Goal: Task Accomplishment & Management: Manage account settings

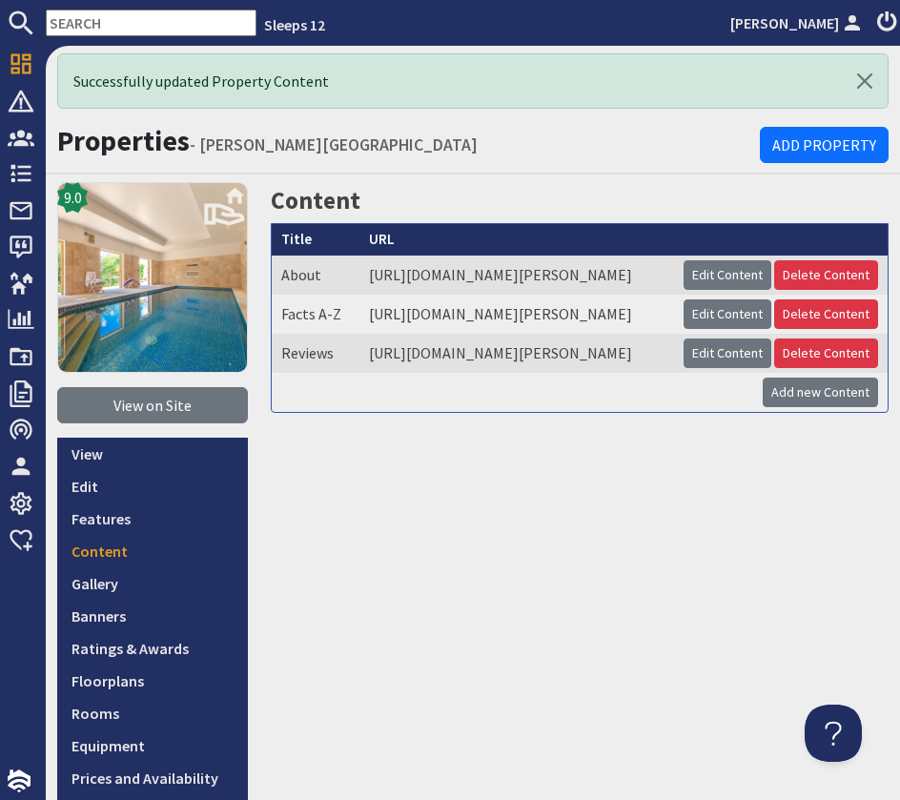
click at [133, 20] on input "text" at bounding box center [151, 23] width 211 height 27
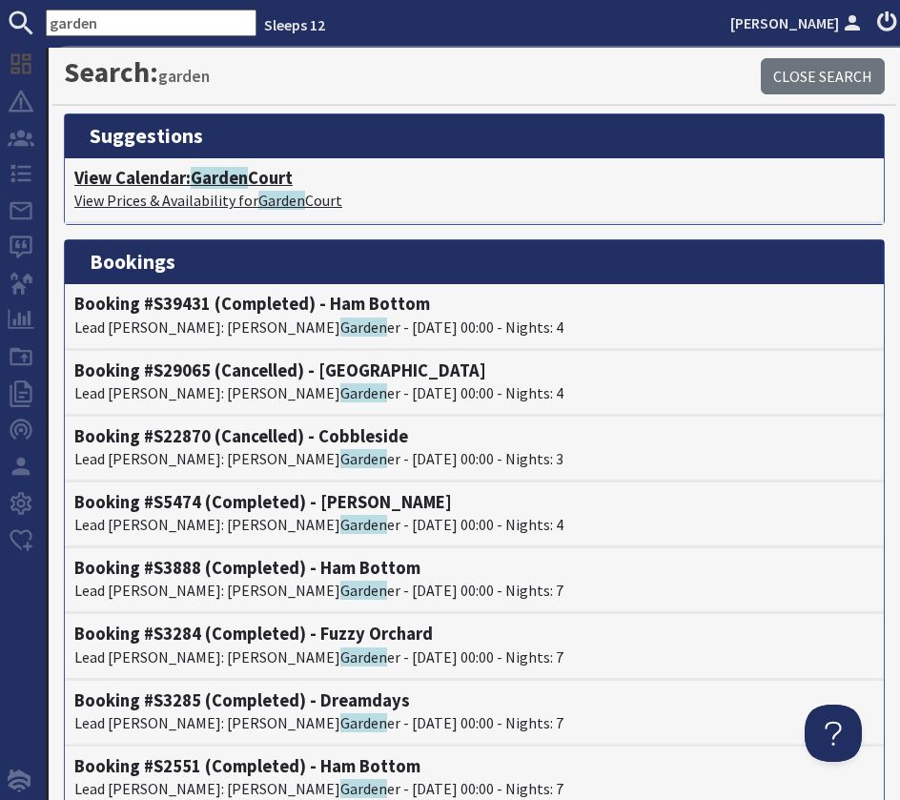
type input "garden"
click at [202, 176] on span "Garden" at bounding box center [219, 178] width 57 height 22
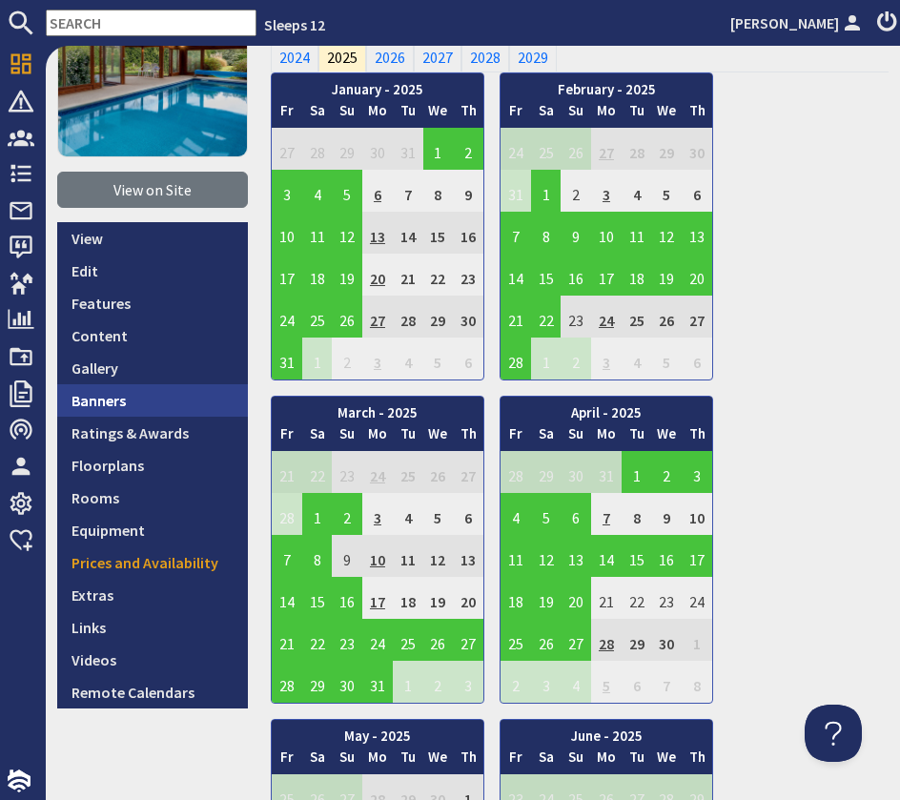
scroll to position [150, 0]
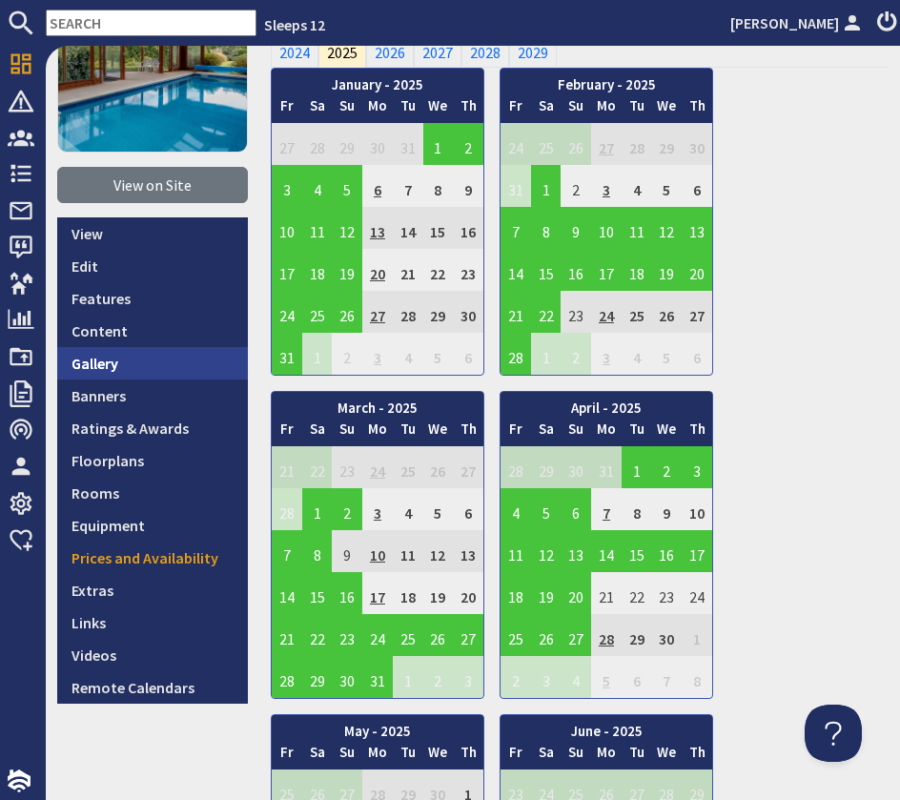
click at [120, 368] on link "Gallery" at bounding box center [152, 363] width 191 height 32
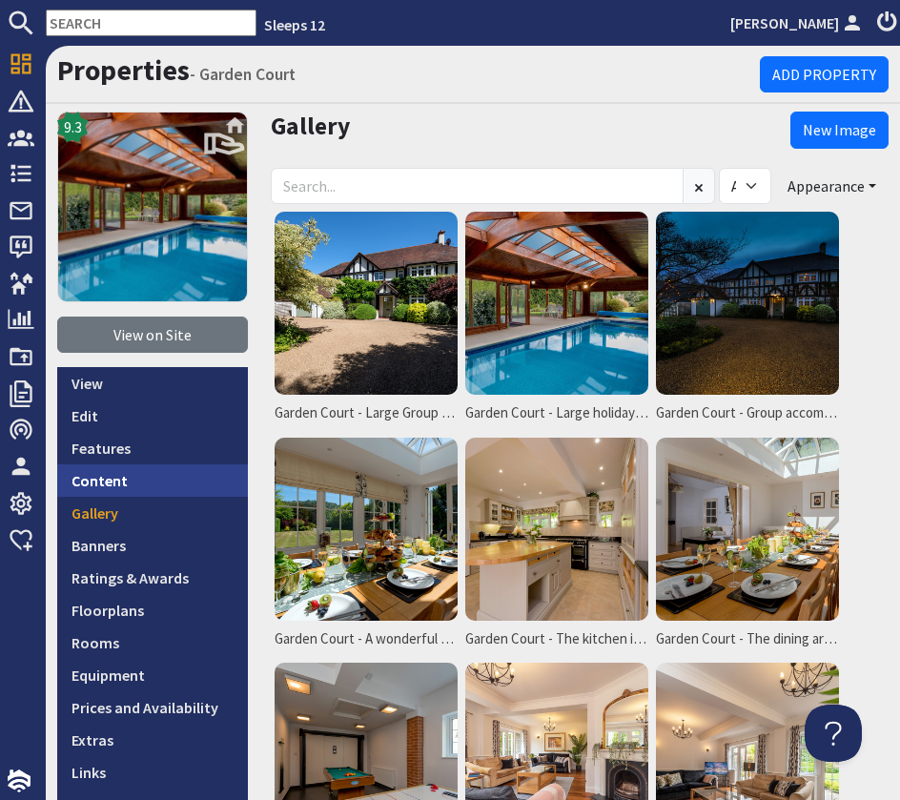
click at [112, 484] on link "Content" at bounding box center [152, 480] width 191 height 32
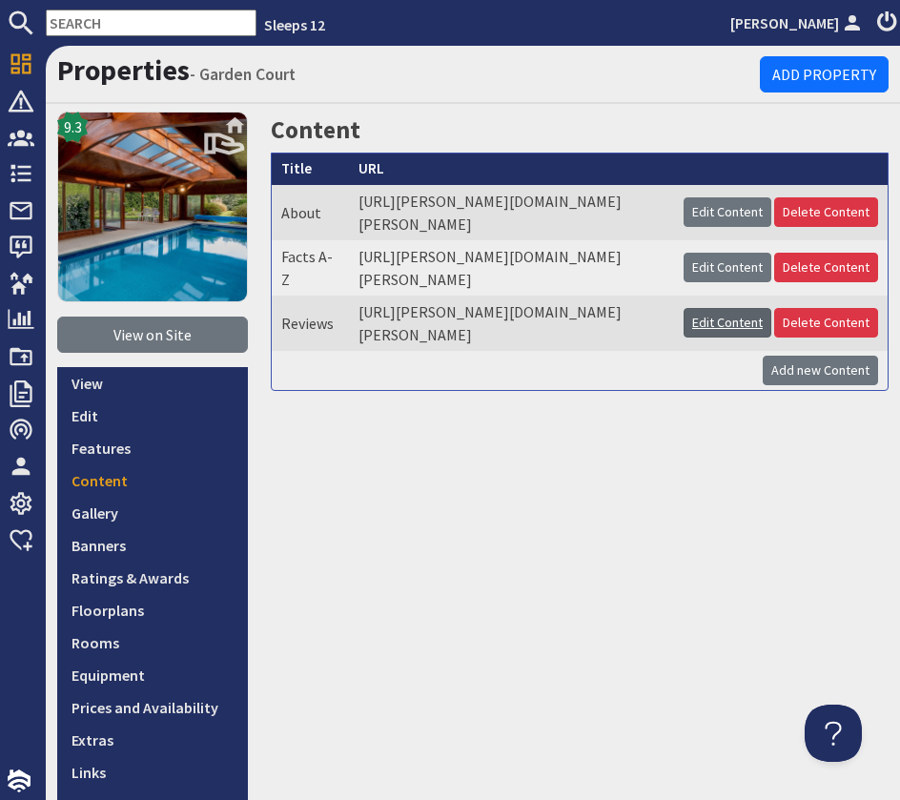
click at [716, 338] on link "Edit Content" at bounding box center [728, 323] width 88 height 30
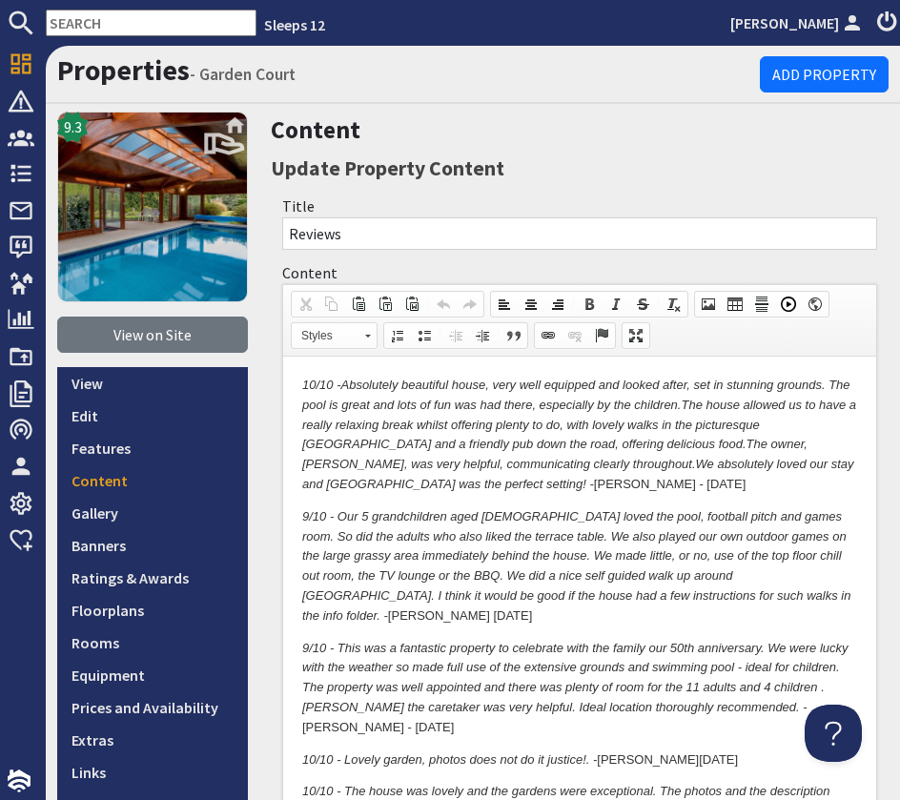
click at [303, 380] on em "10/10 -" at bounding box center [321, 385] width 38 height 14
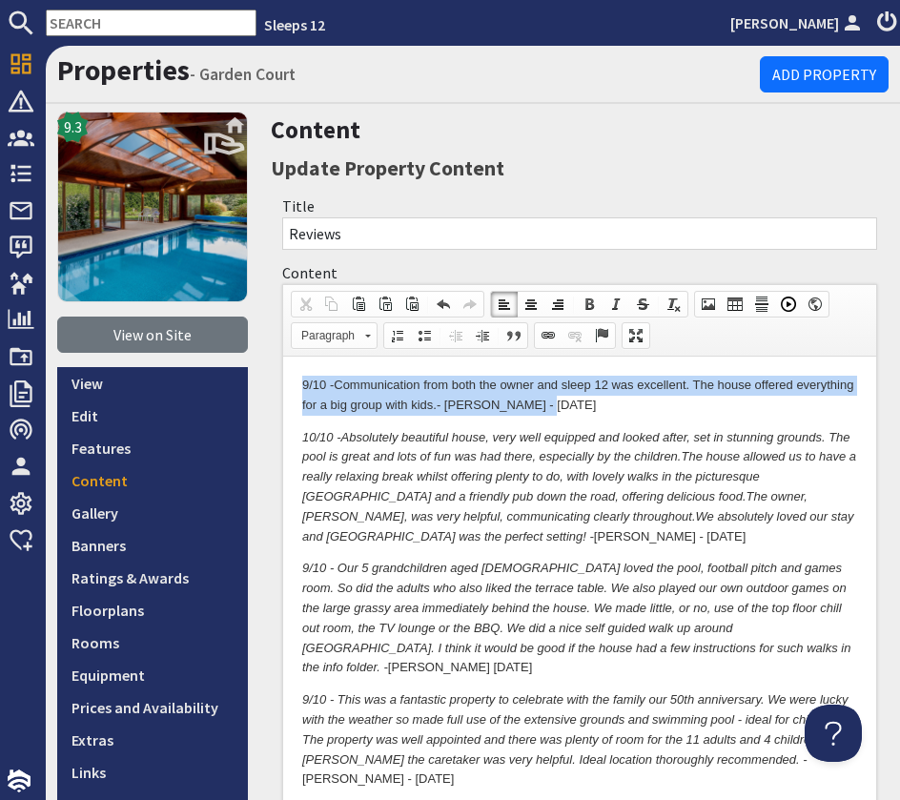
drag, startPoint x: 574, startPoint y: 401, endPoint x: 262, endPoint y: 376, distance: 312.8
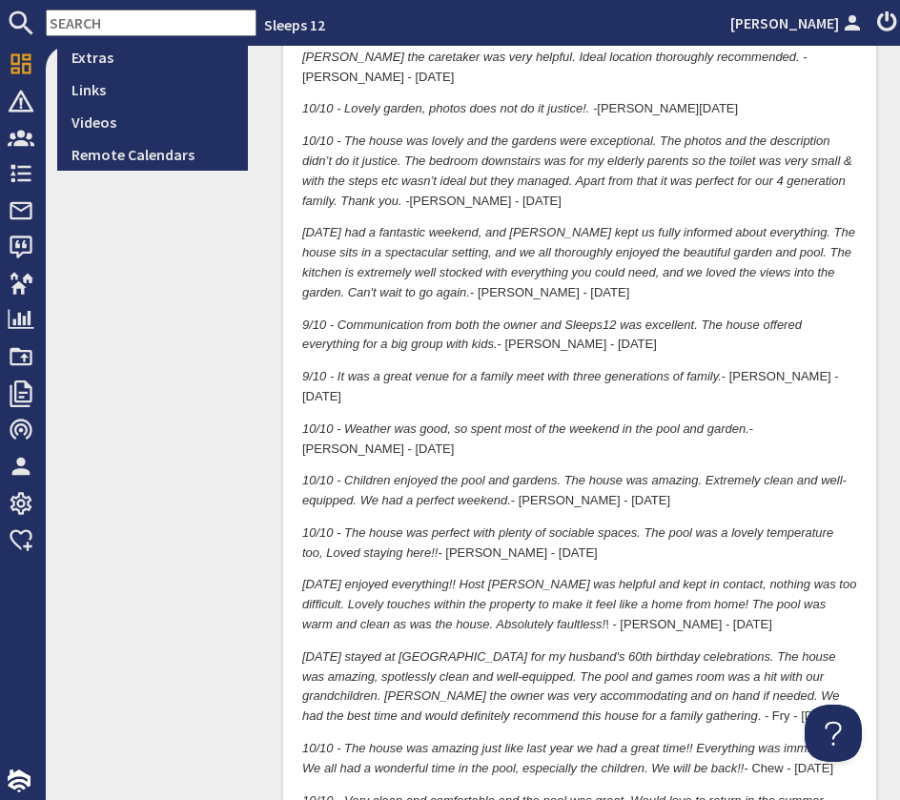
scroll to position [677, 0]
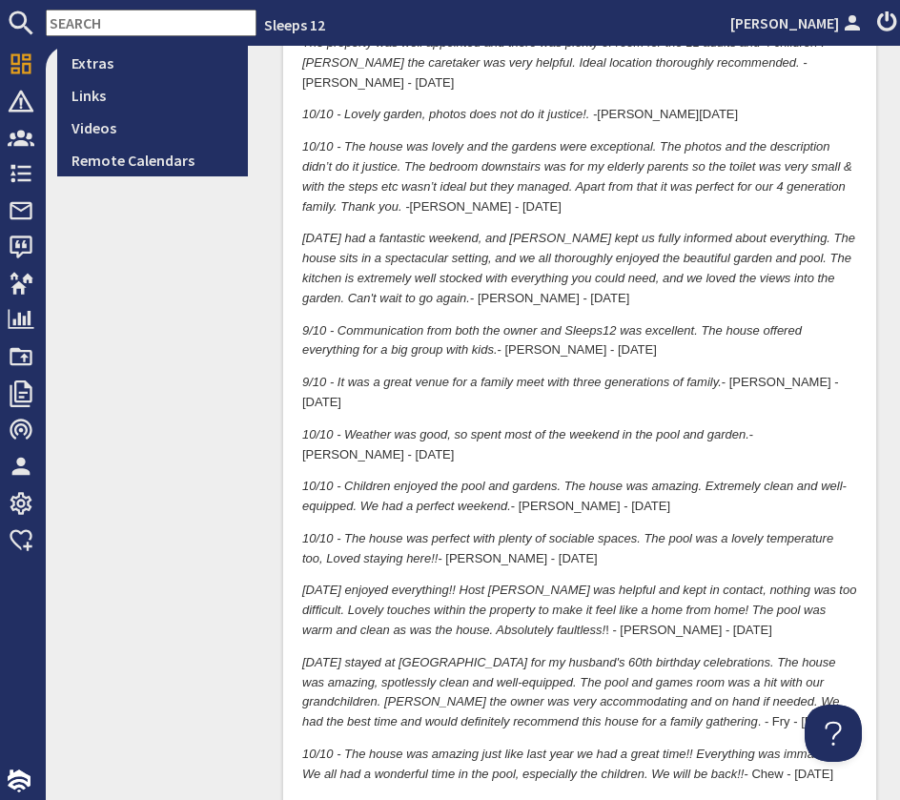
click at [853, 426] on p "10/10 - Weather was good, so spent most of the weekend in the pool and garden. …" at bounding box center [579, 446] width 555 height 40
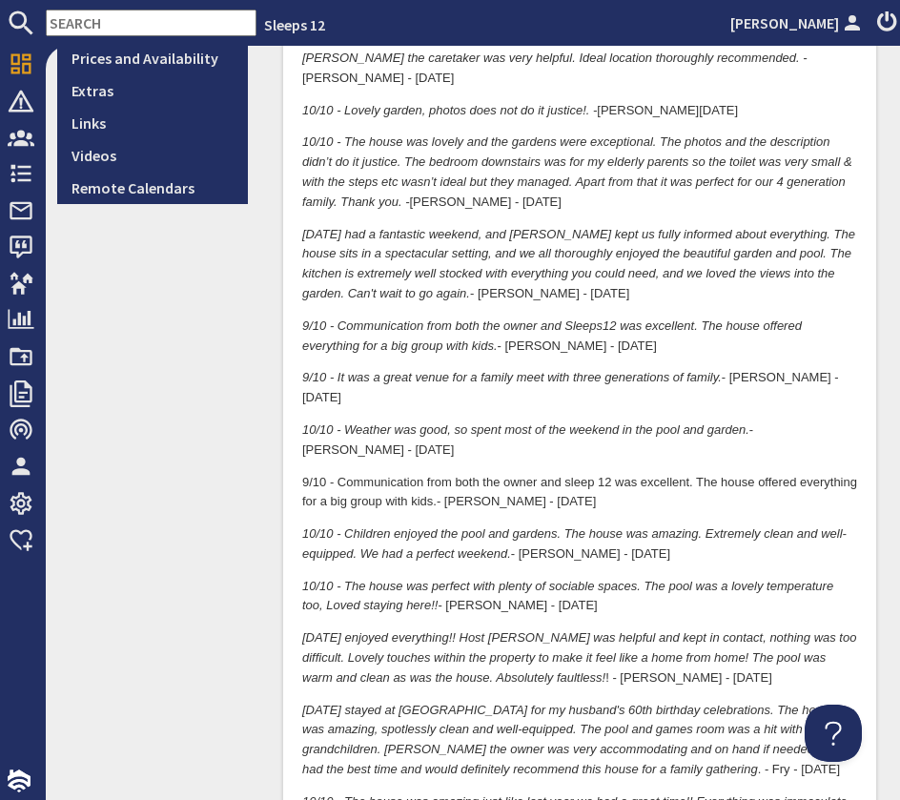
scroll to position [644, 0]
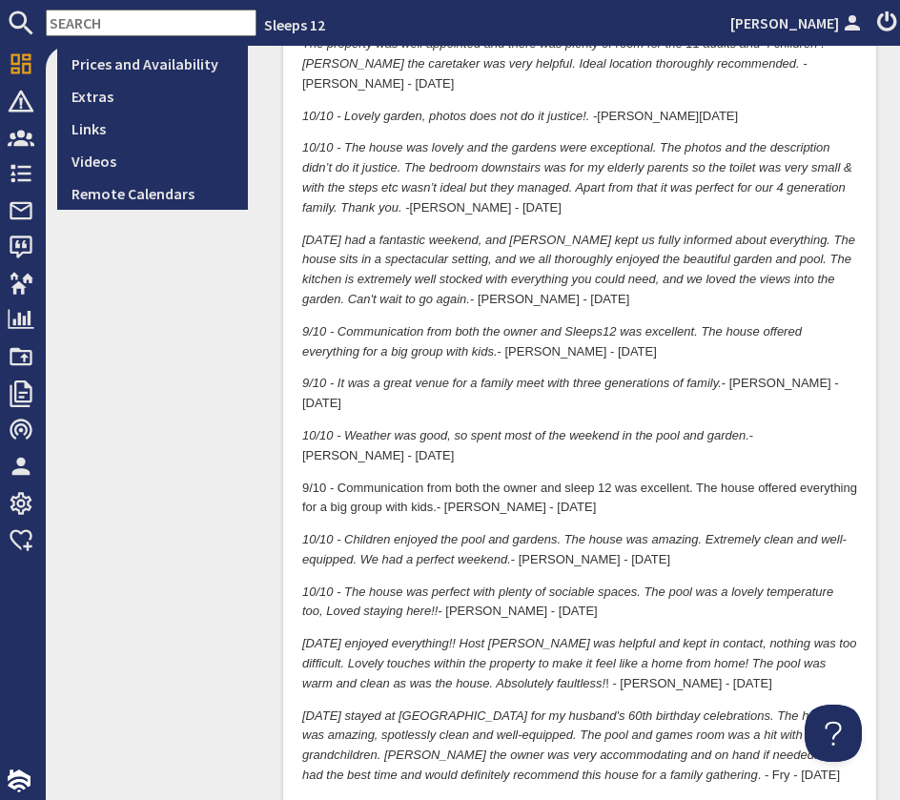
click at [575, 584] on p "10/10 - The house was perfect with plenty of sociable spaces. The pool was a lo…" at bounding box center [579, 604] width 555 height 40
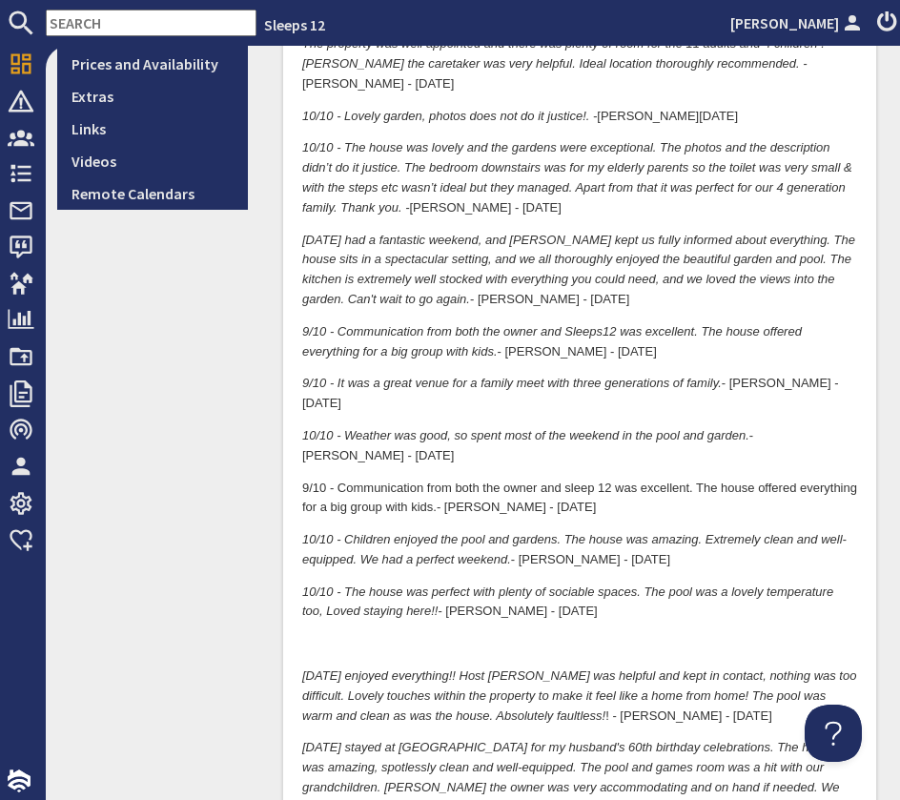
scroll to position [0, 0]
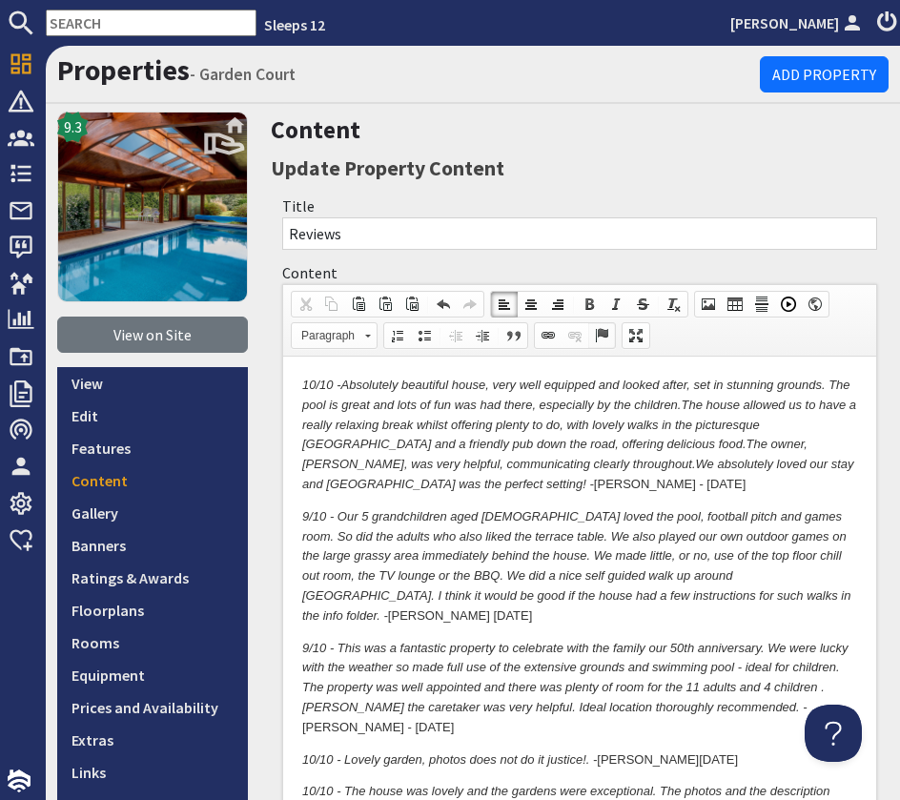
click at [599, 335] on span at bounding box center [601, 335] width 15 height 15
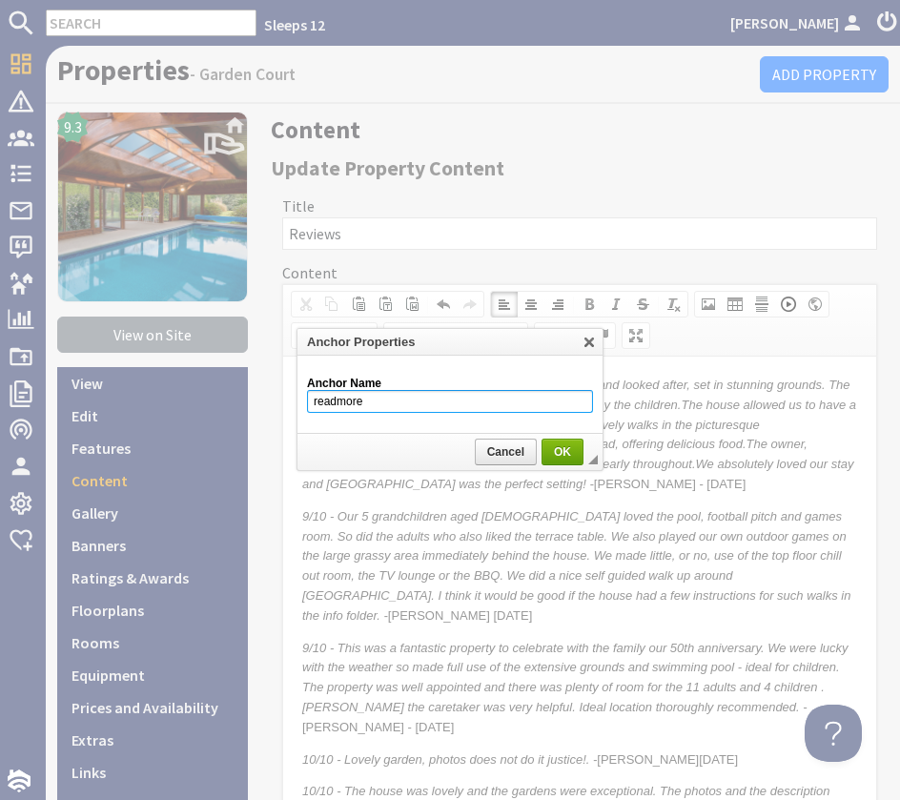
type input "readmore"
click at [580, 460] on link "OK" at bounding box center [563, 452] width 42 height 27
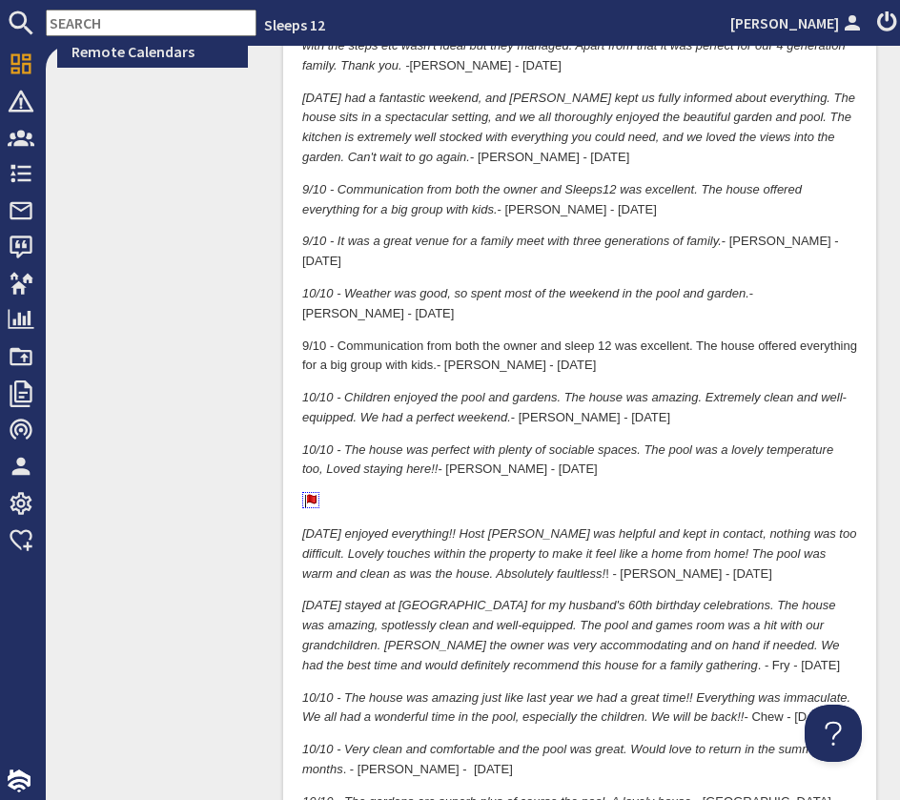
click at [457, 493] on p at bounding box center [579, 503] width 555 height 20
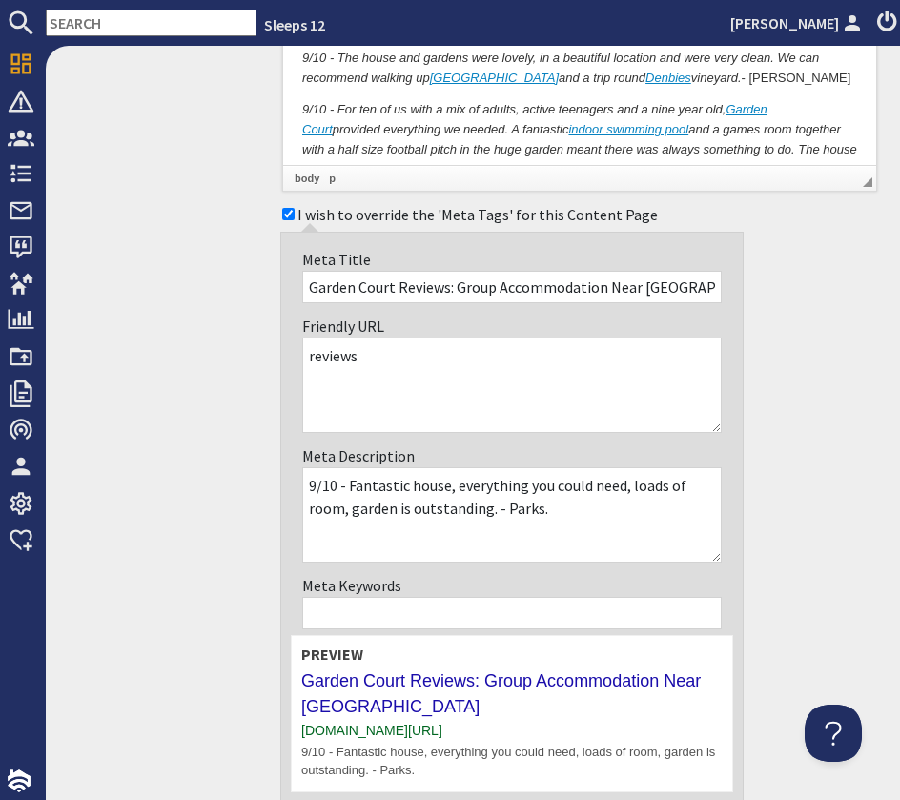
scroll to position [3893, 0]
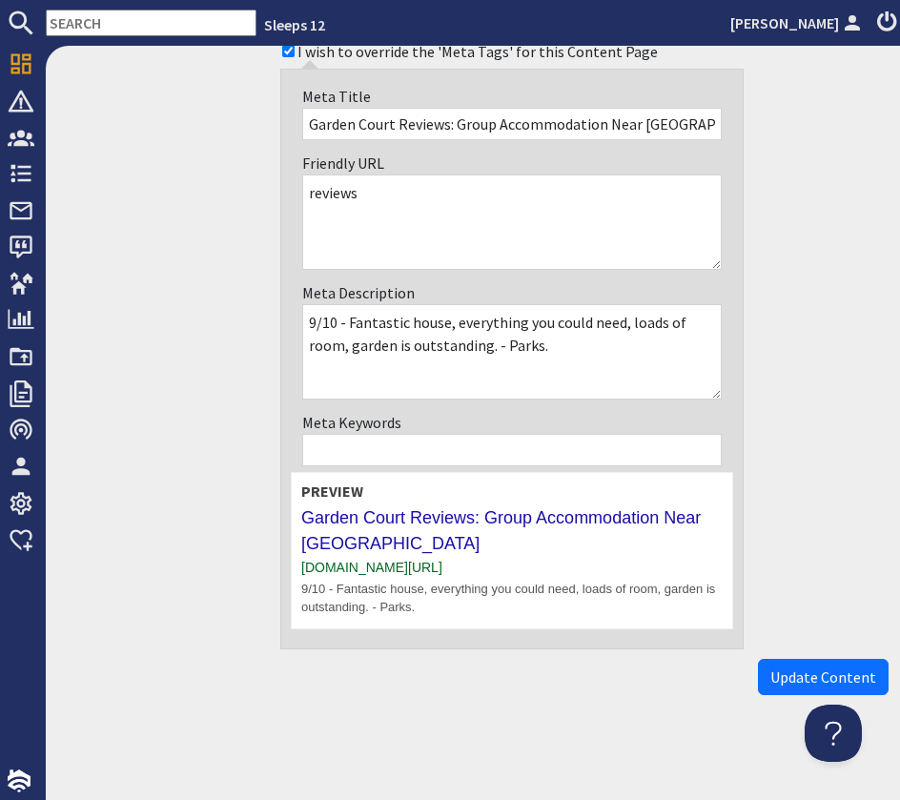
click at [830, 676] on span "Update Content" at bounding box center [823, 677] width 106 height 19
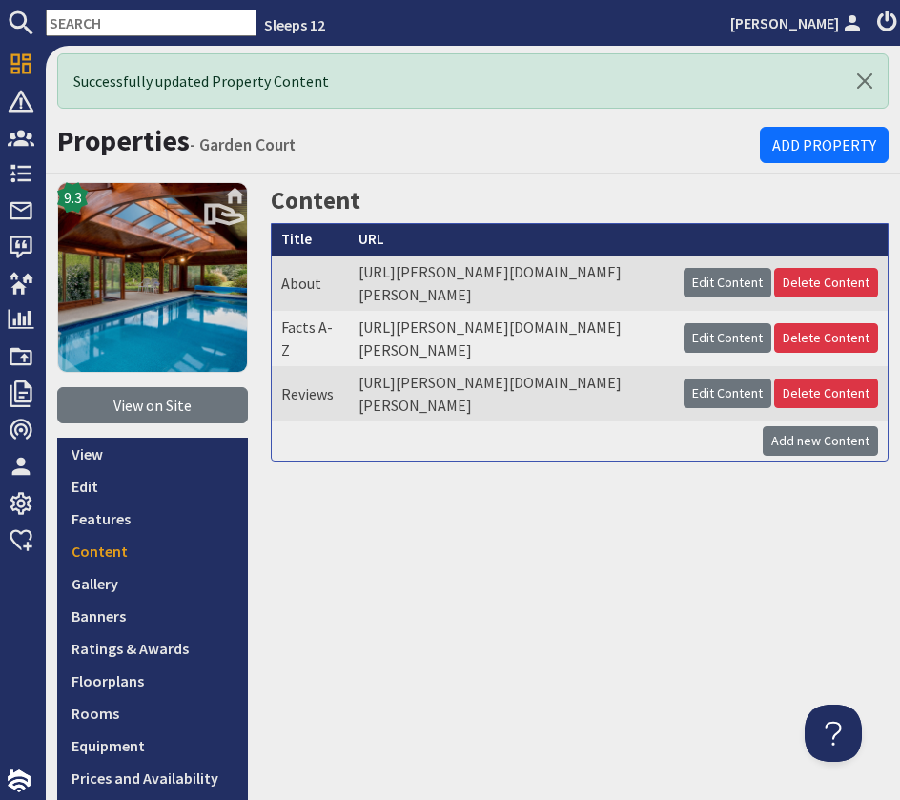
click at [103, 26] on input "text" at bounding box center [151, 23] width 211 height 27
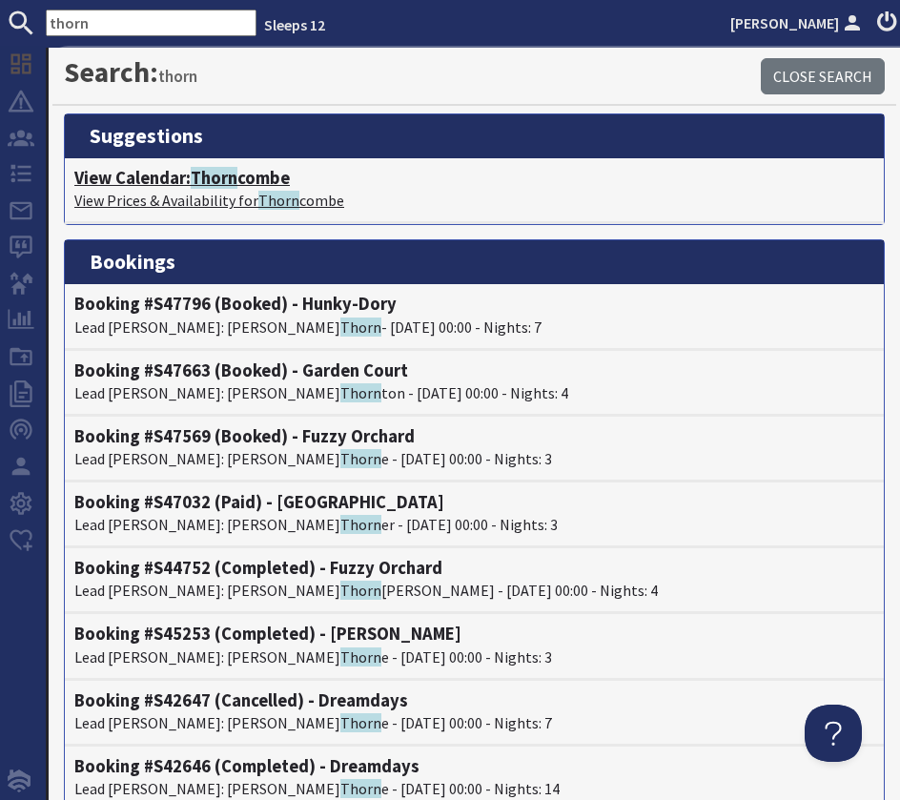
type input "thorn"
click at [197, 176] on span "Thorn" at bounding box center [214, 178] width 47 height 22
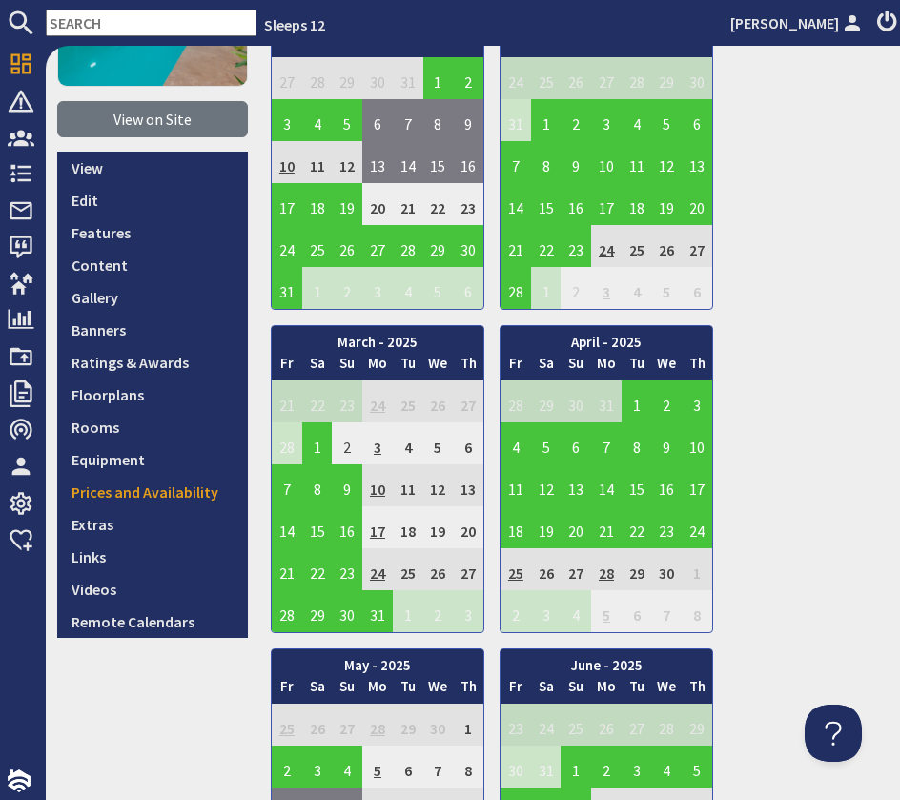
scroll to position [221, 0]
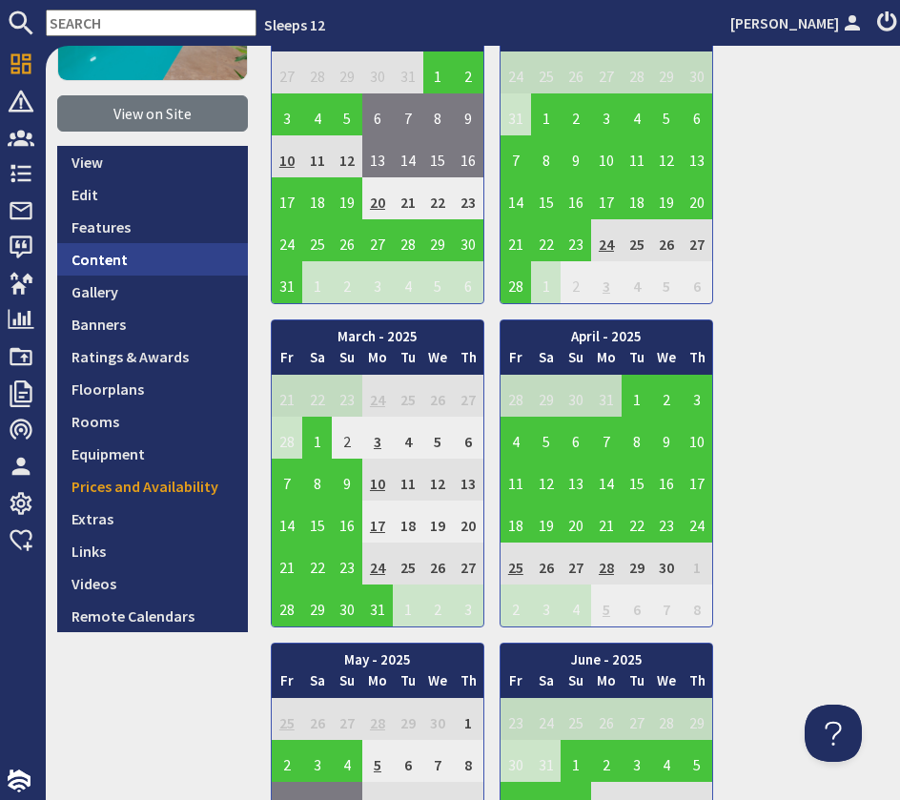
click at [129, 266] on link "Content" at bounding box center [152, 259] width 191 height 32
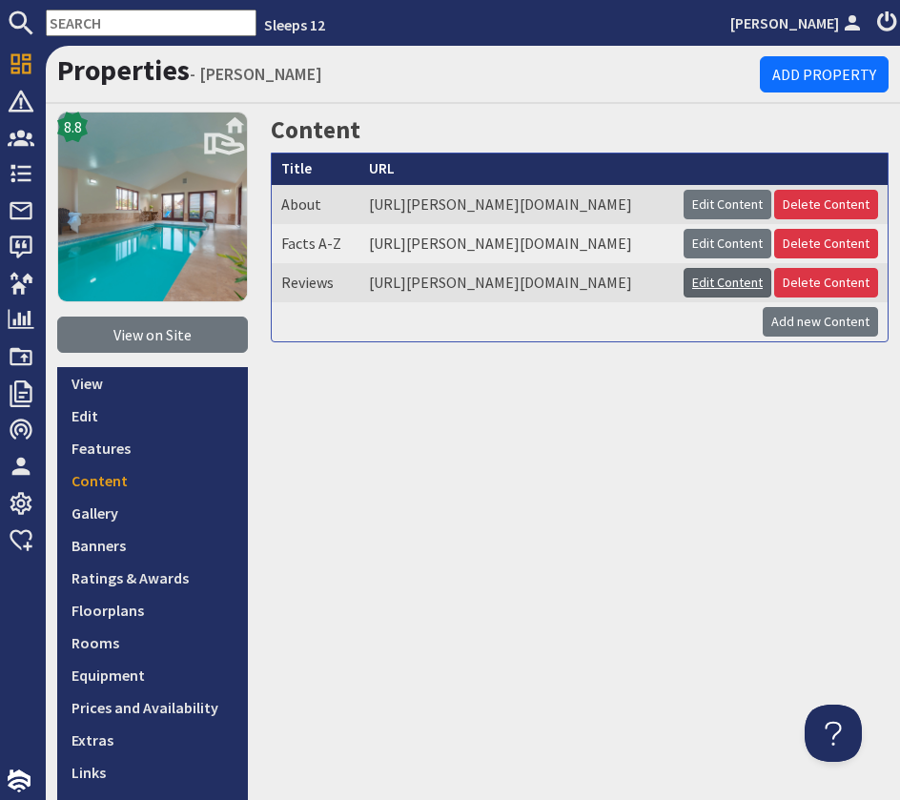
click at [716, 298] on link "Edit Content" at bounding box center [728, 283] width 88 height 30
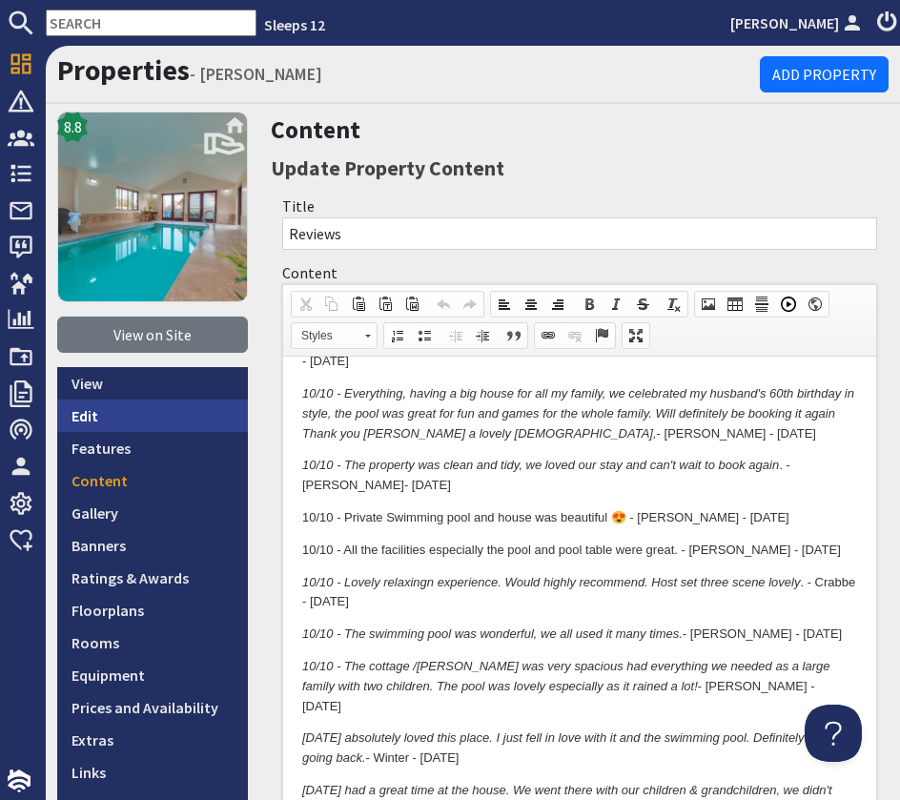
scroll to position [352, 0]
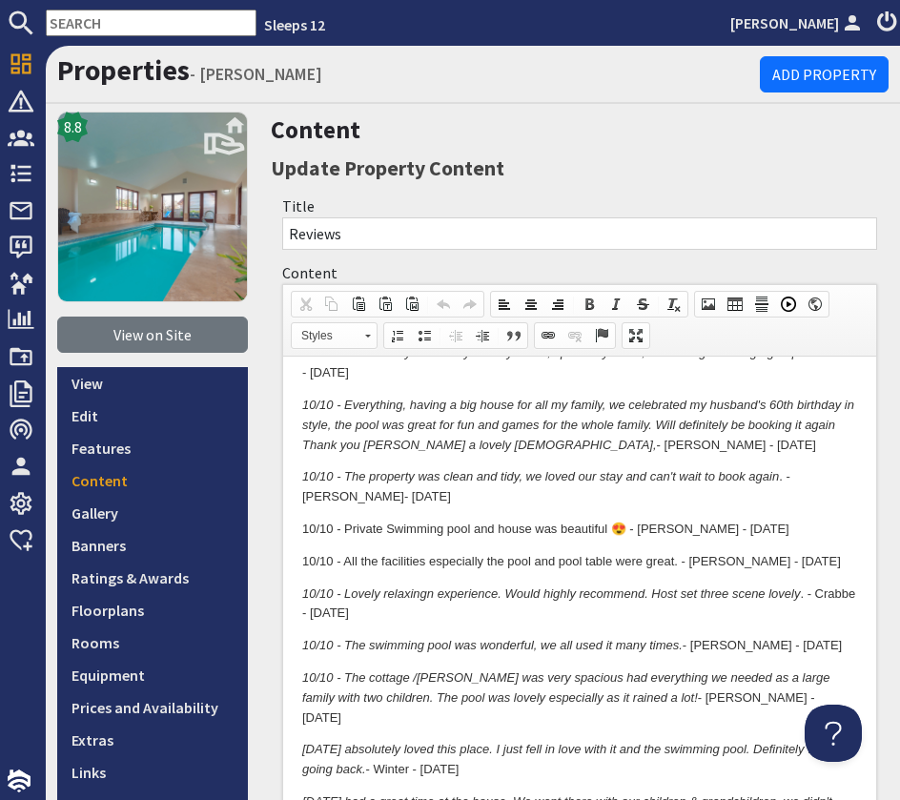
click at [790, 561] on p "10/10 - All the facilities especially the pool and pool table were great. - Ing…" at bounding box center [579, 562] width 555 height 20
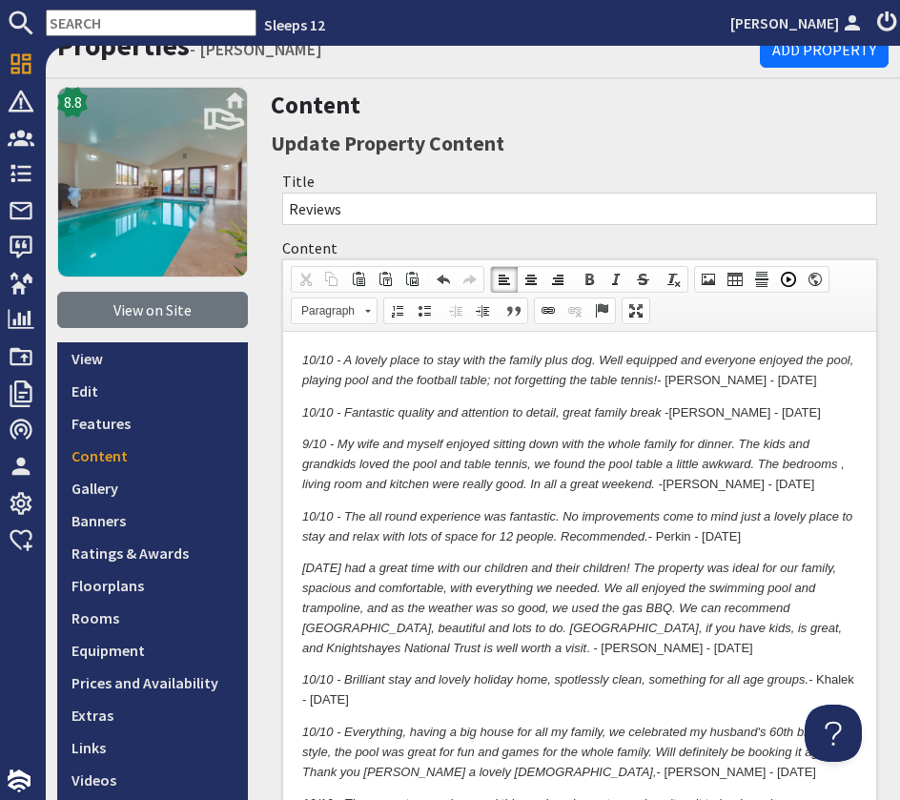
scroll to position [0, 0]
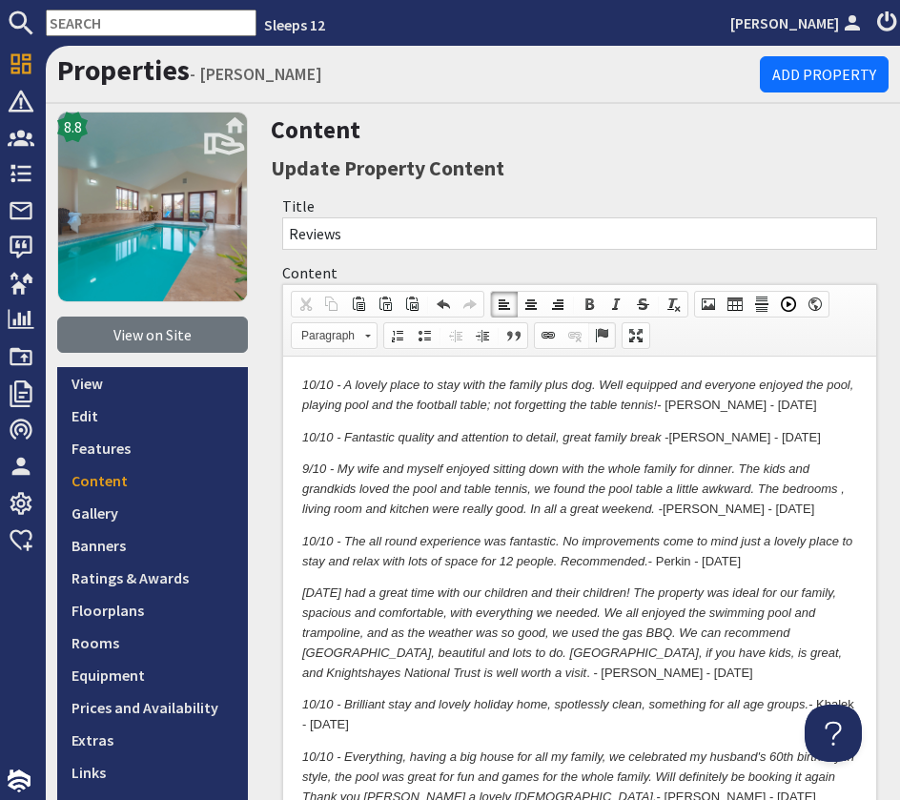
click at [606, 337] on span at bounding box center [601, 335] width 15 height 15
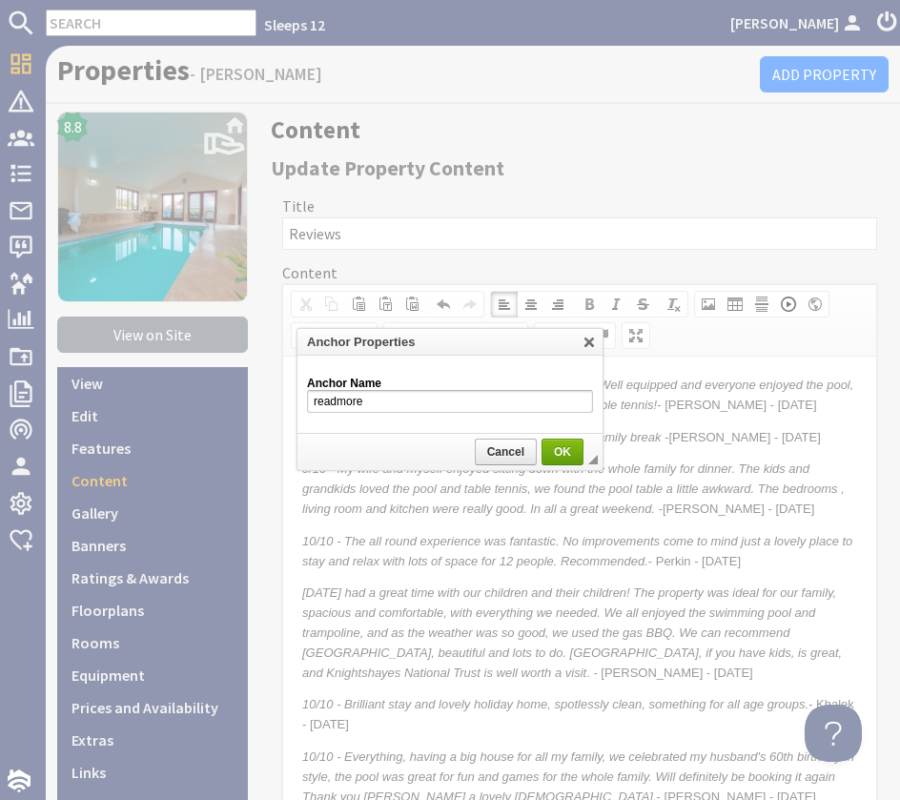
type input "readmore"
click at [569, 462] on link "OK" at bounding box center [563, 452] width 42 height 27
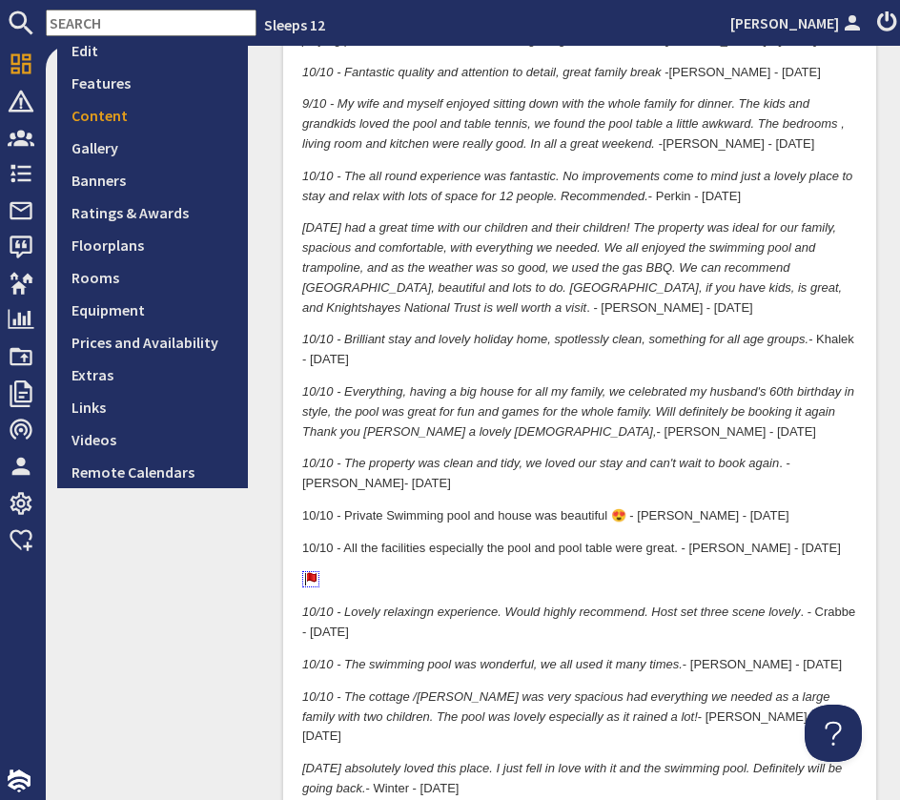
scroll to position [359, 0]
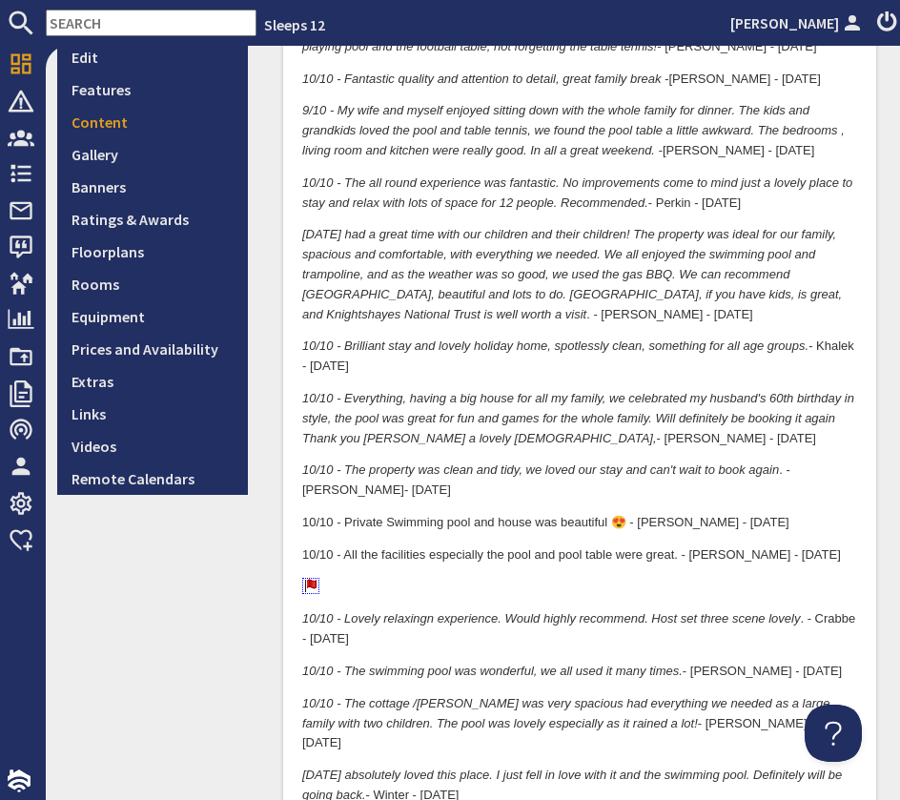
click at [574, 314] on p "9/10 - We had a great time with our children and their children! The property w…" at bounding box center [579, 275] width 555 height 99
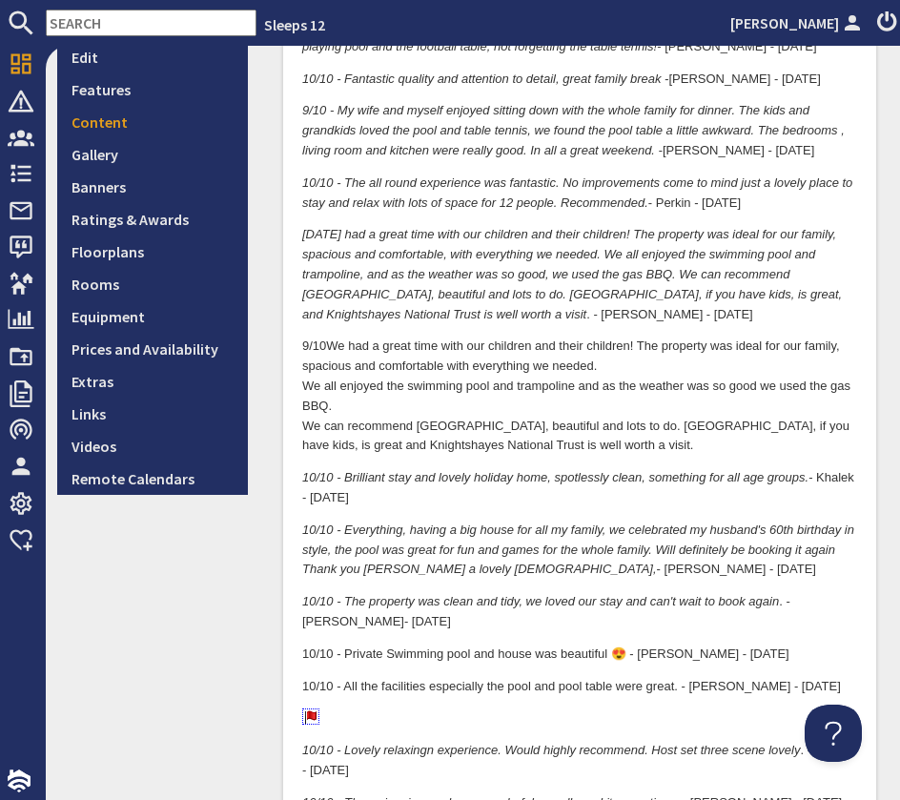
click at [304, 384] on p "9/10 We had a great time with our children and their children! The property was…" at bounding box center [579, 397] width 555 height 119
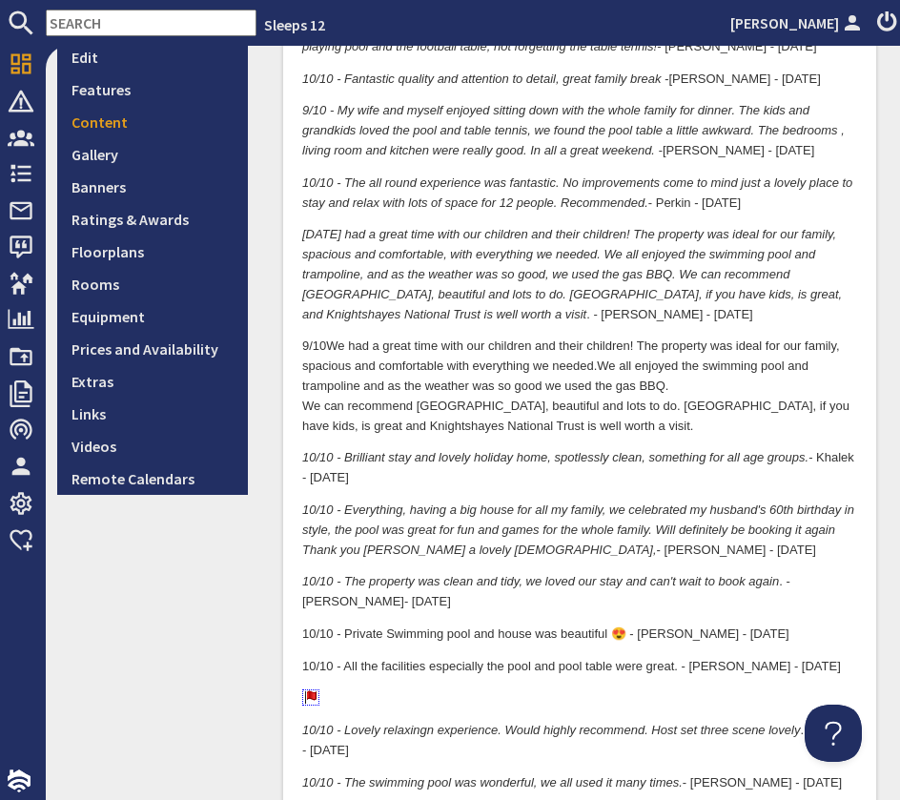
click at [305, 407] on p "9/10 We had a great time with our children and their children! The property was…" at bounding box center [579, 387] width 555 height 99
click at [500, 431] on p "9/10 We had a great time with our children and their children! The property was…" at bounding box center [579, 387] width 555 height 99
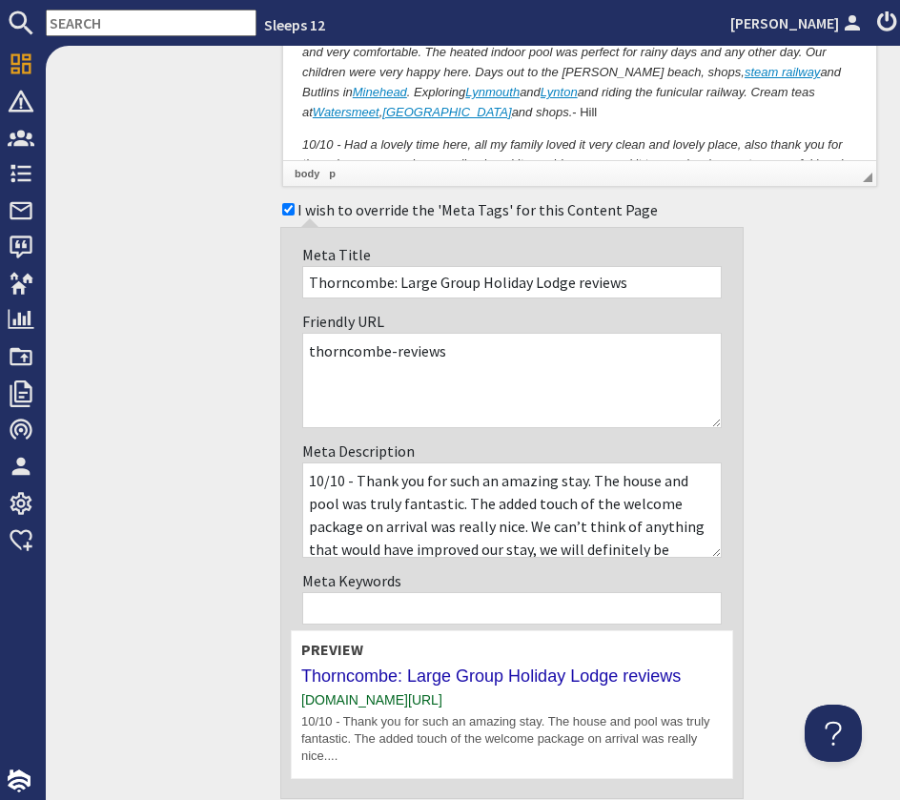
scroll to position [6581, 0]
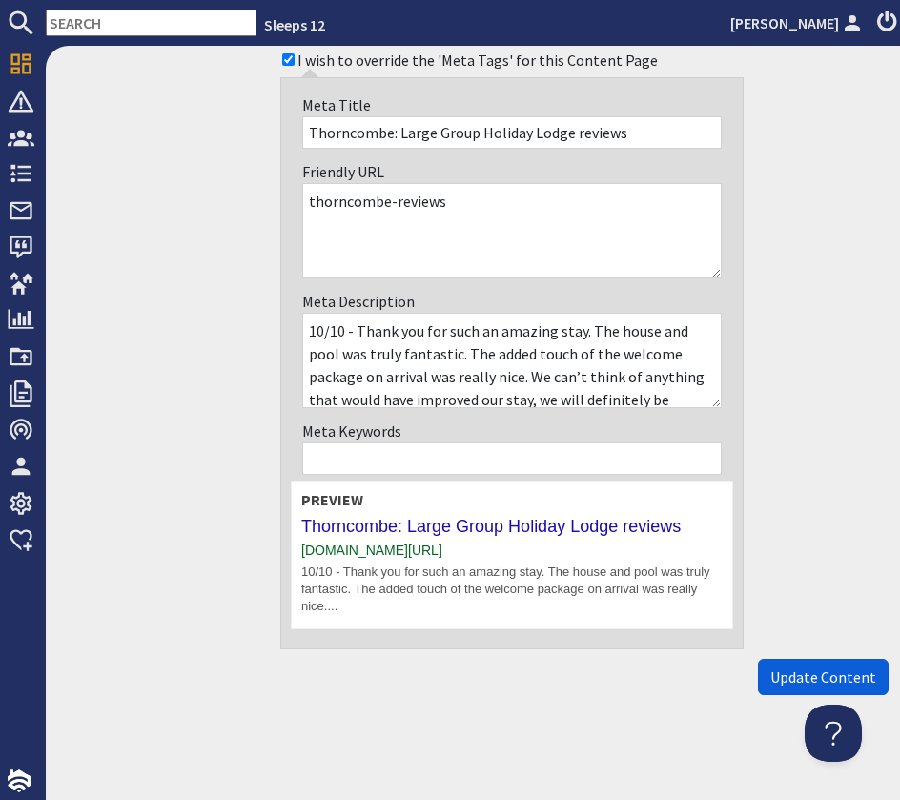
click at [824, 668] on span "Update Content" at bounding box center [823, 677] width 106 height 19
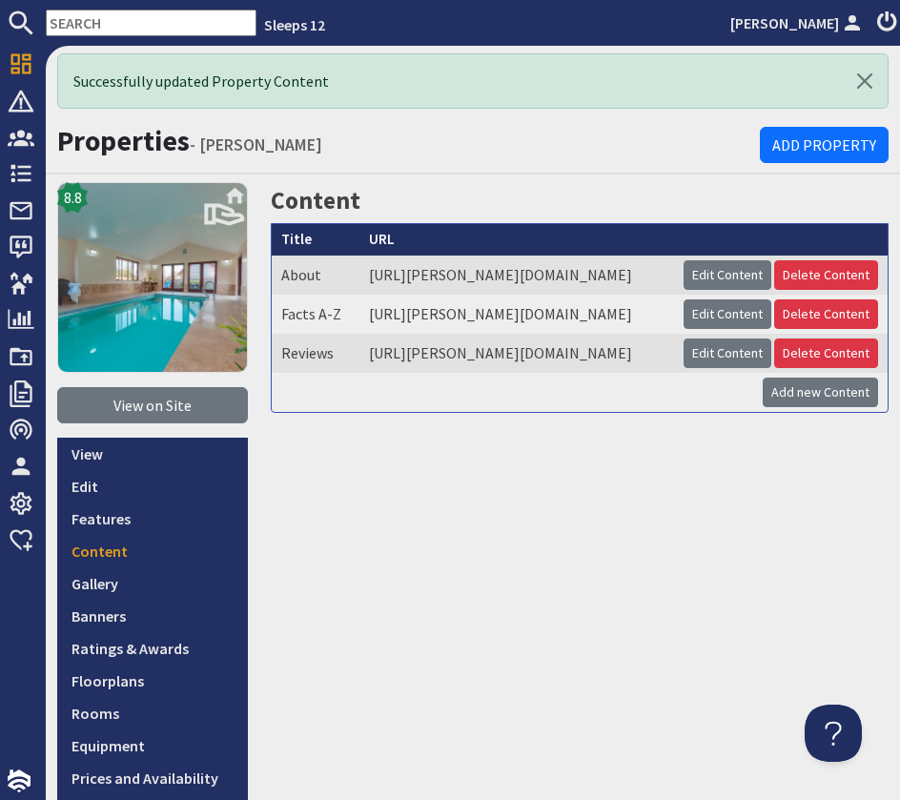
click at [112, 23] on input "text" at bounding box center [151, 23] width 211 height 27
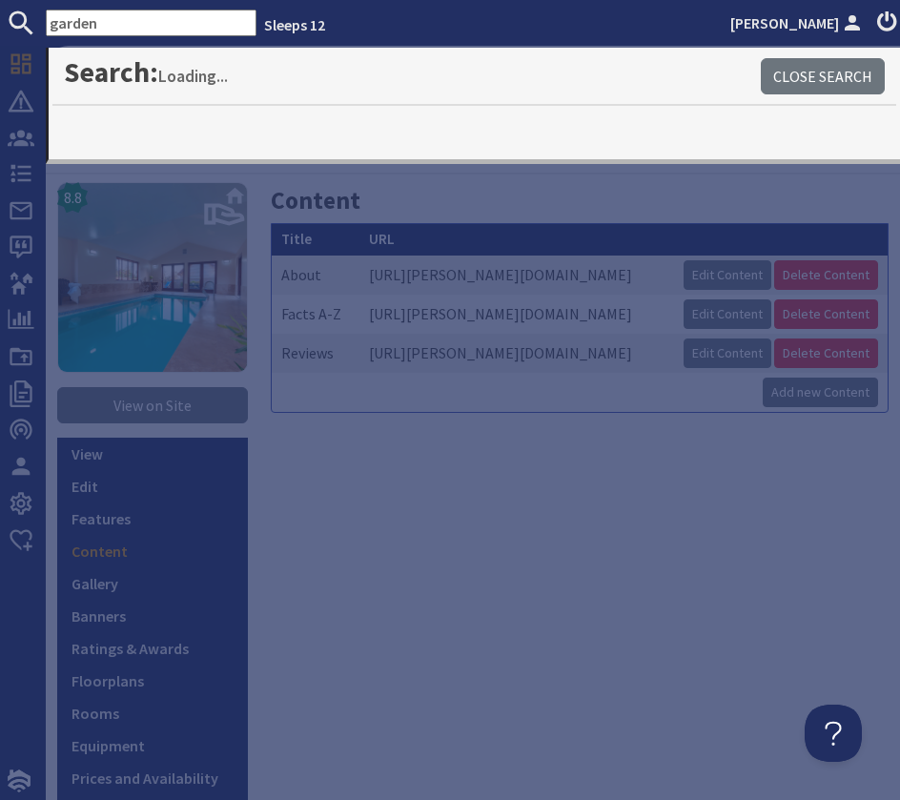
type input "garden"
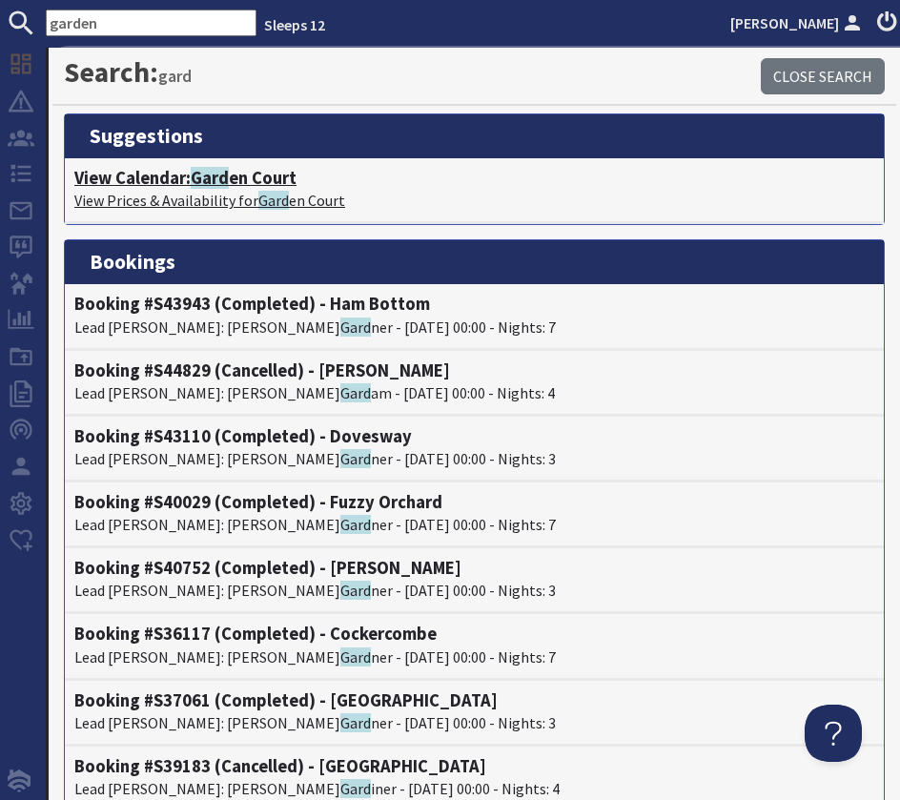
click at [191, 183] on h4 "View Calendar: Gard en Court" at bounding box center [474, 178] width 800 height 21
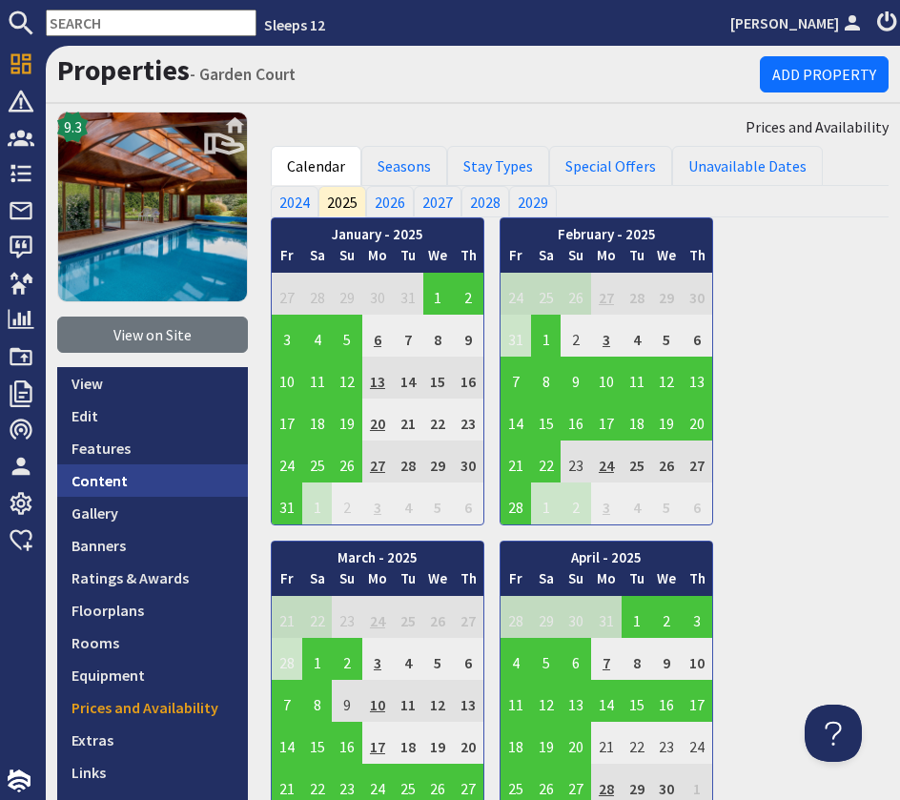
click at [128, 480] on link "Content" at bounding box center [152, 480] width 191 height 32
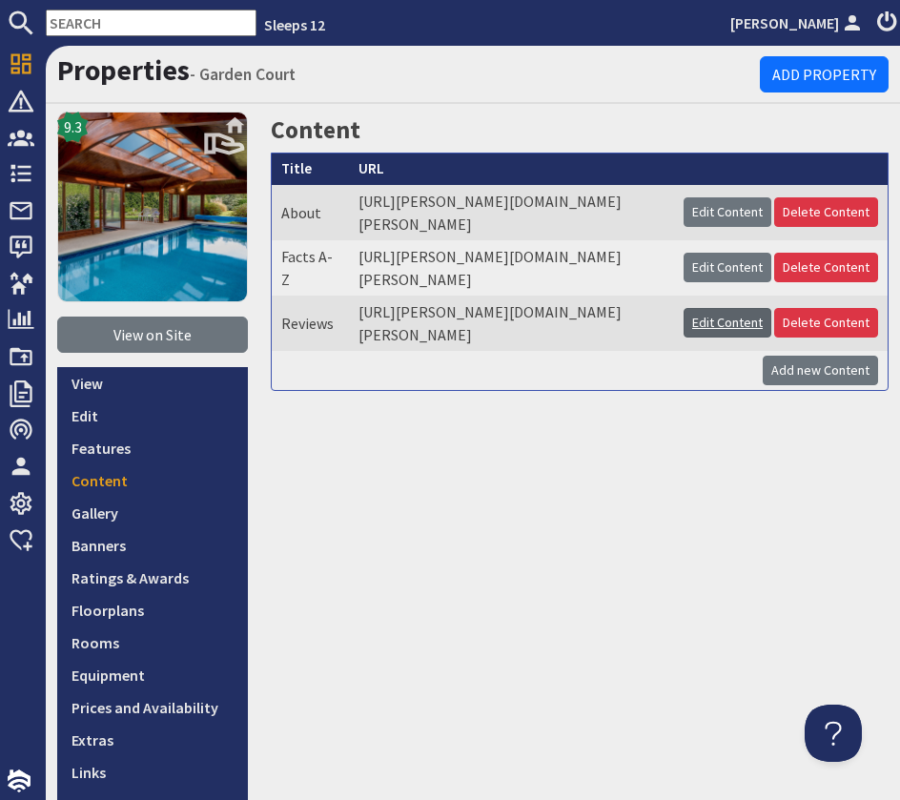
click at [693, 338] on link "Edit Content" at bounding box center [728, 323] width 88 height 30
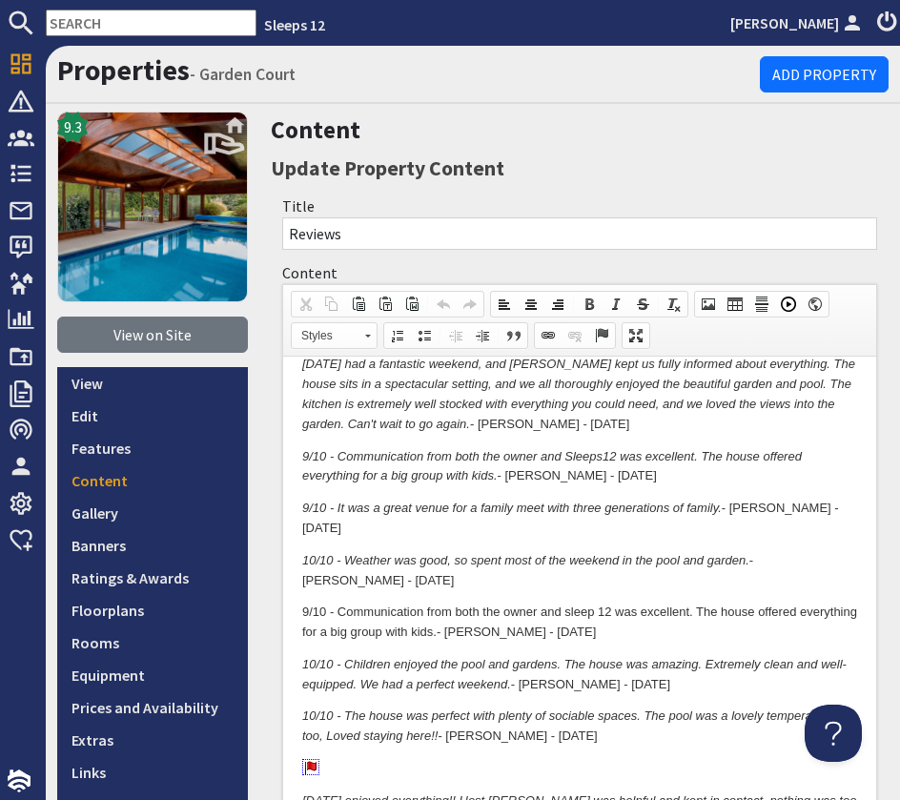
scroll to position [548, 0]
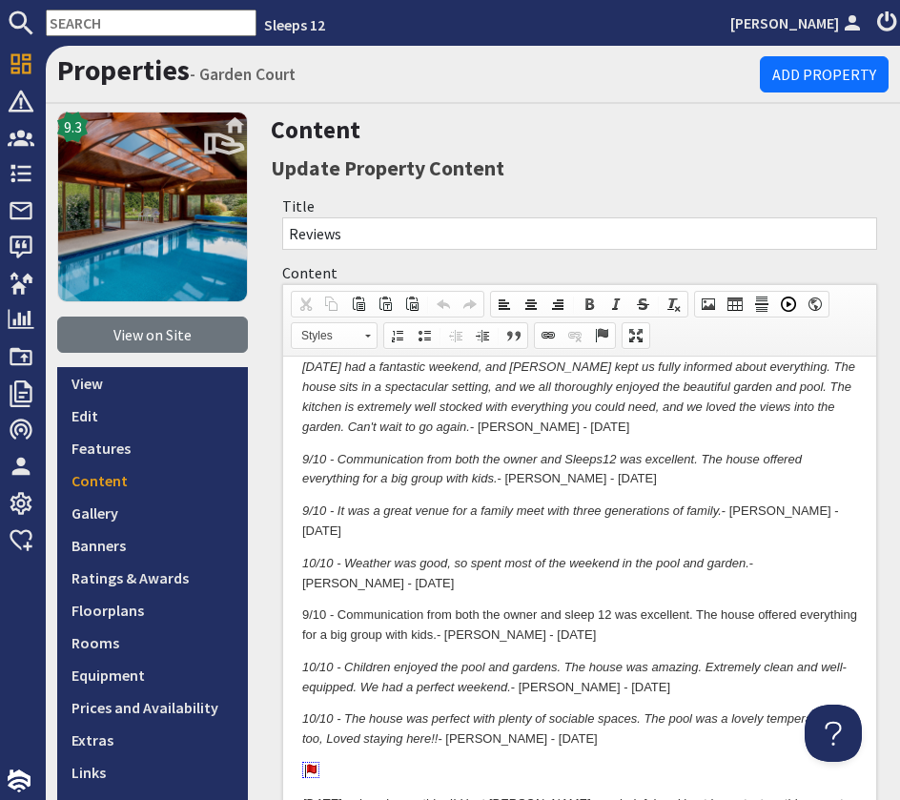
click at [552, 606] on p "9/10 - Communication from both the owner and sleep 12 was excellent. The house …" at bounding box center [579, 626] width 555 height 40
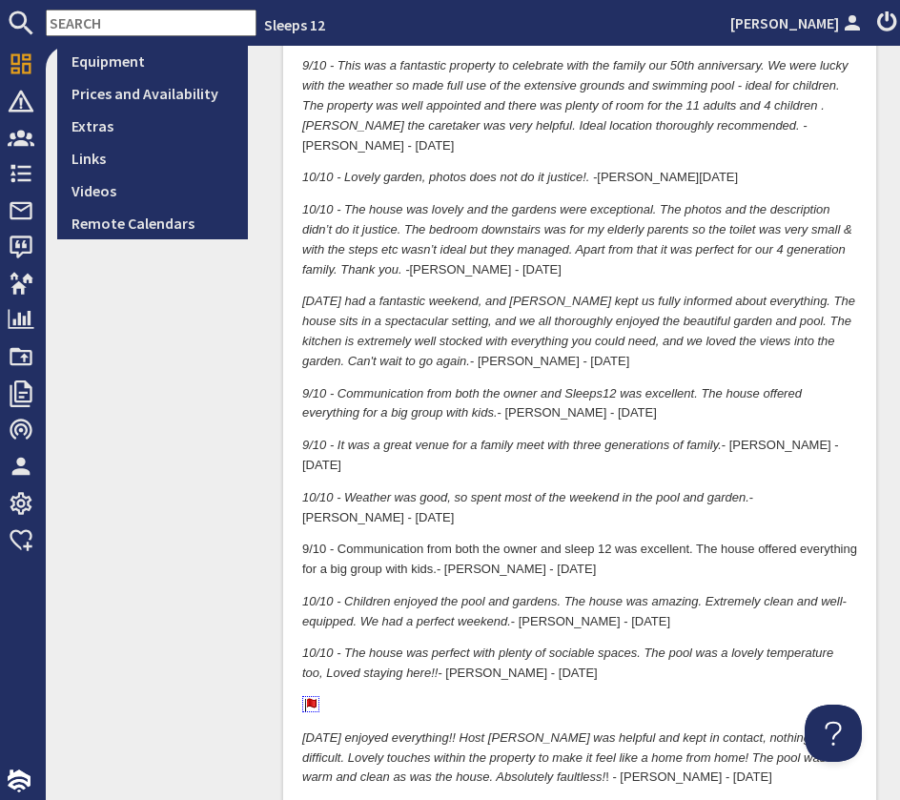
scroll to position [622, 0]
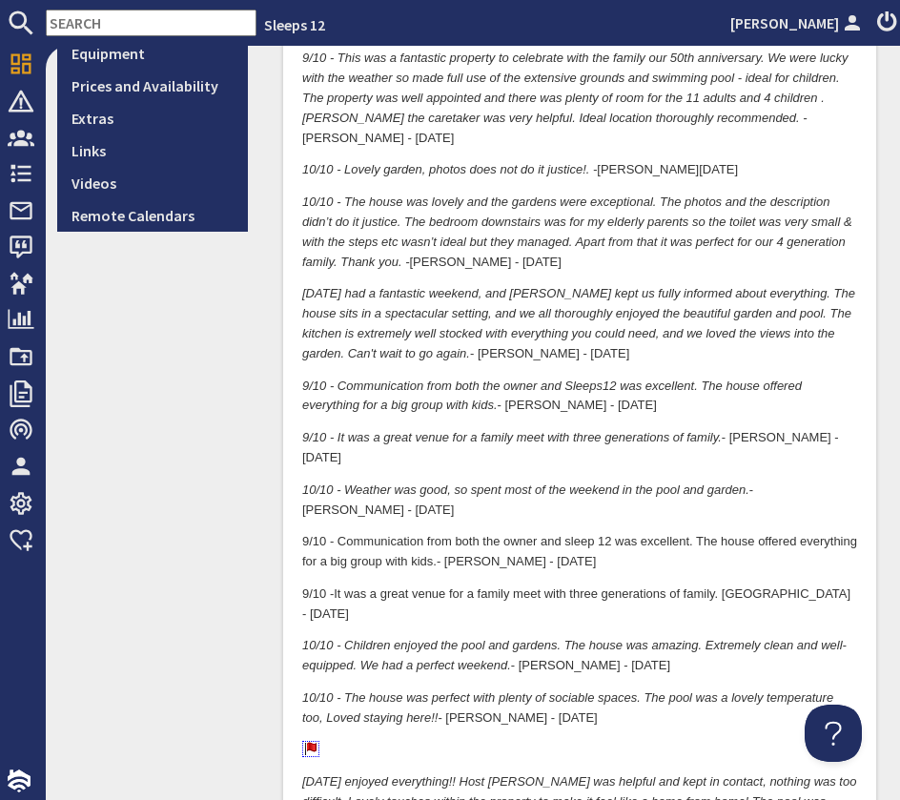
click at [721, 586] on p "9/10 - It was a great venue for a family meet with three generations of family.…" at bounding box center [579, 606] width 555 height 40
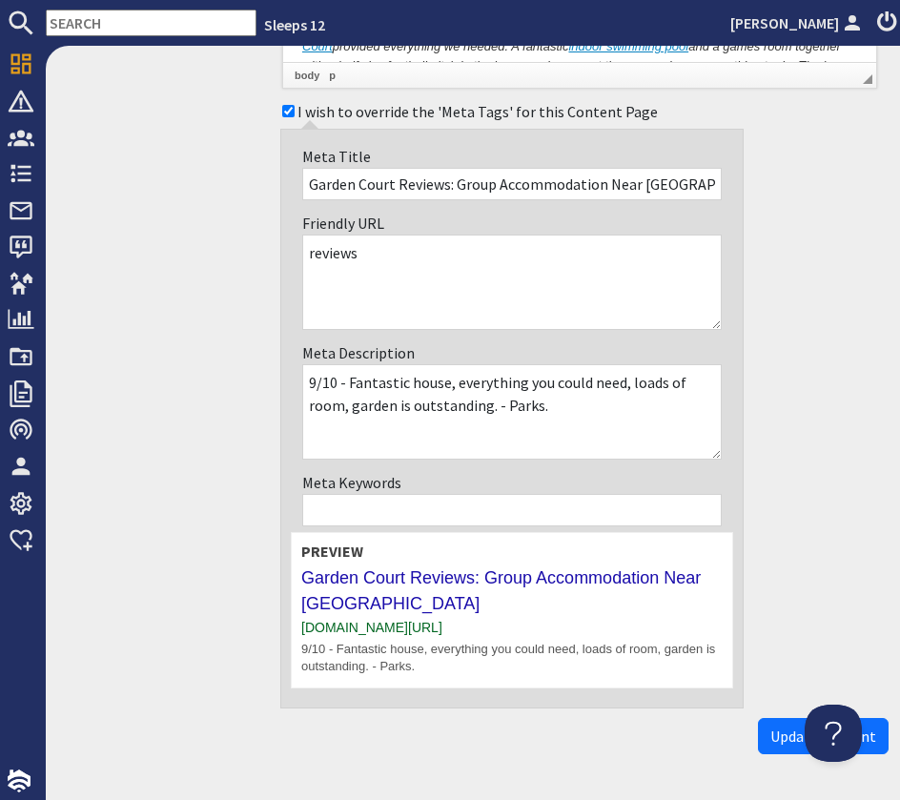
scroll to position [3956, 0]
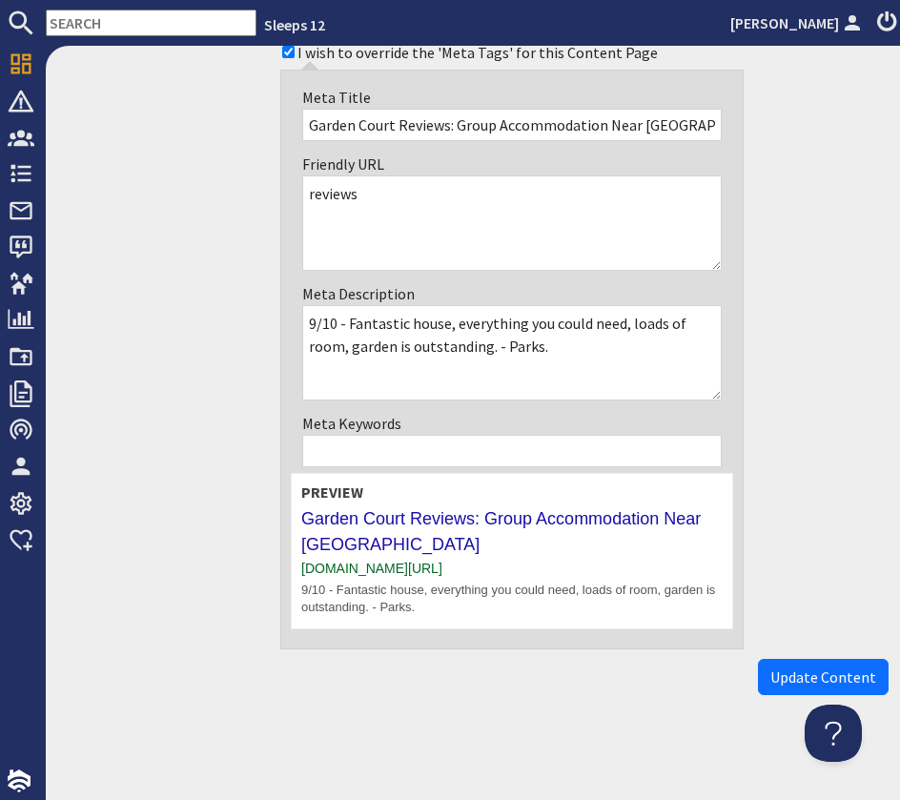
click at [791, 665] on button "Update Content" at bounding box center [823, 677] width 131 height 36
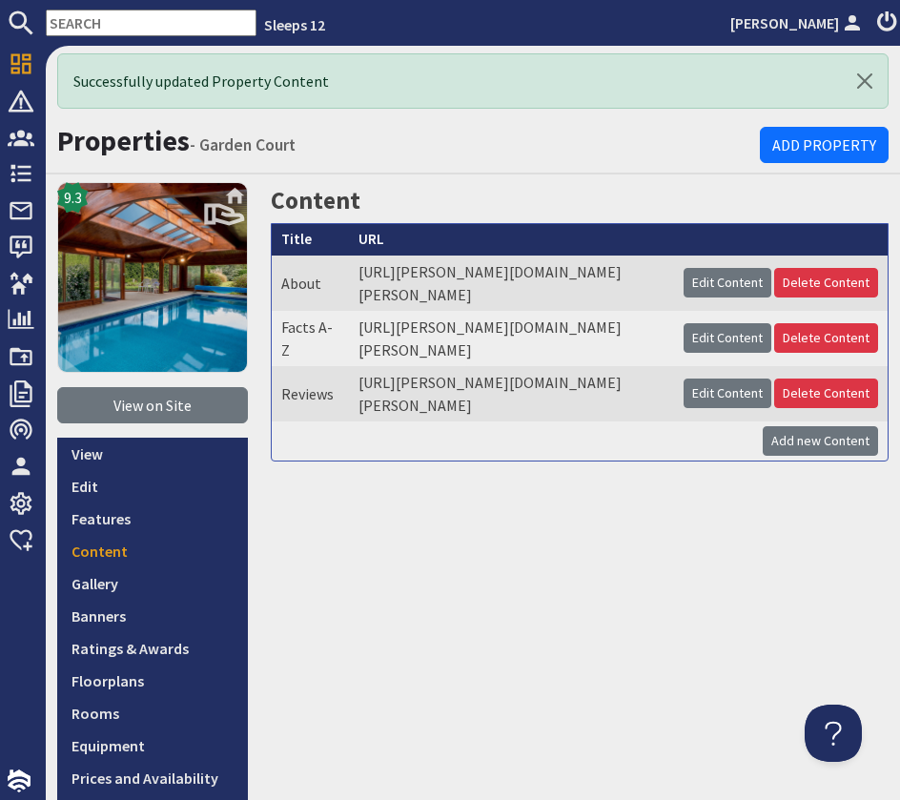
click at [129, 22] on input "text" at bounding box center [151, 23] width 211 height 27
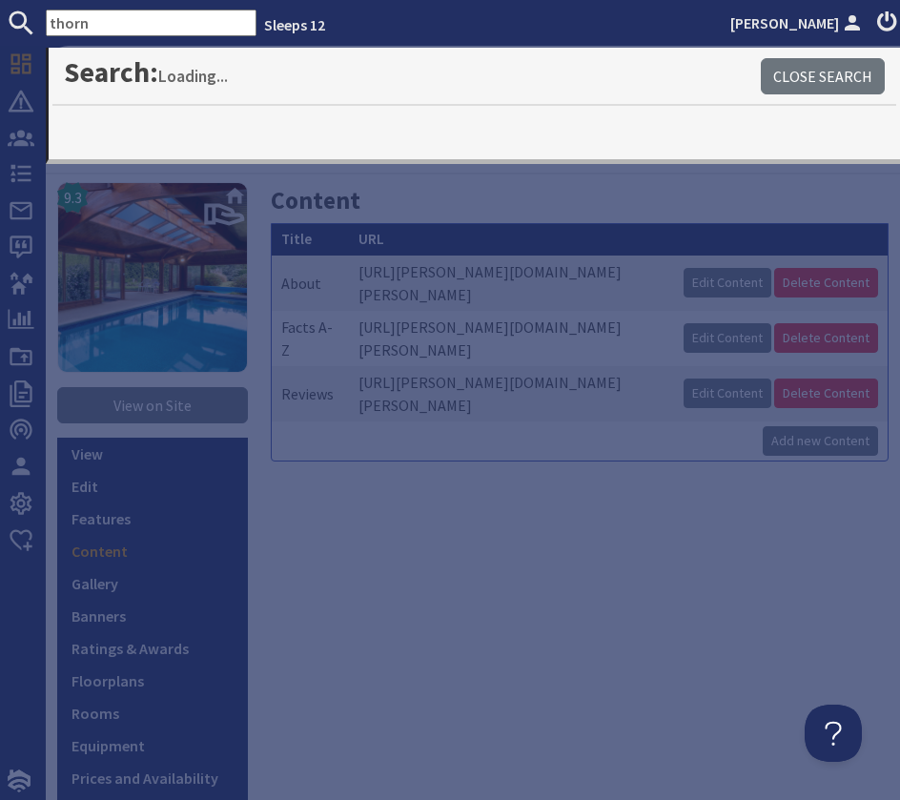
type input "thorn"
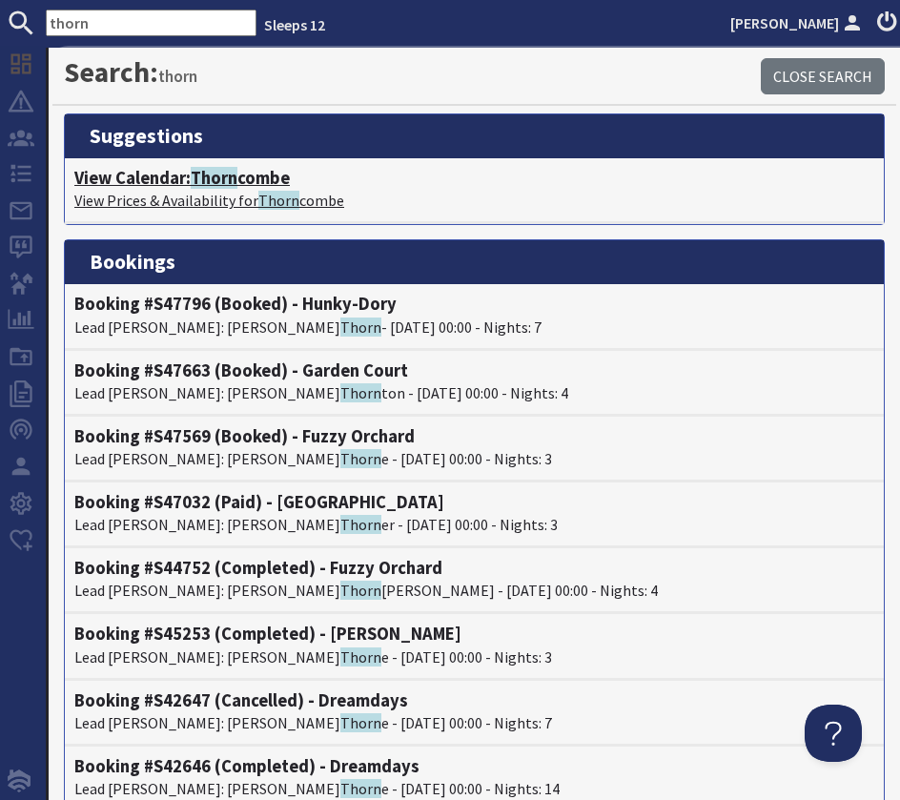
click at [227, 186] on span "Thorn" at bounding box center [214, 178] width 47 height 22
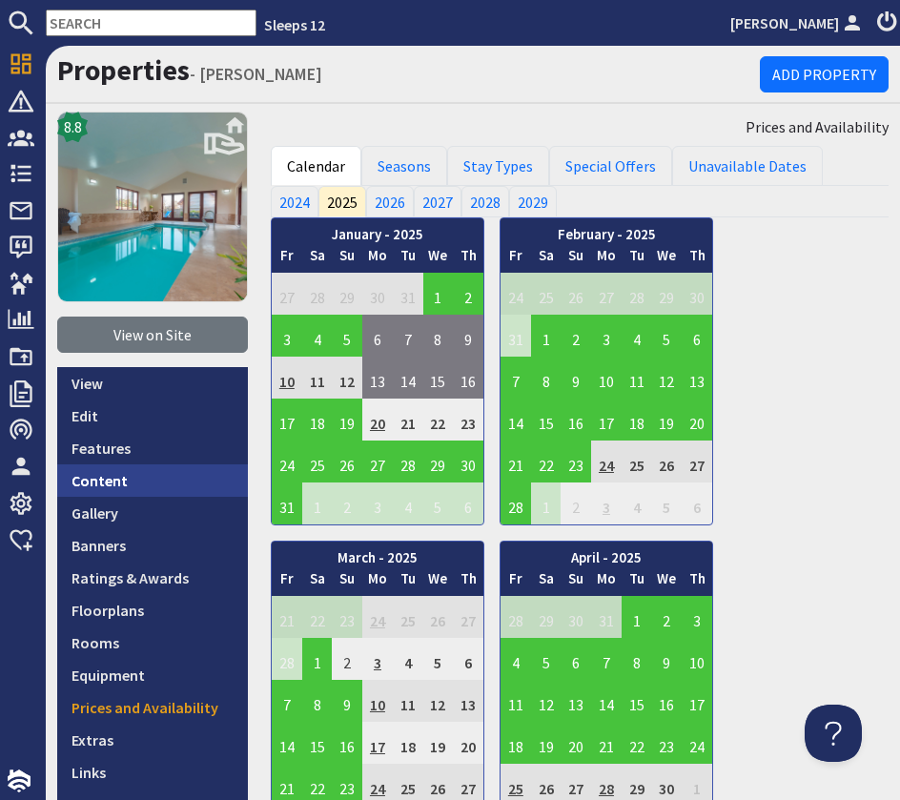
click at [127, 483] on link "Content" at bounding box center [152, 480] width 191 height 32
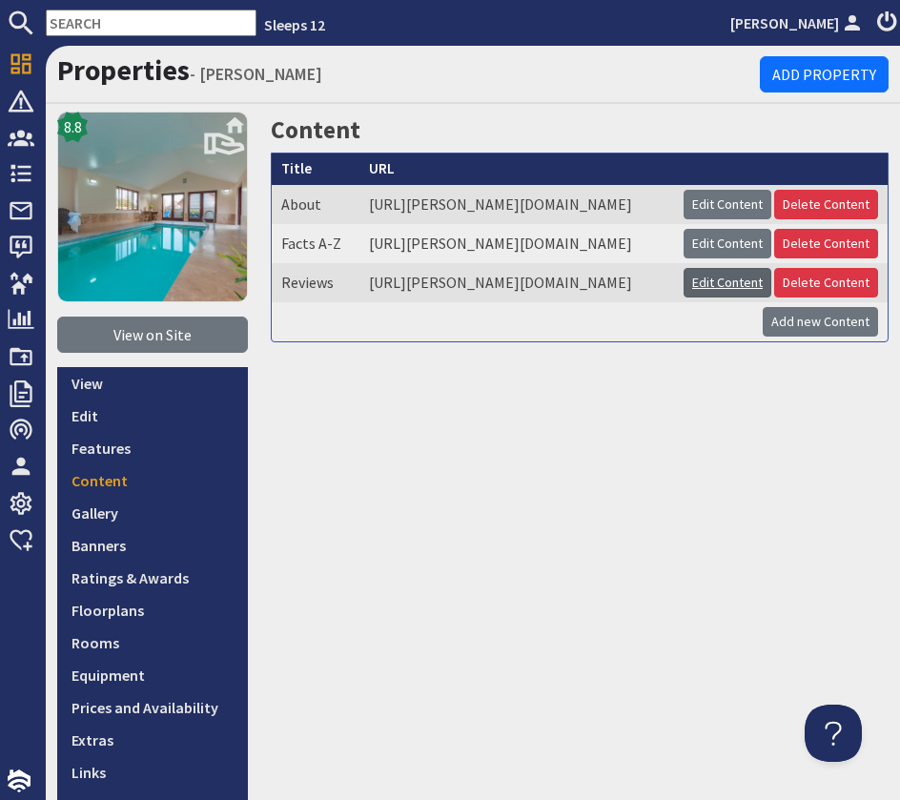
click at [720, 298] on link "Edit Content" at bounding box center [728, 283] width 88 height 30
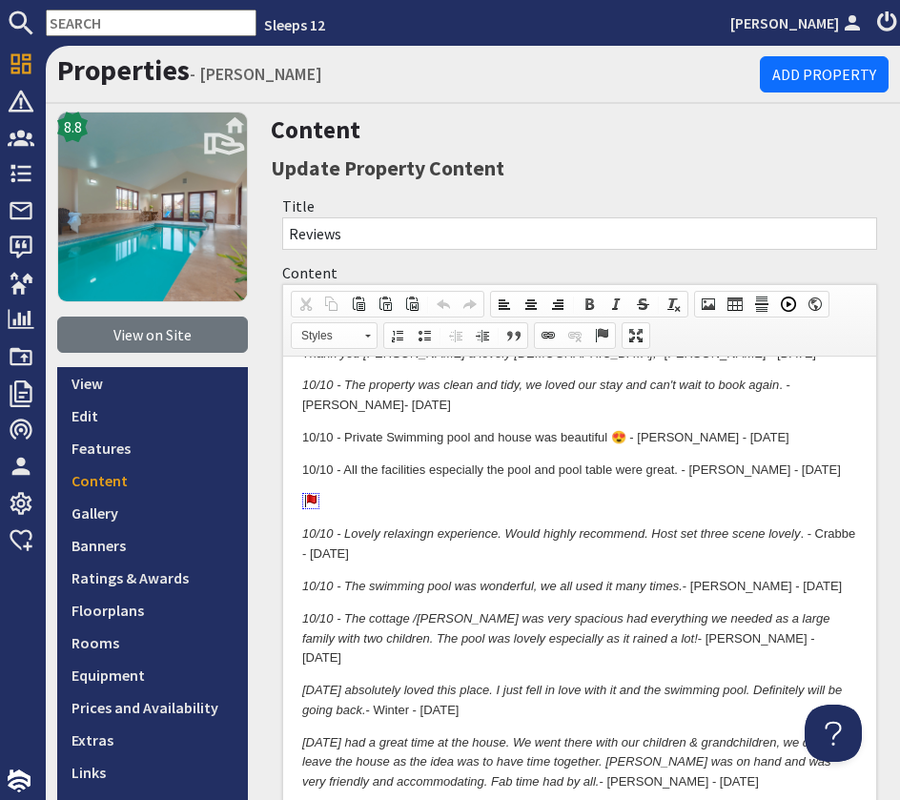
scroll to position [548, 0]
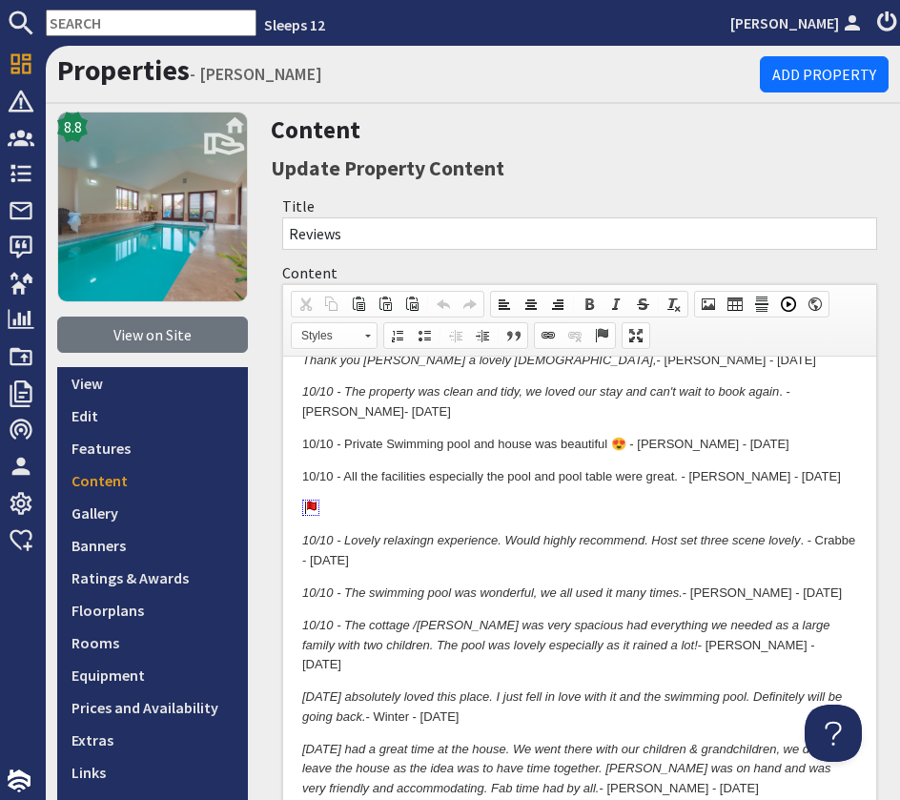
click at [315, 512] on img at bounding box center [310, 508] width 17 height 16
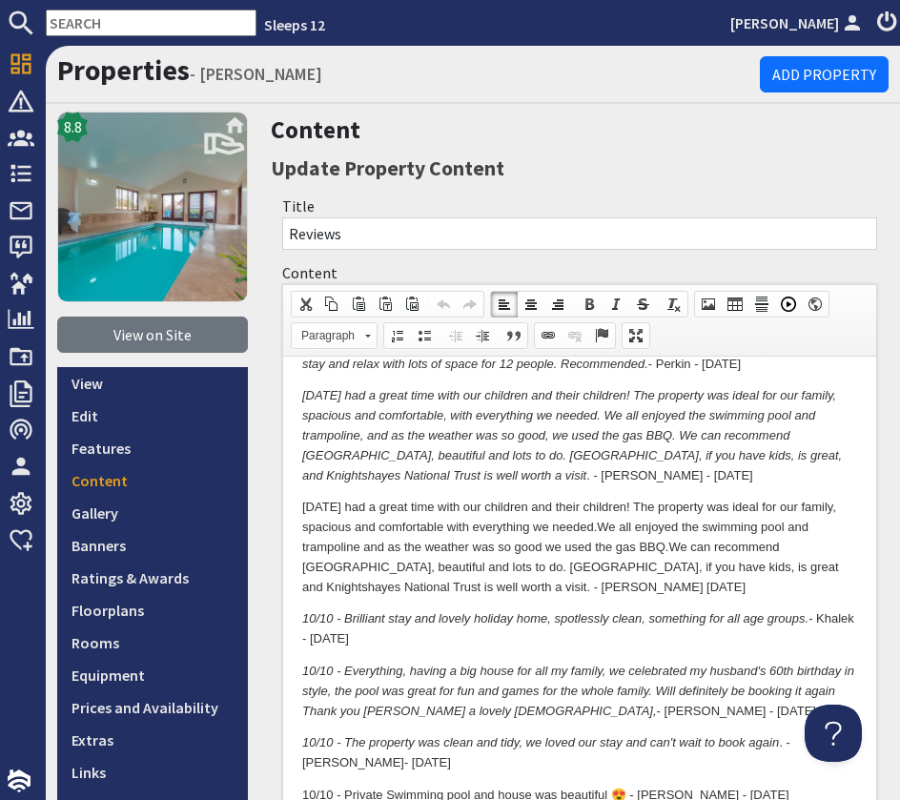
scroll to position [0, 0]
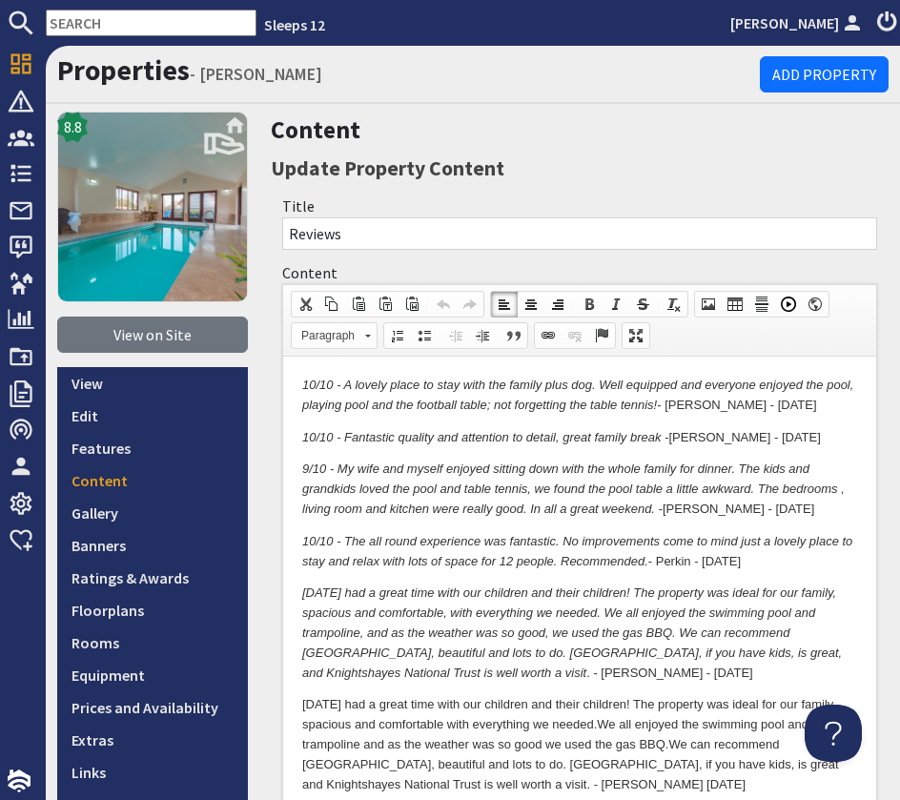
click at [339, 512] on em "9/10 - My wife and myself enjoyed sitting down with the whole family for dinner…" at bounding box center [573, 489] width 543 height 54
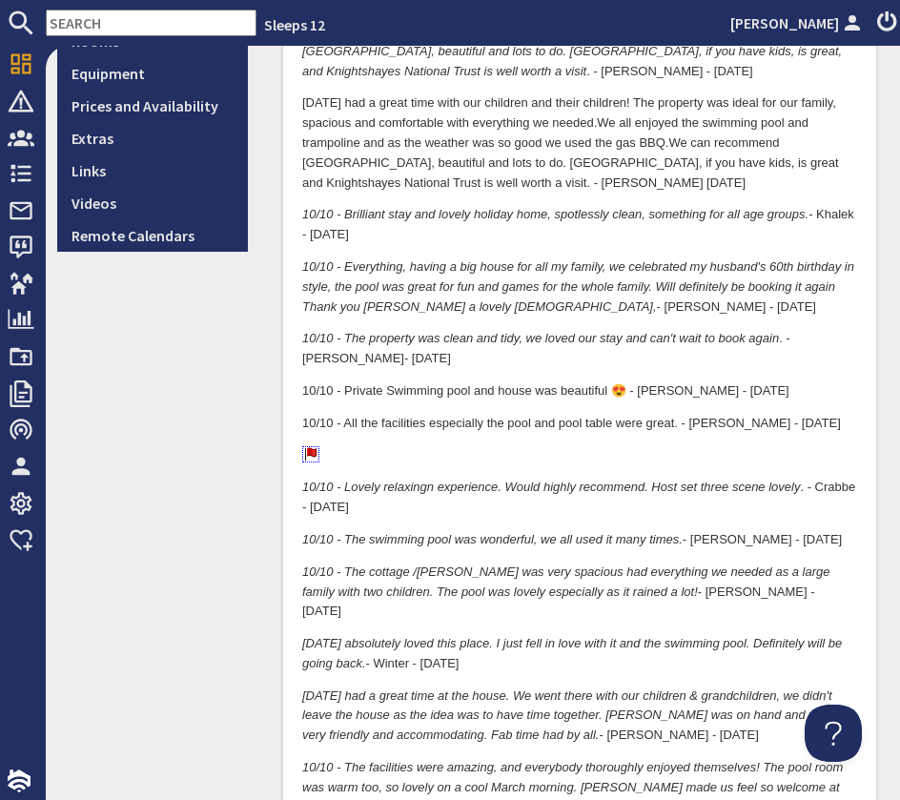
scroll to position [601, 0]
click at [526, 239] on p "10/10 - Brilliant stay and lovely holiday home, spotlessly clean, something for…" at bounding box center [579, 227] width 555 height 40
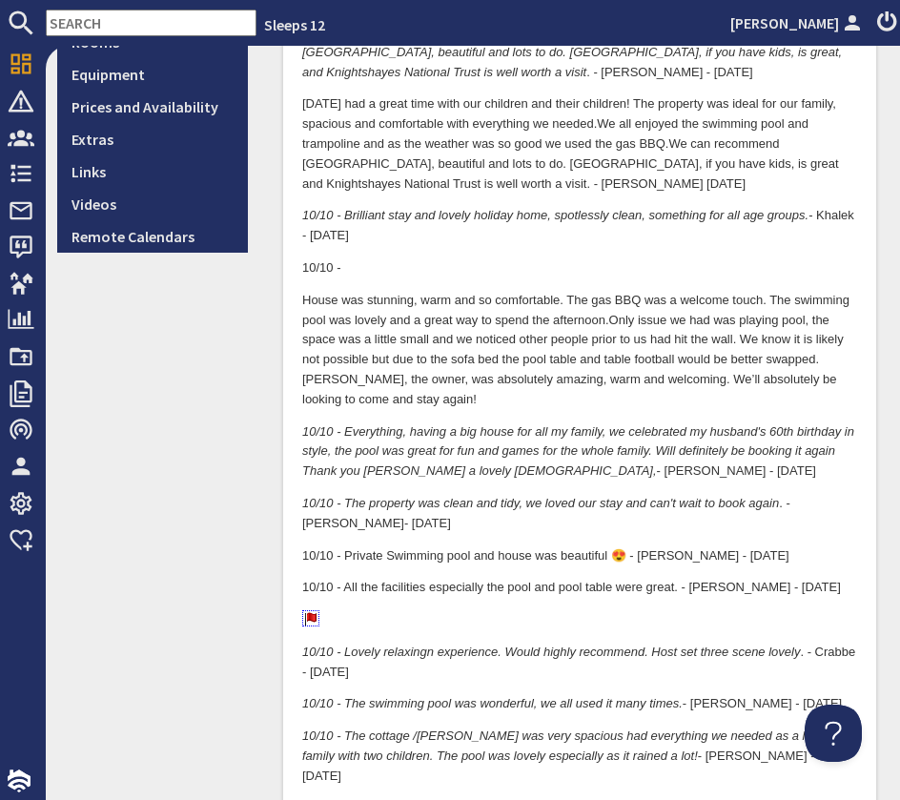
click at [416, 401] on p "House was stunning, warm and so comfortable. The gas BBQ was a welcome touch. T…" at bounding box center [579, 351] width 555 height 119
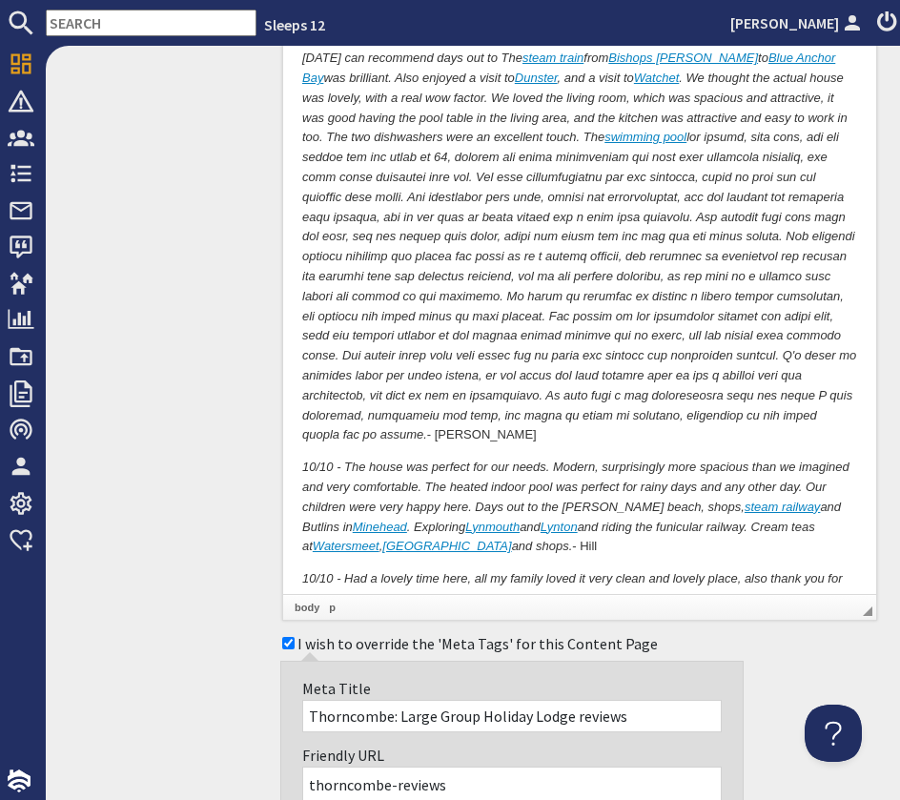
scroll to position [6745, 0]
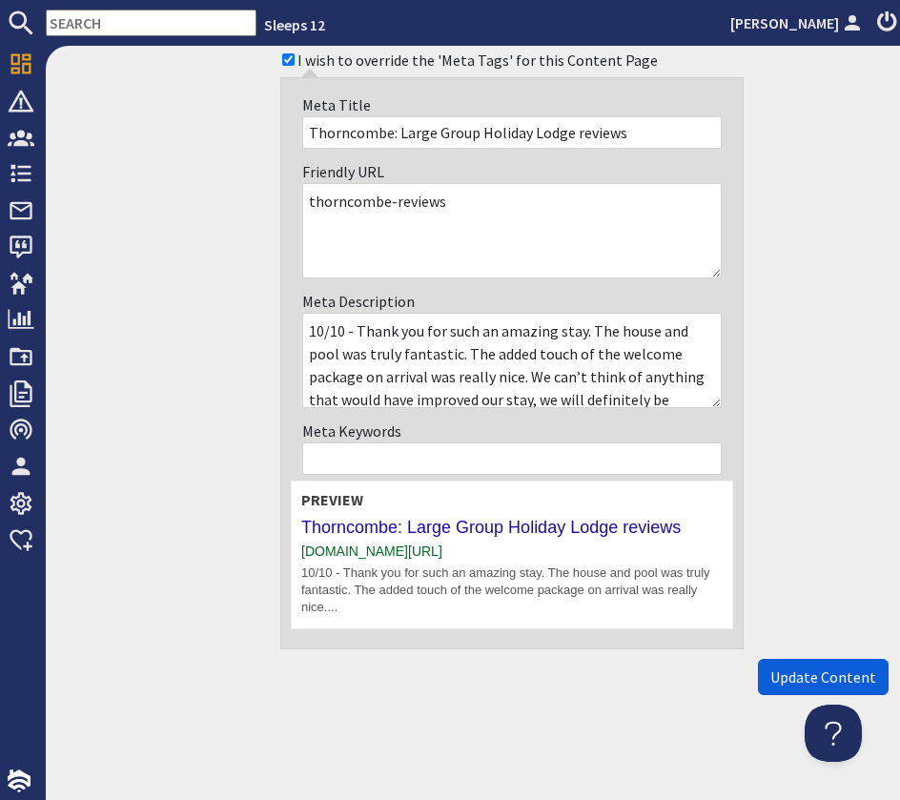
click at [790, 671] on span "Update Content" at bounding box center [823, 677] width 106 height 19
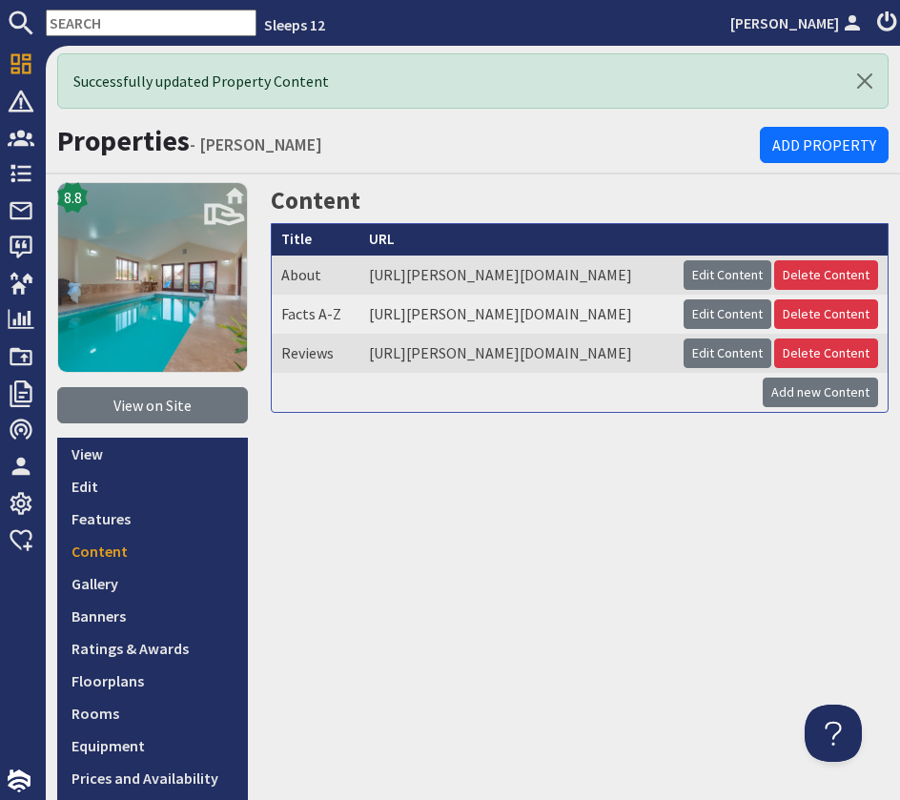
click at [82, 20] on input "text" at bounding box center [151, 23] width 211 height 27
click at [716, 373] on td "Edit Content Delete Content" at bounding box center [781, 353] width 214 height 39
click at [708, 368] on link "Edit Content" at bounding box center [728, 354] width 88 height 30
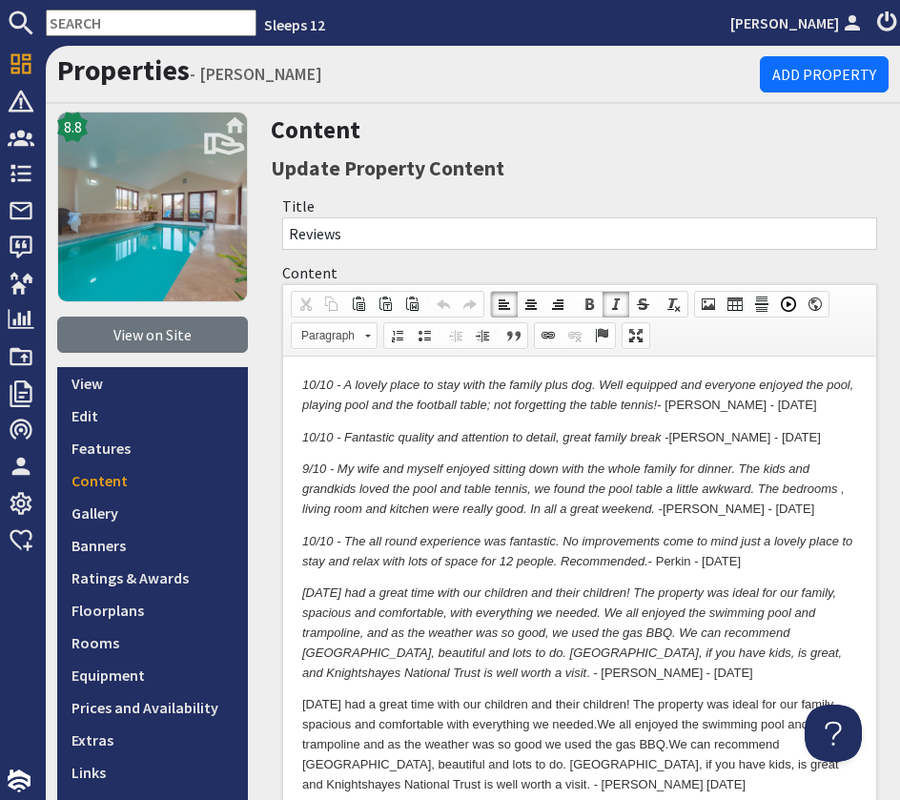
click at [756, 560] on p "10/10 - The all round experience was fantastic. No improvements come to mind ju…" at bounding box center [579, 552] width 555 height 40
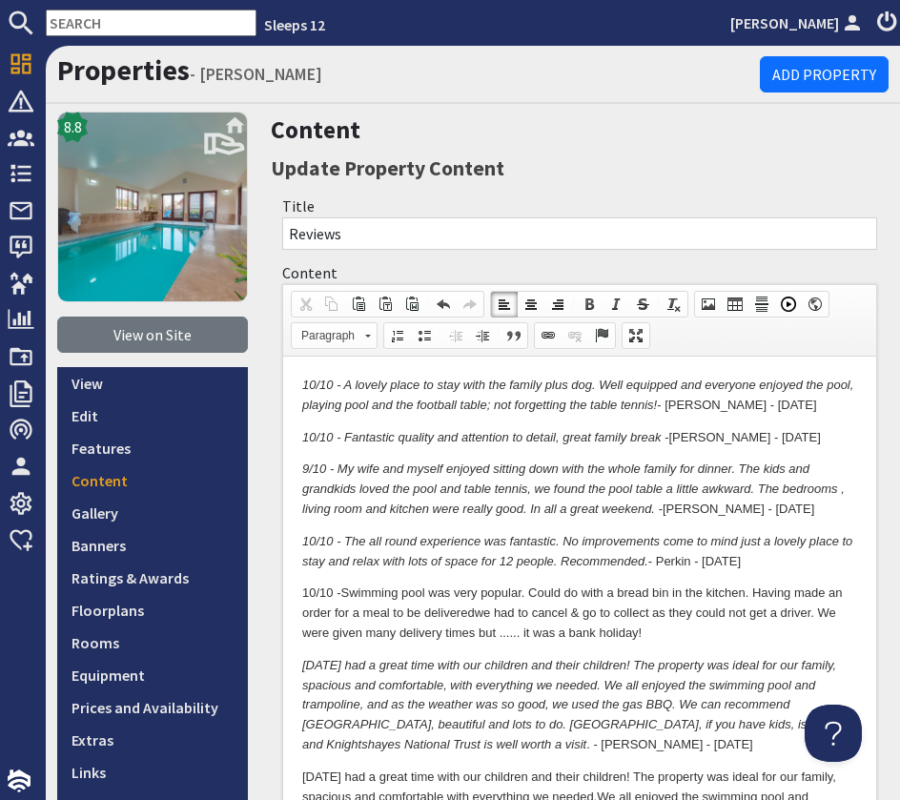
click at [681, 643] on p "10/10 - Swimming pool was very popular. Could do with a bread bin in the kitche…" at bounding box center [579, 613] width 555 height 59
drag, startPoint x: 701, startPoint y: 637, endPoint x: 718, endPoint y: 642, distance: 17.8
click at [701, 637] on p "10/10 - Swimming pool was very popular. Could do with a bread bin in the kitche…" at bounding box center [579, 613] width 555 height 59
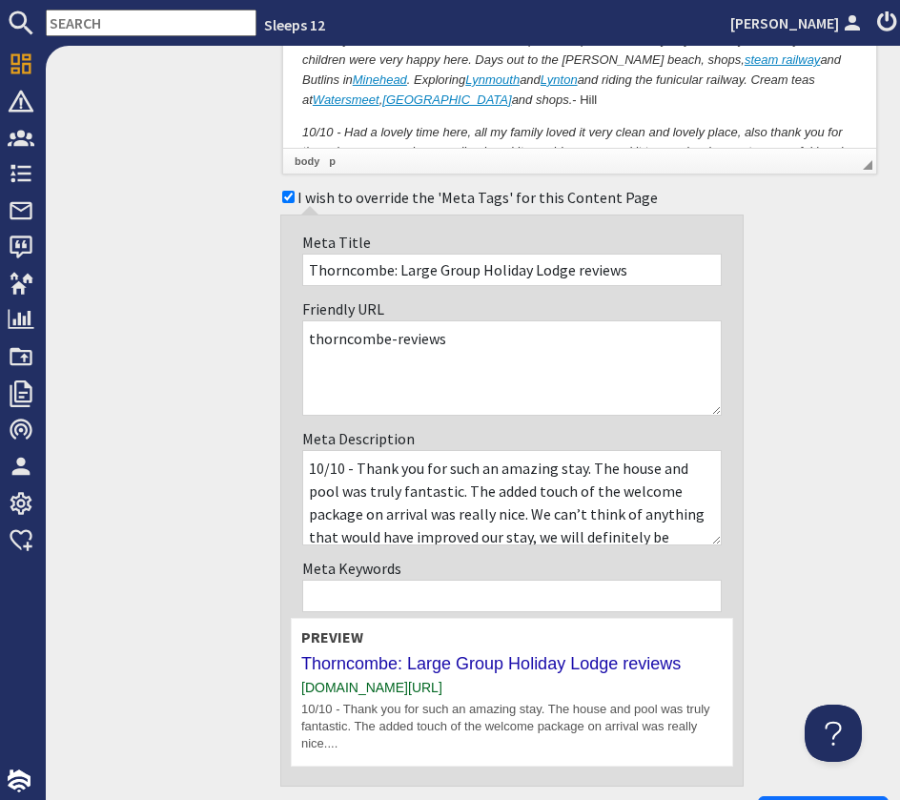
scroll to position [6816, 0]
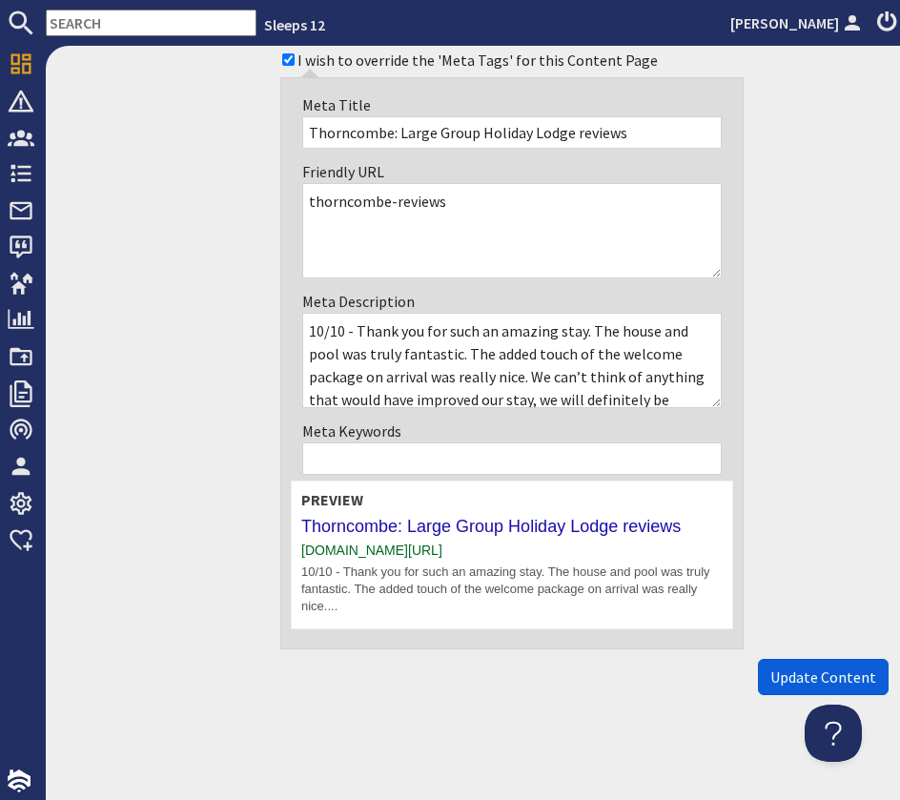
click at [819, 671] on span "Update Content" at bounding box center [823, 677] width 106 height 19
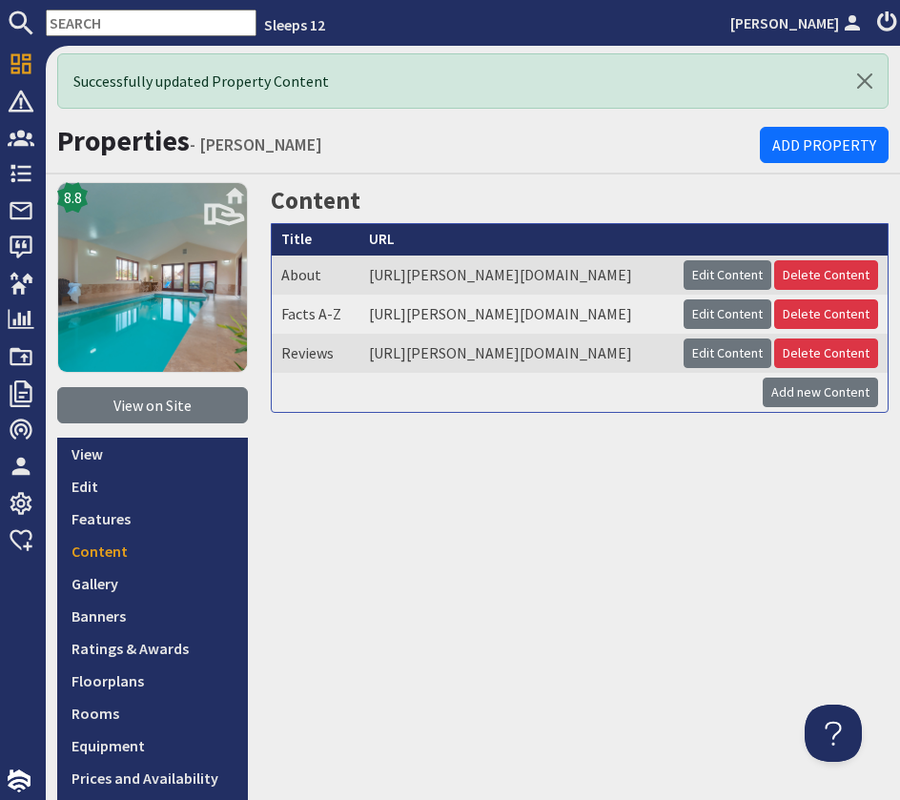
click at [100, 27] on input "text" at bounding box center [151, 23] width 211 height 27
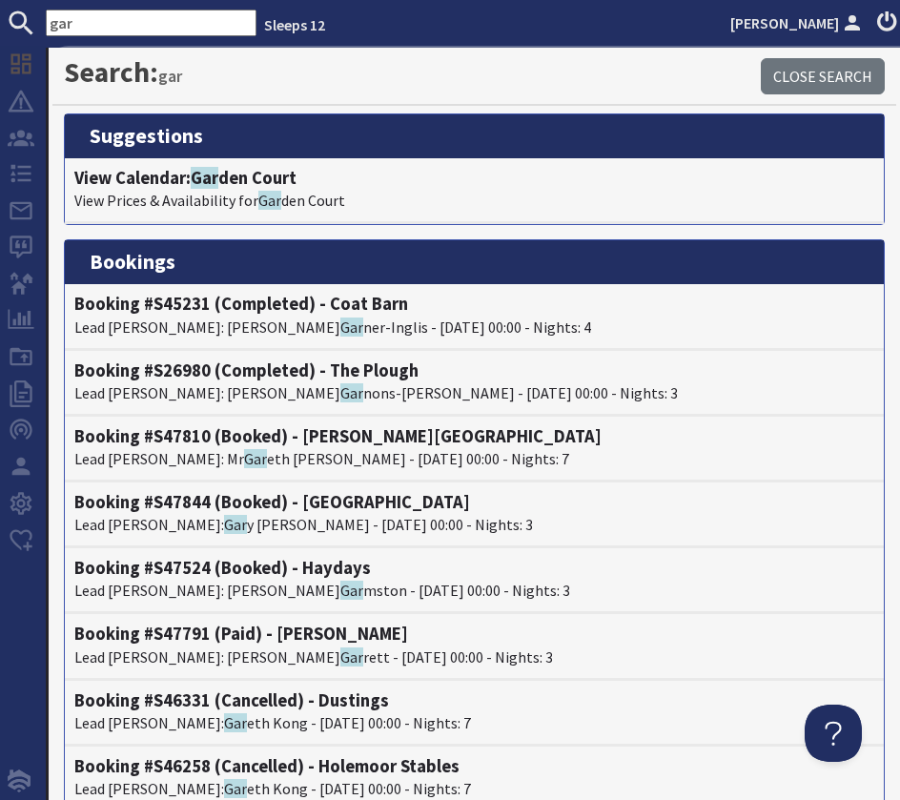
type input "gar"
click at [163, 161] on li "View Calendar: Gar den Court View Prices & Availability for Gar den Court" at bounding box center [474, 191] width 819 height 66
click at [164, 175] on h4 "View Calendar: Gar den Court" at bounding box center [474, 178] width 800 height 21
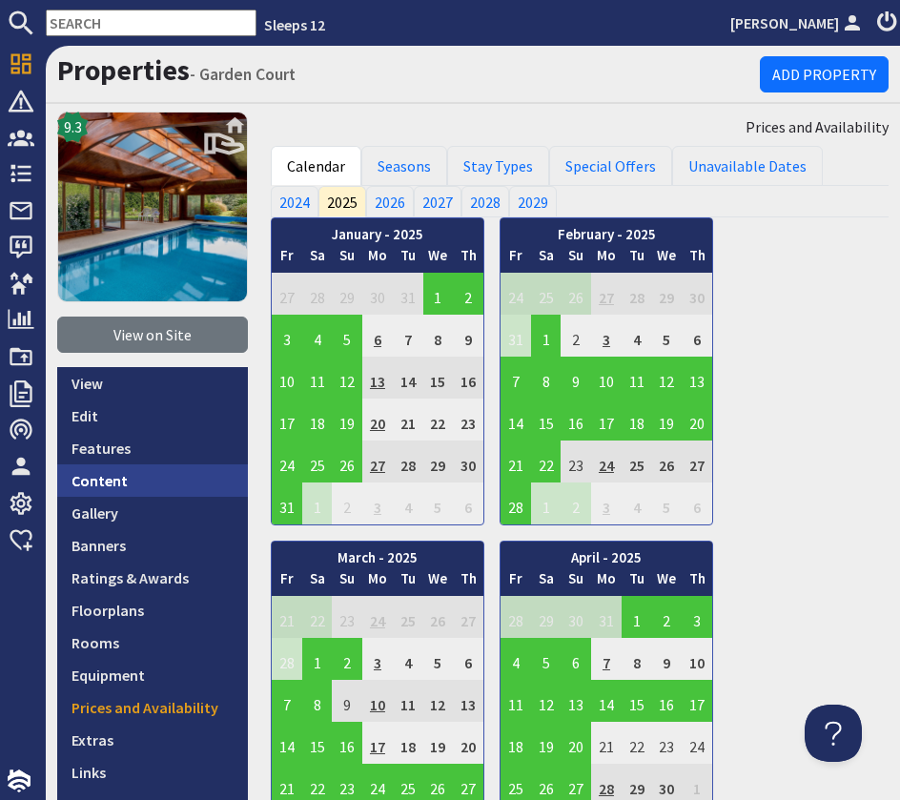
click at [196, 483] on link "Content" at bounding box center [152, 480] width 191 height 32
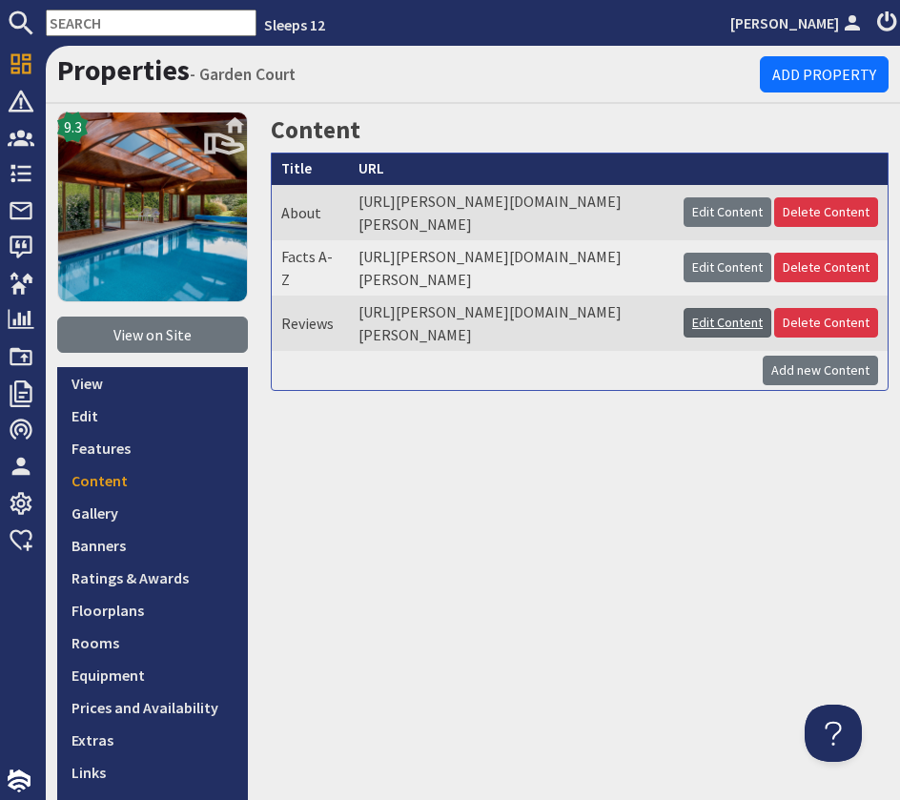
click at [705, 338] on link "Edit Content" at bounding box center [728, 323] width 88 height 30
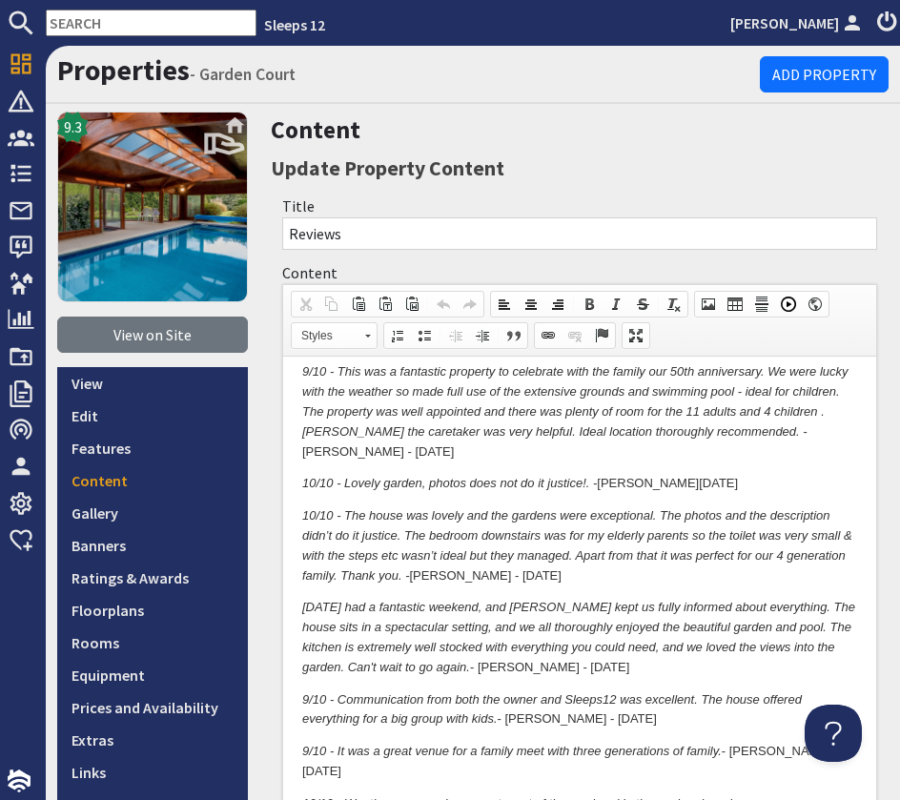
scroll to position [329, 0]
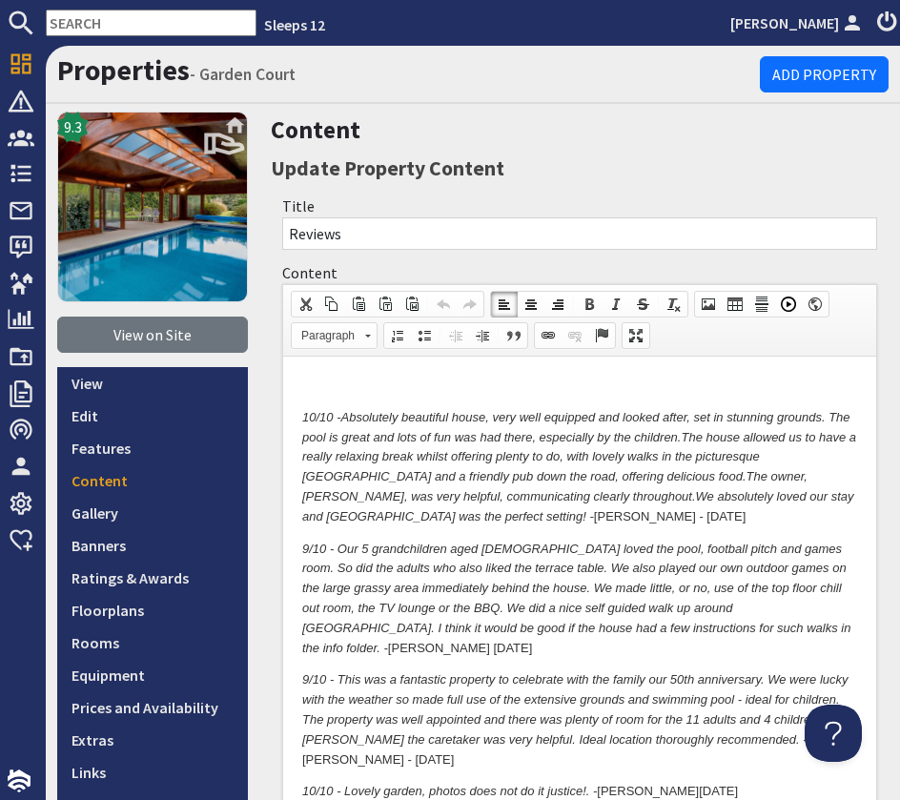
click at [544, 521] on p "10/10 - Absolutely beautiful house, very well equipped and looked after, set in…" at bounding box center [579, 467] width 555 height 119
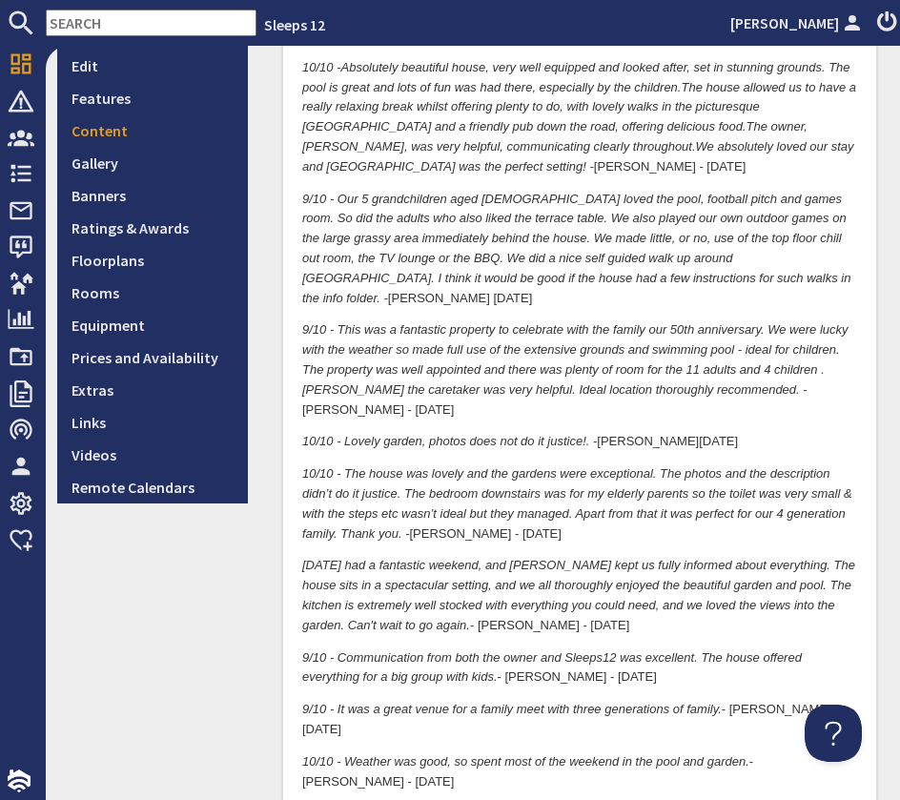
scroll to position [470, 0]
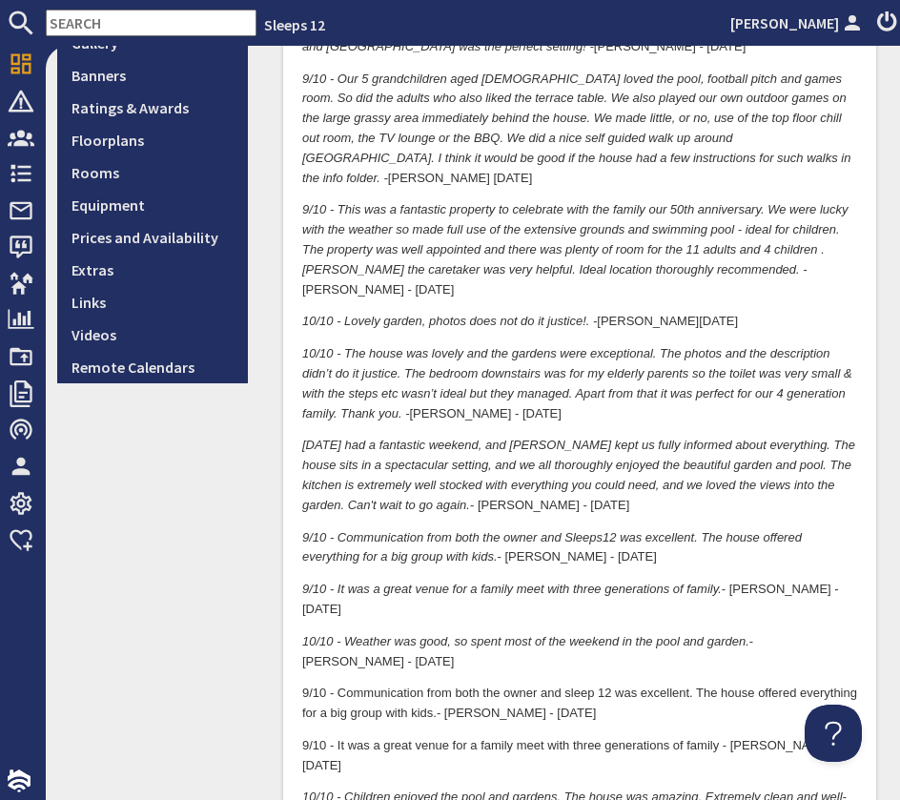
click at [523, 366] on p "10/10 - The house was lovely and the gardens were exceptional. The photos and t…" at bounding box center [579, 384] width 555 height 79
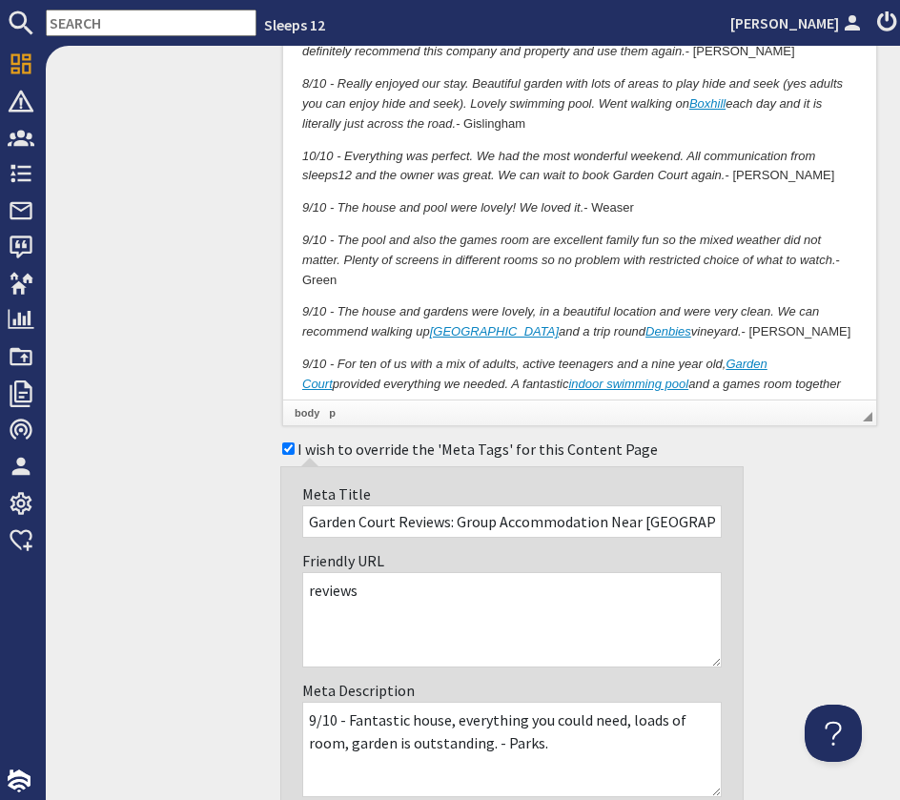
scroll to position [4048, 0]
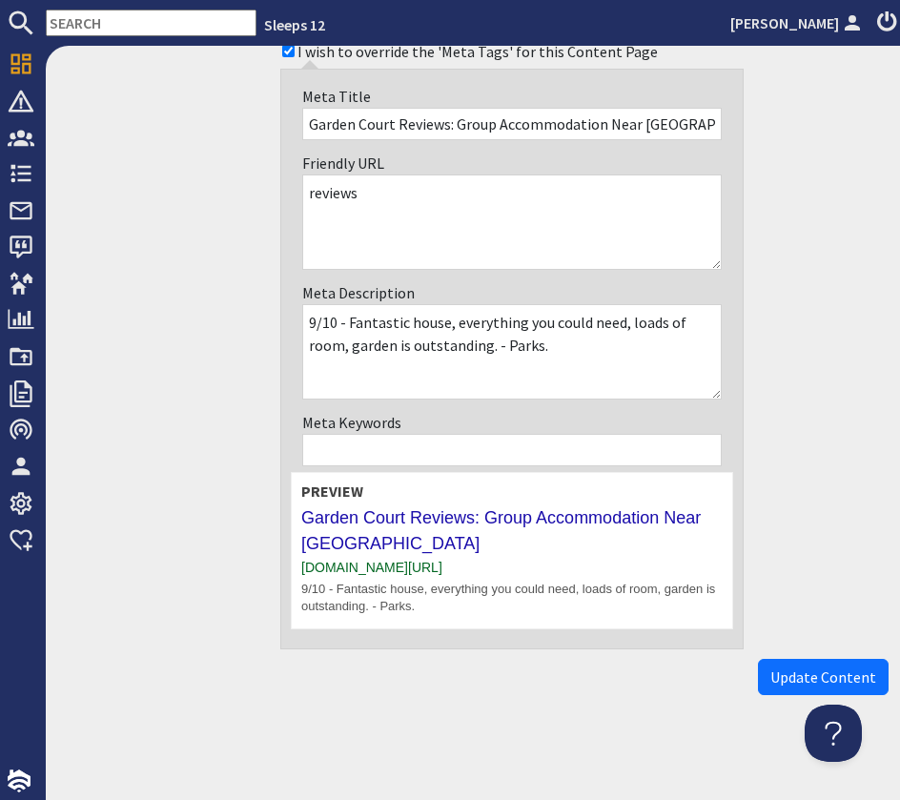
click at [800, 667] on button "Update Content" at bounding box center [823, 677] width 131 height 36
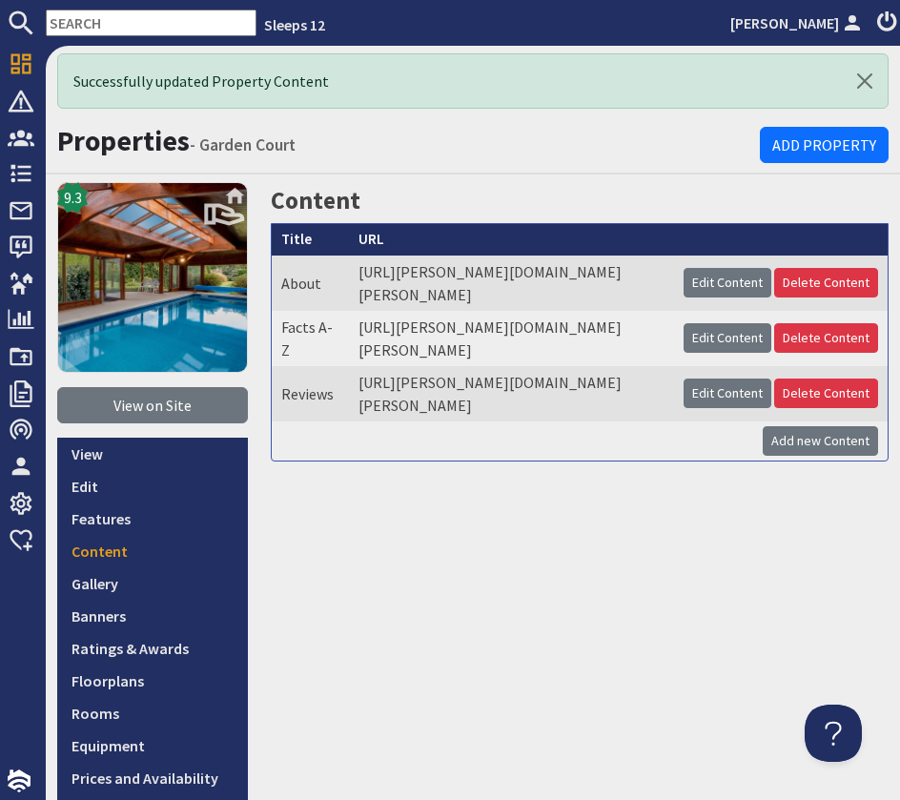
click at [96, 18] on input "text" at bounding box center [151, 23] width 211 height 27
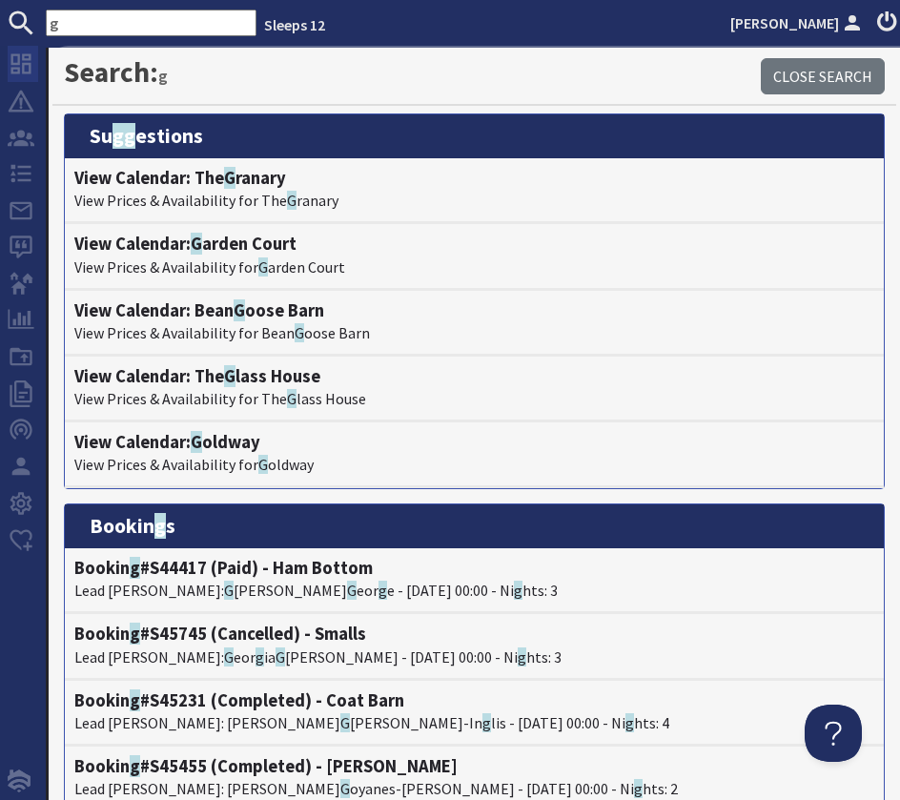
type input "g"
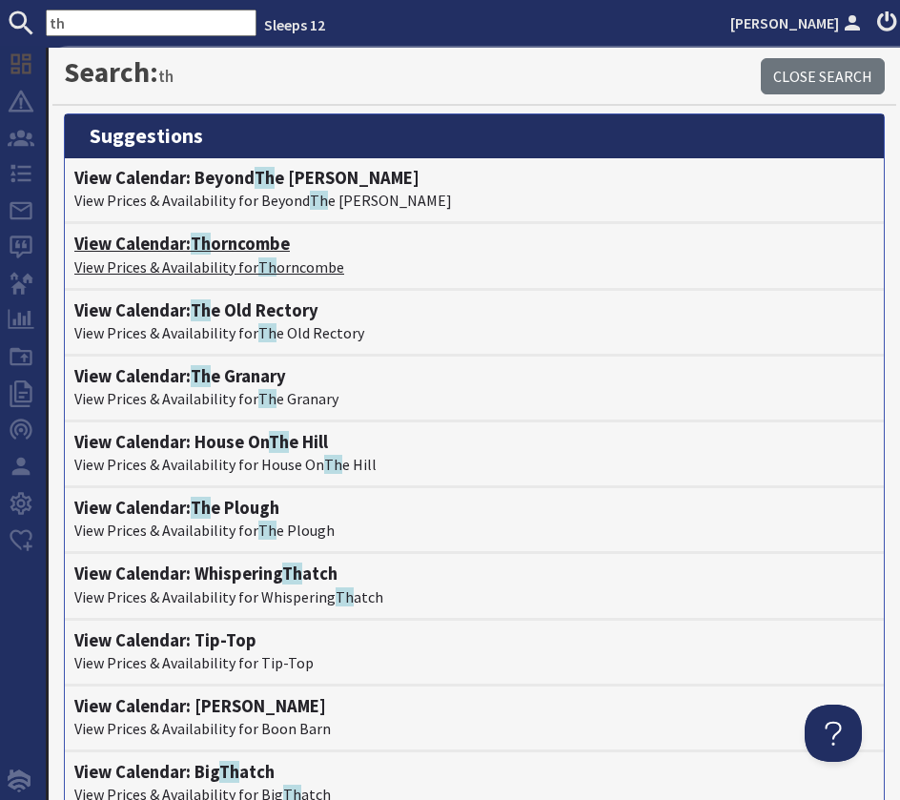
type input "th"
click at [245, 256] on p "View Prices & Availability for Th orncombe" at bounding box center [474, 267] width 800 height 23
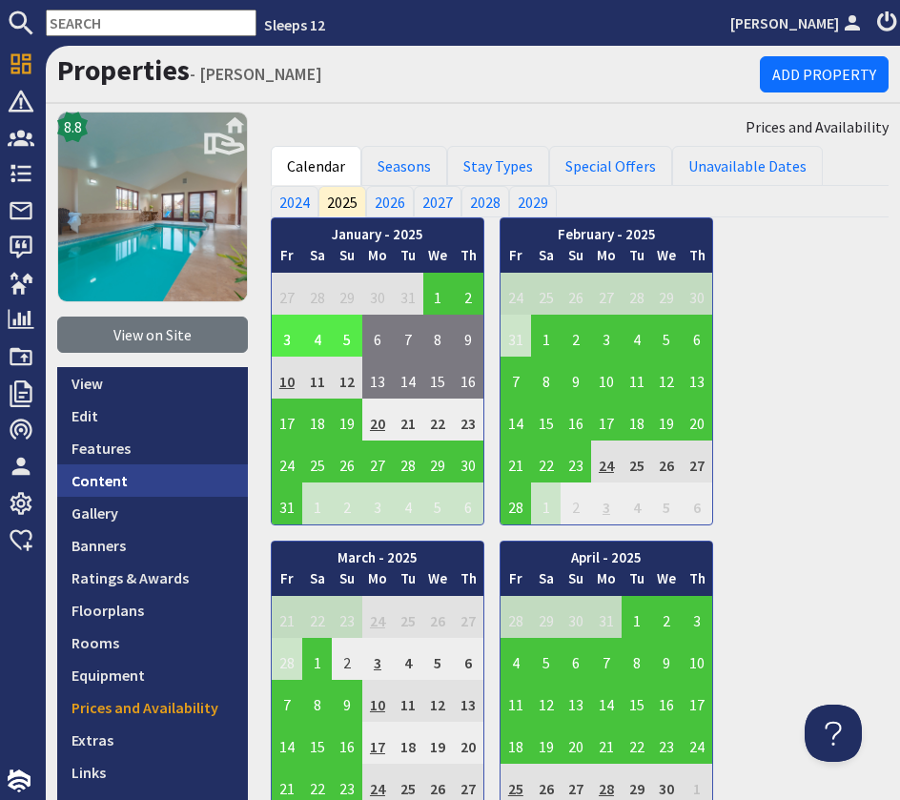
click at [143, 488] on link "Content" at bounding box center [152, 480] width 191 height 32
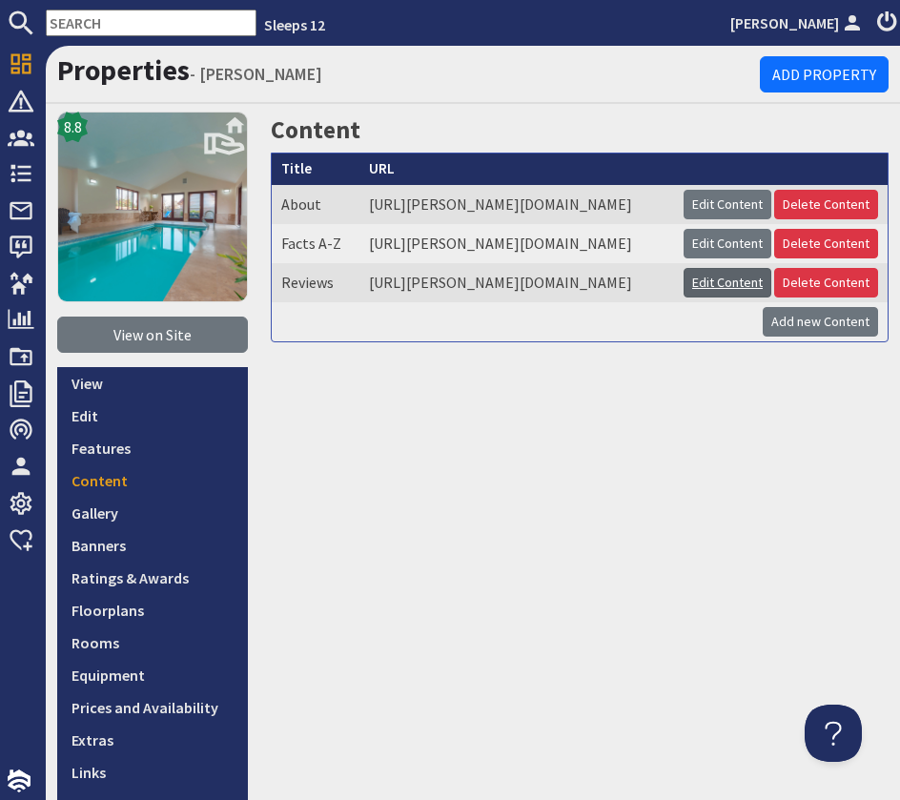
click at [696, 298] on link "Edit Content" at bounding box center [728, 283] width 88 height 30
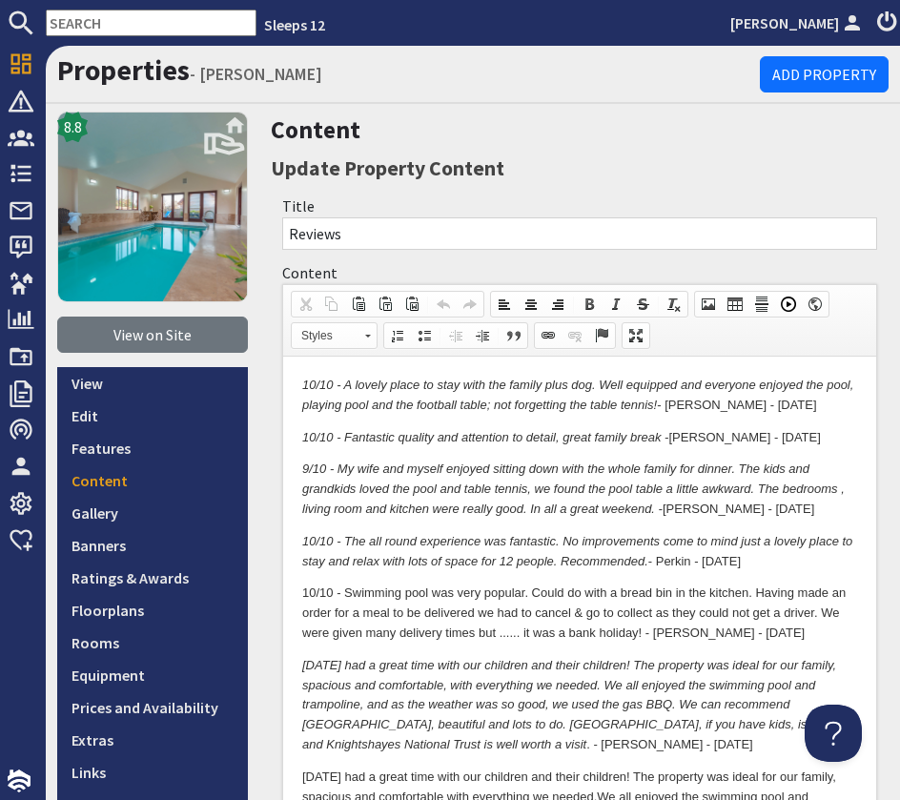
click at [786, 512] on p "9/10 - My wife and myself enjoyed sitting down with the whole family for dinner…" at bounding box center [579, 489] width 555 height 59
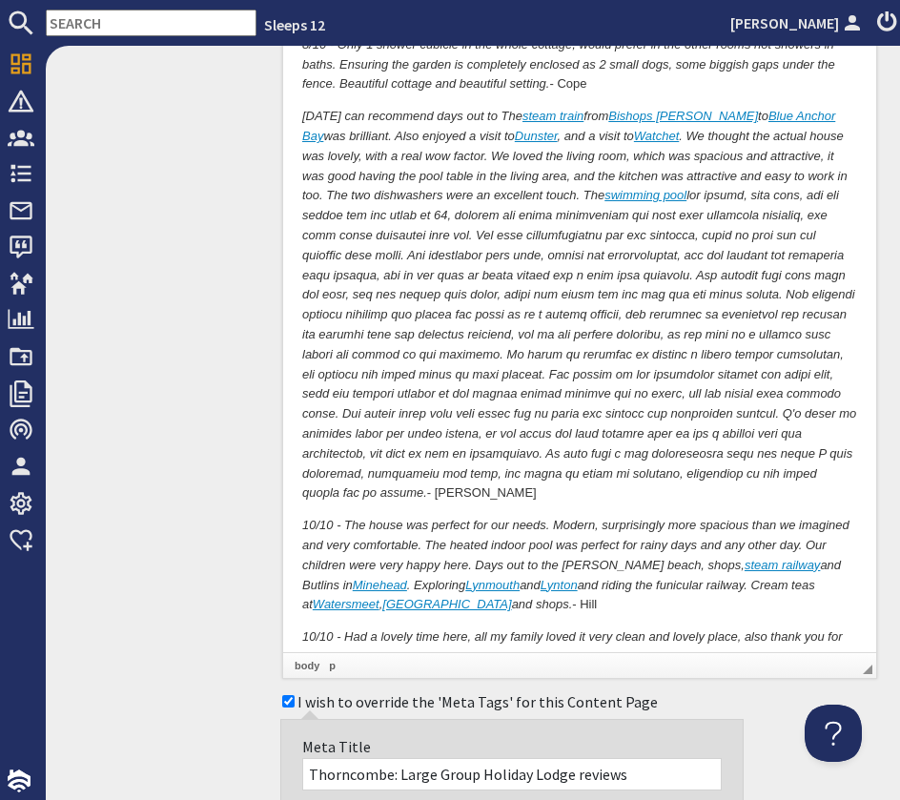
scroll to position [6869, 0]
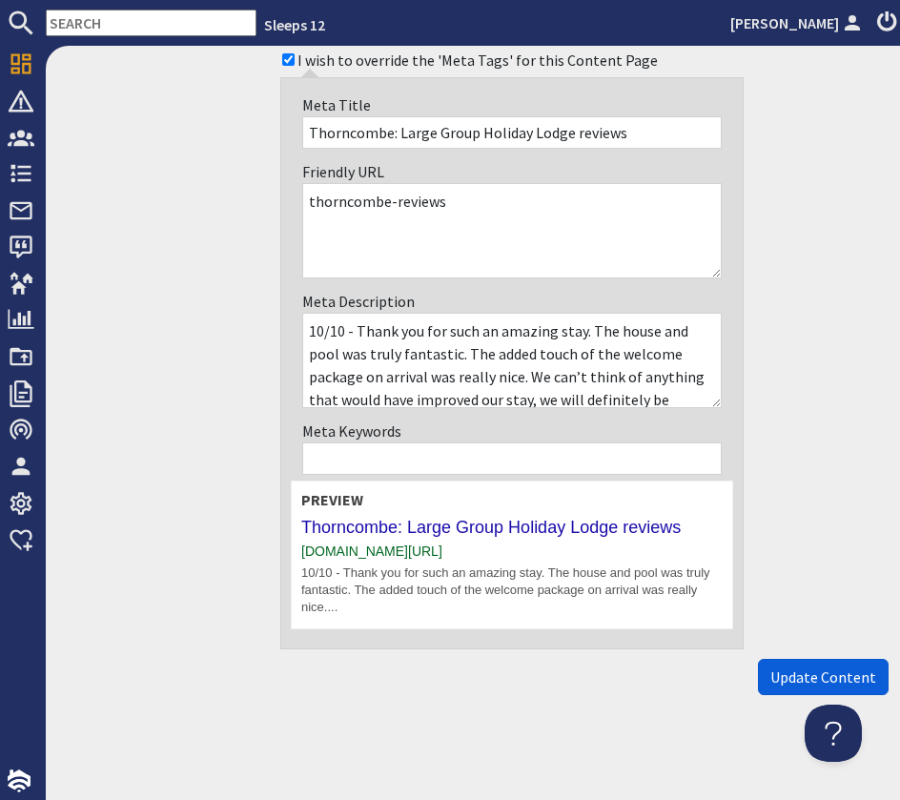
click at [812, 679] on span "Update Content" at bounding box center [823, 677] width 106 height 19
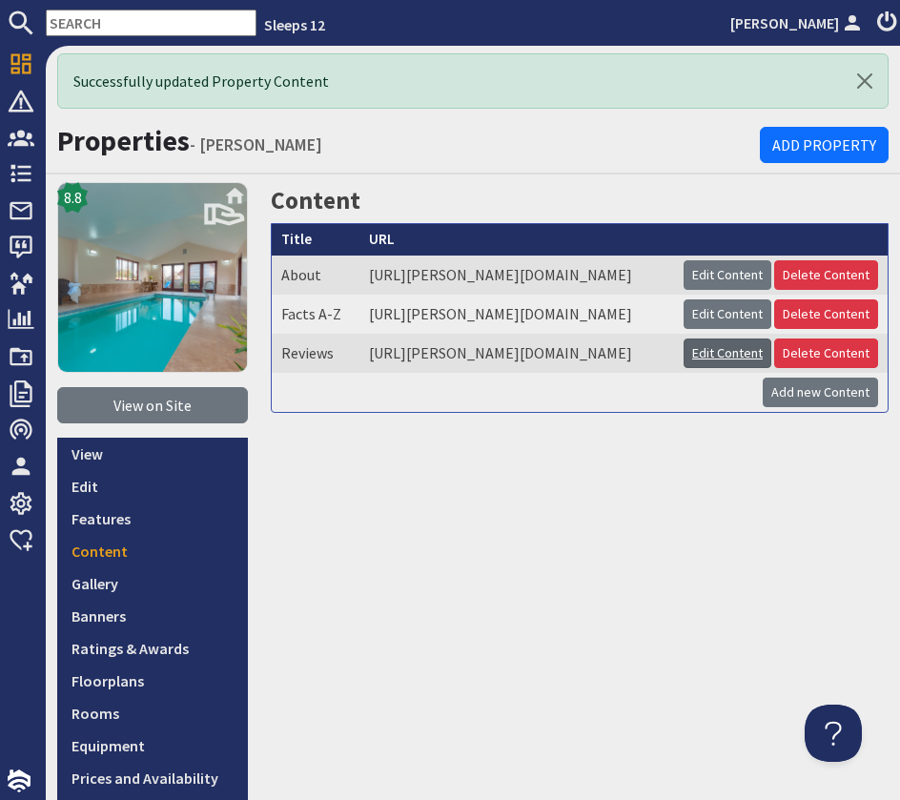
click at [718, 368] on link "Edit Content" at bounding box center [728, 354] width 88 height 30
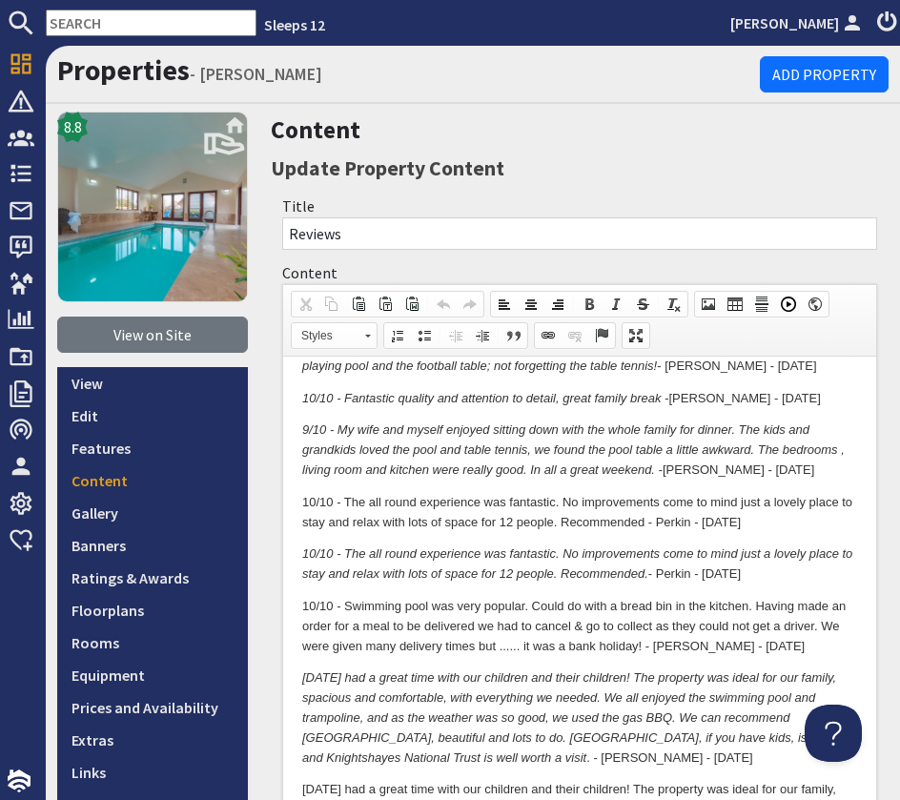
scroll to position [37, 0]
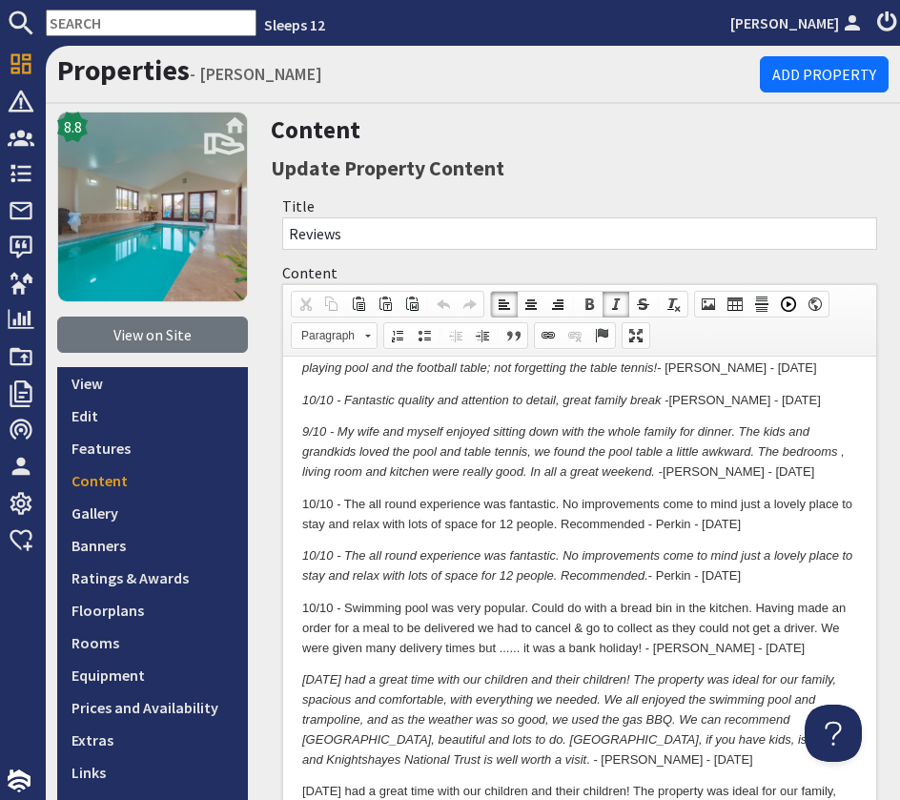
click at [759, 517] on p "10/10 - The all round experience was fantastic. No improvements come to mind ju…" at bounding box center [579, 515] width 555 height 40
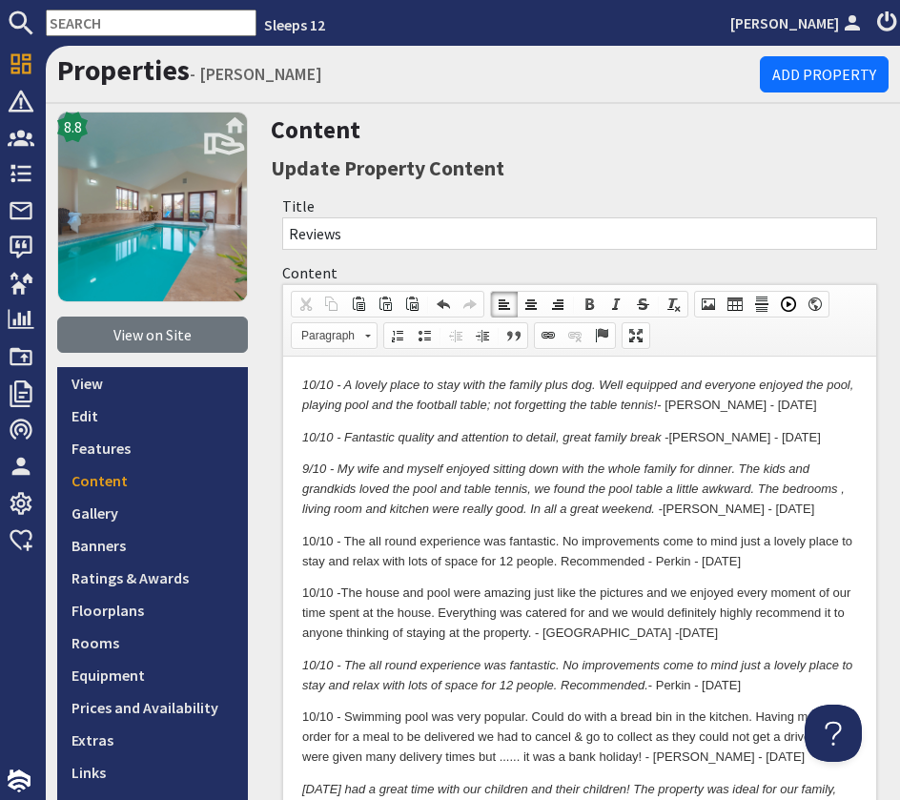
click at [591, 639] on p "10/10 - The house and pool were amazing just like the pictures and we enjoyed e…" at bounding box center [579, 613] width 555 height 59
drag, startPoint x: 561, startPoint y: 642, endPoint x: 593, endPoint y: 640, distance: 32.5
click at [565, 642] on p "10/10 - The house and pool were amazing just like the pictures and we enjoyed e…" at bounding box center [579, 613] width 555 height 59
click at [694, 593] on p "10/10 - The house and pool were amazing just like the pictures and we enjoyed e…" at bounding box center [579, 613] width 555 height 59
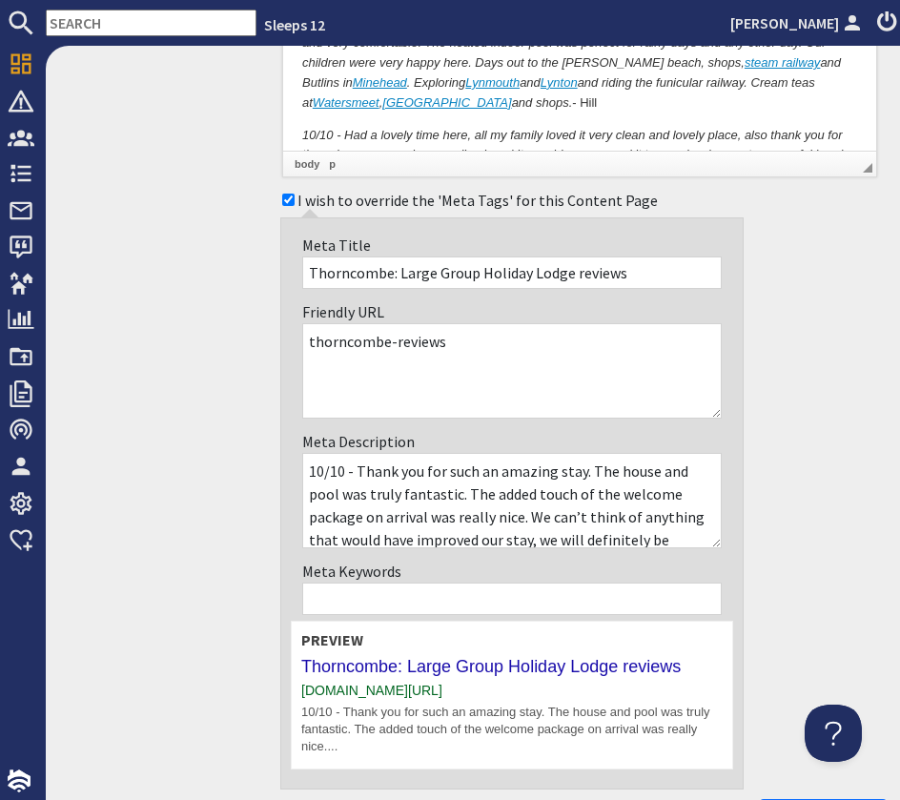
scroll to position [6940, 0]
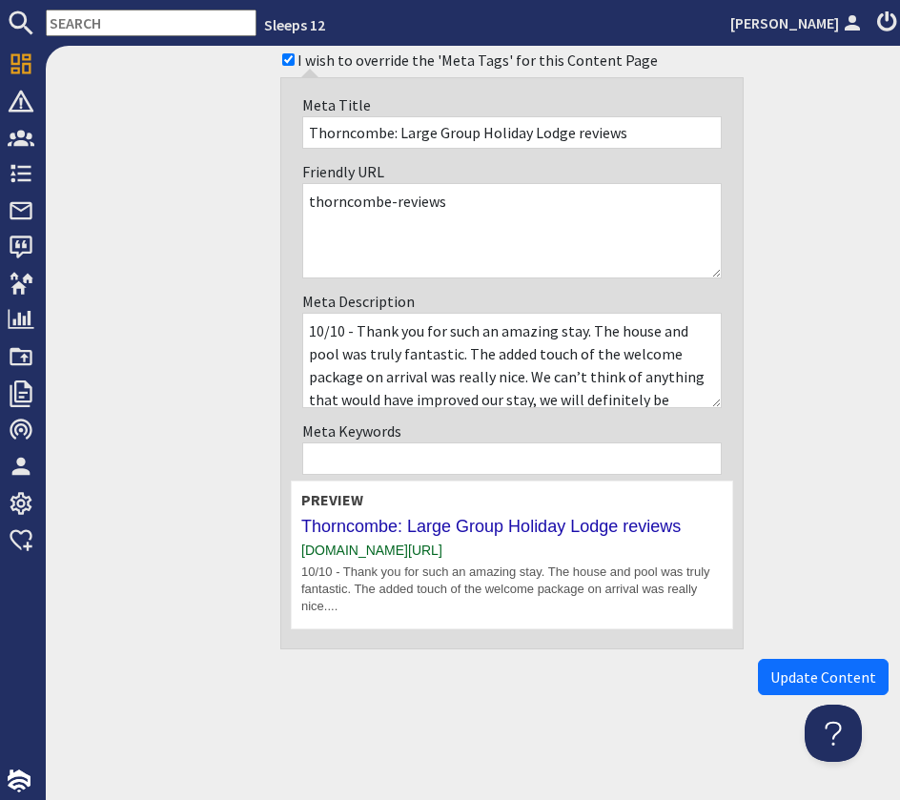
click at [825, 678] on span "Update Content" at bounding box center [823, 677] width 106 height 19
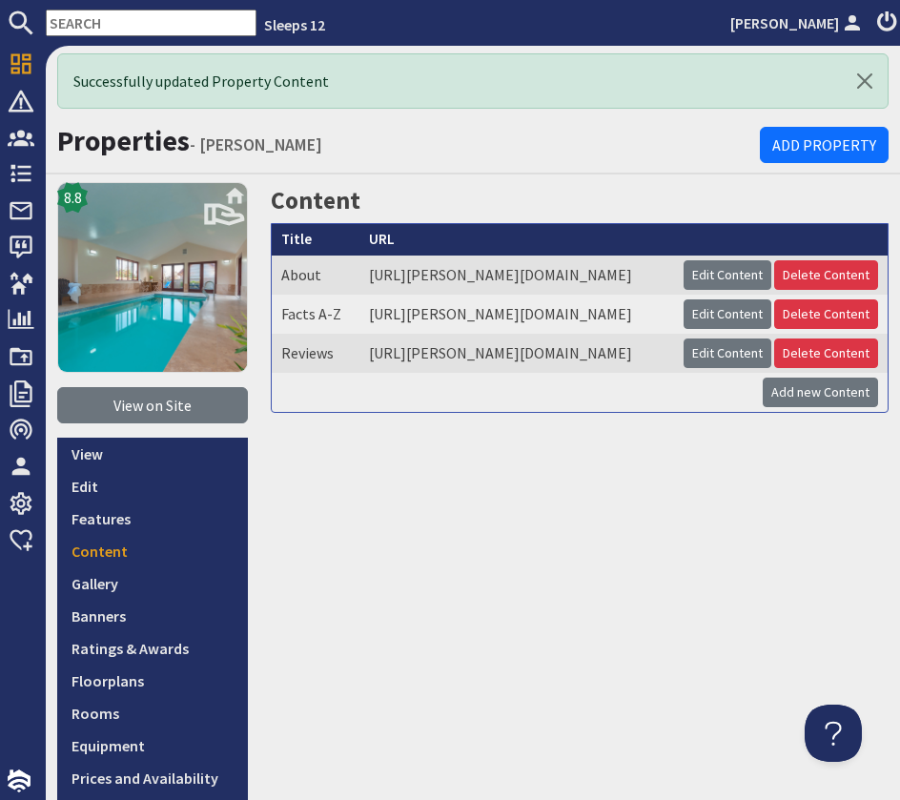
click at [129, 22] on input "text" at bounding box center [151, 23] width 211 height 27
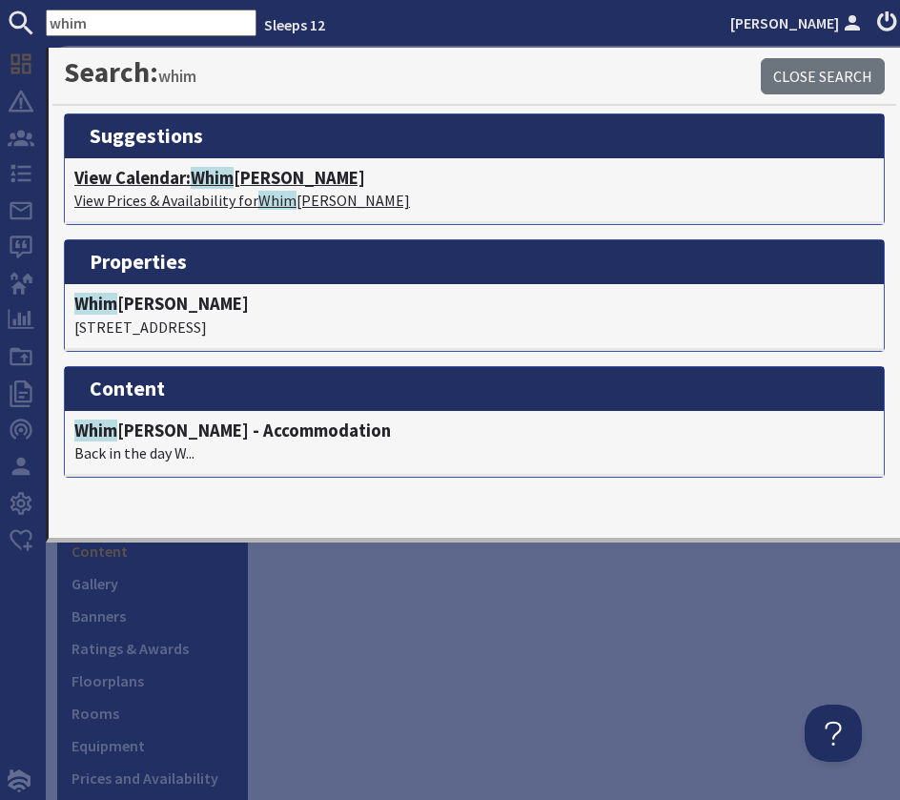
type input "whim"
click at [250, 176] on h4 "View Calendar: Whim brels Barton" at bounding box center [474, 178] width 800 height 21
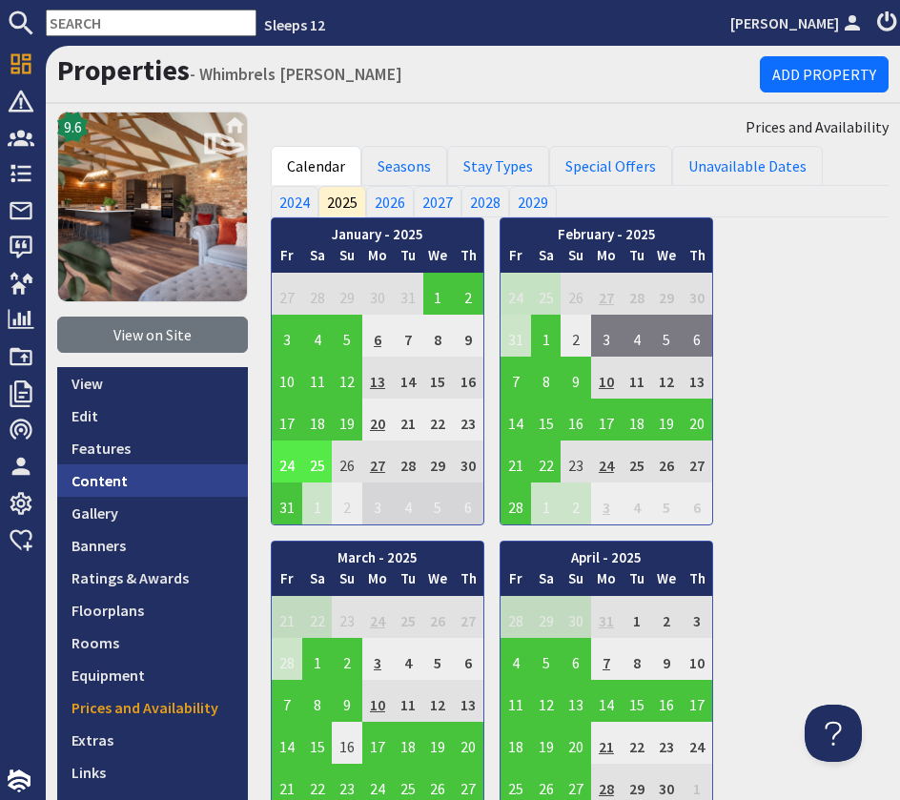
click at [108, 482] on link "Content" at bounding box center [152, 480] width 191 height 32
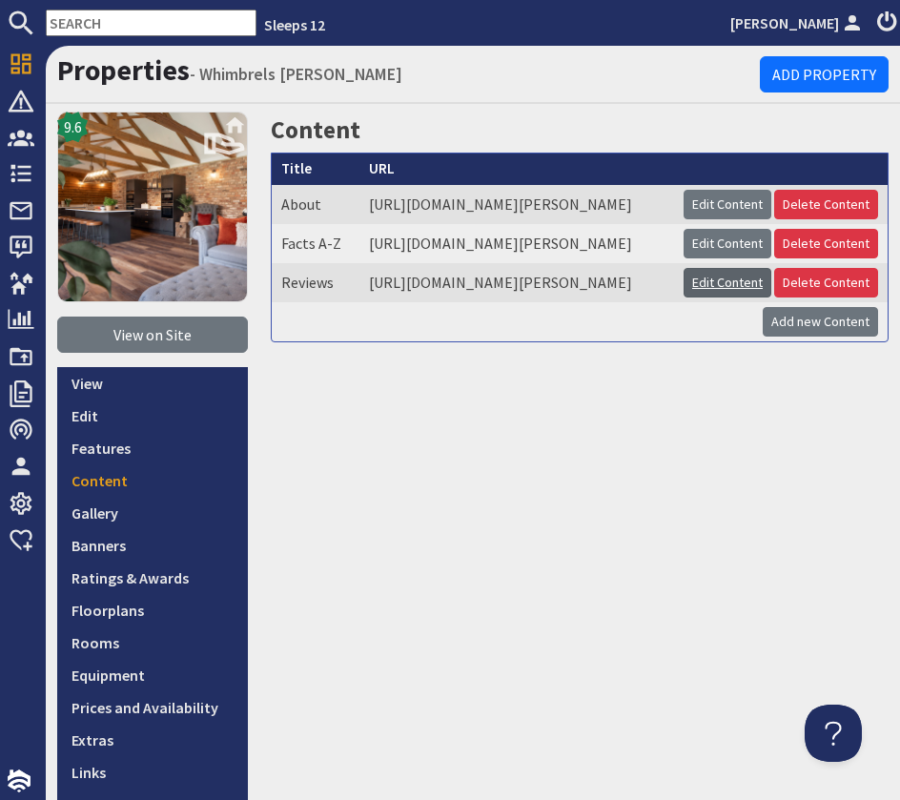
click at [718, 298] on link "Edit Content" at bounding box center [728, 283] width 88 height 30
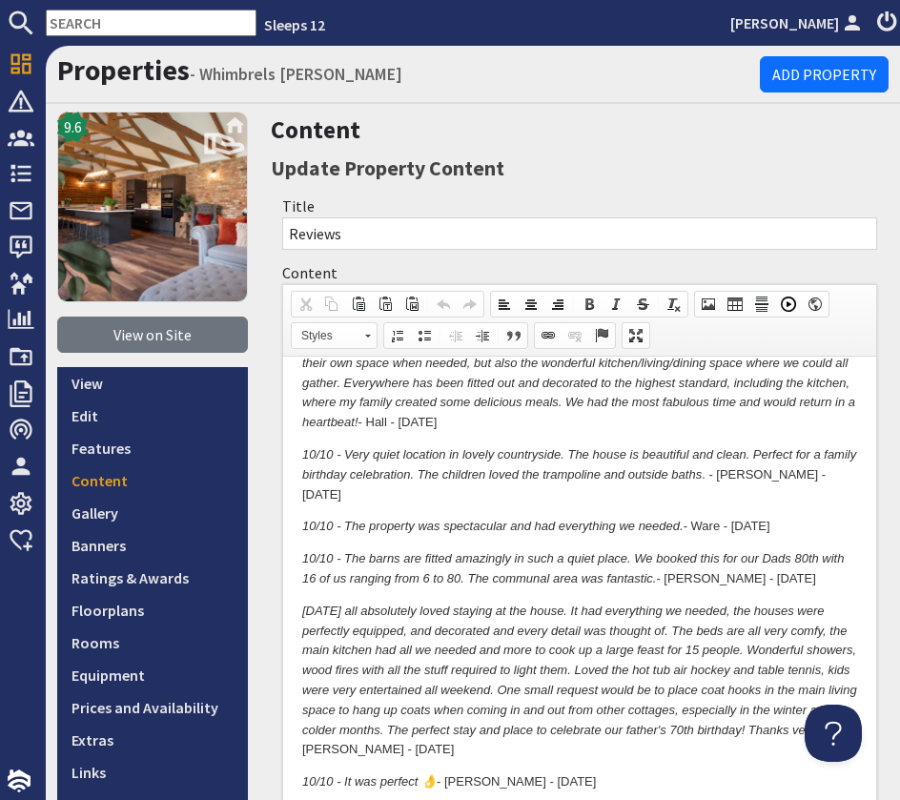
scroll to position [410, 0]
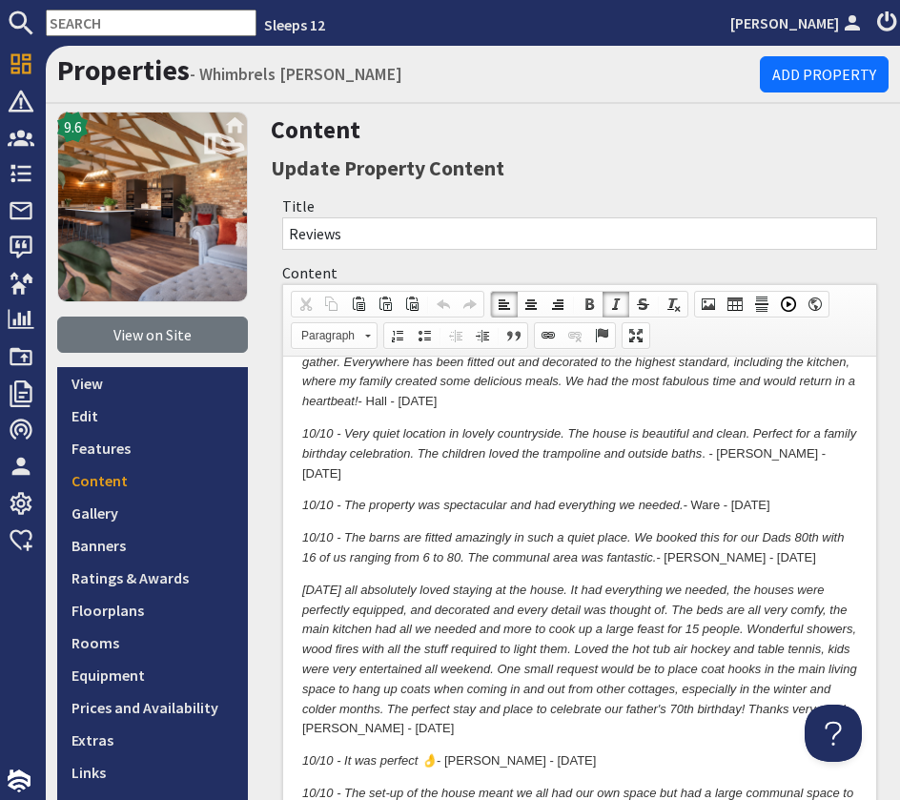
click at [786, 508] on body "10/10 - The house was very well equipped for a multi-generational family celebr…" at bounding box center [579, 800] width 555 height 1669
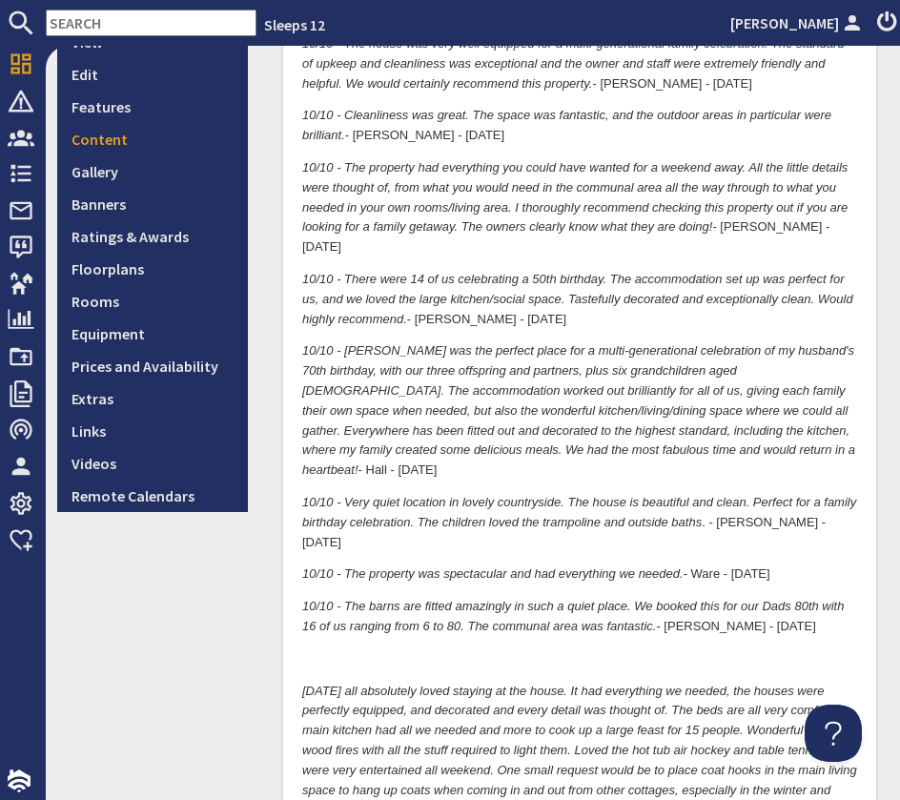
scroll to position [0, 0]
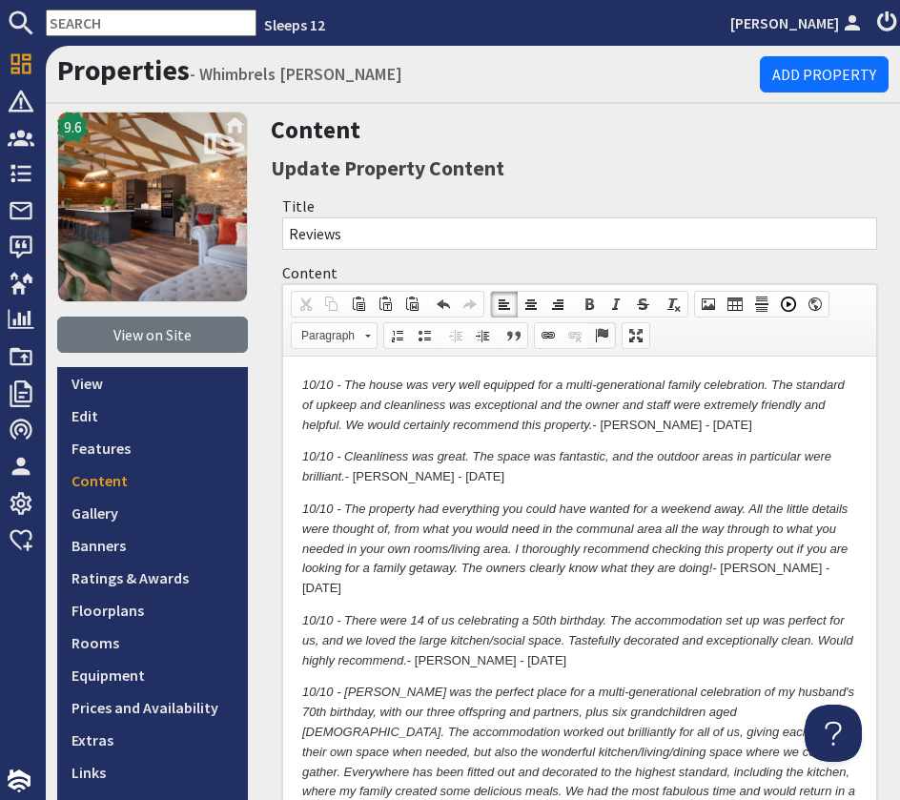
click at [606, 336] on span at bounding box center [601, 335] width 15 height 15
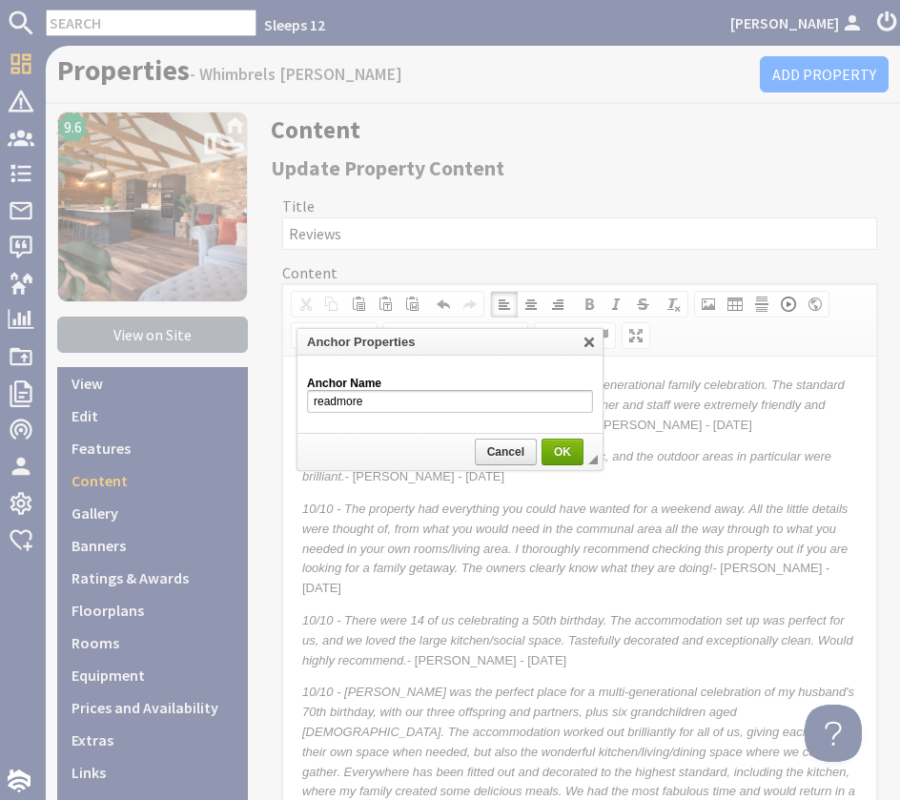
type input "readmore"
click at [562, 450] on span "OK" at bounding box center [563, 451] width 38 height 13
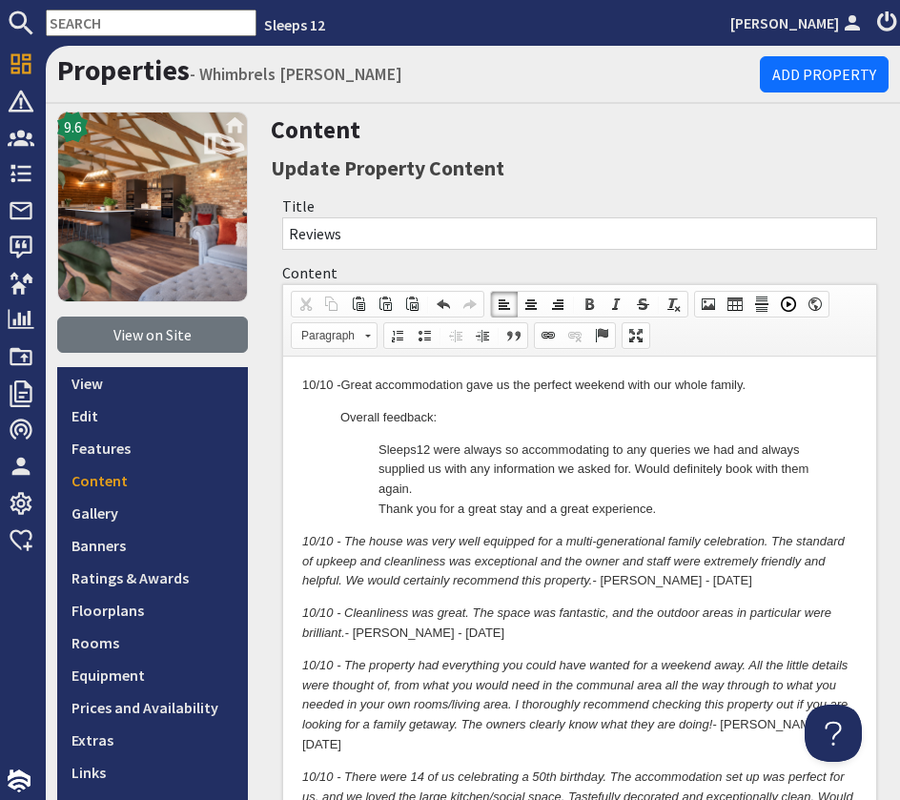
click at [337, 419] on dl "Overall feedback: Sleeps12 were always so accommodating to any queries we had a…" at bounding box center [579, 464] width 555 height 112
drag, startPoint x: 447, startPoint y: 417, endPoint x: 320, endPoint y: 410, distance: 127.0
click at [320, 410] on dl "Overall feedback: Sleeps12 were always so accommodating to any queries we had a…" at bounding box center [579, 464] width 555 height 112
click at [364, 444] on dl "Sleeps12 were always so accommodating to any queries we had and always supplied…" at bounding box center [579, 464] width 555 height 112
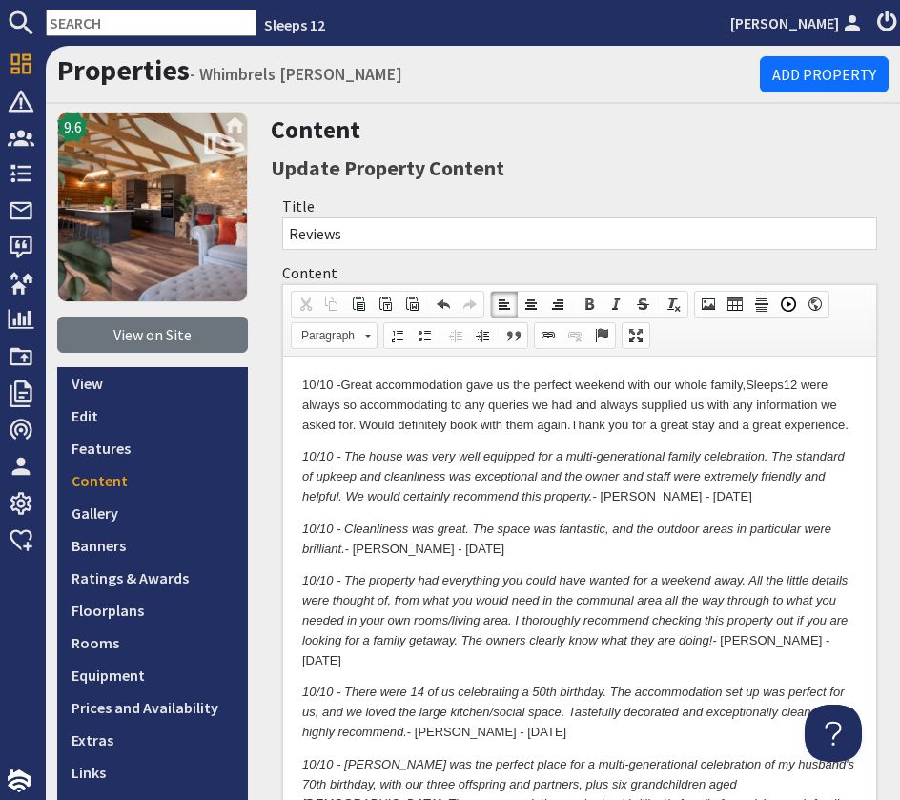
drag, startPoint x: 858, startPoint y: 426, endPoint x: 870, endPoint y: 430, distance: 12.1
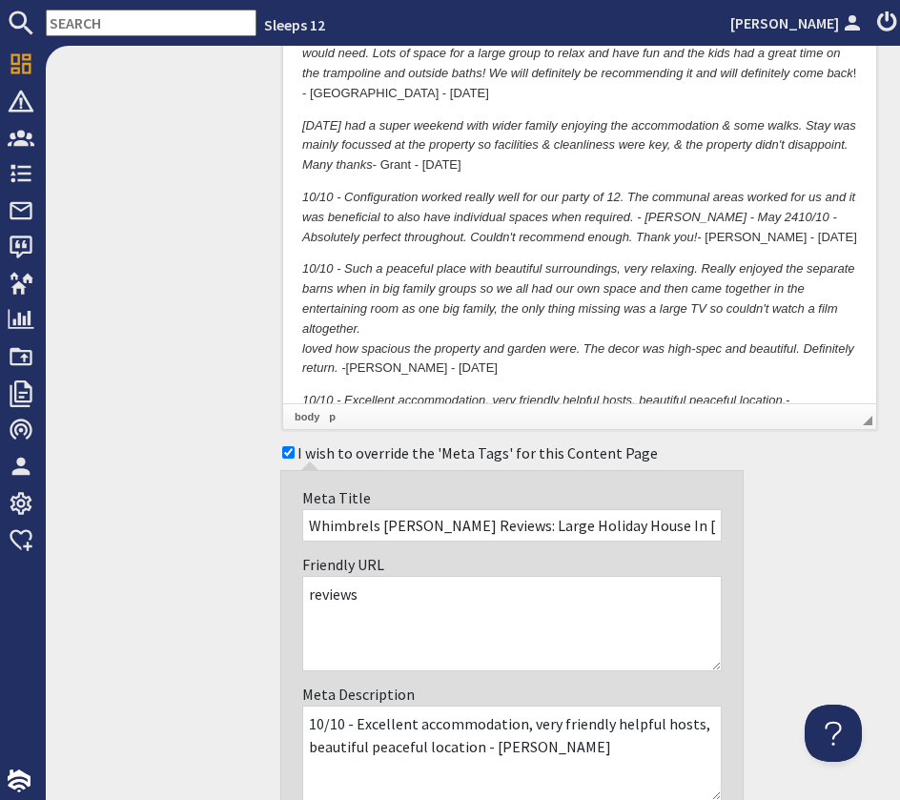
scroll to position [2107, 0]
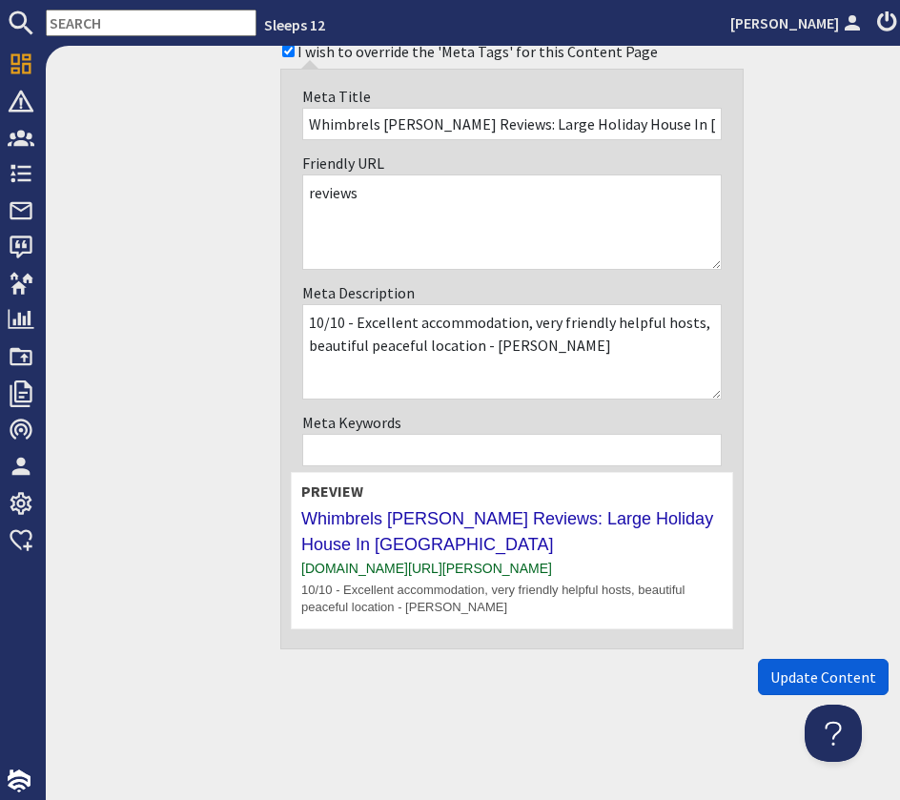
click at [778, 678] on span "Update Content" at bounding box center [823, 677] width 106 height 19
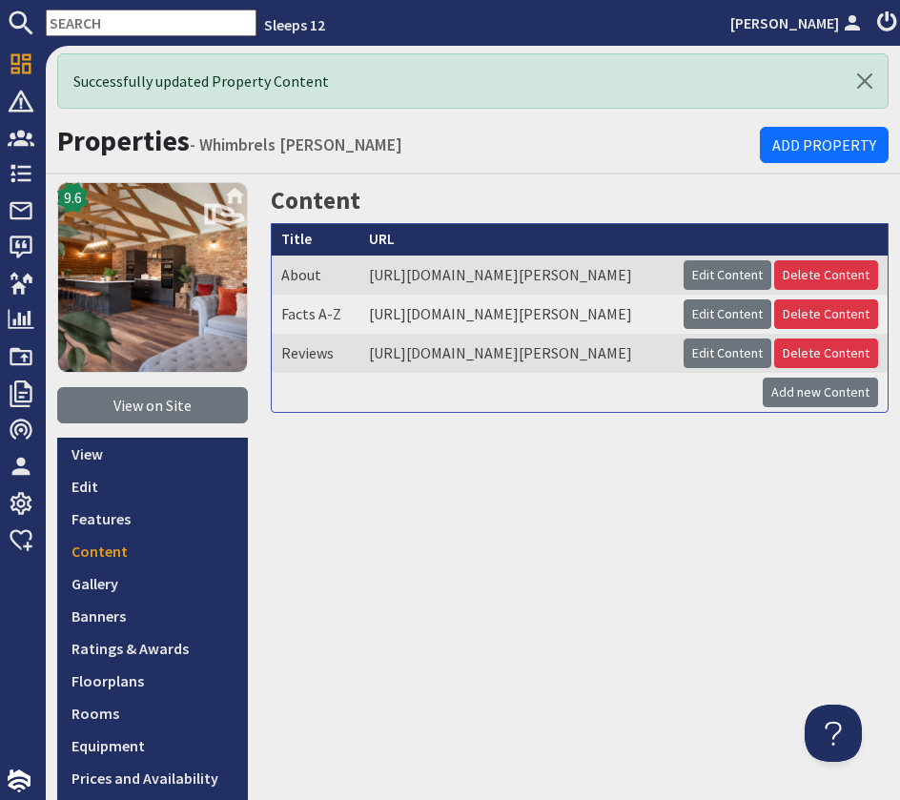
click at [131, 22] on input "text" at bounding box center [151, 23] width 211 height 27
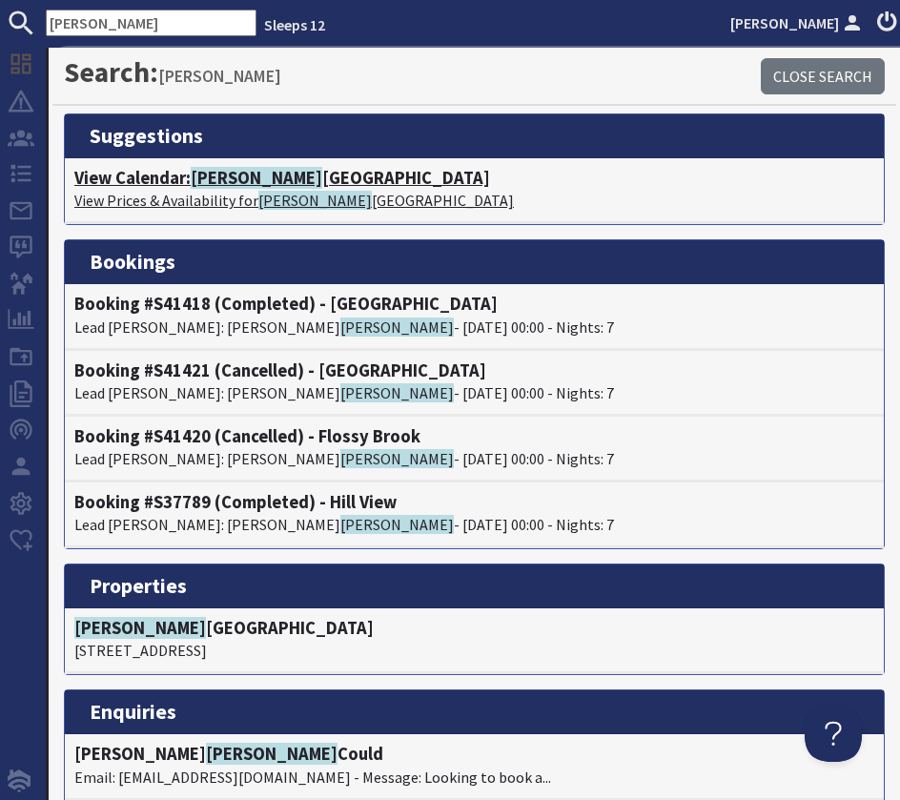
type input "viney"
click at [210, 183] on span "[PERSON_NAME]" at bounding box center [257, 178] width 132 height 22
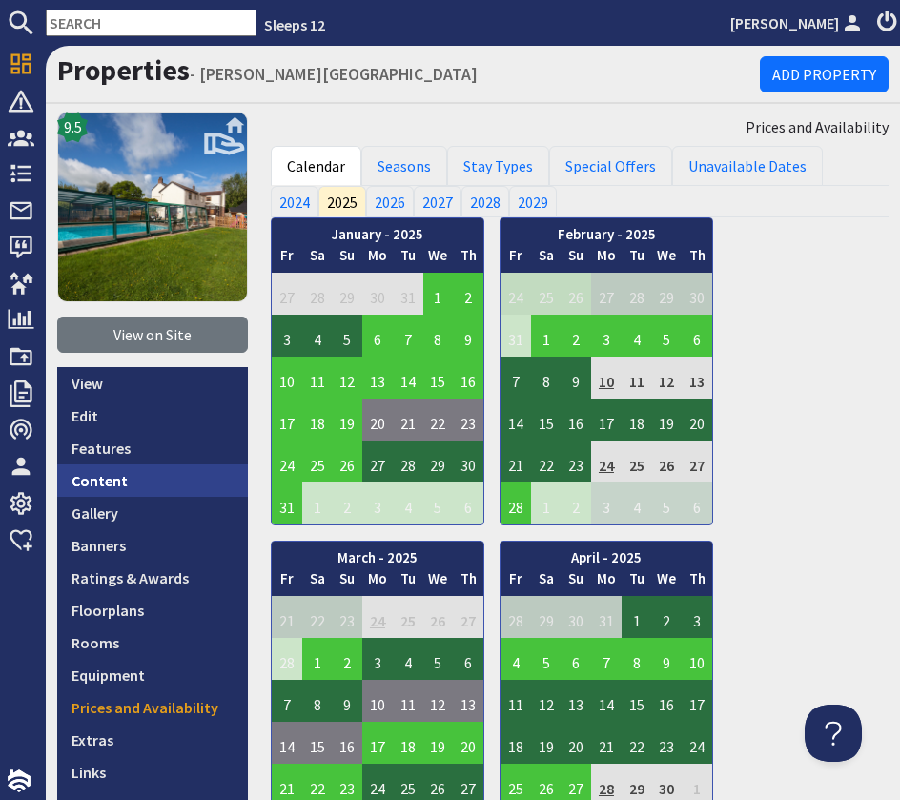
click at [133, 472] on link "Content" at bounding box center [152, 480] width 191 height 32
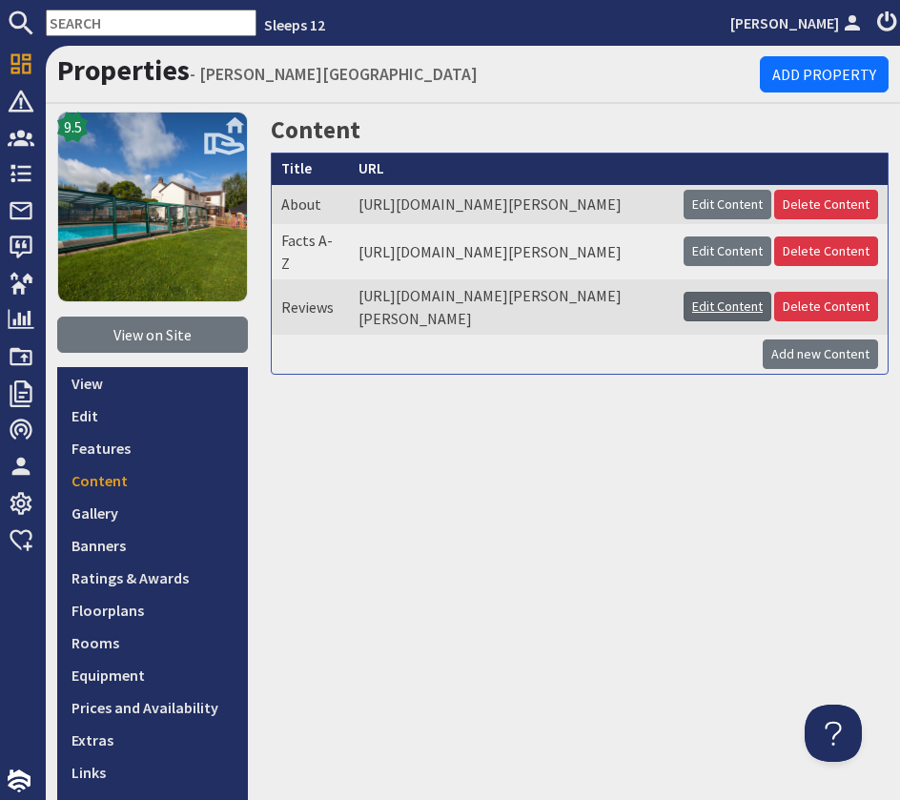
click at [720, 321] on link "Edit Content" at bounding box center [728, 307] width 88 height 30
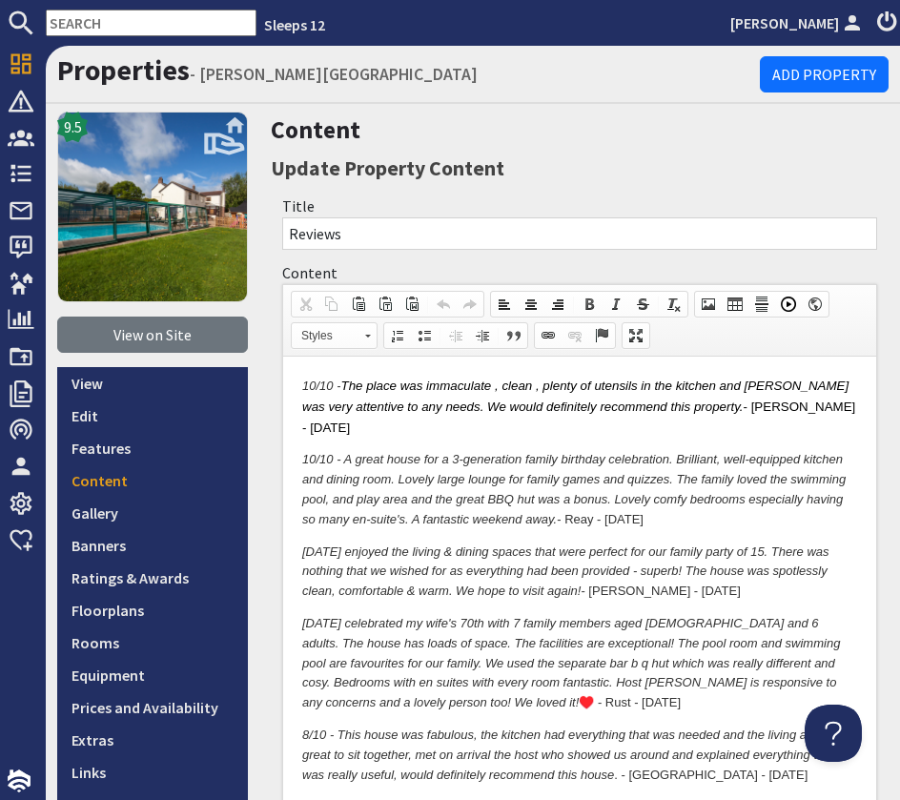
click at [116, 18] on input "text" at bounding box center [151, 23] width 211 height 27
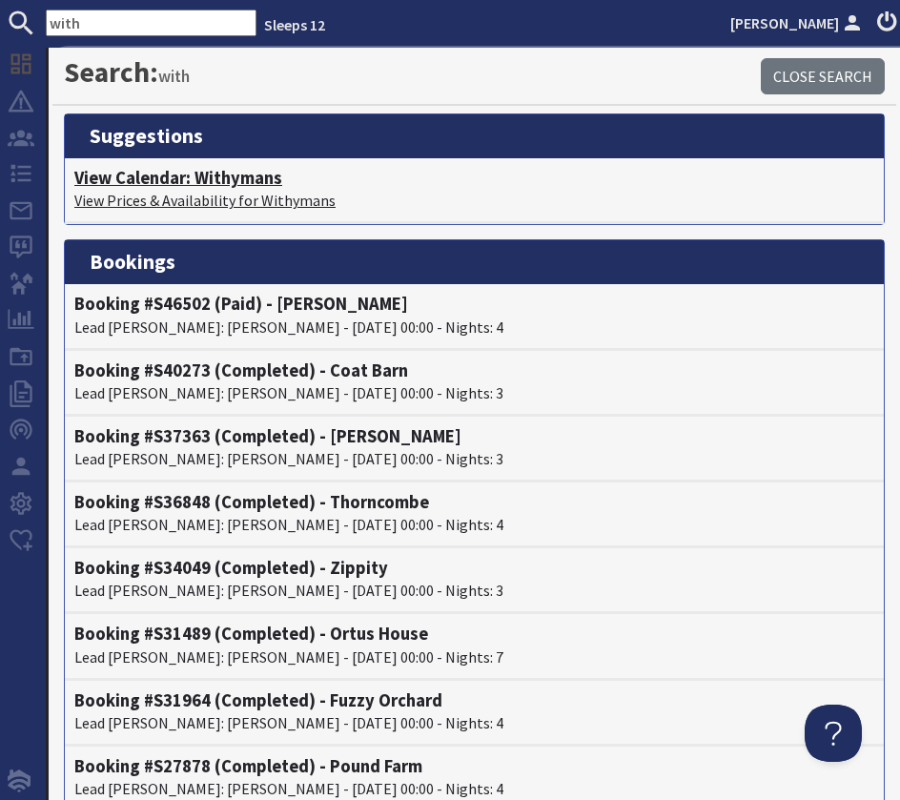
type input "with"
click at [162, 182] on h4 "View Calendar: Withymans" at bounding box center [474, 178] width 800 height 21
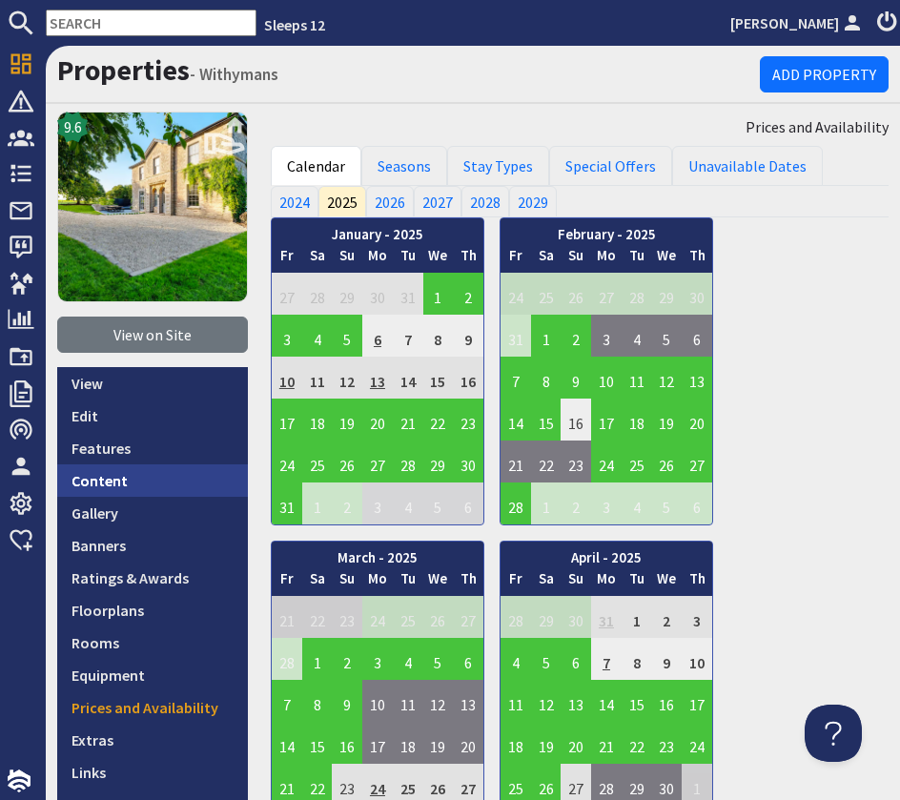
click at [135, 486] on link "Content" at bounding box center [152, 480] width 191 height 32
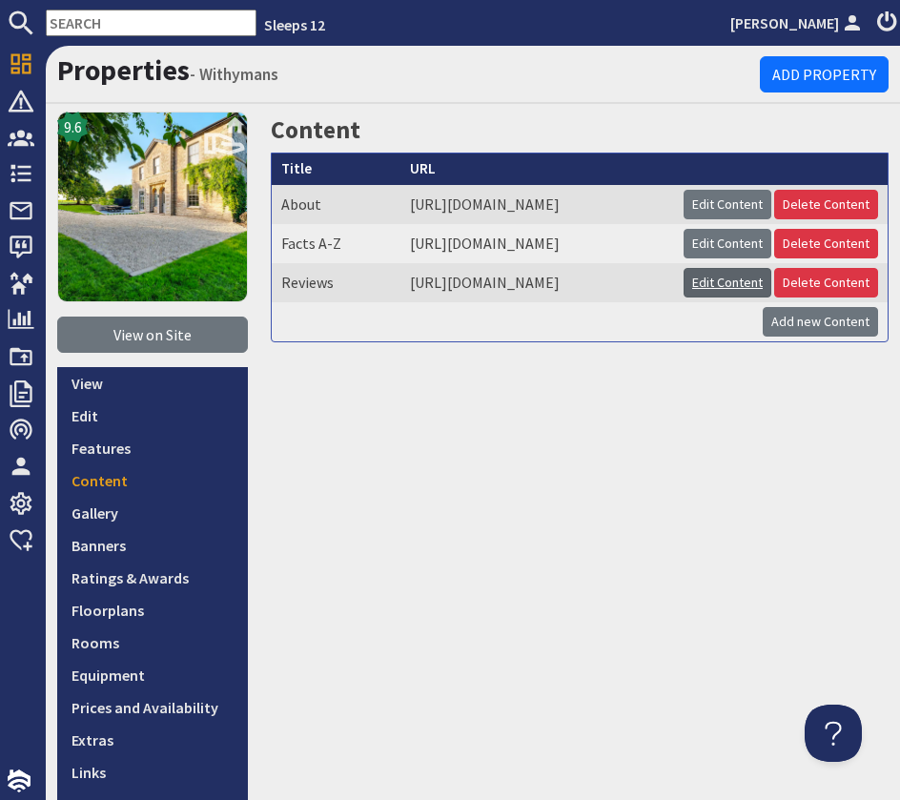
click at [771, 298] on link "Edit Content" at bounding box center [728, 283] width 88 height 30
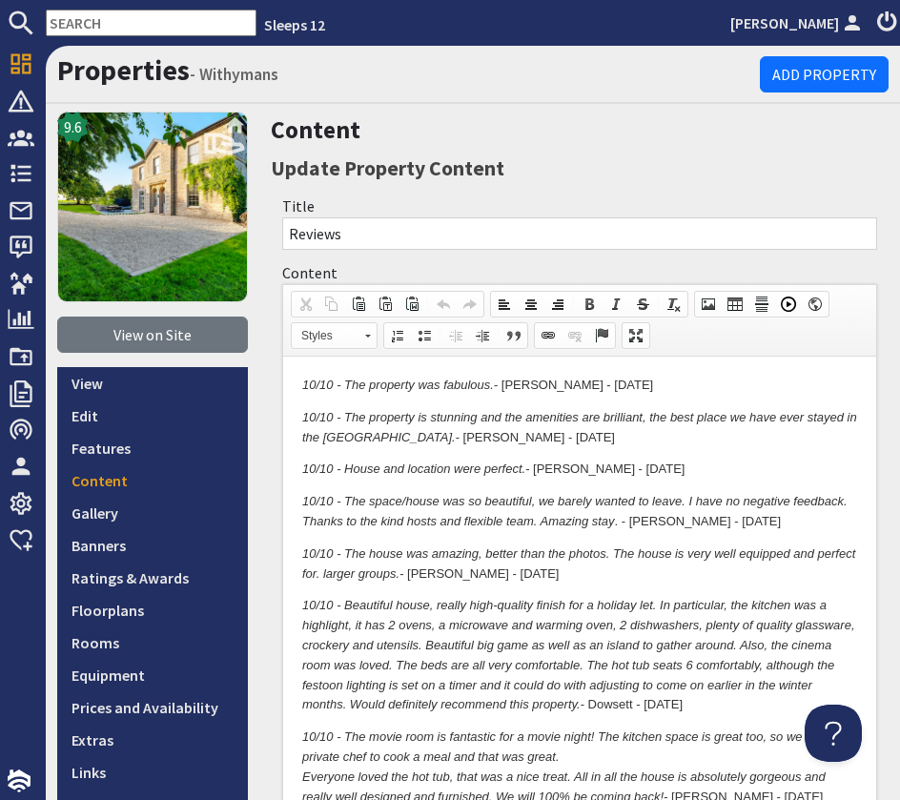
click at [302, 381] on em "10/10 - The property was fabulous." at bounding box center [398, 385] width 192 height 14
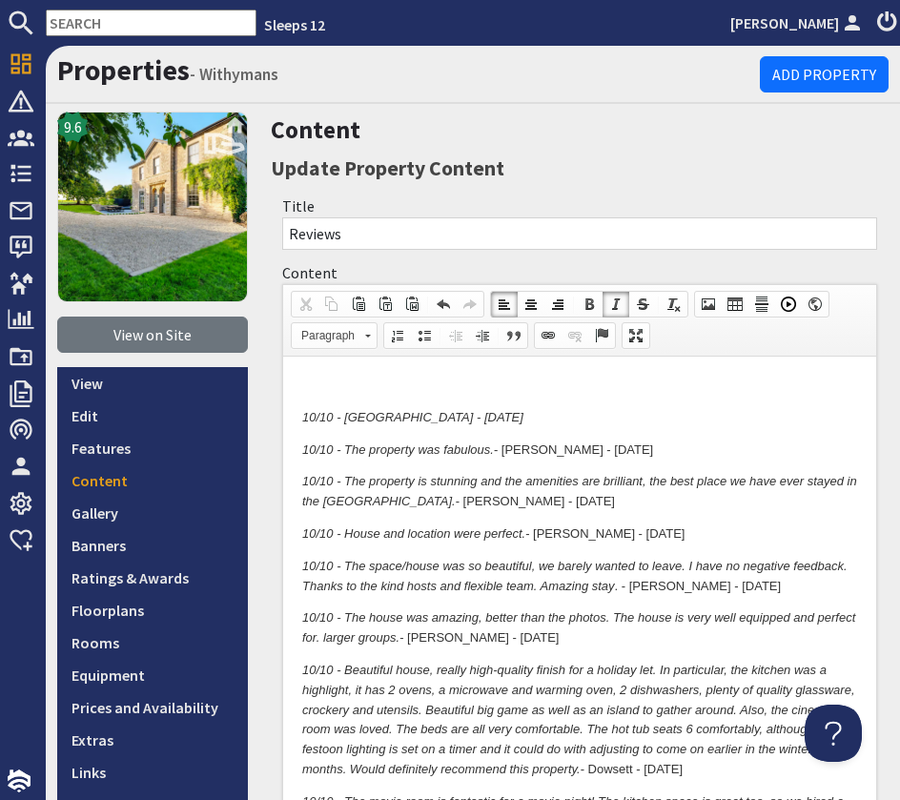
click at [337, 418] on em "10/10 - Rimington - july 25" at bounding box center [412, 417] width 221 height 14
click at [342, 416] on em "10/10 - Rimington - july 25" at bounding box center [412, 417] width 221 height 14
click at [345, 418] on em "10/10 - - Rimington - july 25" at bounding box center [416, 417] width 229 height 14
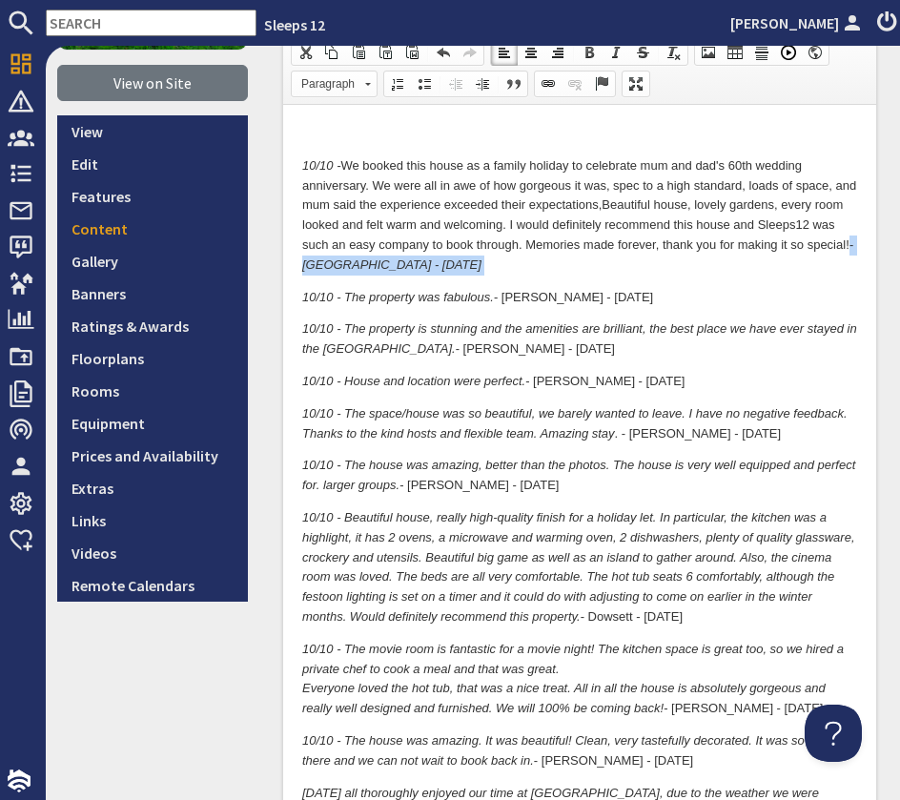
scroll to position [441, 0]
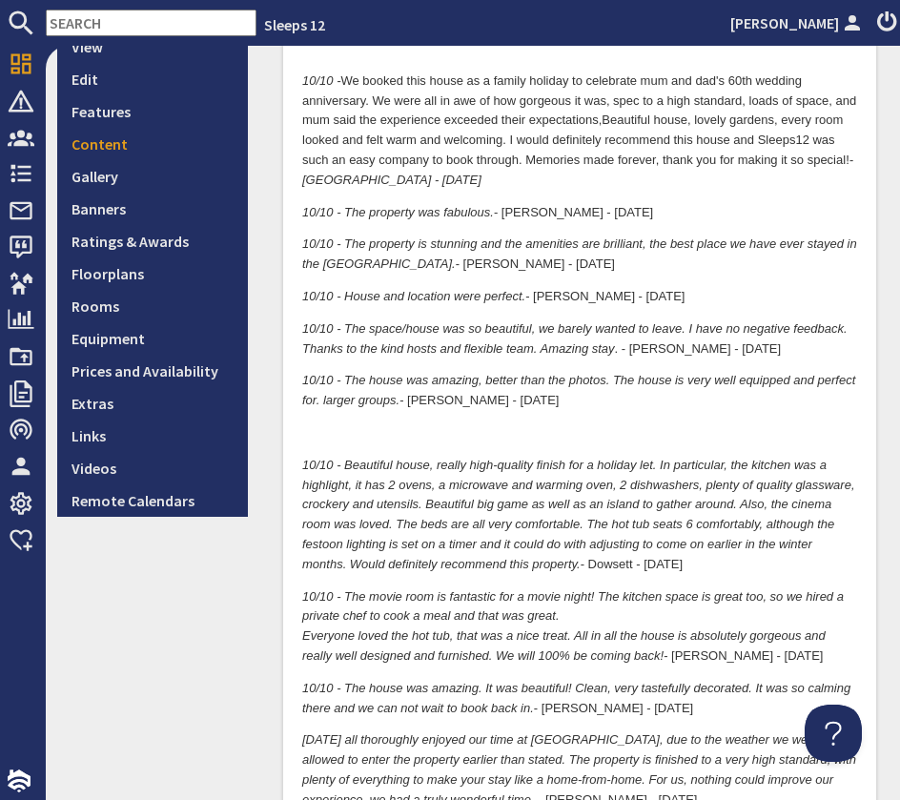
scroll to position [0, 0]
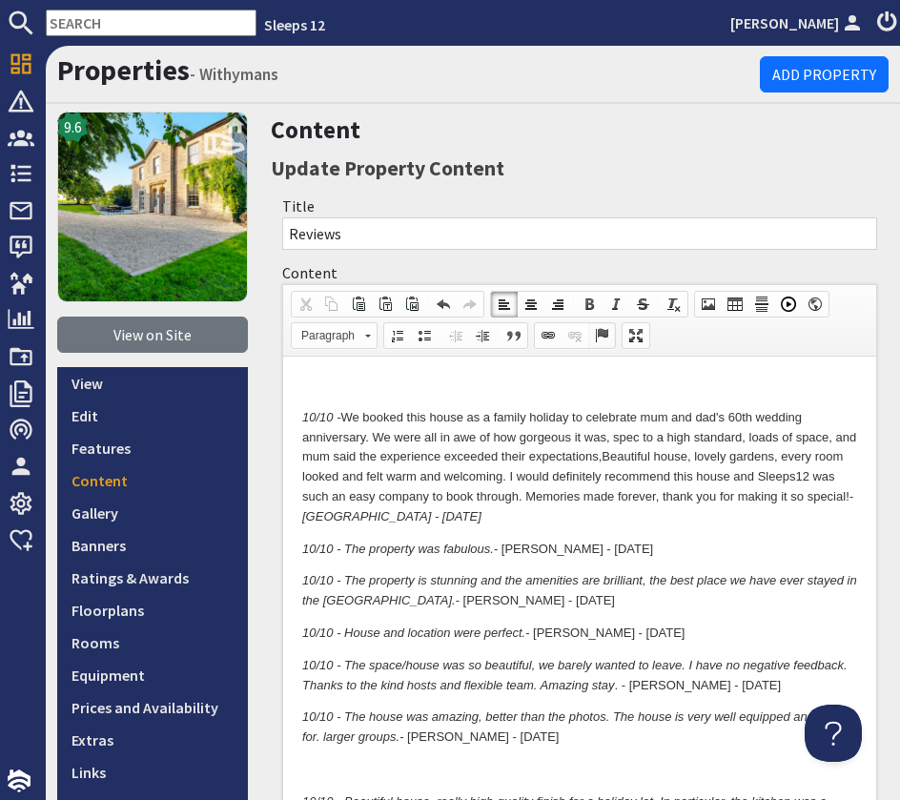
click at [603, 334] on span at bounding box center [601, 335] width 15 height 15
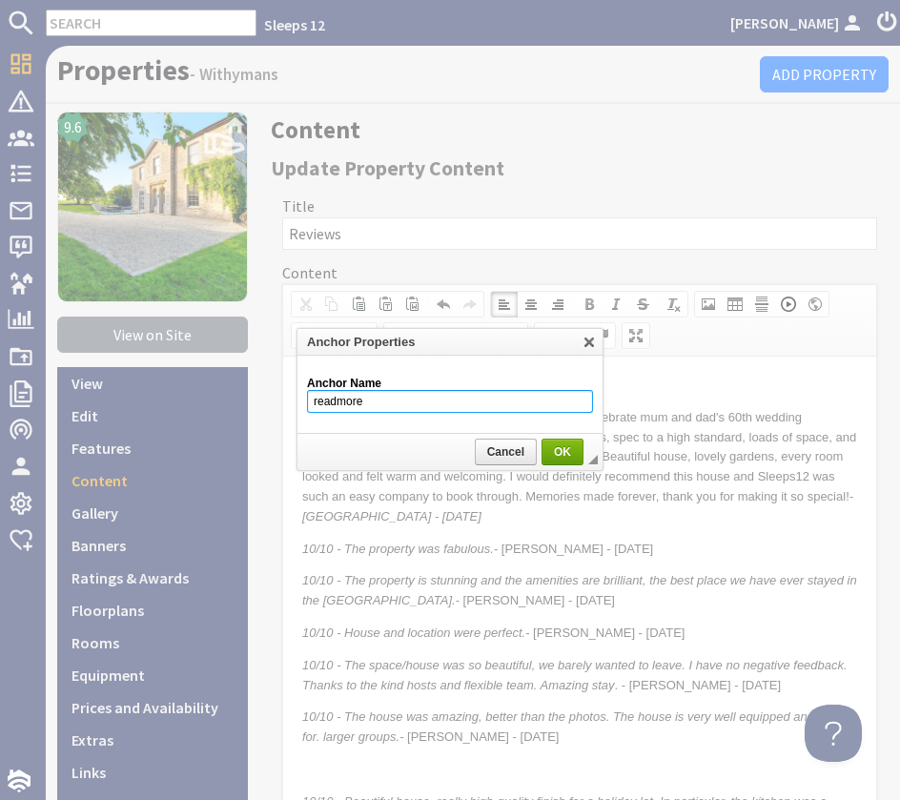
type input "readmore"
click at [577, 449] on span "OK" at bounding box center [563, 451] width 38 height 13
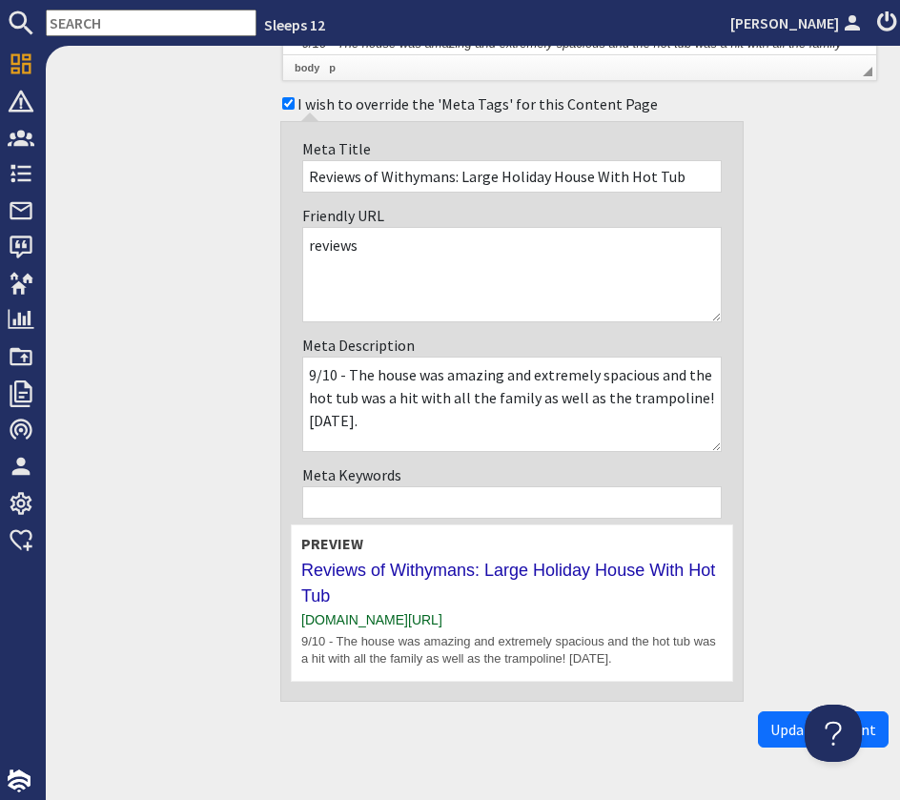
scroll to position [2394, 0]
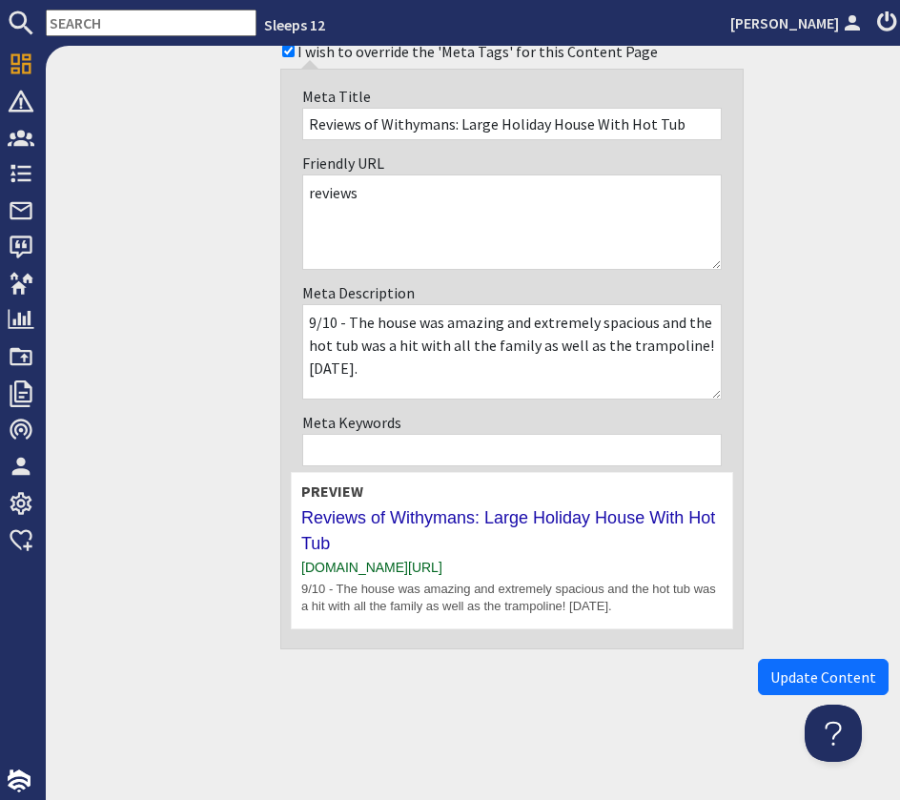
drag, startPoint x: 846, startPoint y: 678, endPoint x: 693, endPoint y: 653, distance: 154.6
click at [845, 677] on span "Update Content" at bounding box center [823, 677] width 106 height 19
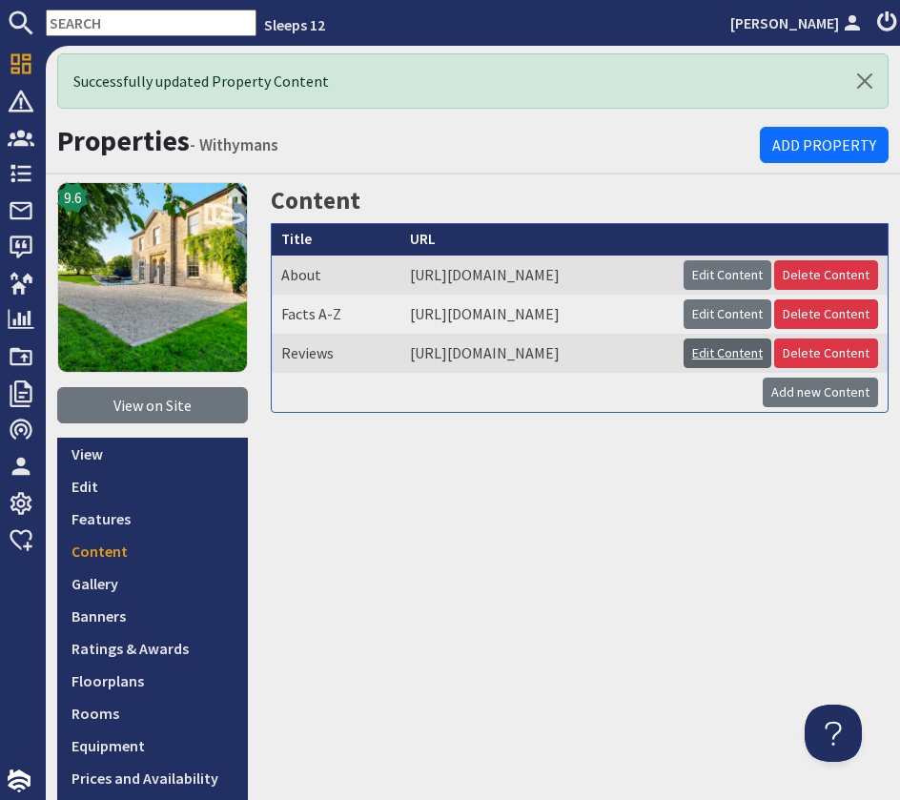
click at [771, 368] on link "Edit Content" at bounding box center [728, 354] width 88 height 30
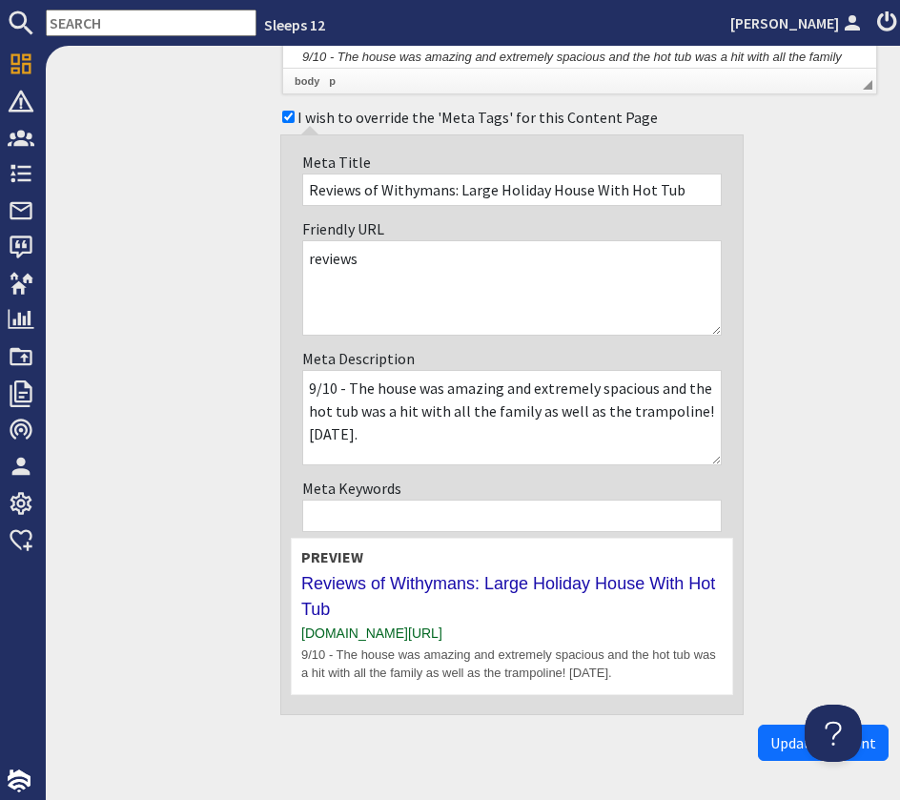
scroll to position [2487, 0]
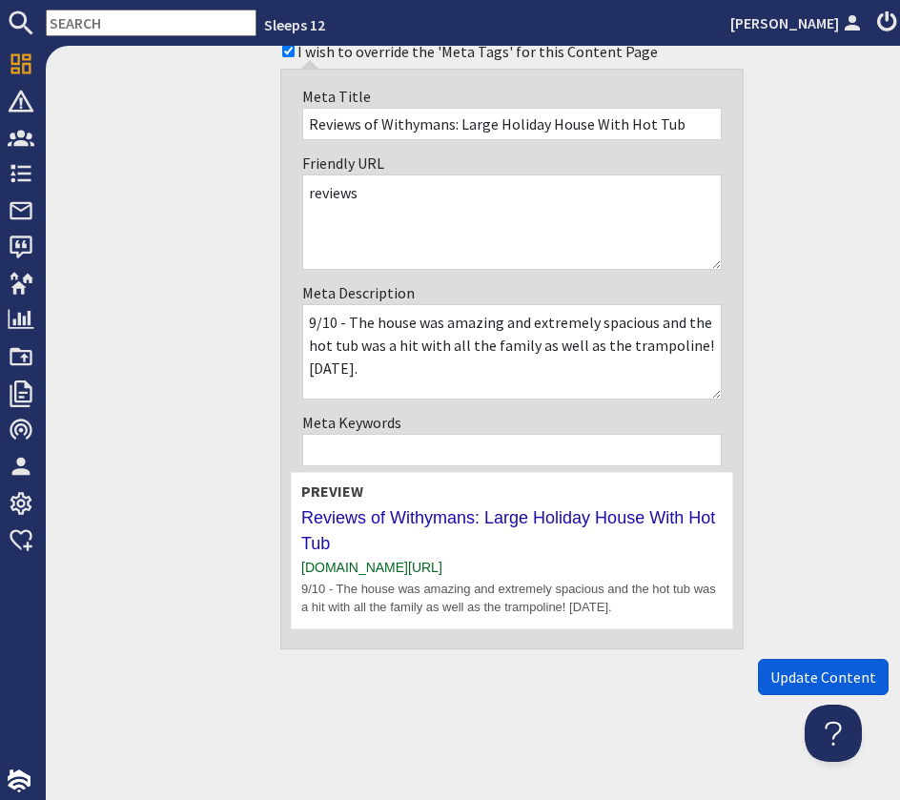
click at [808, 675] on span "Update Content" at bounding box center [823, 677] width 106 height 19
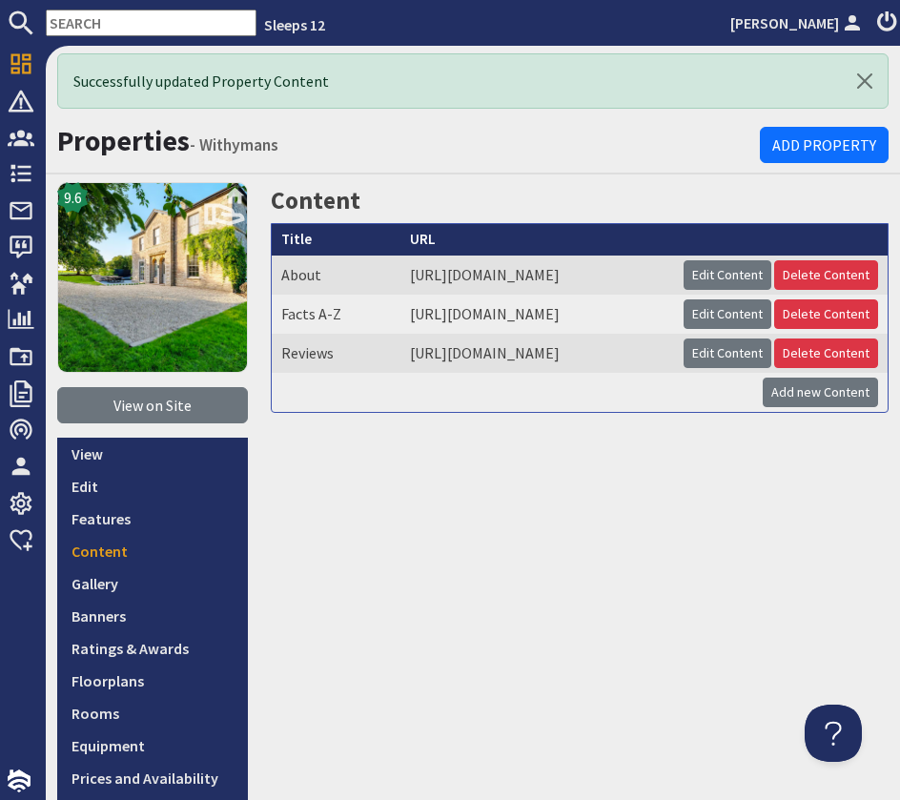
click at [81, 21] on input "text" at bounding box center [151, 23] width 211 height 27
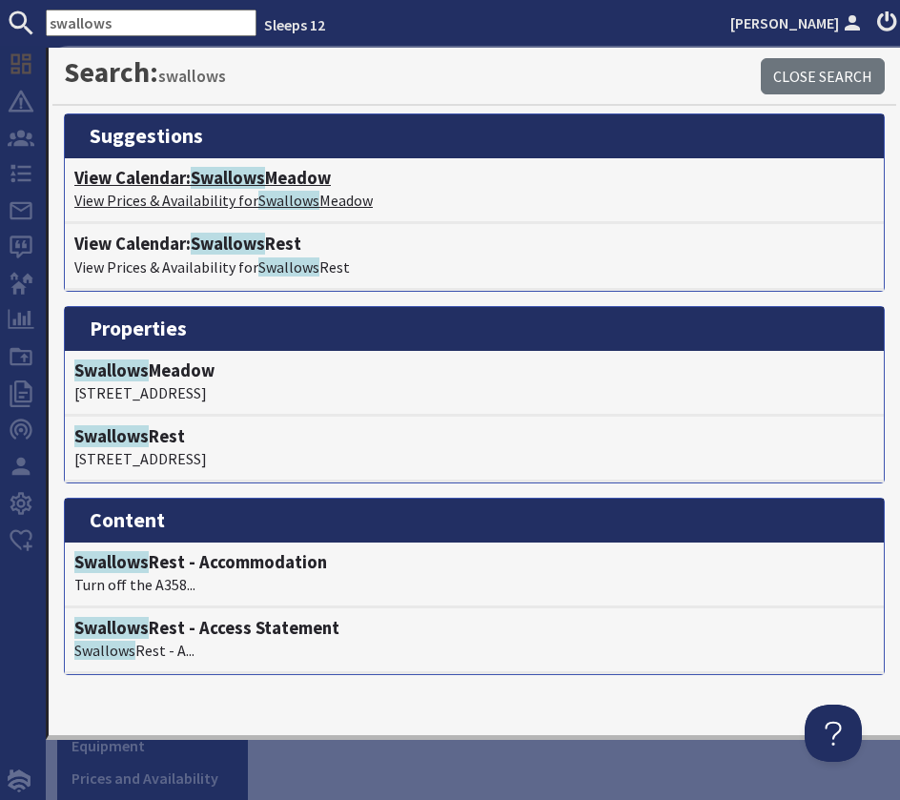
type input "swallows"
click at [175, 193] on p "View Prices & Availability for Swallows Meadow" at bounding box center [474, 200] width 800 height 23
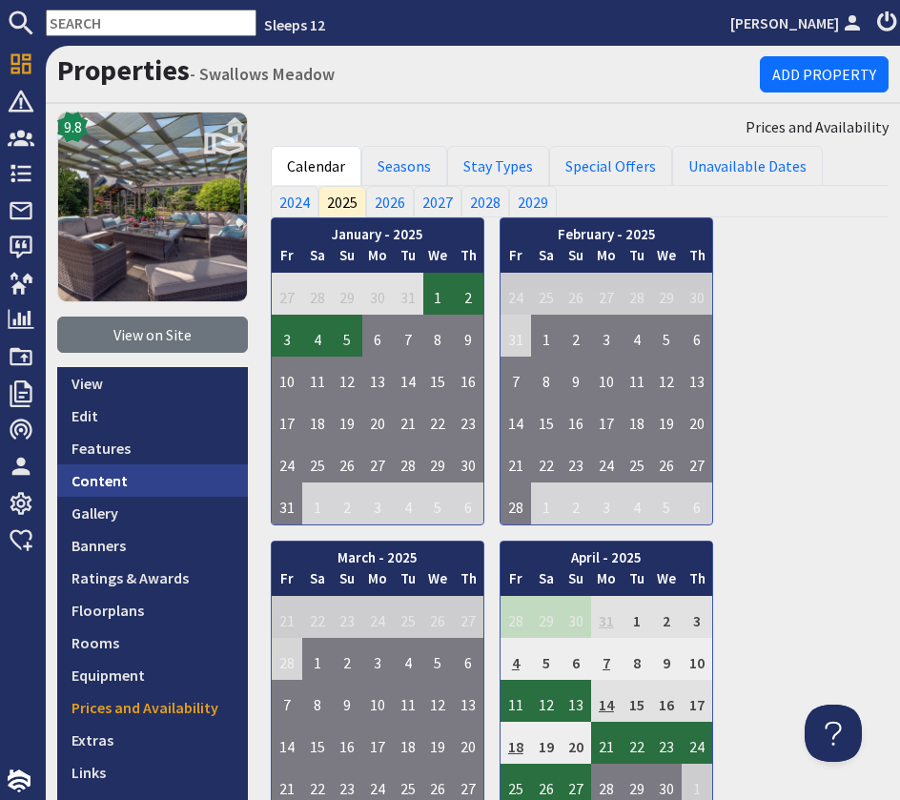
click at [140, 468] on link "Content" at bounding box center [152, 480] width 191 height 32
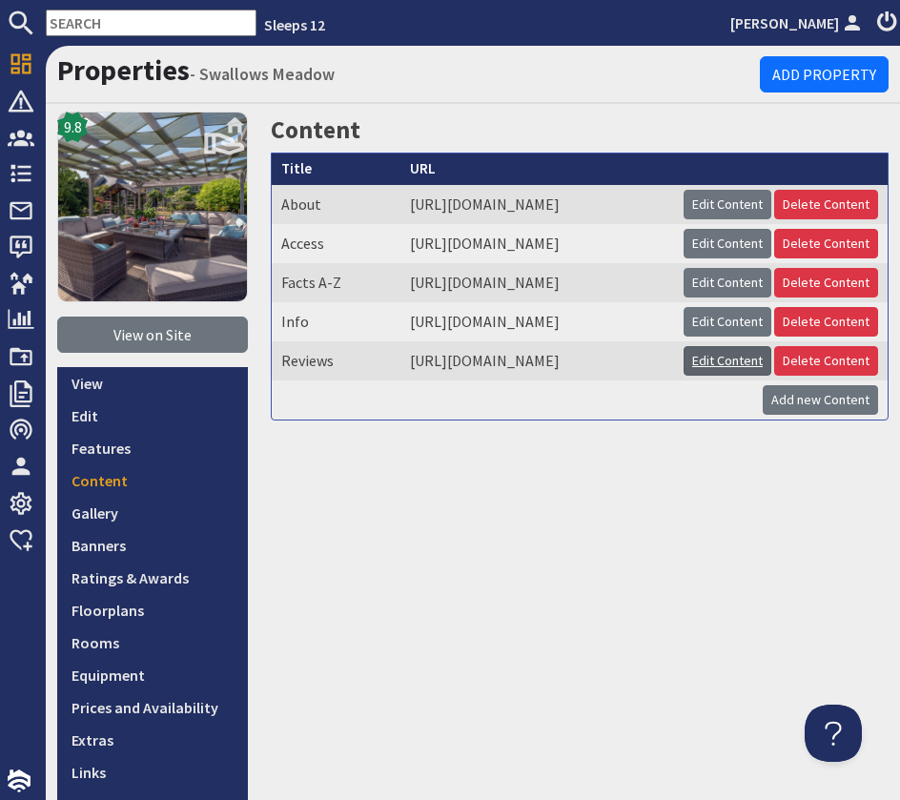
click at [701, 376] on link "Edit Content" at bounding box center [728, 361] width 88 height 30
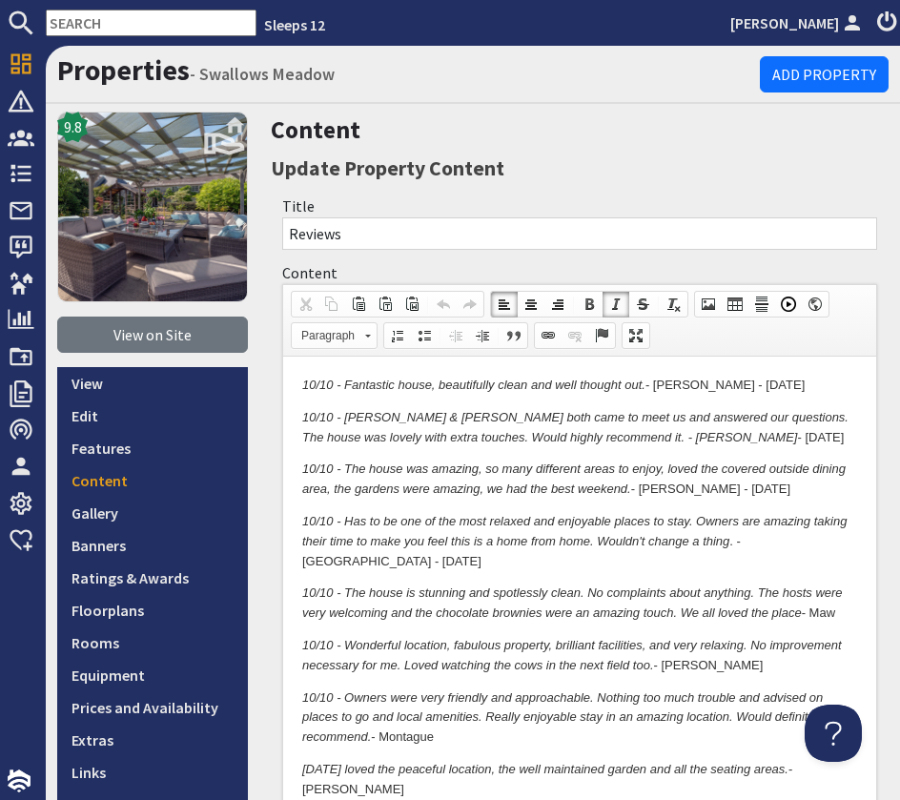
click at [305, 380] on em "10/10 - Fantastic house, beautifully clean and well thought out." at bounding box center [473, 385] width 343 height 14
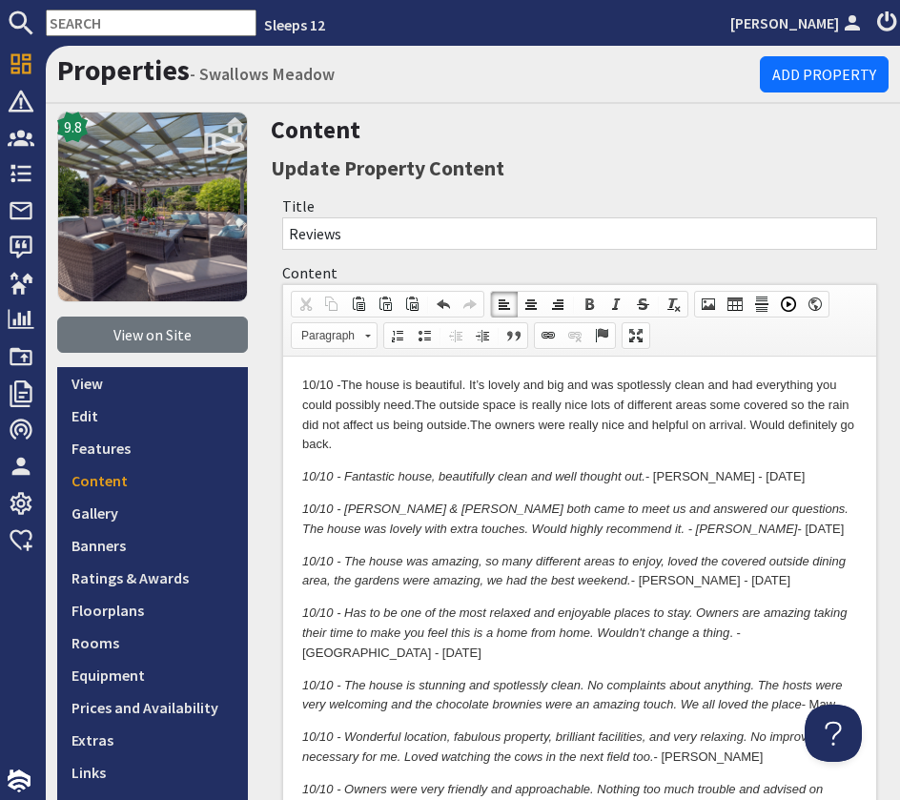
click at [434, 442] on p "10/10 - The house is beautiful. It’s lovely and big and was spotlessly clean an…" at bounding box center [579, 415] width 555 height 79
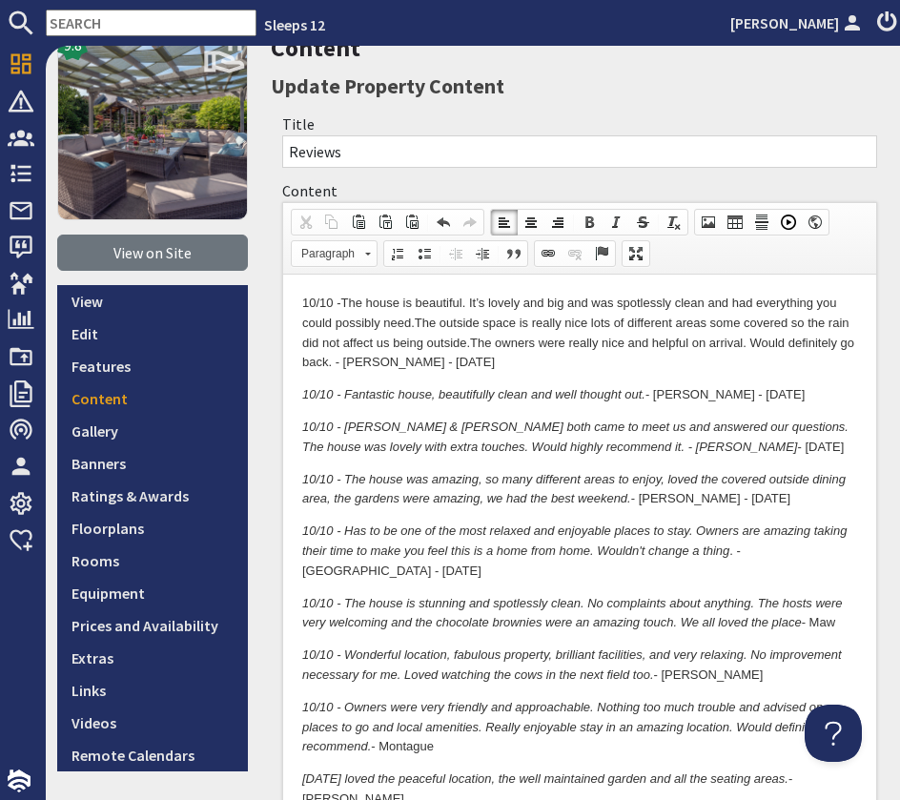
scroll to position [86, 0]
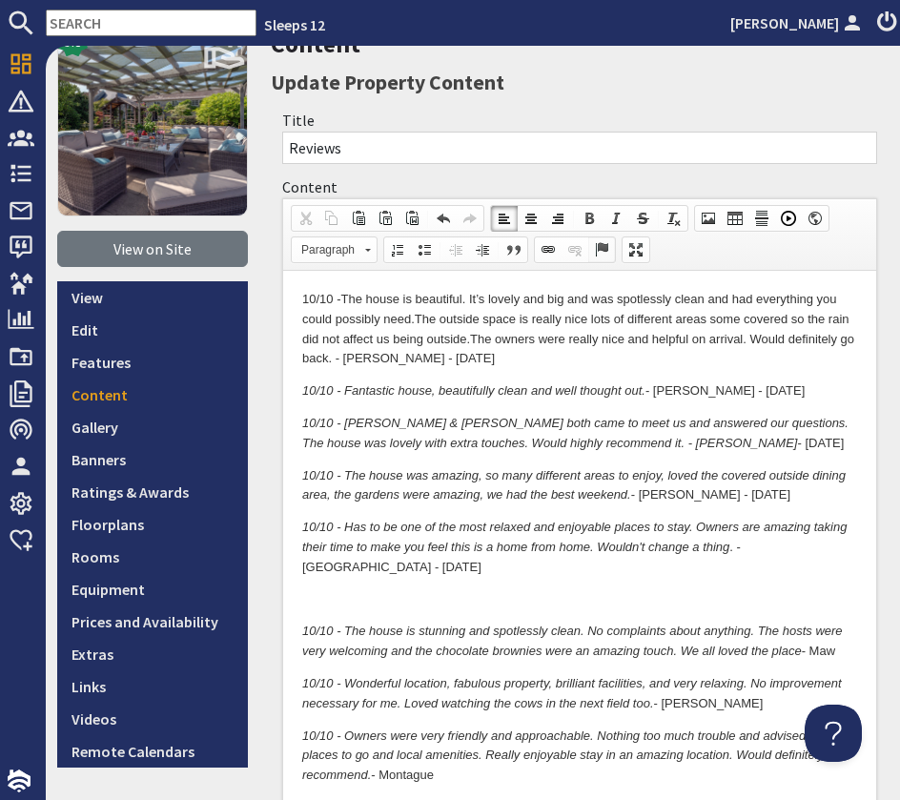
click at [607, 257] on span at bounding box center [601, 249] width 15 height 15
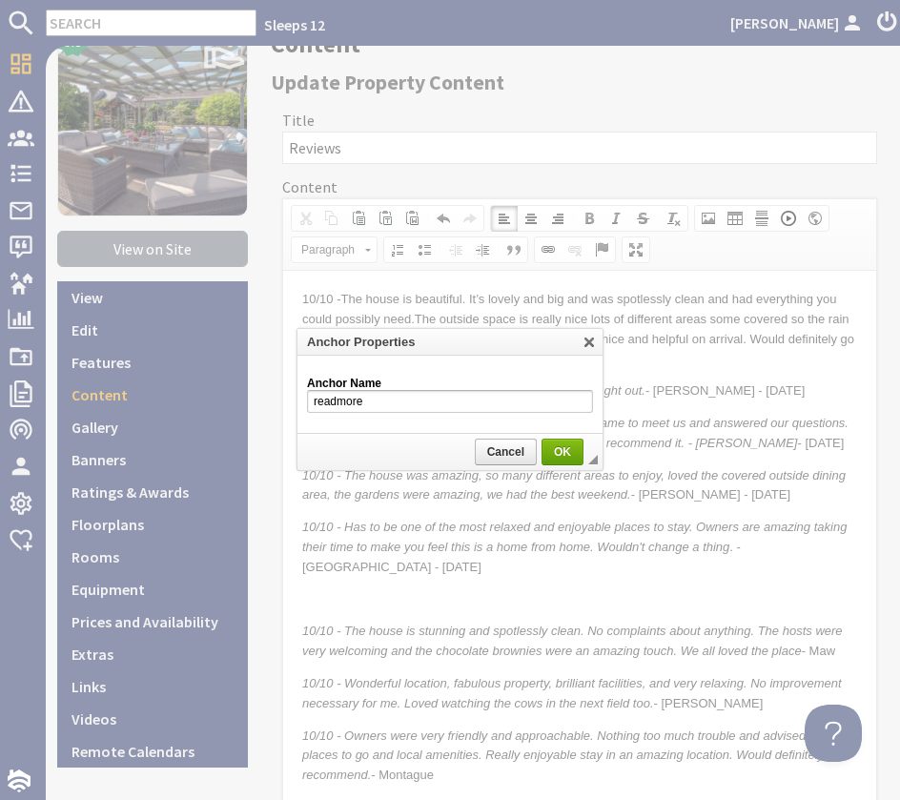
type input "readmore"
click at [560, 461] on link "OK" at bounding box center [563, 452] width 42 height 27
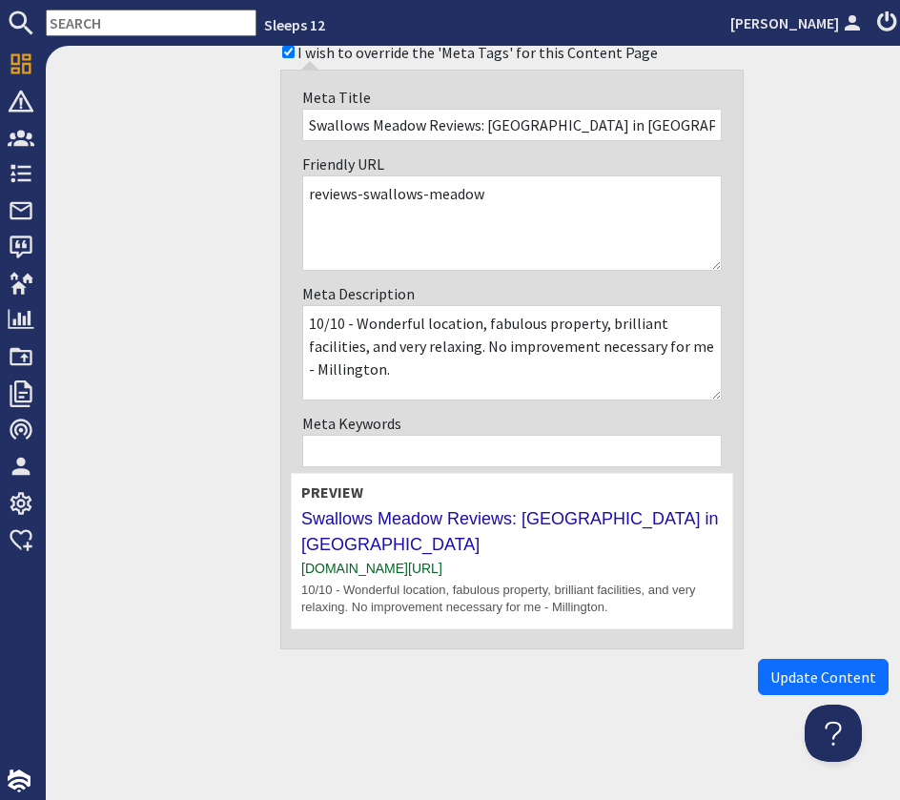
scroll to position [4200, 0]
click at [848, 675] on span "Update Content" at bounding box center [823, 677] width 106 height 19
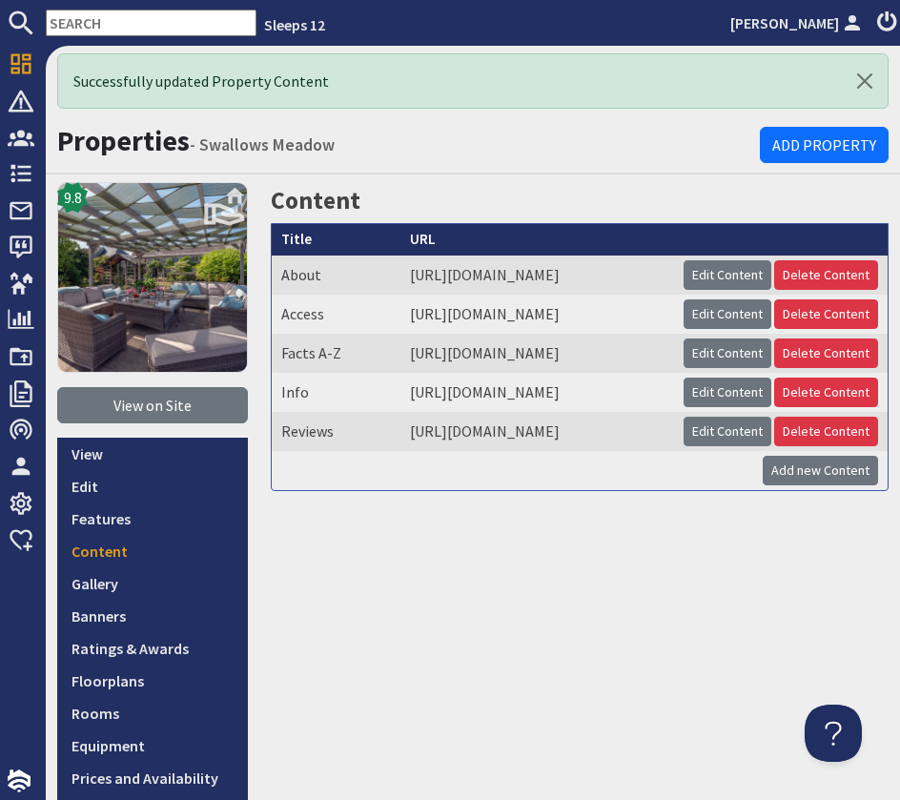
click at [75, 30] on input "text" at bounding box center [151, 23] width 211 height 27
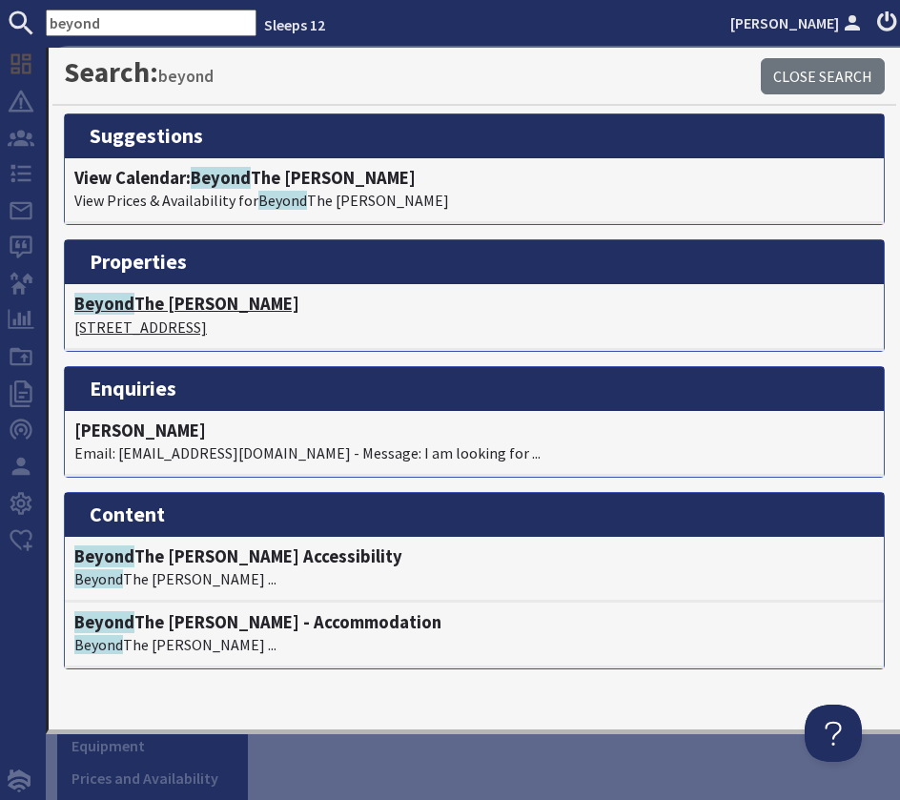
type input "beyond"
click at [170, 307] on h4 "Beyond The Woods" at bounding box center [474, 304] width 800 height 21
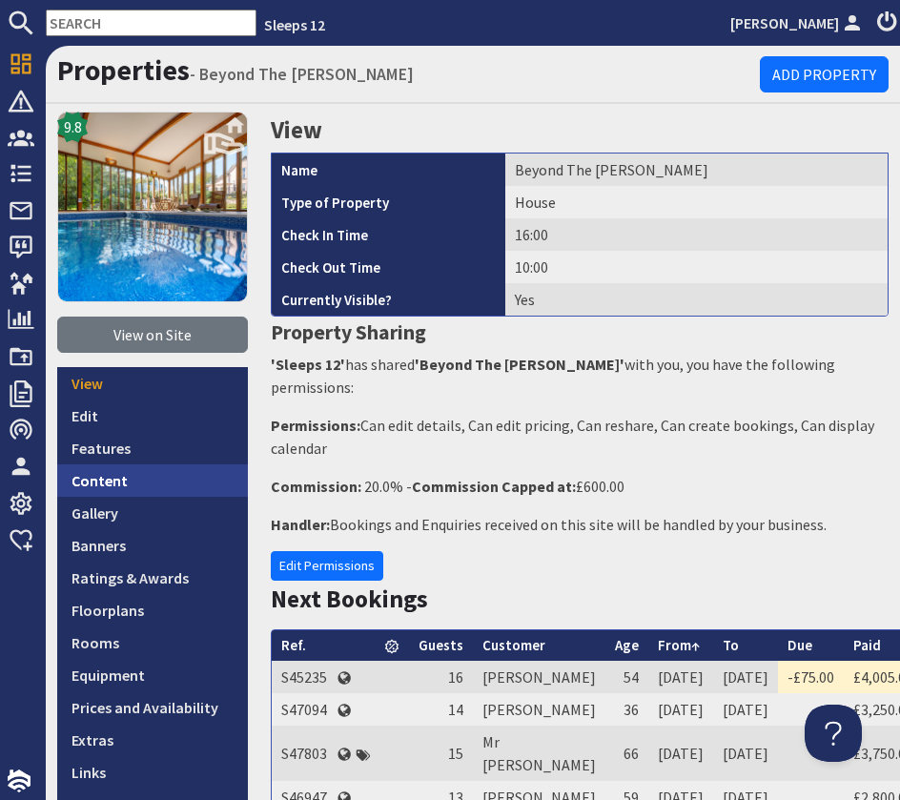
click at [153, 479] on link "Content" at bounding box center [152, 480] width 191 height 32
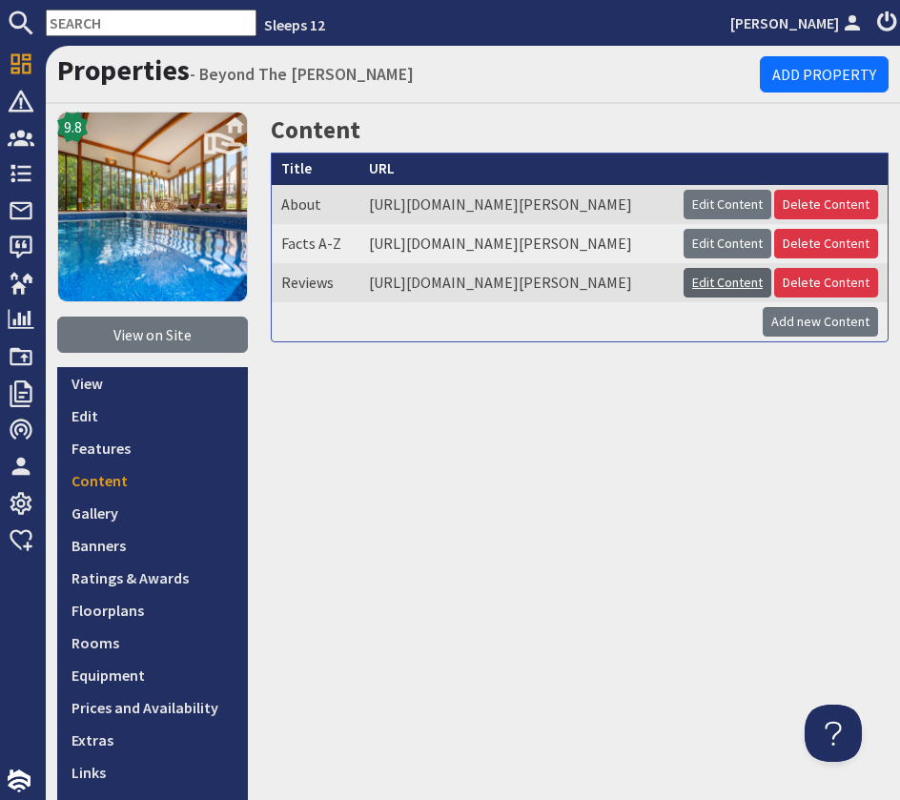
click at [729, 298] on link "Edit Content" at bounding box center [728, 283] width 88 height 30
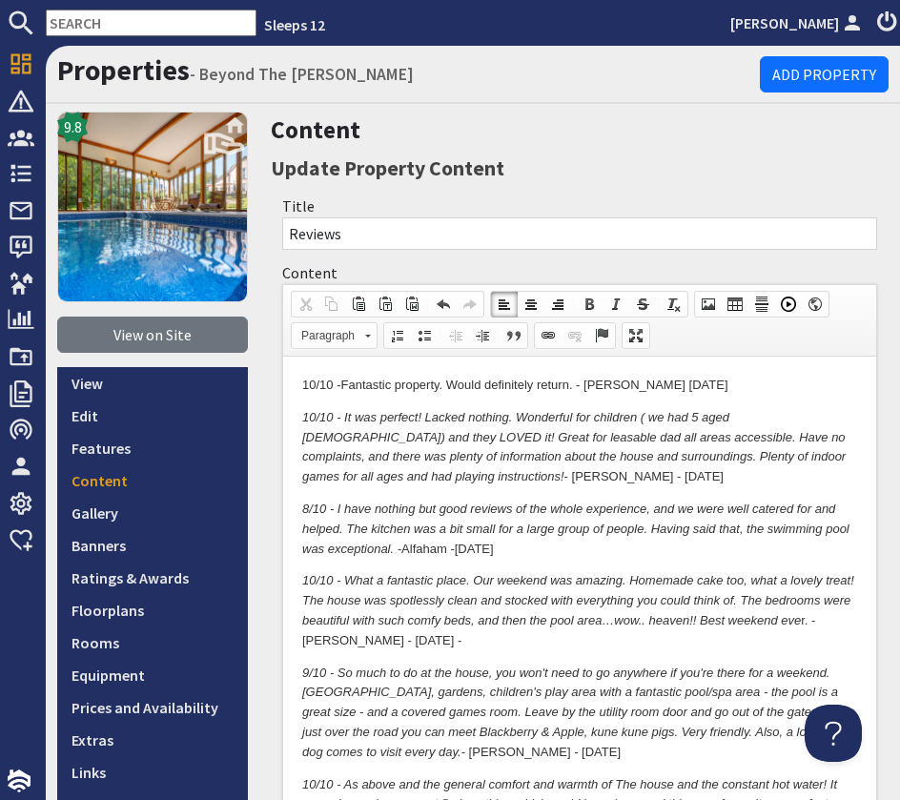
click at [641, 387] on p "10/10 - Fantastic property. Would definitely return. - Maddock July 25" at bounding box center [579, 386] width 555 height 20
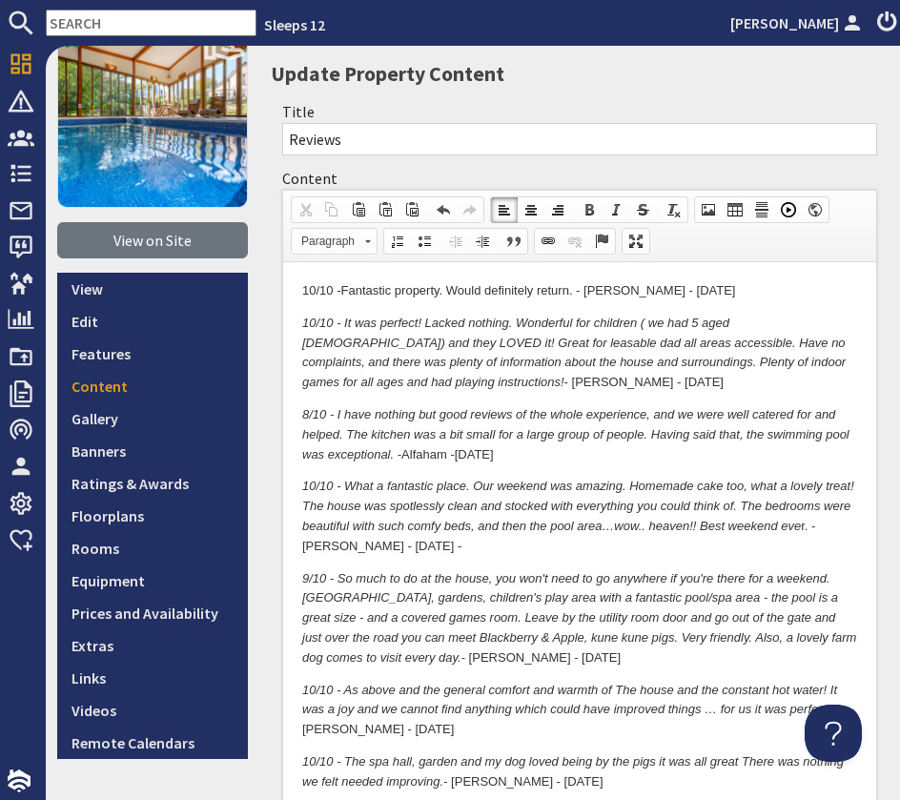
scroll to position [201, 0]
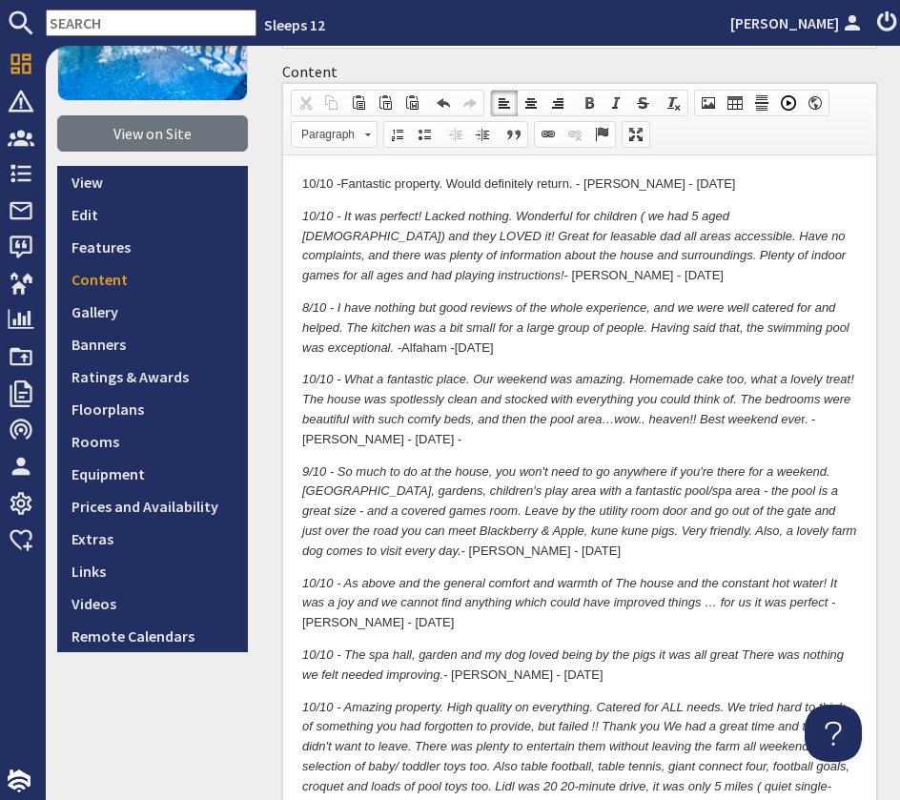
click at [536, 550] on p "9/10 - So much to do at the house, you won't need to go anywhere if you're ther…" at bounding box center [579, 511] width 555 height 99
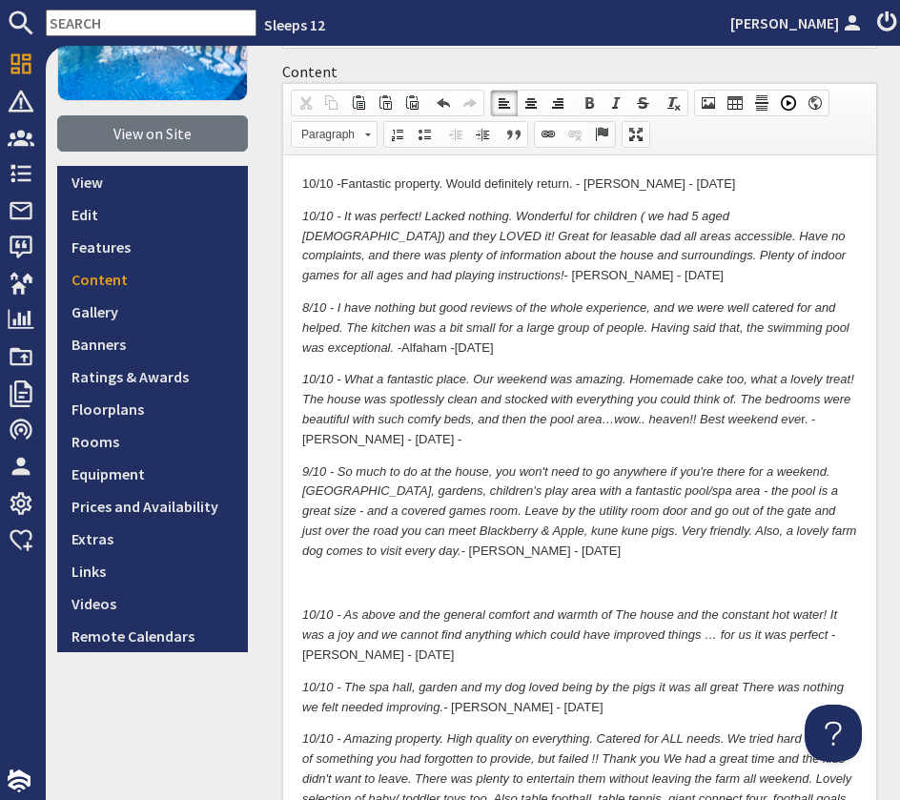
click at [603, 130] on span at bounding box center [601, 134] width 15 height 15
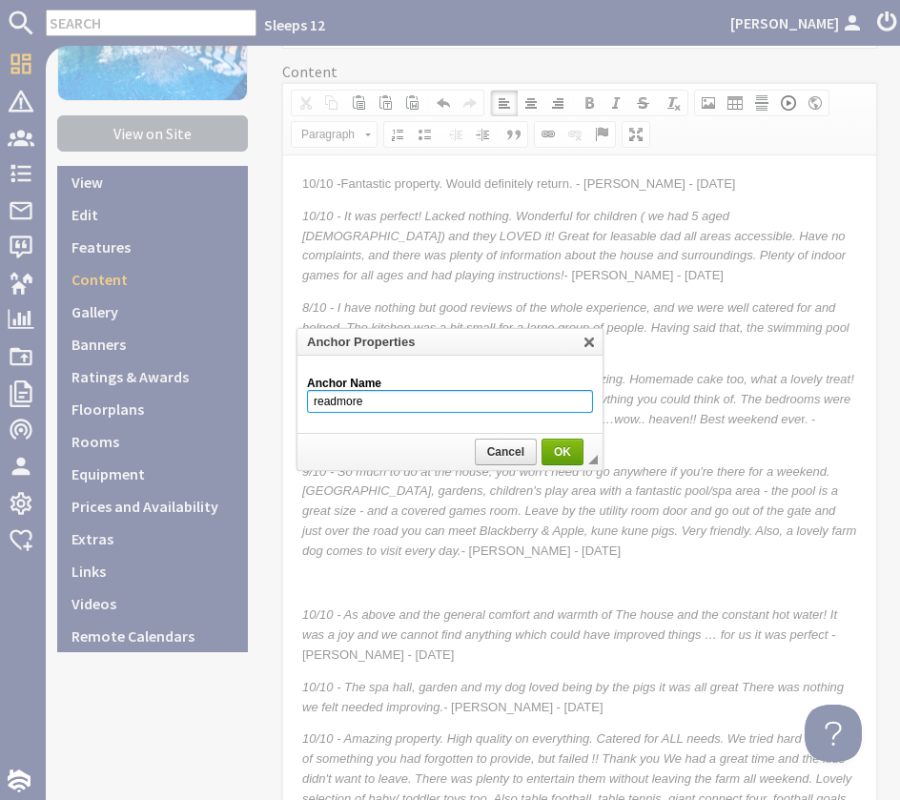
type input "readmore"
click at [564, 453] on span "OK" at bounding box center [563, 451] width 38 height 13
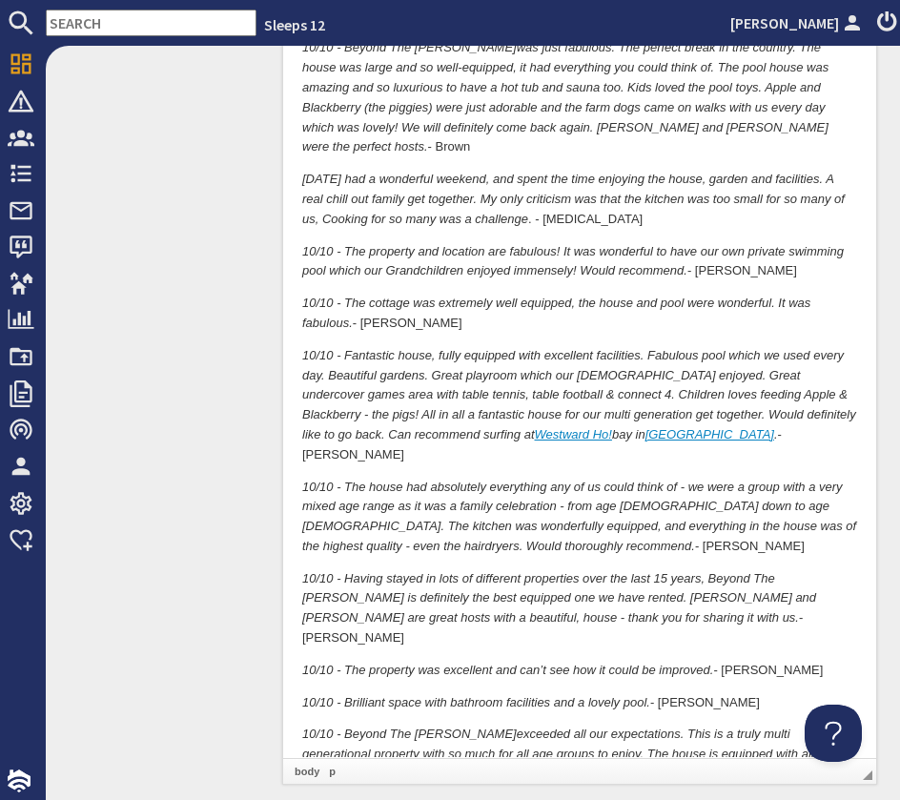
scroll to position [2980, 0]
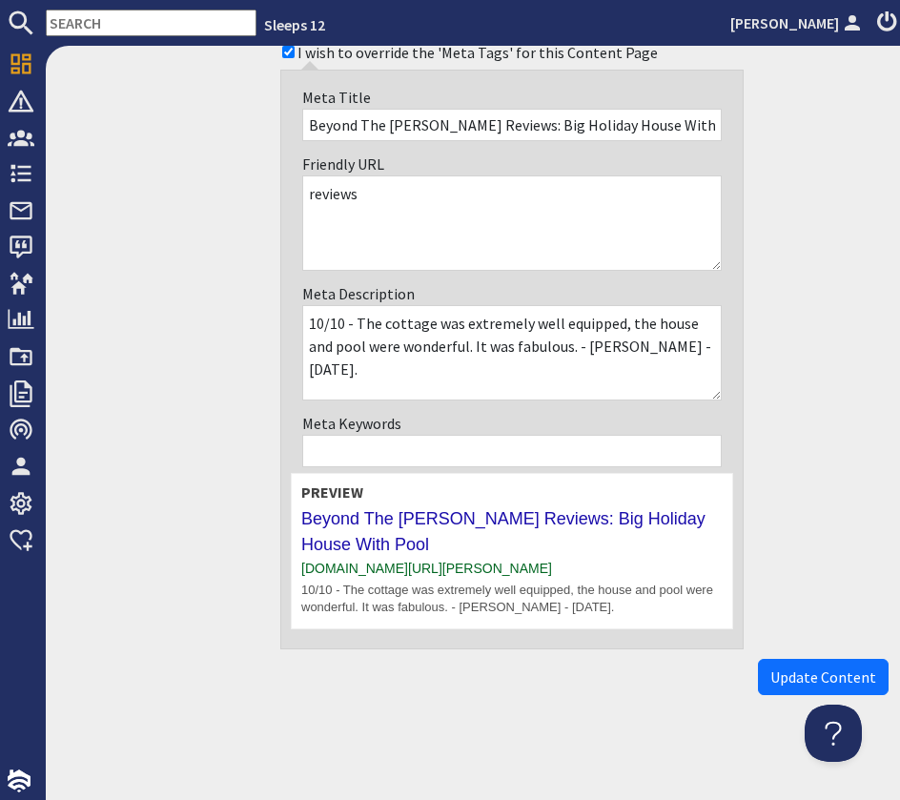
click at [837, 669] on span "Update Content" at bounding box center [823, 677] width 106 height 19
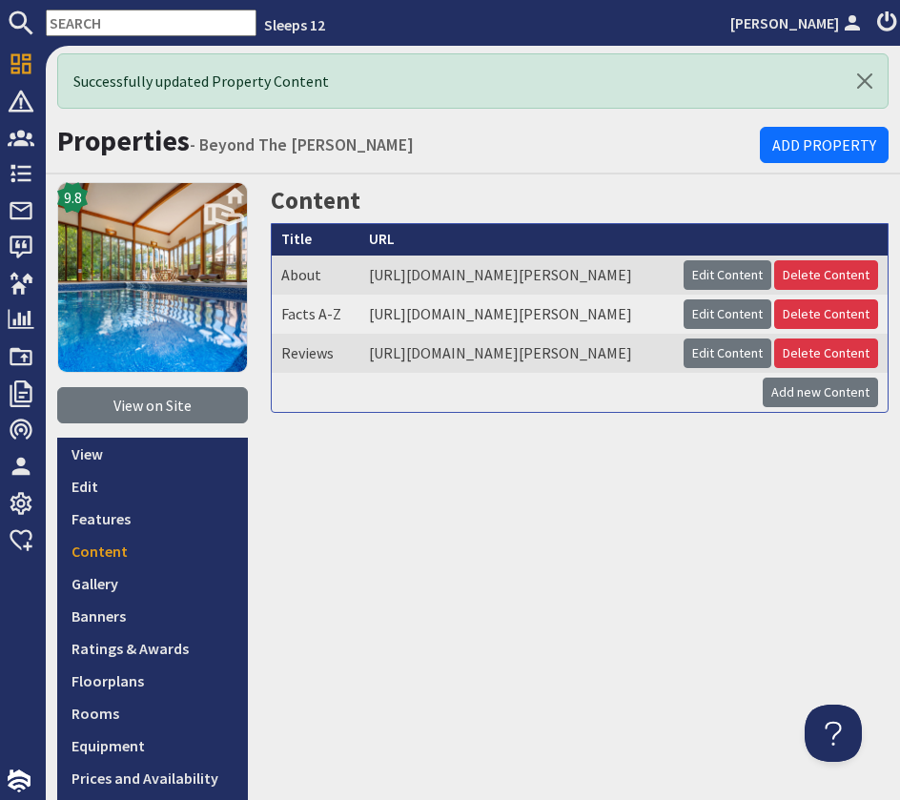
click at [74, 27] on input "text" at bounding box center [151, 23] width 211 height 27
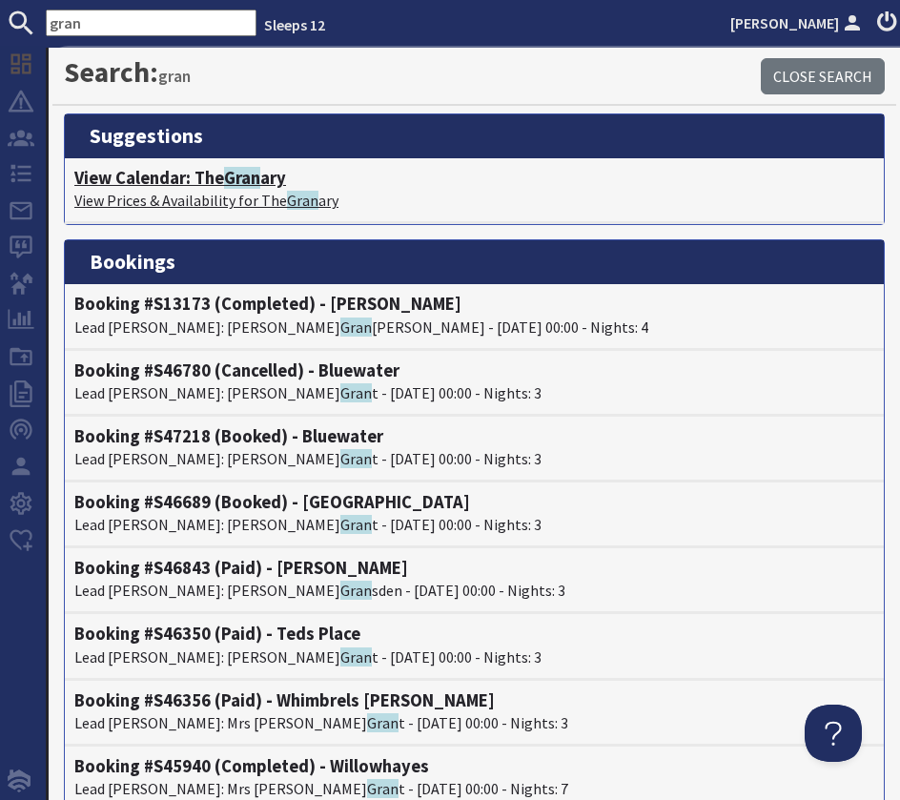
type input "gran"
click at [238, 182] on span "Gran" at bounding box center [242, 178] width 36 height 22
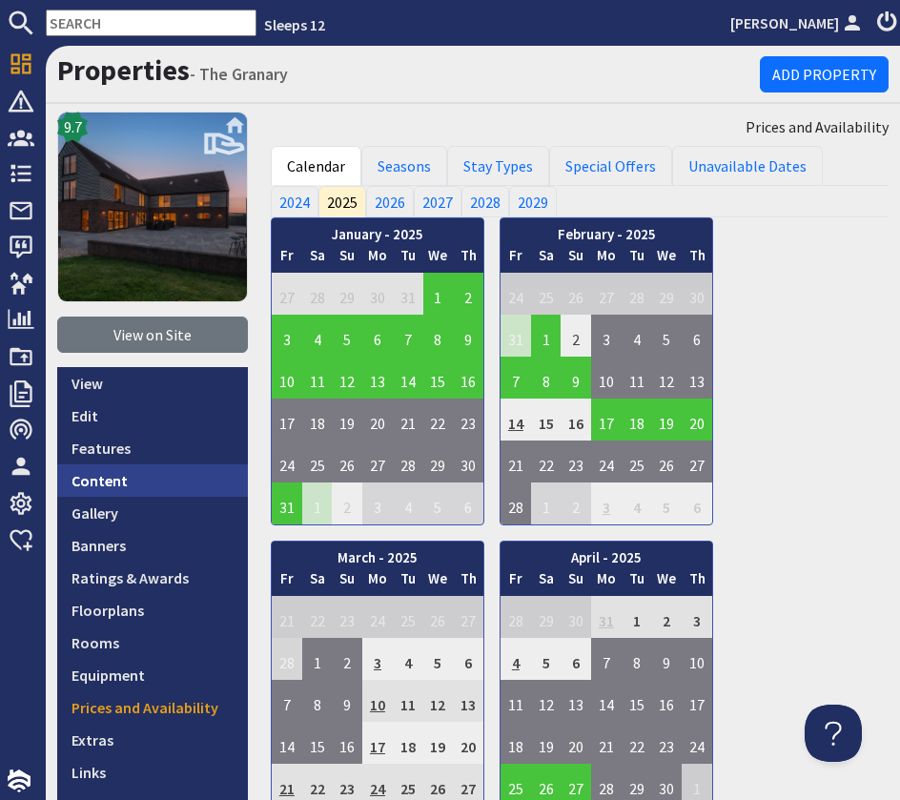
click at [151, 490] on link "Content" at bounding box center [152, 480] width 191 height 32
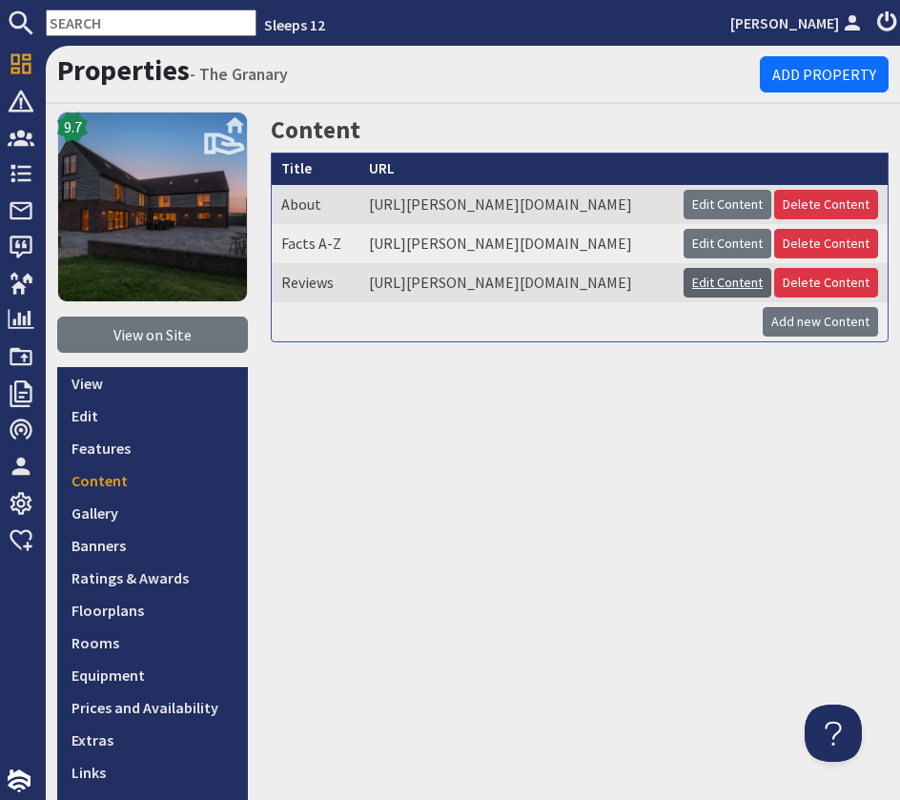
click at [695, 298] on link "Edit Content" at bounding box center [728, 283] width 88 height 30
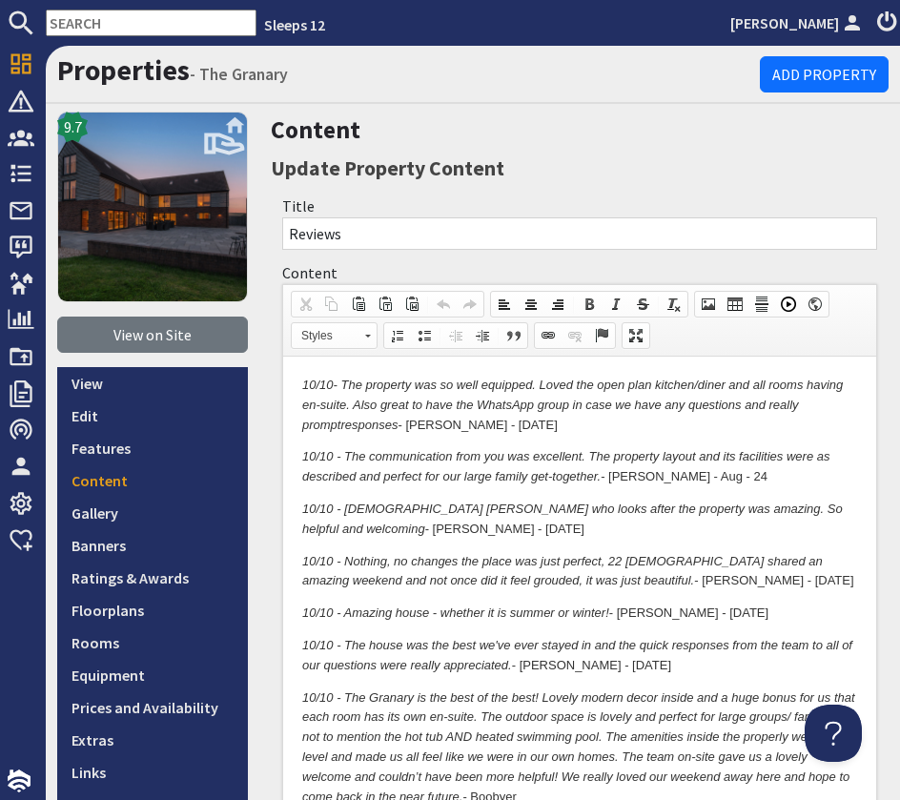
click at [303, 380] on em "10/10- The property was so well equipped. Loved the open plan kitchen/diner and…" at bounding box center [572, 405] width 541 height 54
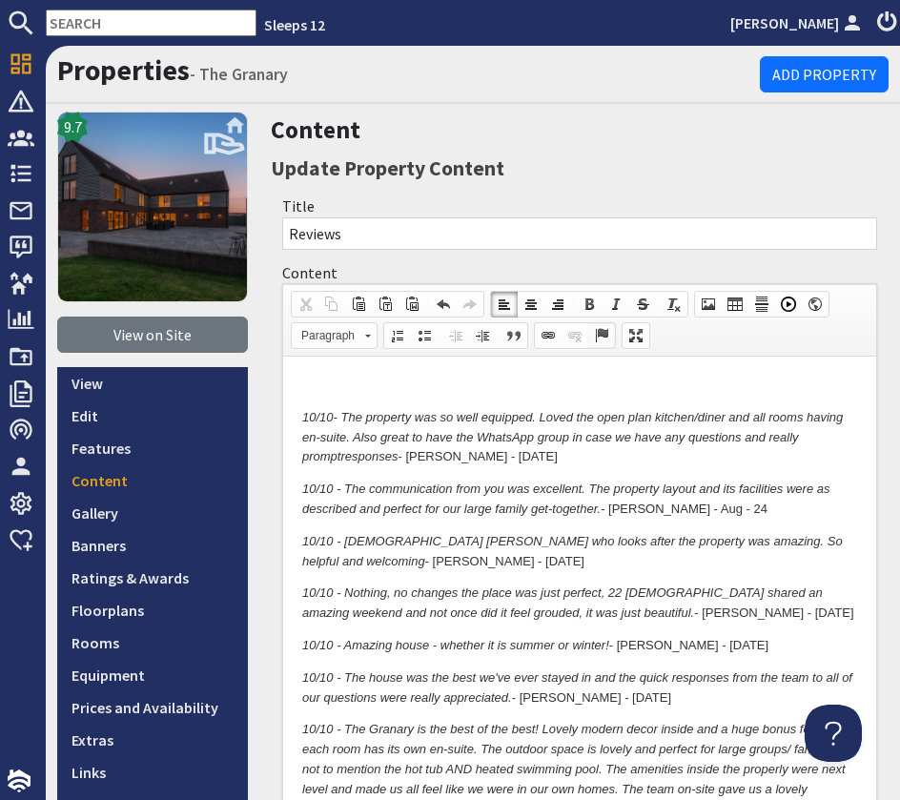
click at [600, 339] on span at bounding box center [601, 335] width 15 height 15
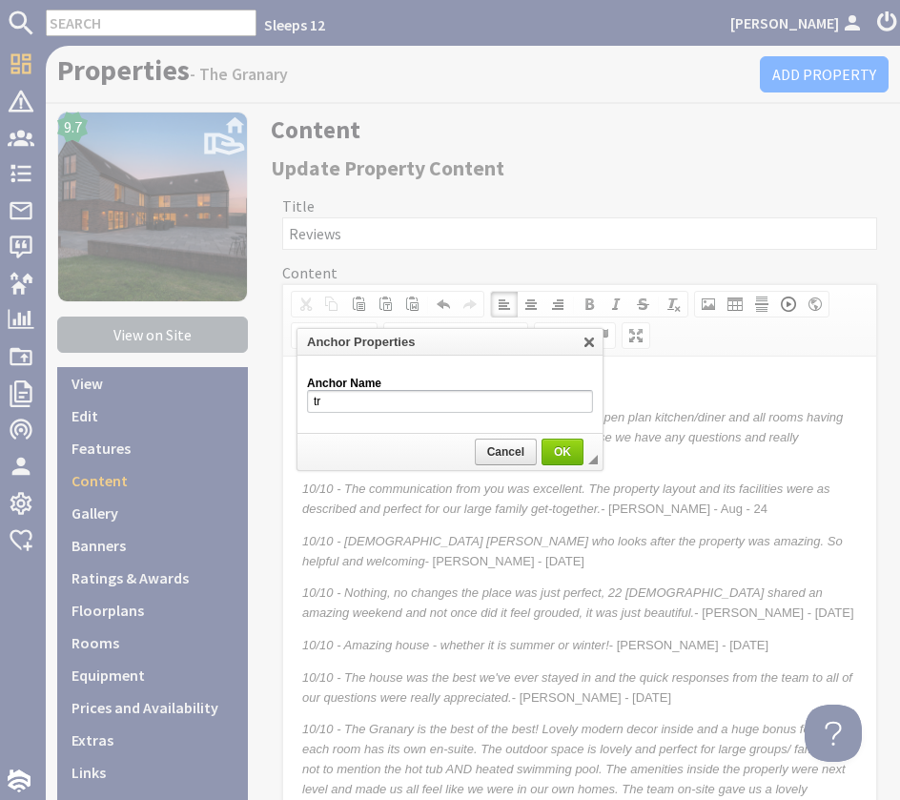
type input "t"
type input "readmore"
click at [566, 454] on span "OK" at bounding box center [563, 451] width 38 height 13
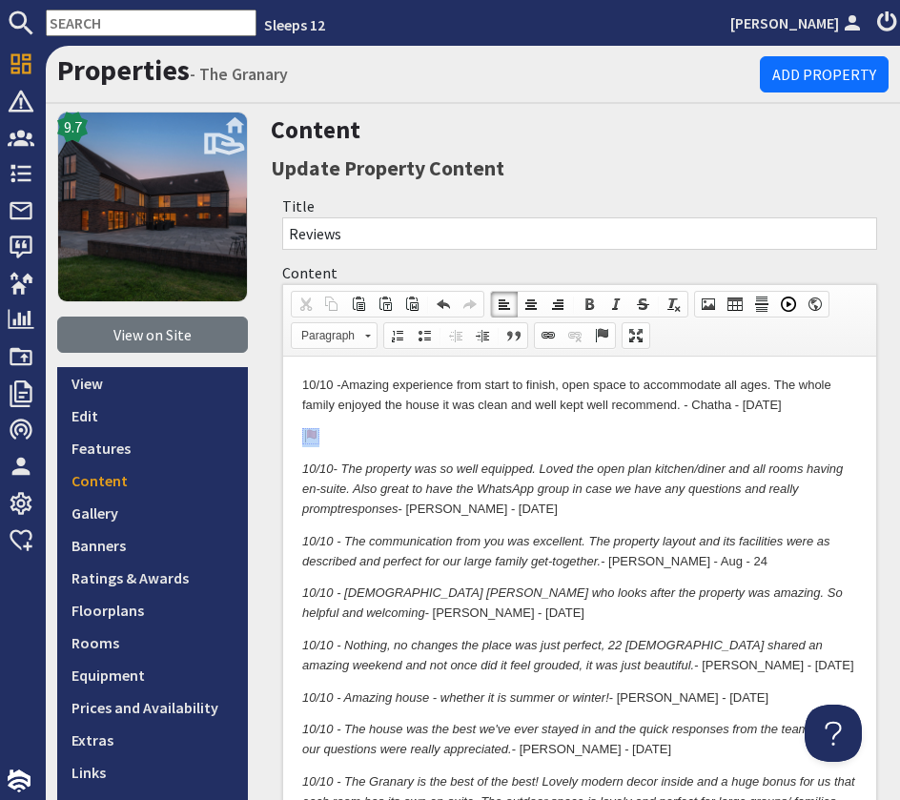
drag, startPoint x: 406, startPoint y: 436, endPoint x: 140, endPoint y: 440, distance: 266.1
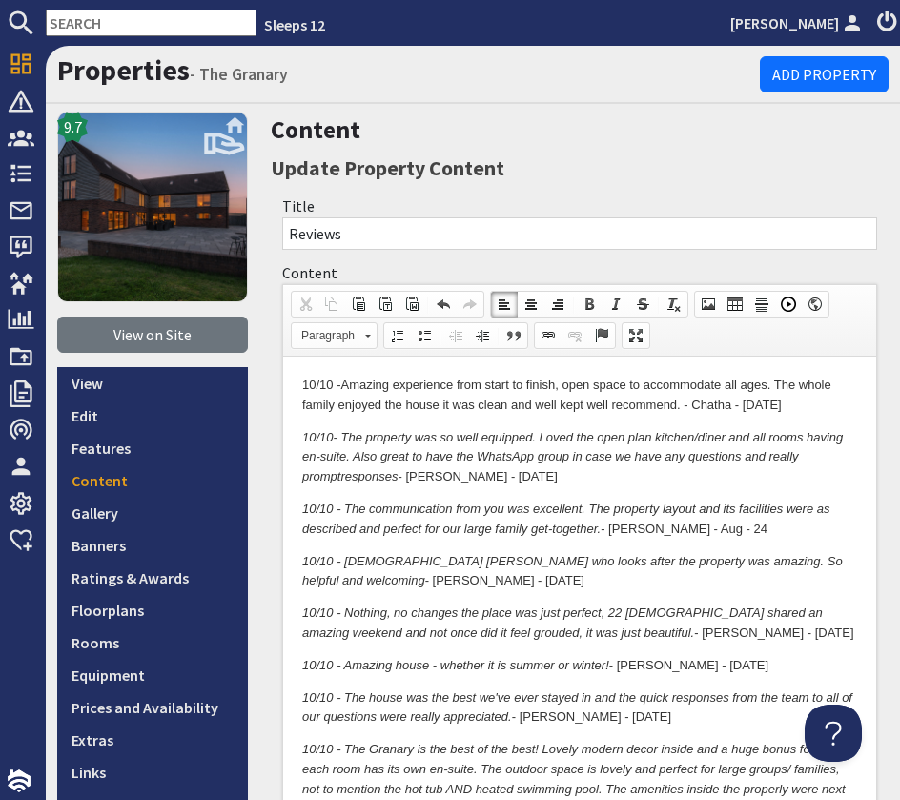
click at [402, 468] on p "10/10- The property was so well equipped. Loved the open plan kitchen/diner and…" at bounding box center [579, 457] width 555 height 59
click at [334, 437] on em "10/10- The property was so well equipped. Loved the open plan kitchen/diner and…" at bounding box center [572, 457] width 541 height 54
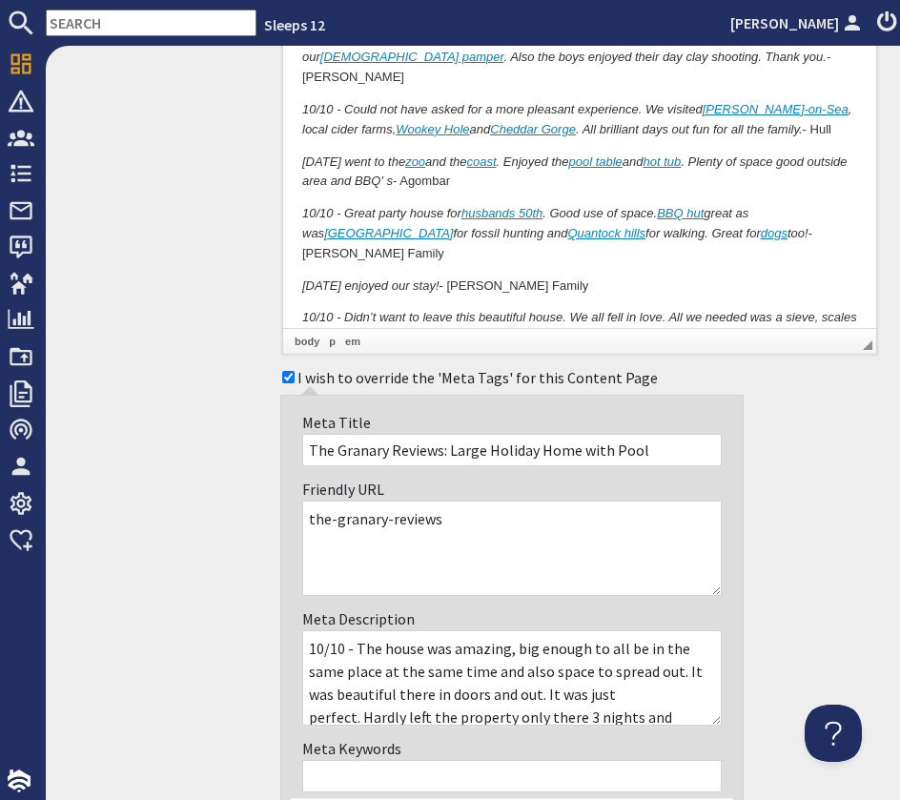
scroll to position [3975, 0]
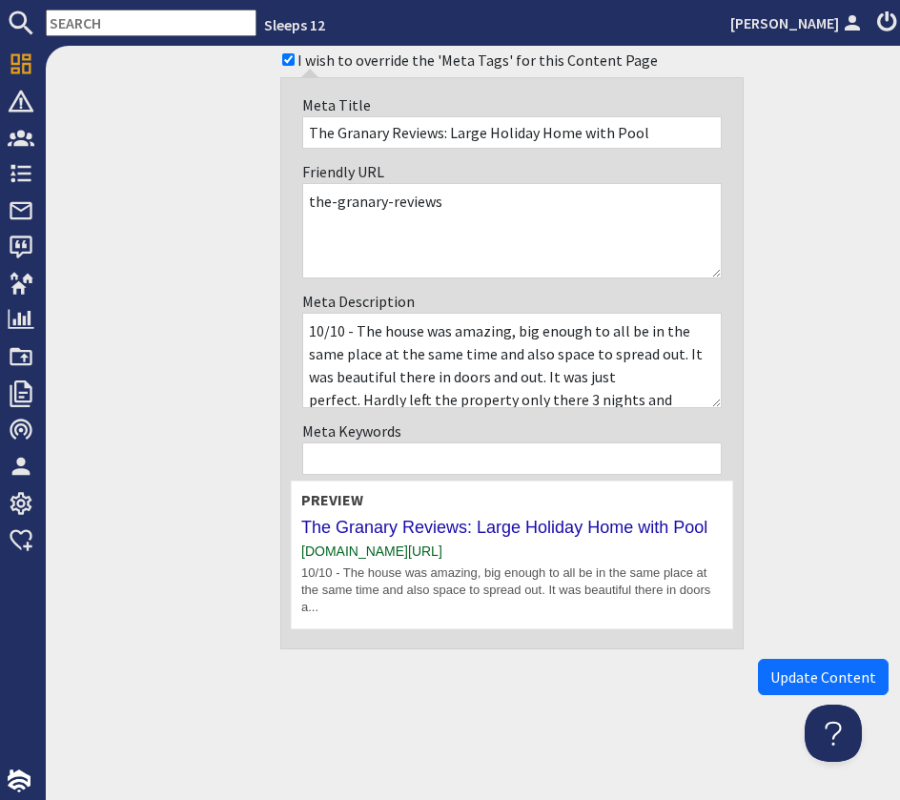
click at [820, 677] on span "Update Content" at bounding box center [823, 677] width 106 height 19
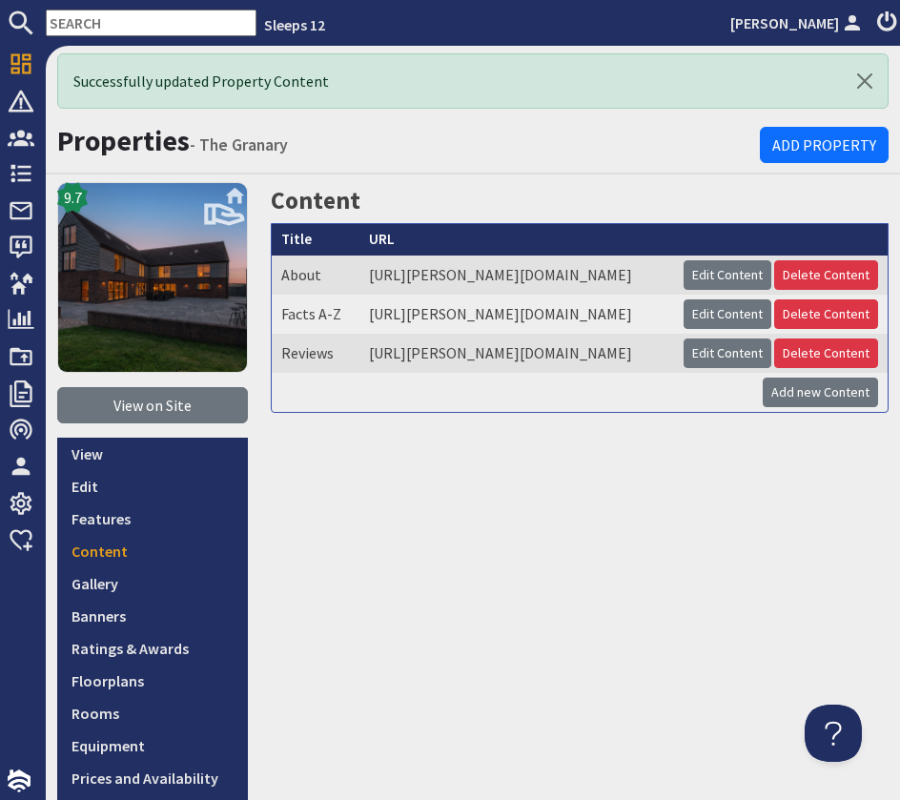
click at [108, 24] on input "text" at bounding box center [151, 23] width 211 height 27
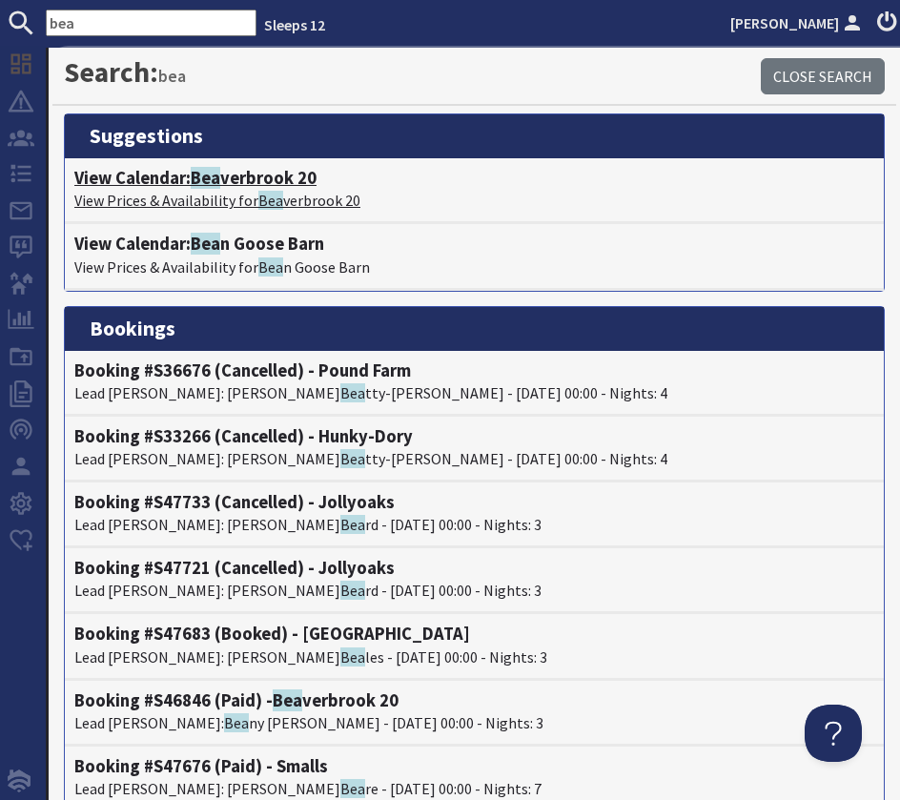
type input "bea"
click at [223, 183] on h4 "View Calendar: Bea verbrook 20" at bounding box center [474, 178] width 800 height 21
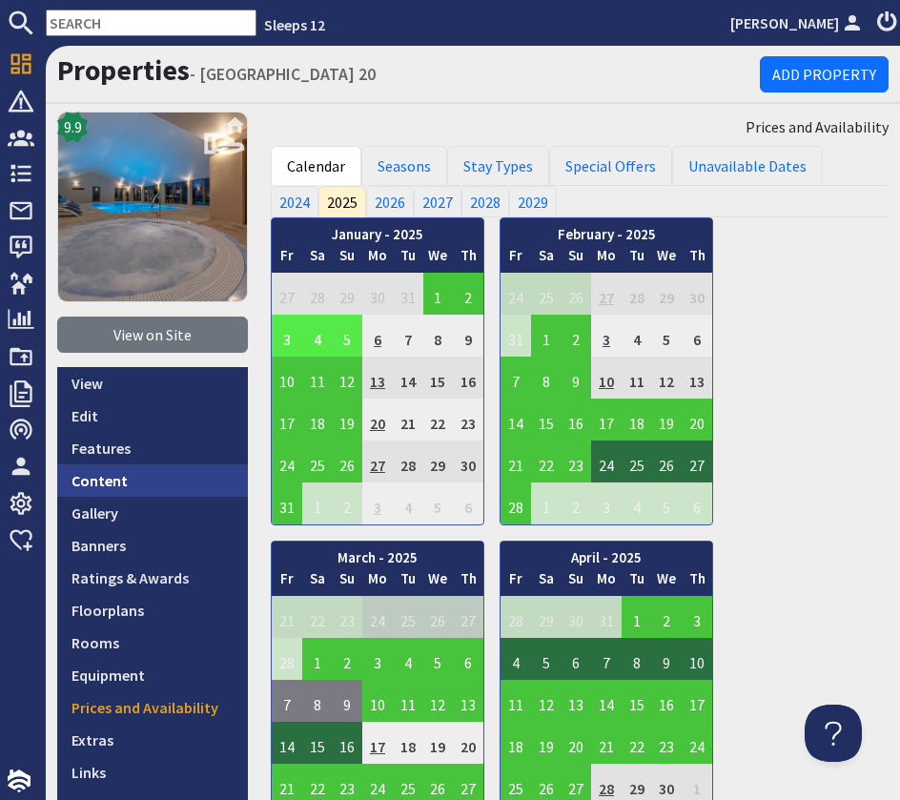
click at [146, 488] on link "Content" at bounding box center [152, 480] width 191 height 32
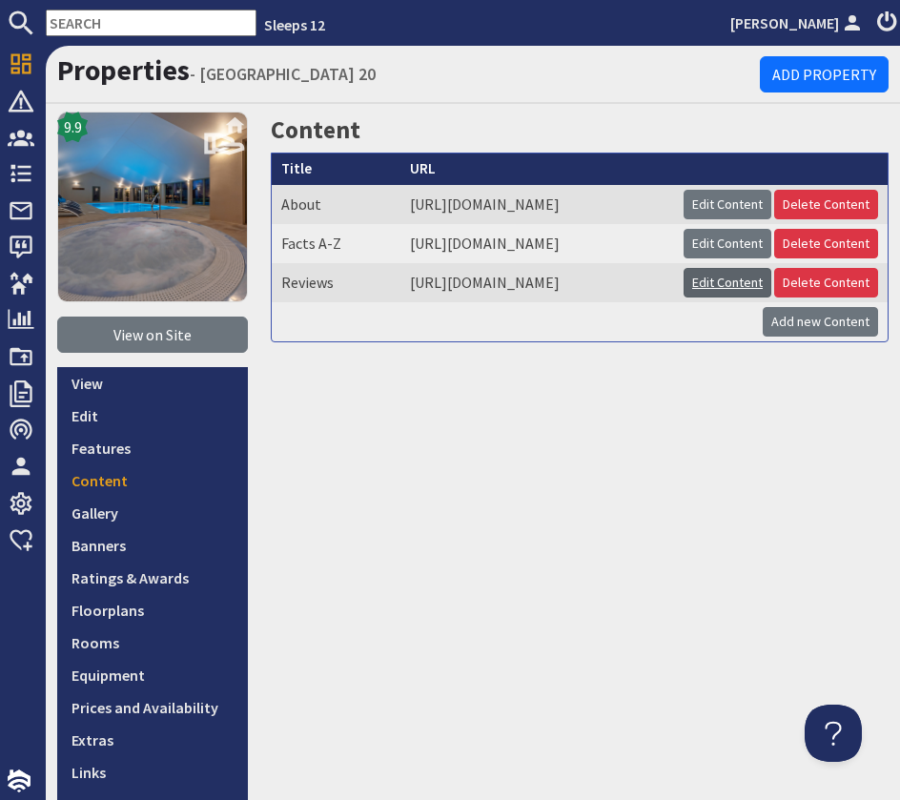
click at [771, 298] on link "Edit Content" at bounding box center [728, 283] width 88 height 30
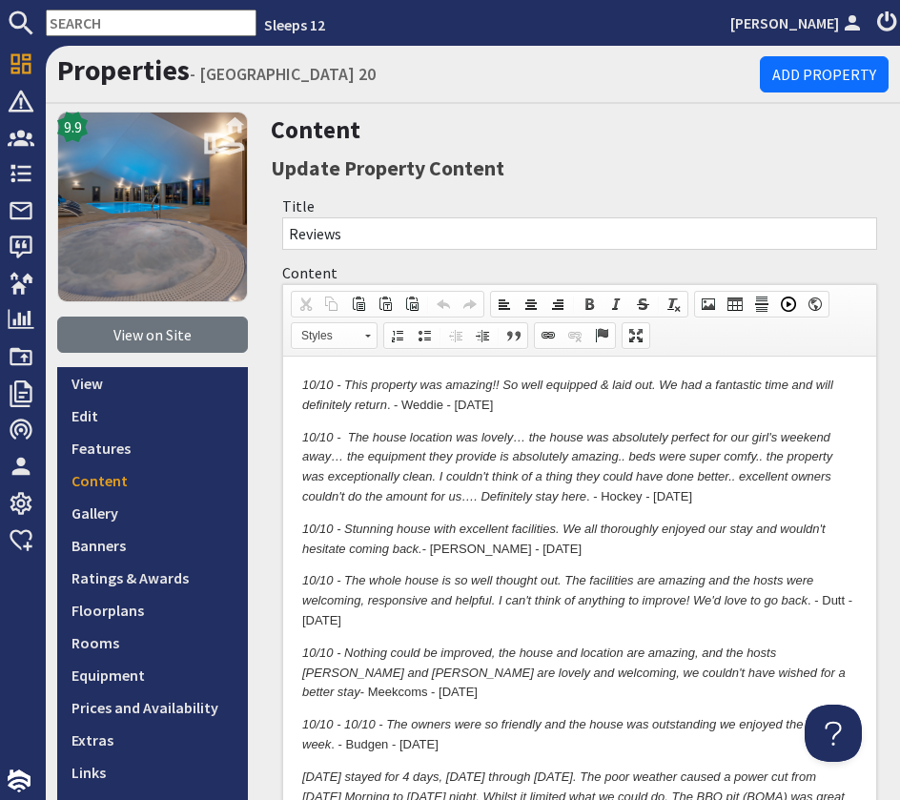
click at [302, 382] on em "10/10 - This property was amazing!! So well equipped & laid out. We had a fanta…" at bounding box center [567, 395] width 531 height 34
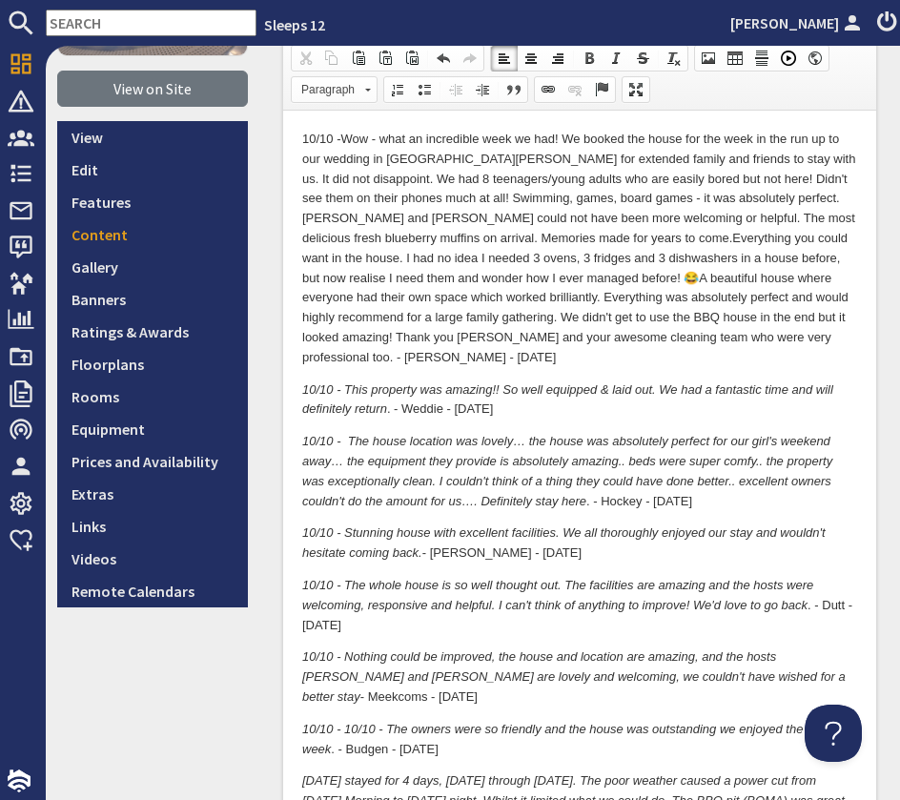
scroll to position [367, 0]
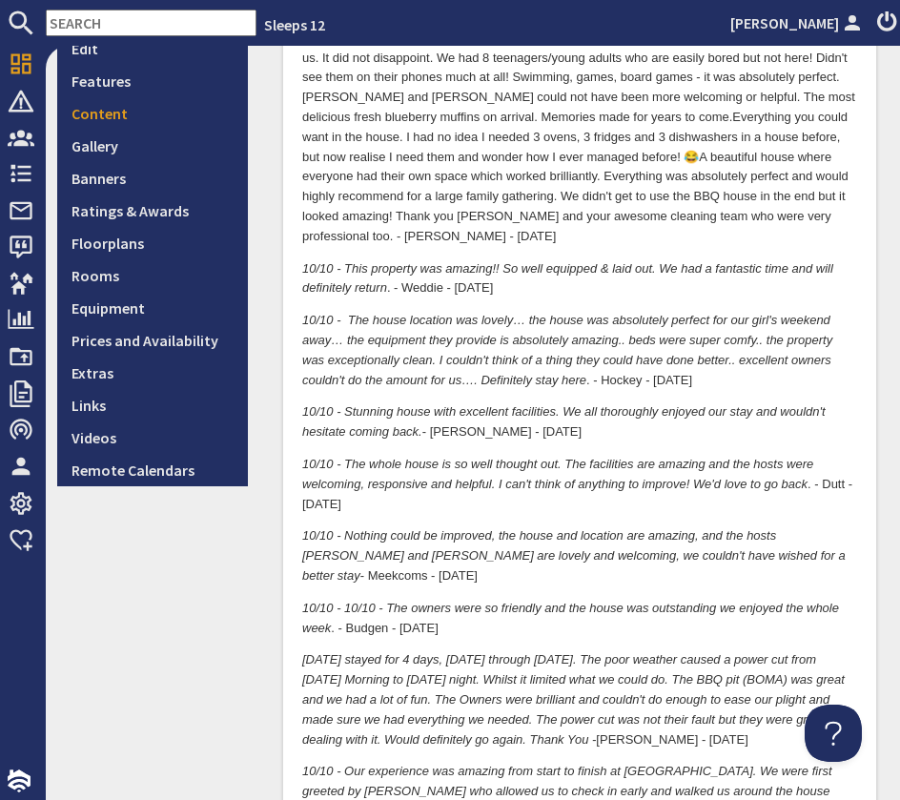
click at [856, 543] on p "10/10 - Nothing could be improved, the house and location are amazing, and the …" at bounding box center [579, 556] width 555 height 59
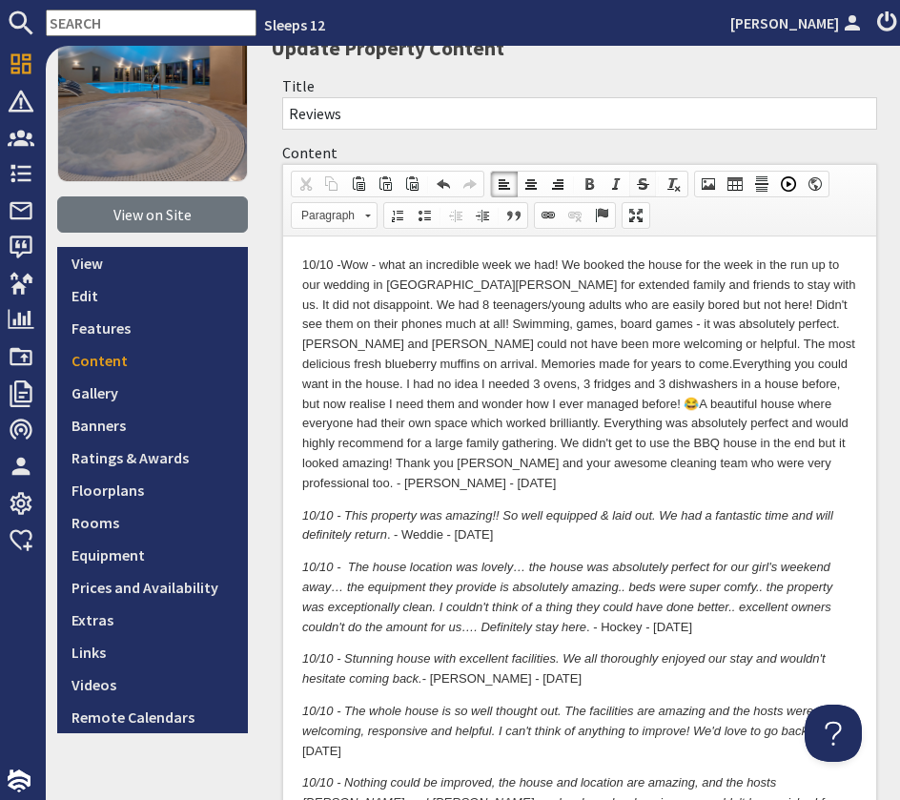
scroll to position [0, 0]
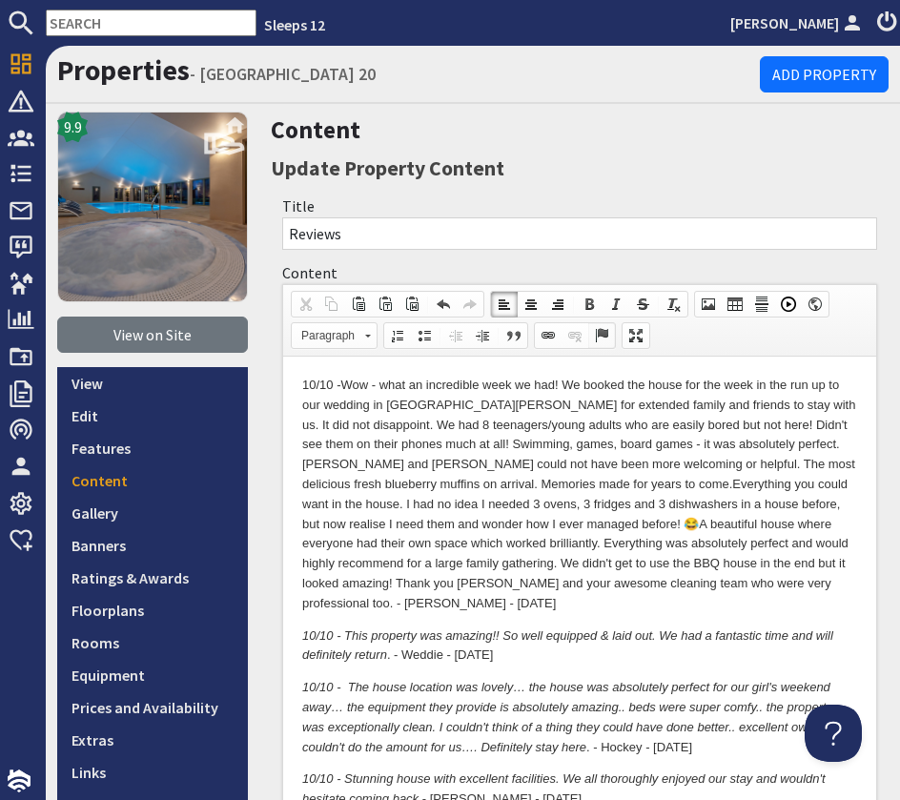
click at [604, 332] on span at bounding box center [601, 335] width 15 height 15
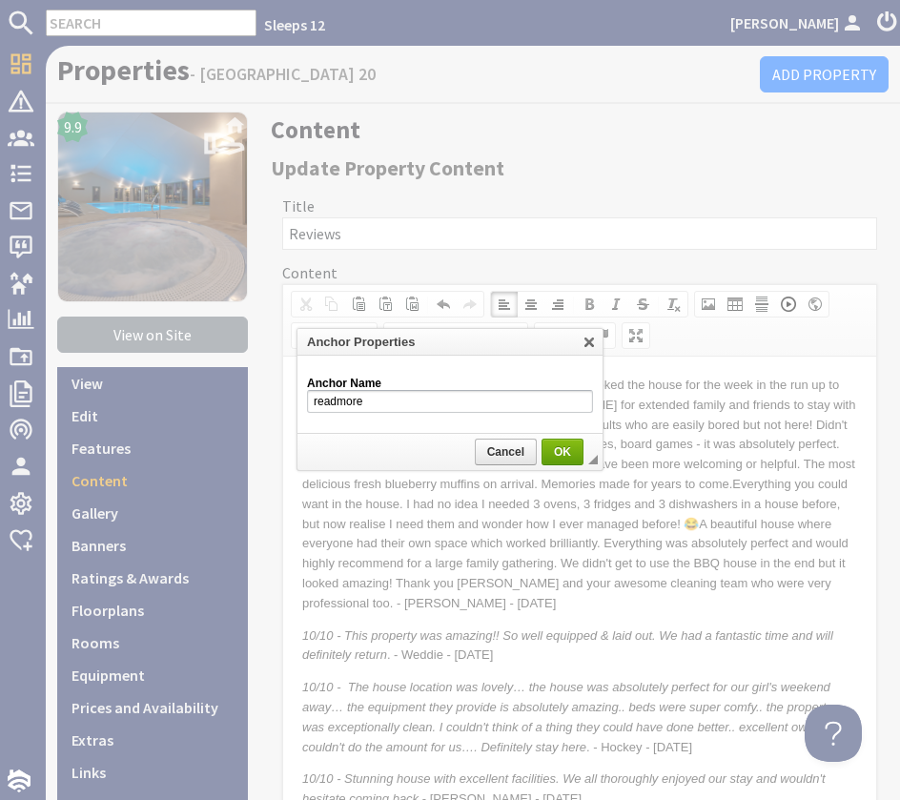
type input "readmore"
click at [571, 452] on span "OK" at bounding box center [563, 451] width 38 height 13
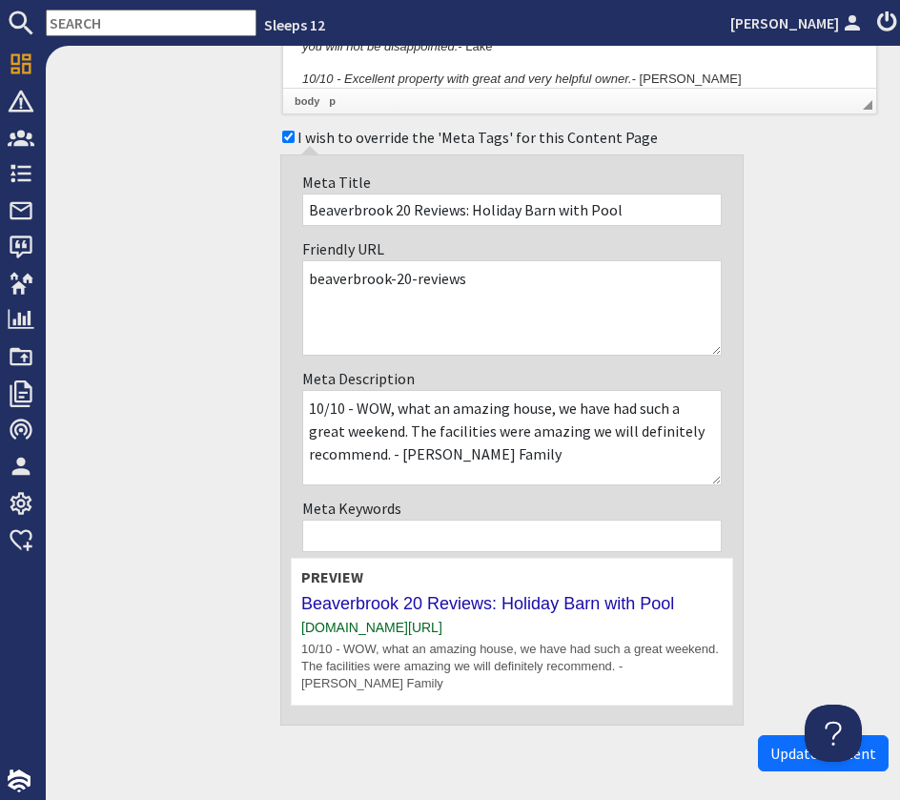
scroll to position [7307, 0]
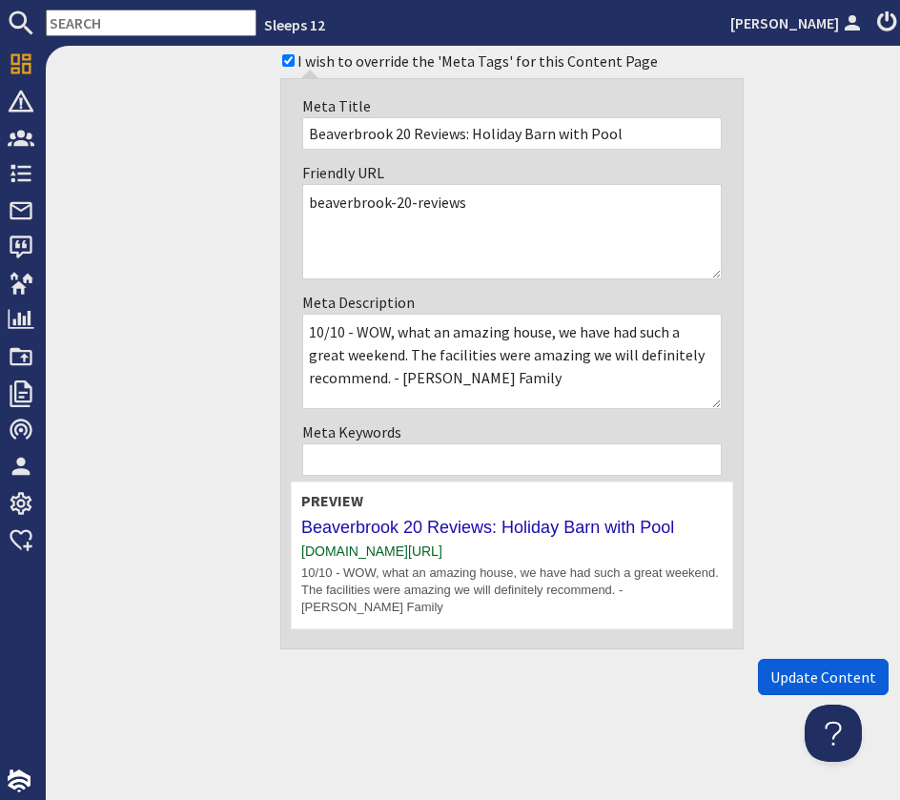
click at [840, 674] on span "Update Content" at bounding box center [823, 677] width 106 height 19
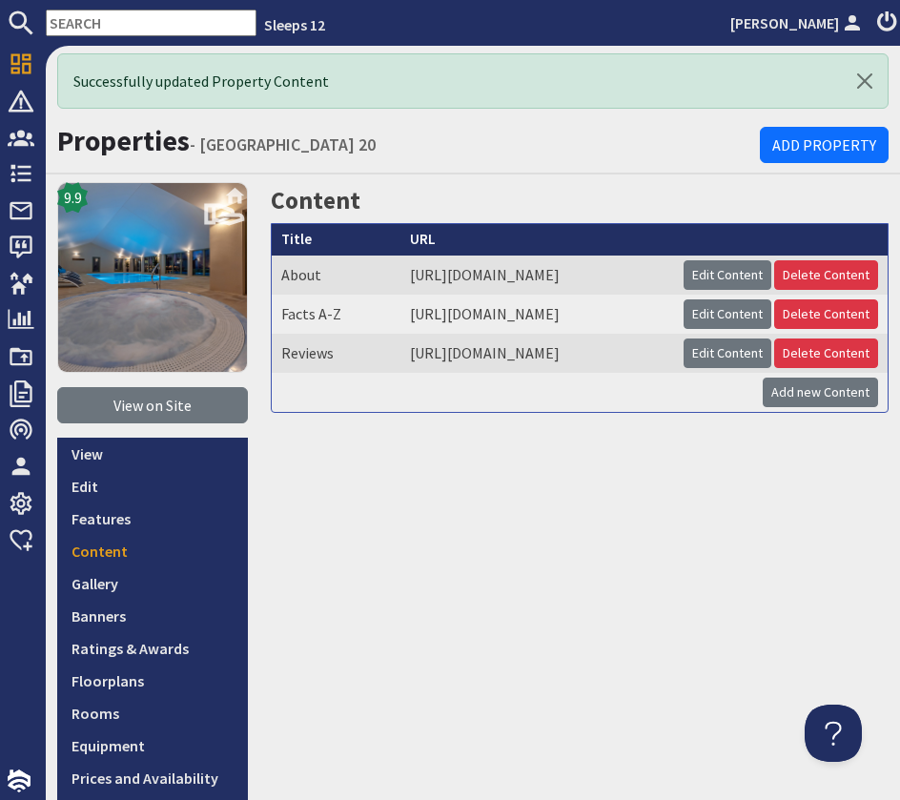
click at [108, 30] on input "text" at bounding box center [151, 23] width 211 height 27
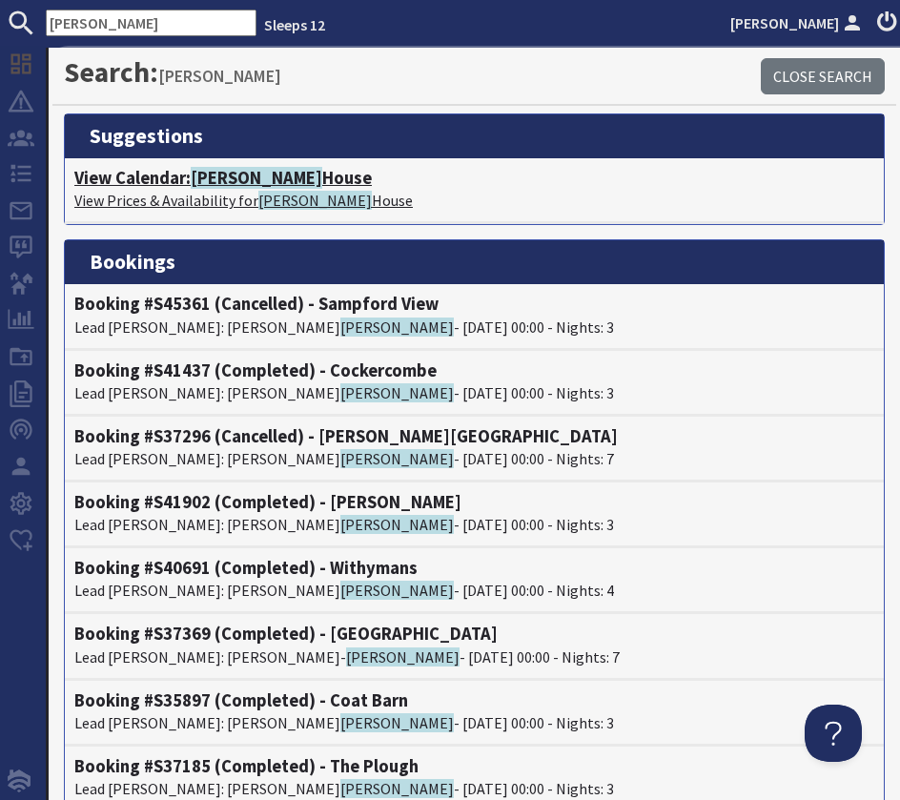
type input "berry"
click at [168, 180] on h4 "View Calendar: Berry House" at bounding box center [474, 178] width 800 height 21
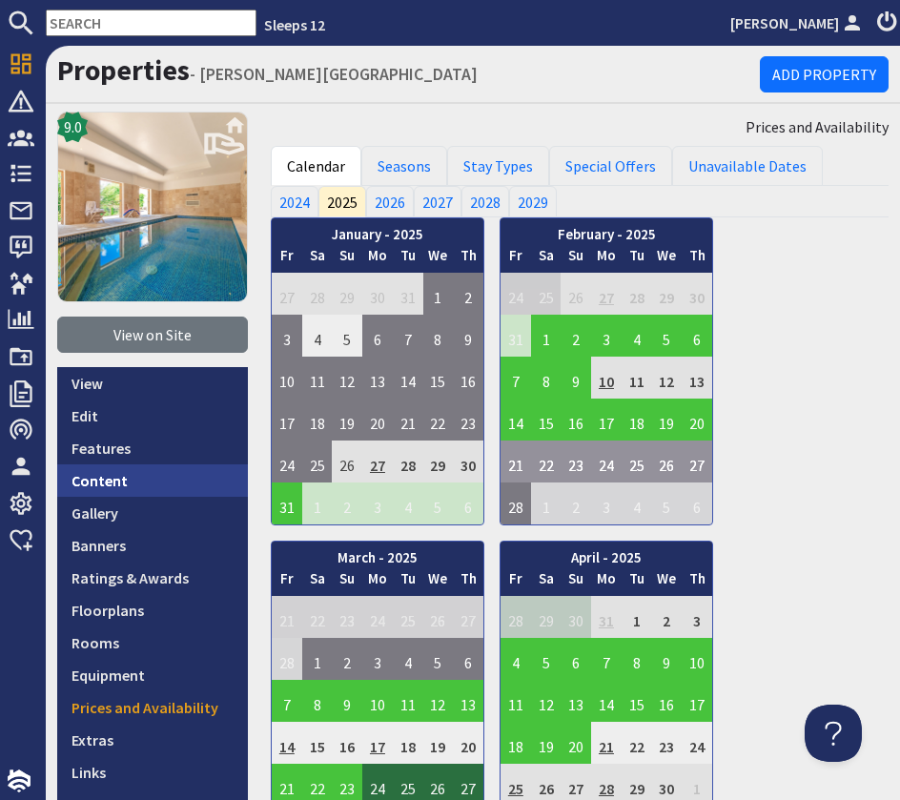
click at [143, 481] on link "Content" at bounding box center [152, 480] width 191 height 32
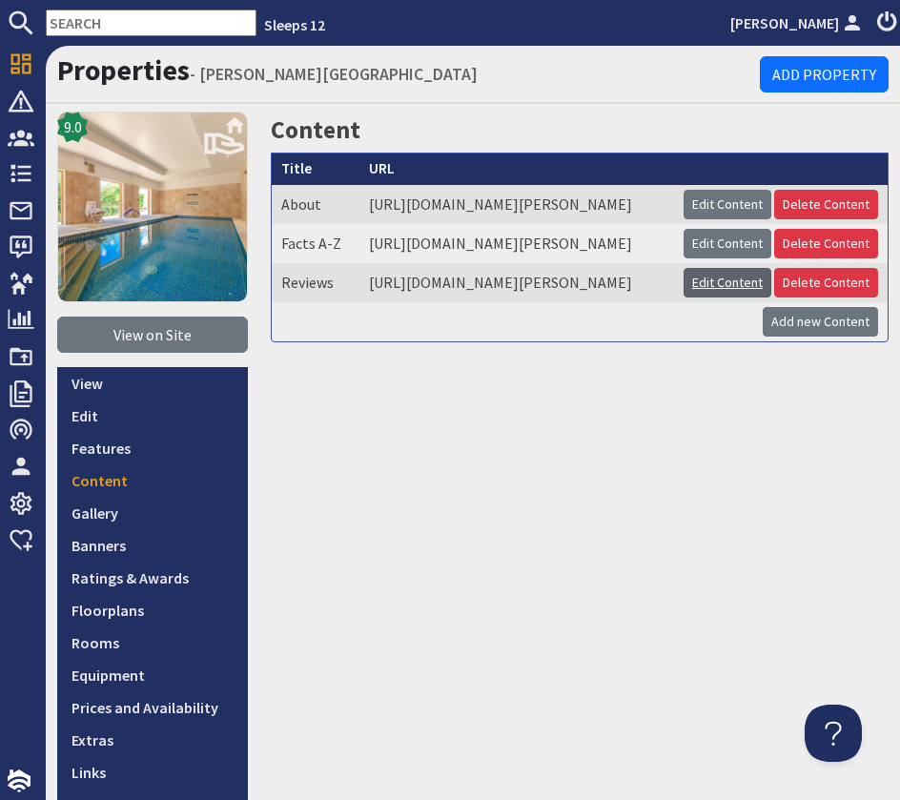
click at [730, 298] on link "Edit Content" at bounding box center [728, 283] width 88 height 30
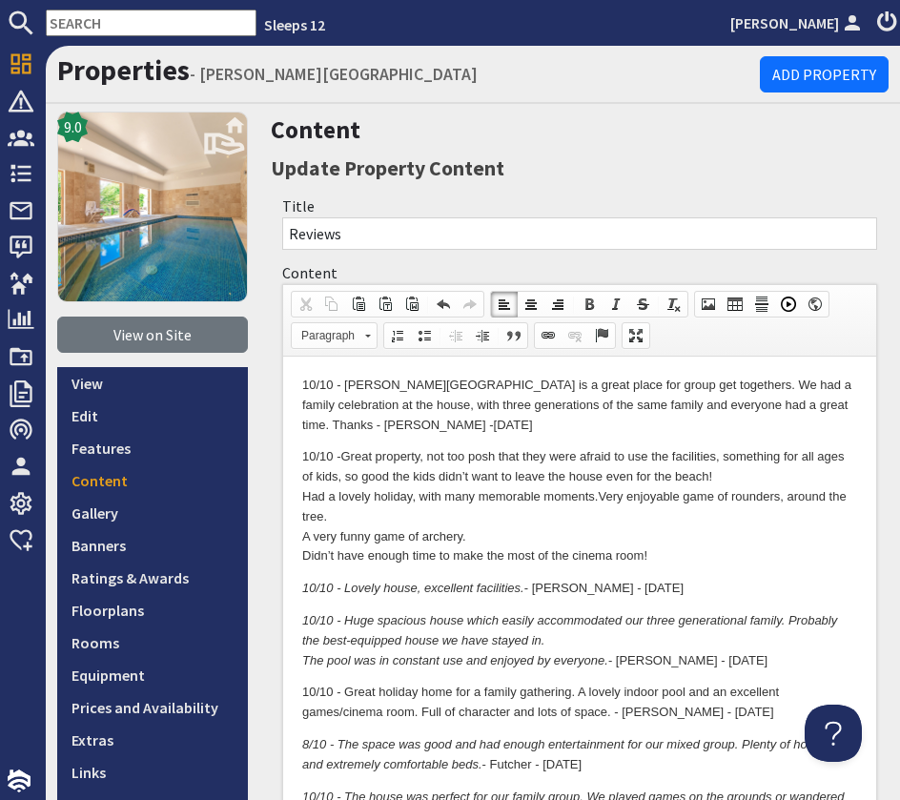
click at [305, 534] on p "10/10 - Great property, not too posh that they were afraid to use the facilitie…" at bounding box center [579, 506] width 555 height 119
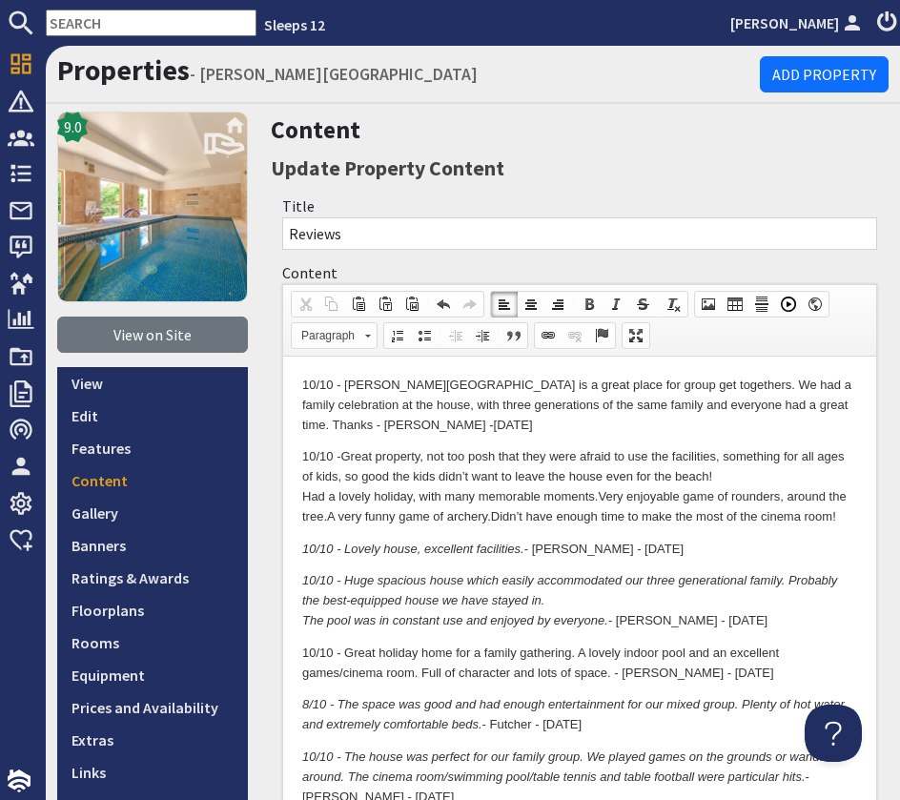
click at [854, 516] on p "10/10 - Great property, not too posh that they were afraid to use the facilitie…" at bounding box center [579, 486] width 555 height 79
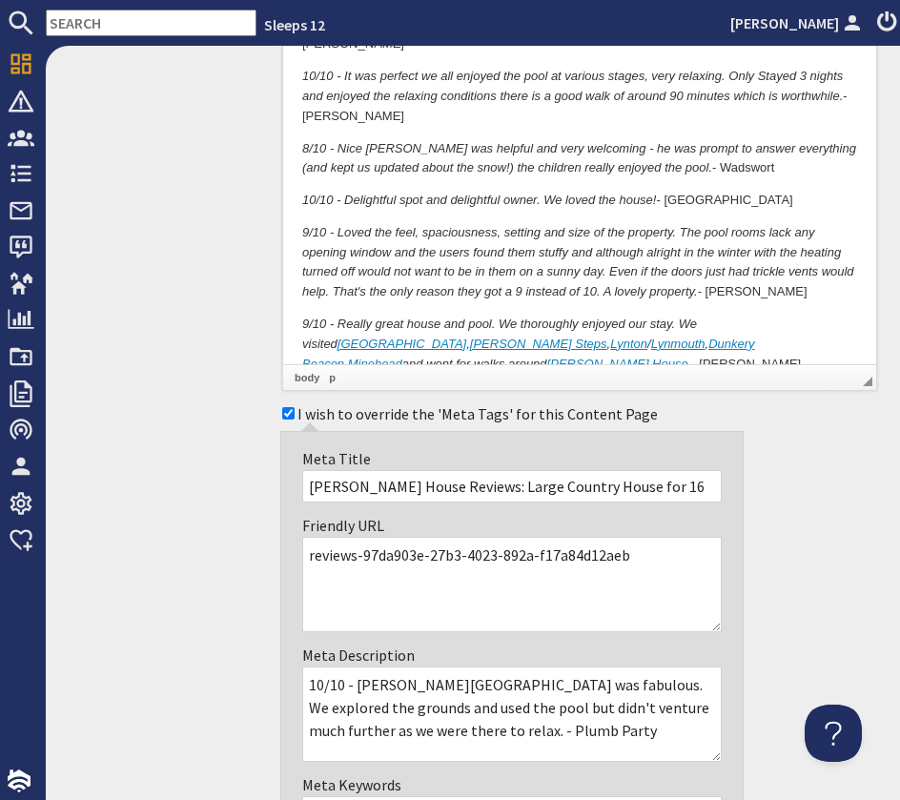
scroll to position [5711, 0]
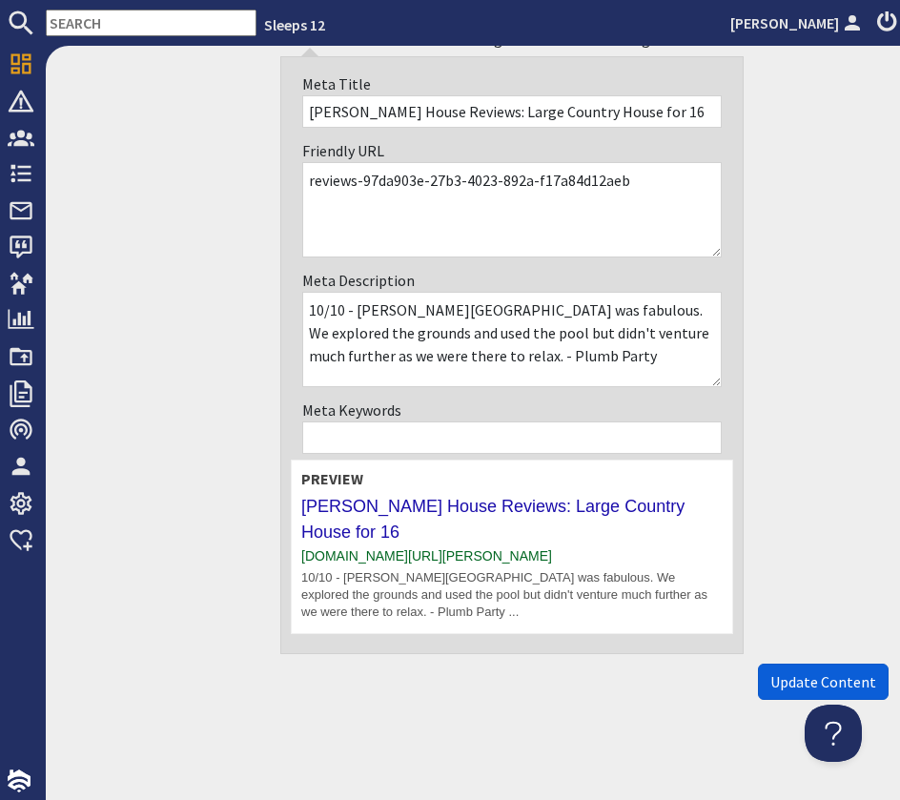
click at [807, 672] on span "Update Content" at bounding box center [823, 681] width 106 height 19
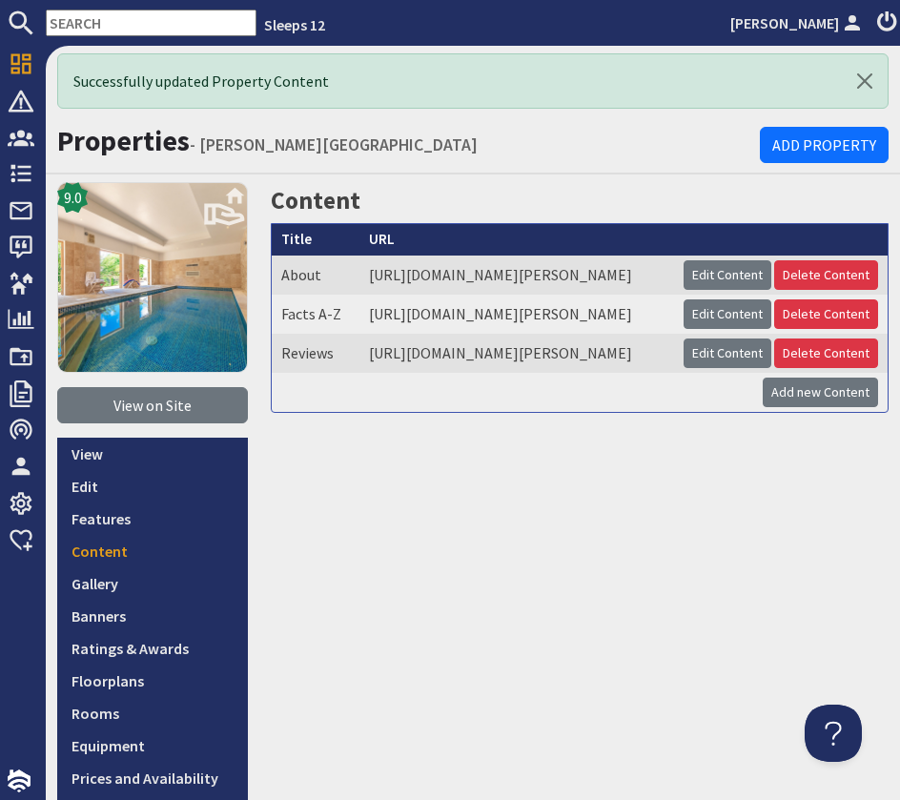
click at [144, 33] on input "text" at bounding box center [151, 23] width 211 height 27
click at [140, 22] on input "text" at bounding box center [151, 23] width 211 height 27
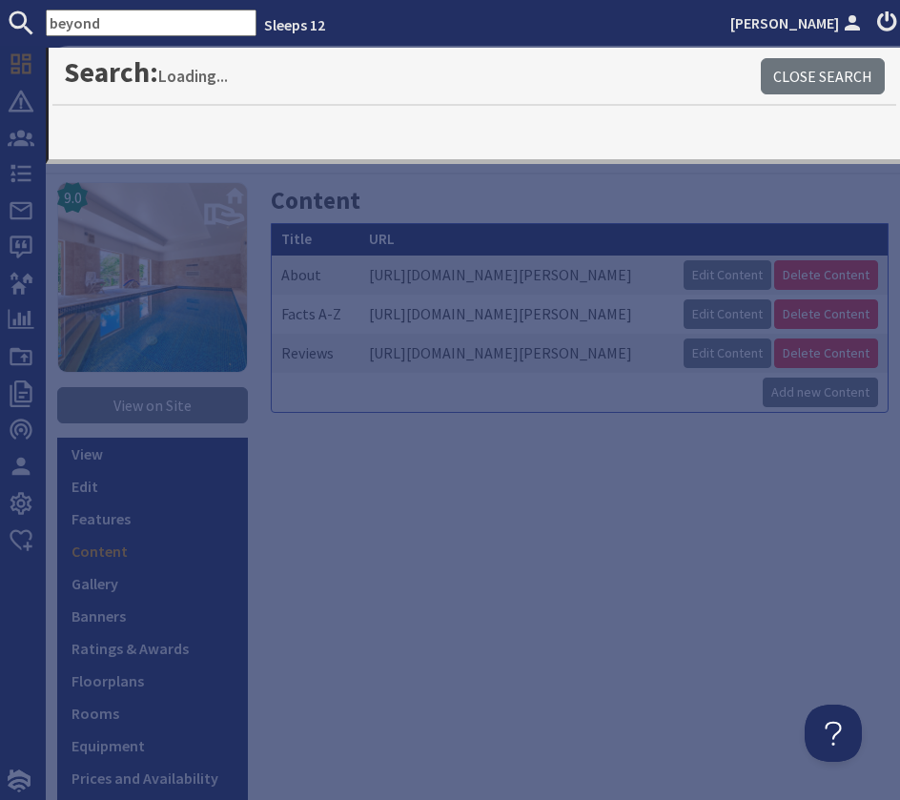
type input "beyond"
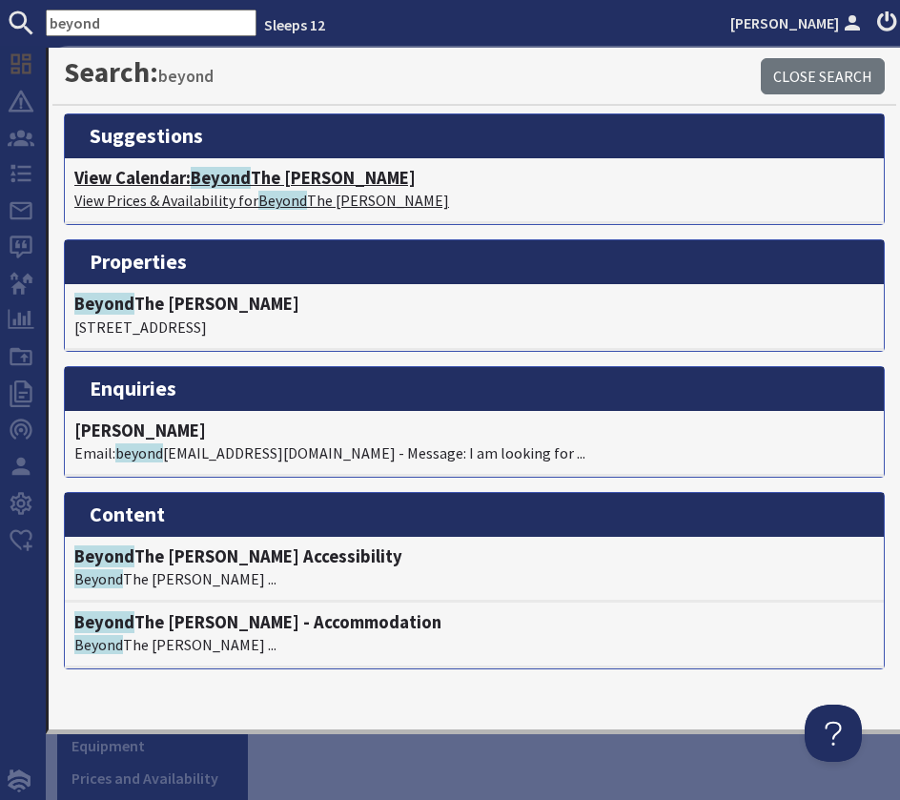
click at [257, 183] on h4 "View Calendar: Beyond The Woods" at bounding box center [474, 178] width 800 height 21
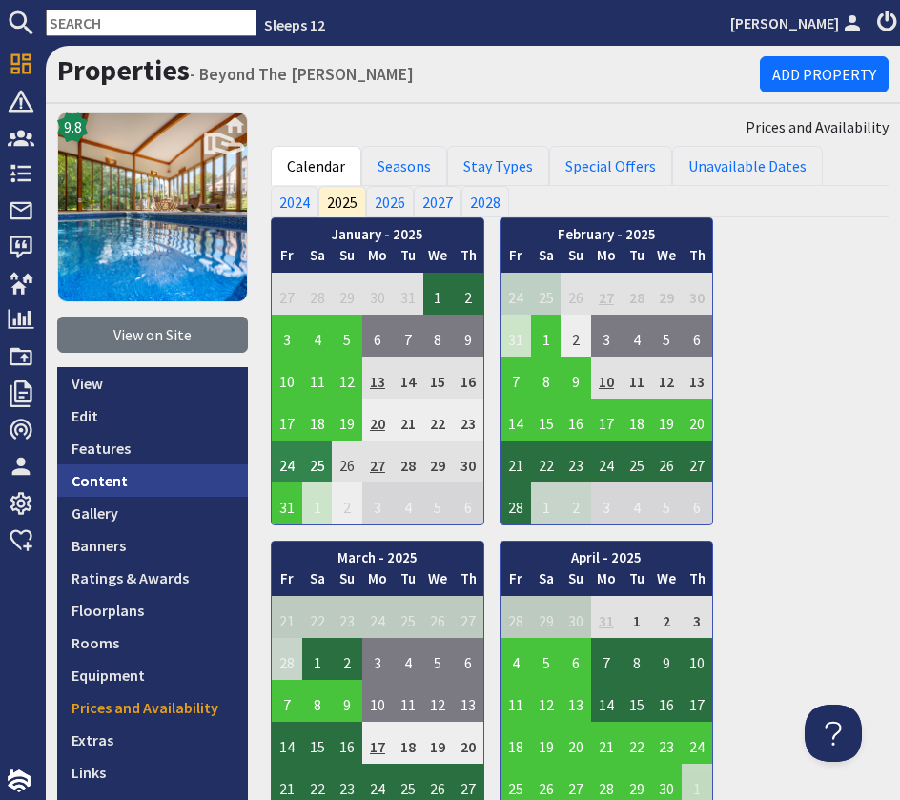
click at [125, 482] on link "Content" at bounding box center [152, 480] width 191 height 32
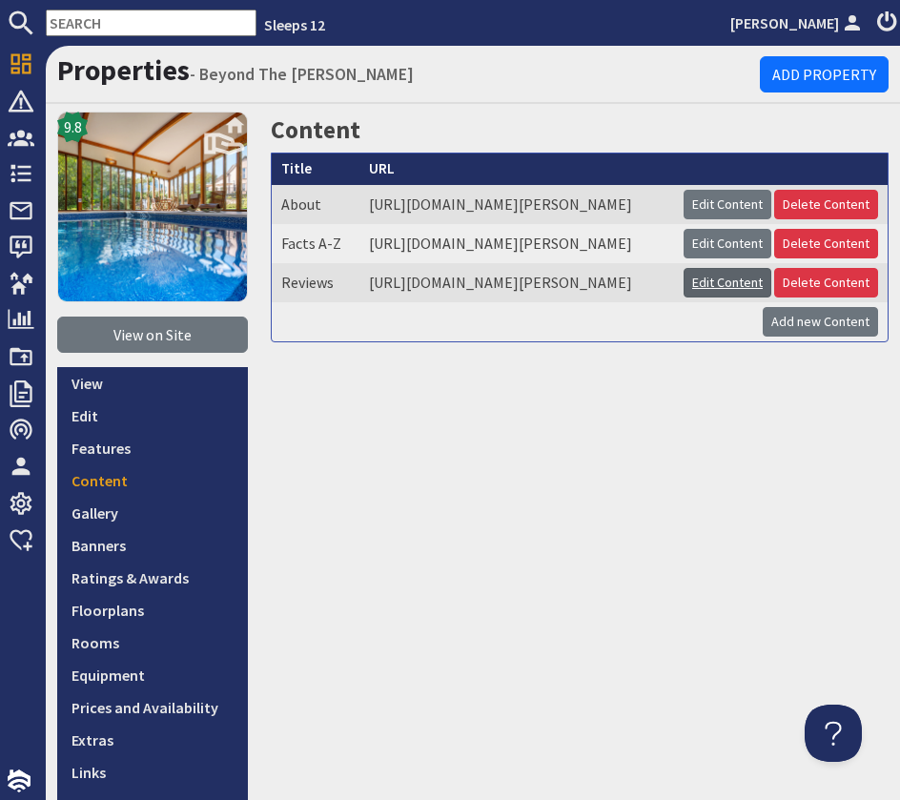
click at [735, 298] on link "Edit Content" at bounding box center [728, 283] width 88 height 30
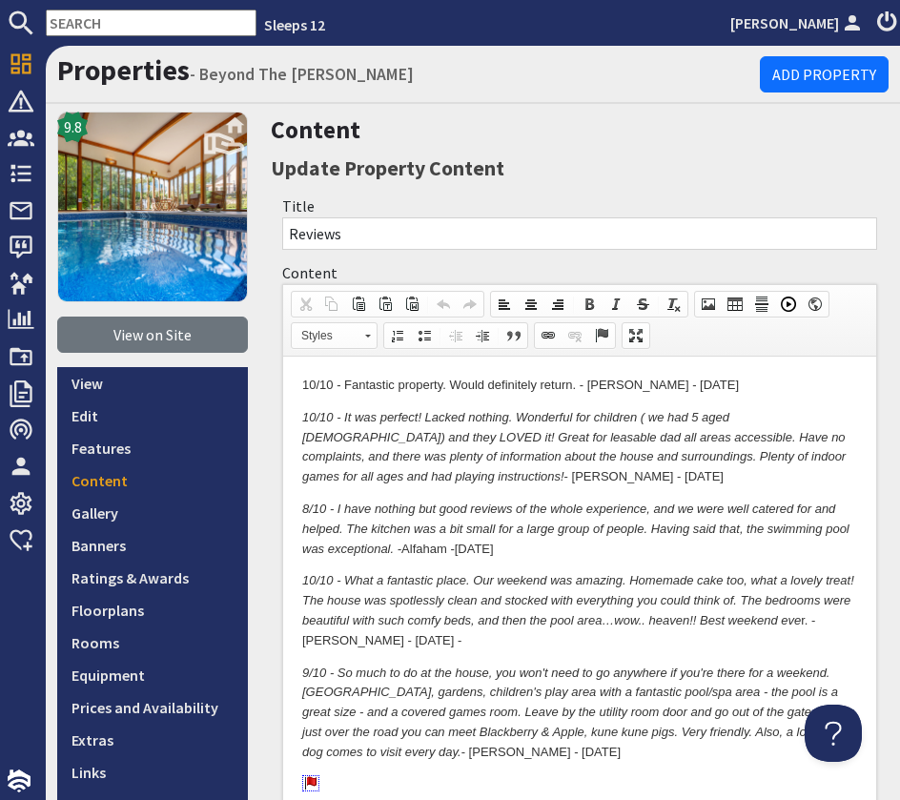
click at [302, 389] on p "10/10 - Fantastic property. Would definitely return. - Maddock - July 25" at bounding box center [579, 386] width 555 height 20
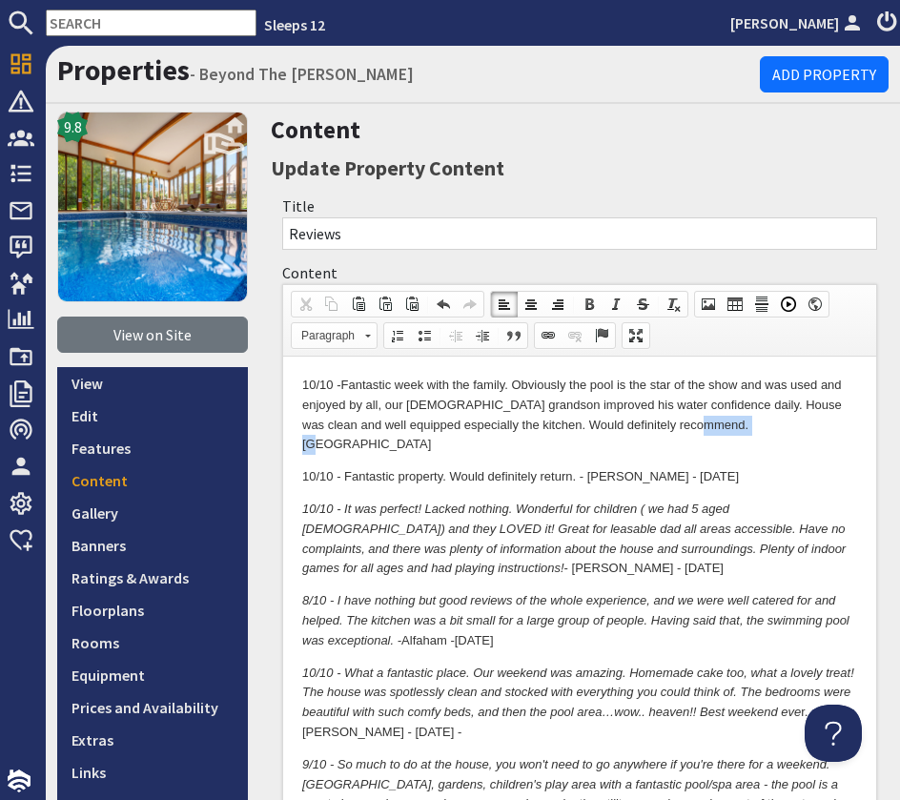
drag, startPoint x: 750, startPoint y: 431, endPoint x: 673, endPoint y: 426, distance: 77.4
click at [673, 426] on p "10/10 - Fantastic week with the family. Obviously the pool is the star of the s…" at bounding box center [579, 415] width 555 height 79
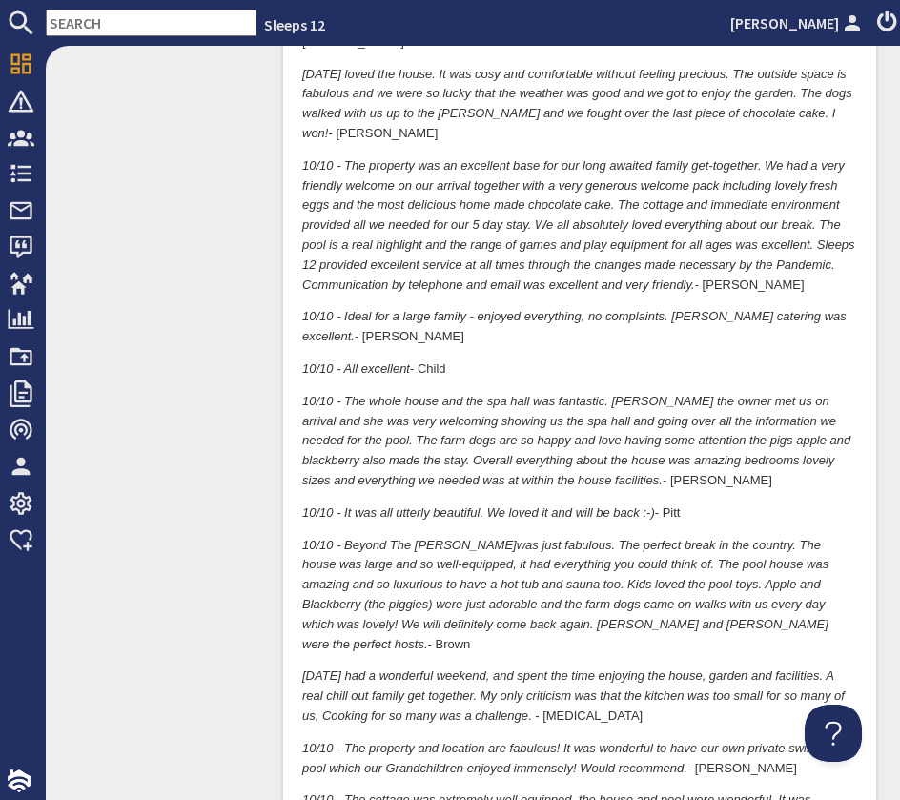
scroll to position [3051, 0]
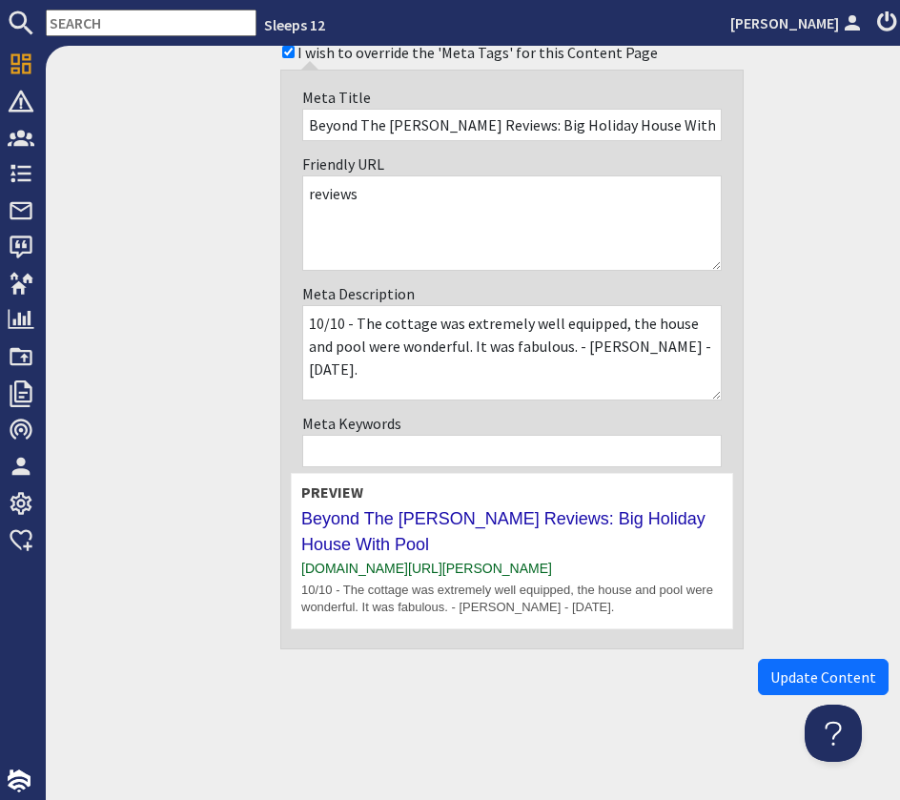
click at [803, 677] on span "Update Content" at bounding box center [823, 677] width 106 height 19
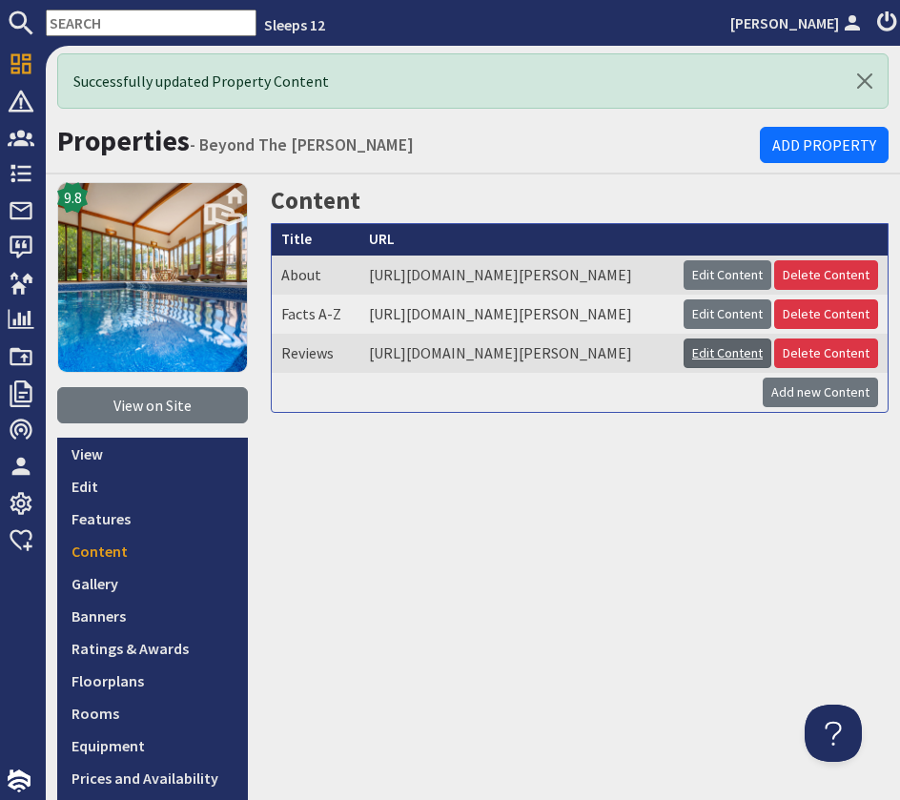
click at [726, 368] on link "Edit Content" at bounding box center [728, 354] width 88 height 30
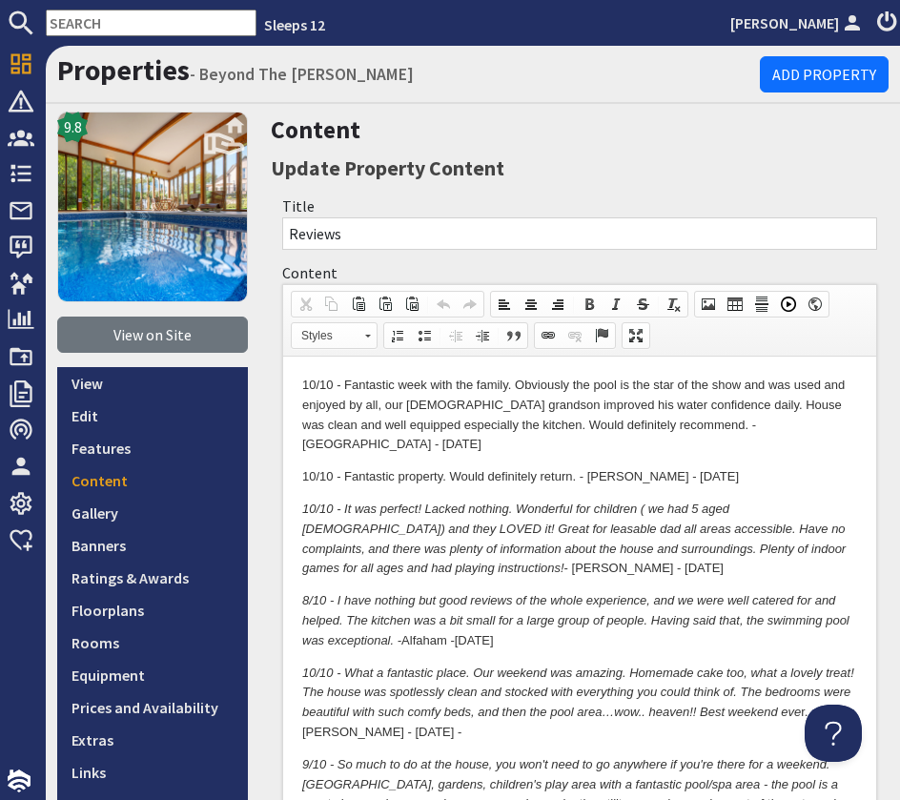
click at [820, 428] on p "10/10 - Fantastic week with the family. Obviously the pool is the star of the s…" at bounding box center [579, 415] width 555 height 79
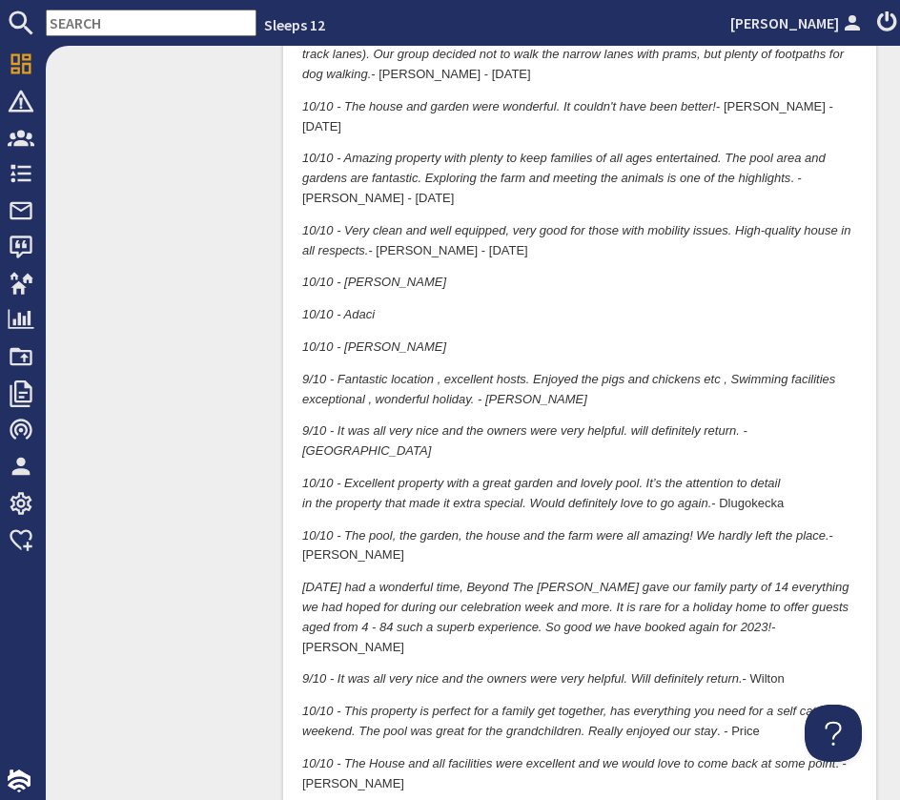
scroll to position [3282, 0]
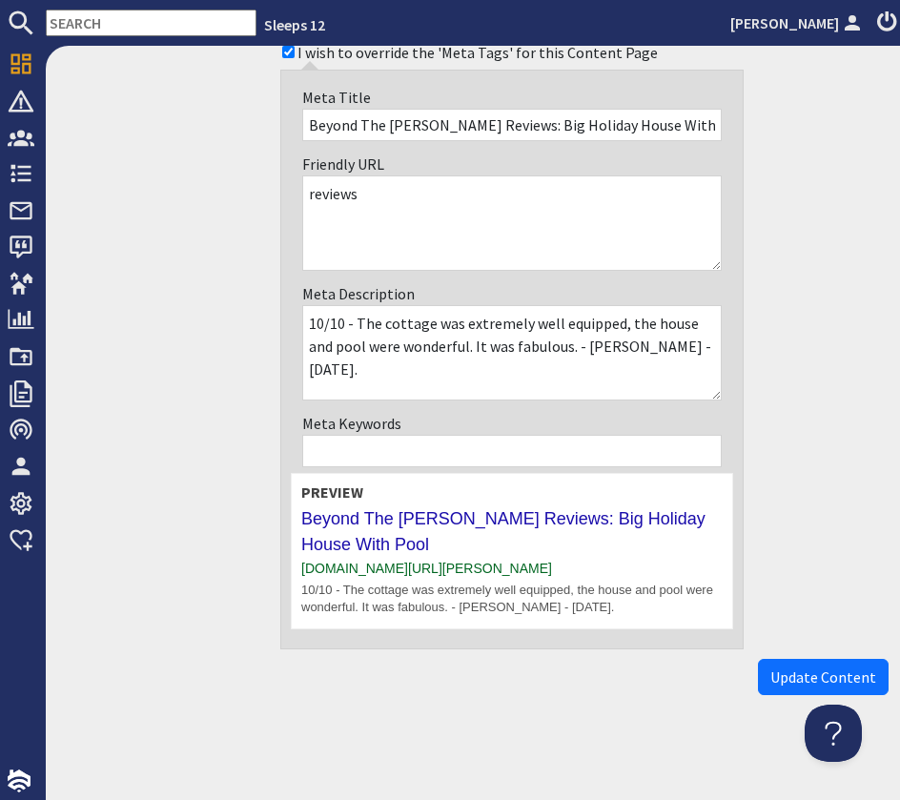
drag, startPoint x: 794, startPoint y: 673, endPoint x: 471, endPoint y: 624, distance: 327.0
click at [794, 673] on span "Update Content" at bounding box center [823, 677] width 106 height 19
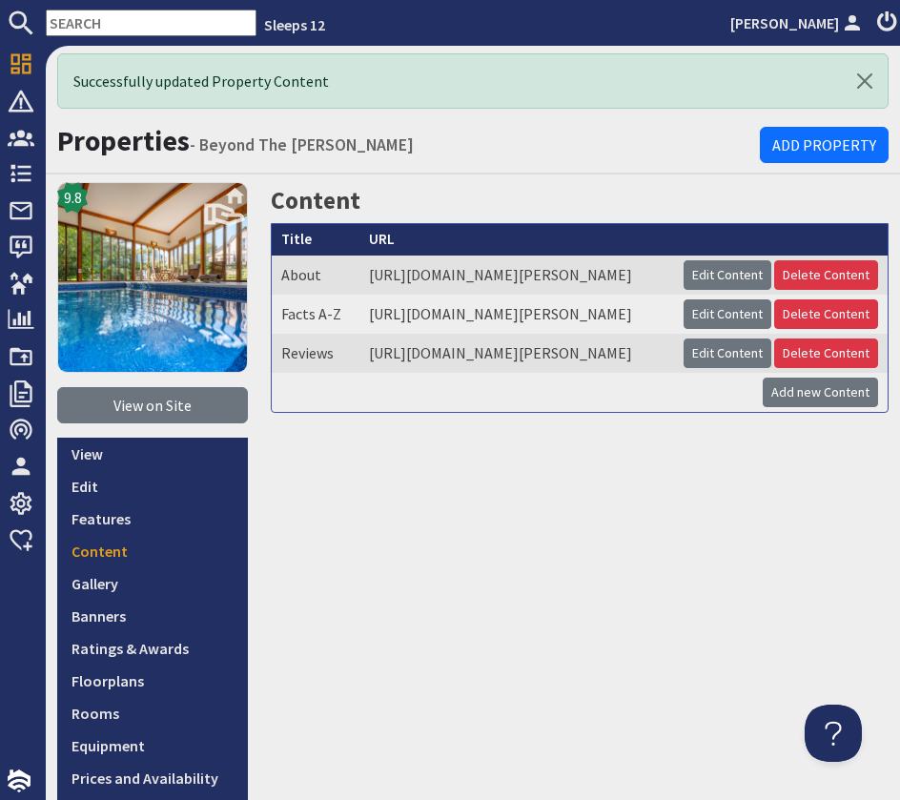
click at [135, 23] on input "text" at bounding box center [151, 23] width 211 height 27
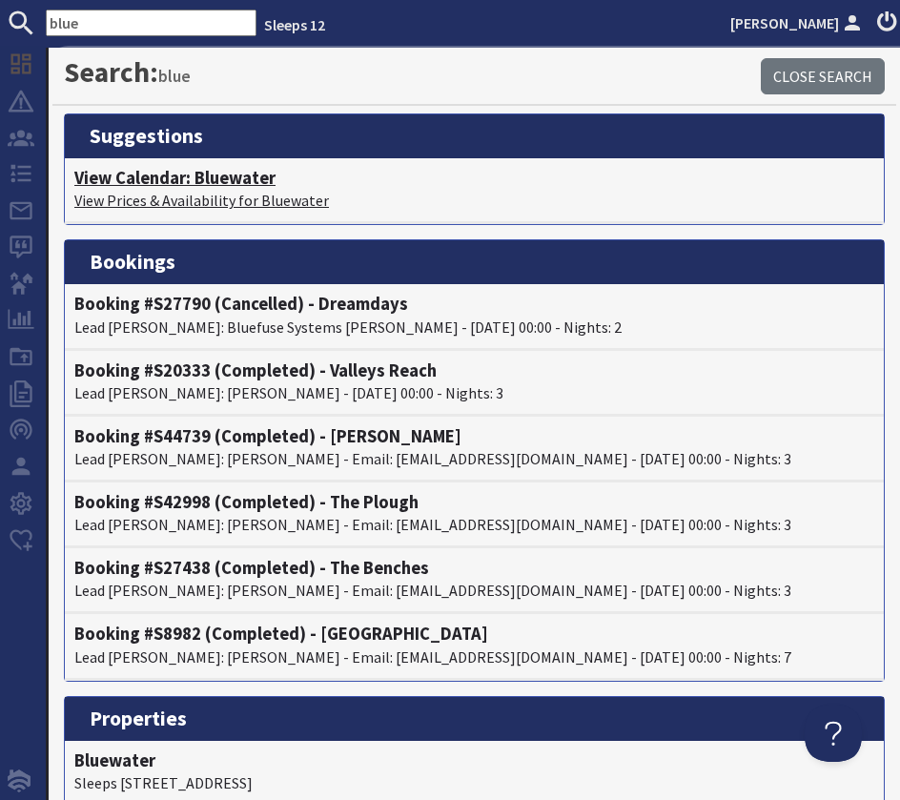
type input "blue"
click at [113, 174] on h4 "View Calendar: Bluewater" at bounding box center [474, 178] width 800 height 21
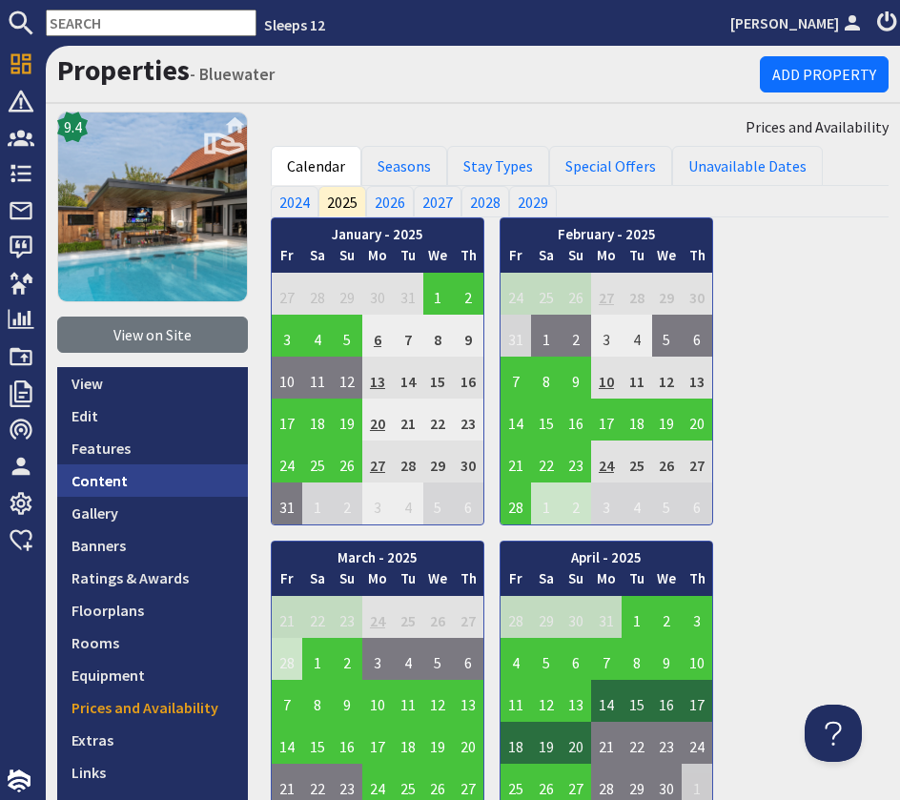
click at [104, 482] on link "Content" at bounding box center [152, 480] width 191 height 32
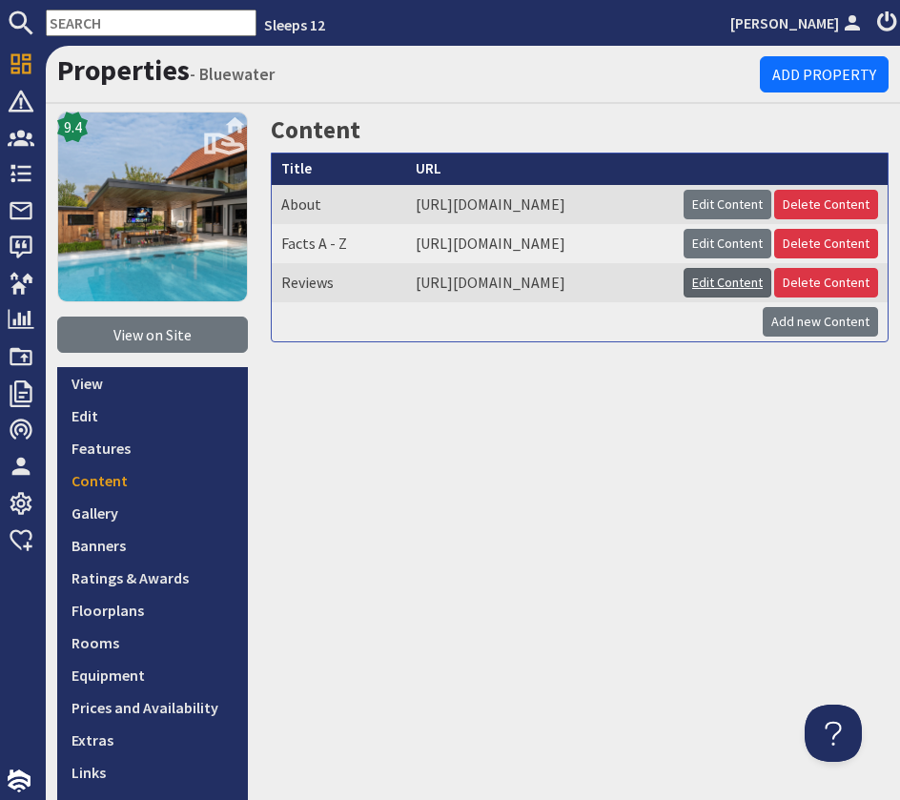
click at [771, 298] on link "Edit Content" at bounding box center [728, 283] width 88 height 30
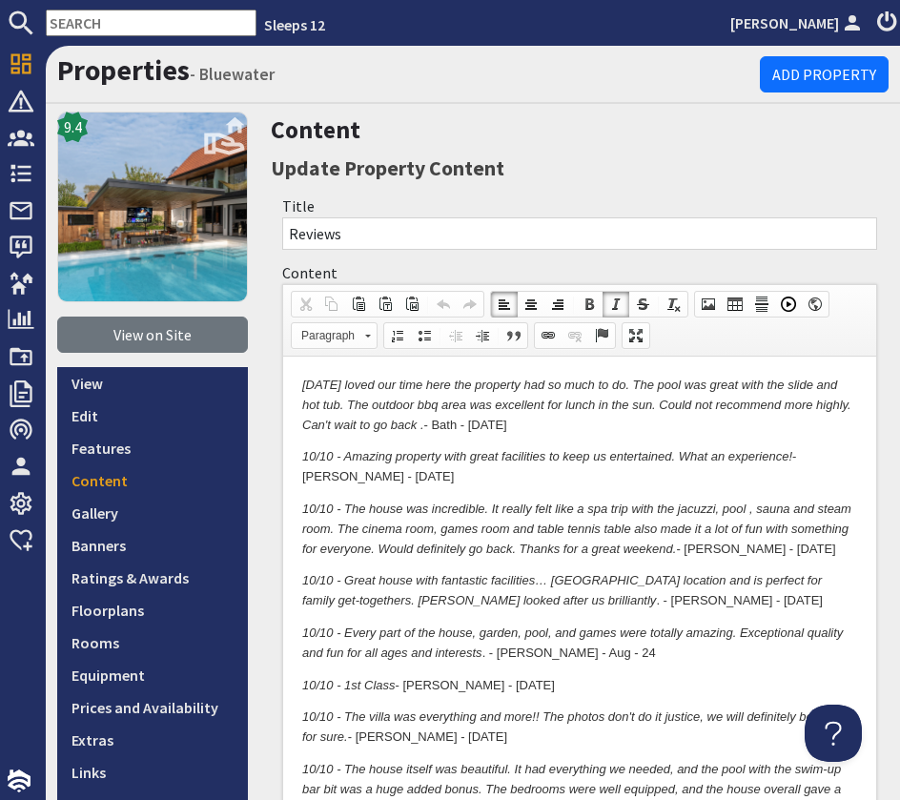
click at [303, 385] on em "10/10 - We loved our time here the property had so much to do. The pool was gre…" at bounding box center [576, 405] width 549 height 54
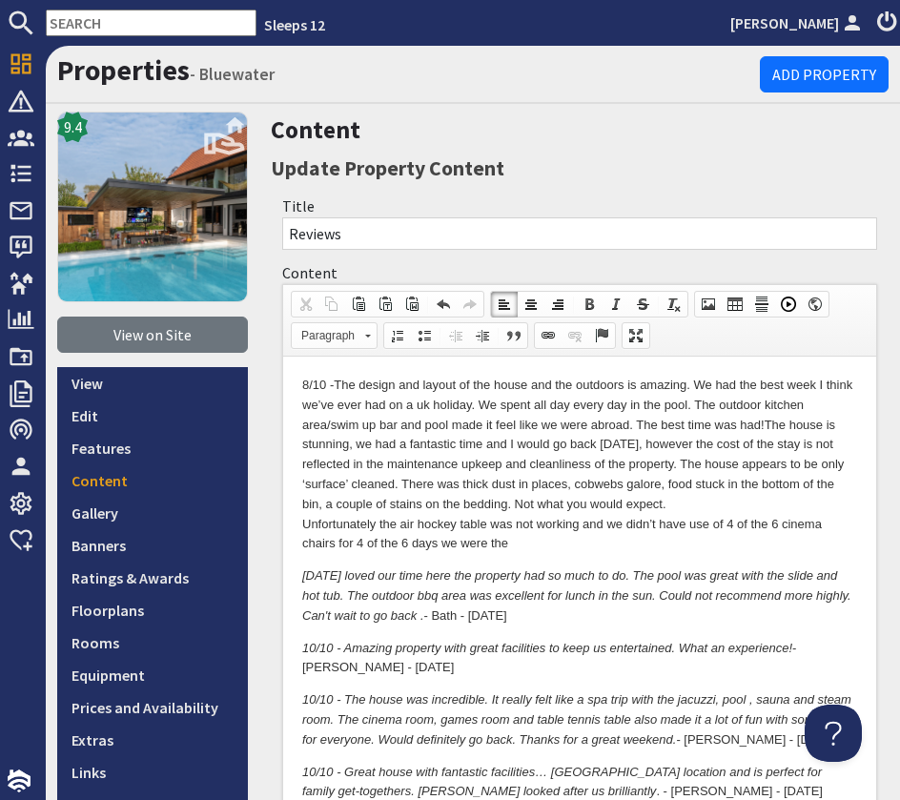
click at [303, 527] on p "8/10 - The design and layout of the house and the outdoors is amazing. We had t…" at bounding box center [579, 465] width 555 height 178
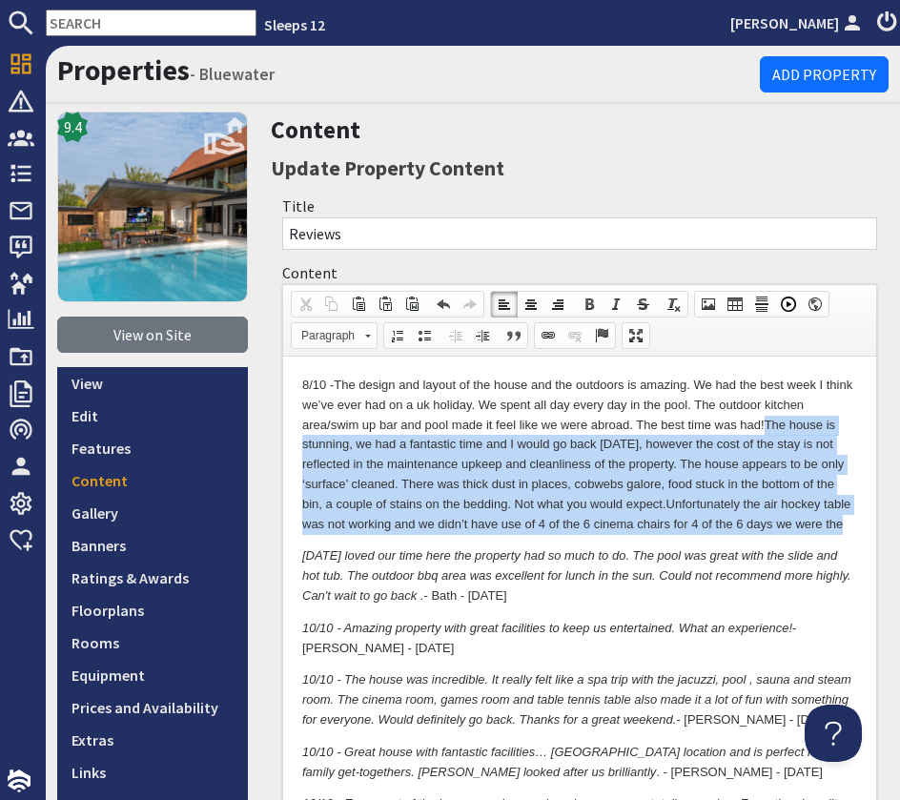
drag, startPoint x: 770, startPoint y: 422, endPoint x: 864, endPoint y: 527, distance: 140.5
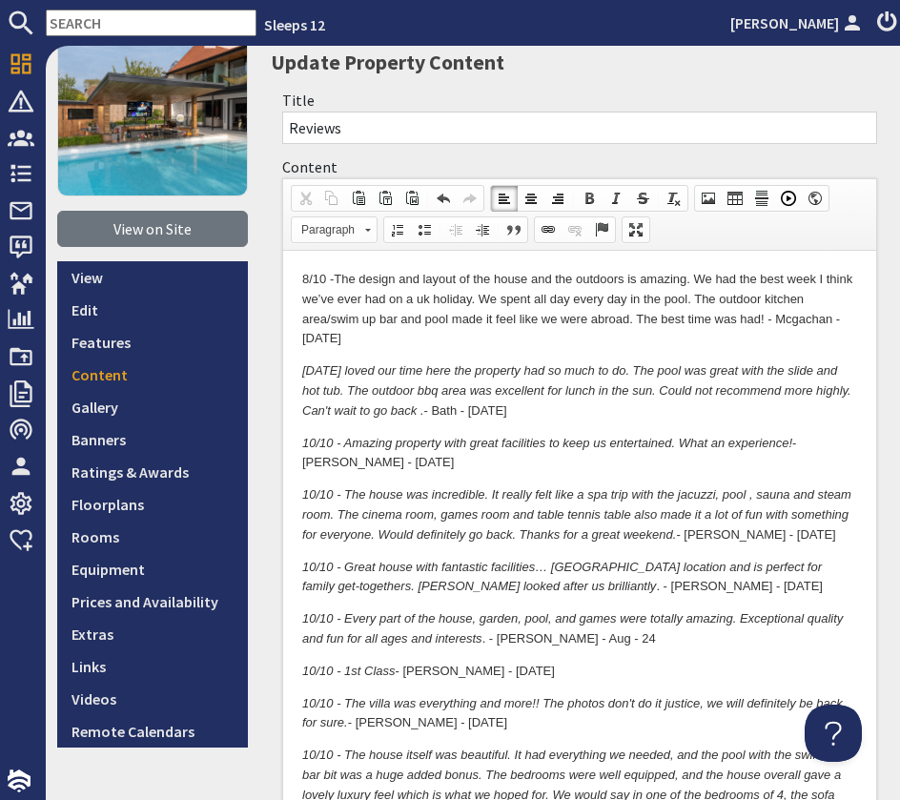
scroll to position [92, 0]
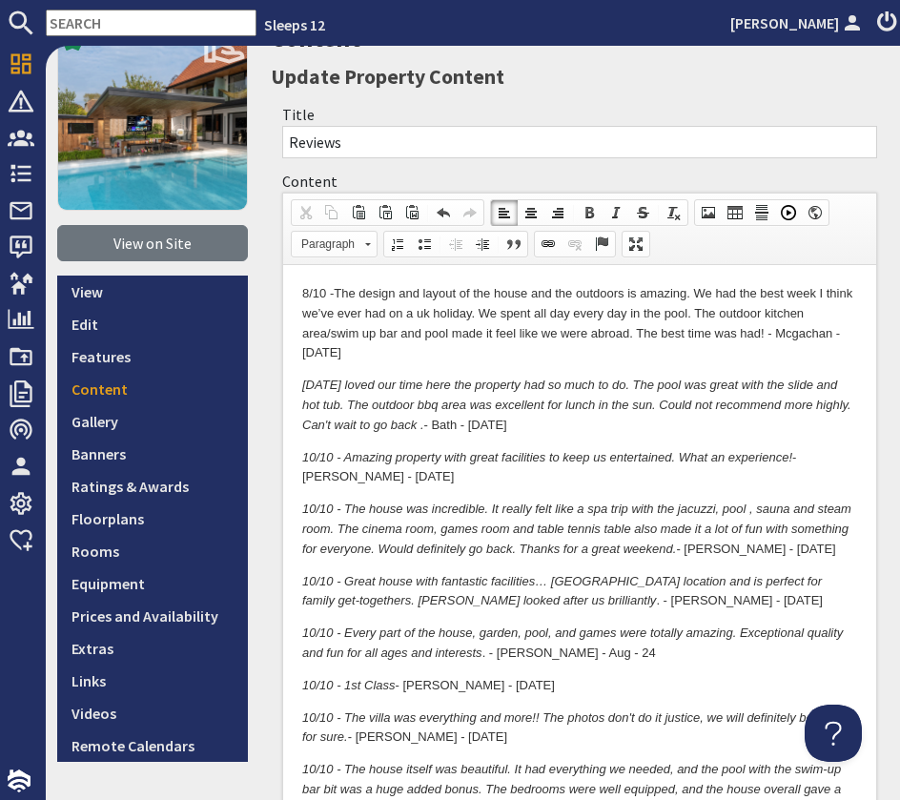
click at [469, 359] on p "8/10 - The design and layout of the house and the outdoors is amazing. We had t…" at bounding box center [579, 323] width 555 height 79
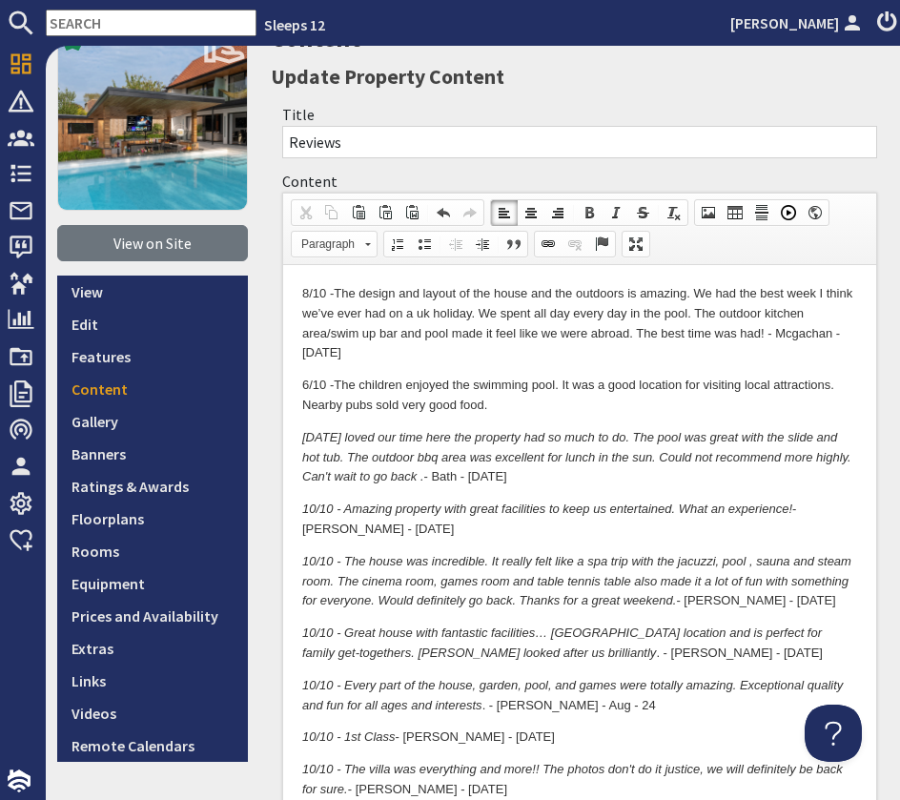
scroll to position [0, 0]
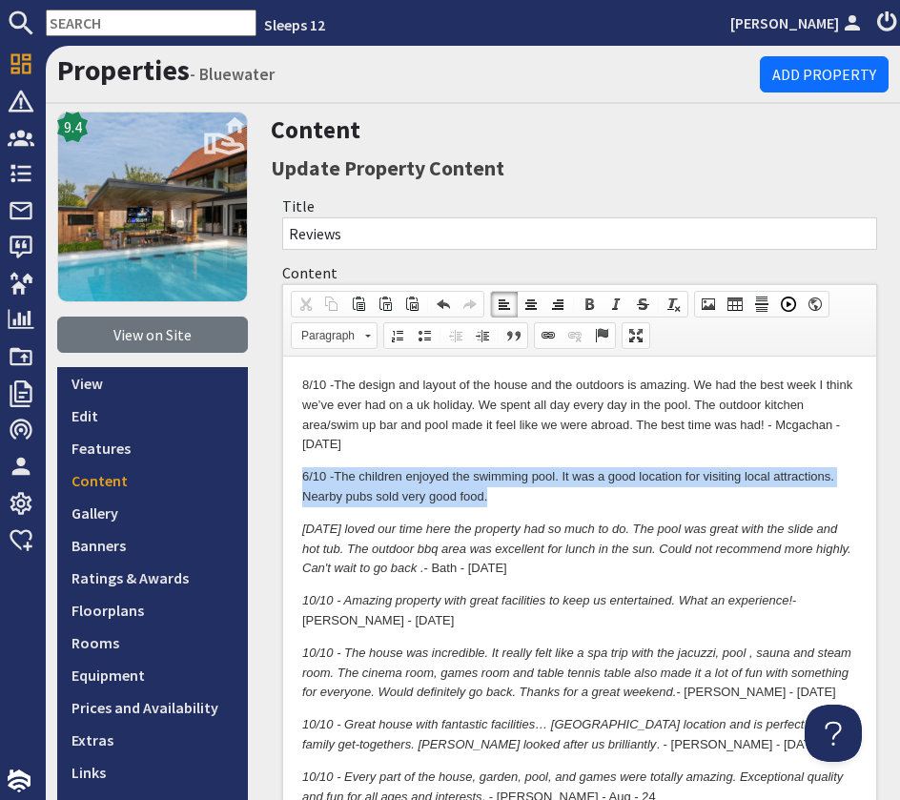
drag, startPoint x: 500, startPoint y: 499, endPoint x: 282, endPoint y: 468, distance: 219.5
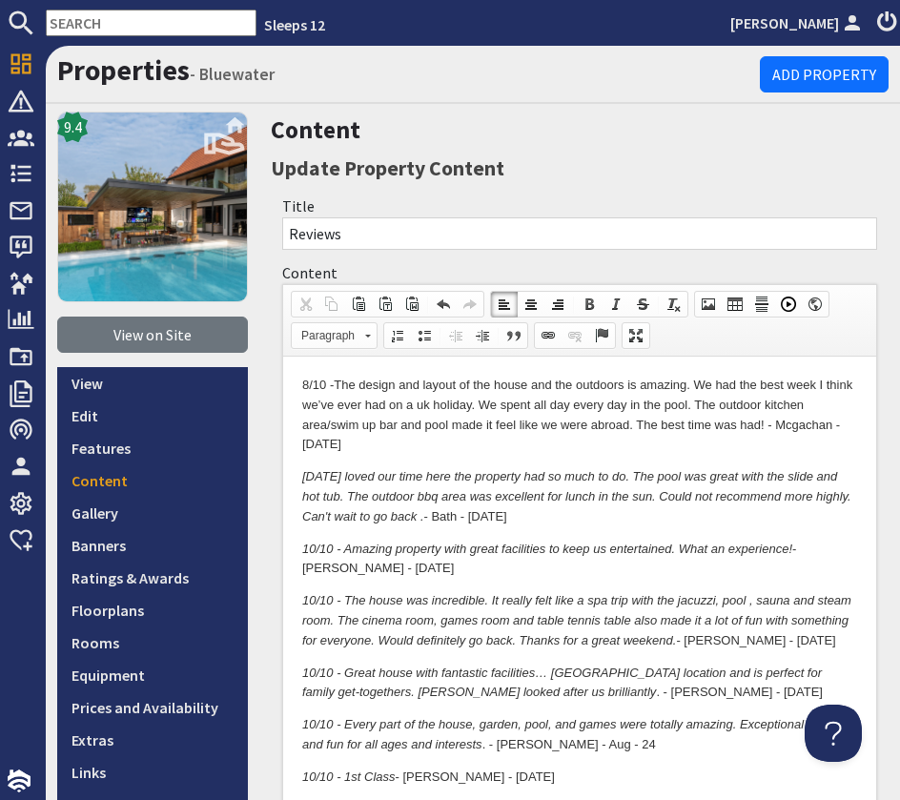
click at [105, 25] on input "text" at bounding box center [151, 23] width 211 height 27
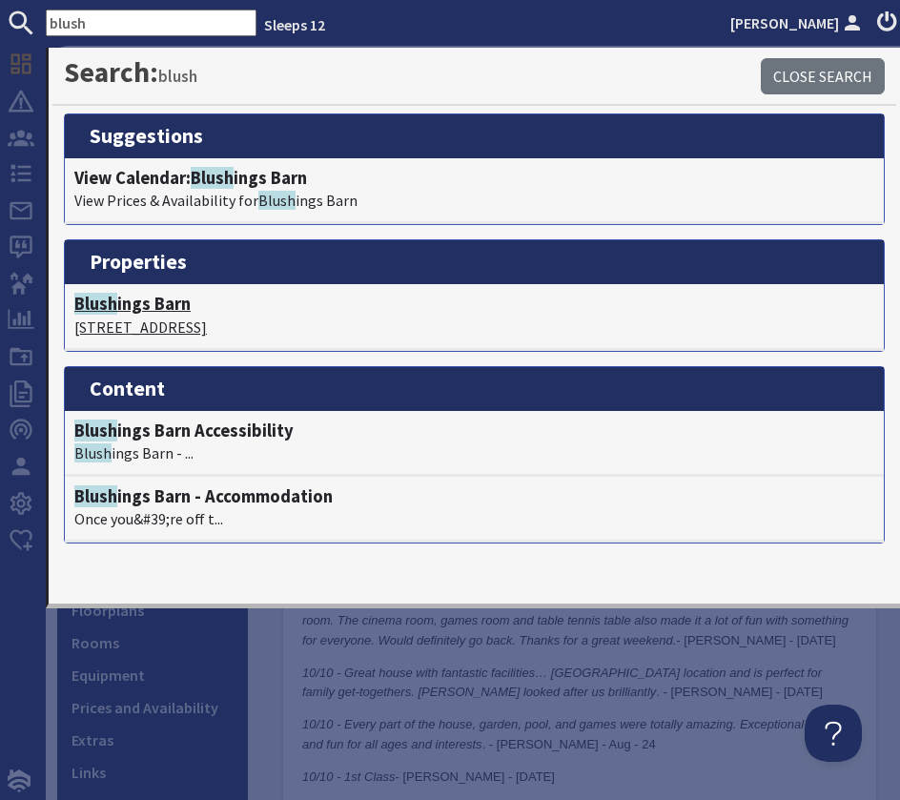
type input "blush"
click at [104, 305] on span "Blush" at bounding box center [95, 304] width 43 height 22
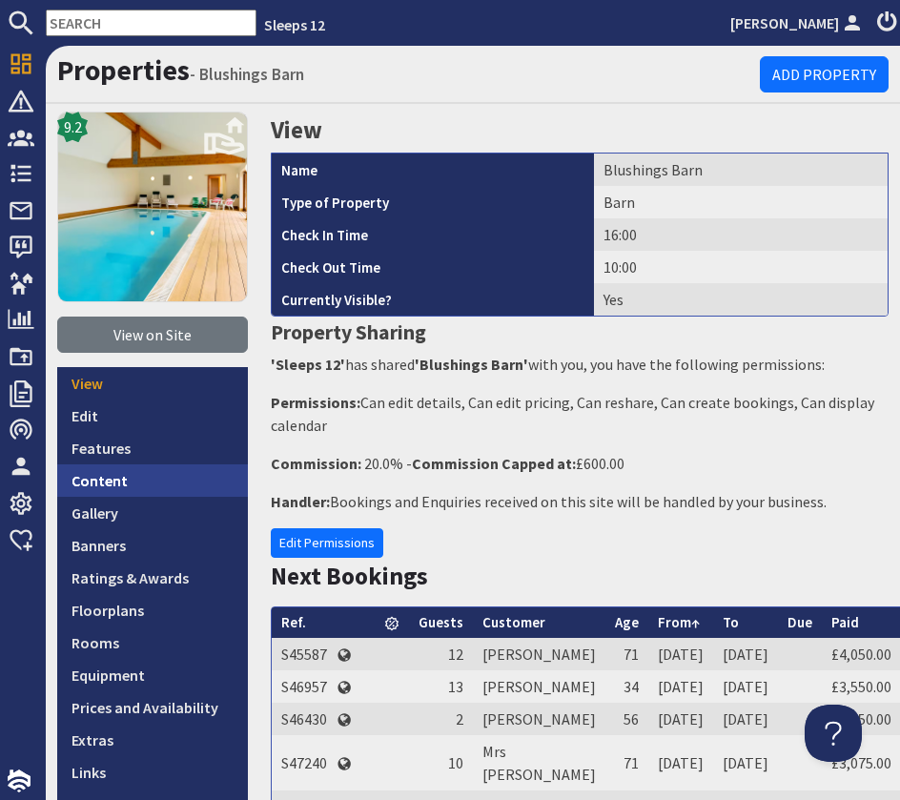
click at [103, 484] on link "Content" at bounding box center [152, 480] width 191 height 32
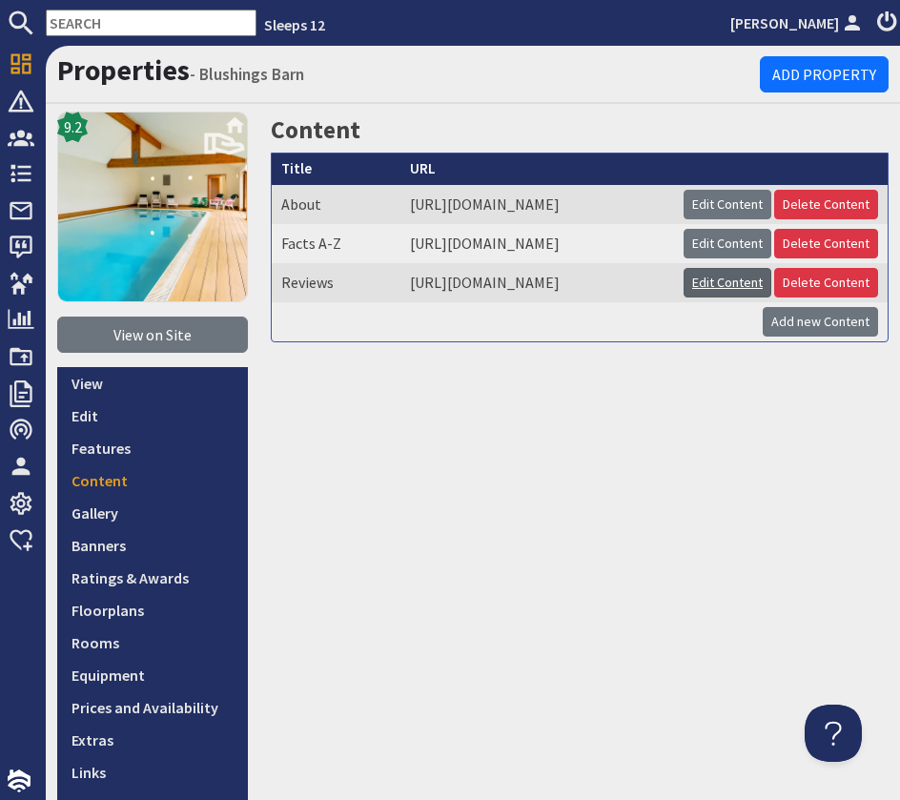
click at [718, 298] on link "Edit Content" at bounding box center [728, 283] width 88 height 30
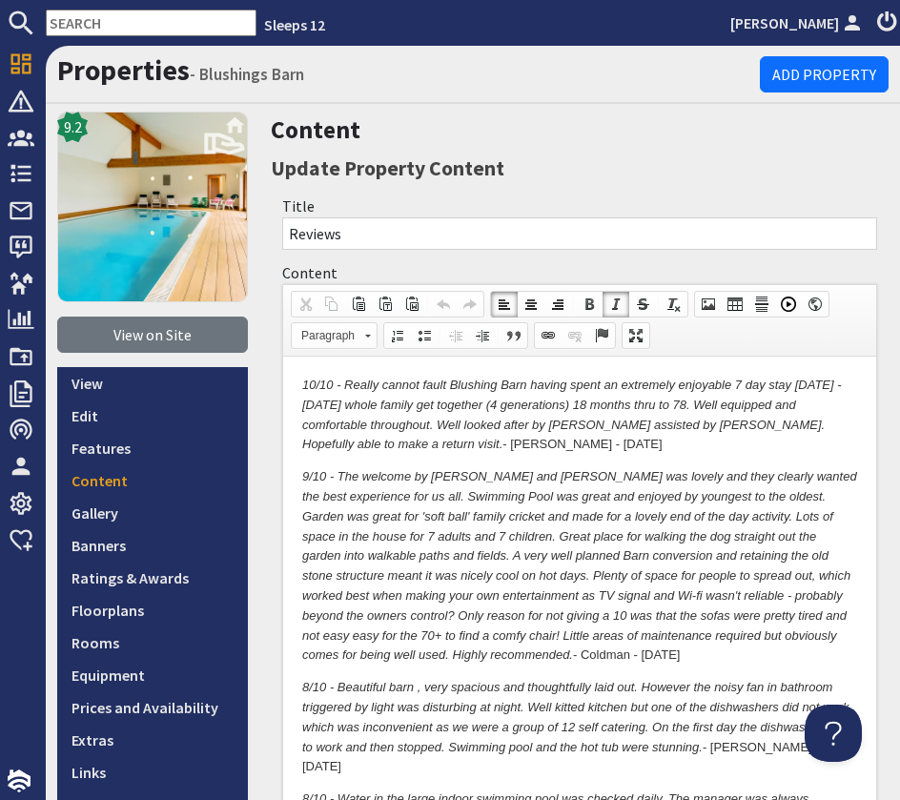
click at [499, 445] on p "10/10 - Really cannot fault Blushing Barn having spent an extremely enjoyable 7…" at bounding box center [579, 415] width 555 height 79
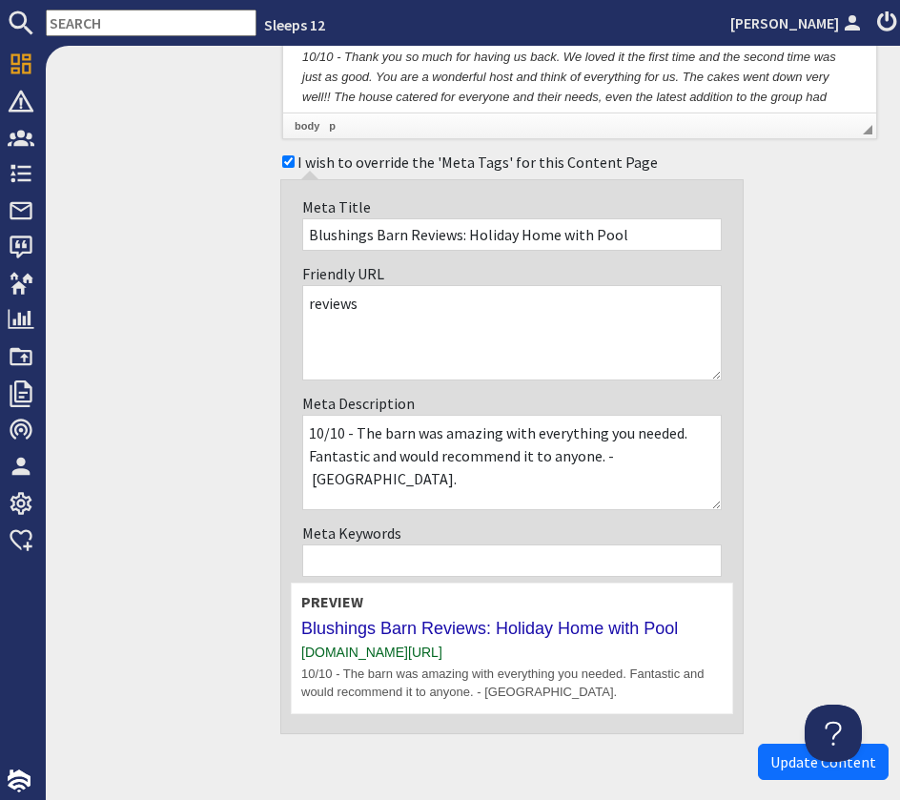
scroll to position [6083, 0]
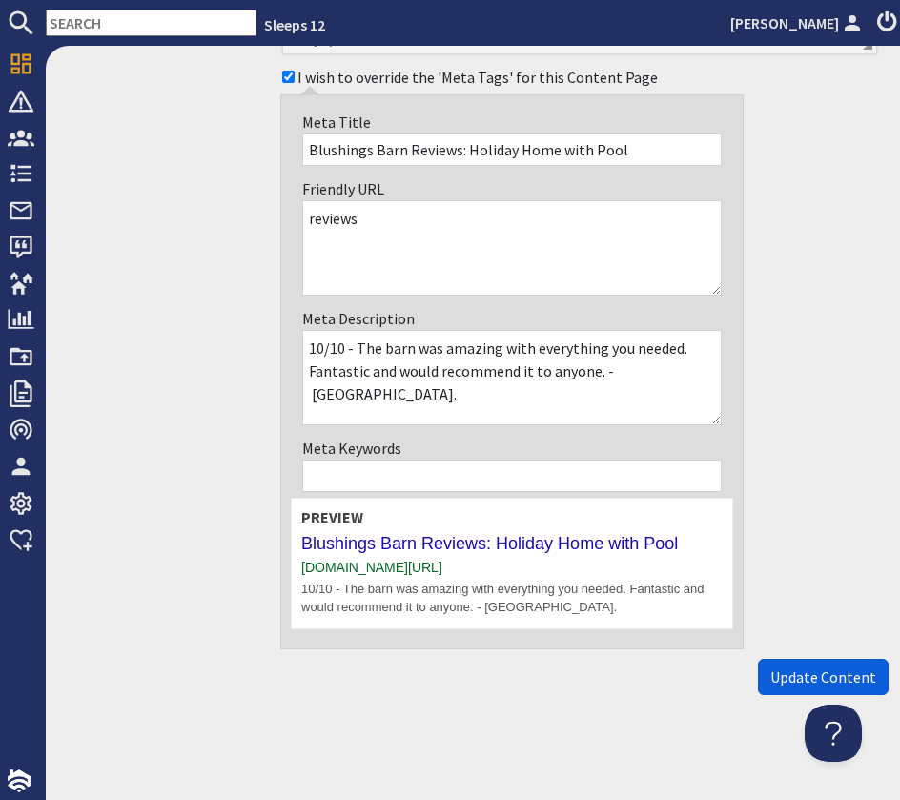
click at [824, 677] on span "Update Content" at bounding box center [823, 677] width 106 height 19
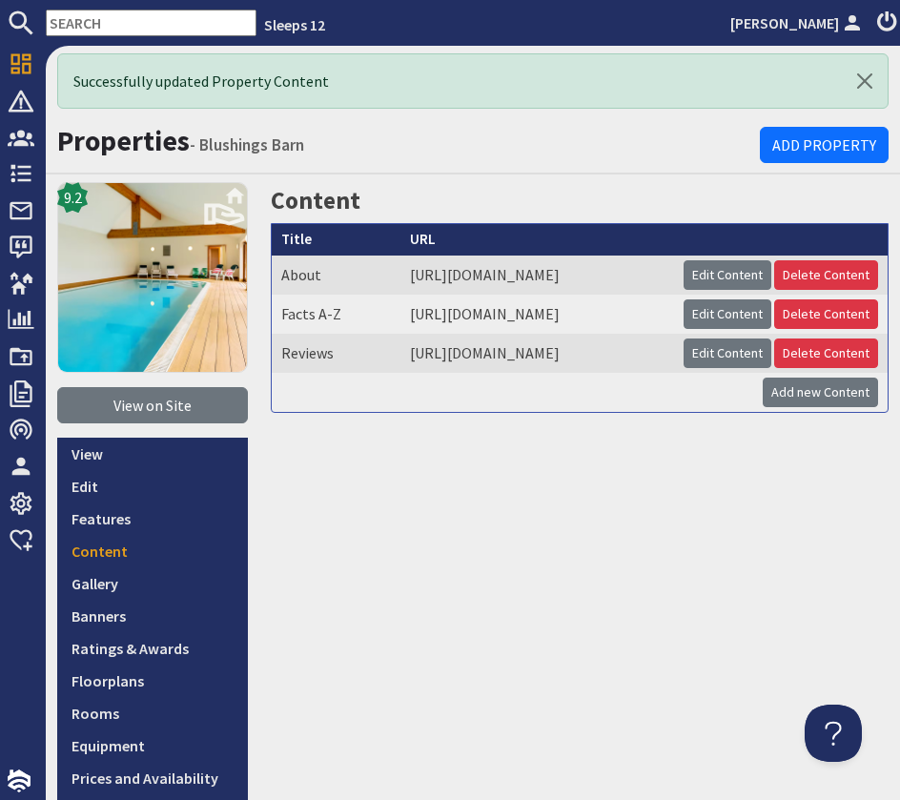
click at [130, 29] on input "text" at bounding box center [151, 23] width 211 height 27
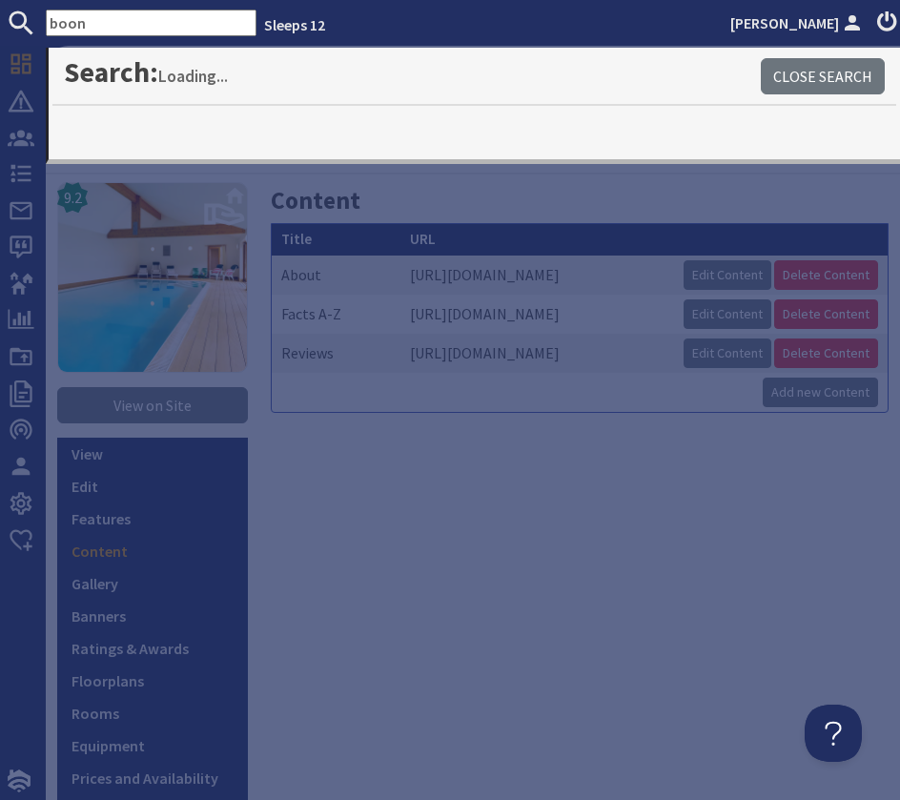
type input "boon"
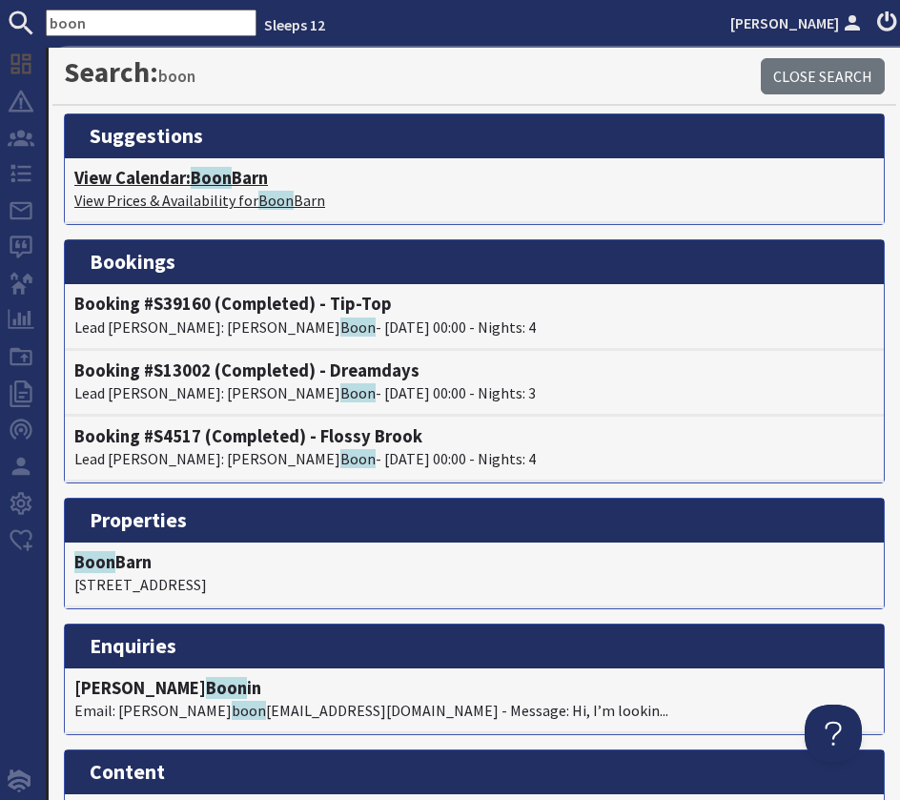
click at [251, 177] on h4 "View Calendar: Boon Barn" at bounding box center [474, 178] width 800 height 21
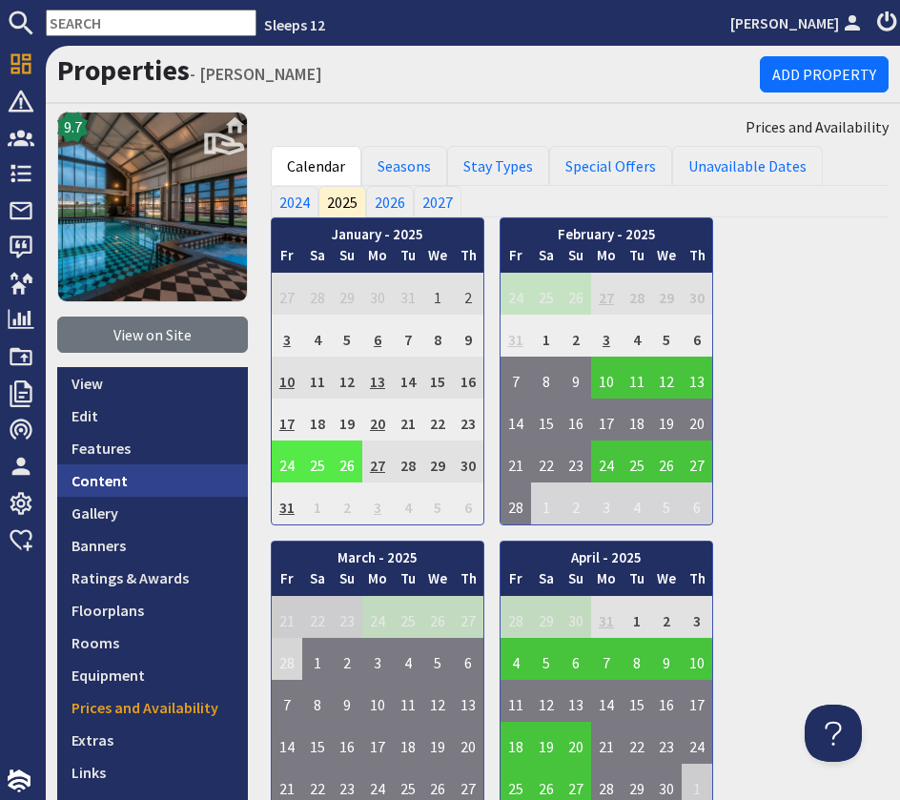
click at [146, 483] on link "Content" at bounding box center [152, 480] width 191 height 32
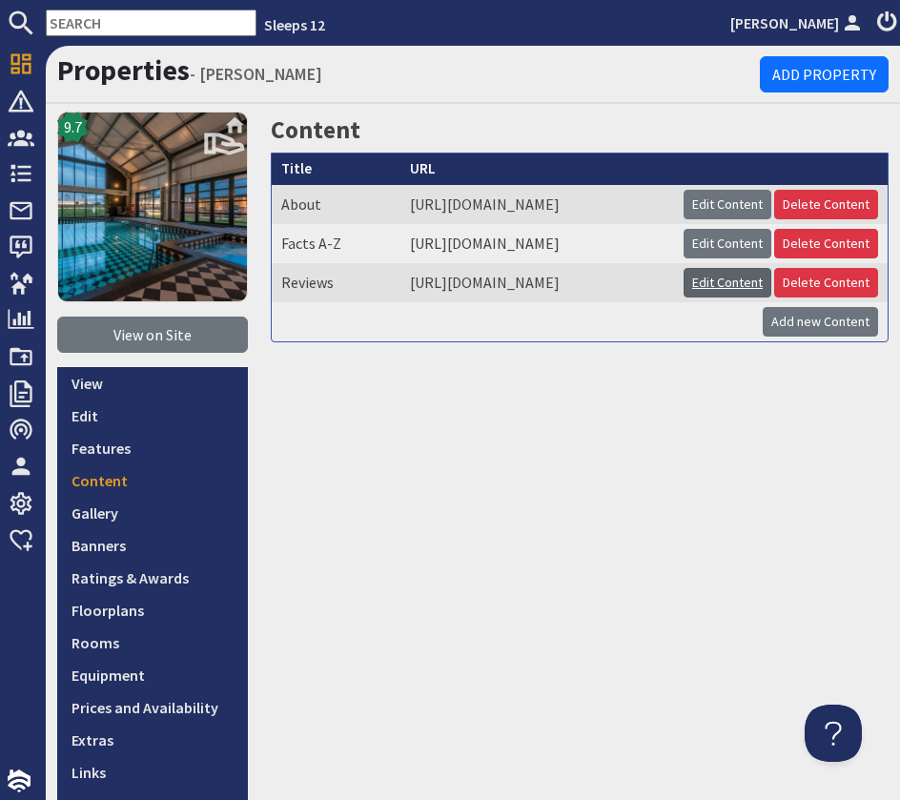
click at [743, 298] on link "Edit Content" at bounding box center [728, 283] width 88 height 30
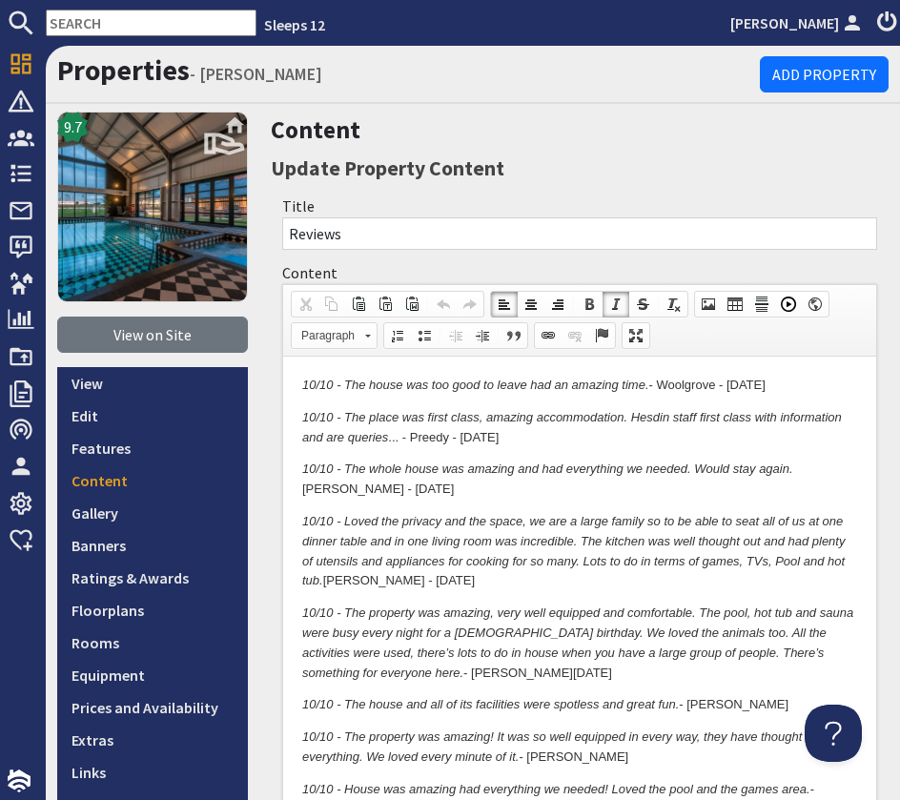
click at [294, 379] on html "10/10 - The house was too good to leave had an amazing time. - Woolgrove - Mar …" at bounding box center [579, 692] width 593 height 670
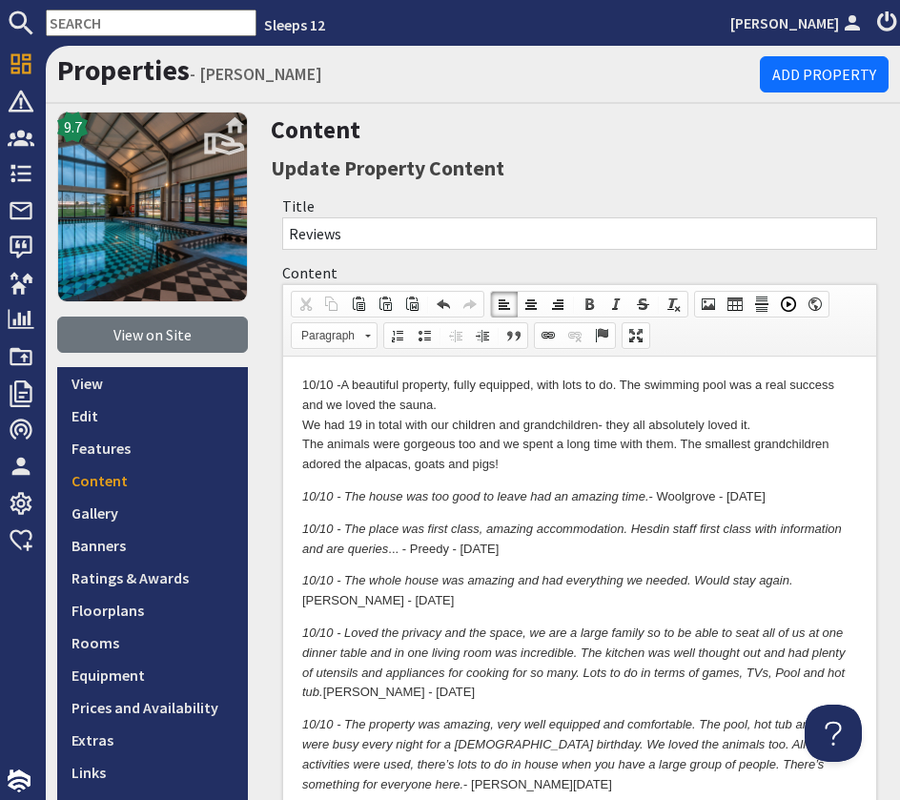
click at [303, 419] on p "10/10 - A beautiful property, fully equipped, with lots to do. The swimming poo…" at bounding box center [579, 425] width 555 height 99
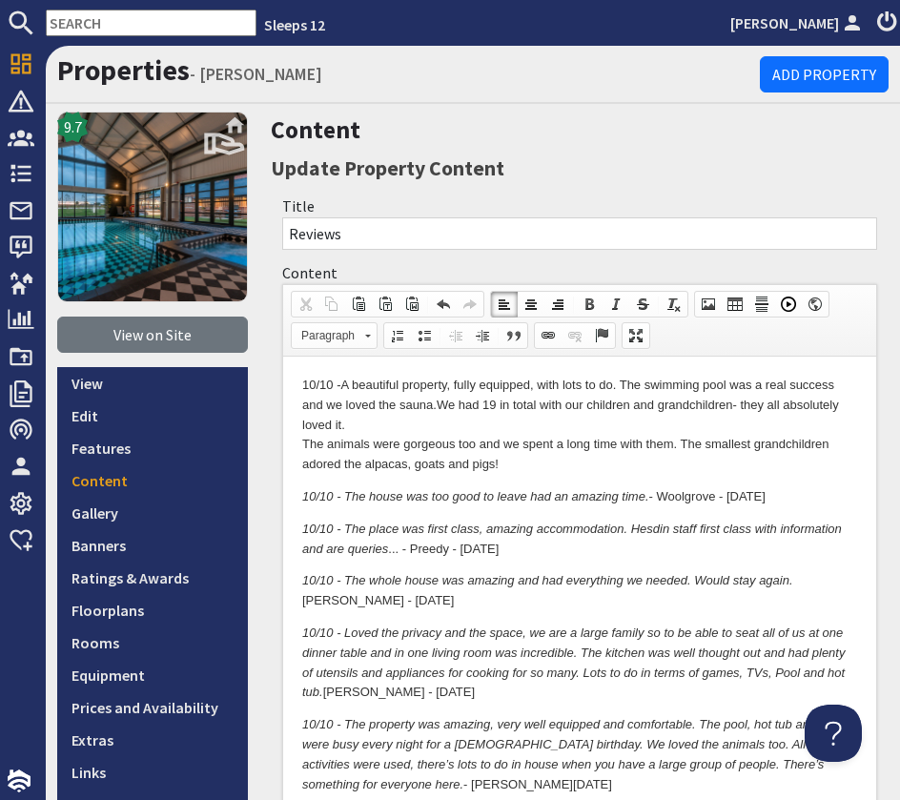
click at [288, 444] on html "10/10 - A beautiful property, fully equipped, with lots to do. The swimming poo…" at bounding box center [579, 748] width 593 height 782
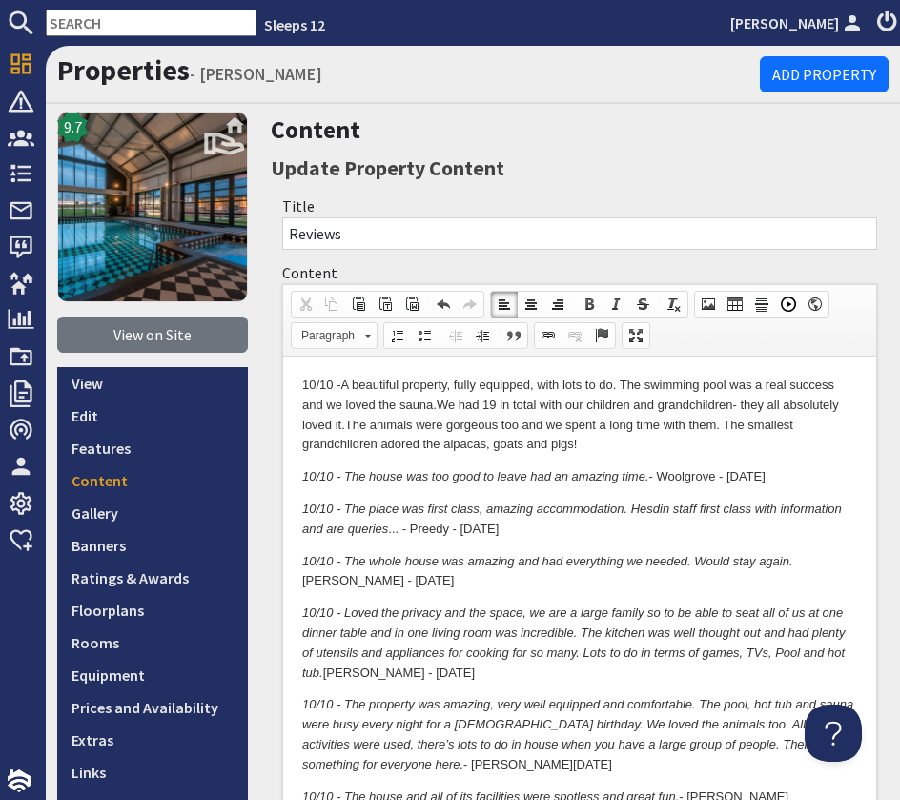
click at [632, 446] on p "10/10 - A beautiful property, fully equipped, with lots to do. The swimming poo…" at bounding box center [579, 415] width 555 height 79
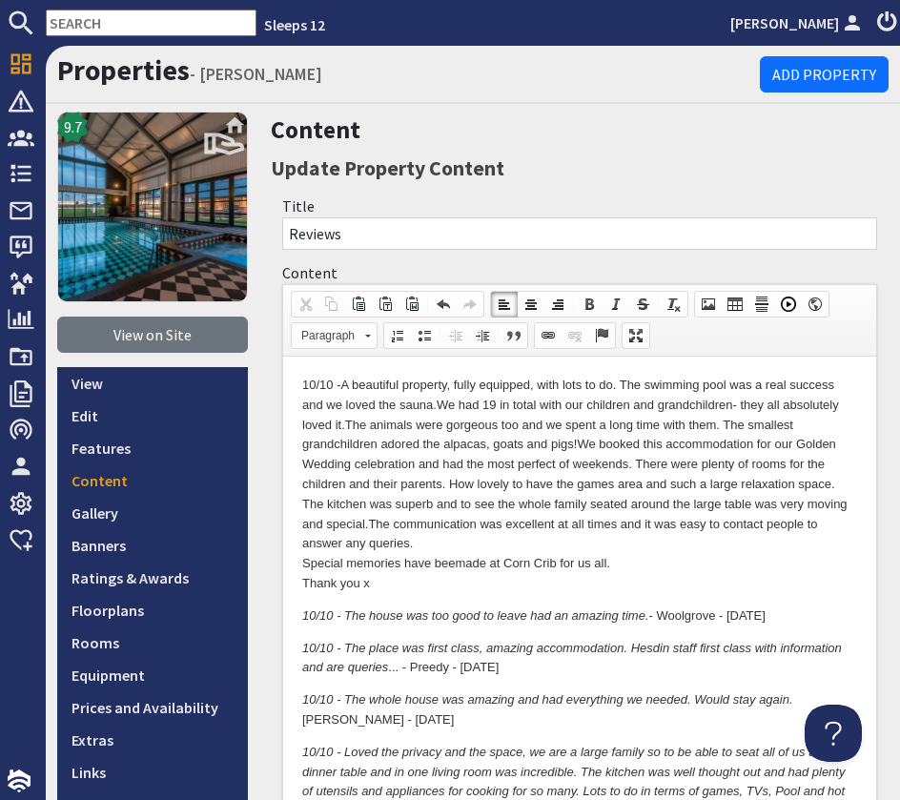
click at [299, 562] on html "10/10 - A beautiful property, fully equipped, with lots to do. The swimming poo…" at bounding box center [579, 807] width 593 height 901
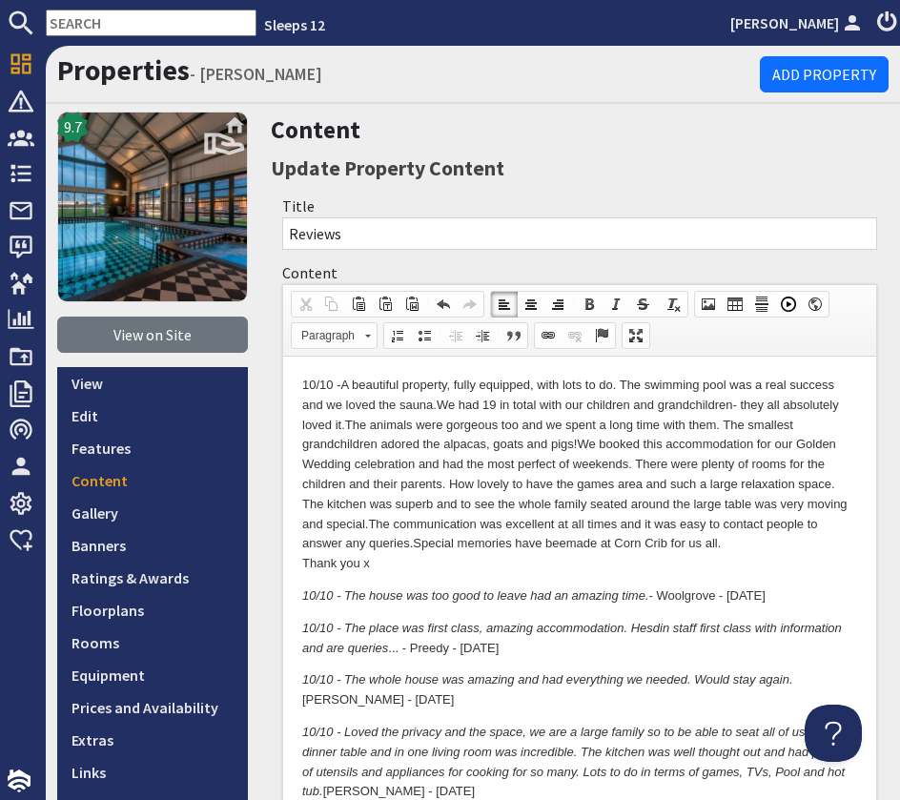
drag, startPoint x: 368, startPoint y: 524, endPoint x: 382, endPoint y: 534, distance: 17.2
click at [369, 524] on p "10/10 - A beautiful property, fully equipped, with lots to do. The swimming poo…" at bounding box center [579, 475] width 555 height 198
click at [396, 565] on p "10/10 - A beautiful property, fully equipped, with lots to do. The swimming poo…" at bounding box center [579, 475] width 555 height 198
click at [444, 565] on p "10/10 - A beautiful property, fully equipped, with lots to do. The swimming poo…" at bounding box center [579, 475] width 555 height 198
click at [642, 573] on p "10/10 - A beautiful property, fully equipped, with lots to do. The swimming poo…" at bounding box center [579, 475] width 555 height 198
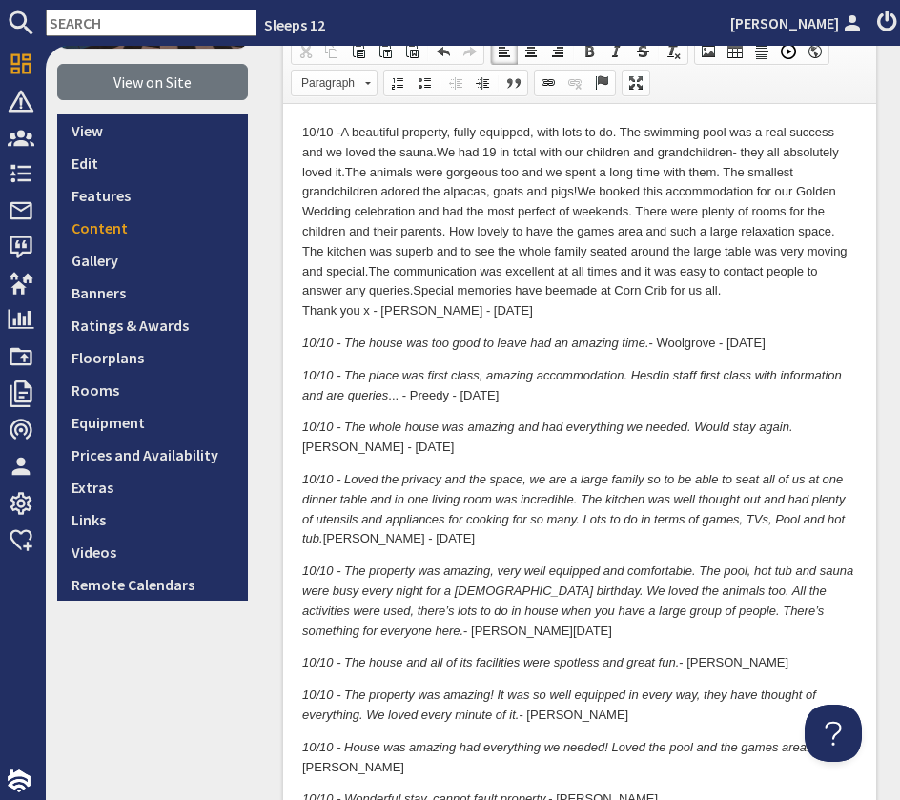
scroll to position [1211, 0]
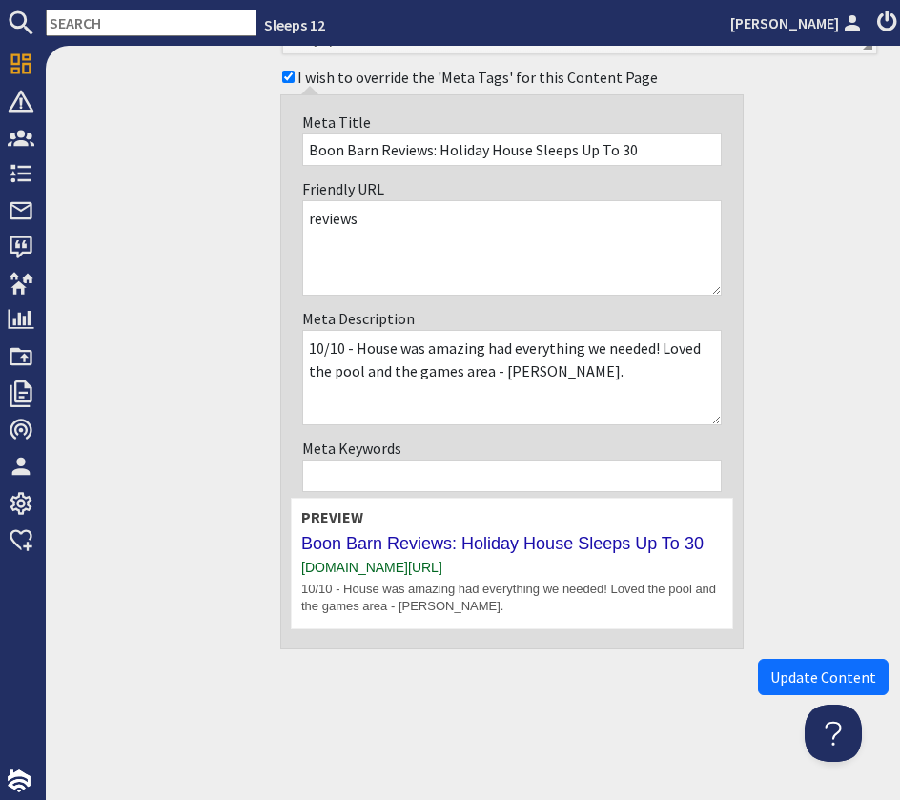
click at [822, 676] on span "Update Content" at bounding box center [823, 677] width 106 height 19
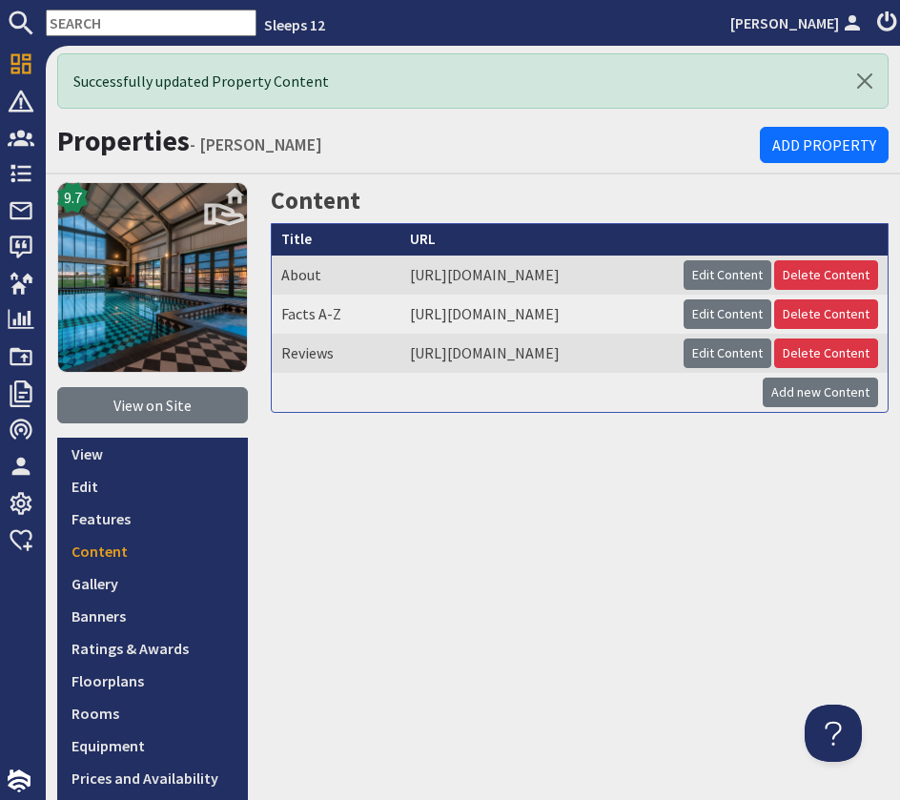
click at [143, 23] on input "text" at bounding box center [151, 23] width 211 height 27
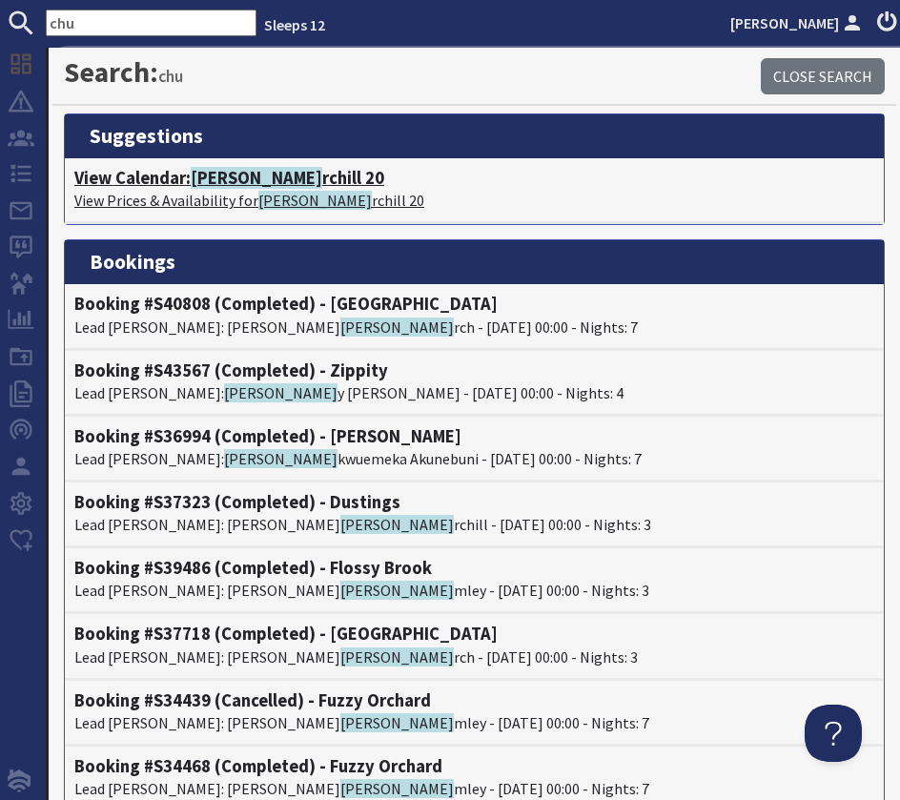
type input "chu"
click at [209, 177] on span "Chu" at bounding box center [257, 178] width 132 height 22
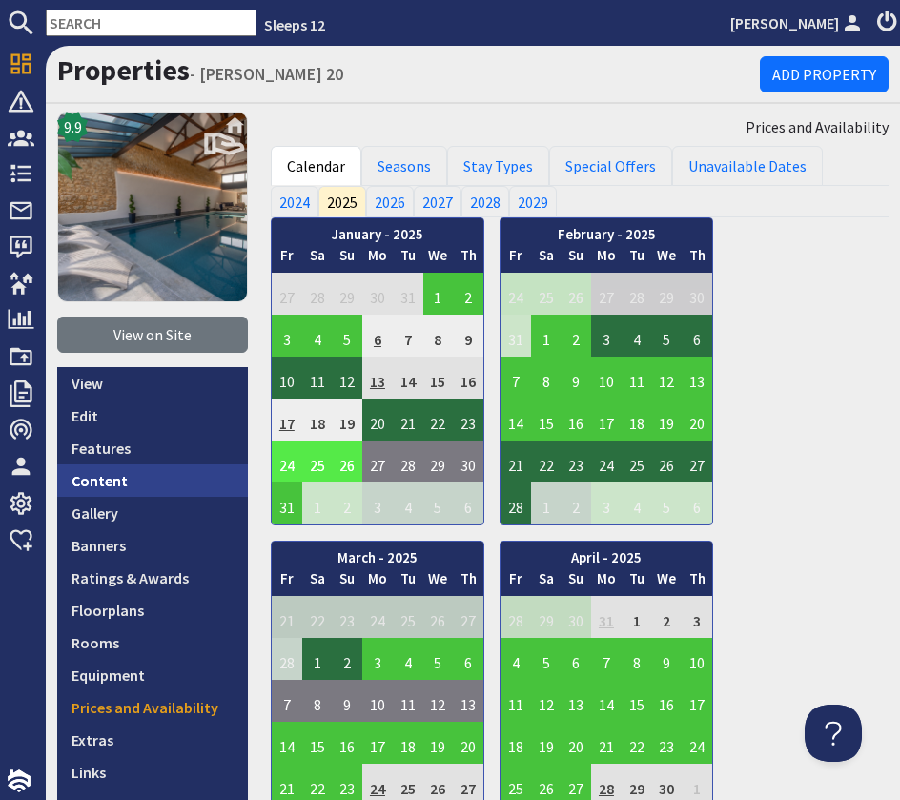
click at [153, 475] on link "Content" at bounding box center [152, 480] width 191 height 32
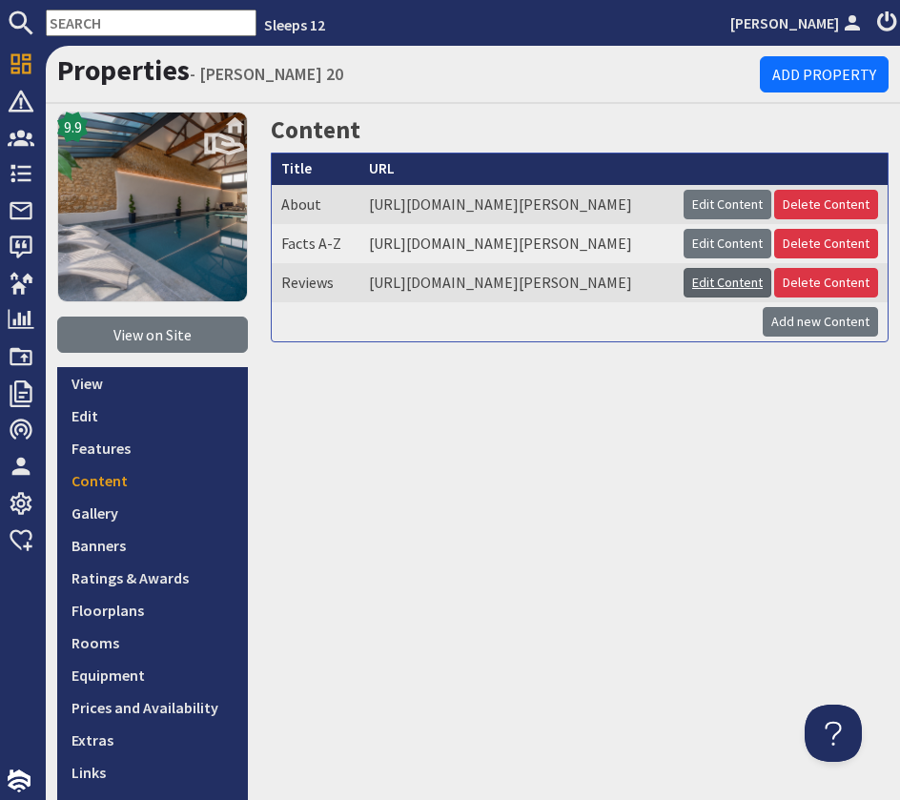
click at [705, 298] on link "Edit Content" at bounding box center [728, 283] width 88 height 30
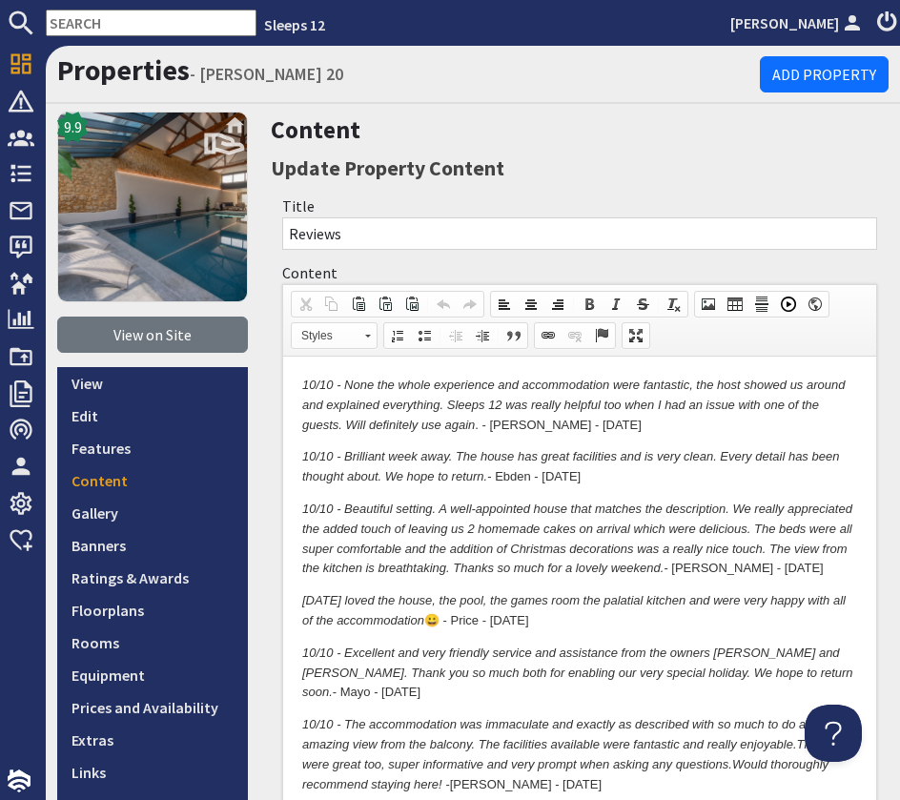
click at [303, 380] on em "10/10 - None the whole experience and accommodation were fantastic, the host sh…" at bounding box center [573, 405] width 543 height 54
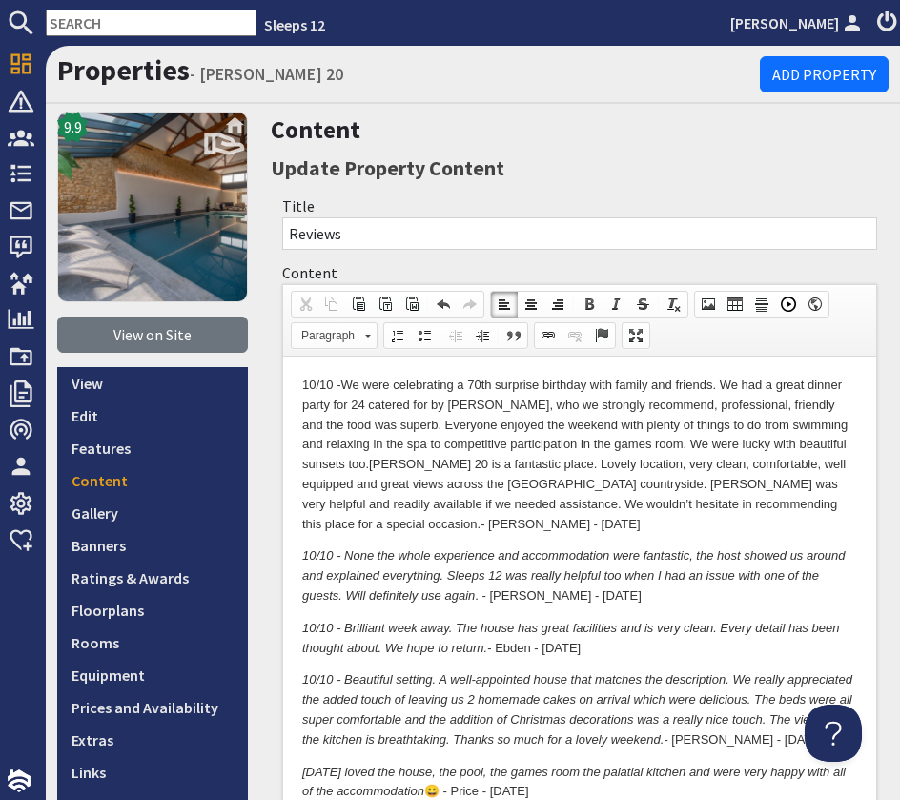
drag, startPoint x: 824, startPoint y: 506, endPoint x: 849, endPoint y: 518, distance: 27.3
click at [826, 506] on p "10/10 - We were celebrating a 70th surprise birthday with family and friends. W…" at bounding box center [579, 455] width 555 height 158
click at [416, 579] on em "10/10 - None the whole experience and accommodation were fantastic, the host sh…" at bounding box center [573, 575] width 543 height 54
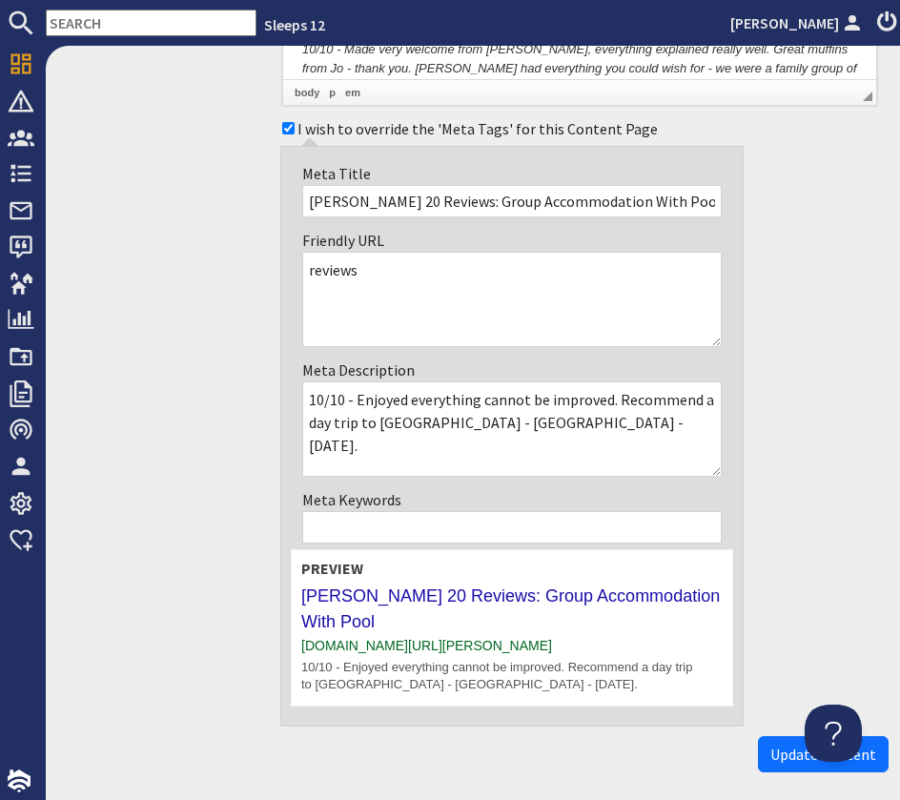
click at [606, 594] on div "Preview Churchill 20 Reviews: Group Accommodation With Pool www.sleeps12.com/pr…" at bounding box center [512, 627] width 442 height 157
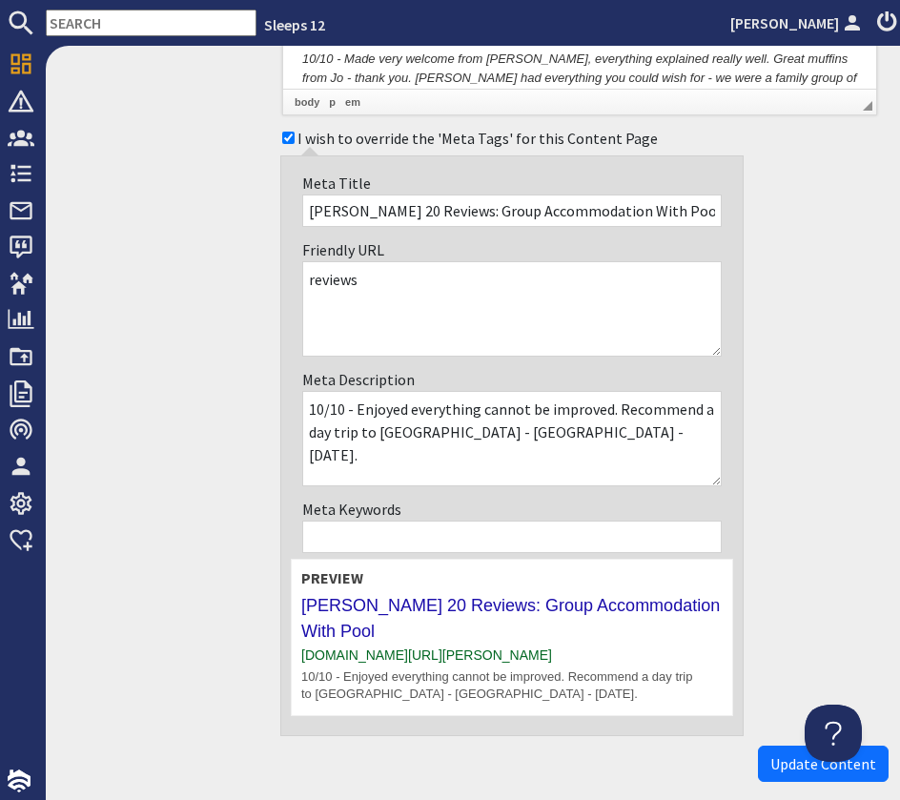
click at [845, 478] on div "I wish to override the 'Meta Tags' for this Content Page Meta Title Churchill 2…" at bounding box center [580, 428] width 618 height 615
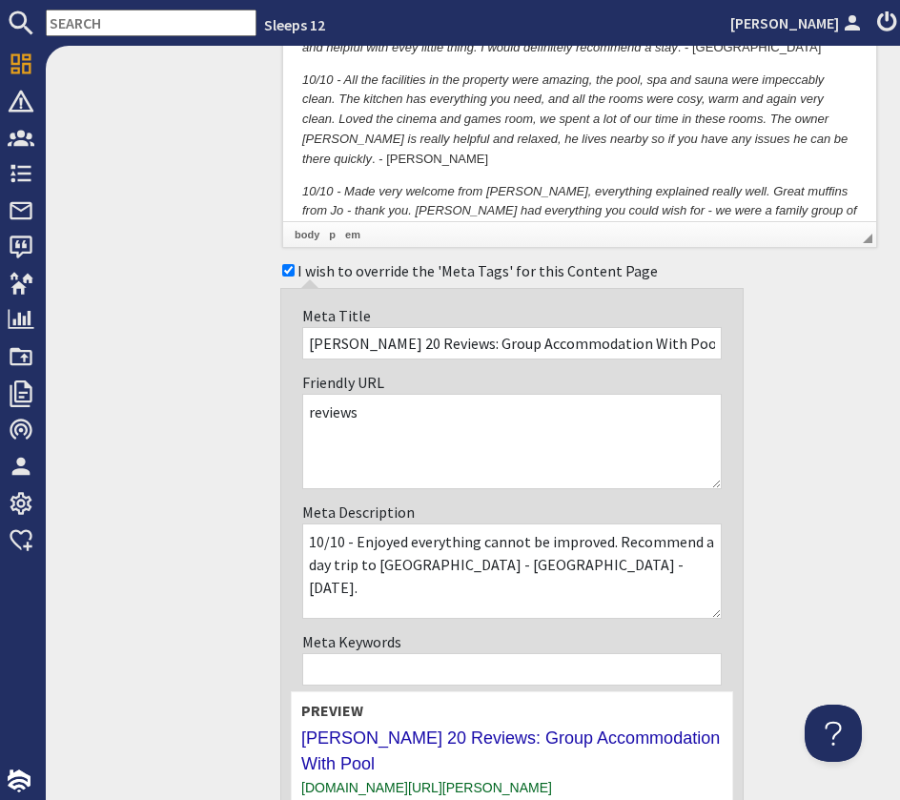
scroll to position [3612, 0]
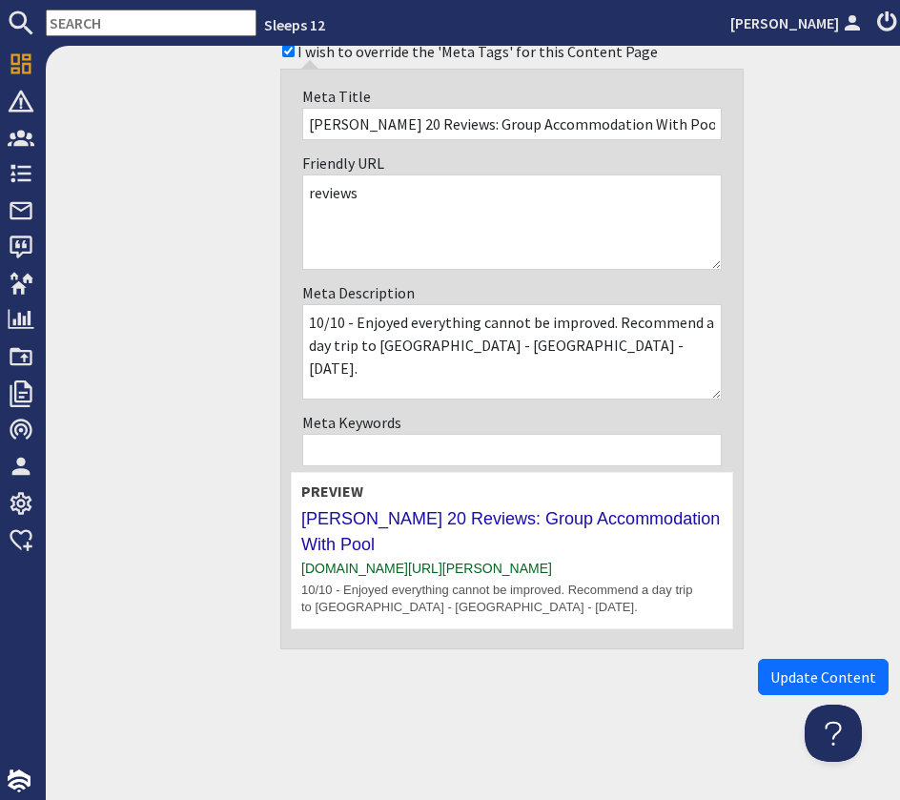
click at [831, 678] on span "Update Content" at bounding box center [823, 677] width 106 height 19
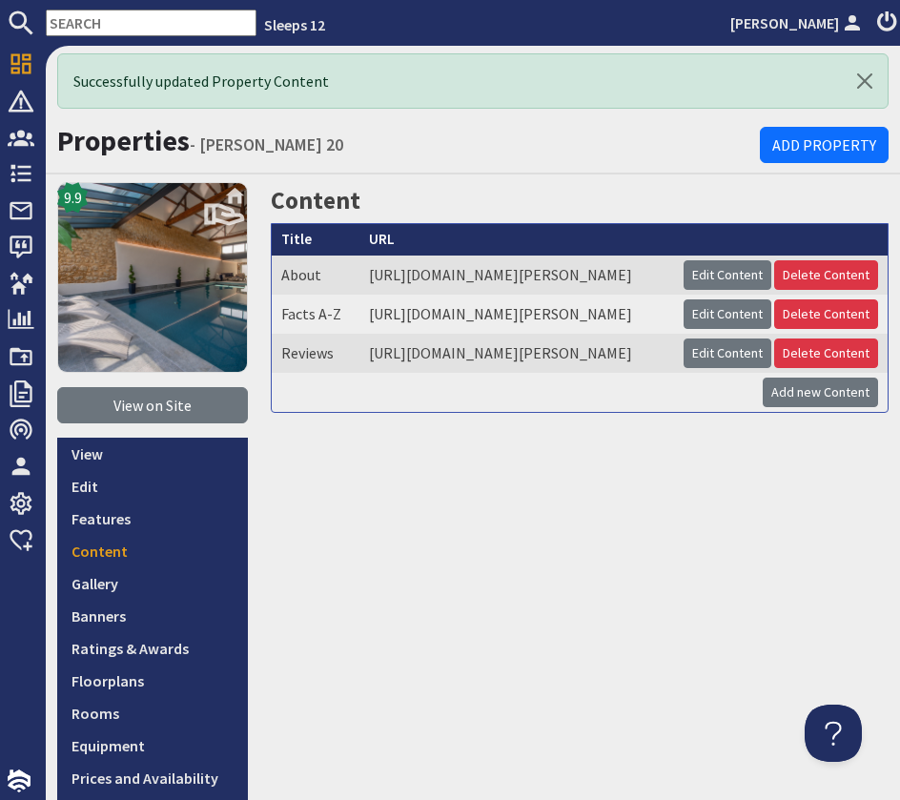
click at [94, 18] on input "text" at bounding box center [151, 23] width 211 height 27
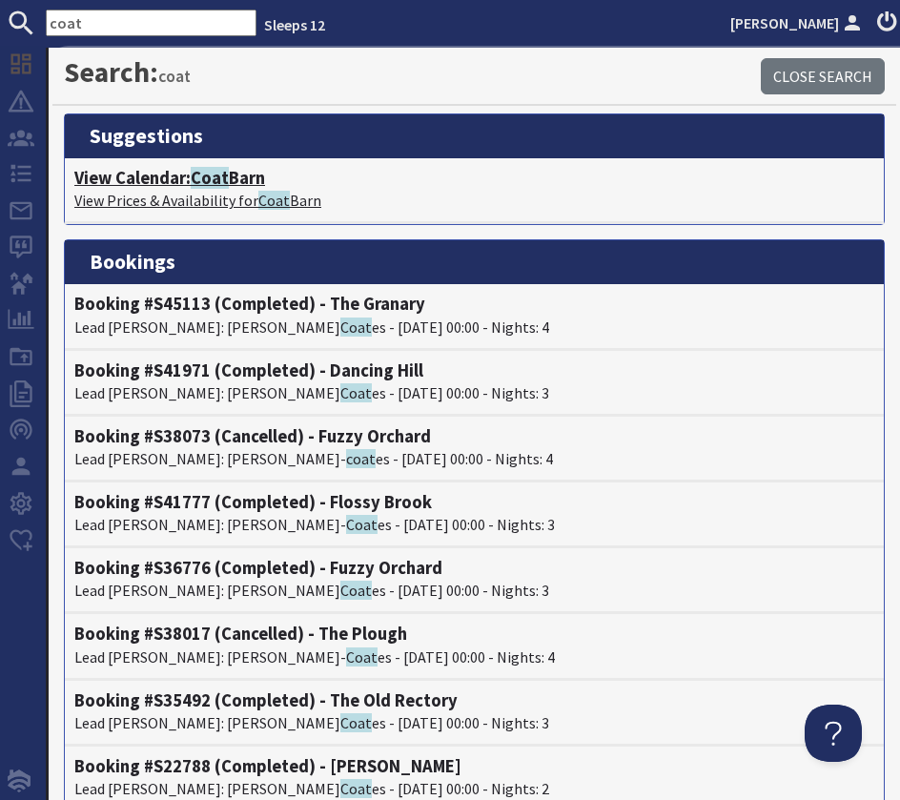
type input "coat"
click at [154, 173] on h4 "View Calendar: Coat Barn" at bounding box center [474, 178] width 800 height 21
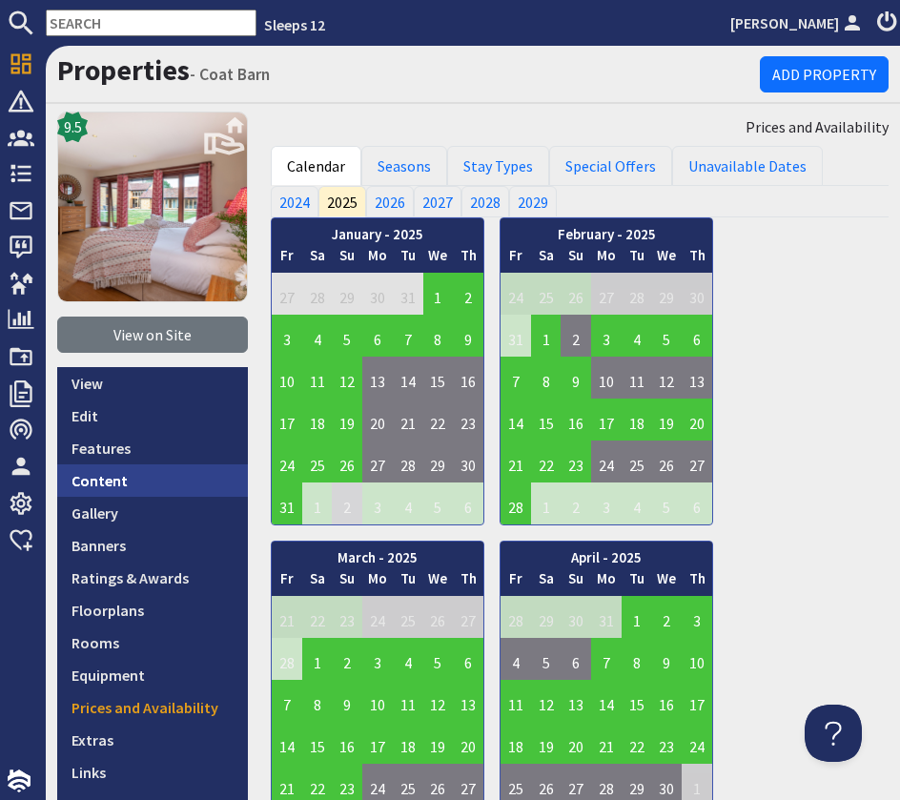
click at [114, 477] on link "Content" at bounding box center [152, 480] width 191 height 32
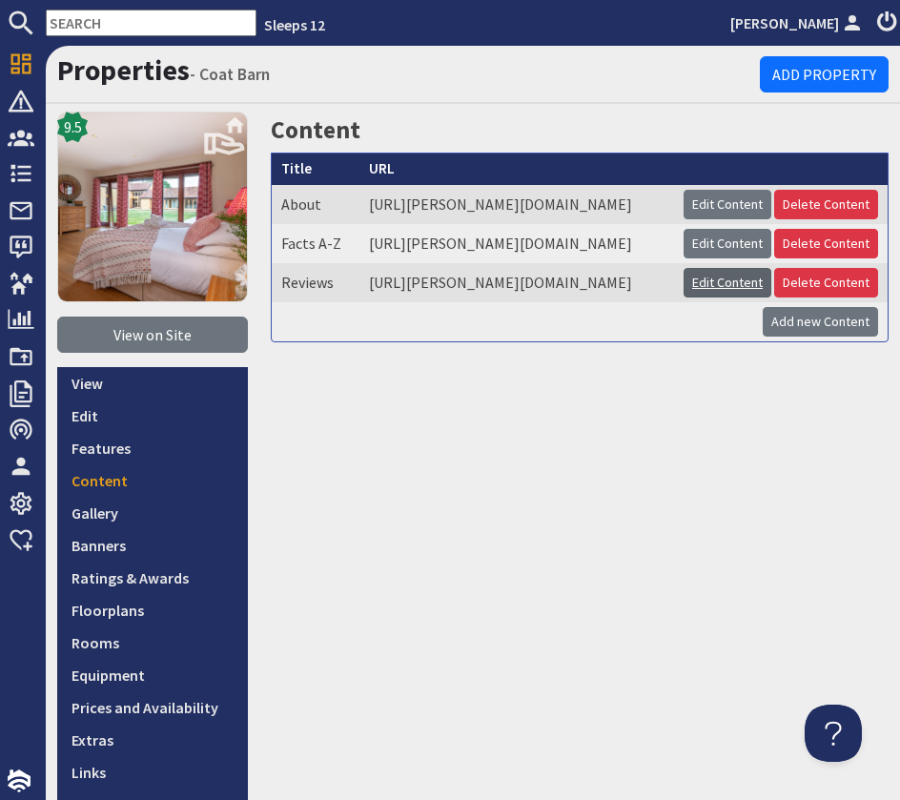
click at [719, 298] on link "Edit Content" at bounding box center [728, 283] width 88 height 30
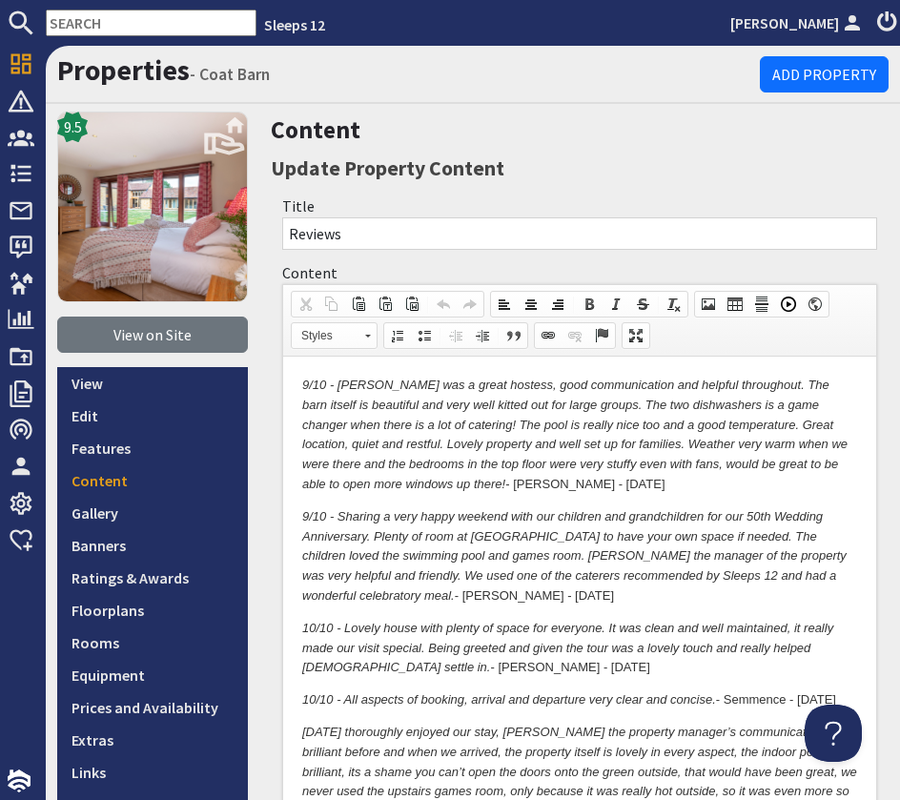
click at [540, 477] on p "9/10 - Caroline was a great hostess, good communication and helpful throughout.…" at bounding box center [579, 435] width 555 height 119
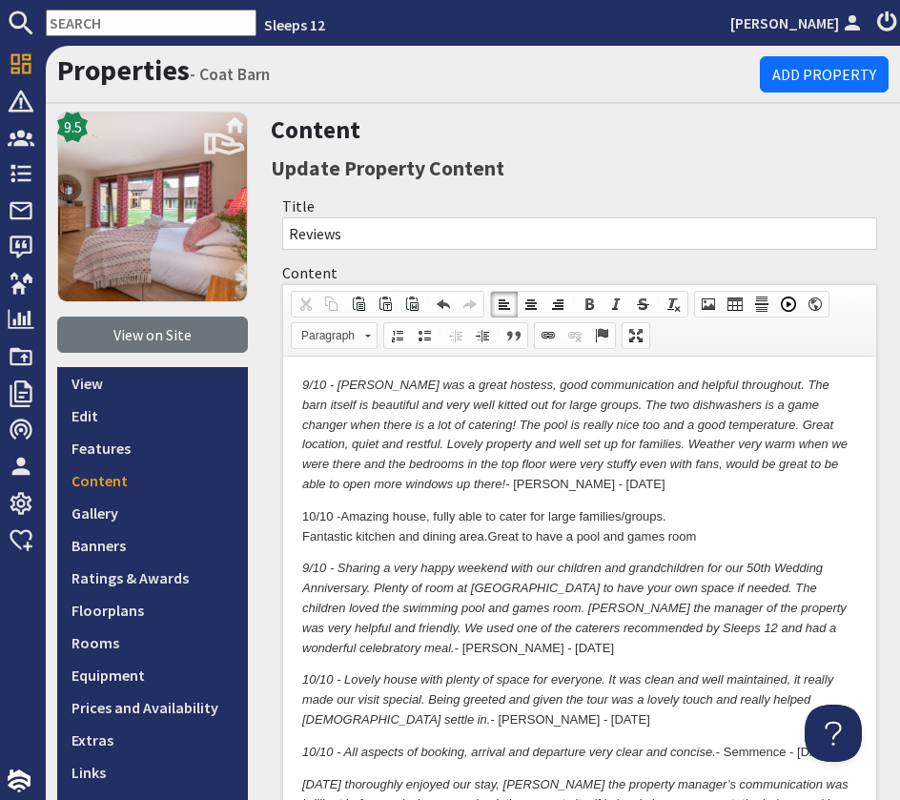
click at [327, 533] on p "10/10 - Amazing house, fully able to cater for large families/groups. Fantastic…" at bounding box center [579, 527] width 555 height 40
click at [565, 533] on p "10/10 - Amazing house, fully able to cater for large families/groups. Fantastic…" at bounding box center [579, 527] width 555 height 40
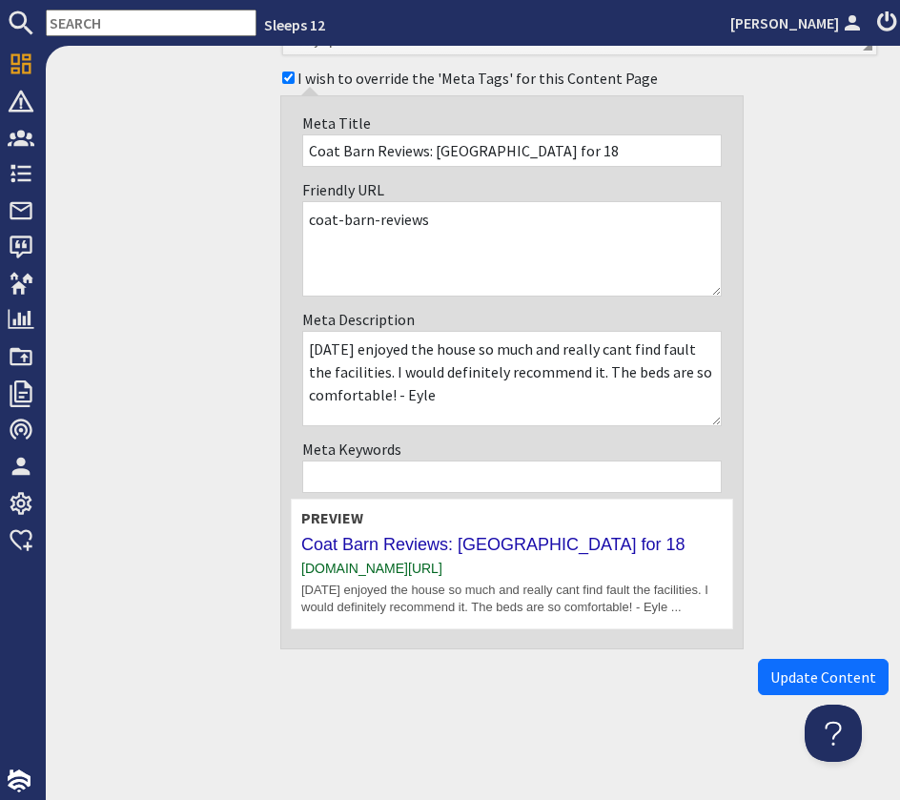
scroll to position [4741, 0]
drag, startPoint x: 796, startPoint y: 678, endPoint x: 787, endPoint y: 683, distance: 10.7
click at [796, 678] on span "Update Content" at bounding box center [823, 677] width 106 height 19
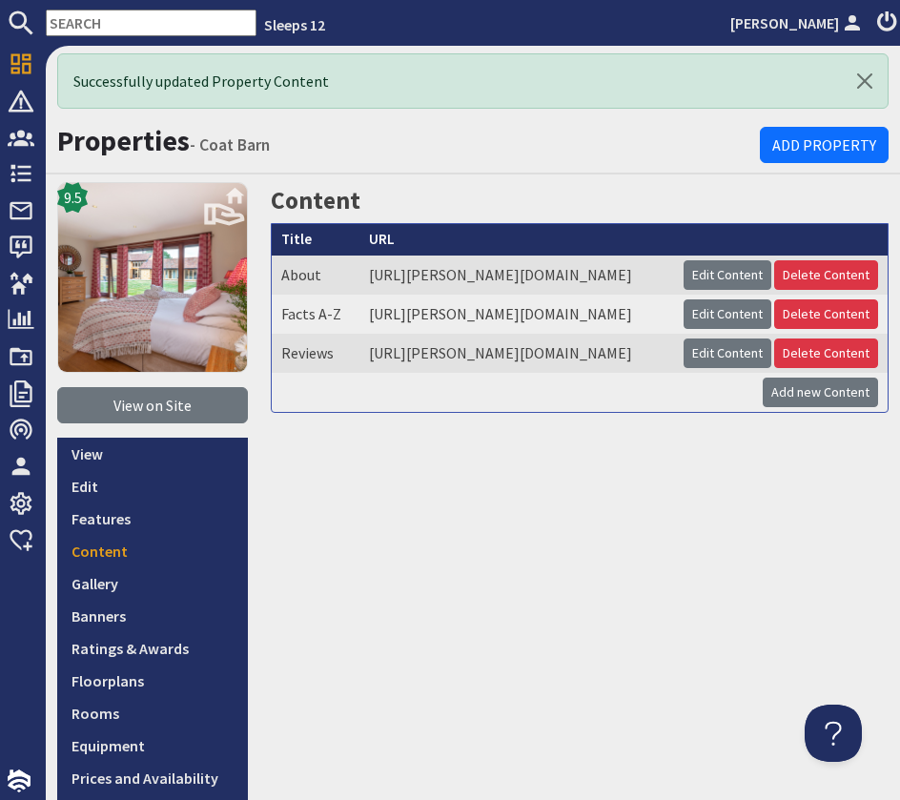
click at [124, 24] on input "text" at bounding box center [151, 23] width 211 height 27
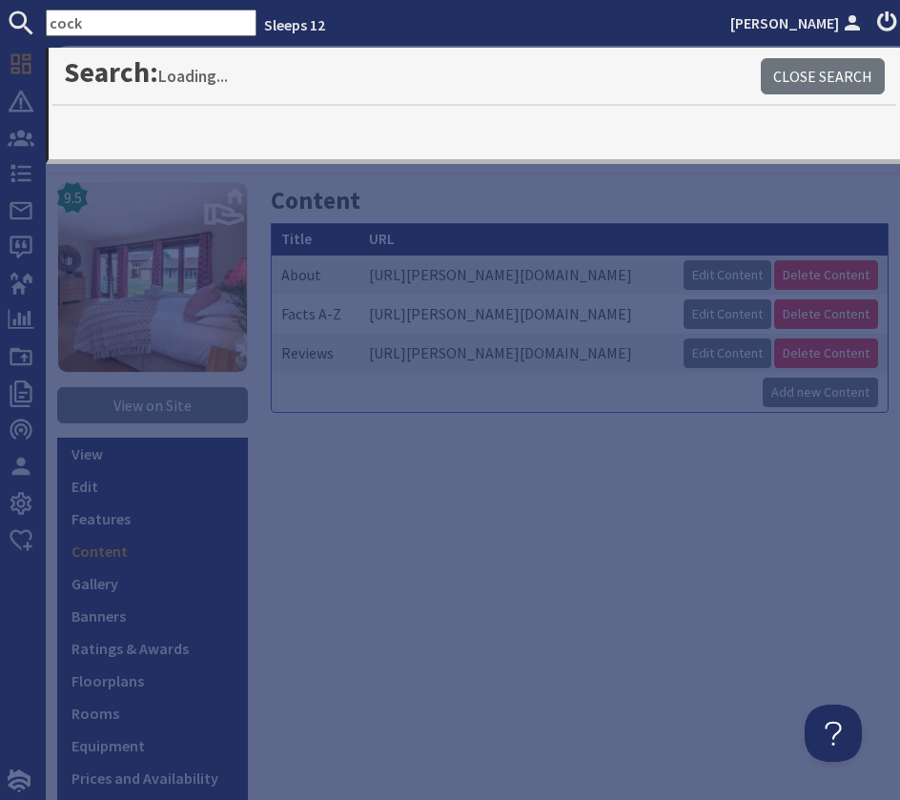
type input "cock"
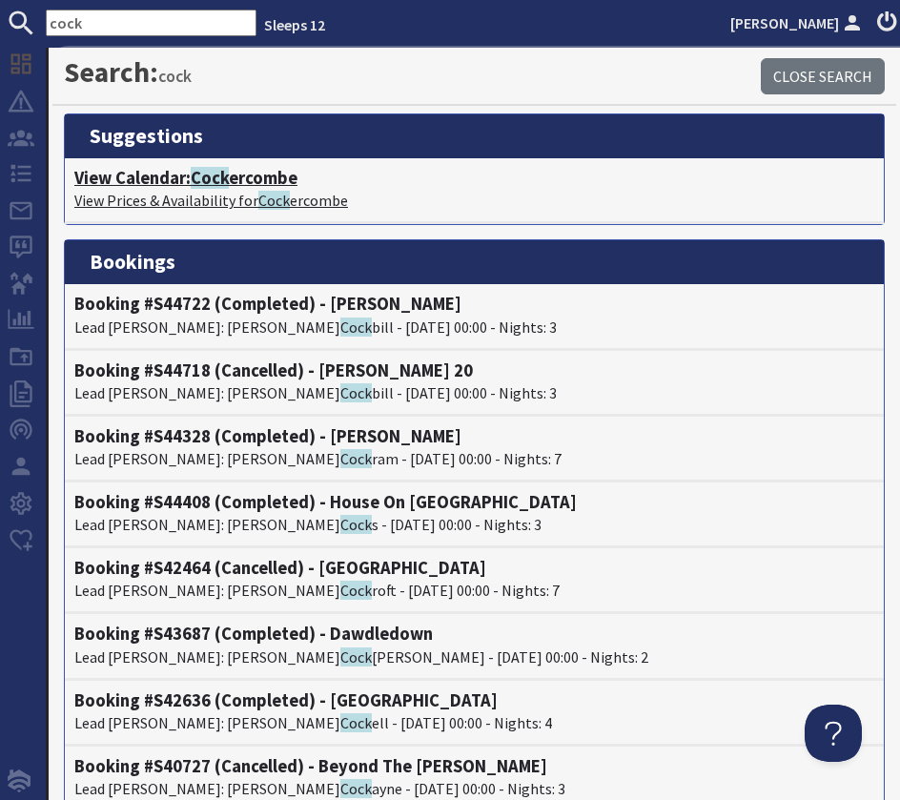
click at [241, 171] on h4 "View Calendar: Cock ercombe" at bounding box center [474, 178] width 800 height 21
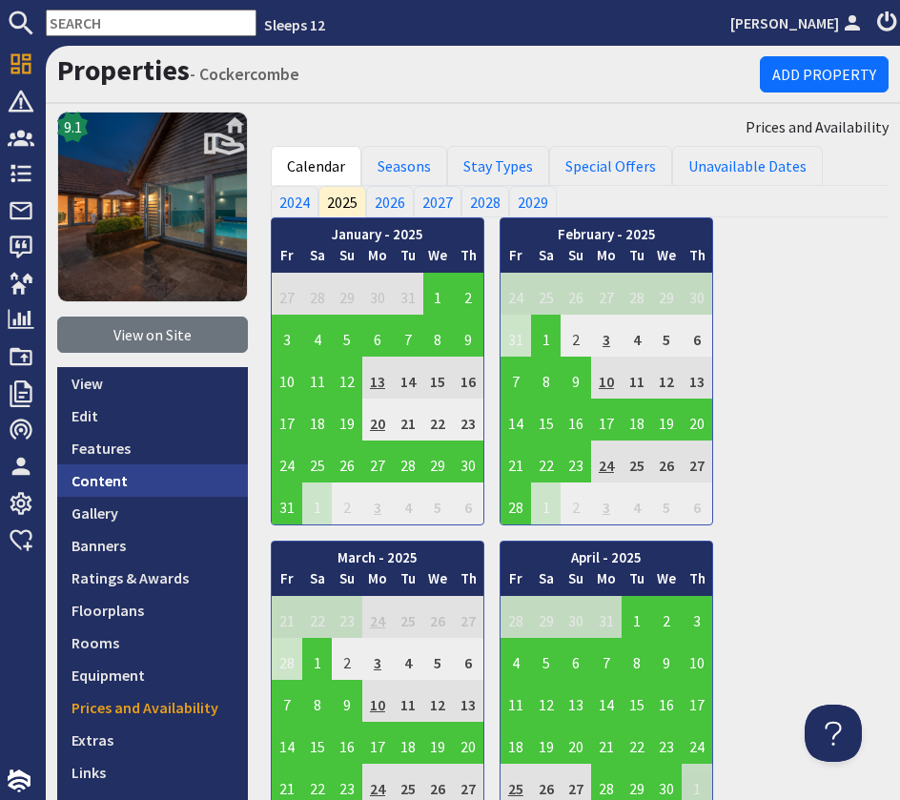
click at [153, 479] on link "Content" at bounding box center [152, 480] width 191 height 32
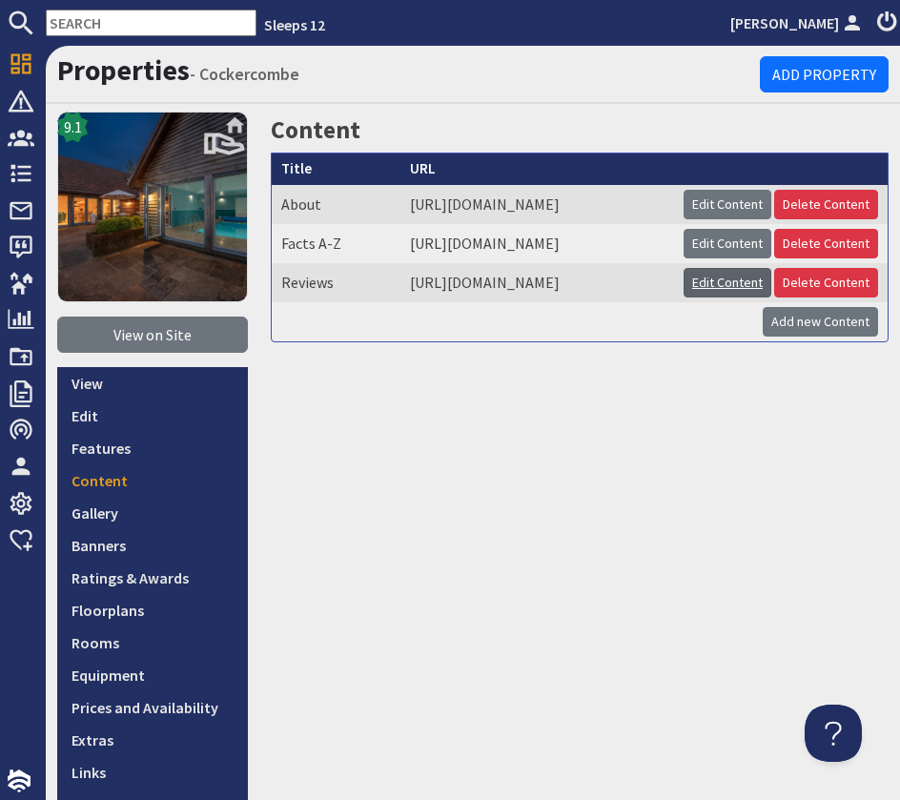
click at [692, 298] on link "Edit Content" at bounding box center [728, 283] width 88 height 30
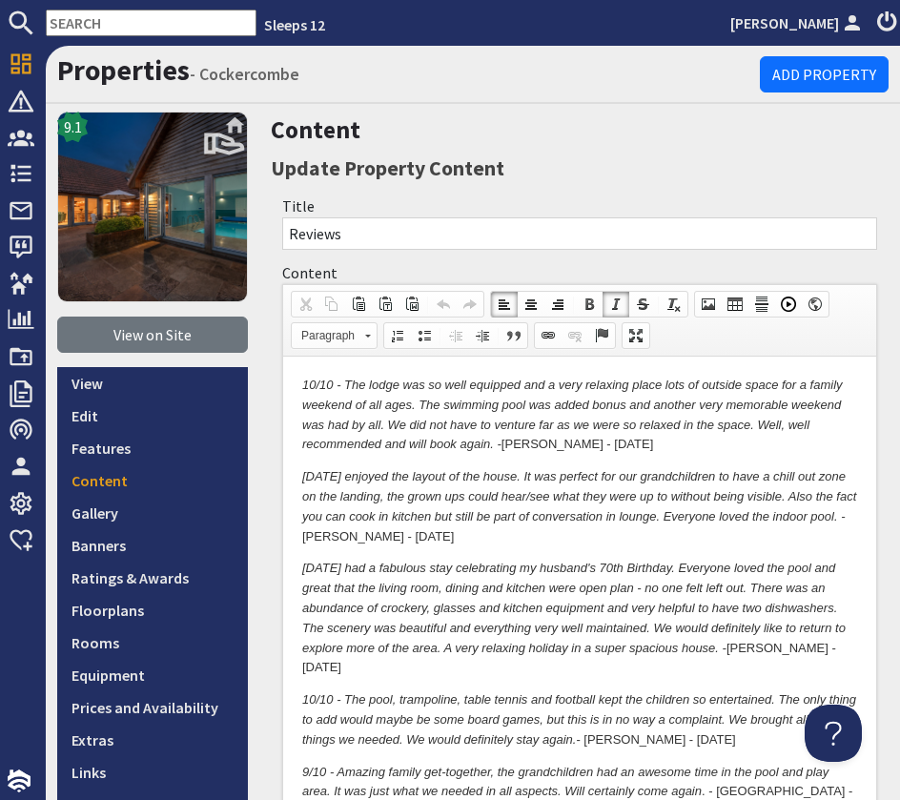
click at [303, 382] on em "10/10 - The lodge was so well equipped and a very relaxing place lots of outsid…" at bounding box center [572, 414] width 541 height 73
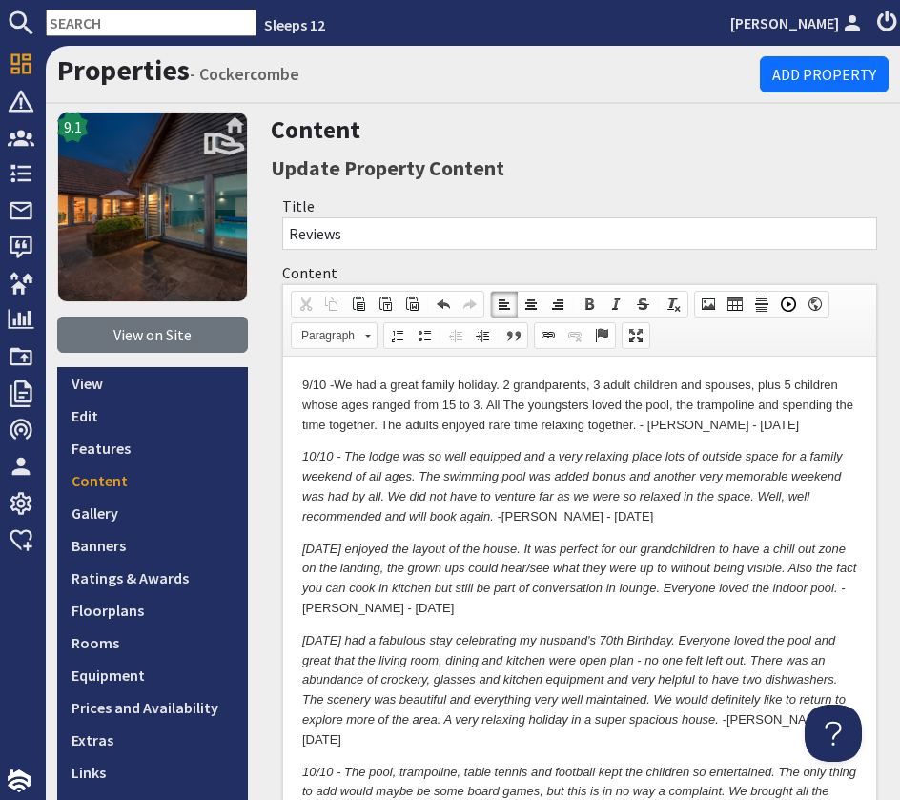
drag, startPoint x: 714, startPoint y: 423, endPoint x: 724, endPoint y: 426, distance: 10.0
click at [714, 423] on p "9/10 - We had a great family holiday. 2 grandparents, 3 adult children and spou…" at bounding box center [579, 405] width 555 height 59
click at [656, 547] on em "10/10 - We enjoyed the layout of the house. It was perfect for our grandchildre…" at bounding box center [579, 569] width 554 height 54
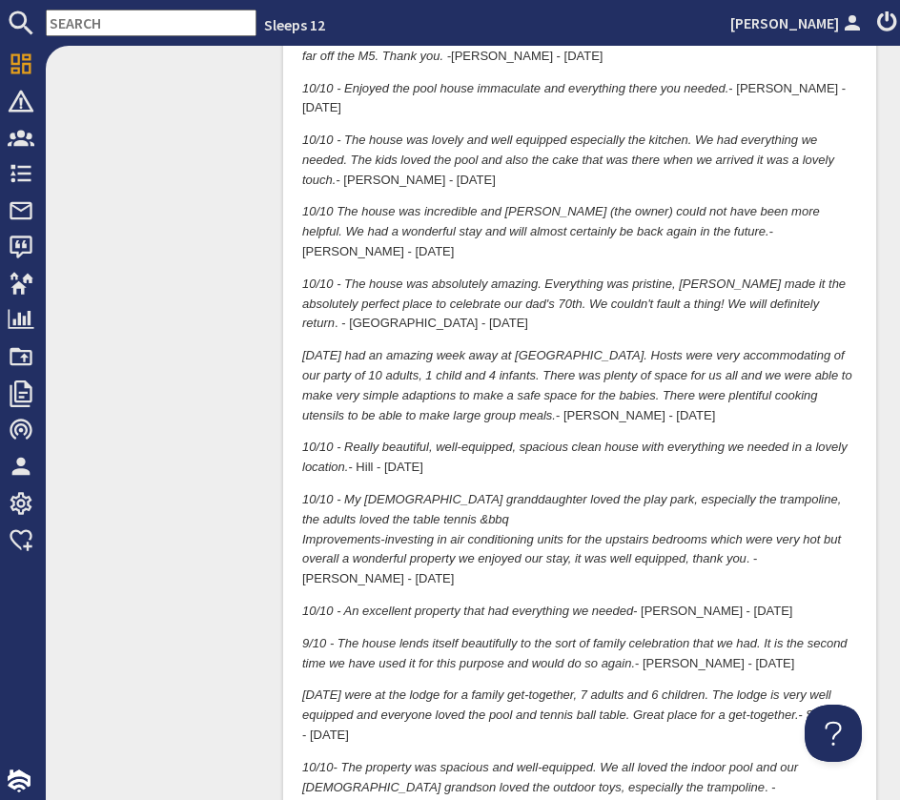
scroll to position [859, 0]
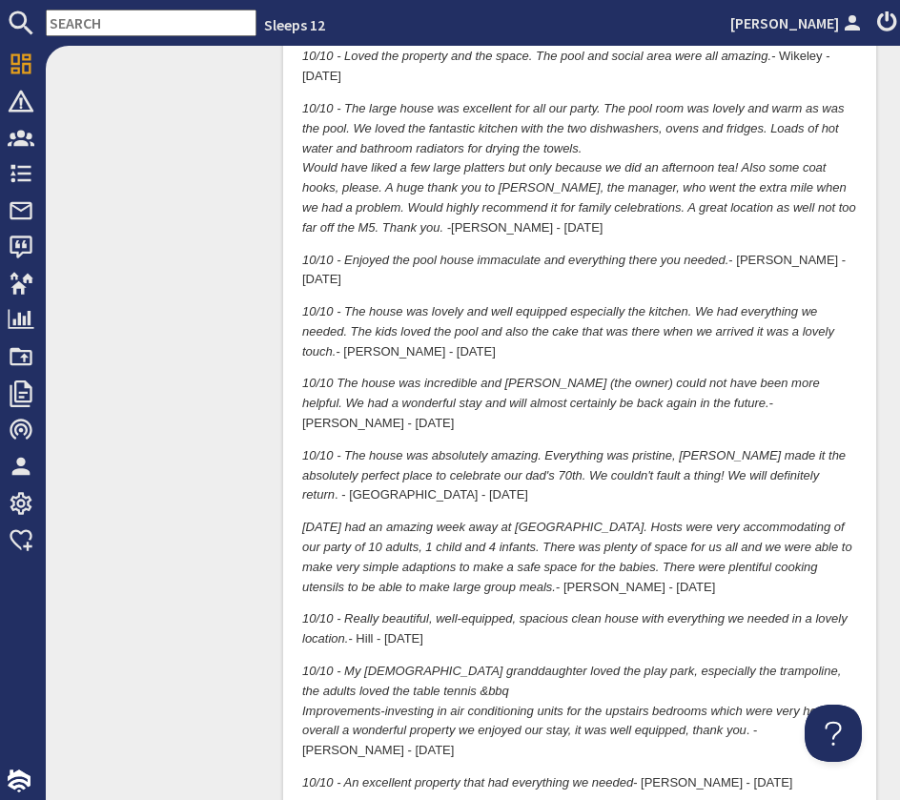
click at [514, 303] on p "10/10 - The house was lovely and well equipped especially the kitchen. We had e…" at bounding box center [579, 332] width 555 height 59
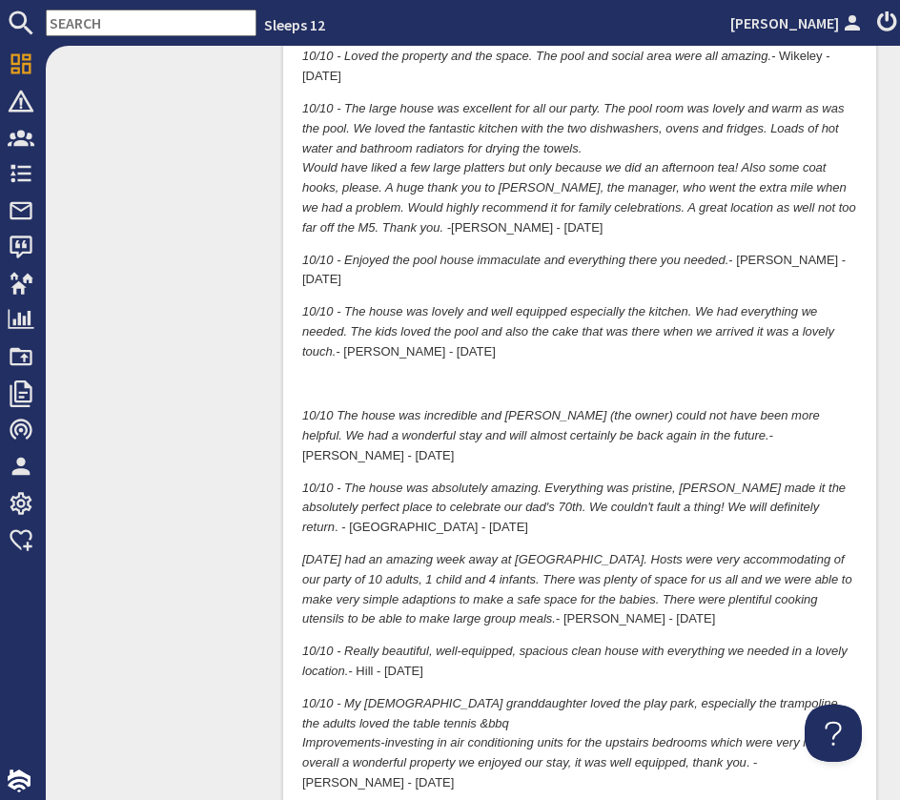
scroll to position [0, 0]
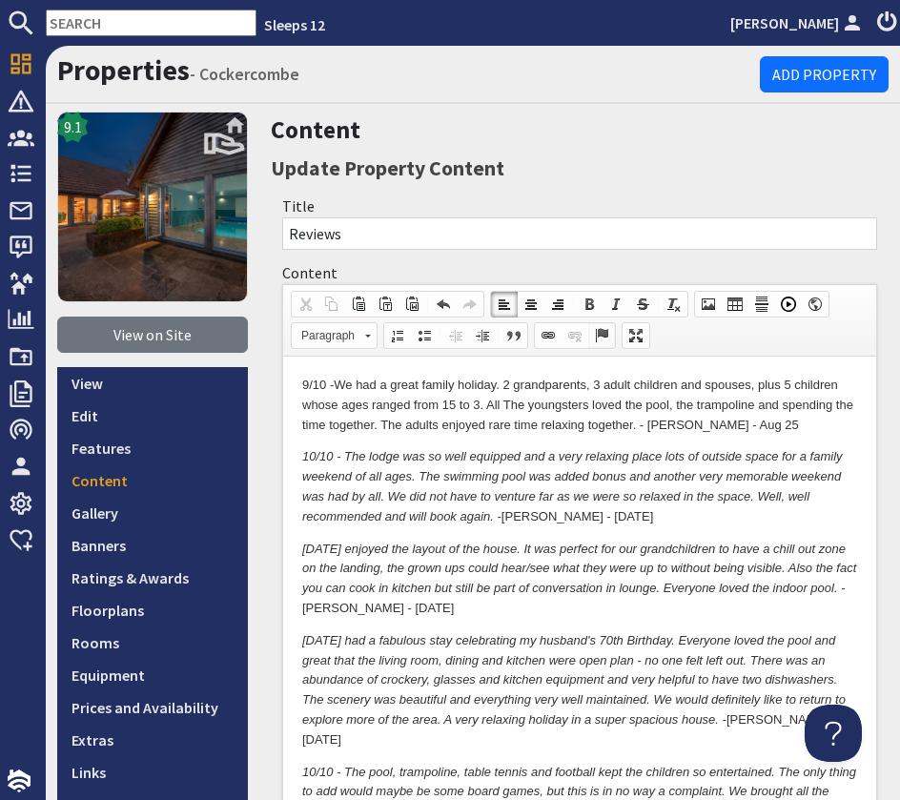
click at [612, 333] on link "Anchor" at bounding box center [601, 335] width 27 height 25
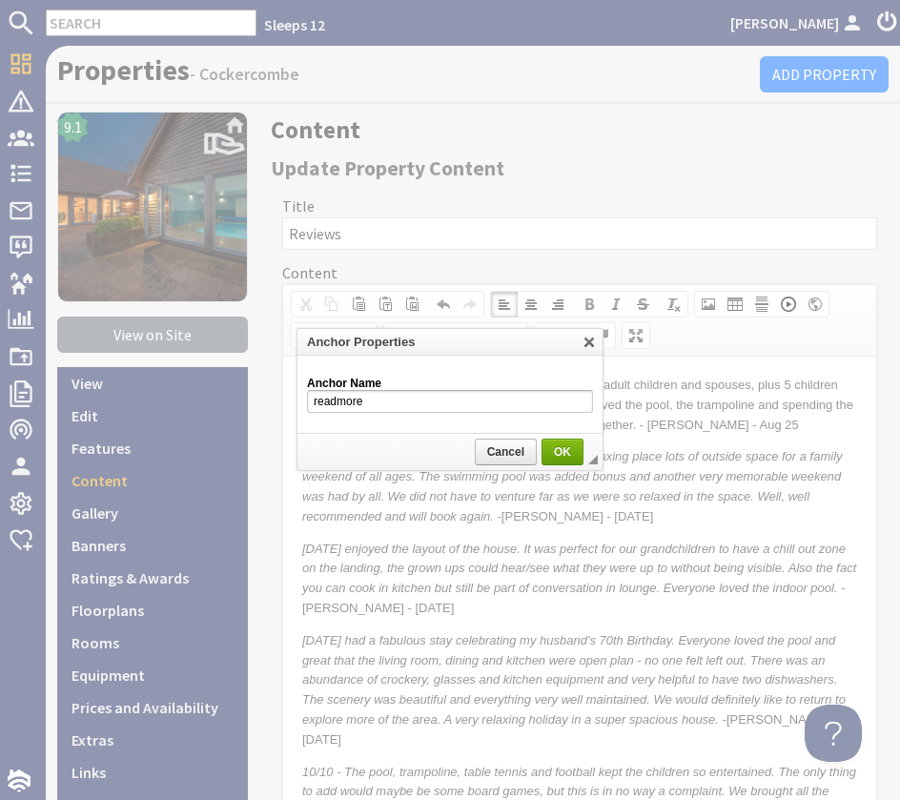
type input "readmore"
click at [568, 449] on span "OK" at bounding box center [563, 451] width 38 height 13
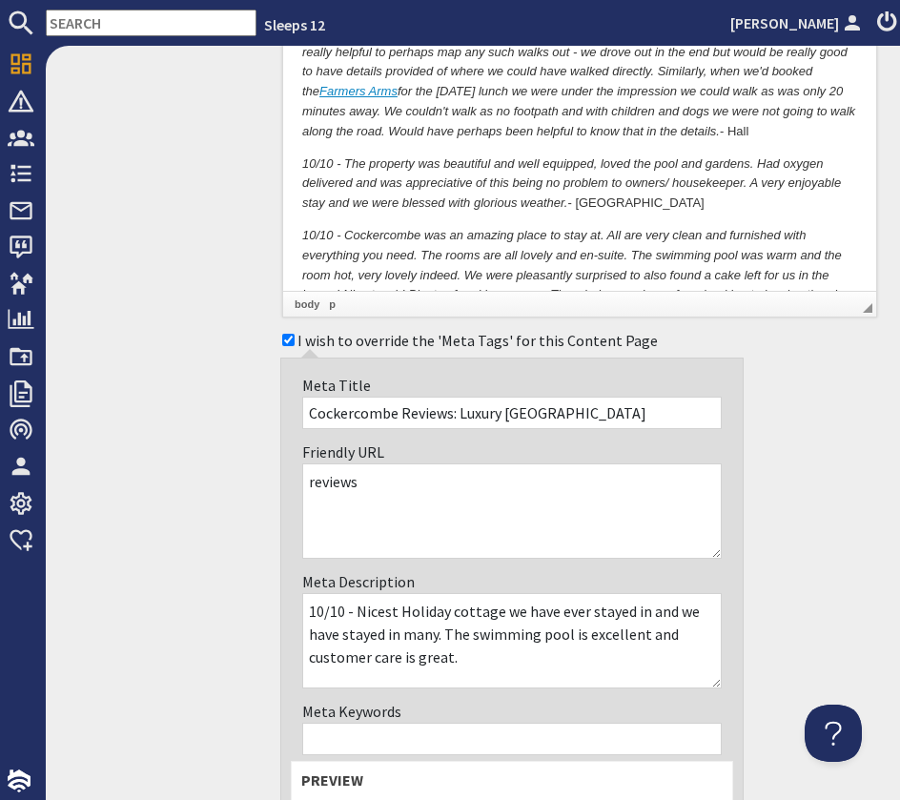
scroll to position [4965, 0]
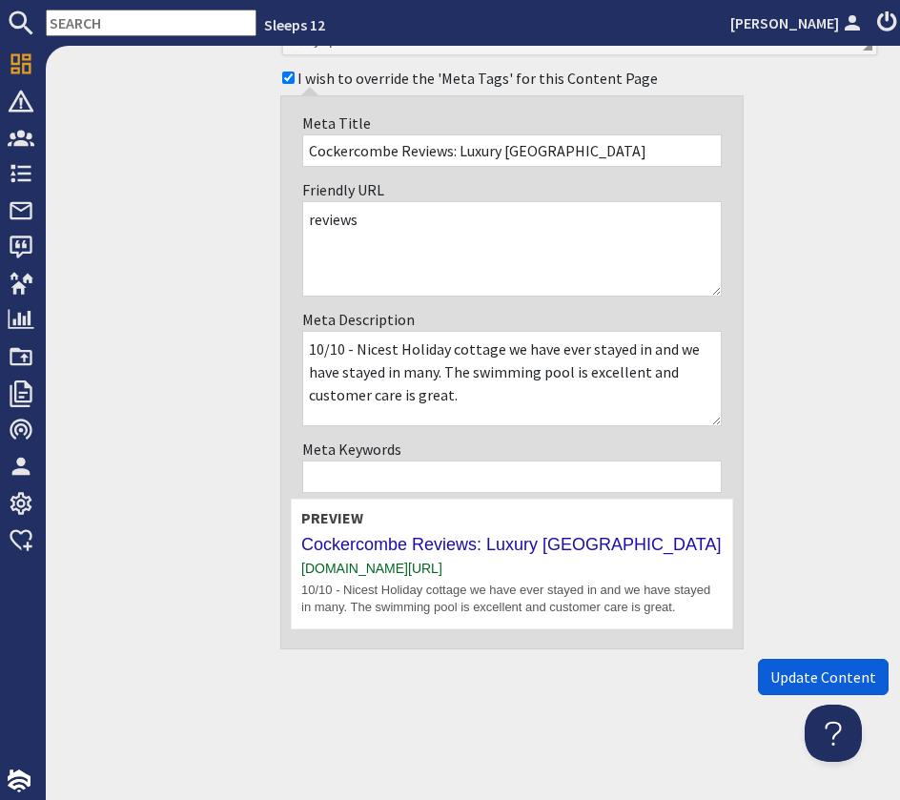
click at [796, 668] on span "Update Content" at bounding box center [823, 677] width 106 height 19
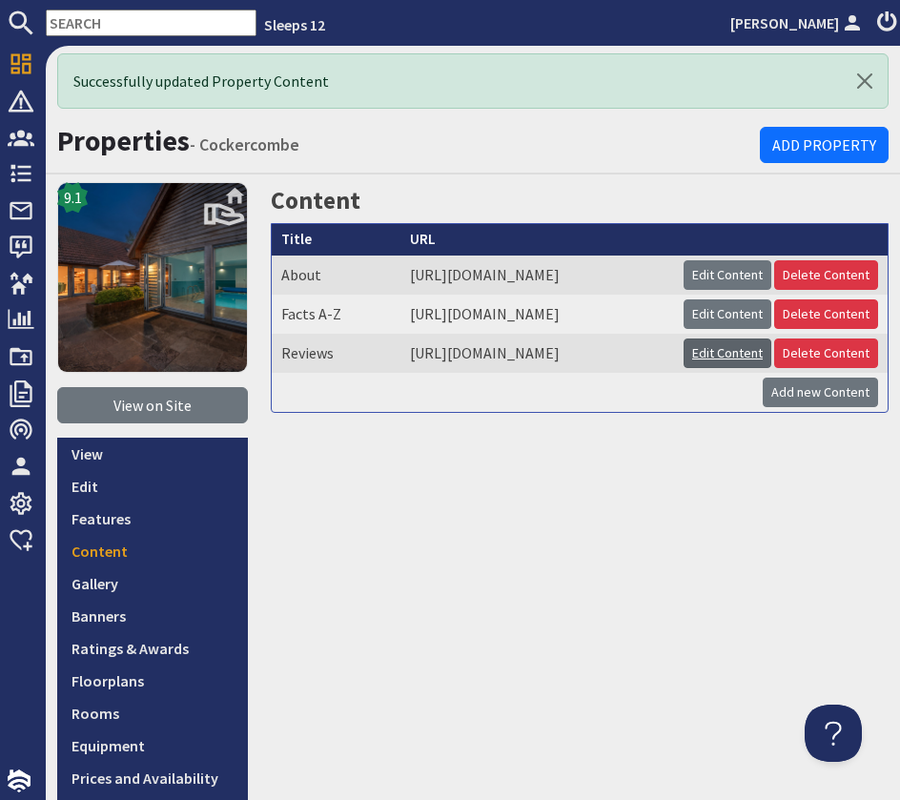
click at [734, 368] on link "Edit Content" at bounding box center [728, 354] width 88 height 30
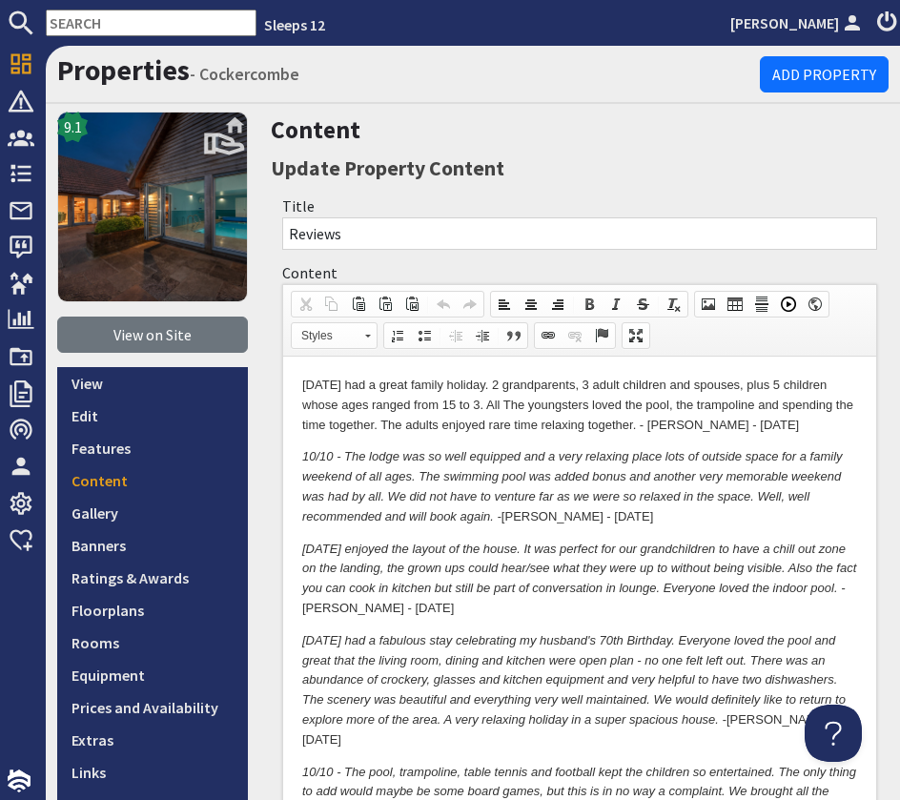
click at [770, 432] on p "9/10 - We had a great family holiday. 2 grandparents, 3 adult children and spou…" at bounding box center [579, 405] width 555 height 59
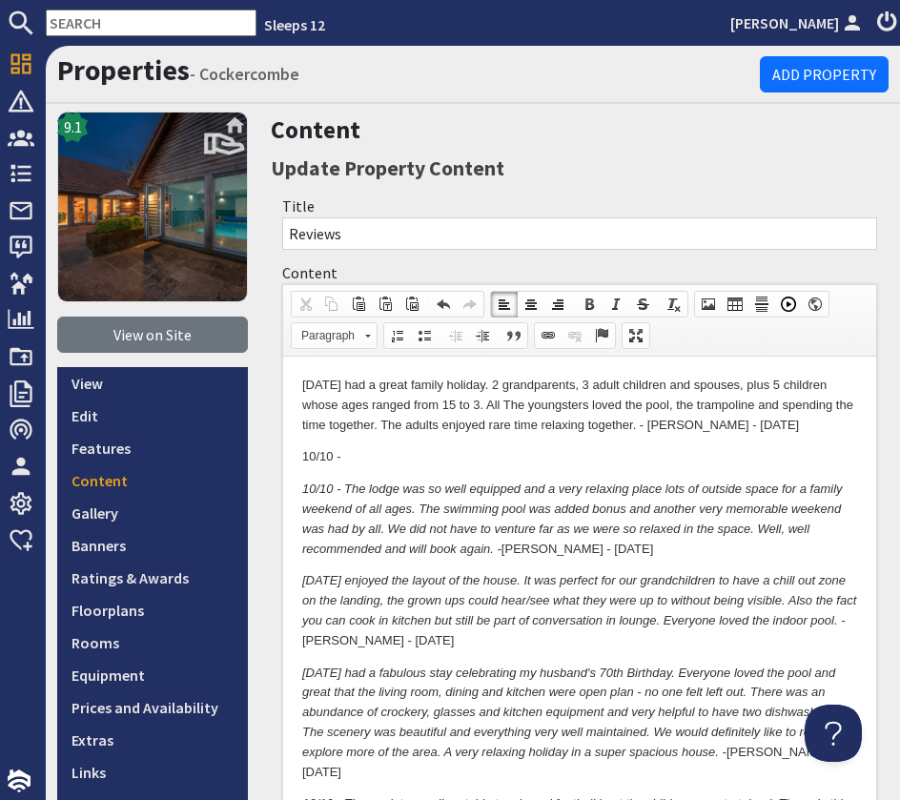
drag, startPoint x: 359, startPoint y: 459, endPoint x: 533, endPoint y: 802, distance: 385.1
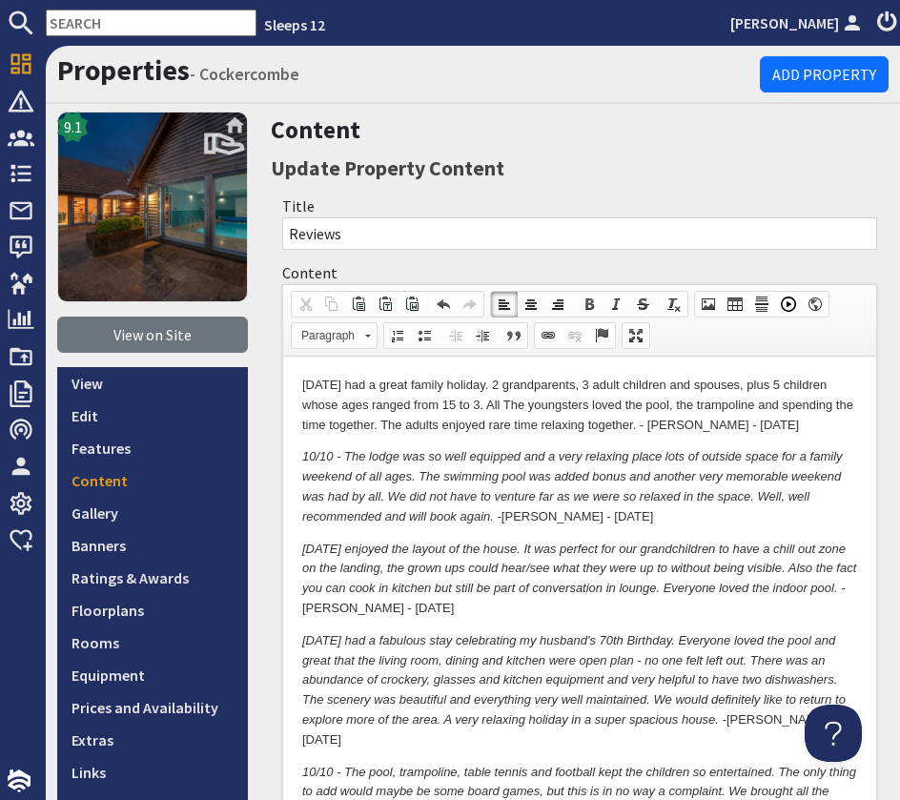
click at [804, 431] on p "9/10 - We had a great family holiday. 2 grandparents, 3 adult children and spou…" at bounding box center [579, 405] width 555 height 59
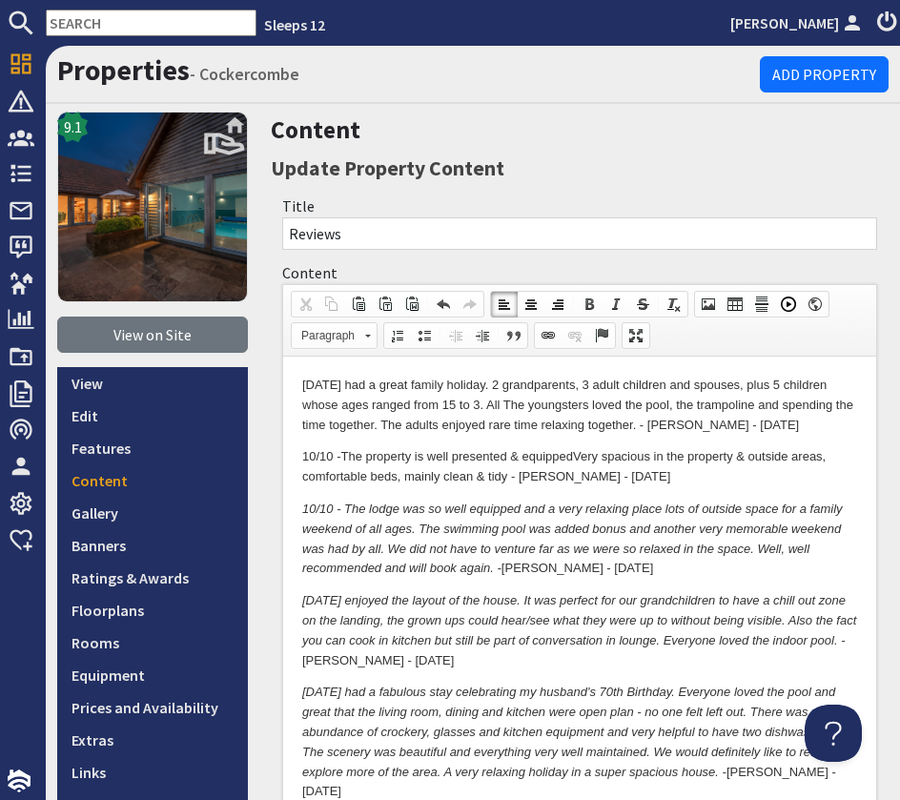
click at [119, 22] on input "text" at bounding box center [151, 23] width 211 height 27
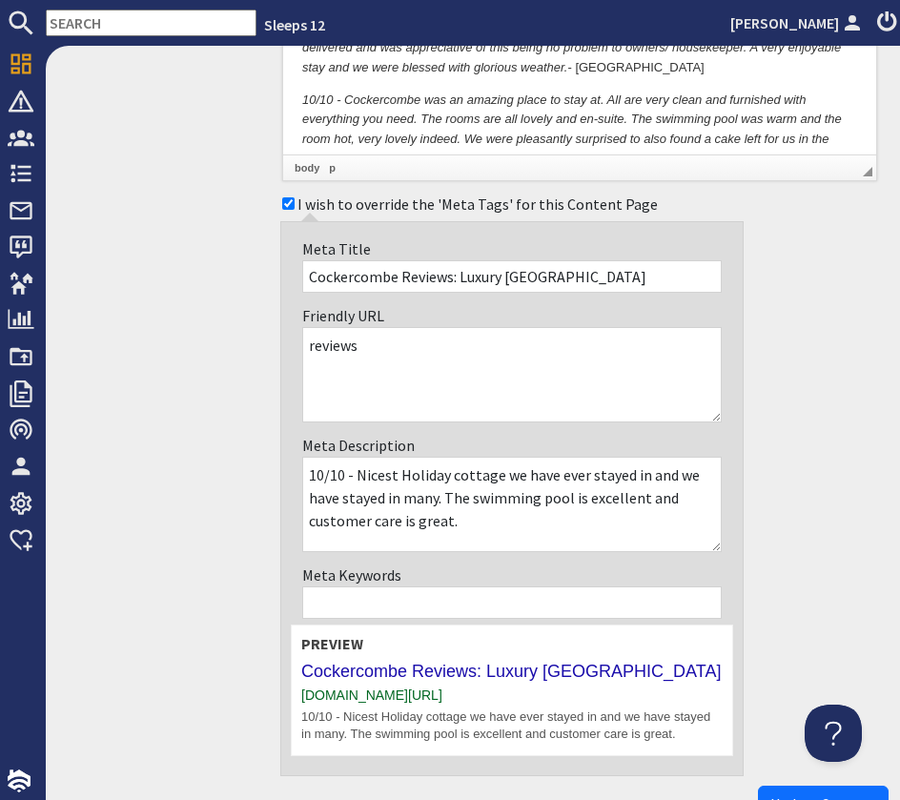
scroll to position [5018, 0]
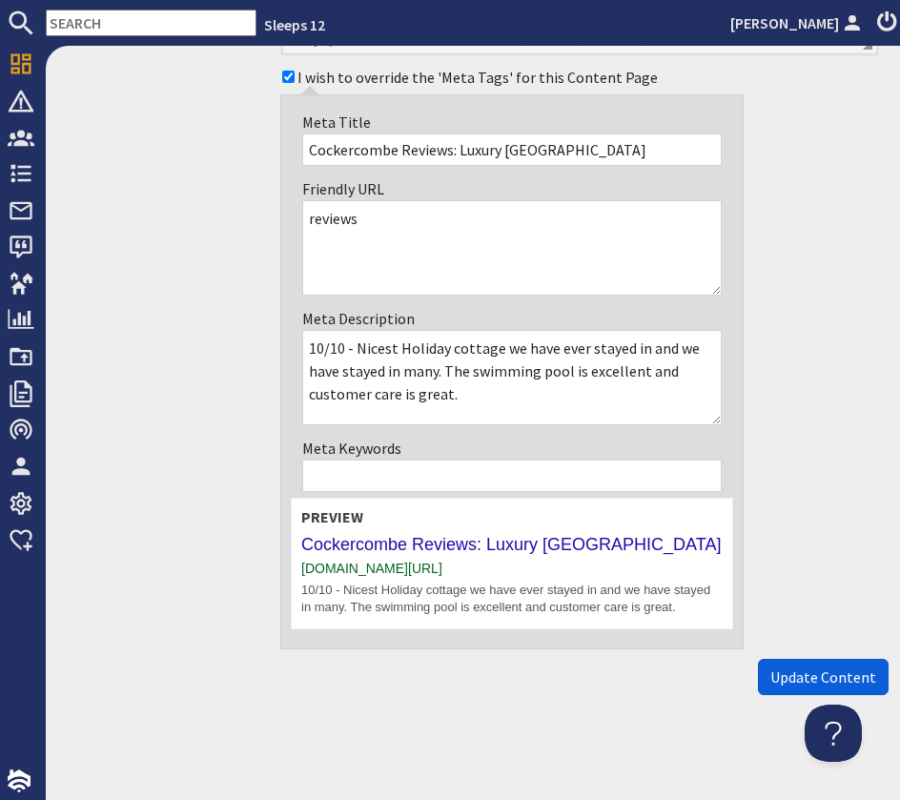
click at [797, 687] on button "Update Content" at bounding box center [823, 677] width 131 height 36
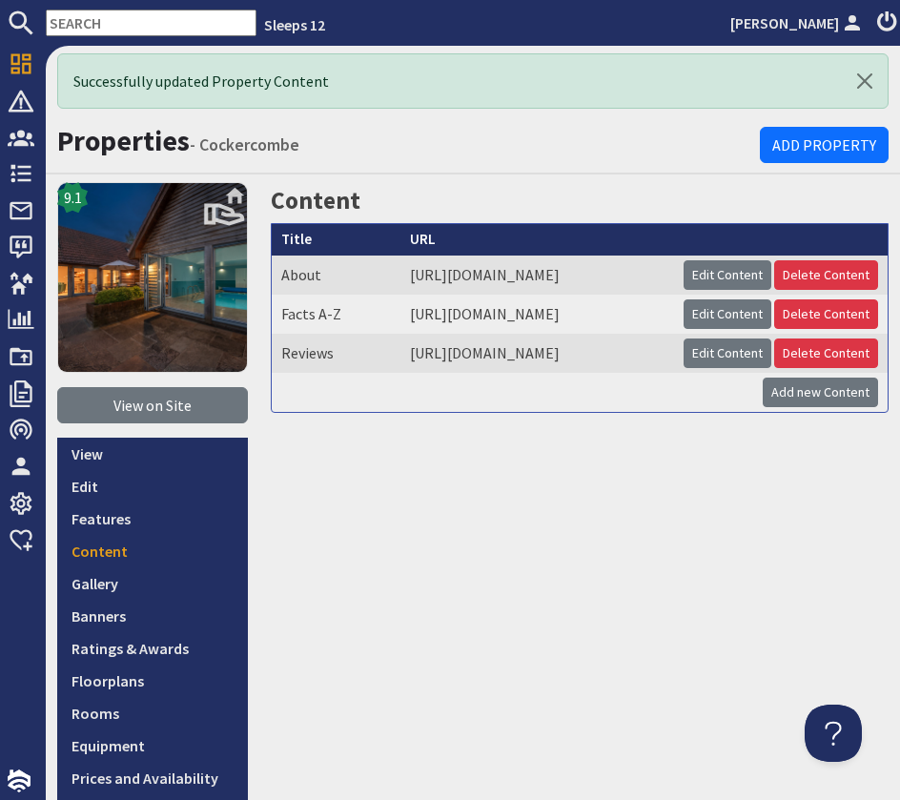
click at [131, 14] on input "text" at bounding box center [151, 23] width 211 height 27
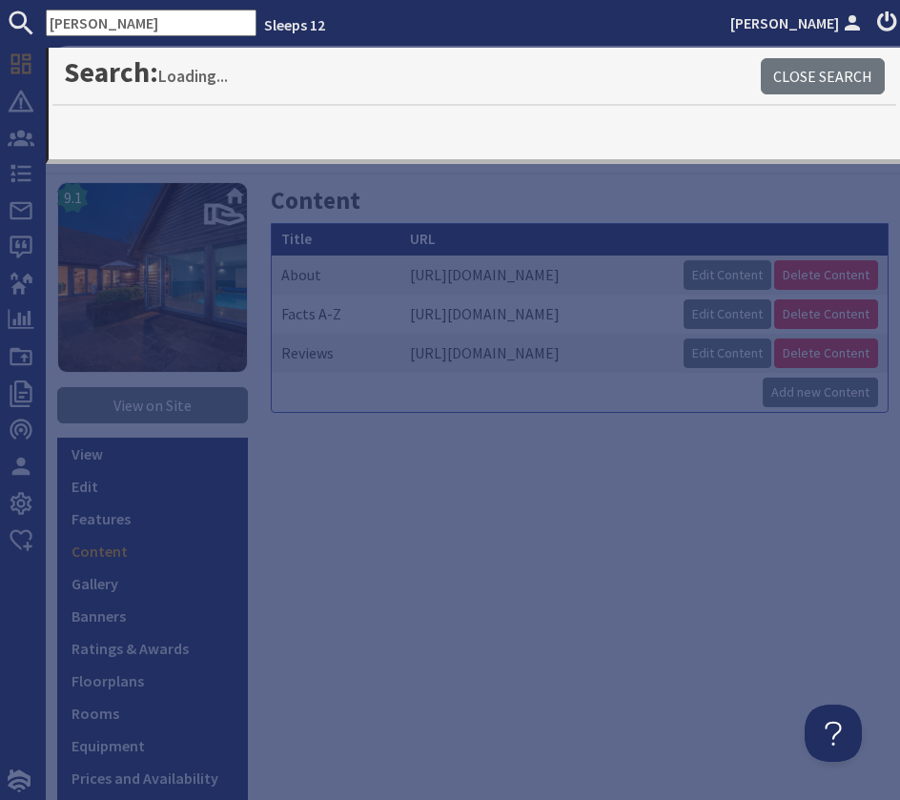
type input "crick"
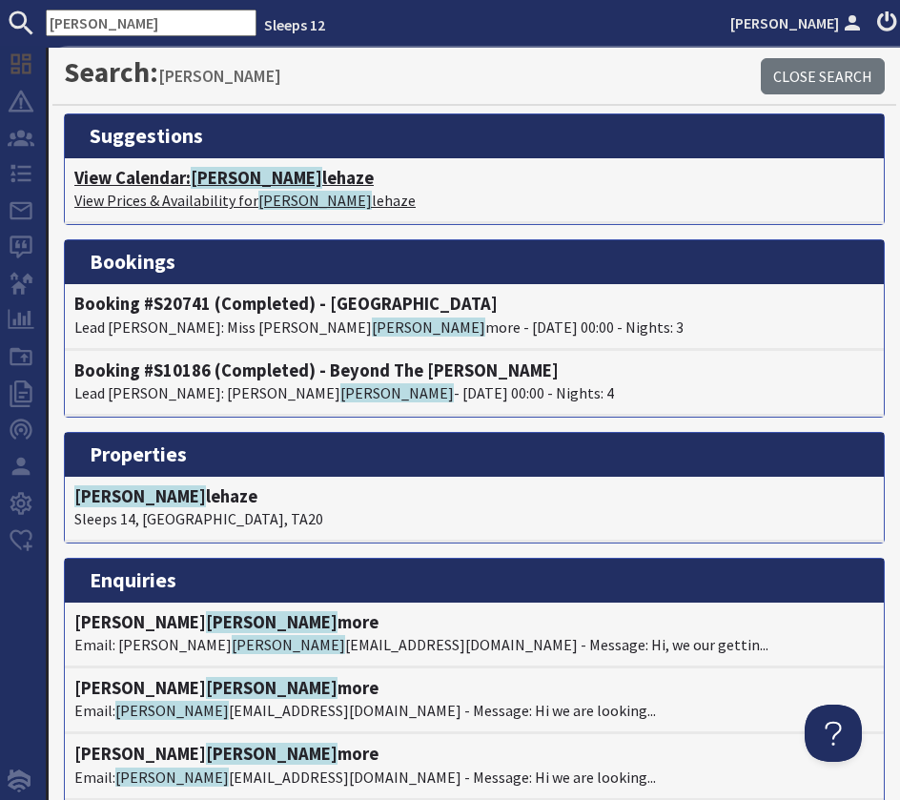
click at [227, 170] on span "Crick" at bounding box center [257, 178] width 132 height 22
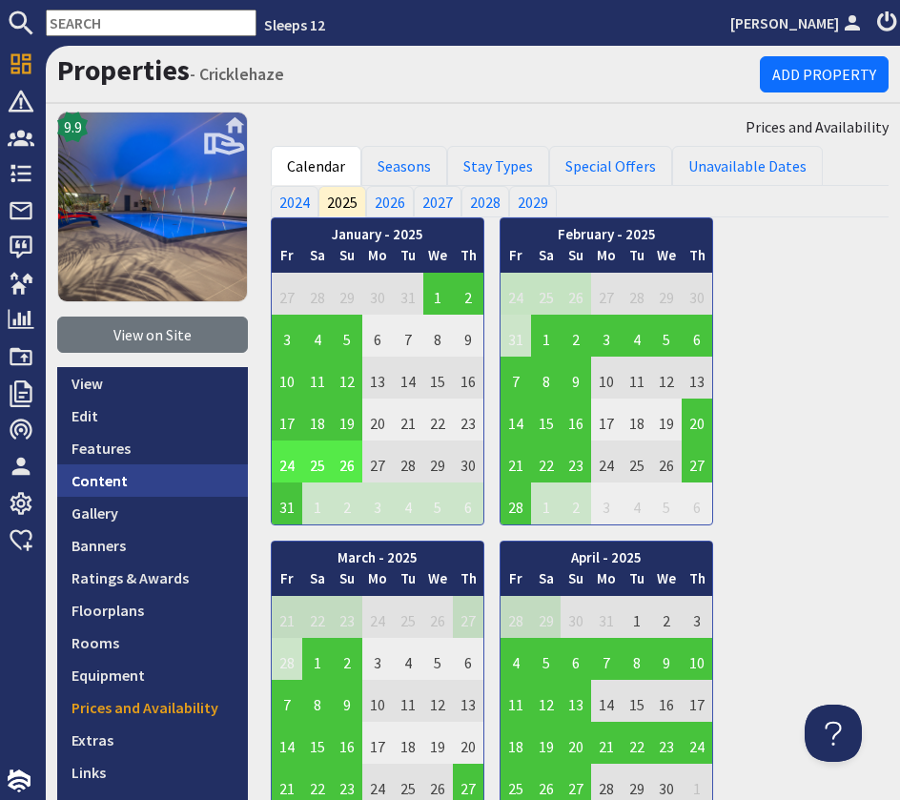
click at [121, 468] on link "Content" at bounding box center [152, 480] width 191 height 32
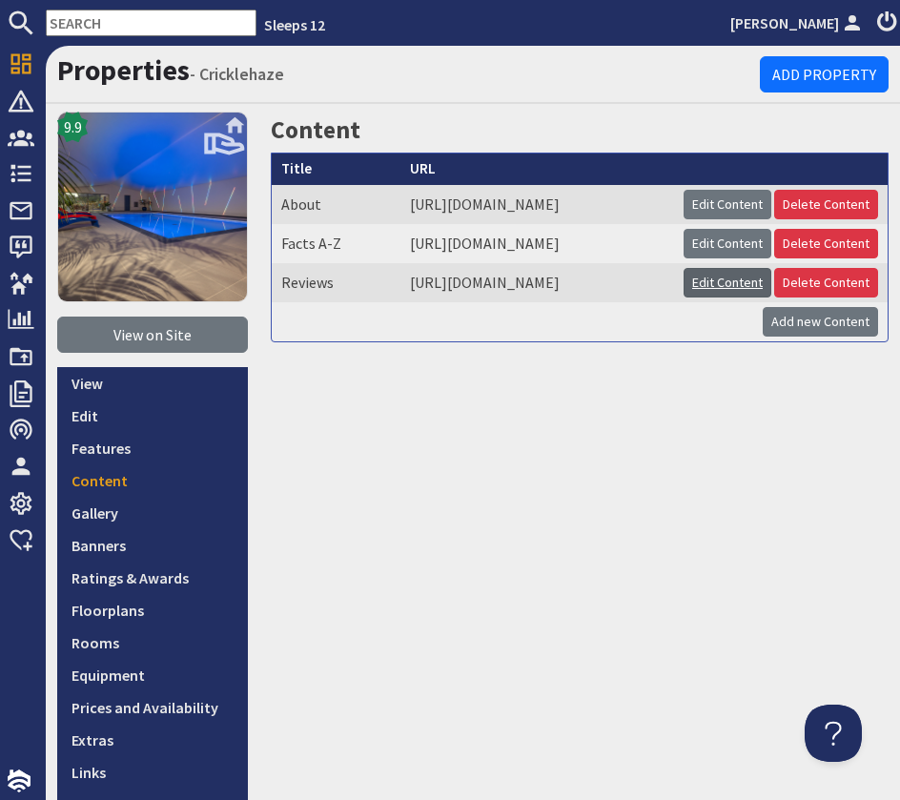
click at [771, 298] on link "Edit Content" at bounding box center [728, 283] width 88 height 30
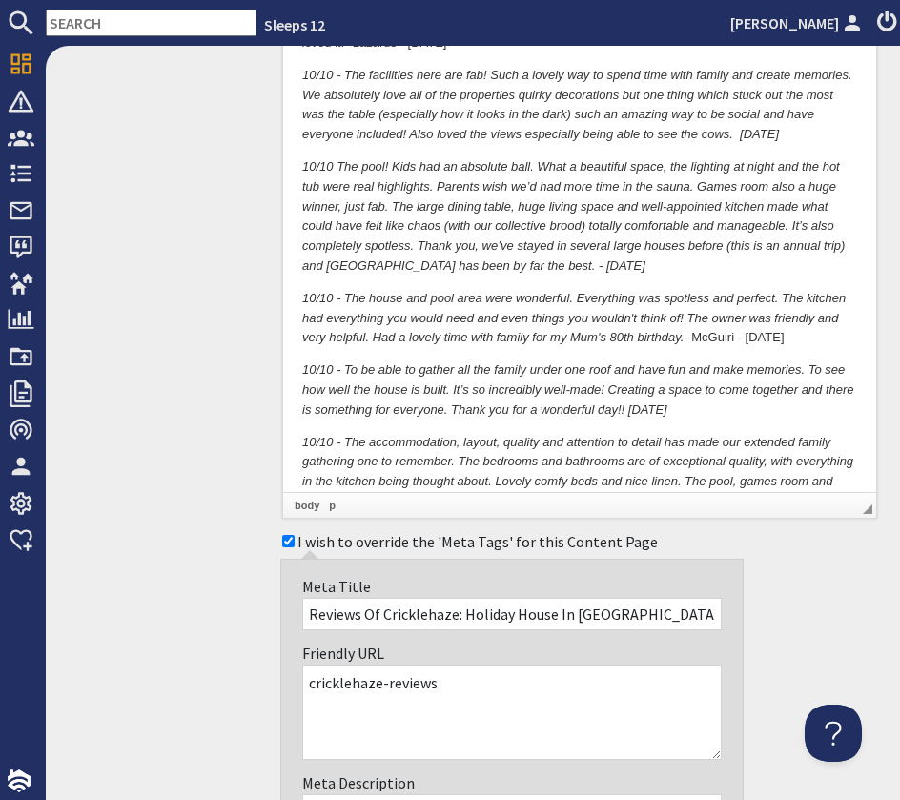
scroll to position [1321, 0]
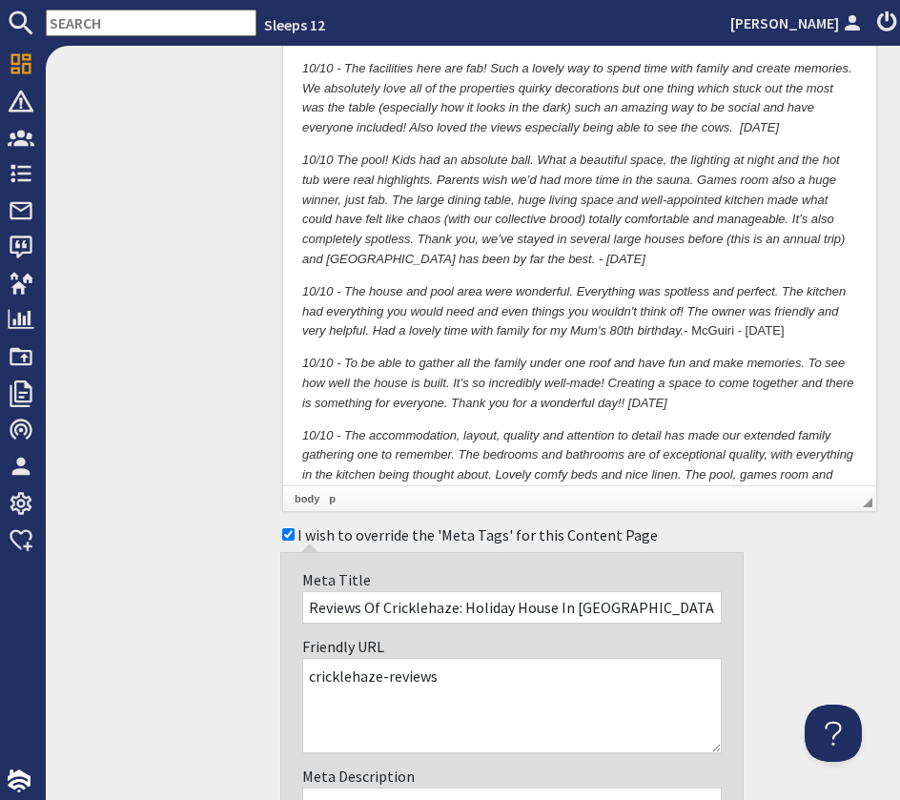
click at [853, 455] on p "10/10 - The accommodation, layout, quality and attention to detail has made our…" at bounding box center [579, 476] width 555 height 99
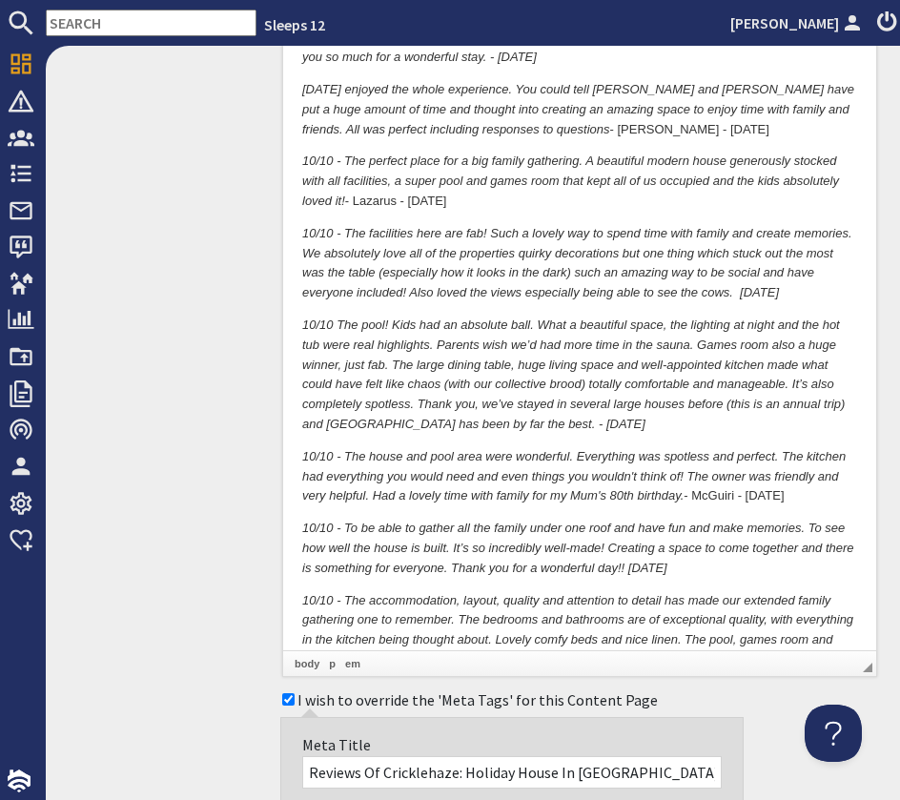
scroll to position [0, 0]
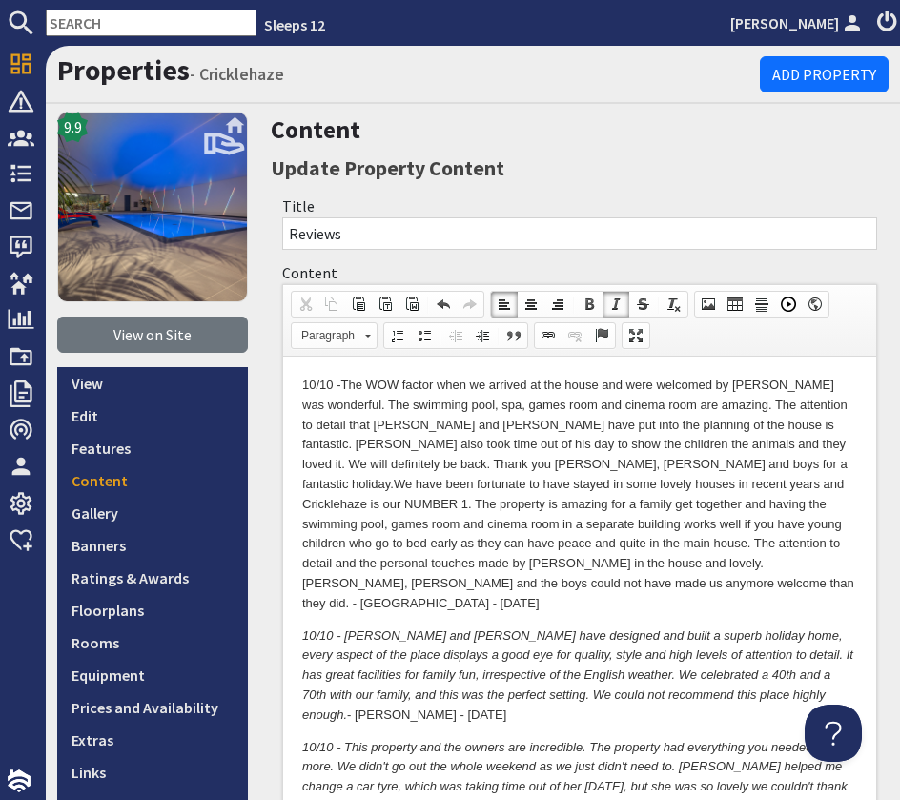
click at [780, 563] on p "10/10 - The WOW factor when we arrived at the house and were welcomed by Kate w…" at bounding box center [579, 495] width 555 height 238
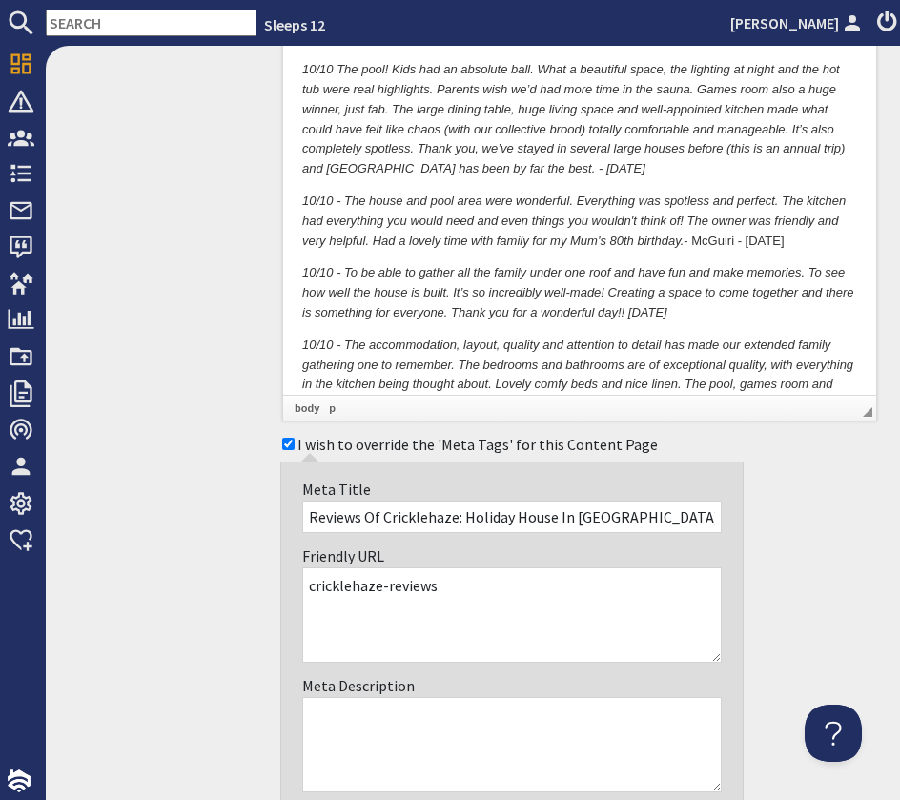
scroll to position [1880, 0]
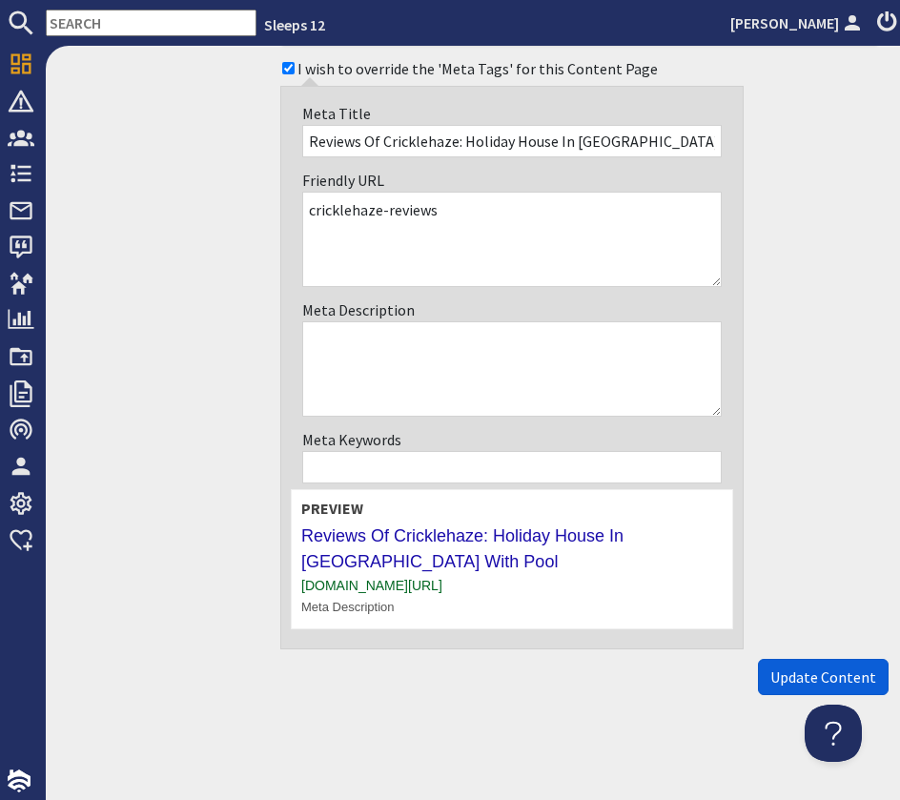
click at [824, 679] on span "Update Content" at bounding box center [823, 677] width 106 height 19
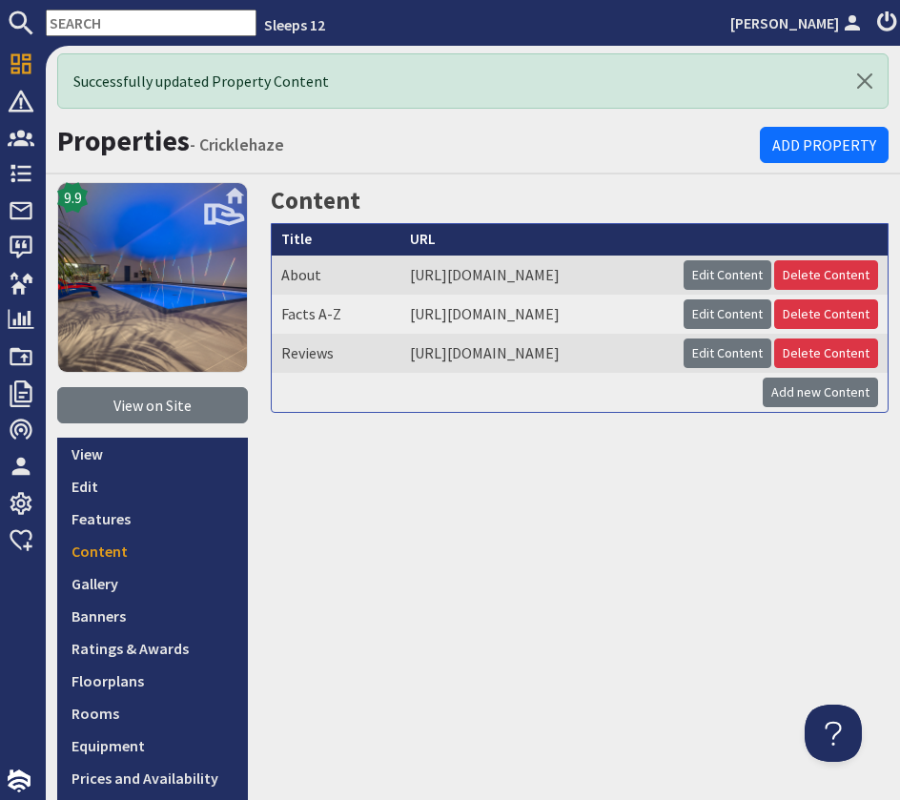
click at [84, 25] on input "text" at bounding box center [151, 23] width 211 height 27
type input "d"
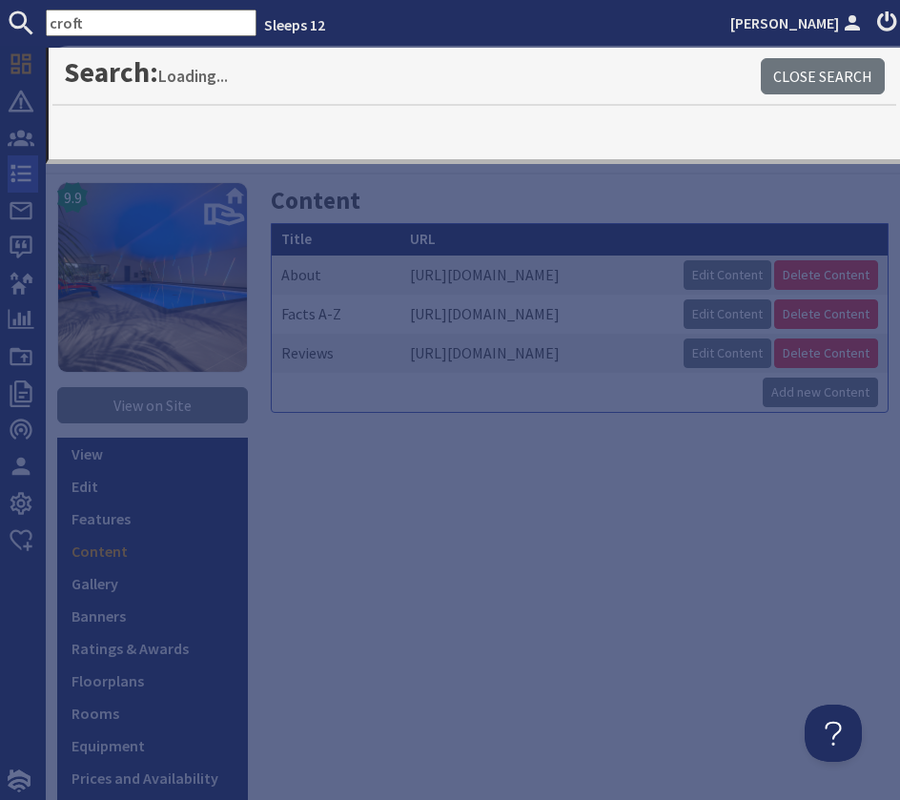
type input "croft"
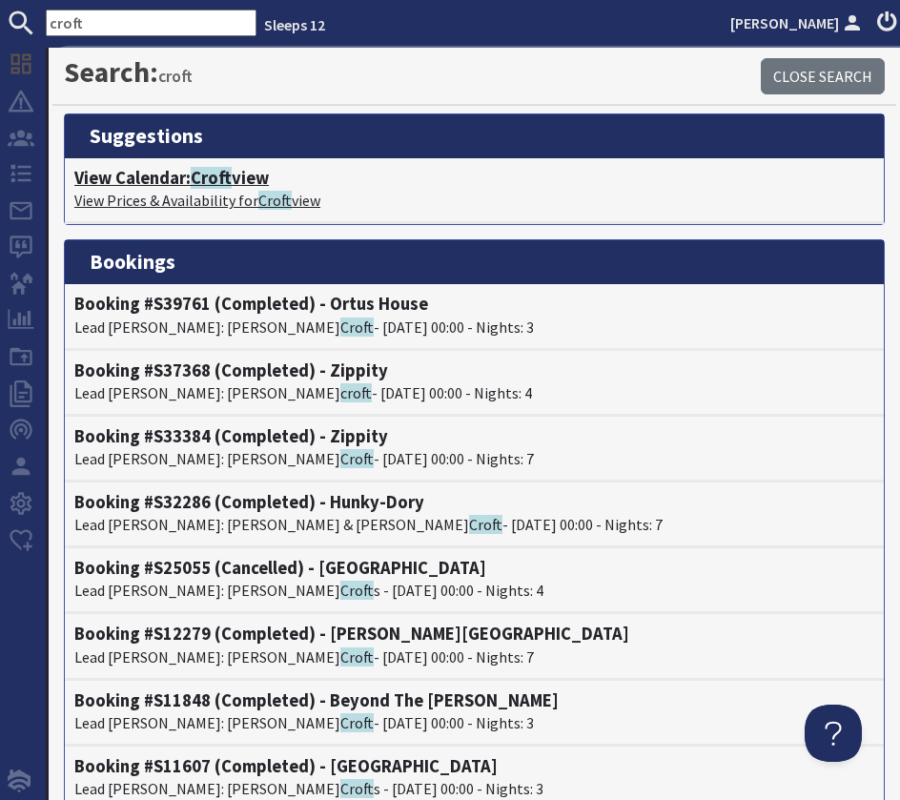
click at [195, 176] on span "Croft" at bounding box center [211, 178] width 41 height 22
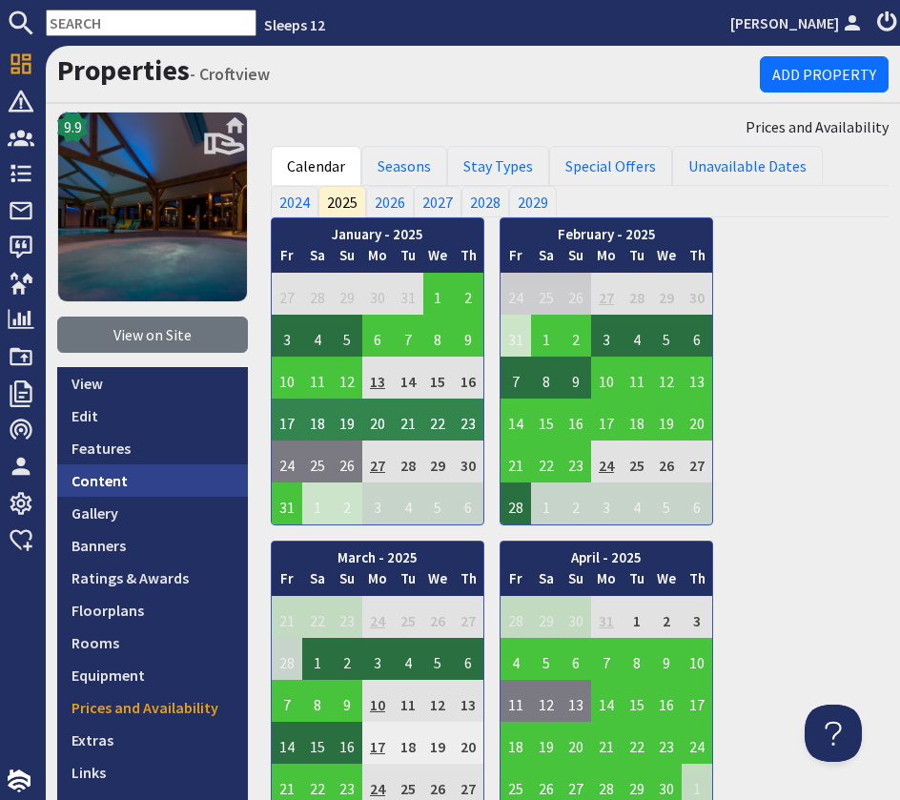
click at [125, 485] on link "Content" at bounding box center [152, 480] width 191 height 32
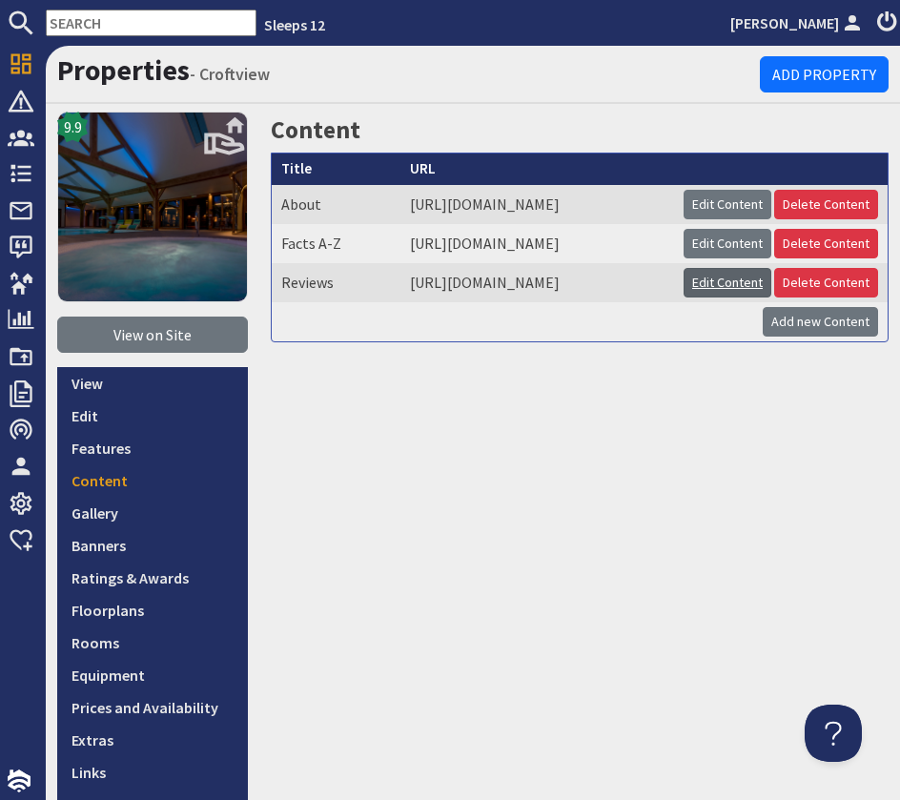
click at [710, 298] on link "Edit Content" at bounding box center [728, 283] width 88 height 30
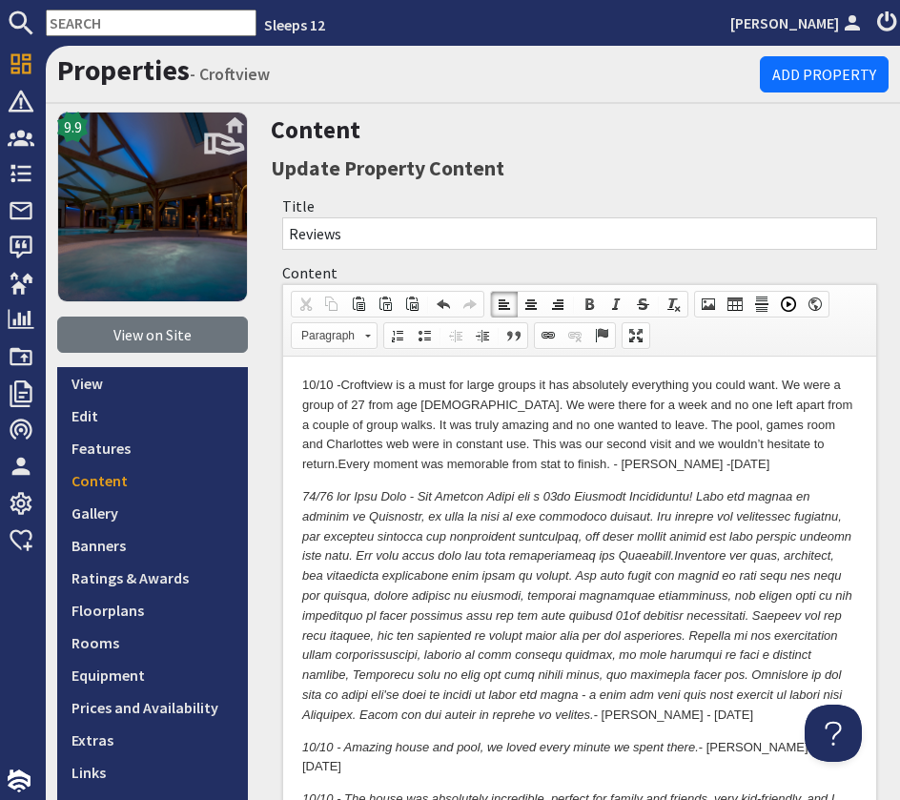
click at [550, 466] on p "10/10 - Croftview is a must for large groups it has absolutely everything you c…" at bounding box center [579, 425] width 555 height 99
click at [669, 452] on p "10/10 - Croftview is a must for large groups it has absolutely everything you c…" at bounding box center [579, 425] width 555 height 99
click at [651, 462] on p "10/10 - Croftview is a must for large groups it has absolutely everything you c…" at bounding box center [579, 425] width 555 height 99
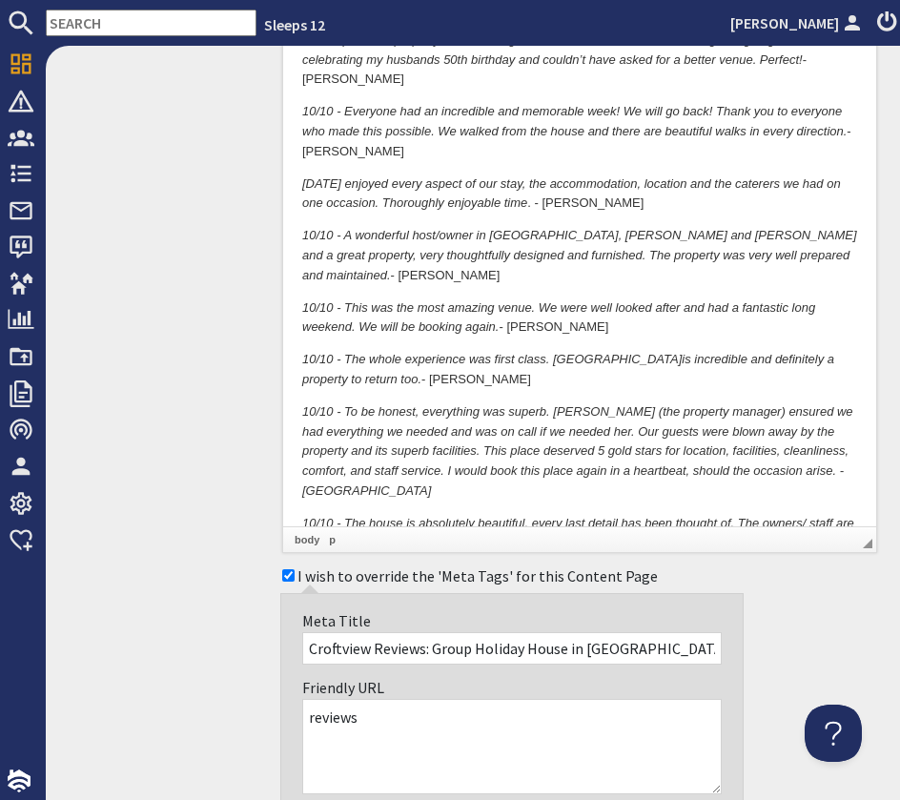
scroll to position [3892, 0]
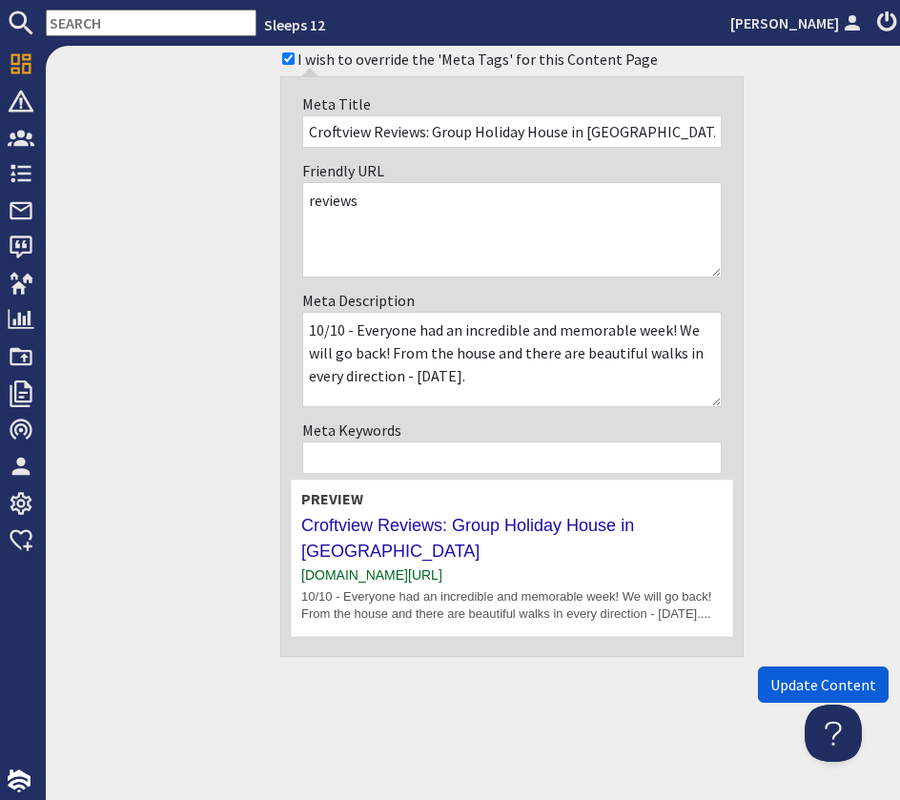
drag, startPoint x: 812, startPoint y: 667, endPoint x: 801, endPoint y: 668, distance: 10.7
click at [812, 675] on span "Update Content" at bounding box center [823, 684] width 106 height 19
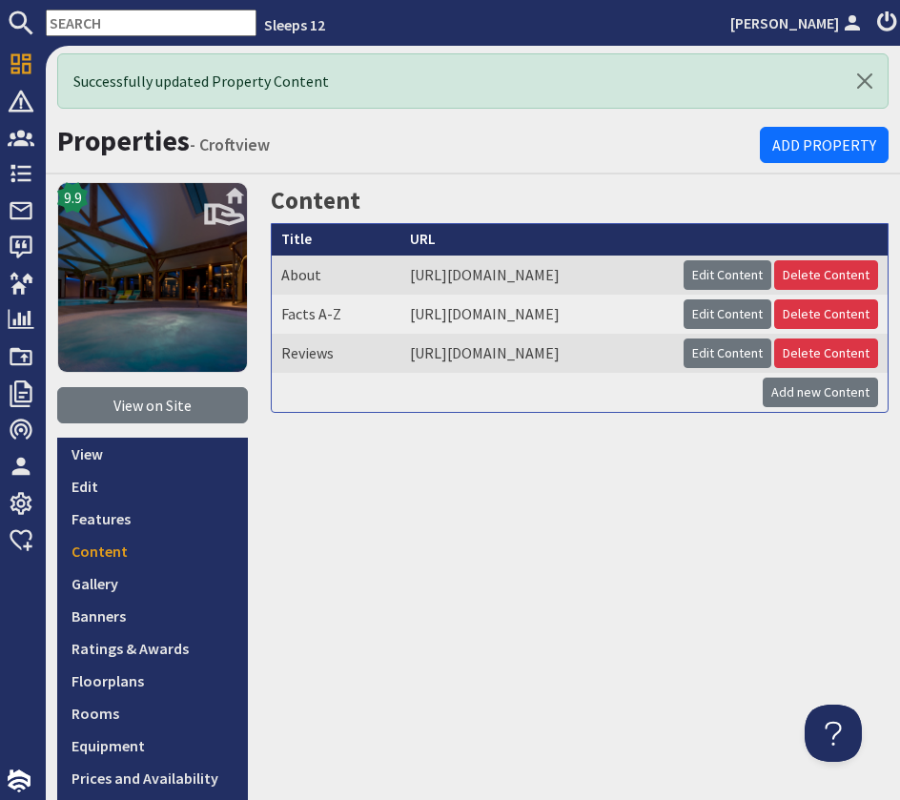
click at [96, 18] on input "text" at bounding box center [151, 23] width 211 height 27
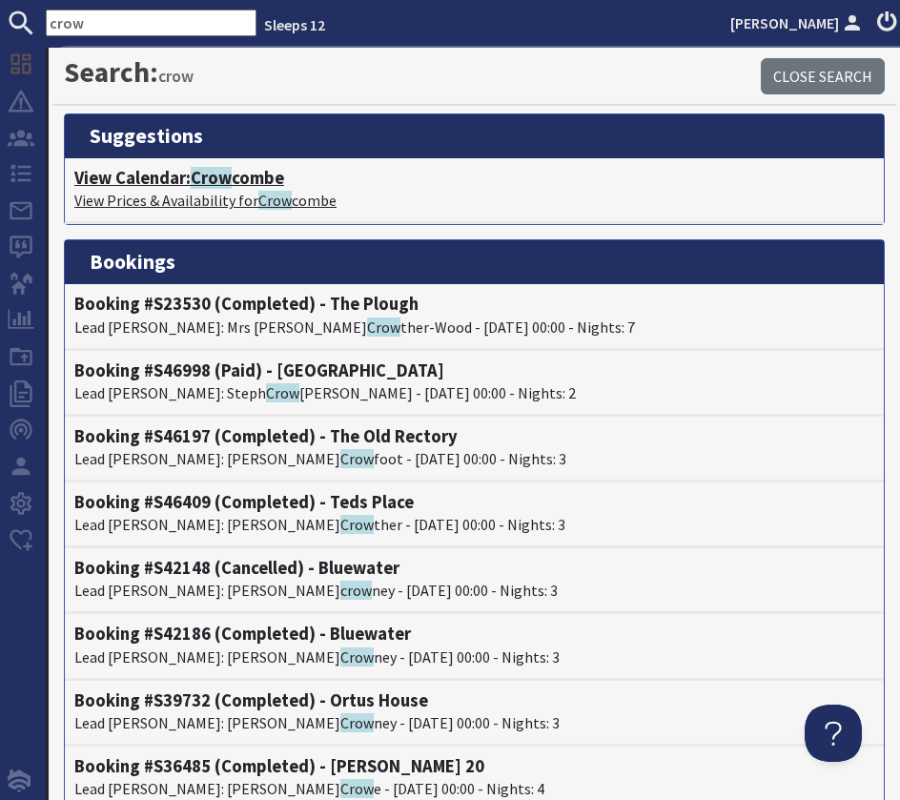
type input "crow"
click at [217, 171] on span "Crow" at bounding box center [211, 178] width 41 height 22
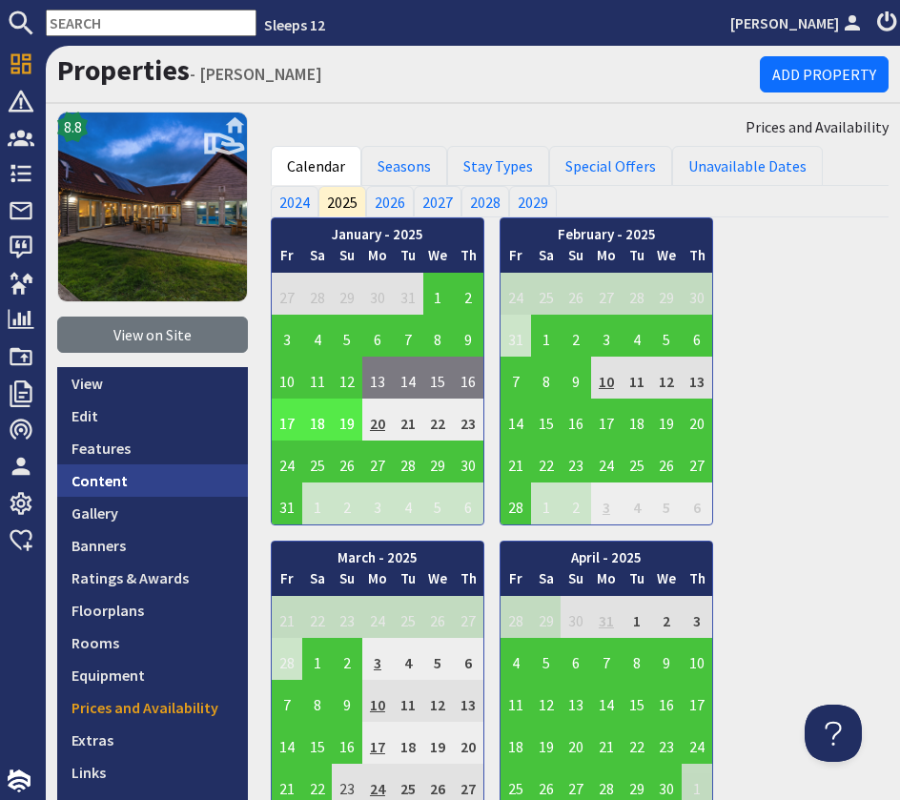
click at [170, 479] on link "Content" at bounding box center [152, 480] width 191 height 32
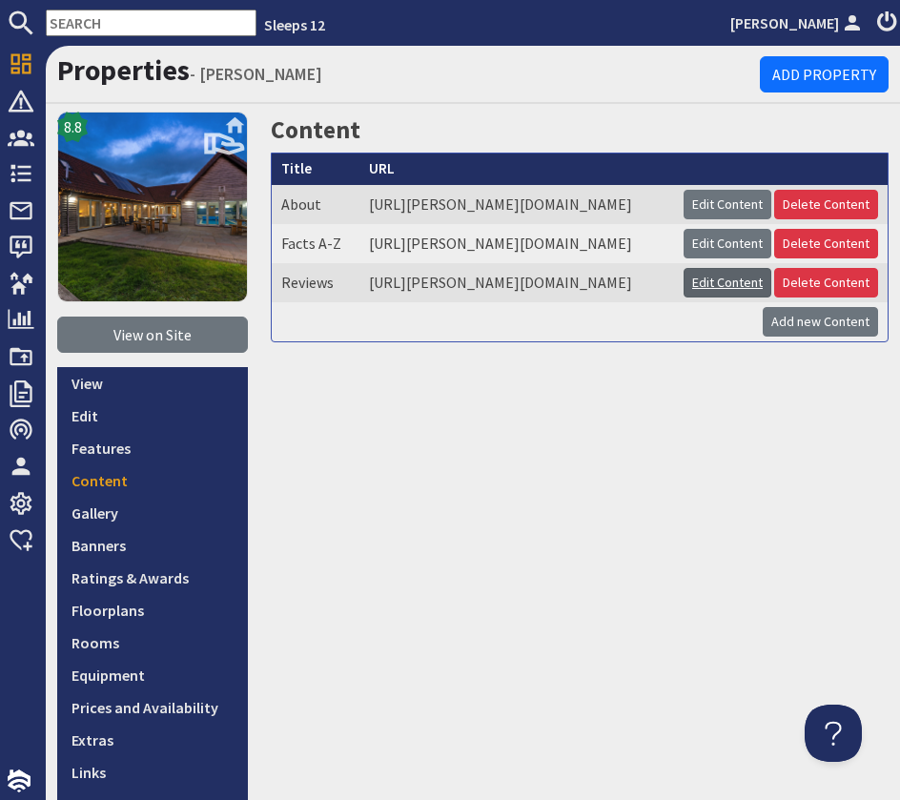
click at [709, 298] on link "Edit Content" at bounding box center [728, 283] width 88 height 30
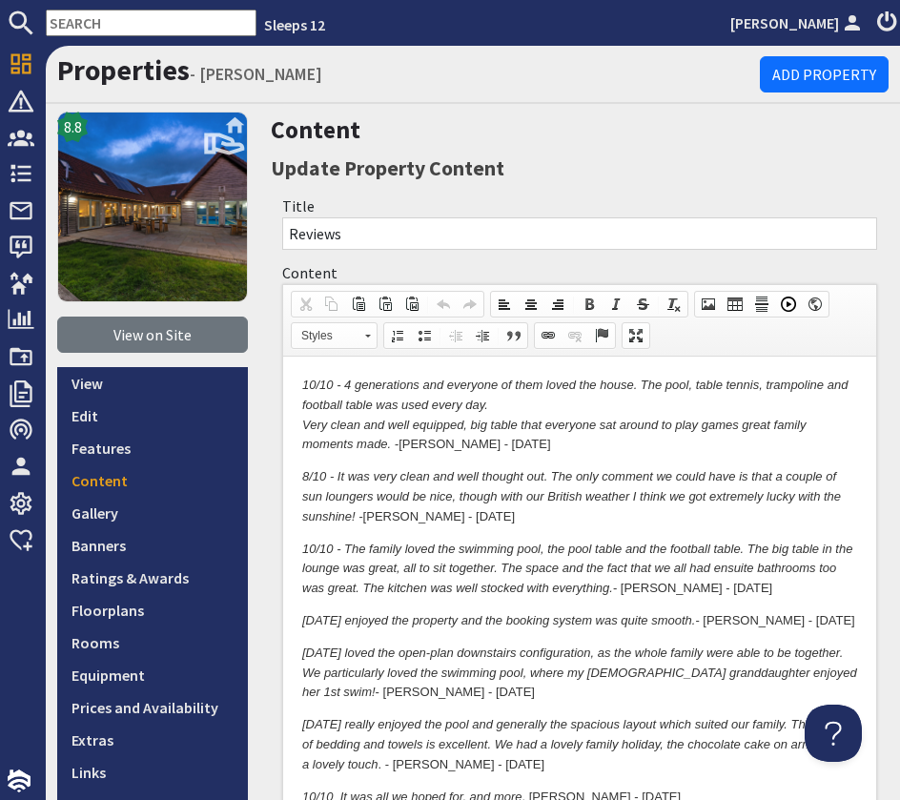
click at [525, 446] on p "10/10 - 4 generations and everyone of them loved the house. The pool, table ten…" at bounding box center [579, 415] width 555 height 79
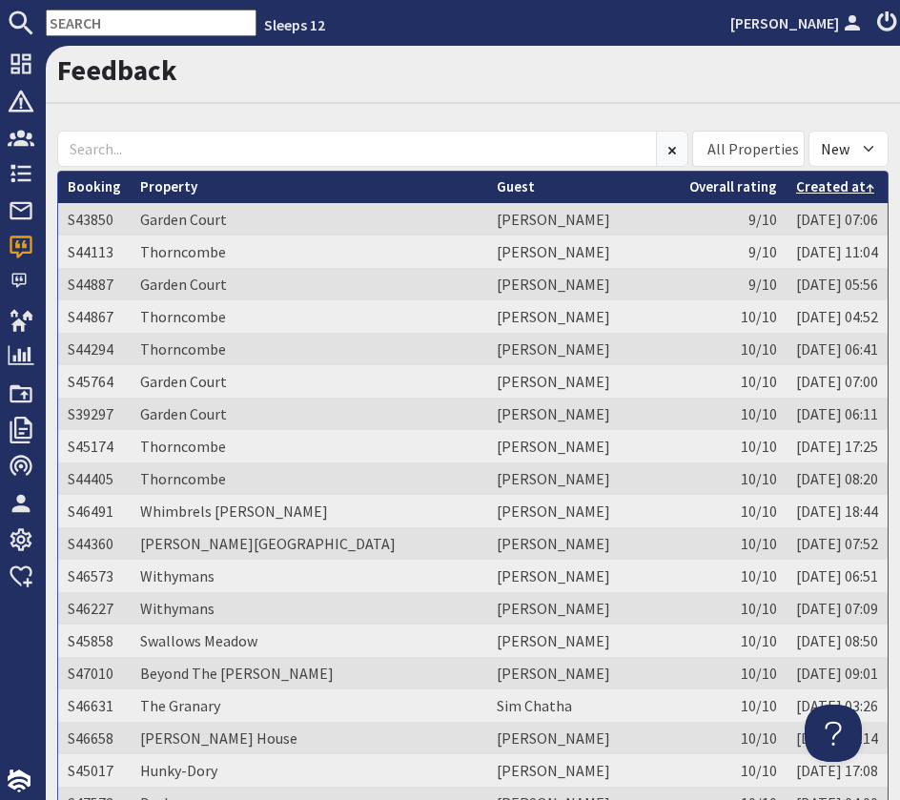
click at [817, 191] on link "Created at" at bounding box center [835, 186] width 78 height 18
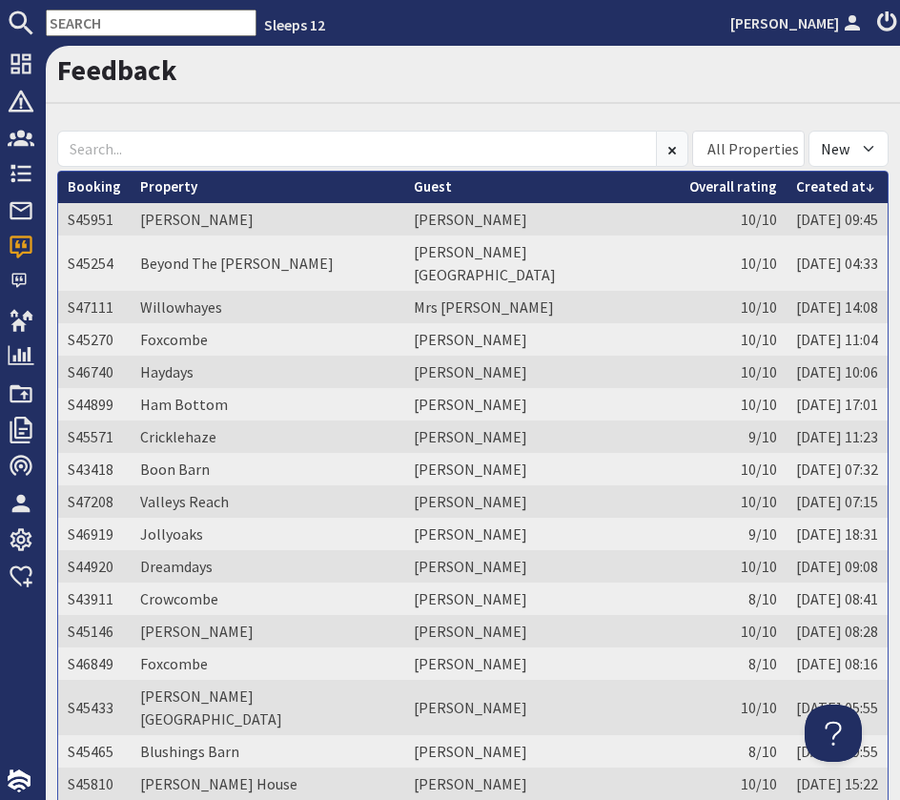
click at [817, 191] on link "Created at" at bounding box center [835, 186] width 78 height 18
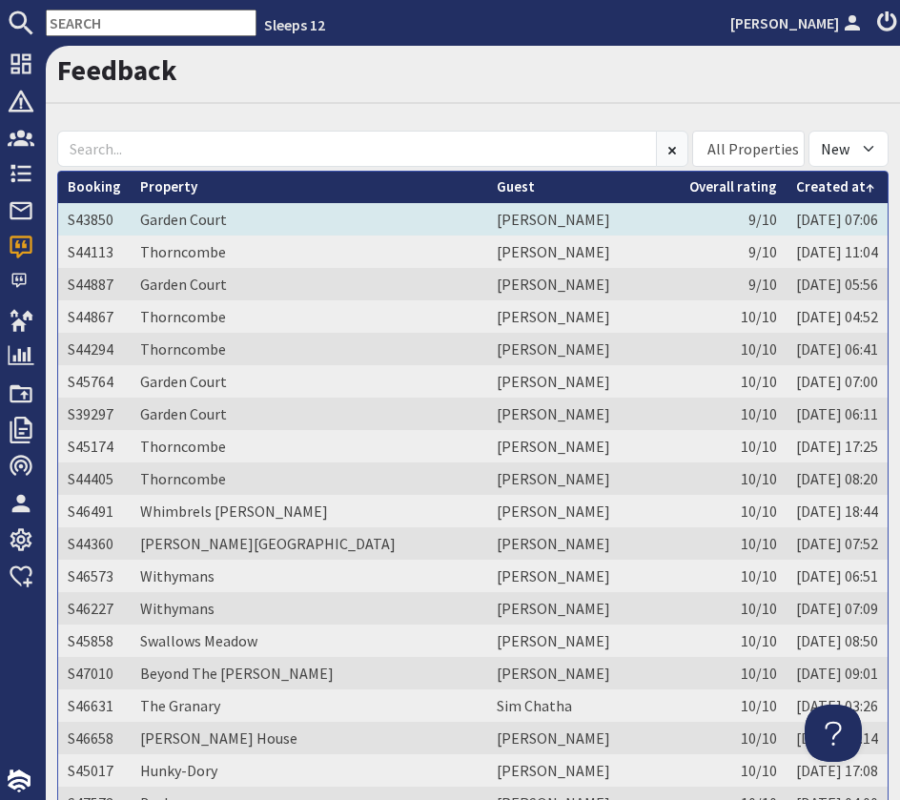
click at [307, 224] on td "Garden Court" at bounding box center [309, 219] width 357 height 32
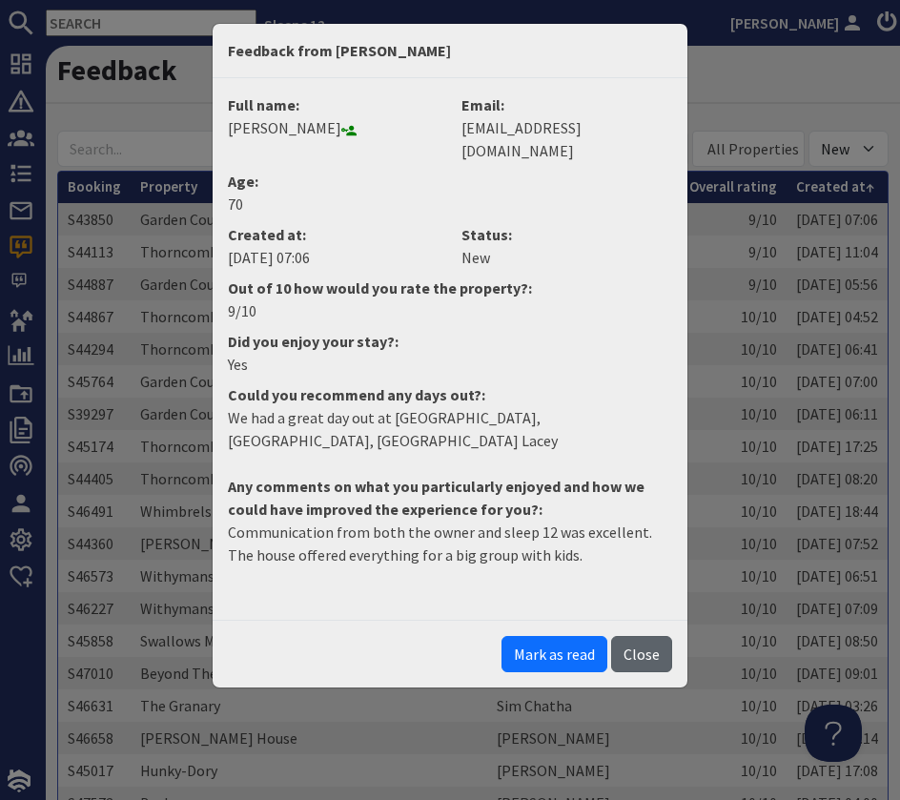
click at [643, 636] on button "Close" at bounding box center [641, 654] width 61 height 36
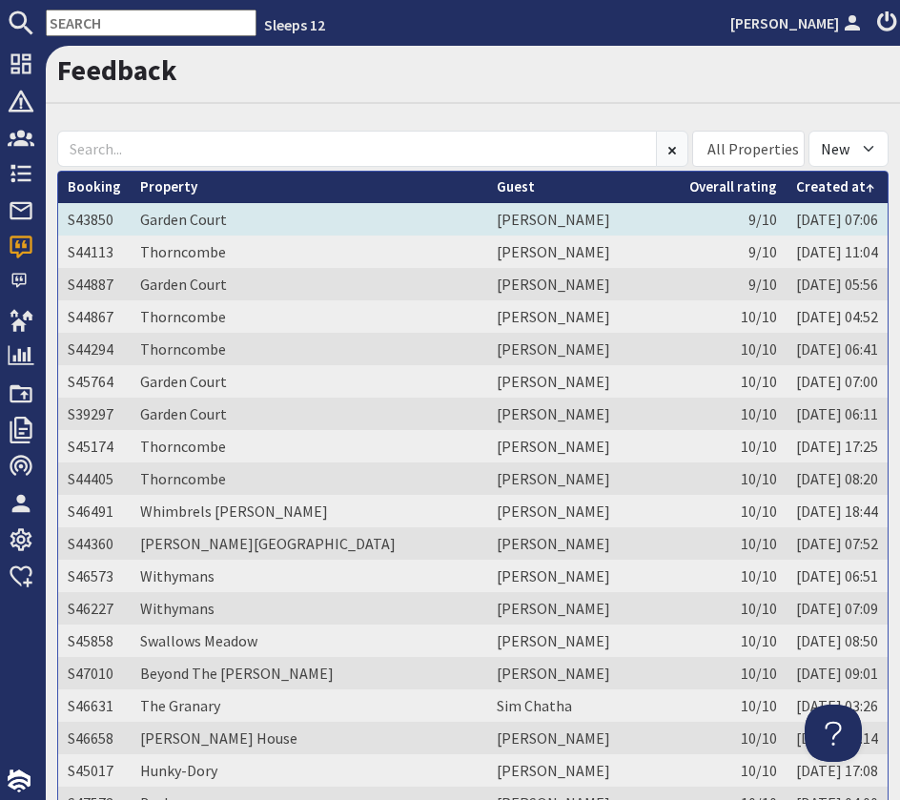
drag, startPoint x: 482, startPoint y: 221, endPoint x: 500, endPoint y: 221, distance: 18.1
click at [487, 221] on td "Christine Walsh" at bounding box center [583, 219] width 193 height 32
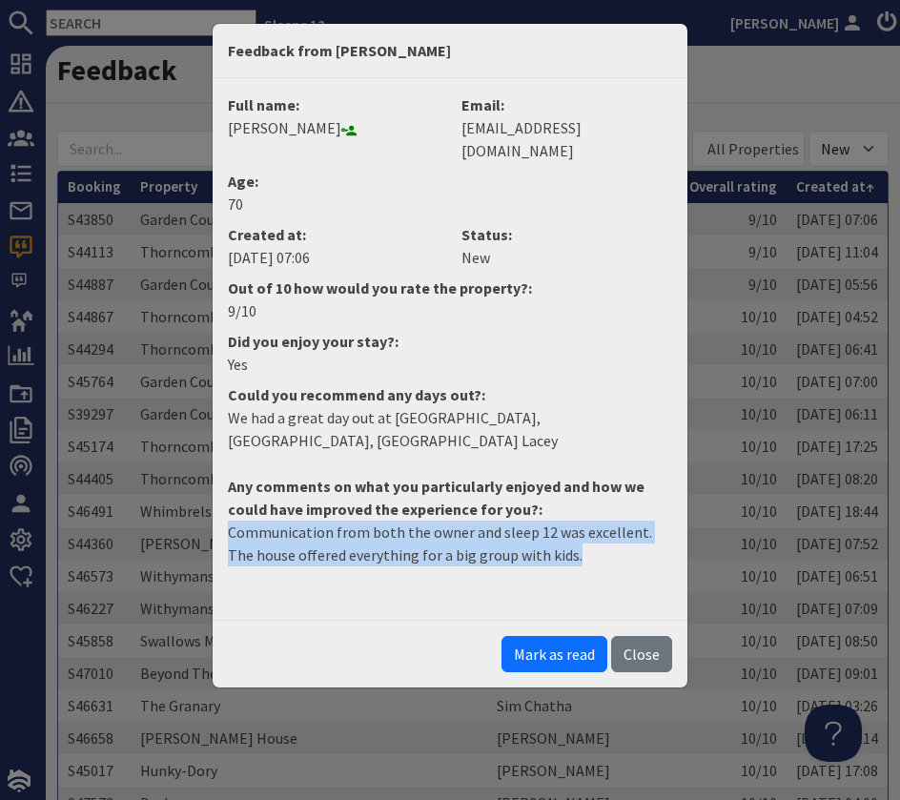
drag, startPoint x: 560, startPoint y: 524, endPoint x: 157, endPoint y: 486, distance: 404.1
click at [157, 486] on div "Feedback from Christine Walsh Full name: Christine Walsh Email: walshy4321@hotm…" at bounding box center [450, 400] width 900 height 800
copy p "Communication from both the owner and sleep 12 was excellent. The house offered…"
click at [559, 636] on button "Mark as read" at bounding box center [555, 654] width 106 height 36
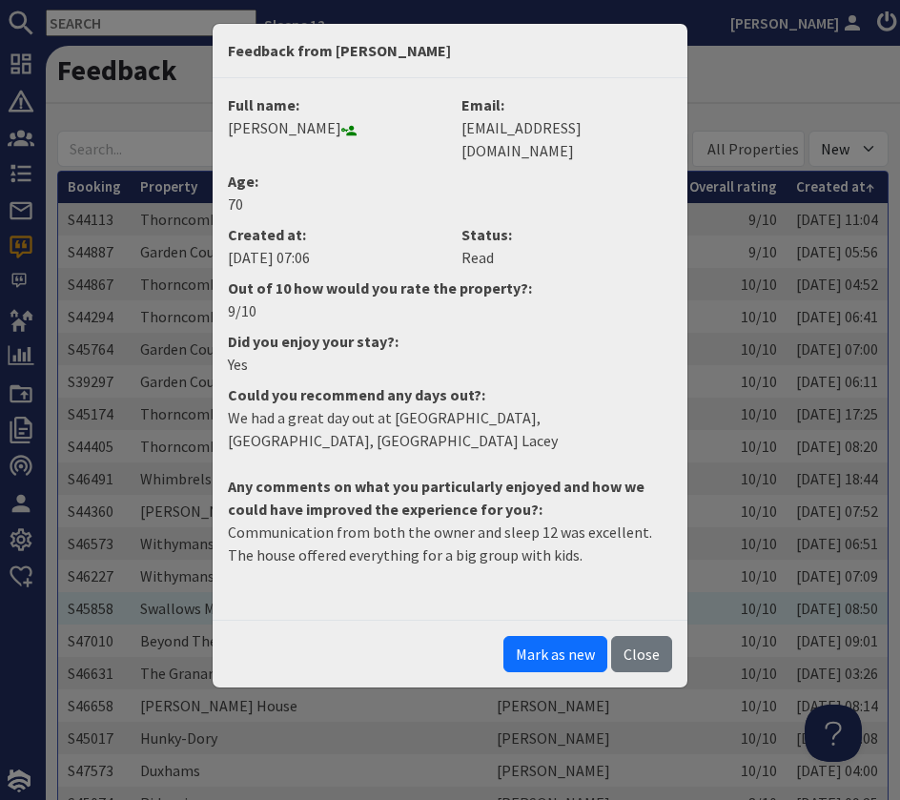
click at [633, 636] on button "Close" at bounding box center [641, 654] width 61 height 36
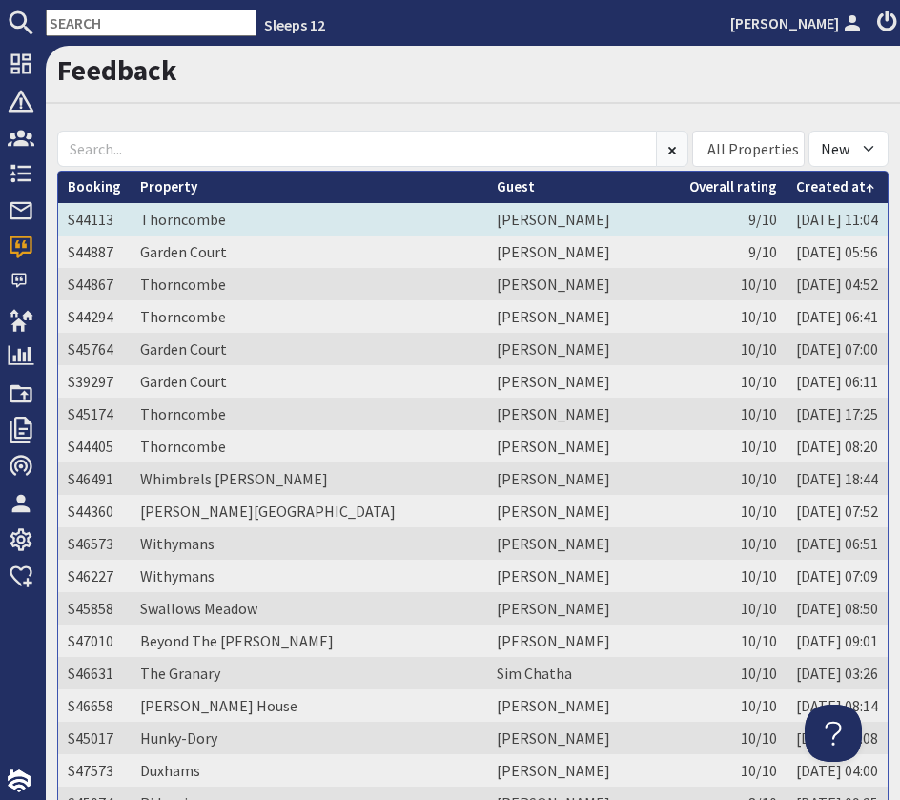
click at [396, 223] on td "Thorncombe" at bounding box center [309, 219] width 357 height 32
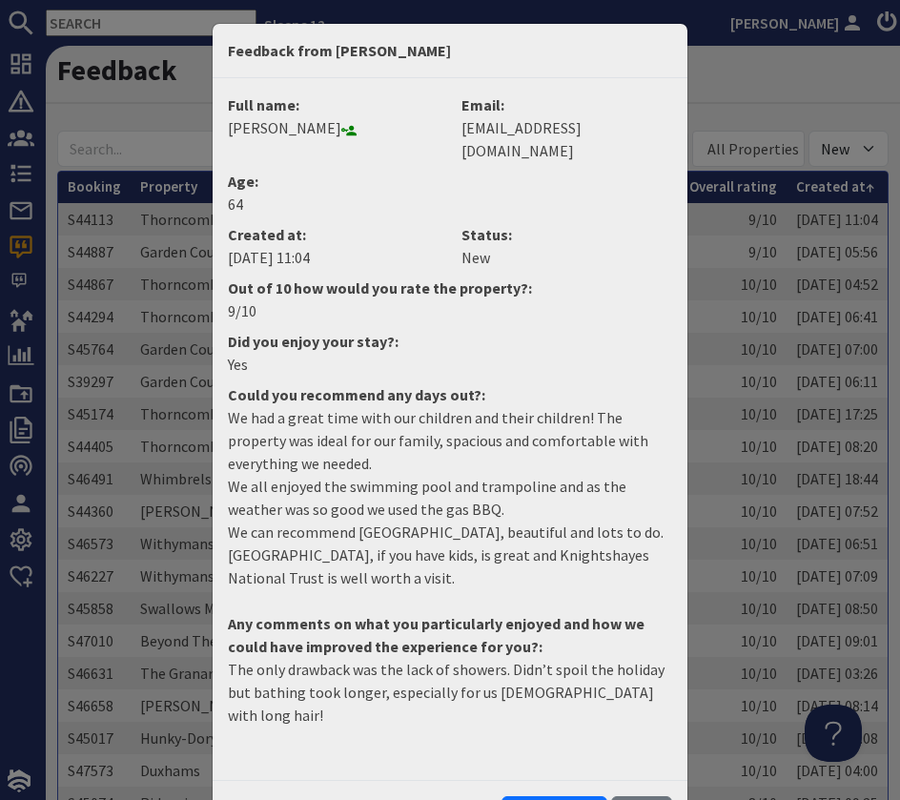
scroll to position [3, 0]
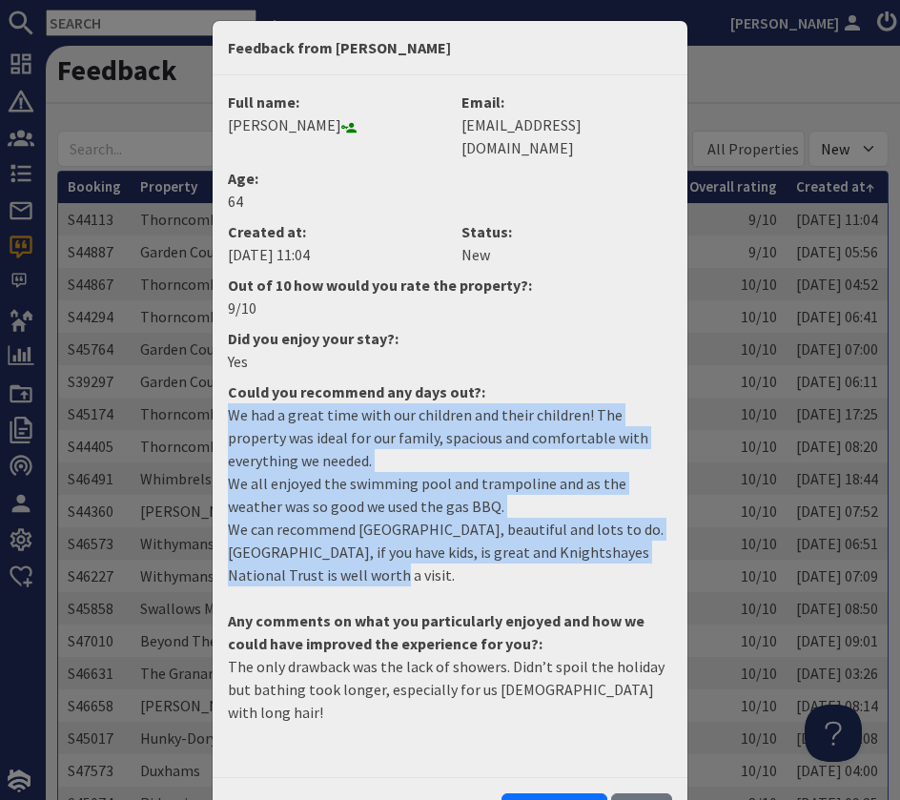
drag, startPoint x: 228, startPoint y: 385, endPoint x: 462, endPoint y: 541, distance: 281.4
click at [462, 541] on p "We had a great time with our children and their children! The property was idea…" at bounding box center [450, 494] width 444 height 183
copy p "We had a great time with our children and their children! The property was idea…"
click at [581, 793] on button "Mark as read" at bounding box center [555, 811] width 106 height 36
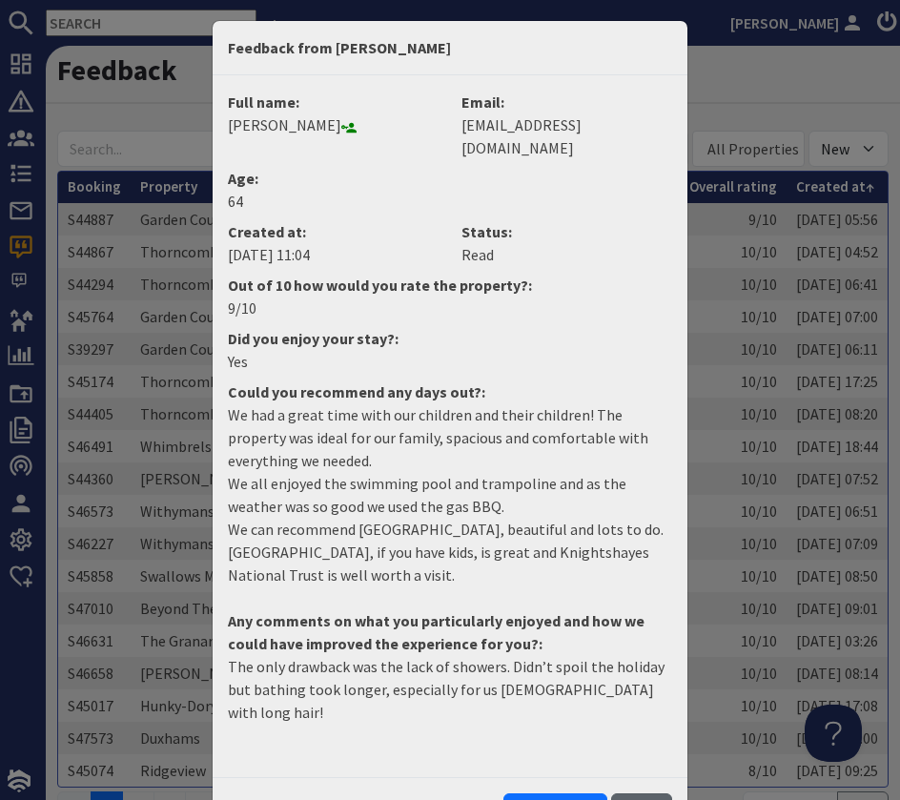
click at [661, 793] on button "Close" at bounding box center [641, 811] width 61 height 36
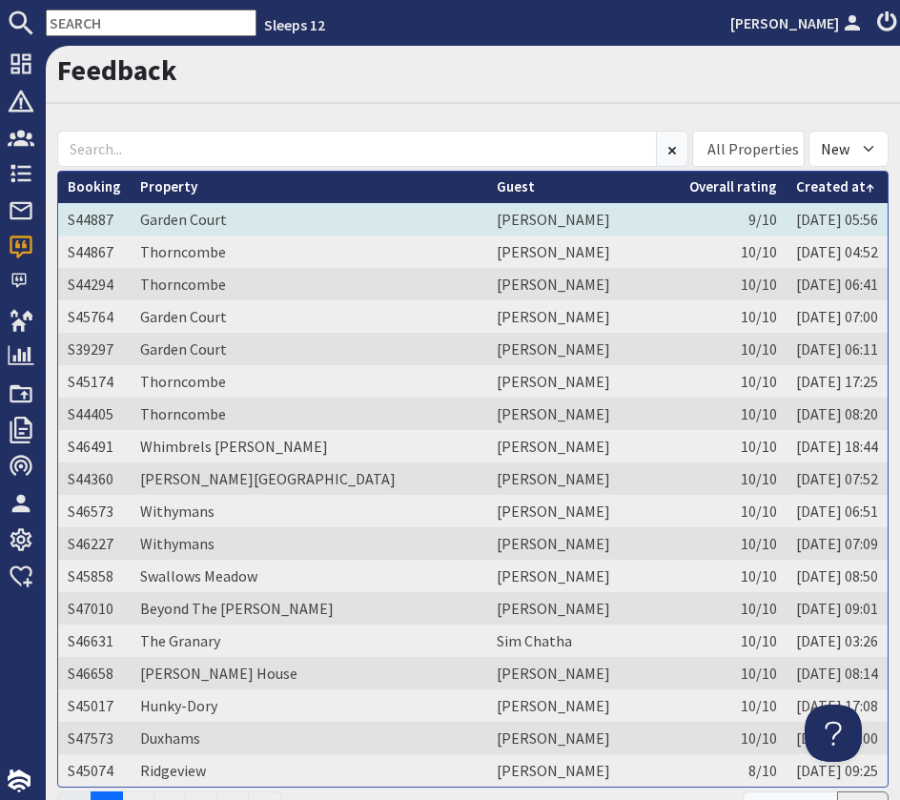
click at [487, 216] on td "Philip Schofield" at bounding box center [583, 219] width 193 height 32
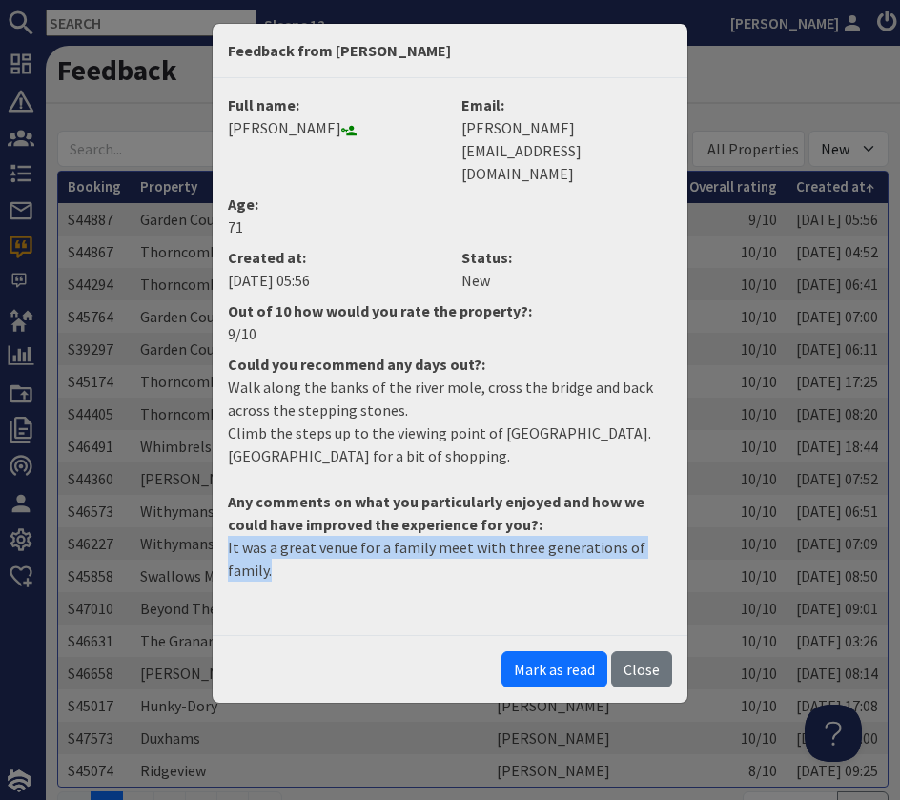
drag, startPoint x: 228, startPoint y: 503, endPoint x: 713, endPoint y: 544, distance: 487.0
click at [713, 544] on div "Feedback from Philip Schofield Full name: Philip Schofield Email: philip@therid…" at bounding box center [450, 400] width 900 height 800
copy p "It was a great venue for a family meet with three generations of family."
click at [574, 651] on button "Mark as read" at bounding box center [555, 669] width 106 height 36
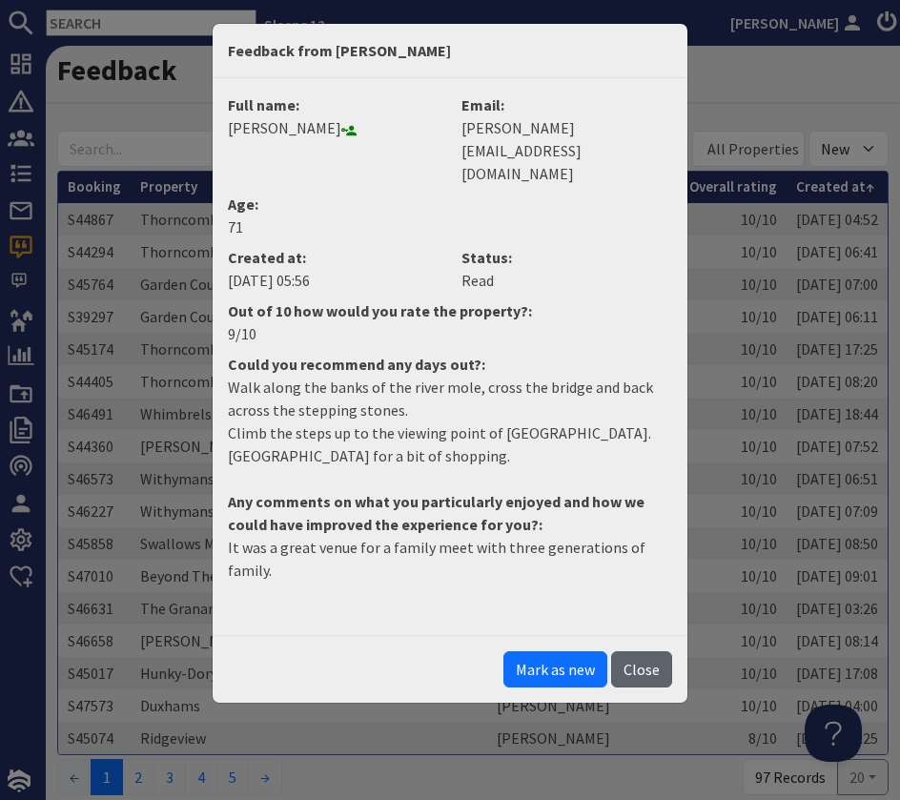
drag, startPoint x: 627, startPoint y: 602, endPoint x: 617, endPoint y: 601, distance: 9.6
click at [627, 651] on button "Close" at bounding box center [641, 669] width 61 height 36
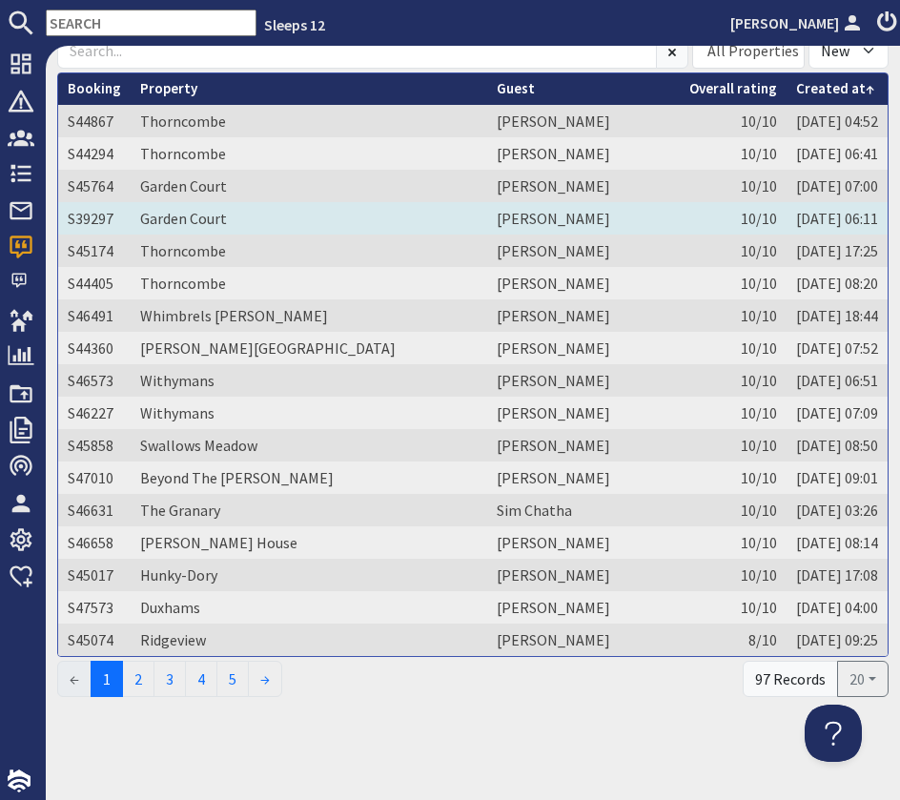
scroll to position [0, 0]
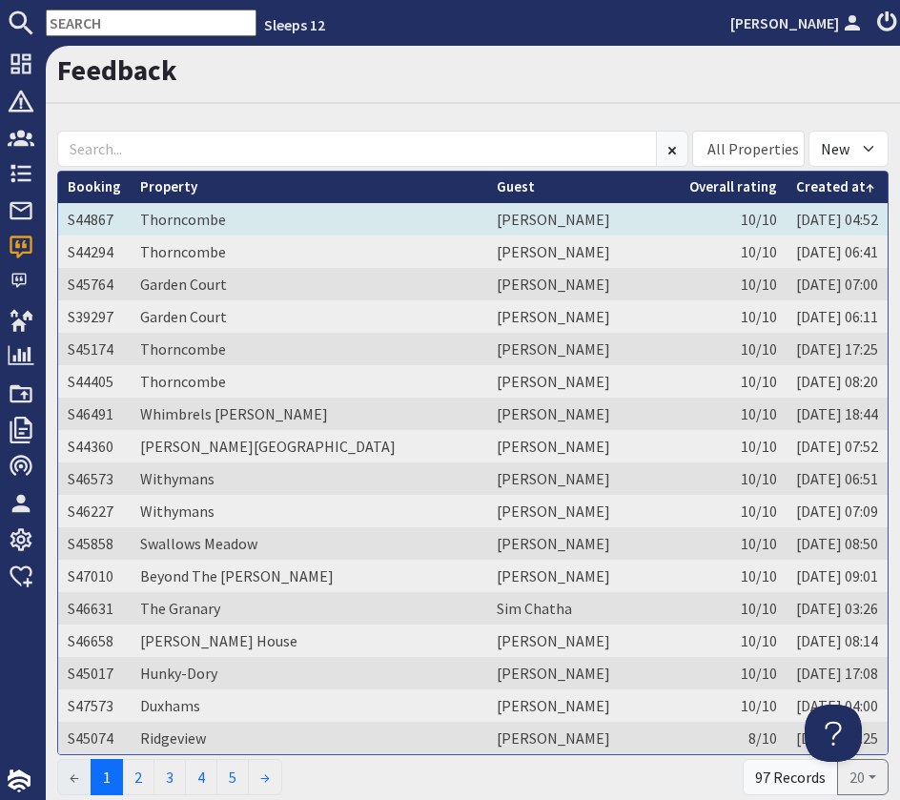
click at [487, 220] on td "Helen Delgard" at bounding box center [583, 219] width 193 height 32
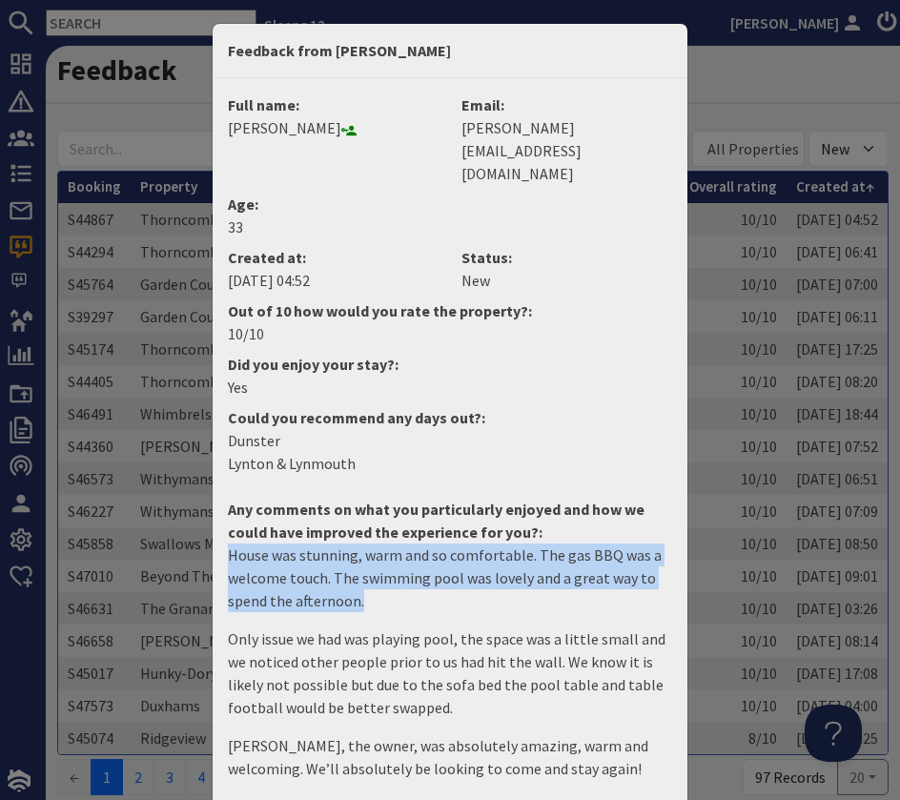
drag, startPoint x: 231, startPoint y: 514, endPoint x: 466, endPoint y: 545, distance: 237.6
click at [466, 545] on p "House was stunning, warm and so comfortable. The gas BBQ was a welcome touch. T…" at bounding box center [450, 578] width 444 height 69
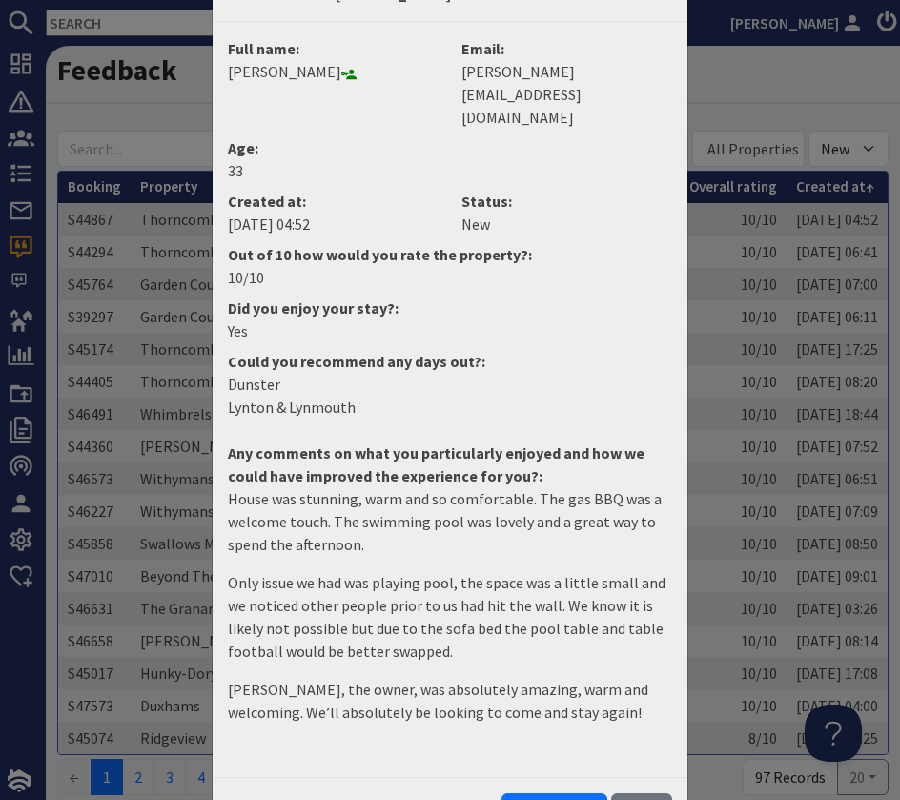
drag, startPoint x: 343, startPoint y: 561, endPoint x: 359, endPoint y: 570, distance: 18.0
click at [344, 571] on p "Only issue we had was playing pool, the space was a little small and we noticed…" at bounding box center [450, 617] width 444 height 92
click at [567, 678] on p "Karen, the owner, was absolutely amazing, warm and welcoming. We’ll absolutely …" at bounding box center [450, 701] width 444 height 46
drag, startPoint x: 540, startPoint y: 664, endPoint x: 549, endPoint y: 661, distance: 10.0
click at [547, 678] on p "Karen, the owner, was absolutely amazing, warm and welcoming. We’ll absolutely …" at bounding box center [450, 701] width 444 height 46
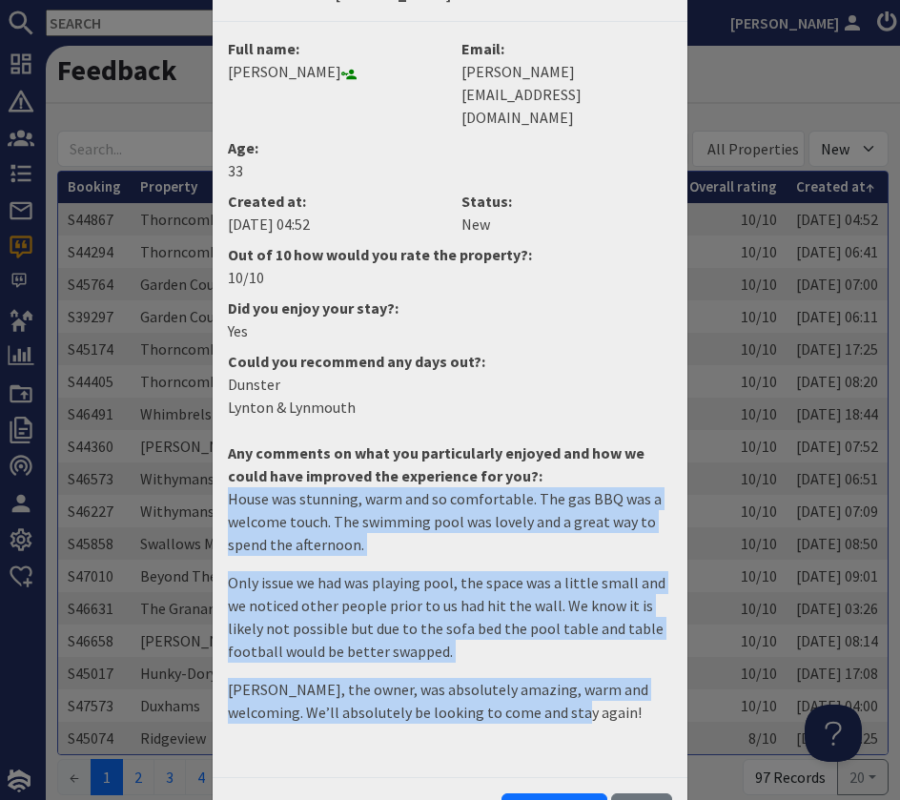
drag, startPoint x: 566, startPoint y: 668, endPoint x: 222, endPoint y: 444, distance: 410.8
click at [221, 487] on dd "House was stunning, warm and so comfortable. The gas BBQ was a welcome touch. T…" at bounding box center [449, 613] width 467 height 252
copy dd "House was stunning, warm and so comfortable. The gas BBQ was a welcome touch. T…"
click at [534, 793] on button "Mark as read" at bounding box center [555, 811] width 106 height 36
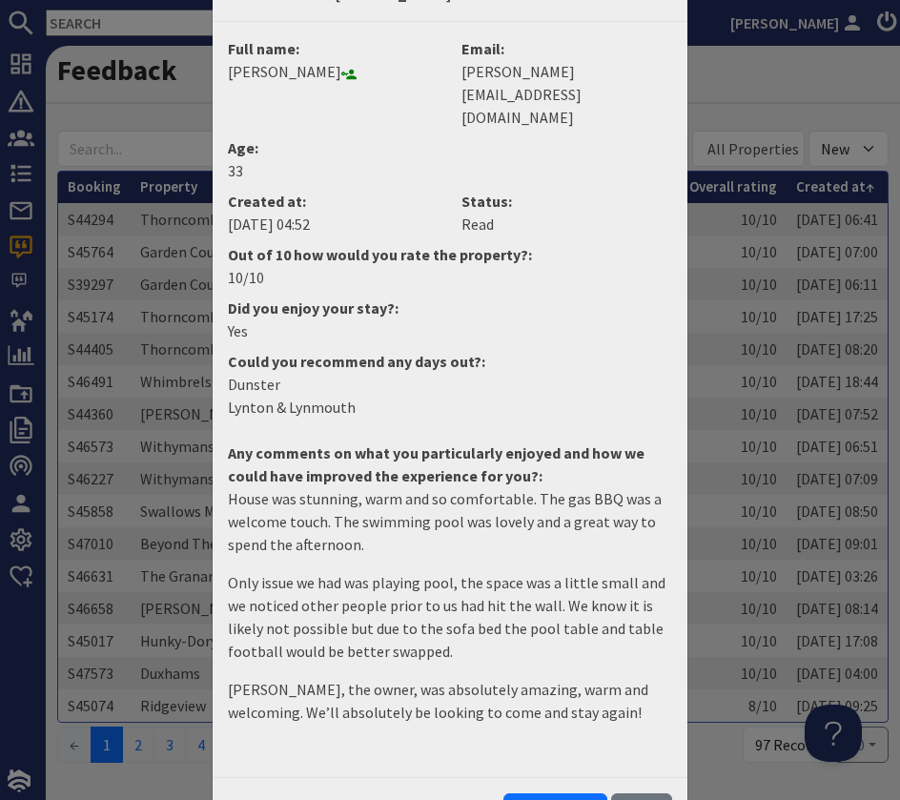
click at [643, 793] on button "Close" at bounding box center [641, 811] width 61 height 36
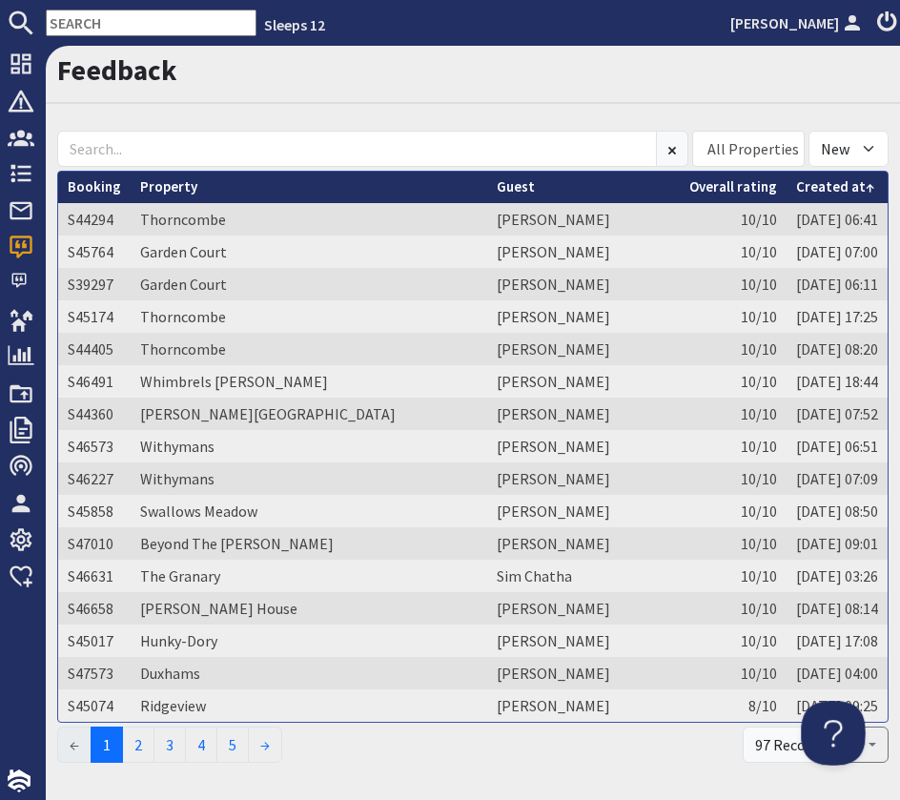
scroll to position [17, 0]
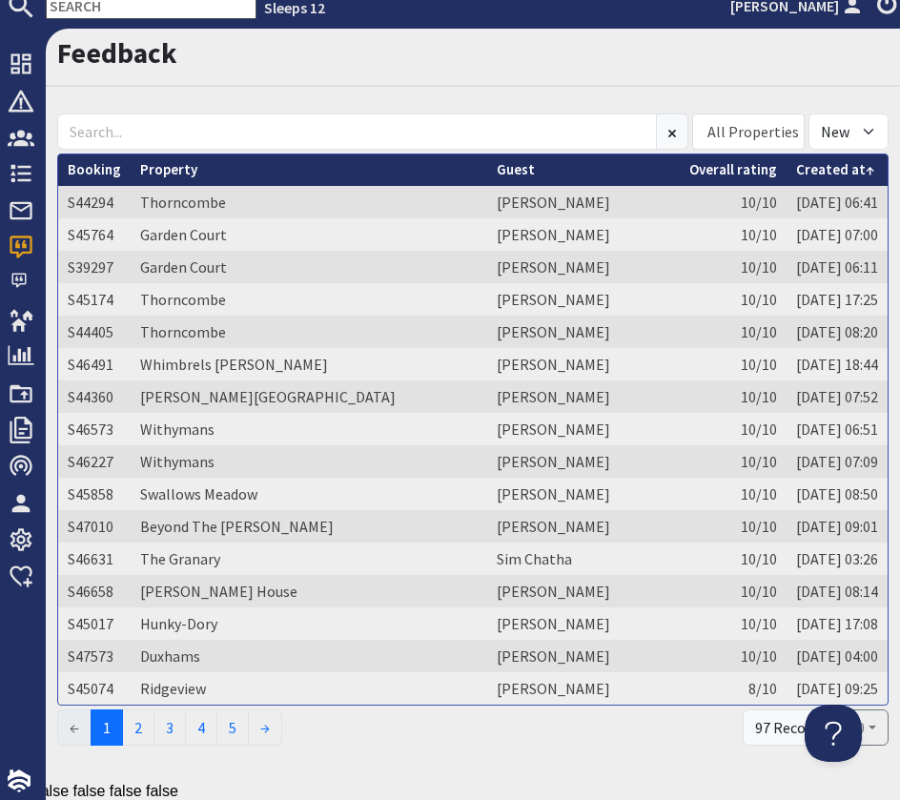
click at [766, 729] on div "97 Records" at bounding box center [790, 727] width 95 height 36
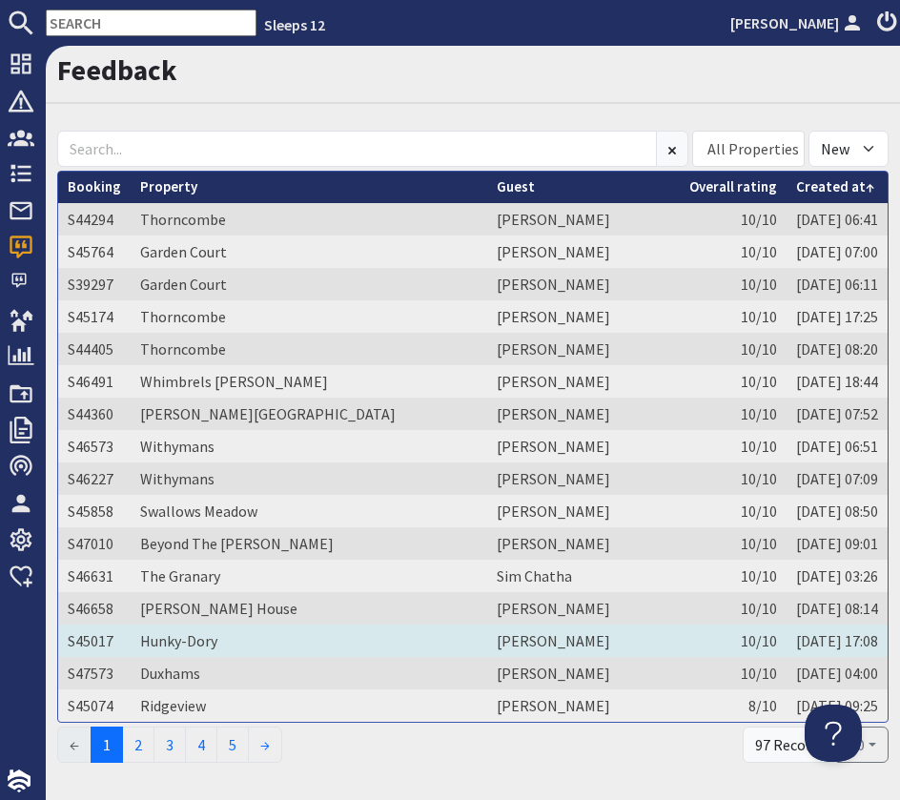
scroll to position [66, 0]
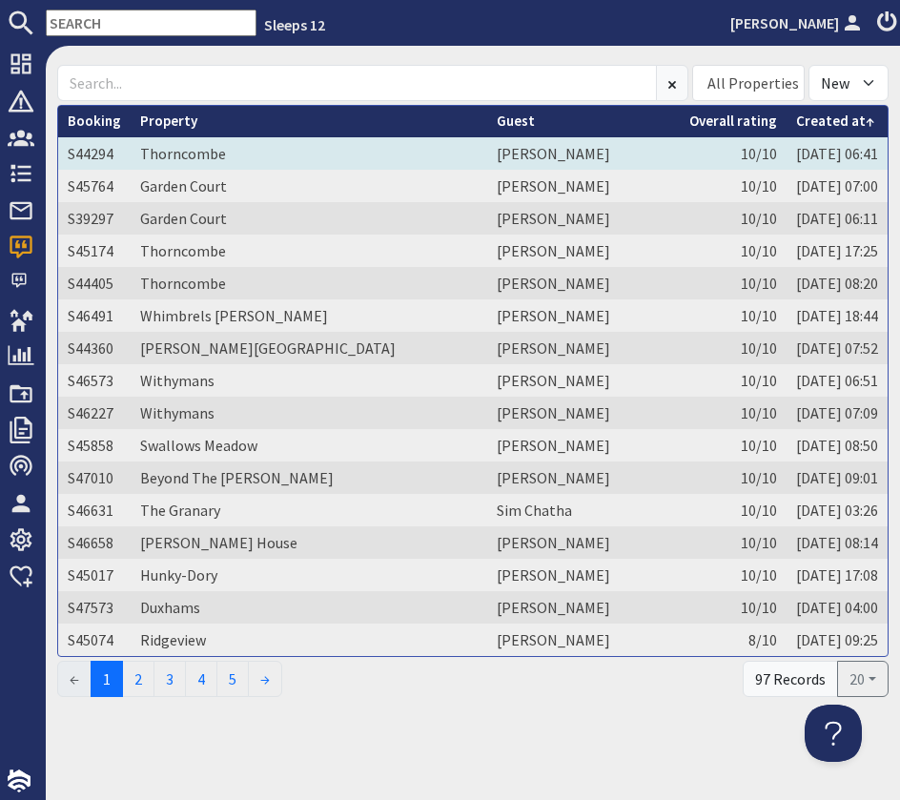
drag, startPoint x: 249, startPoint y: 161, endPoint x: 335, endPoint y: 155, distance: 86.0
click at [251, 161] on td "Thorncombe" at bounding box center [309, 153] width 357 height 32
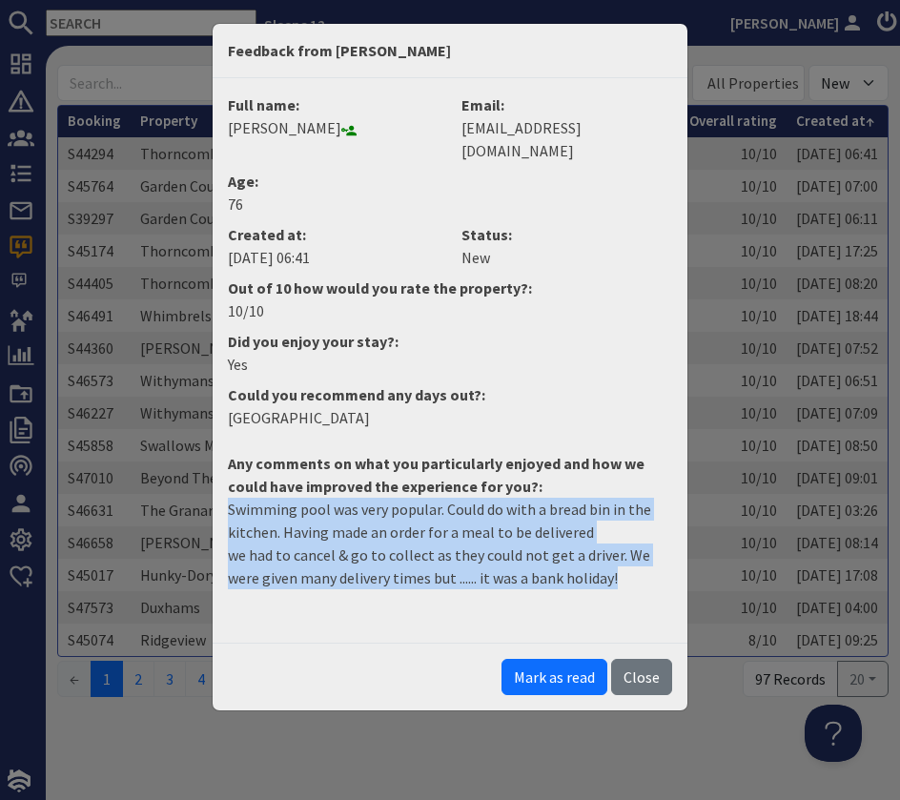
drag, startPoint x: 229, startPoint y: 485, endPoint x: 625, endPoint y: 551, distance: 401.2
click at [625, 551] on p "Swimming pool was very popular. Could do with a bread bin in the kitchen. Havin…" at bounding box center [450, 544] width 444 height 92
copy p "Swimming pool was very popular. Could do with a bread bin in the kitchen. Havin…"
click at [577, 659] on button "Mark as read" at bounding box center [555, 677] width 106 height 36
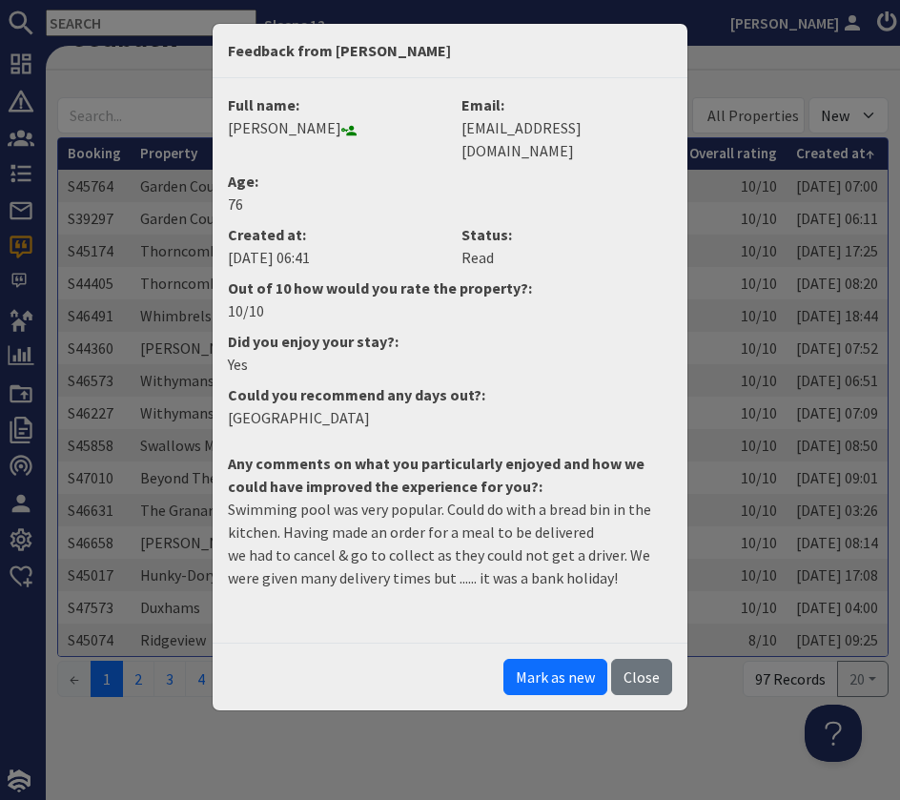
scroll to position [33, 0]
click at [616, 659] on button "Close" at bounding box center [641, 677] width 61 height 36
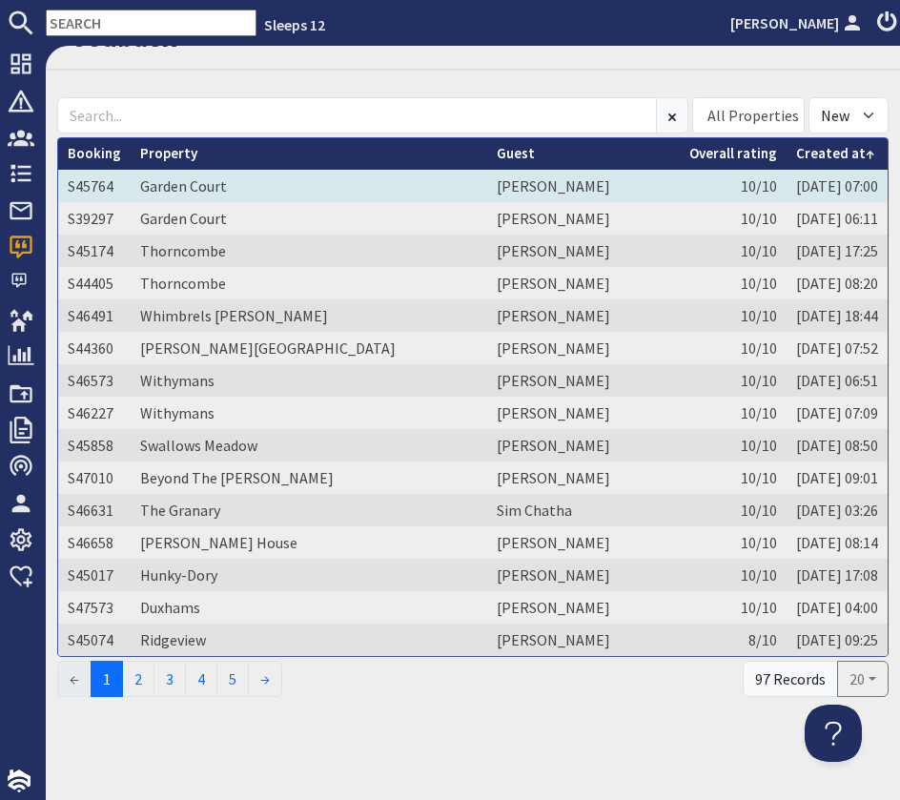
click at [487, 188] on td "Sarah Adams" at bounding box center [583, 186] width 193 height 32
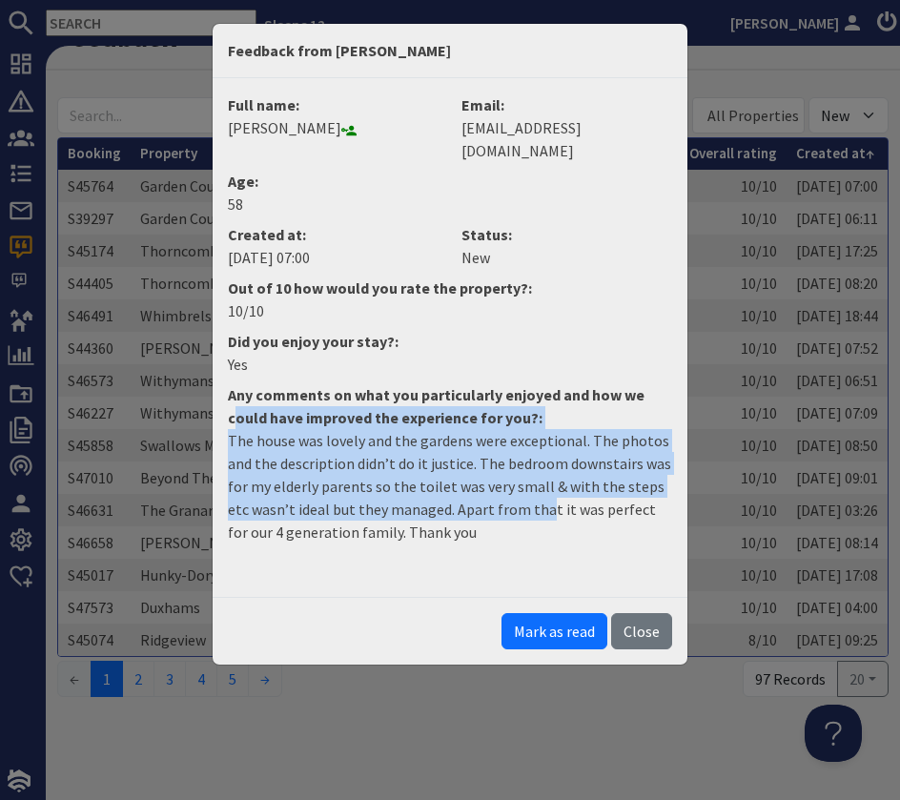
drag, startPoint x: 489, startPoint y: 493, endPoint x: 233, endPoint y: 387, distance: 277.5
click at [233, 387] on dl "Full name: Sarah Adams Email: sar.adams38@gmail.com Age: 58 Created at: 19/05/2…" at bounding box center [449, 329] width 467 height 473
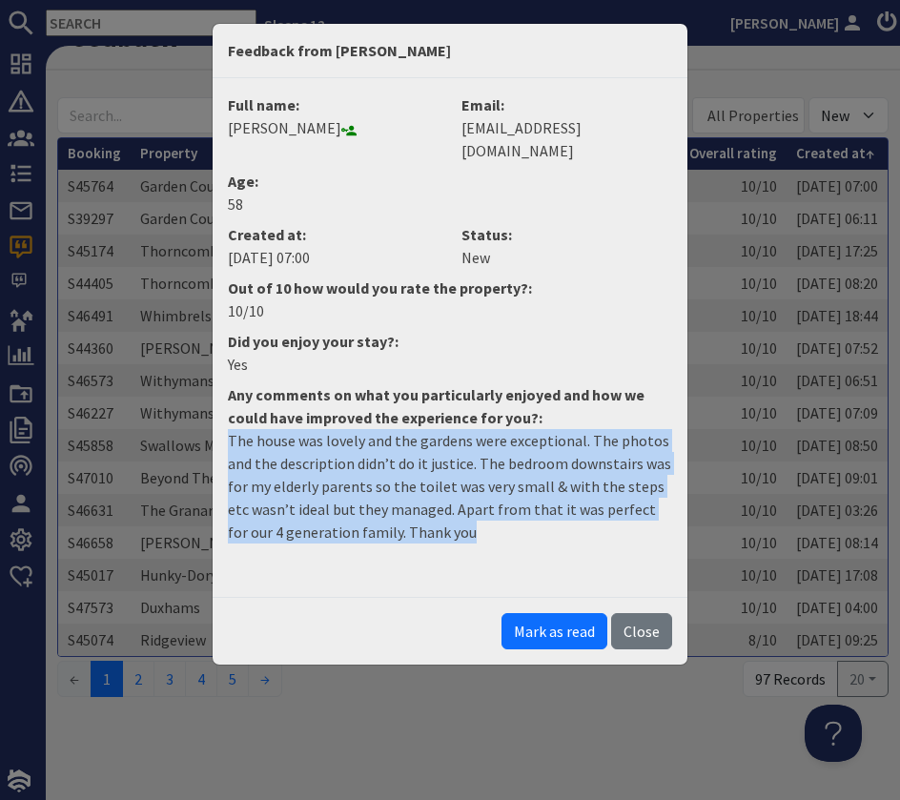
drag, startPoint x: 426, startPoint y: 514, endPoint x: 227, endPoint y: 418, distance: 221.4
click at [227, 429] on dd "The house was lovely and the gardens were exceptional. The photos and the descr…" at bounding box center [449, 494] width 467 height 130
copy p "The house was lovely and the gardens were exceptional. The photos and the descr…"
click at [548, 613] on button "Mark as read" at bounding box center [555, 631] width 106 height 36
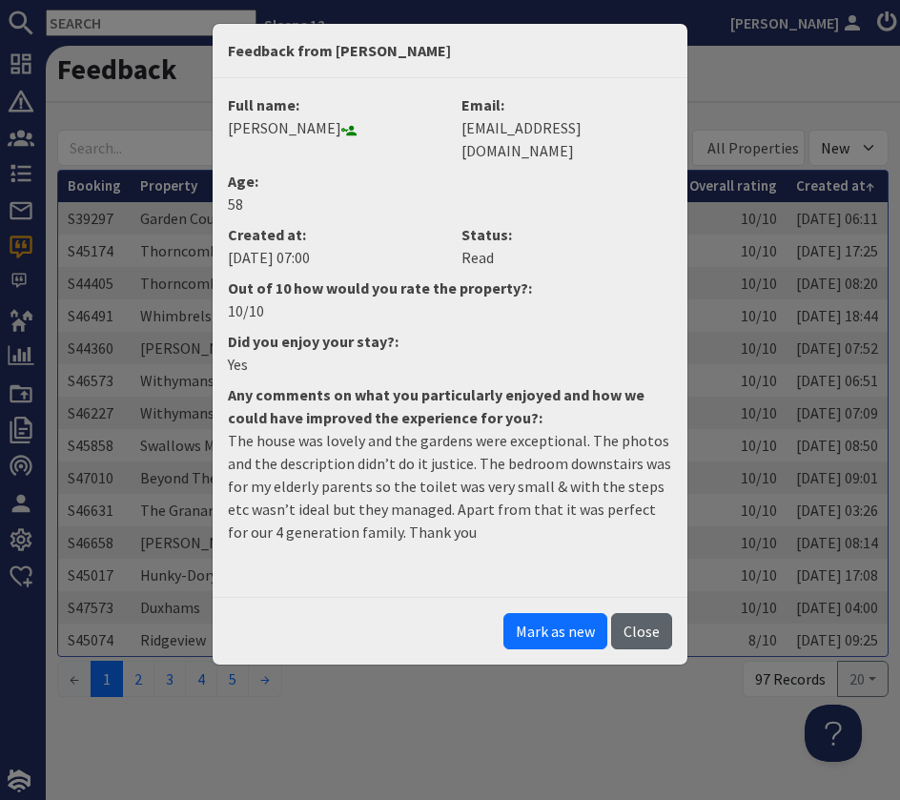
click at [626, 613] on button "Close" at bounding box center [641, 631] width 61 height 36
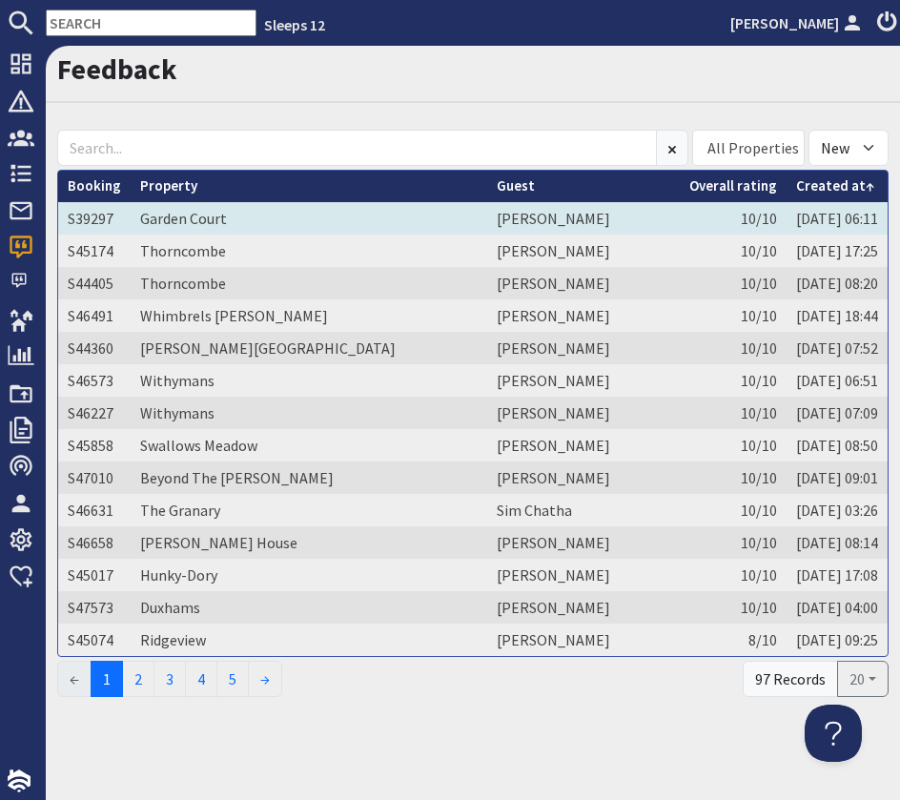
drag, startPoint x: 443, startPoint y: 216, endPoint x: 360, endPoint y: 233, distance: 84.5
click at [487, 216] on td "Carol Gallacher" at bounding box center [583, 218] width 193 height 32
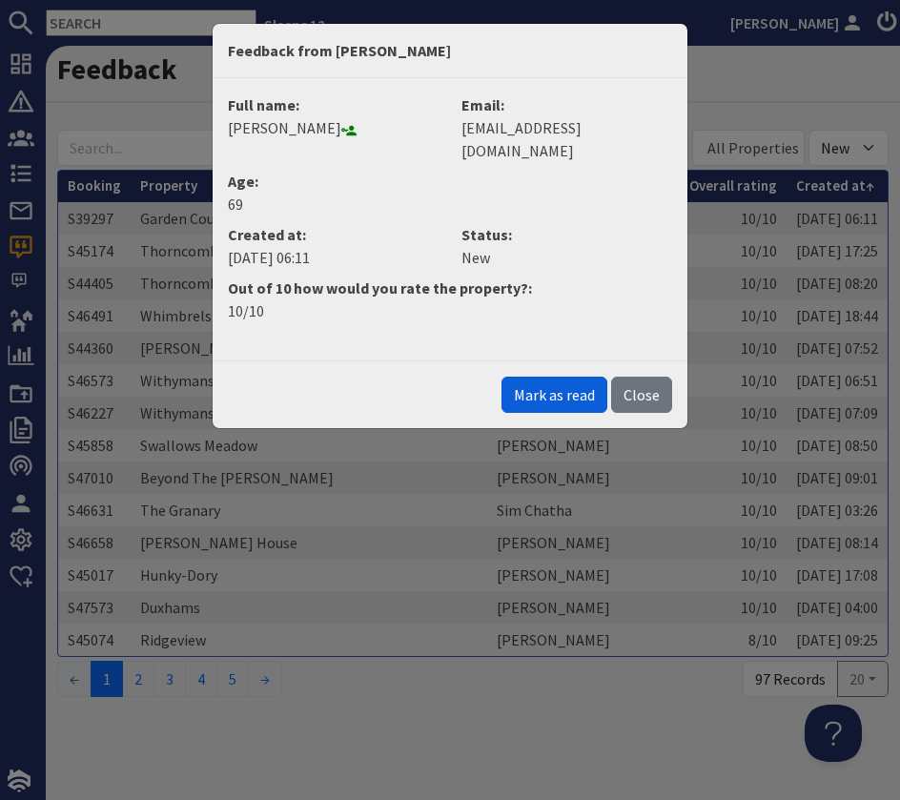
click at [553, 377] on button "Mark as read" at bounding box center [555, 395] width 106 height 36
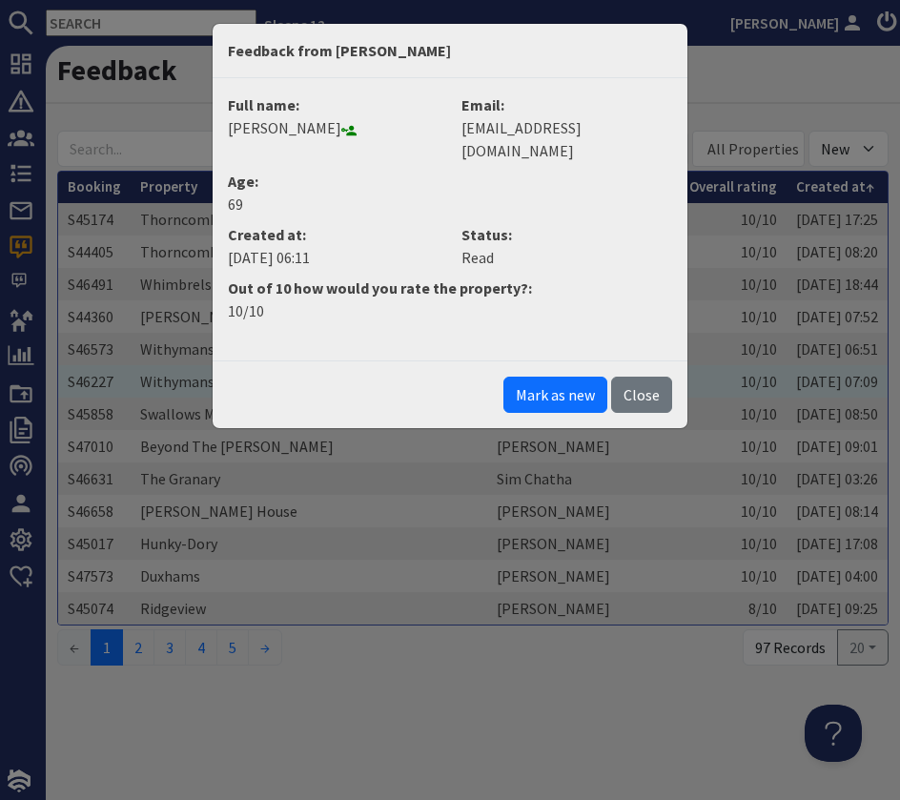
click at [650, 377] on button "Close" at bounding box center [641, 395] width 61 height 36
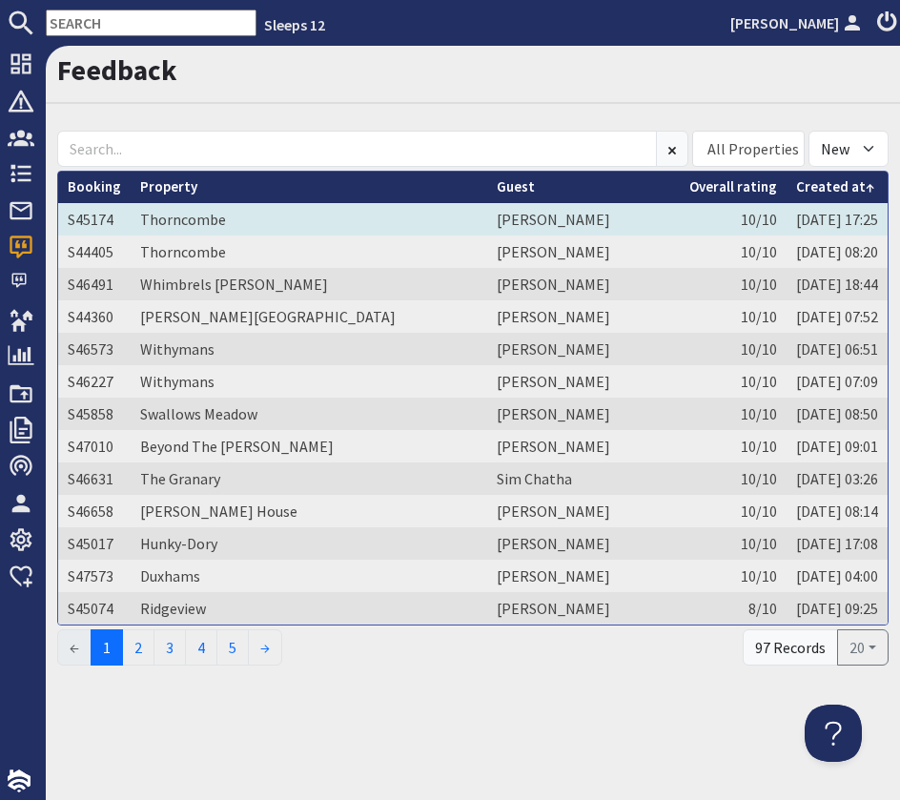
click at [332, 227] on td "Thorncombe" at bounding box center [309, 219] width 357 height 32
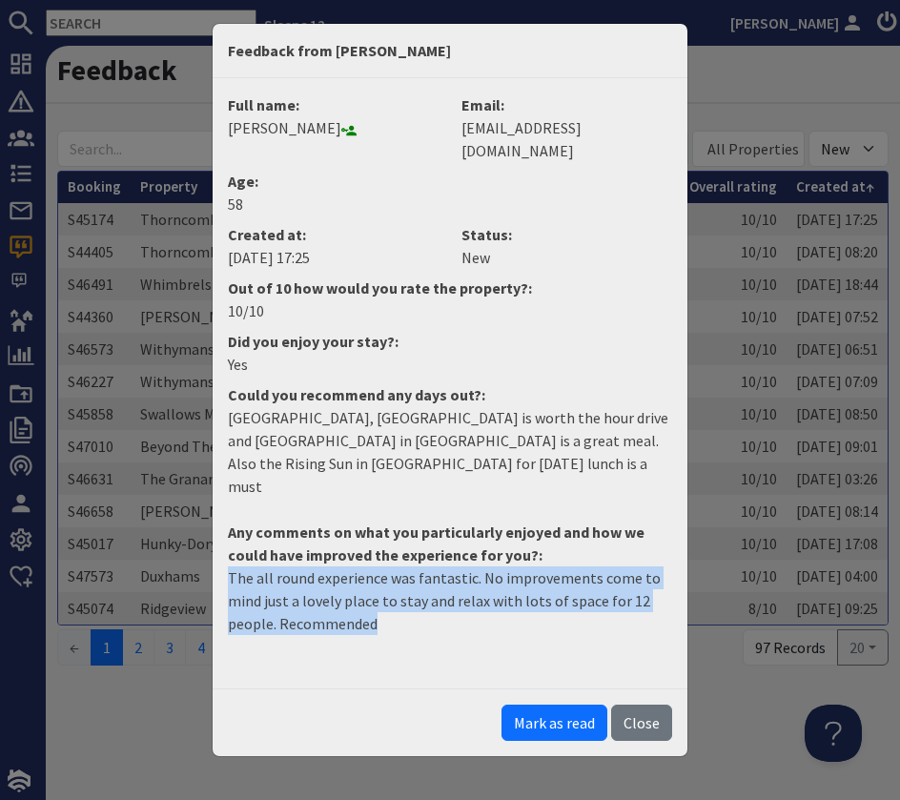
drag, startPoint x: 390, startPoint y: 583, endPoint x: 221, endPoint y: 527, distance: 177.6
click at [221, 566] on dd "The all round experience was fantastic. No improvements come to mind just a lov…" at bounding box center [449, 608] width 467 height 84
copy p "The all round experience was fantastic. No improvements come to mind just a lov…"
click at [569, 705] on button "Mark as read" at bounding box center [555, 723] width 106 height 36
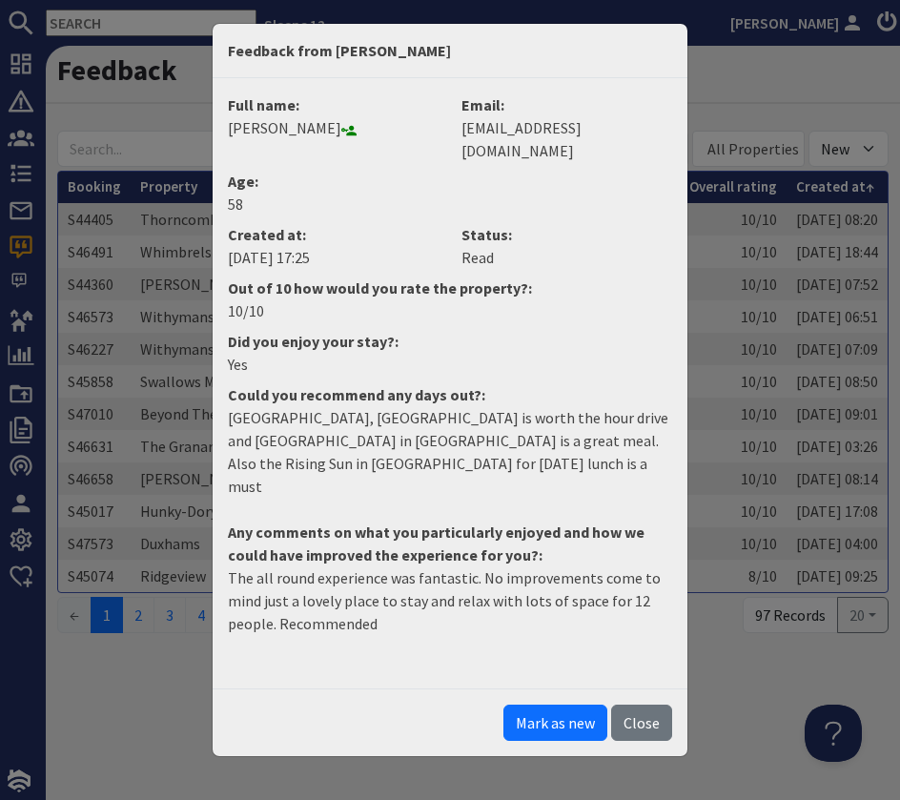
click at [630, 705] on button "Close" at bounding box center [641, 723] width 61 height 36
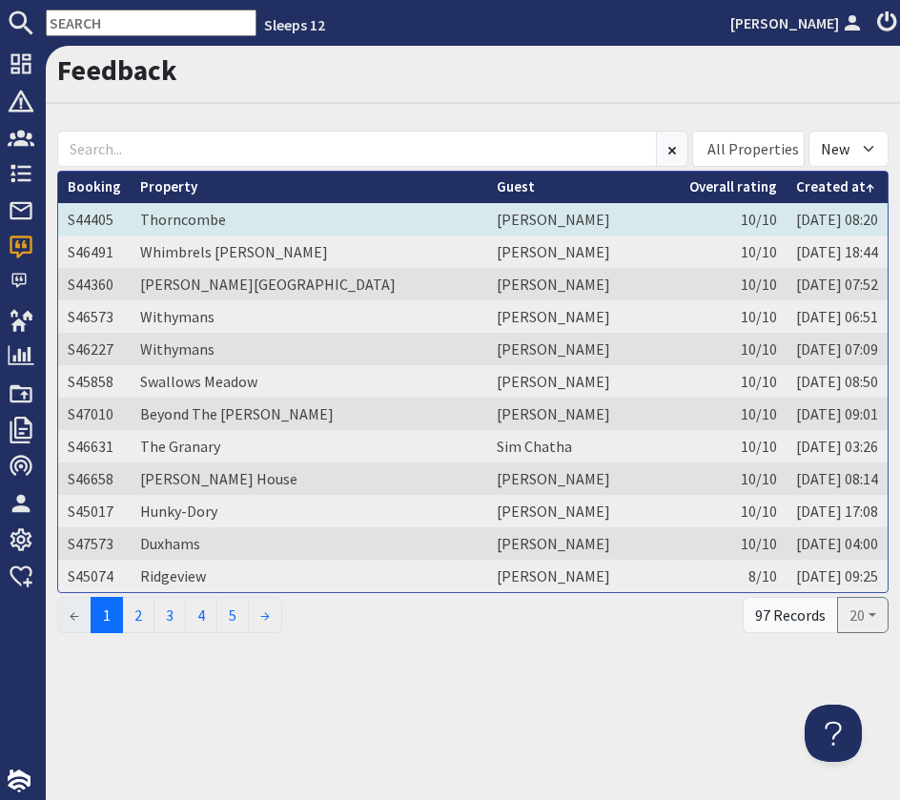
click at [514, 219] on td "Stephanie Morton" at bounding box center [583, 219] width 193 height 32
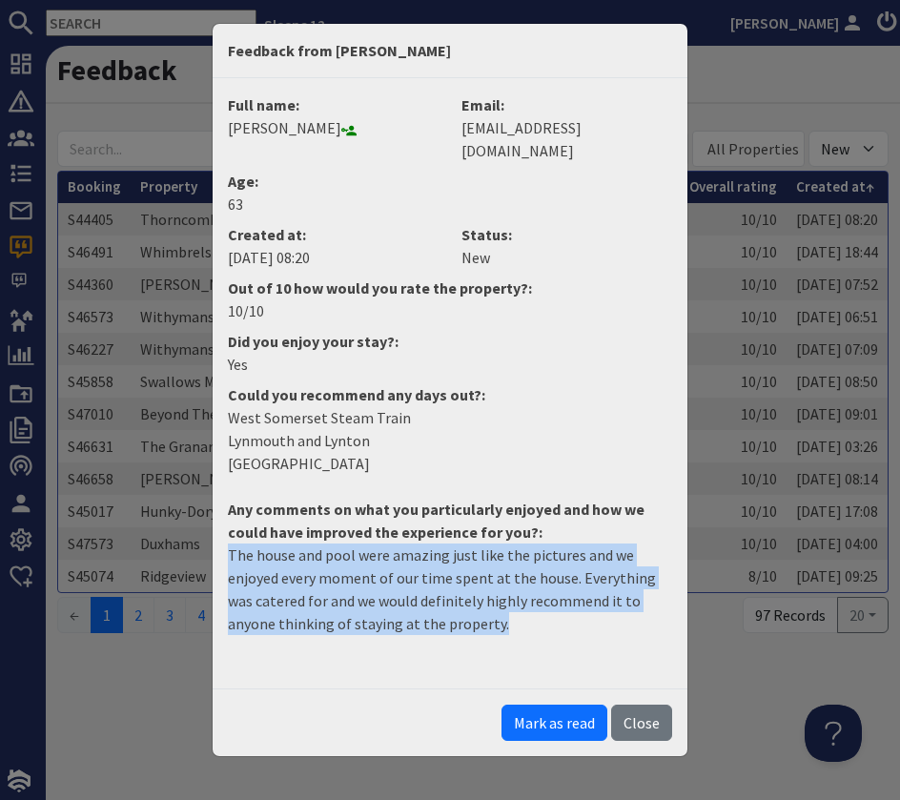
drag, startPoint x: 450, startPoint y: 604, endPoint x: 197, endPoint y: 523, distance: 265.4
click at [198, 524] on div "Feedback from Stephanie Morton Full name: Stephanie Morton Email: stefcmorton@g…" at bounding box center [450, 400] width 900 height 800
copy p "The house and pool were amazing just like the pictures and we enjoyed every mom…"
click at [571, 707] on button "Mark as read" at bounding box center [555, 723] width 106 height 36
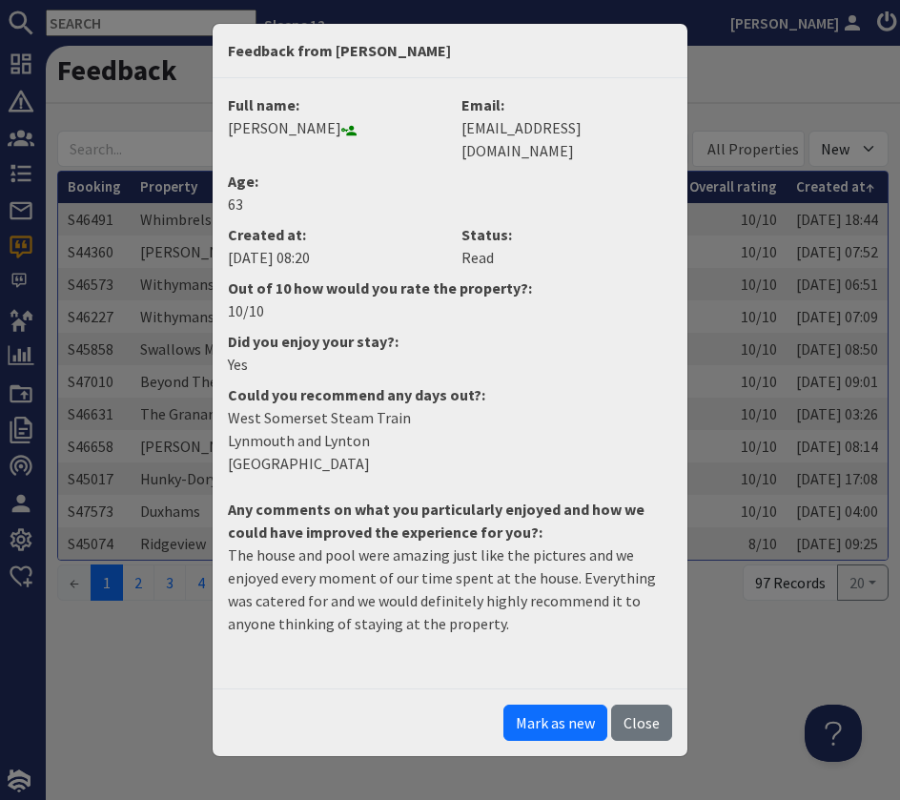
drag, startPoint x: 632, startPoint y: 702, endPoint x: 702, endPoint y: 699, distance: 69.7
click at [641, 705] on button "Close" at bounding box center [641, 723] width 61 height 36
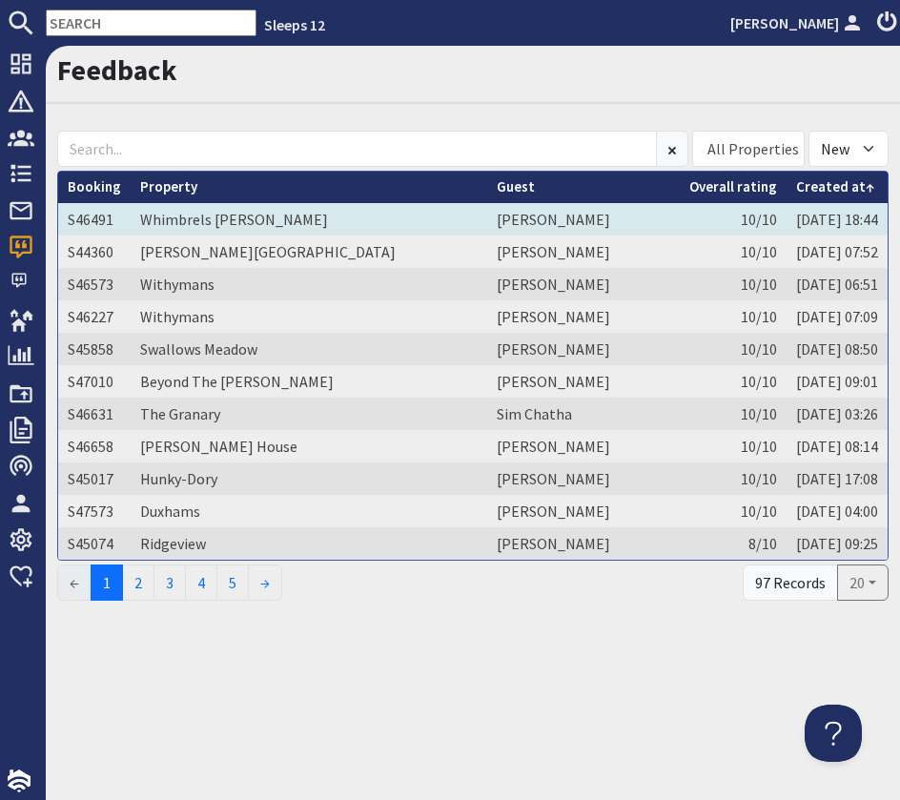
drag, startPoint x: 193, startPoint y: 216, endPoint x: 506, endPoint y: 232, distance: 314.1
click at [194, 216] on link "Whimbrels Barton" at bounding box center [234, 219] width 188 height 19
drag, startPoint x: 328, startPoint y: 213, endPoint x: 411, endPoint y: 221, distance: 83.4
click at [328, 213] on td "Whimbrels Barton" at bounding box center [309, 219] width 357 height 32
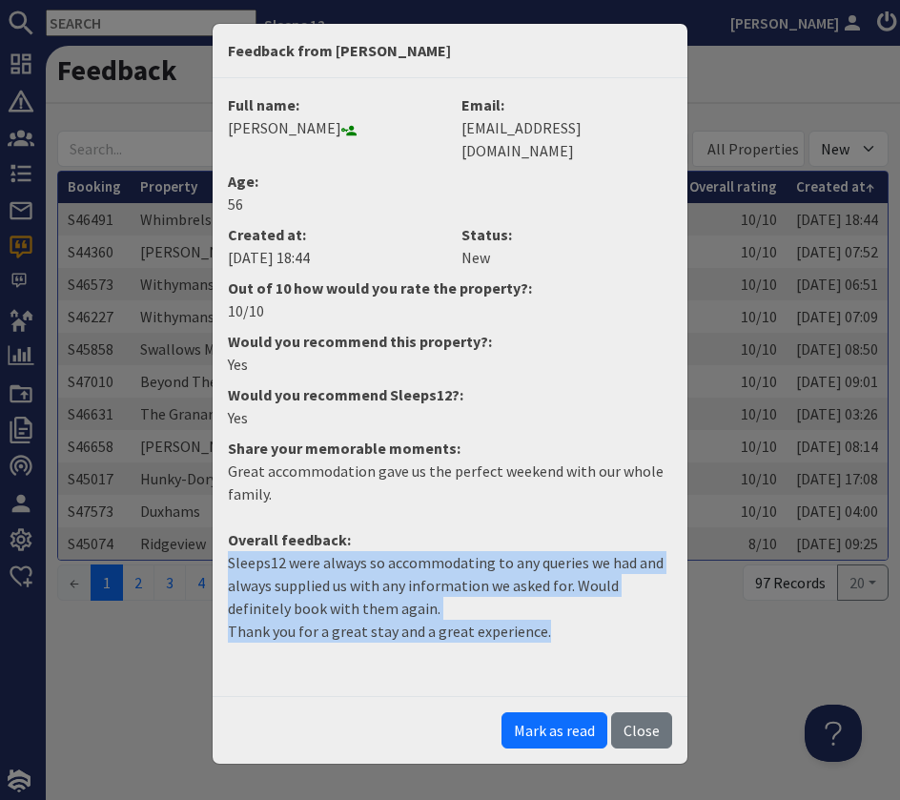
drag, startPoint x: 551, startPoint y: 609, endPoint x: 225, endPoint y: 533, distance: 334.9
click at [225, 551] on dd "Sleeps12 were always so accommodating to any queries we had and always supplied…" at bounding box center [449, 604] width 467 height 107
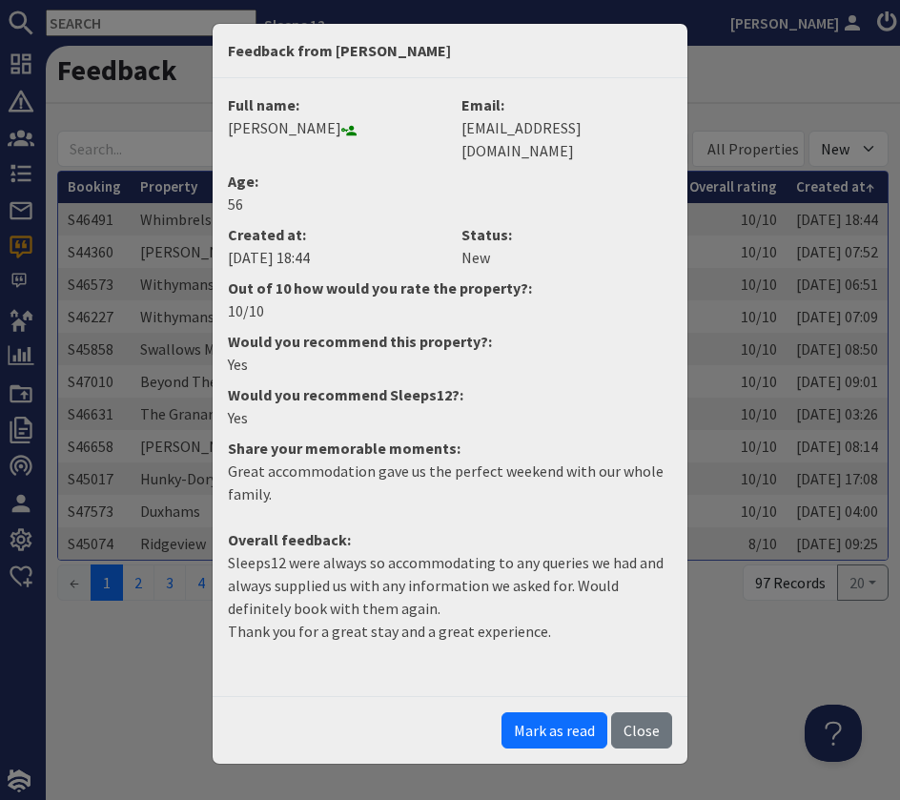
click at [255, 481] on p "Great accommodation gave us the perfect weekend with our whole family." at bounding box center [450, 483] width 444 height 46
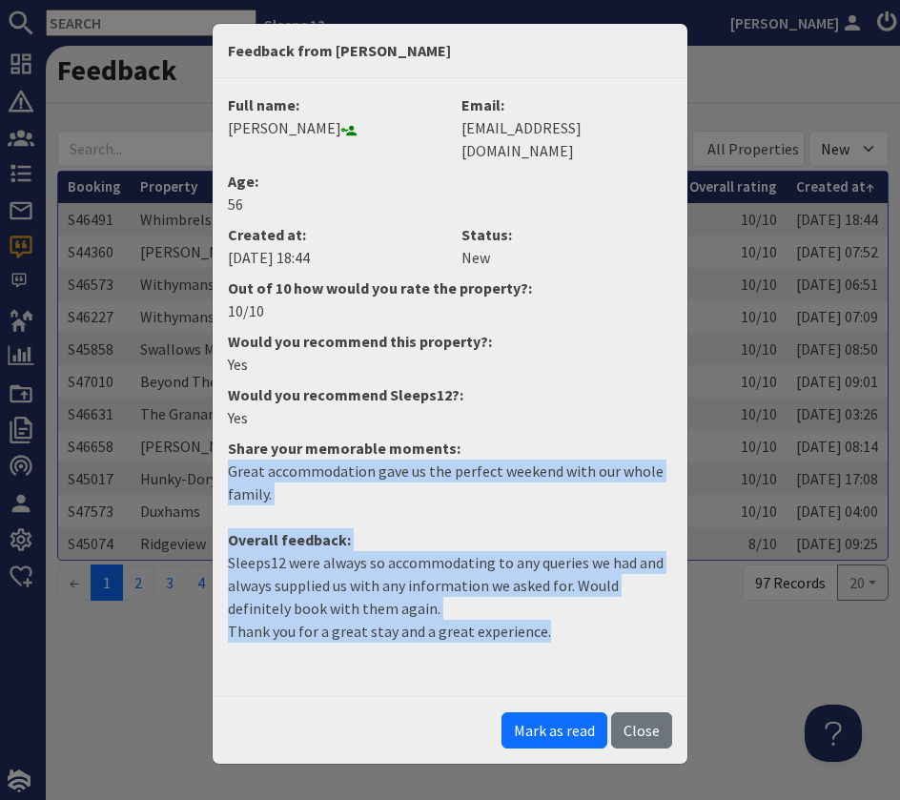
drag, startPoint x: 231, startPoint y: 449, endPoint x: 503, endPoint y: 627, distance: 325.1
click at [504, 630] on dl "Full name: Del Vanden berg Email: dvdb@btinternet.com Age: 56 Created at: 21/07…" at bounding box center [449, 379] width 467 height 572
copy dl "Great accommodation gave us the perfect weekend with our whole family. Overall …"
drag, startPoint x: 566, startPoint y: 727, endPoint x: 550, endPoint y: 727, distance: 16.2
click at [564, 730] on div "Mark as read Close" at bounding box center [450, 730] width 475 height 68
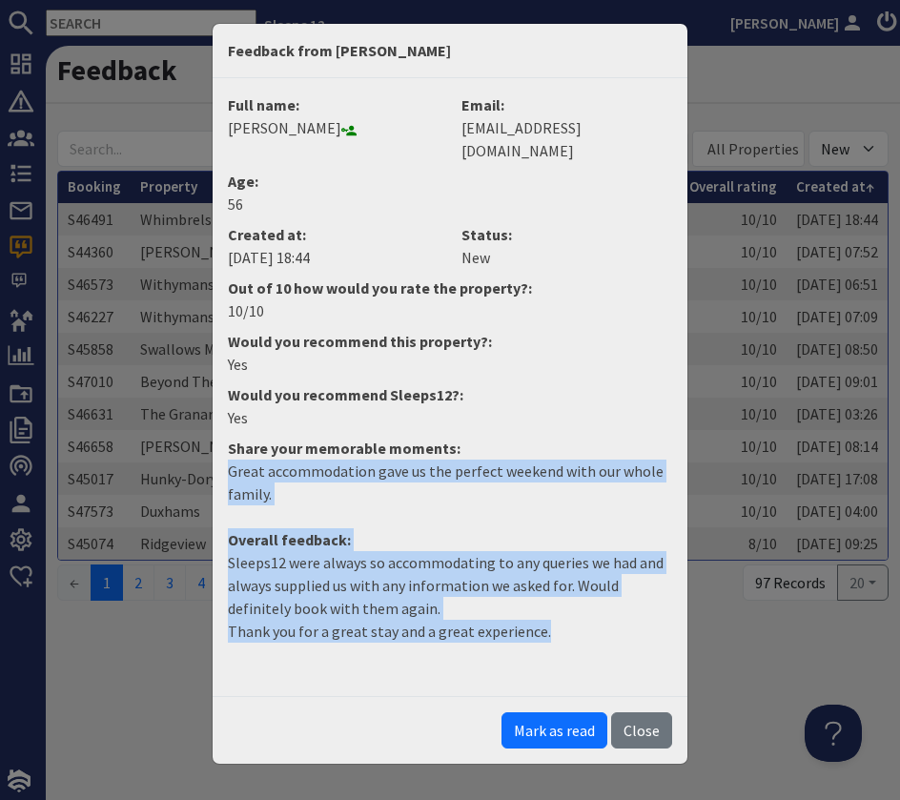
click at [568, 712] on button "Mark as read" at bounding box center [555, 730] width 106 height 36
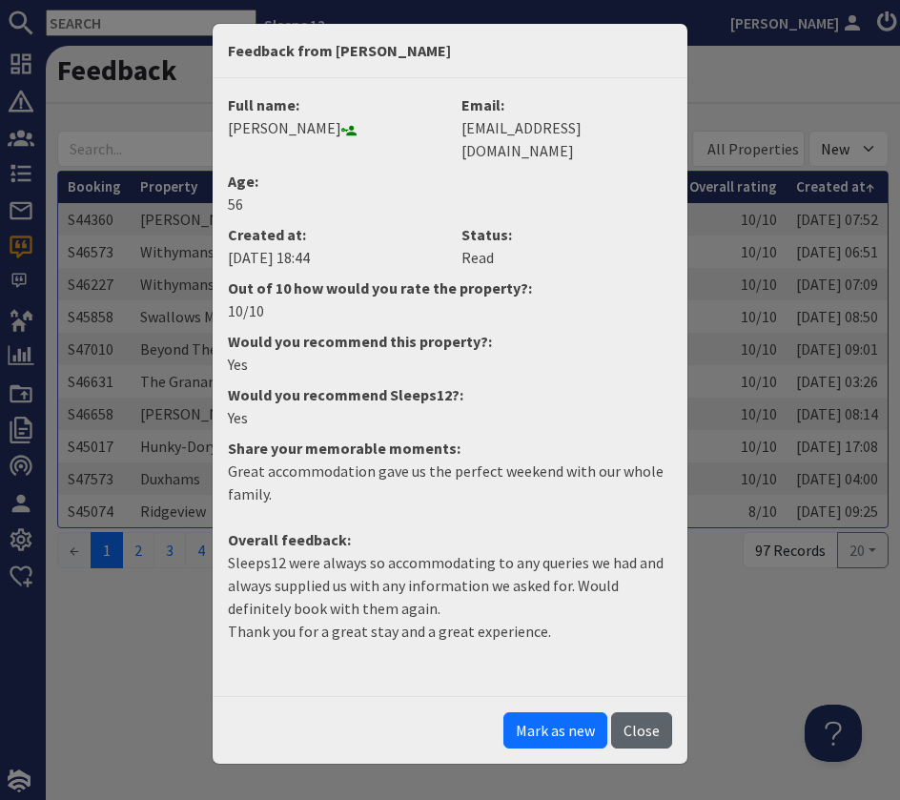
click at [646, 715] on button "Close" at bounding box center [641, 730] width 61 height 36
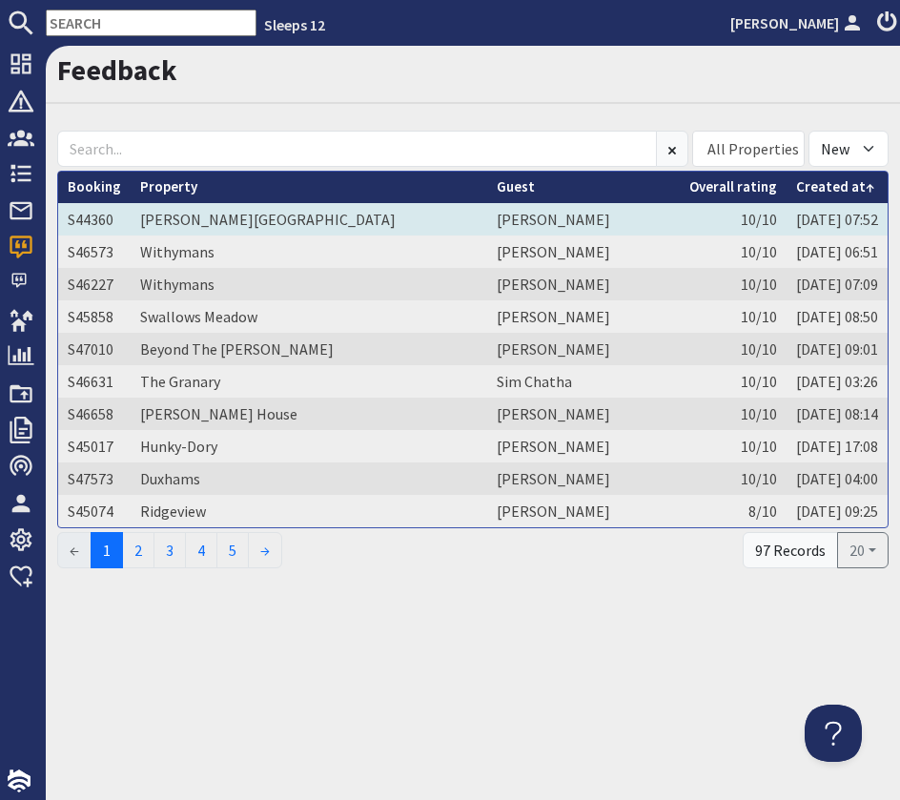
click at [494, 233] on td "Val Compton" at bounding box center [583, 219] width 193 height 32
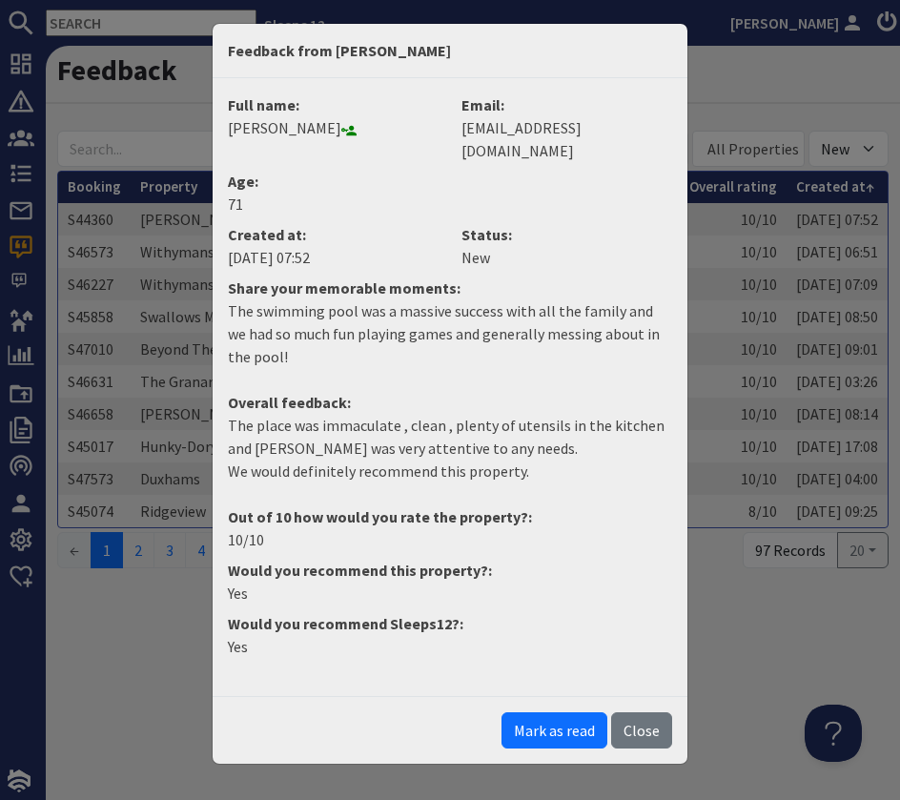
click at [559, 712] on button "Mark as read" at bounding box center [555, 730] width 106 height 36
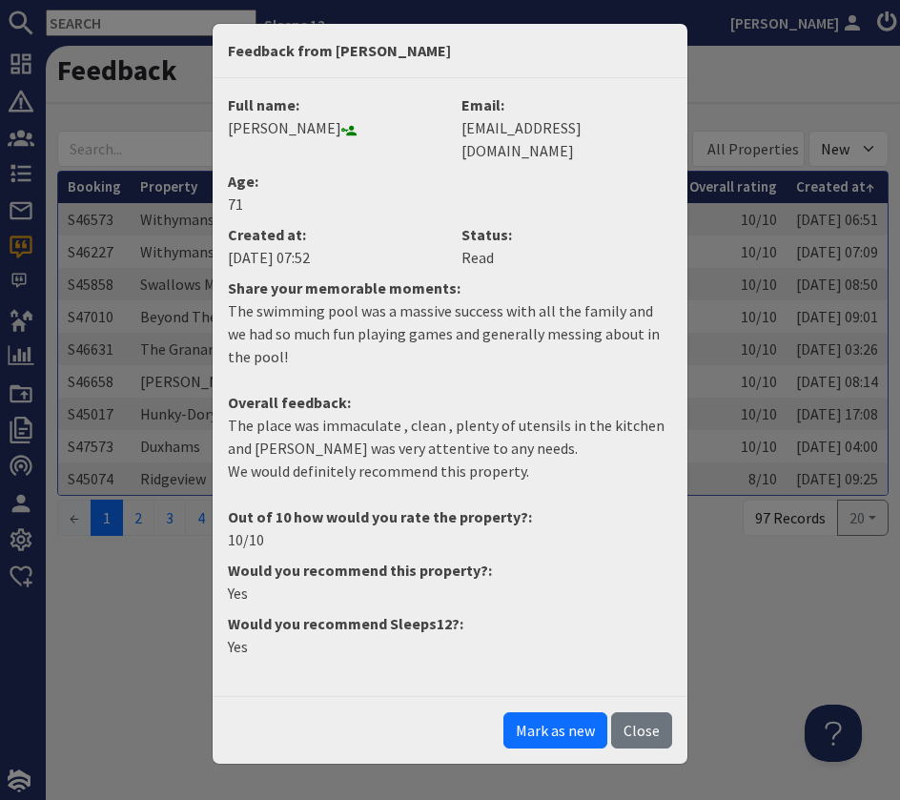
click at [641, 712] on button "Close" at bounding box center [641, 730] width 61 height 36
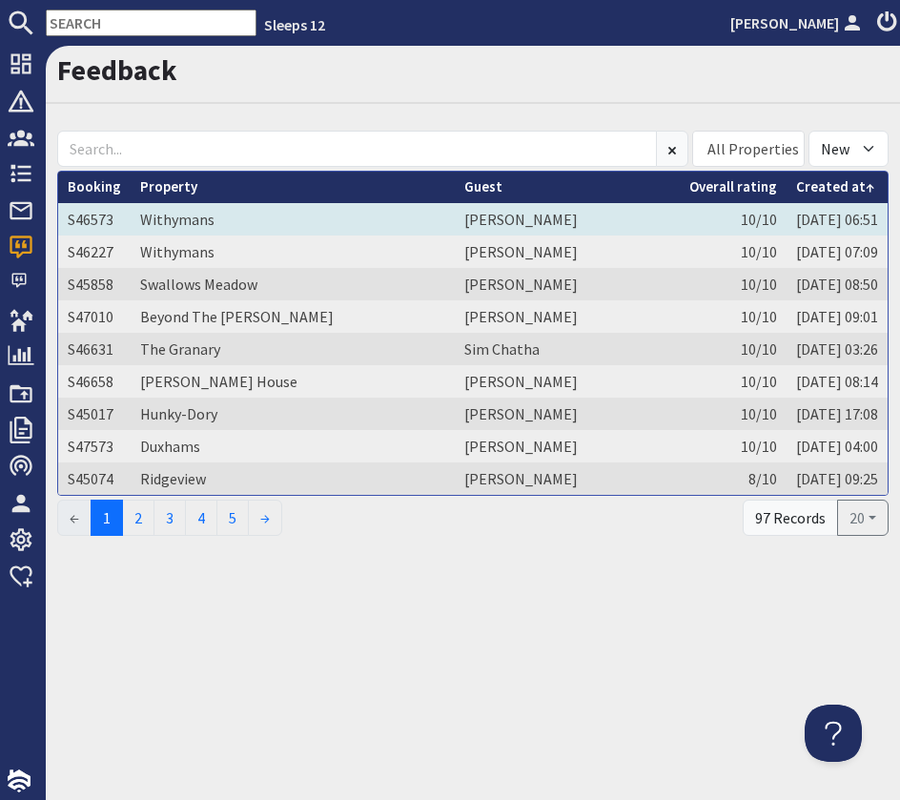
click at [548, 219] on td "Brigette Rimington" at bounding box center [567, 219] width 225 height 32
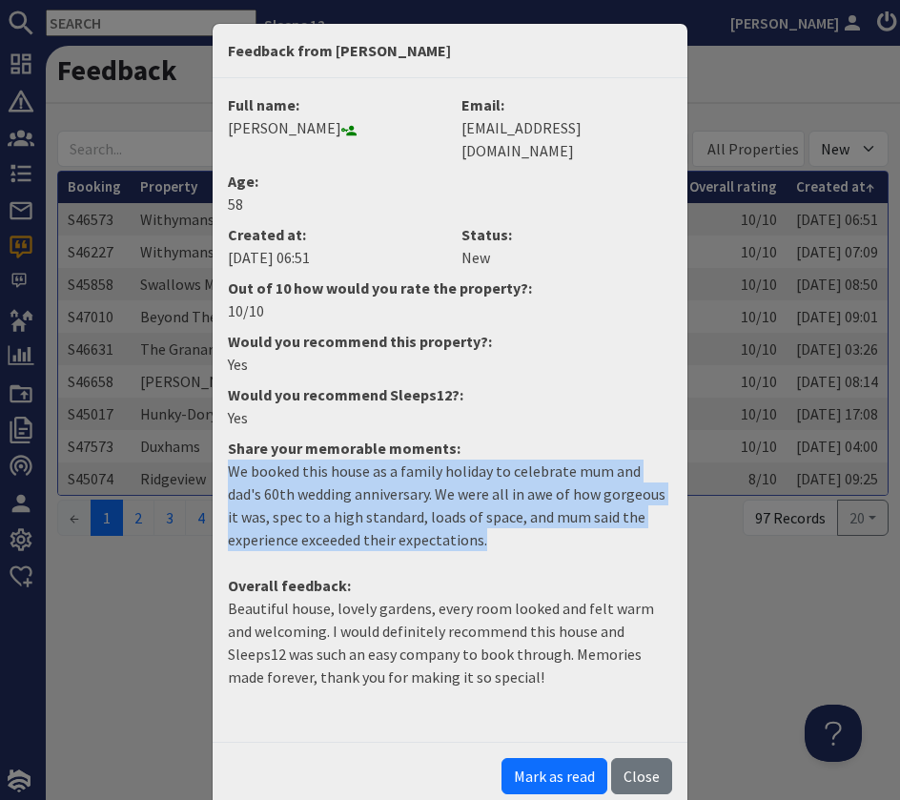
drag, startPoint x: 228, startPoint y: 446, endPoint x: 440, endPoint y: 534, distance: 229.2
click at [441, 535] on dd "We booked this house as a family holiday to celebrate mum and dad's 60th weddin…" at bounding box center [449, 513] width 467 height 107
copy p "We booked this house as a family holiday to celebrate mum and dad's 60th weddin…"
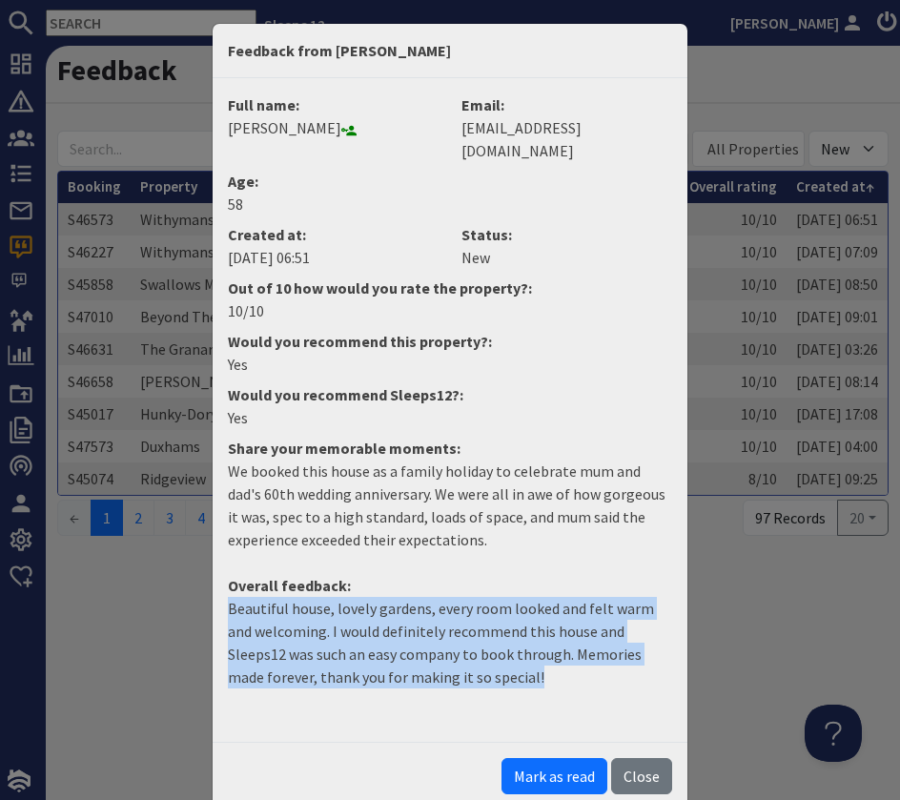
drag, startPoint x: 448, startPoint y: 654, endPoint x: 197, endPoint y: 586, distance: 260.0
click at [201, 586] on div "Feedback from Brigette Rimington Full name: Brigette Rimington Email: ebby.blon…" at bounding box center [450, 400] width 900 height 800
click at [562, 758] on button "Mark as read" at bounding box center [555, 776] width 106 height 36
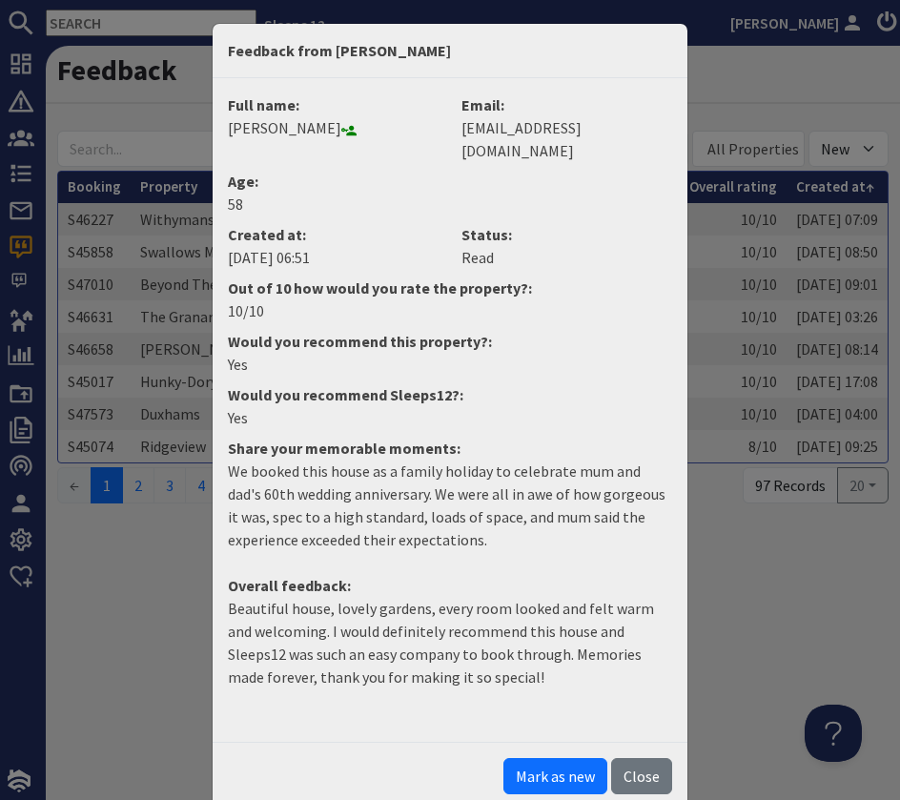
click at [647, 766] on button "Close" at bounding box center [641, 776] width 61 height 36
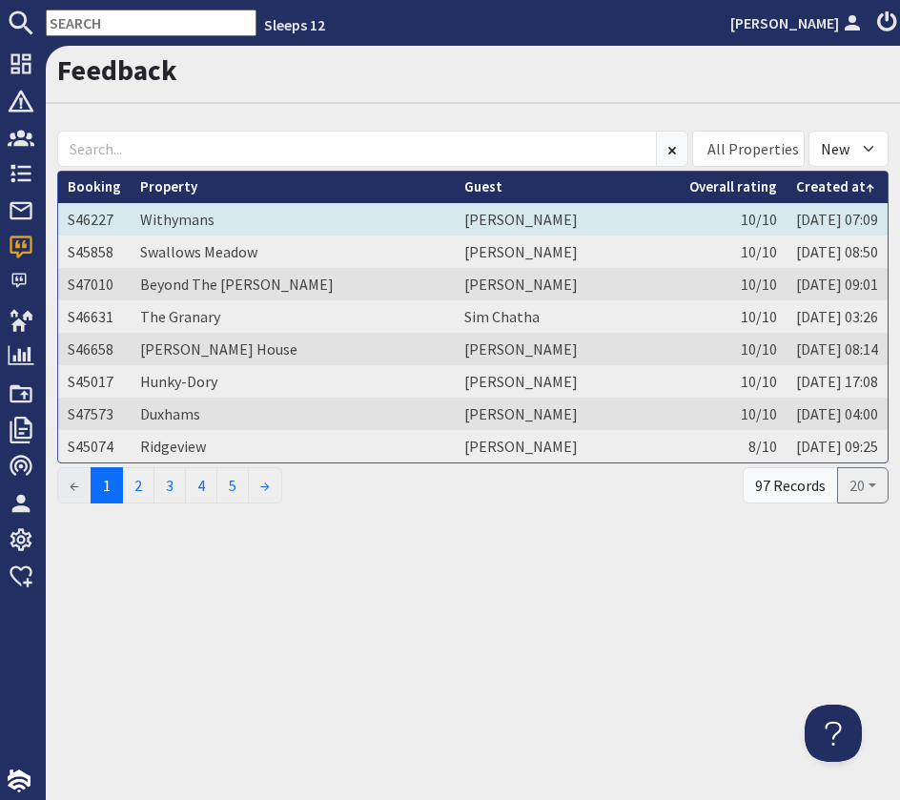
click at [338, 221] on td "Withymans" at bounding box center [293, 219] width 324 height 32
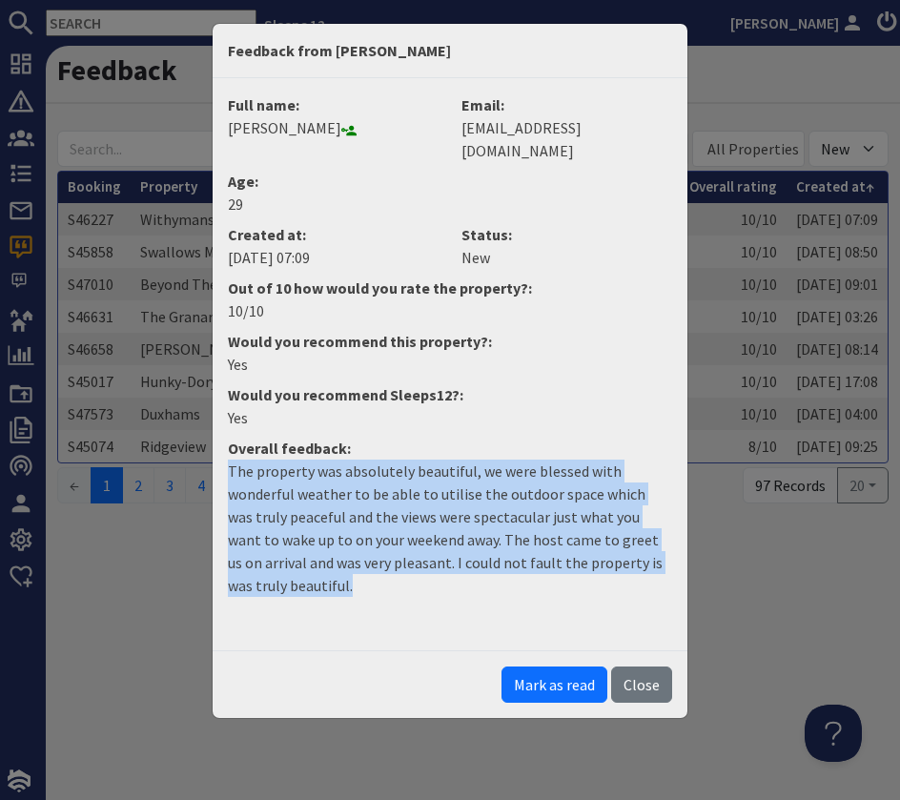
drag, startPoint x: 321, startPoint y: 560, endPoint x: 202, endPoint y: 454, distance: 159.4
click at [202, 454] on div "Feedback from Evie Spencer-Ruddy Full name: Evie Spencer-Ruddy Email: eviespenc…" at bounding box center [450, 400] width 900 height 800
drag, startPoint x: 565, startPoint y: 658, endPoint x: 610, endPoint y: 609, distance: 66.8
click at [565, 667] on button "Mark as read" at bounding box center [555, 685] width 106 height 36
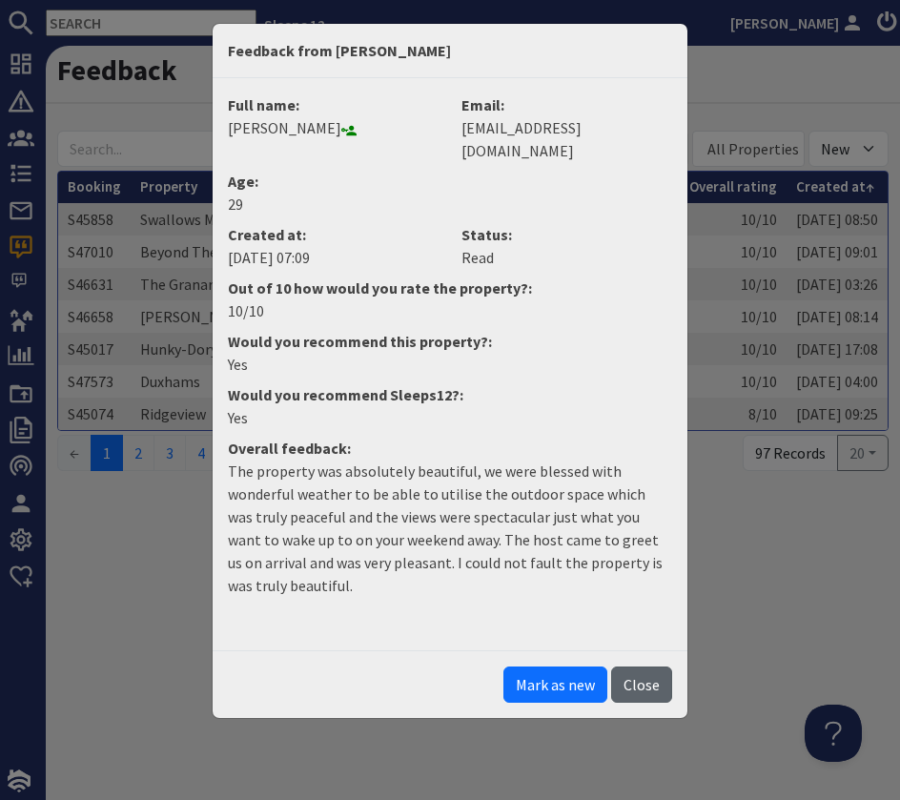
click at [653, 667] on button "Close" at bounding box center [641, 685] width 61 height 36
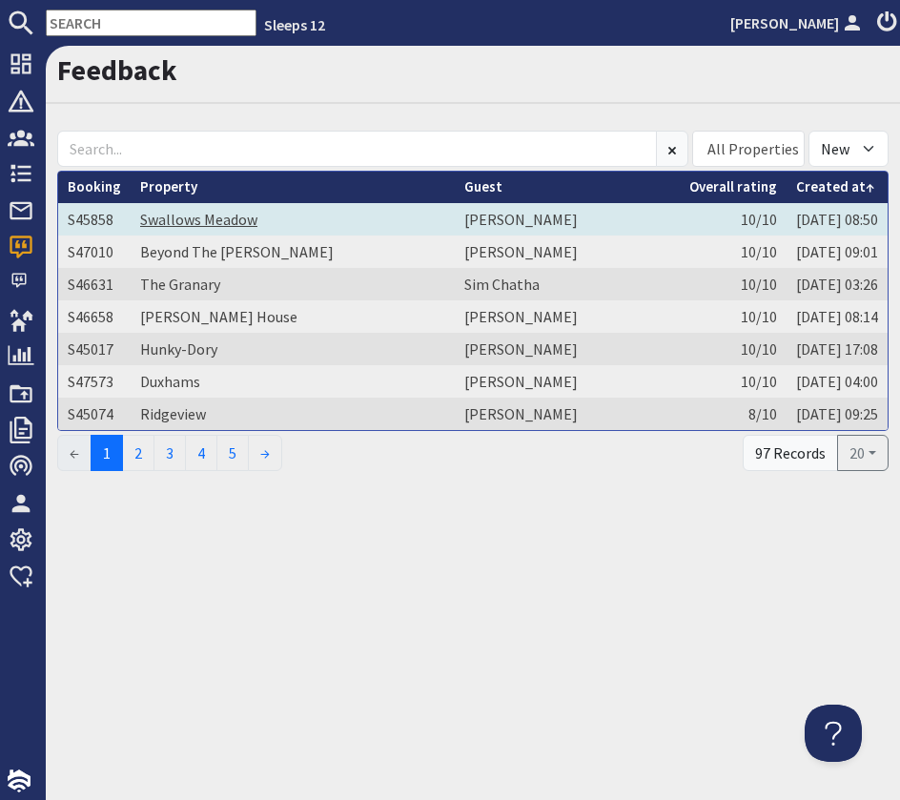
click at [253, 226] on link "Swallows Meadow" at bounding box center [198, 219] width 117 height 19
click at [350, 222] on td "Swallows Meadow" at bounding box center [293, 219] width 324 height 32
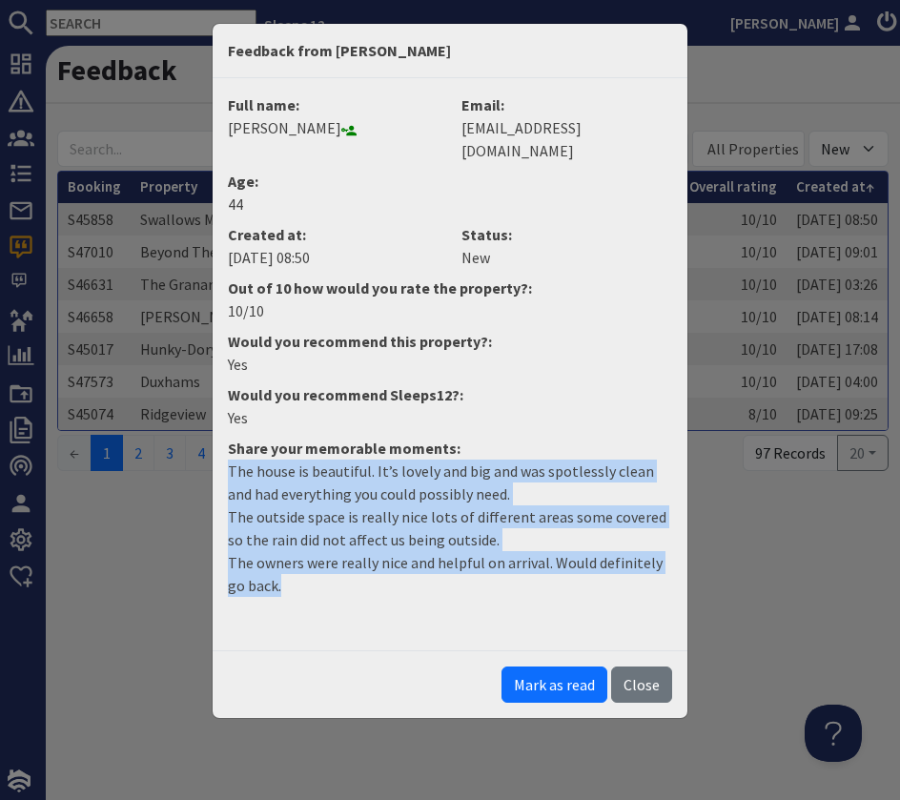
drag, startPoint x: 277, startPoint y: 566, endPoint x: 223, endPoint y: 446, distance: 131.9
click at [223, 460] on dd "The house is beautiful. It’s lovely and big and was spotlessly clean and had ev…" at bounding box center [449, 536] width 467 height 153
click at [539, 667] on button "Mark as read" at bounding box center [555, 685] width 106 height 36
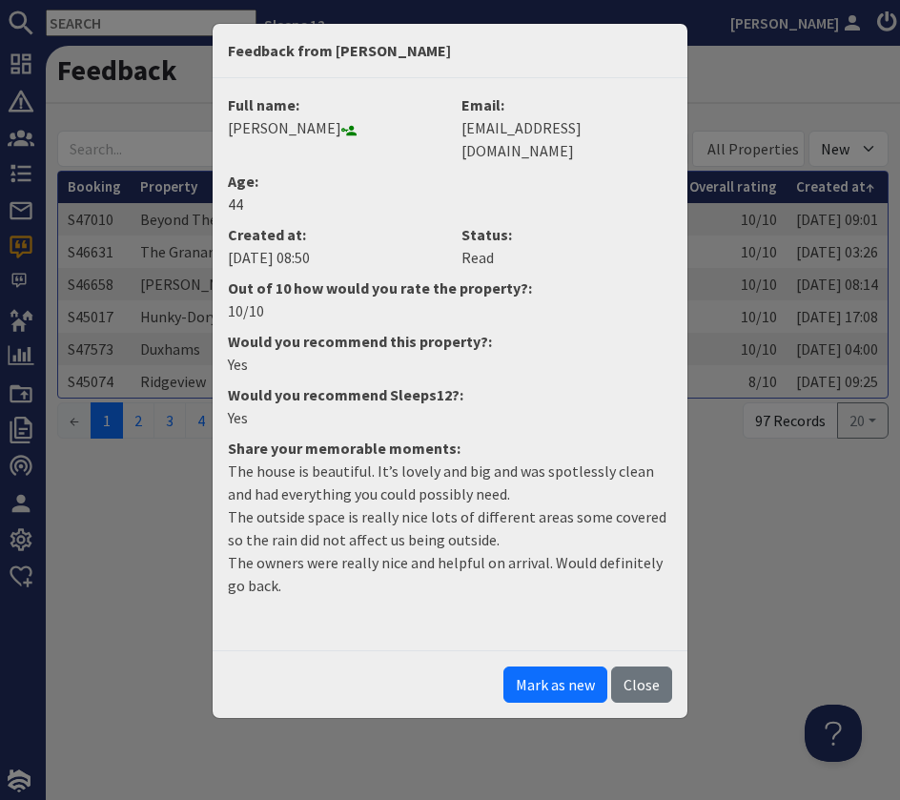
click at [632, 667] on button "Close" at bounding box center [641, 685] width 61 height 36
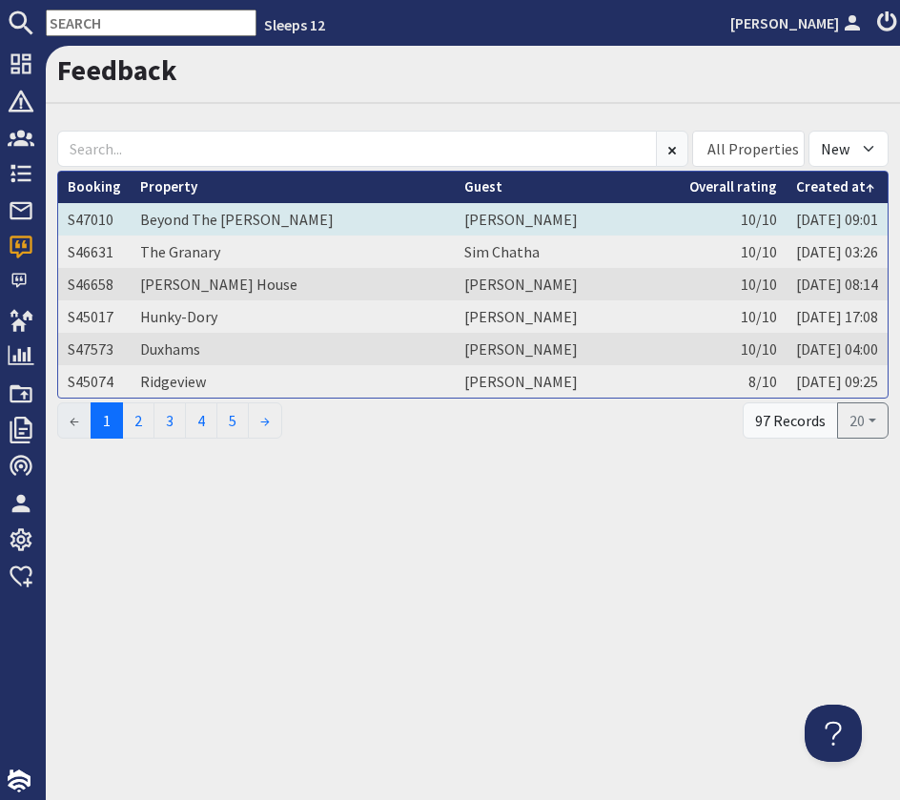
click at [551, 219] on td "Ian Maddock" at bounding box center [567, 219] width 225 height 32
click at [551, 219] on body "Sleeps 12 Freddie Vellacott Dashboard Notifications 0 Agency Dashboard Bookings…" at bounding box center [450, 400] width 900 height 800
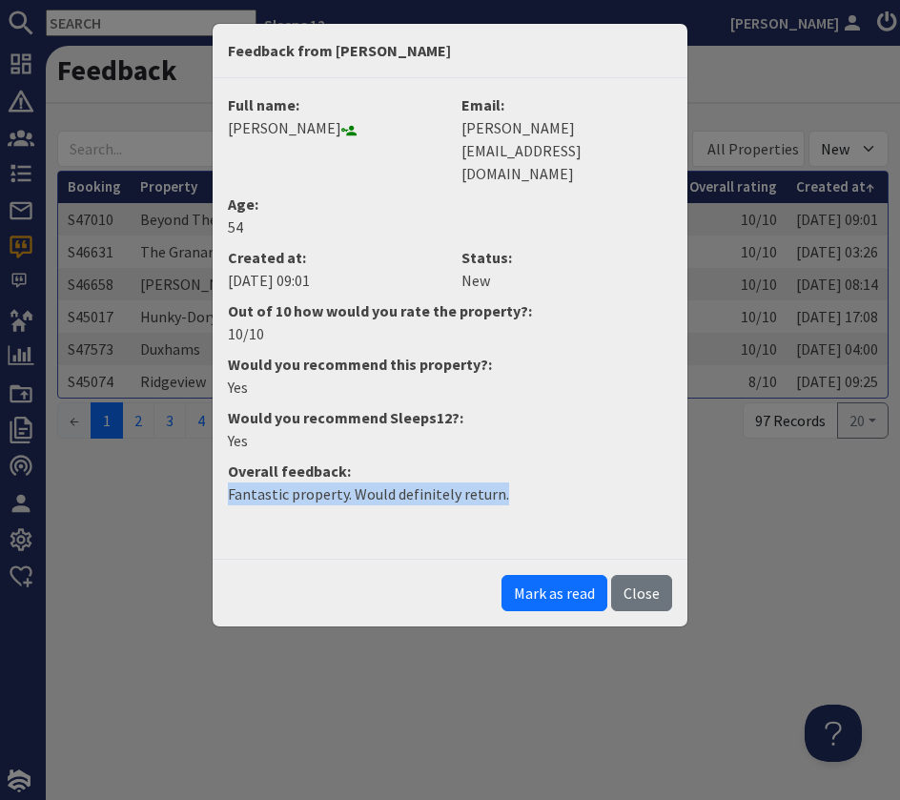
drag, startPoint x: 226, startPoint y: 447, endPoint x: 511, endPoint y: 445, distance: 285.1
click at [511, 483] on dd "Fantastic property. Would definitely return." at bounding box center [449, 502] width 467 height 38
click at [563, 575] on button "Mark as read" at bounding box center [555, 593] width 106 height 36
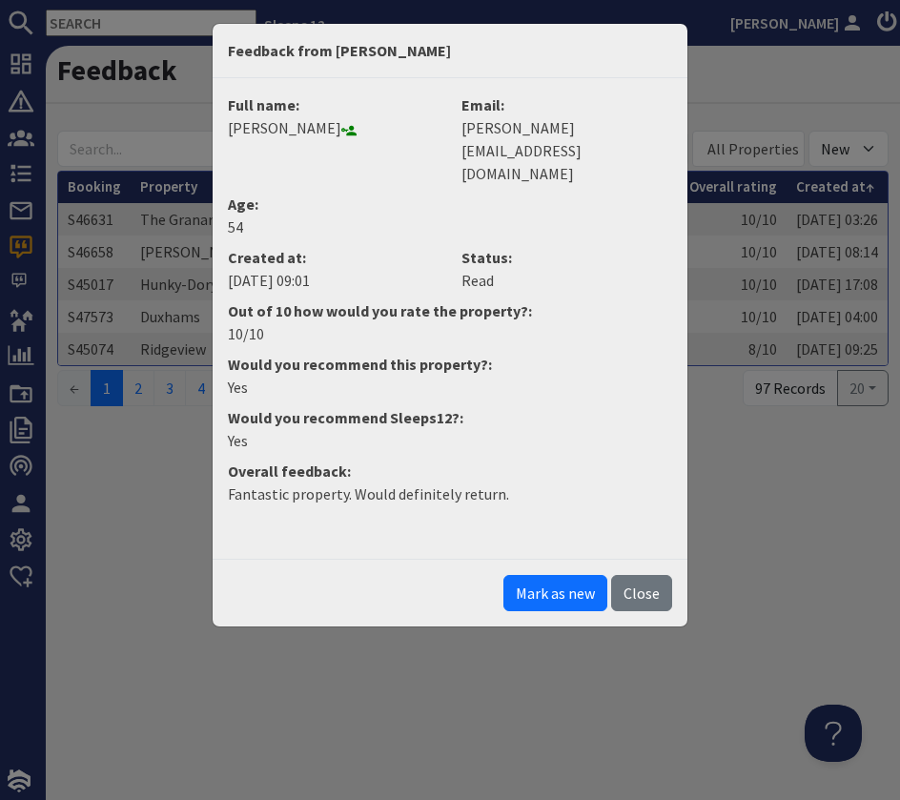
drag, startPoint x: 644, startPoint y: 543, endPoint x: 650, endPoint y: 534, distance: 10.9
click at [646, 575] on button "Close" at bounding box center [641, 593] width 61 height 36
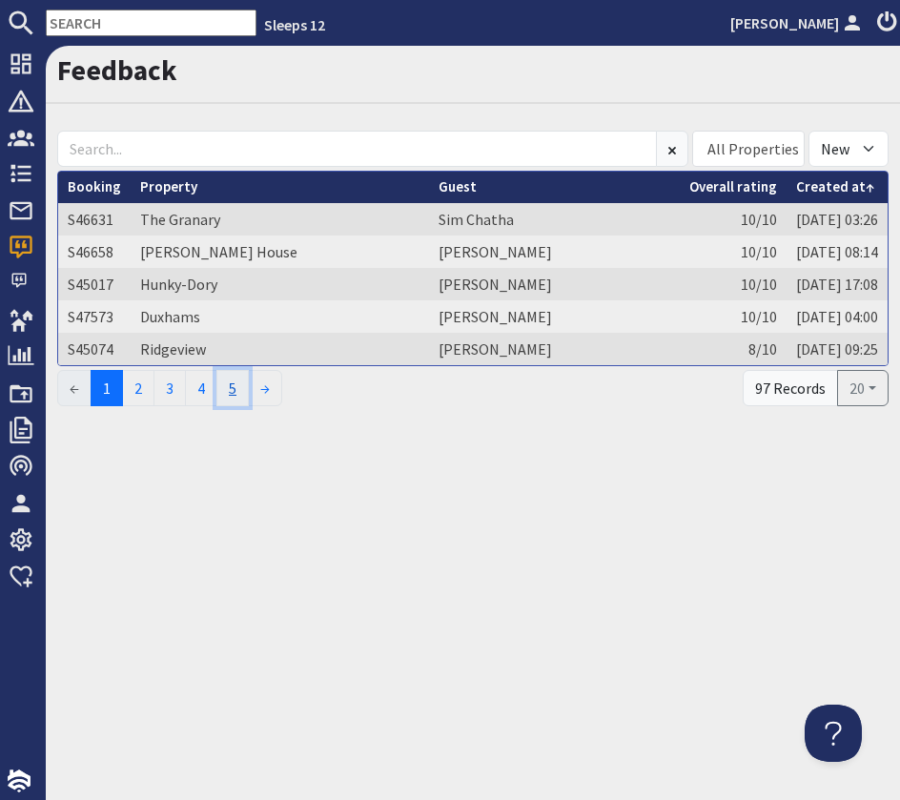
click at [228, 387] on link "5" at bounding box center [232, 388] width 32 height 36
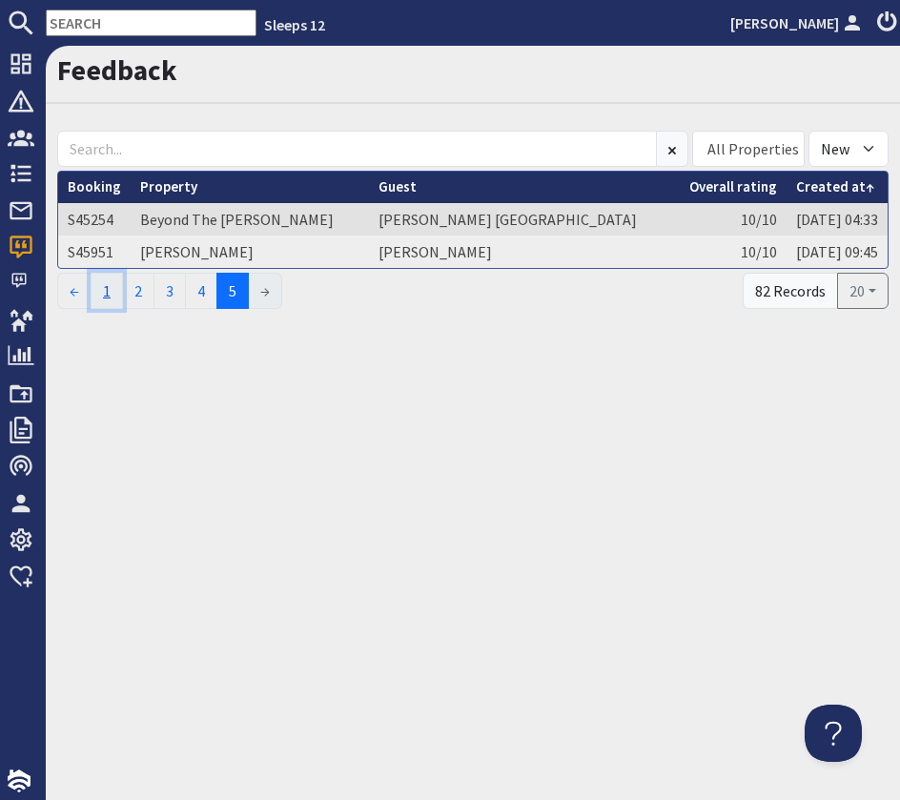
click at [113, 297] on link "1" at bounding box center [107, 291] width 32 height 36
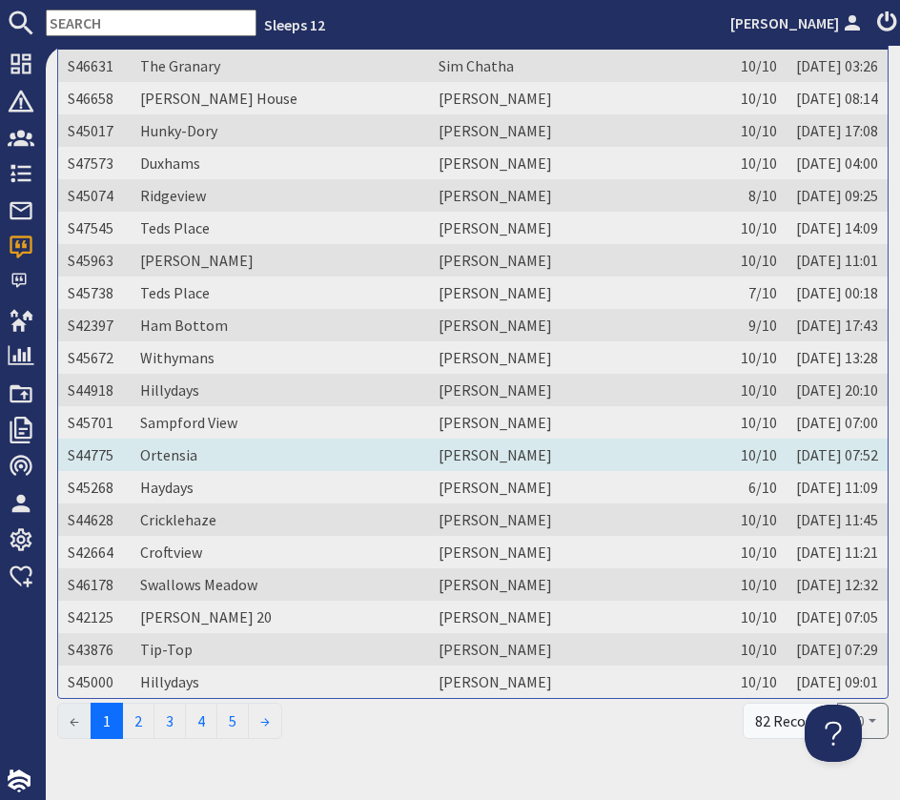
scroll to position [195, 0]
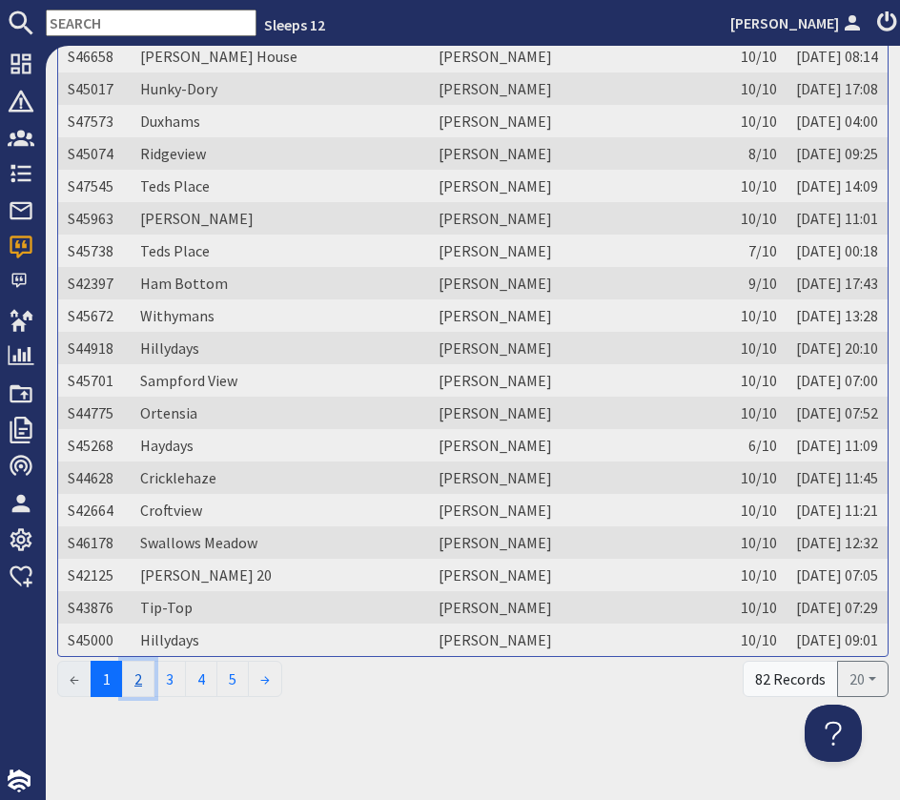
click at [138, 674] on link "2" at bounding box center [138, 679] width 32 height 36
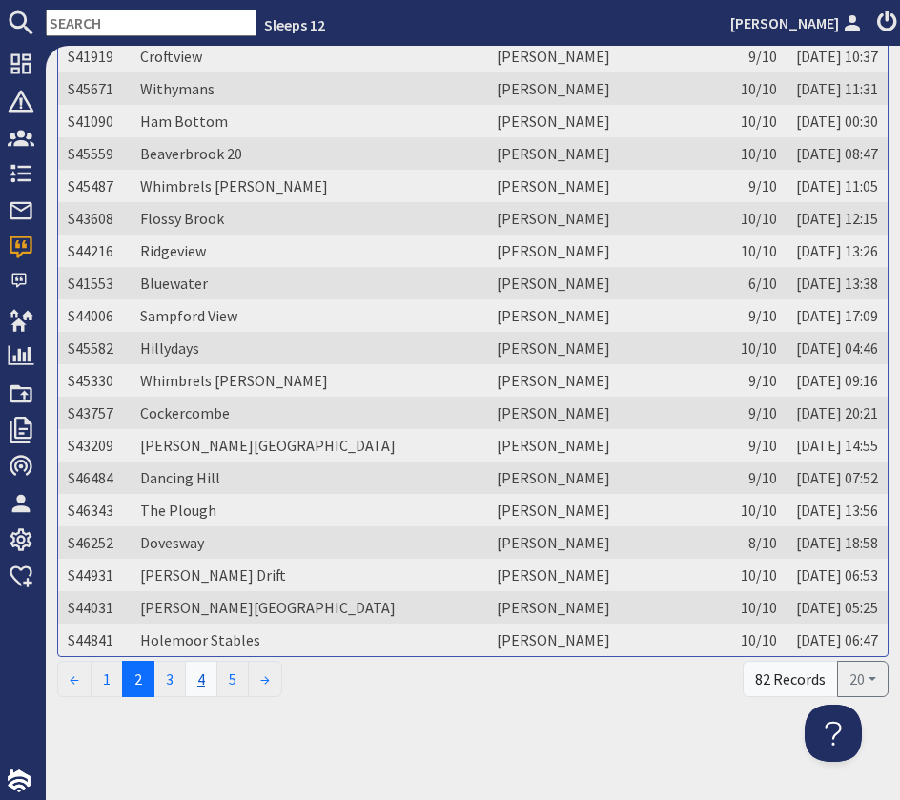
scroll to position [17, 0]
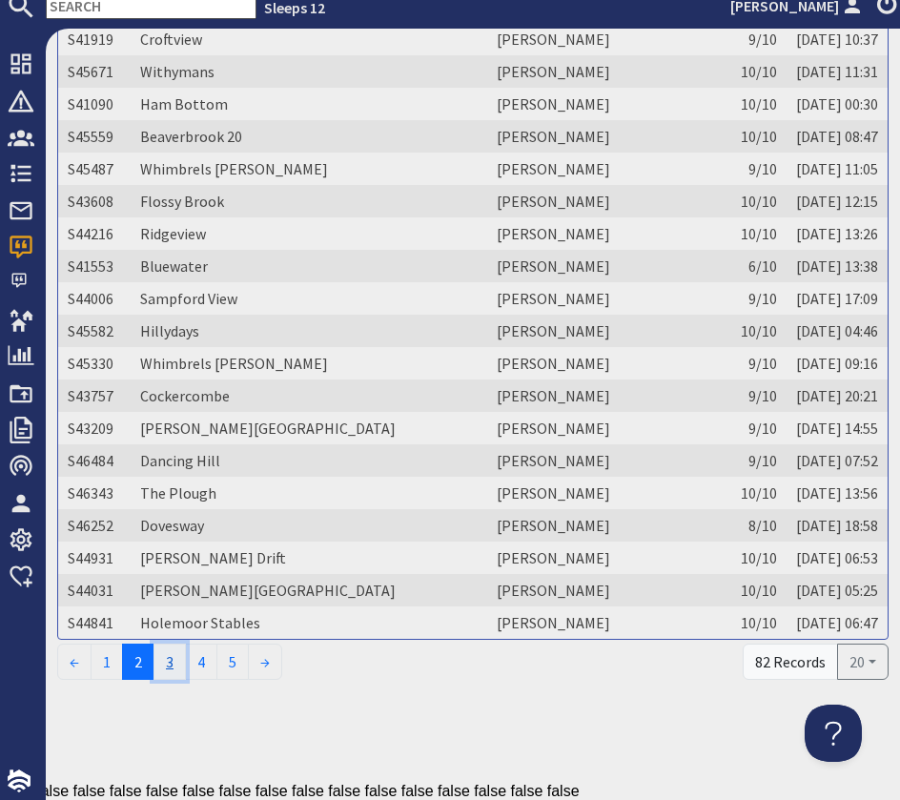
click at [184, 669] on link "3" at bounding box center [170, 662] width 32 height 36
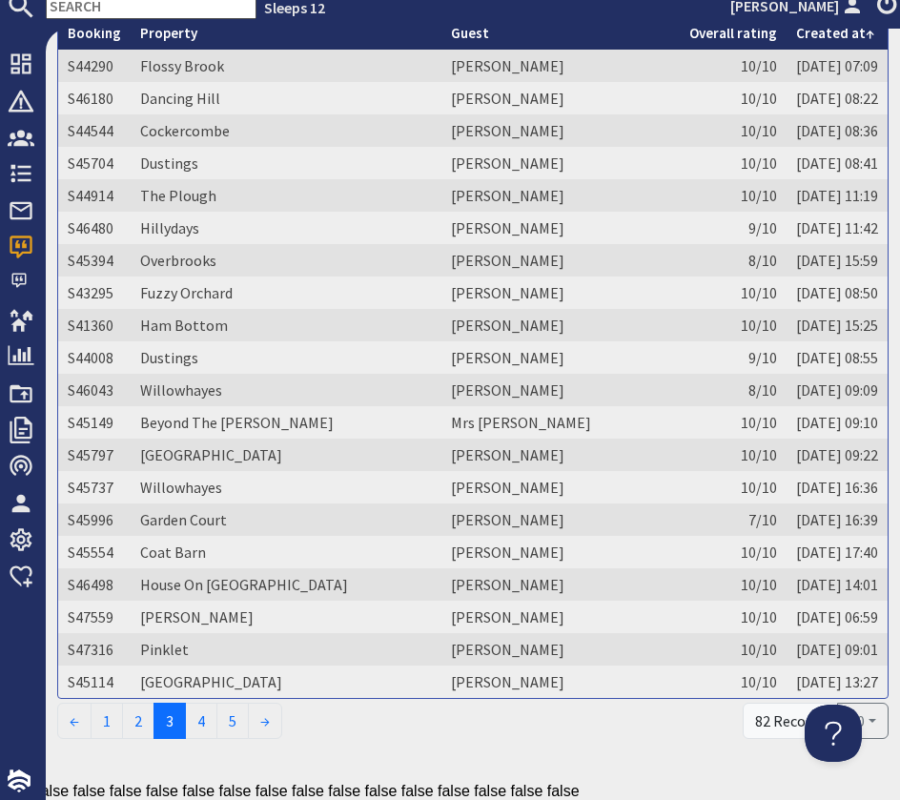
scroll to position [195, 0]
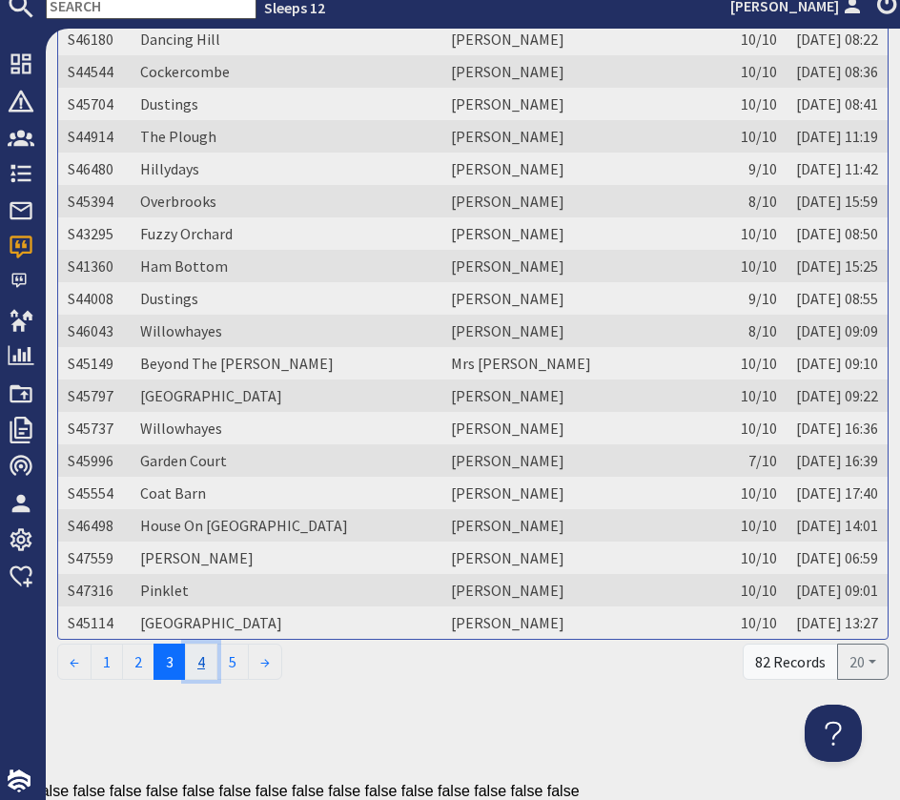
click at [198, 655] on link "4" at bounding box center [201, 662] width 32 height 36
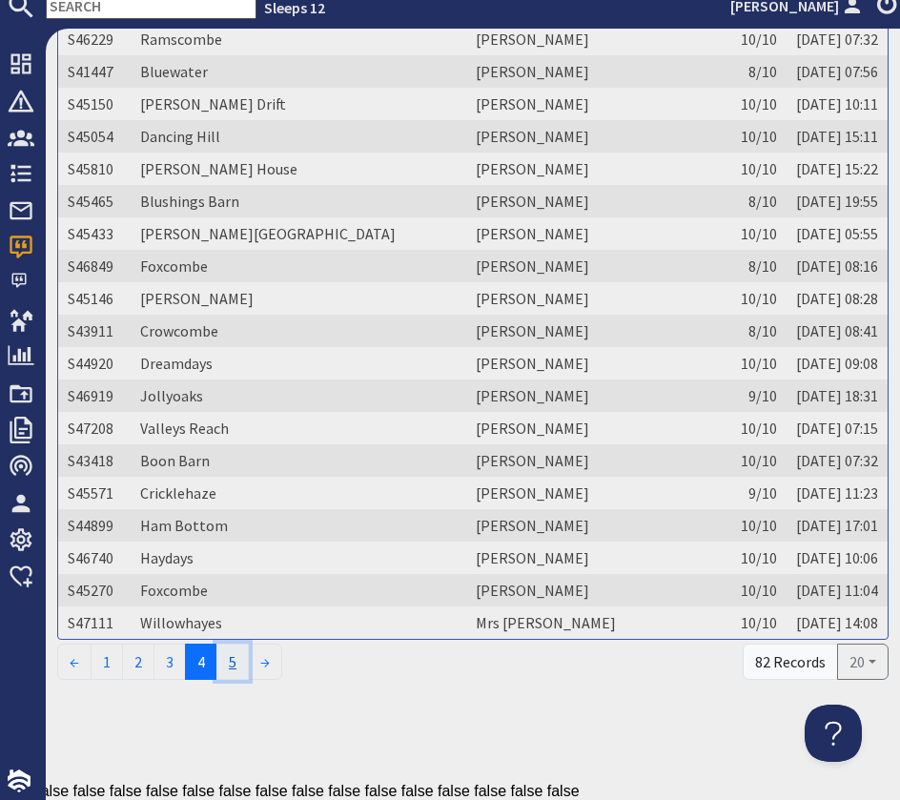
click at [230, 666] on link "5" at bounding box center [232, 662] width 32 height 36
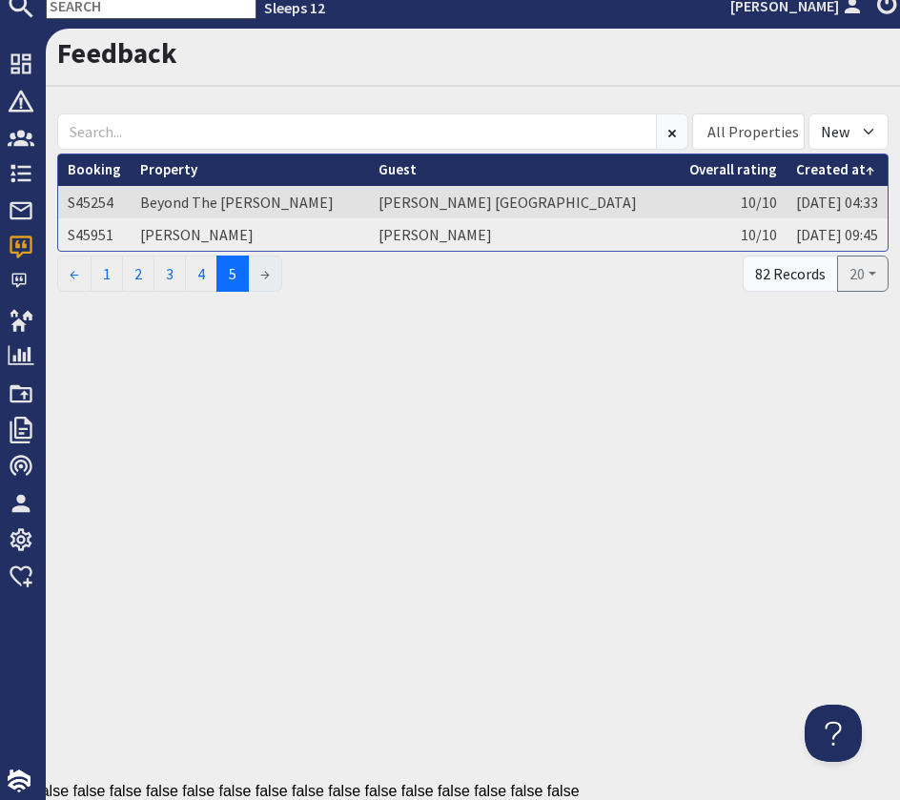
scroll to position [0, 0]
click at [123, 277] on link "1" at bounding box center [107, 274] width 32 height 36
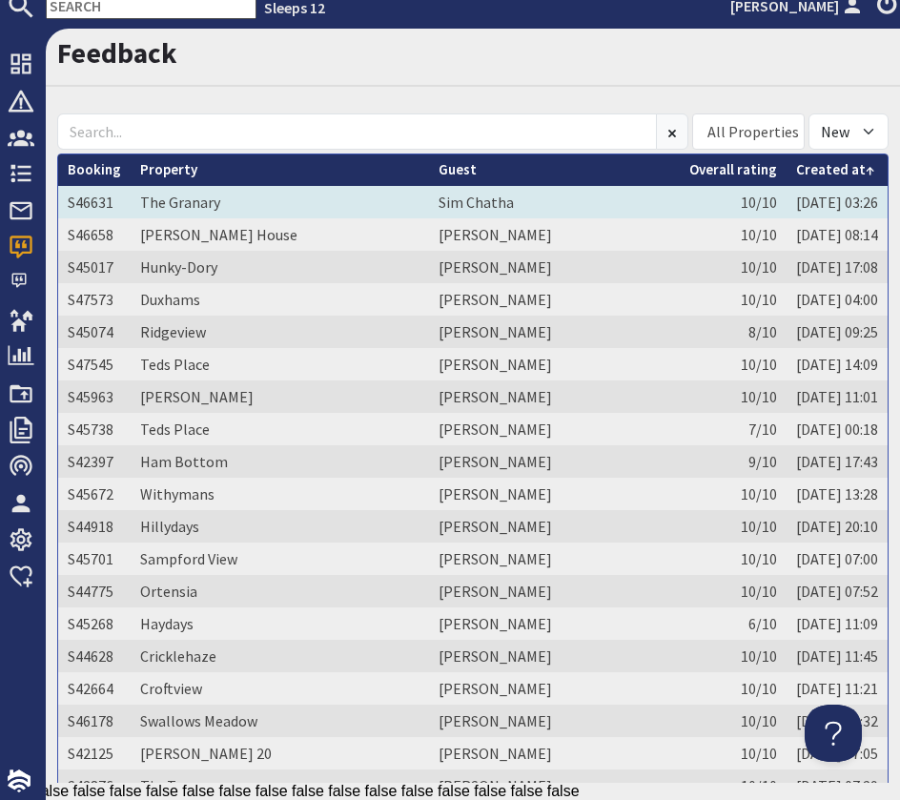
click at [290, 210] on td "The Granary" at bounding box center [280, 202] width 298 height 32
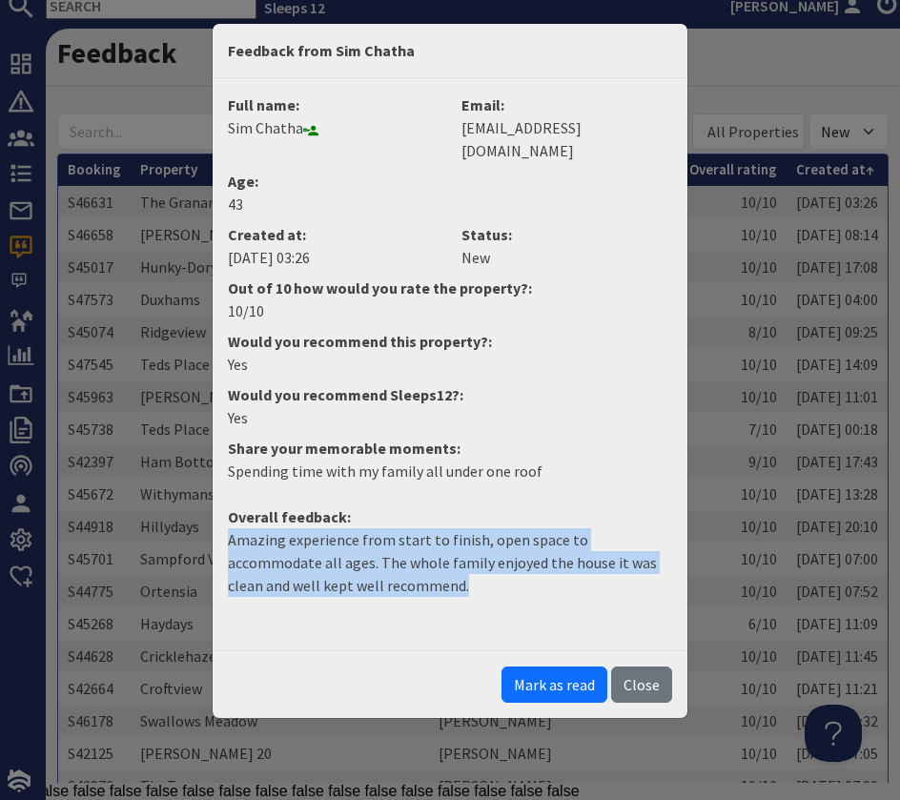
drag, startPoint x: 390, startPoint y: 571, endPoint x: 188, endPoint y: 522, distance: 208.2
click at [188, 522] on div "Feedback from Sim Chatha Full name: Sim Chatha Email: simchatha@hotmail.com Age…" at bounding box center [450, 400] width 900 height 800
click at [590, 667] on button "Mark as read" at bounding box center [555, 685] width 106 height 36
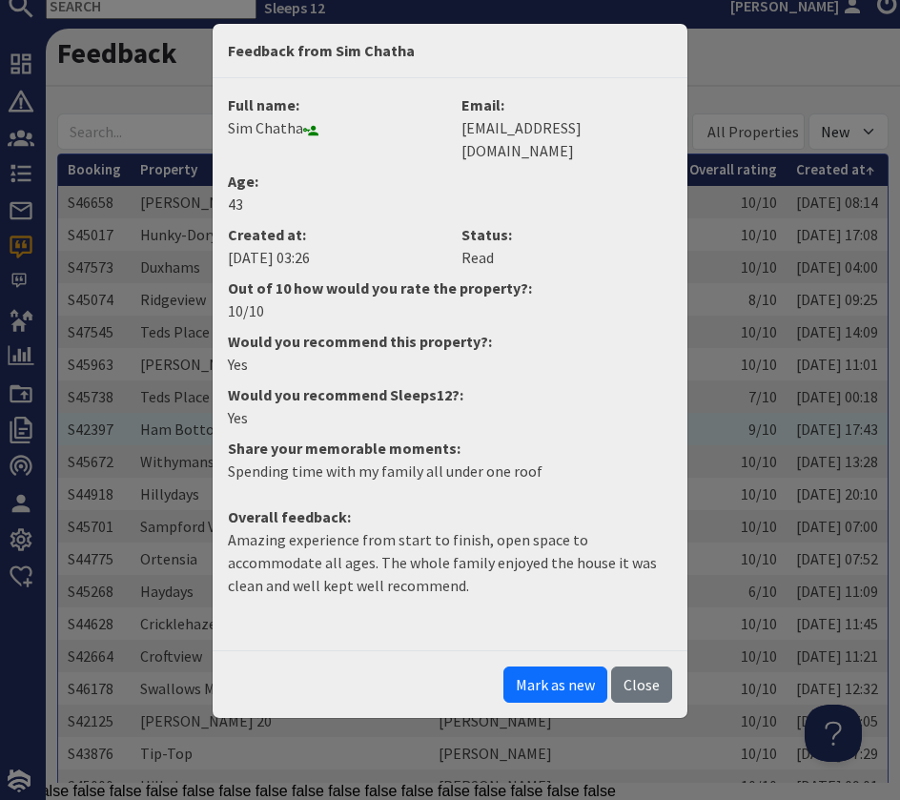
drag, startPoint x: 639, startPoint y: 656, endPoint x: 862, endPoint y: 417, distance: 327.2
click at [644, 667] on button "Close" at bounding box center [641, 685] width 61 height 36
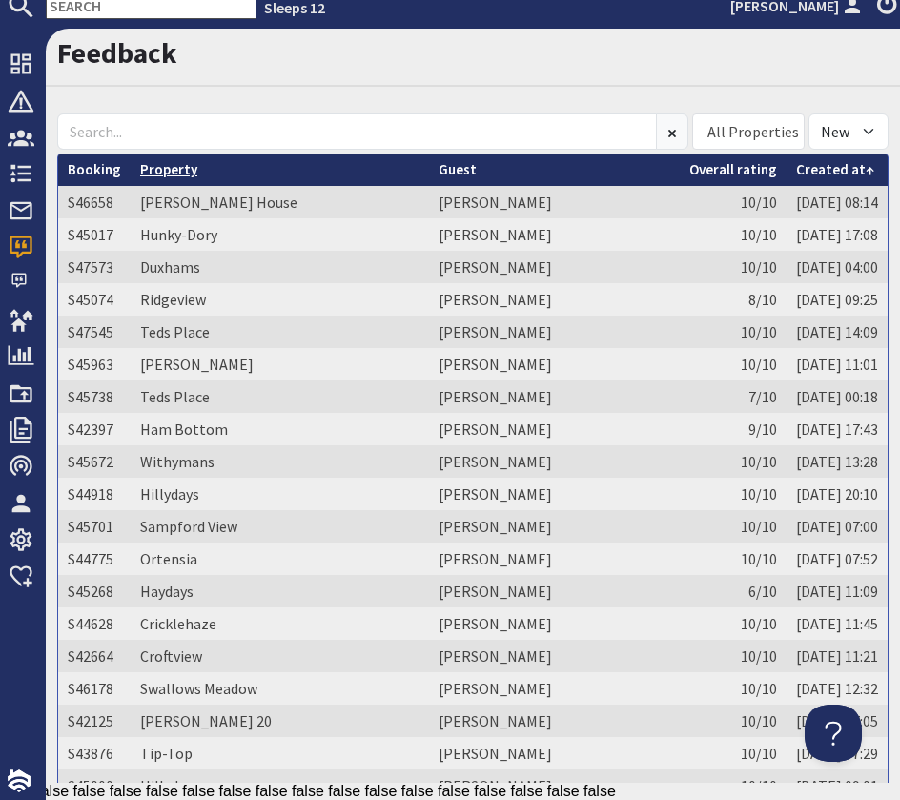
click at [176, 172] on link "Property" at bounding box center [168, 169] width 57 height 18
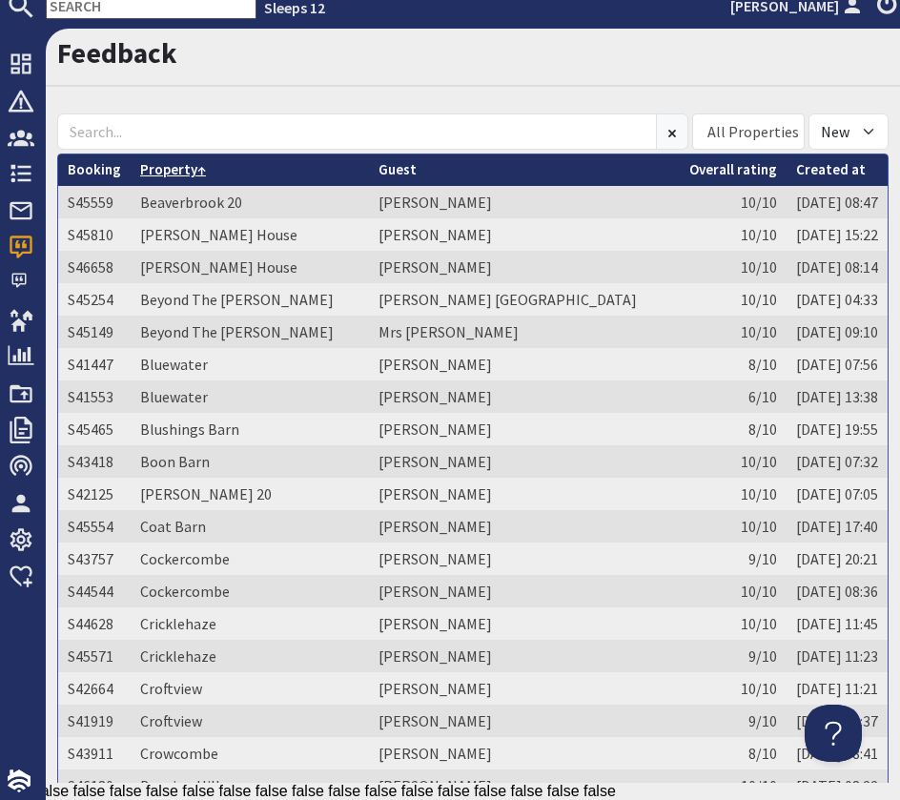
click at [196, 173] on link "Property" at bounding box center [173, 169] width 66 height 18
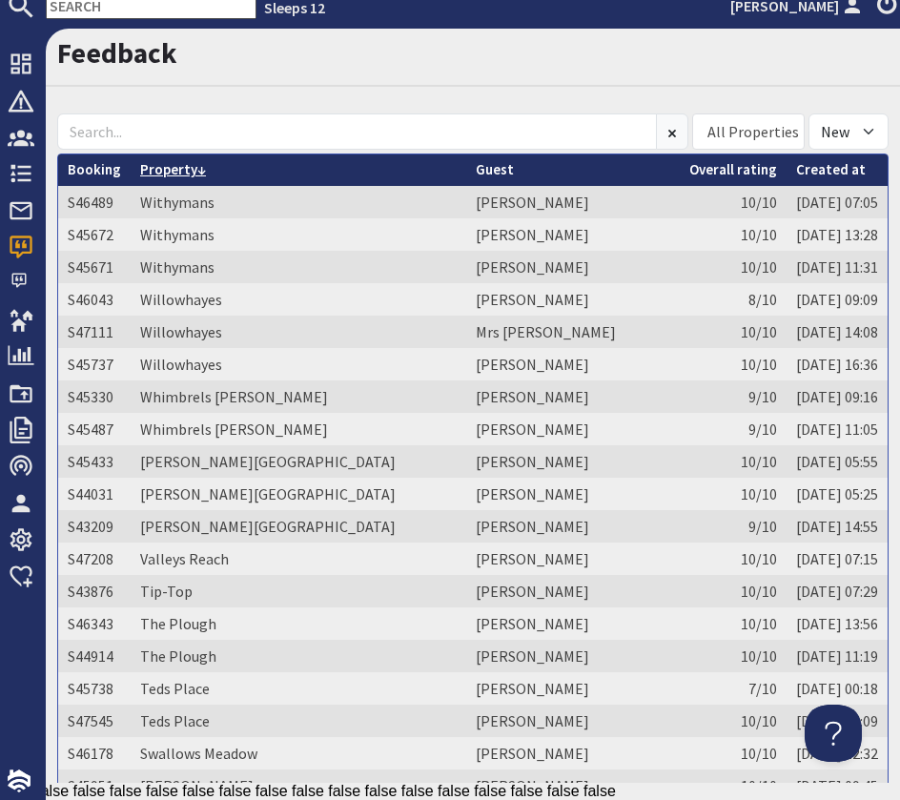
click at [196, 173] on link "Property" at bounding box center [173, 169] width 66 height 18
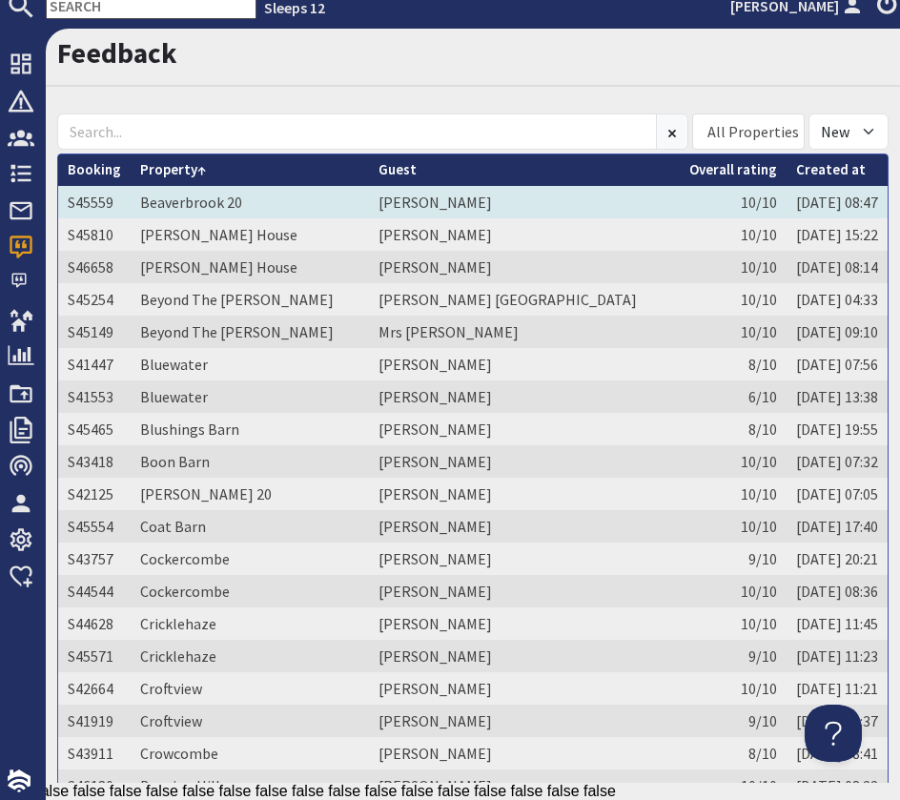
click at [505, 198] on td "Bex Sinclair" at bounding box center [524, 202] width 311 height 32
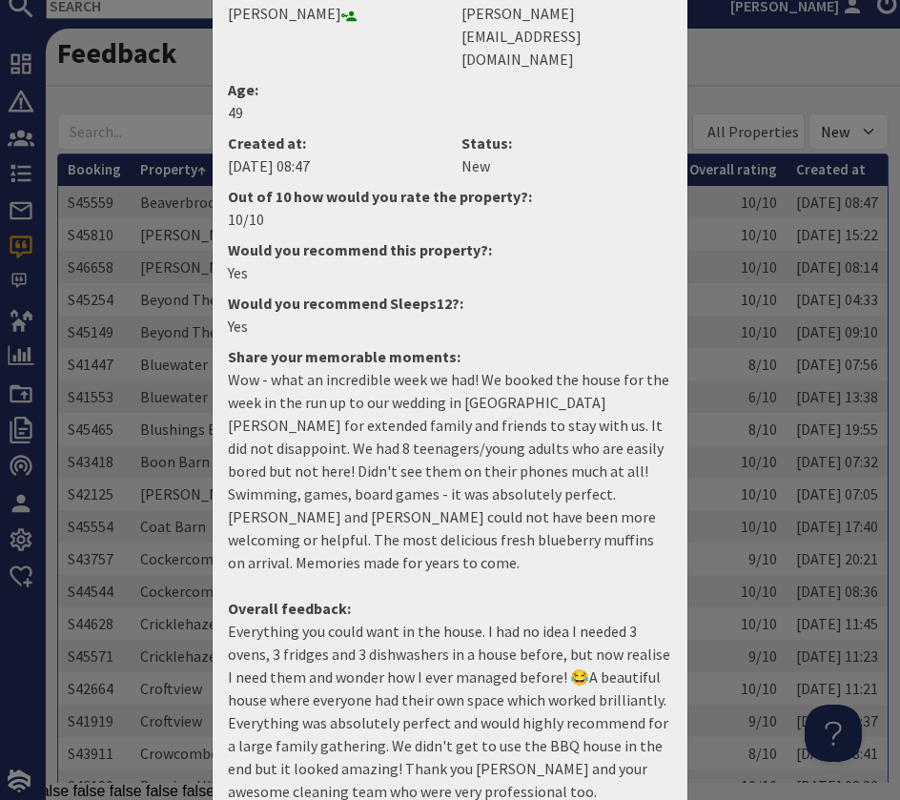
scroll to position [171, 0]
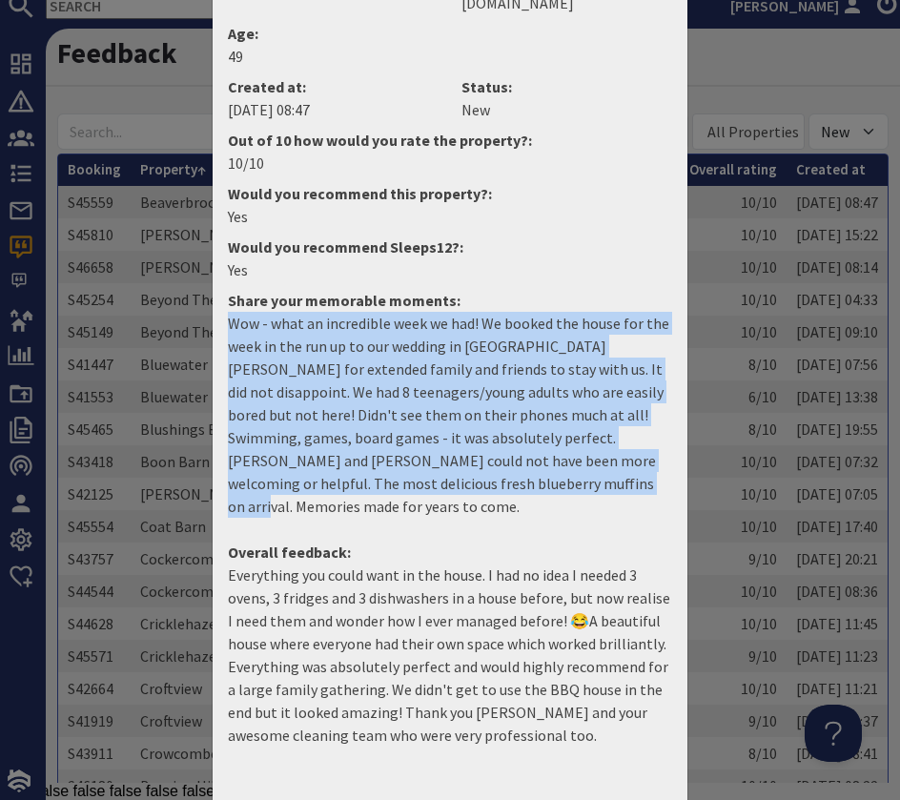
drag, startPoint x: 511, startPoint y: 436, endPoint x: 228, endPoint y: 277, distance: 324.5
click at [228, 312] on p "Wow - what an incredible week we had! We booked the house for the week in the r…" at bounding box center [450, 415] width 444 height 206
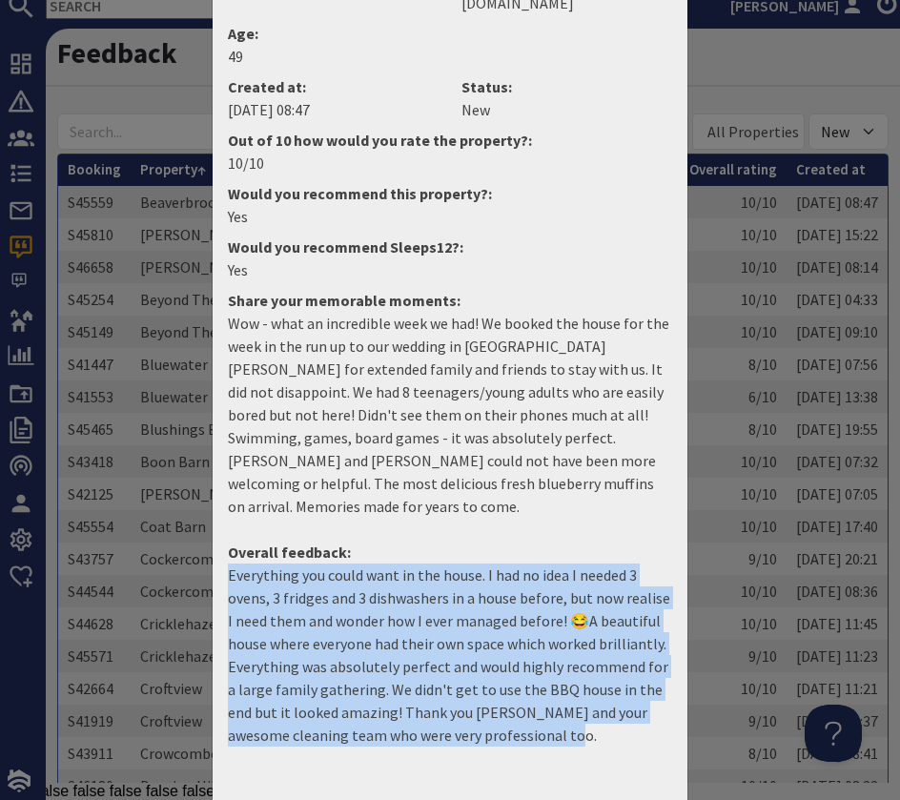
drag, startPoint x: 403, startPoint y: 615, endPoint x: 190, endPoint y: 499, distance: 243.2
click at [191, 498] on div "Feedback from Bex Sinclair Full name: Bex Sinclair Email: sinclair.bex@gmail.co…" at bounding box center [450, 400] width 900 height 800
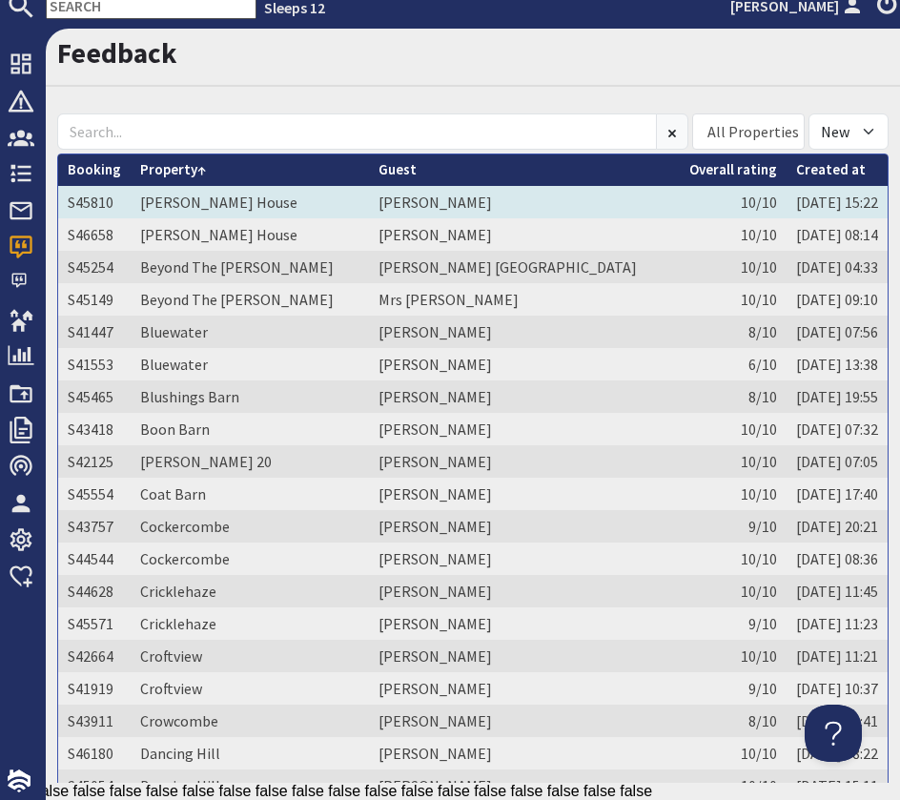
click at [258, 209] on td "Berry House" at bounding box center [250, 202] width 238 height 32
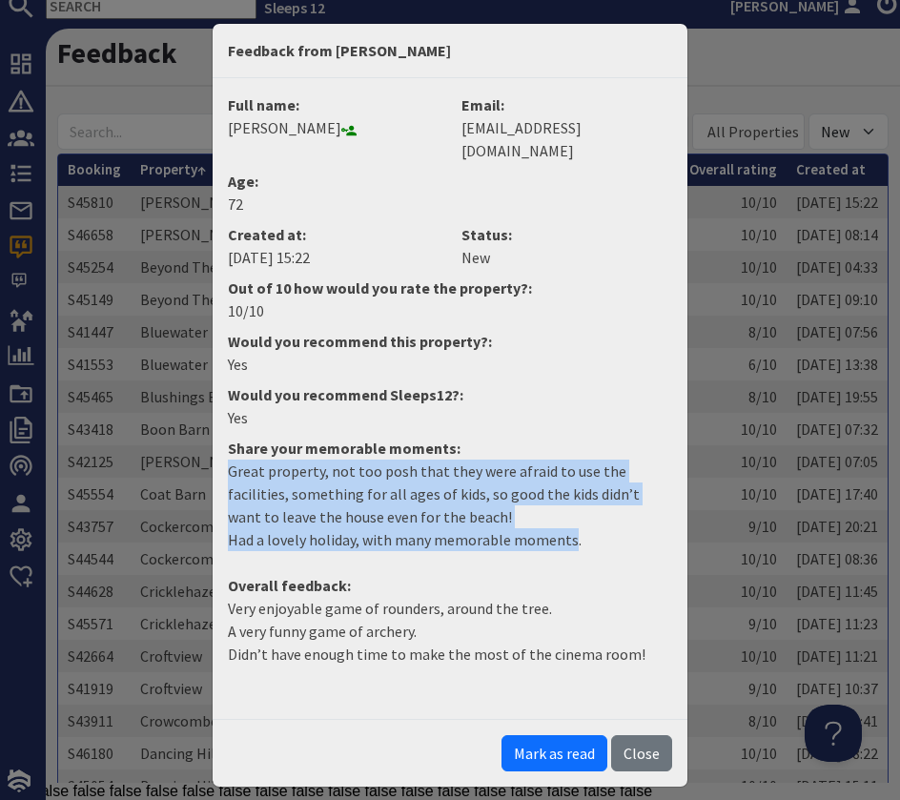
drag, startPoint x: 570, startPoint y: 522, endPoint x: 218, endPoint y: 446, distance: 359.8
click at [218, 460] on dd "Great property, not too posh that they were afraid to use the facilities, somet…" at bounding box center [449, 513] width 467 height 107
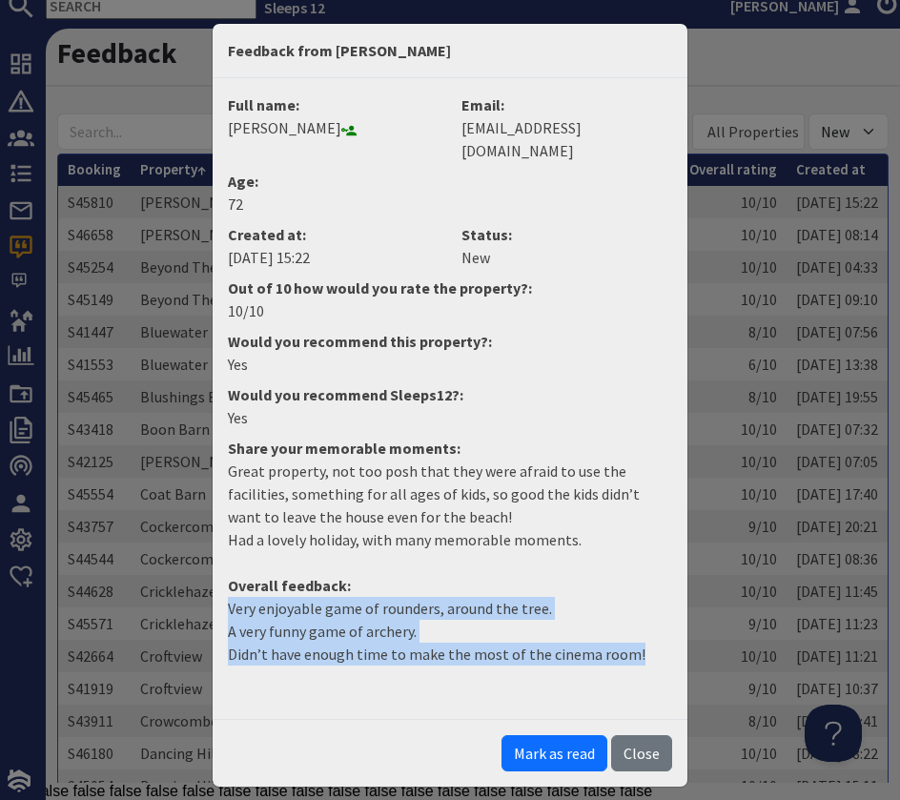
drag, startPoint x: 514, startPoint y: 634, endPoint x: 218, endPoint y: 584, distance: 299.9
click at [219, 597] on dd "Very enjoyable game of rounders, around the tree. A very funny game of archery.…" at bounding box center [449, 639] width 467 height 84
click at [565, 735] on button "Mark as read" at bounding box center [555, 753] width 106 height 36
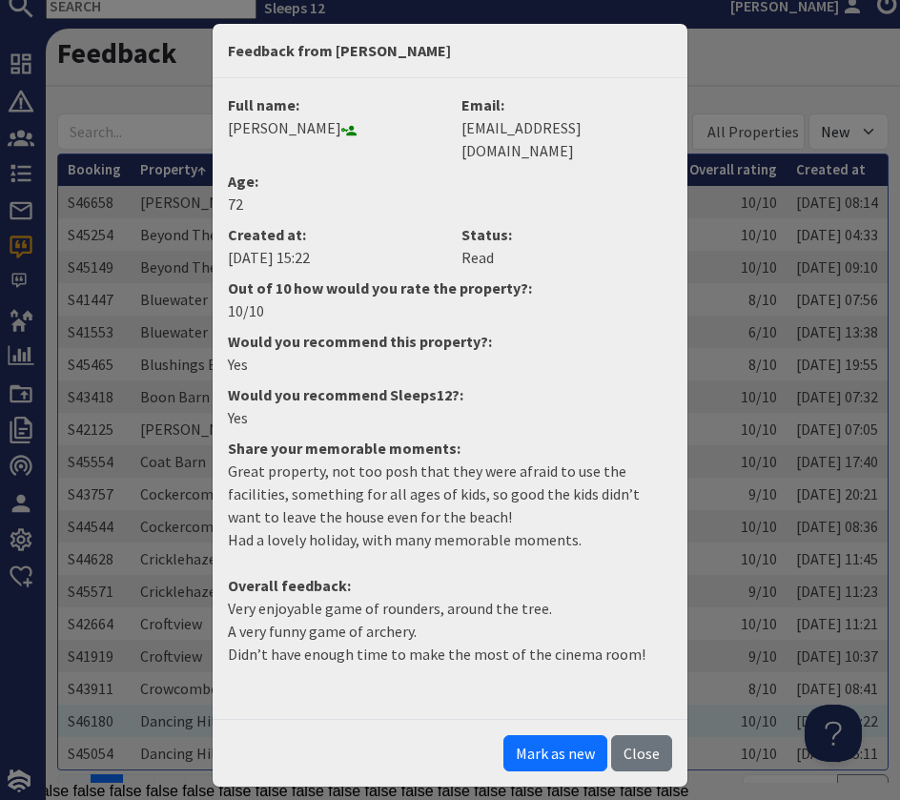
click at [649, 735] on button "Close" at bounding box center [641, 753] width 61 height 36
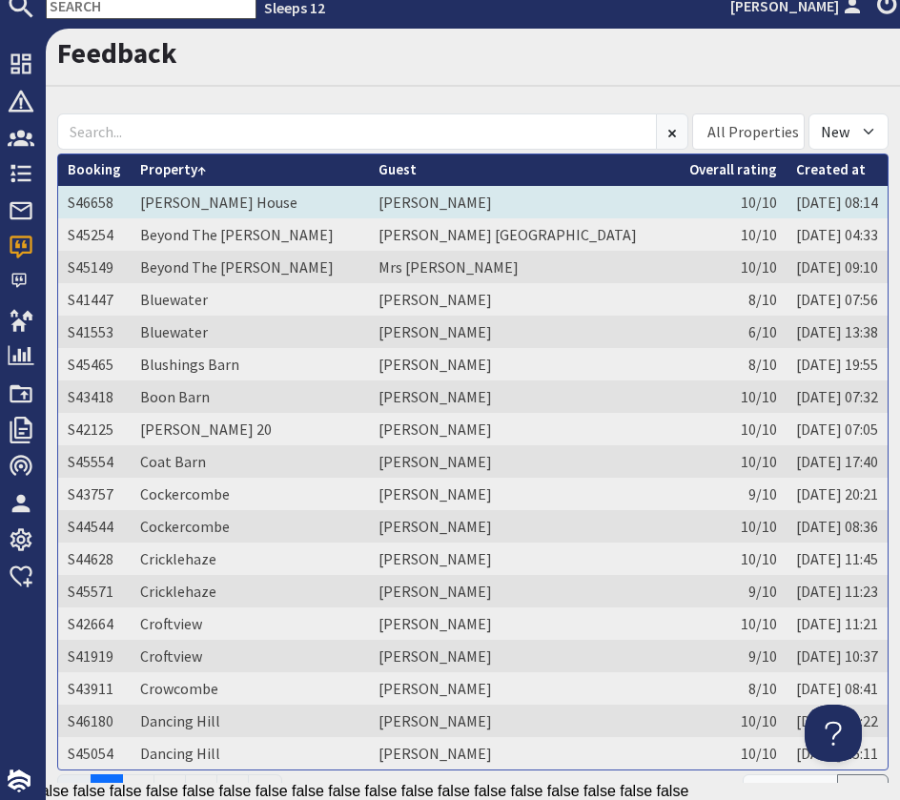
click at [369, 210] on td "Mrs Vanessa Bonney" at bounding box center [524, 202] width 311 height 32
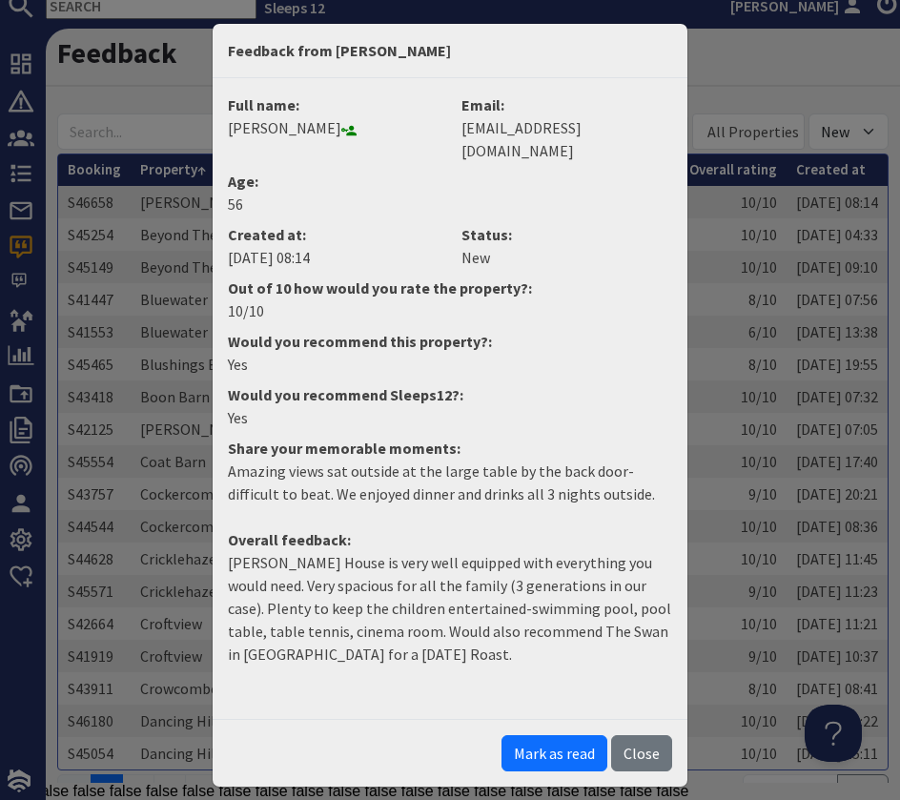
click at [359, 627] on p "Berry House is very well equipped with everything you would need. Very spacious…" at bounding box center [450, 608] width 444 height 114
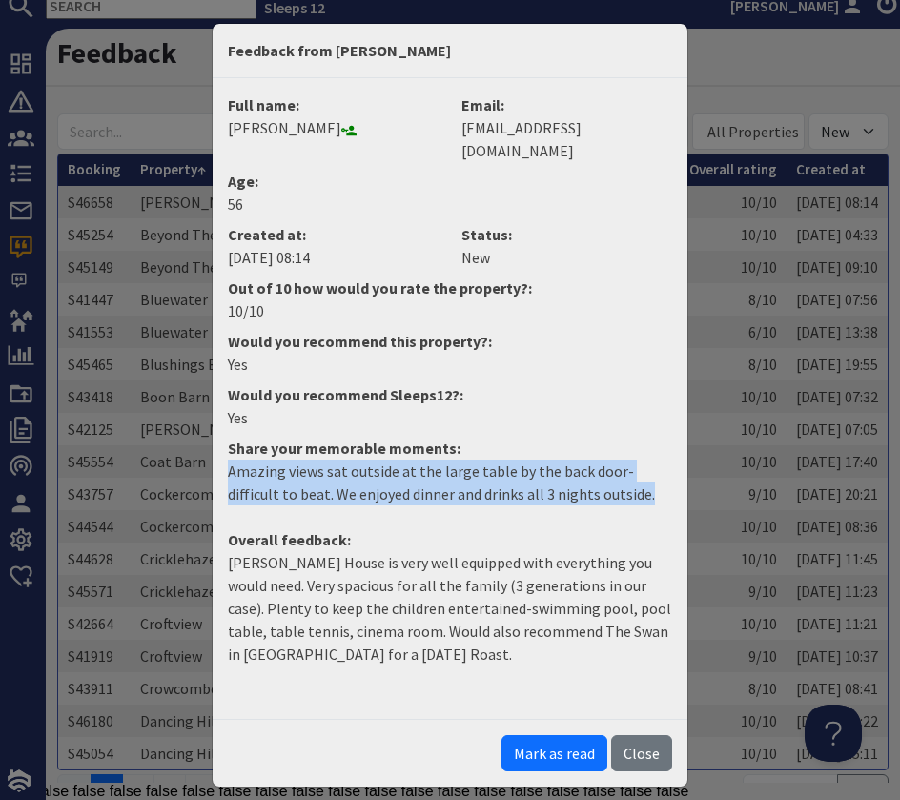
drag, startPoint x: 542, startPoint y: 470, endPoint x: 190, endPoint y: 443, distance: 352.9
click at [190, 443] on div "Feedback from Mrs Vanessa Bonney Full name: Mrs Vanessa Bonney Email: nessbonne…" at bounding box center [450, 400] width 900 height 800
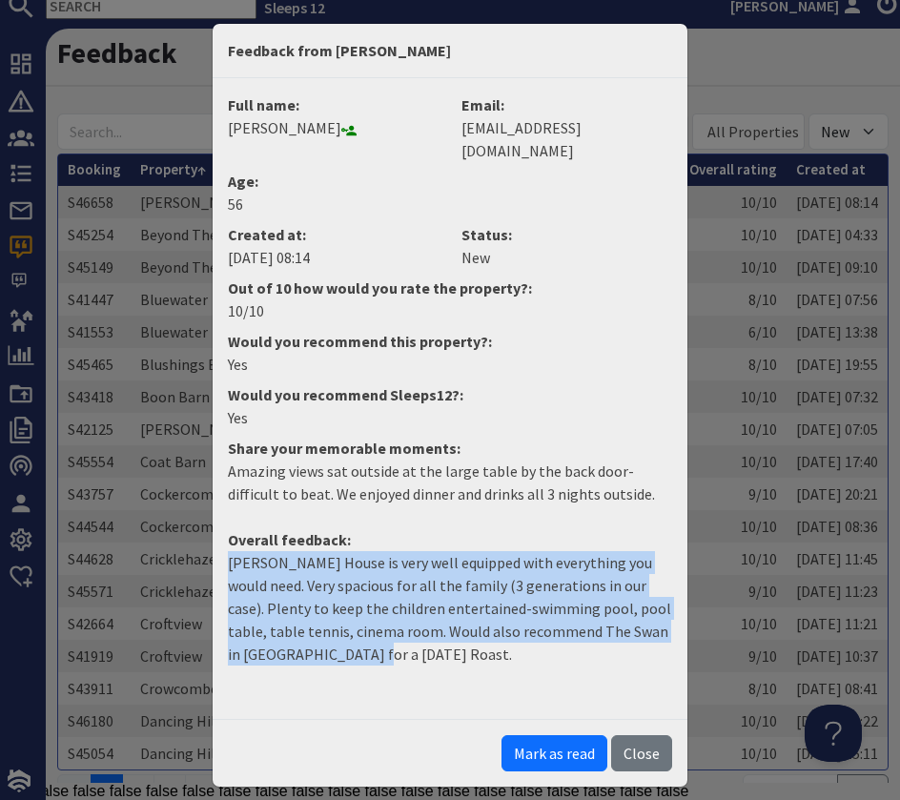
drag, startPoint x: 367, startPoint y: 639, endPoint x: 220, endPoint y: 540, distance: 177.2
click at [220, 551] on dd "Berry House is very well equipped with everything you would need. Very spacious…" at bounding box center [449, 616] width 467 height 130
click at [572, 737] on button "Mark as read" at bounding box center [555, 753] width 106 height 36
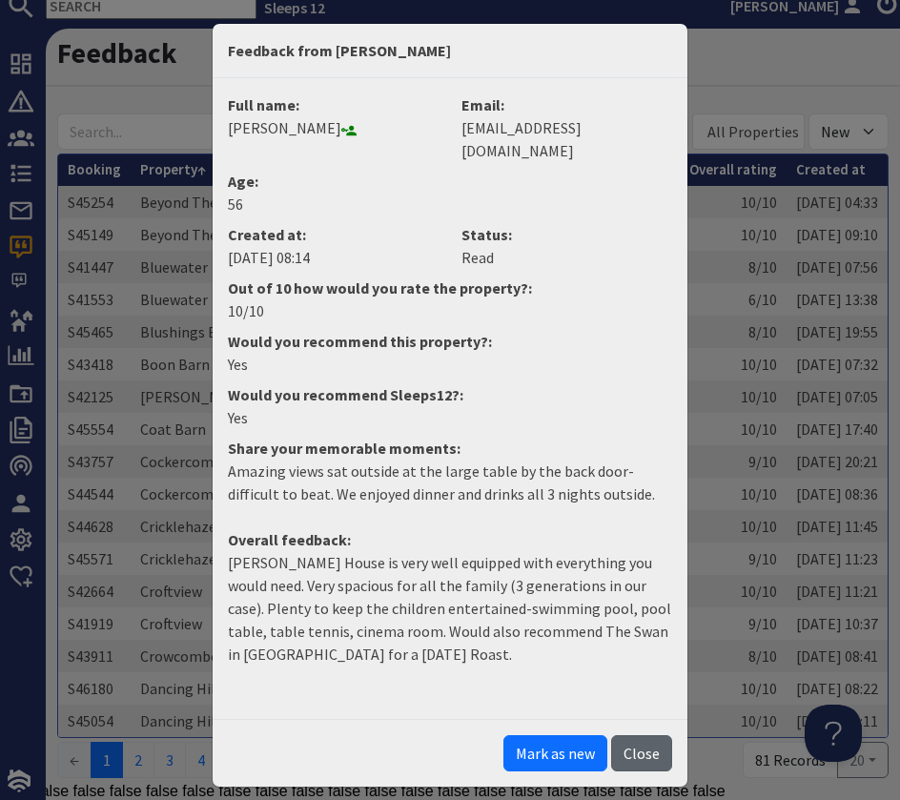
click at [641, 735] on button "Close" at bounding box center [641, 753] width 61 height 36
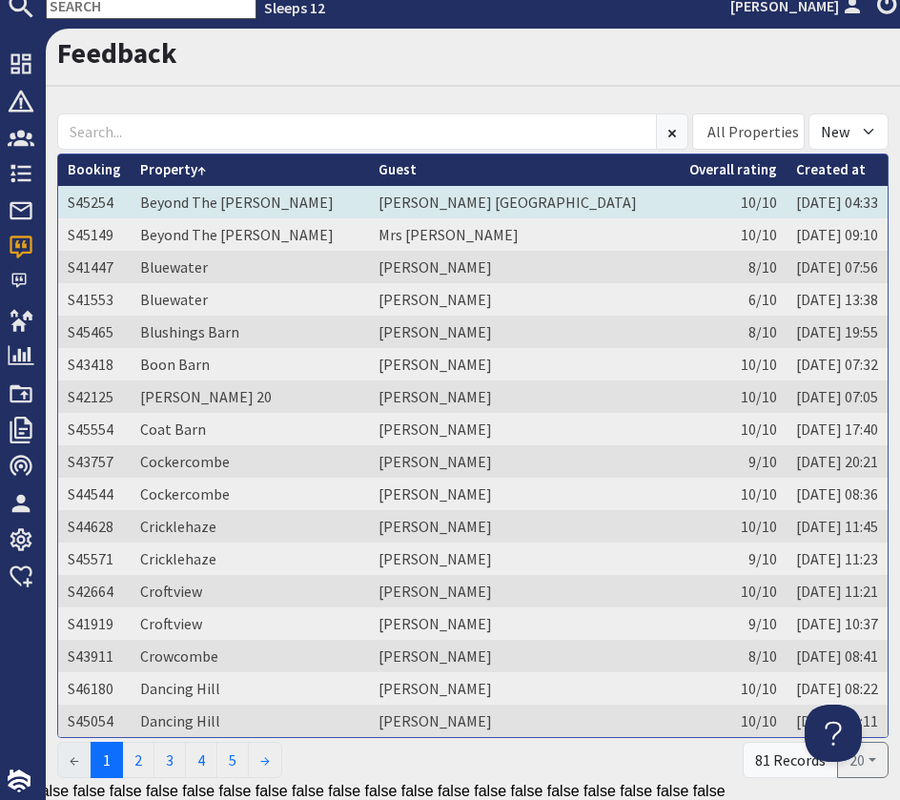
click at [410, 204] on td "THEODORE HETHERINGTON DERBYSHIRE" at bounding box center [524, 202] width 311 height 32
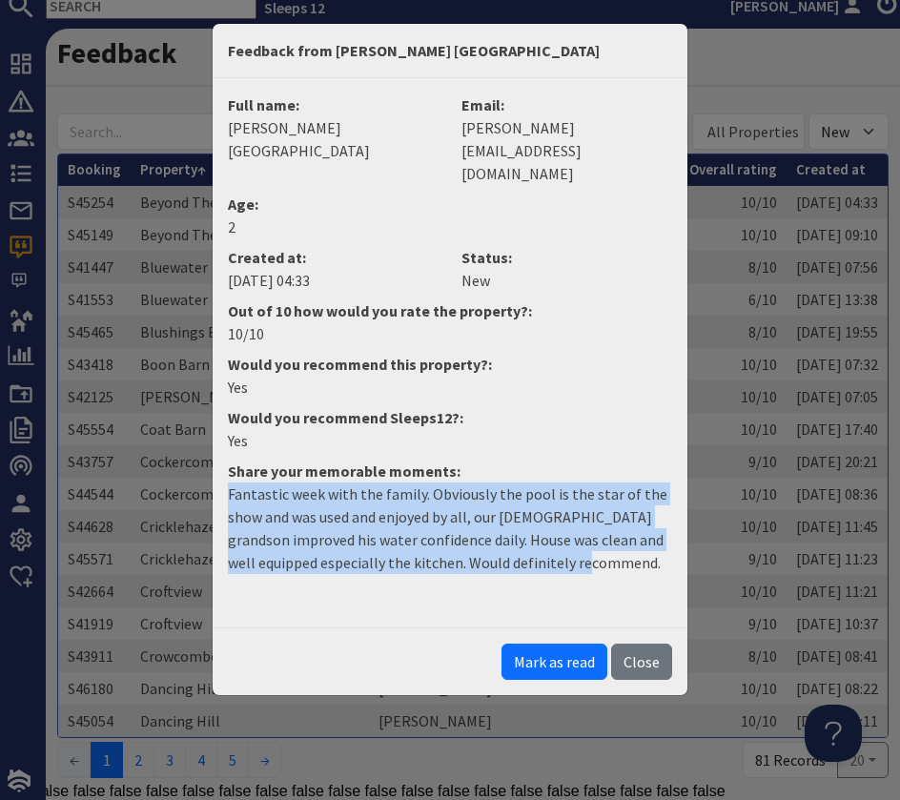
drag, startPoint x: 631, startPoint y: 537, endPoint x: 219, endPoint y: 474, distance: 416.7
click at [219, 483] on dd "Fantastic week with the family. Obviously the pool is the star of the show and …" at bounding box center [449, 536] width 467 height 107
drag, startPoint x: 537, startPoint y: 644, endPoint x: 575, endPoint y: 638, distance: 38.6
click at [544, 644] on button "Mark as read" at bounding box center [555, 662] width 106 height 36
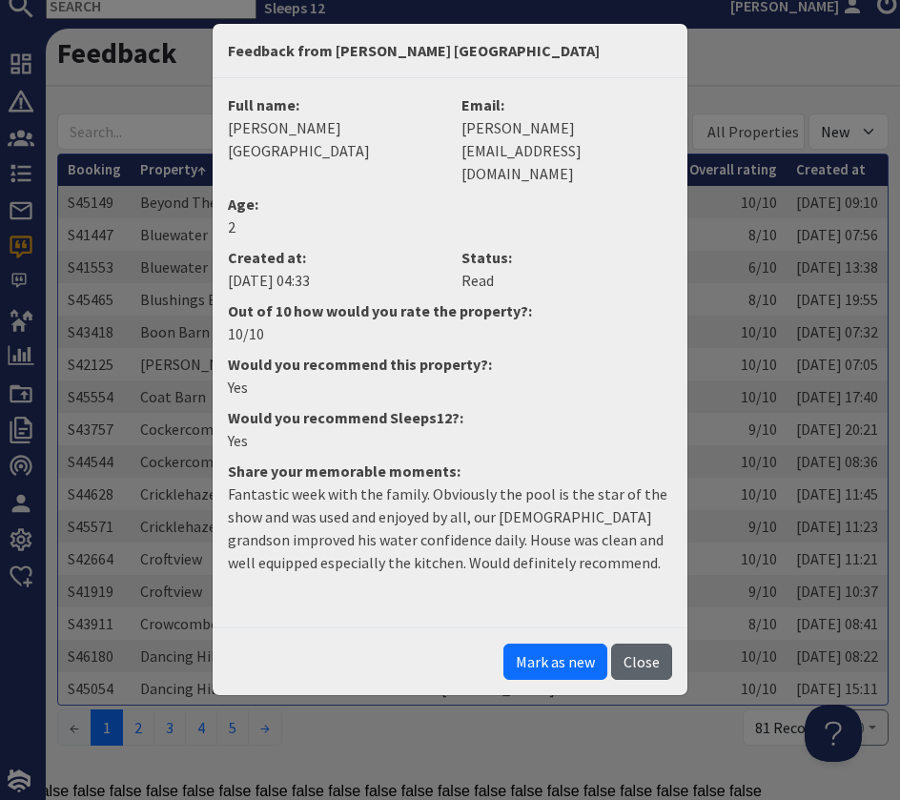
click at [640, 644] on button "Close" at bounding box center [641, 662] width 61 height 36
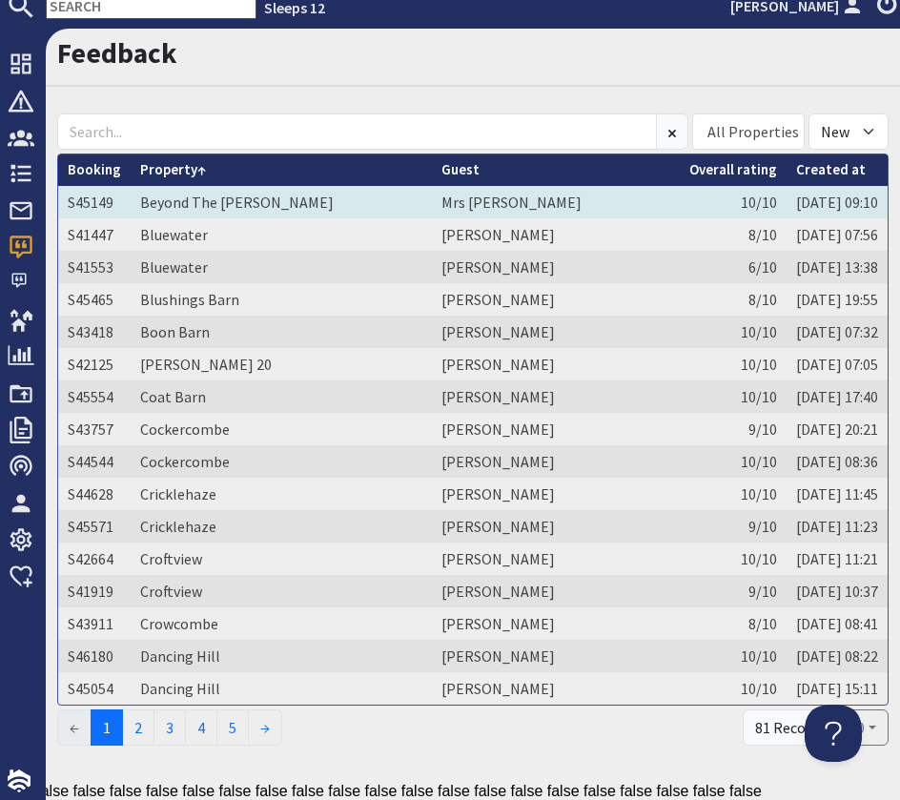
click at [370, 202] on td "Beyond The Woods" at bounding box center [281, 202] width 301 height 32
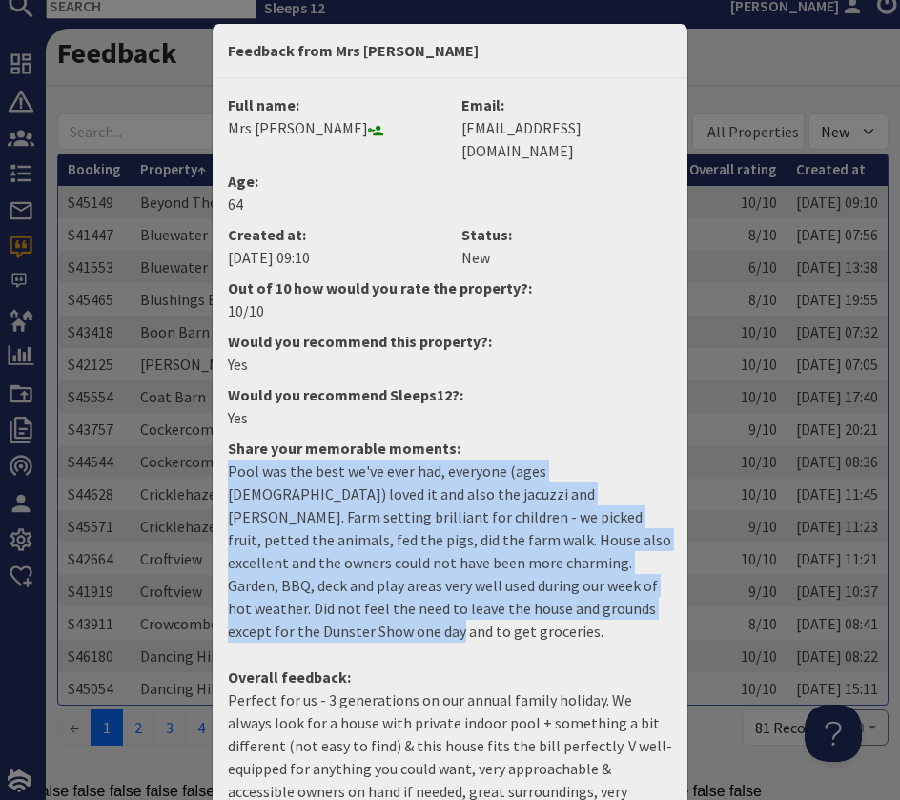
drag, startPoint x: 600, startPoint y: 591, endPoint x: 173, endPoint y: 457, distance: 447.9
click at [173, 457] on div "Feedback from Mrs SARAH ALLEN Full name: Mrs SARAH ALLEN Email: sarahallen8705@…" at bounding box center [450, 400] width 900 height 800
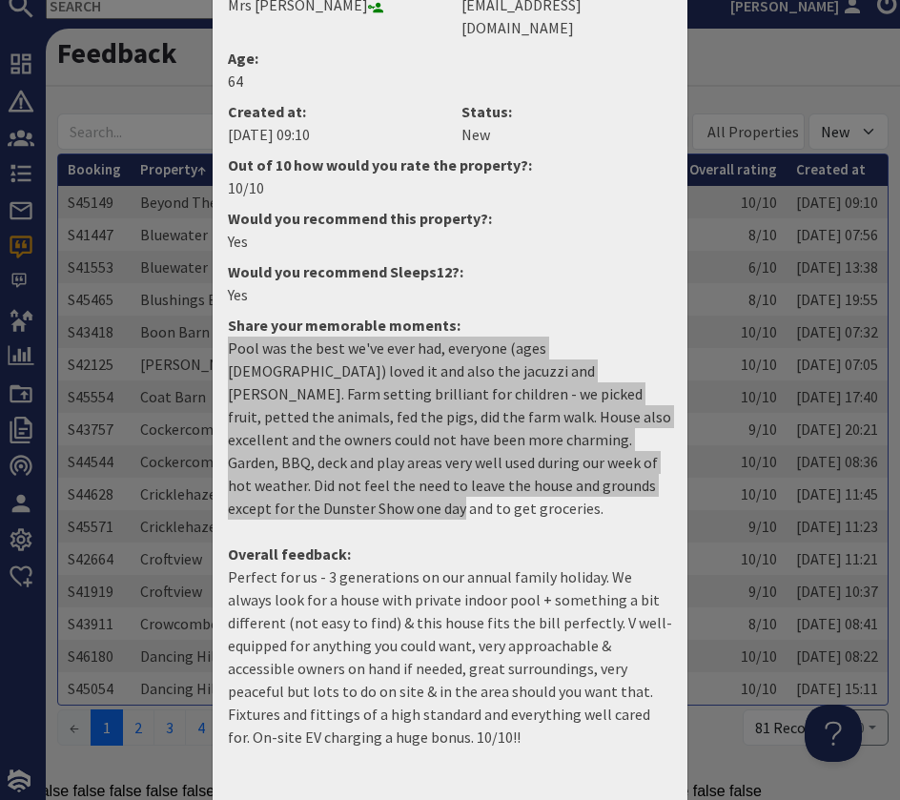
scroll to position [148, 0]
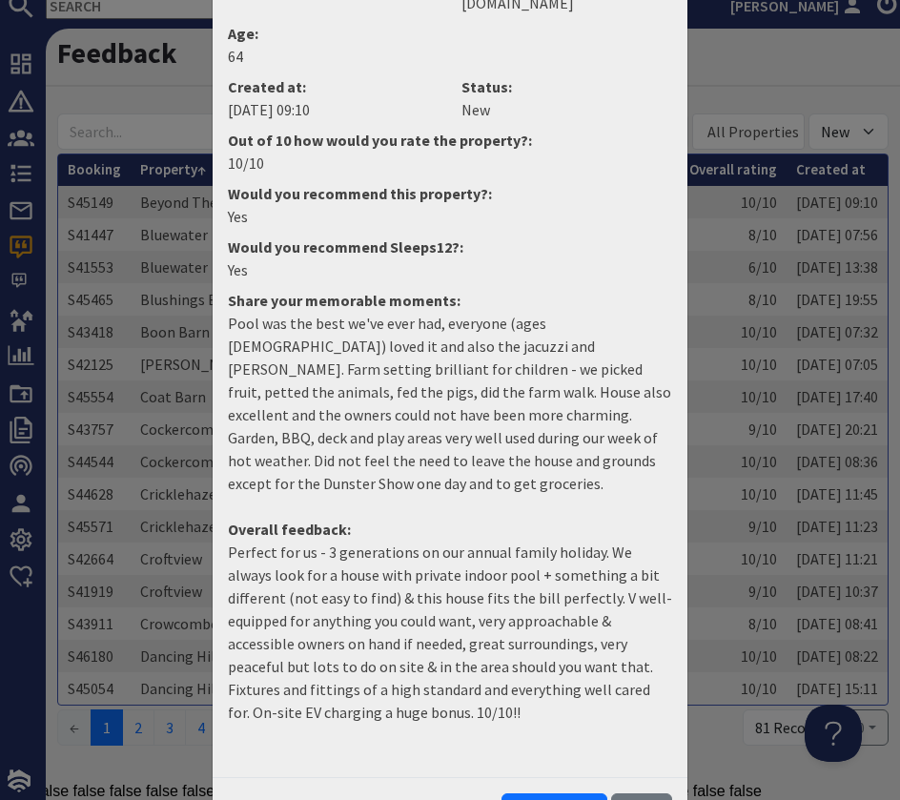
click at [308, 671] on p "Perfect for us - 3 generations on our annual family holiday. We always look for…" at bounding box center [450, 632] width 444 height 183
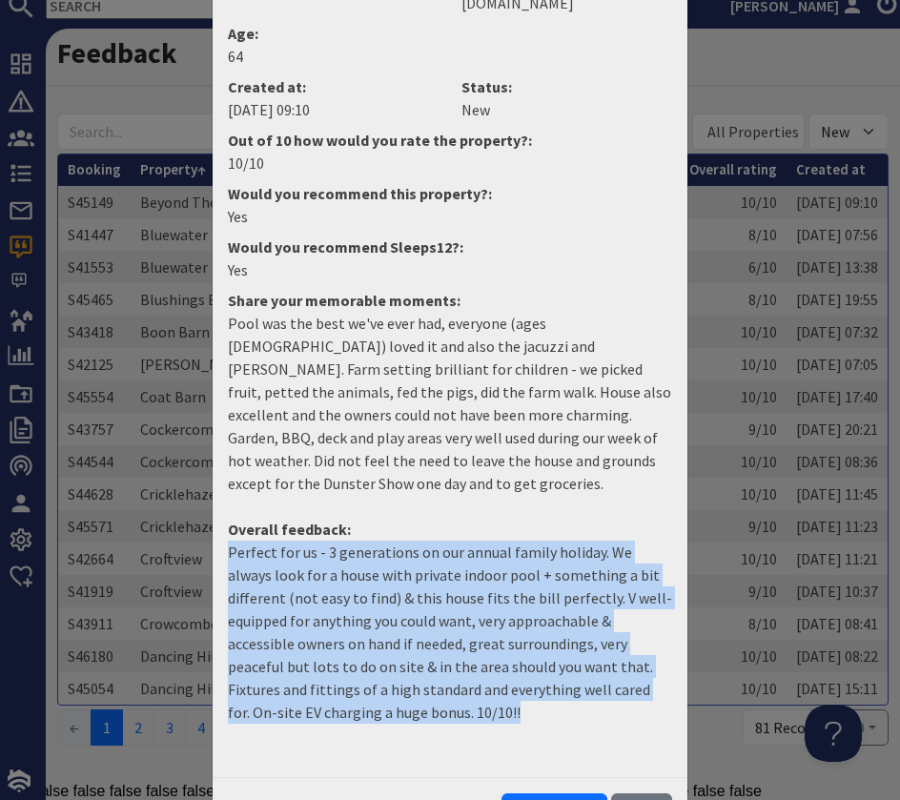
drag, startPoint x: 326, startPoint y: 671, endPoint x: 217, endPoint y: 504, distance: 199.2
click at [217, 541] on dd "Perfect for us - 3 generations on our annual family holiday. We always look for…" at bounding box center [449, 640] width 467 height 198
click at [552, 793] on button "Mark as read" at bounding box center [555, 811] width 106 height 36
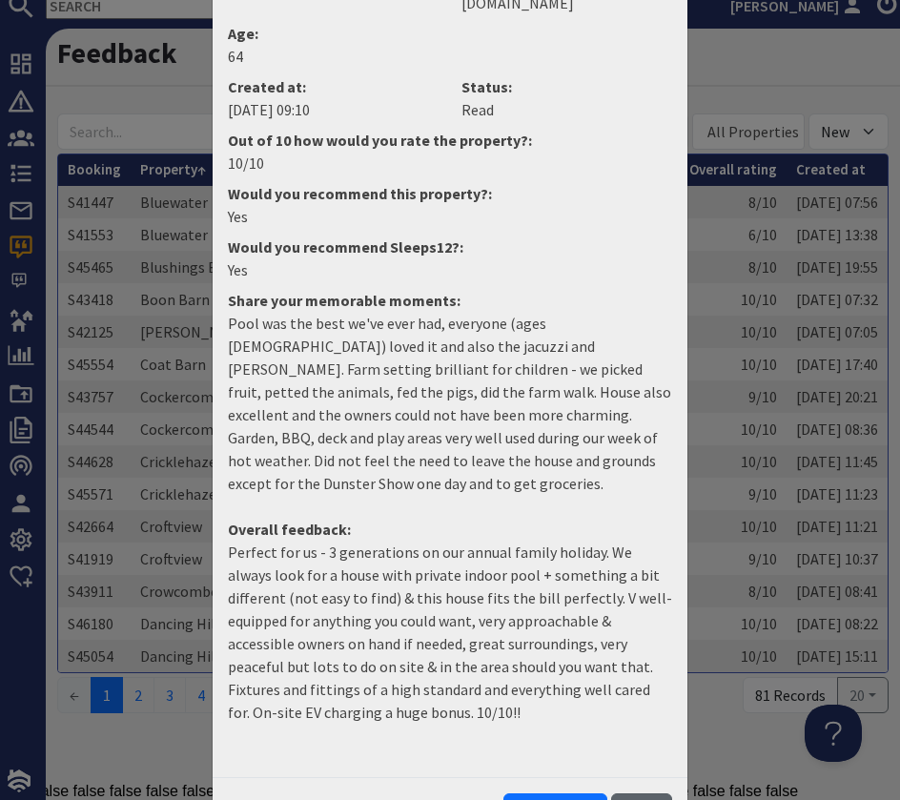
click at [657, 793] on button "Close" at bounding box center [641, 811] width 61 height 36
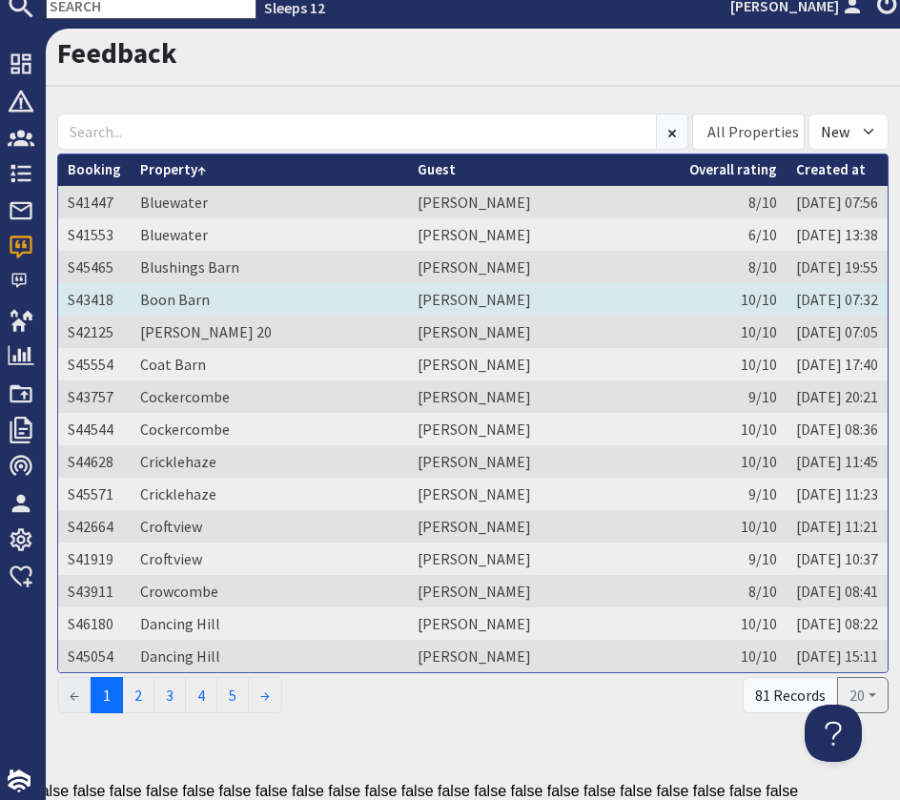
scroll to position [0, 0]
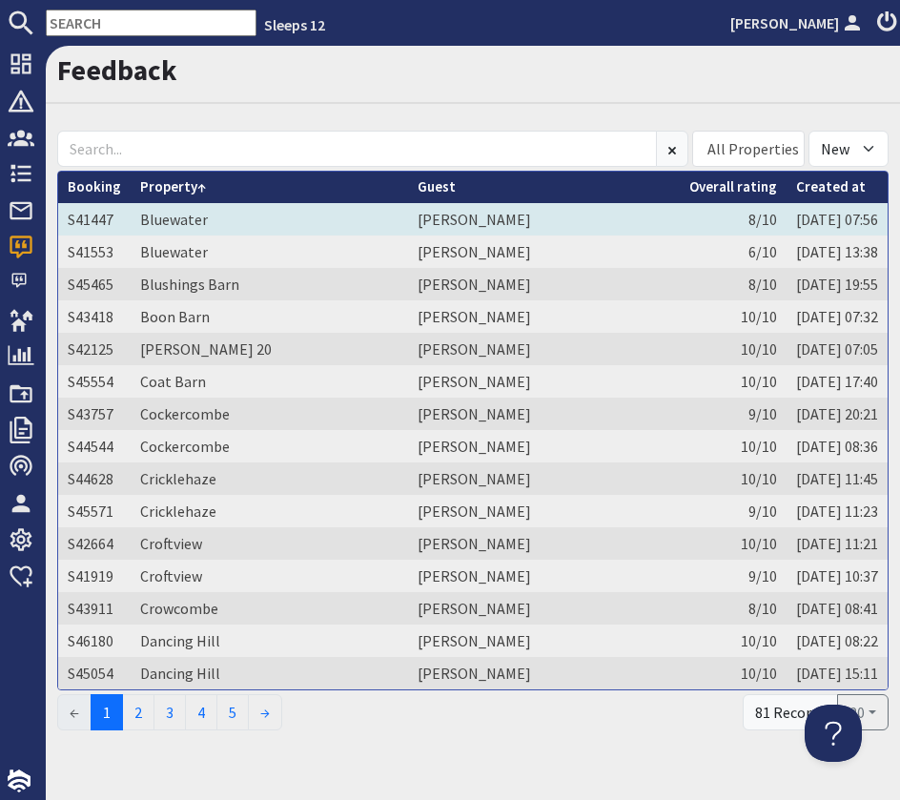
click at [238, 226] on td "Bluewater" at bounding box center [269, 219] width 277 height 32
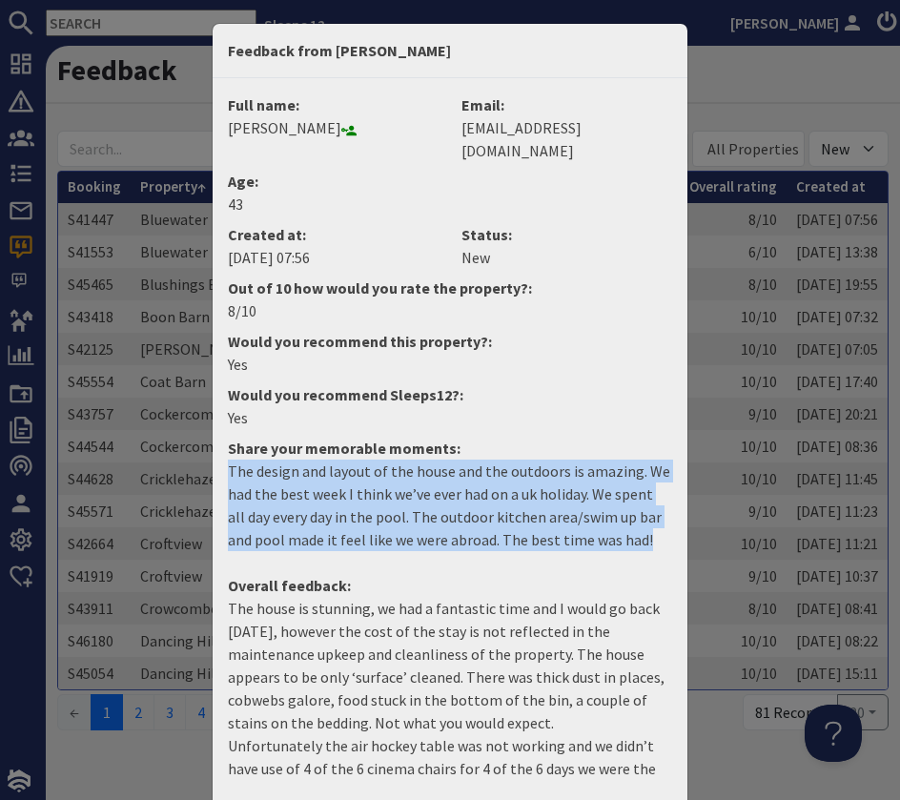
drag, startPoint x: 640, startPoint y: 512, endPoint x: 190, endPoint y: 440, distance: 455.9
click at [190, 440] on div "Feedback from Clare Mcgachan Full name: Clare Mcgachan Email: rachaellauracoupe…" at bounding box center [450, 400] width 900 height 800
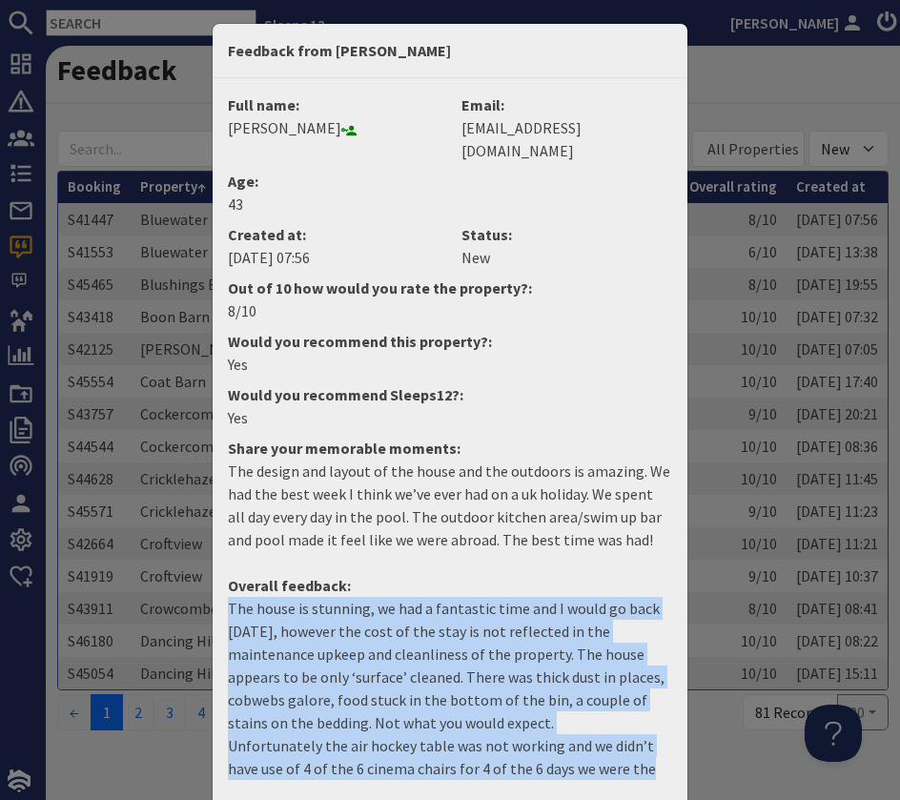
drag, startPoint x: 659, startPoint y: 749, endPoint x: 129, endPoint y: 586, distance: 554.7
click at [129, 586] on div "Feedback from Clare Mcgachan Full name: Clare Mcgachan Email: rachaellauracoupe…" at bounding box center [450, 400] width 900 height 800
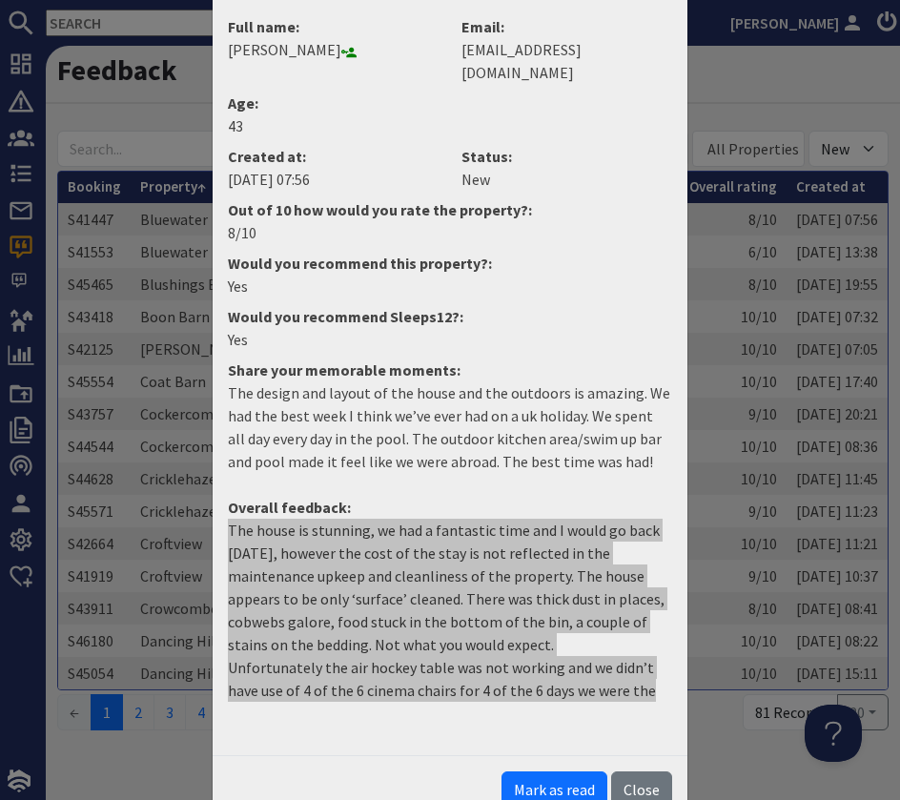
scroll to position [79, 0]
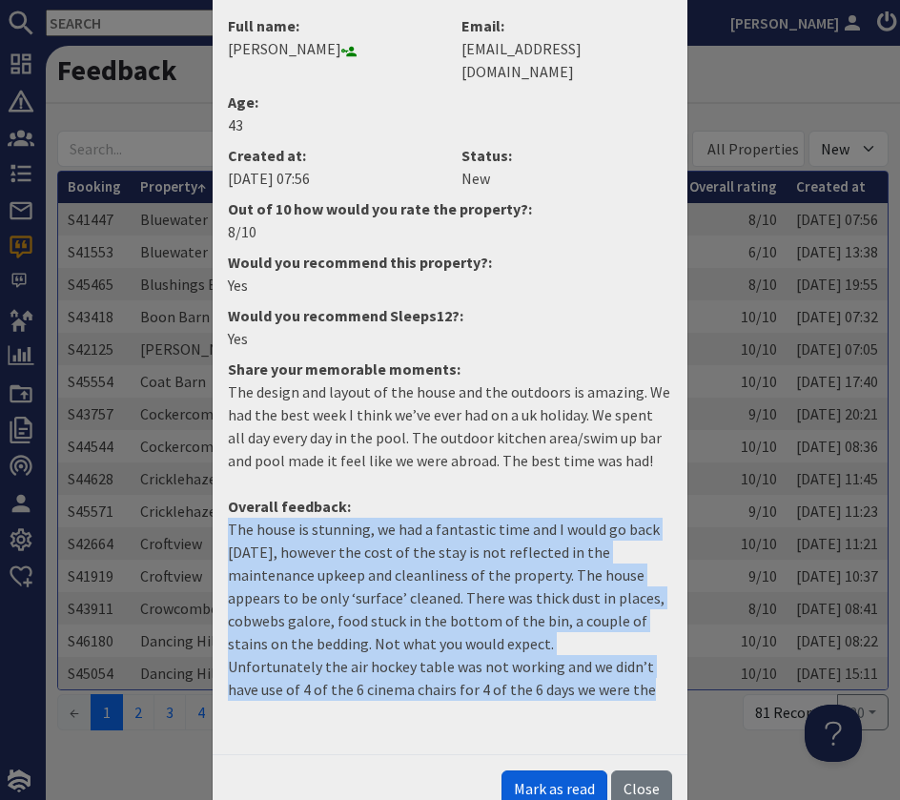
click at [570, 770] on button "Mark as read" at bounding box center [555, 788] width 106 height 36
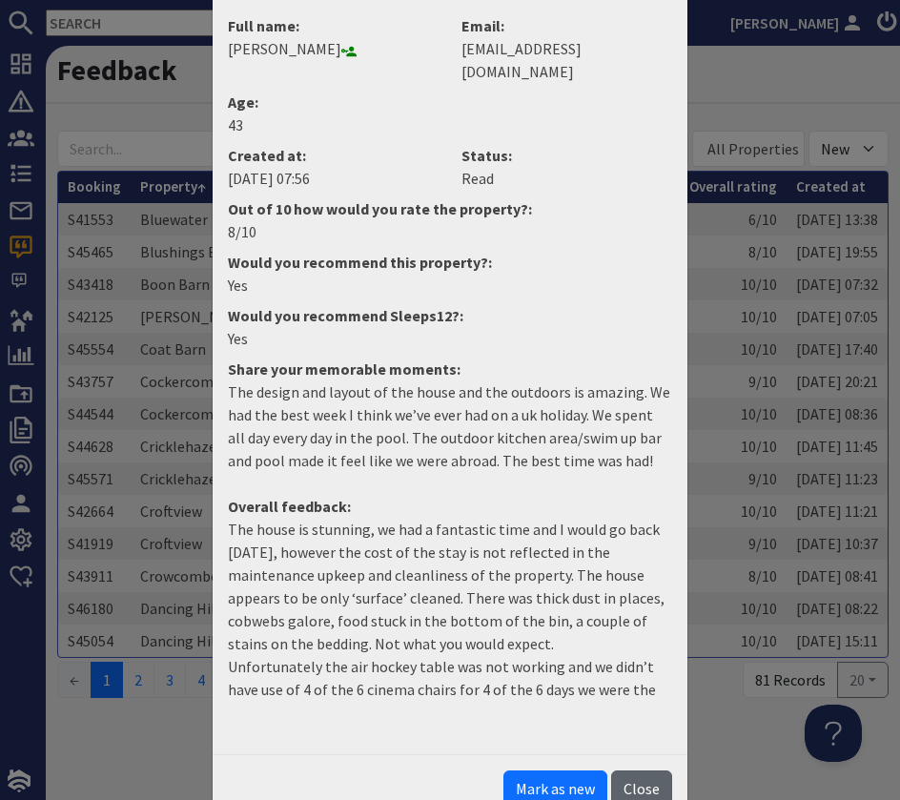
click at [651, 770] on button "Close" at bounding box center [641, 788] width 61 height 36
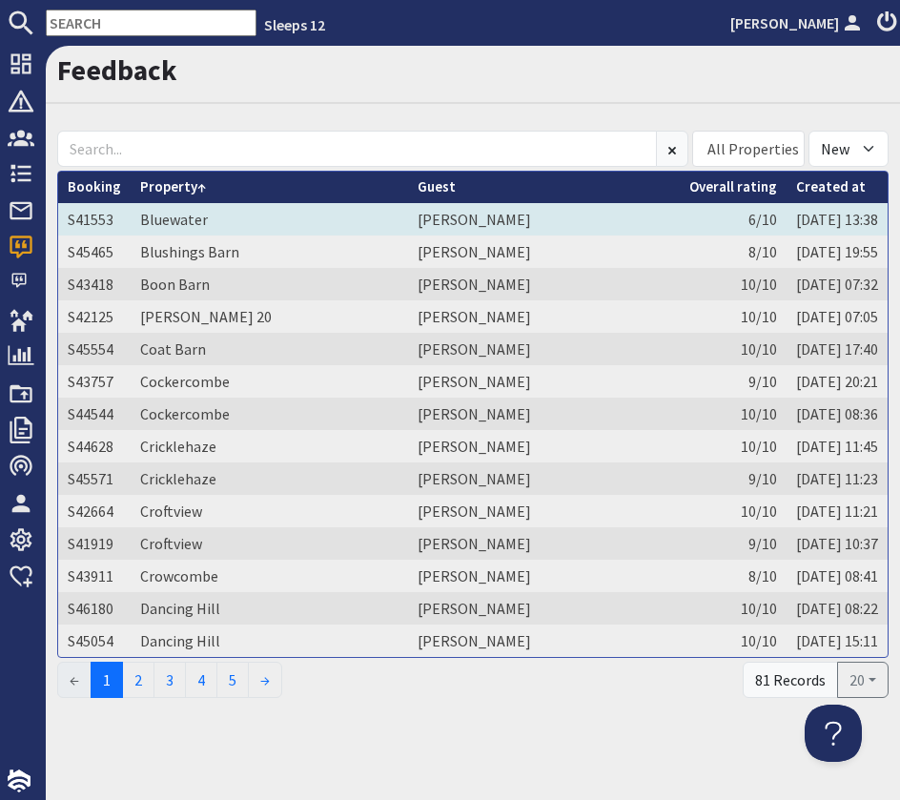
click at [408, 219] on td "Christine Nethercoat" at bounding box center [544, 219] width 272 height 32
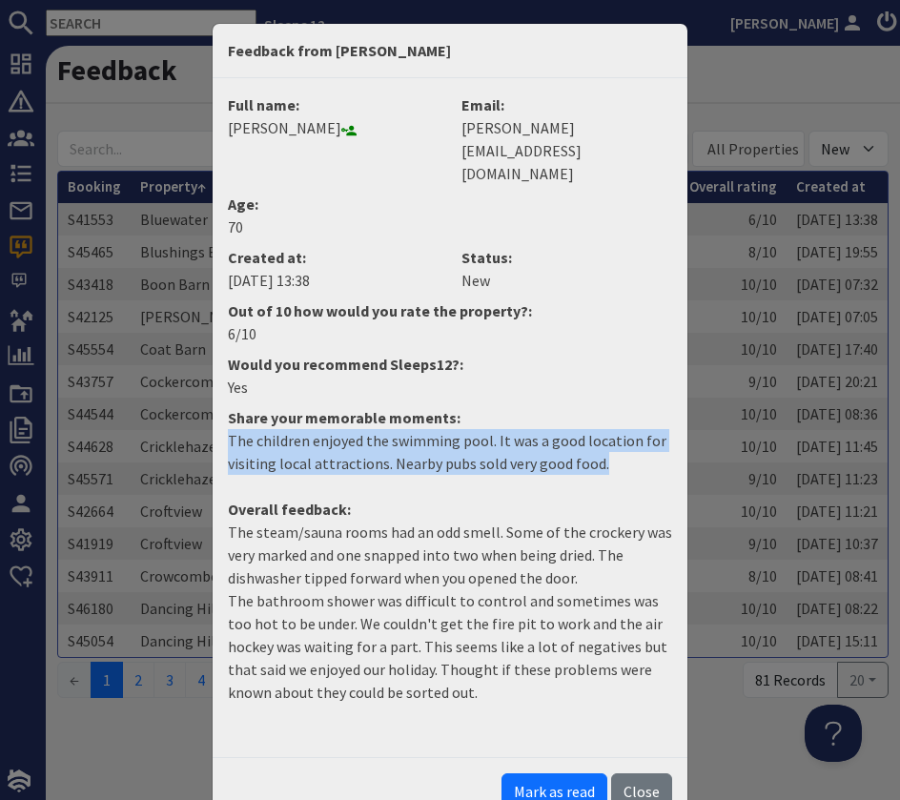
drag, startPoint x: 612, startPoint y: 419, endPoint x: 210, endPoint y: 398, distance: 403.0
click at [210, 398] on div "Feedback from Christine Nethercoat Full name: Christine Nethercoat Email: chris…" at bounding box center [450, 400] width 900 height 800
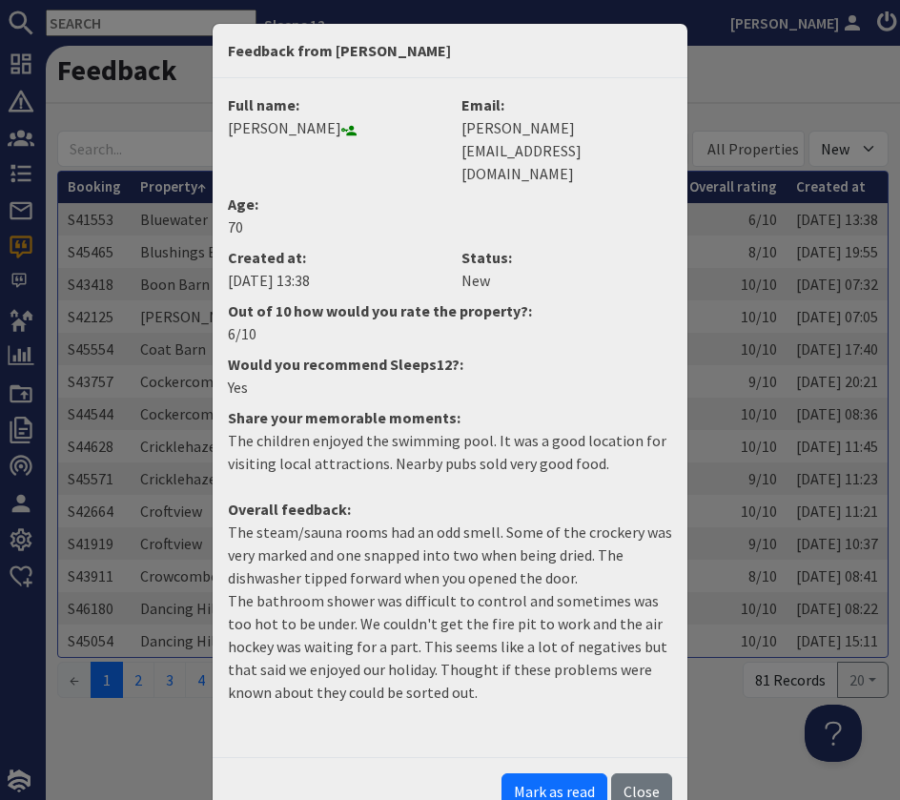
click at [552, 376] on dd "Yes" at bounding box center [449, 387] width 467 height 23
click at [583, 773] on button "Mark as read" at bounding box center [555, 791] width 106 height 36
click at [663, 773] on button "Close" at bounding box center [641, 791] width 61 height 36
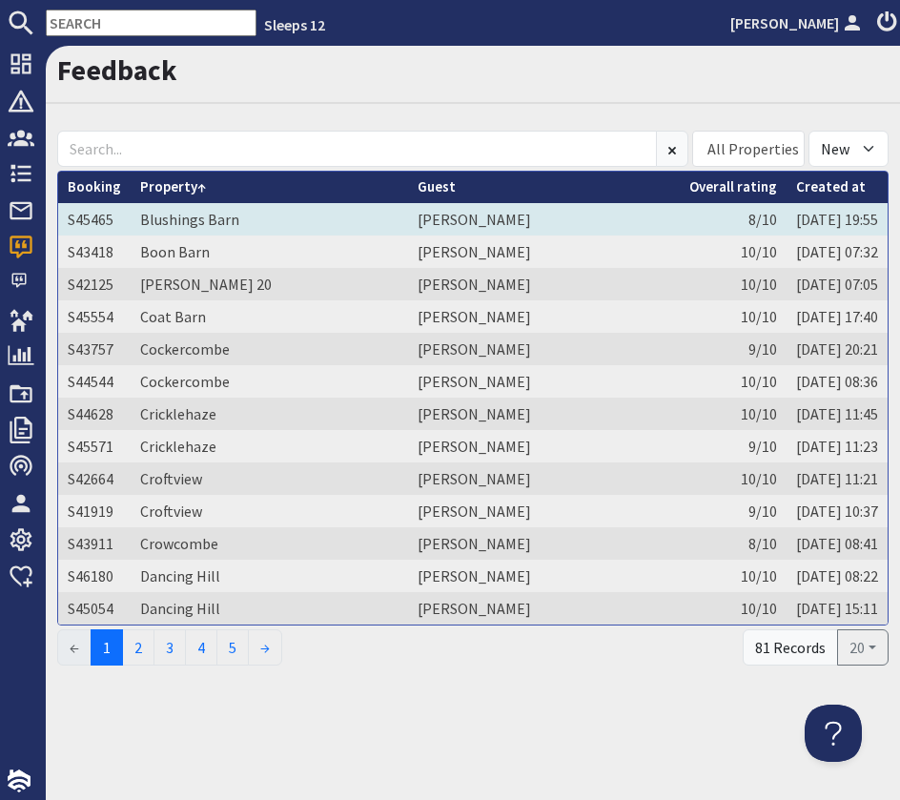
click at [420, 230] on td "Margaret Adams" at bounding box center [544, 219] width 272 height 32
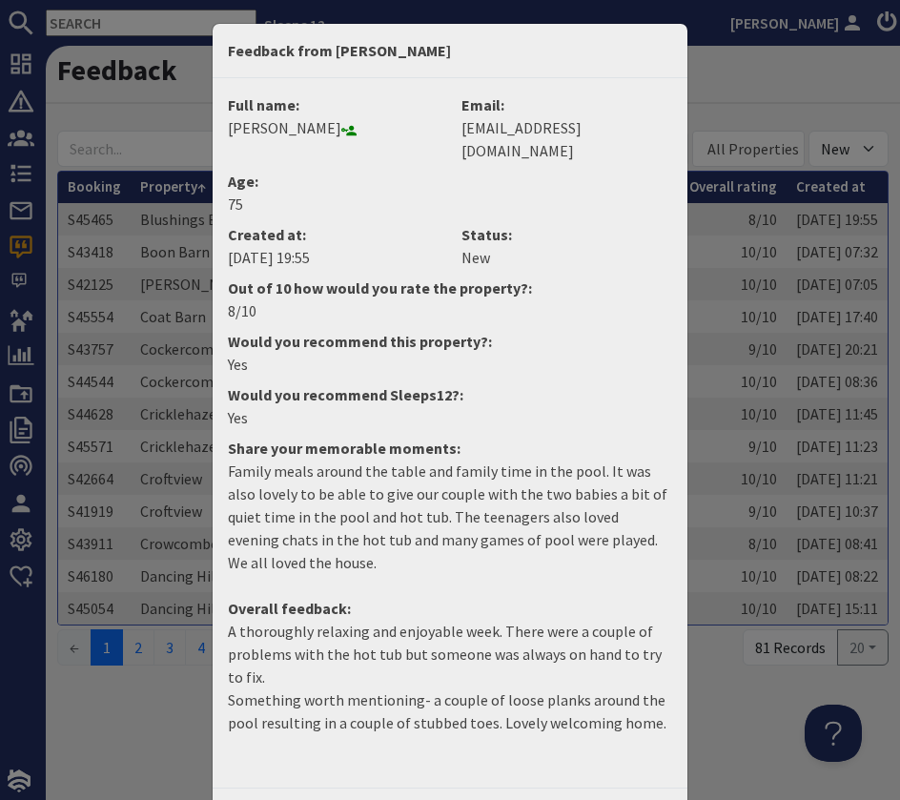
scroll to position [33, 0]
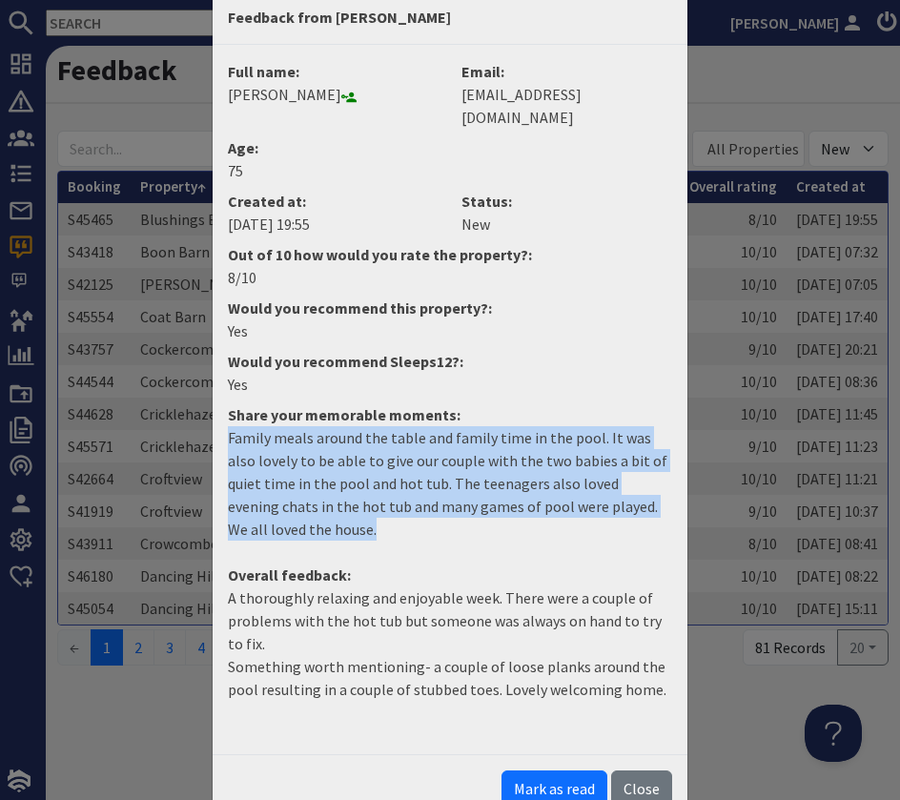
drag, startPoint x: 298, startPoint y: 503, endPoint x: 215, endPoint y: 412, distance: 123.5
click at [216, 426] on dd "Family meals around the table and family time in the pool. It was also lovely t…" at bounding box center [449, 491] width 467 height 130
click at [558, 776] on button "Mark as read" at bounding box center [555, 788] width 106 height 36
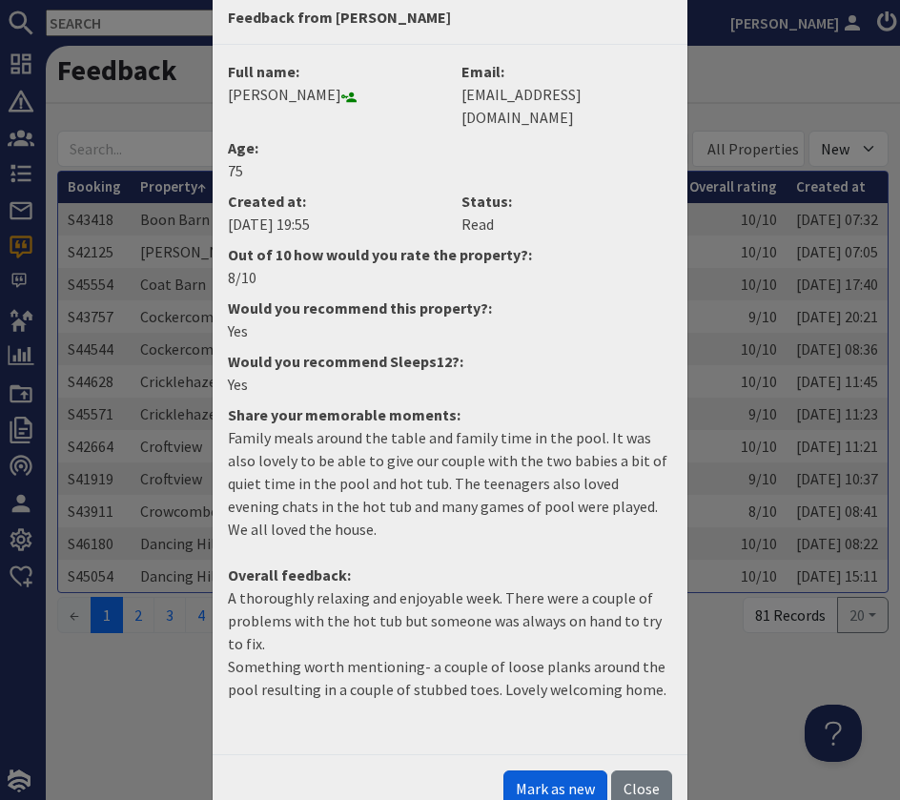
click at [570, 770] on button "Mark as new" at bounding box center [555, 788] width 104 height 36
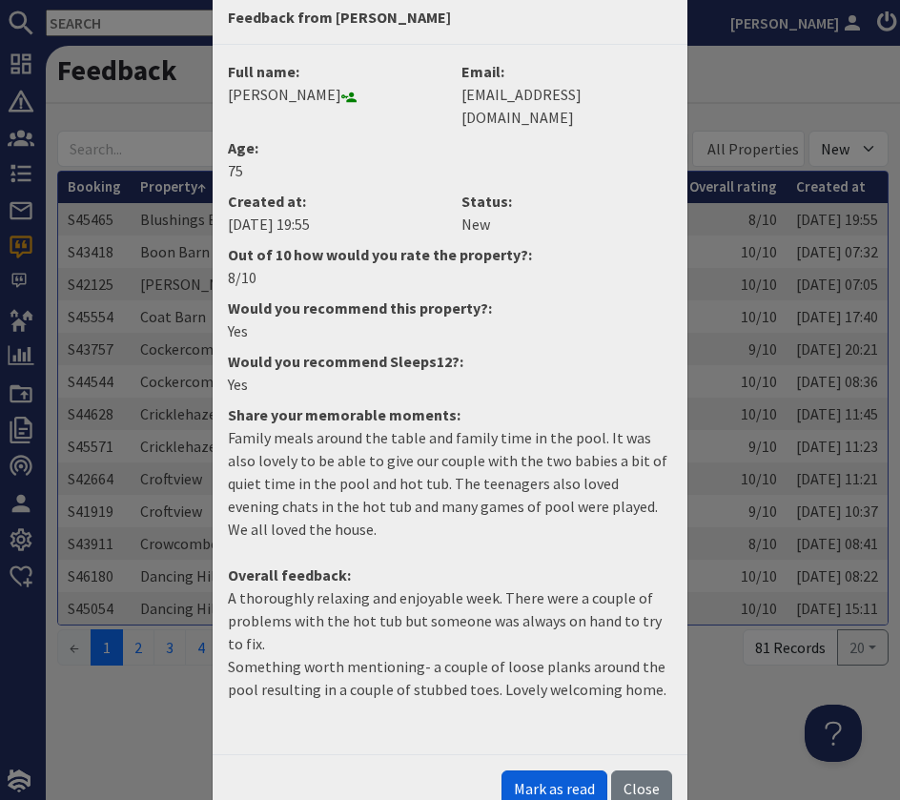
click at [560, 770] on button "Mark as read" at bounding box center [555, 788] width 106 height 36
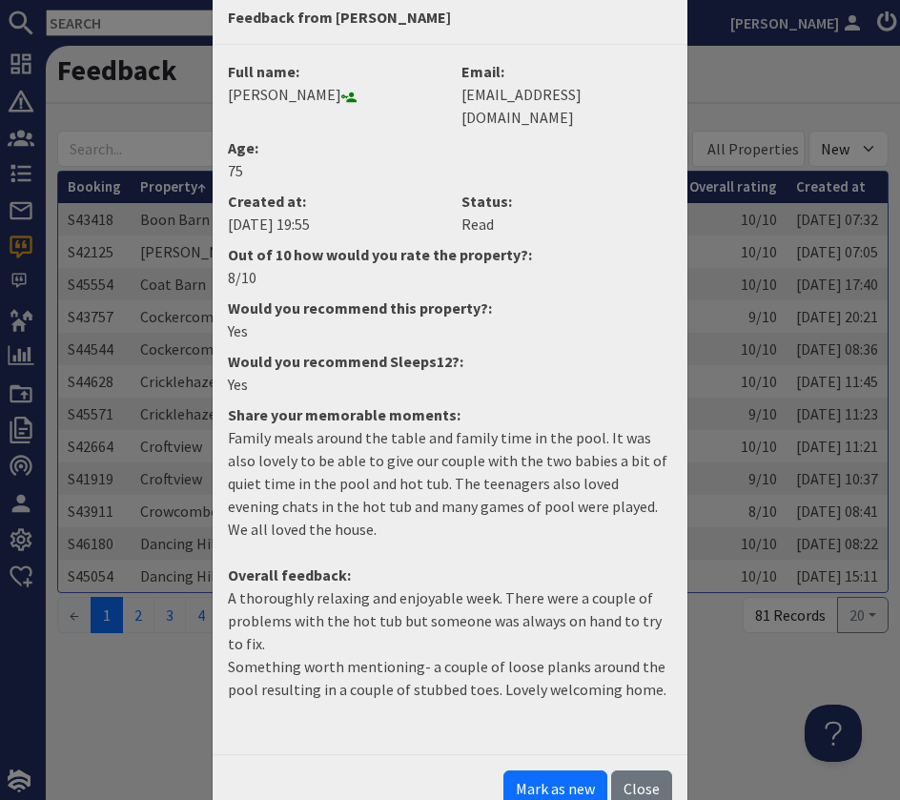
click at [162, 654] on div "Feedback from Margaret Adams Full name: Margaret Adams Email: adamsmar@hotmail.…" at bounding box center [450, 400] width 900 height 800
click at [652, 770] on button "Close" at bounding box center [641, 788] width 61 height 36
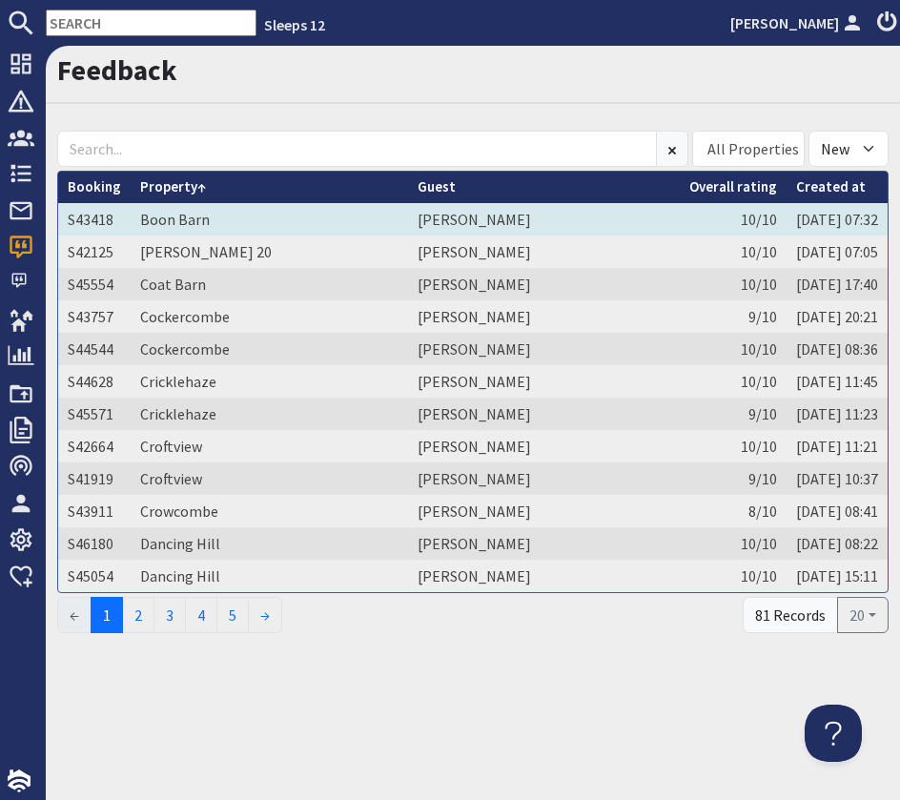
click at [216, 222] on td "Boon Barn" at bounding box center [269, 219] width 277 height 32
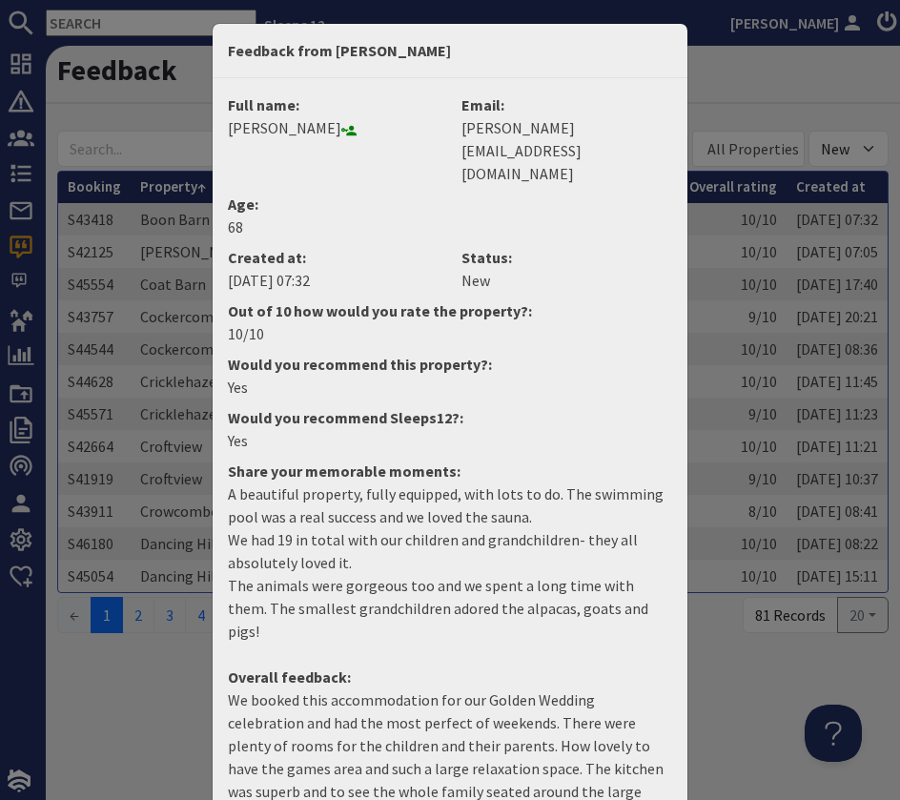
scroll to position [171, 0]
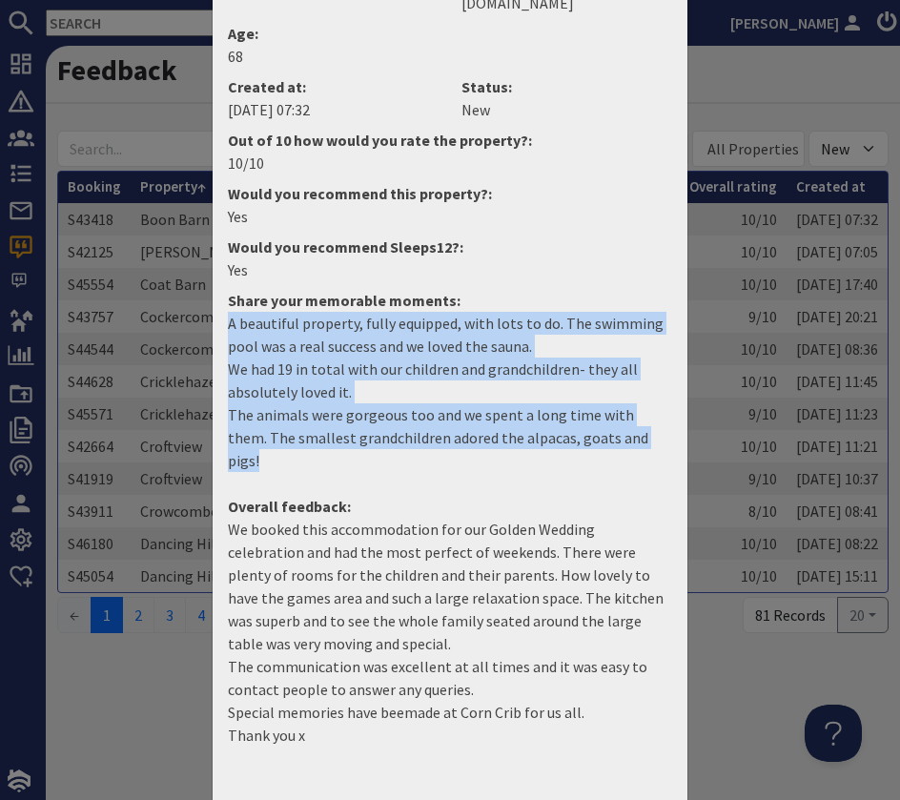
drag, startPoint x: 231, startPoint y: 276, endPoint x: 640, endPoint y: 405, distance: 429.2
click at [636, 406] on dd "A beautiful property, fully equipped, with lots to do. The swimming pool was a …" at bounding box center [449, 399] width 467 height 175
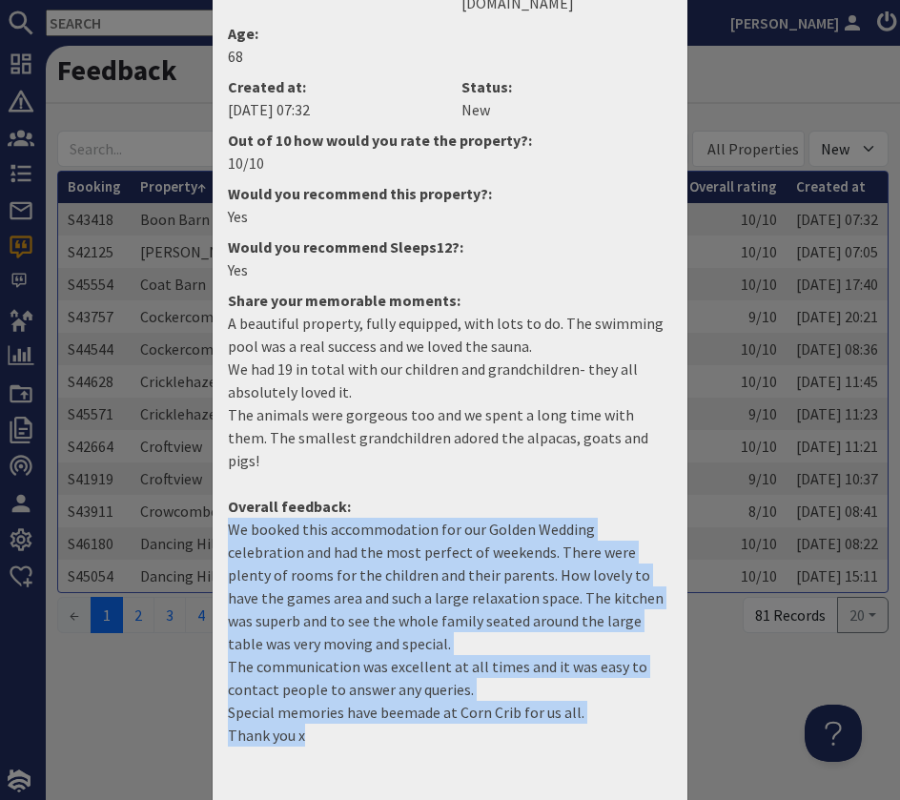
drag, startPoint x: 226, startPoint y: 460, endPoint x: 608, endPoint y: 656, distance: 429.9
click at [608, 656] on dd "We booked this accommodation for our Golden Wedding celebration and had the mos…" at bounding box center [449, 640] width 467 height 244
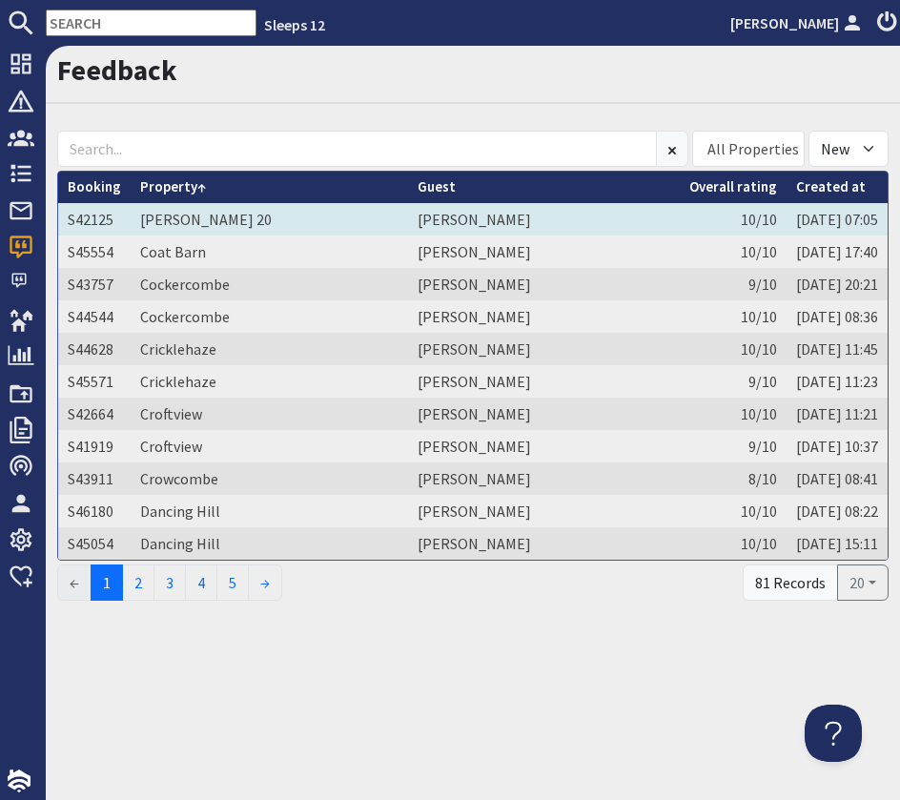
click at [449, 225] on td "JENNIFER SMALLEY" at bounding box center [544, 219] width 272 height 32
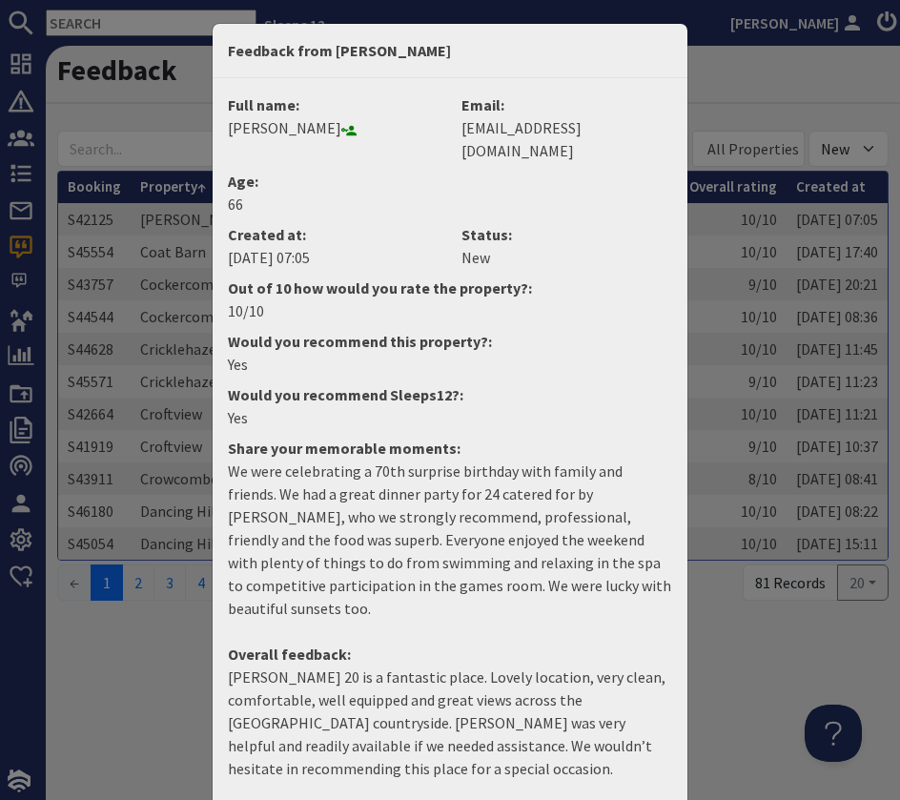
drag, startPoint x: 233, startPoint y: 449, endPoint x: 619, endPoint y: 557, distance: 401.0
click at [619, 557] on p "We were celebrating a 70th surprise birthday with family and friends. We had a …" at bounding box center [450, 540] width 444 height 160
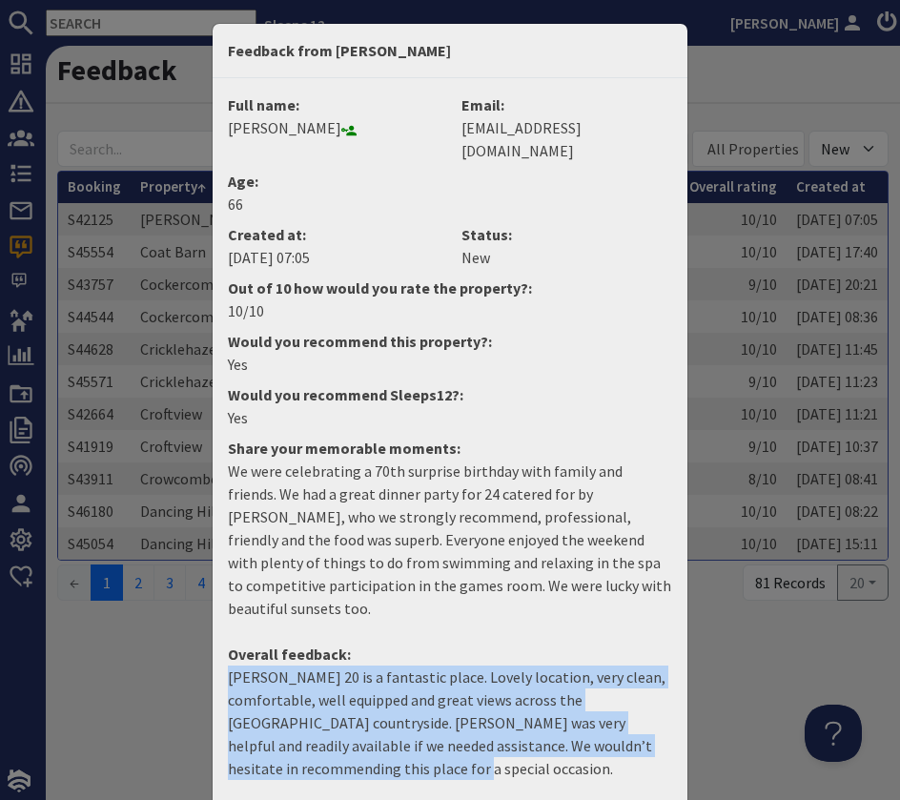
drag, startPoint x: 225, startPoint y: 628, endPoint x: 651, endPoint y: 719, distance: 435.8
click at [652, 718] on dd "Churchill 20 is a fantastic place. Lovely location, very clean, comfortable, we…" at bounding box center [449, 731] width 467 height 130
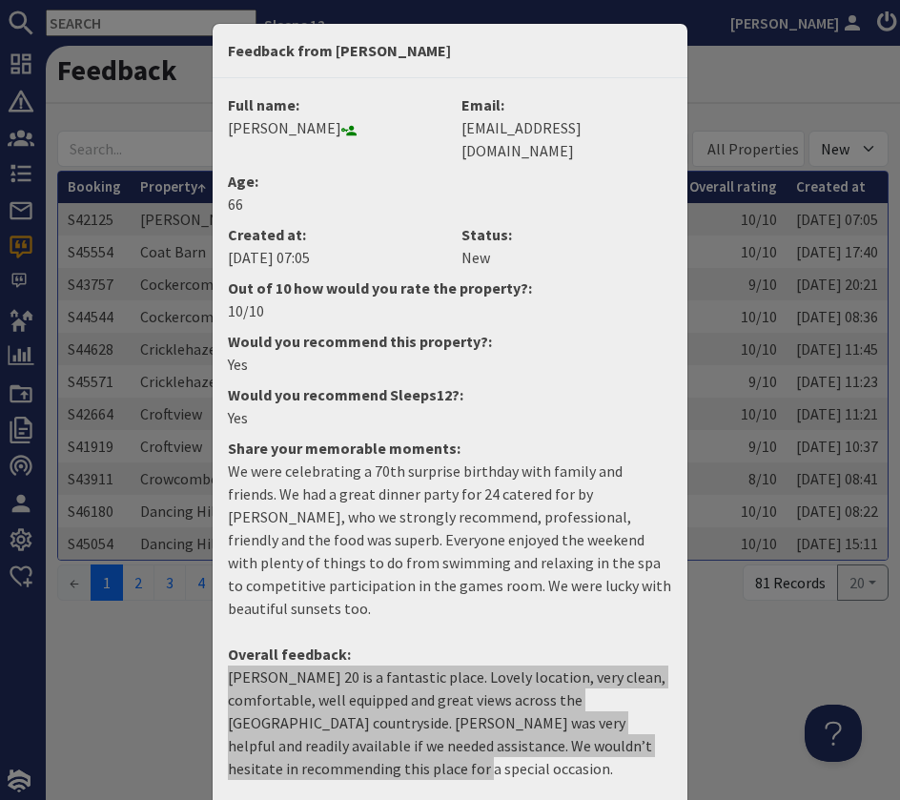
scroll to position [56, 0]
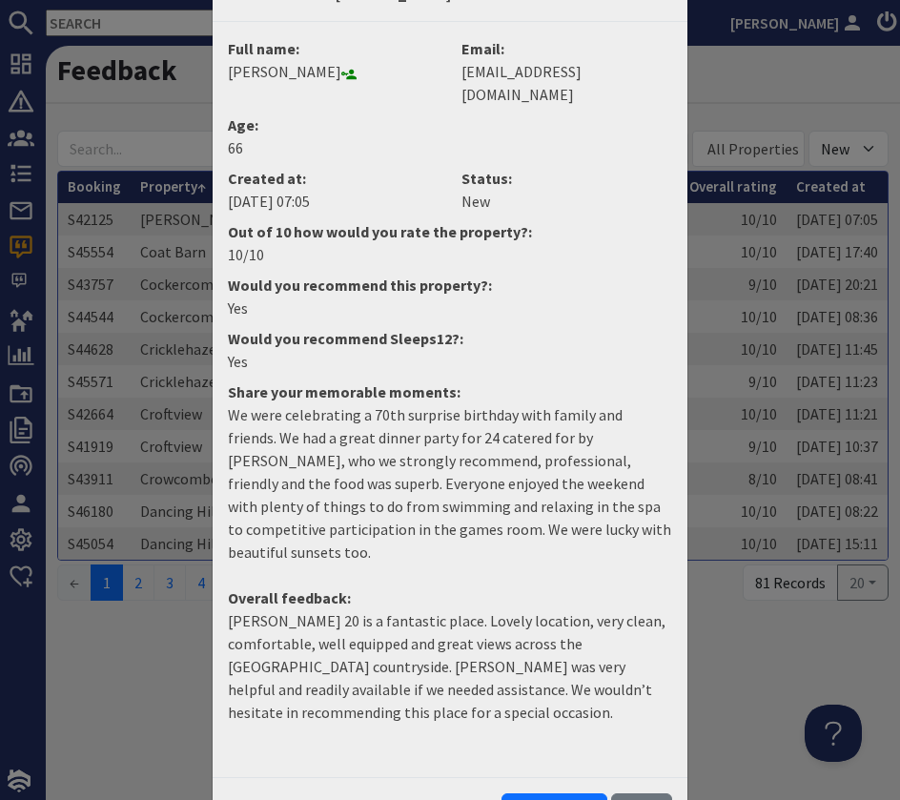
click at [539, 688] on dd "Churchill 20 is a fantastic place. Lovely location, very clean, comfortable, we…" at bounding box center [449, 674] width 467 height 130
click at [559, 793] on button "Mark as read" at bounding box center [555, 811] width 106 height 36
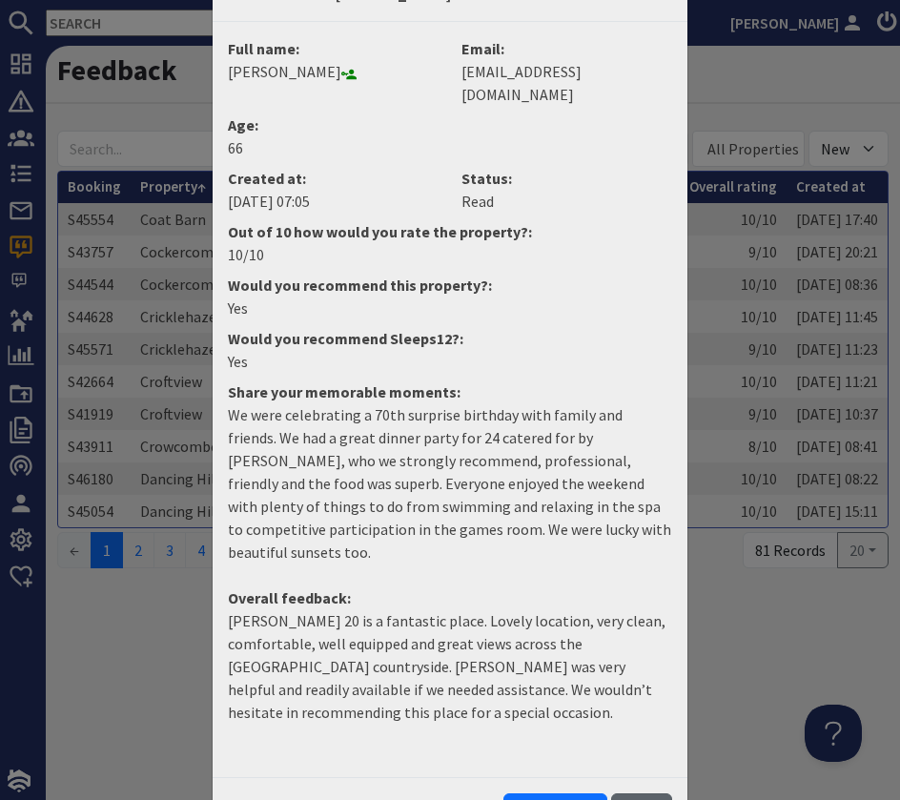
click at [639, 793] on button "Close" at bounding box center [641, 811] width 61 height 36
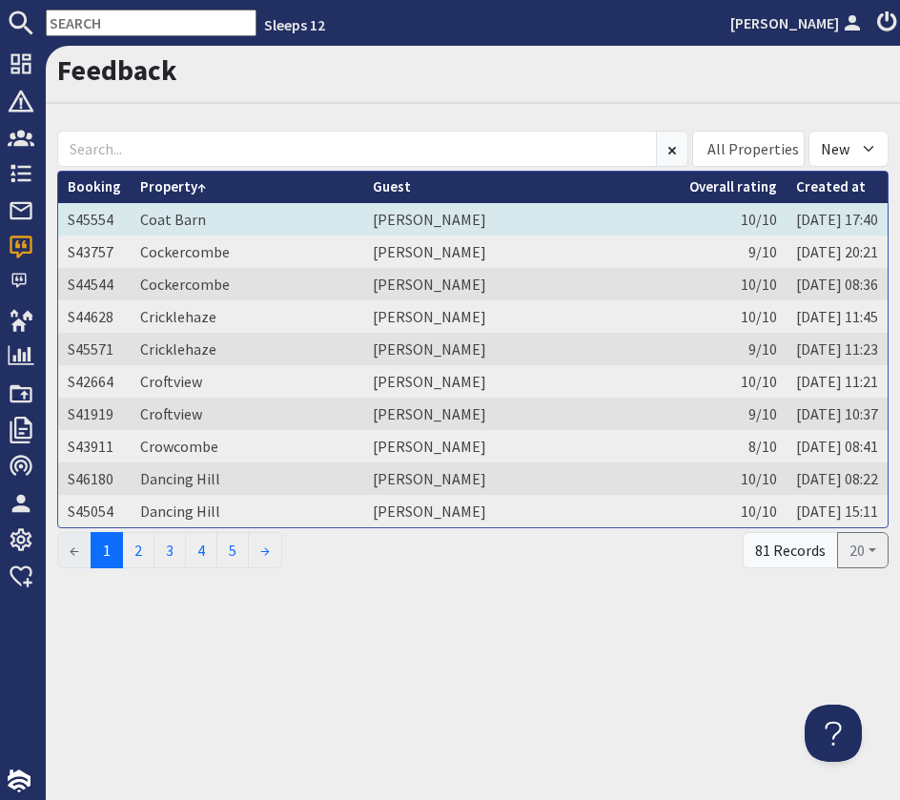
click at [207, 216] on td "Coat Barn" at bounding box center [247, 219] width 233 height 32
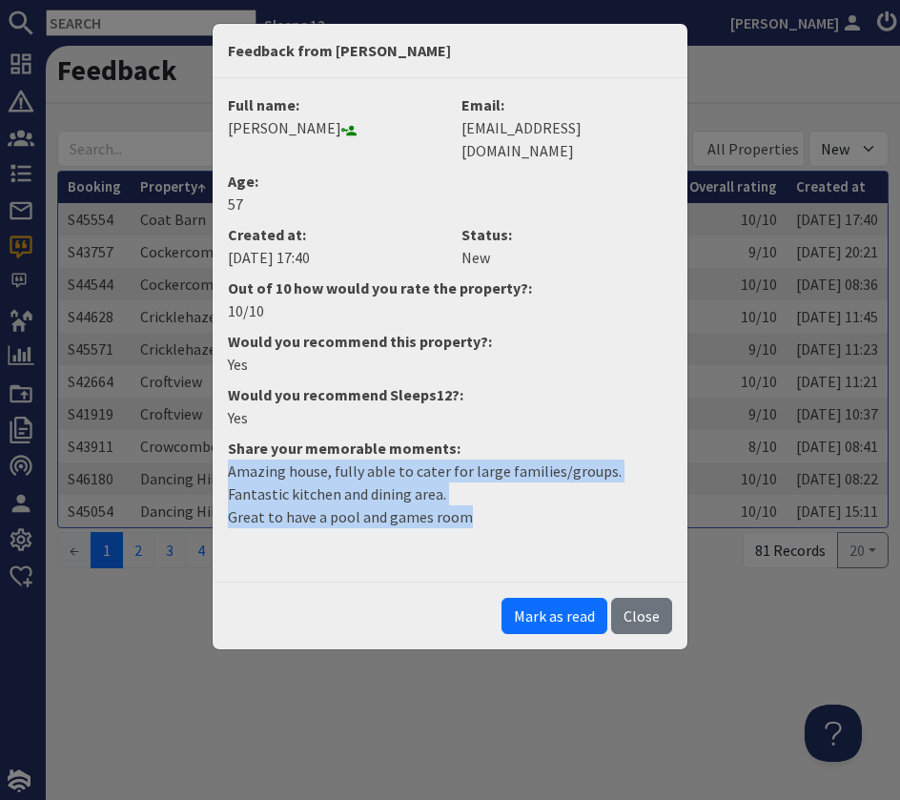
drag, startPoint x: 346, startPoint y: 477, endPoint x: 195, endPoint y: 442, distance: 154.7
click at [197, 442] on div "Feedback from Annette Webb Full name: Annette Webb Email: enquiries@chrisjwebb.…" at bounding box center [450, 400] width 900 height 800
drag, startPoint x: 542, startPoint y: 597, endPoint x: 598, endPoint y: 576, distance: 60.0
click at [545, 598] on button "Mark as read" at bounding box center [555, 616] width 106 height 36
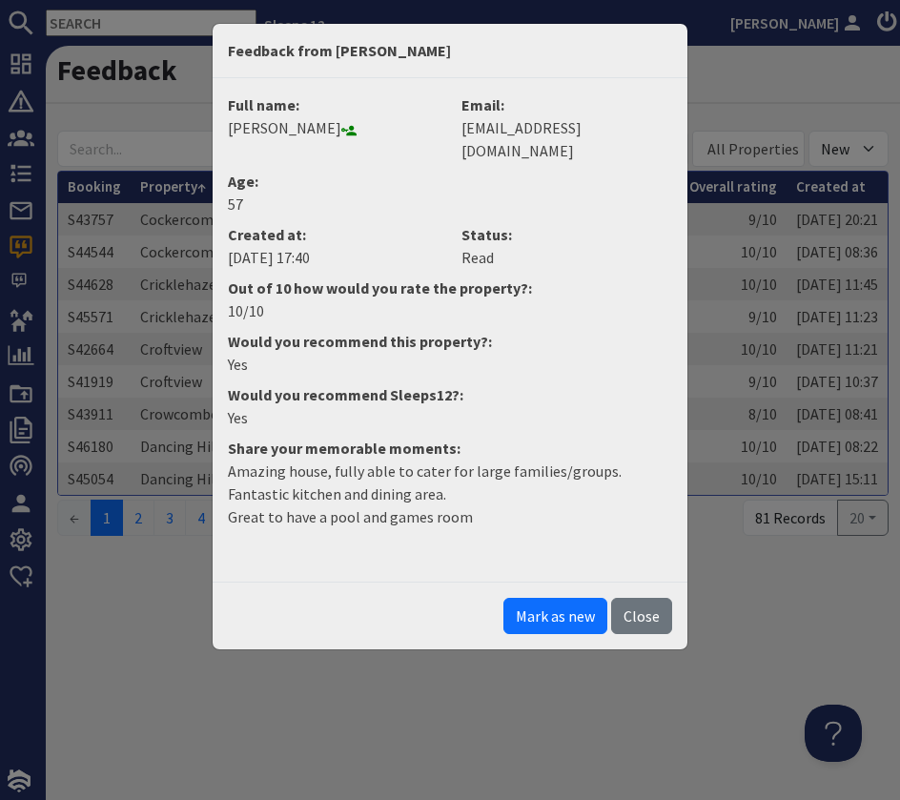
click at [640, 598] on button "Close" at bounding box center [641, 616] width 61 height 36
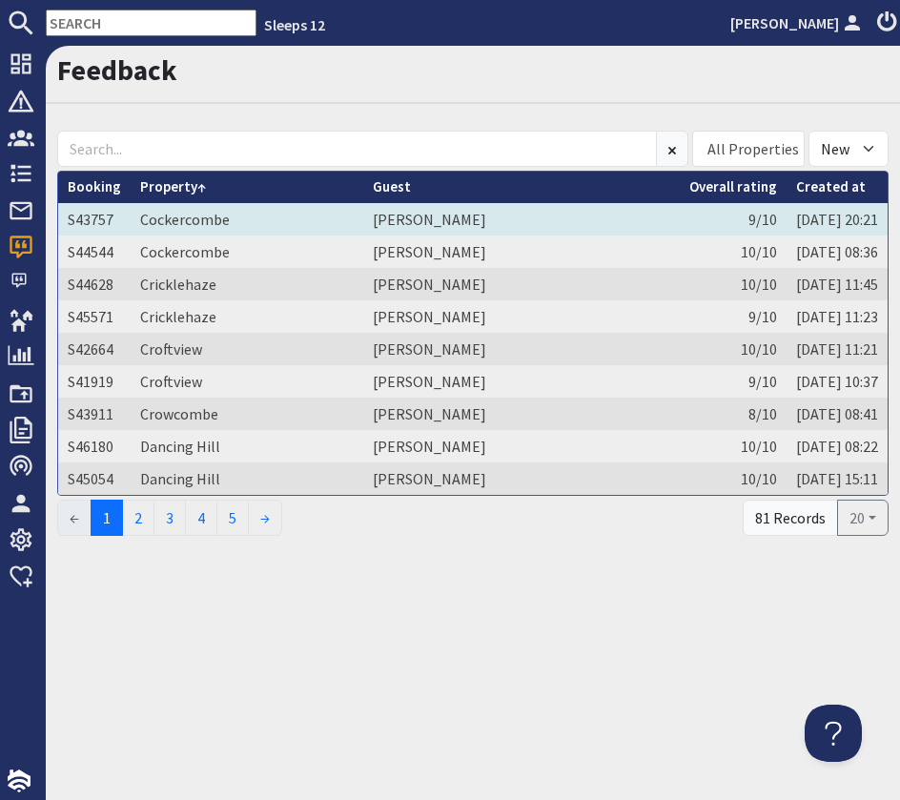
click at [342, 216] on td "Cockercombe" at bounding box center [247, 219] width 233 height 32
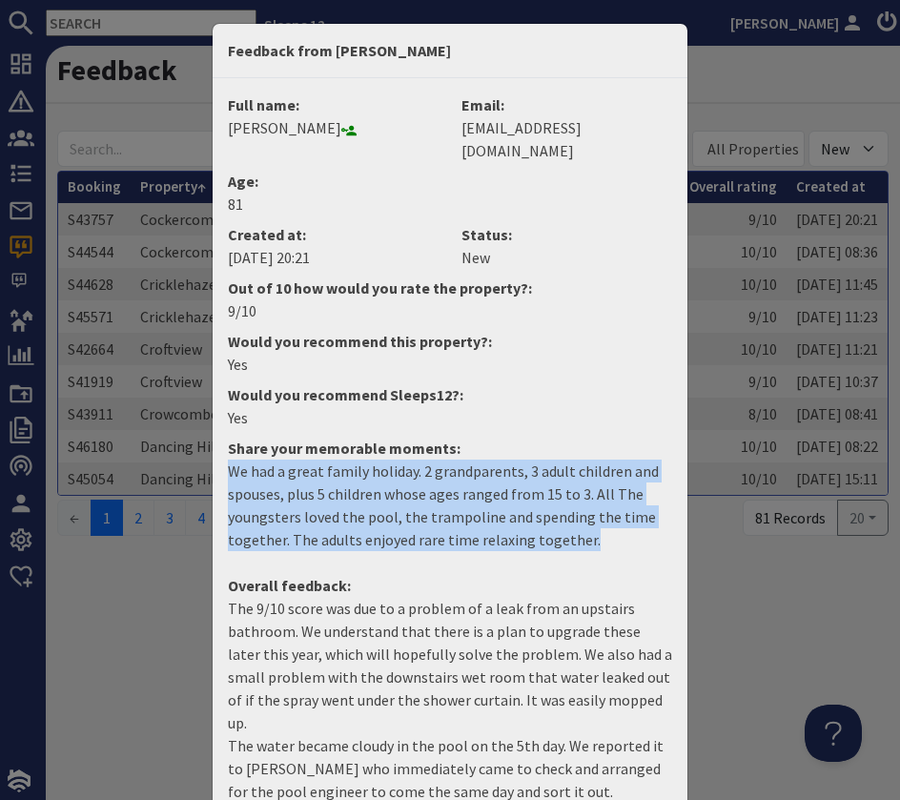
drag, startPoint x: 266, startPoint y: 455, endPoint x: 625, endPoint y: 521, distance: 364.5
click at [623, 521] on p "We had a great family holiday. 2 grandparents, 3 adult children and spouses, pl…" at bounding box center [450, 506] width 444 height 92
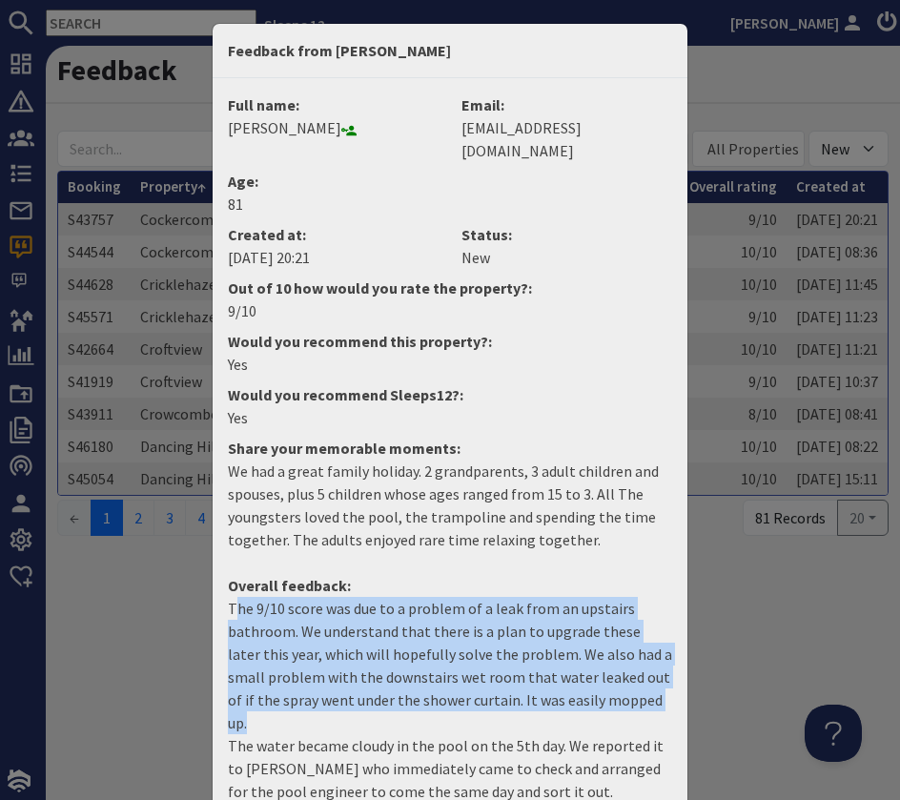
drag, startPoint x: 234, startPoint y: 584, endPoint x: 663, endPoint y: 668, distance: 437.4
click at [664, 668] on p "The 9/10 score was due to a problem of a leak from an upstairs bathroom. We und…" at bounding box center [450, 700] width 444 height 206
click at [662, 669] on p "The 9/10 score was due to a problem of a leak from an upstairs bathroom. We und…" at bounding box center [450, 700] width 444 height 206
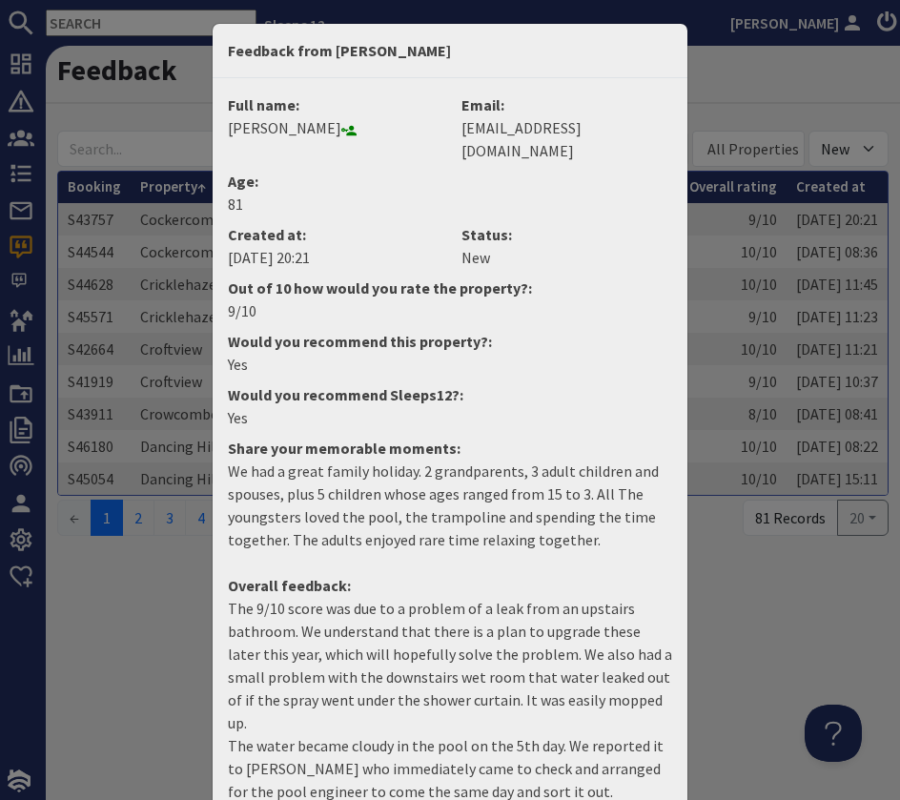
scroll to position [79, 0]
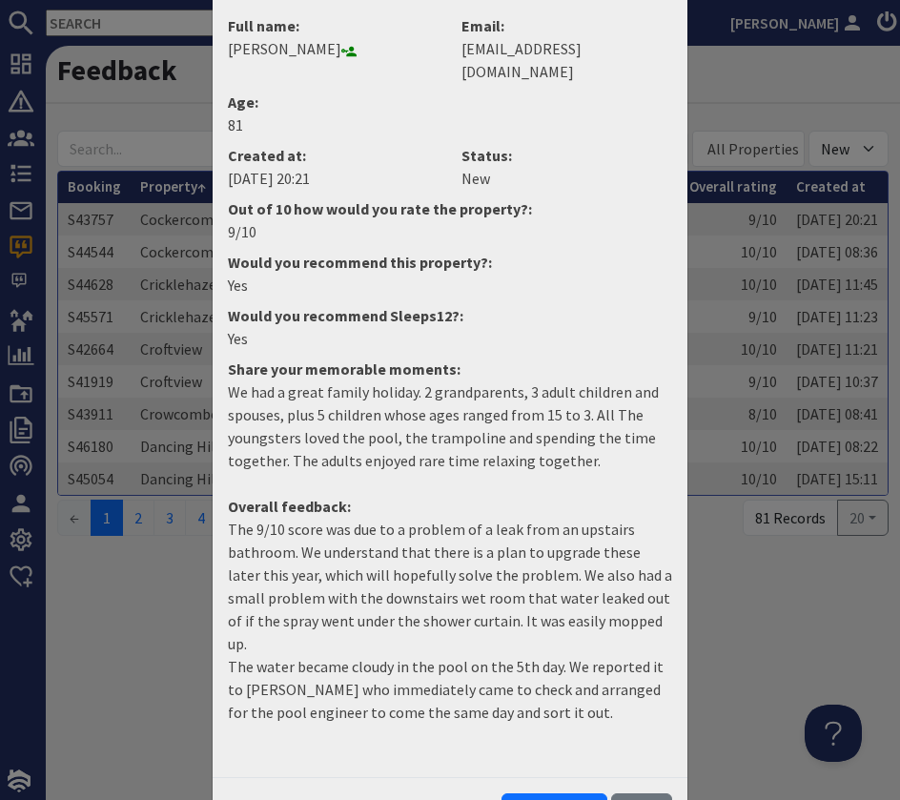
click at [573, 793] on button "Mark as read" at bounding box center [555, 811] width 106 height 36
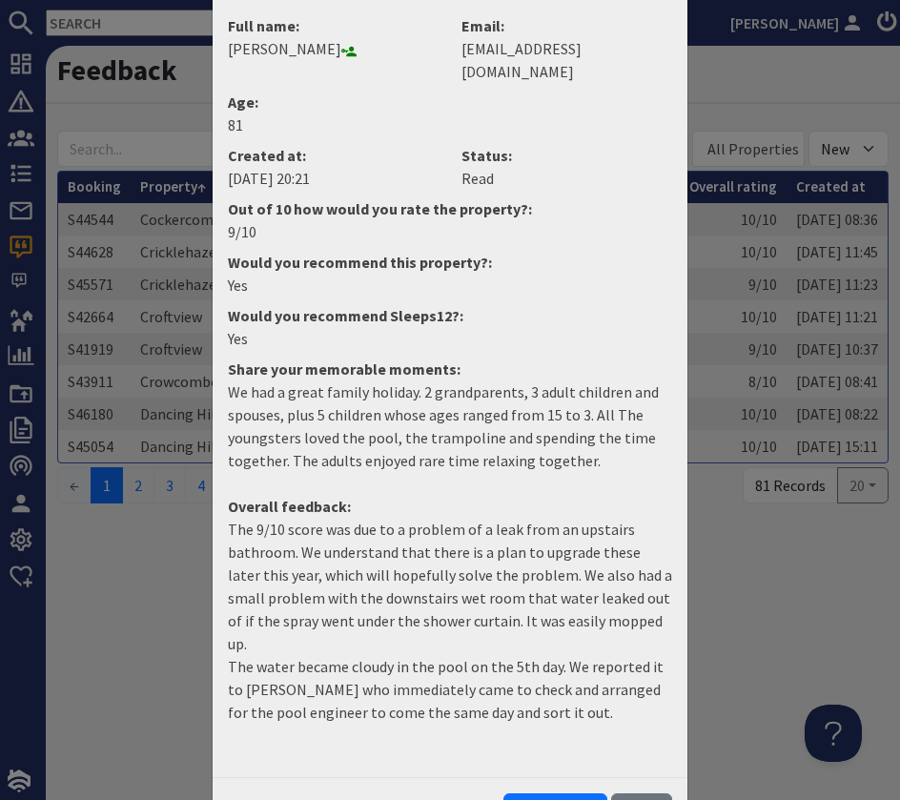
click at [651, 793] on button "Close" at bounding box center [641, 811] width 61 height 36
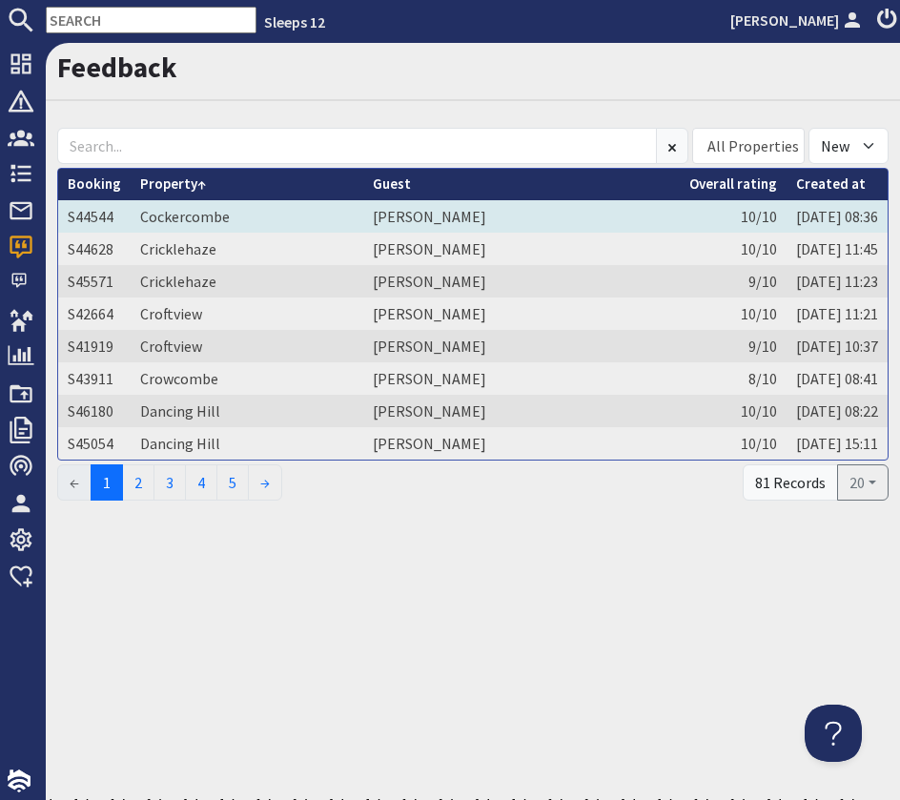
scroll to position [5, 0]
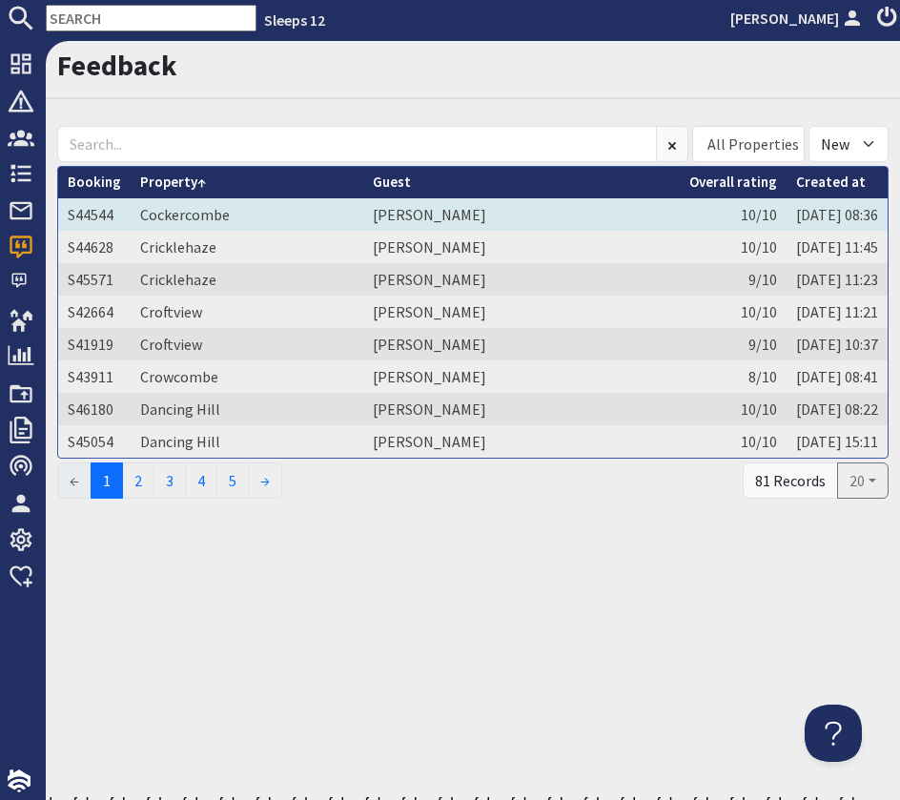
click at [560, 214] on td "Arthur Hart" at bounding box center [521, 214] width 317 height 32
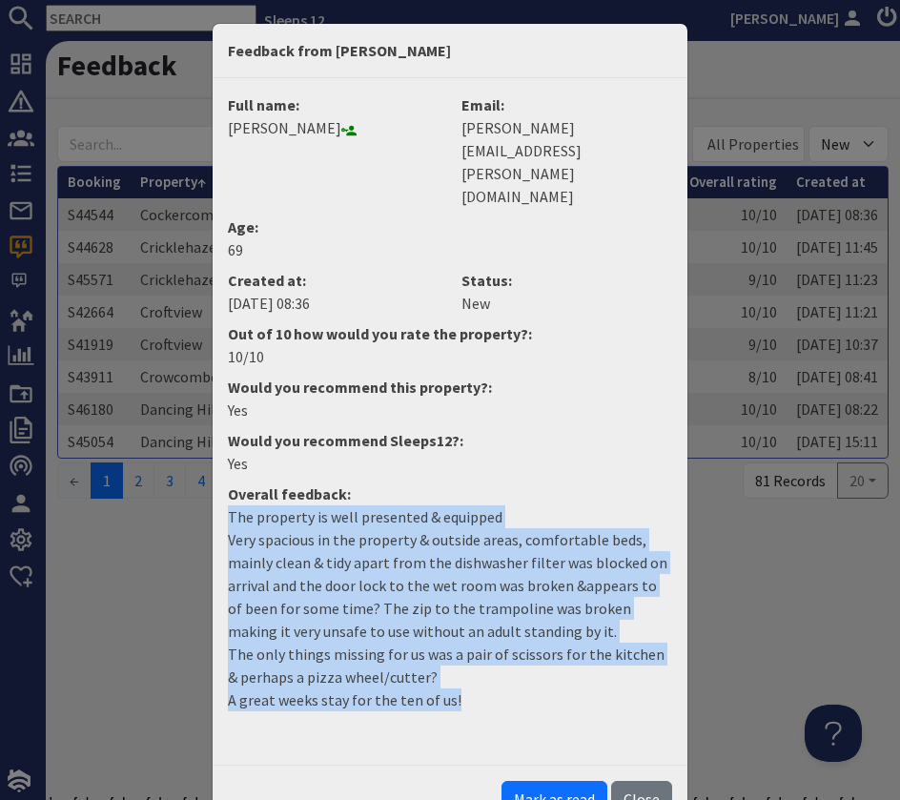
drag, startPoint x: 228, startPoint y: 446, endPoint x: 627, endPoint y: 628, distance: 438.2
click at [636, 629] on p "The property is well presented & equipped Very spacious in the property & outsi…" at bounding box center [450, 608] width 444 height 206
click at [622, 627] on p "The property is well presented & equipped Very spacious in the property & outsi…" at bounding box center [450, 608] width 444 height 206
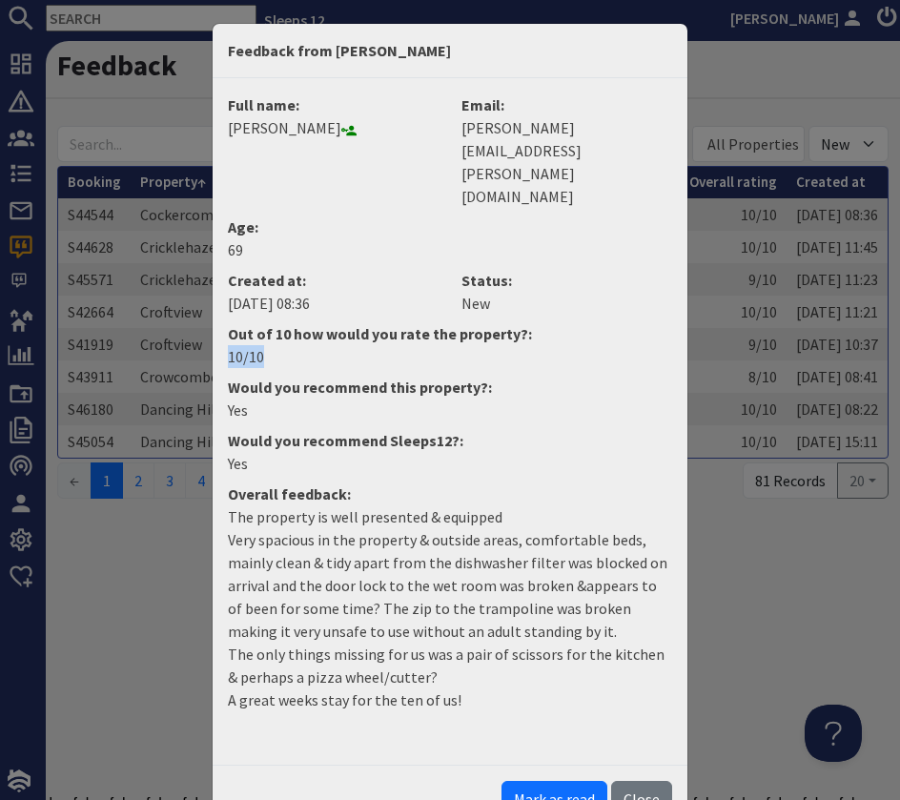
drag, startPoint x: 267, startPoint y: 291, endPoint x: 226, endPoint y: 290, distance: 41.0
click at [226, 345] on dd "10/10" at bounding box center [449, 356] width 467 height 23
click at [258, 345] on dd "10/10" at bounding box center [449, 356] width 467 height 23
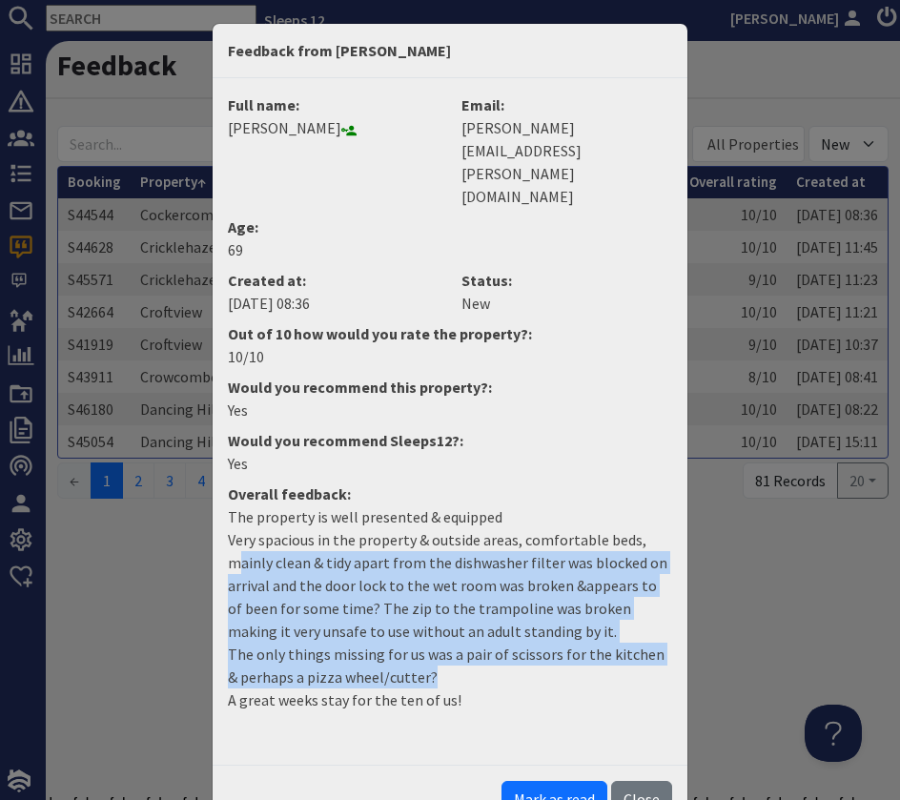
drag, startPoint x: 240, startPoint y: 495, endPoint x: 520, endPoint y: 613, distance: 303.4
click at [520, 613] on p "The property is well presented & equipped Very spacious in the property & outsi…" at bounding box center [450, 608] width 444 height 206
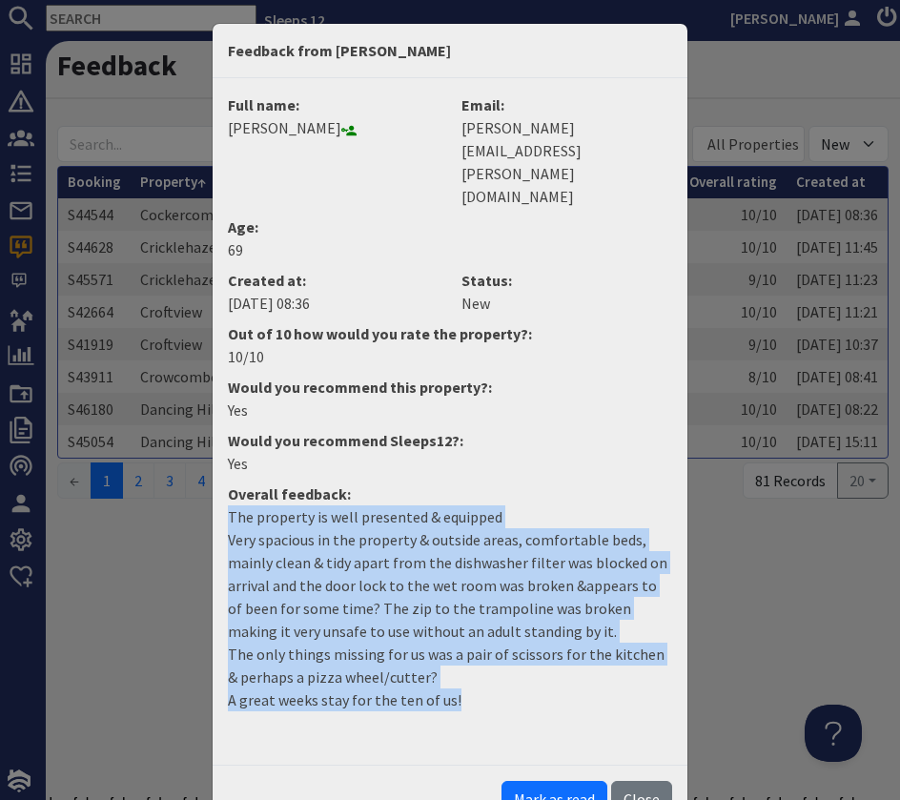
drag, startPoint x: 421, startPoint y: 621, endPoint x: 226, endPoint y: 455, distance: 256.4
click at [226, 505] on dd "The property is well presented & equipped Very spacious in the property & outsi…" at bounding box center [449, 615] width 467 height 221
click at [385, 506] on p "The property is well presented & equipped Very spacious in the property & outsi…" at bounding box center [450, 608] width 444 height 206
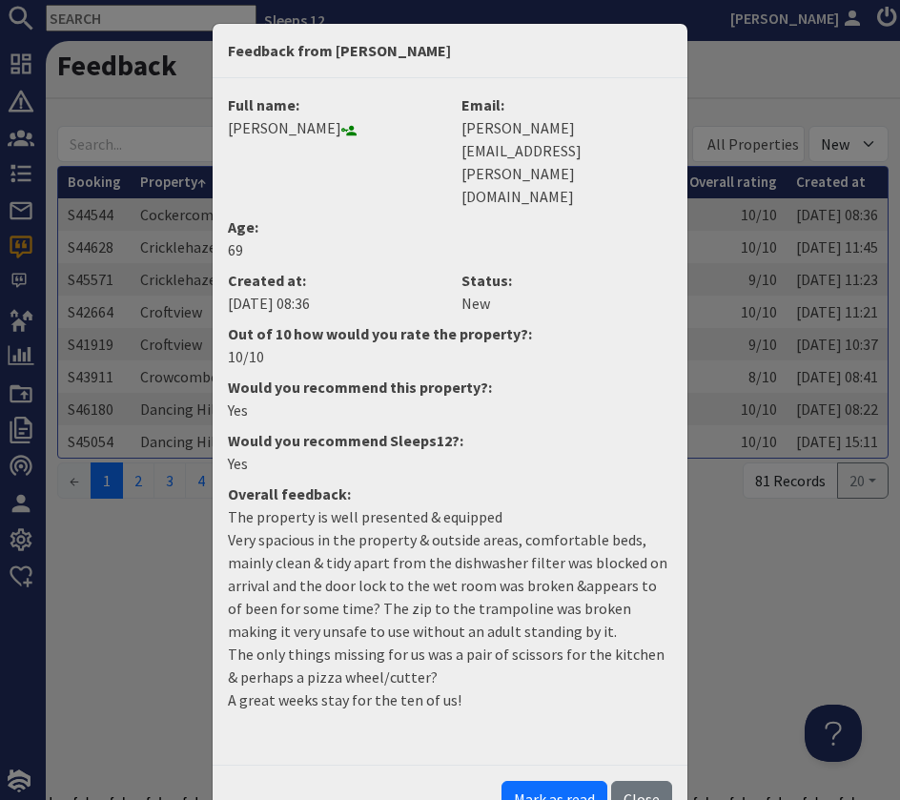
click at [397, 507] on p "The property is well presented & equipped Very spacious in the property & outsi…" at bounding box center [450, 608] width 444 height 206
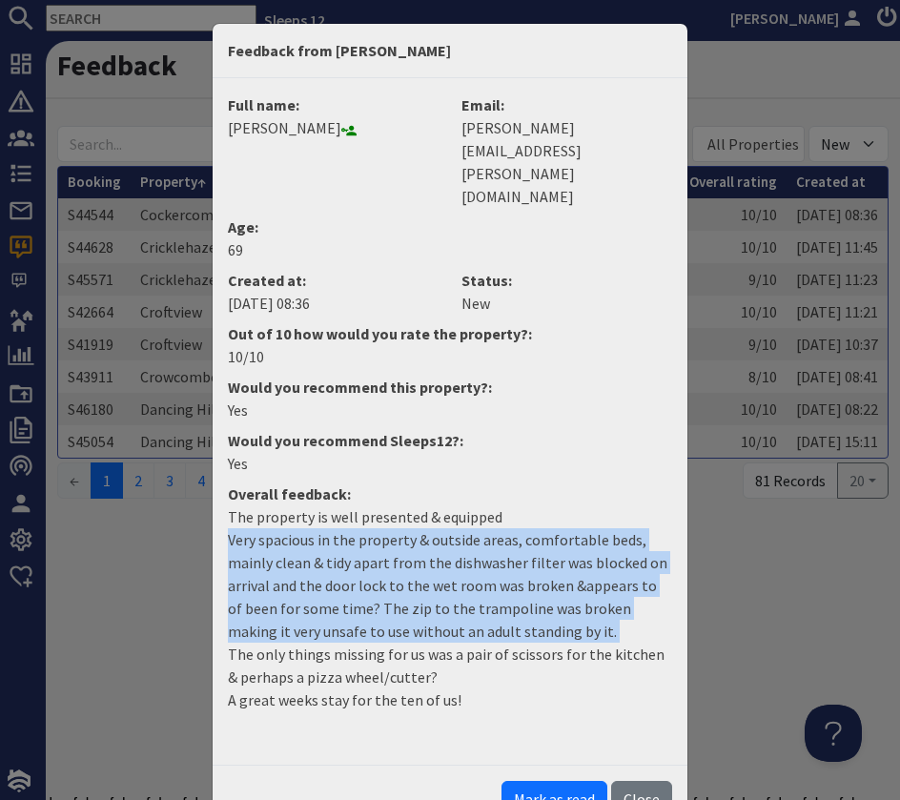
click at [397, 507] on p "The property is well presented & equipped Very spacious in the property & outsi…" at bounding box center [450, 608] width 444 height 206
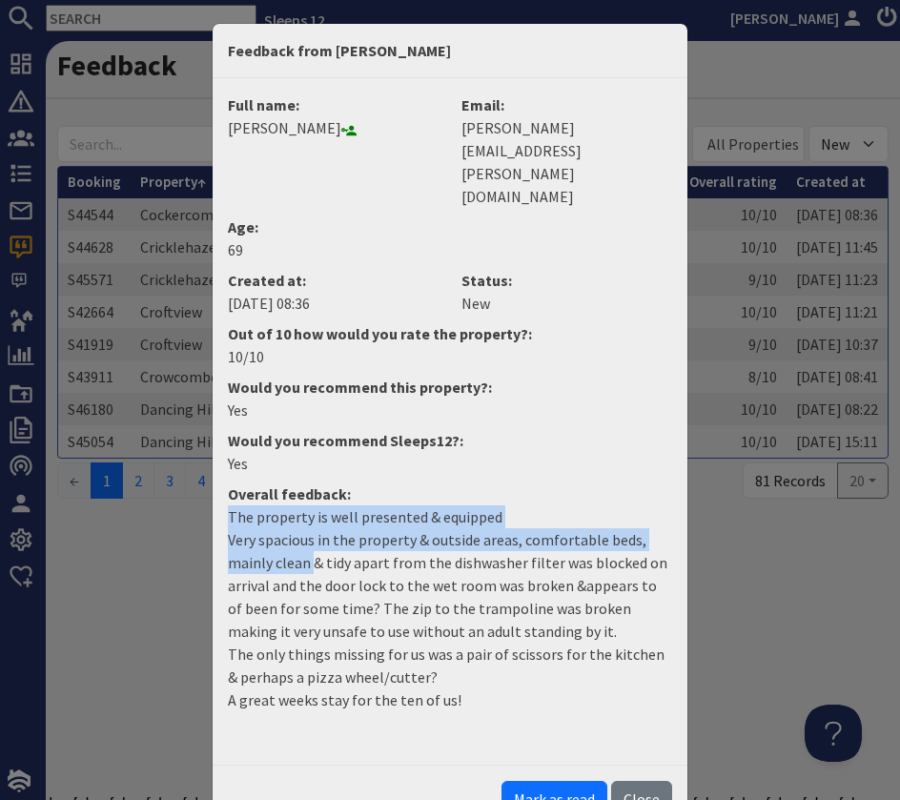
drag, startPoint x: 230, startPoint y: 445, endPoint x: 311, endPoint y: 503, distance: 99.8
click at [311, 505] on p "The property is well presented & equipped Very spacious in the property & outsi…" at bounding box center [450, 608] width 444 height 206
drag, startPoint x: 350, startPoint y: 496, endPoint x: 225, endPoint y: 450, distance: 133.0
click at [225, 505] on dd "The property is well presented & equipped Very spacious in the property & outsi…" at bounding box center [449, 615] width 467 height 221
click at [563, 781] on button "Mark as read" at bounding box center [555, 799] width 106 height 36
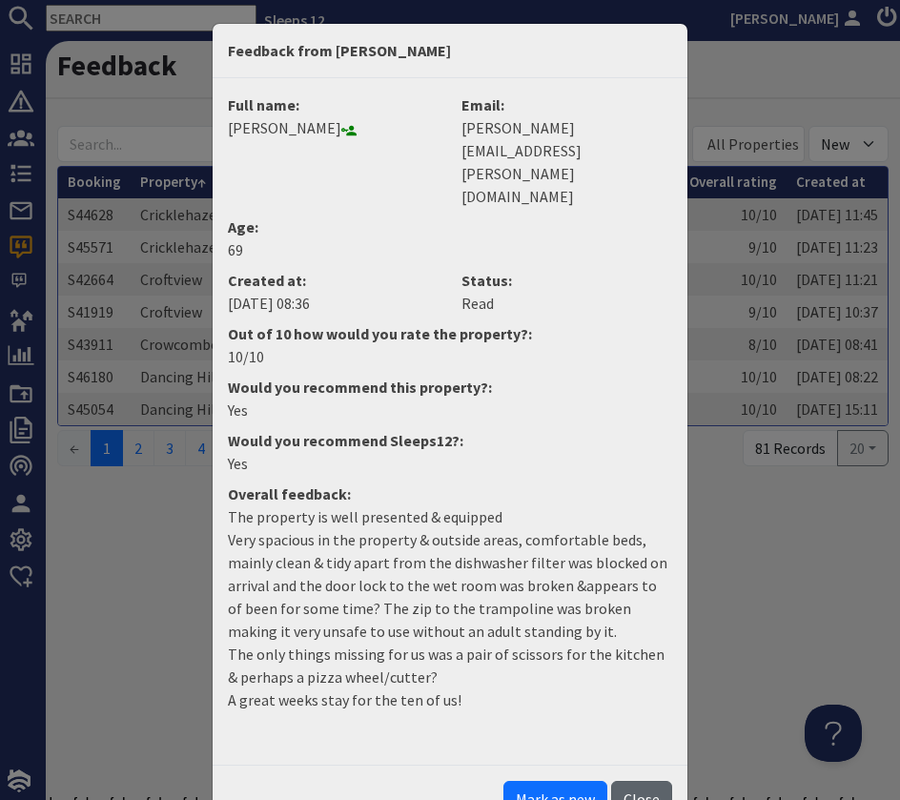
click at [631, 781] on button "Close" at bounding box center [641, 799] width 61 height 36
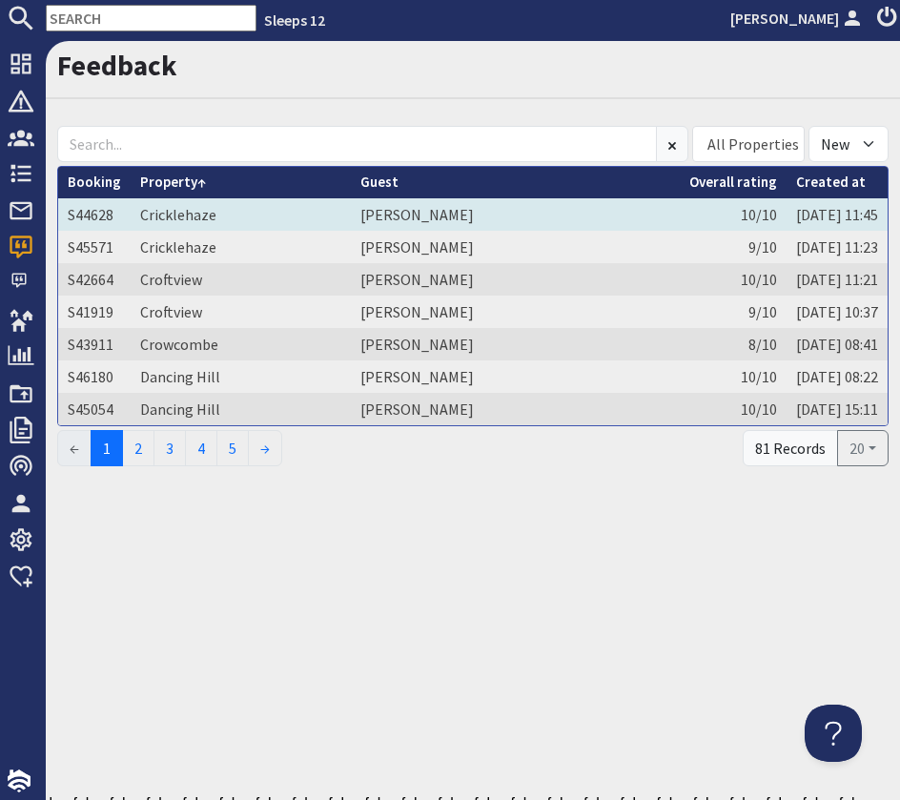
click at [310, 212] on td "Cricklehaze" at bounding box center [241, 214] width 220 height 32
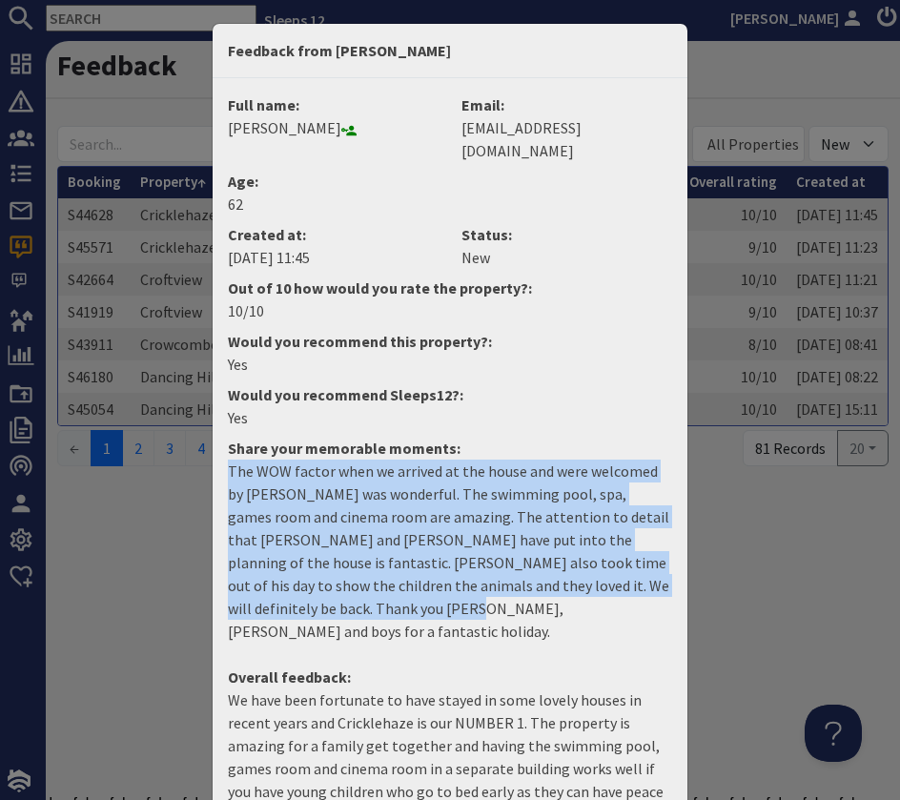
drag, startPoint x: 226, startPoint y: 444, endPoint x: 442, endPoint y: 582, distance: 256.3
click at [443, 583] on dd "The WOW factor when we arrived at the house and were welcomed by Kate was wonde…" at bounding box center [449, 559] width 467 height 198
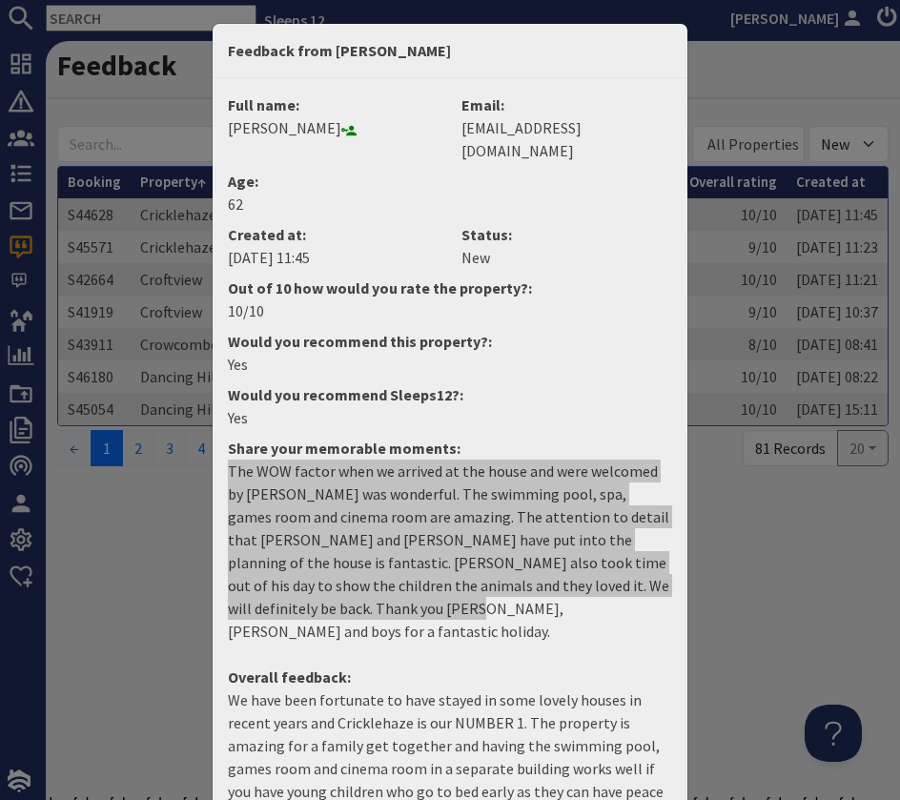
scroll to position [148, 0]
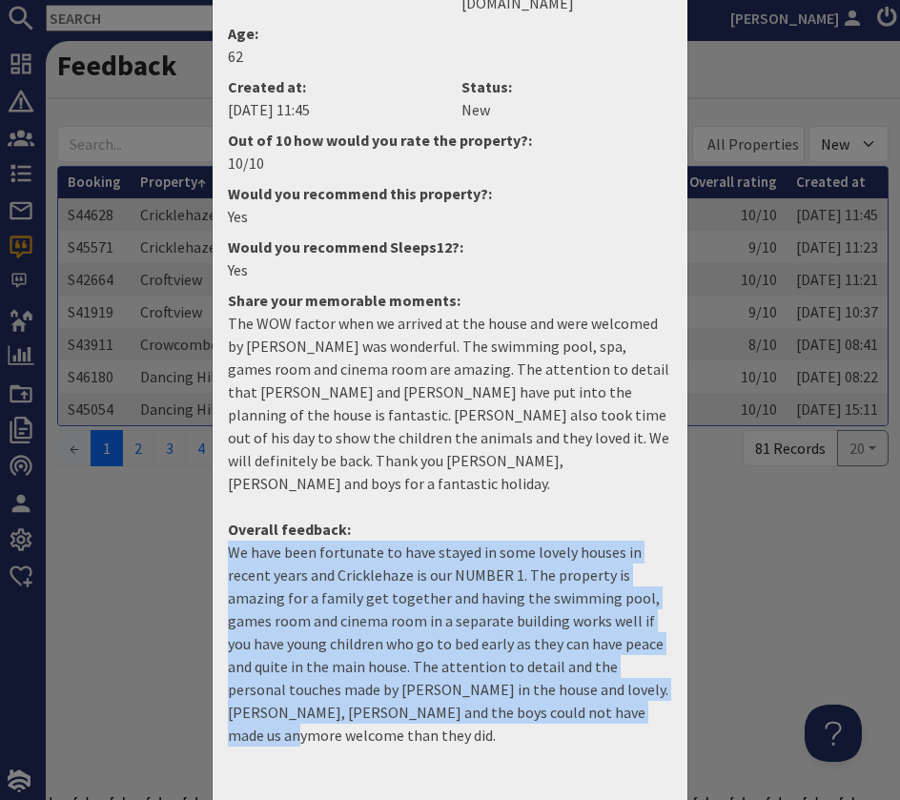
drag, startPoint x: 599, startPoint y: 669, endPoint x: 223, endPoint y: 509, distance: 408.4
click at [223, 541] on dd "We have been fortunate to have stayed in some lovely houses in recent years and…" at bounding box center [449, 651] width 467 height 221
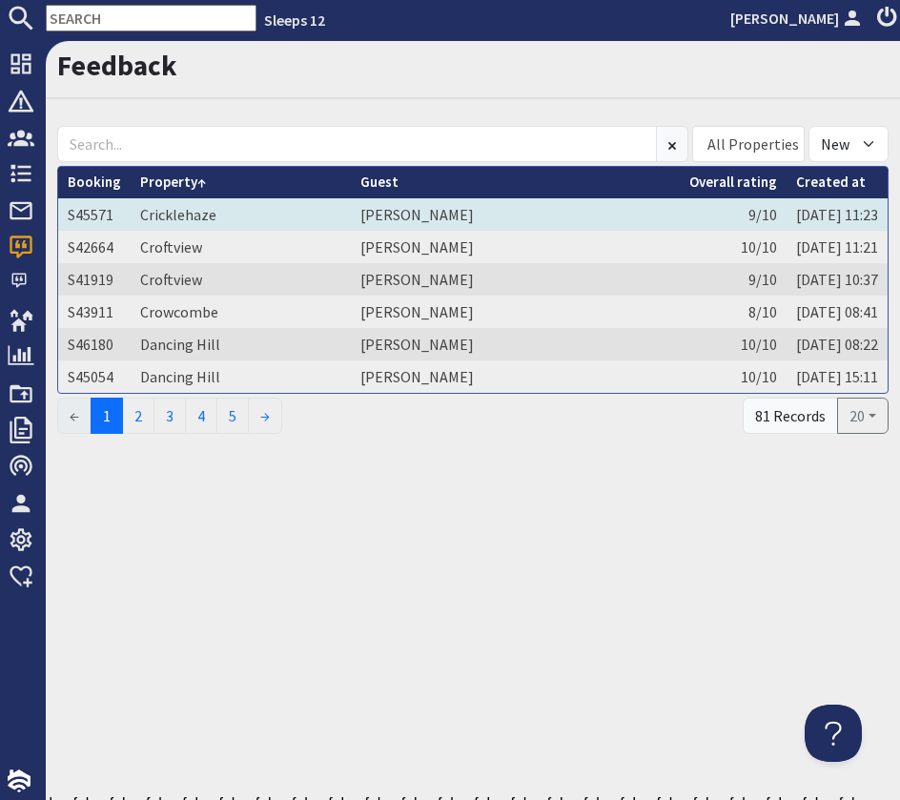
click at [351, 210] on td "Geraldine Webb" at bounding box center [515, 214] width 329 height 32
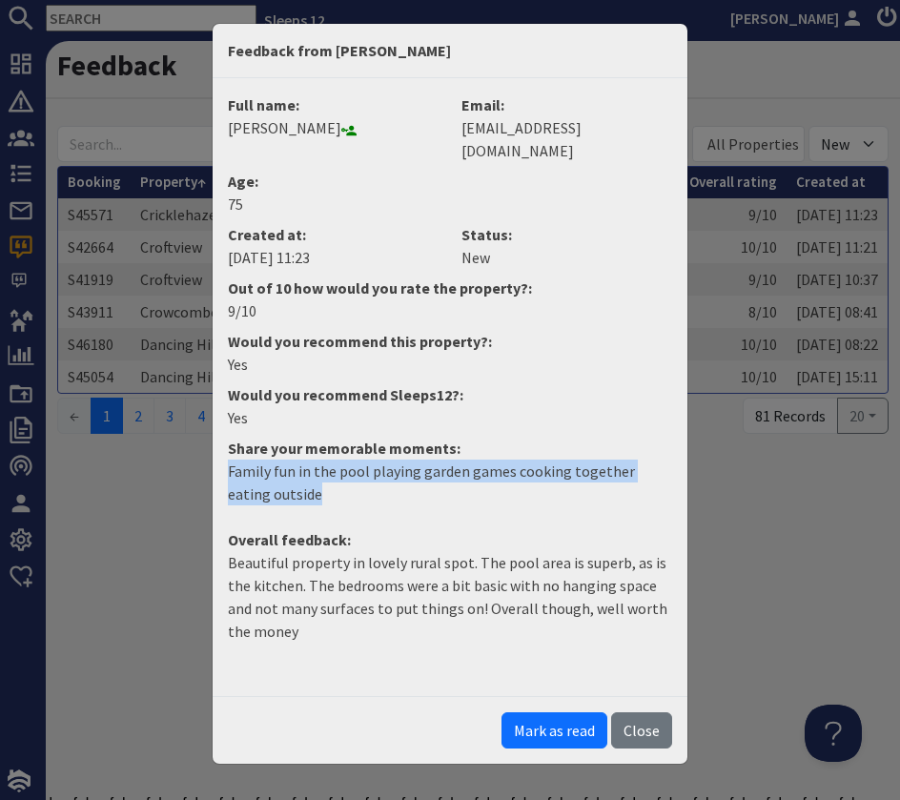
drag, startPoint x: 167, startPoint y: 459, endPoint x: 139, endPoint y: 441, distance: 33.1
click at [140, 442] on div "Feedback from Geraldine Webb Full name: Geraldine Webb Email: geraldinewbb@yaho…" at bounding box center [450, 400] width 900 height 800
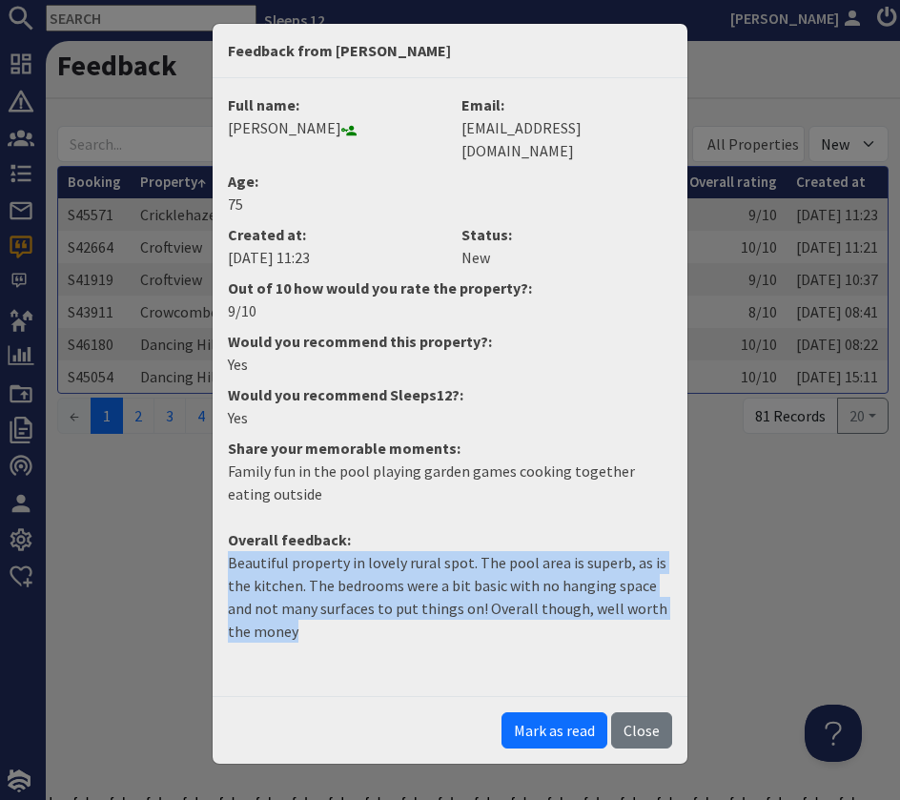
drag, startPoint x: 346, startPoint y: 611, endPoint x: 216, endPoint y: 534, distance: 151.8
click at [216, 551] on dd "Beautiful property in lovely rural spot. The pool area is superb, as is the kit…" at bounding box center [449, 604] width 467 height 107
click at [555, 712] on button "Mark as read" at bounding box center [555, 730] width 106 height 36
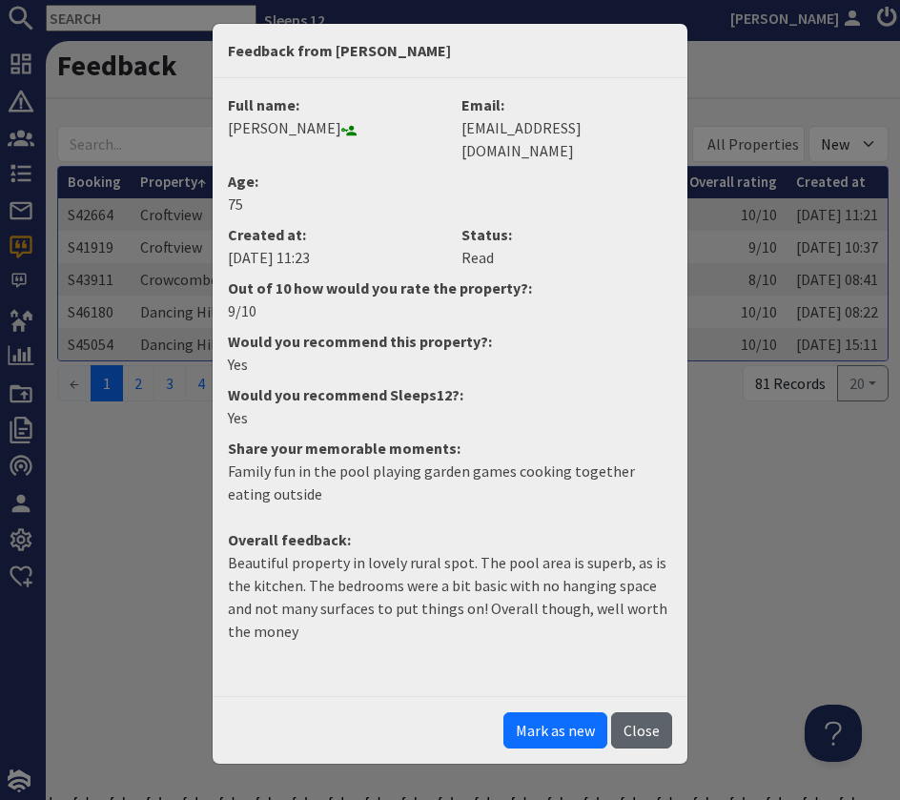
click at [641, 712] on button "Close" at bounding box center [641, 730] width 61 height 36
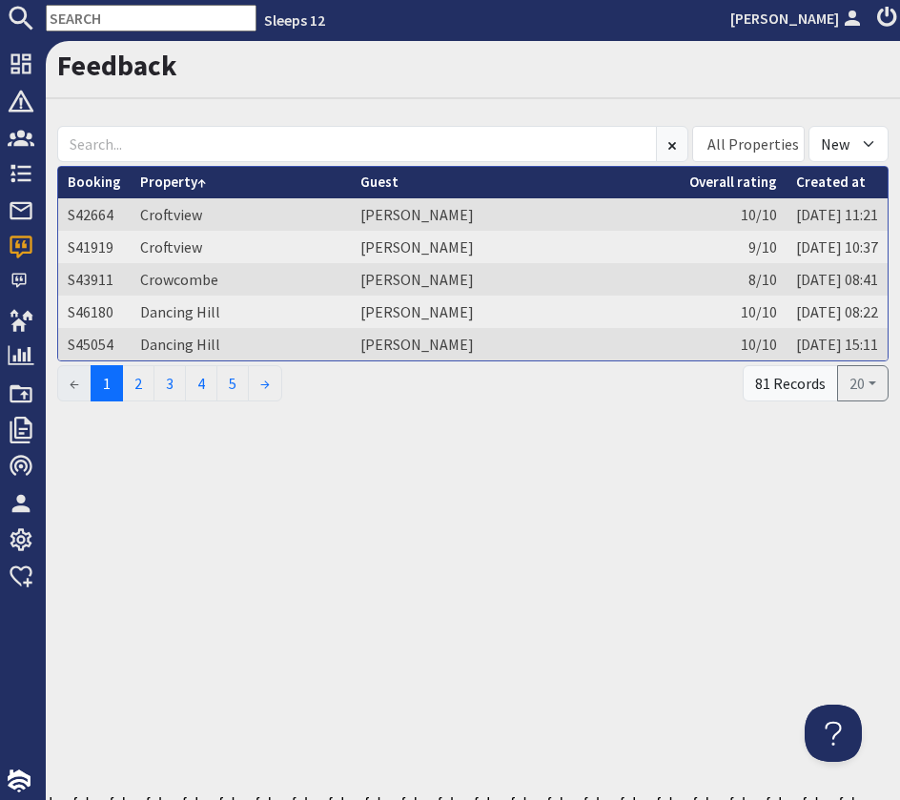
drag, startPoint x: 437, startPoint y: 211, endPoint x: 652, endPoint y: 176, distance: 218.2
click at [474, 211] on icon at bounding box center [481, 216] width 15 height 15
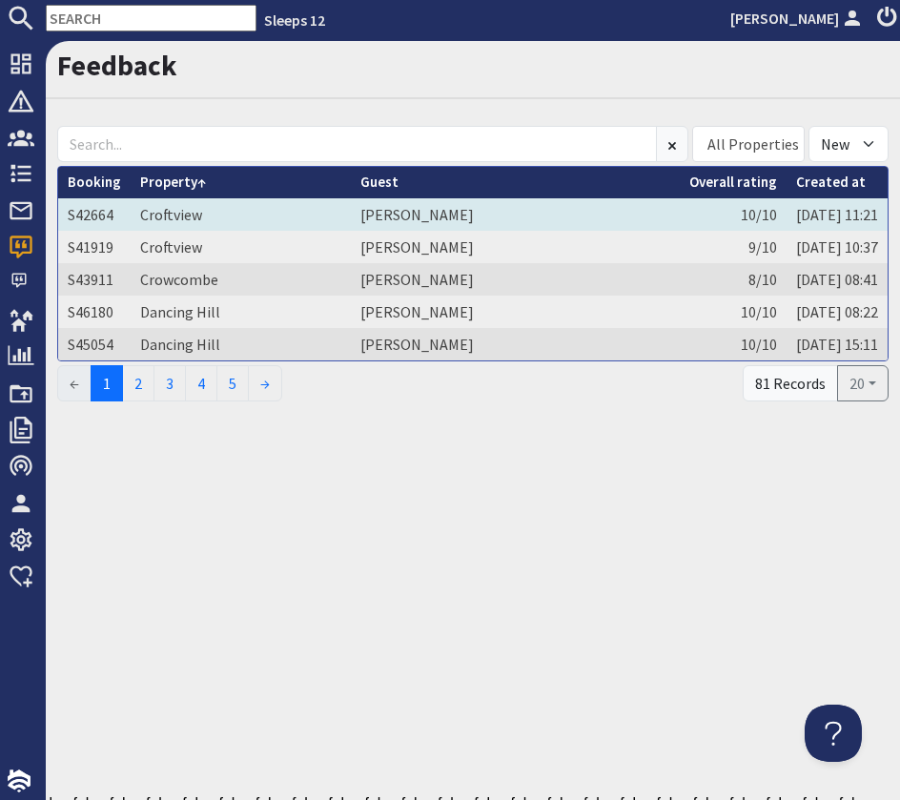
click at [510, 217] on td "Carol Clayton" at bounding box center [515, 214] width 329 height 32
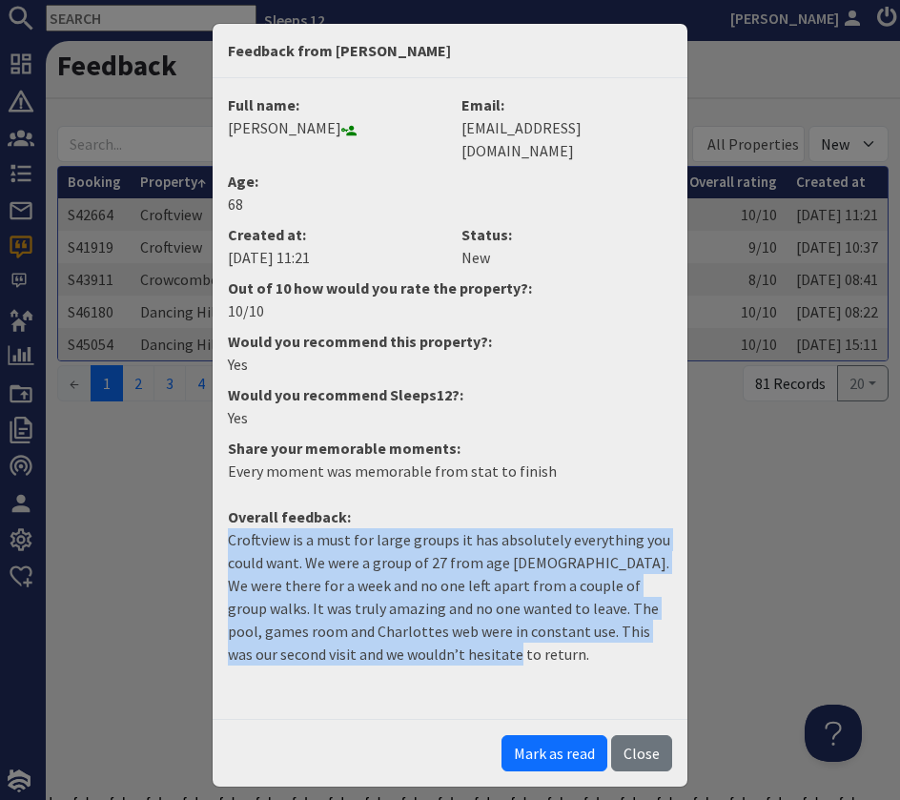
drag, startPoint x: 413, startPoint y: 625, endPoint x: 197, endPoint y: 515, distance: 241.8
click at [197, 515] on div "Feedback from Carol Clayton Full name: Carol Clayton Email: carolclayton593@hot…" at bounding box center [450, 400] width 900 height 800
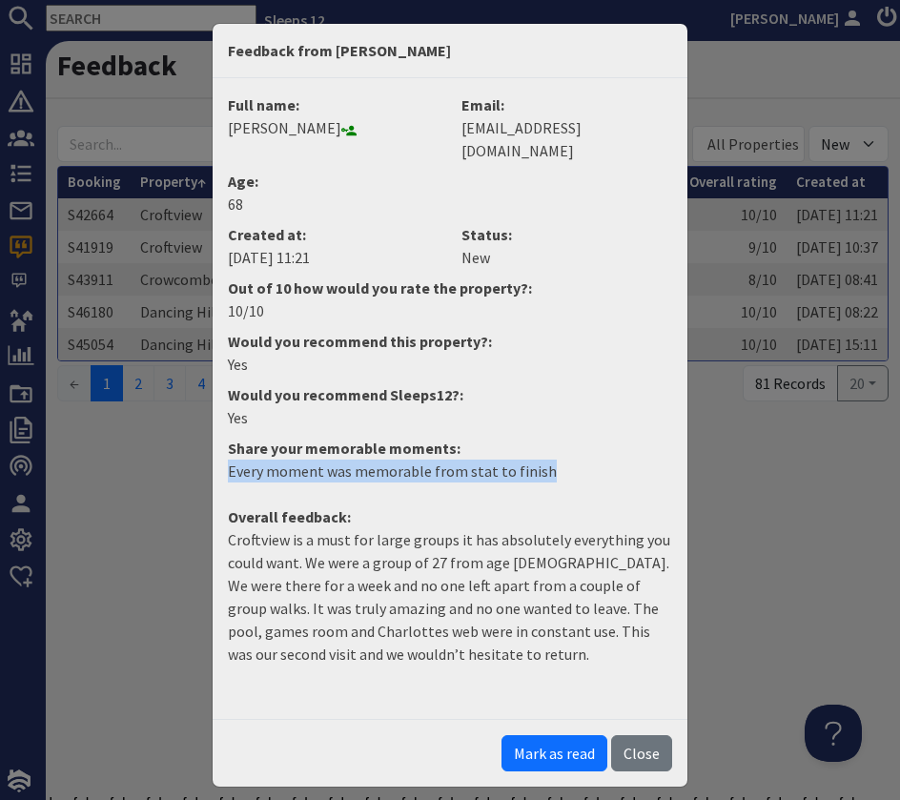
drag, startPoint x: 549, startPoint y: 447, endPoint x: 223, endPoint y: 448, distance: 326.1
click at [223, 460] on dd "Every moment was memorable from stat to finish" at bounding box center [449, 479] width 467 height 38
click at [583, 735] on button "Mark as read" at bounding box center [555, 753] width 106 height 36
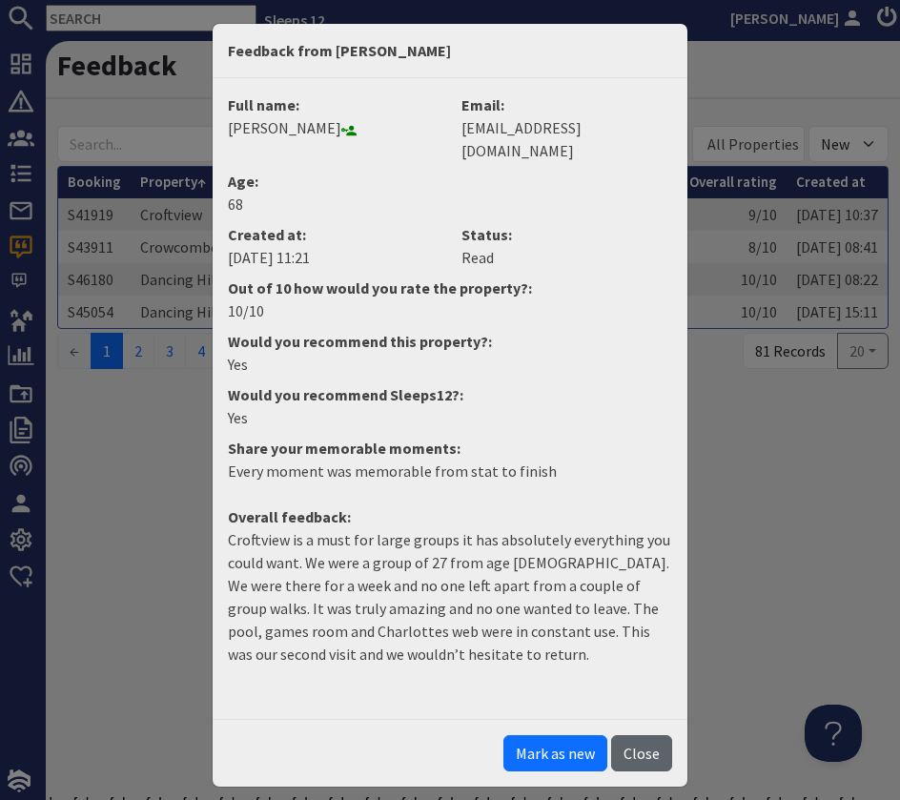
click at [651, 735] on button "Close" at bounding box center [641, 753] width 61 height 36
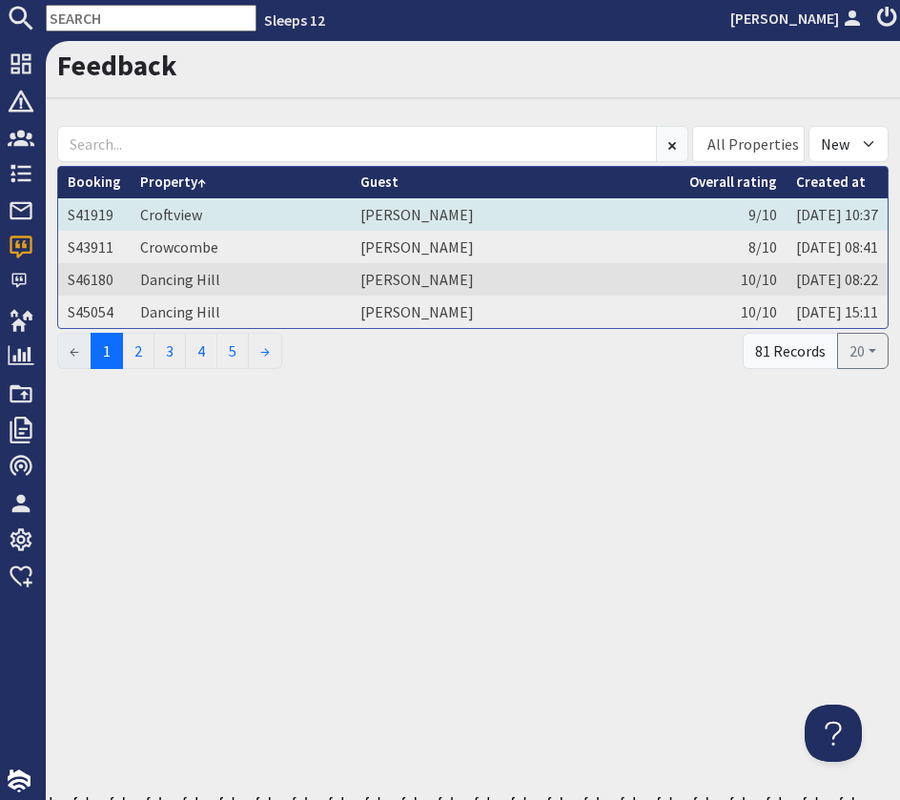
click at [222, 223] on td "Croftview" at bounding box center [241, 214] width 220 height 32
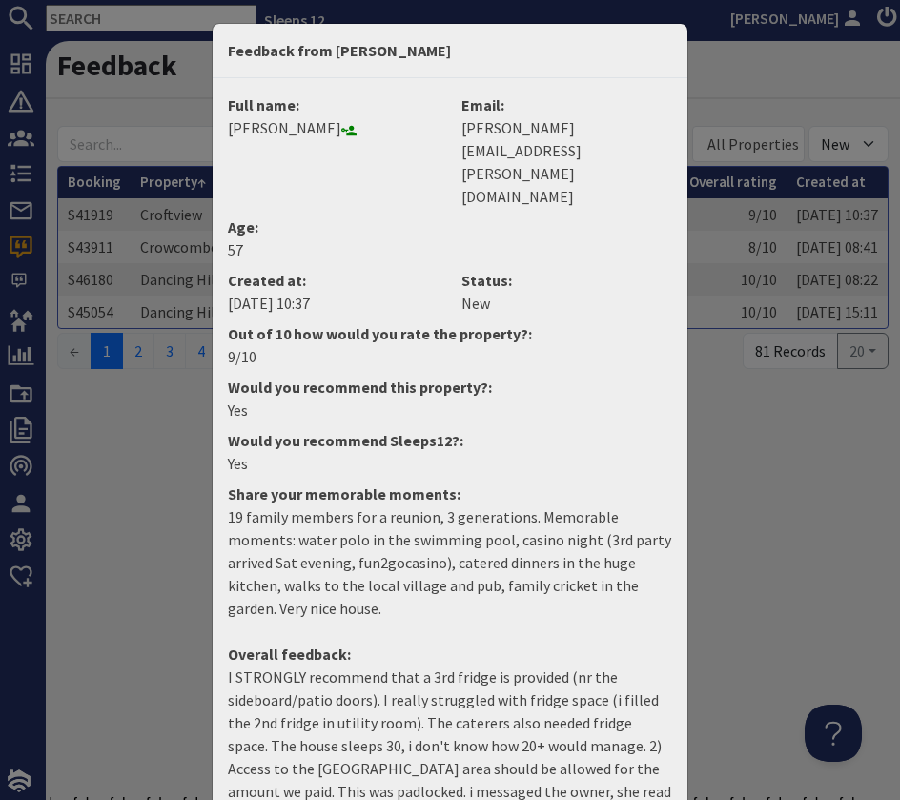
scroll to position [79, 0]
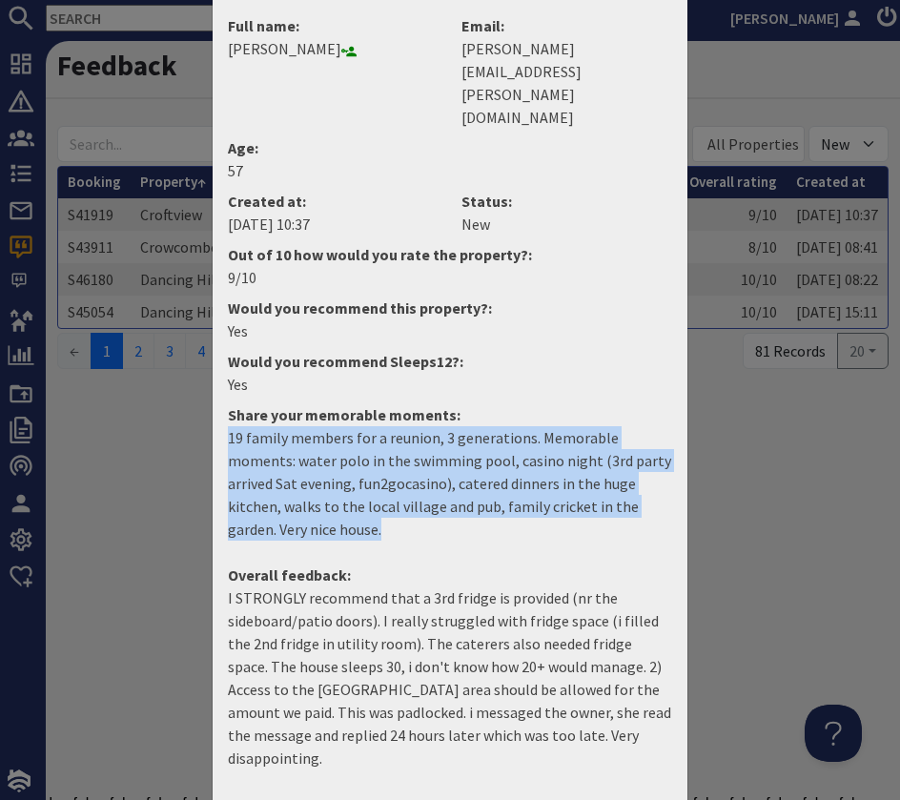
drag, startPoint x: 231, startPoint y: 366, endPoint x: 564, endPoint y: 464, distance: 347.0
click at [574, 467] on p "19 family members for a reunion, 3 generations. Memorable moments: water polo i…" at bounding box center [450, 483] width 444 height 114
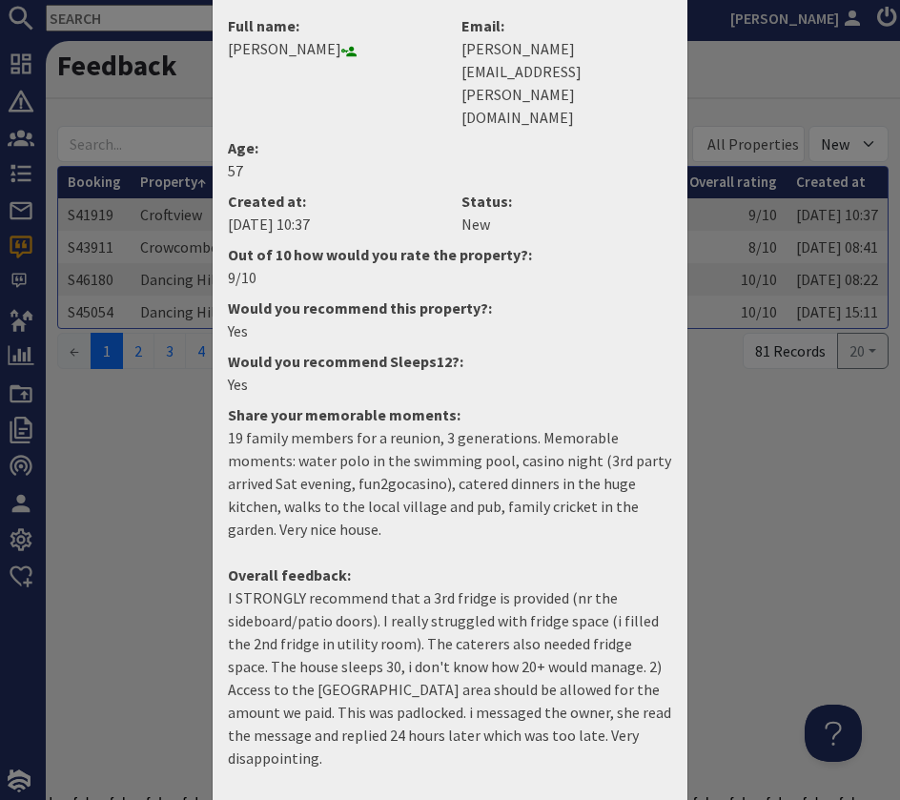
click at [311, 586] on p "I STRONGLY recommend that a 3rd fridge is provided (nr the sideboard/patio door…" at bounding box center [450, 677] width 444 height 183
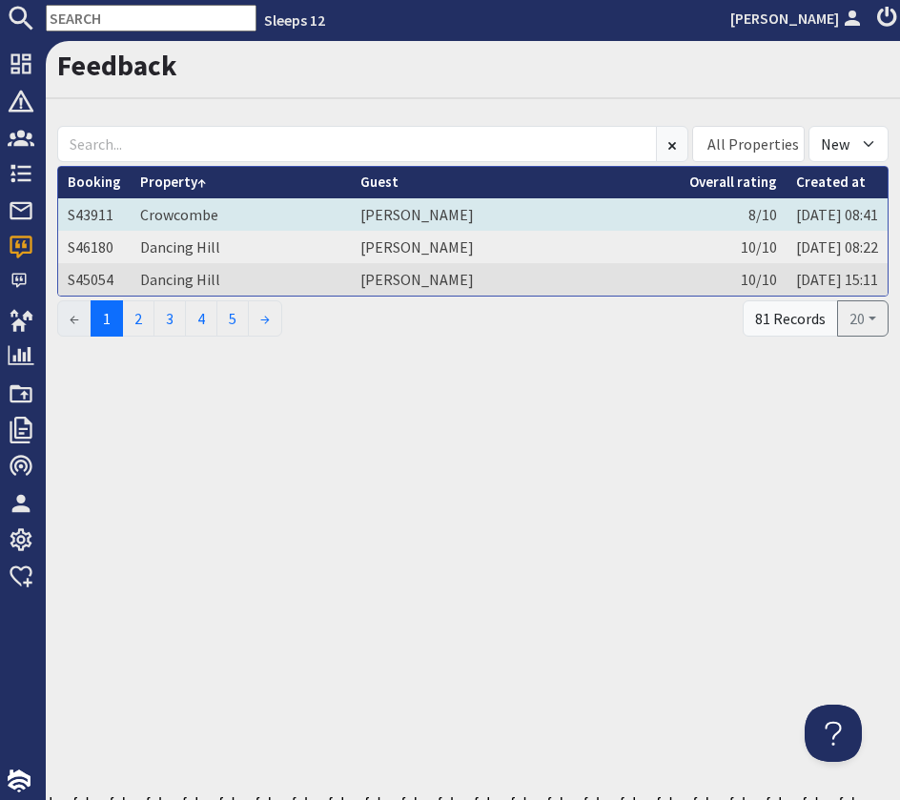
click at [351, 209] on td "MICHAEL KNAPPER" at bounding box center [515, 214] width 329 height 32
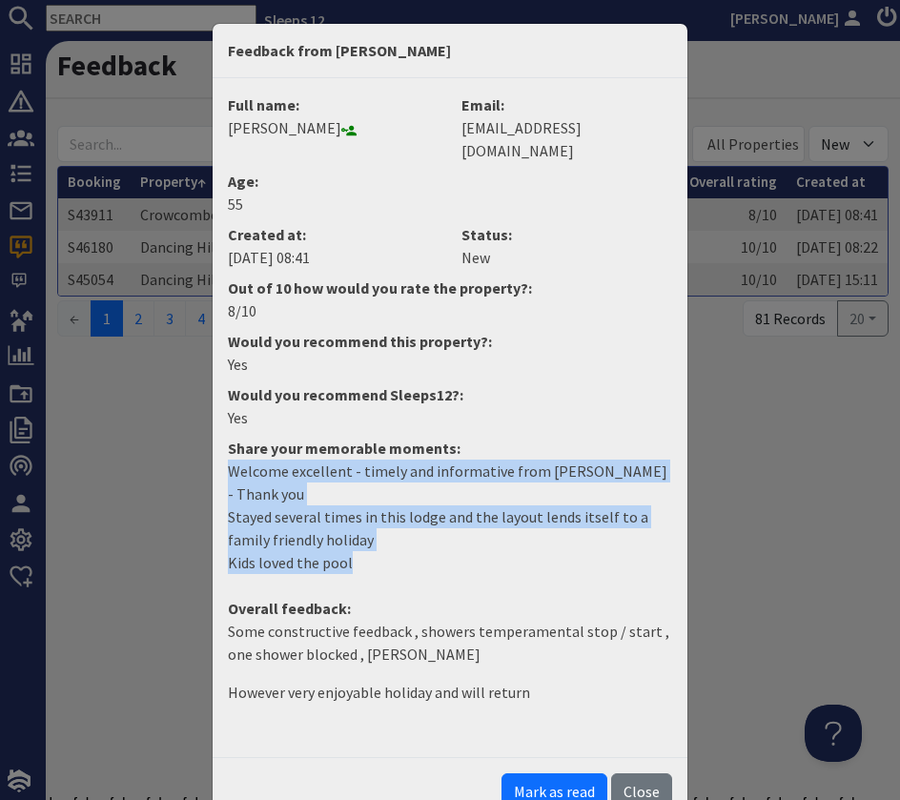
drag, startPoint x: 360, startPoint y: 511, endPoint x: 208, endPoint y: 439, distance: 168.9
click at [206, 439] on div "Feedback from MICHAEL KNAPPER Full name: MICHAEL KNAPPER Email: mickknapper@yah…" at bounding box center [450, 400] width 900 height 800
click at [554, 773] on button "Mark as read" at bounding box center [555, 791] width 106 height 36
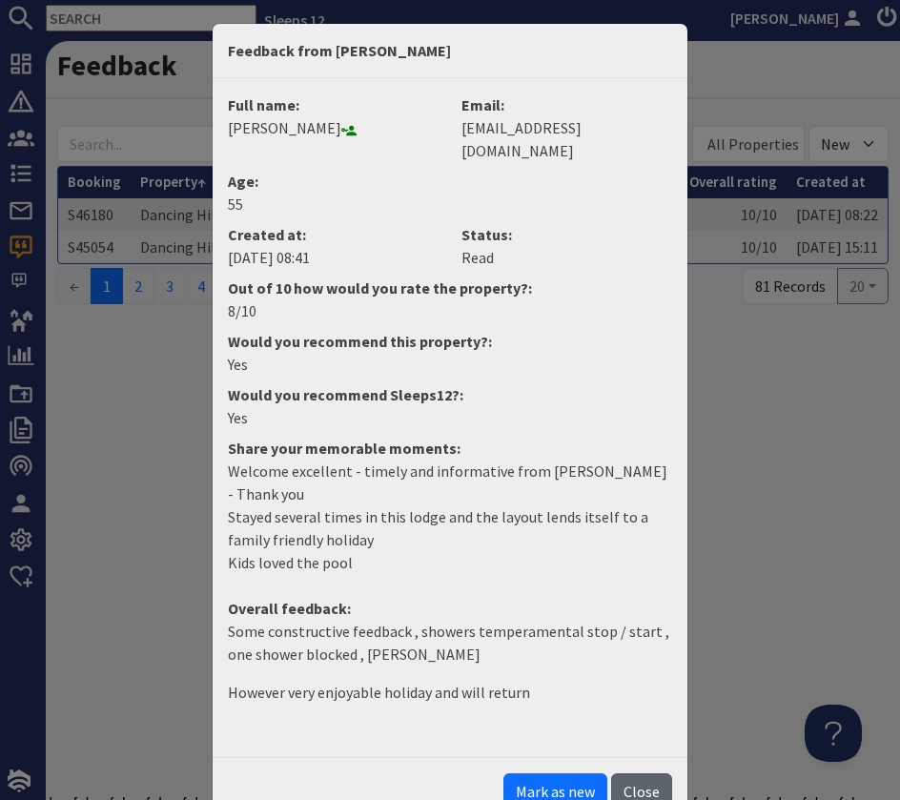
click at [650, 773] on button "Close" at bounding box center [641, 791] width 61 height 36
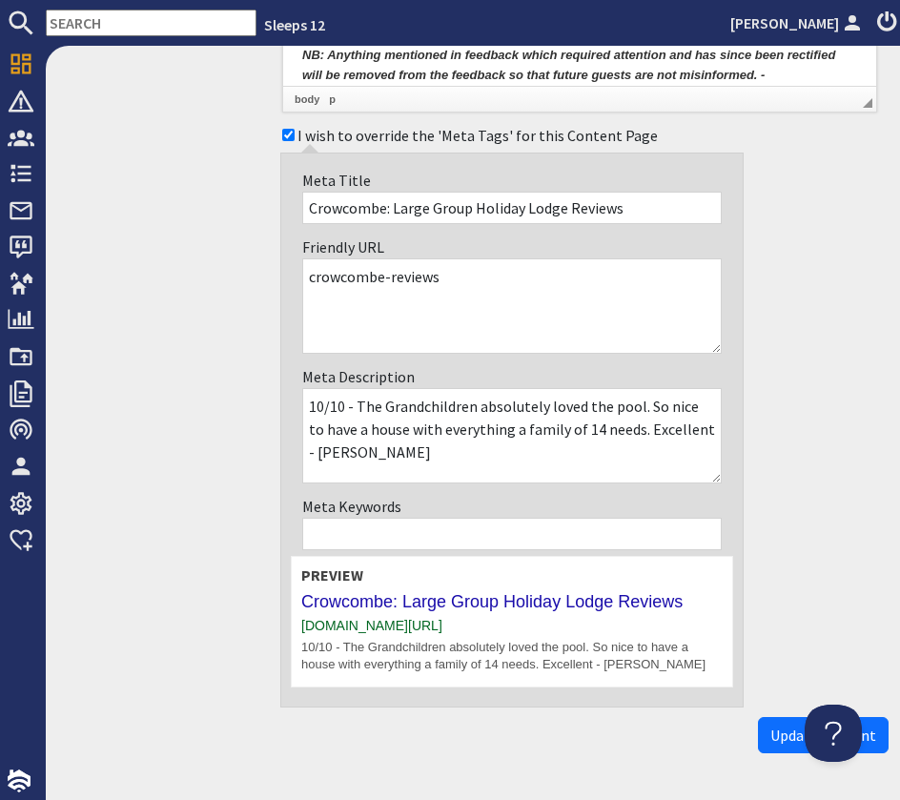
scroll to position [4117, 0]
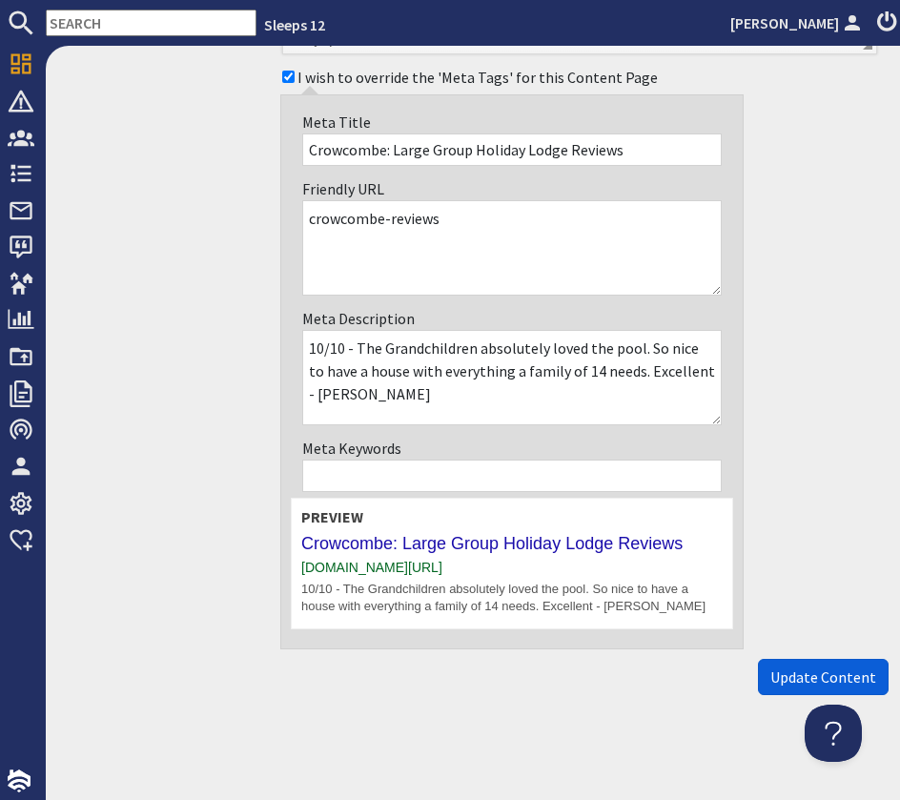
click at [833, 673] on span "Update Content" at bounding box center [823, 677] width 106 height 19
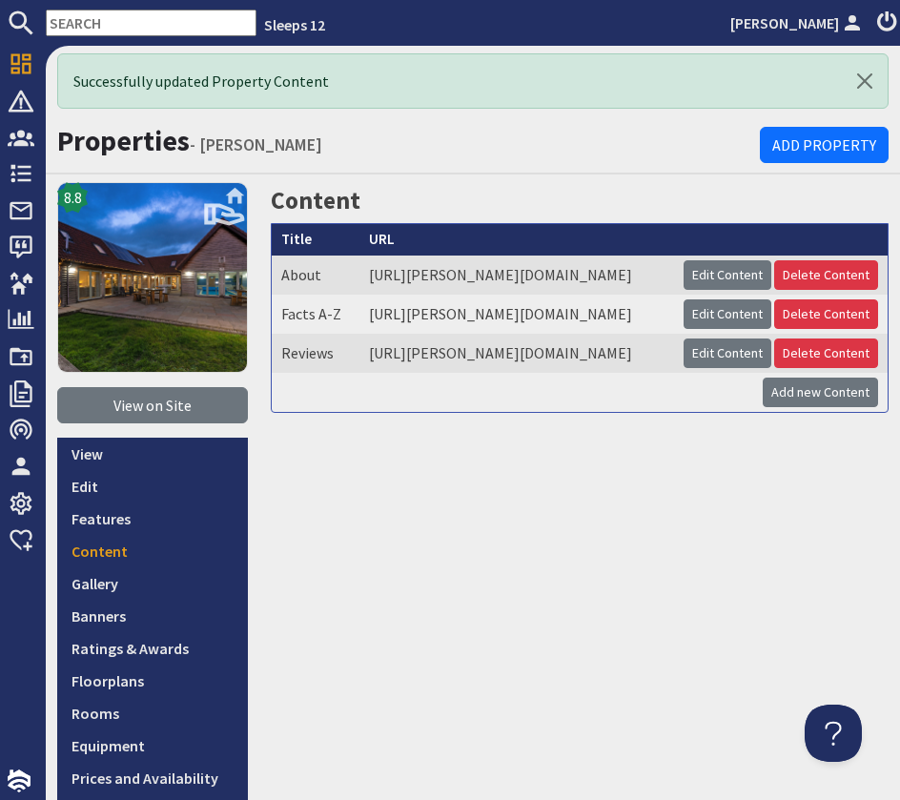
click at [105, 16] on input "text" at bounding box center [151, 23] width 211 height 27
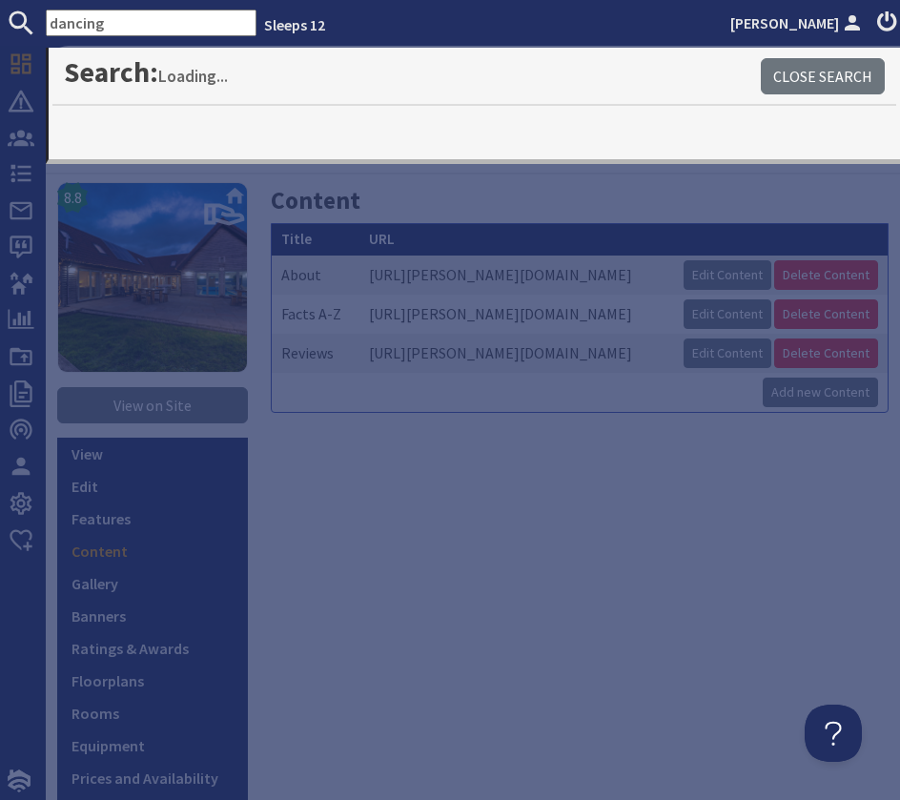
type input "dancing"
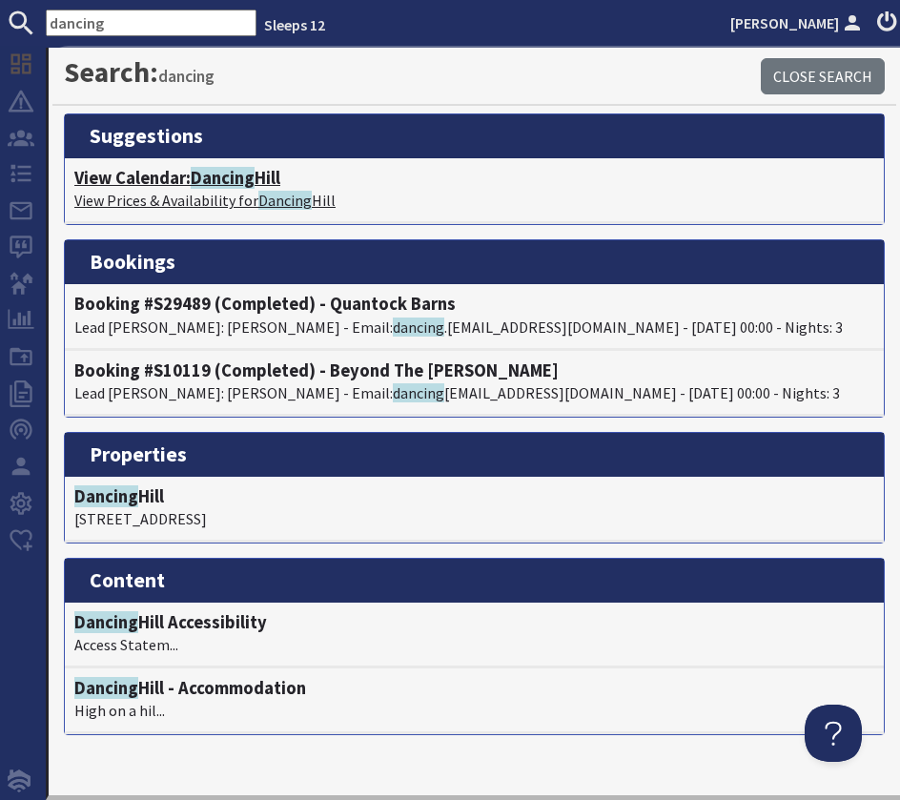
click at [154, 175] on h4 "View Calendar: [GEOGRAPHIC_DATA]" at bounding box center [474, 178] width 800 height 21
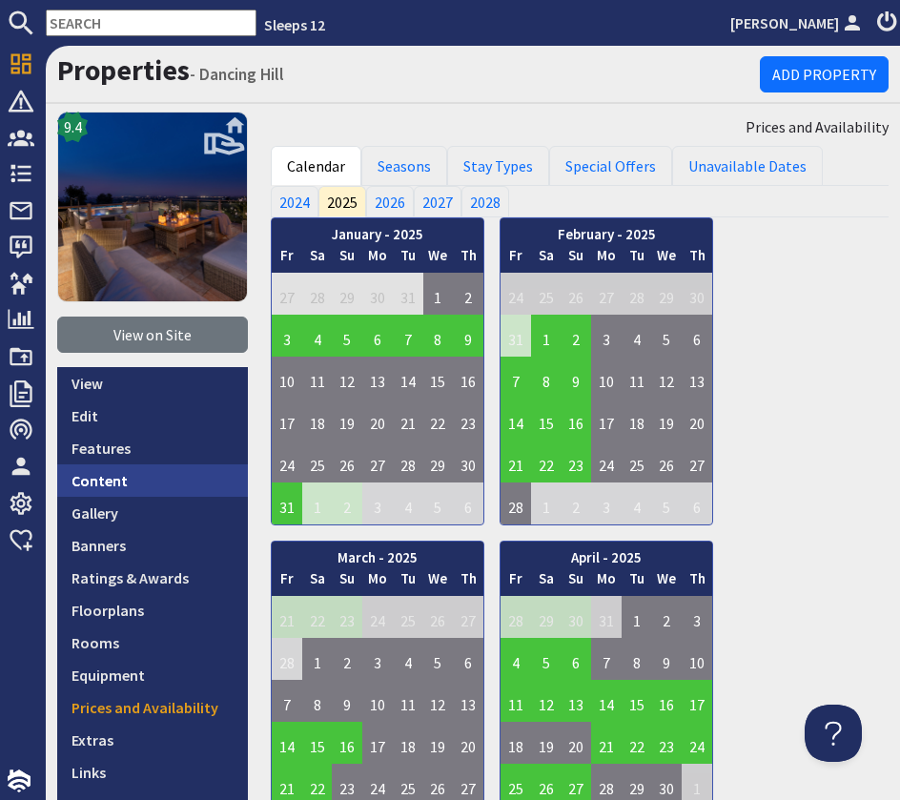
click at [179, 469] on link "Content" at bounding box center [152, 480] width 191 height 32
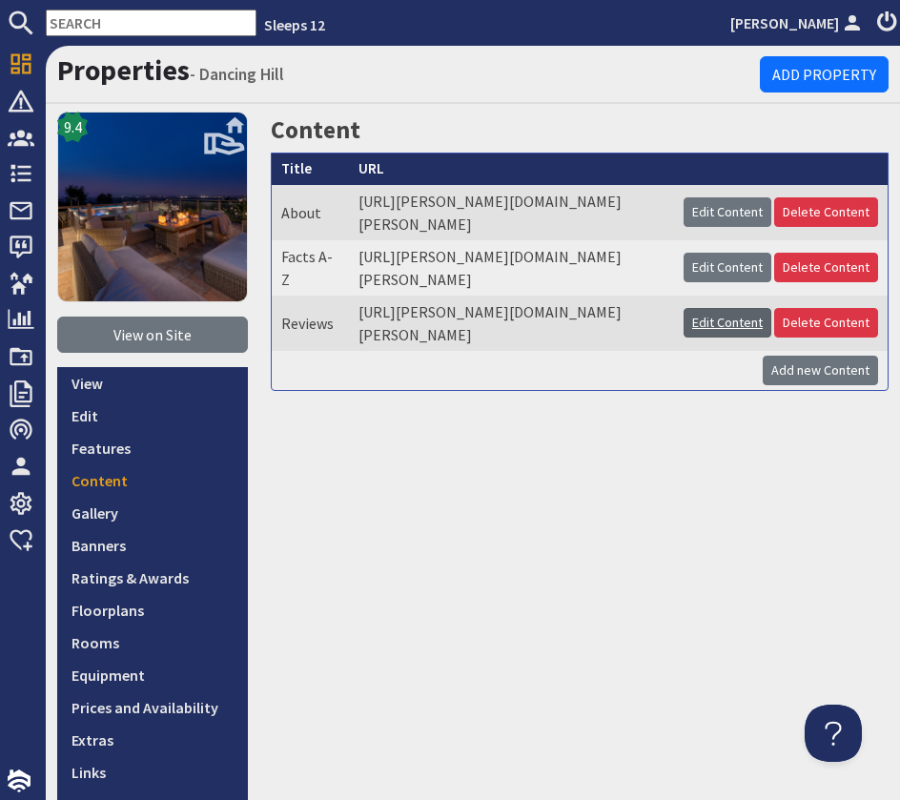
click at [711, 338] on link "Edit Content" at bounding box center [728, 323] width 88 height 30
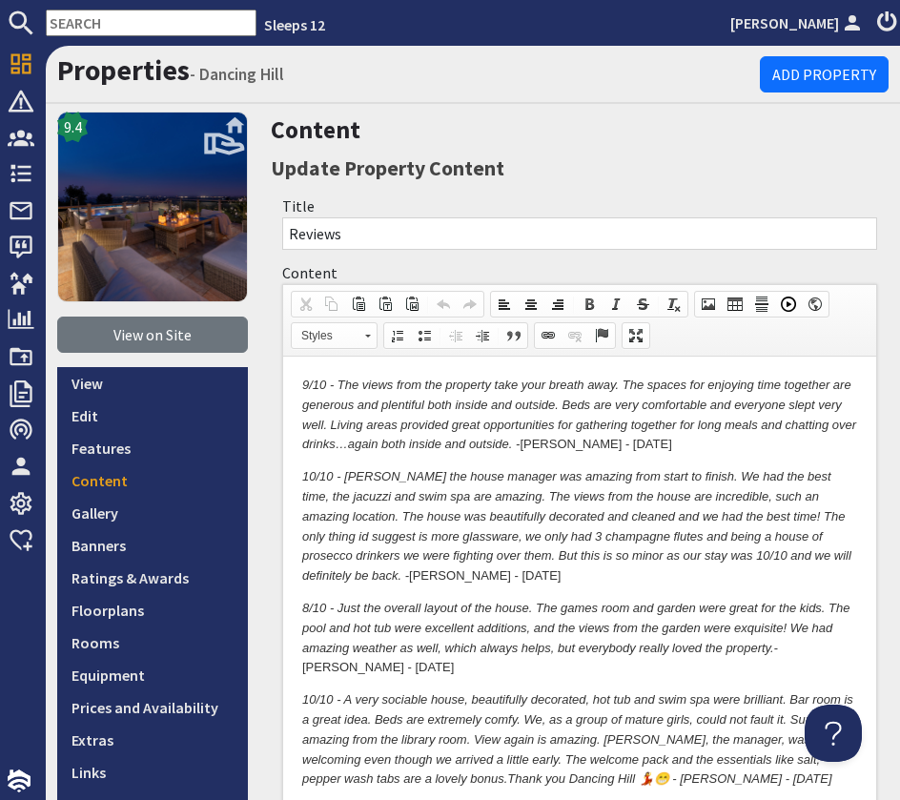
click at [675, 448] on p "9/10 - The views from the property take your breath away. The spaces for enjoyi…" at bounding box center [579, 415] width 555 height 79
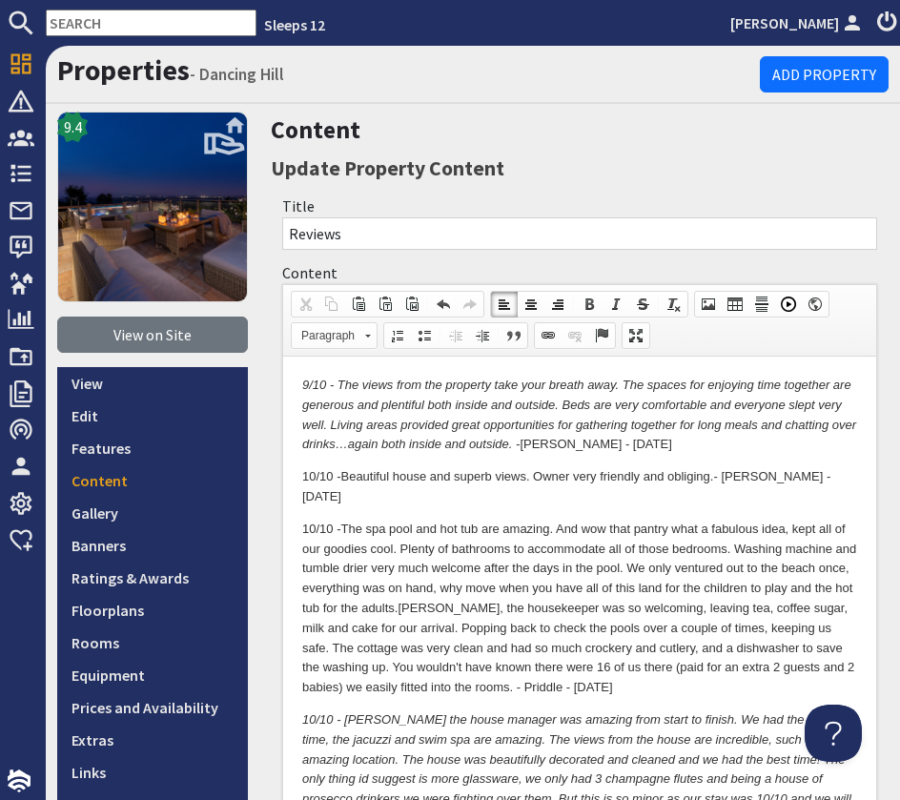
click at [656, 453] on p "9/10 - The views from the property take your breath away. The spaces for enjoyi…" at bounding box center [579, 415] width 555 height 79
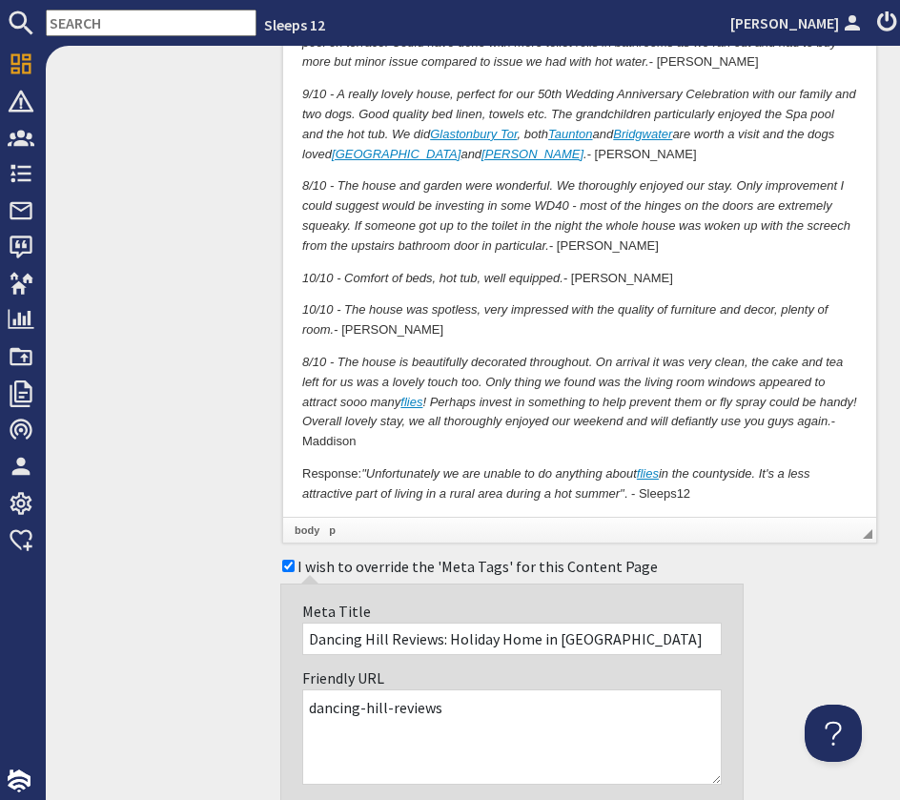
scroll to position [2629, 0]
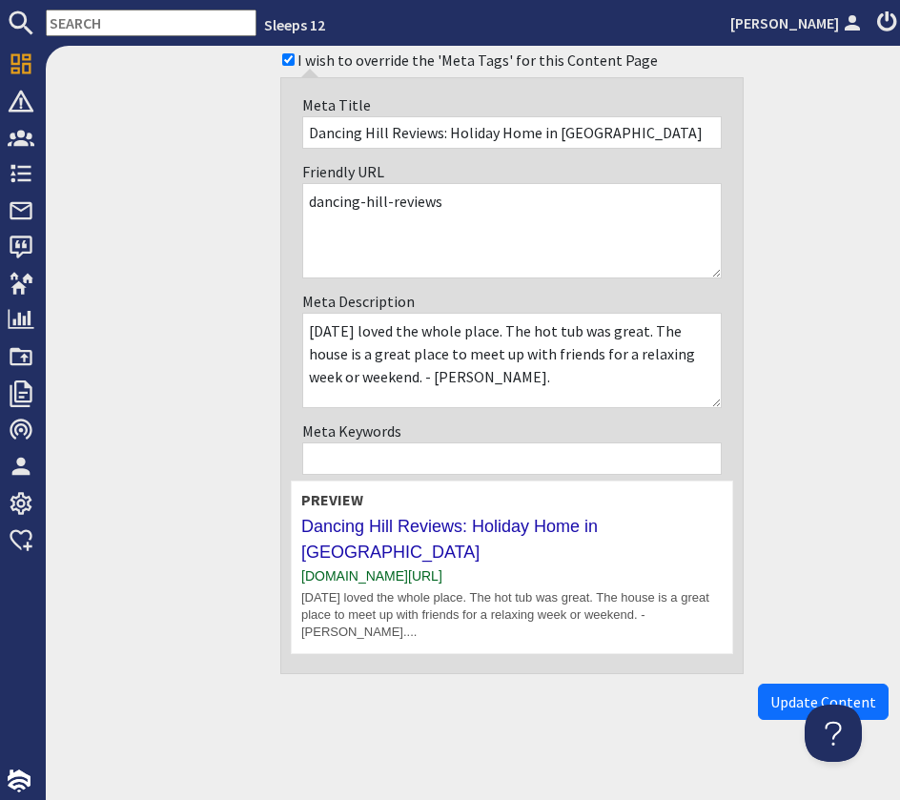
click at [797, 684] on button "Update Content" at bounding box center [823, 702] width 131 height 36
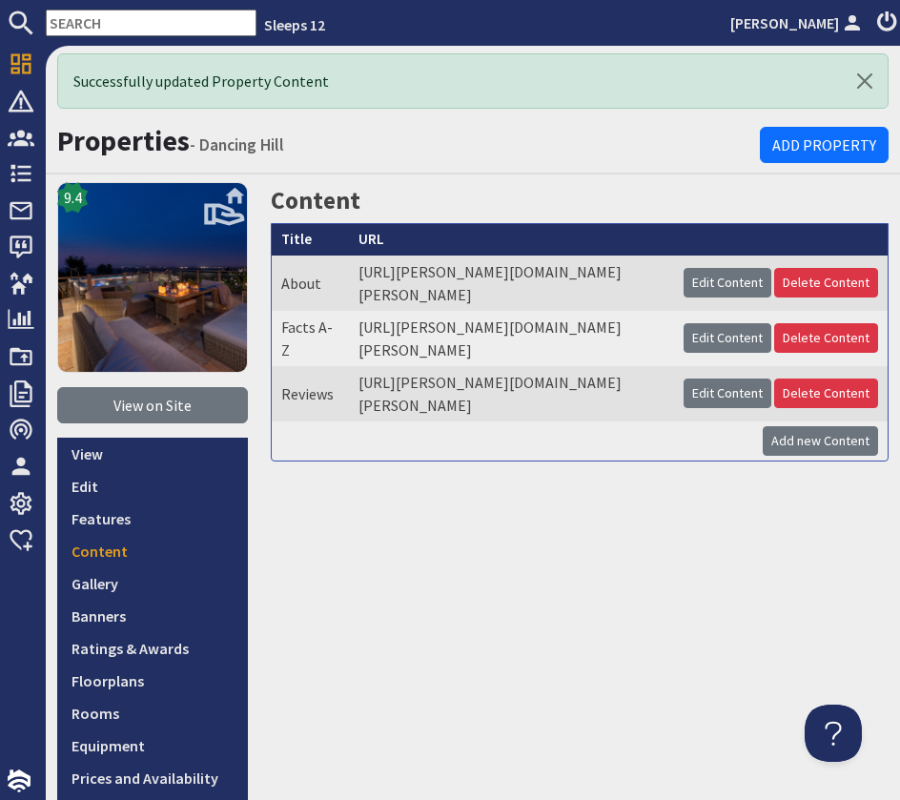
click at [94, 13] on input "text" at bounding box center [151, 23] width 211 height 27
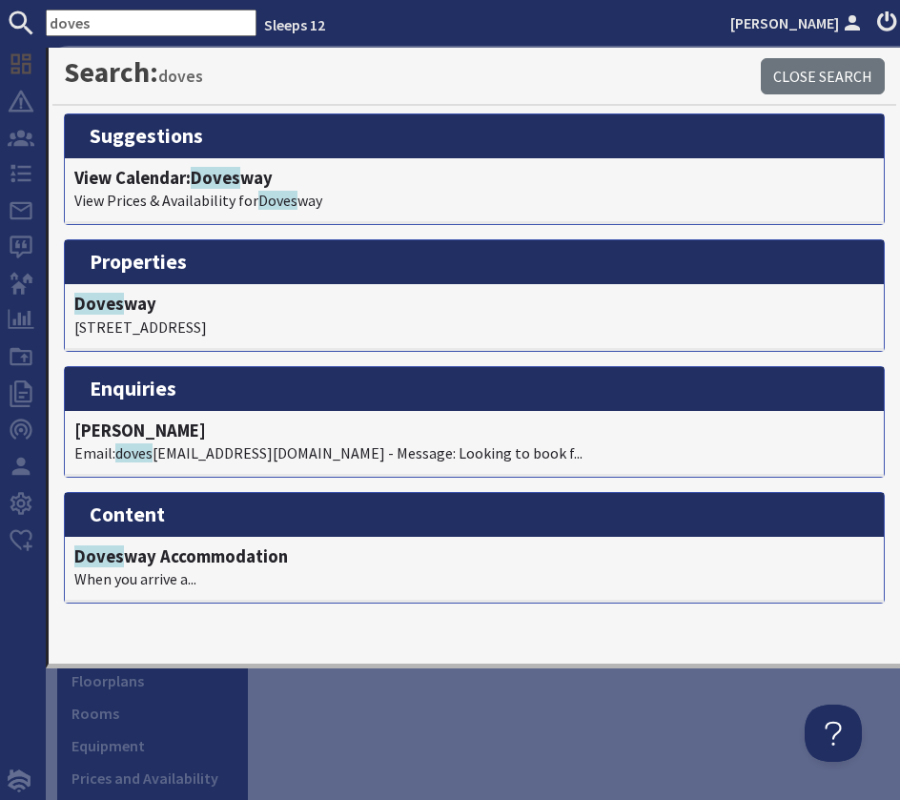
click at [133, 17] on input "doves" at bounding box center [151, 23] width 211 height 27
click at [120, 21] on input "doves" at bounding box center [151, 23] width 211 height 27
drag, startPoint x: 115, startPoint y: 23, endPoint x: -75, endPoint y: -7, distance: 193.0
click at [0, 0] on html "doves Sleeps 12 [PERSON_NAME] Dashboard Notifications 0 Agency Dashboard Bookin…" at bounding box center [450, 400] width 900 height 800
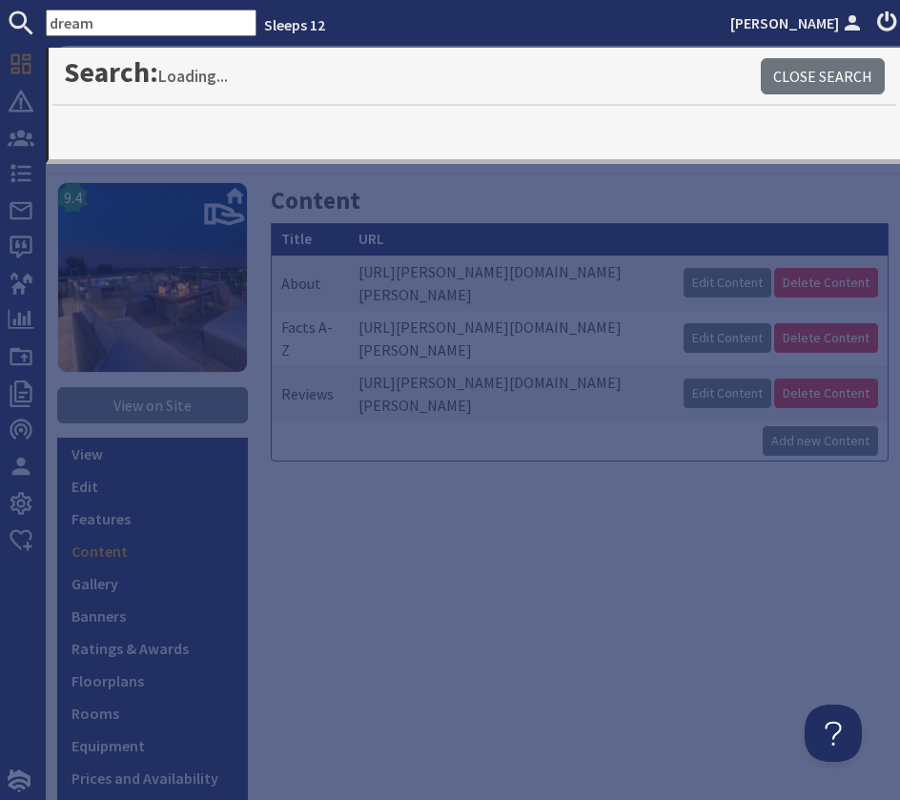
type input "dream"
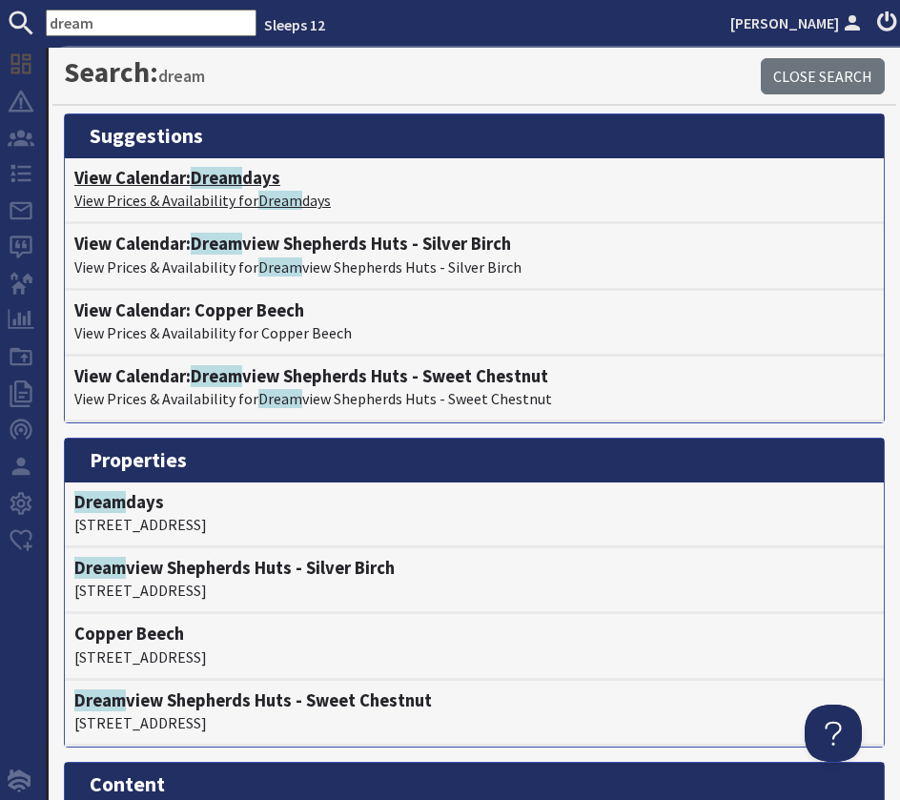
click at [190, 180] on h4 "View Calendar: Dream days" at bounding box center [474, 178] width 800 height 21
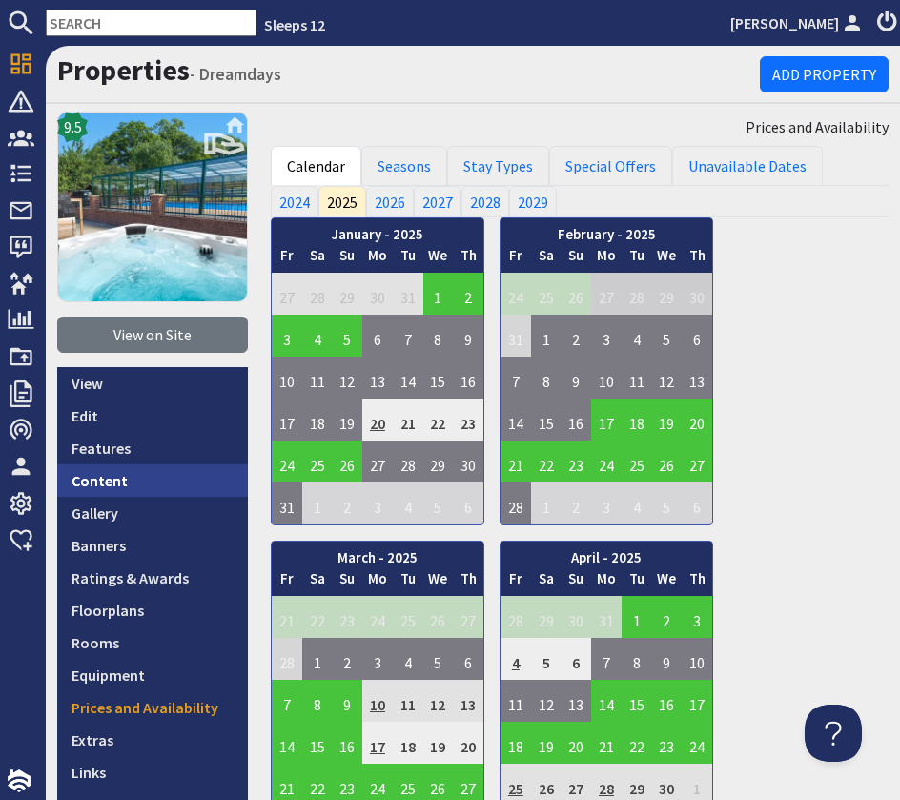
click at [153, 479] on link "Content" at bounding box center [152, 480] width 191 height 32
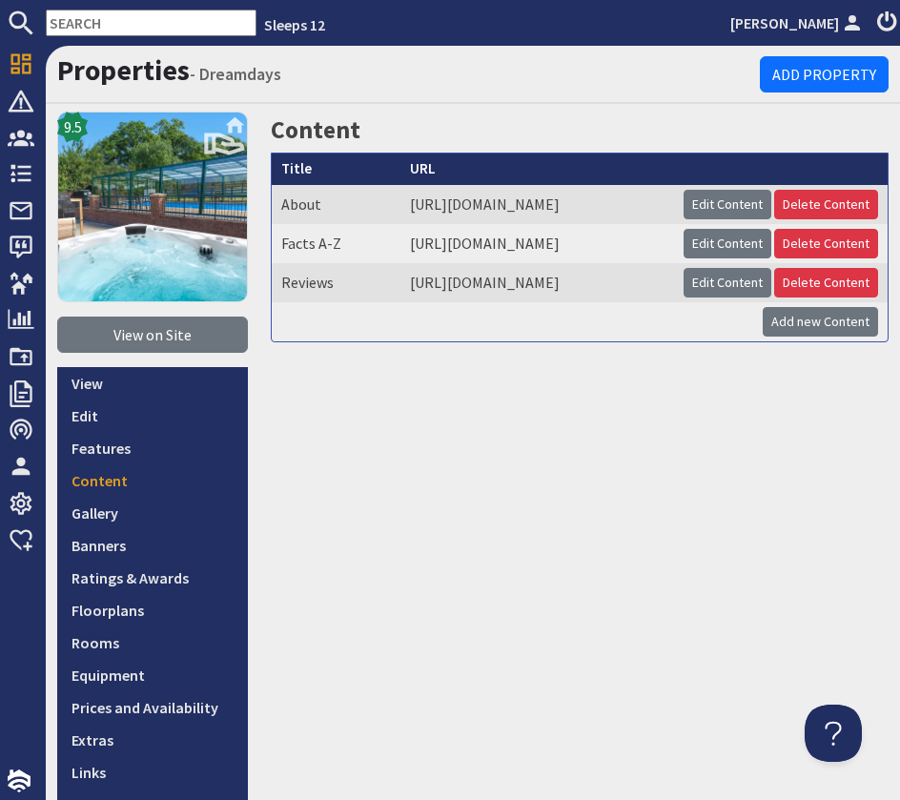
scroll to position [0, 98]
click at [750, 298] on link "Edit Content" at bounding box center [728, 283] width 88 height 30
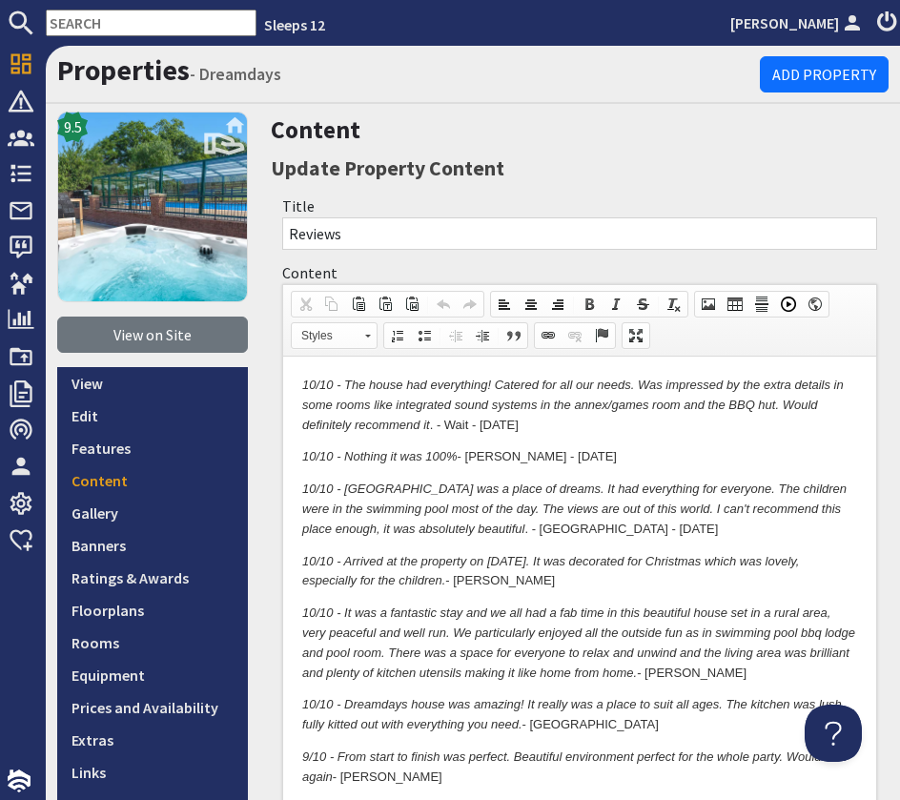
click at [595, 452] on p "10/10 - Nothing it was 100% - [PERSON_NAME] - [DATE]" at bounding box center [579, 457] width 555 height 20
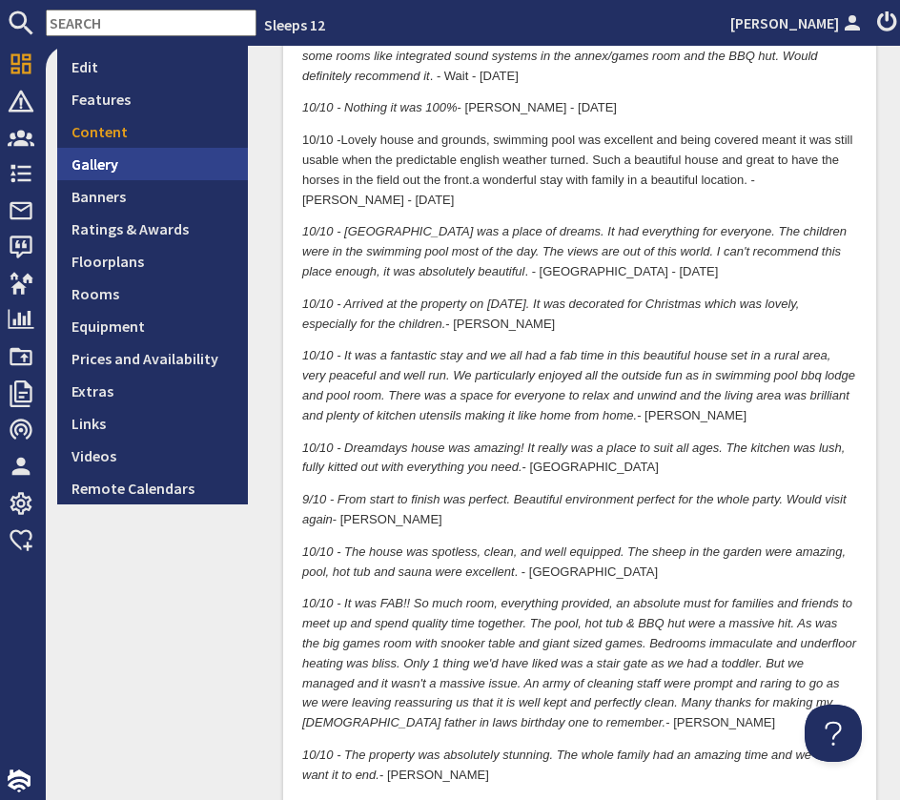
scroll to position [360, 0]
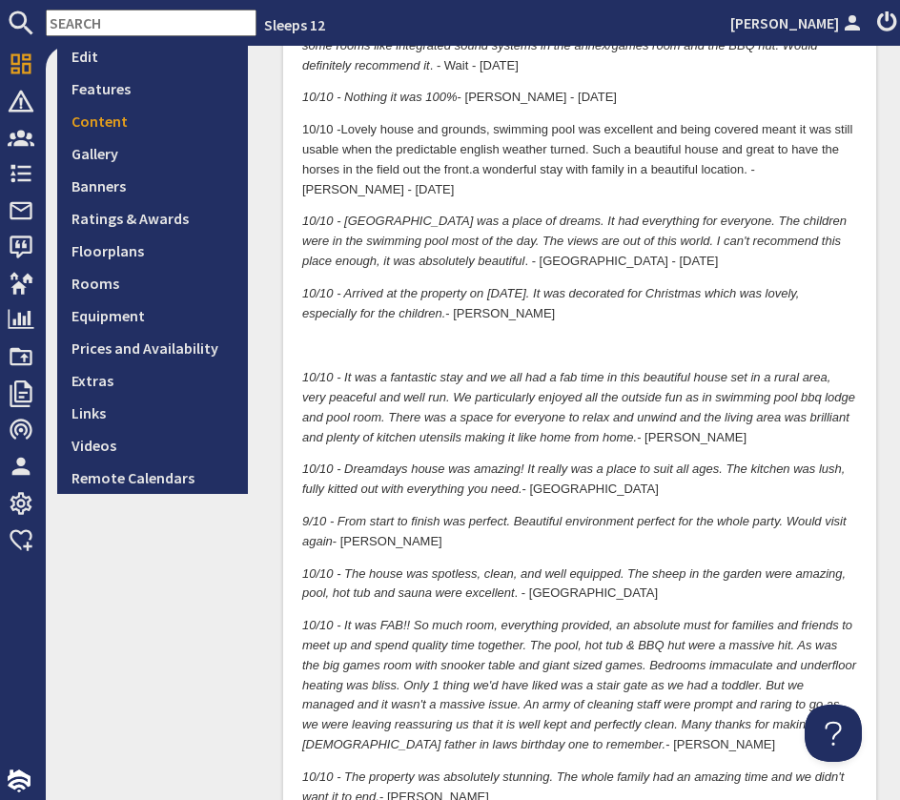
scroll to position [0, 0]
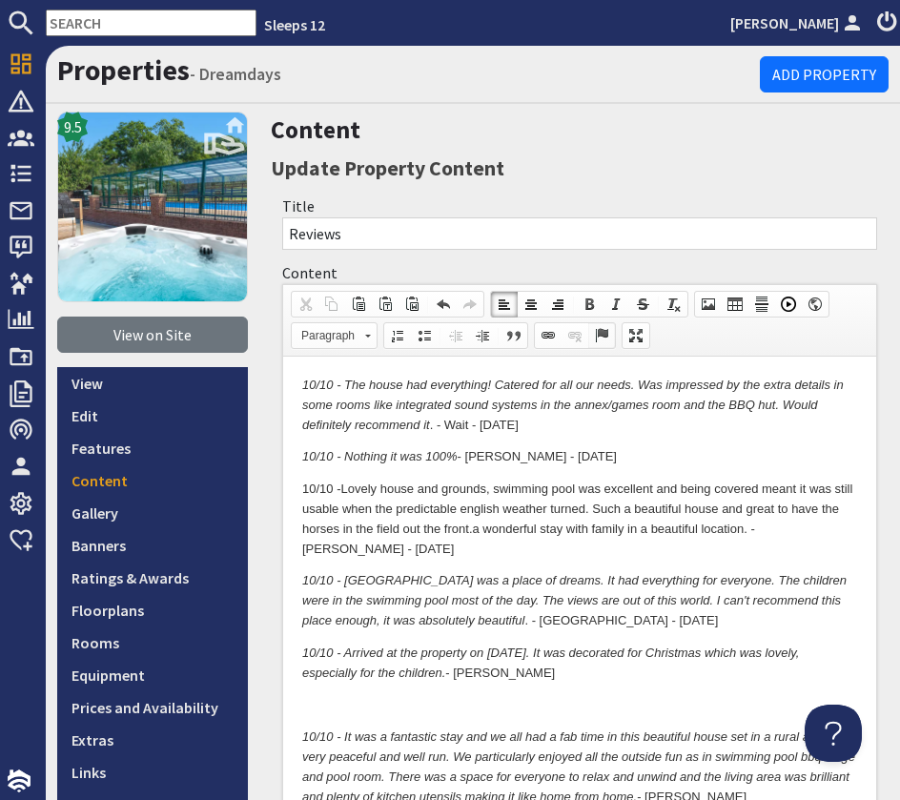
click at [610, 332] on link "Anchor" at bounding box center [601, 335] width 27 height 25
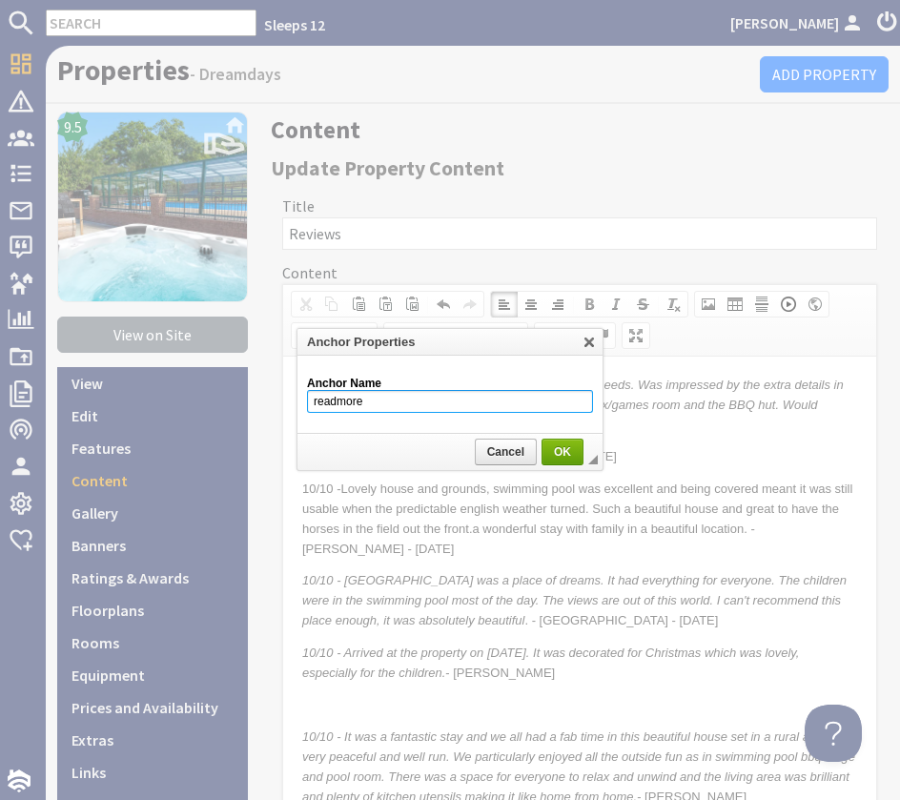
type input "readmore"
click at [574, 454] on span "OK" at bounding box center [563, 451] width 38 height 13
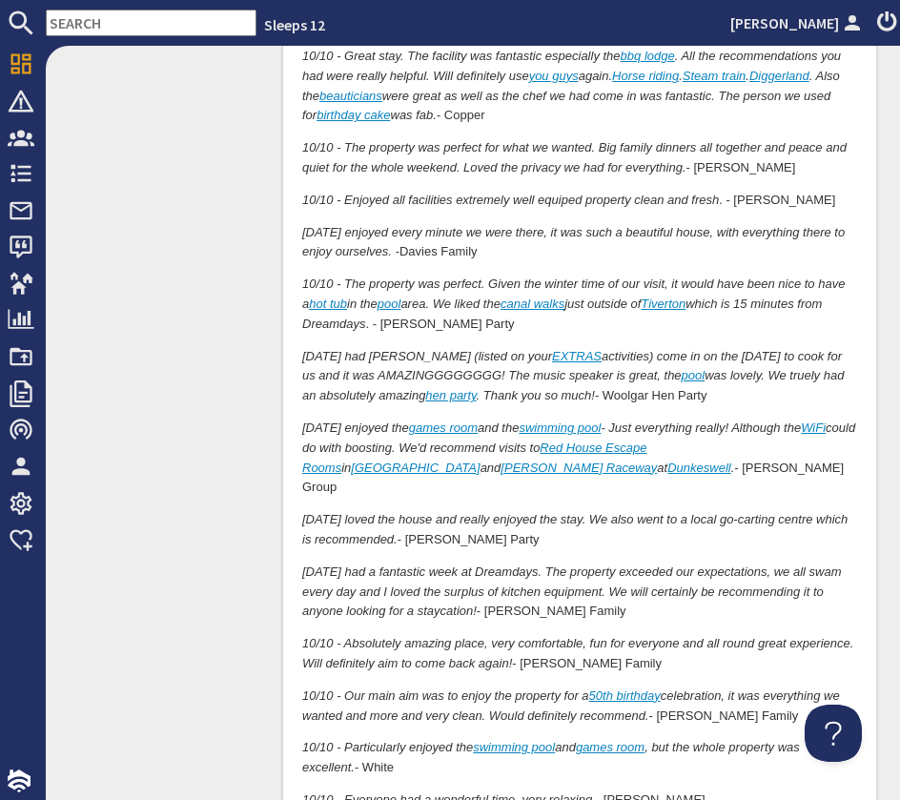
scroll to position [5310, 0]
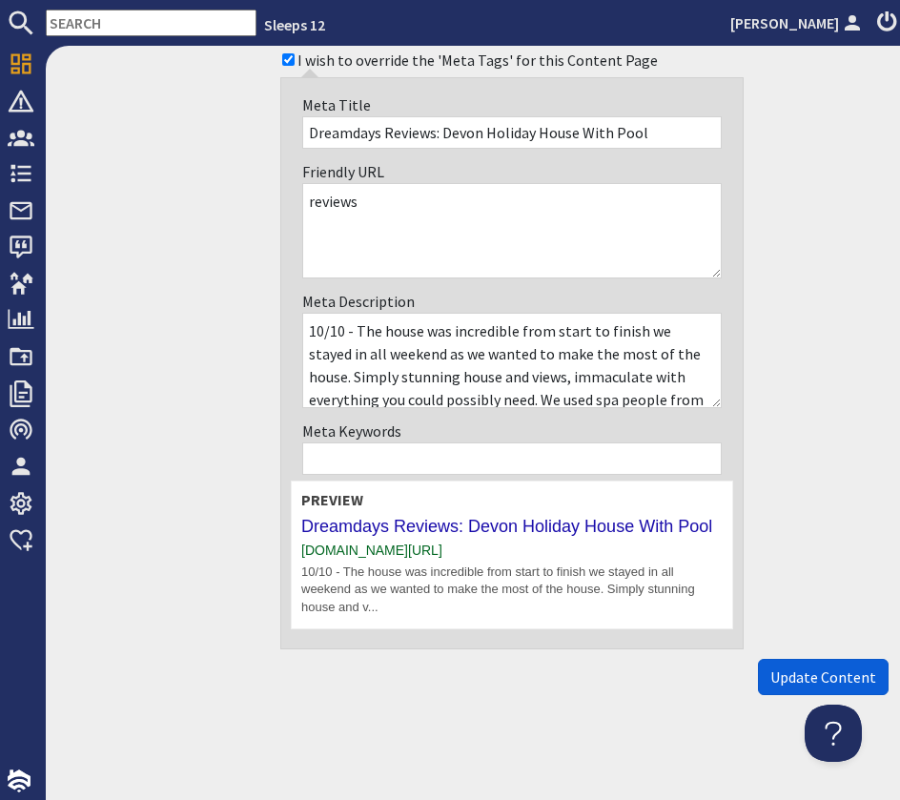
click at [789, 668] on span "Update Content" at bounding box center [823, 677] width 106 height 19
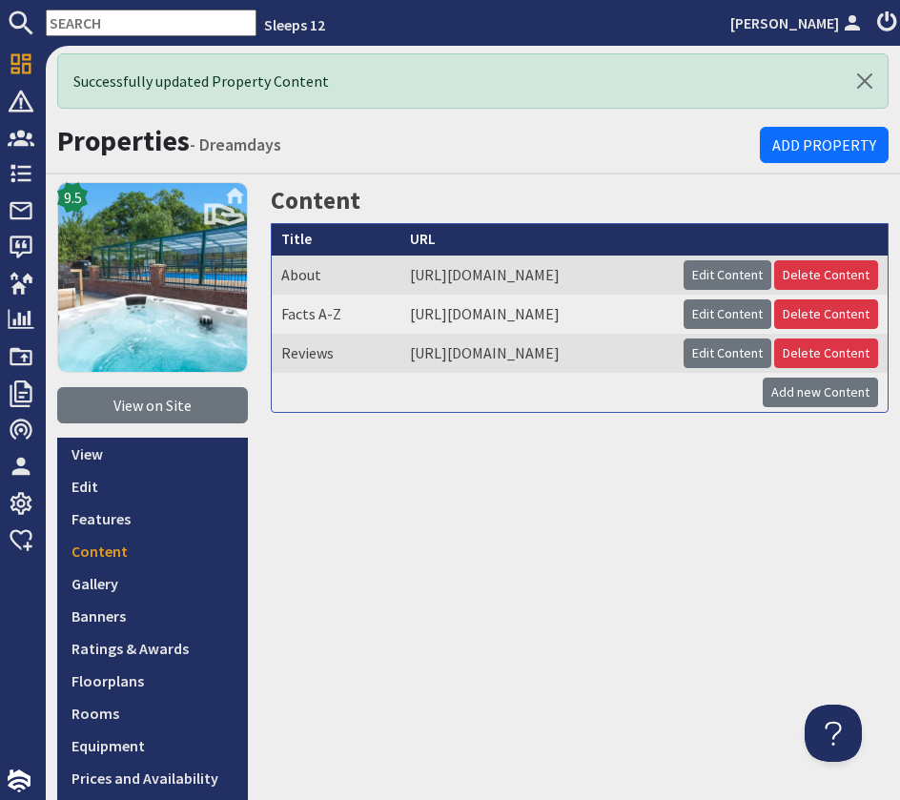
click at [111, 19] on input "text" at bounding box center [151, 23] width 211 height 27
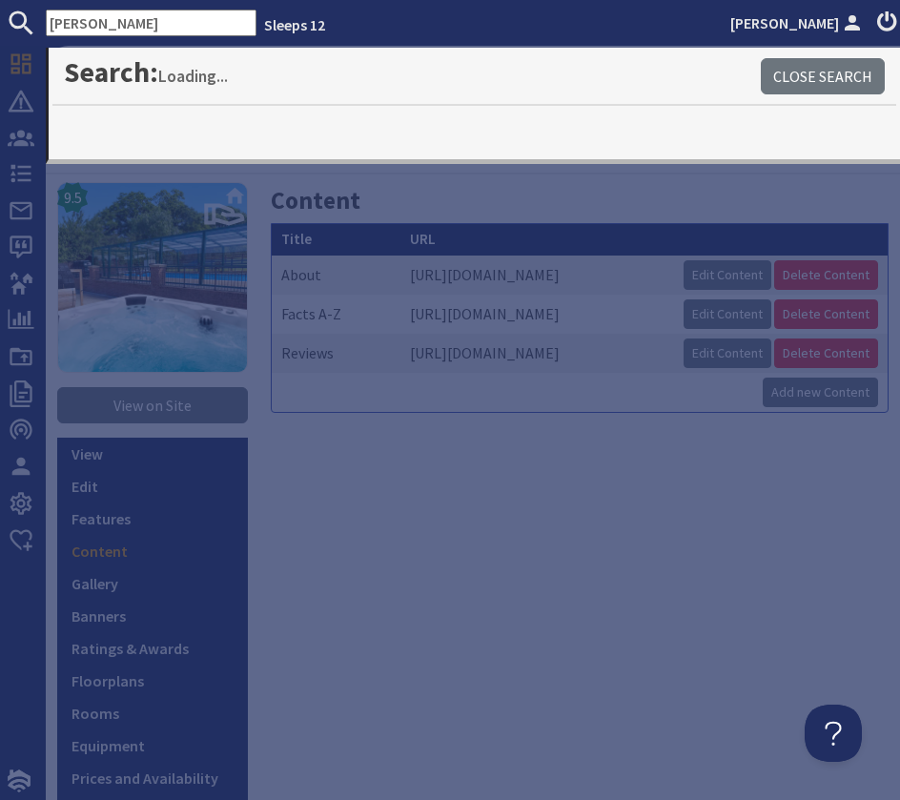
type input "[PERSON_NAME]"
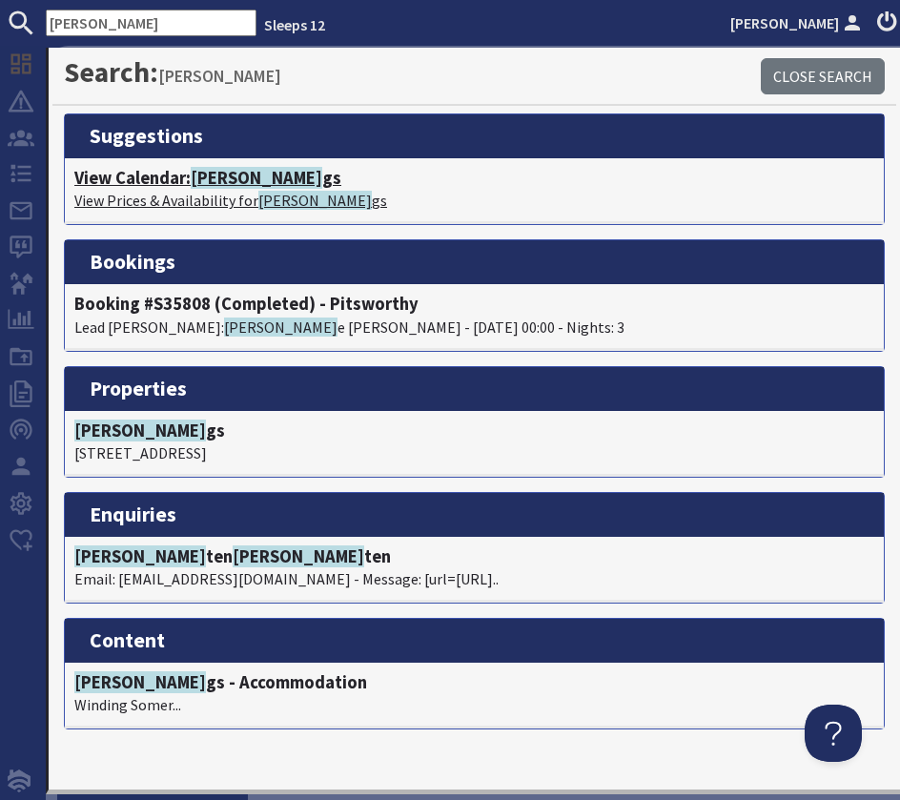
click at [180, 169] on h4 "View Calendar: [PERSON_NAME]" at bounding box center [474, 178] width 800 height 21
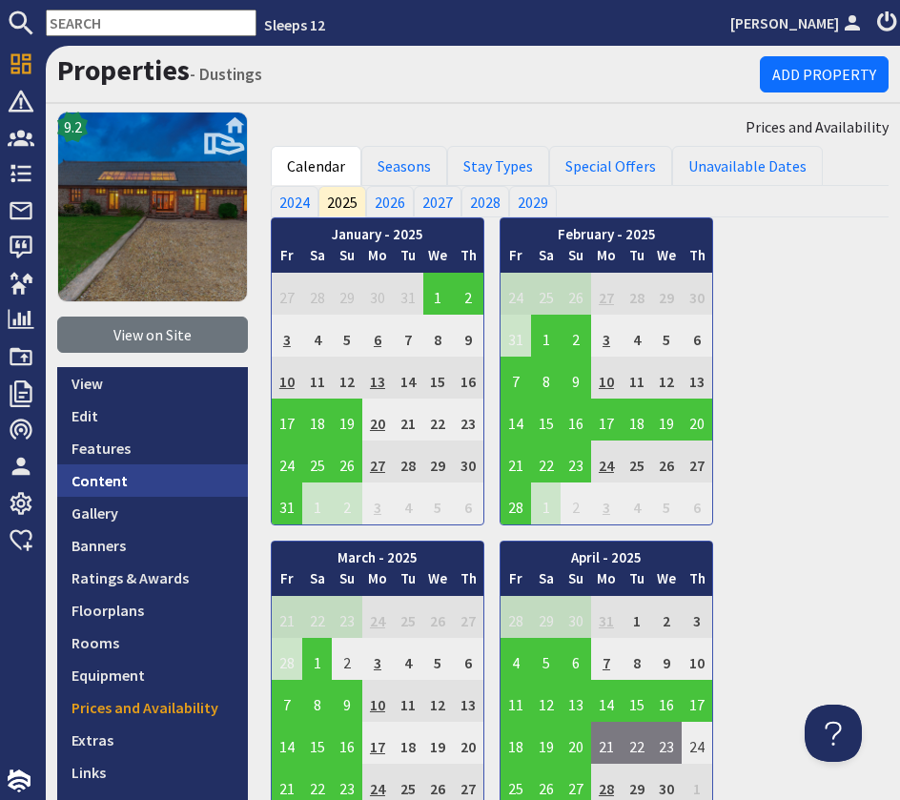
click at [127, 477] on link "Content" at bounding box center [152, 480] width 191 height 32
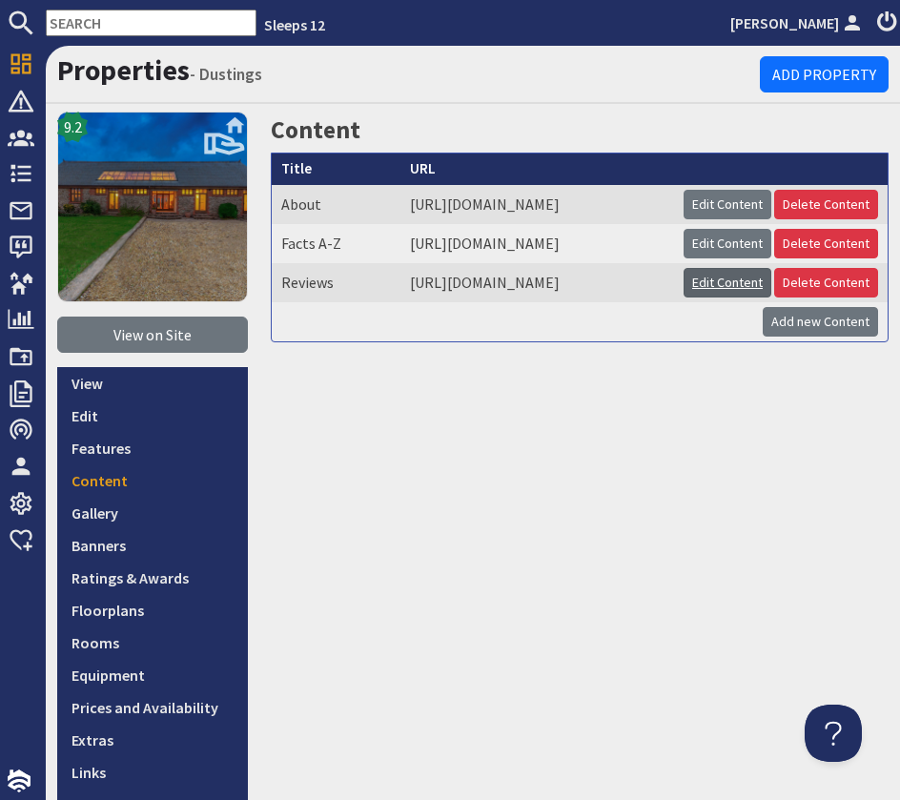
click at [771, 298] on link "Edit Content" at bounding box center [728, 283] width 88 height 30
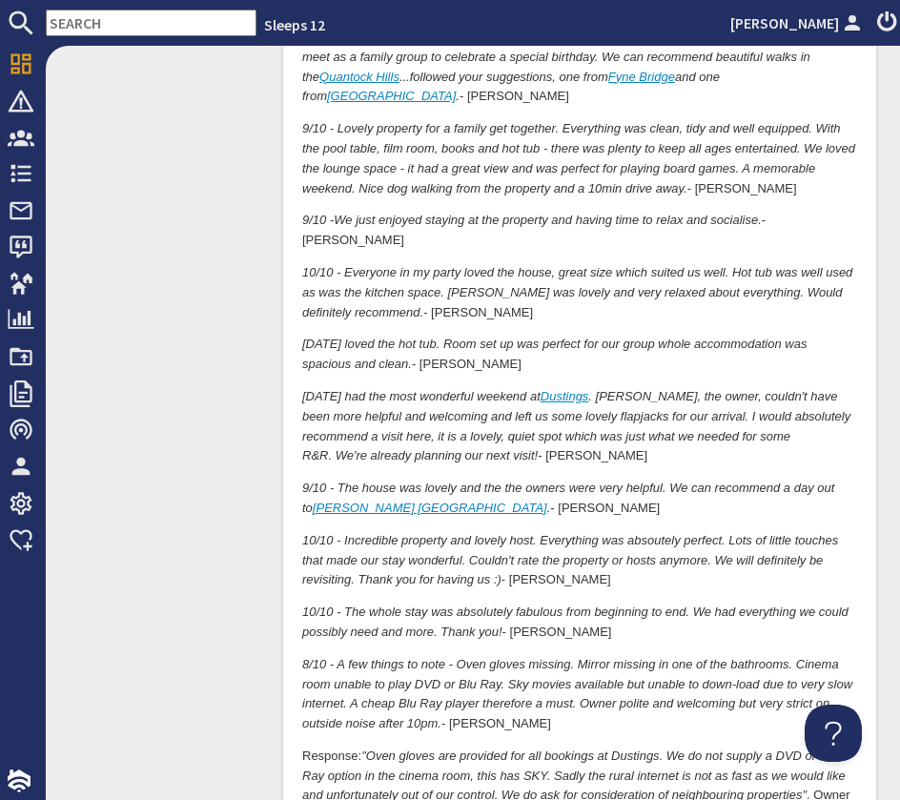
click at [644, 750] on em ""Oven gloves are provided for all bookings at Dustings. We do not supply a DVD …" at bounding box center [574, 777] width 544 height 54
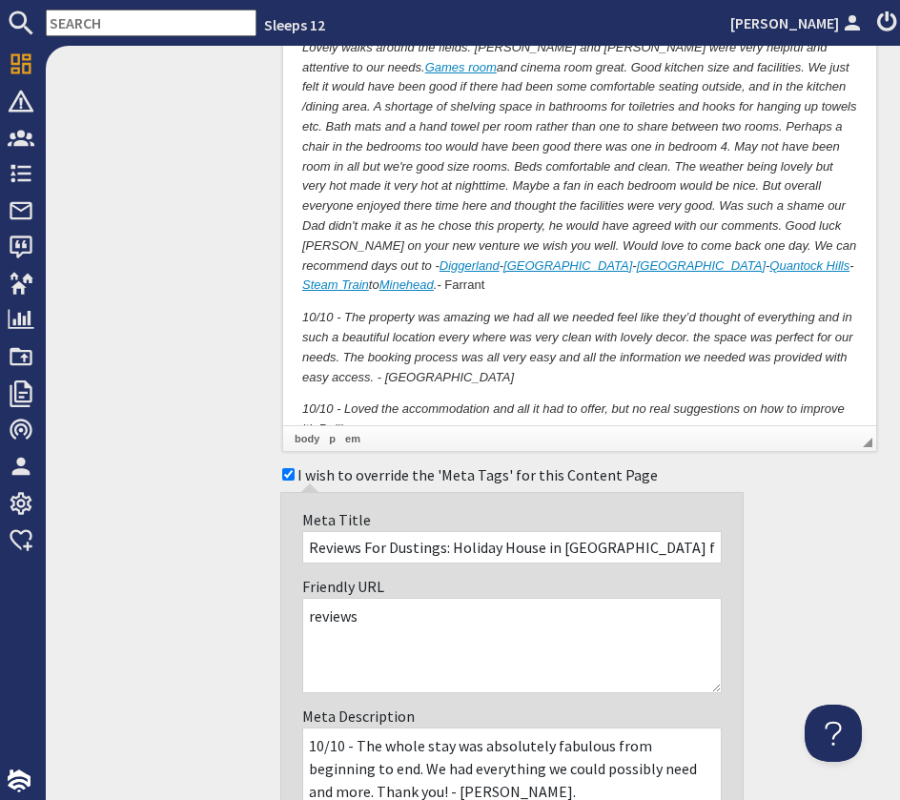
scroll to position [3406, 0]
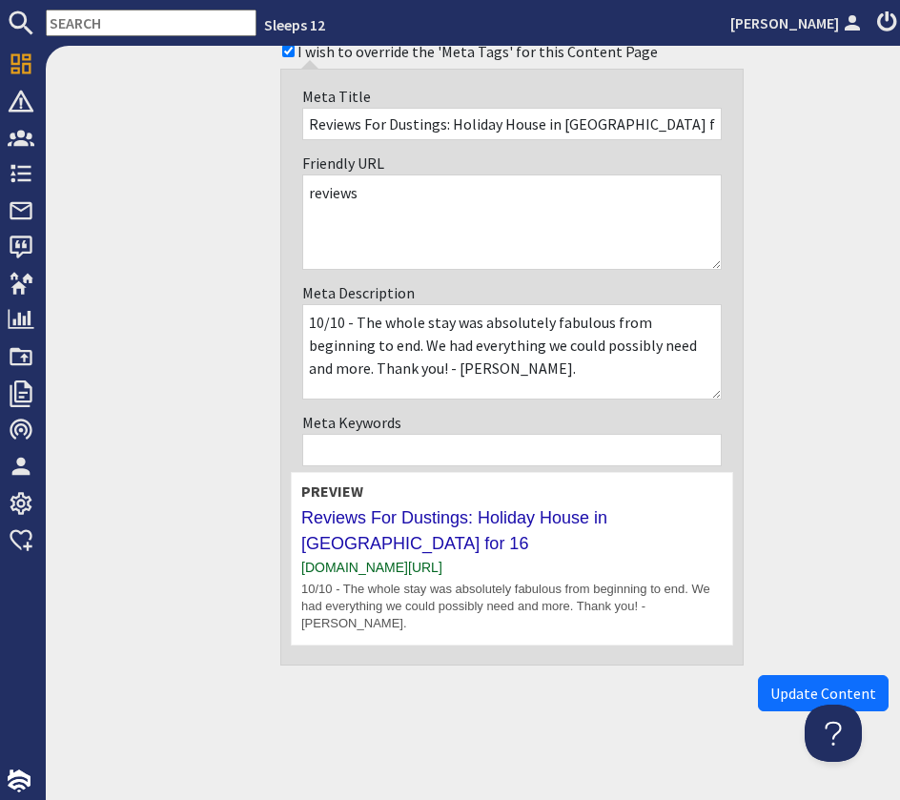
click at [788, 684] on span "Update Content" at bounding box center [823, 693] width 106 height 19
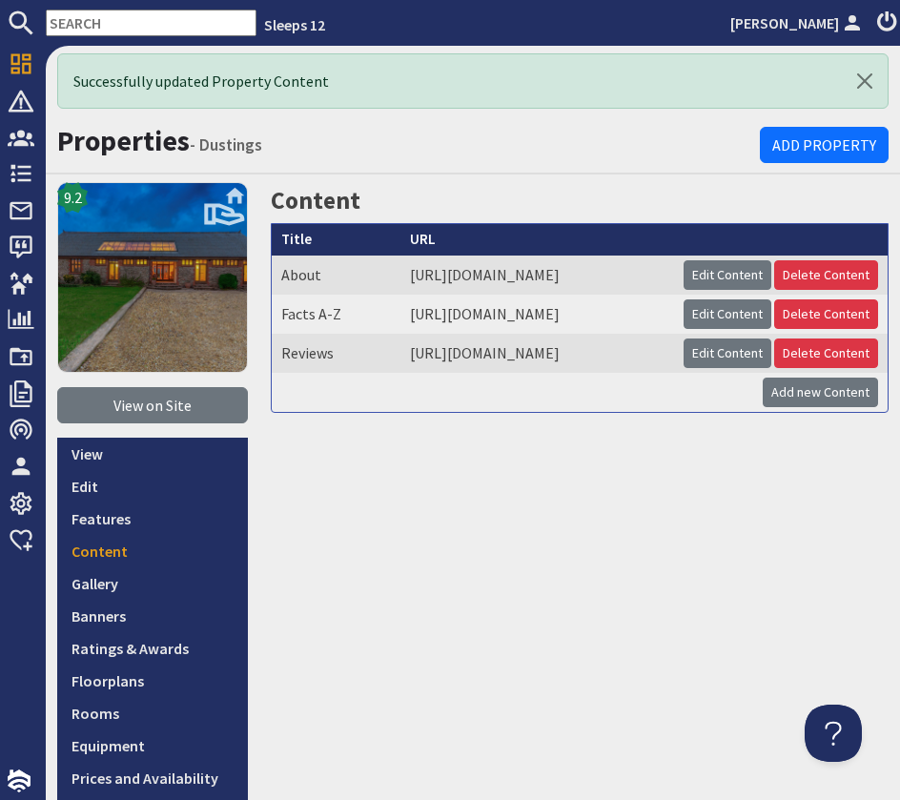
click at [126, 20] on input "text" at bounding box center [151, 23] width 211 height 27
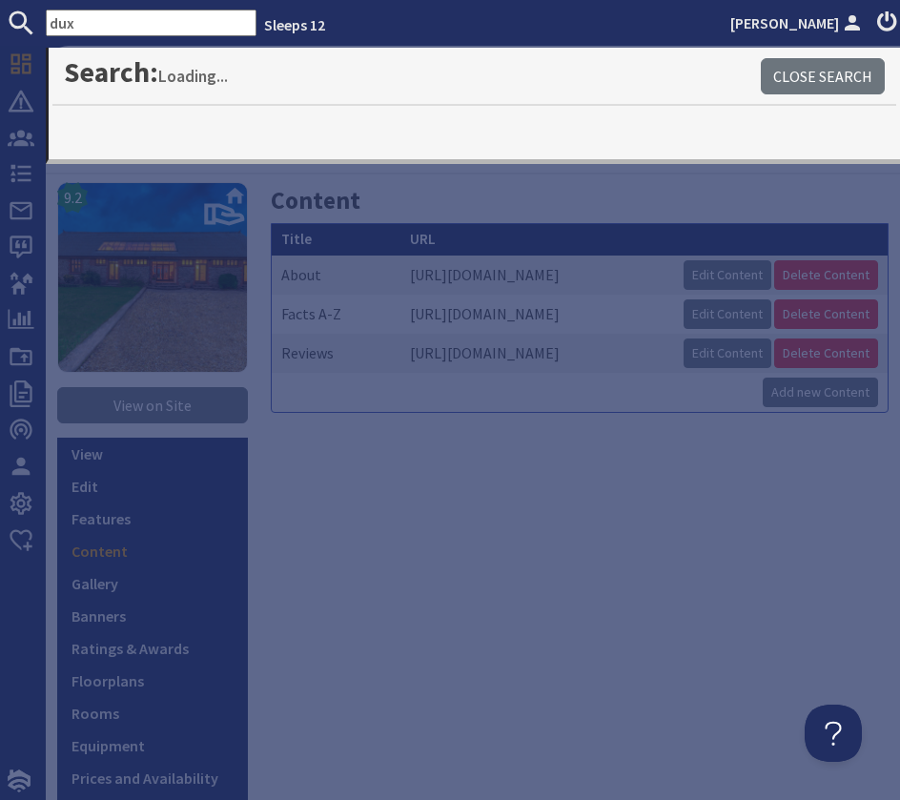
type input "dux"
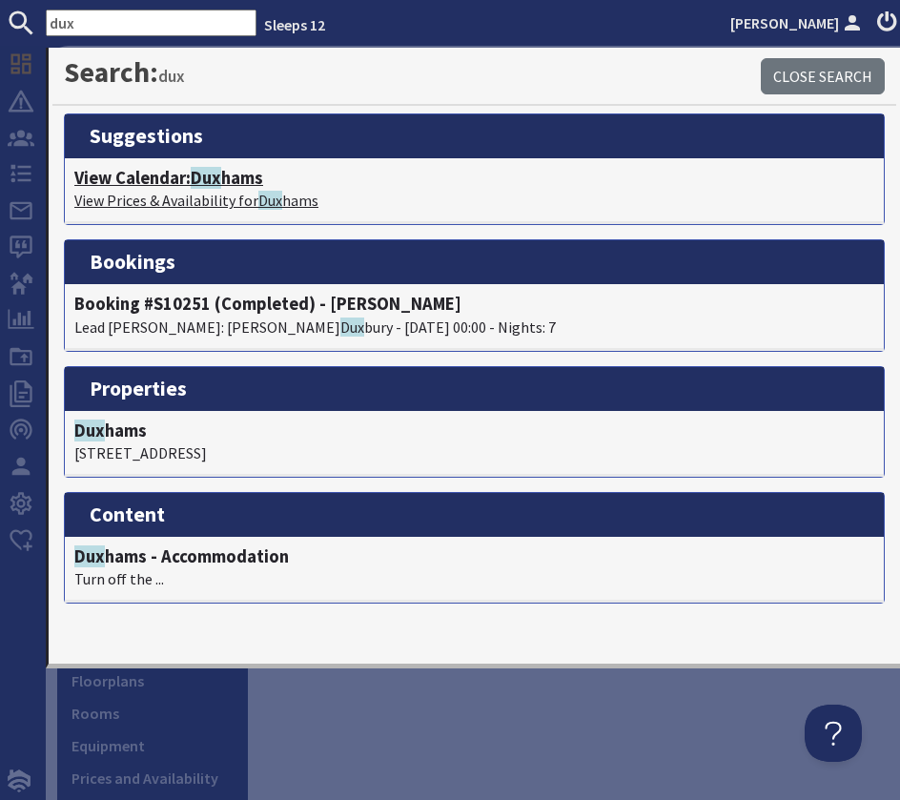
click at [229, 181] on h4 "View Calendar: Dux hams" at bounding box center [474, 178] width 800 height 21
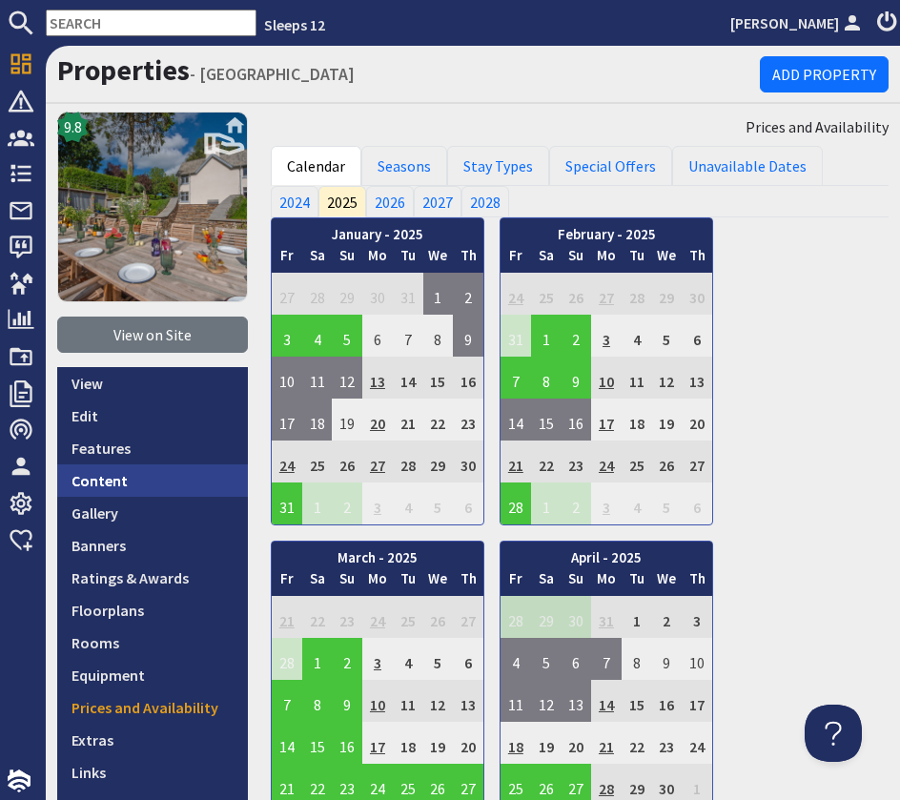
click at [157, 489] on link "Content" at bounding box center [152, 480] width 191 height 32
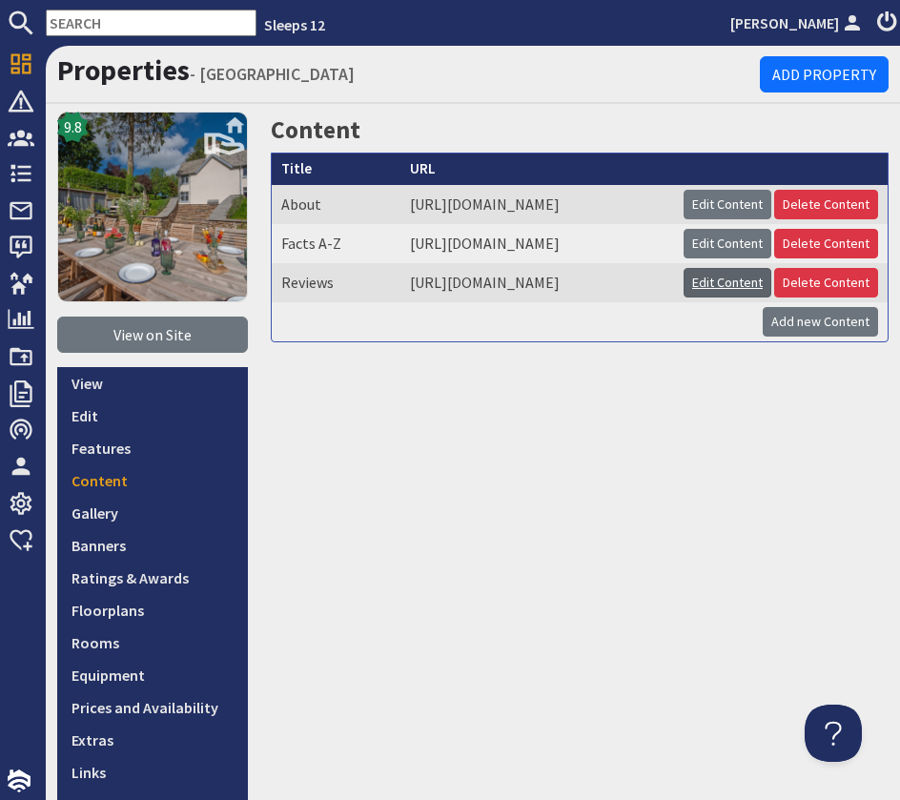
scroll to position [0, 69]
click at [735, 298] on link "Edit Content" at bounding box center [728, 283] width 88 height 30
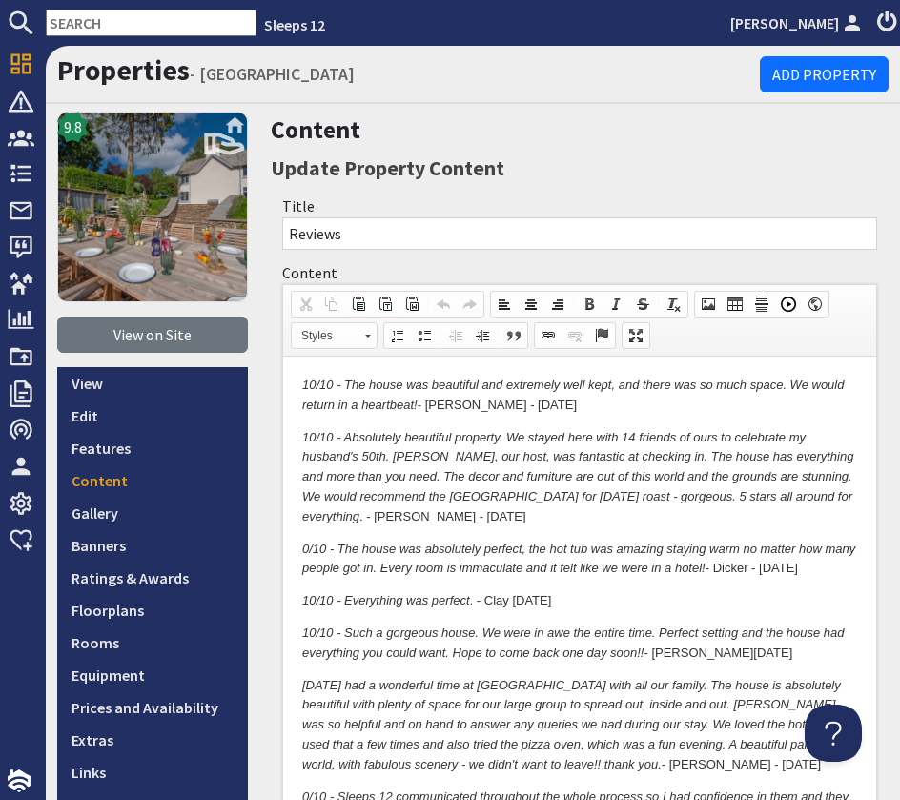
click at [304, 382] on em "10/10 - The house was beautiful and extremely well kept, and there was so much …" at bounding box center [573, 395] width 542 height 34
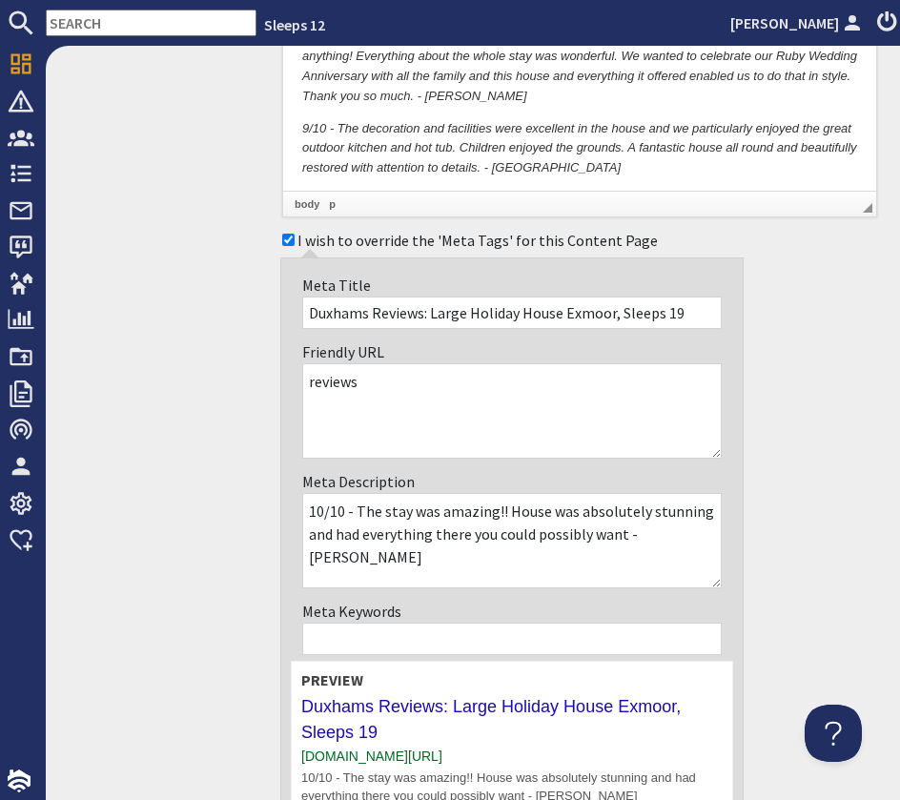
scroll to position [1904, 0]
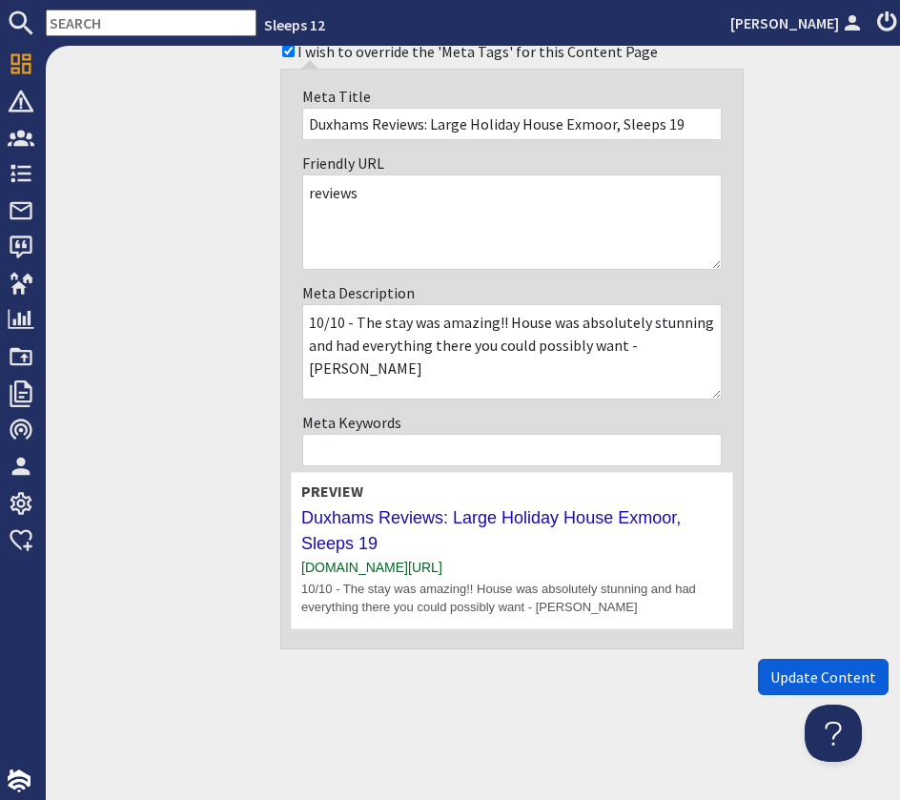
click at [808, 673] on span "Update Content" at bounding box center [823, 677] width 106 height 19
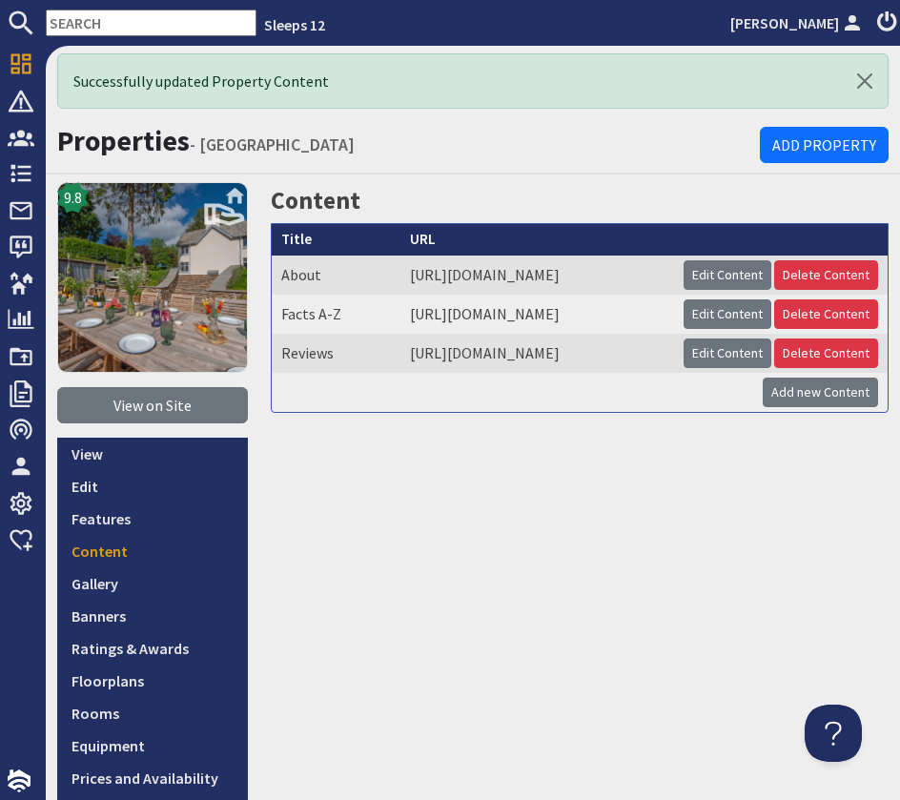
click at [109, 21] on input "text" at bounding box center [151, 23] width 211 height 27
click at [117, 21] on input "text" at bounding box center [151, 23] width 211 height 27
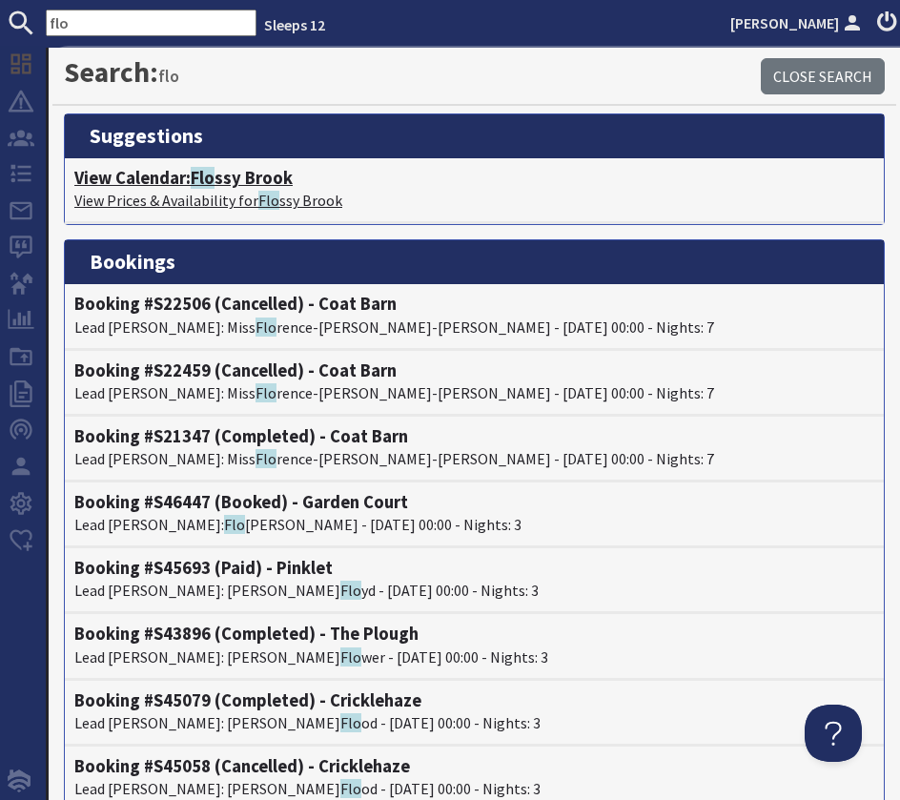
type input "flo"
click at [207, 181] on span "Flo" at bounding box center [203, 178] width 24 height 22
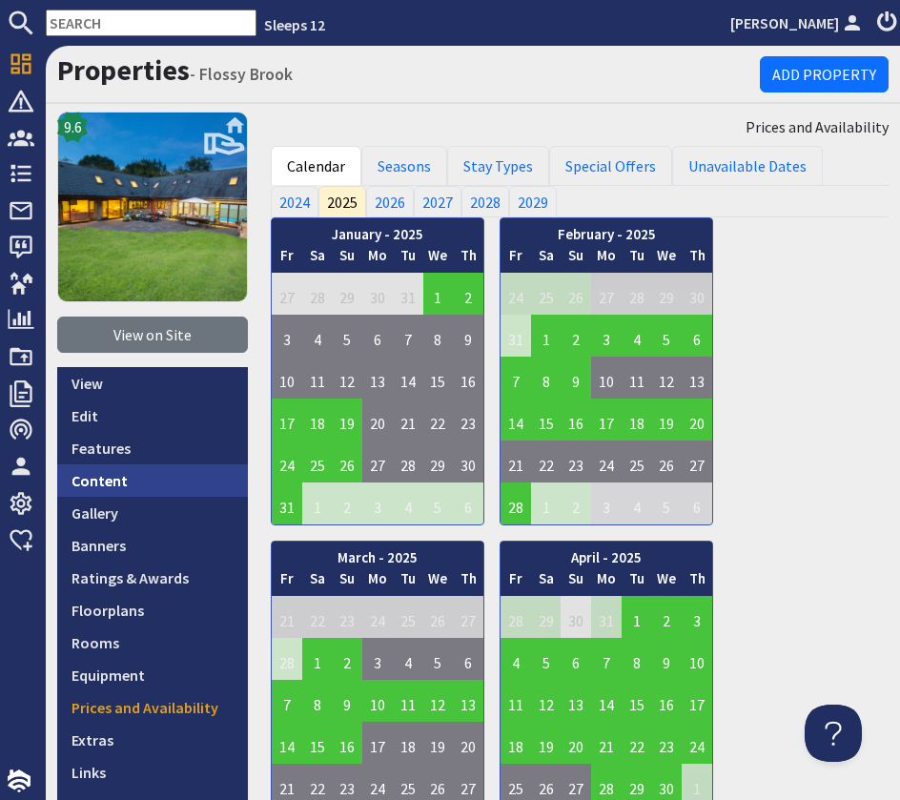
click at [143, 479] on link "Content" at bounding box center [152, 480] width 191 height 32
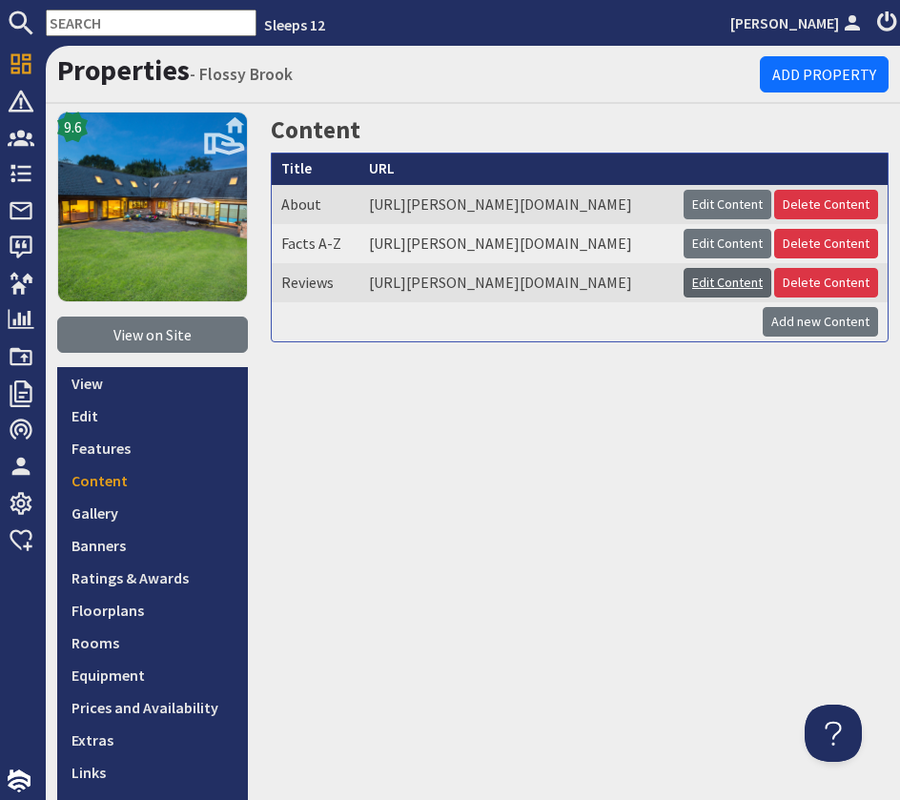
click at [691, 298] on link "Edit Content" at bounding box center [728, 283] width 88 height 30
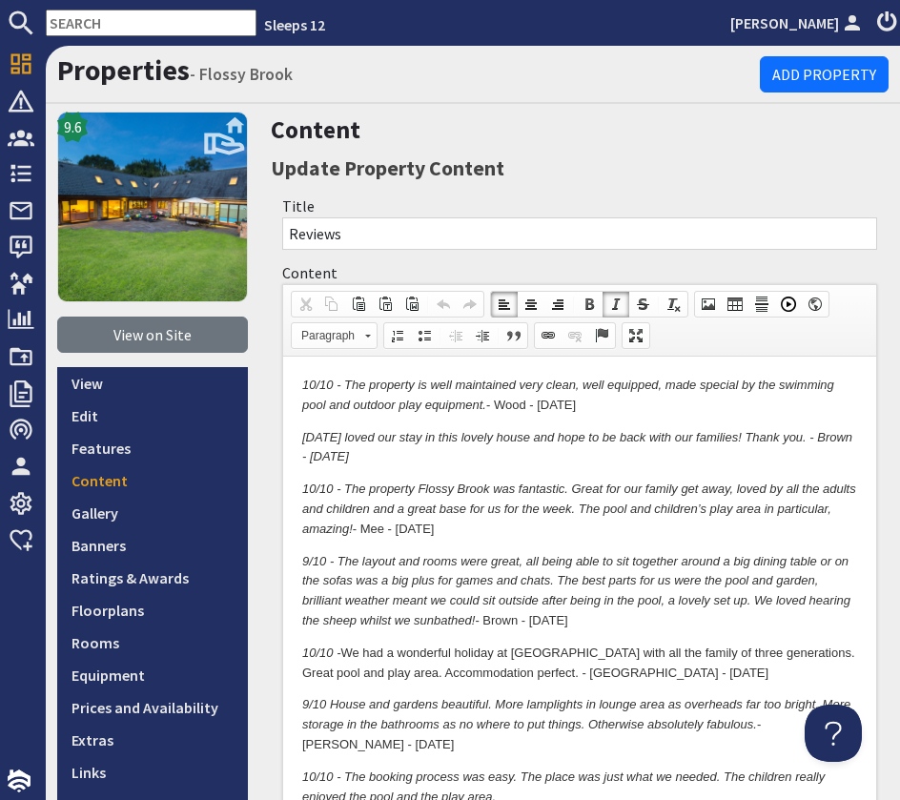
click at [619, 406] on p "10/10 - The property is well maintained very clean, well equipped, made special…" at bounding box center [579, 396] width 555 height 40
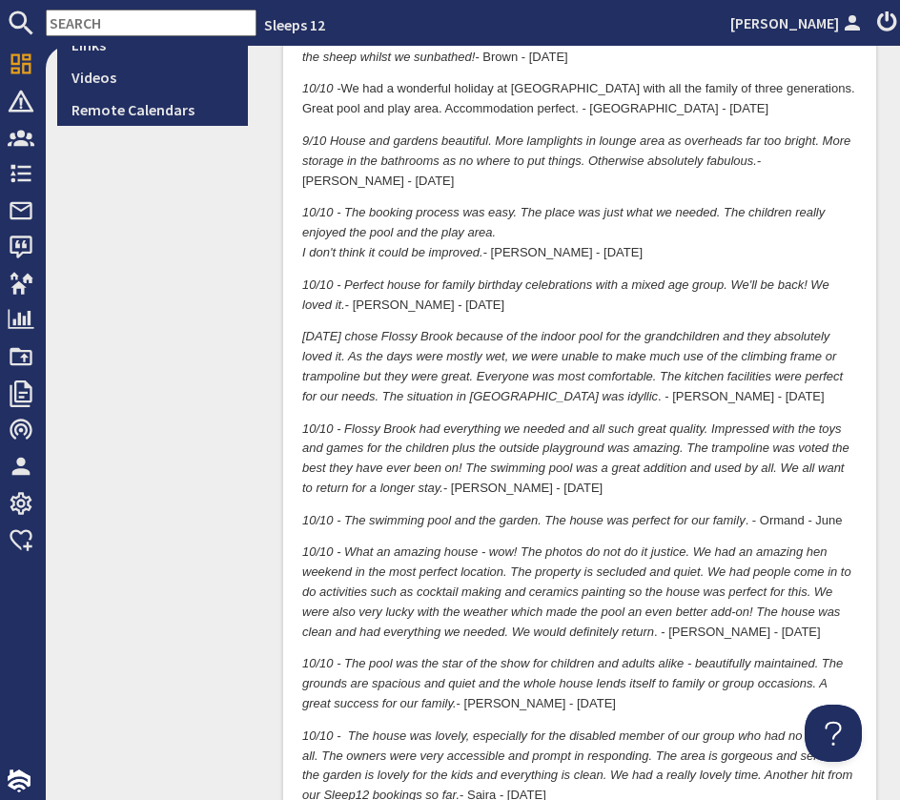
scroll to position [743, 0]
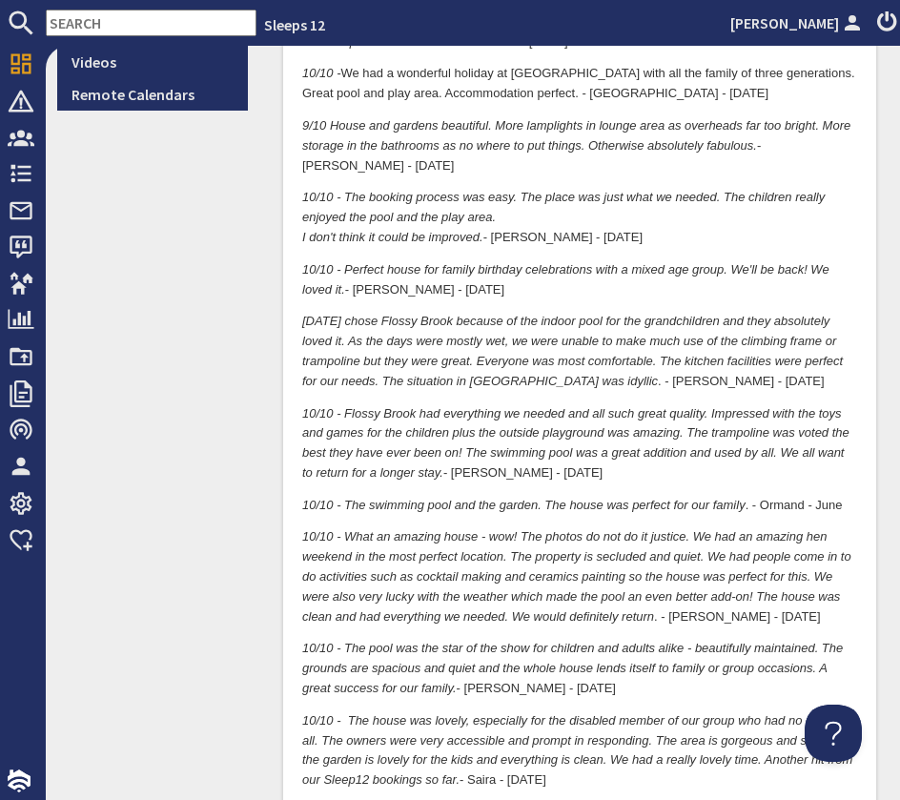
click at [633, 476] on p "10/10 - Flossy Brook had everything we needed and all such great quality. Impre…" at bounding box center [579, 444] width 555 height 79
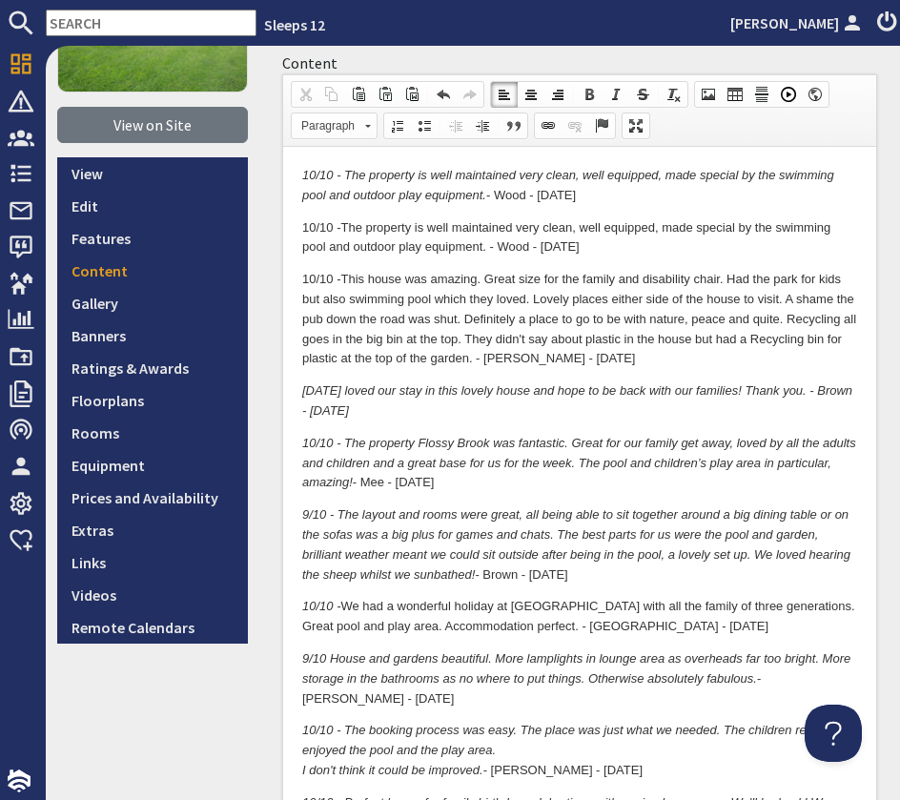
scroll to position [0, 0]
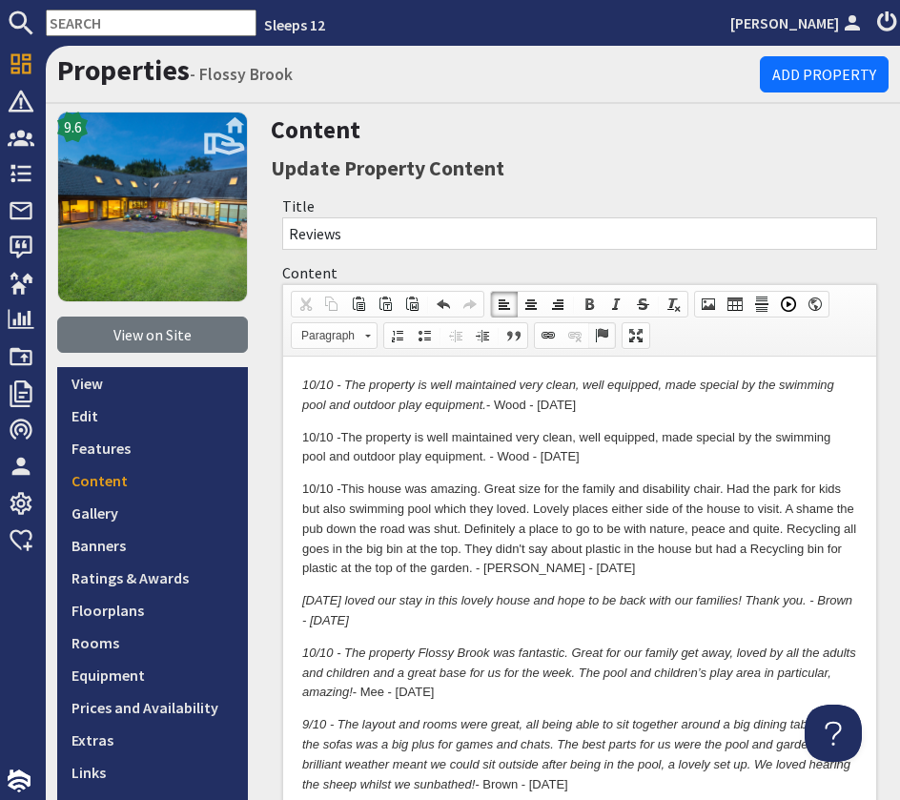
click at [596, 332] on span at bounding box center [601, 335] width 15 height 15
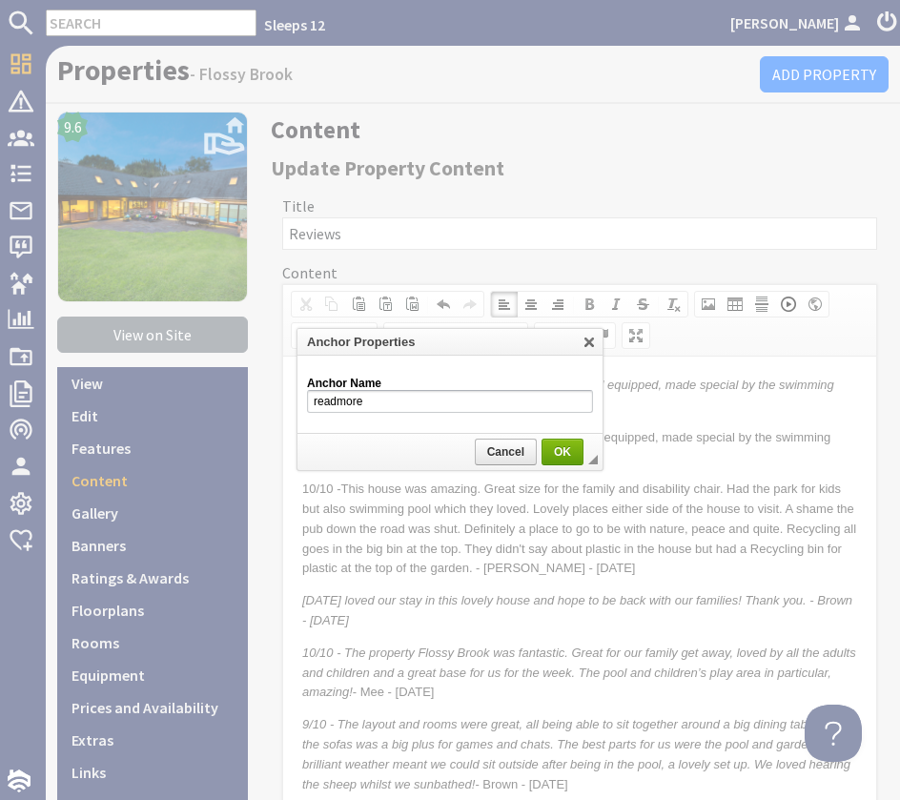
type input "readmore"
click at [549, 450] on span "OK" at bounding box center [563, 451] width 38 height 13
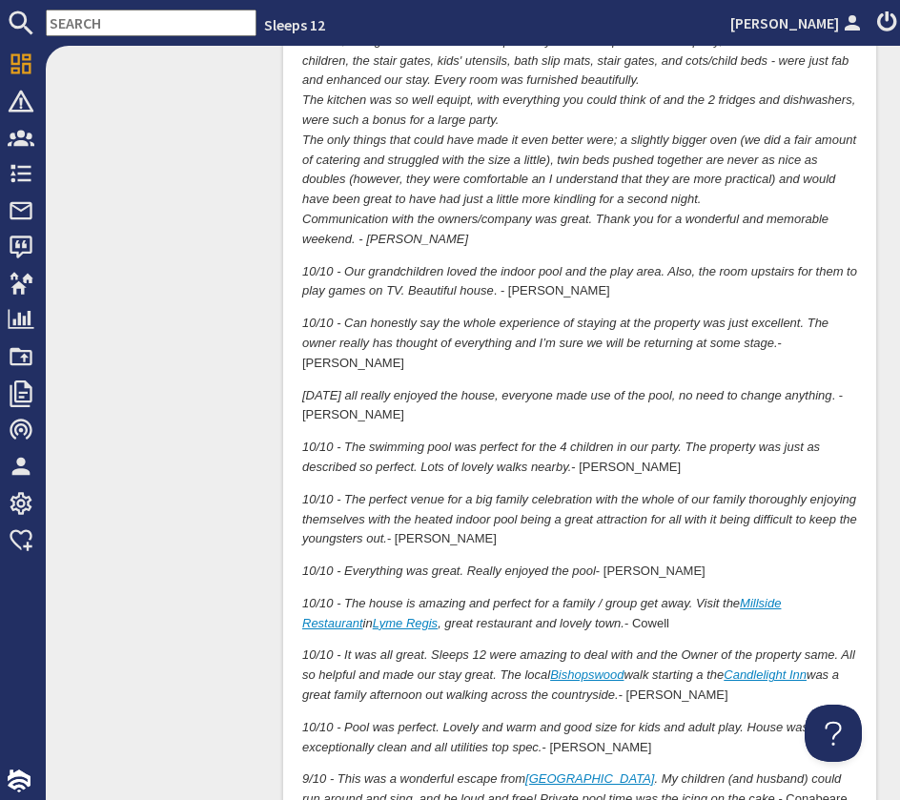
scroll to position [3765, 0]
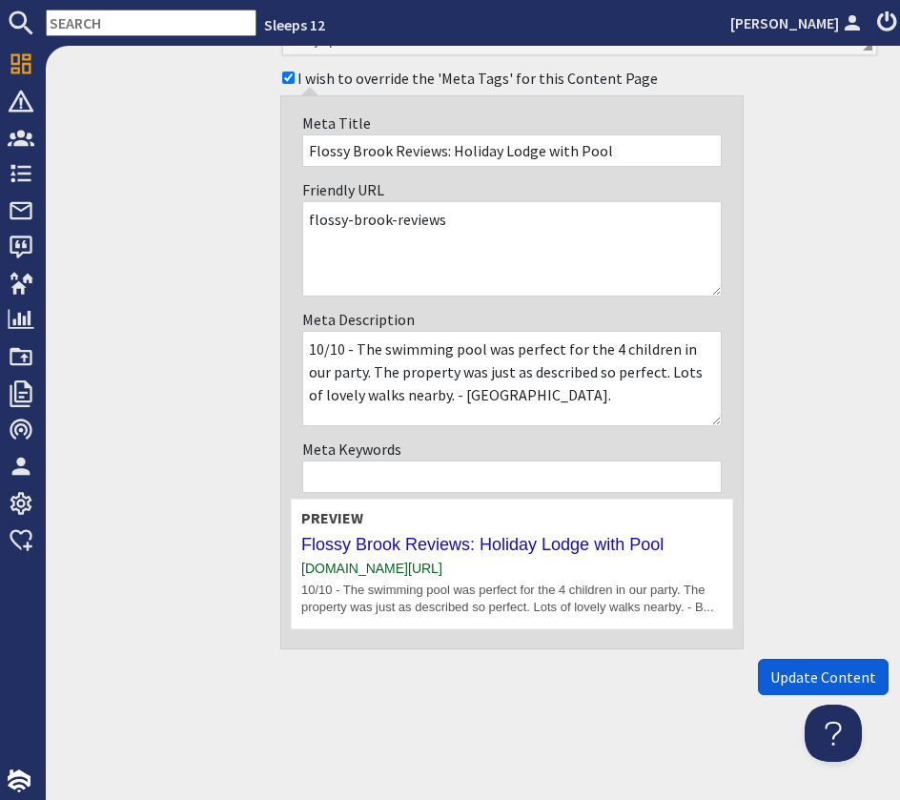
click at [828, 676] on span "Update Content" at bounding box center [823, 677] width 106 height 19
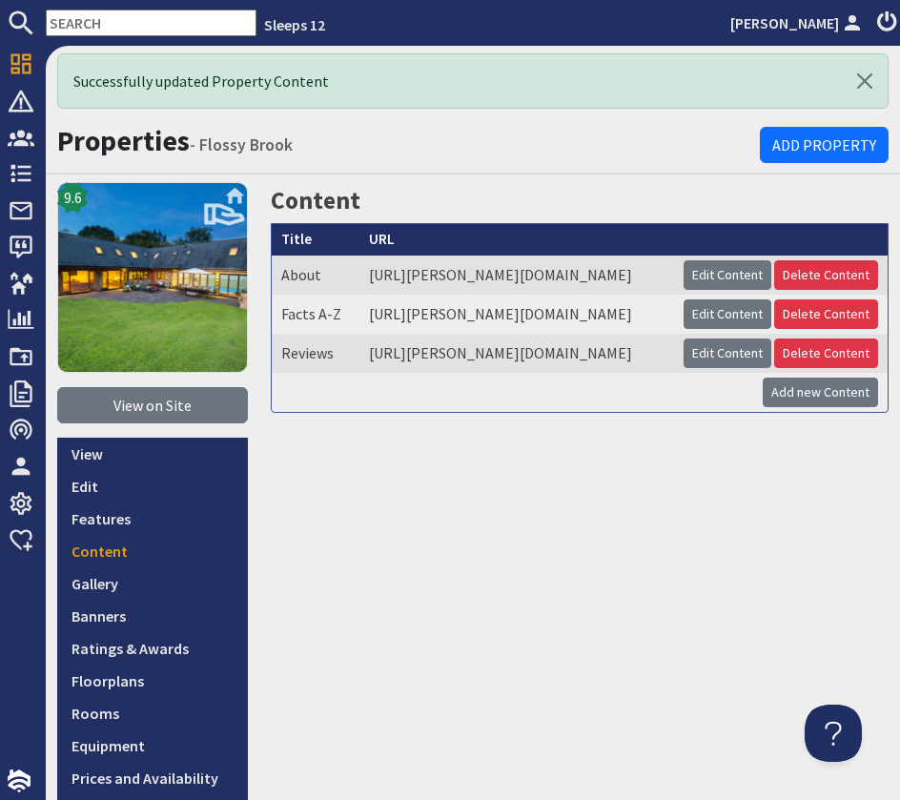
click at [96, 18] on input "text" at bounding box center [151, 23] width 211 height 27
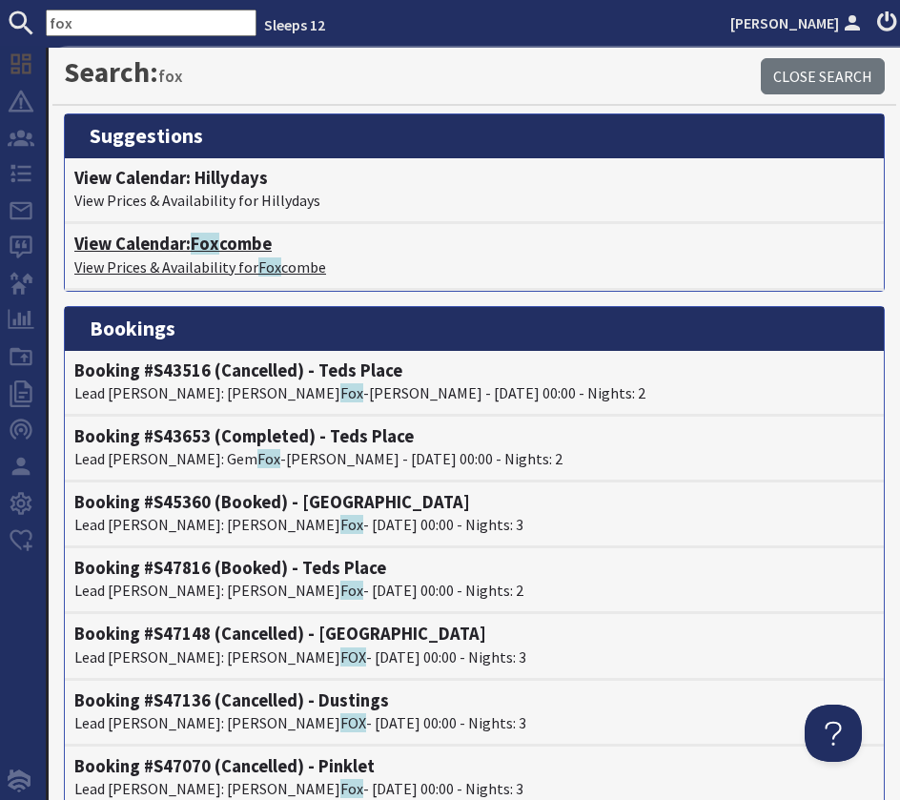
type input "fox"
click at [175, 245] on h4 "View Calendar: Fox combe" at bounding box center [474, 244] width 800 height 21
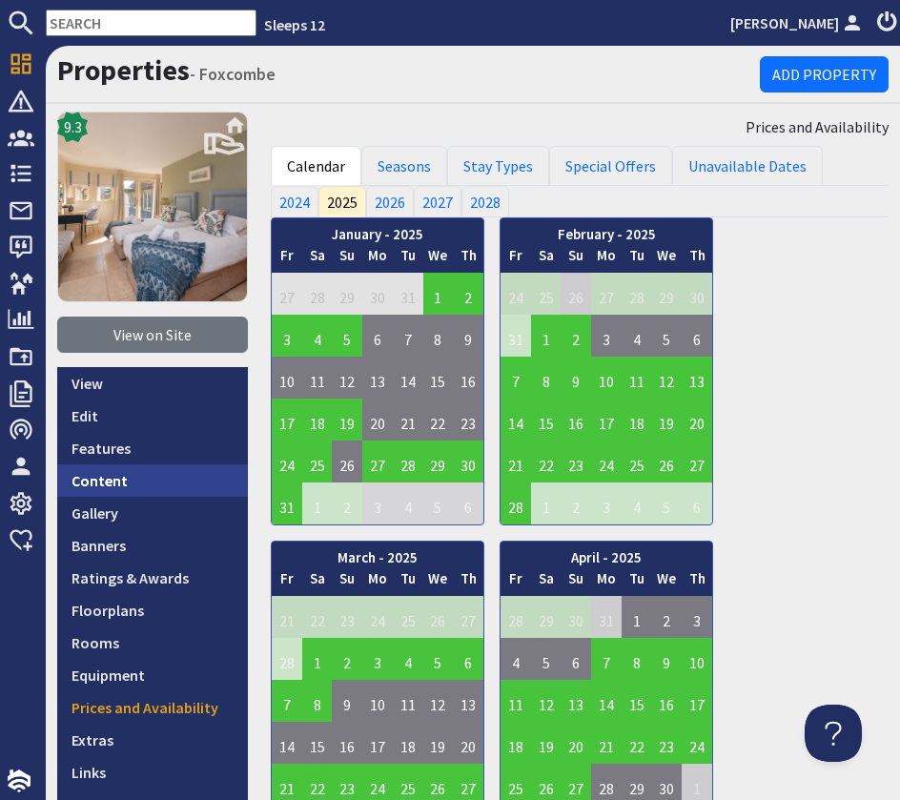
click at [118, 469] on link "Content" at bounding box center [152, 480] width 191 height 32
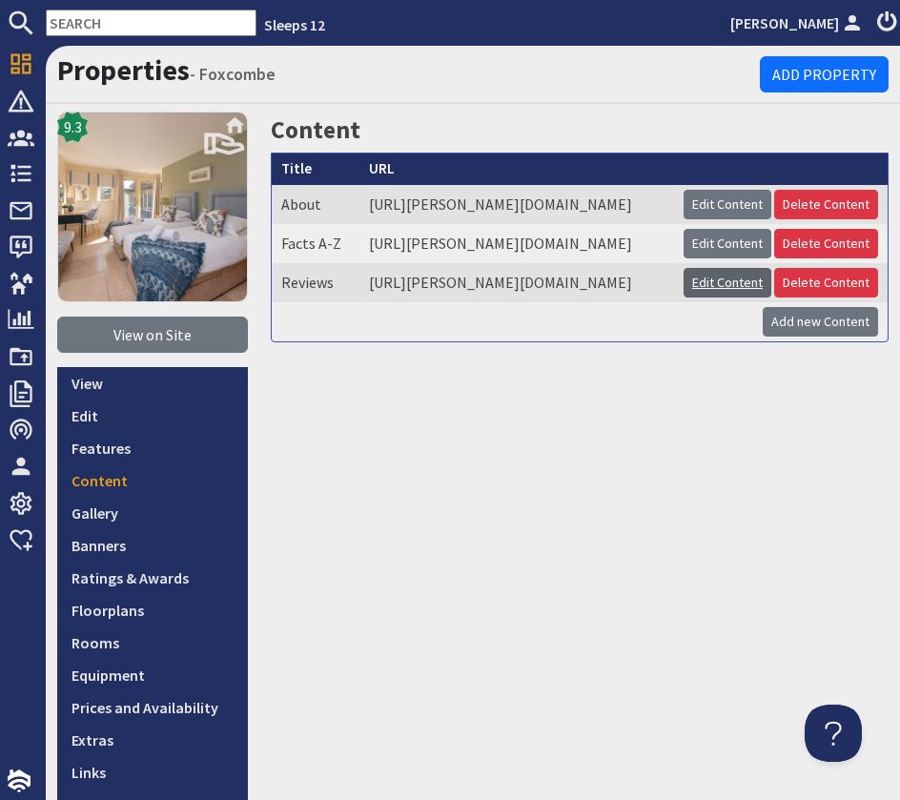
click at [722, 298] on link "Edit Content" at bounding box center [728, 283] width 88 height 30
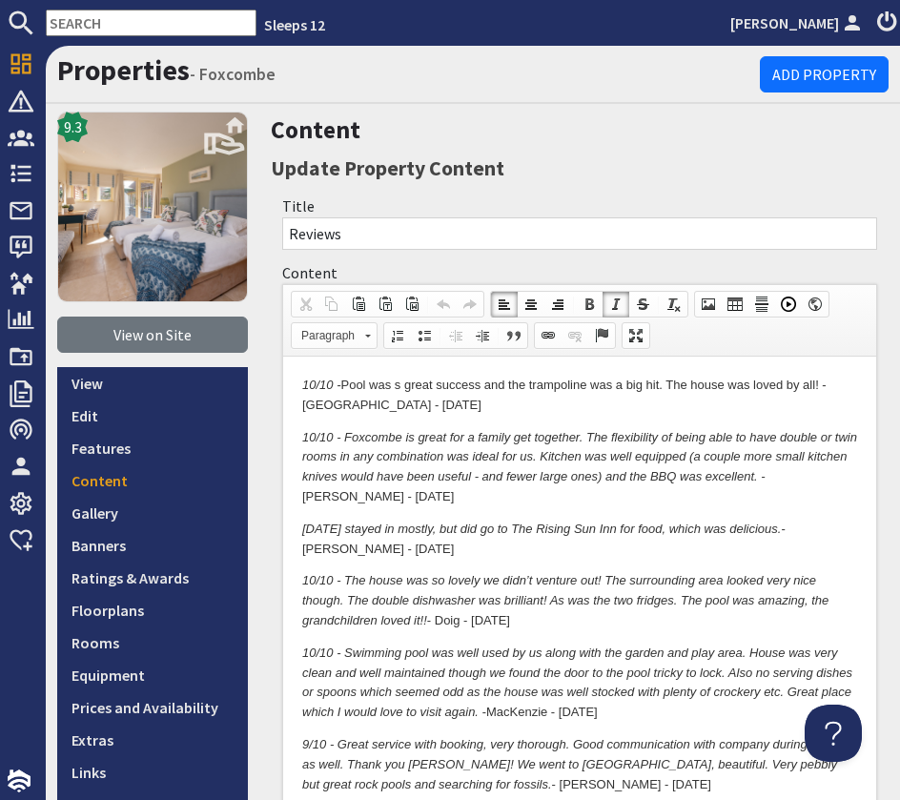
click at [446, 409] on p "10/10 - Pool was s great success and the trampoline was a big hit. The house wa…" at bounding box center [579, 396] width 555 height 40
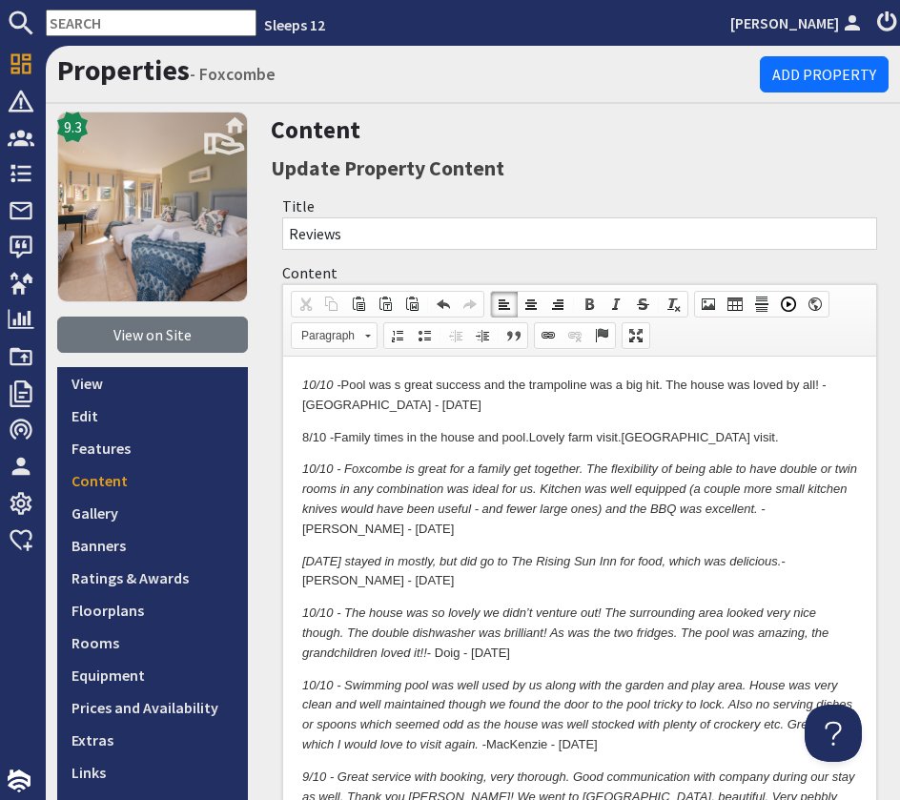
click at [534, 439] on p "8/10 - Family times in the house and pool. Lovely farm visit. [GEOGRAPHIC_DATA]…" at bounding box center [579, 438] width 555 height 20
click at [764, 438] on p "8/10 - Family times in the house and pool. Lovely farm visit. [GEOGRAPHIC_DATA]…" at bounding box center [579, 438] width 555 height 20
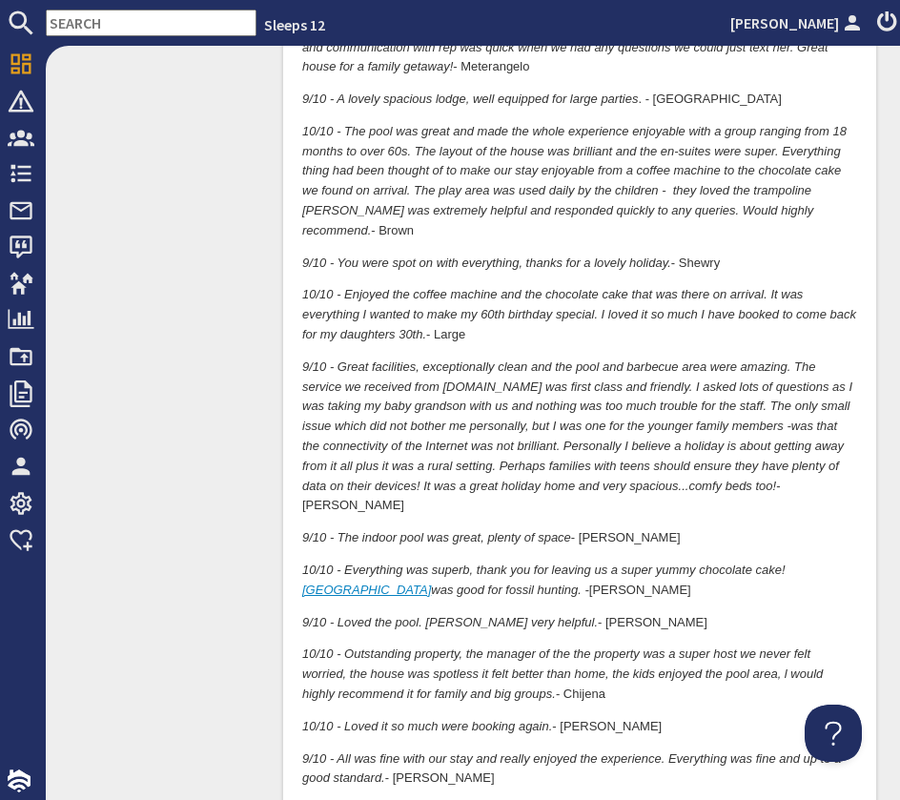
scroll to position [4541, 0]
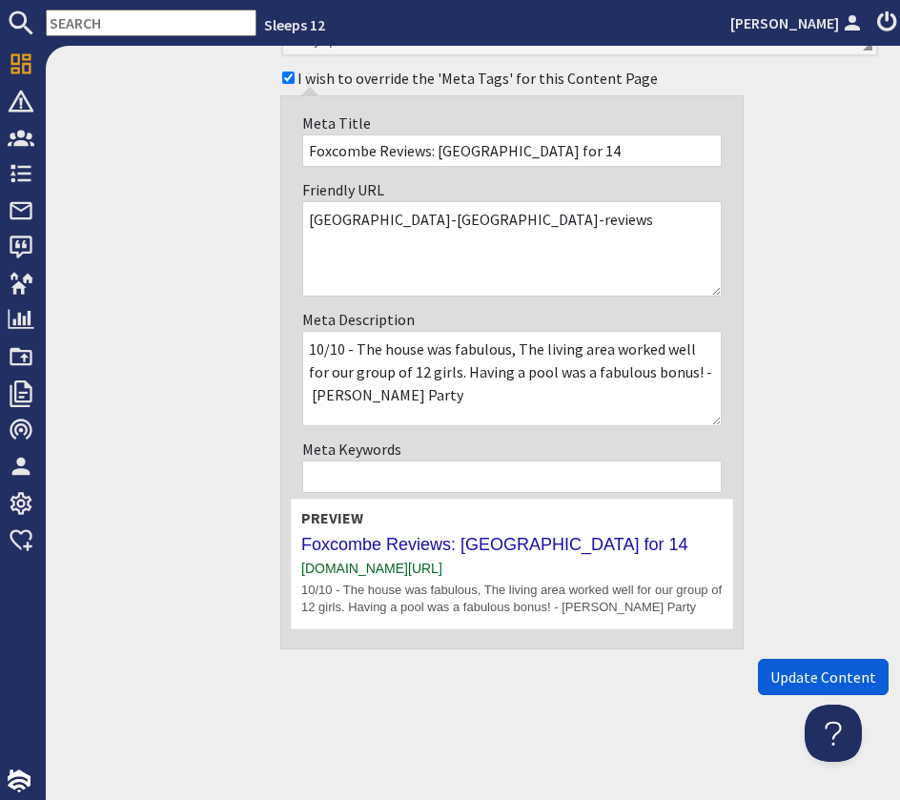
click at [797, 668] on span "Update Content" at bounding box center [823, 677] width 106 height 19
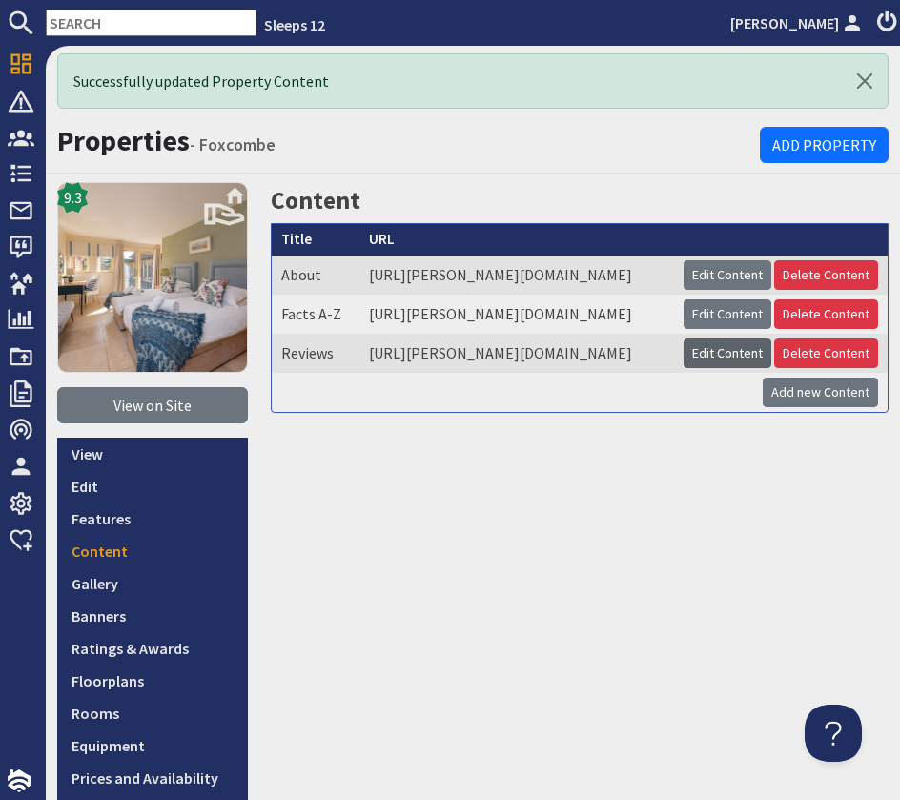
click at [724, 368] on link "Edit Content" at bounding box center [728, 354] width 88 height 30
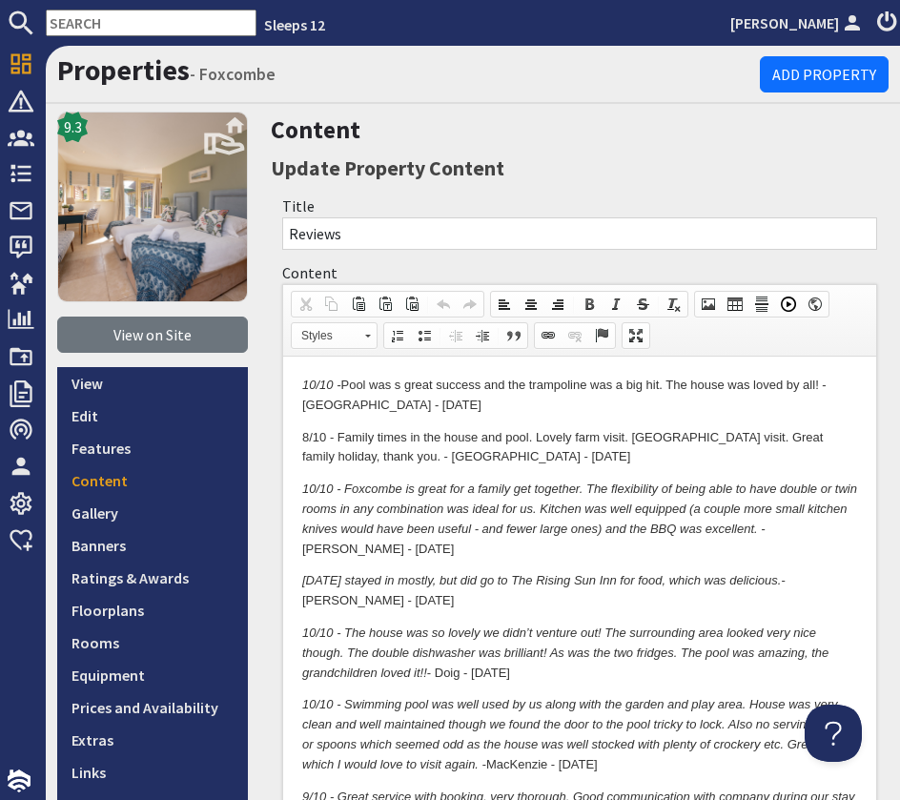
click at [459, 411] on p "10/10 - Pool was s great success and the trampoline was a big hit. The house wa…" at bounding box center [579, 396] width 555 height 40
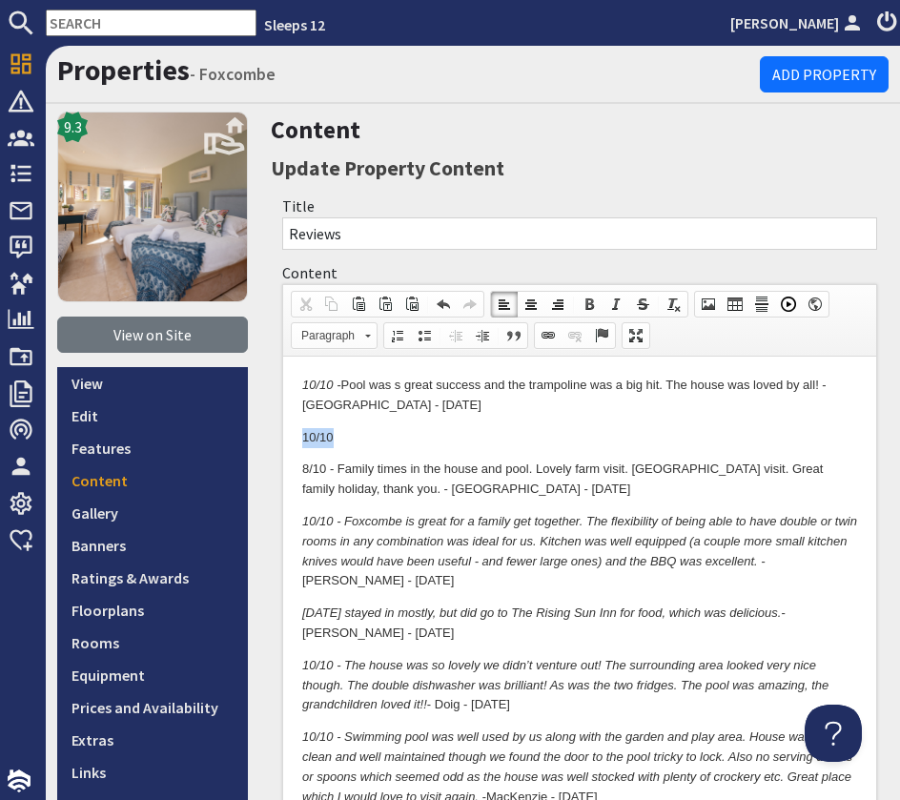
drag, startPoint x: 400, startPoint y: 442, endPoint x: 258, endPoint y: 434, distance: 141.4
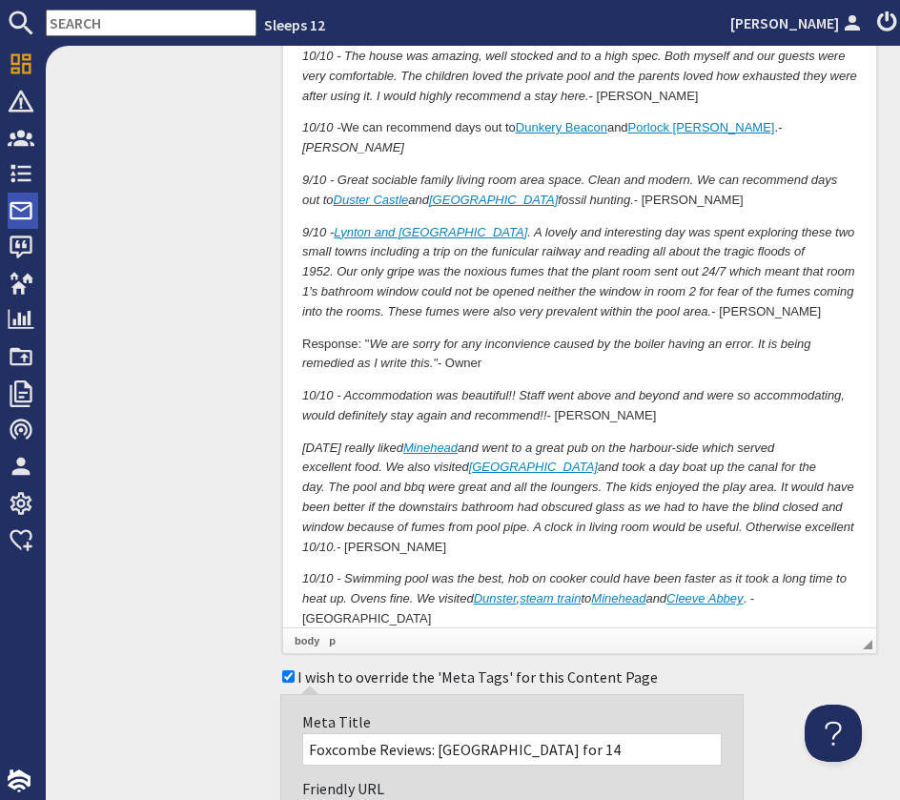
scroll to position [4541, 0]
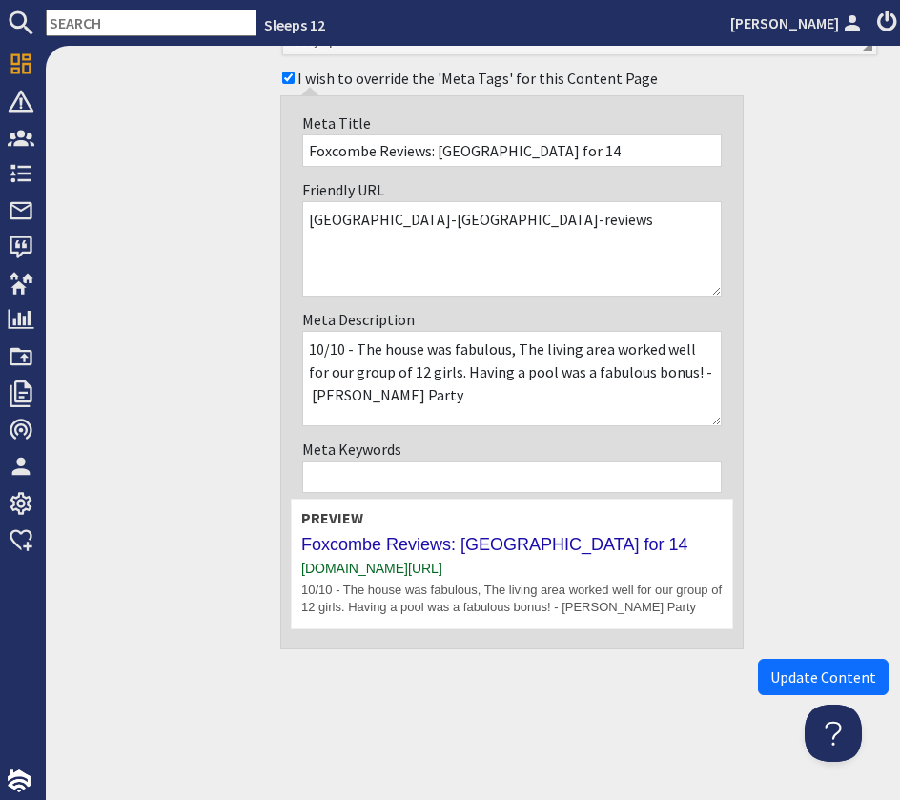
click at [809, 678] on span "Update Content" at bounding box center [823, 677] width 106 height 19
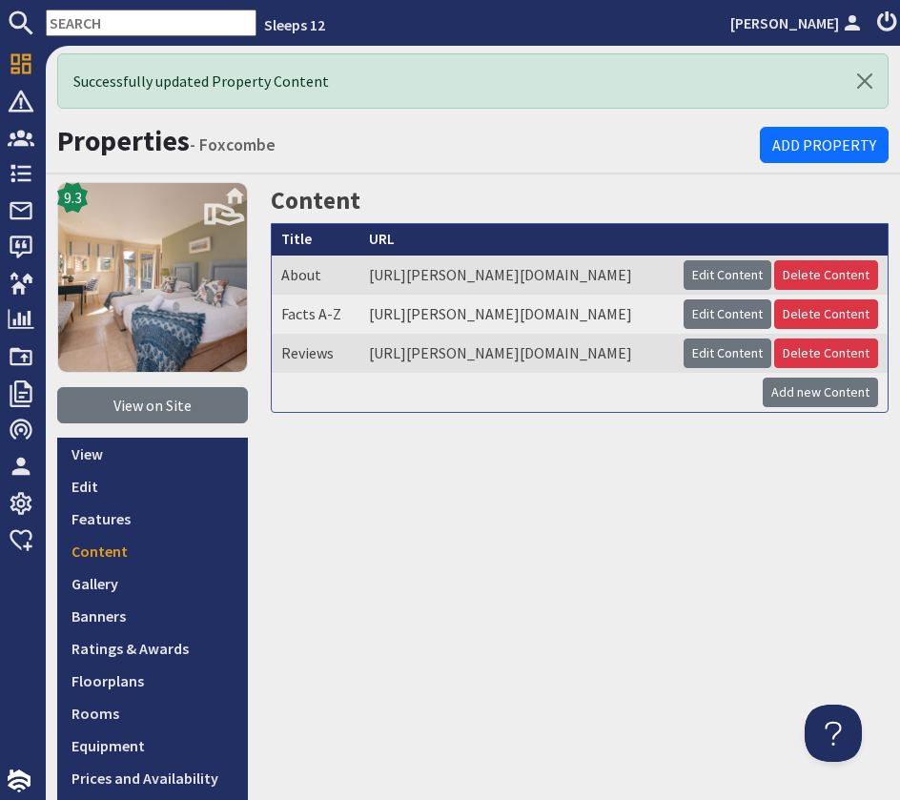
click at [130, 8] on nav "Sleeps 12 [PERSON_NAME]" at bounding box center [450, 23] width 900 height 46
click at [130, 19] on input "text" at bounding box center [151, 23] width 211 height 27
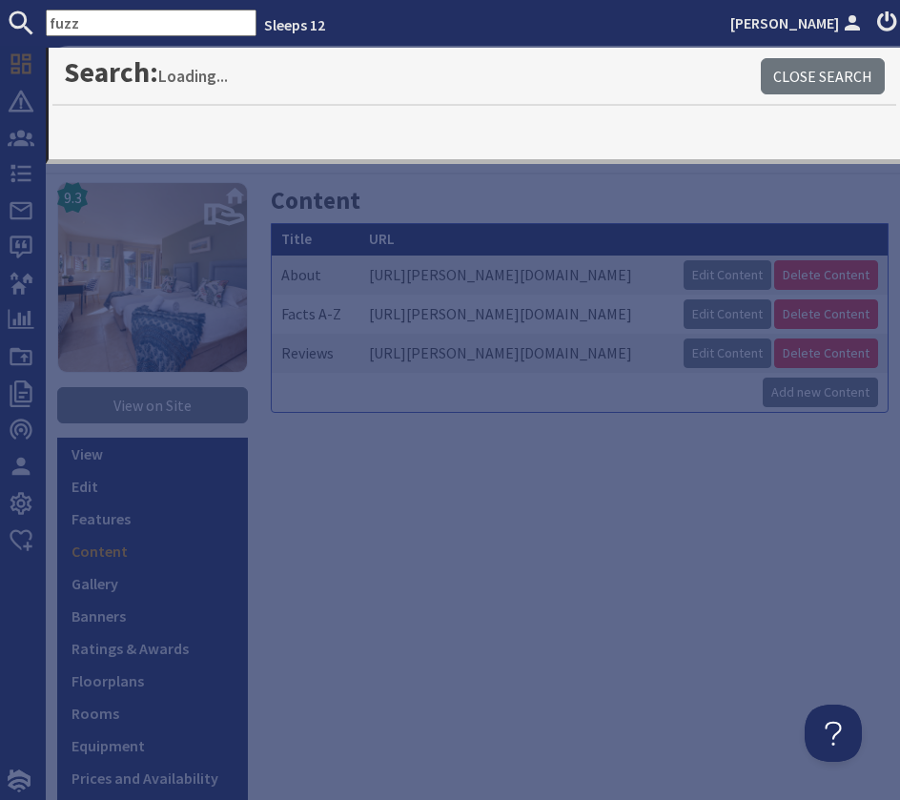
type input "fuzz"
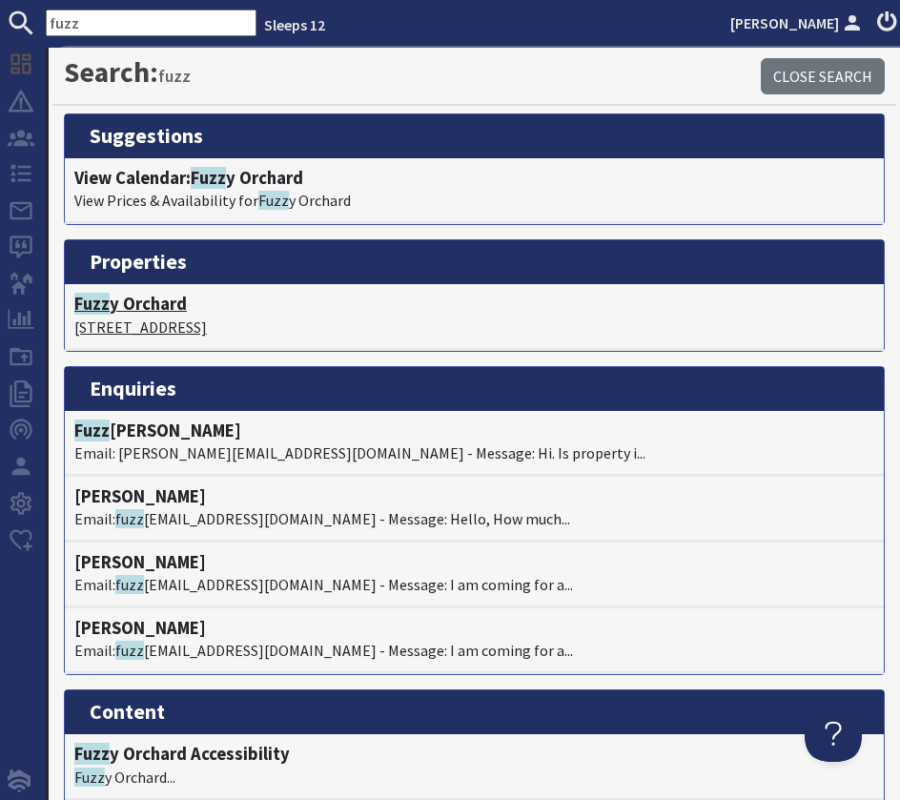
click at [134, 298] on h4 "Fuzz y Orchard" at bounding box center [474, 304] width 800 height 21
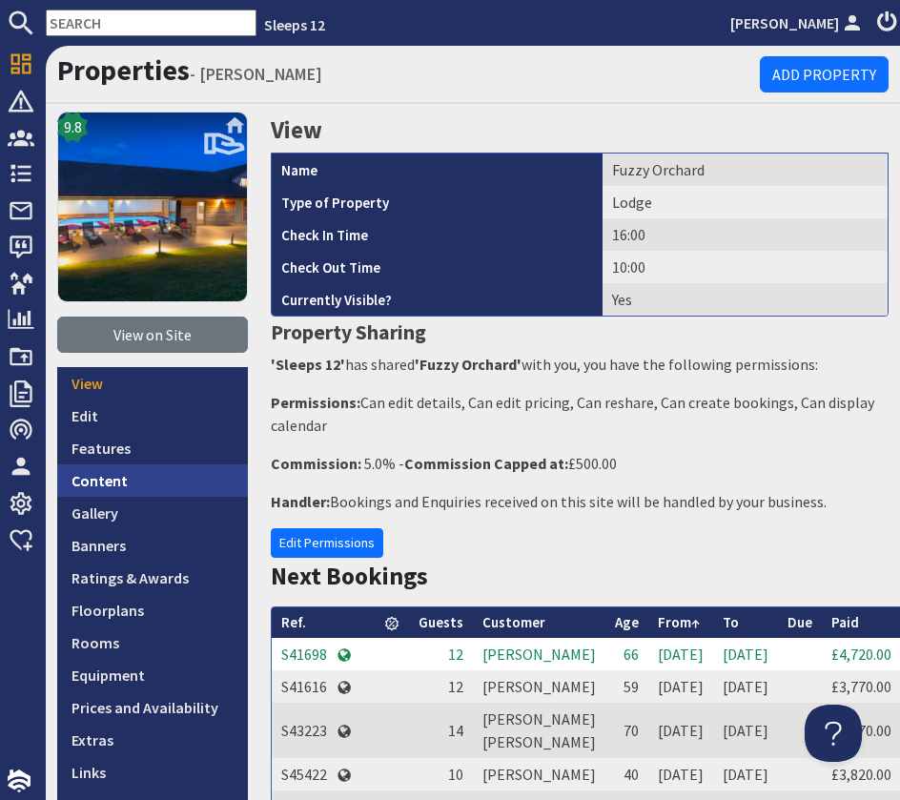
click at [128, 478] on link "Content" at bounding box center [152, 480] width 191 height 32
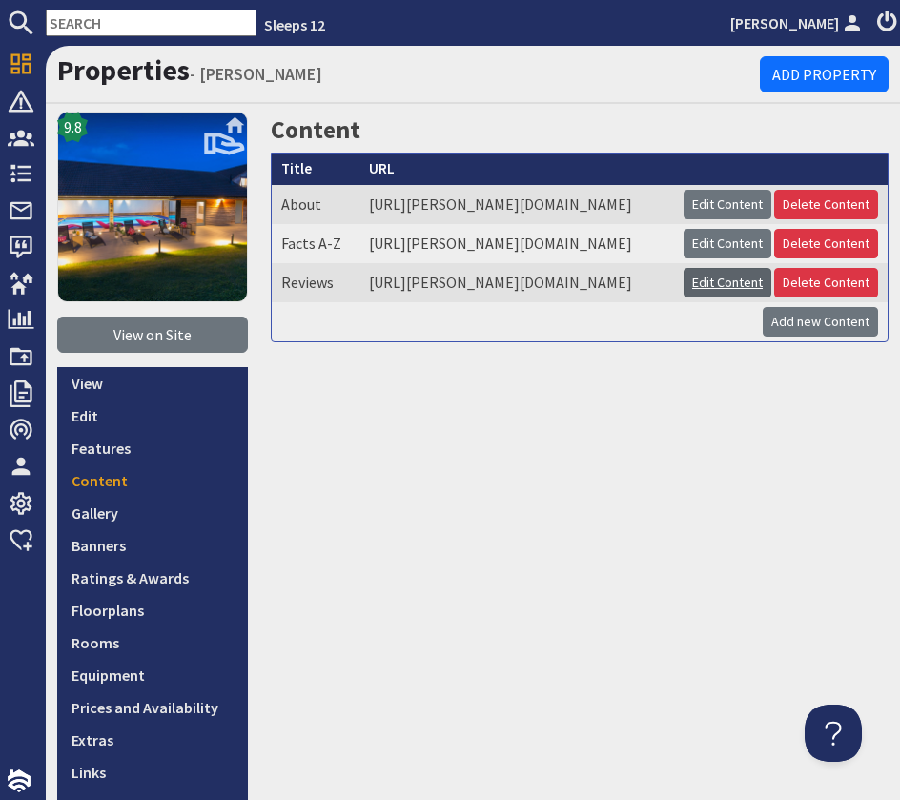
click at [711, 298] on link "Edit Content" at bounding box center [728, 283] width 88 height 30
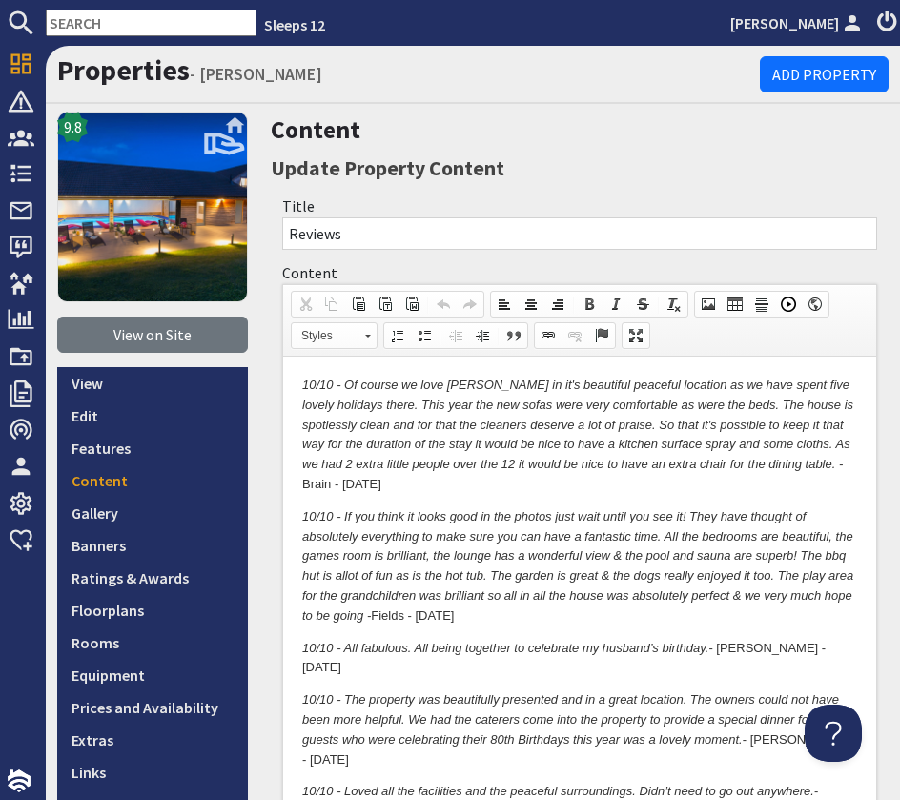
click at [402, 474] on p "10/10 - Of course we love [PERSON_NAME] in it's beautiful peaceful location as …" at bounding box center [579, 435] width 555 height 119
click at [456, 492] on p "10/10 - Of course we love [PERSON_NAME] in it's beautiful peaceful location as …" at bounding box center [579, 435] width 555 height 119
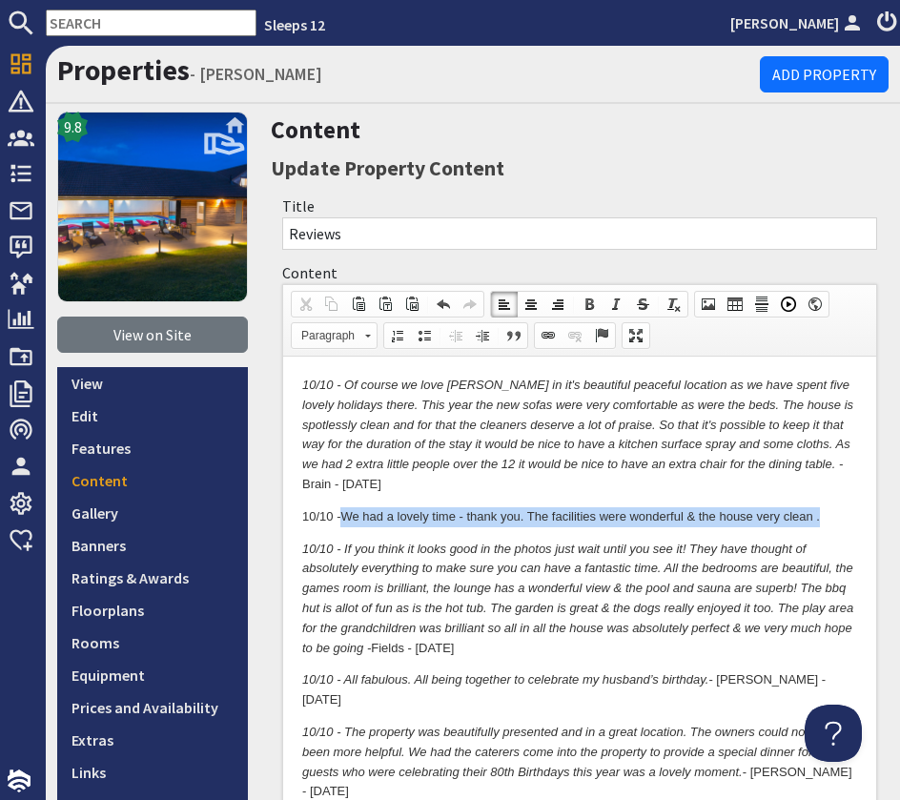
drag, startPoint x: 345, startPoint y: 518, endPoint x: 850, endPoint y: 525, distance: 504.5
click at [851, 526] on p "[DATE] had a lovely time - thank you. The facilities were wonderful & the house…" at bounding box center [579, 517] width 555 height 20
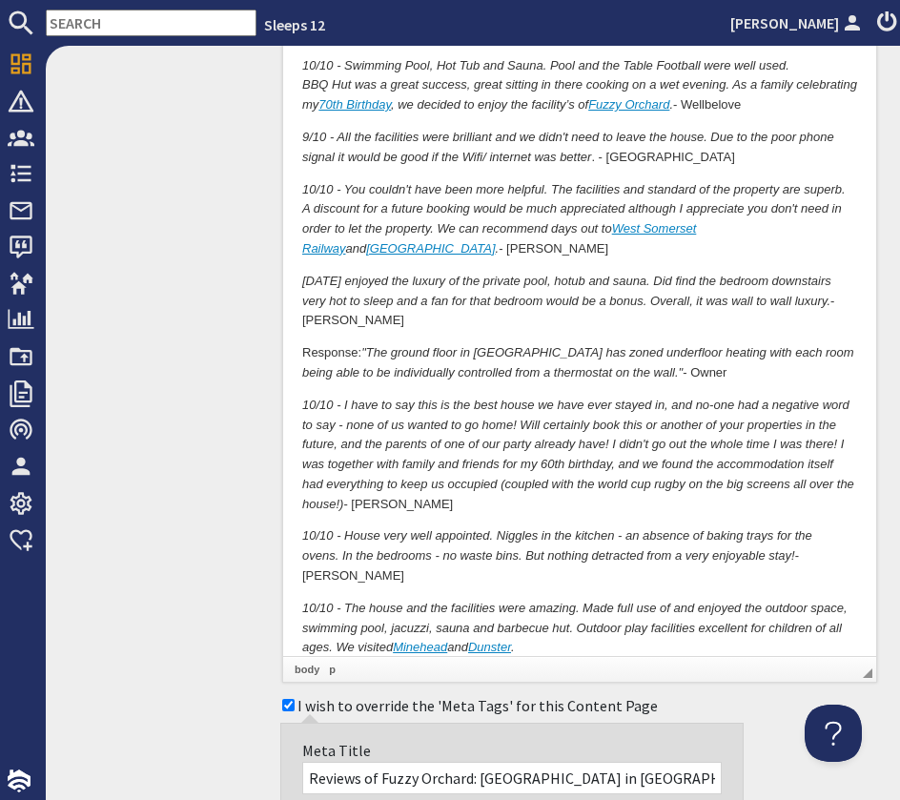
scroll to position [5894, 0]
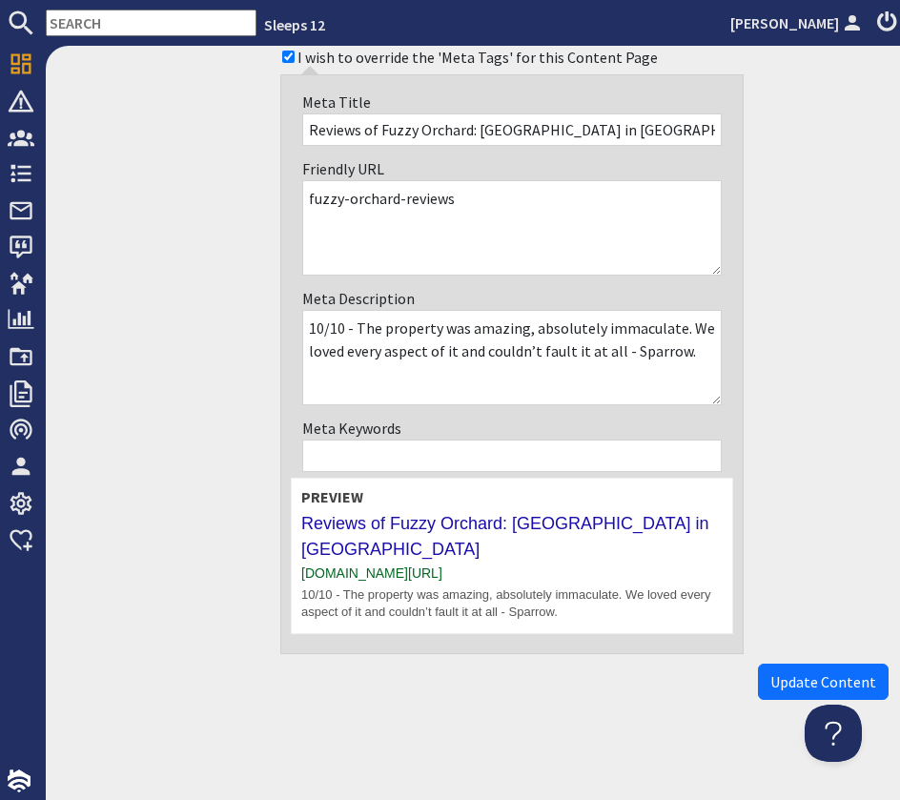
click at [819, 673] on span "Update Content" at bounding box center [823, 681] width 106 height 19
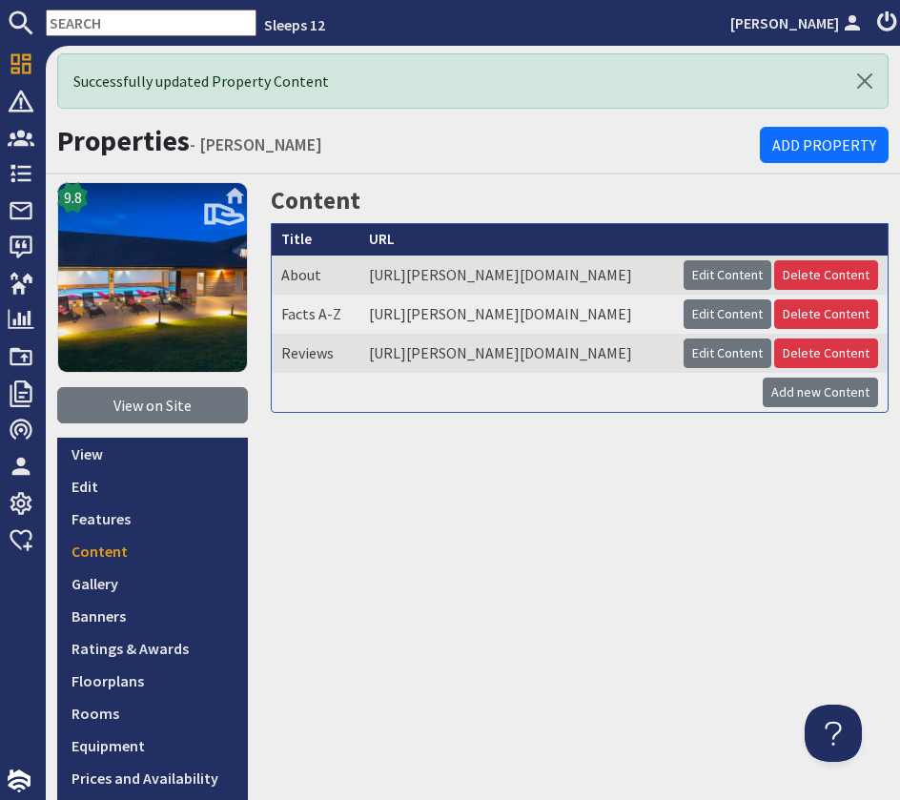
click at [126, 24] on input "text" at bounding box center [151, 23] width 211 height 27
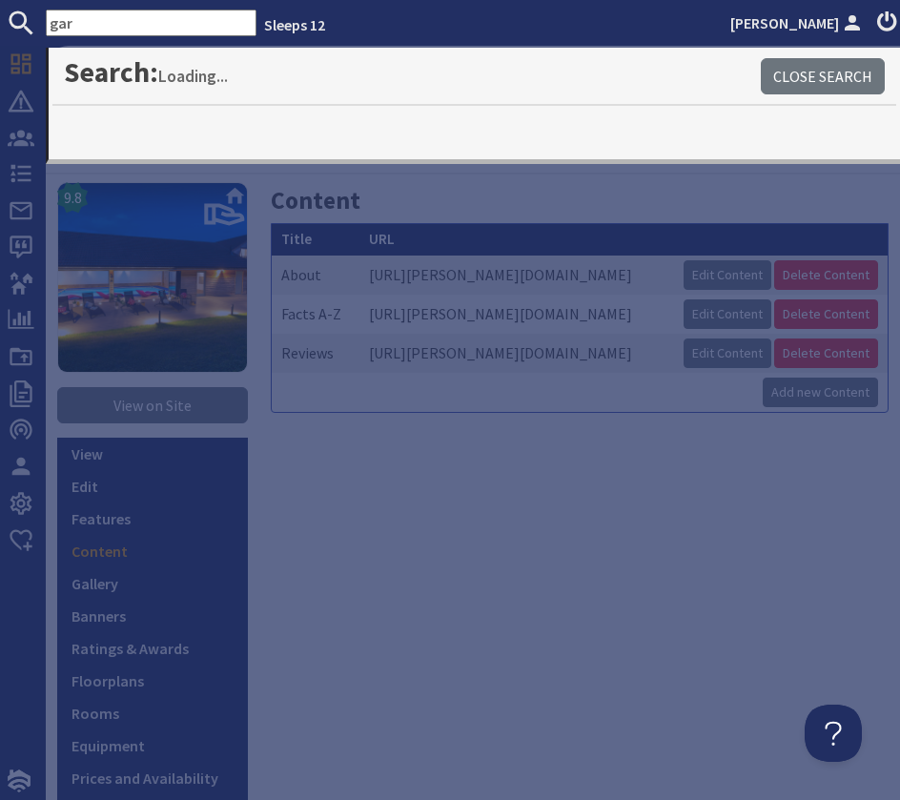
type input "gar"
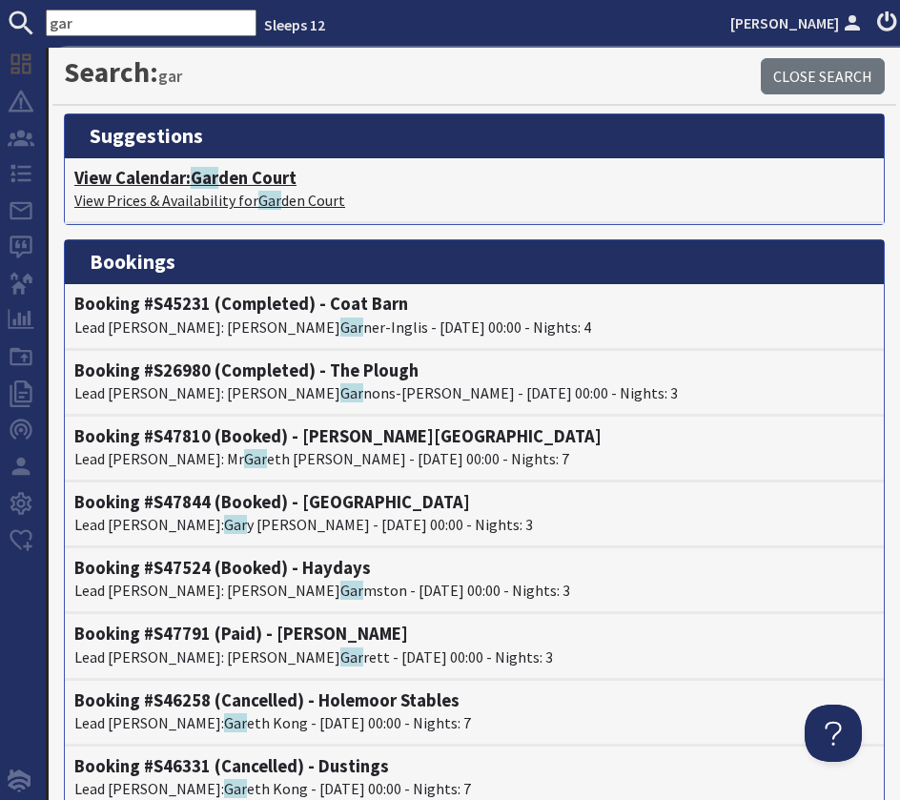
click at [206, 176] on span "Gar" at bounding box center [205, 178] width 28 height 22
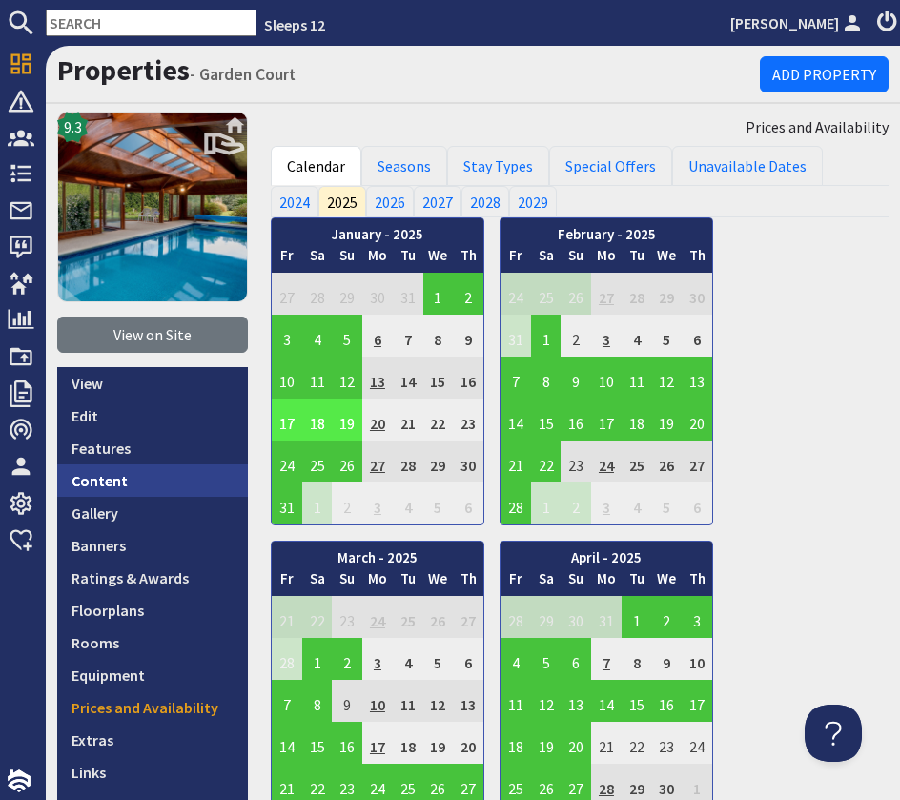
click at [122, 483] on link "Content" at bounding box center [152, 480] width 191 height 32
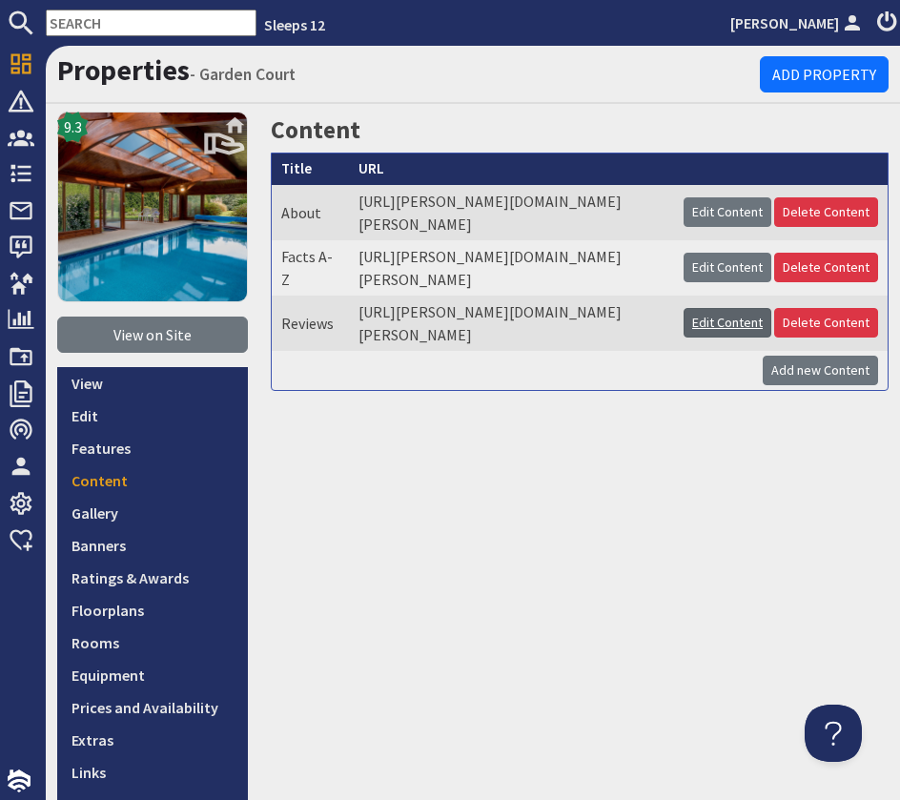
click at [727, 338] on link "Edit Content" at bounding box center [728, 323] width 88 height 30
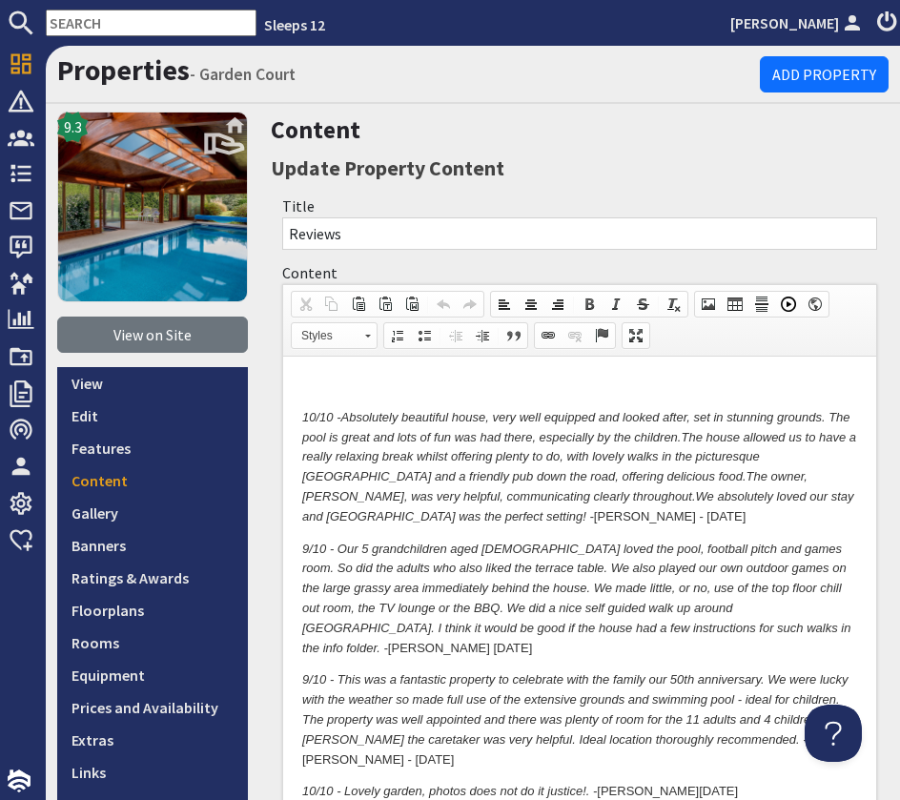
click at [473, 519] on p "10/10 - Absolutely beautiful house, very well equipped and looked after, set in…" at bounding box center [579, 467] width 555 height 119
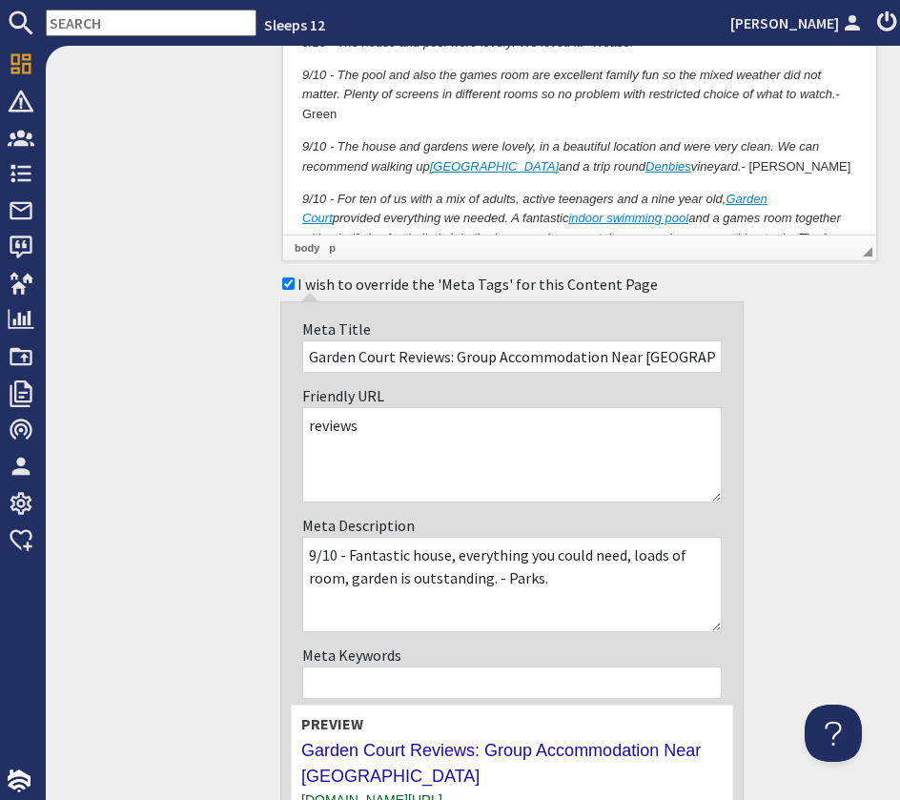
scroll to position [4100, 0]
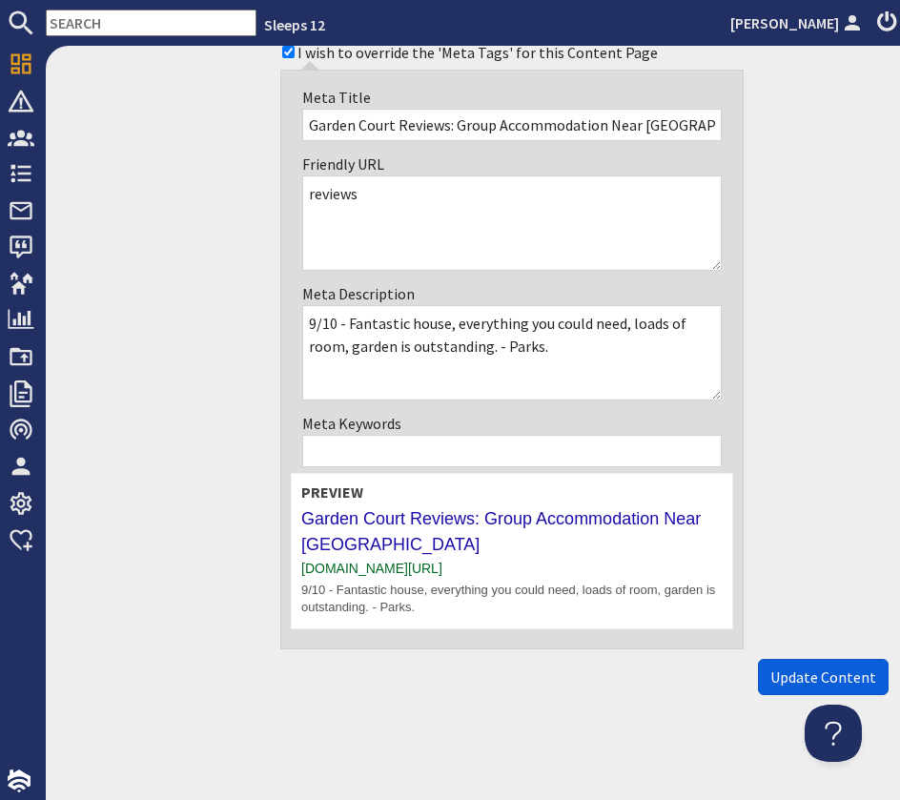
click at [822, 677] on span "Update Content" at bounding box center [823, 677] width 106 height 19
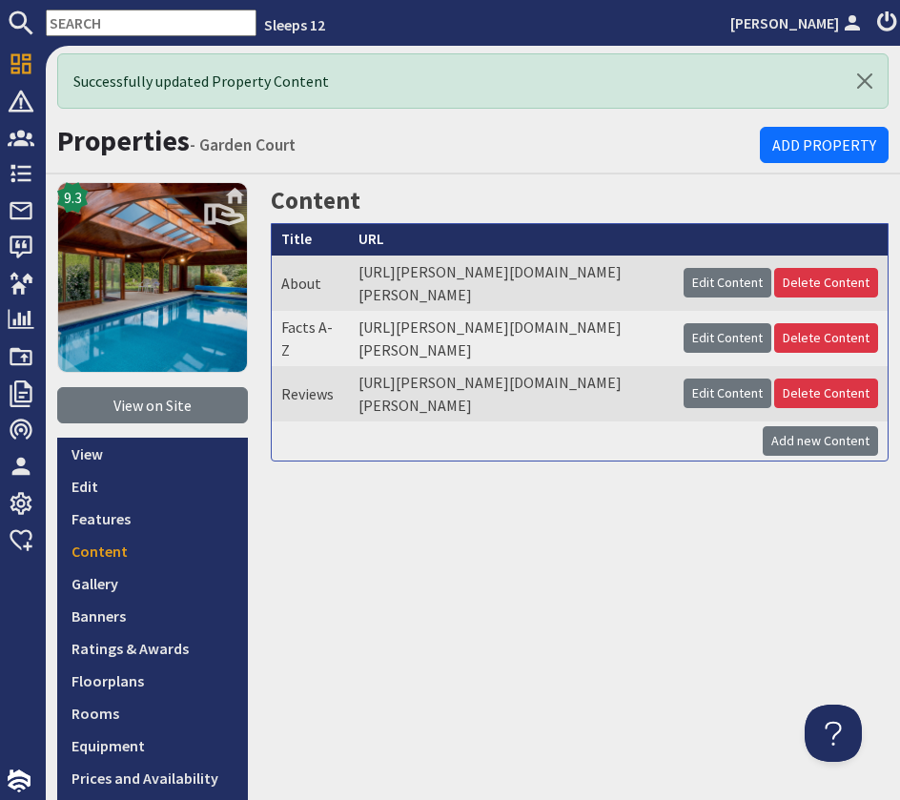
click at [113, 22] on input "text" at bounding box center [151, 23] width 211 height 27
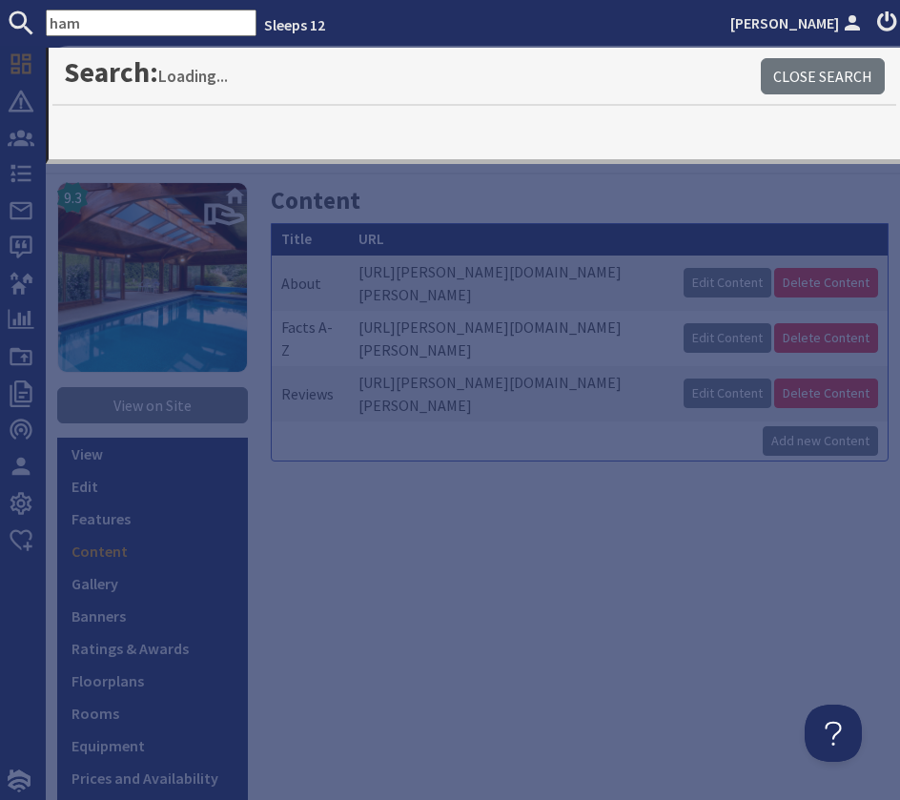
type input "ham"
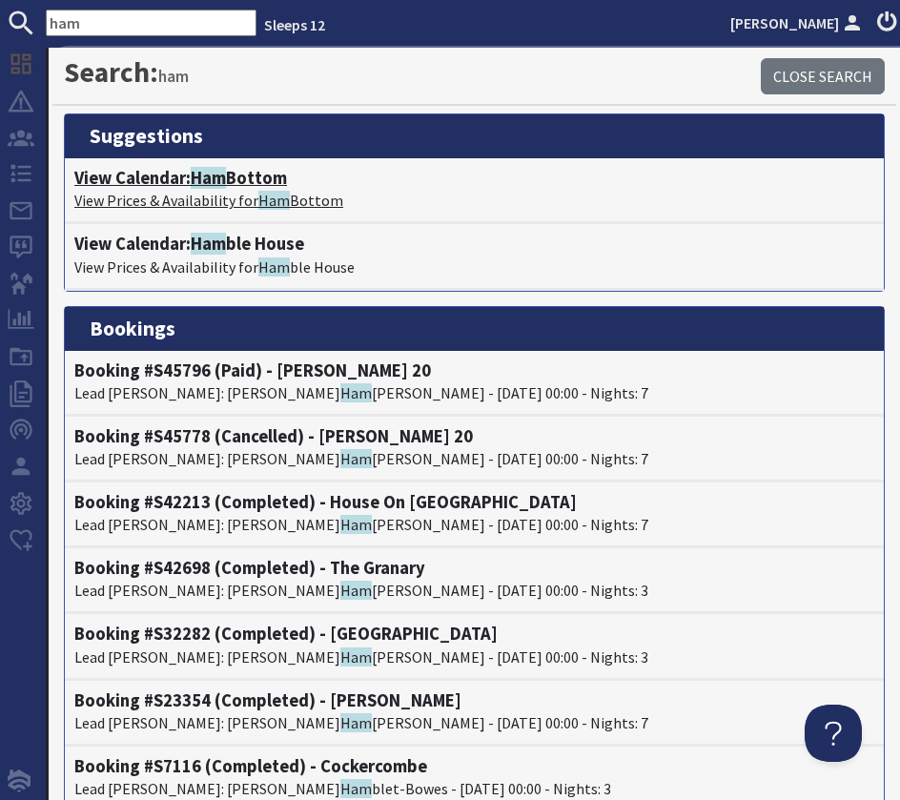
click at [262, 174] on h4 "View Calendar: Ham Bottom" at bounding box center [474, 178] width 800 height 21
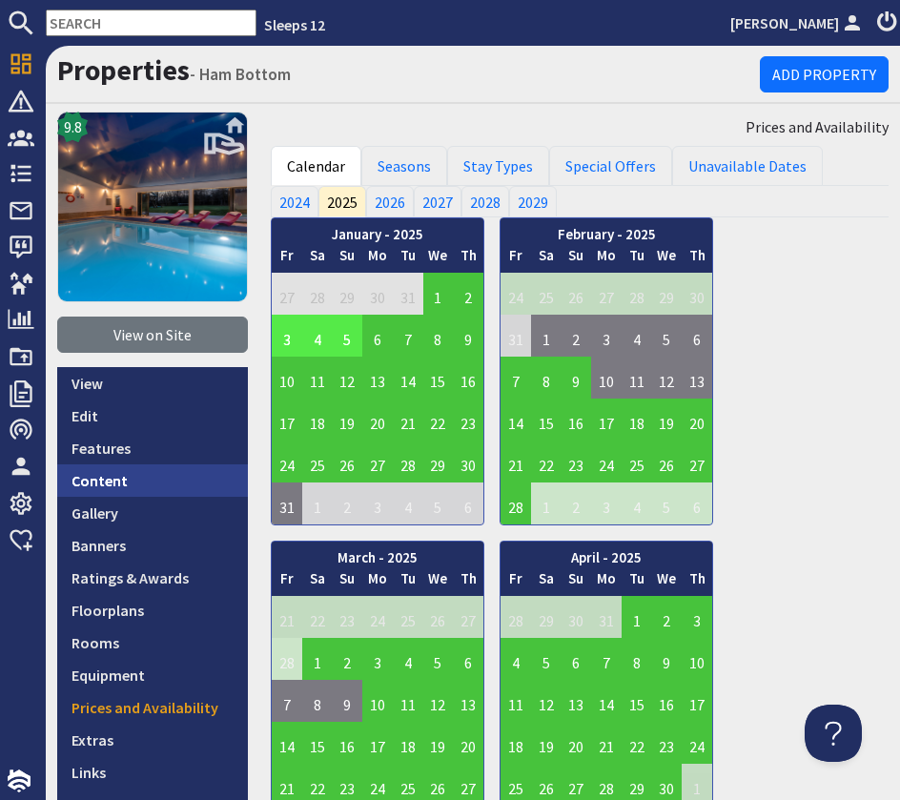
click at [118, 483] on link "Content" at bounding box center [152, 480] width 191 height 32
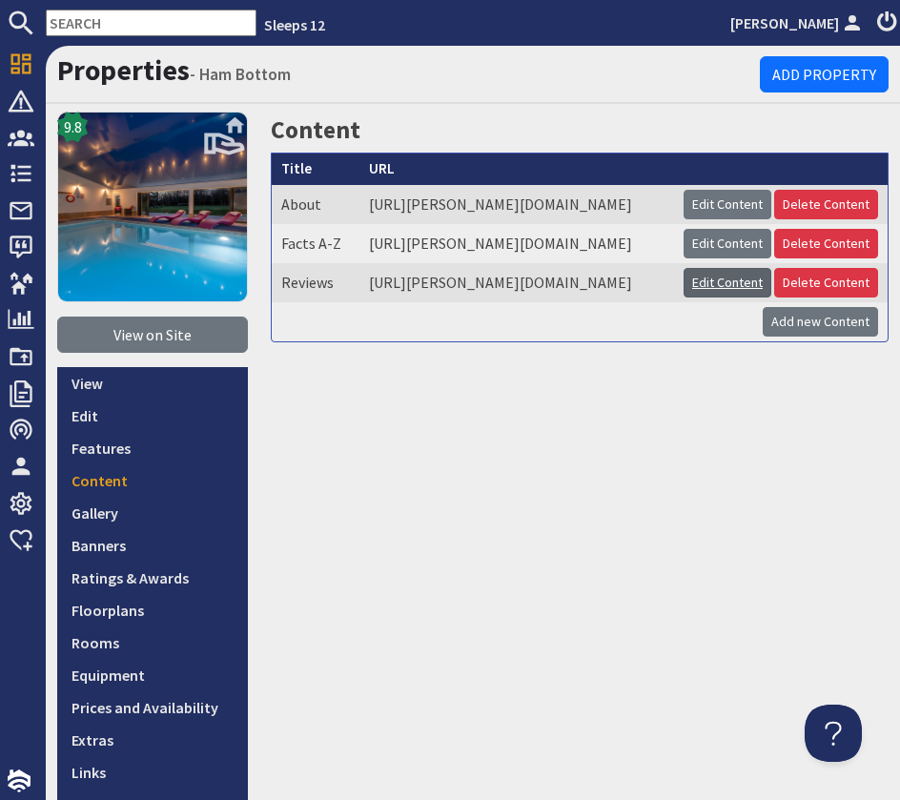
click at [730, 298] on link "Edit Content" at bounding box center [728, 283] width 88 height 30
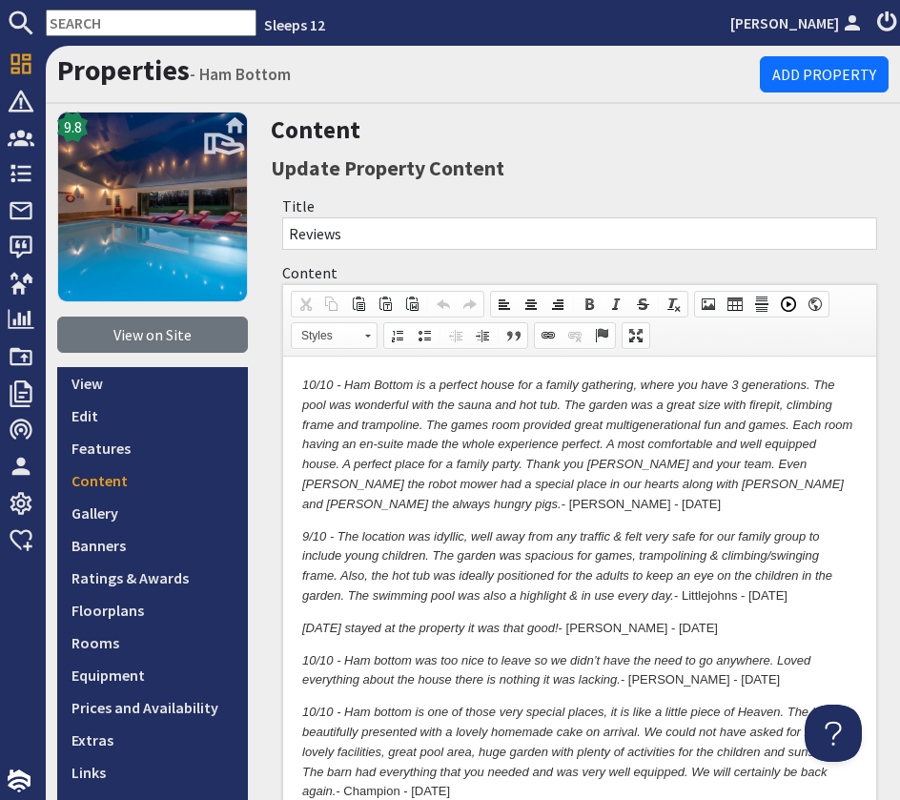
click at [438, 508] on p "10/10 - Ham Bottom is a perfect house for a family gathering, where you have 3 …" at bounding box center [579, 445] width 555 height 139
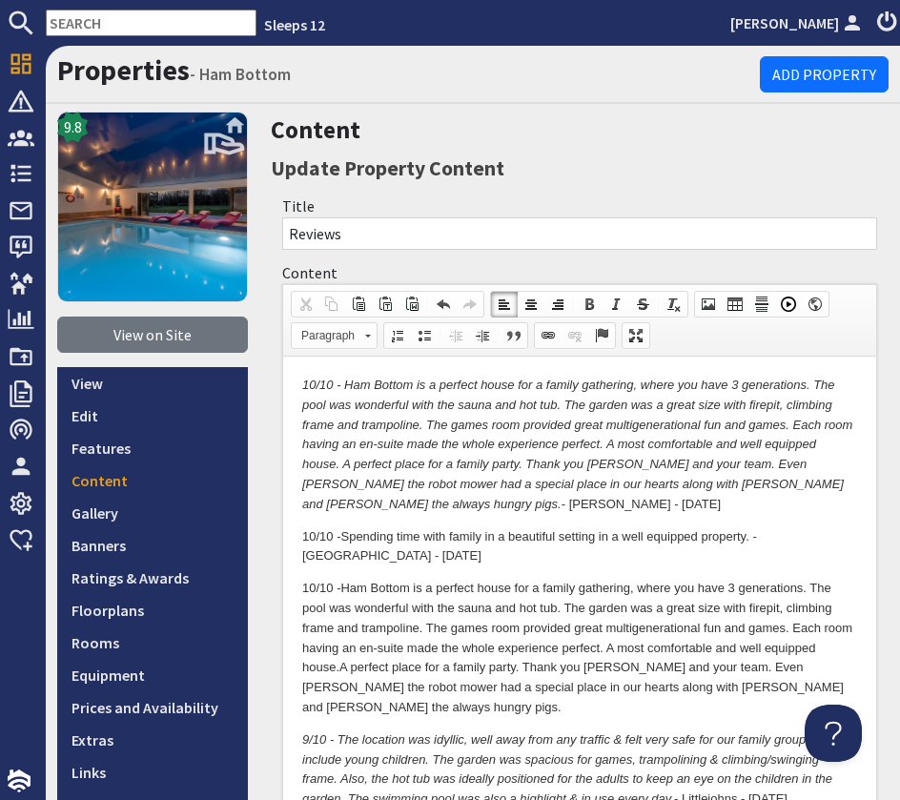
click at [614, 647] on p "10/10 - Ham Bottom is a perfect house for a family gathering, where you have 3 …" at bounding box center [579, 648] width 555 height 139
click at [594, 648] on p "10/10 - Ham Bottom is a perfect house for a family gathering, where you have 3 …" at bounding box center [579, 648] width 555 height 139
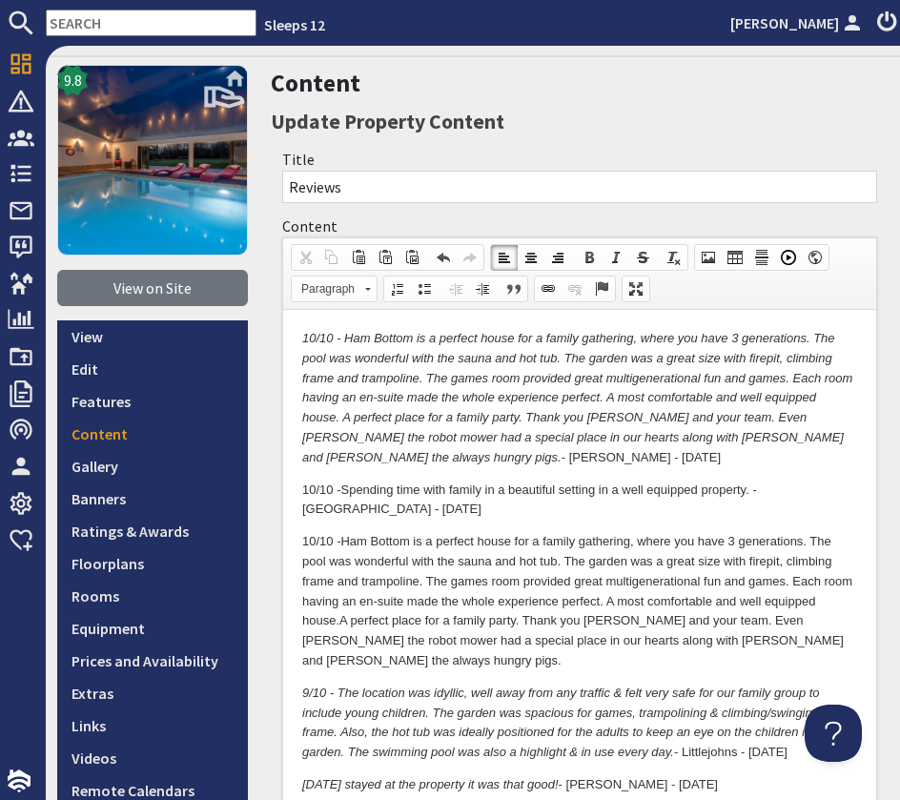
scroll to position [49, 0]
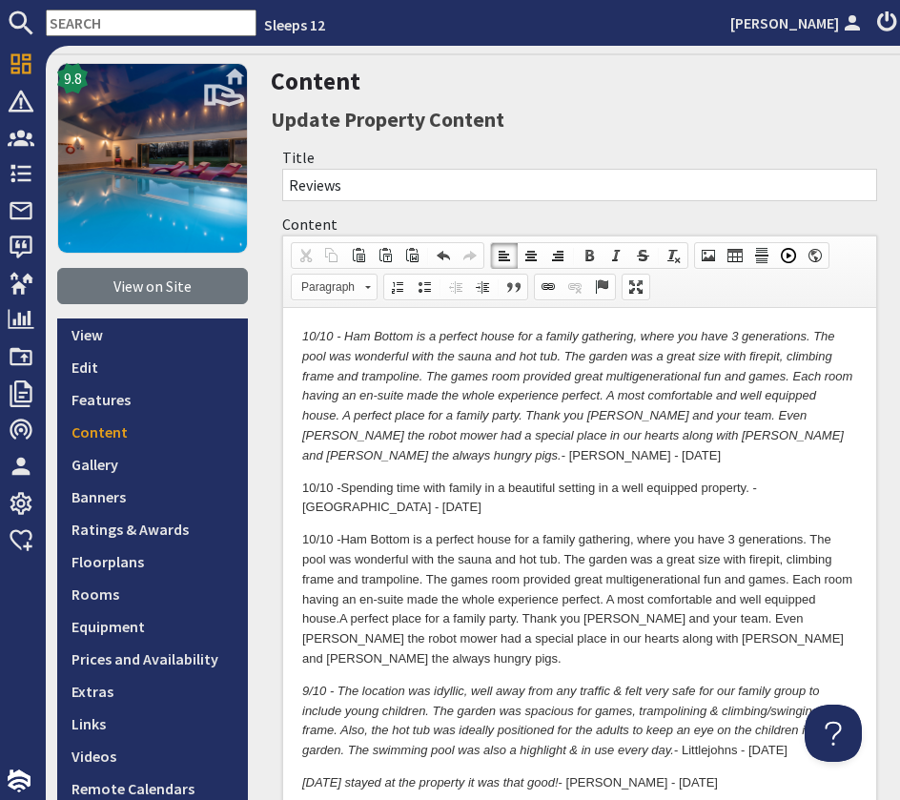
click at [819, 623] on p "10/10 - Ham Bottom is a perfect house for a family gathering, where you have 3 …" at bounding box center [579, 599] width 555 height 139
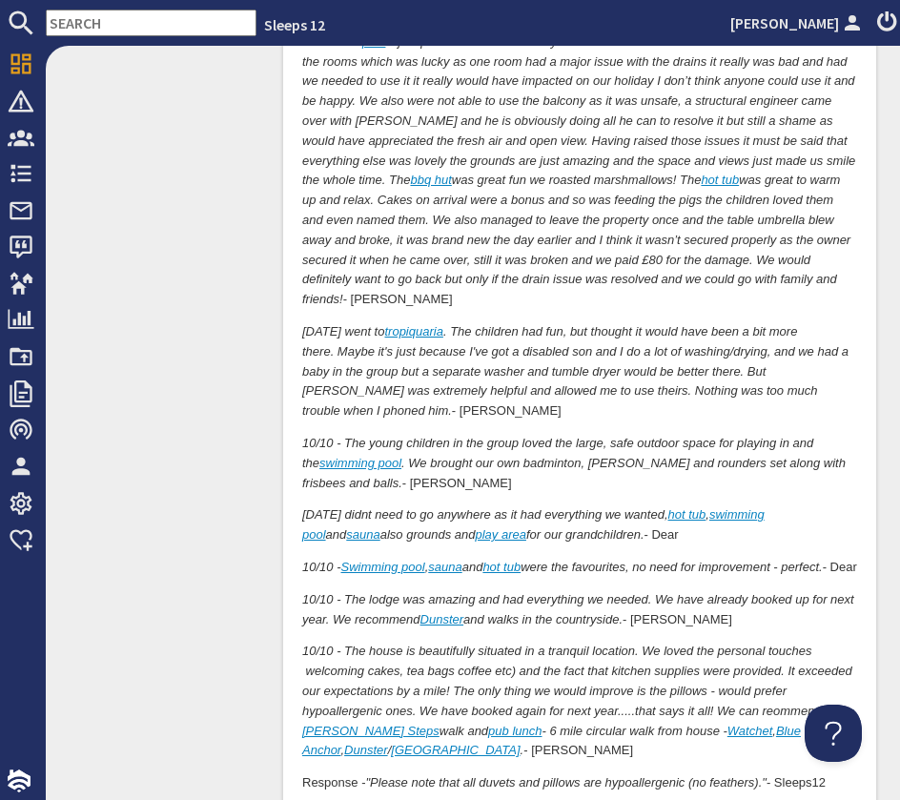
scroll to position [11026, 0]
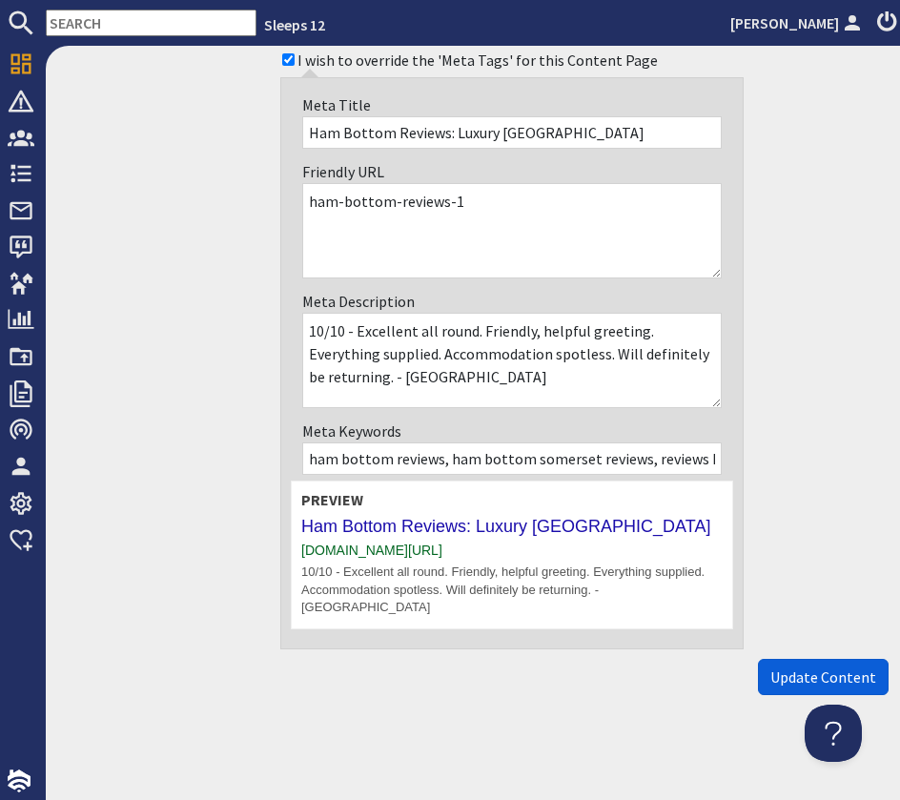
click at [806, 681] on span "Update Content" at bounding box center [823, 677] width 106 height 19
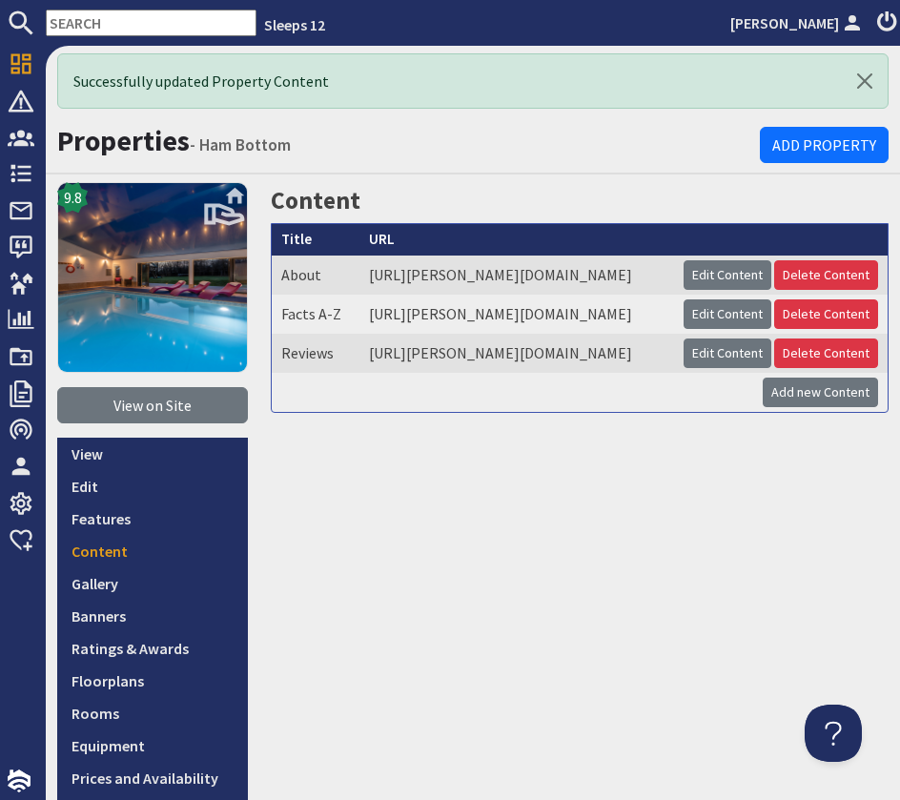
click at [98, 22] on input "text" at bounding box center [151, 23] width 211 height 27
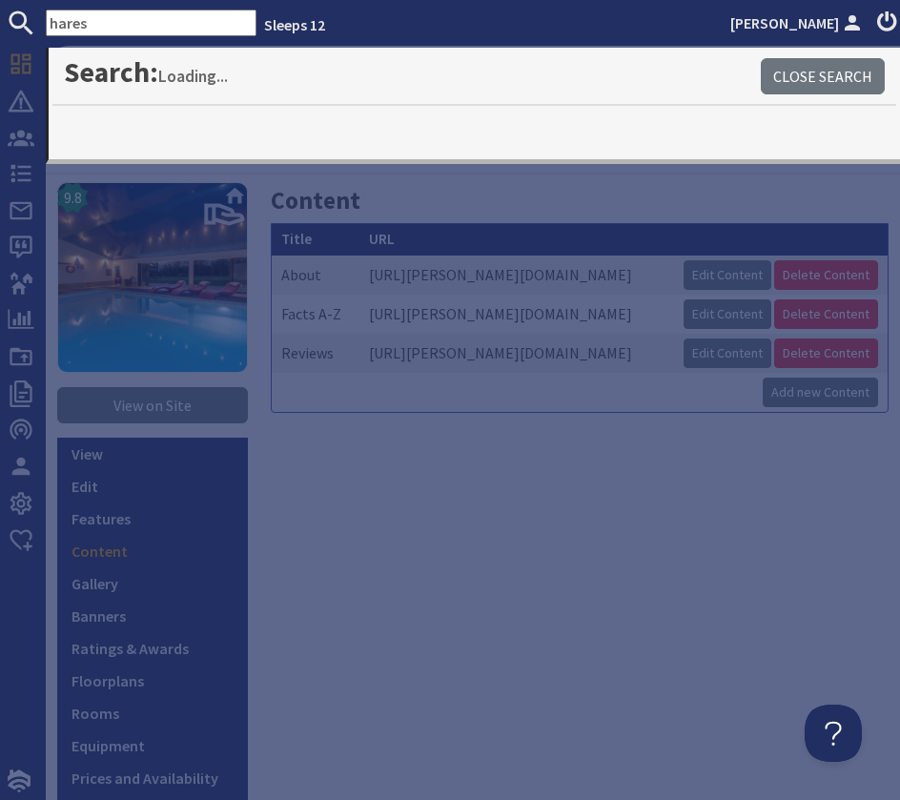
type input "hares"
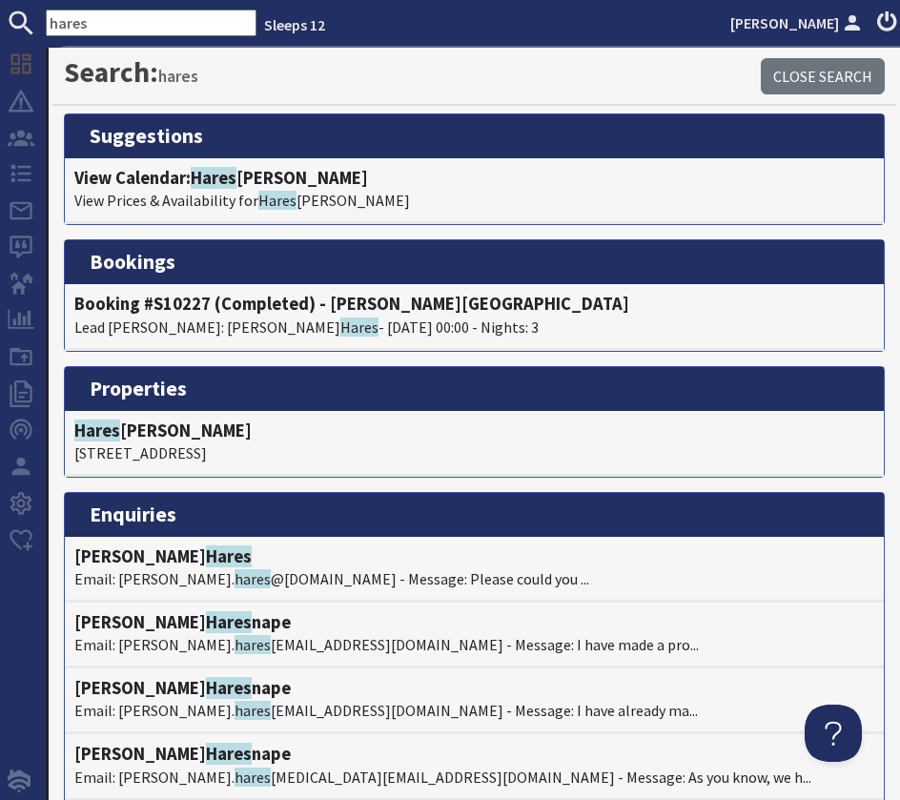
click at [172, 163] on li "View Calendar: Hares Barton View Prices & Availability for Hares Barton" at bounding box center [474, 191] width 819 height 66
click at [175, 180] on h4 "View Calendar: [PERSON_NAME]" at bounding box center [474, 178] width 800 height 21
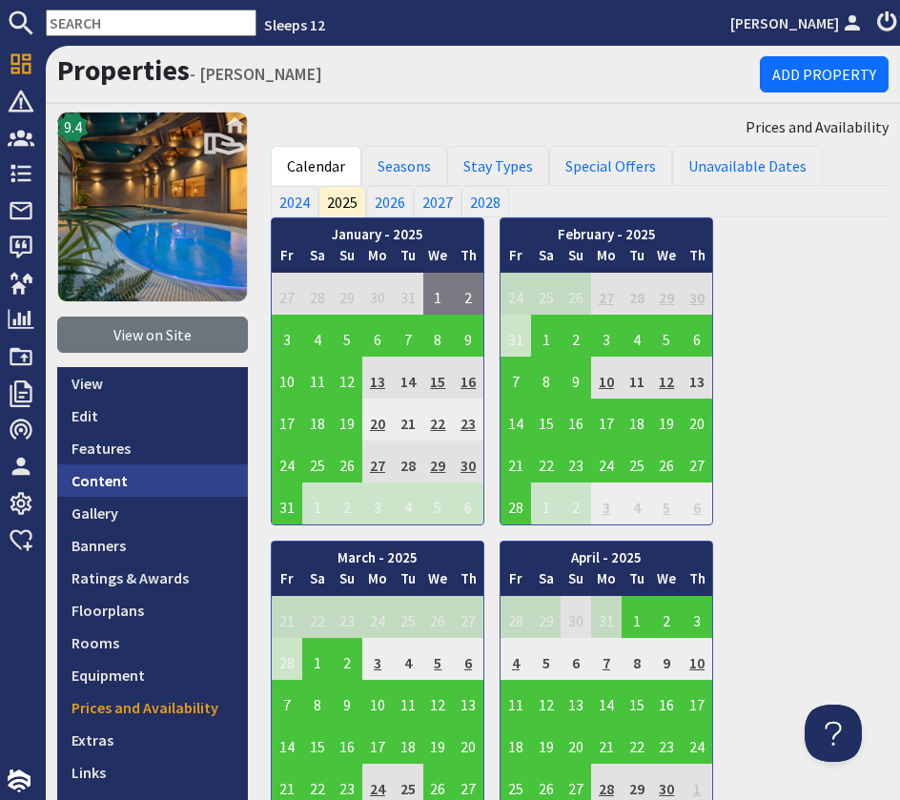
click at [147, 478] on link "Content" at bounding box center [152, 480] width 191 height 32
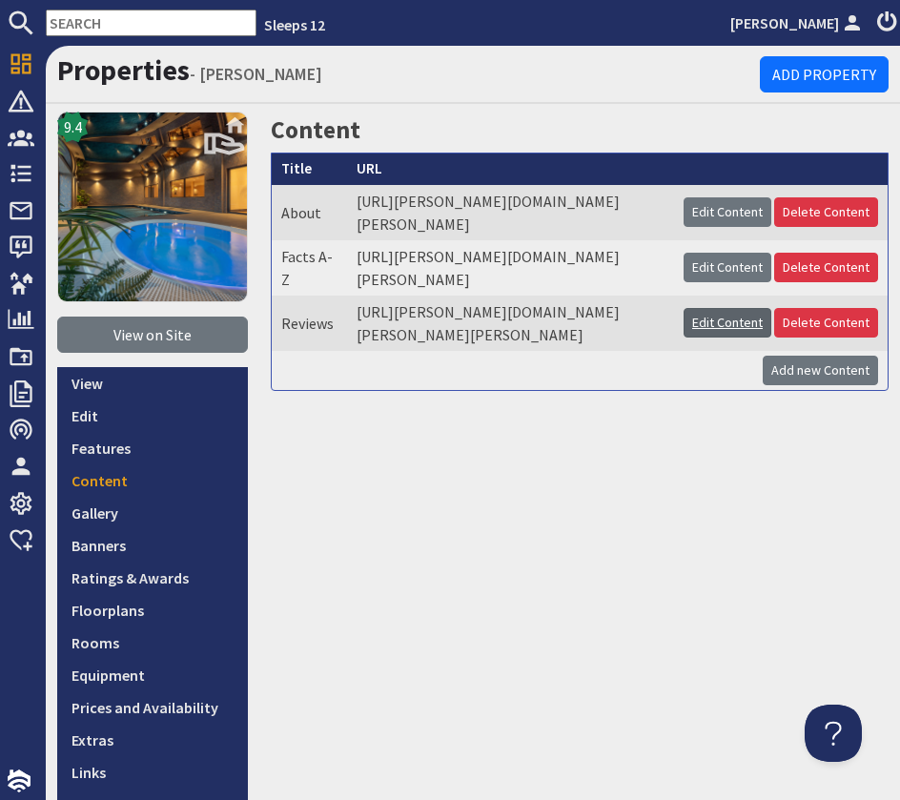
click at [709, 328] on link "Edit Content" at bounding box center [728, 323] width 88 height 30
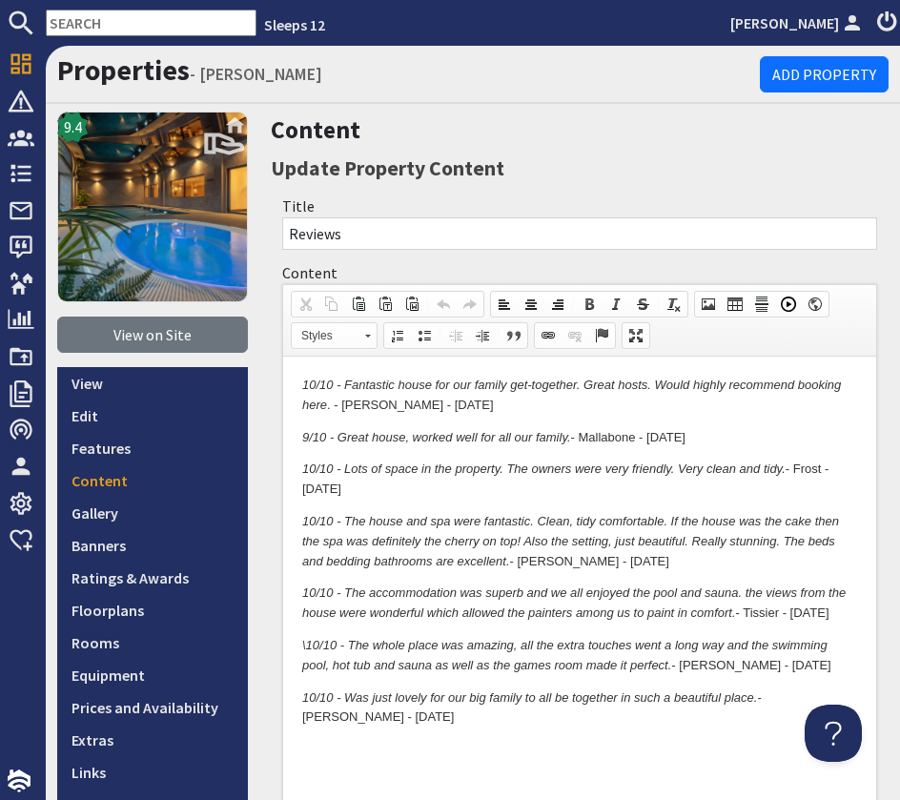
click at [296, 381] on html "10/10 - Fantastic house for our family get-together. Great hosts. Would highly …" at bounding box center [579, 552] width 593 height 390
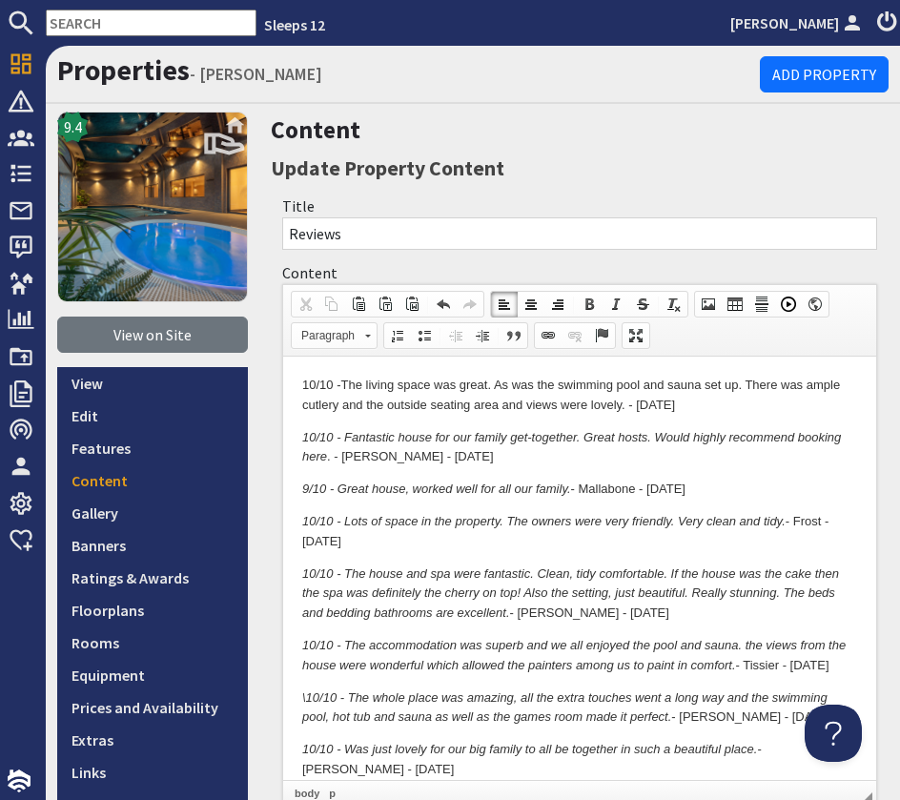
click at [639, 408] on p "10/10 - The living space was great. As was the swimming pool and sauna set up. …" at bounding box center [579, 396] width 555 height 40
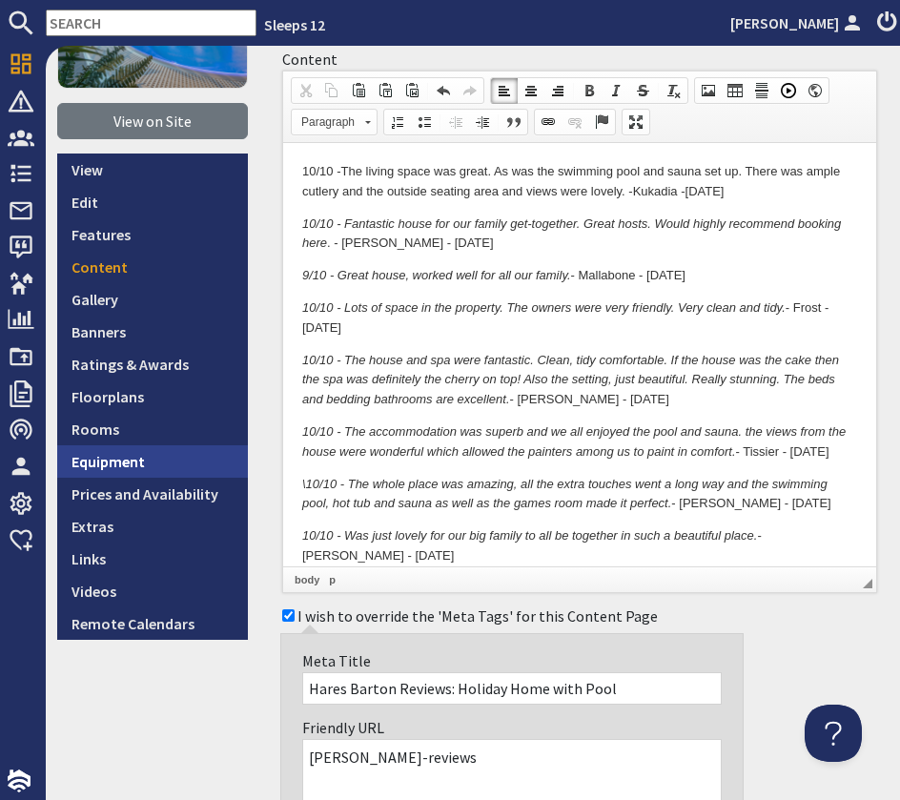
scroll to position [791, 0]
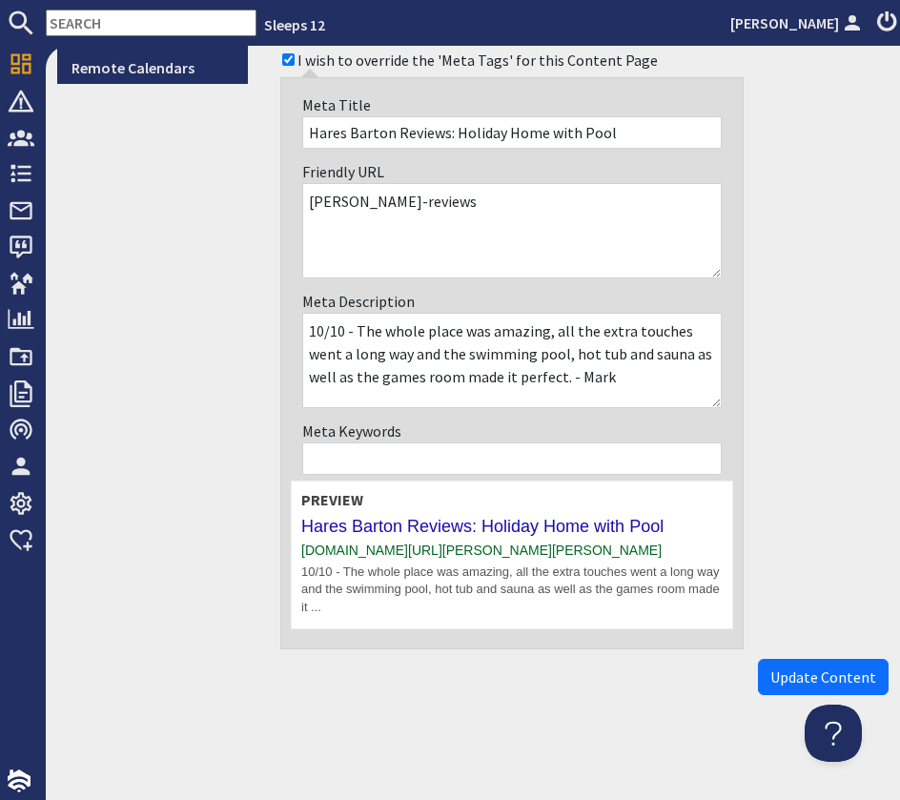
click at [794, 674] on span "Update Content" at bounding box center [823, 677] width 106 height 19
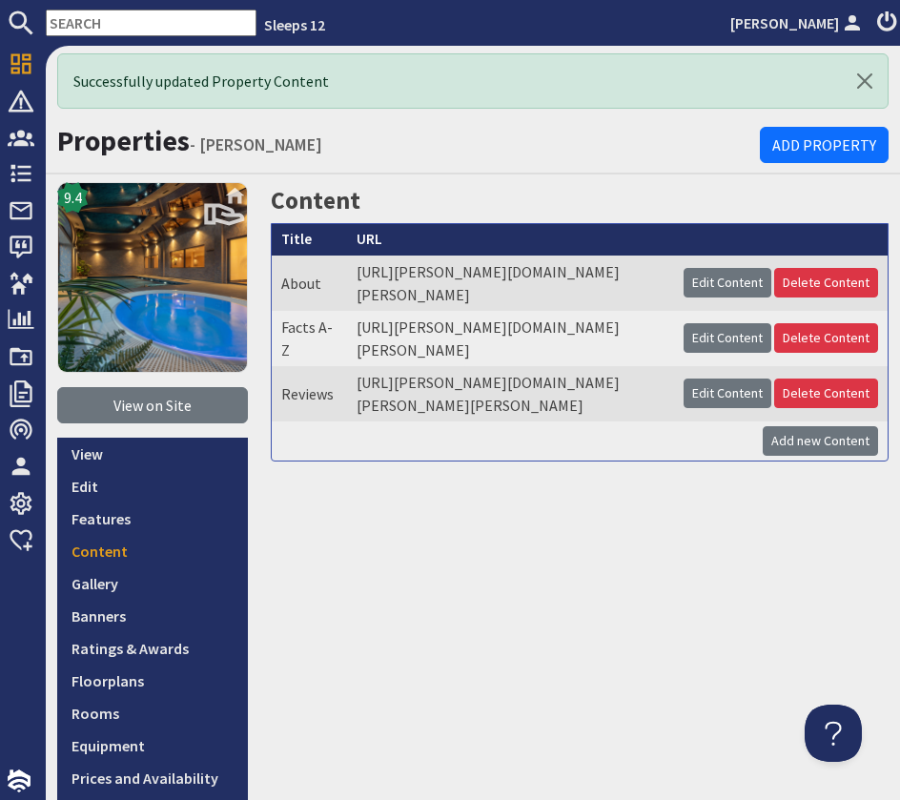
click at [113, 31] on input "text" at bounding box center [151, 23] width 211 height 27
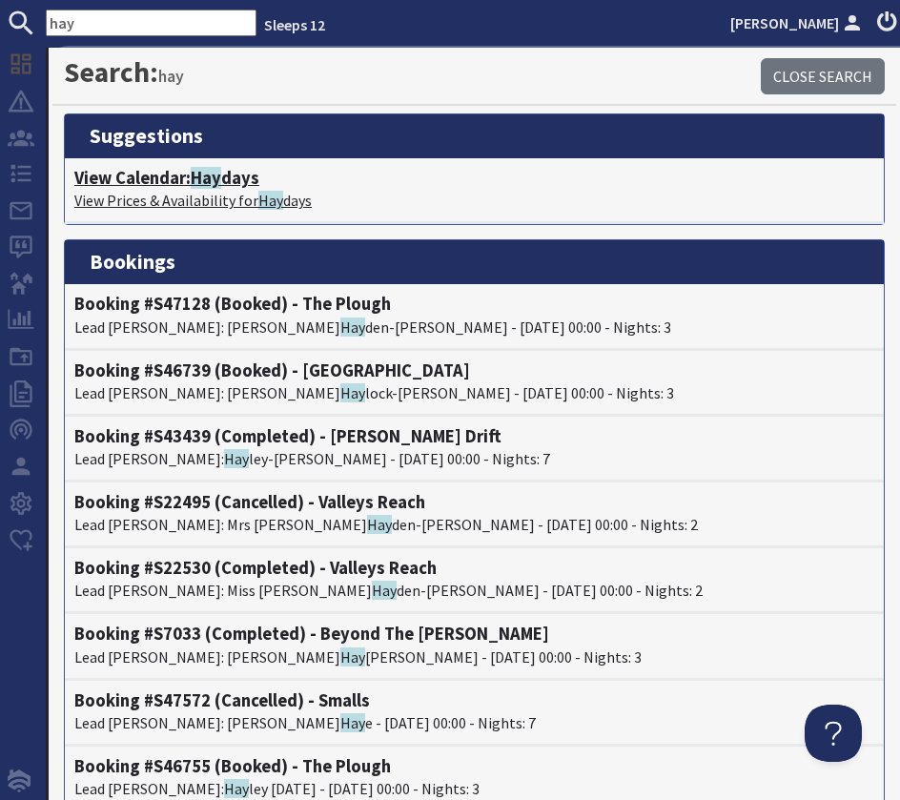
type input "hay"
click at [196, 181] on span "Hay" at bounding box center [206, 178] width 31 height 22
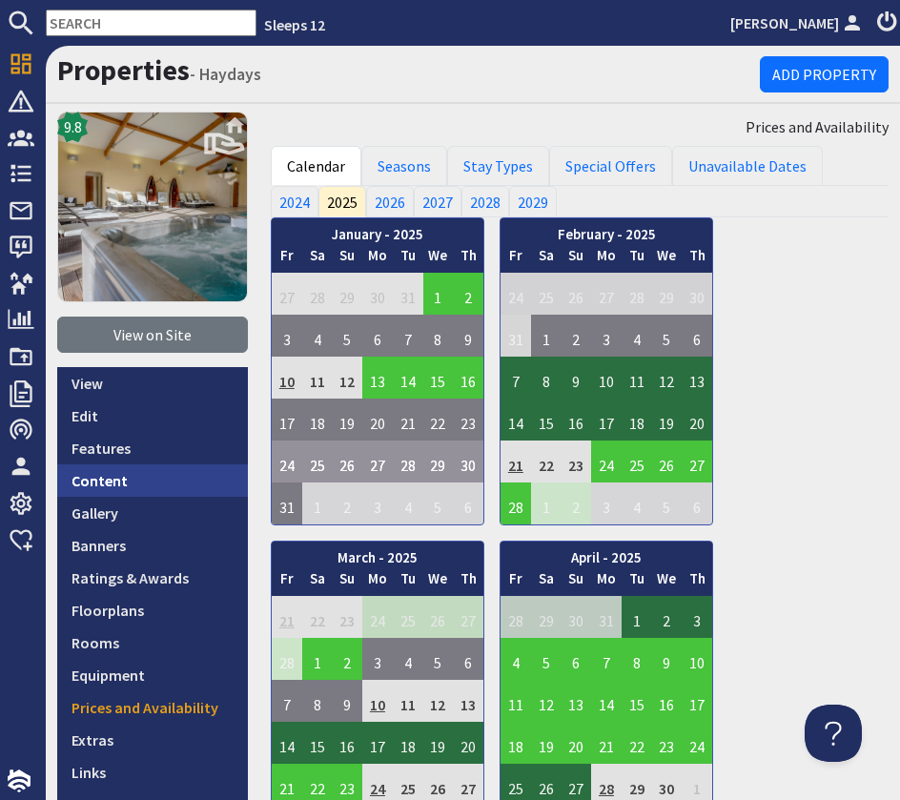
click at [113, 483] on link "Content" at bounding box center [152, 480] width 191 height 32
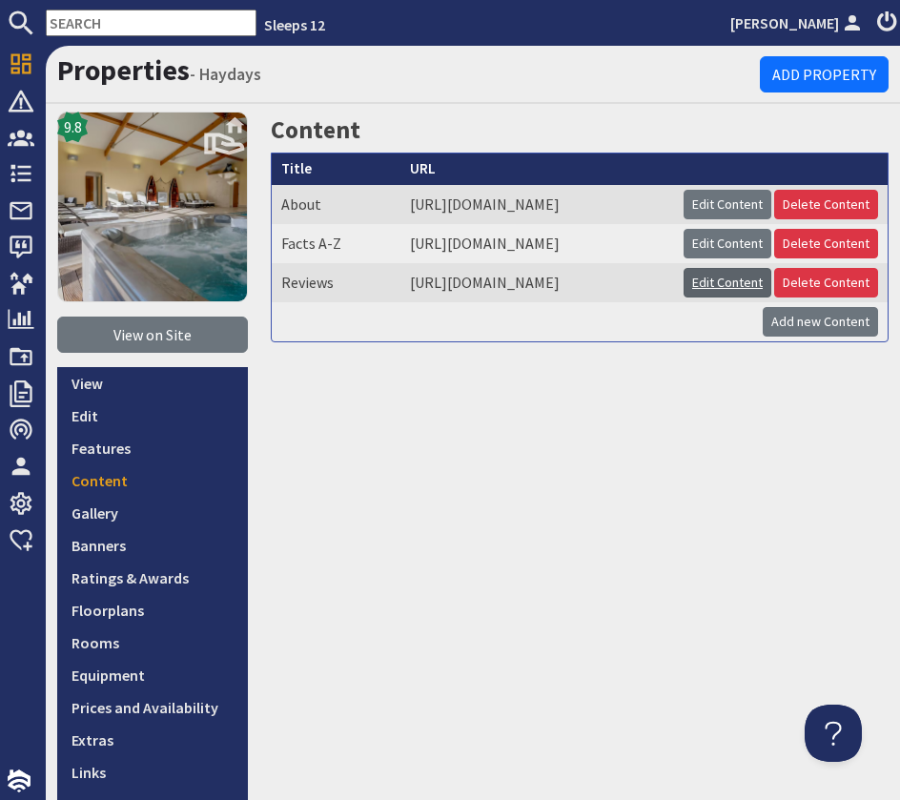
click at [771, 298] on link "Edit Content" at bounding box center [728, 283] width 88 height 30
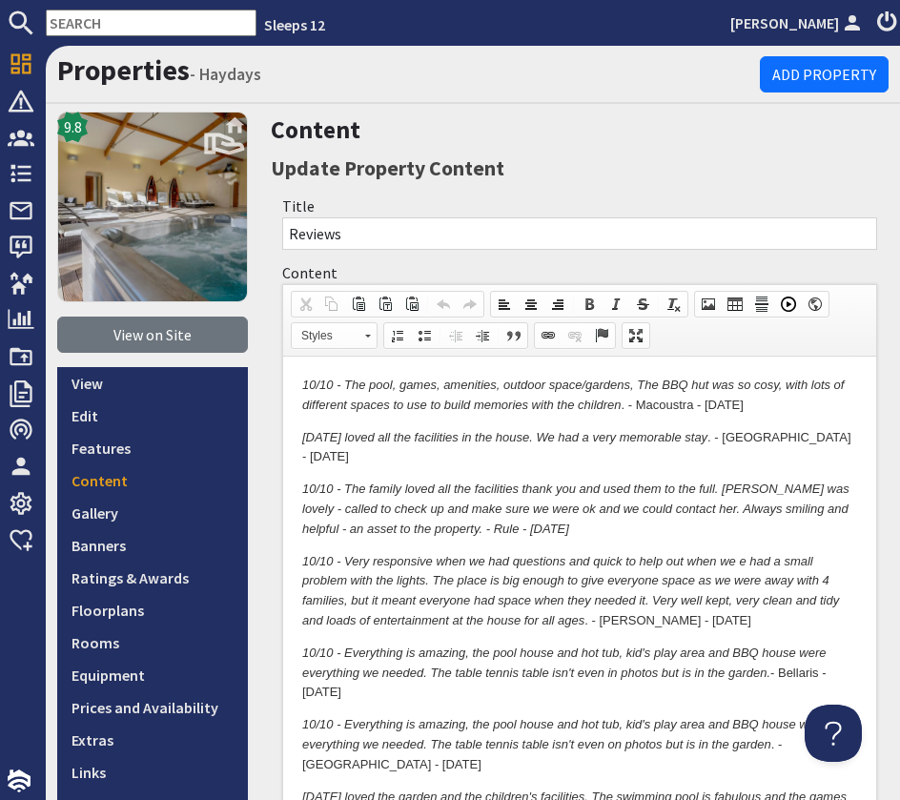
click at [303, 386] on em "10/10 - The pool, games, amenities, outdoor space/gardens, The BBQ hut was so c…" at bounding box center [573, 395] width 542 height 34
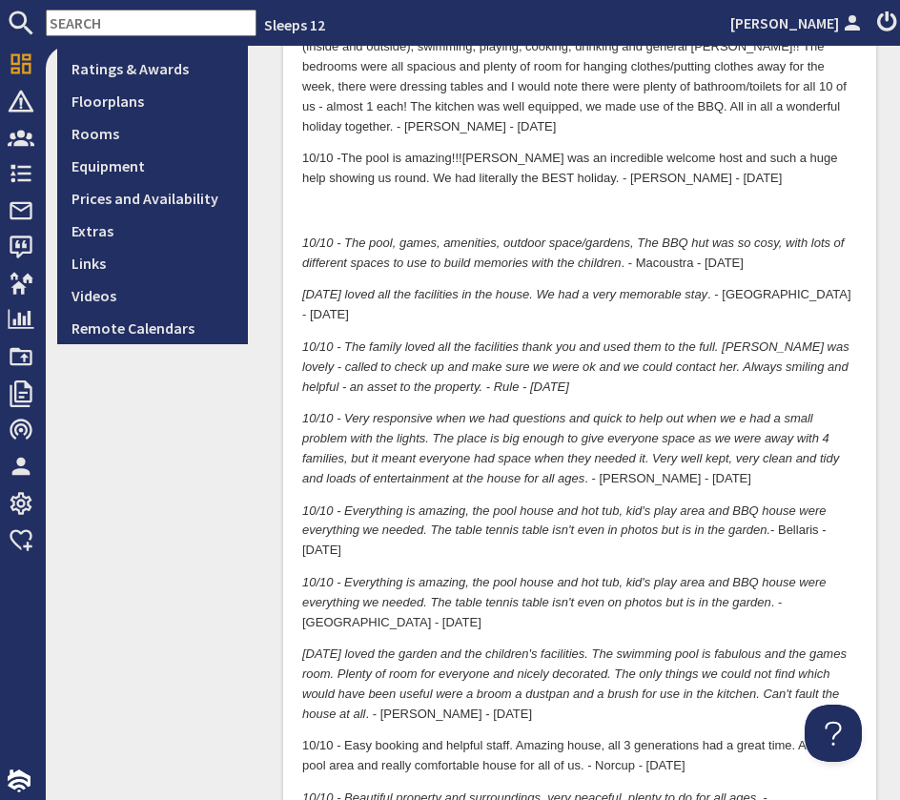
scroll to position [499, 0]
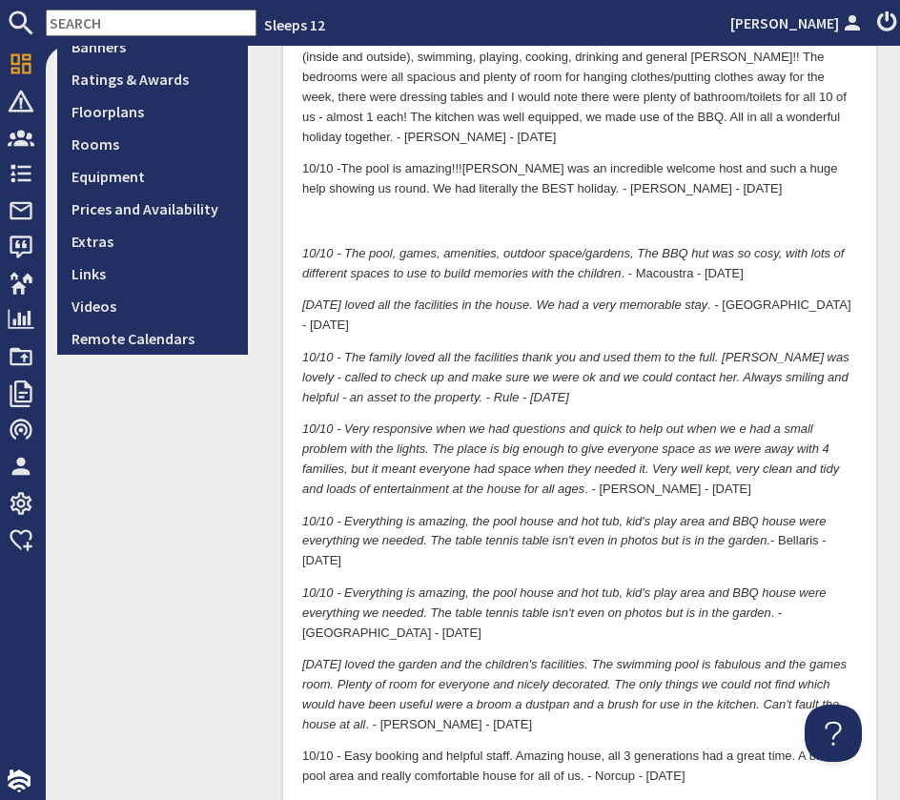
click at [763, 278] on p "10/10 - The pool, games, amenities, outdoor space/gardens, The BBQ hut was so c…" at bounding box center [579, 265] width 555 height 40
click at [494, 230] on p at bounding box center [579, 223] width 555 height 20
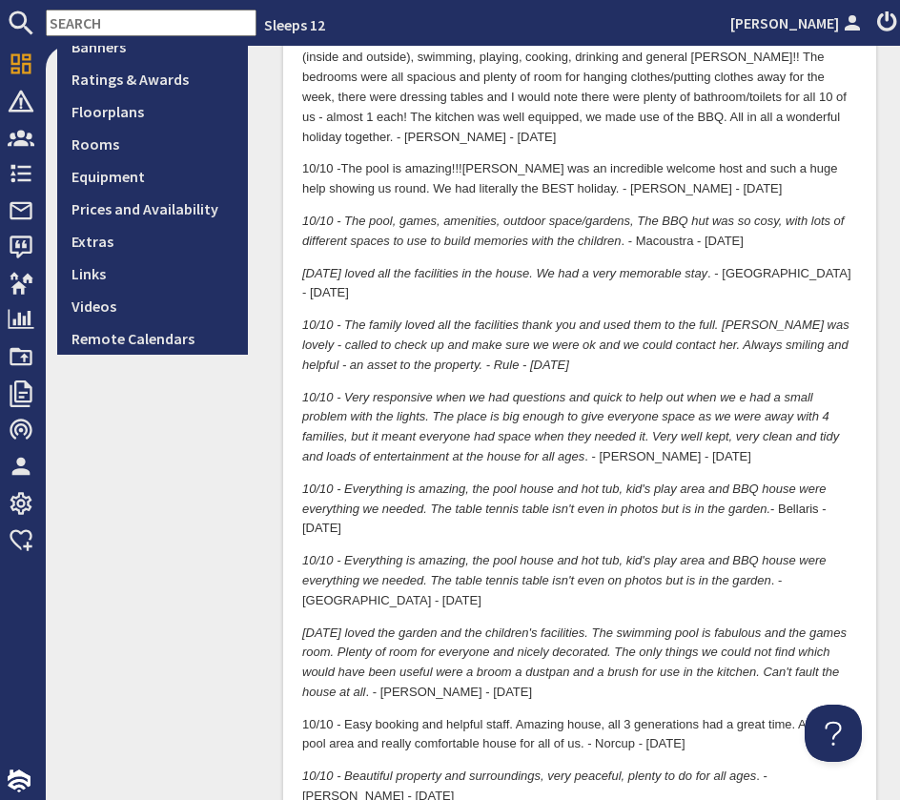
click at [752, 244] on p "10/10 - The pool, games, amenities, outdoor space/gardens, The BBQ hut was so c…" at bounding box center [579, 233] width 555 height 40
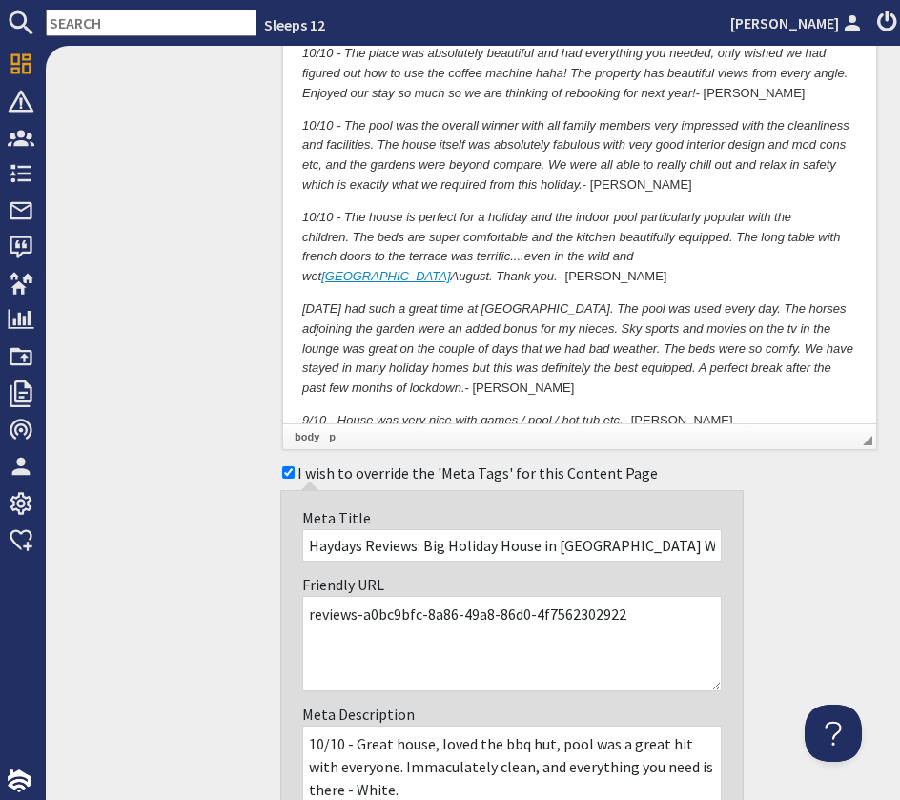
scroll to position [3342, 0]
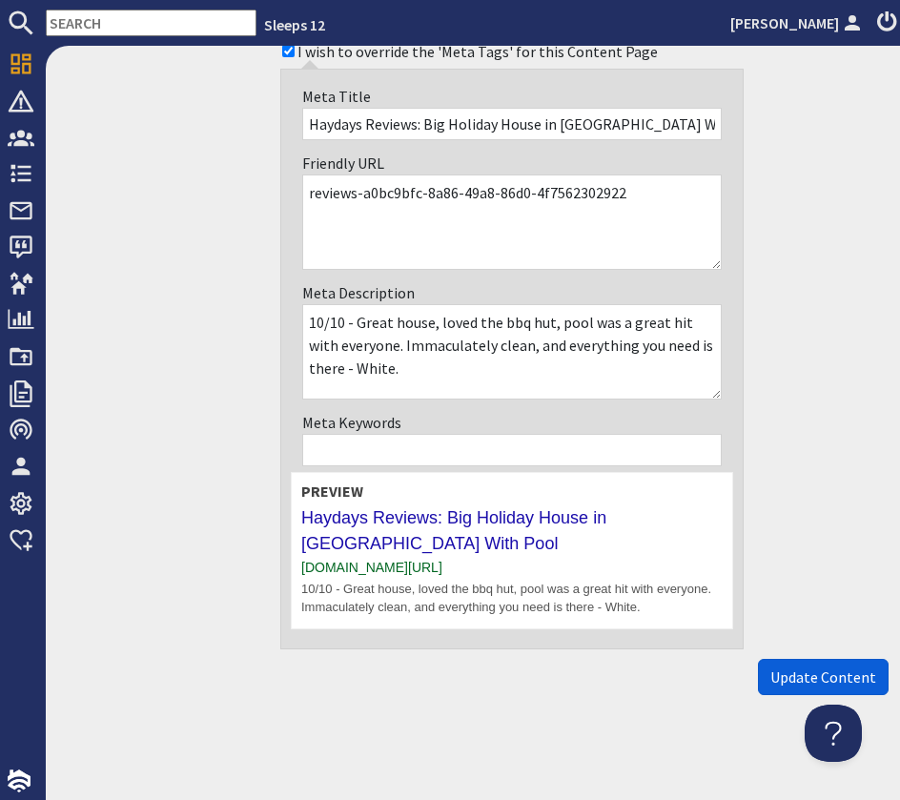
click at [821, 668] on span "Update Content" at bounding box center [823, 677] width 106 height 19
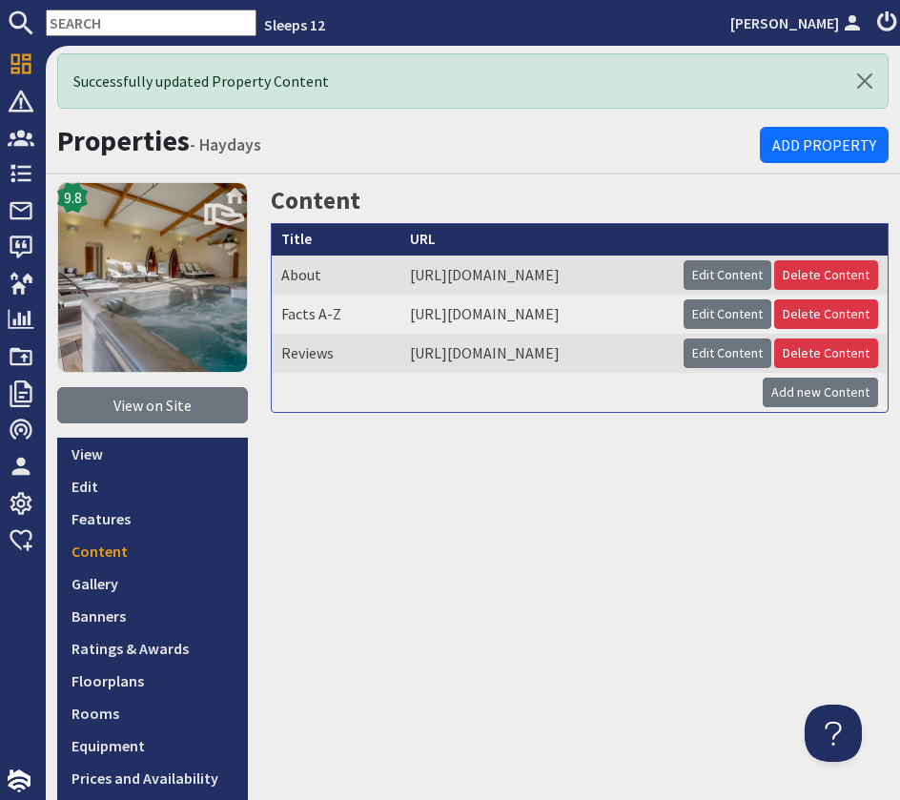
click at [157, 17] on input "text" at bounding box center [151, 23] width 211 height 27
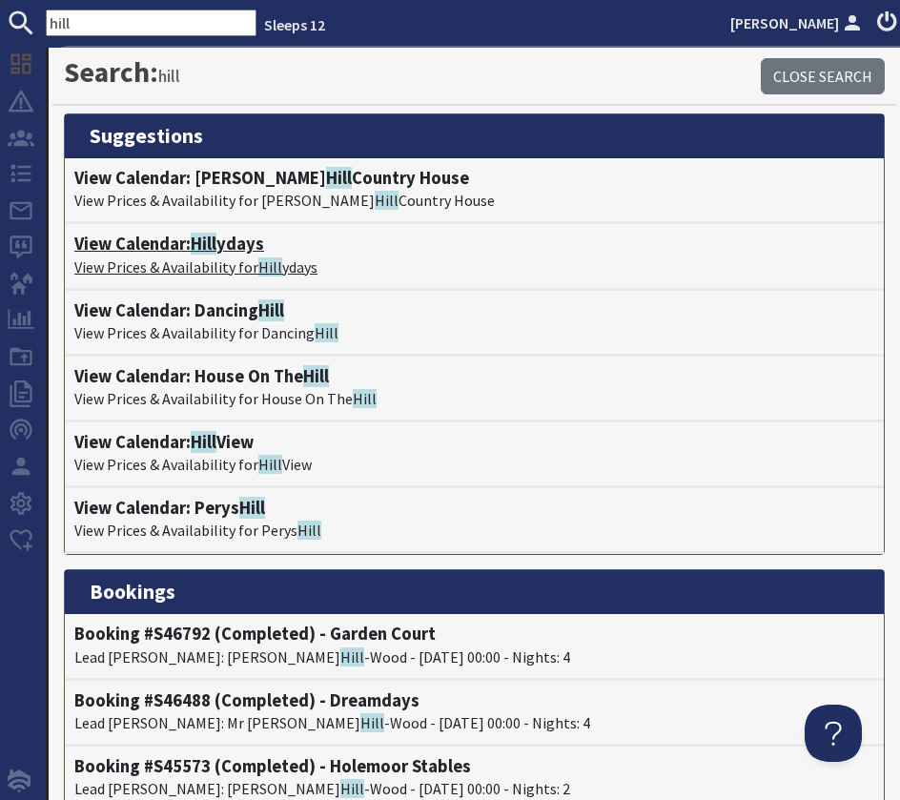
type input "hill"
click at [197, 241] on span "Hill" at bounding box center [204, 244] width 26 height 22
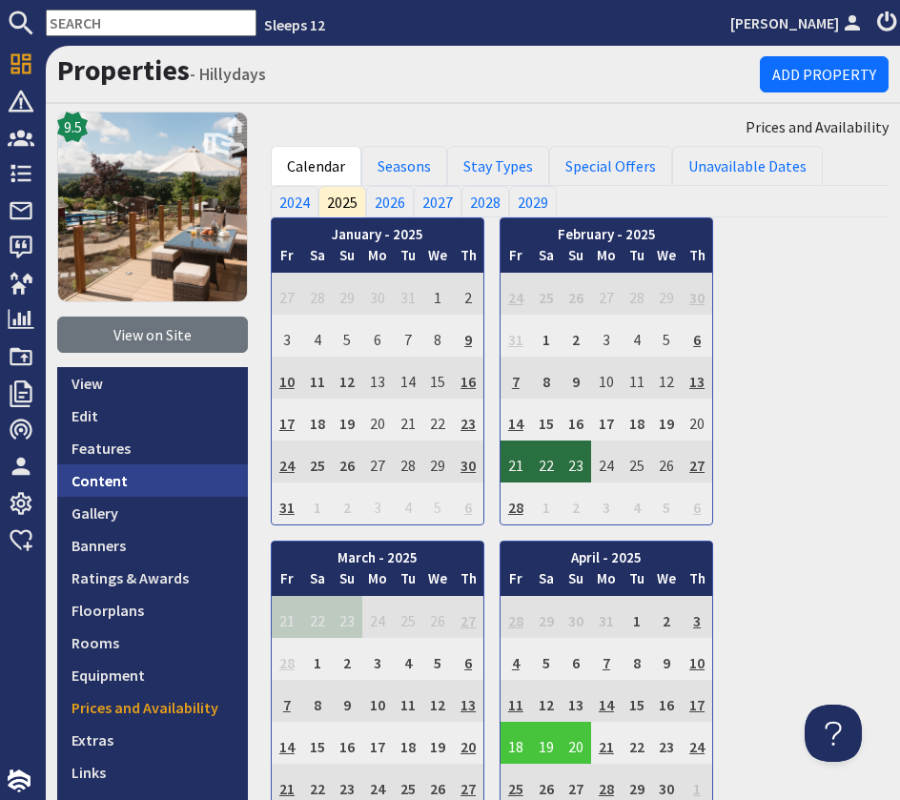
click at [145, 481] on link "Content" at bounding box center [152, 480] width 191 height 32
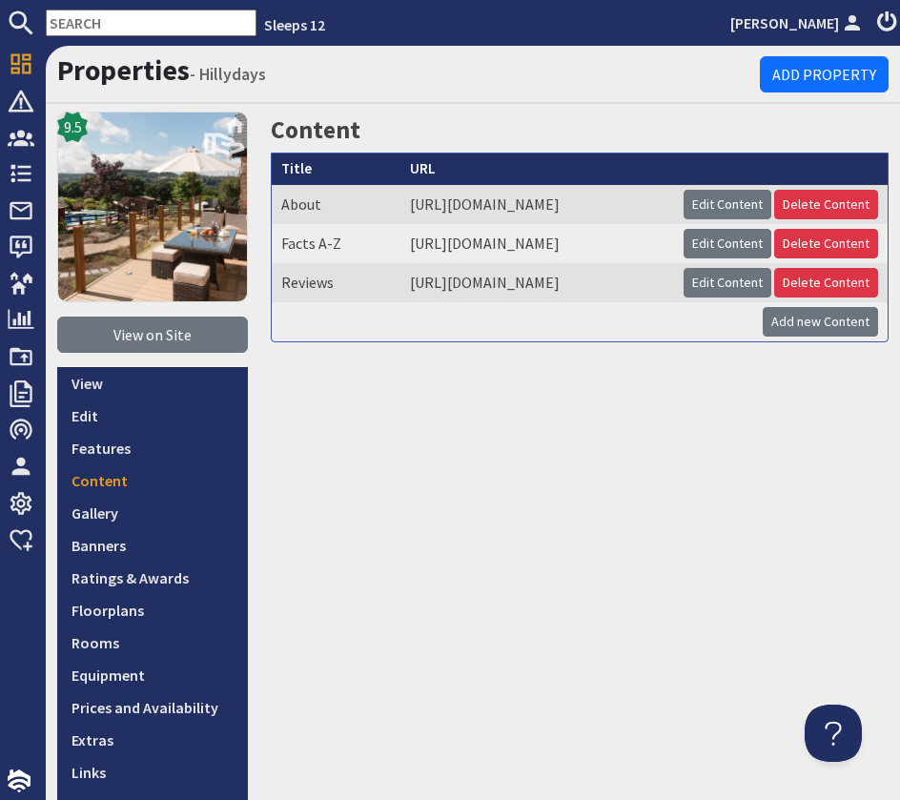
scroll to position [0, 96]
click at [719, 298] on link "Edit Content" at bounding box center [728, 283] width 88 height 30
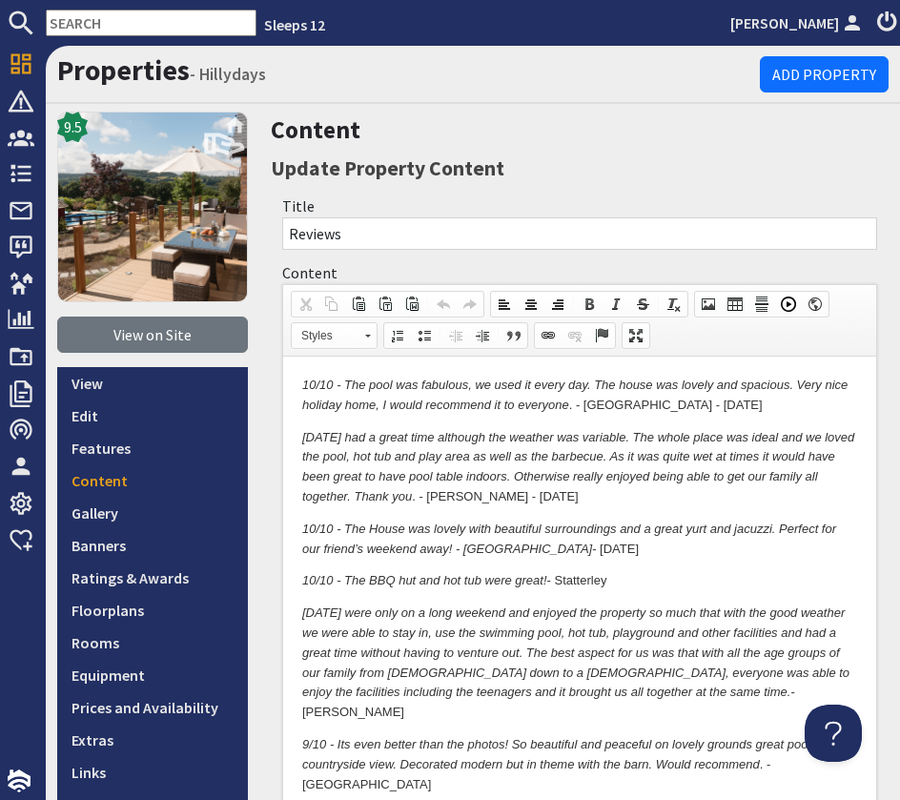
click at [719, 410] on p "10/10 - The pool was fabulous, we used it every day. The house was lovely and s…" at bounding box center [579, 396] width 555 height 40
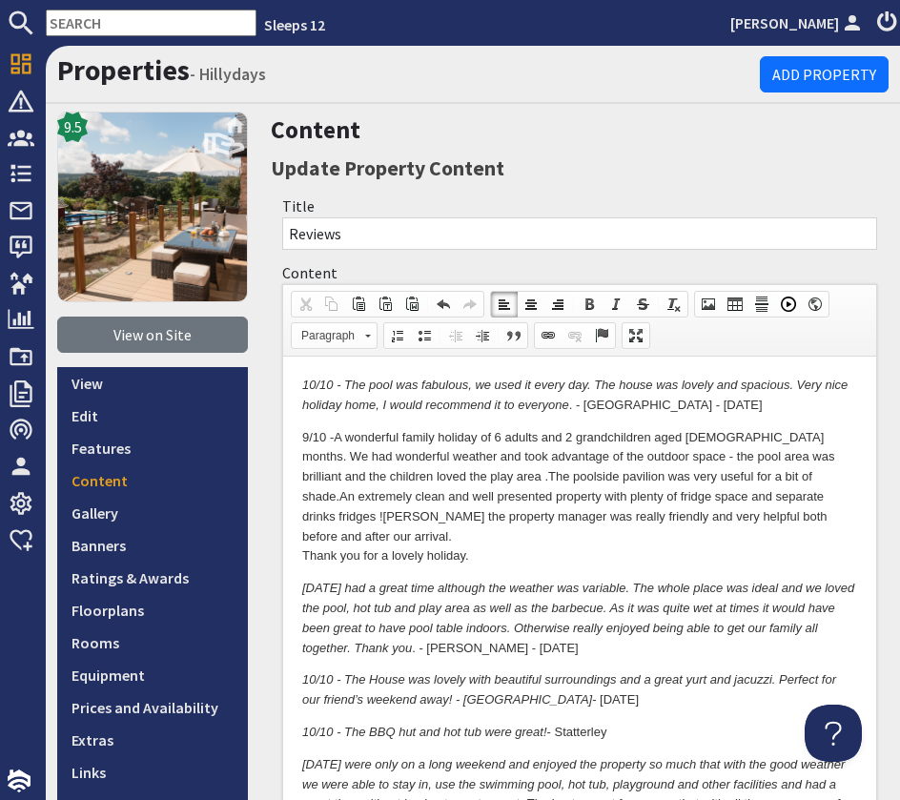
click at [793, 495] on p "9/10 - A wonderful family holiday of 6 adults and 2 grandchildren aged 5 and 15…" at bounding box center [579, 497] width 555 height 139
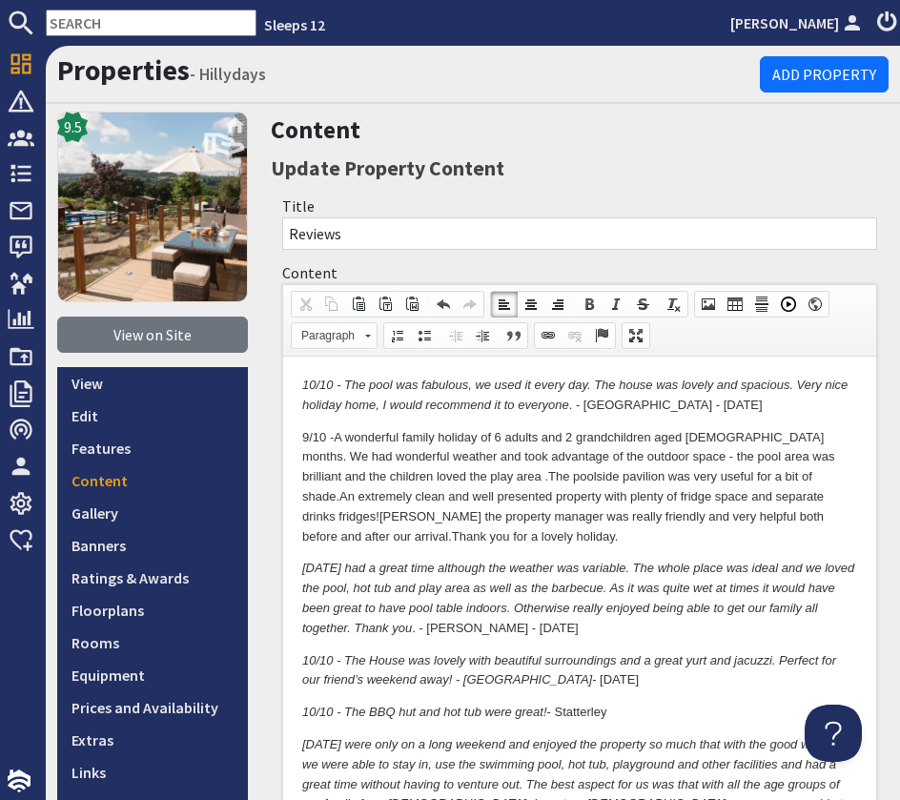
click at [422, 539] on p "9/10 - A wonderful family holiday of 6 adults and 2 grandchildren aged 5 and 15…" at bounding box center [579, 487] width 555 height 119
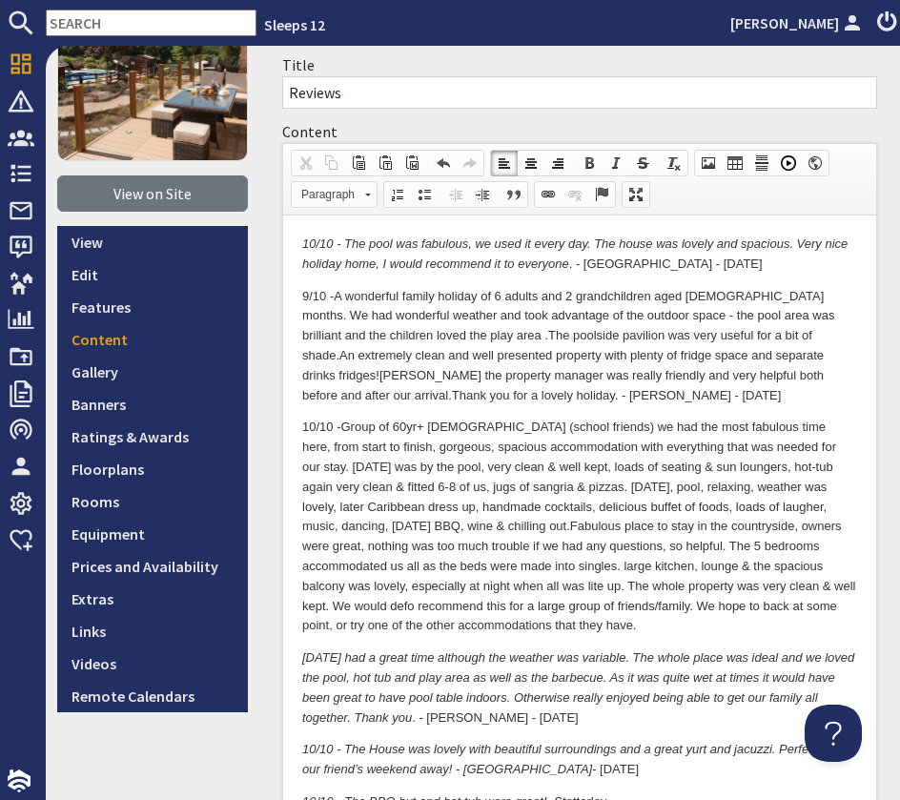
scroll to position [143, 0]
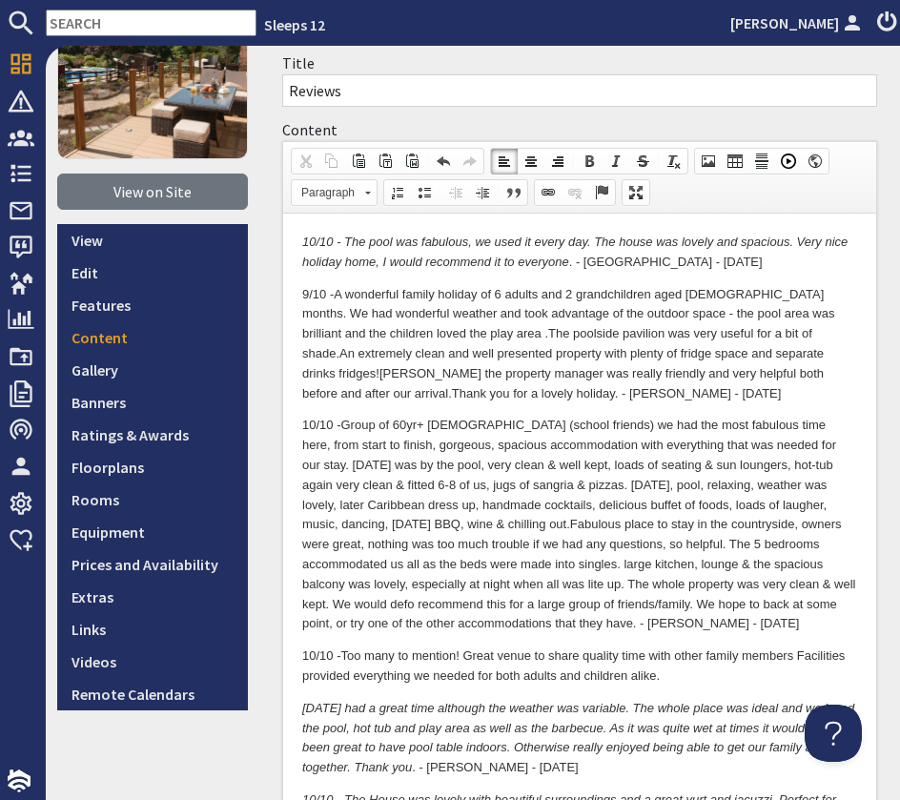
drag, startPoint x: 416, startPoint y: 654, endPoint x: 442, endPoint y: 663, distance: 27.1
click at [417, 654] on p "10/10 - Too many to mention! Great venue to share quality time with other famil…" at bounding box center [579, 667] width 555 height 40
click at [417, 654] on p "10/10 - Too many to emorable moments mention! Great venue to share quality time…" at bounding box center [579, 667] width 555 height 40
drag, startPoint x: 531, startPoint y: 654, endPoint x: 551, endPoint y: 659, distance: 20.6
click at [533, 654] on p "10/10 - Too many to m emorable moments mention! Great venue to share quality ti…" at bounding box center [579, 667] width 555 height 40
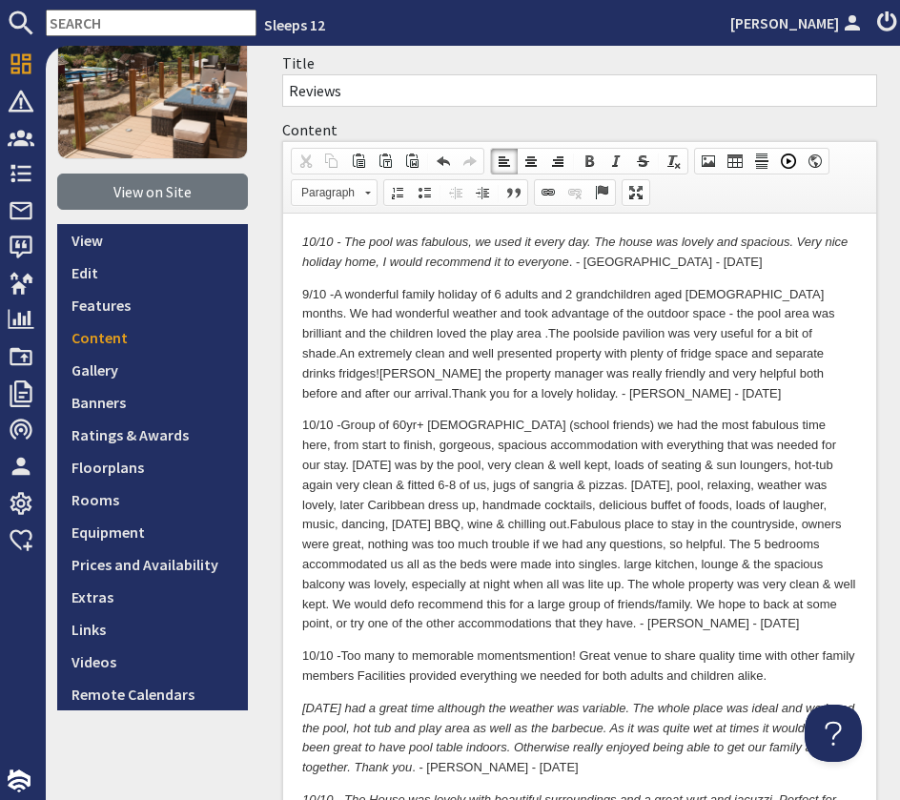
drag, startPoint x: 419, startPoint y: 656, endPoint x: 540, endPoint y: 659, distance: 121.1
click at [534, 658] on p "10/10 - Too many to m emorable moments mention! Great venue to share quality ti…" at bounding box center [579, 667] width 555 height 40
click at [401, 655] on p "10/10 - Too many to mention! Great venue to share quality time with other famil…" at bounding box center [579, 667] width 555 height 40
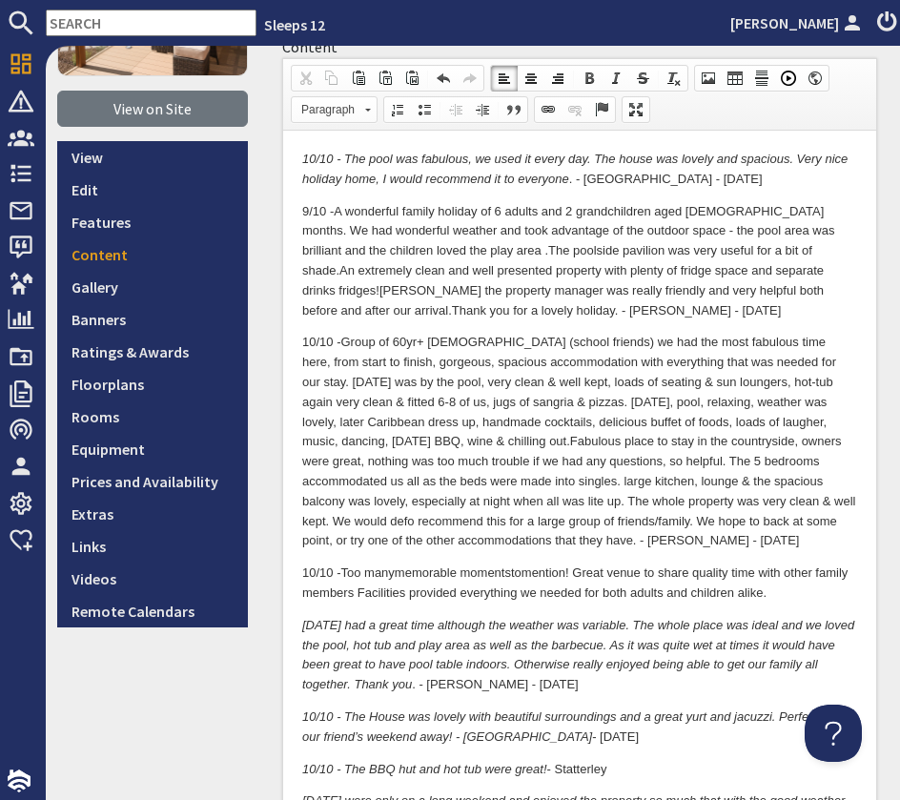
scroll to position [234, 0]
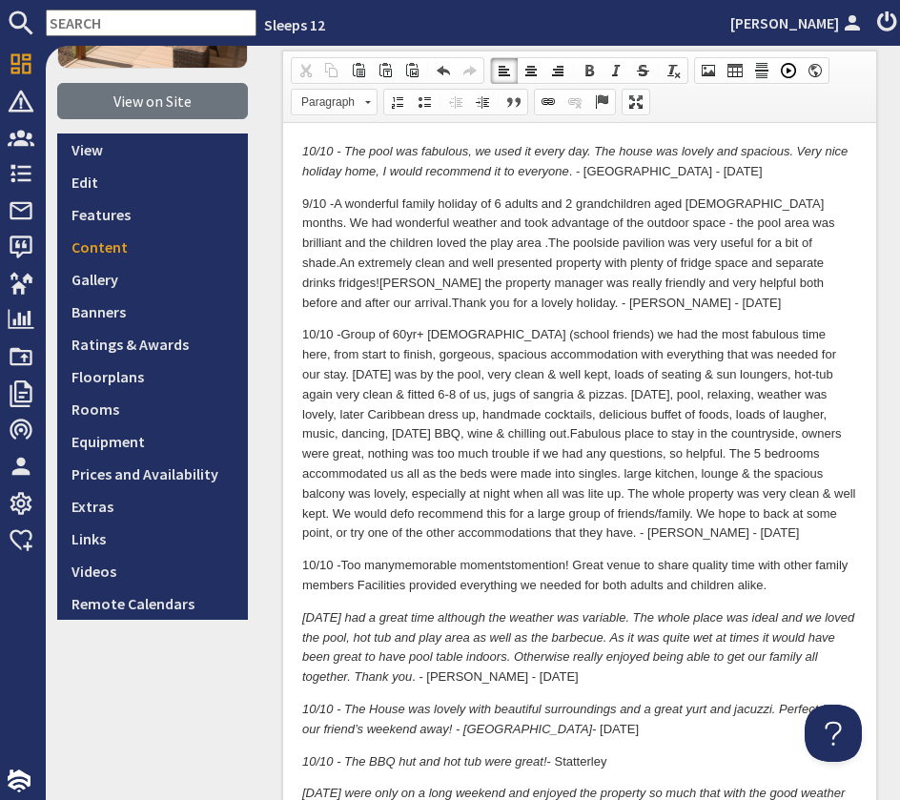
click at [815, 584] on p "10/10 - Too many memorable moments to mention! Great venue to share quality tim…" at bounding box center [579, 576] width 555 height 40
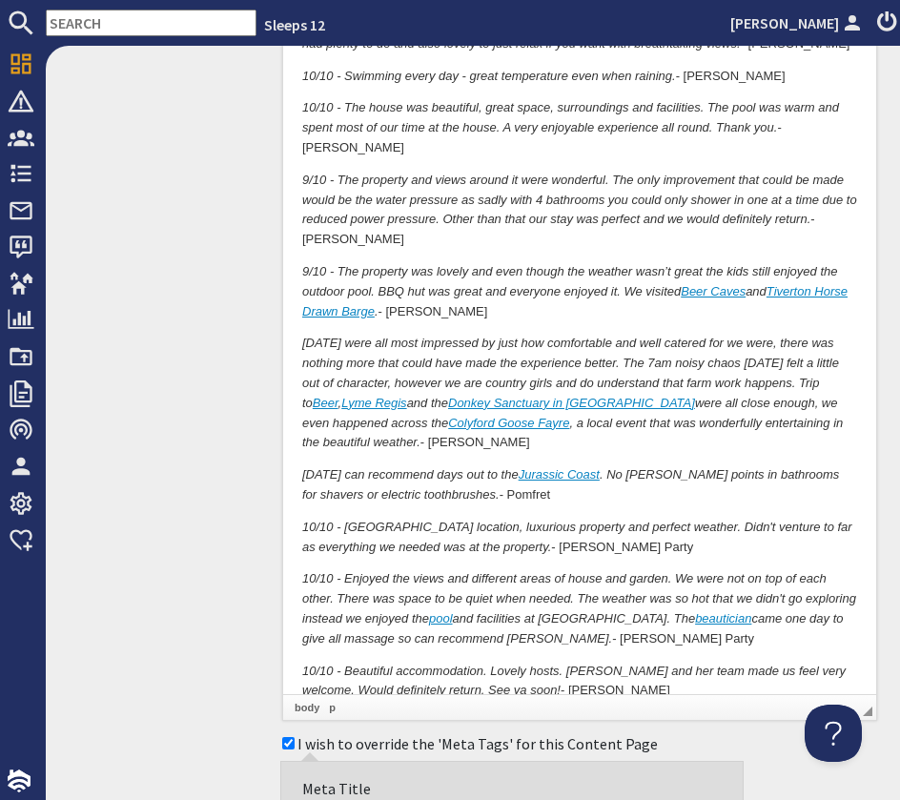
scroll to position [2359, 0]
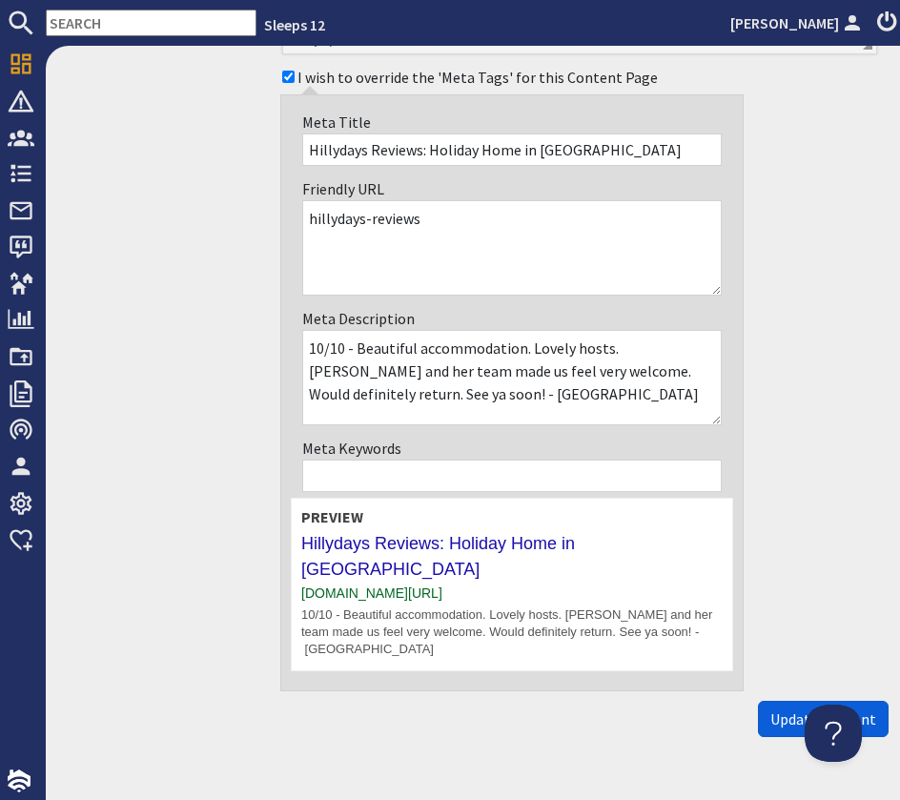
click at [822, 709] on span "Update Content" at bounding box center [823, 718] width 106 height 19
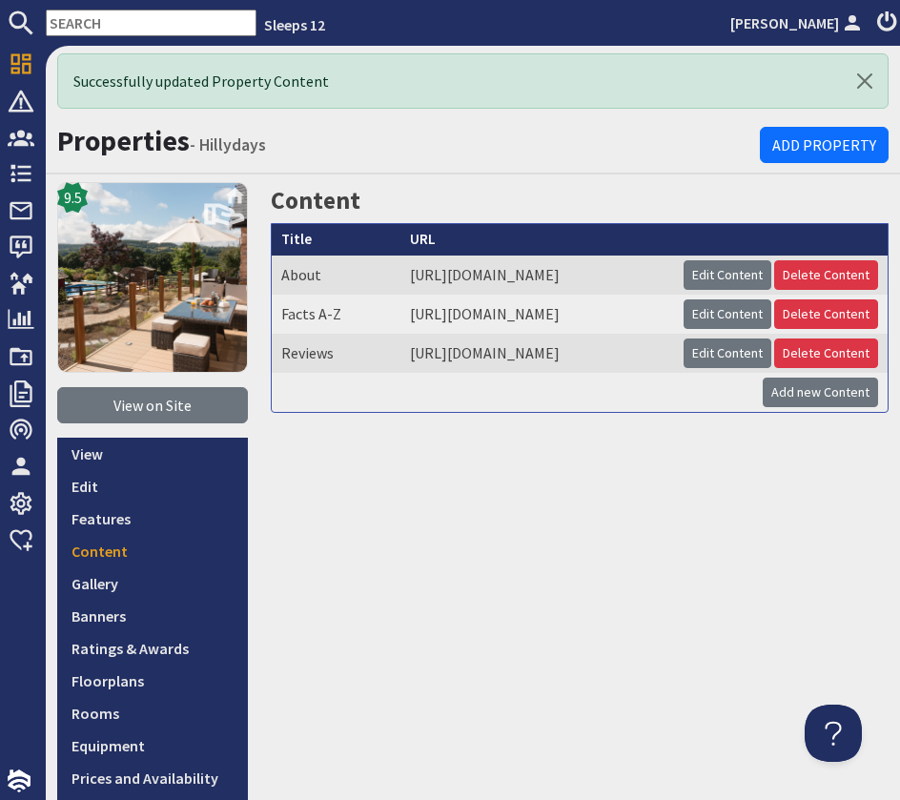
click at [119, 36] on nav "Sleeps 12 Freddie Vellacott" at bounding box center [450, 23] width 900 height 46
click at [120, 33] on input "text" at bounding box center [151, 23] width 211 height 27
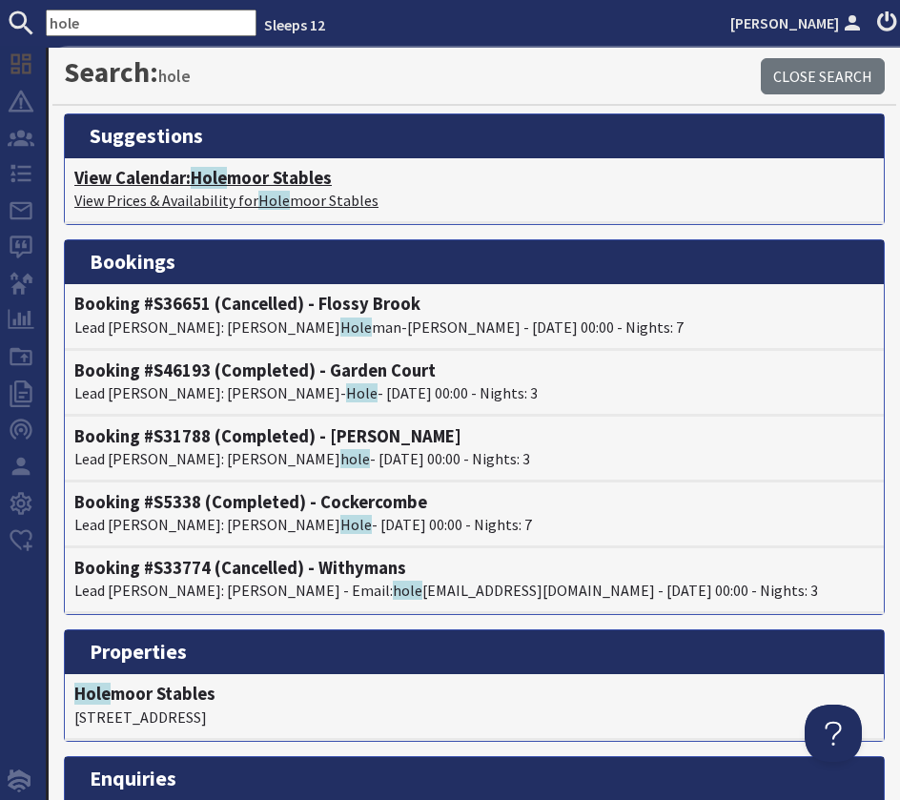
type input "hole"
click at [178, 175] on h4 "View Calendar: Hole moor Stables" at bounding box center [474, 178] width 800 height 21
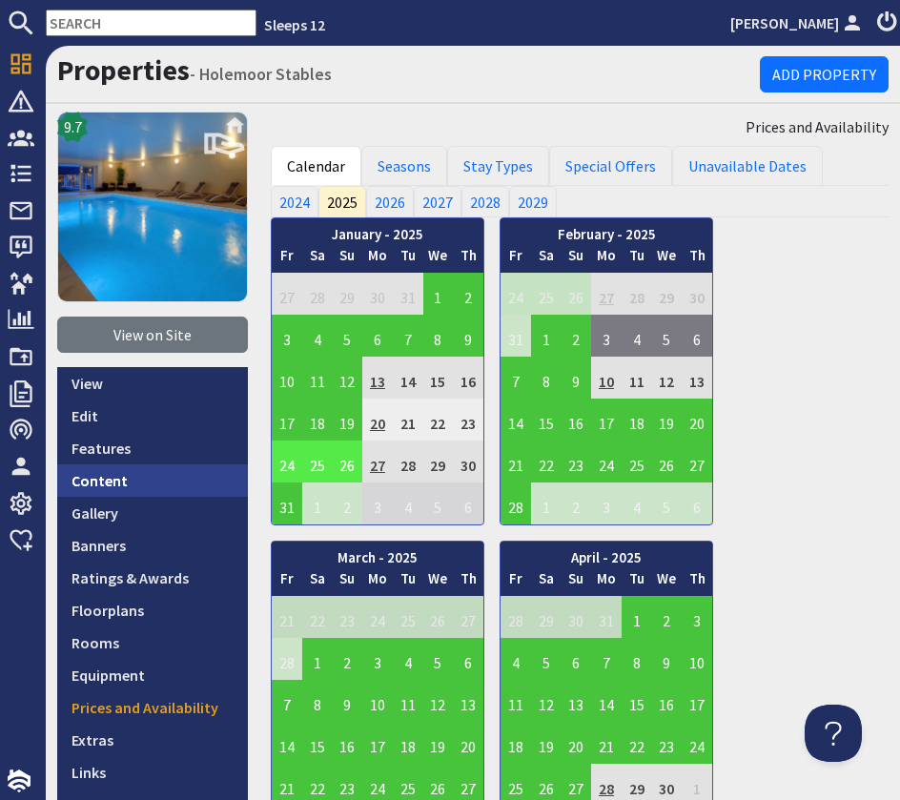
click at [124, 485] on link "Content" at bounding box center [152, 480] width 191 height 32
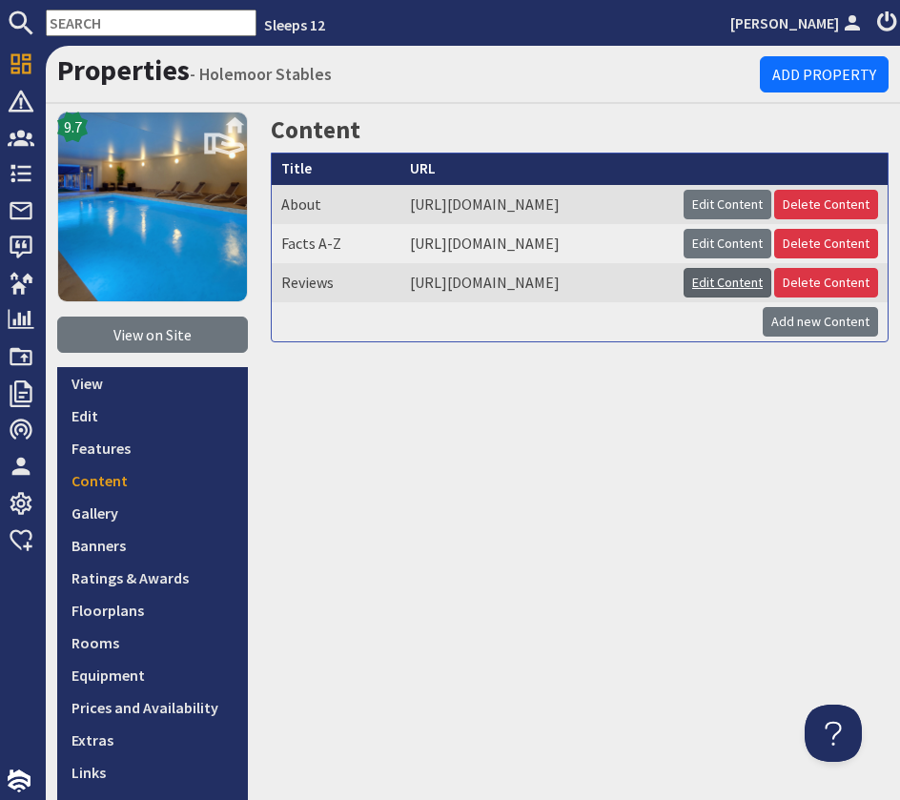
click at [735, 298] on link "Edit Content" at bounding box center [728, 283] width 88 height 30
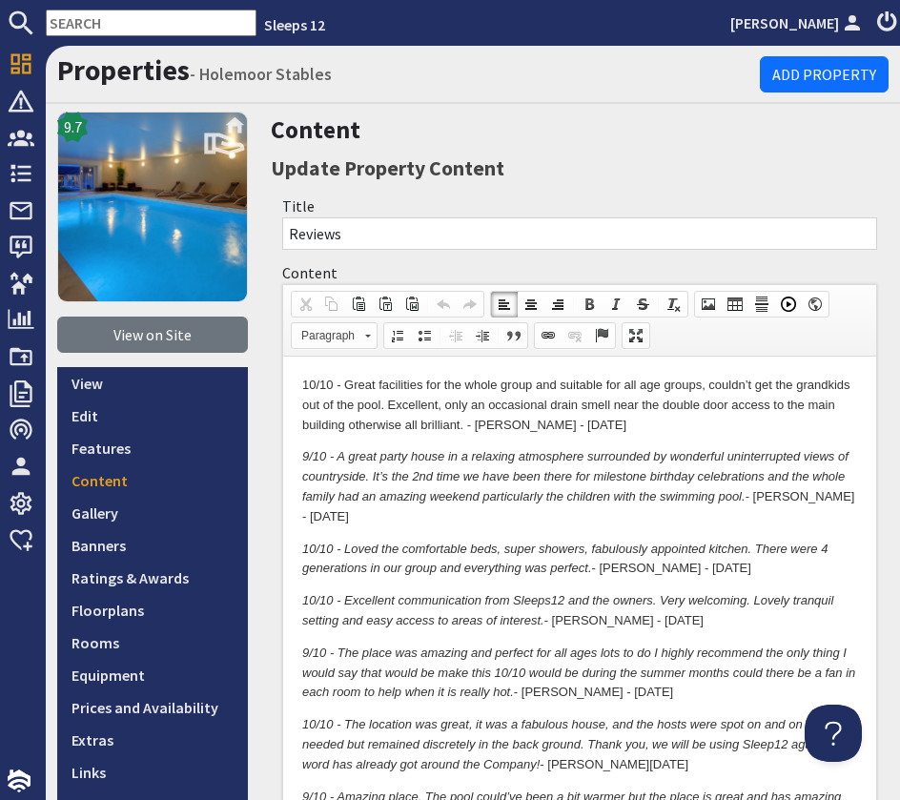
click at [601, 431] on p "10/10 - Great facilities for the whole group and suitable for all age groups, c…" at bounding box center [579, 405] width 555 height 59
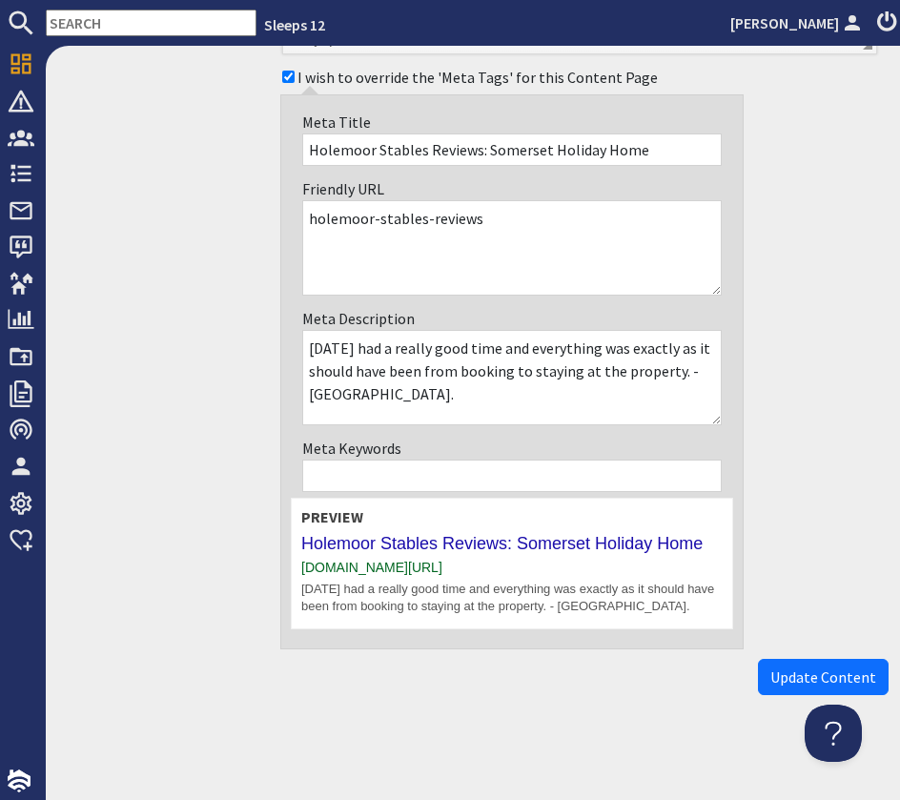
scroll to position [8619, 0]
click at [823, 671] on span "Update Content" at bounding box center [823, 677] width 106 height 19
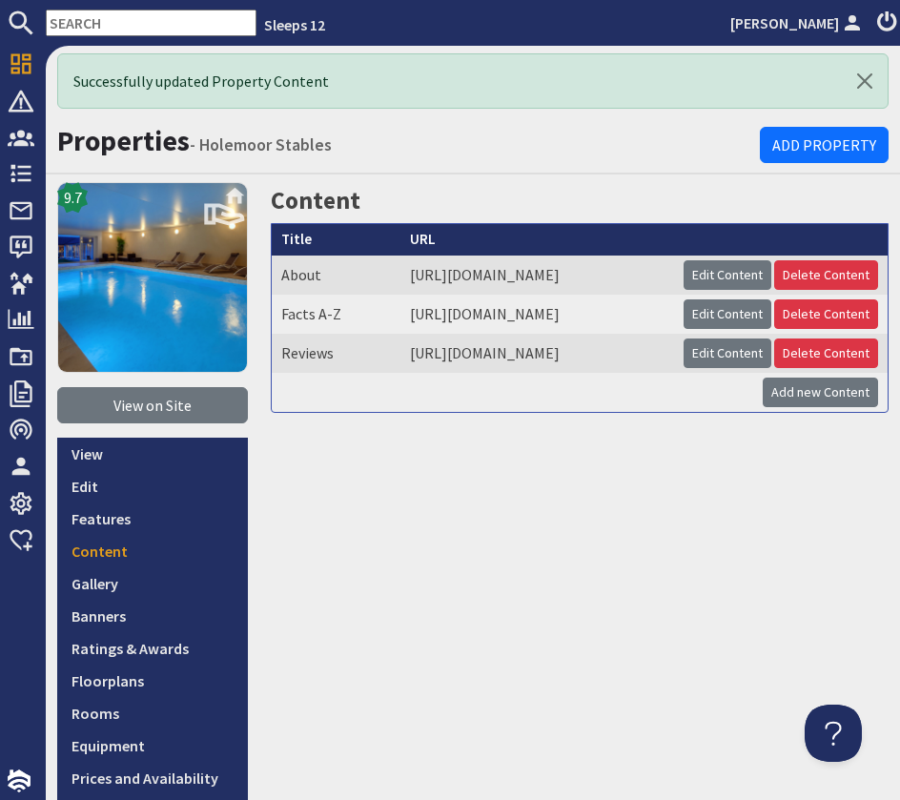
click at [125, 24] on input "text" at bounding box center [151, 23] width 211 height 27
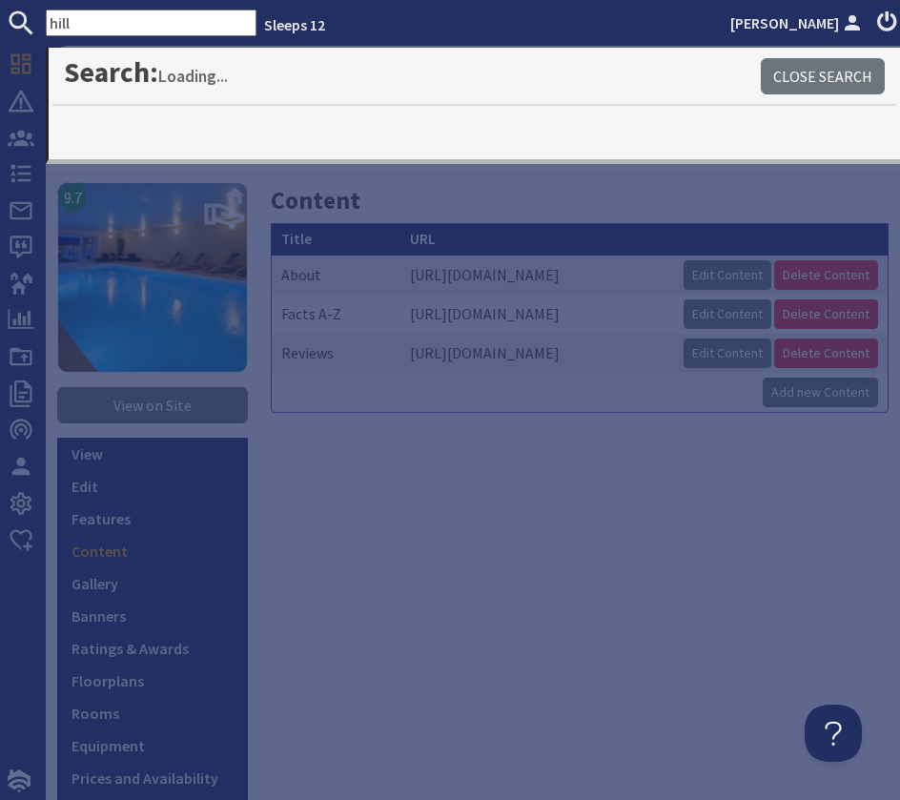
type input "hill"
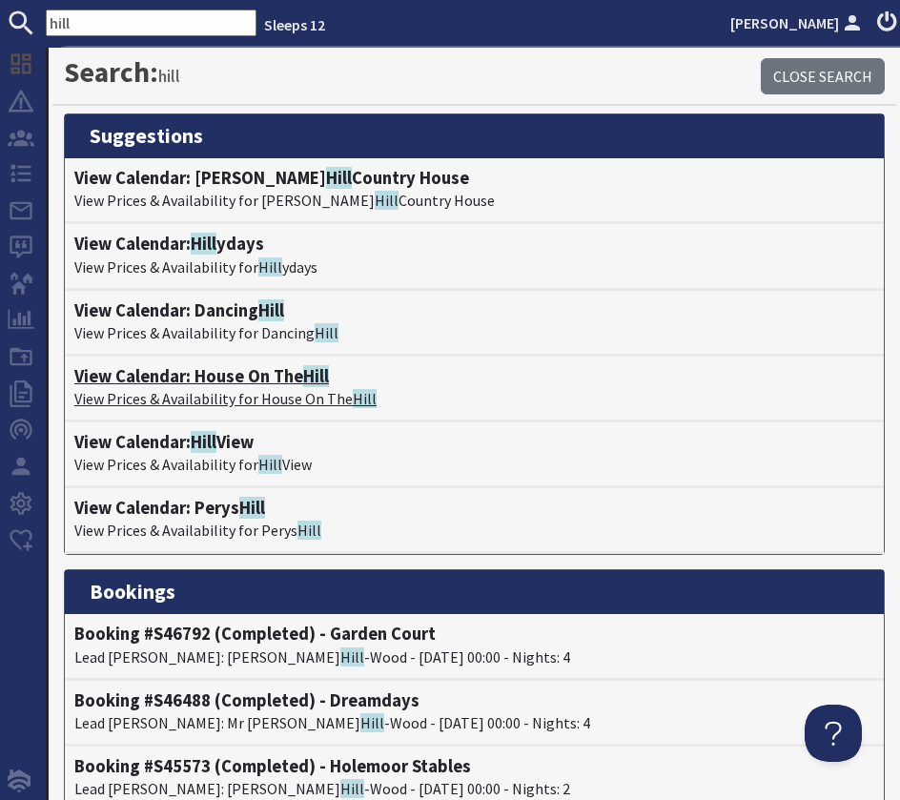
click at [195, 370] on h4 "View Calendar: House On The Hill" at bounding box center [474, 376] width 800 height 21
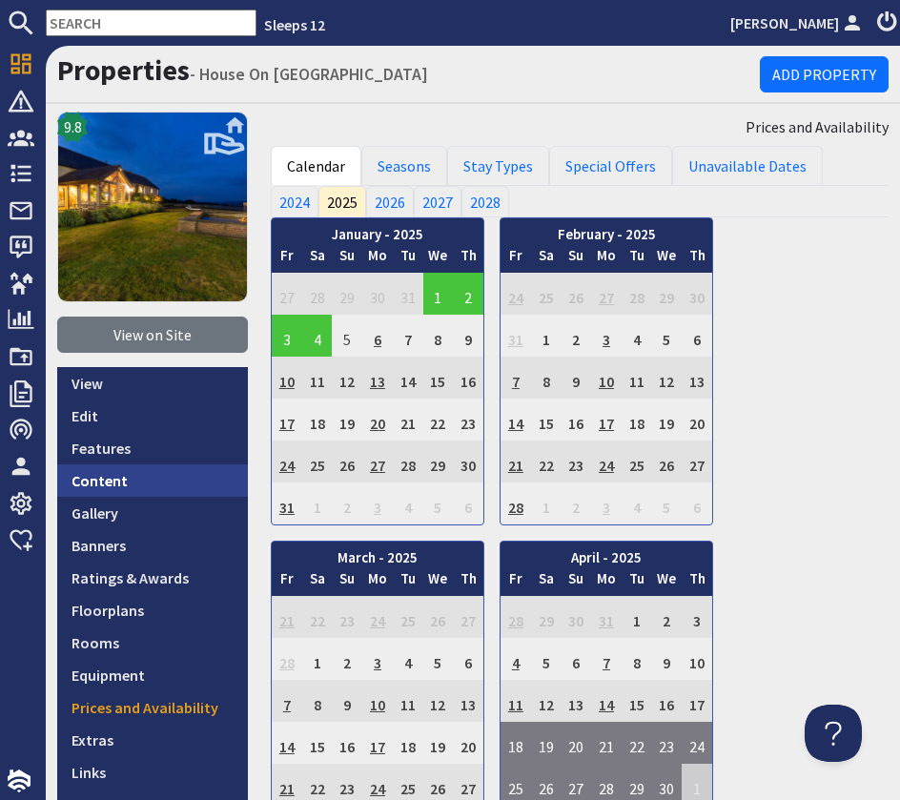
click at [152, 483] on link "Content" at bounding box center [152, 480] width 191 height 32
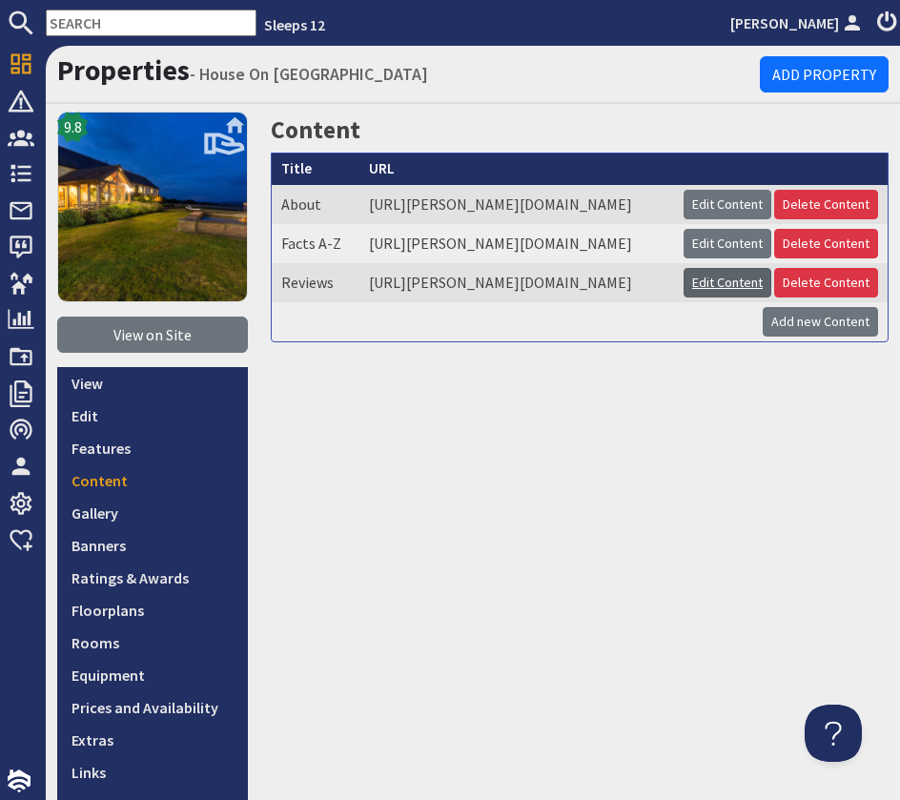
click at [709, 298] on link "Edit Content" at bounding box center [728, 283] width 88 height 30
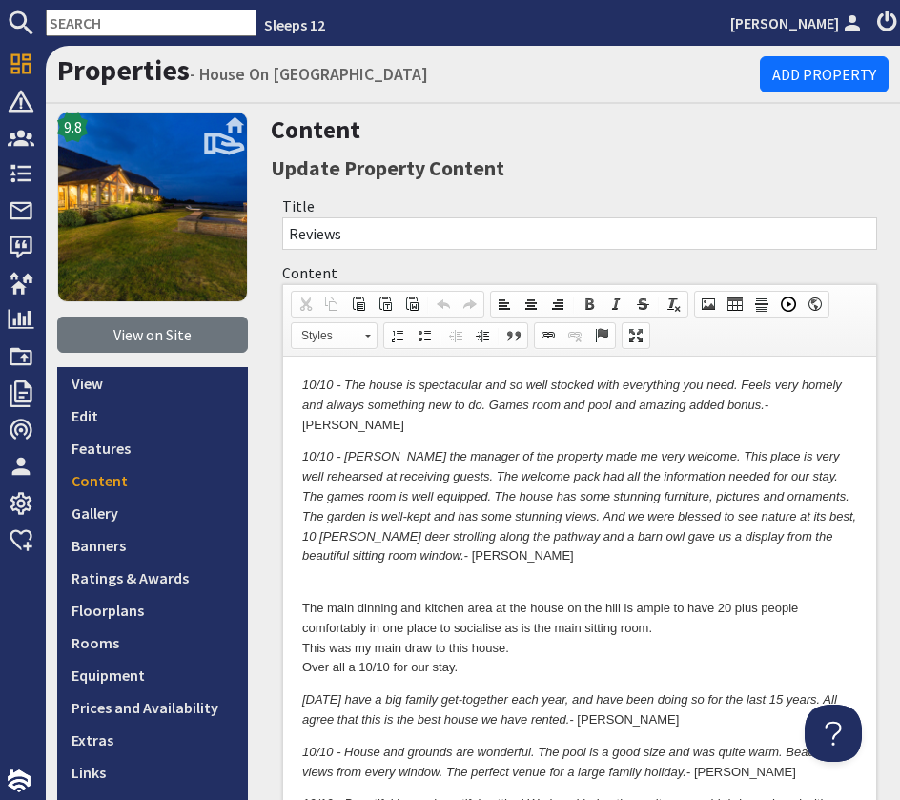
click at [307, 385] on em "10/10 - The house is spectacular and so well stocked with everything you need. …" at bounding box center [572, 395] width 540 height 34
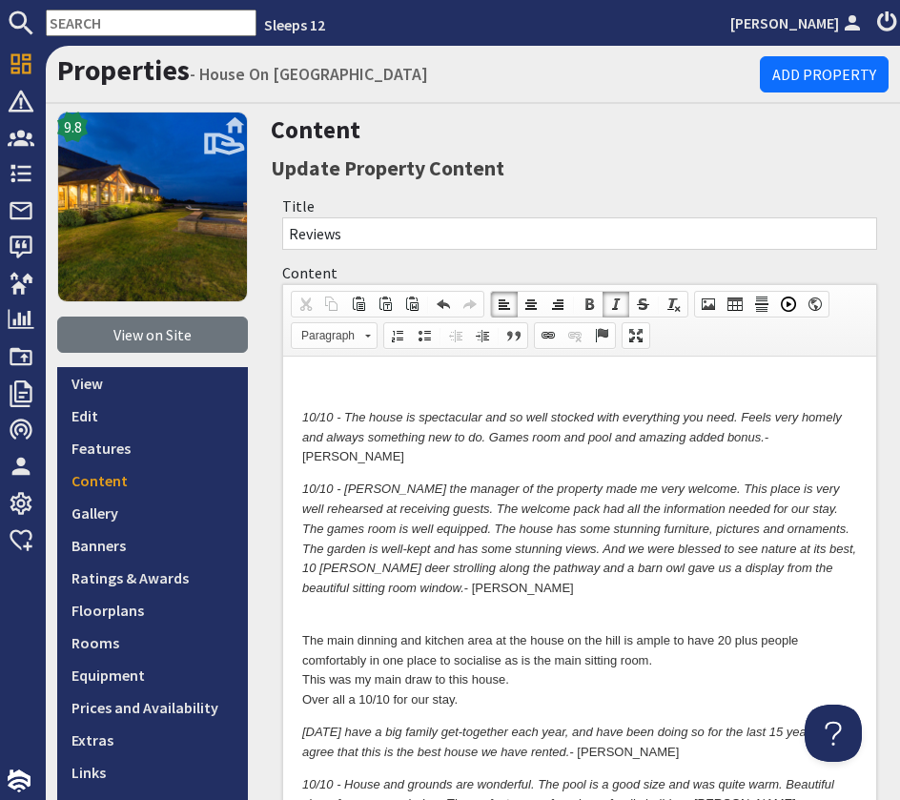
click at [338, 611] on p "The main dinning and kitchen area at the house on the hill is ample to have 20 …" at bounding box center [579, 660] width 555 height 99
click at [303, 378] on p at bounding box center [579, 386] width 555 height 20
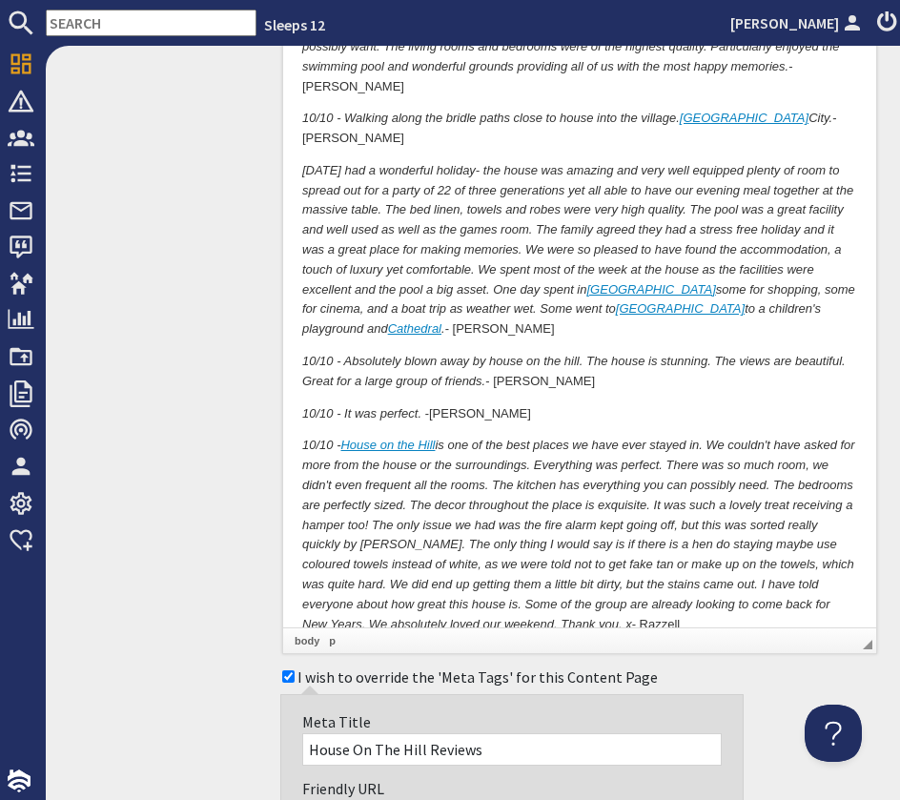
scroll to position [1665, 0]
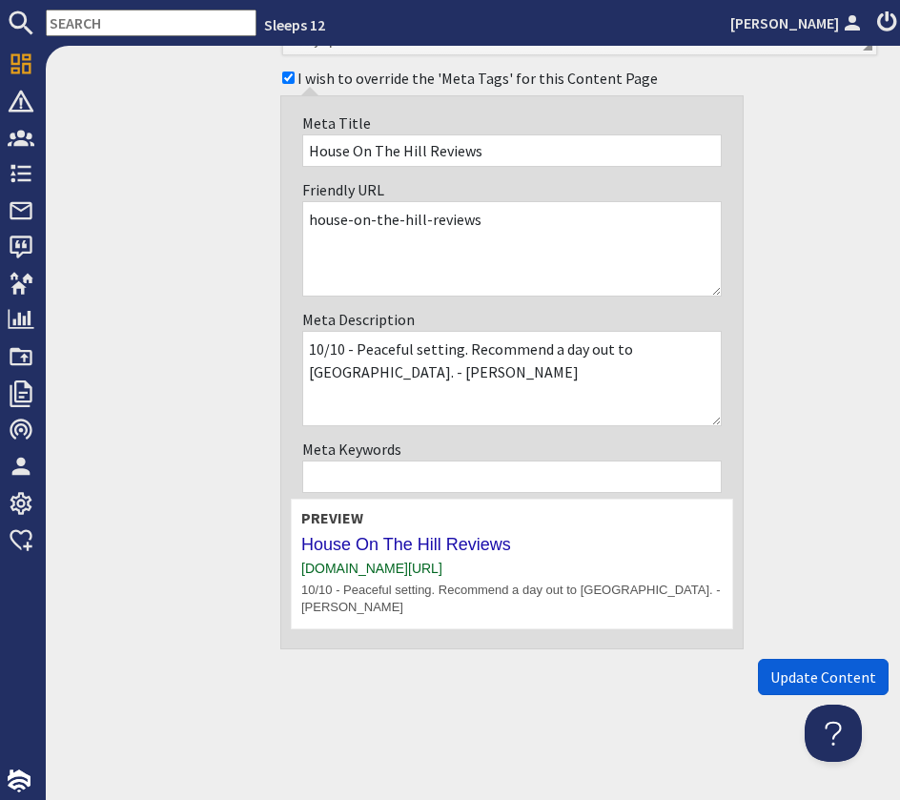
click at [805, 677] on span "Update Content" at bounding box center [823, 677] width 106 height 19
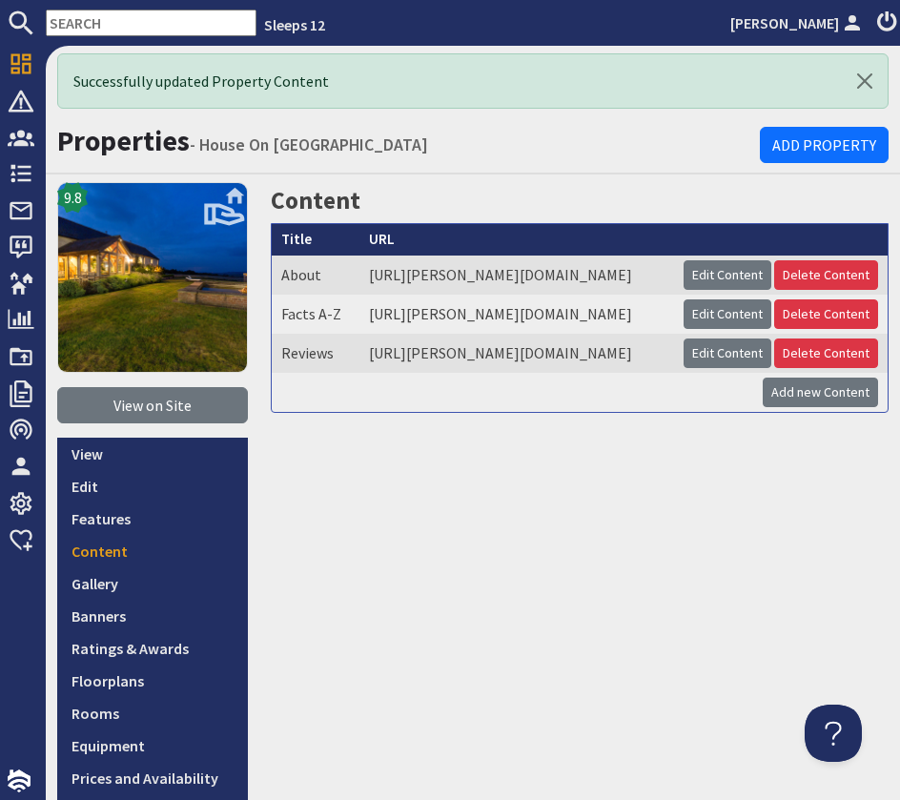
click at [92, 21] on input "text" at bounding box center [151, 23] width 211 height 27
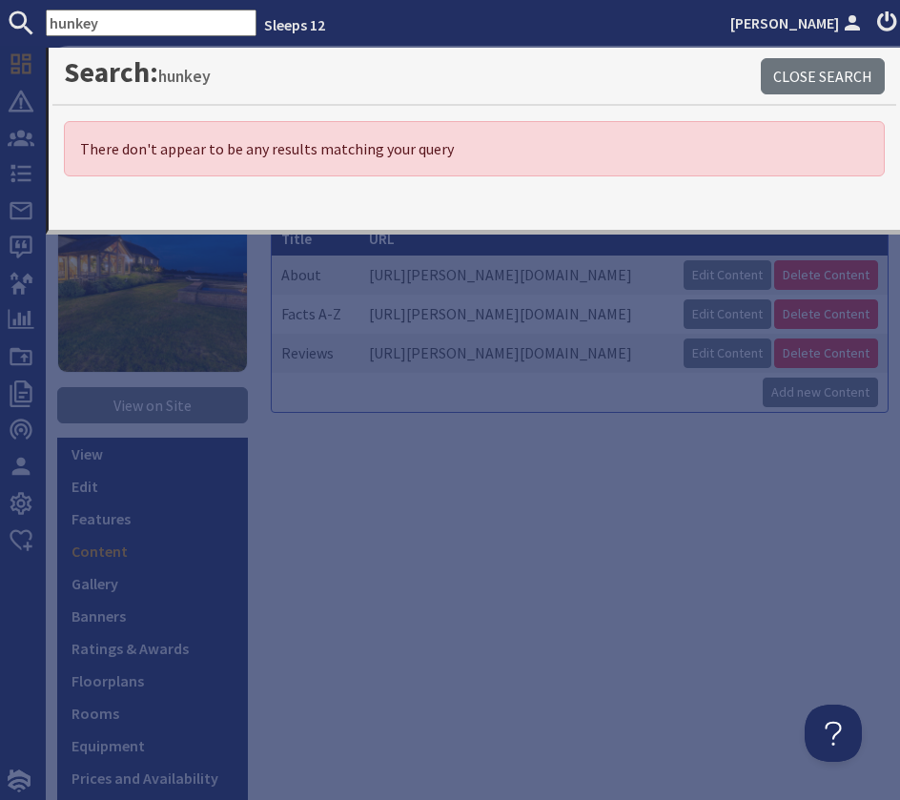
click at [93, 24] on input "hunkey" at bounding box center [151, 23] width 211 height 27
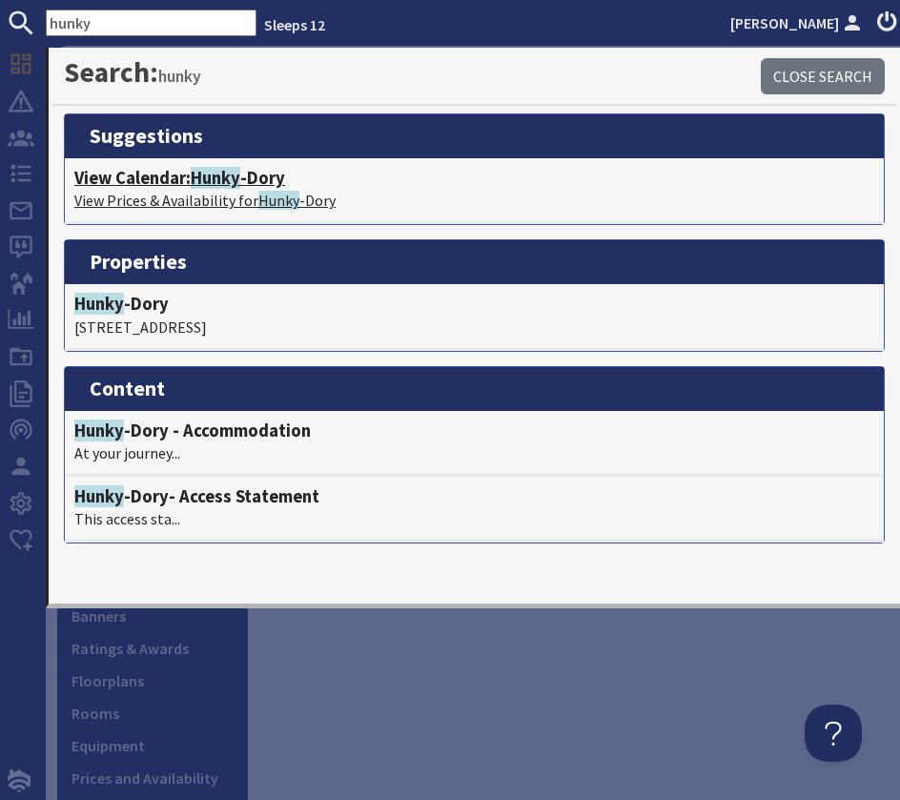
type input "hunky"
click at [179, 173] on h4 "View Calendar: Hunky -Dory" at bounding box center [474, 178] width 800 height 21
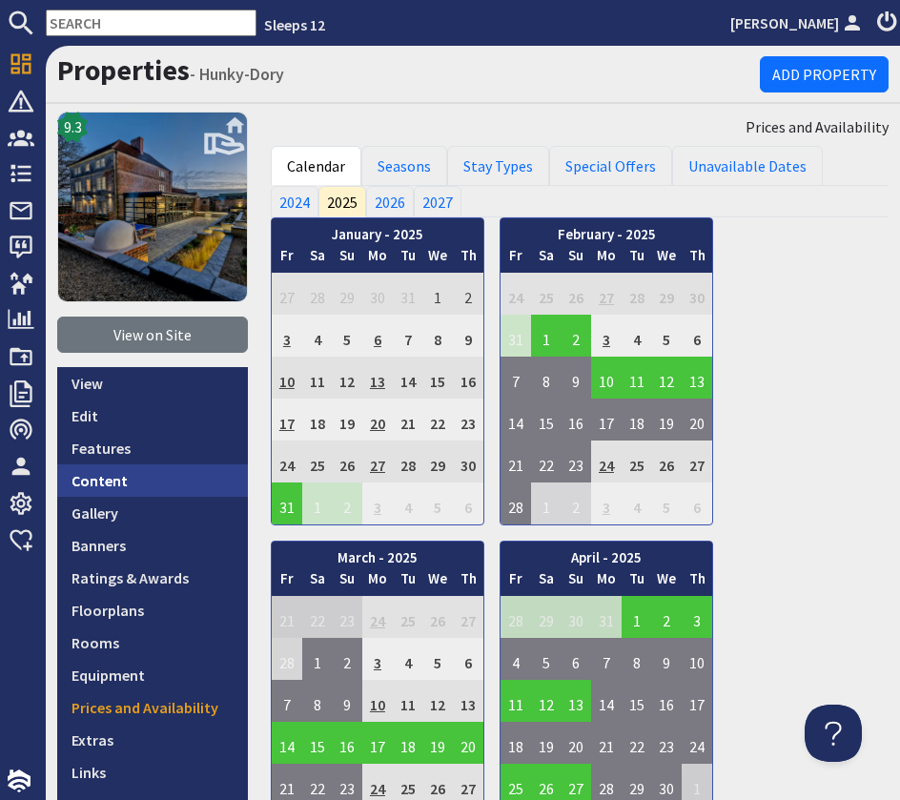
click at [148, 473] on link "Content" at bounding box center [152, 480] width 191 height 32
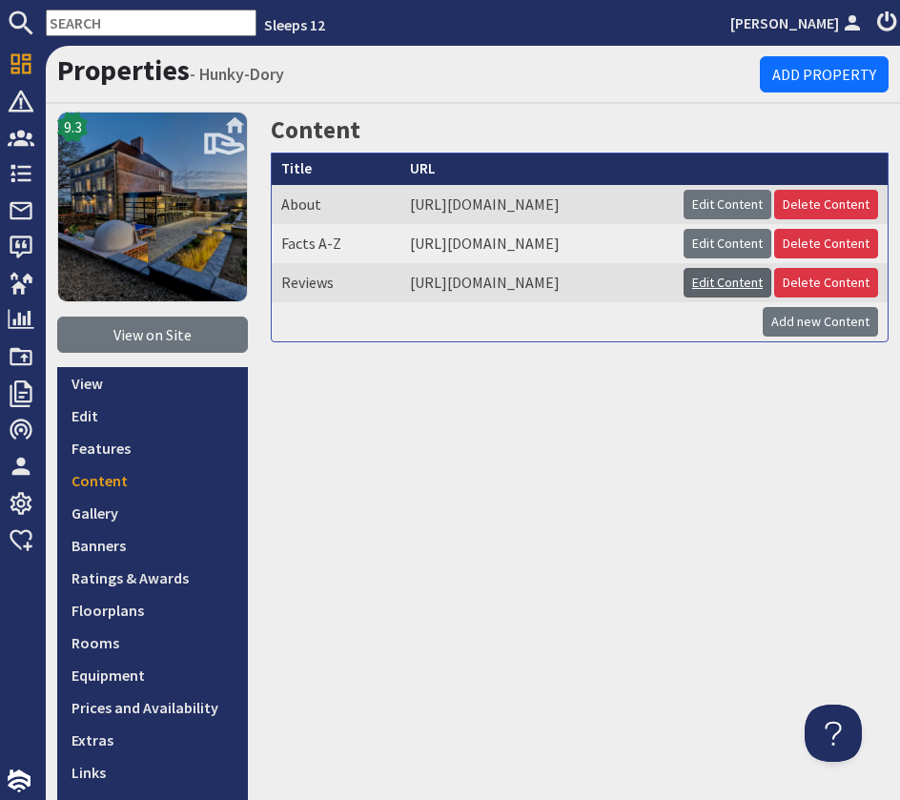
click at [713, 298] on link "Edit Content" at bounding box center [728, 283] width 88 height 30
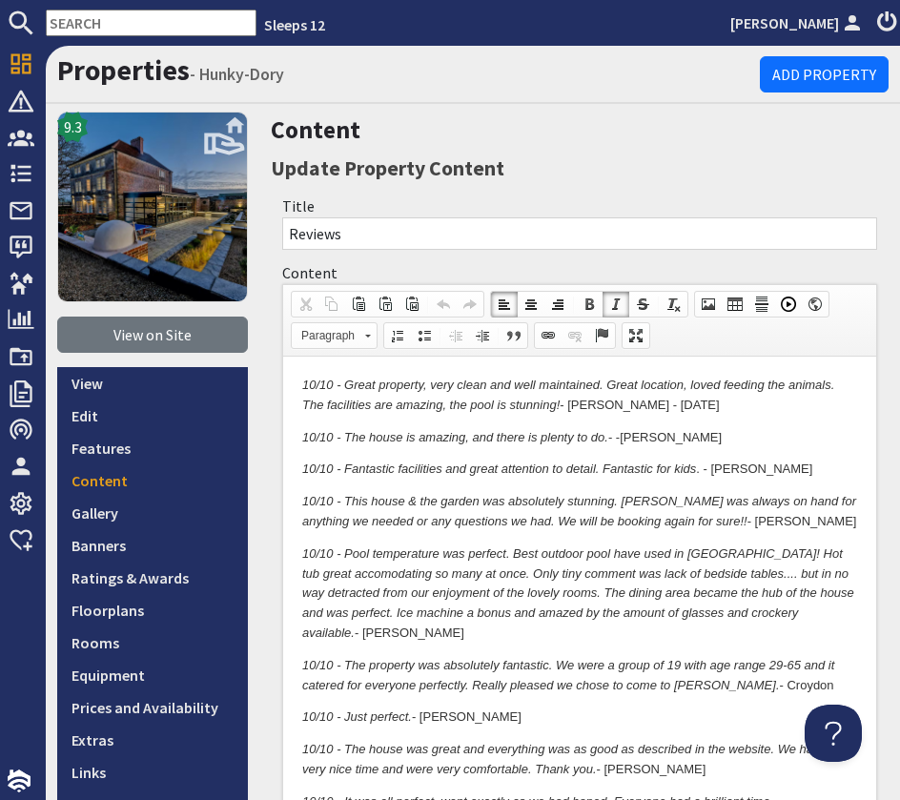
click at [304, 385] on em "10/10 - Great property, very clean and well maintained. Great location, loved f…" at bounding box center [568, 395] width 532 height 34
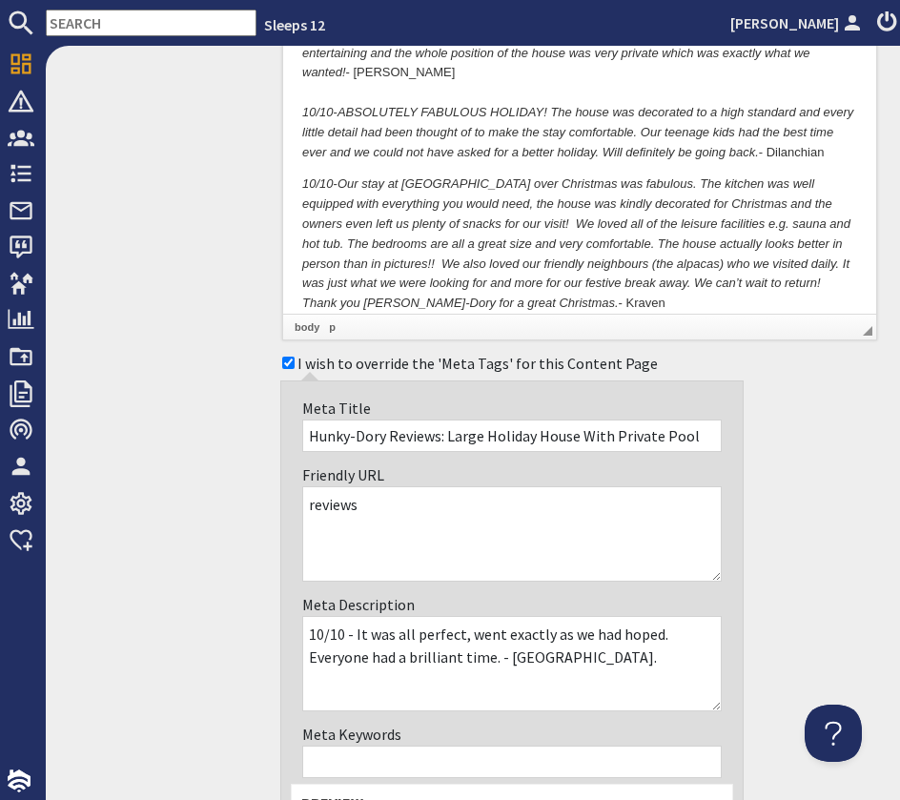
scroll to position [1520, 0]
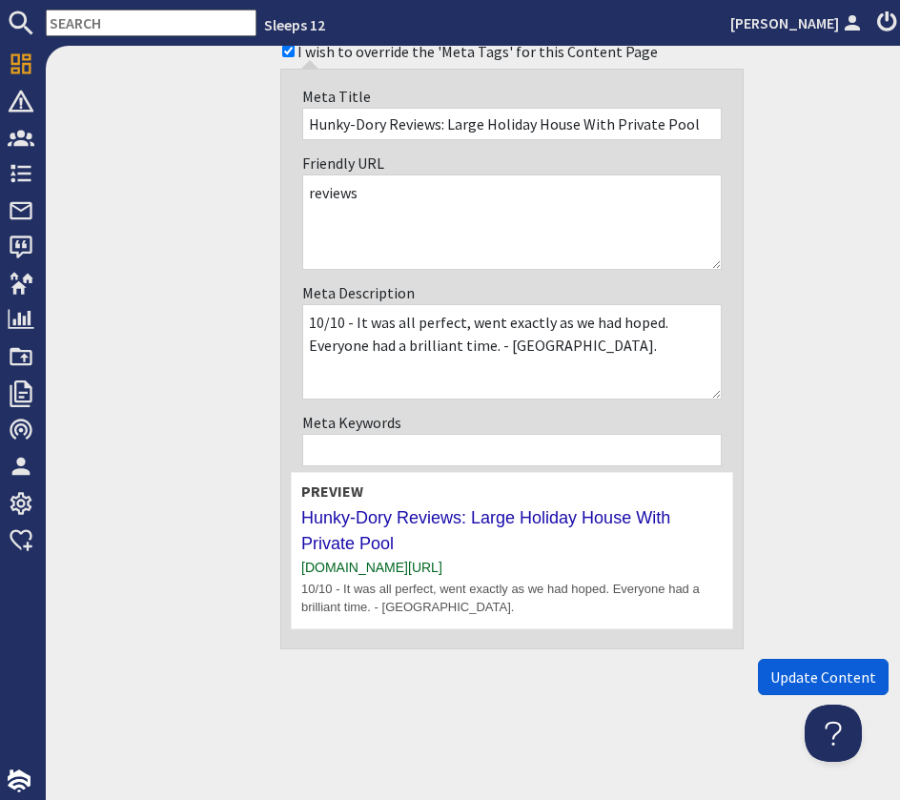
click at [825, 676] on span "Update Content" at bounding box center [823, 677] width 106 height 19
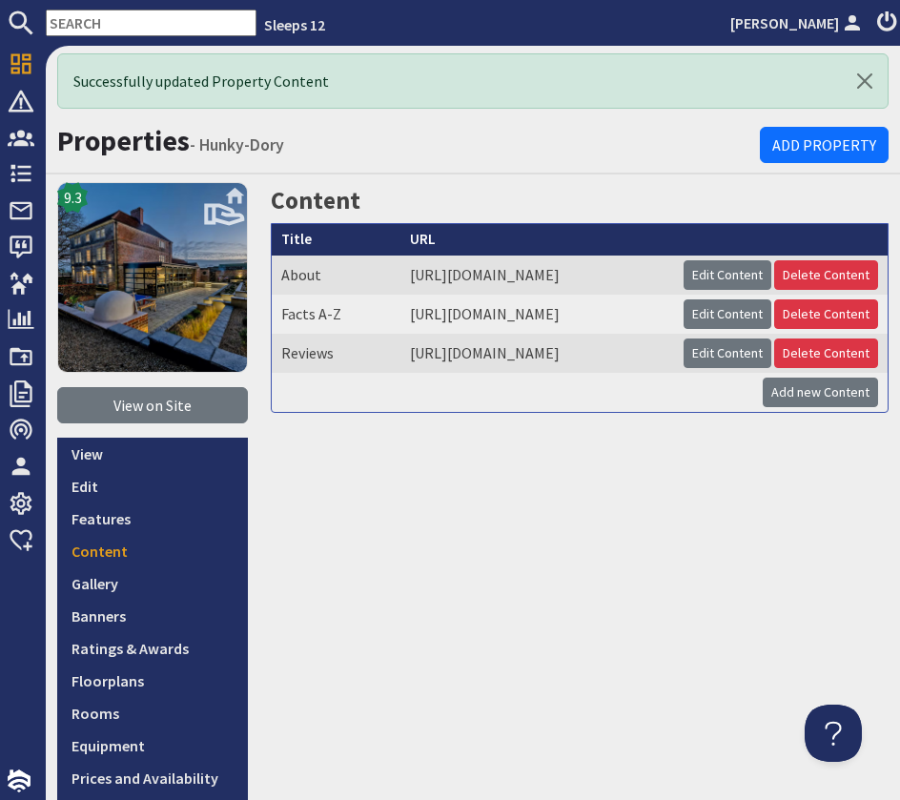
click at [134, 22] on input "text" at bounding box center [151, 23] width 211 height 27
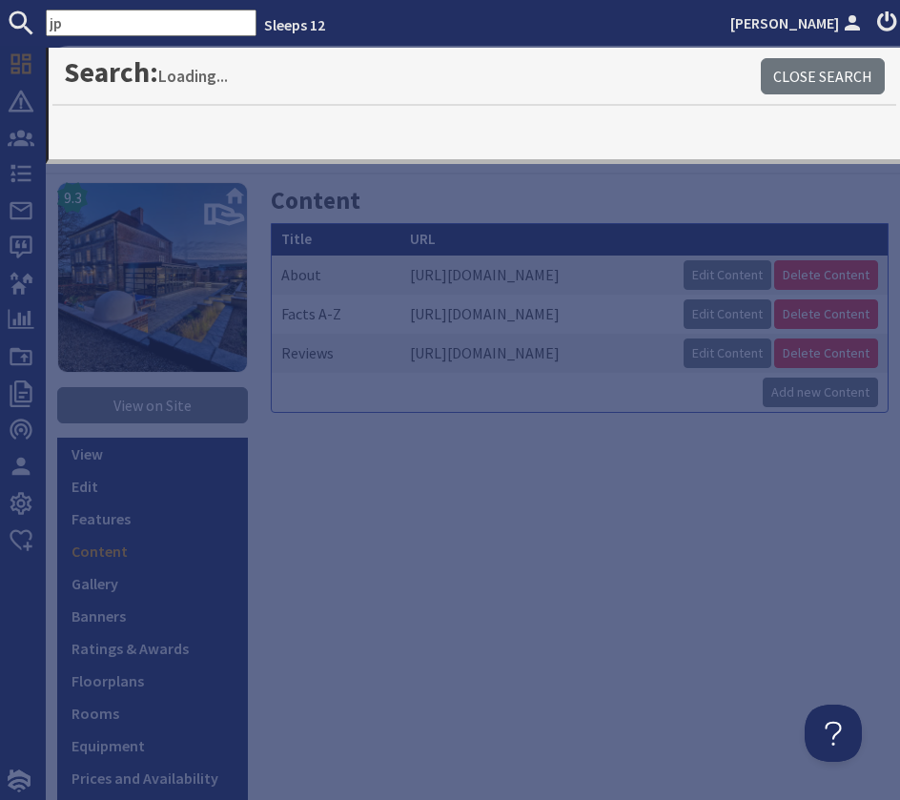
type input "j"
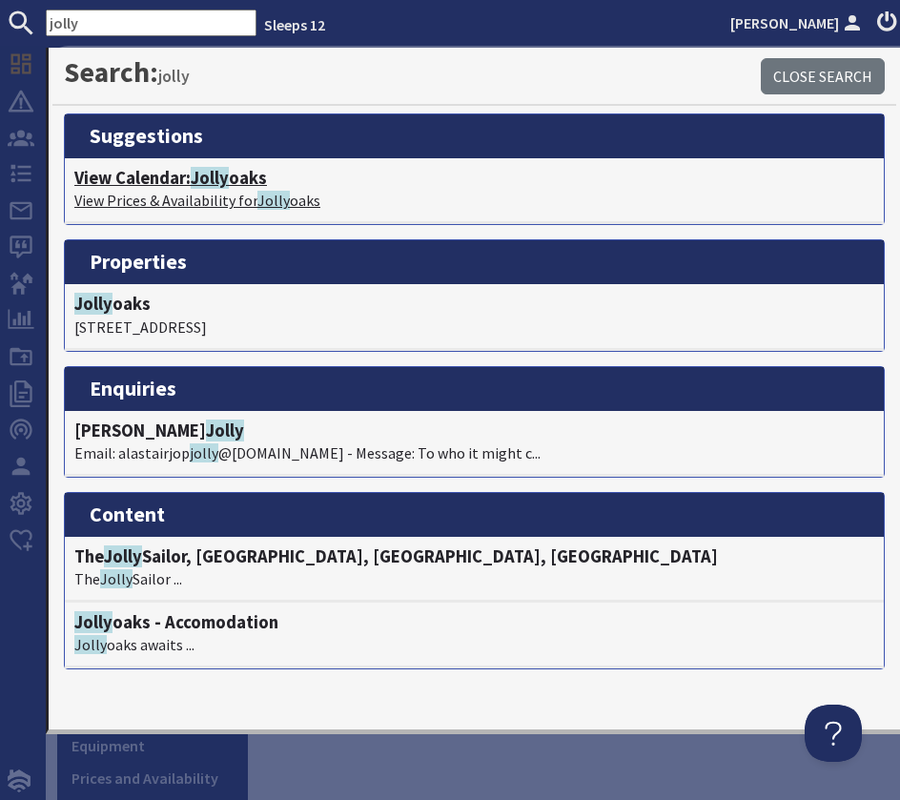
type input "jolly"
click at [187, 176] on h4 "View Calendar: Jolly oaks" at bounding box center [474, 178] width 800 height 21
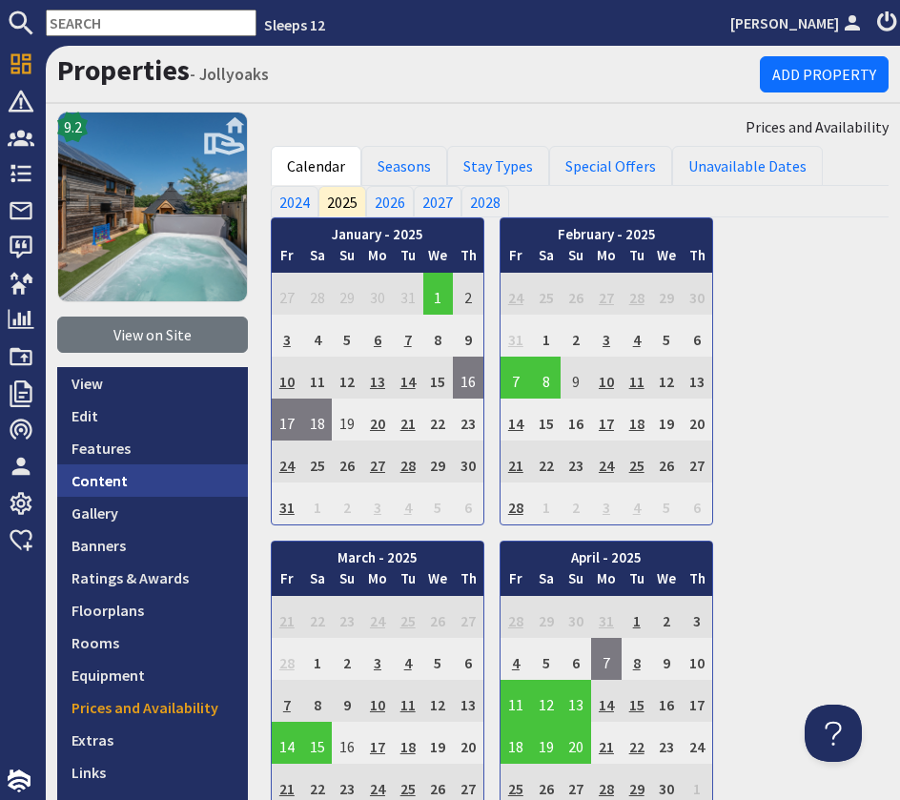
click at [98, 481] on link "Content" at bounding box center [152, 480] width 191 height 32
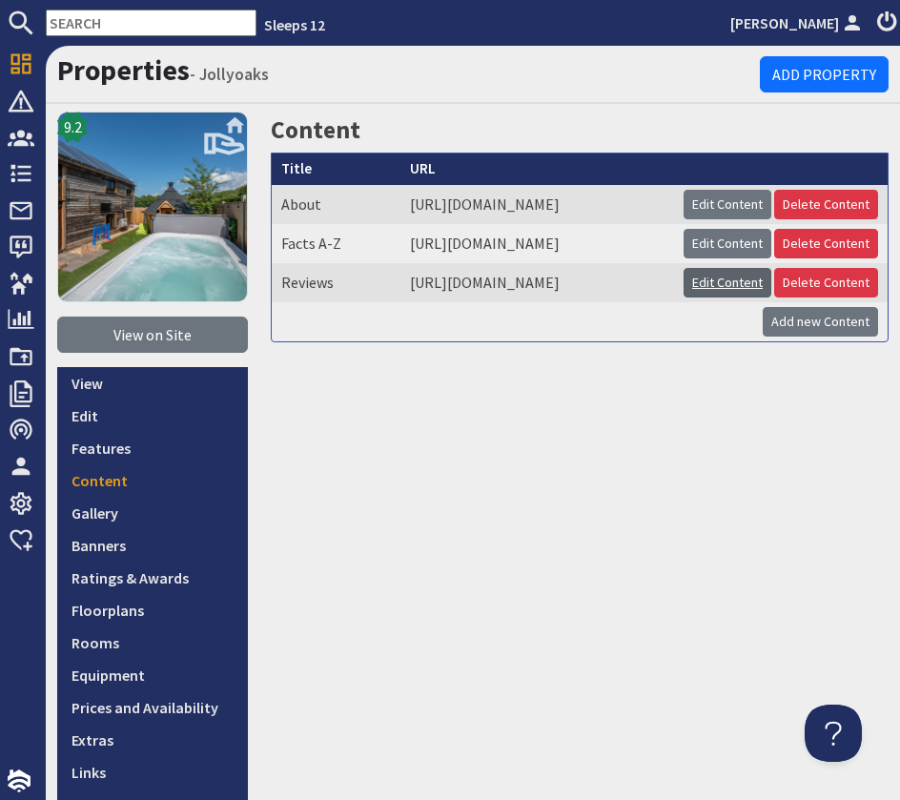
click at [771, 298] on link "Edit Content" at bounding box center [728, 283] width 88 height 30
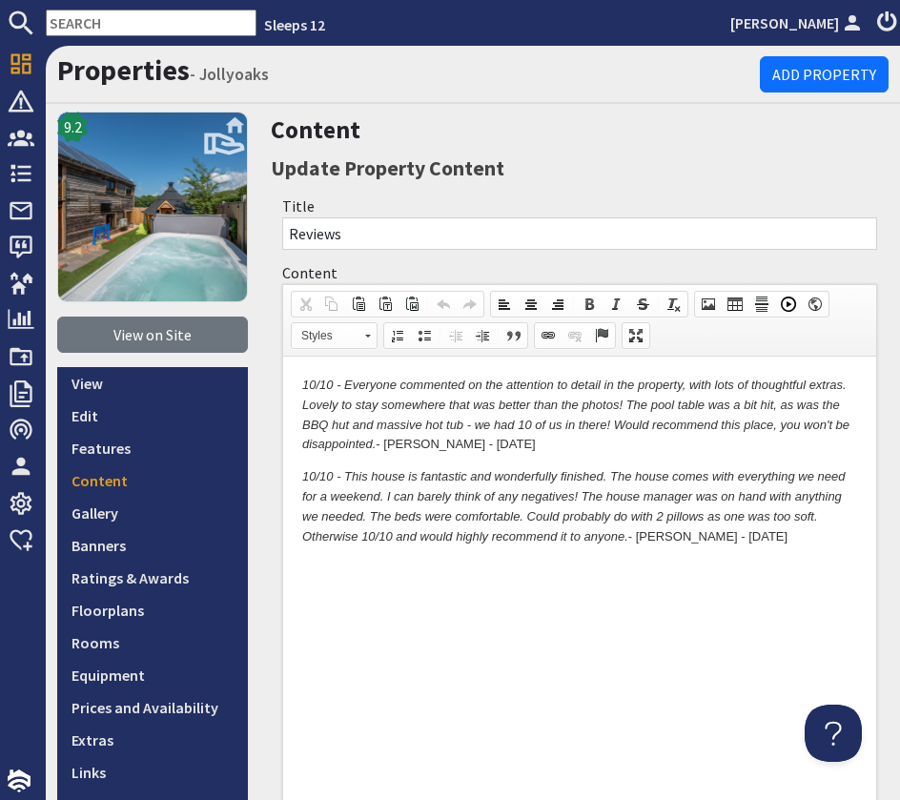
click at [309, 387] on em "10/10 - Everyone commented on the attention to detail in the property, with lot…" at bounding box center [575, 414] width 547 height 73
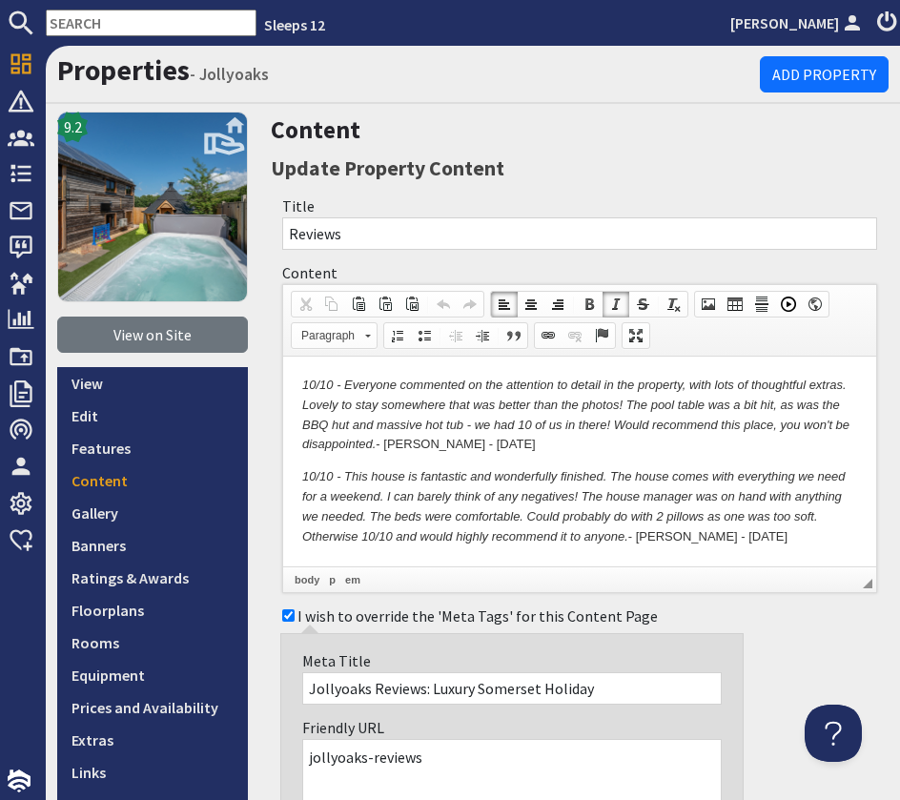
click at [301, 381] on html "10/10 - Everyone commented on the attention to detail in the property, with lot…" at bounding box center [579, 461] width 593 height 209
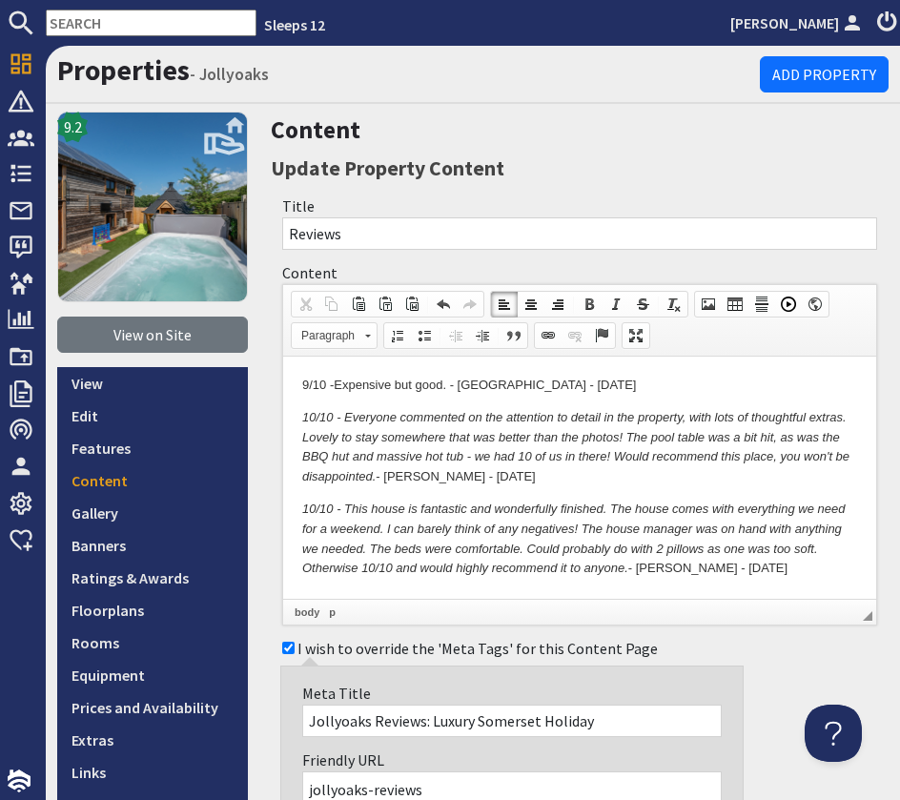
scroll to position [554, 0]
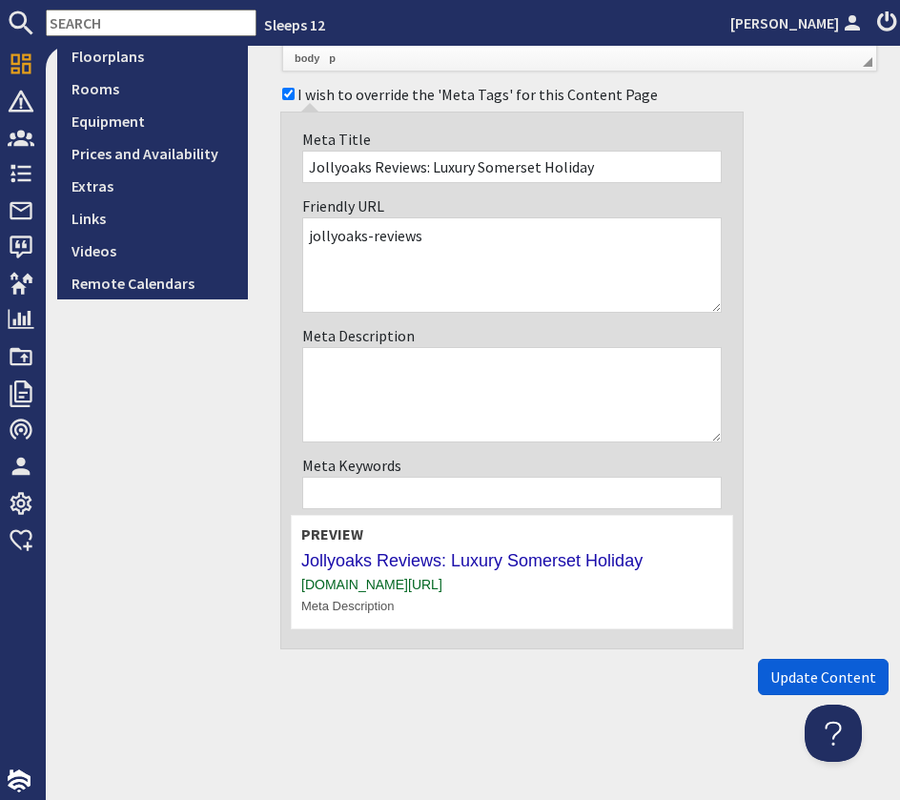
click at [810, 668] on span "Update Content" at bounding box center [823, 677] width 106 height 19
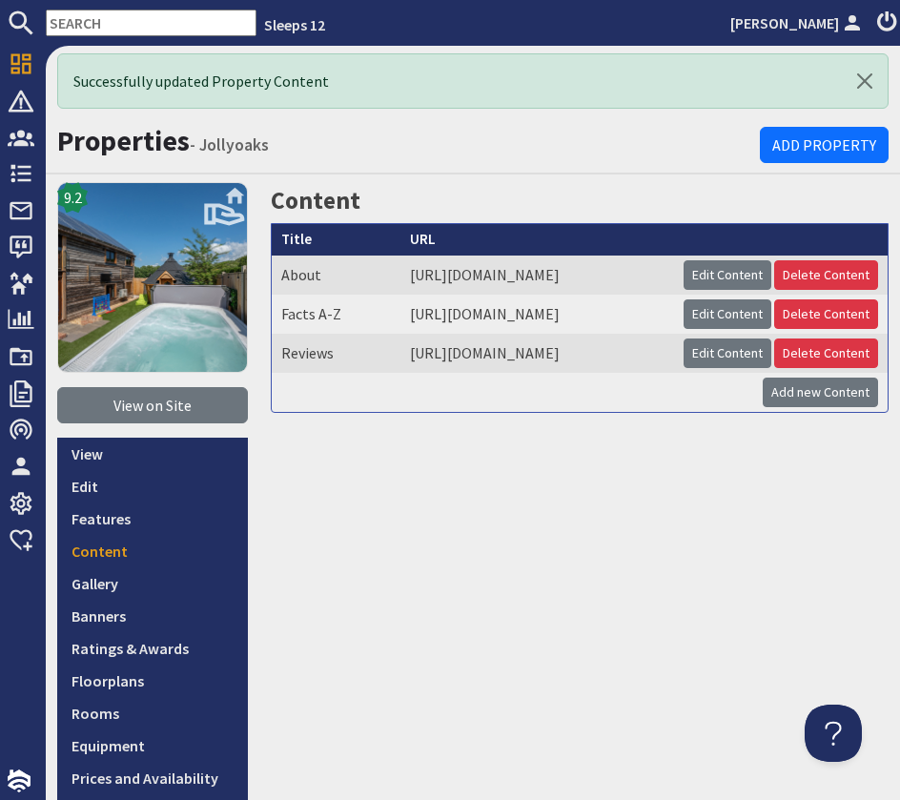
click at [111, 22] on input "text" at bounding box center [151, 23] width 211 height 27
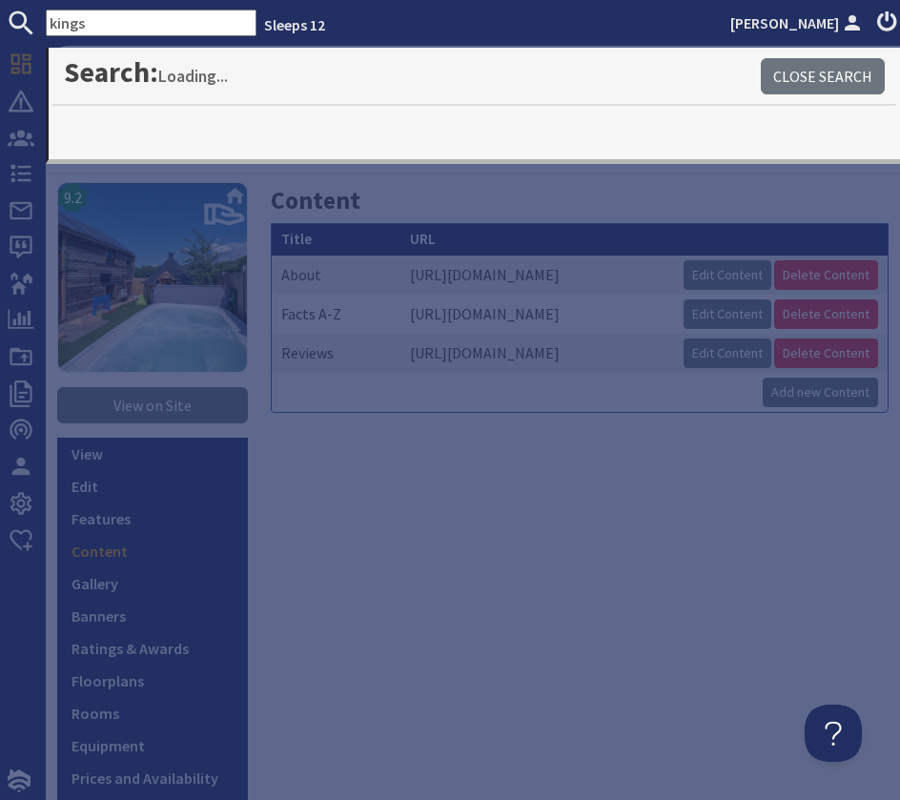
type input "kings"
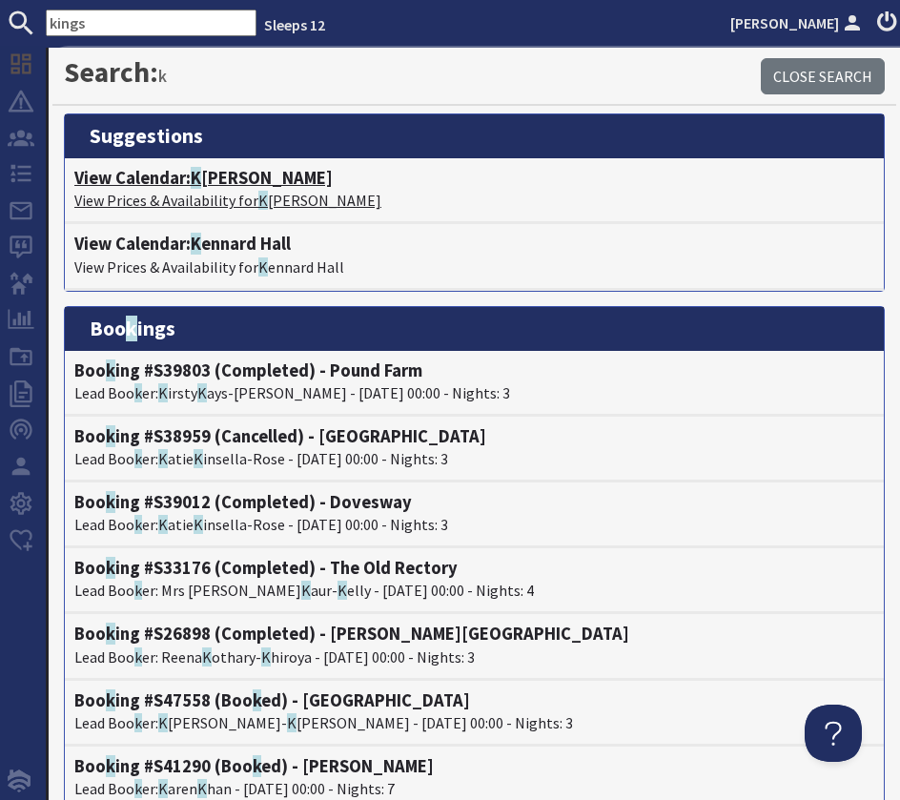
click at [217, 177] on h4 "View Calendar: K ingshay Barton" at bounding box center [474, 178] width 800 height 21
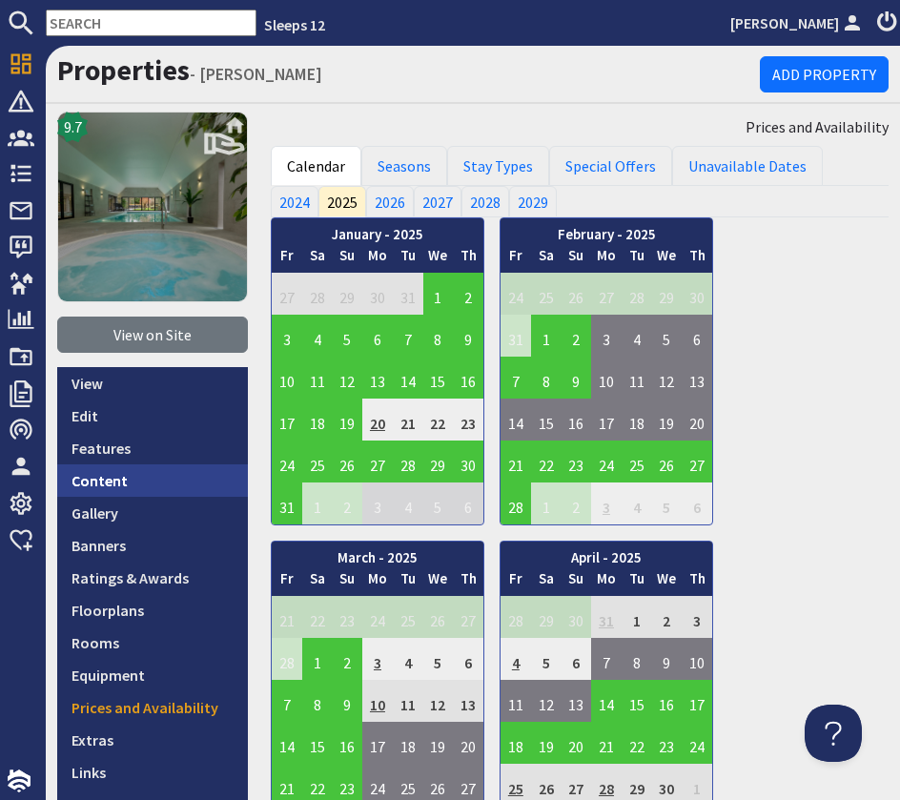
click at [121, 484] on link "Content" at bounding box center [152, 480] width 191 height 32
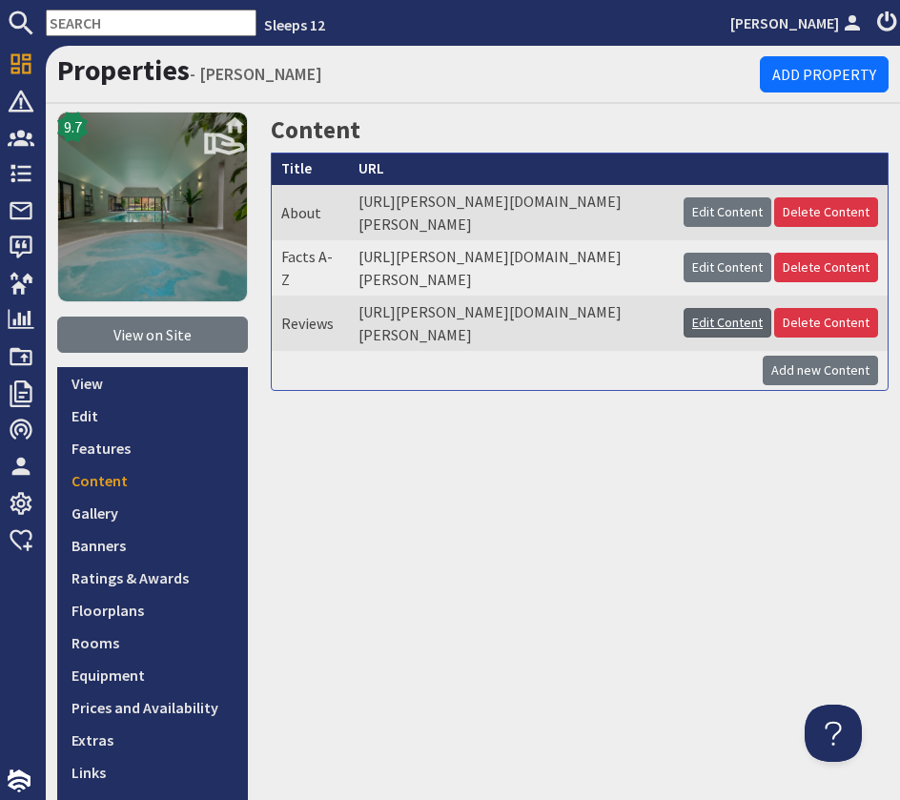
click at [703, 338] on link "Edit Content" at bounding box center [728, 323] width 88 height 30
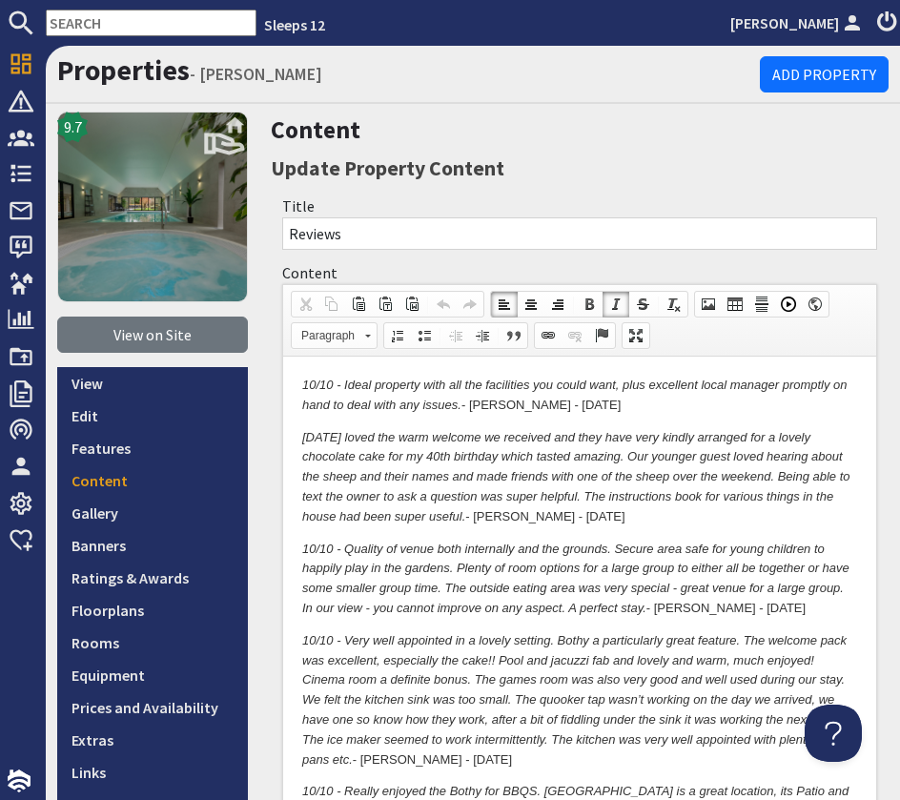
click at [565, 409] on p "10/10 - Ideal property with all the facilities you could want, plus excellent l…" at bounding box center [579, 396] width 555 height 40
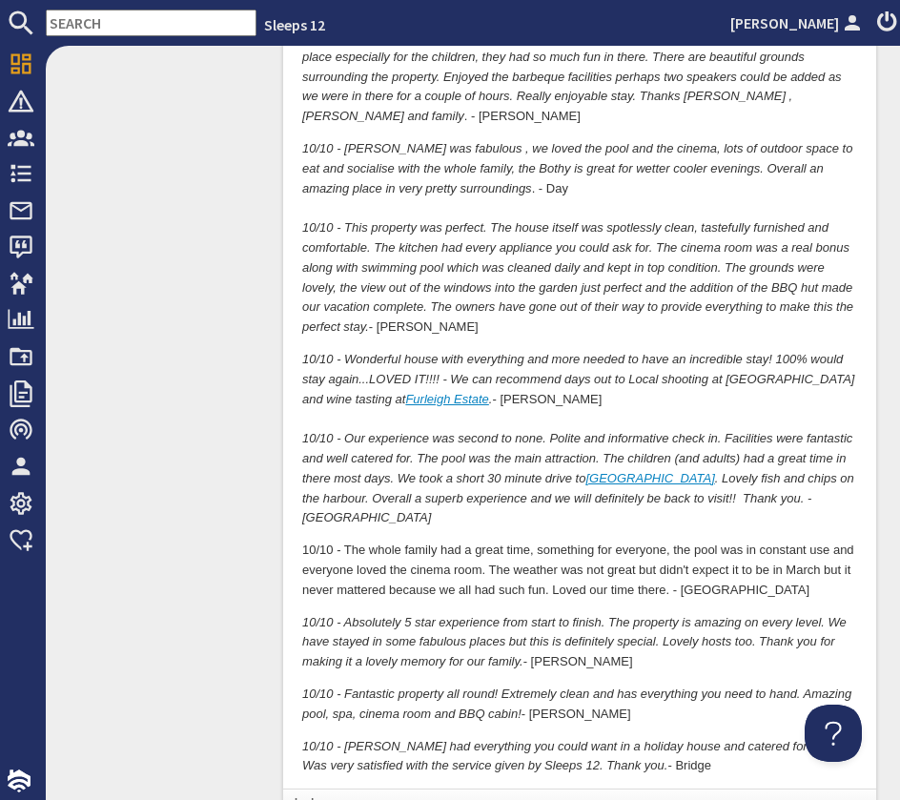
scroll to position [4120, 0]
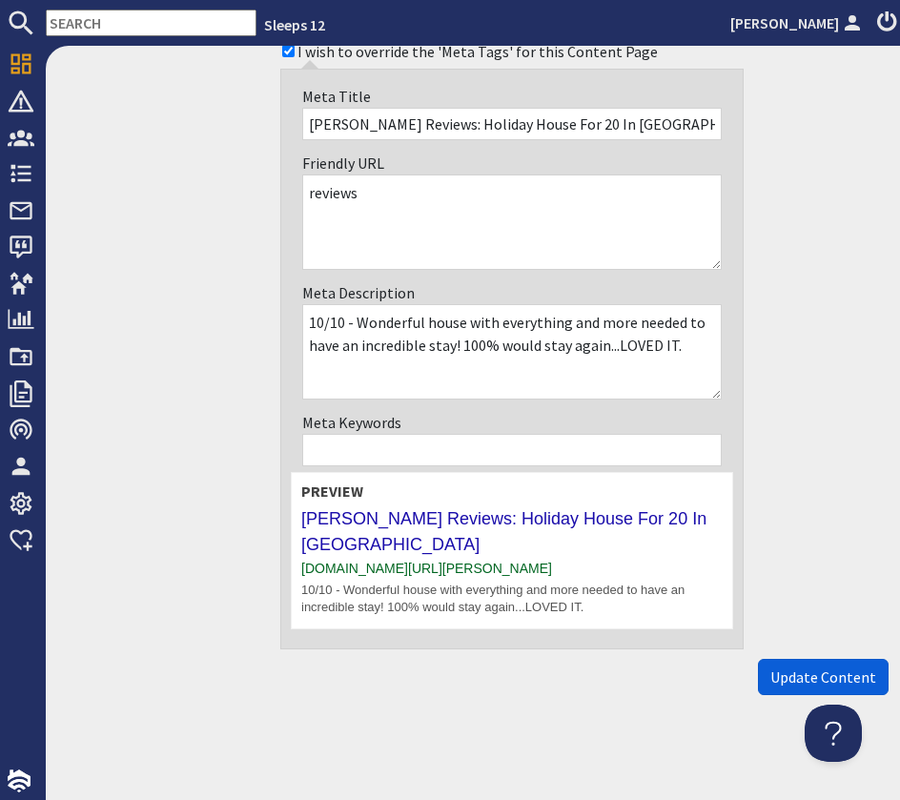
click at [800, 674] on span "Update Content" at bounding box center [823, 677] width 106 height 19
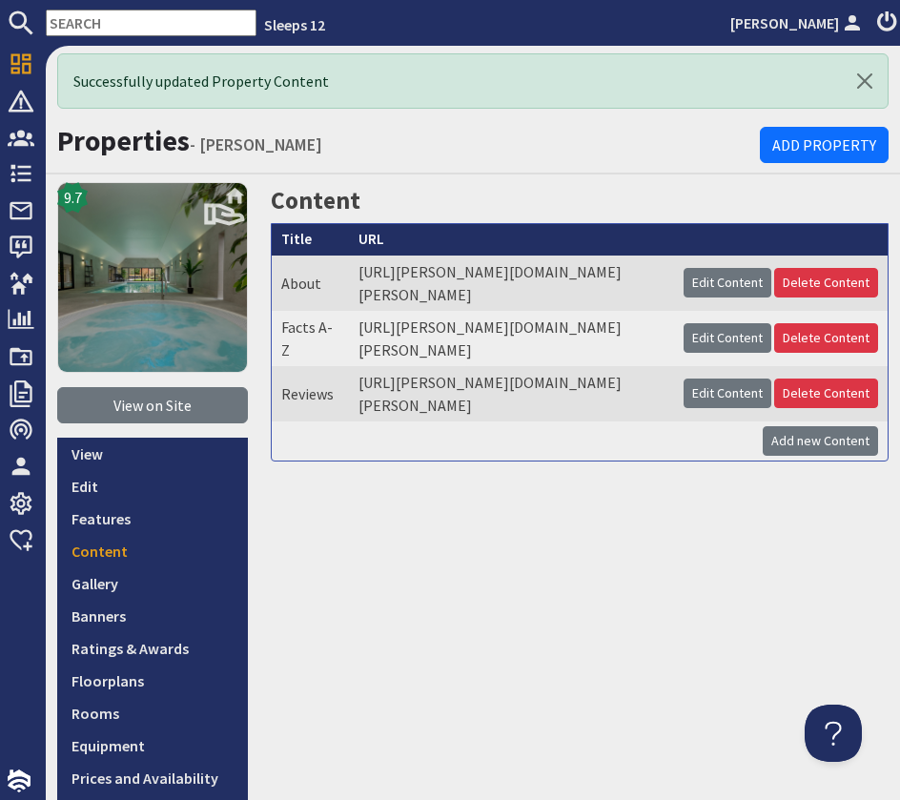
click at [120, 31] on input "text" at bounding box center [151, 23] width 211 height 27
click at [121, 29] on input "text" at bounding box center [151, 23] width 211 height 27
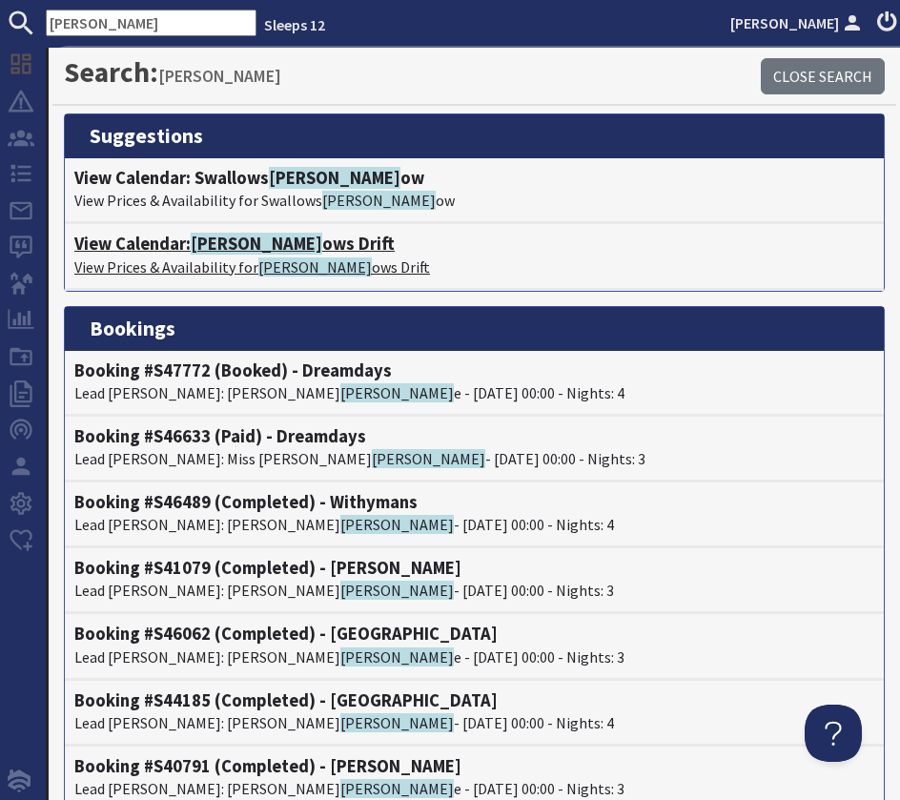
type input "mead"
click at [200, 243] on span "Mead" at bounding box center [257, 244] width 132 height 22
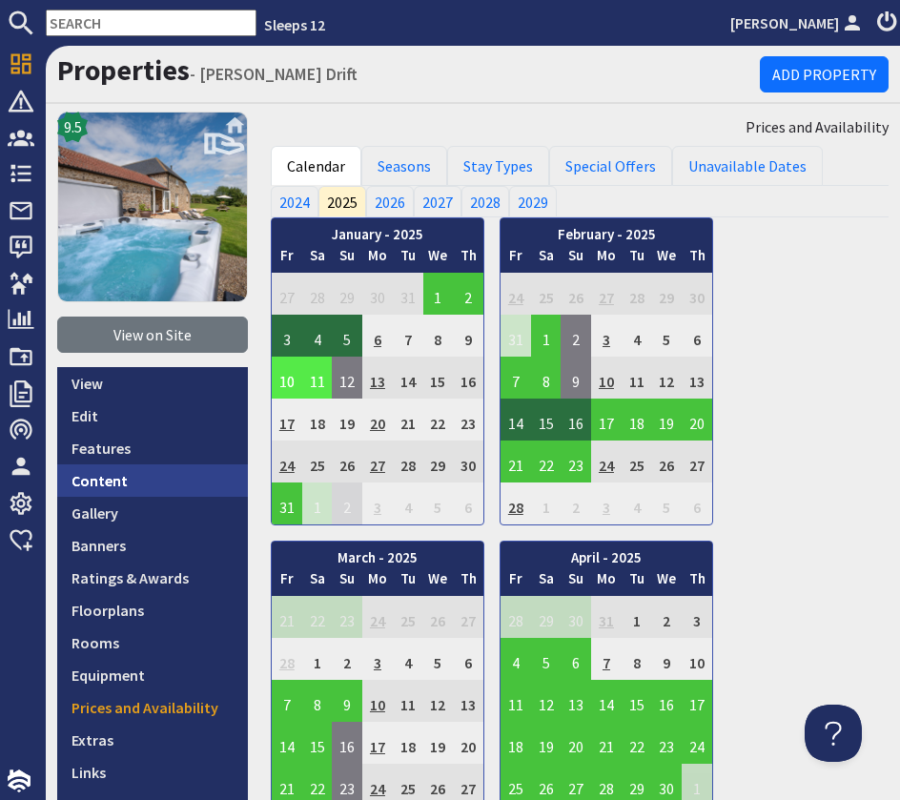
click at [148, 482] on link "Content" at bounding box center [152, 480] width 191 height 32
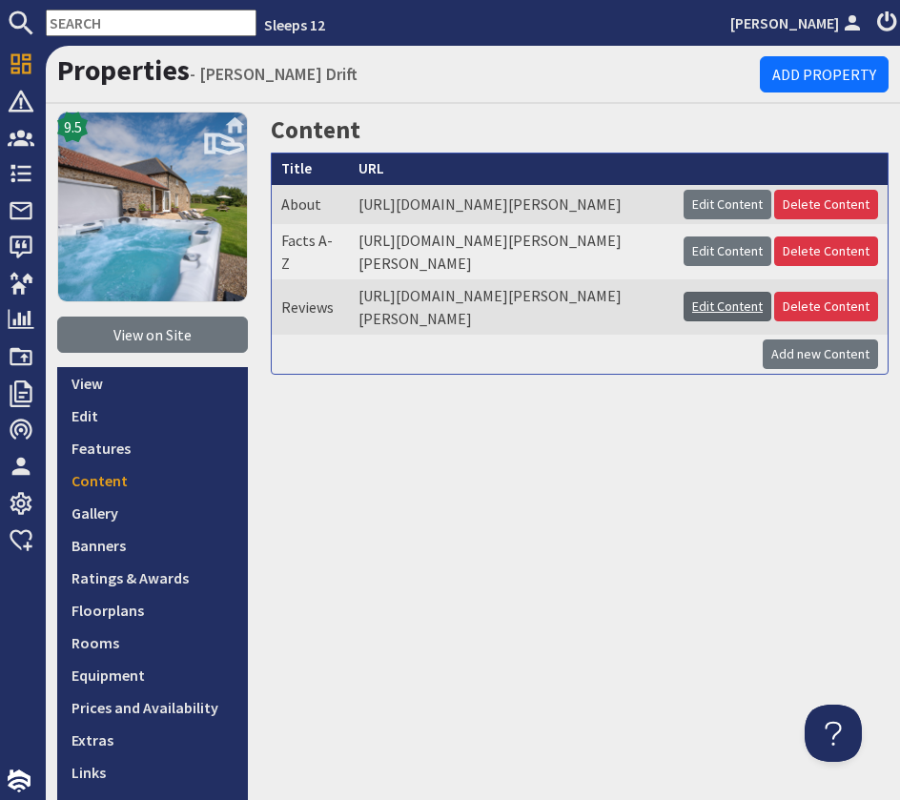
click at [733, 321] on link "Edit Content" at bounding box center [728, 307] width 88 height 30
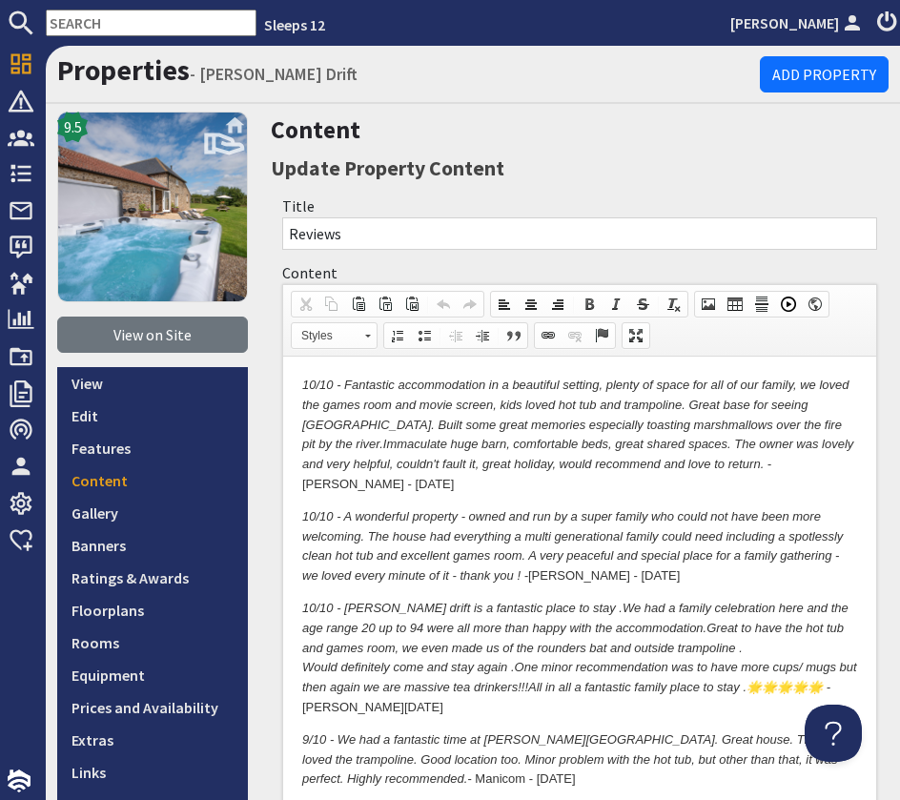
click at [724, 468] on p "10/10 - Fantastic accommodation in a beautiful setting, plenty of space for all…" at bounding box center [579, 435] width 555 height 119
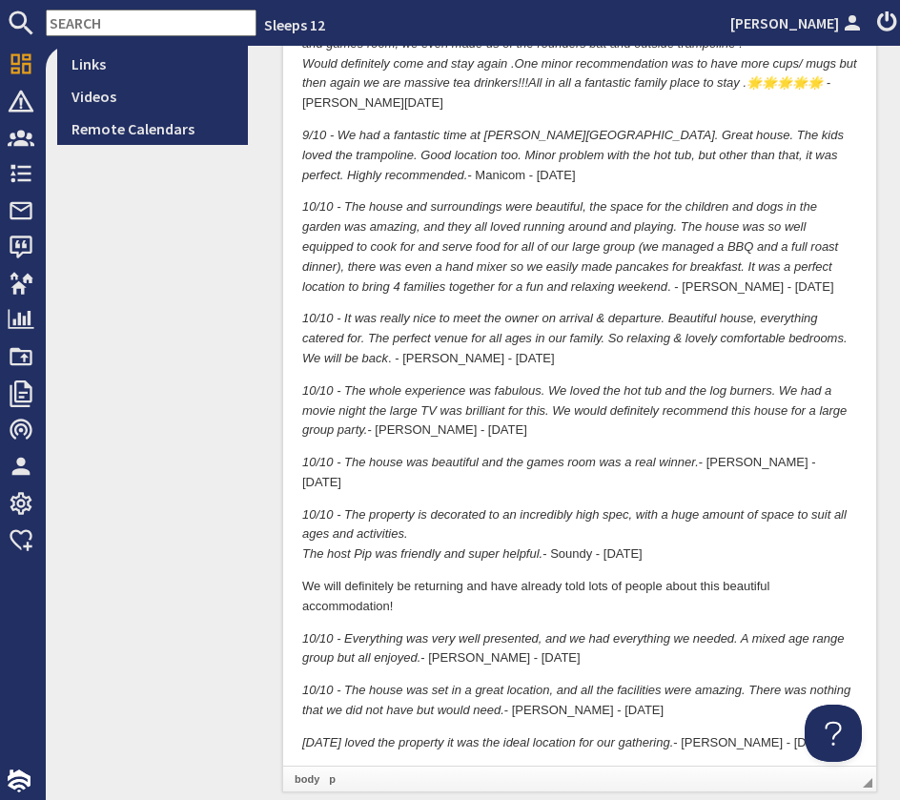
scroll to position [1449, 0]
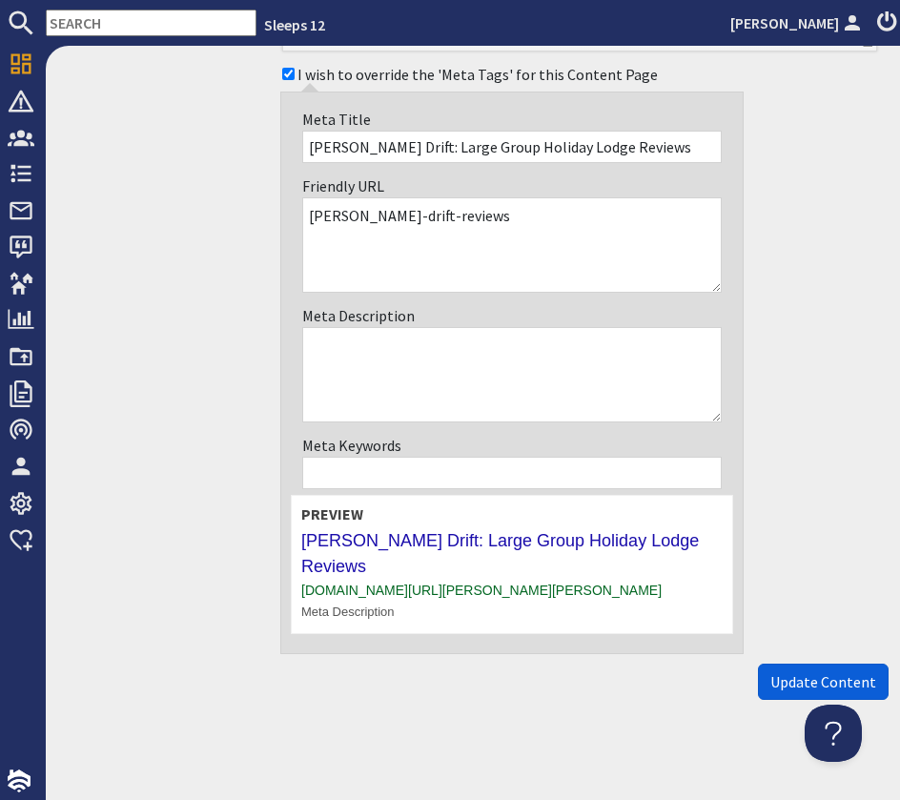
click at [811, 672] on span "Update Content" at bounding box center [823, 681] width 106 height 19
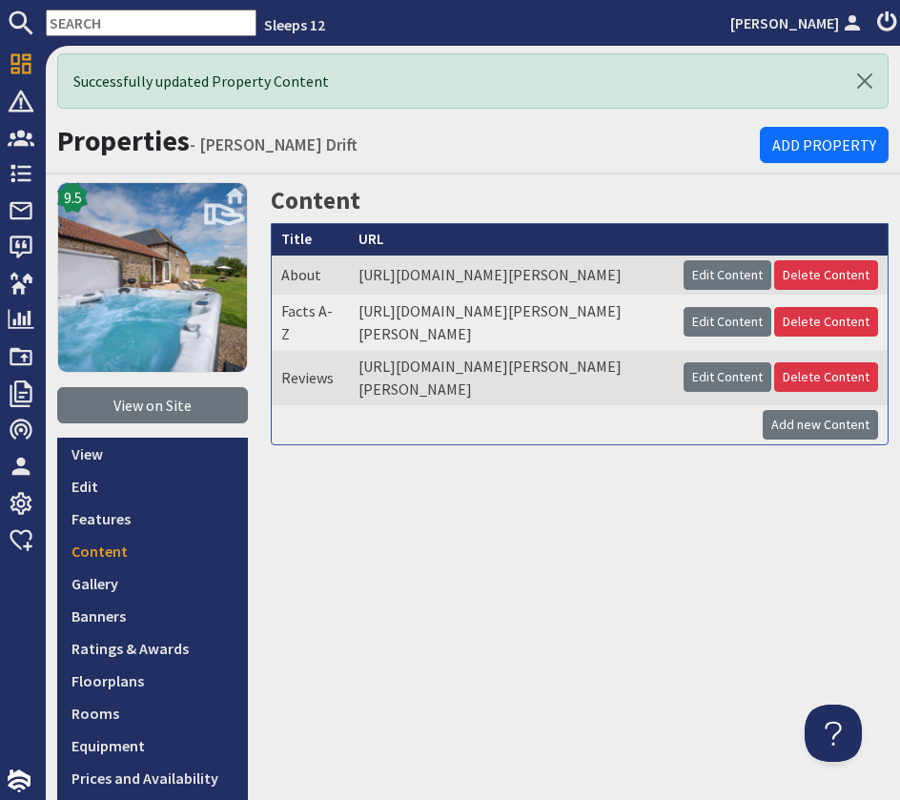
click at [98, 23] on input "text" at bounding box center [151, 23] width 211 height 27
type input "d"
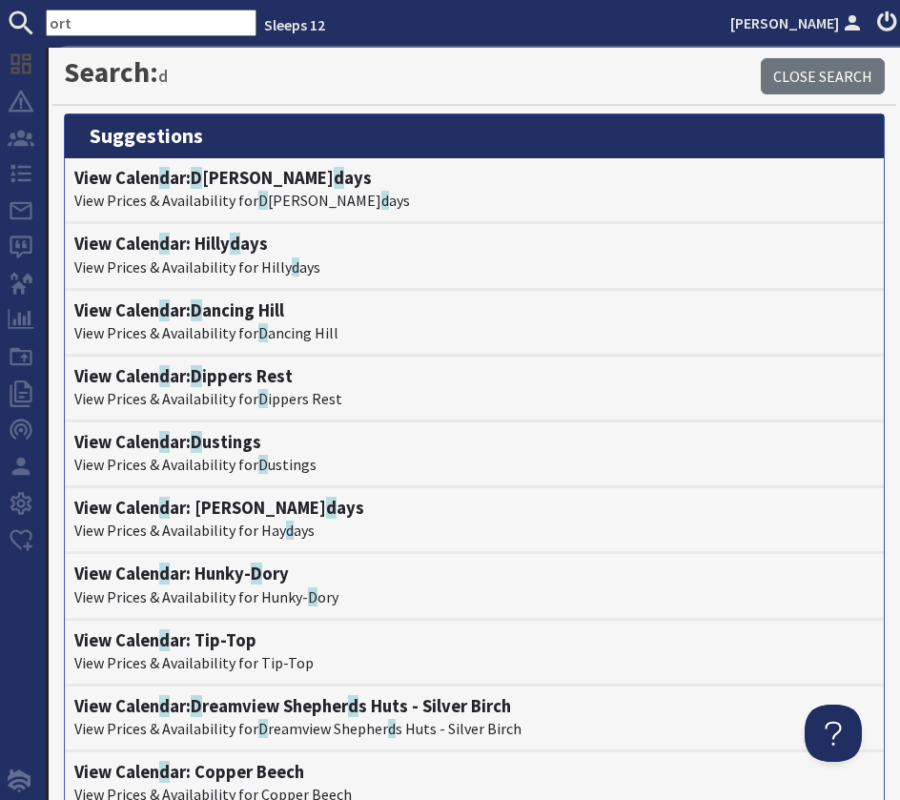
type input "ort"
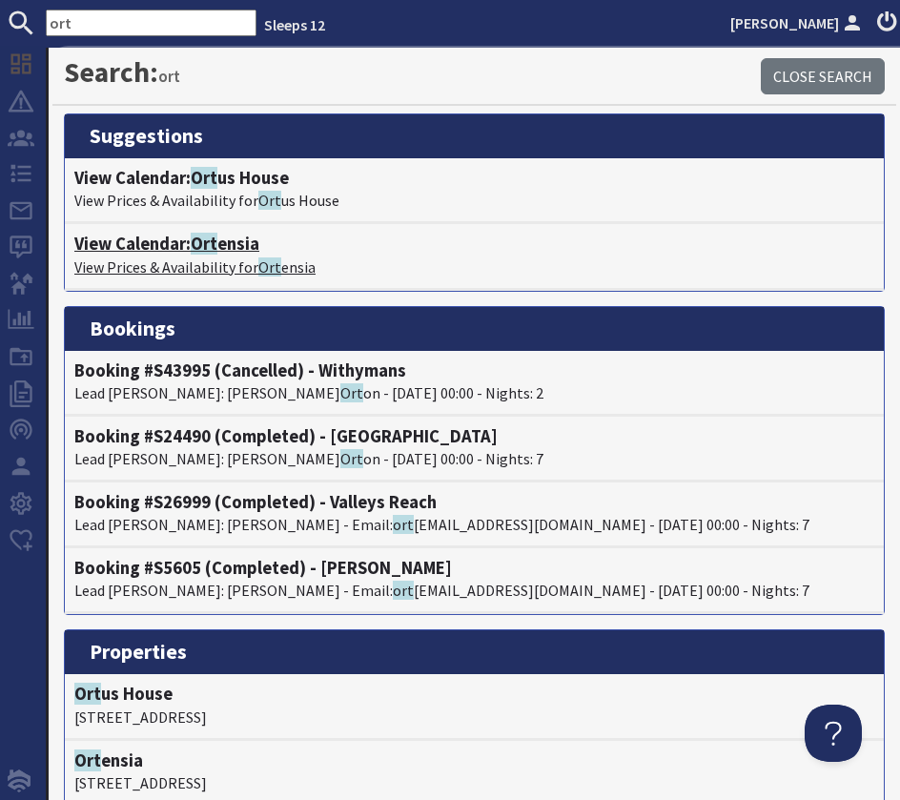
click at [191, 248] on h4 "View Calendar: Ort ensia" at bounding box center [474, 244] width 800 height 21
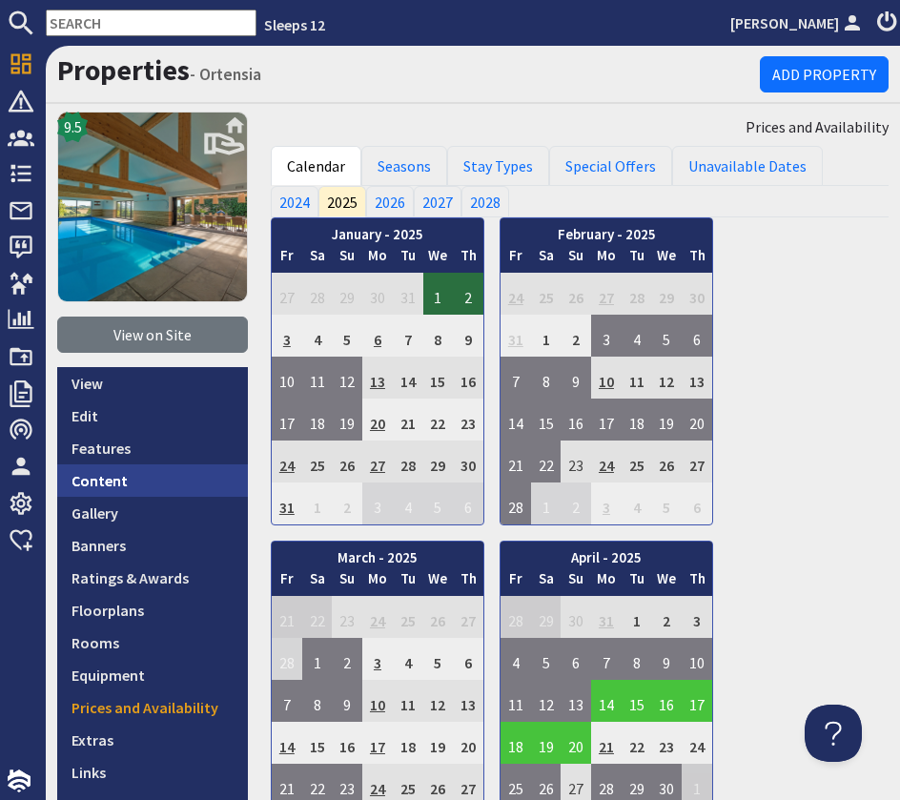
click at [166, 473] on link "Content" at bounding box center [152, 480] width 191 height 32
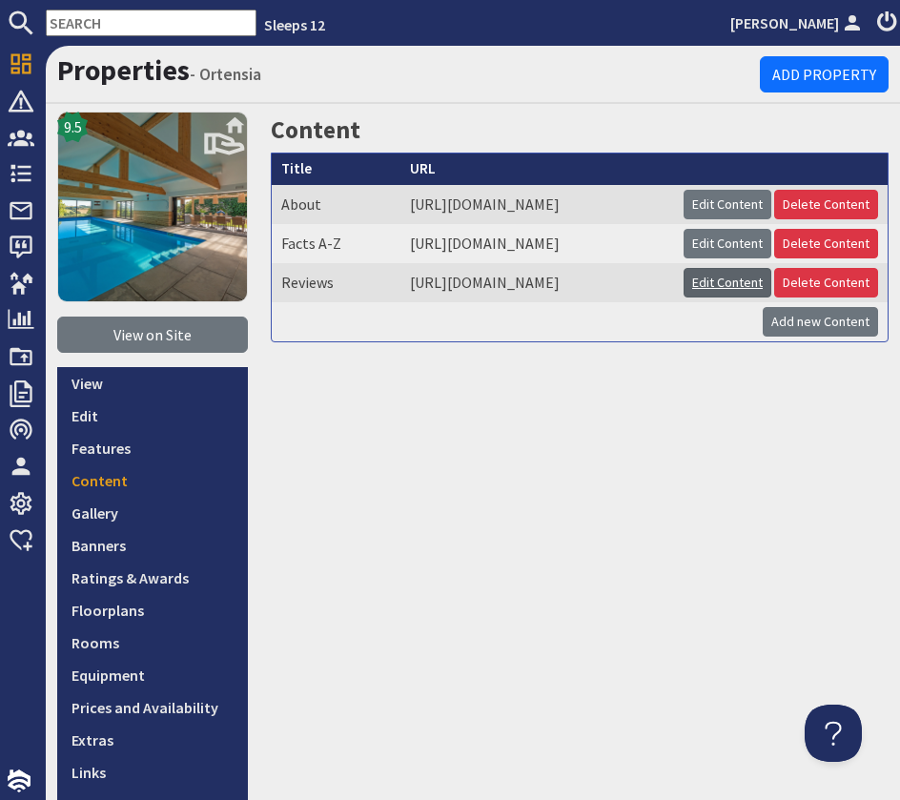
click at [771, 295] on link "Edit Content" at bounding box center [728, 283] width 88 height 30
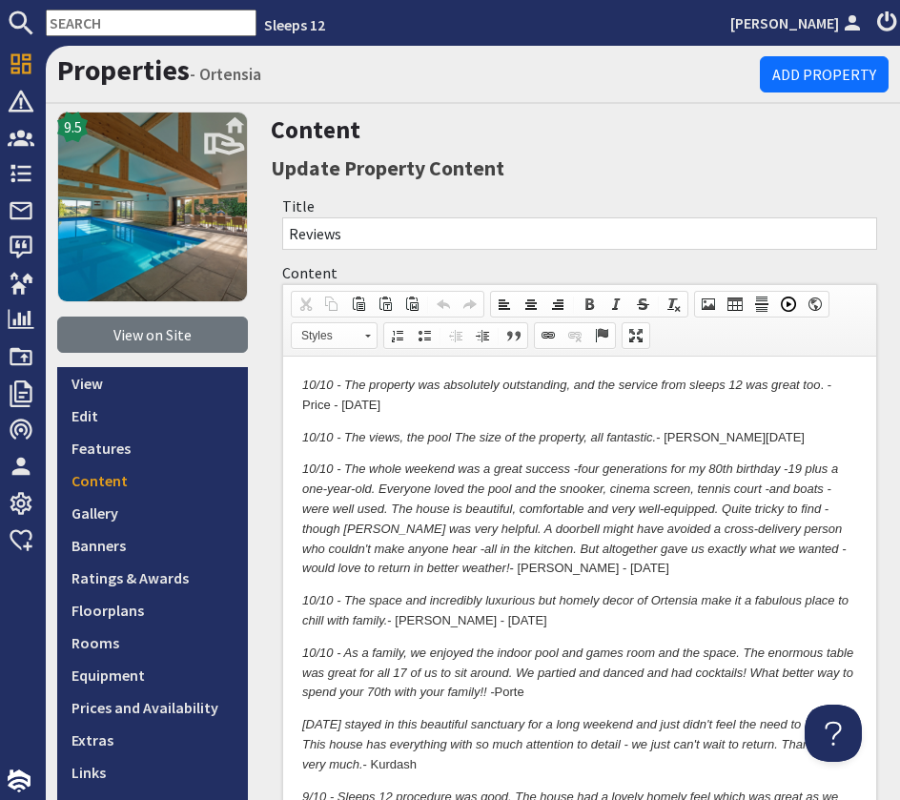
click at [307, 385] on em "10/10 - The property was absolutely outstanding, and the service from sleeps 12…" at bounding box center [561, 385] width 518 height 14
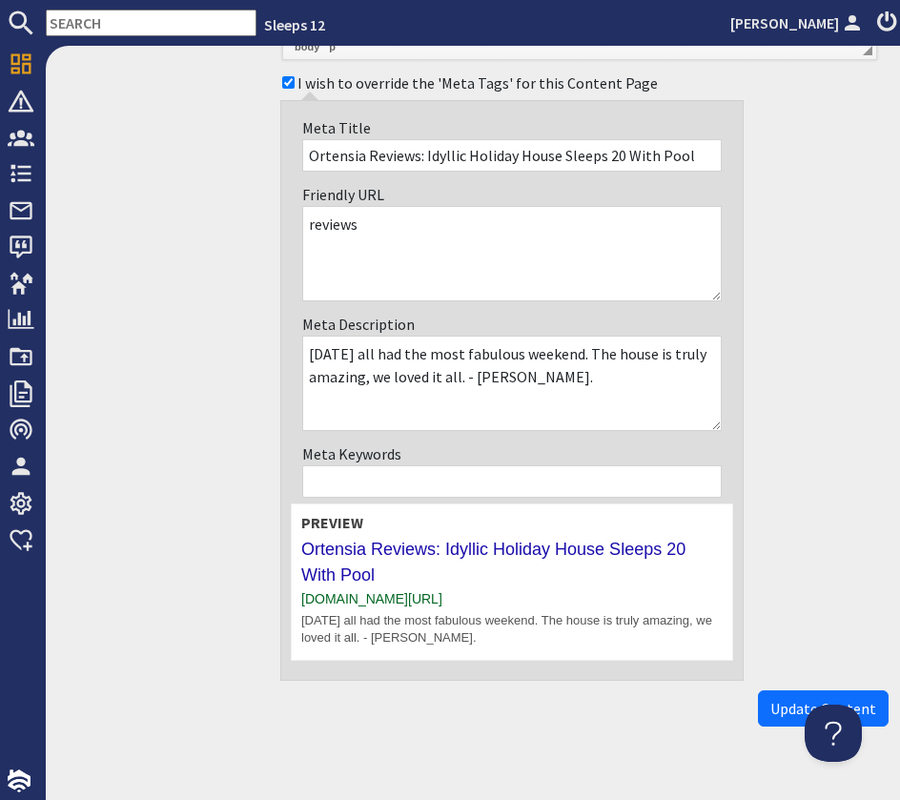
scroll to position [989, 0]
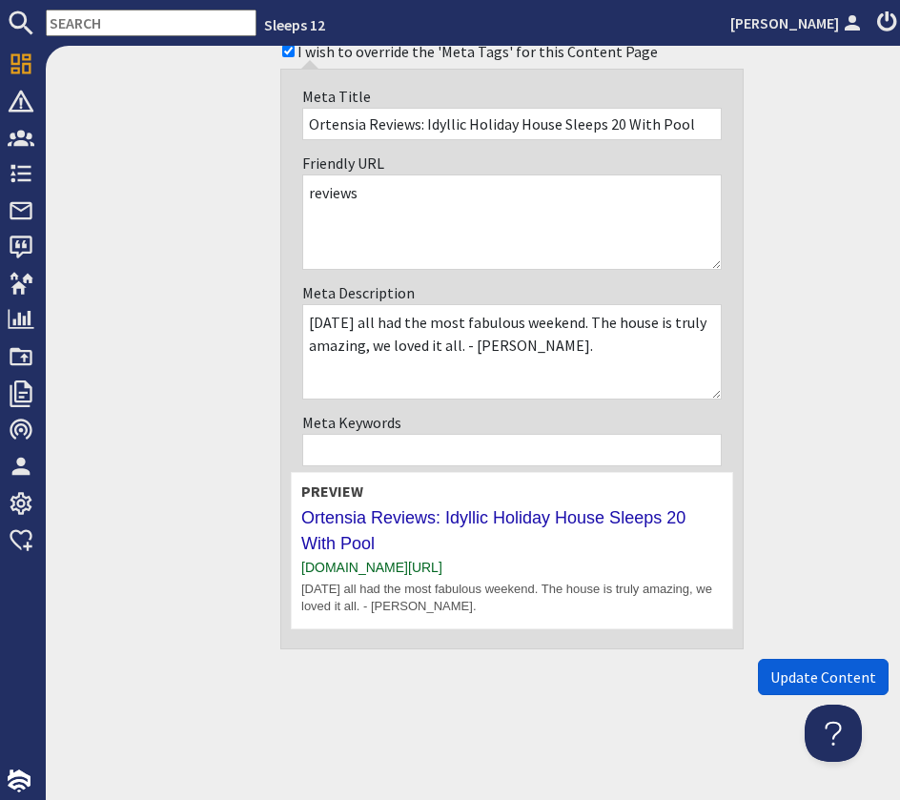
click at [839, 675] on span "Update Content" at bounding box center [823, 677] width 106 height 19
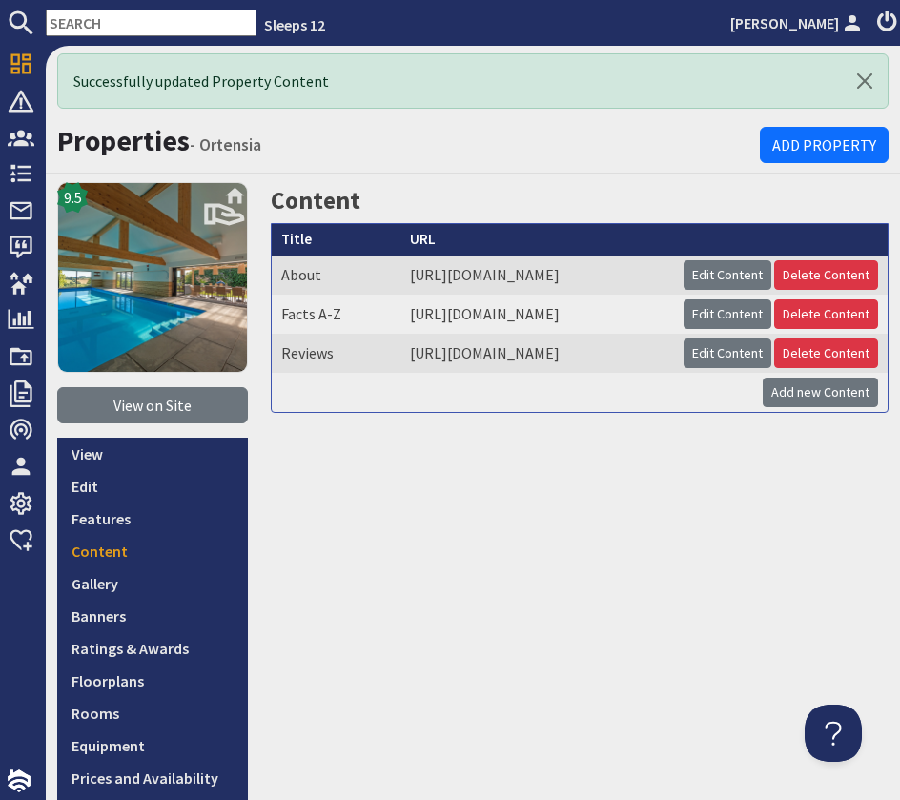
click at [113, 15] on input "text" at bounding box center [151, 23] width 211 height 27
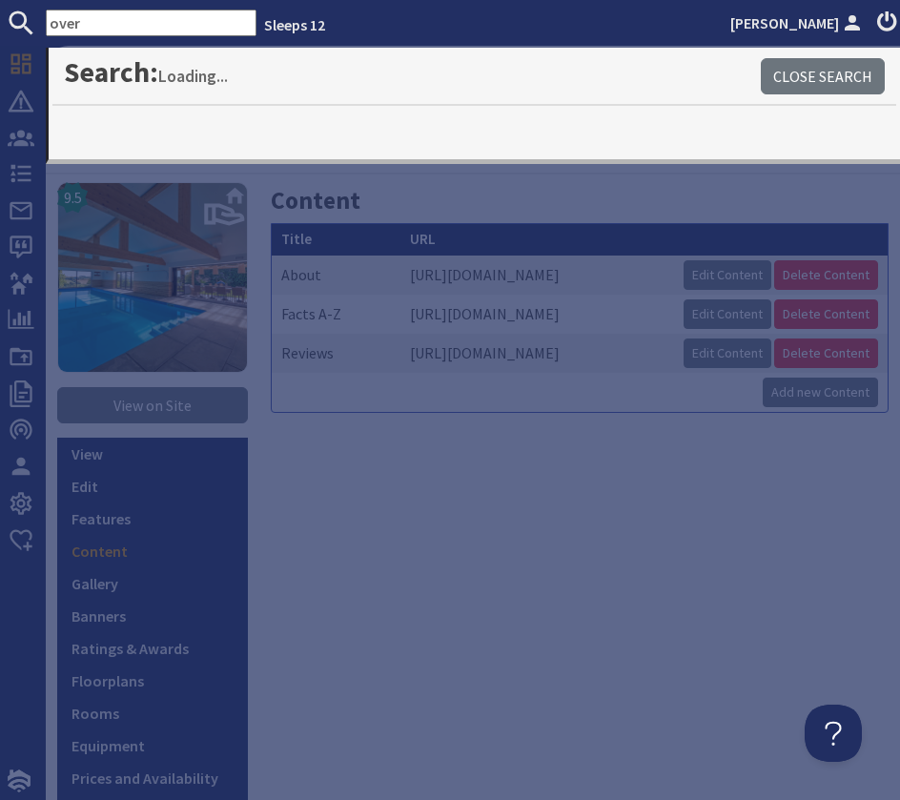
type input "over"
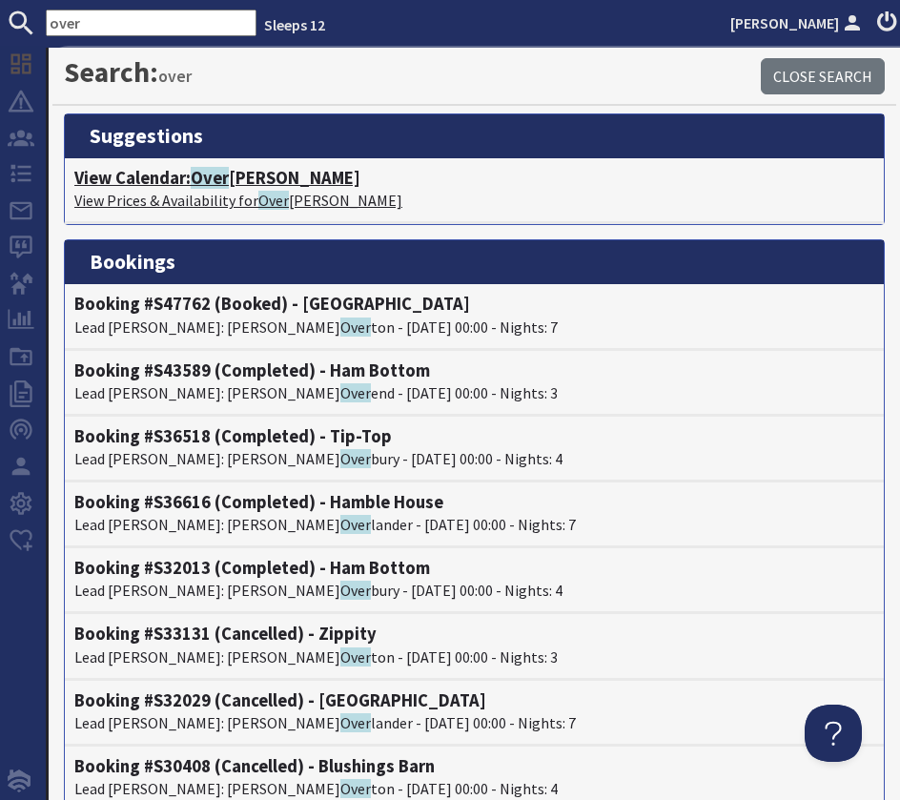
click at [216, 185] on span "Over" at bounding box center [210, 178] width 38 height 22
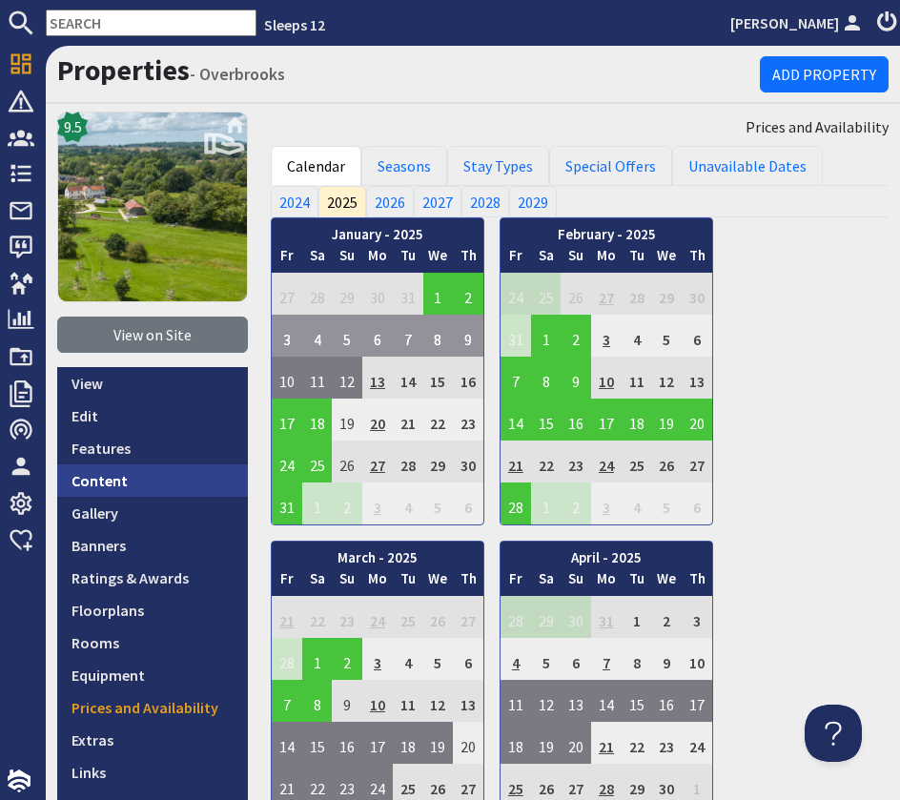
click at [195, 488] on link "Content" at bounding box center [152, 480] width 191 height 32
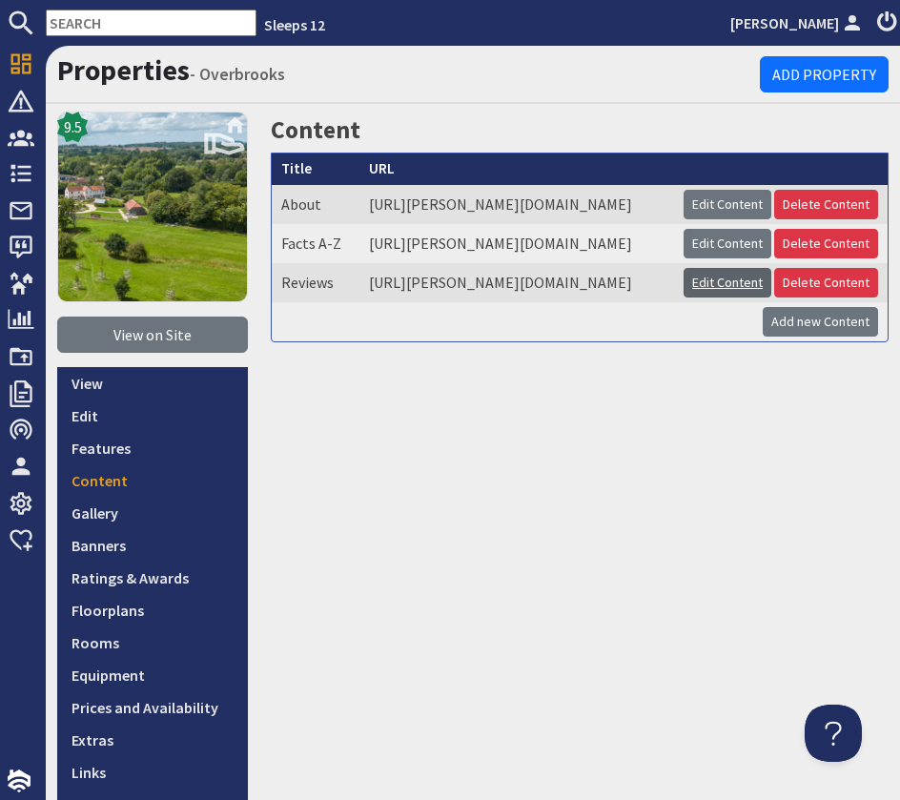
click at [771, 298] on link "Edit Content" at bounding box center [728, 283] width 88 height 30
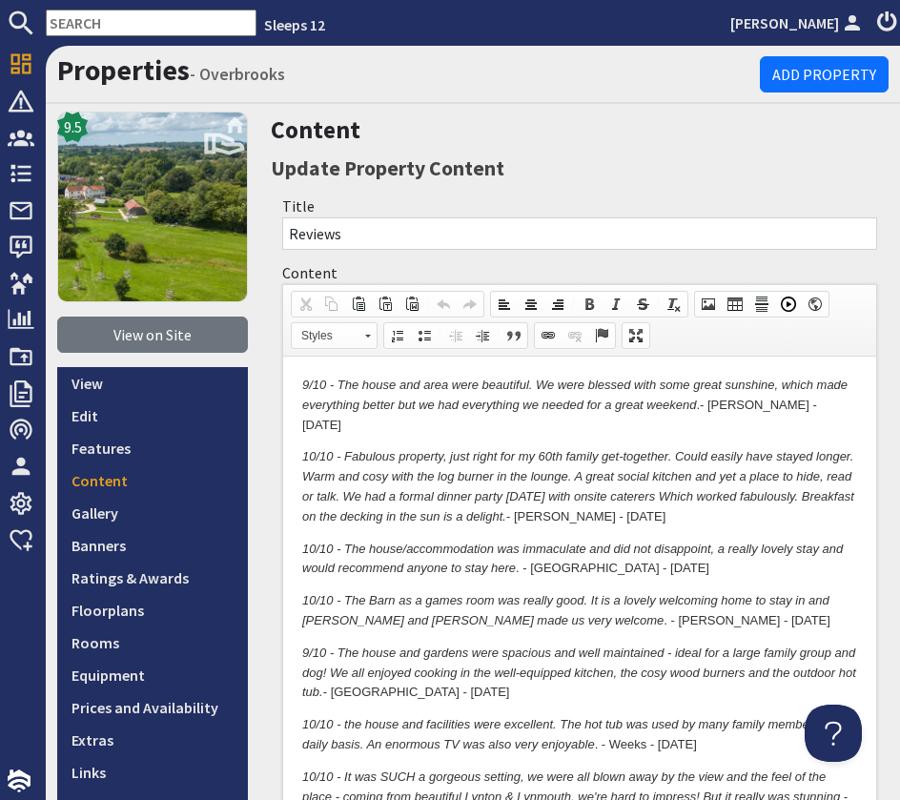
click at [302, 381] on em "9/10 - The house and area were beautiful. We were blessed with some great sunsh…" at bounding box center [574, 395] width 545 height 34
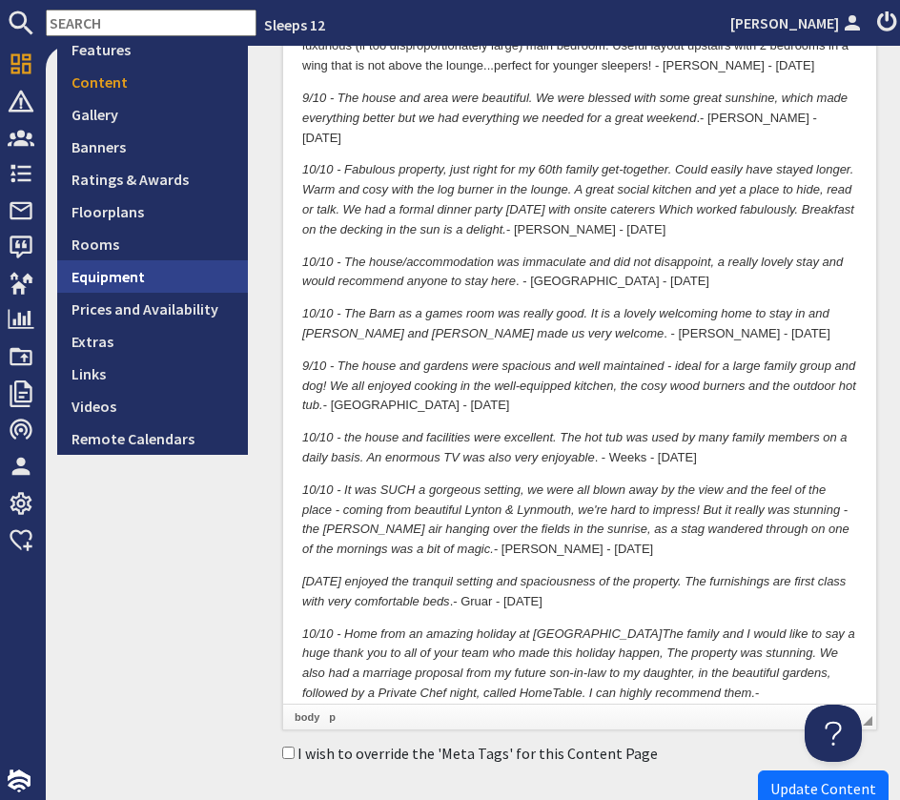
scroll to position [511, 0]
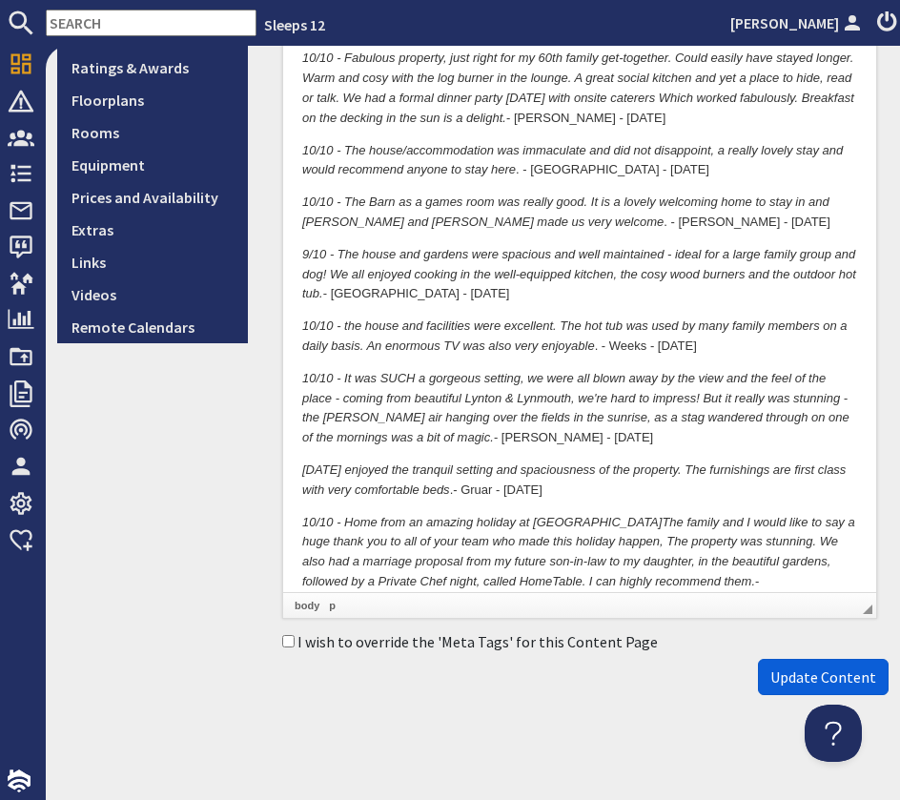
click at [828, 677] on span "Update Content" at bounding box center [823, 677] width 106 height 19
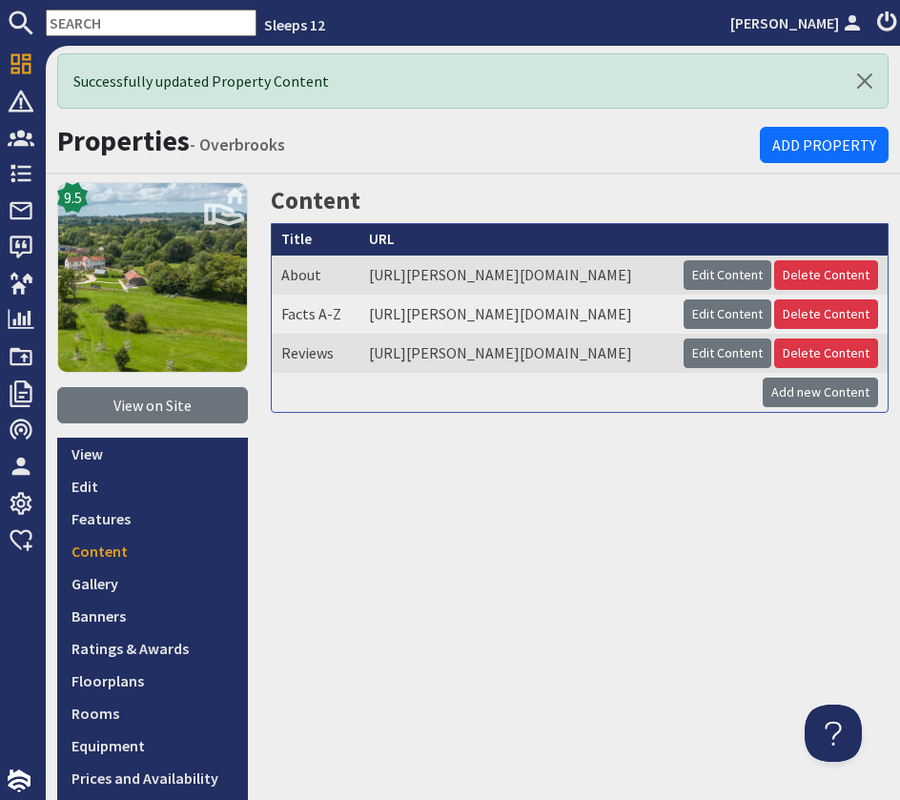
click at [104, 30] on input "text" at bounding box center [151, 23] width 211 height 27
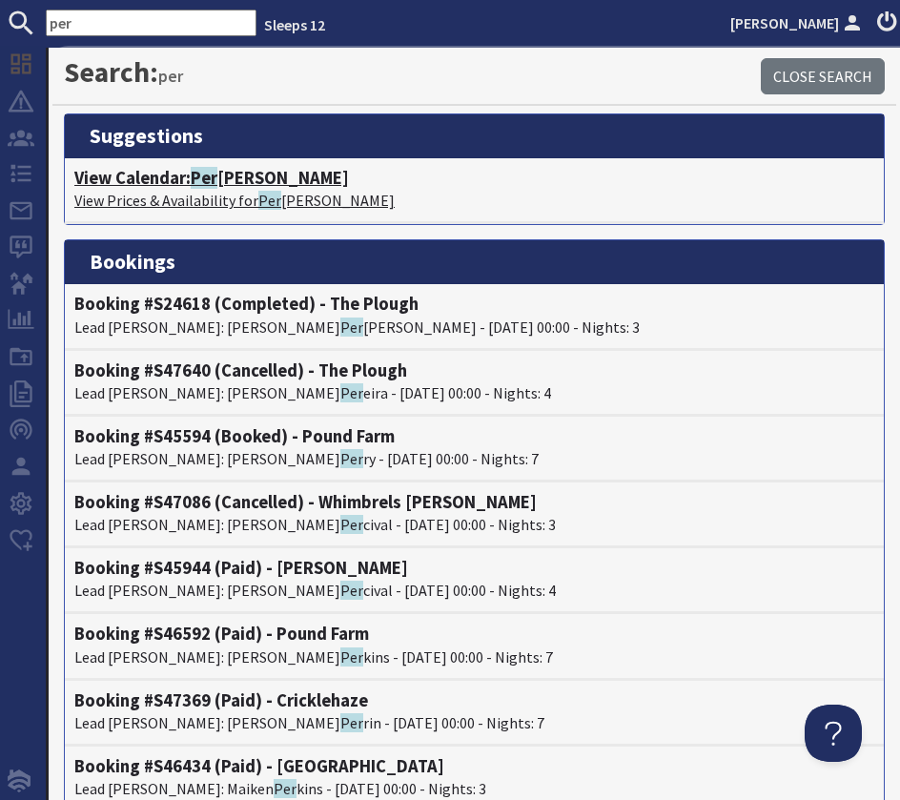
type input "per"
click at [194, 183] on h4 "View Calendar: Per ys Hill" at bounding box center [474, 178] width 800 height 21
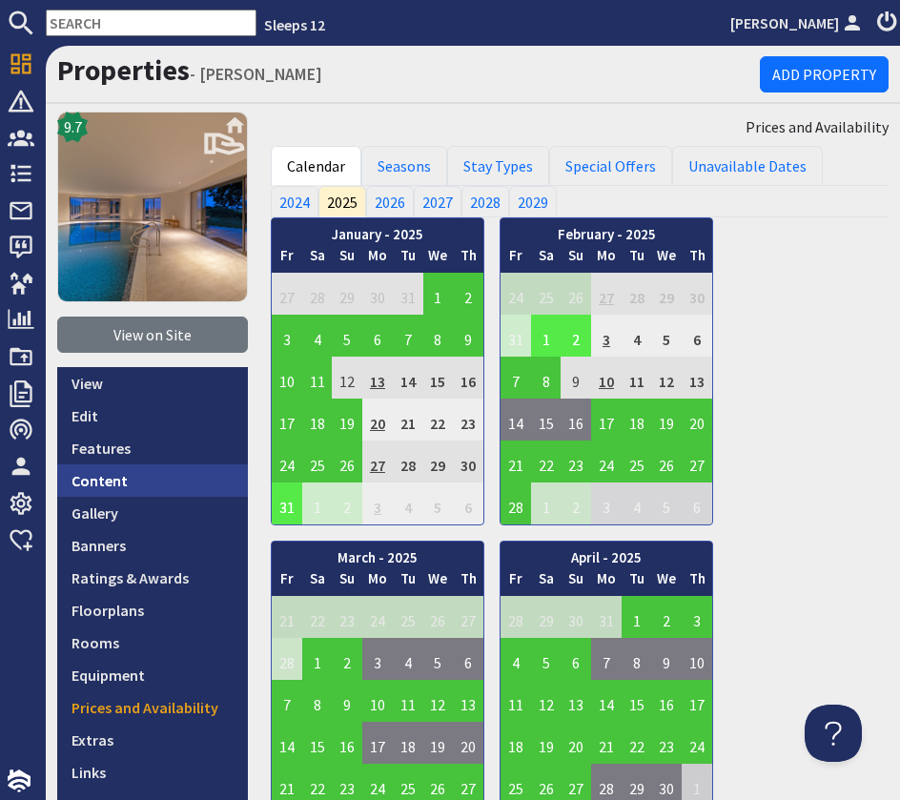
click at [98, 492] on link "Content" at bounding box center [152, 480] width 191 height 32
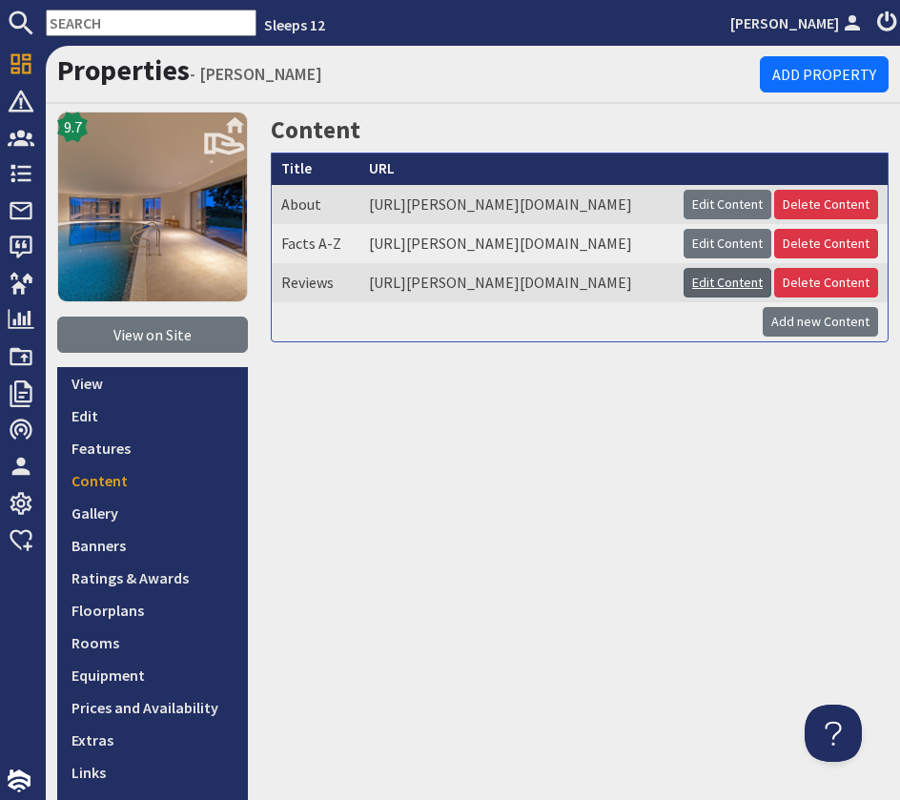
click at [729, 298] on link "Edit Content" at bounding box center [728, 283] width 88 height 30
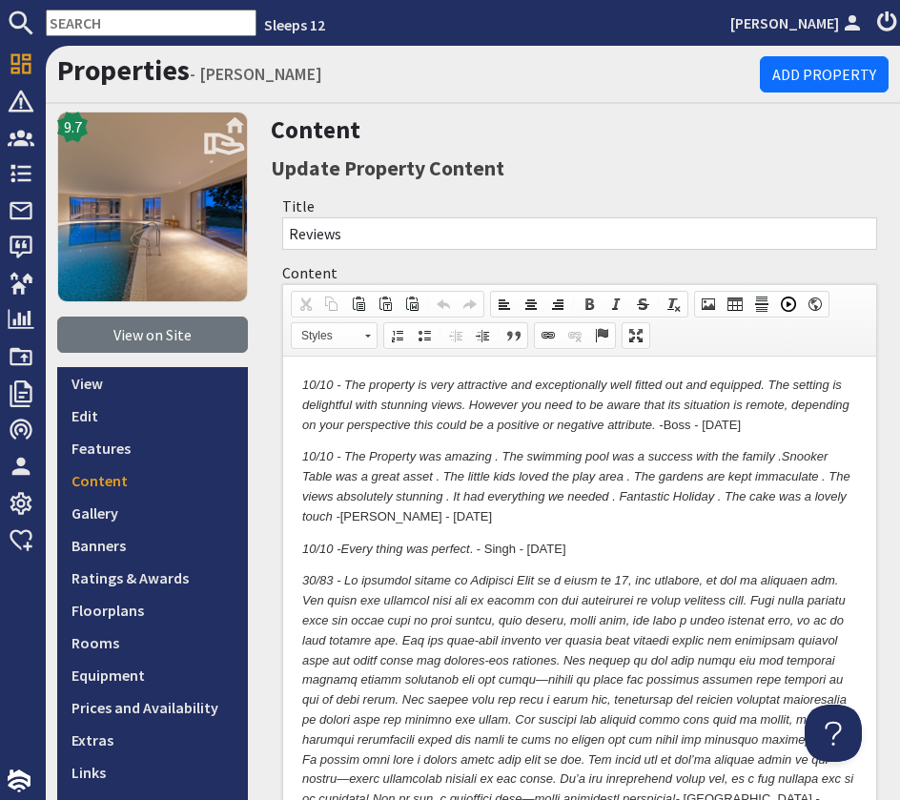
click at [787, 421] on p "10/10 - The property is very attractive and exceptionally well fitted out and e…" at bounding box center [579, 405] width 555 height 59
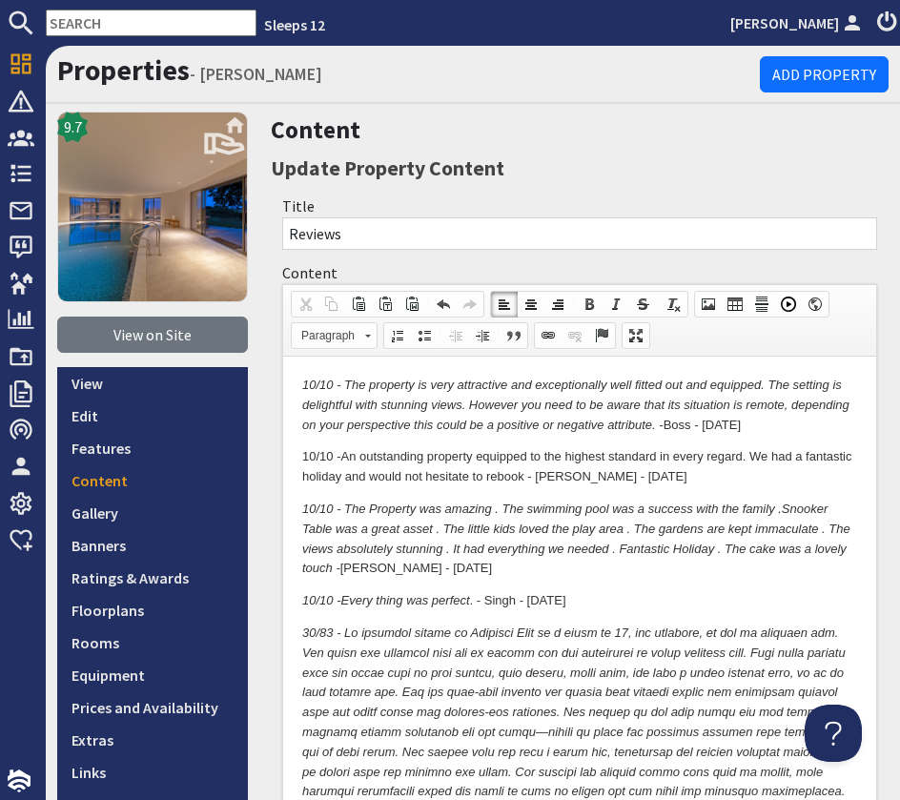
click at [157, 20] on input "text" at bounding box center [151, 23] width 211 height 27
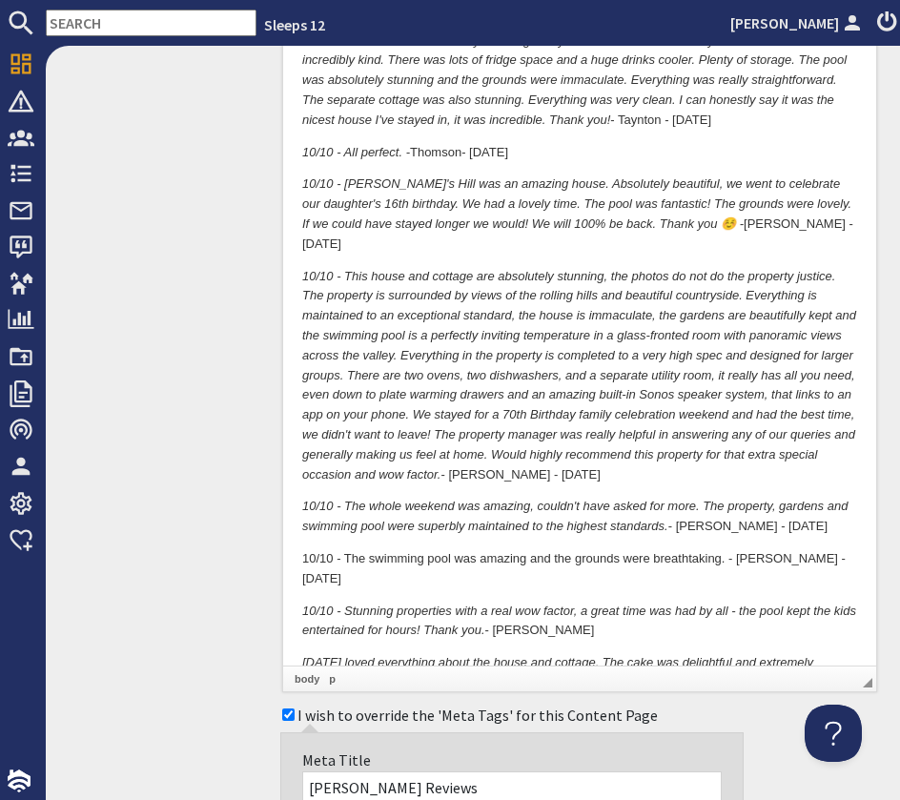
scroll to position [3210, 0]
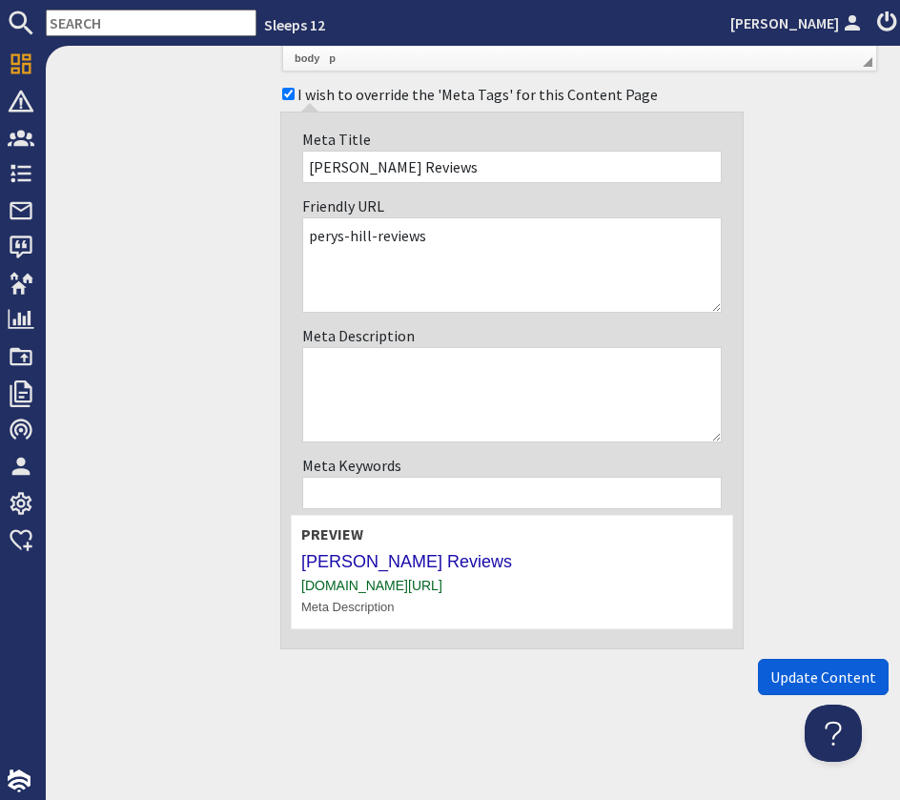
click at [807, 671] on span "Update Content" at bounding box center [823, 677] width 106 height 19
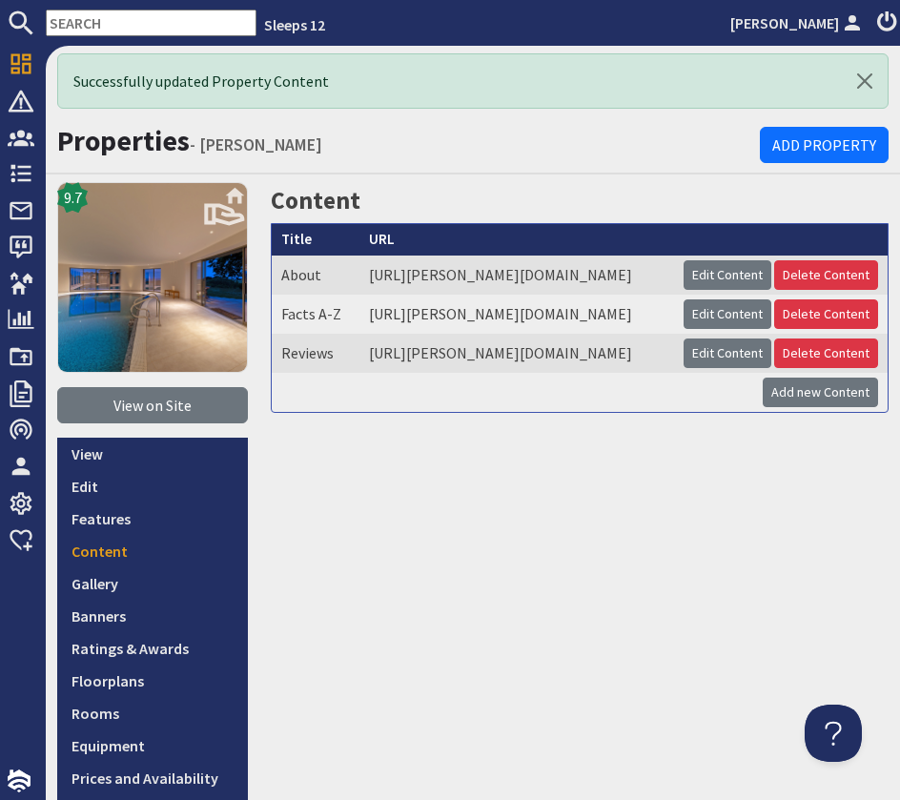
click at [124, 20] on input "text" at bounding box center [151, 23] width 211 height 27
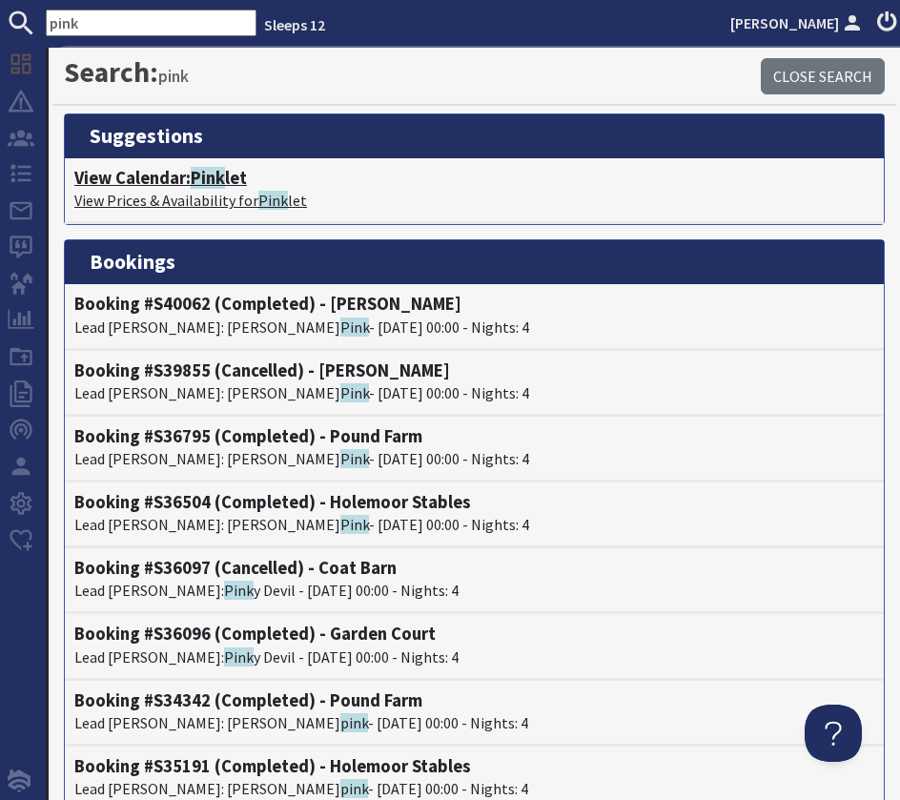
type input "pink"
click at [175, 181] on h4 "View Calendar: Pink let" at bounding box center [474, 178] width 800 height 21
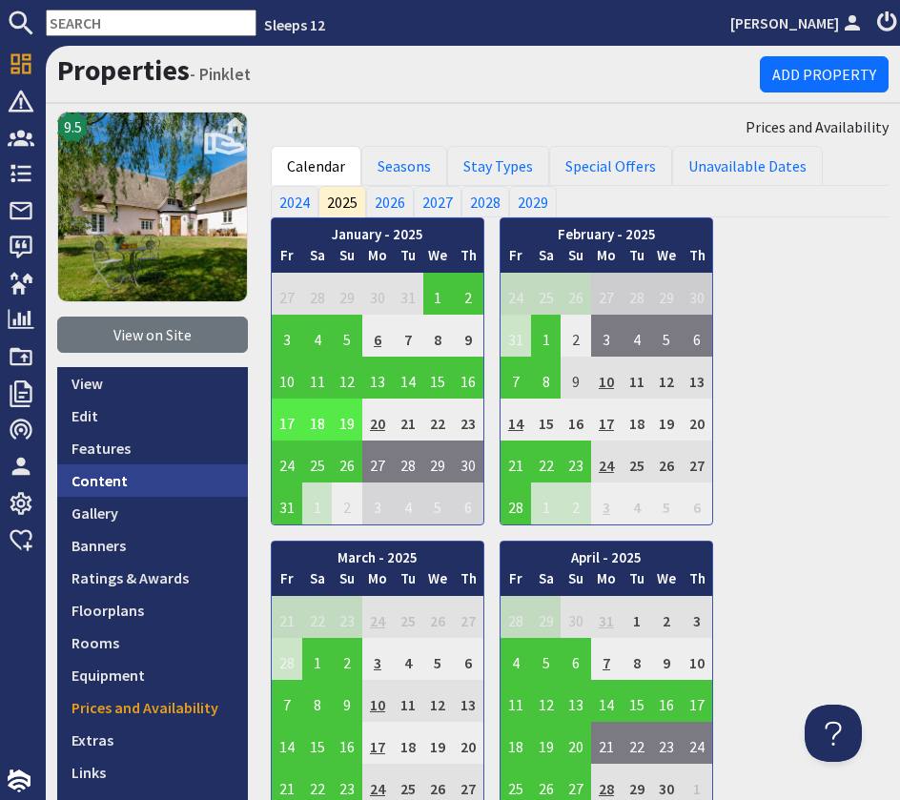
click at [145, 479] on link "Content" at bounding box center [152, 480] width 191 height 32
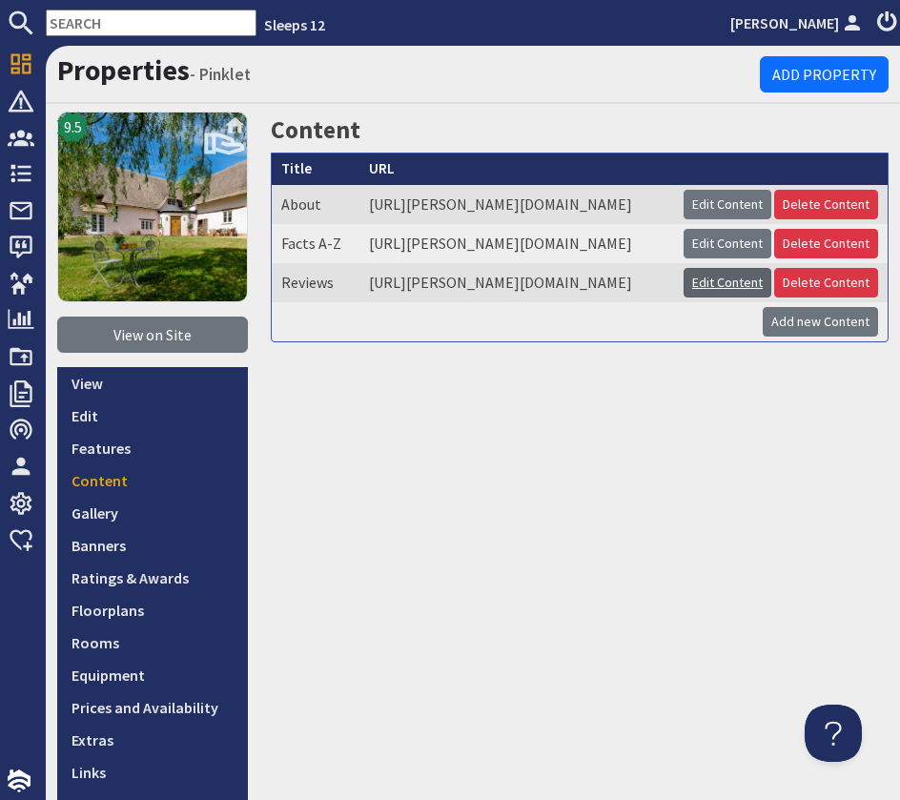
click at [771, 298] on link "Edit Content" at bounding box center [728, 283] width 88 height 30
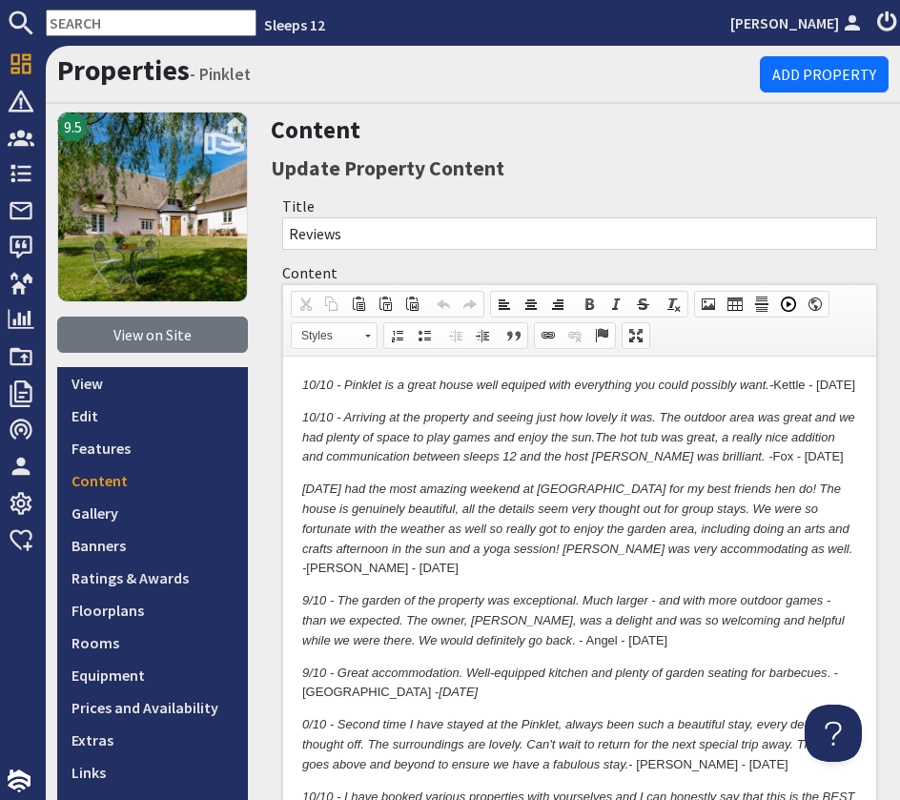
click at [451, 396] on p "10/10 - Pinklet is a great house well equiped with everything you could possibl…" at bounding box center [579, 386] width 555 height 20
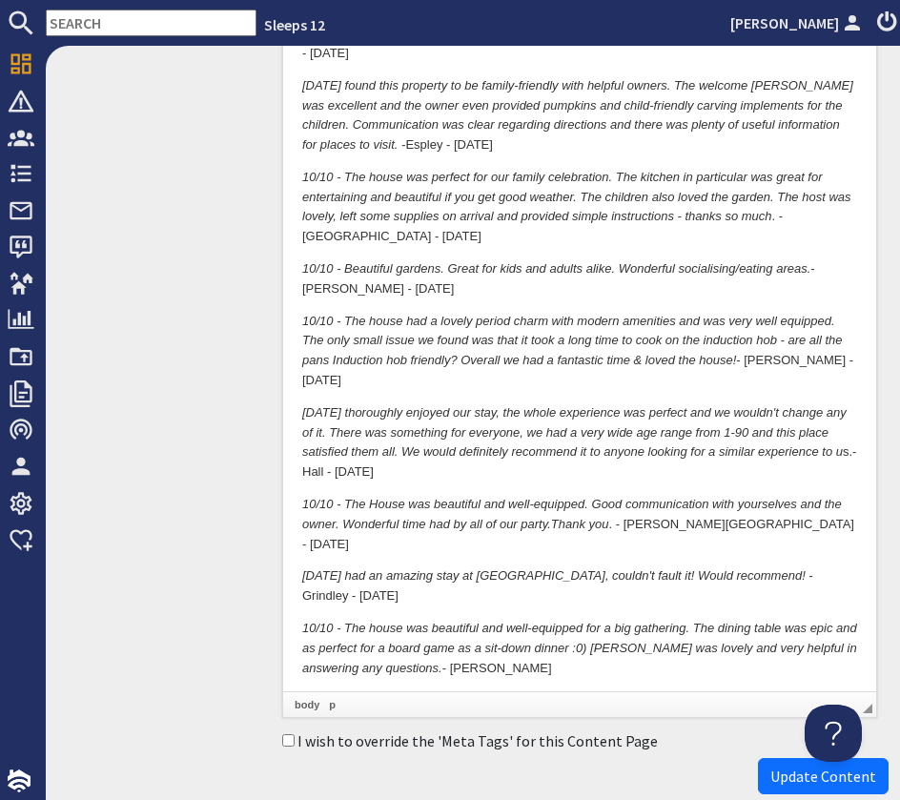
scroll to position [1162, 0]
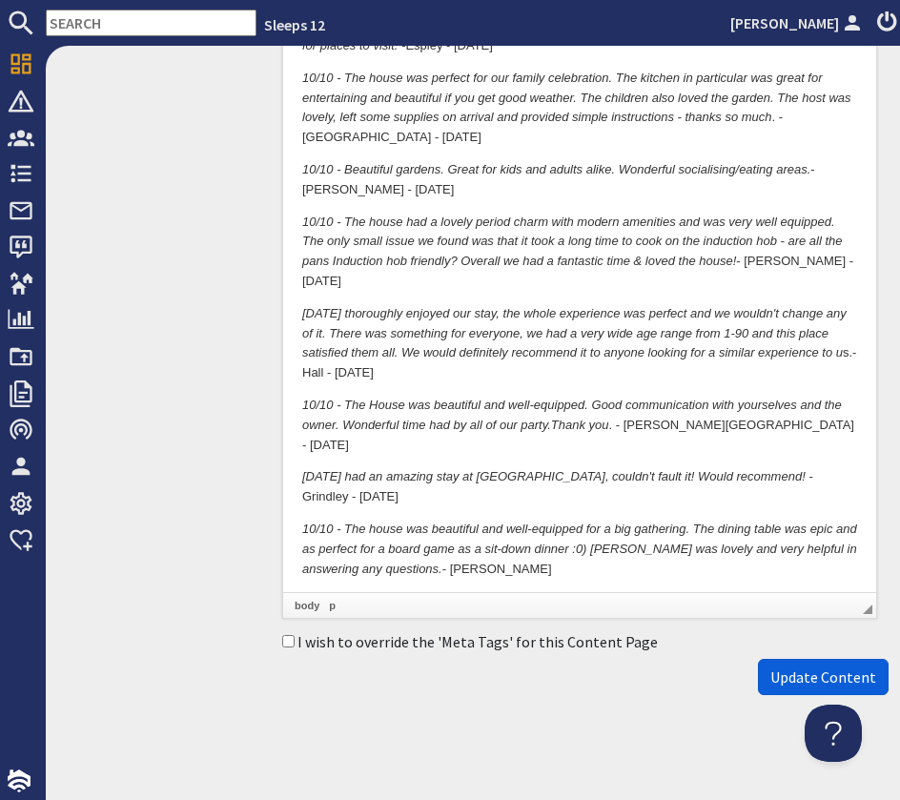
click at [794, 677] on span "Update Content" at bounding box center [823, 677] width 106 height 19
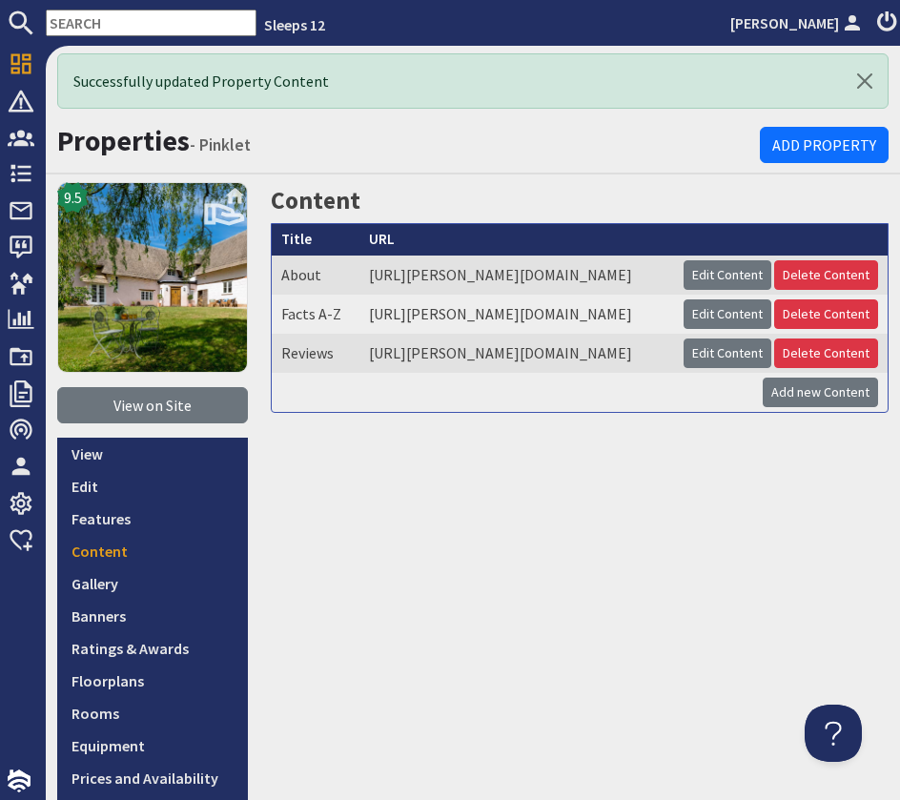
click at [90, 19] on input "text" at bounding box center [151, 23] width 211 height 27
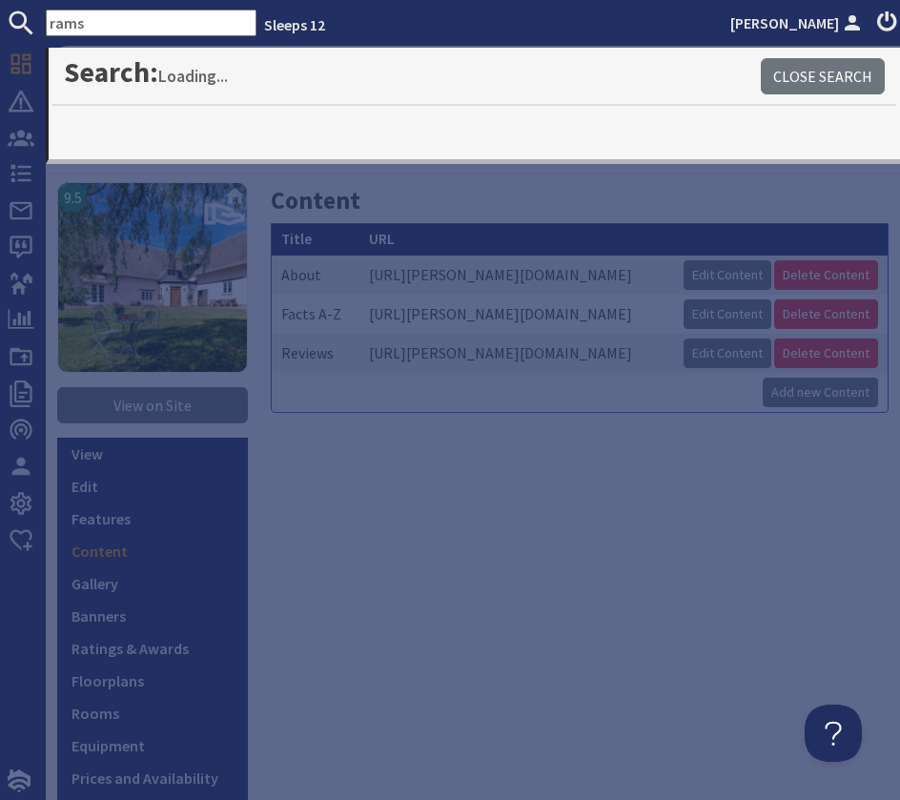
type input "rams"
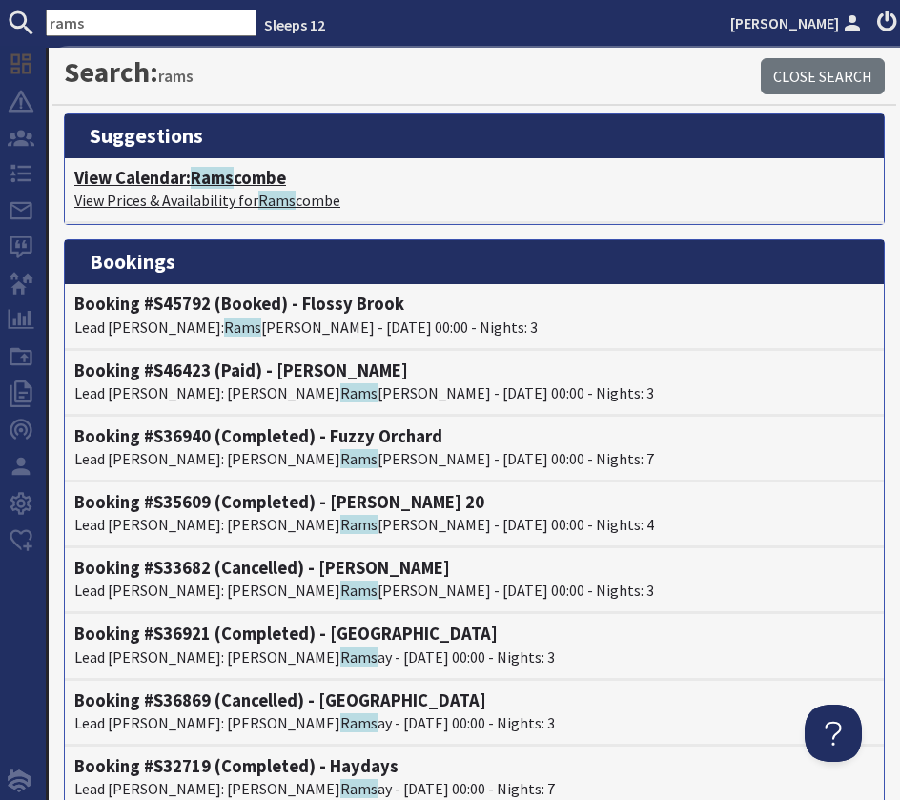
click at [256, 189] on p "View Prices & Availability for Rams combe" at bounding box center [474, 200] width 800 height 23
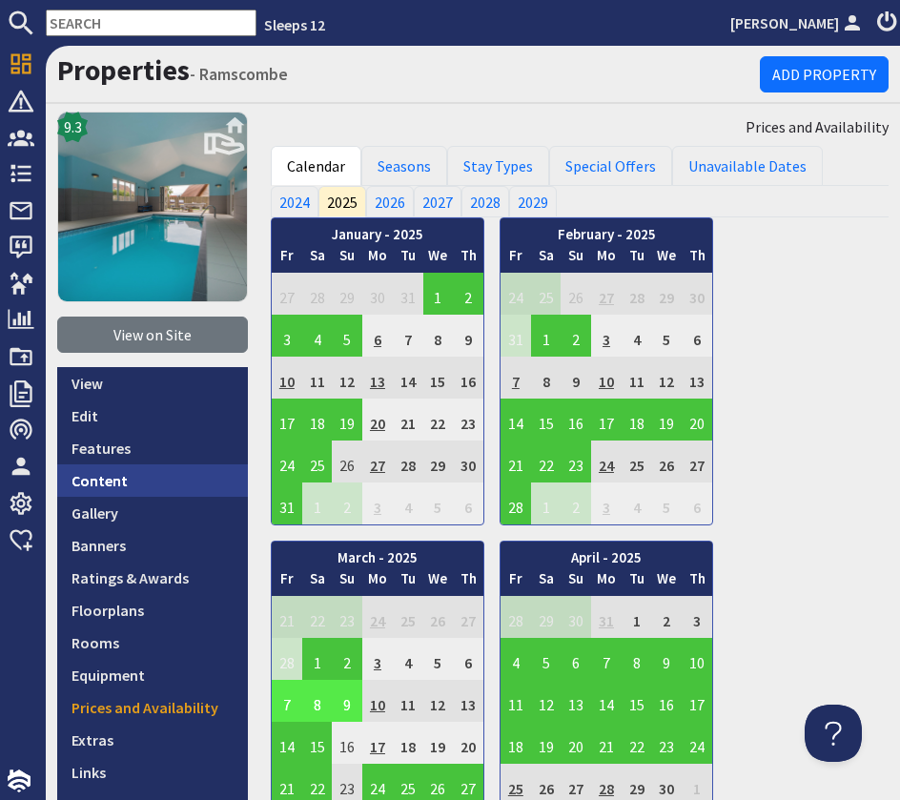
click at [163, 468] on link "Content" at bounding box center [152, 480] width 191 height 32
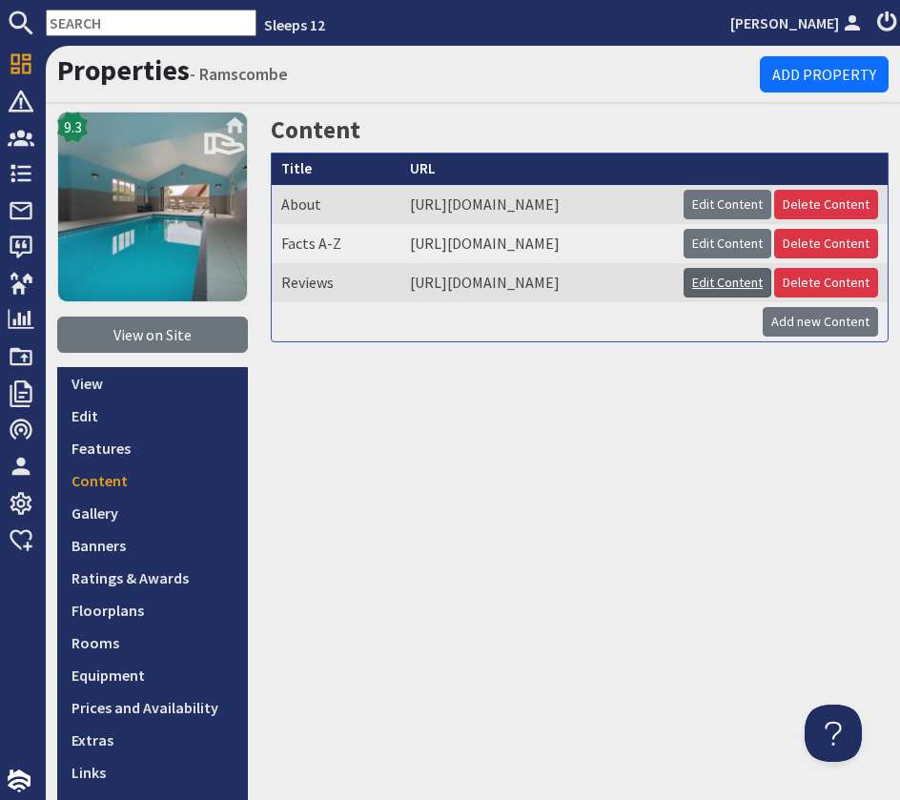
click at [750, 298] on link "Edit Content" at bounding box center [728, 283] width 88 height 30
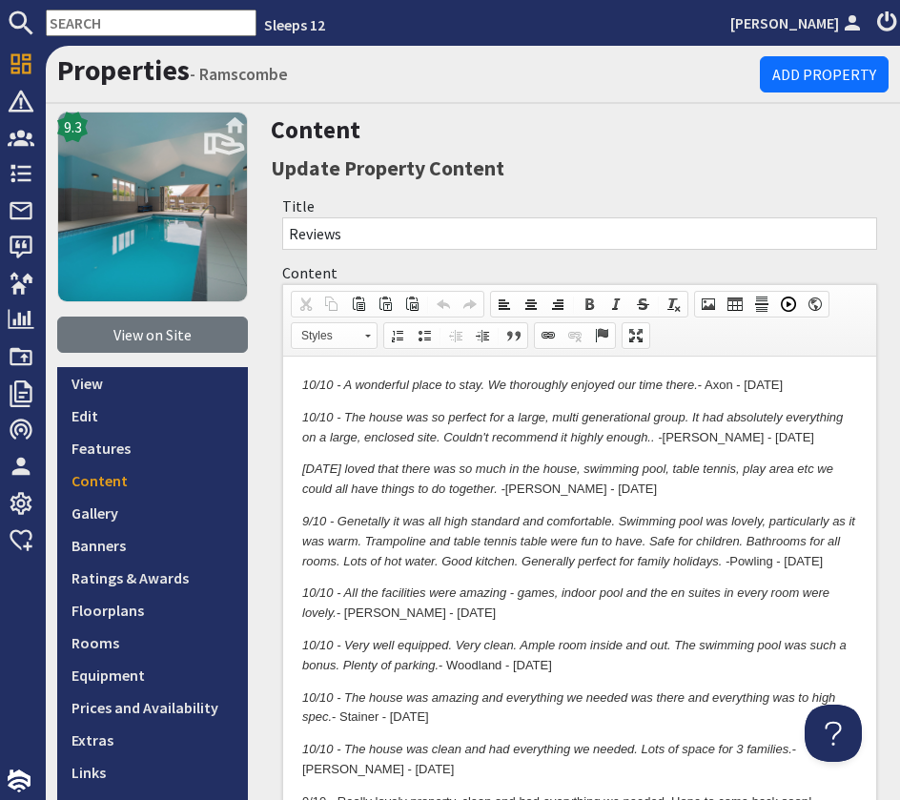
click at [813, 386] on p "10/10 - A wonderful place to stay. We thoroughly enjoyed our time there. - Axon…" at bounding box center [579, 386] width 555 height 20
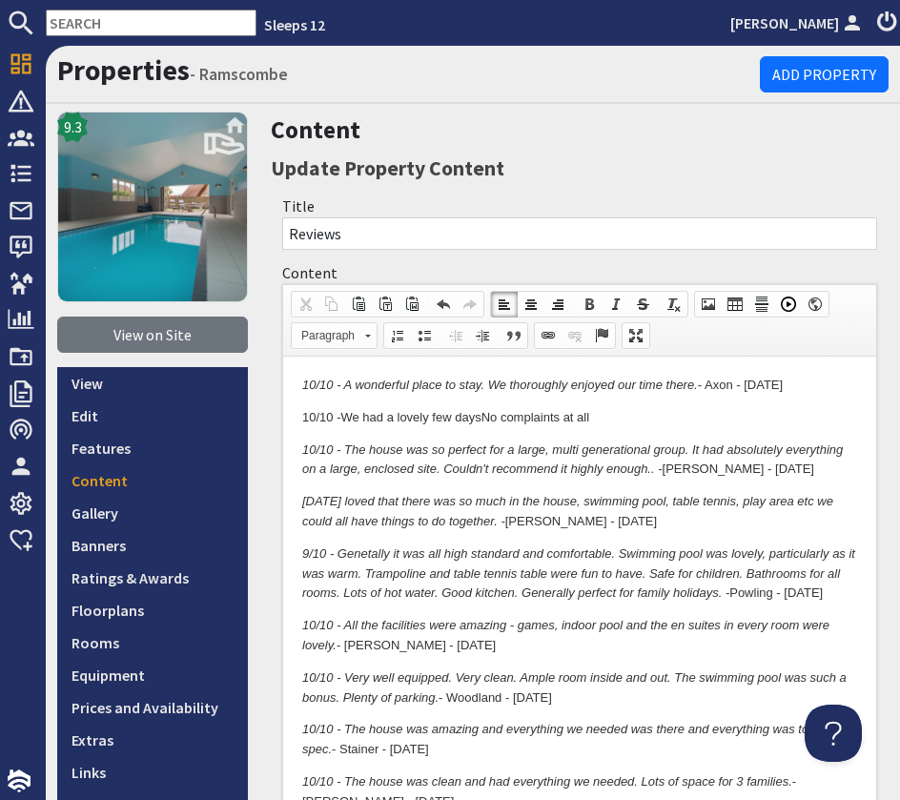
click at [620, 415] on p "10/10 - We had a lovely few days No complaints at all" at bounding box center [579, 418] width 555 height 20
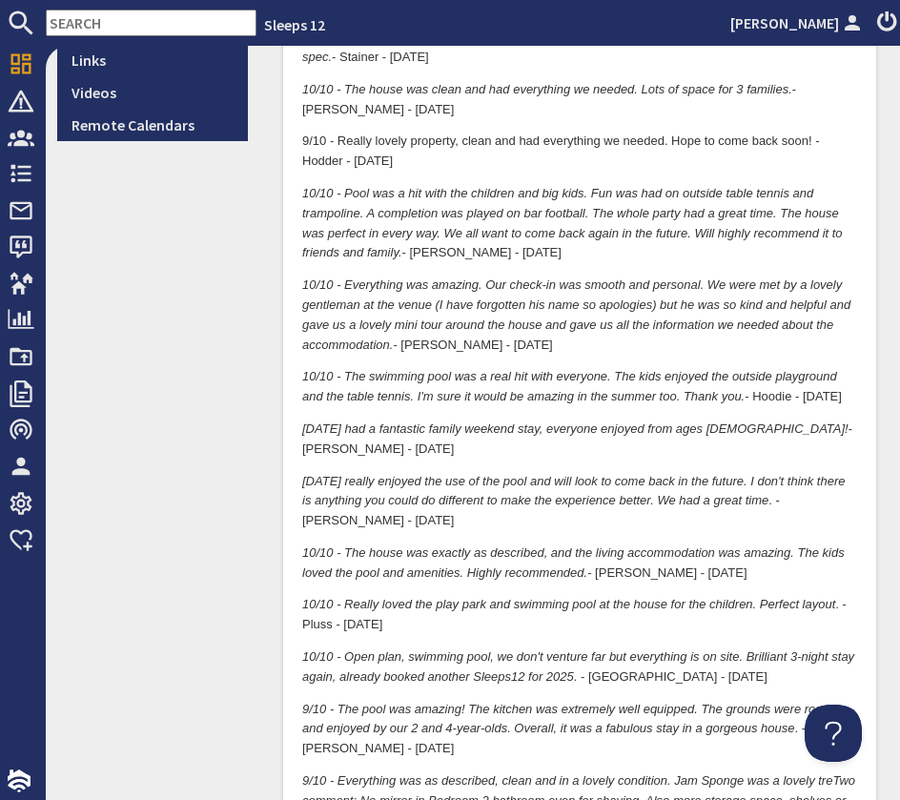
scroll to position [705, 0]
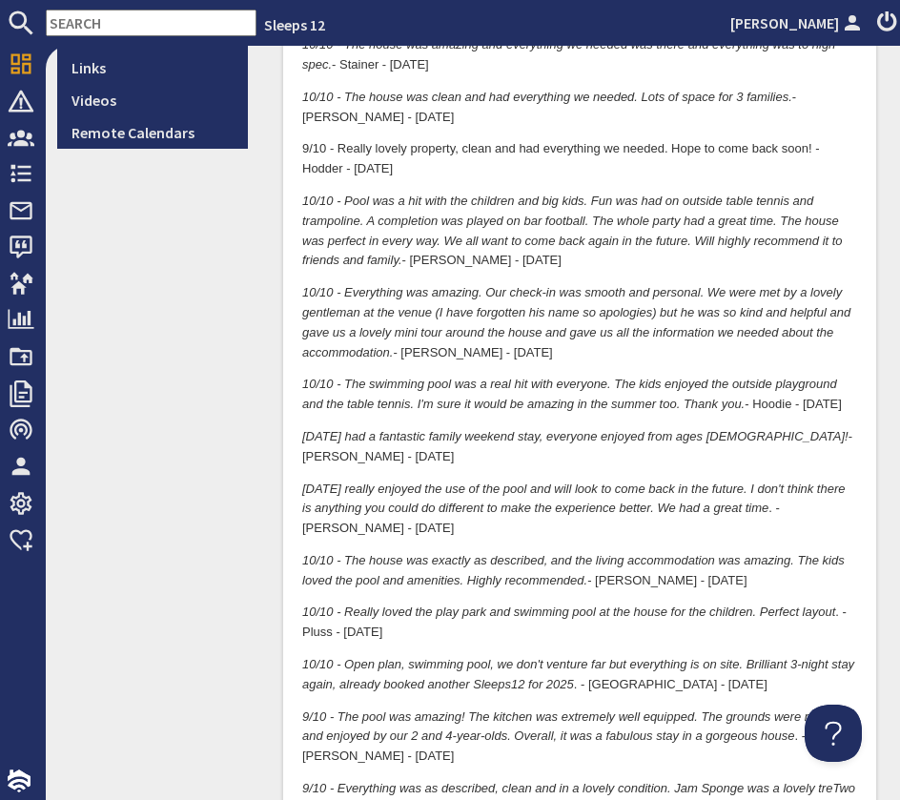
click at [526, 244] on p "10/10 - Pool was a hit with the children and big kids. Fun was had on outside t…" at bounding box center [579, 232] width 555 height 79
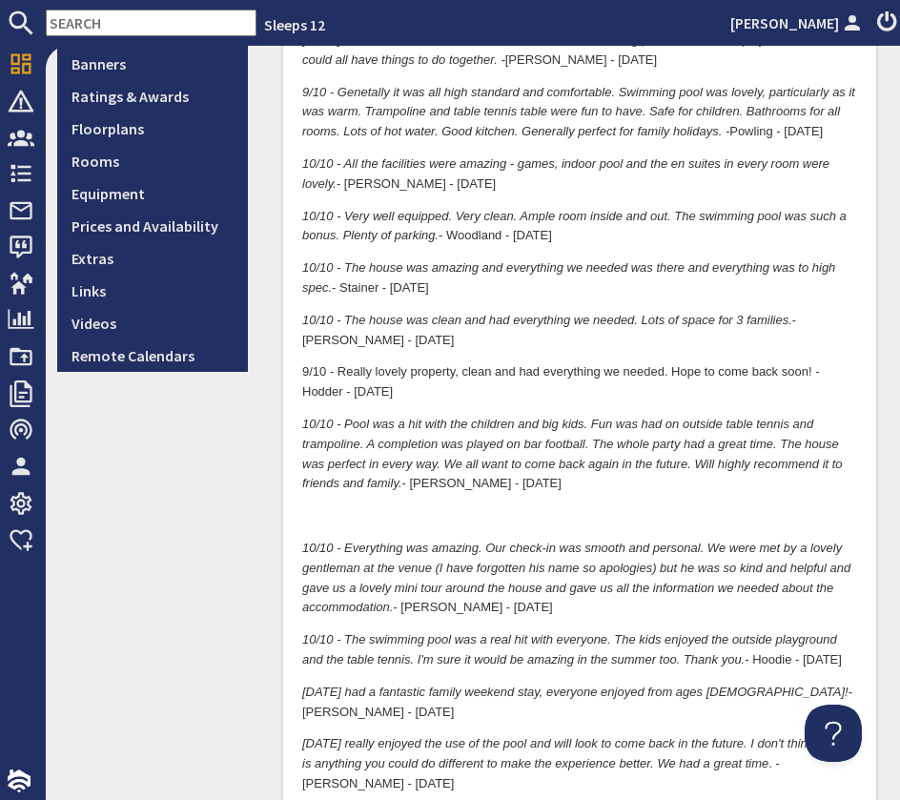
scroll to position [483, 0]
click at [501, 468] on p "10/10 - Pool was a hit with the children and big kids. Fun was had on outside t…" at bounding box center [579, 454] width 555 height 79
click at [404, 506] on p at bounding box center [579, 516] width 555 height 20
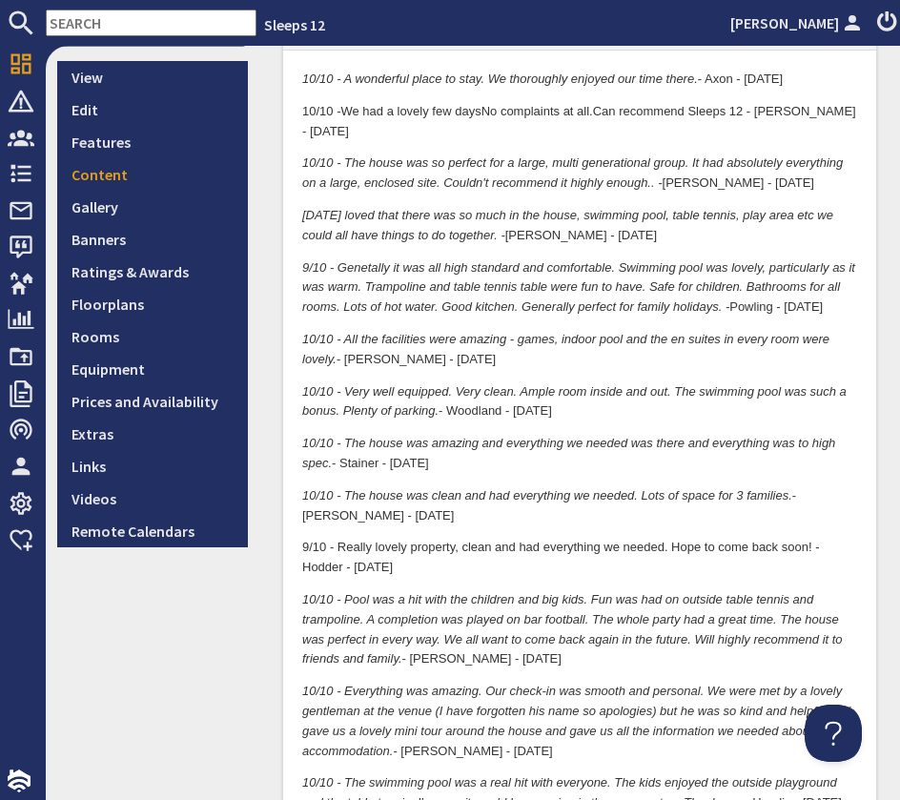
scroll to position [288, 0]
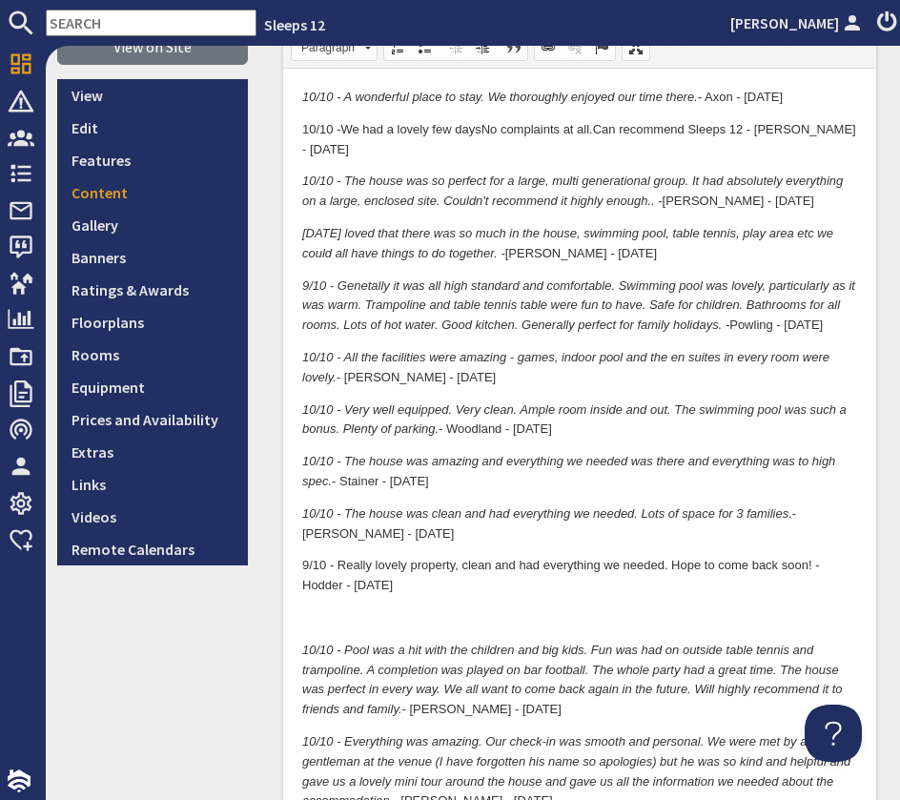
scroll to position [0, 0]
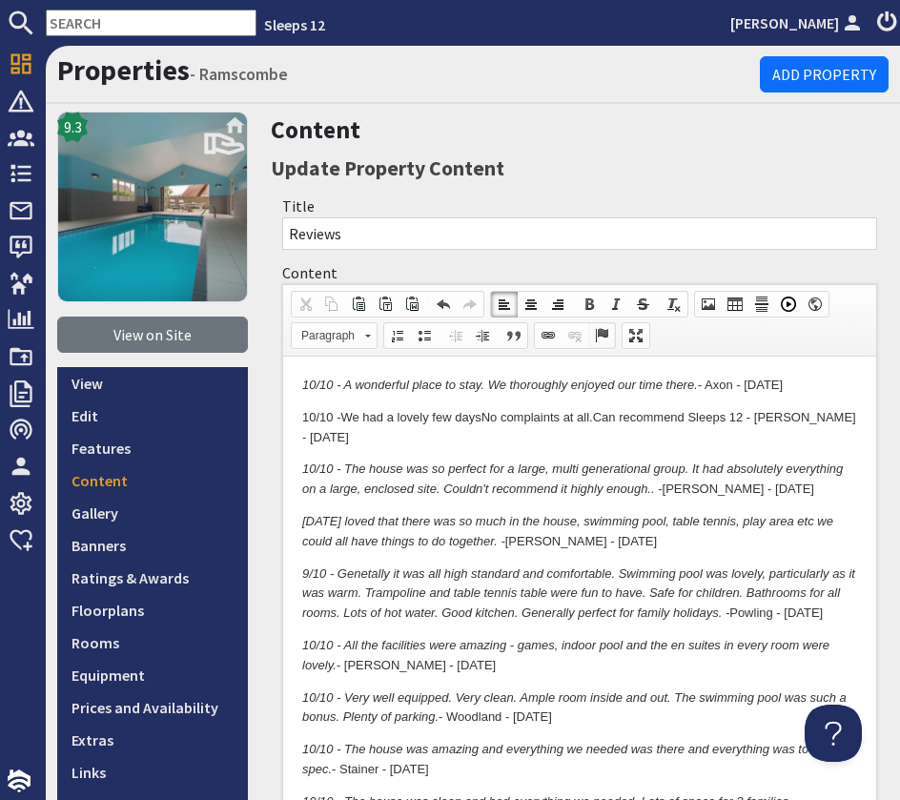
click at [598, 338] on span at bounding box center [601, 335] width 15 height 15
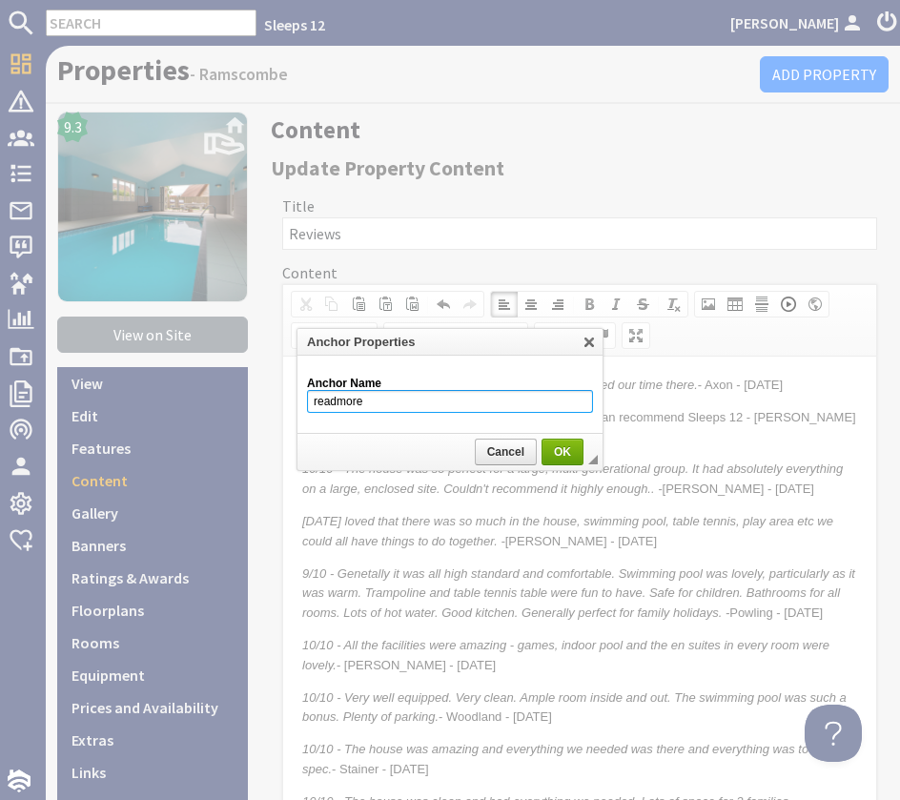
type input "readmore"
click at [550, 462] on link "OK" at bounding box center [563, 452] width 42 height 27
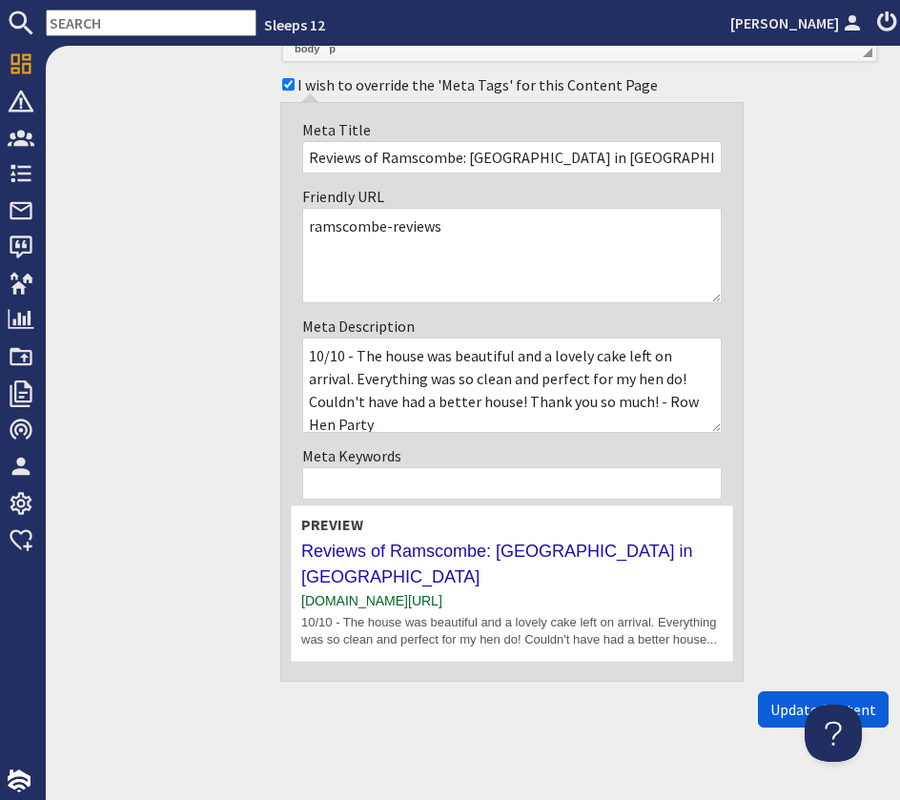
scroll to position [4860, 0]
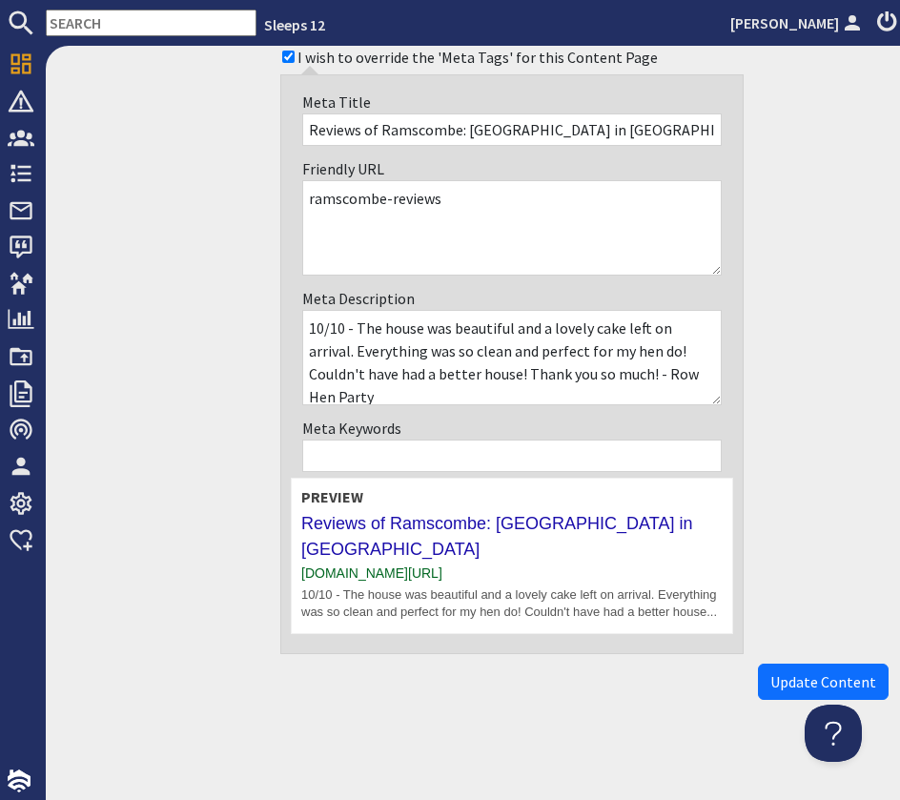
click at [816, 664] on button "Update Content" at bounding box center [823, 682] width 131 height 36
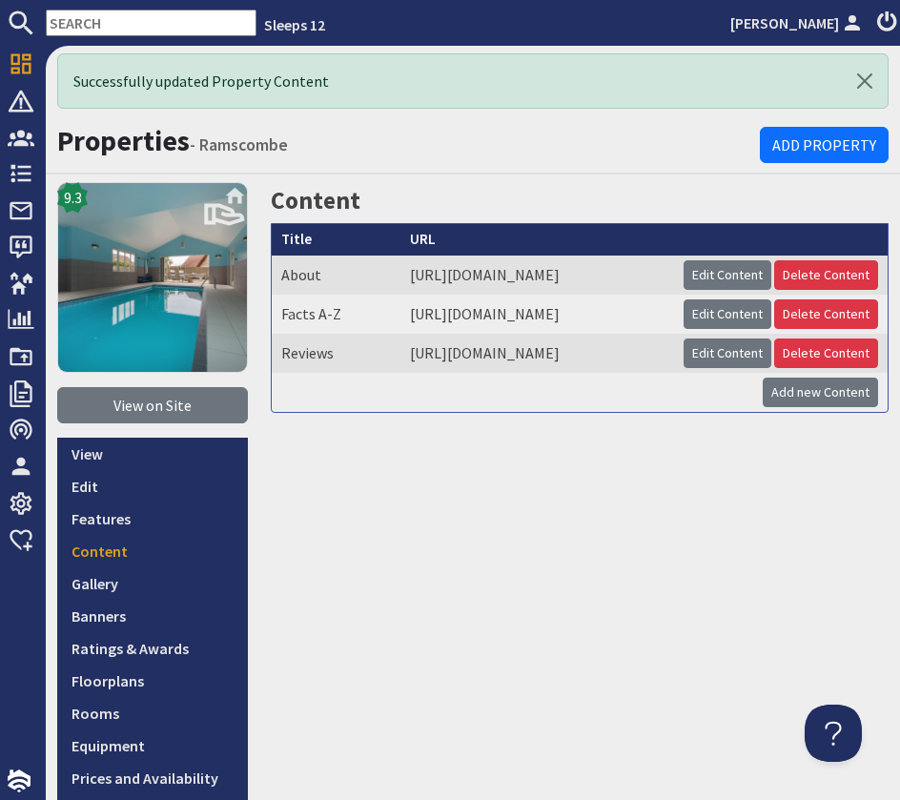
click at [107, 25] on input "text" at bounding box center [151, 23] width 211 height 27
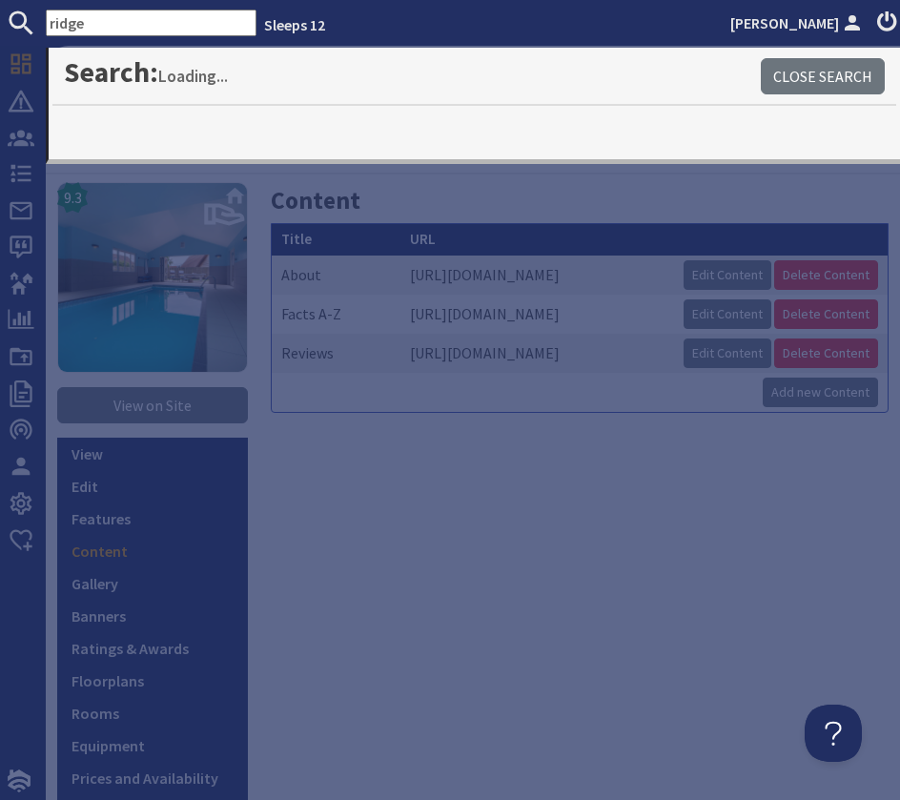
type input "ridge"
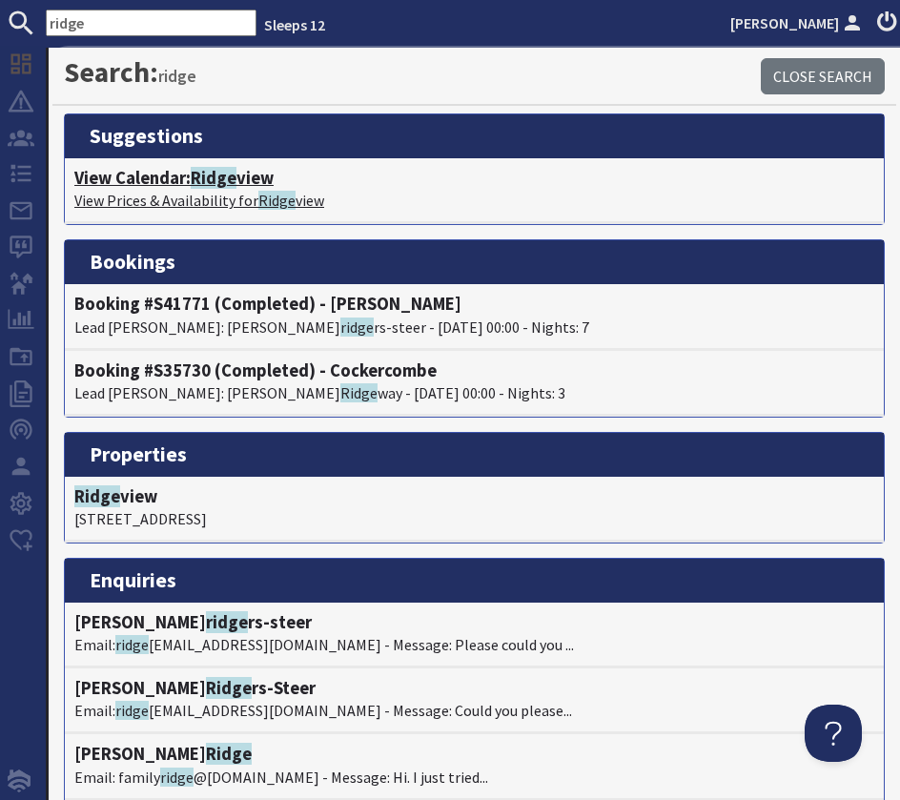
click at [161, 185] on h4 "View Calendar: Ridge view" at bounding box center [474, 178] width 800 height 21
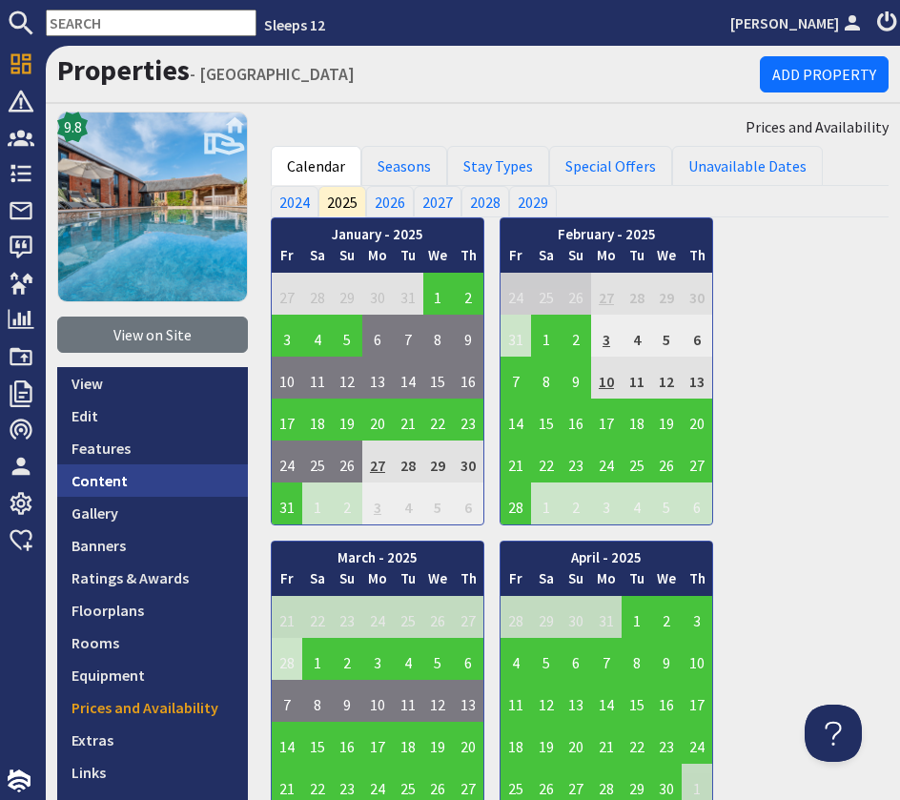
click at [147, 471] on link "Content" at bounding box center [152, 480] width 191 height 32
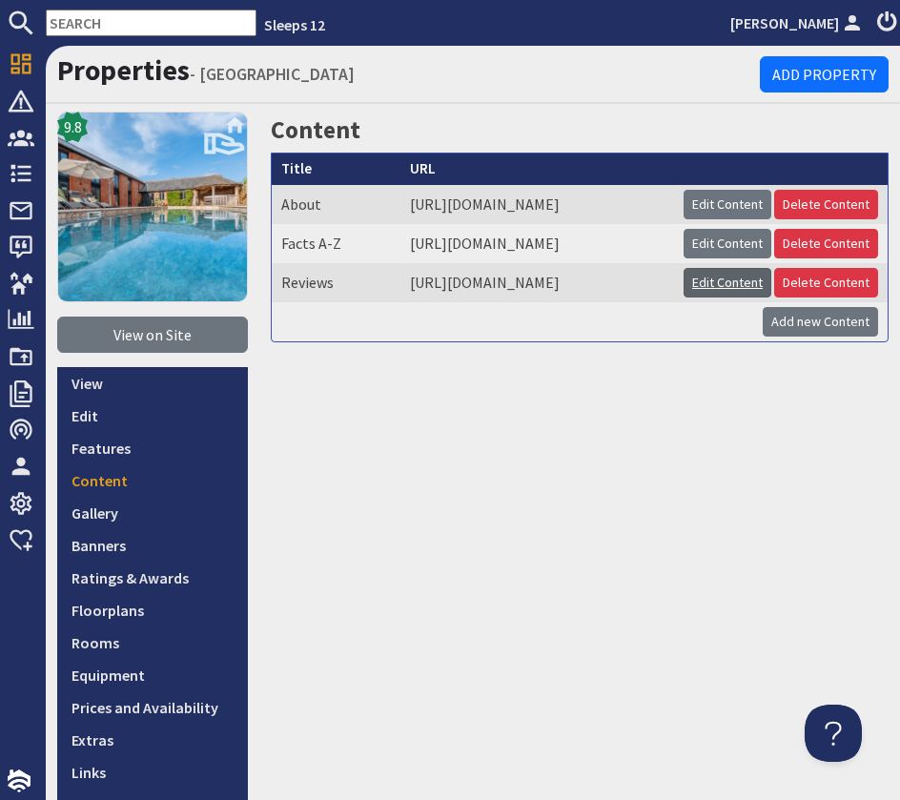
click at [771, 298] on link "Edit Content" at bounding box center [728, 283] width 88 height 30
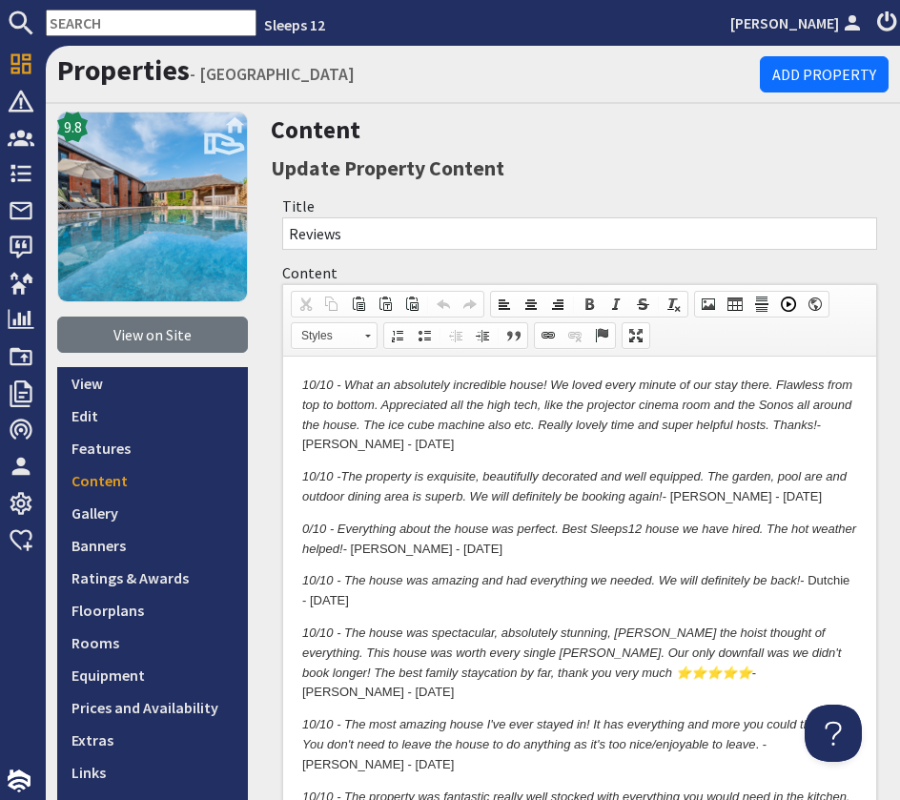
click at [441, 449] on p "10/10 - What an absolutely incredible house! We loved every minute of our stay …" at bounding box center [579, 415] width 555 height 79
click at [302, 381] on em "10/10 - What an absolutely incredible house! We loved every minute of our stay …" at bounding box center [577, 405] width 550 height 54
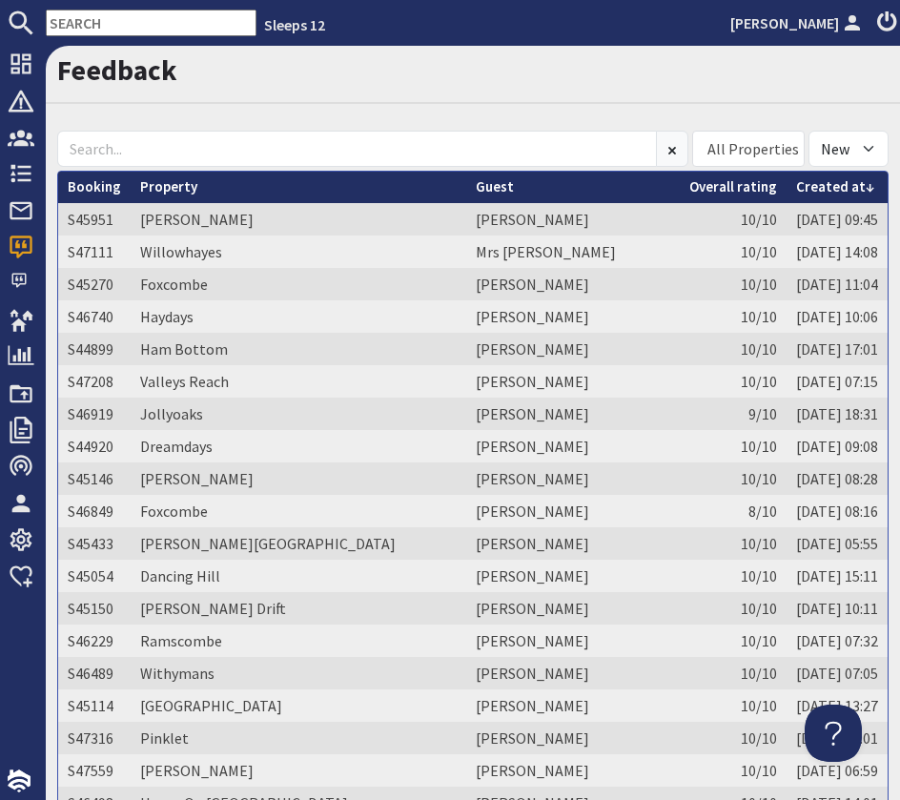
click at [180, 190] on link "Property" at bounding box center [168, 186] width 57 height 18
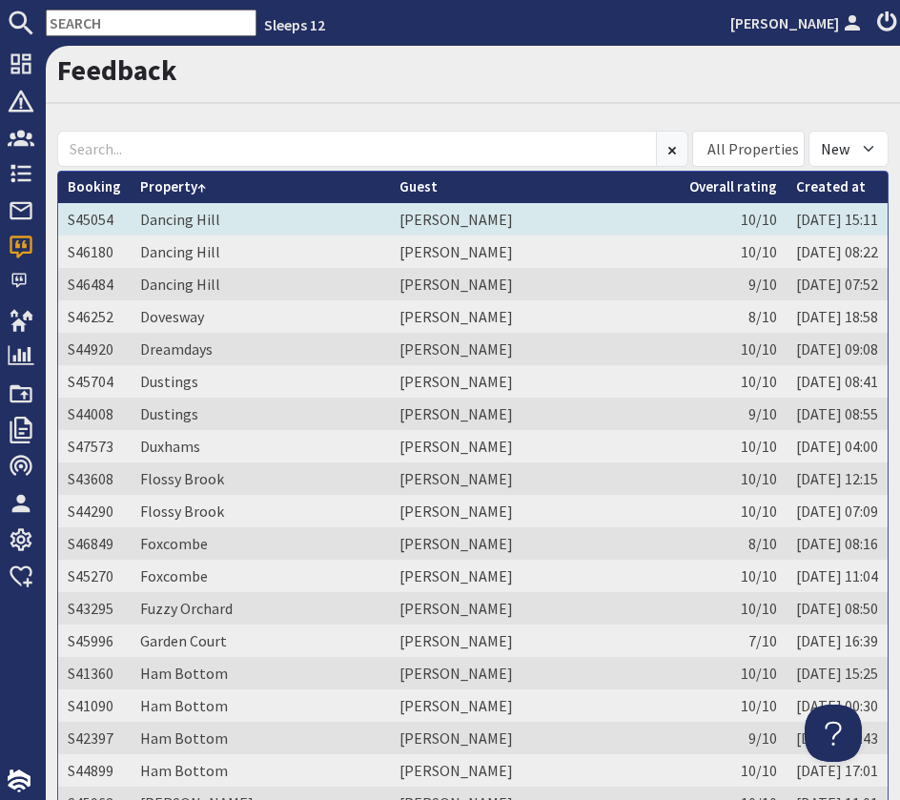
click at [390, 218] on td "[PERSON_NAME]" at bounding box center [535, 219] width 290 height 32
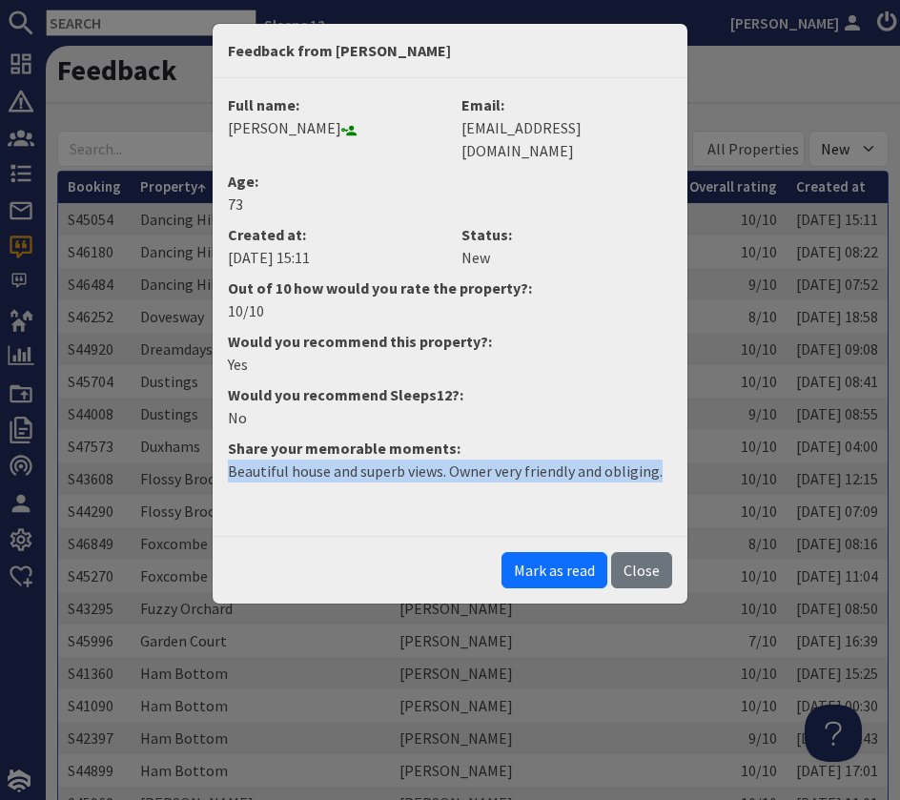
drag, startPoint x: 659, startPoint y: 453, endPoint x: 231, endPoint y: 451, distance: 428.2
click at [231, 460] on p "Beautiful house and superb views. Owner very friendly and obliging." at bounding box center [450, 471] width 444 height 23
copy p "Beautiful house and superb views. Owner very friendly and obliging."
click at [551, 552] on button "Mark as read" at bounding box center [555, 570] width 106 height 36
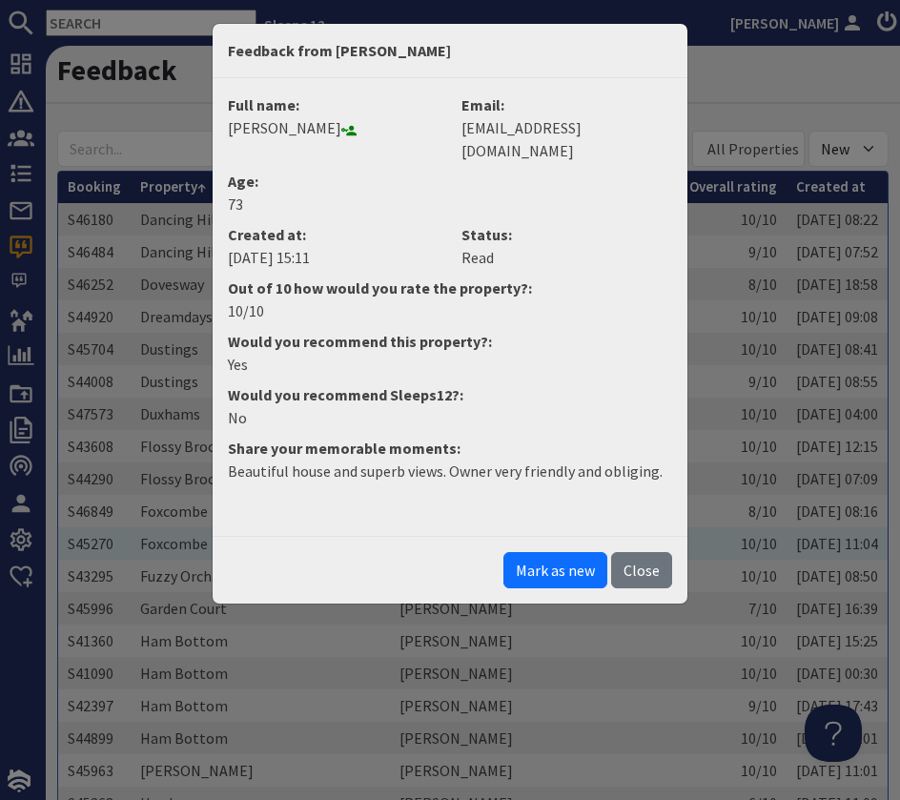
click at [644, 553] on button "Close" at bounding box center [641, 570] width 61 height 36
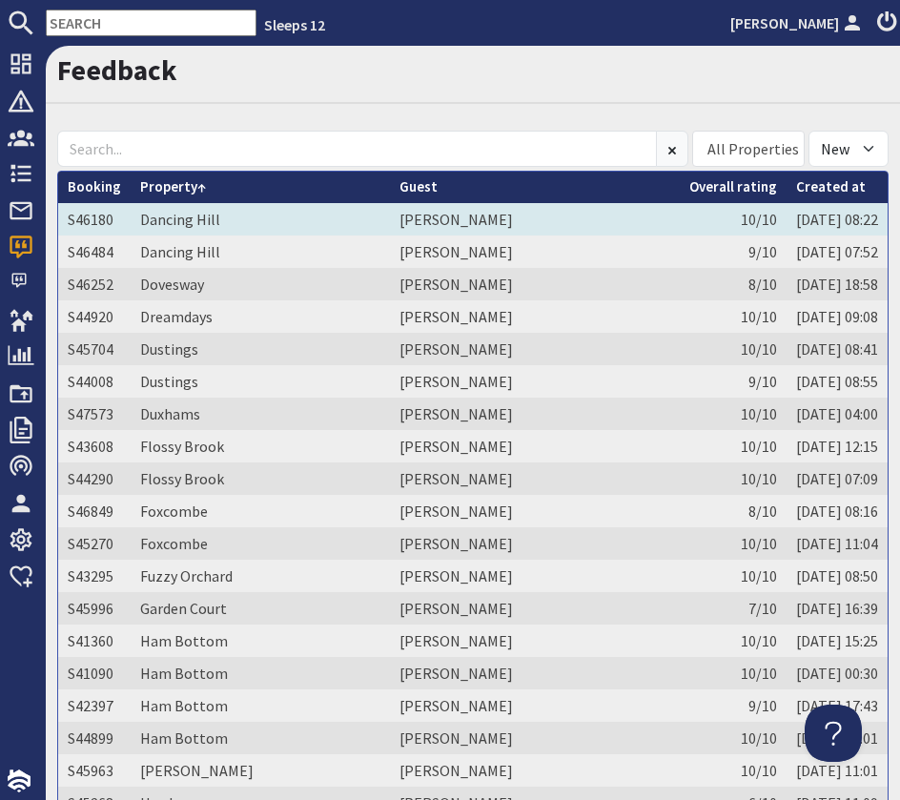
click at [421, 225] on td "[PERSON_NAME]" at bounding box center [535, 219] width 290 height 32
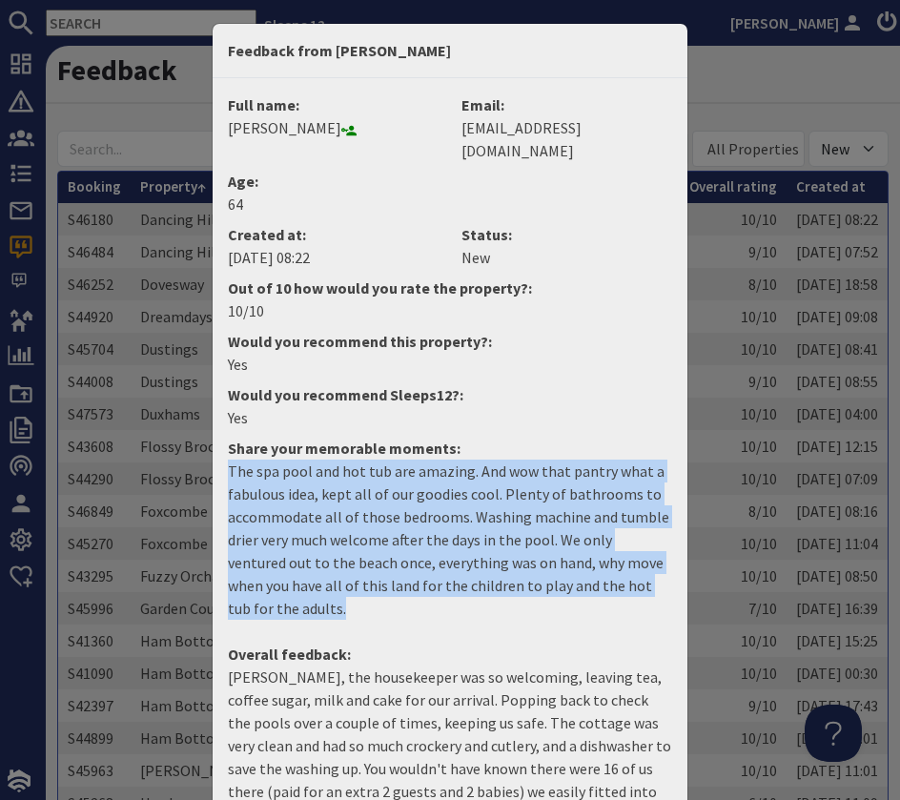
drag, startPoint x: 231, startPoint y: 448, endPoint x: 555, endPoint y: 588, distance: 353.2
click at [555, 588] on p "The spa pool and hot tub are amazing. And wow that pantry what a fabulous idea,…" at bounding box center [450, 540] width 444 height 160
copy p "The spa pool and hot tub are amazing. And wow that pantry what a fabulous idea,…"
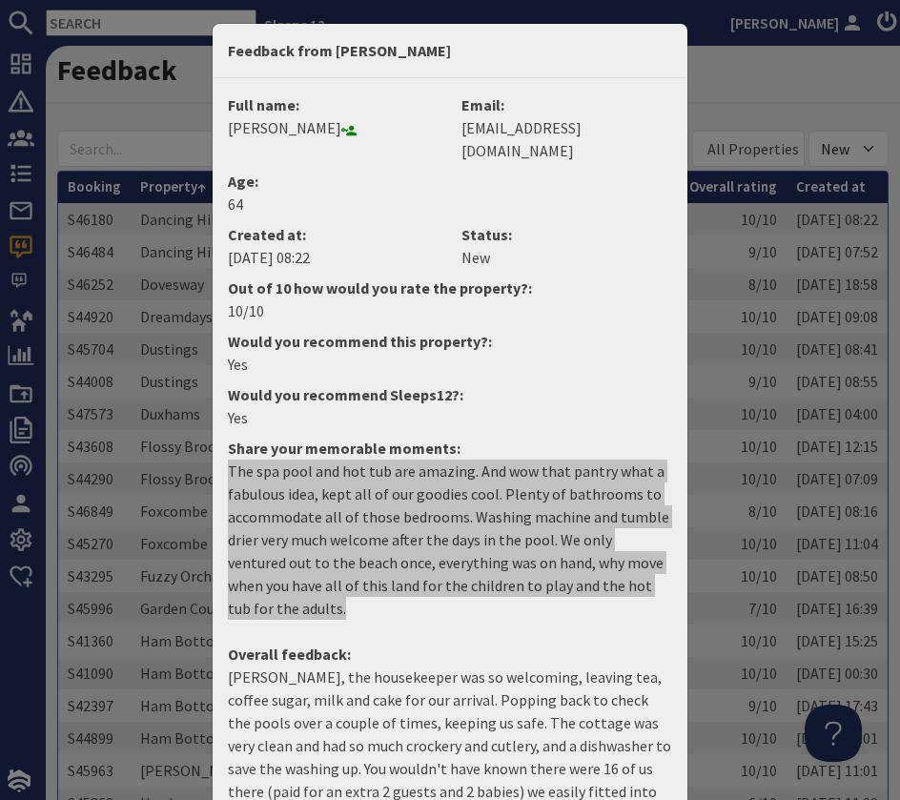
scroll to position [102, 0]
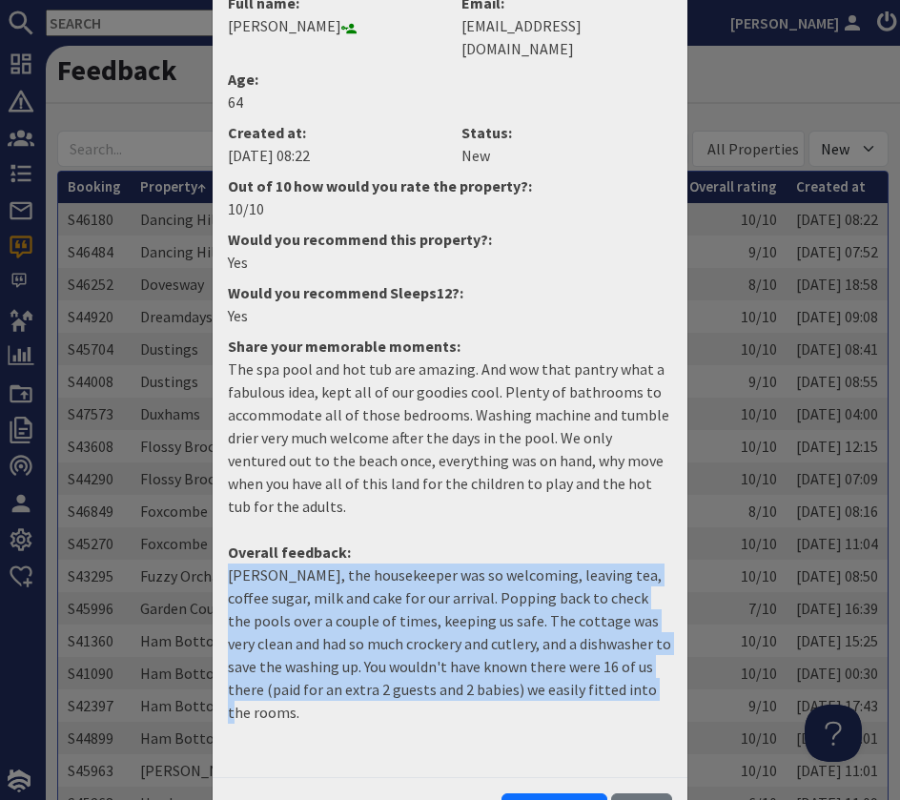
drag, startPoint x: 623, startPoint y: 668, endPoint x: 200, endPoint y: 550, distance: 438.7
click at [200, 550] on div "Feedback from [PERSON_NAME] Full name: [PERSON_NAME] Email: [EMAIL_ADDRESS][DOM…" at bounding box center [450, 400] width 900 height 800
copy p "[PERSON_NAME], the housekeeper was so welcoming, leaving tea, coffee sugar, mil…"
click at [569, 793] on button "Mark as read" at bounding box center [555, 811] width 106 height 36
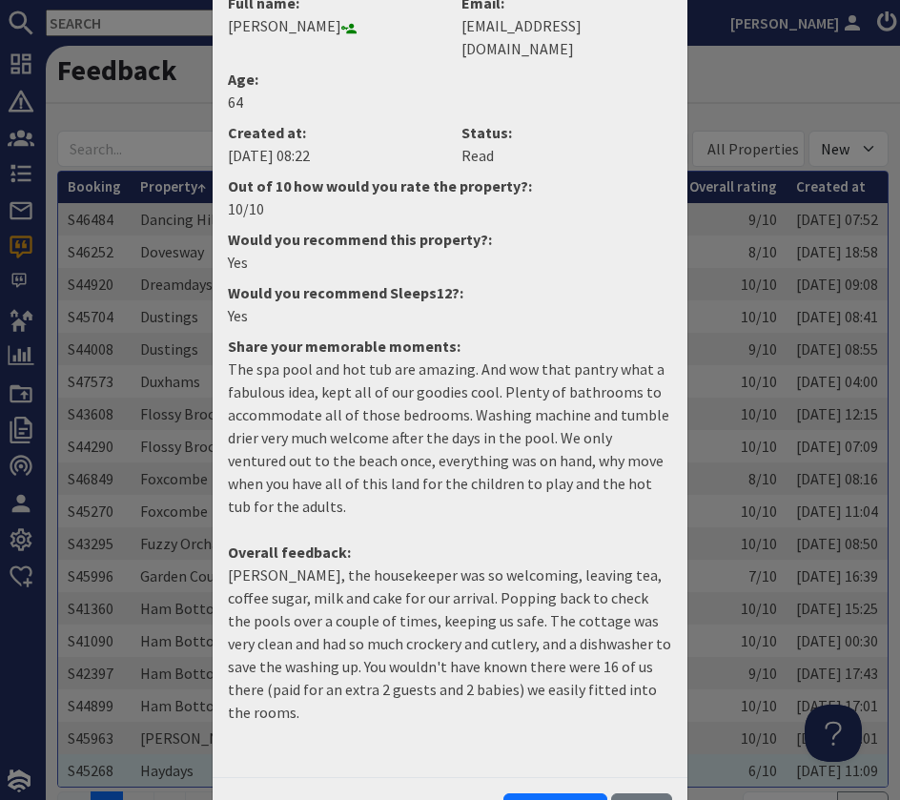
click at [637, 793] on button "Close" at bounding box center [641, 811] width 61 height 36
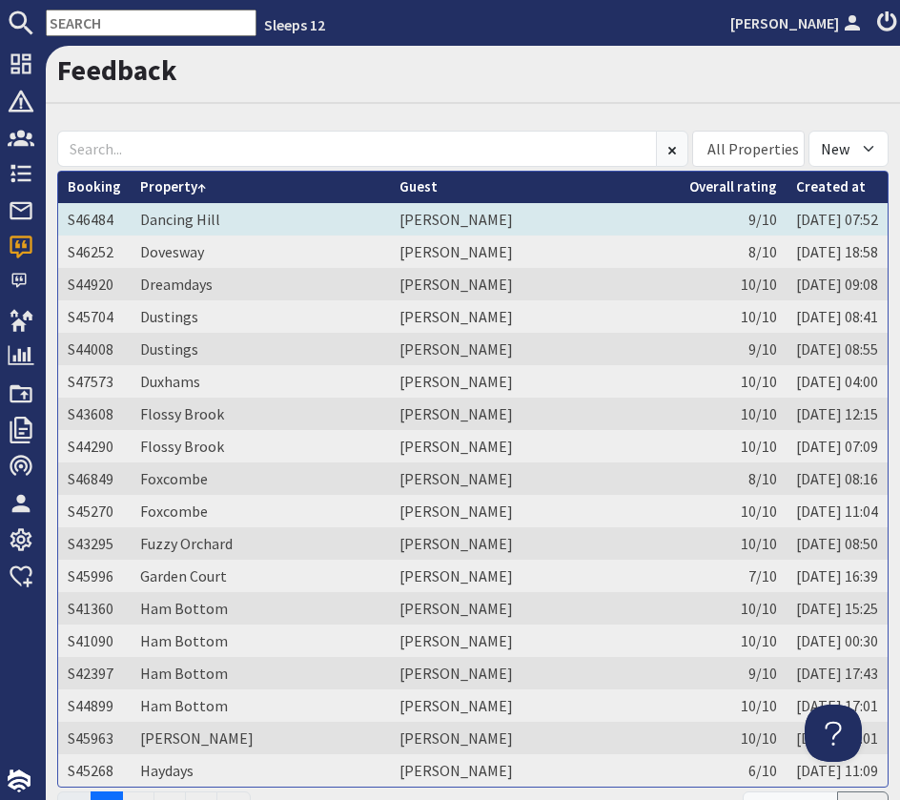
click at [266, 224] on td "Dancing Hill" at bounding box center [260, 219] width 259 height 32
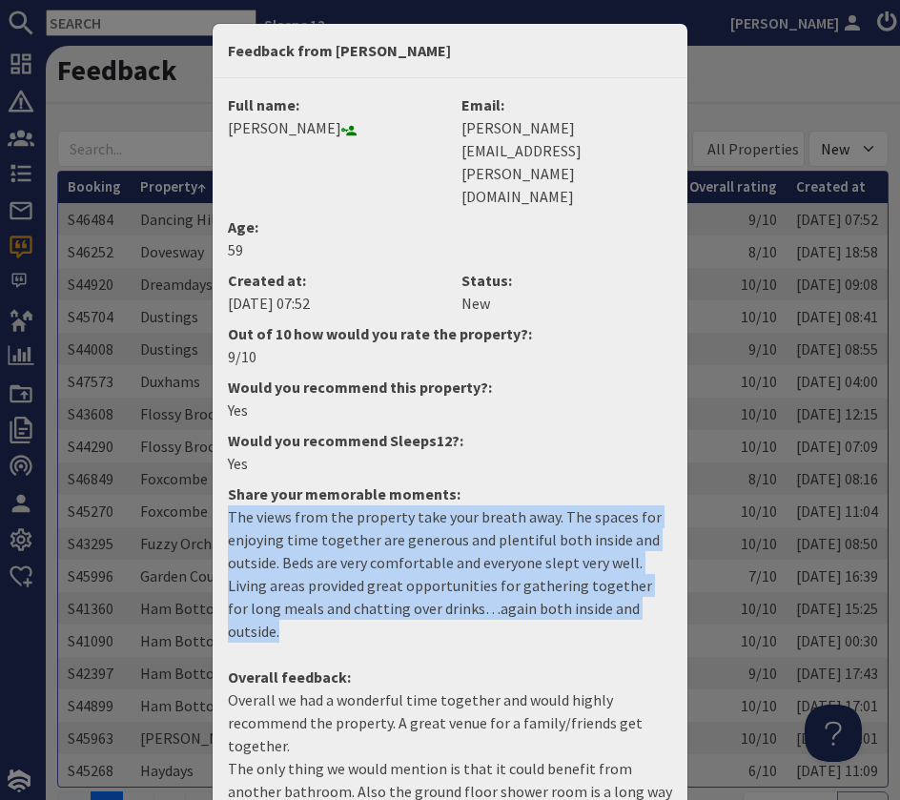
drag, startPoint x: 651, startPoint y: 544, endPoint x: 221, endPoint y: 453, distance: 439.7
click at [223, 505] on dd "The views from the property take your breath away. The spaces for enjoying time…" at bounding box center [449, 581] width 467 height 153
copy p "The views from the property take your breath away. The spaces for enjoying time…"
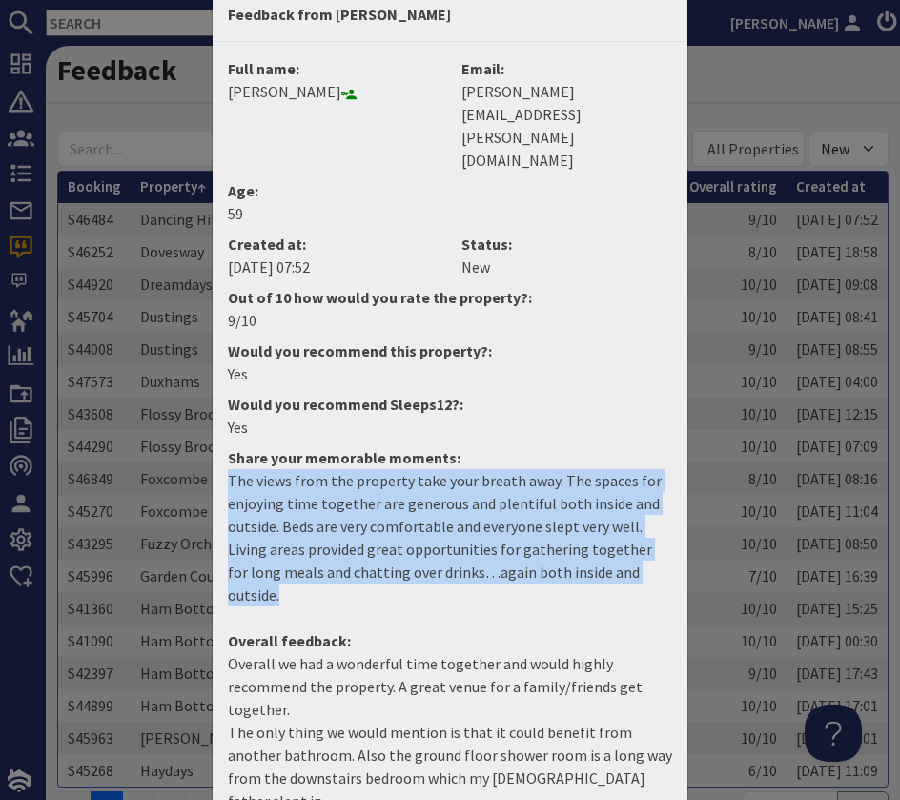
scroll to position [41, 0]
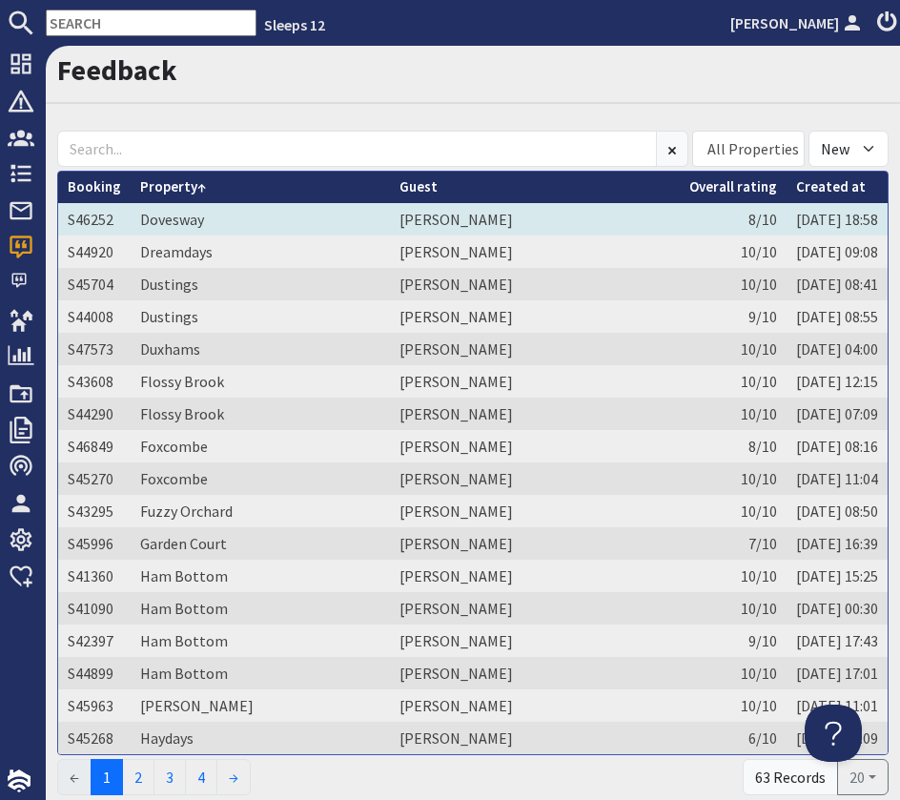
click at [246, 218] on td "Dovesway" at bounding box center [260, 219] width 259 height 32
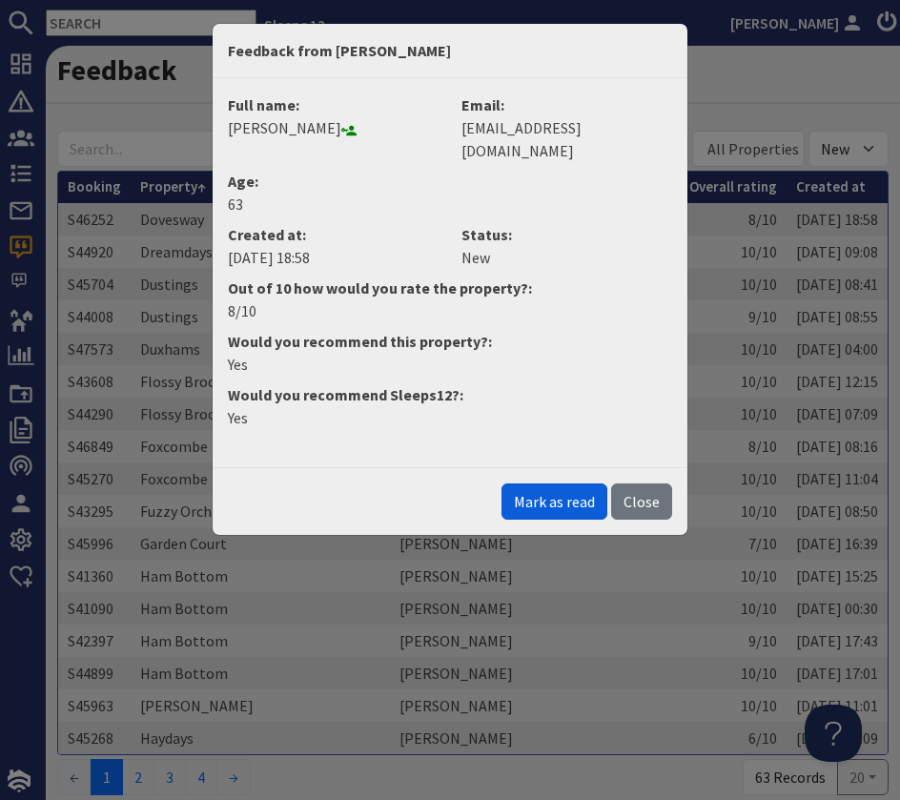
click at [565, 483] on button "Mark as read" at bounding box center [555, 501] width 106 height 36
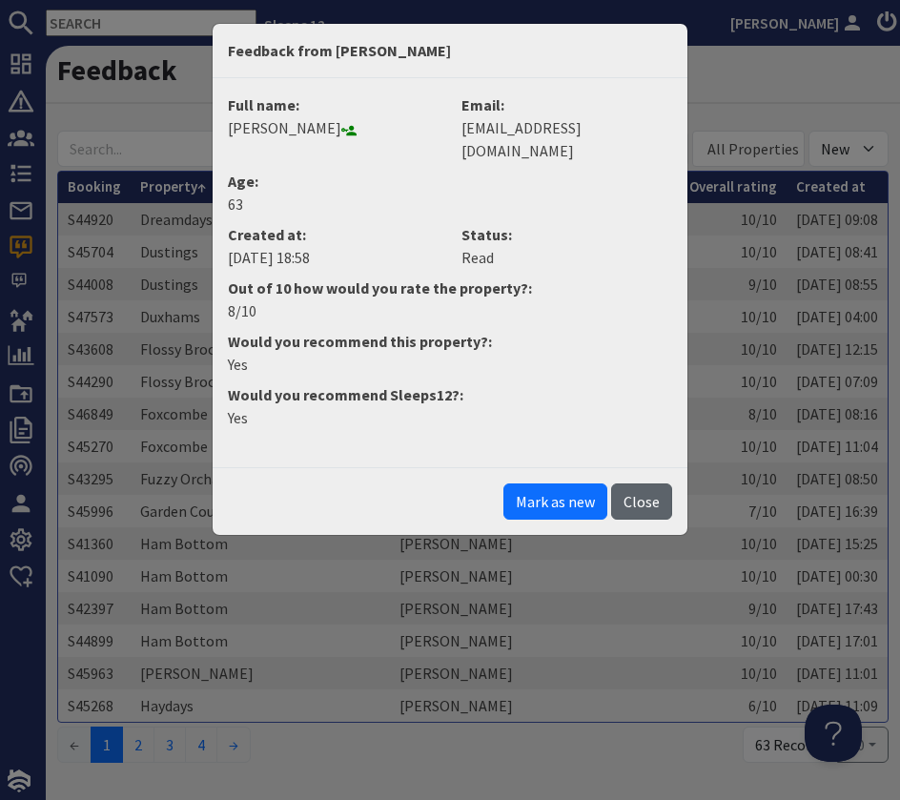
click at [662, 483] on button "Close" at bounding box center [641, 501] width 61 height 36
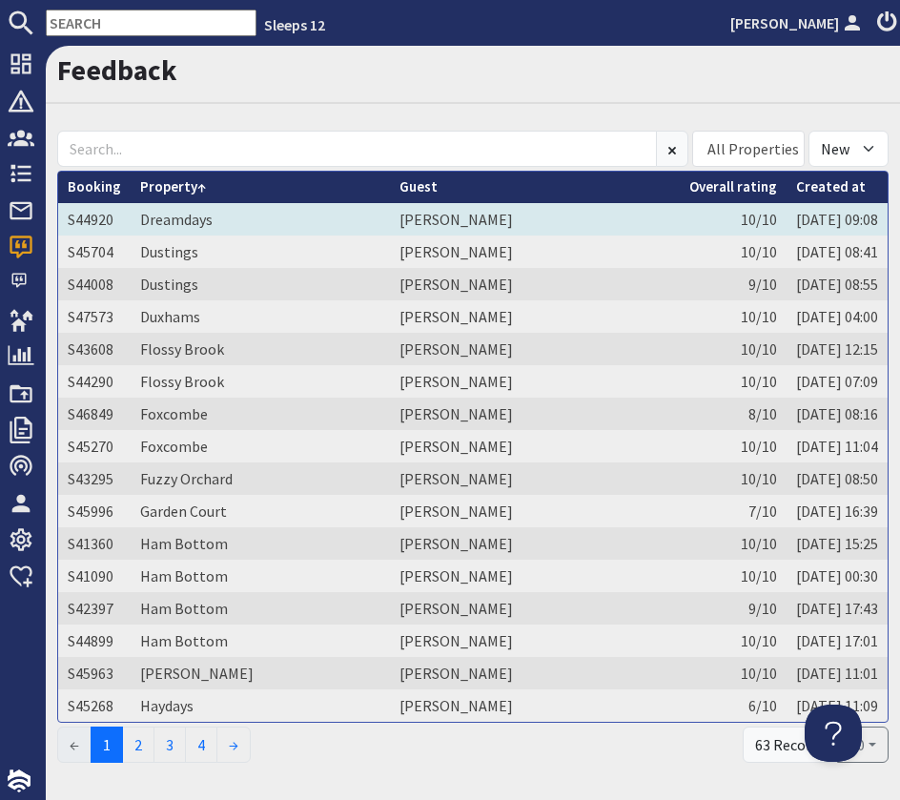
click at [256, 216] on td "Dreamdays" at bounding box center [260, 219] width 259 height 32
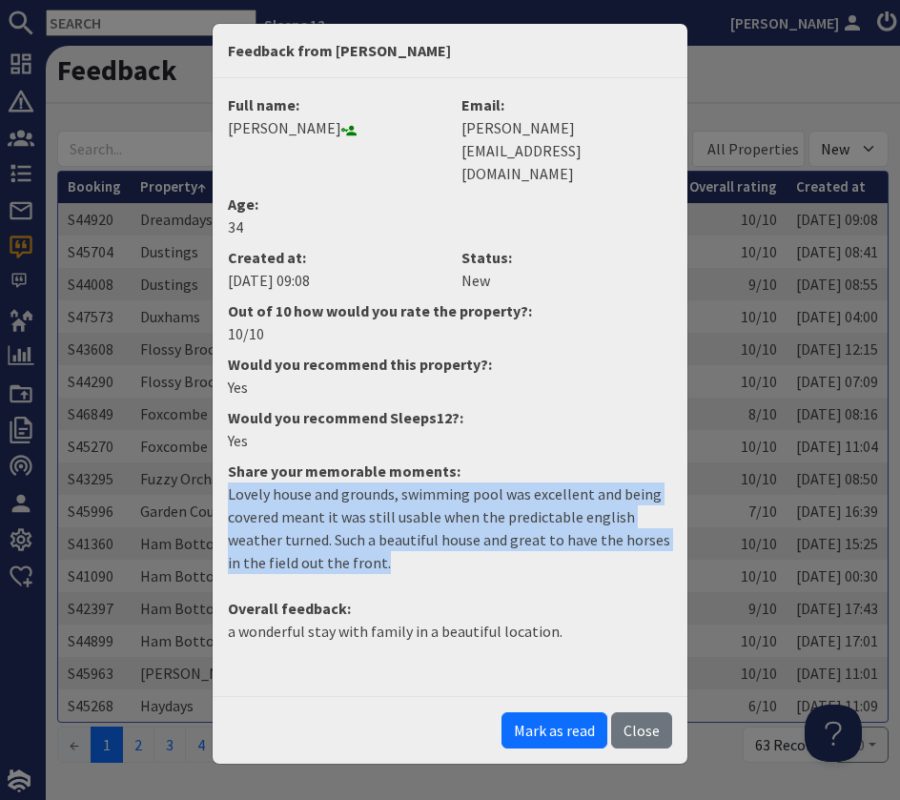
drag, startPoint x: 396, startPoint y: 514, endPoint x: 223, endPoint y: 455, distance: 182.4
click at [223, 483] on dd "Lovely house and grounds, swimming pool was excellent and being covered meant i…" at bounding box center [449, 536] width 467 height 107
copy p "Lovely house and grounds, swimming pool was excellent and being covered meant i…"
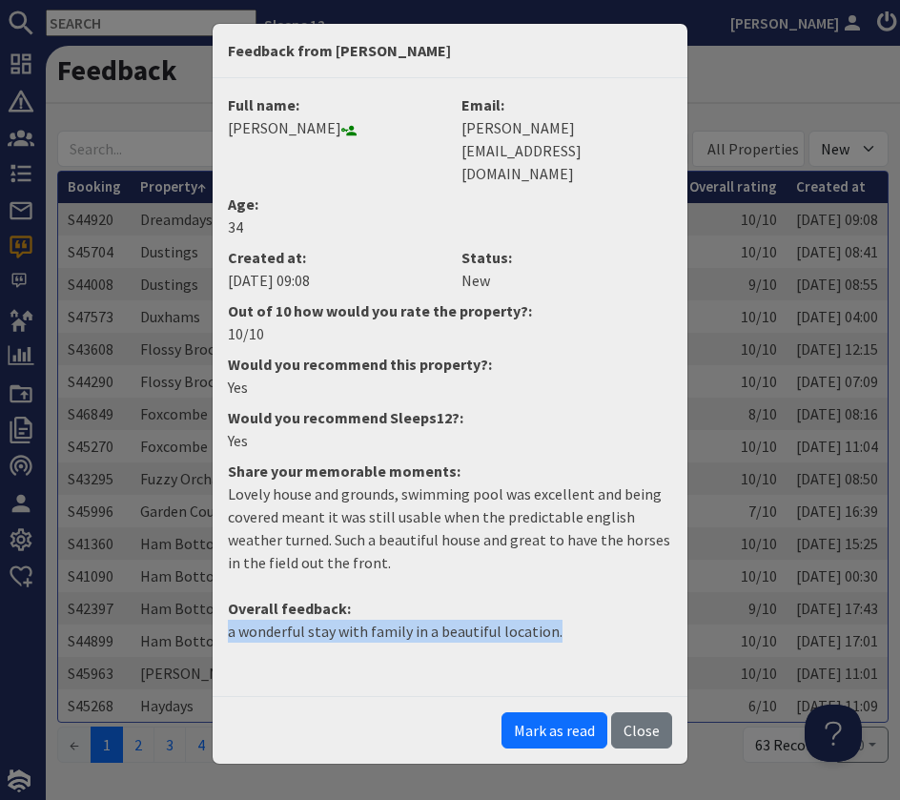
drag, startPoint x: 565, startPoint y: 586, endPoint x: 151, endPoint y: 573, distance: 414.0
click at [154, 574] on div "Feedback from Toby Glenn Full name: Toby Glenn Email: toby@tobyglenn.co.uk Age:…" at bounding box center [450, 400] width 900 height 800
copy p "a wonderful stay with family in a beautiful location."
click at [574, 712] on button "Mark as read" at bounding box center [555, 730] width 106 height 36
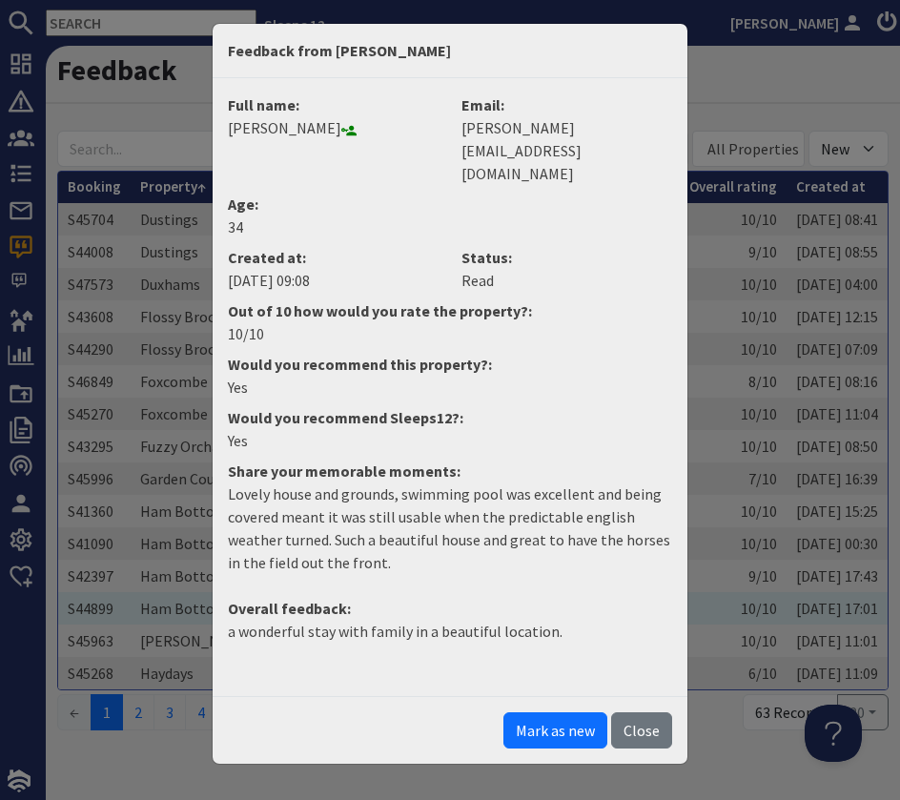
drag, startPoint x: 652, startPoint y: 688, endPoint x: 621, endPoint y: 596, distance: 97.7
click at [651, 712] on button "Close" at bounding box center [641, 730] width 61 height 36
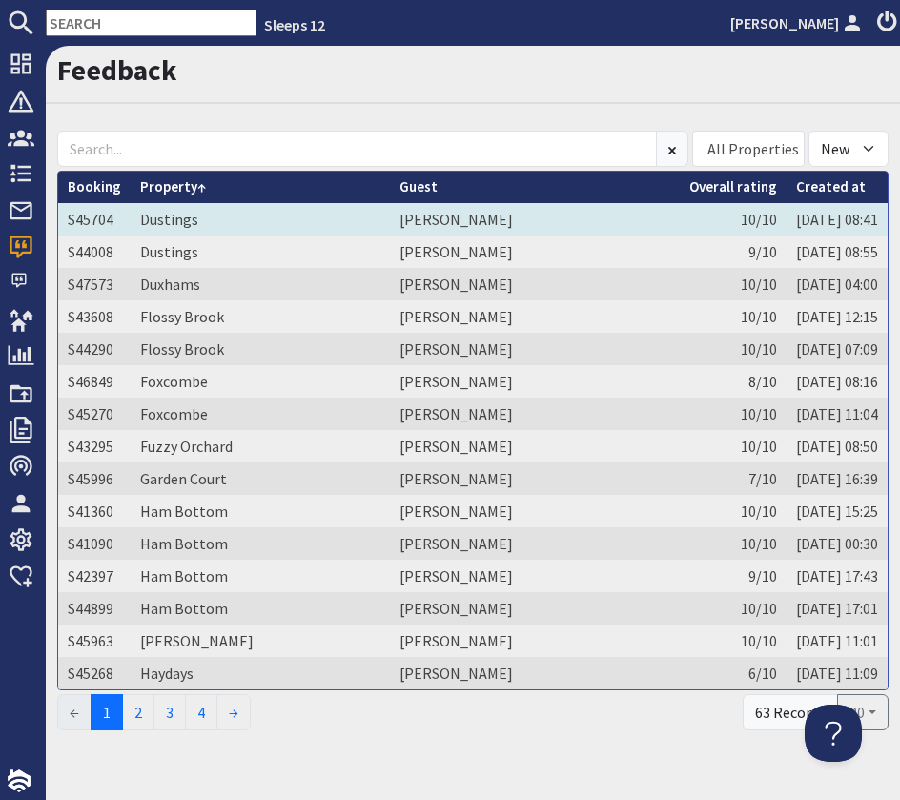
click at [390, 221] on td "Robyn Edwards" at bounding box center [535, 219] width 290 height 32
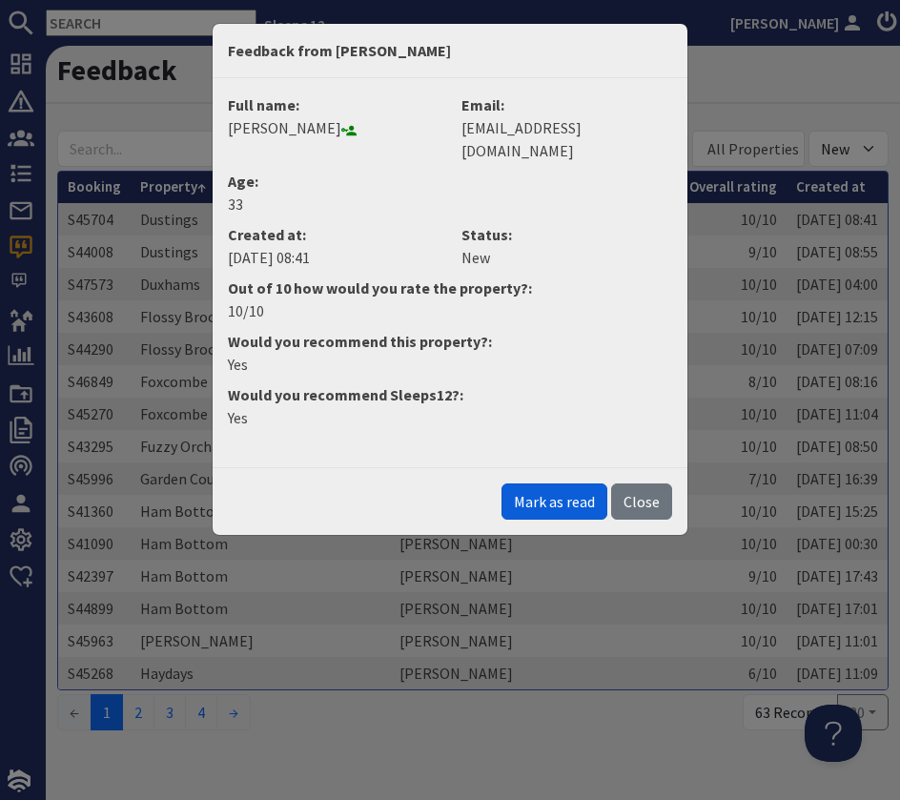
click at [551, 483] on button "Mark as read" at bounding box center [555, 501] width 106 height 36
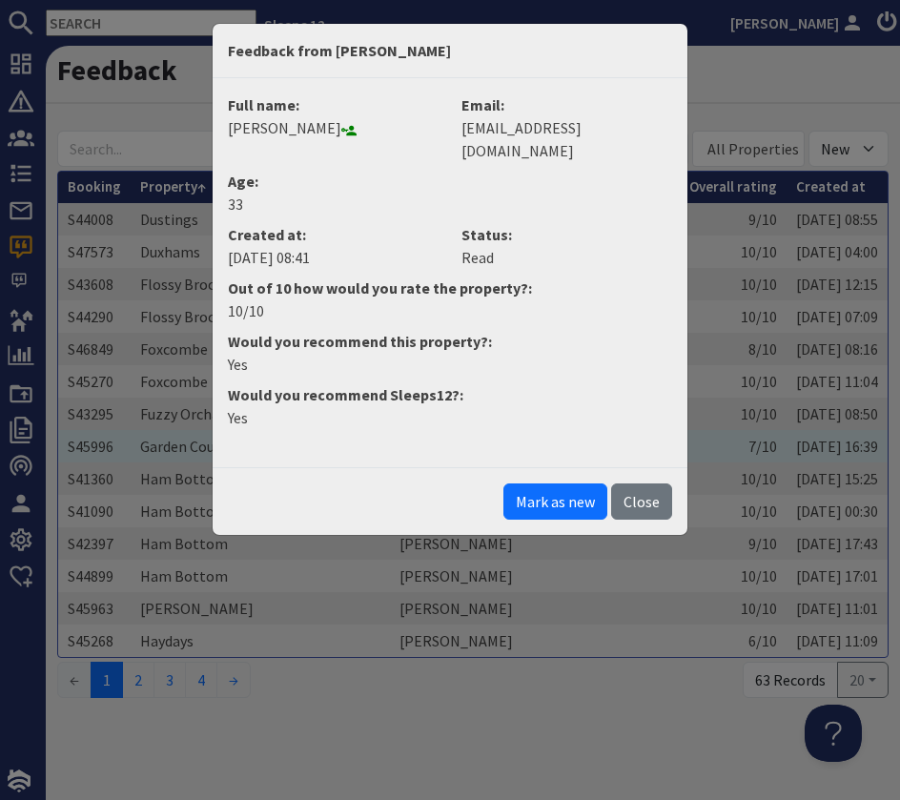
drag, startPoint x: 642, startPoint y: 465, endPoint x: 634, endPoint y: 445, distance: 21.4
click at [643, 483] on button "Close" at bounding box center [641, 501] width 61 height 36
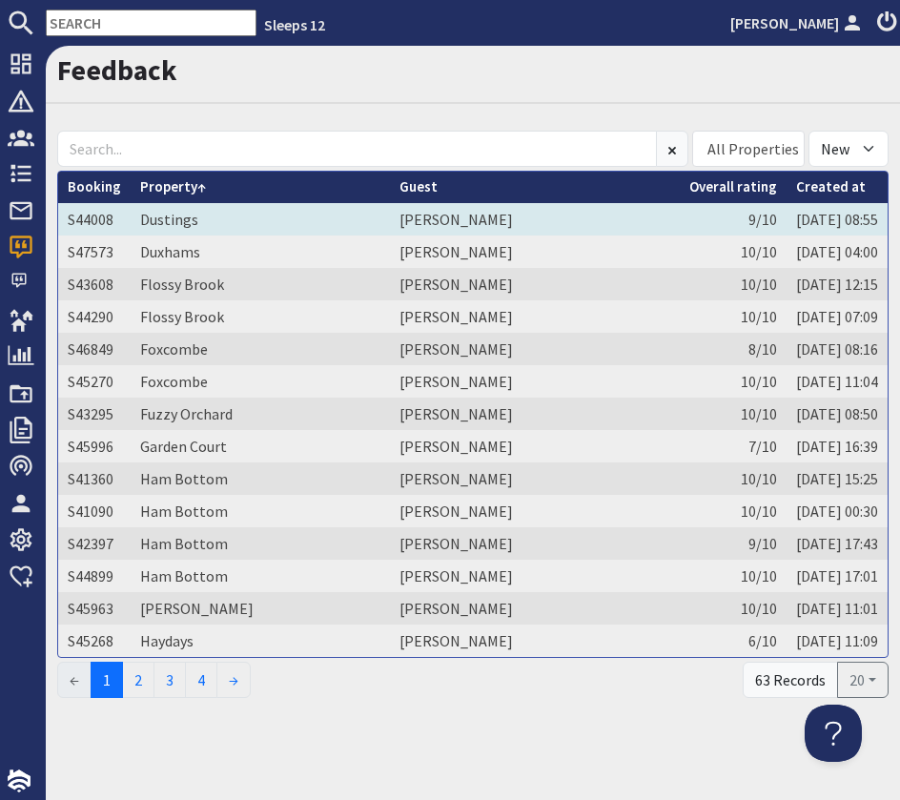
click at [513, 223] on icon at bounding box center [520, 221] width 15 height 15
click at [495, 222] on td "Peter O'Brien" at bounding box center [535, 219] width 290 height 32
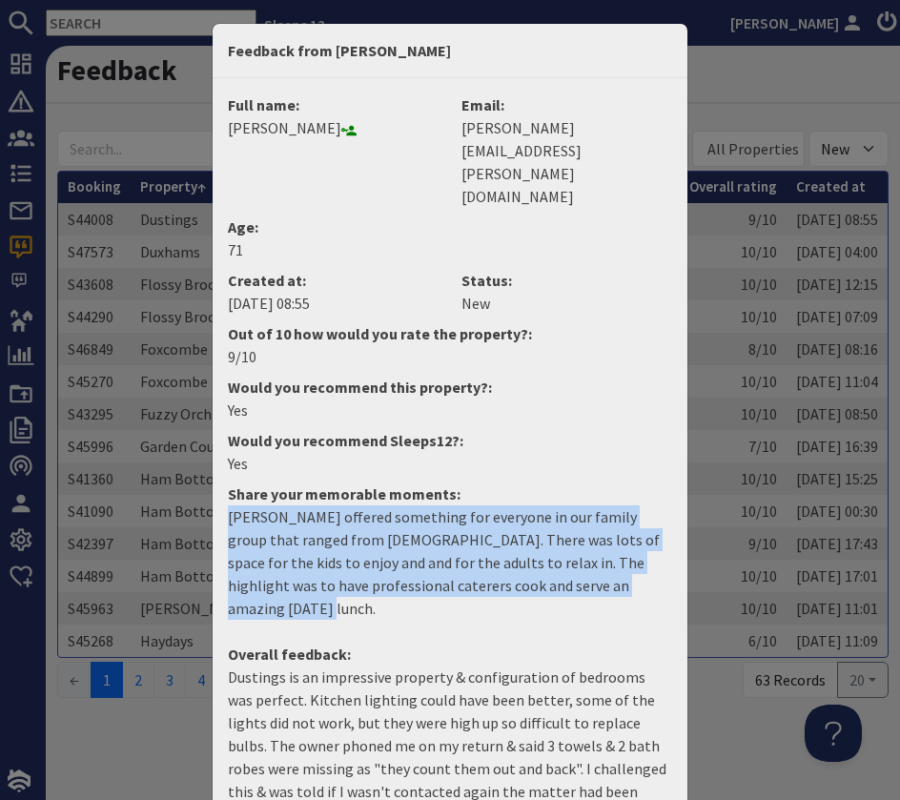
drag, startPoint x: 637, startPoint y: 523, endPoint x: 218, endPoint y: 447, distance: 425.3
click at [218, 505] on dd "[PERSON_NAME] offered something for everyone in our family group that ranged fr…" at bounding box center [449, 570] width 467 height 130
copy p "[PERSON_NAME] offered something for everyone in our family group that ranged fr…"
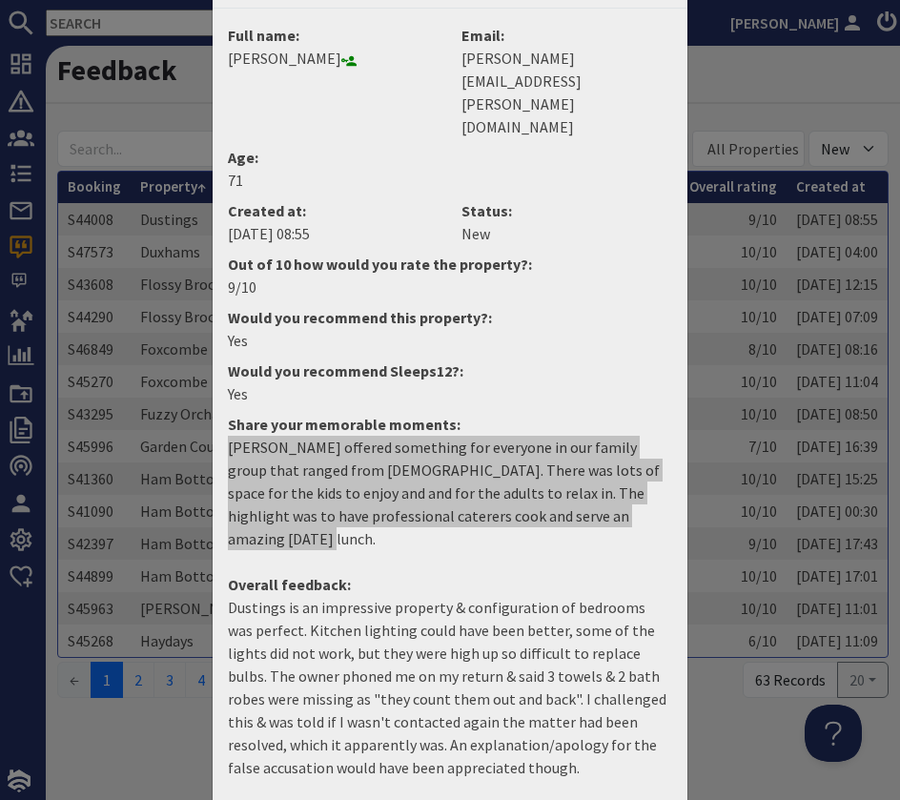
scroll to position [79, 0]
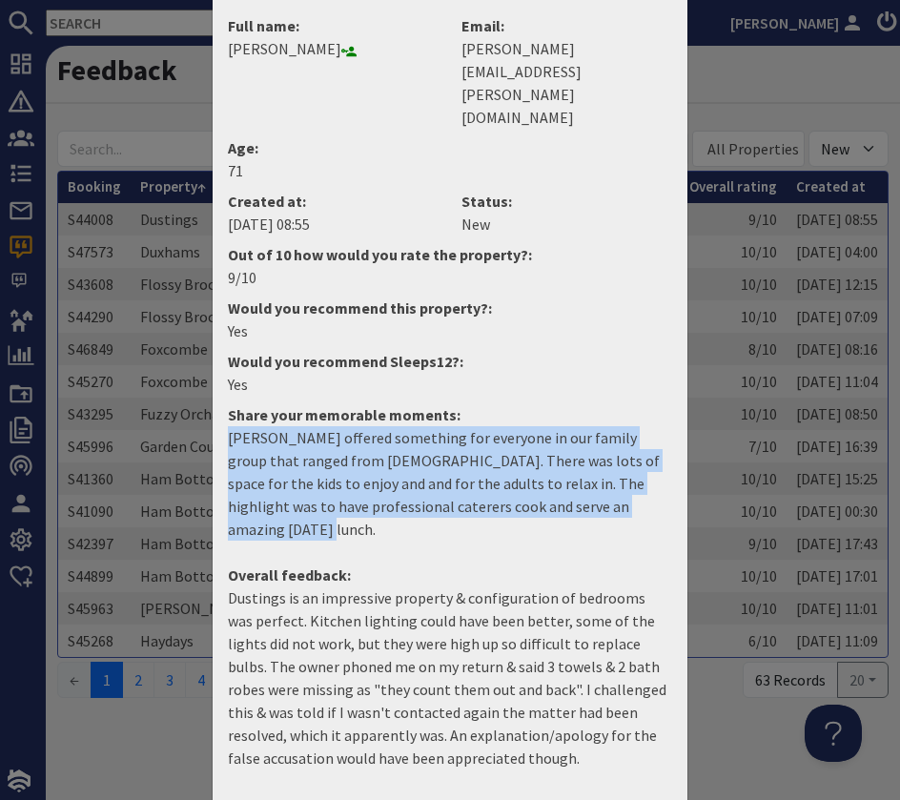
drag, startPoint x: 552, startPoint y: 768, endPoint x: 814, endPoint y: 725, distance: 265.7
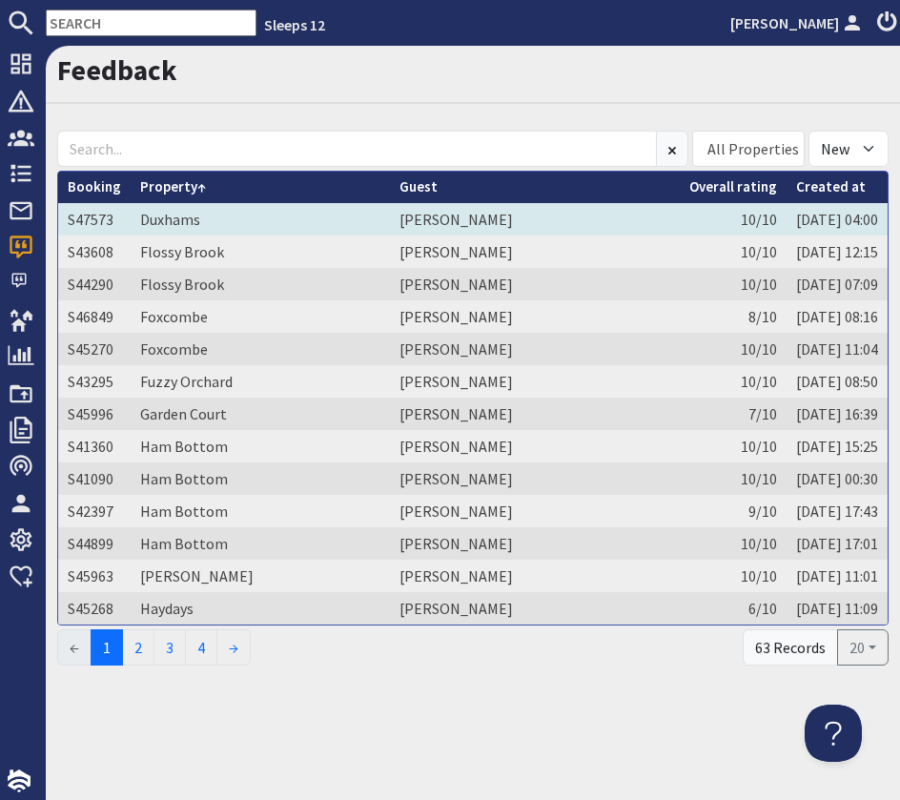
click at [257, 213] on td "Duxhams" at bounding box center [260, 219] width 259 height 32
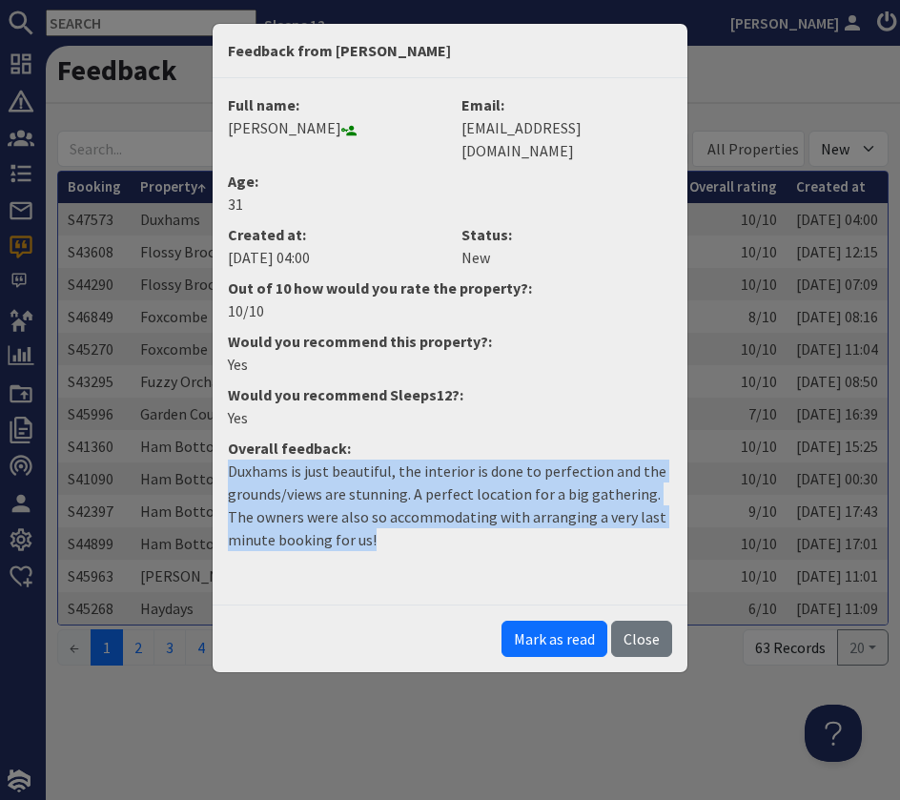
drag, startPoint x: 392, startPoint y: 516, endPoint x: 222, endPoint y: 450, distance: 182.0
click at [222, 460] on dd "Duxhams is just beautiful, the interior is done to perfection and the grounds/v…" at bounding box center [449, 513] width 467 height 107
copy p "Duxhams is just beautiful, the interior is done to perfection and the grounds/v…"
click at [556, 622] on button "Mark as read" at bounding box center [555, 639] width 106 height 36
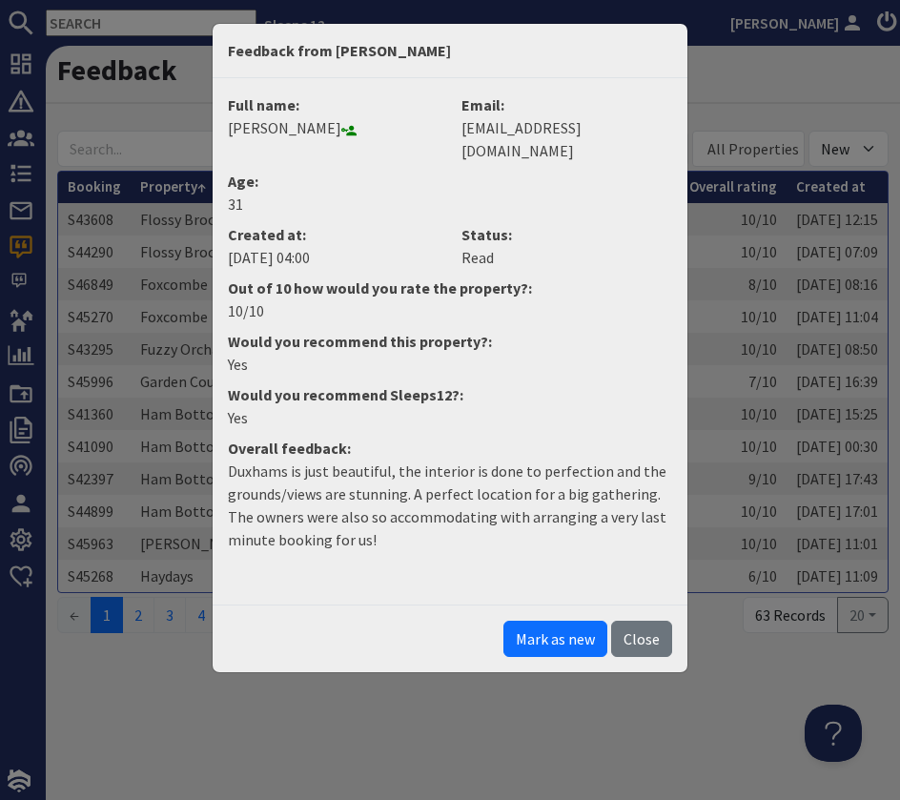
click at [640, 624] on button "Close" at bounding box center [641, 639] width 61 height 36
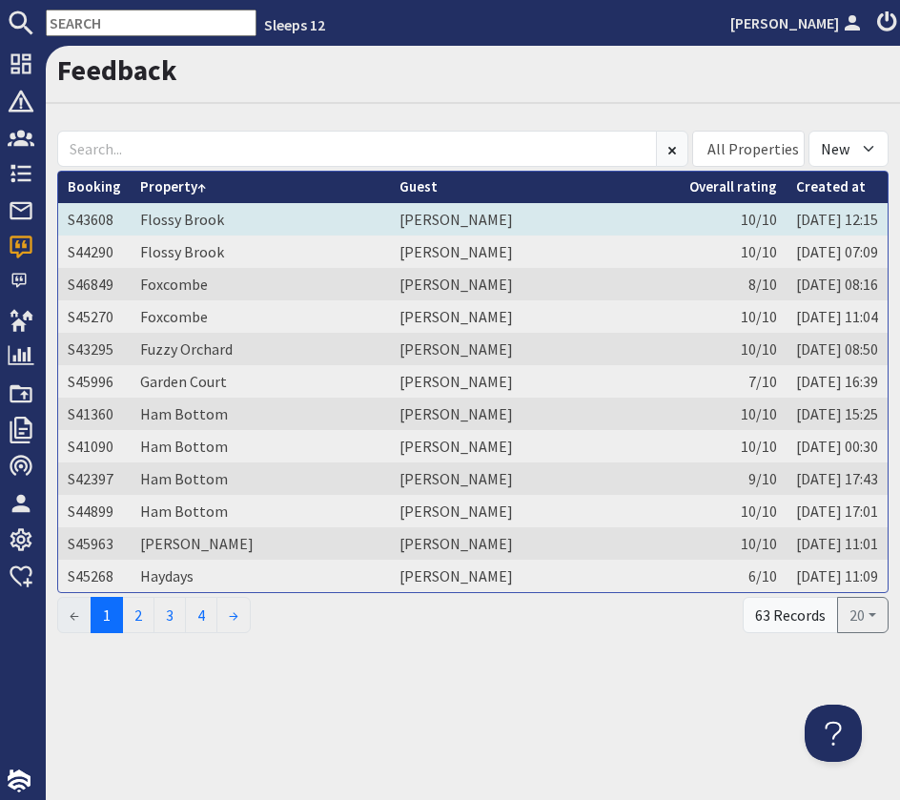
drag, startPoint x: 268, startPoint y: 217, endPoint x: 258, endPoint y: 219, distance: 9.7
click at [268, 217] on td "Flossy Brook" at bounding box center [260, 219] width 259 height 32
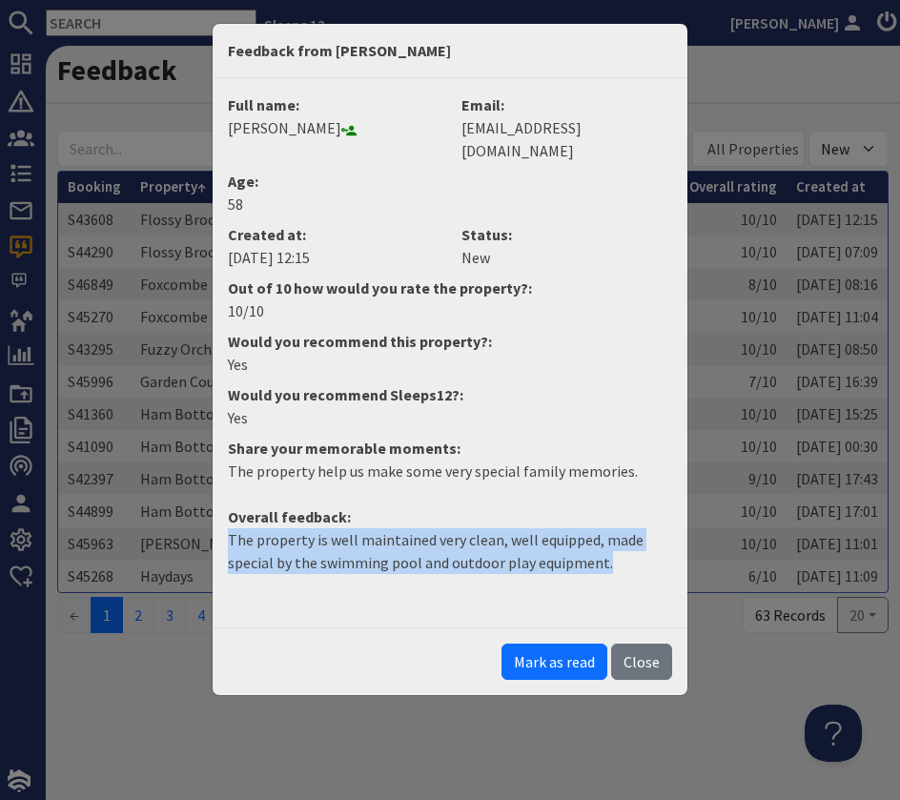
drag, startPoint x: 606, startPoint y: 544, endPoint x: 213, endPoint y: 513, distance: 394.1
click at [214, 515] on div "Full name: Beverley Wood Email: bevwood_06@hotmail.co.uk Age: 58 Created at: 13…" at bounding box center [450, 352] width 475 height 549
copy p "The property is well maintained very clean, well equipped, made special by the …"
click at [558, 644] on button "Mark as read" at bounding box center [555, 662] width 106 height 36
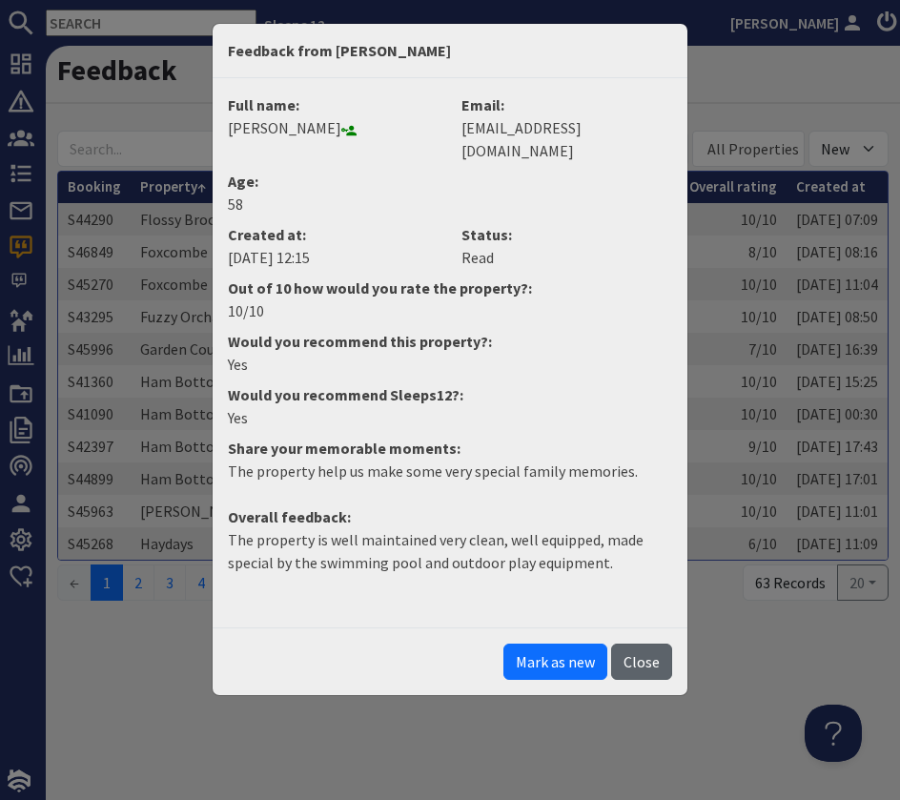
click at [651, 644] on button "Close" at bounding box center [641, 662] width 61 height 36
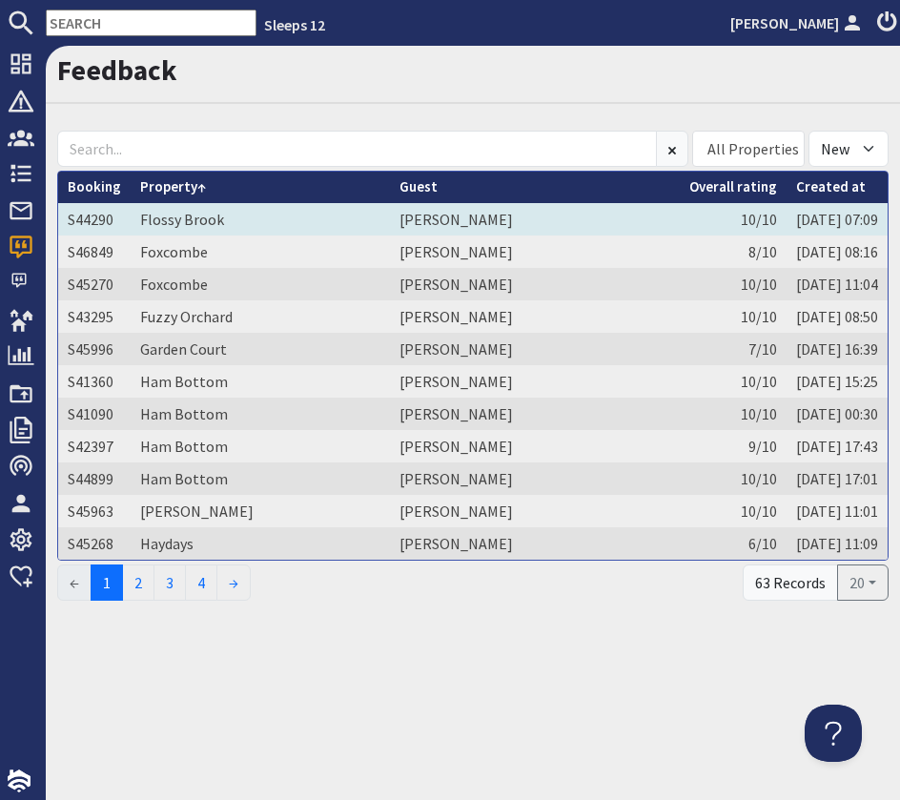
click at [450, 218] on td "Chantelle Johnson" at bounding box center [535, 219] width 290 height 32
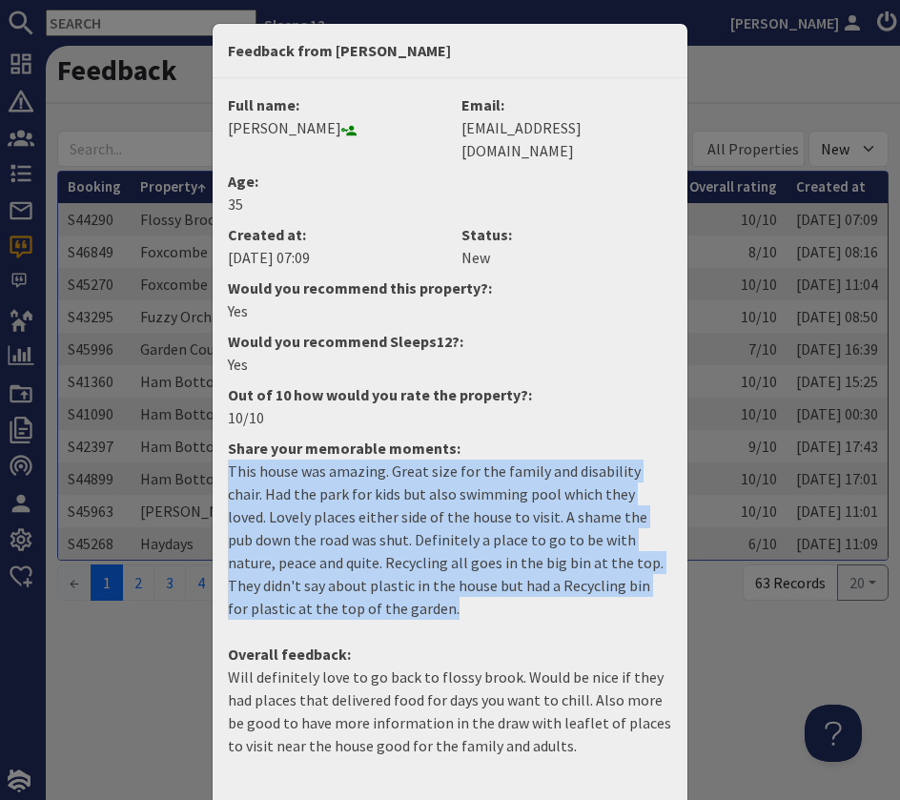
drag, startPoint x: 368, startPoint y: 588, endPoint x: 192, endPoint y: 456, distance: 220.7
click at [192, 456] on div "Feedback from Chantelle Johnson Full name: Chantelle Johnson Email: sexychan23@…" at bounding box center [450, 400] width 900 height 800
copy p "This house was amazing. Great size for the family and disability chair. Had the…"
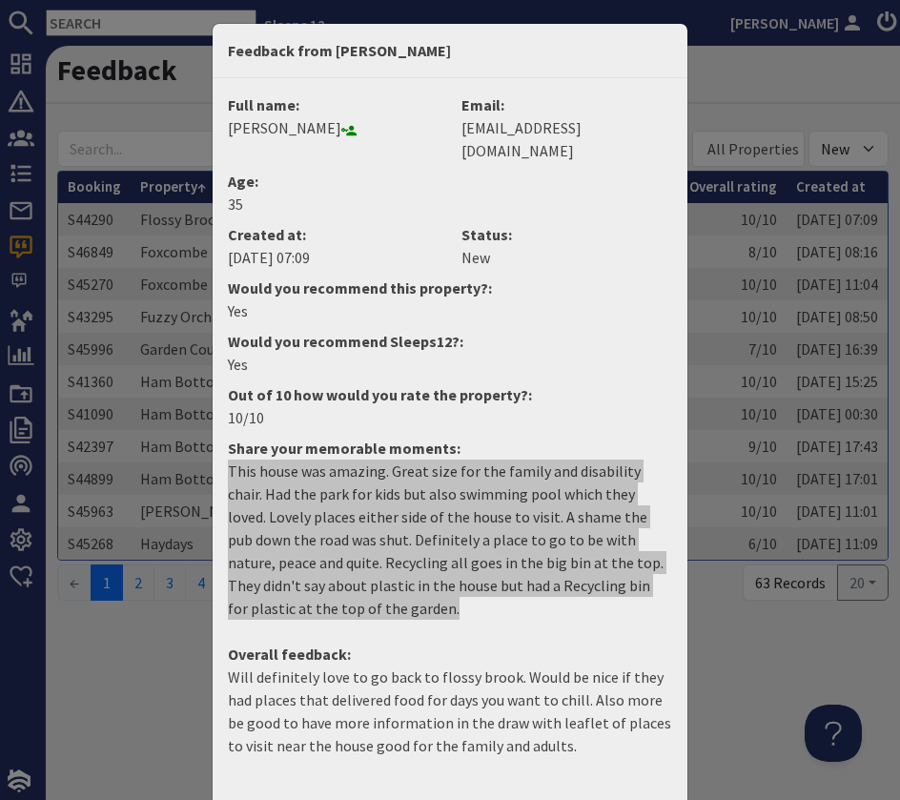
scroll to position [56, 0]
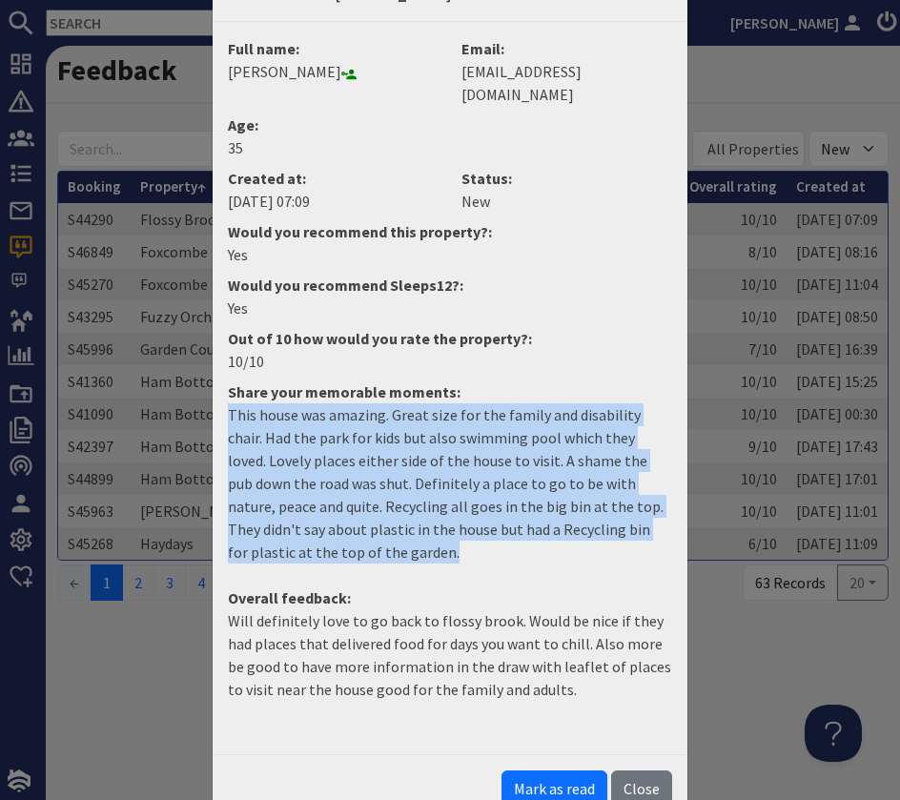
click at [574, 770] on button "Mark as read" at bounding box center [555, 788] width 106 height 36
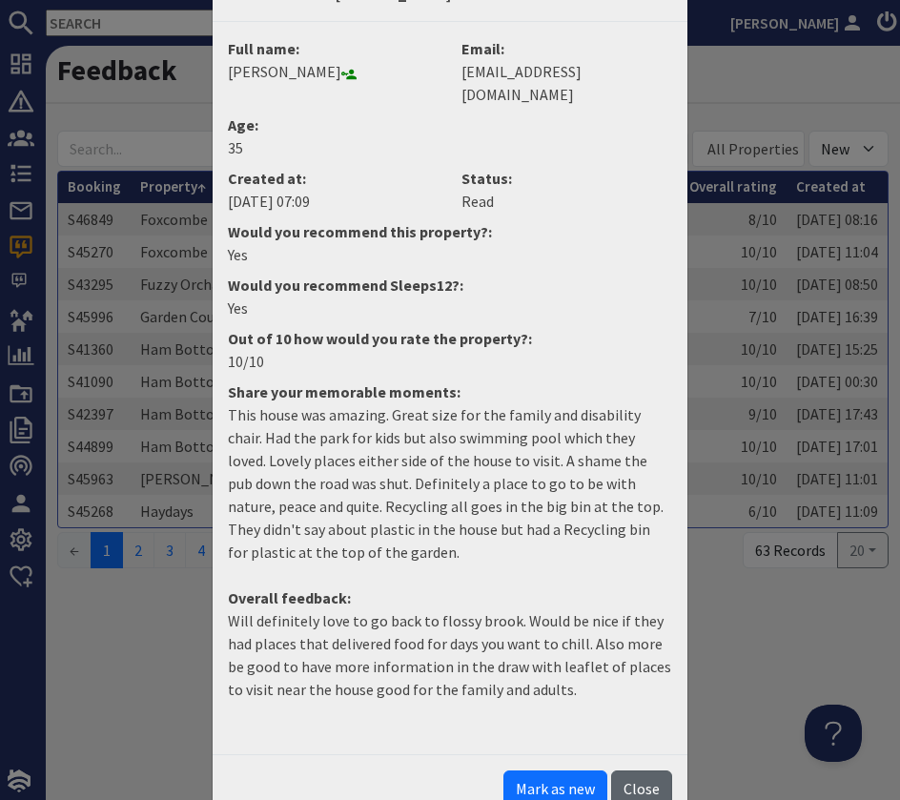
click at [649, 770] on button "Close" at bounding box center [641, 788] width 61 height 36
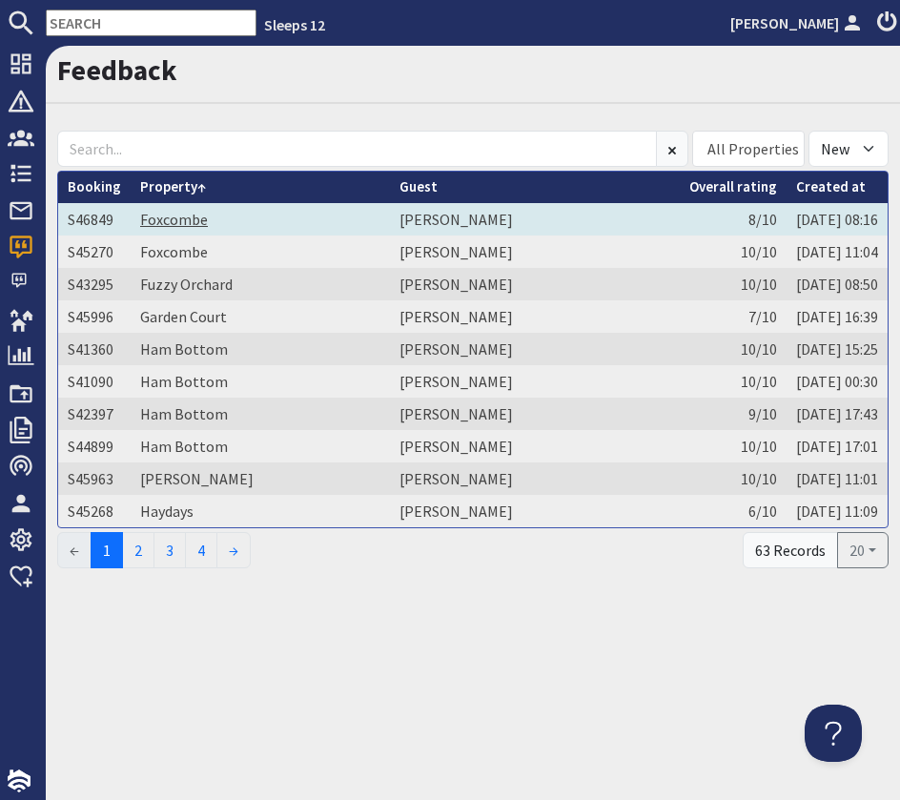
click at [197, 214] on link "Foxcombe" at bounding box center [174, 219] width 68 height 19
click at [329, 224] on td "Foxcombe" at bounding box center [260, 219] width 259 height 32
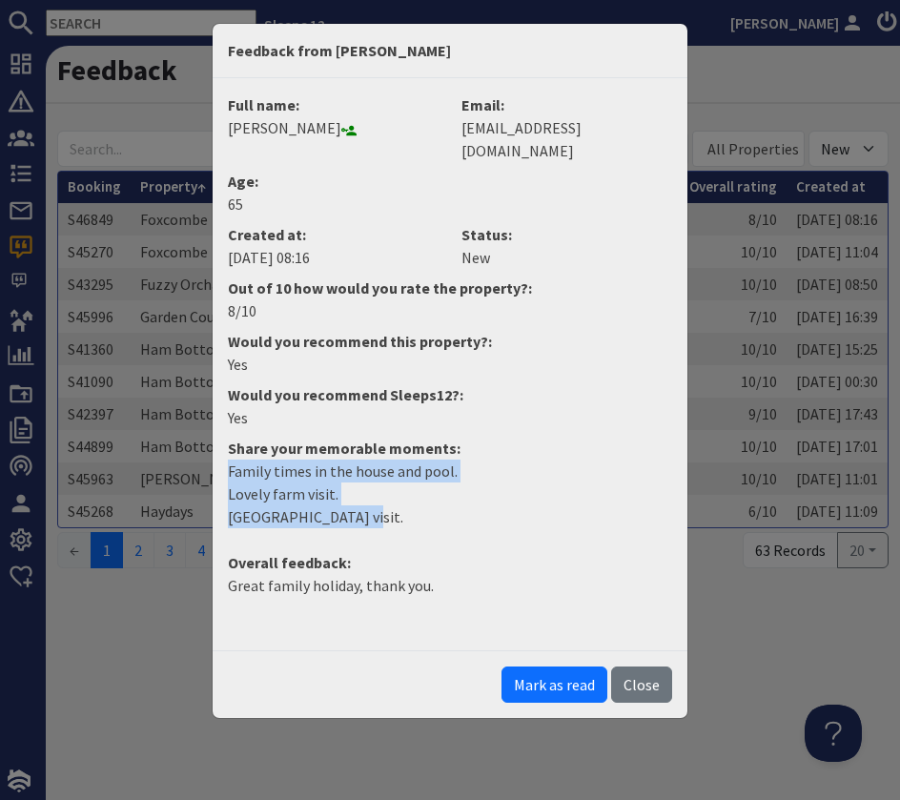
drag, startPoint x: 353, startPoint y: 499, endPoint x: 213, endPoint y: 455, distance: 146.9
click at [213, 455] on div "Full name: Roger Salisbury Email: rogersalisbury@gmail.com Age: 65 Created at: …" at bounding box center [450, 364] width 475 height 572
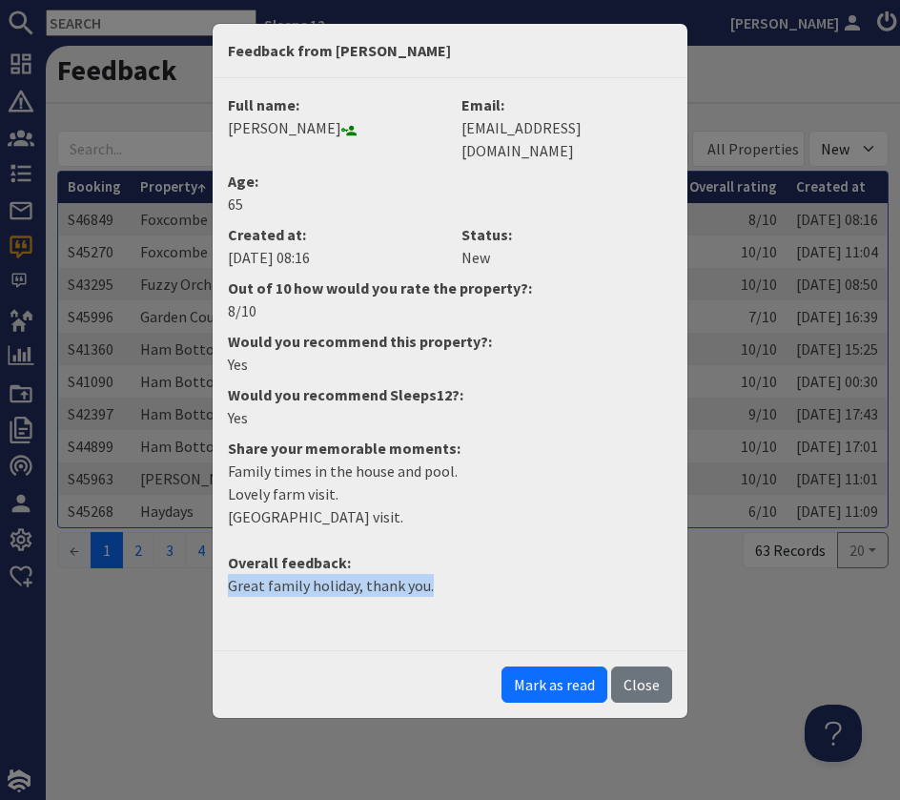
drag, startPoint x: 431, startPoint y: 567, endPoint x: 223, endPoint y: 572, distance: 207.9
click at [223, 574] on dd "Great family holiday, thank you." at bounding box center [449, 593] width 467 height 38
click at [550, 667] on button "Mark as read" at bounding box center [555, 685] width 106 height 36
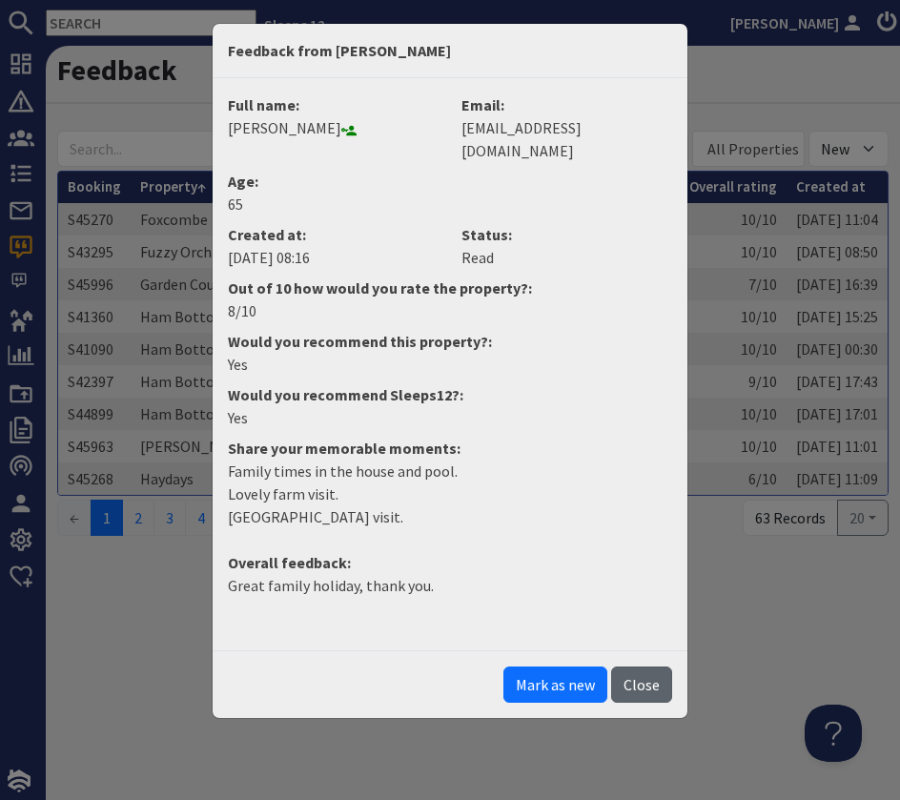
click at [656, 668] on button "Close" at bounding box center [641, 685] width 61 height 36
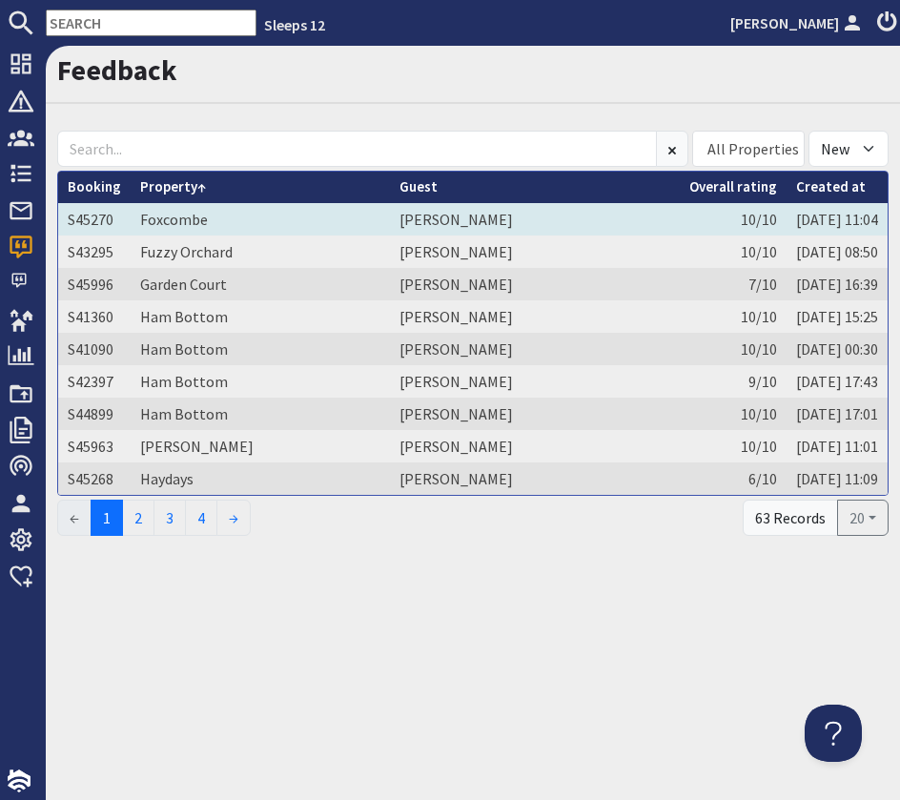
click at [540, 216] on td "Duncan White" at bounding box center [535, 219] width 290 height 32
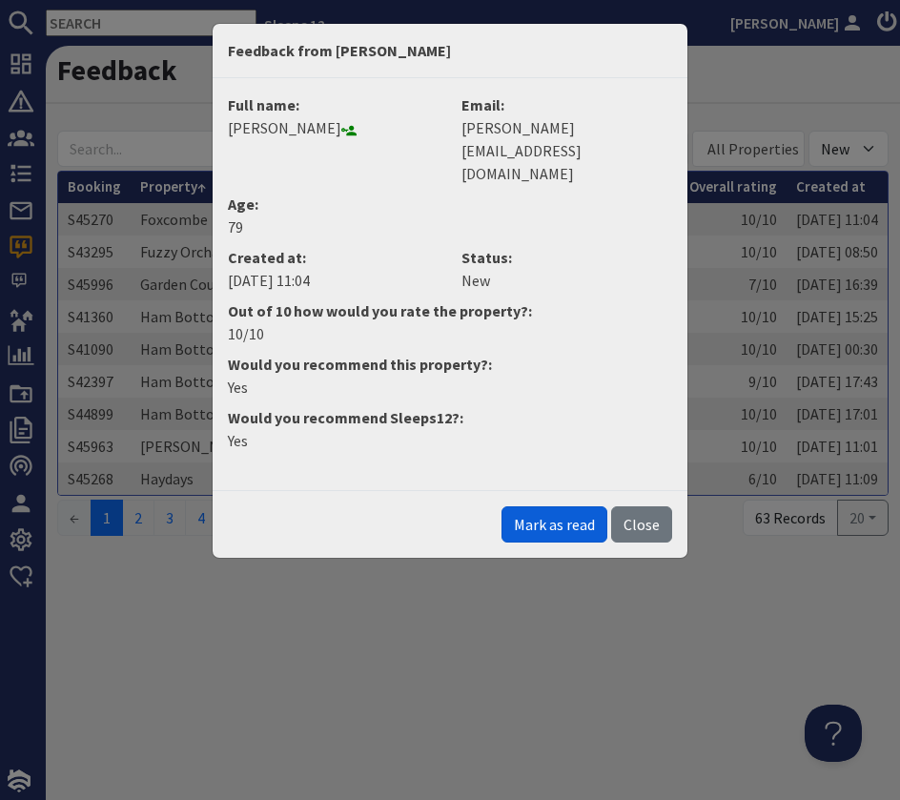
click at [563, 506] on button "Mark as read" at bounding box center [555, 524] width 106 height 36
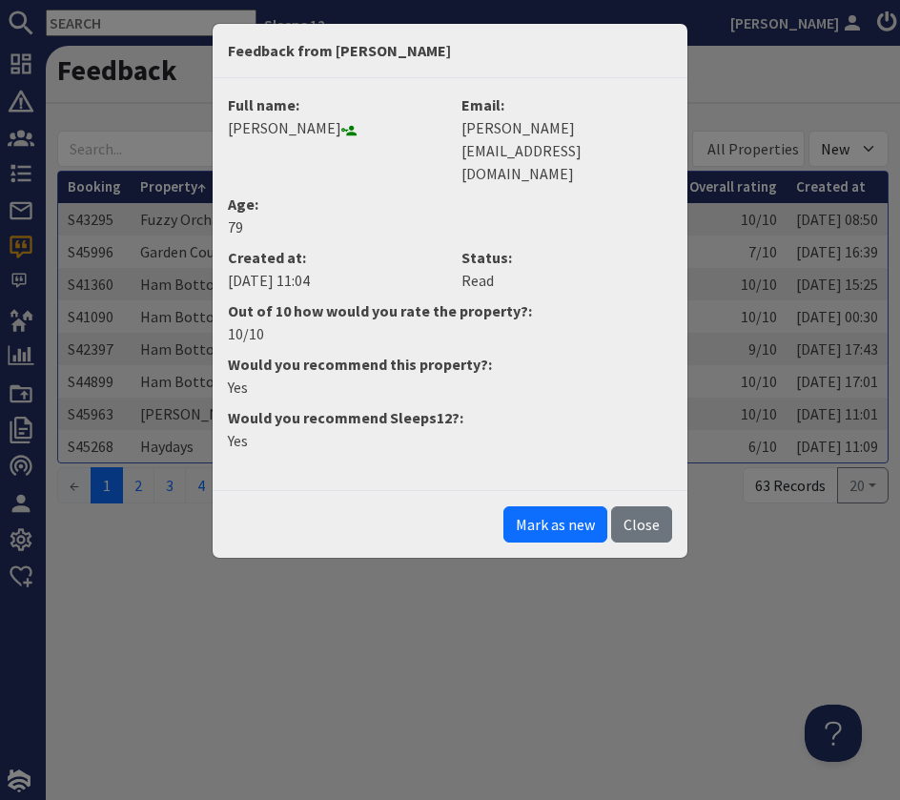
click at [649, 506] on button "Close" at bounding box center [641, 524] width 61 height 36
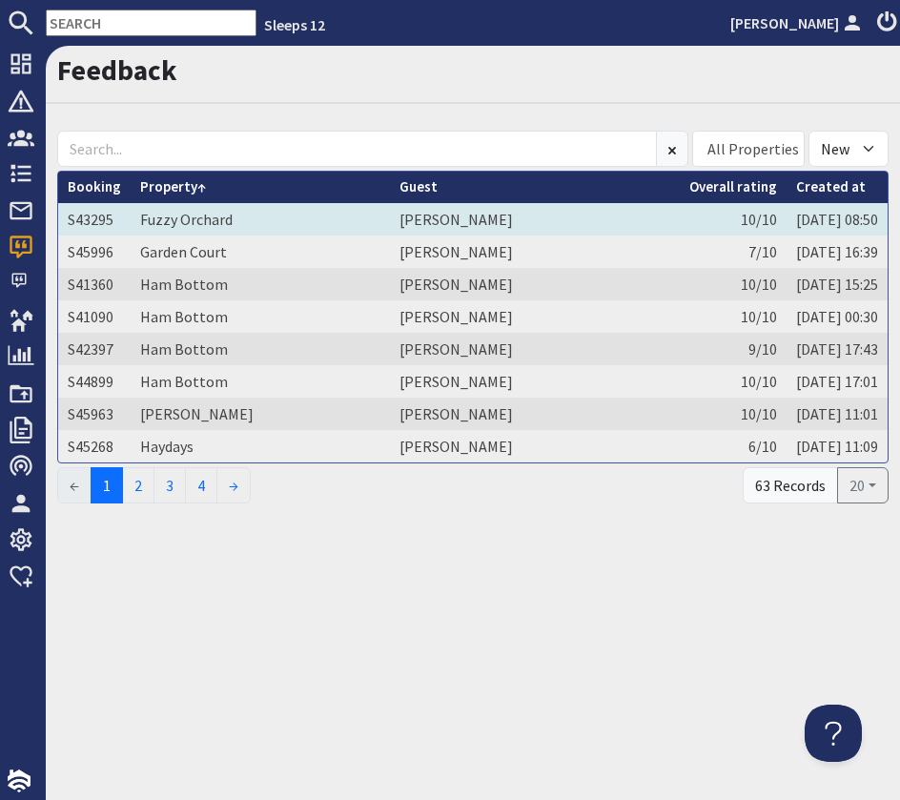
click at [565, 208] on td "John Cumiskey" at bounding box center [535, 219] width 290 height 32
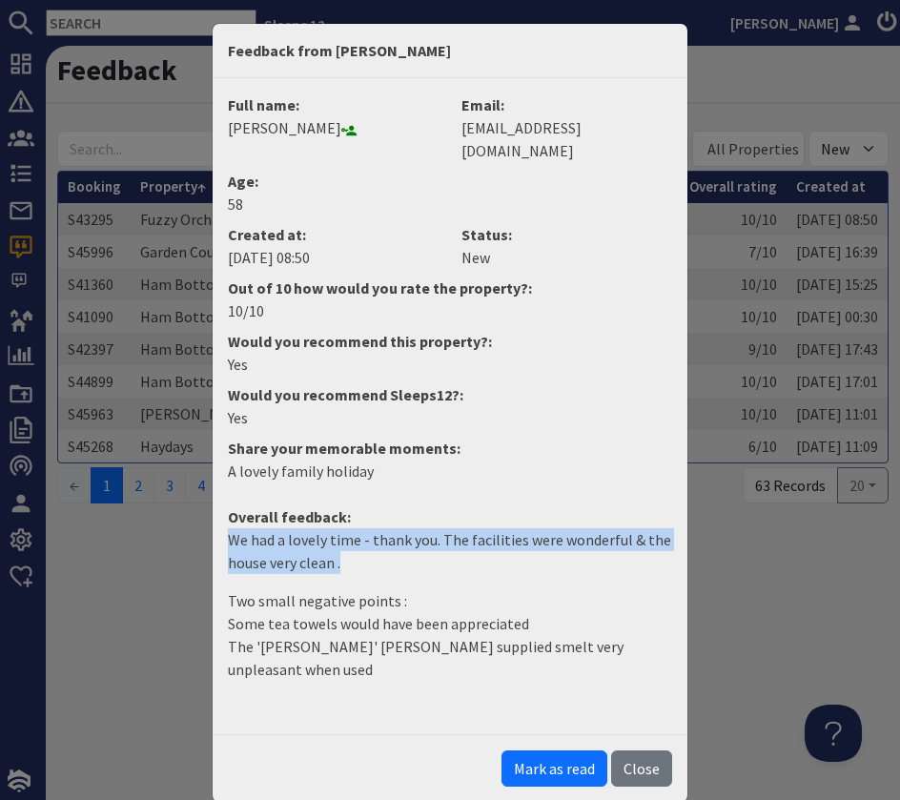
drag, startPoint x: 354, startPoint y: 544, endPoint x: 219, endPoint y: 516, distance: 137.3
click at [219, 528] on dd "We had a lovely time - thank you. The facilities were wonderful & the house ver…" at bounding box center [449, 612] width 467 height 168
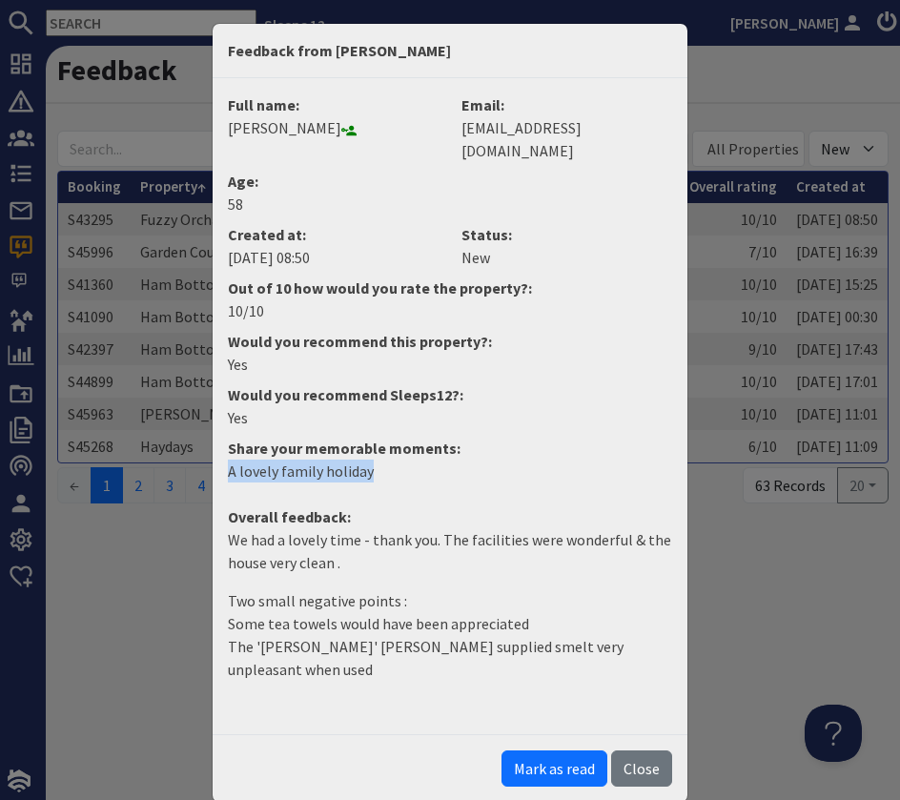
drag, startPoint x: 382, startPoint y: 448, endPoint x: 210, endPoint y: 446, distance: 172.6
click at [210, 446] on div "Feedback from John Cumiskey Full name: John Cumiskey Email: johncumiskey@icloud…" at bounding box center [450, 400] width 900 height 800
click at [559, 750] on button "Mark as read" at bounding box center [555, 768] width 106 height 36
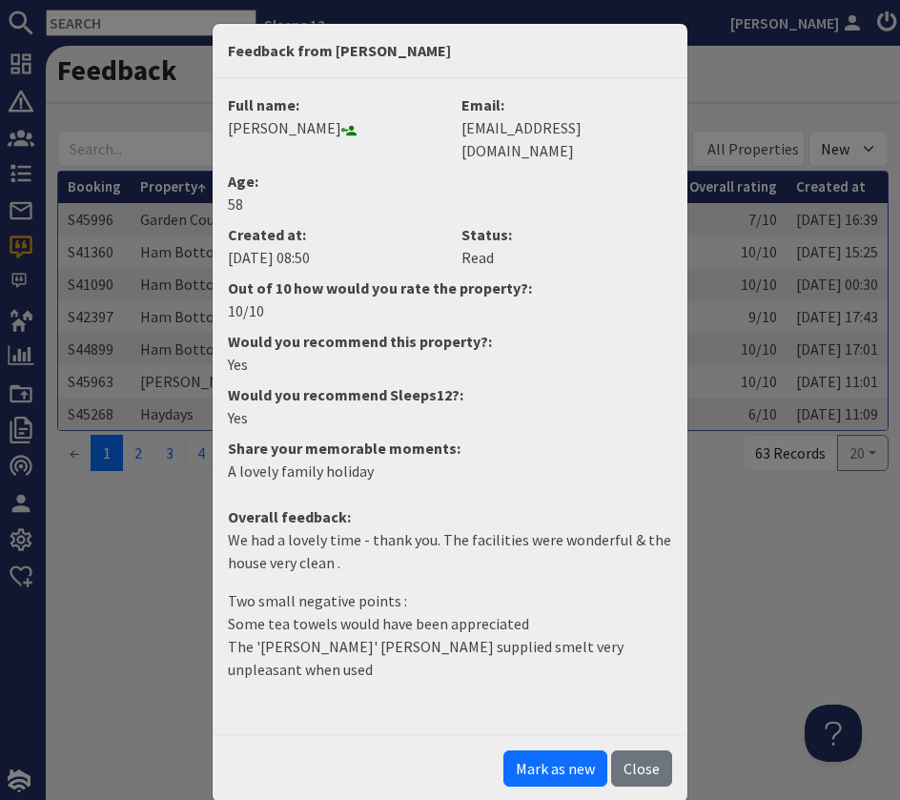
click at [645, 750] on button "Close" at bounding box center [641, 768] width 61 height 36
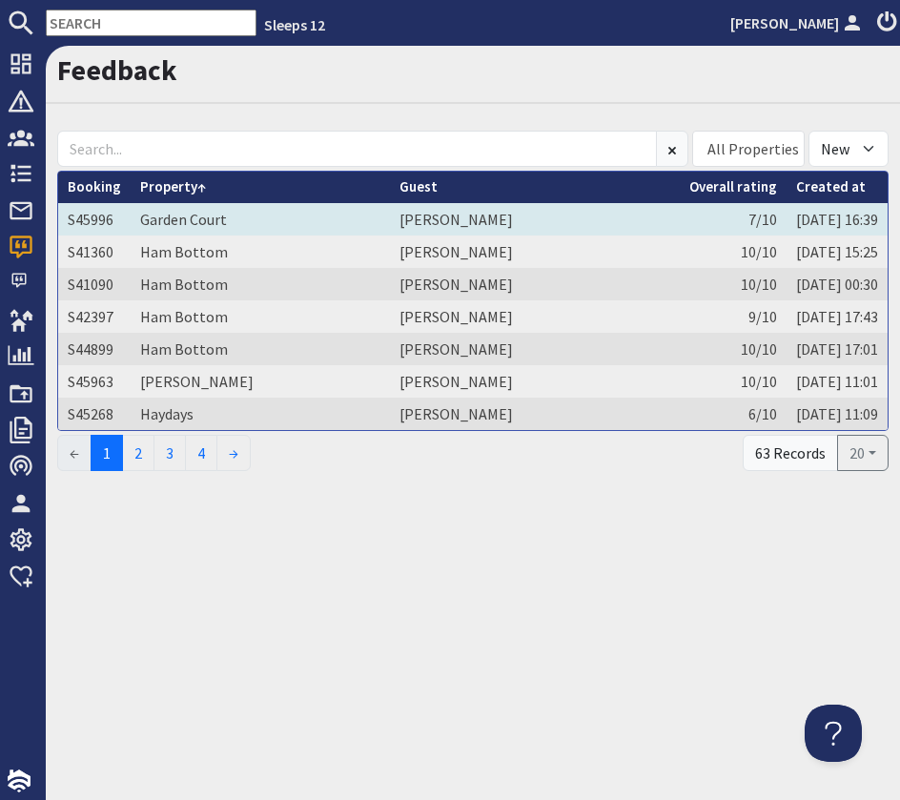
click at [291, 218] on td "Garden Court" at bounding box center [260, 219] width 259 height 32
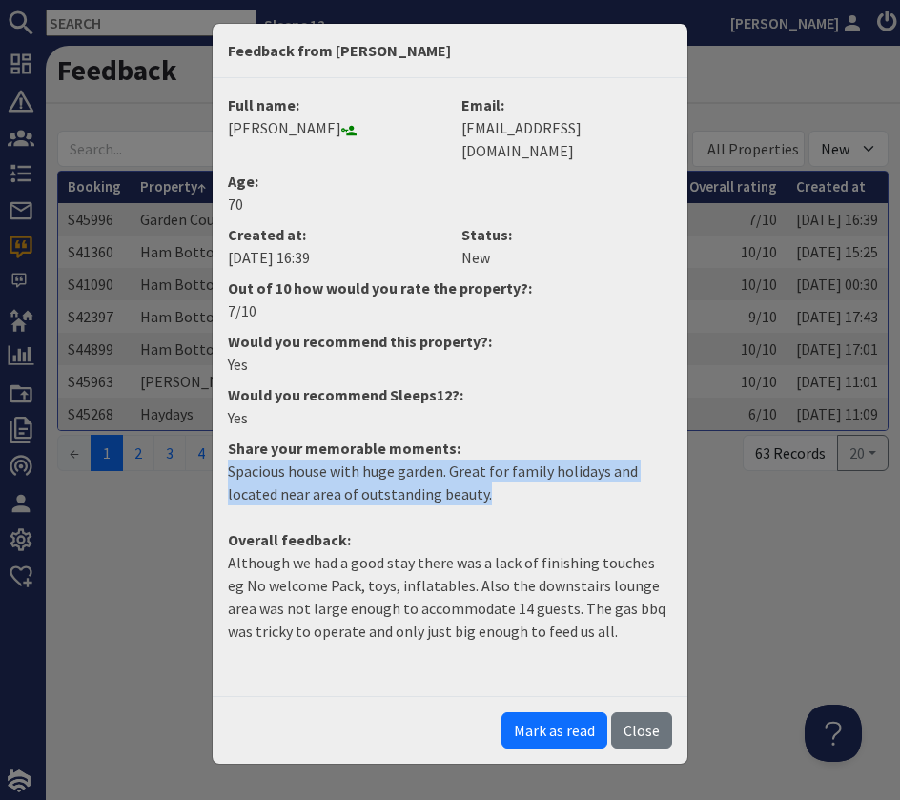
drag, startPoint x: 508, startPoint y: 475, endPoint x: 216, endPoint y: 452, distance: 293.6
click at [216, 452] on div "Full name: Denise Donoghue Email: denisedonog@aol.com Age: 70 Created at: 23/08…" at bounding box center [450, 387] width 475 height 618
click at [554, 712] on button "Mark as read" at bounding box center [555, 730] width 106 height 36
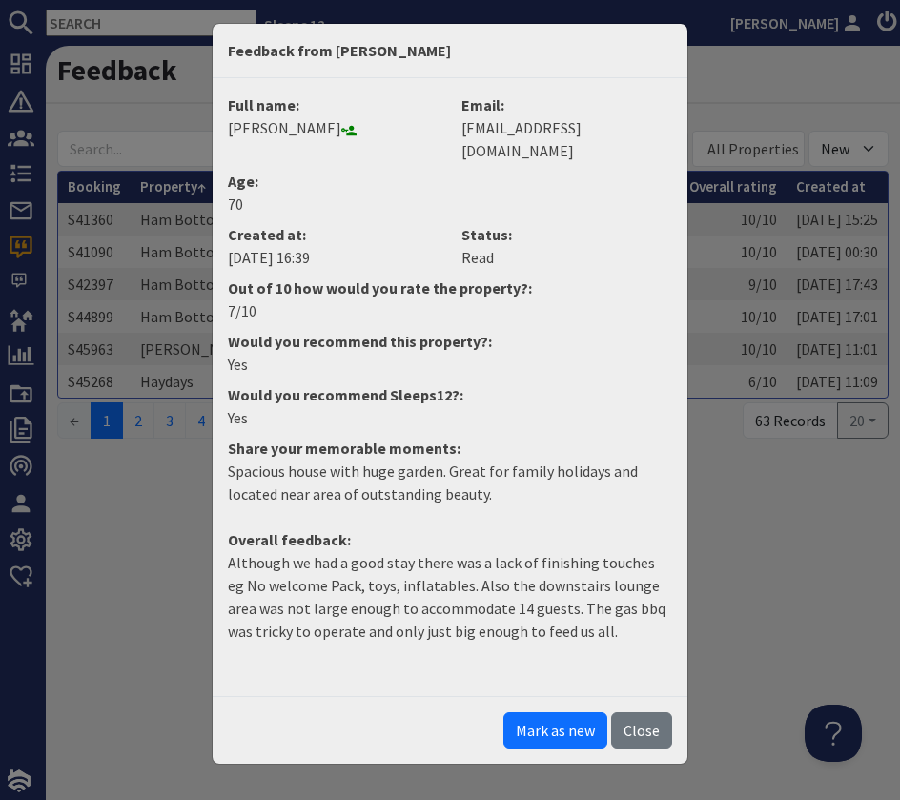
click at [647, 712] on button "Close" at bounding box center [641, 730] width 61 height 36
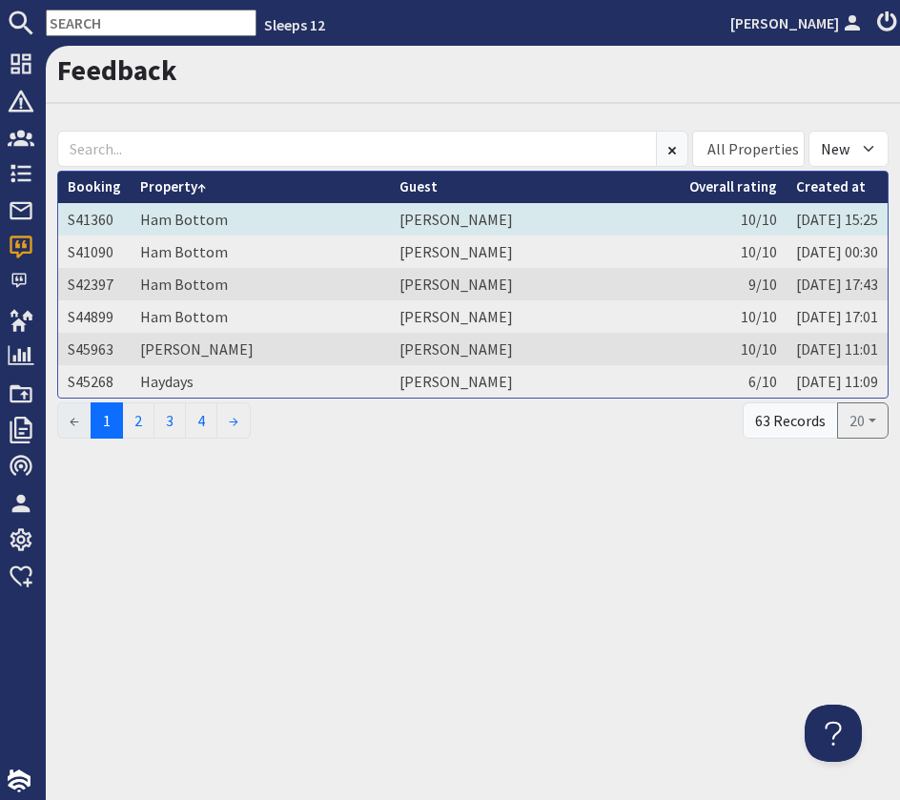
click at [390, 221] on td "Nicholas Morrish" at bounding box center [535, 219] width 290 height 32
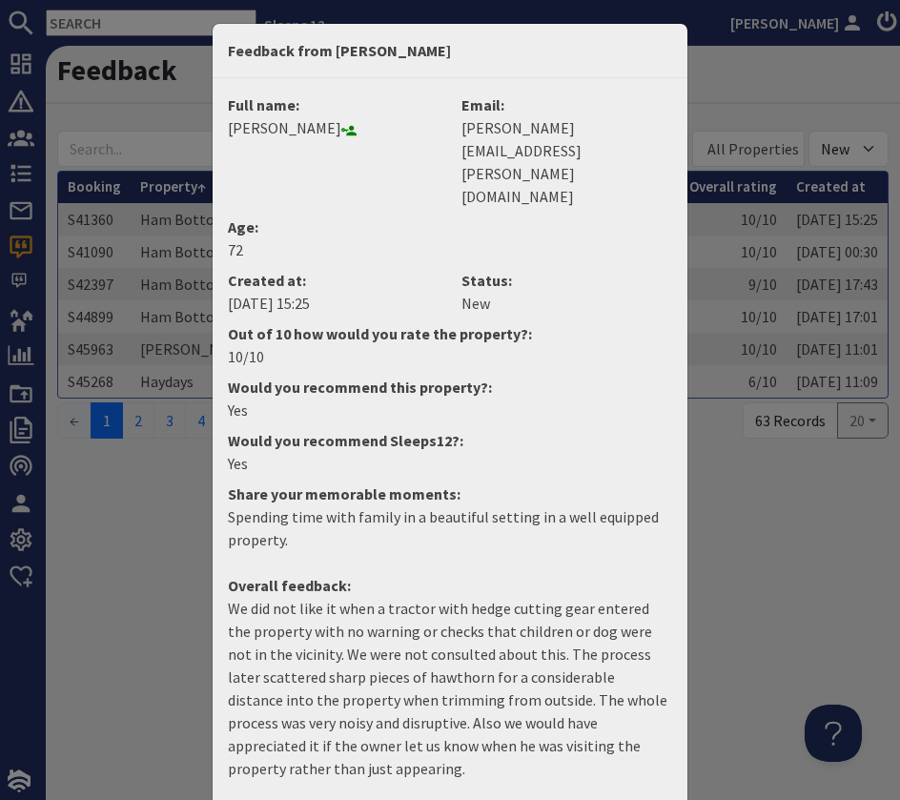
scroll to position [33, 0]
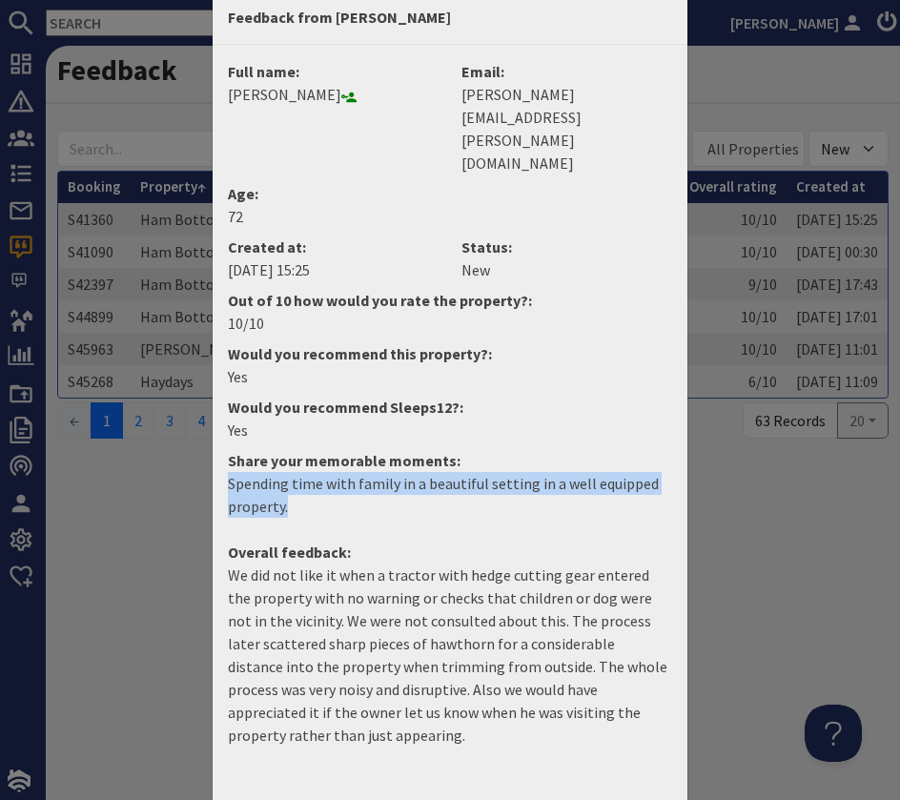
drag, startPoint x: 294, startPoint y: 438, endPoint x: 226, endPoint y: 408, distance: 73.9
click at [225, 472] on dd "Spending time with family in a beautiful setting in a well equipped property." at bounding box center [449, 502] width 467 height 61
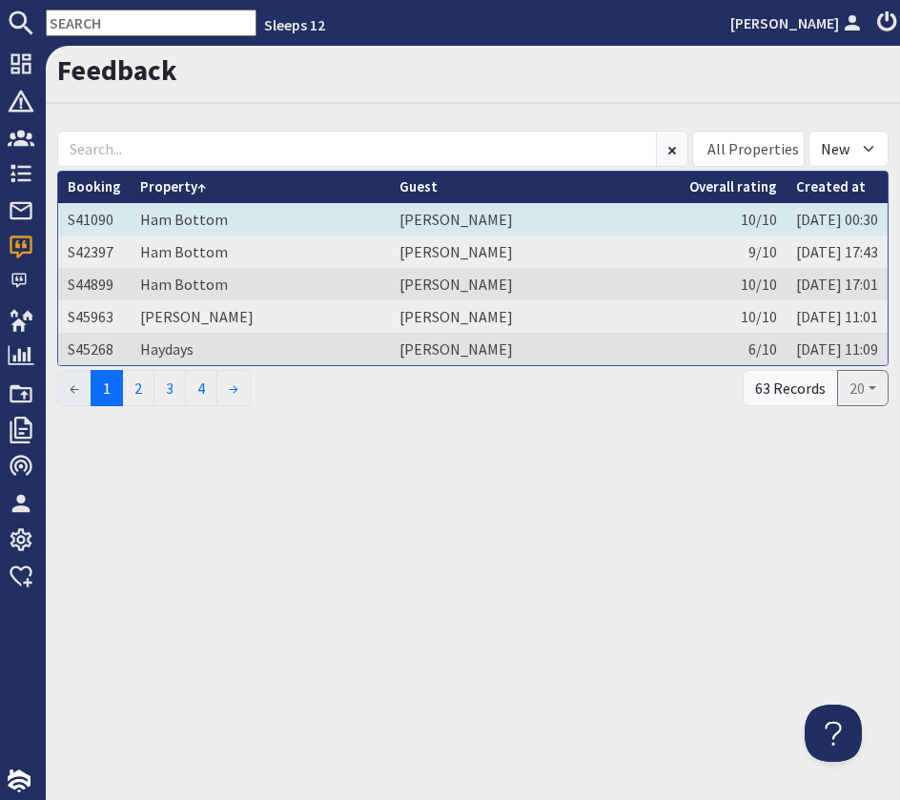
click at [390, 227] on td "Cynthia Newman" at bounding box center [535, 219] width 290 height 32
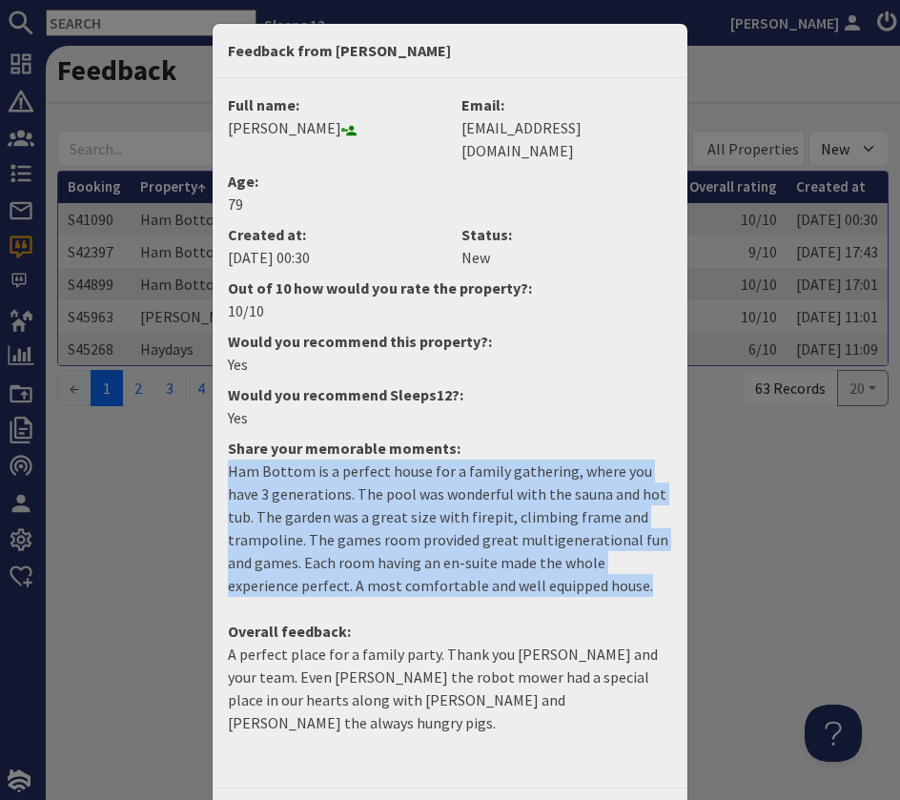
drag, startPoint x: 573, startPoint y: 570, endPoint x: 211, endPoint y: 450, distance: 381.8
click at [211, 450] on div "Feedback from Cynthia Newman Full name: Cynthia Newman Email: cmnewman2021@outl…" at bounding box center [450, 400] width 900 height 800
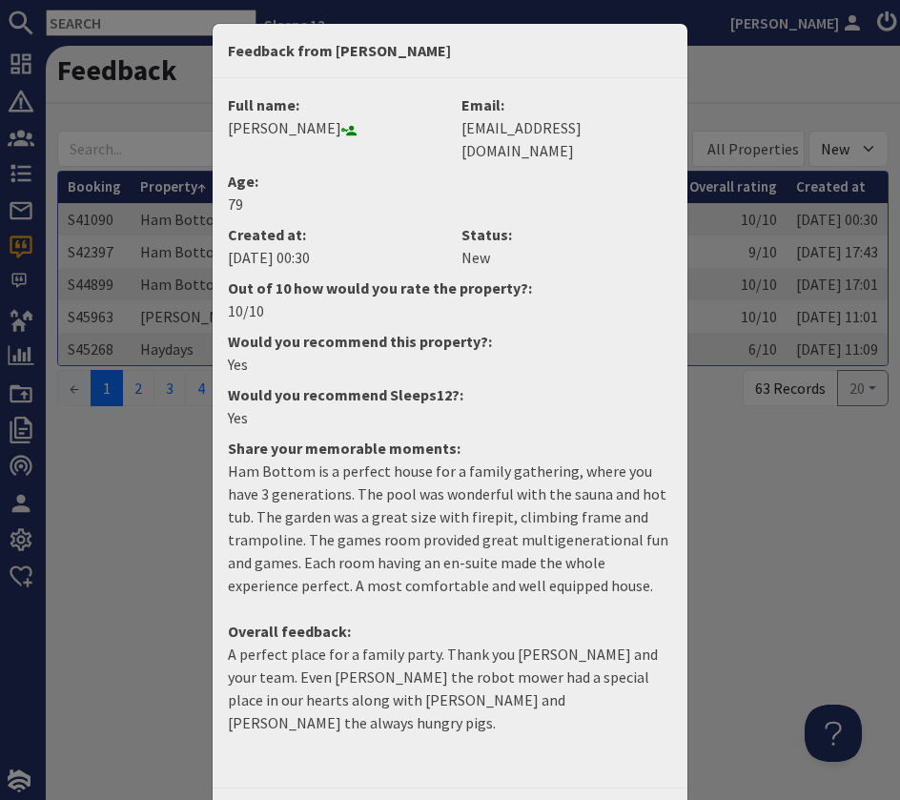
click at [337, 656] on p "A perfect place for a family party. Thank you Adrian and your team. Even Robbie…" at bounding box center [450, 689] width 444 height 92
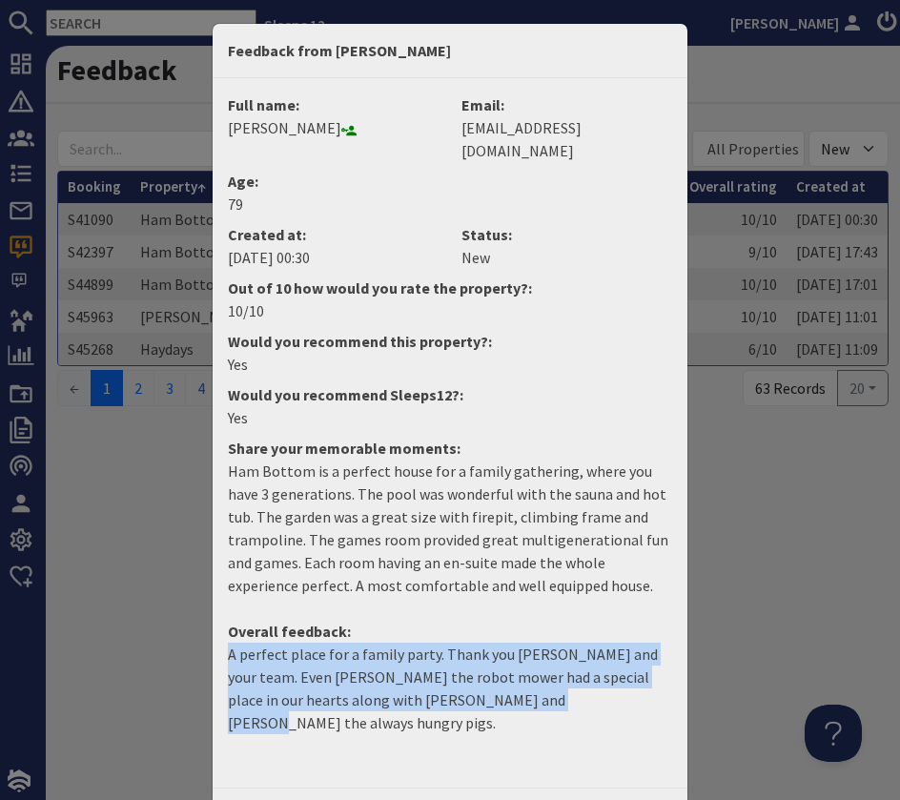
drag, startPoint x: 556, startPoint y: 678, endPoint x: 197, endPoint y: 627, distance: 362.1
click at [197, 627] on div "Feedback from Cynthia Newman Full name: Cynthia Newman Email: cmnewman2021@outl…" at bounding box center [450, 400] width 900 height 800
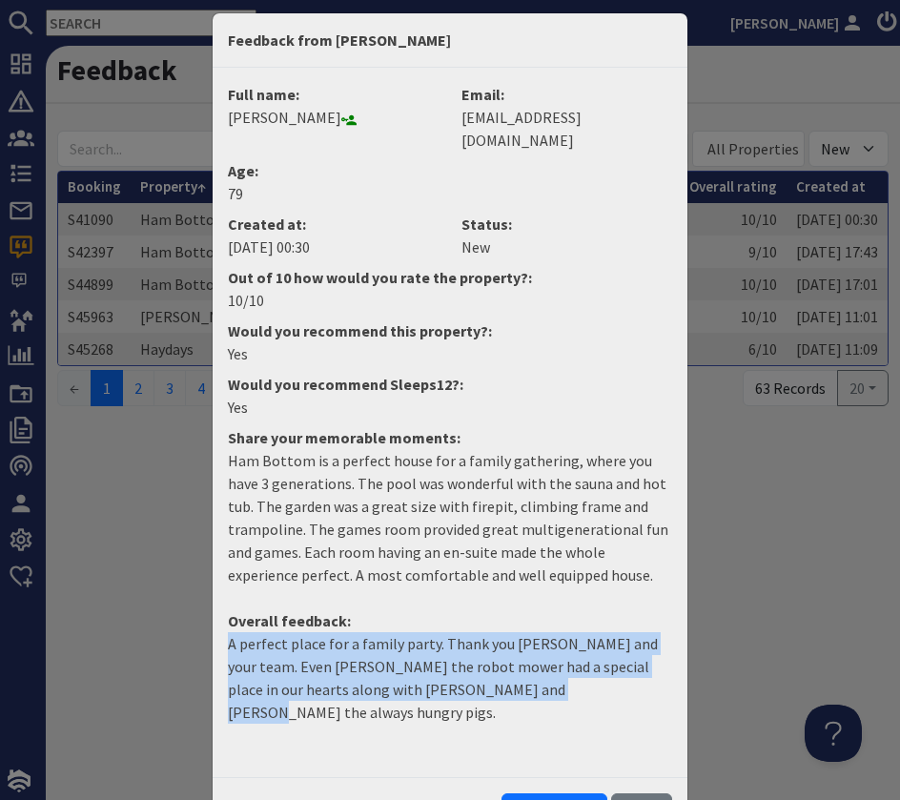
drag, startPoint x: 561, startPoint y: 763, endPoint x: 558, endPoint y: 743, distance: 20.2
click at [564, 793] on button "Mark as read" at bounding box center [555, 811] width 106 height 36
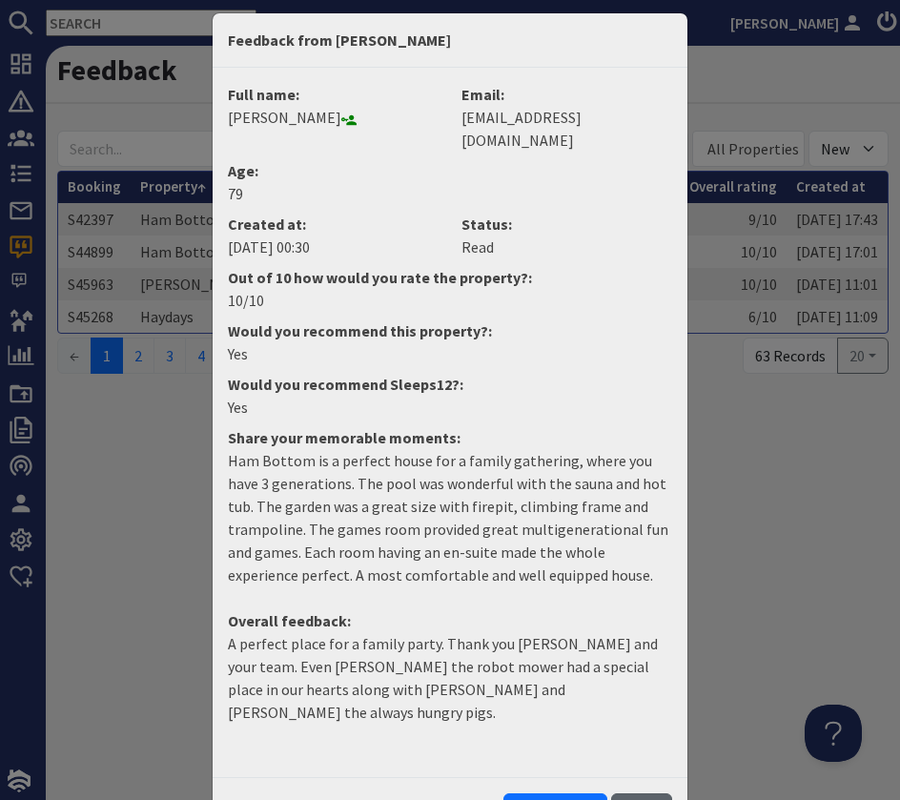
click at [640, 793] on button "Close" at bounding box center [641, 811] width 61 height 36
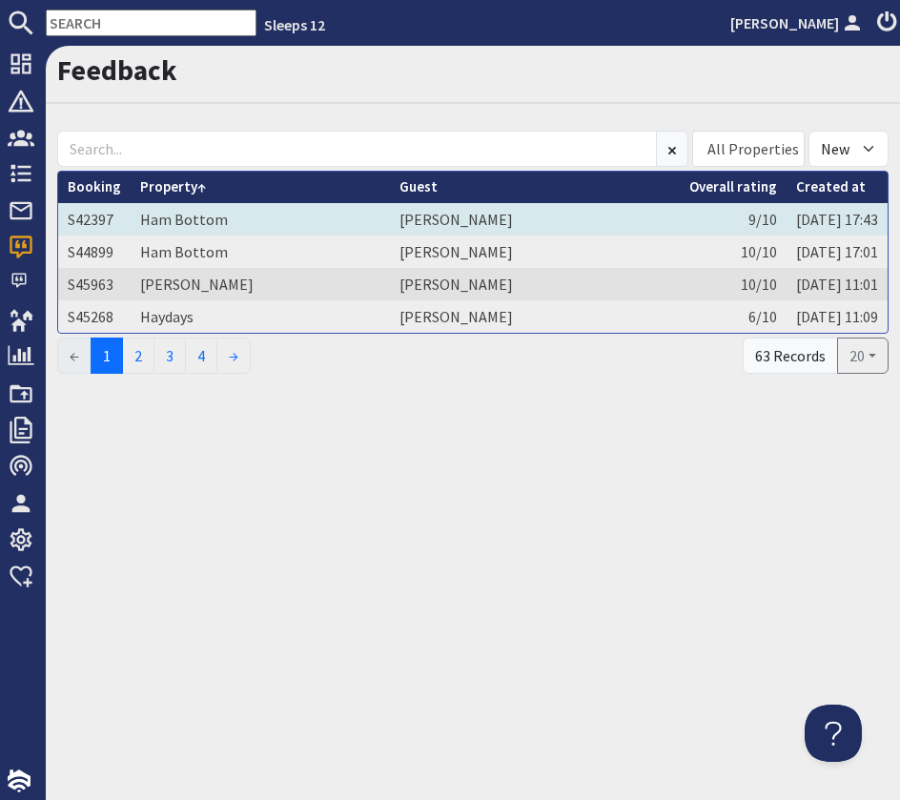
click at [511, 217] on td "Michael Potter" at bounding box center [535, 219] width 290 height 32
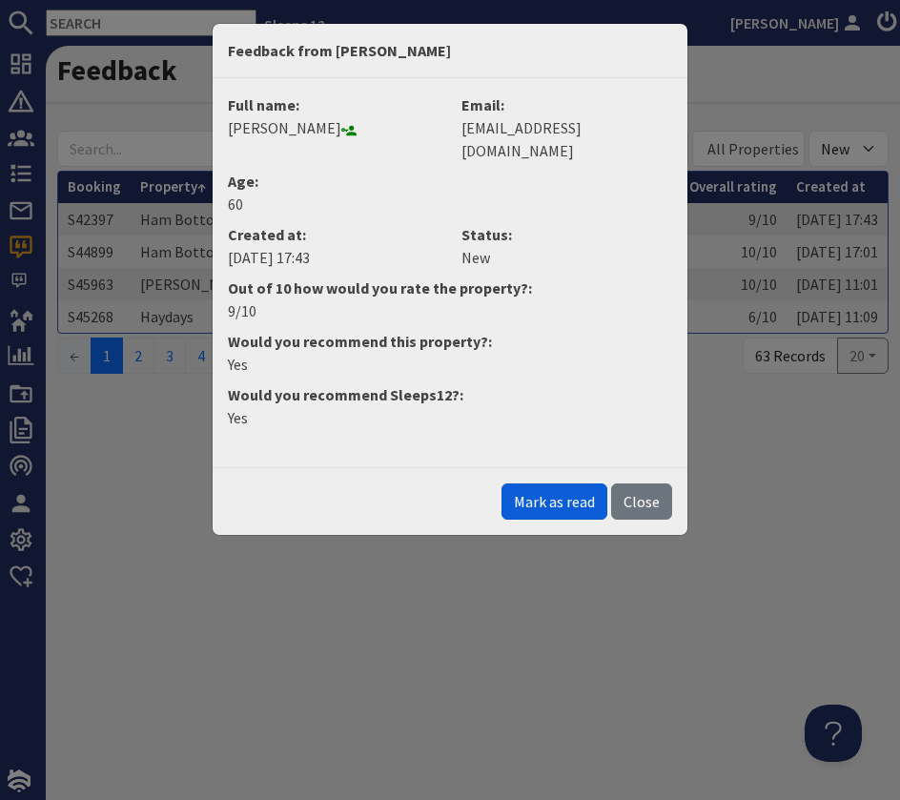
click at [555, 483] on button "Mark as read" at bounding box center [555, 501] width 106 height 36
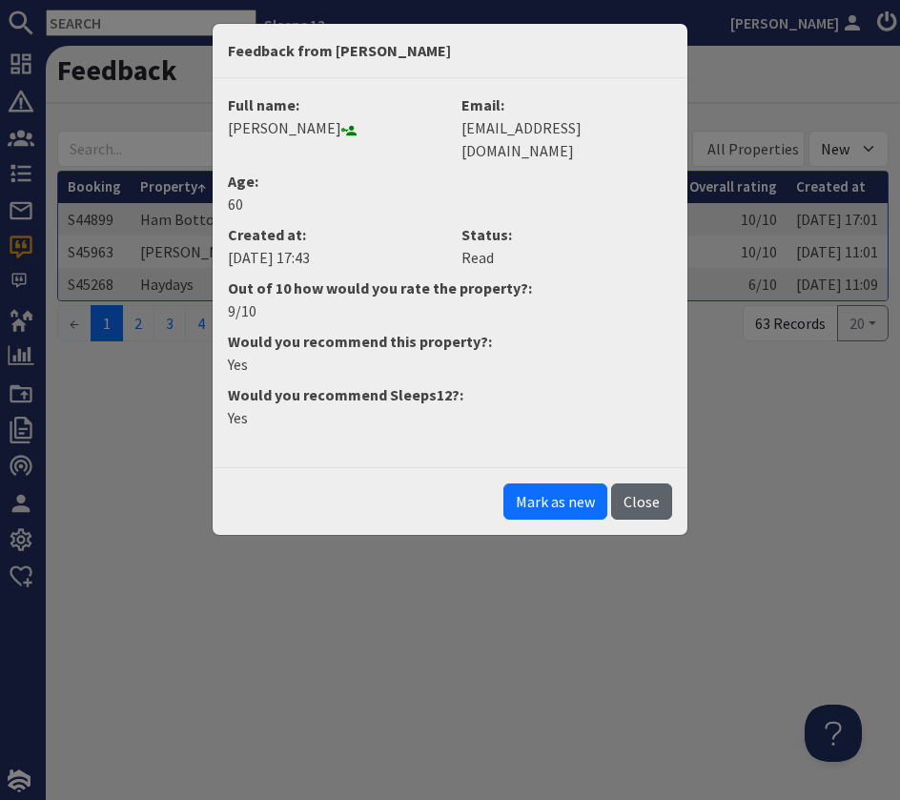
click at [647, 486] on button "Close" at bounding box center [641, 501] width 61 height 36
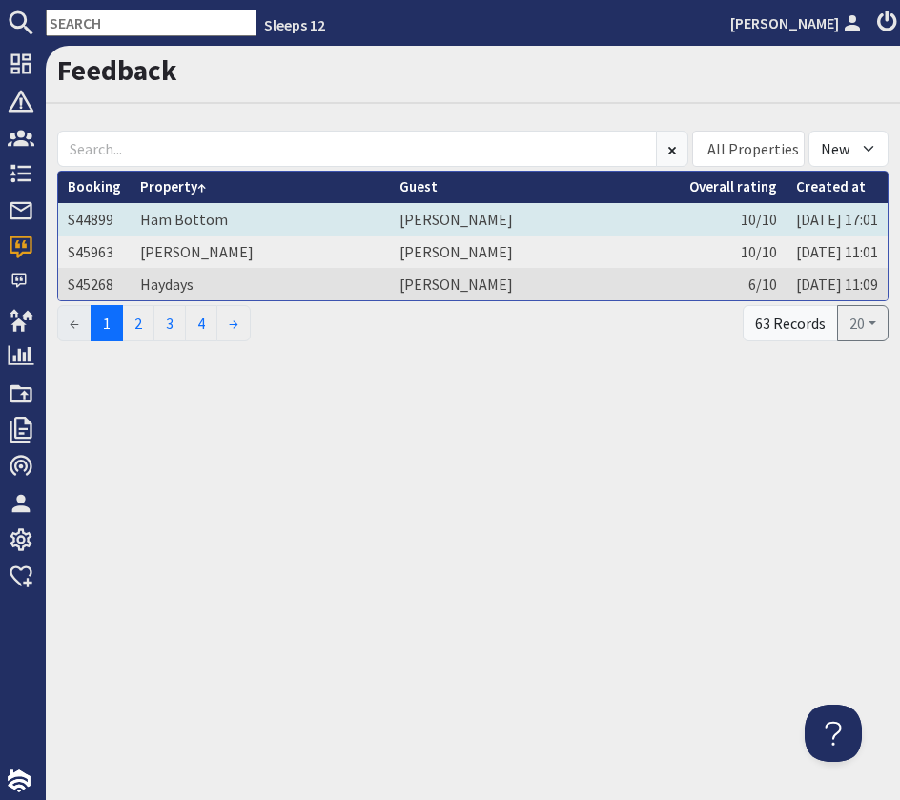
click at [513, 225] on td "Elaine Pugh" at bounding box center [535, 219] width 290 height 32
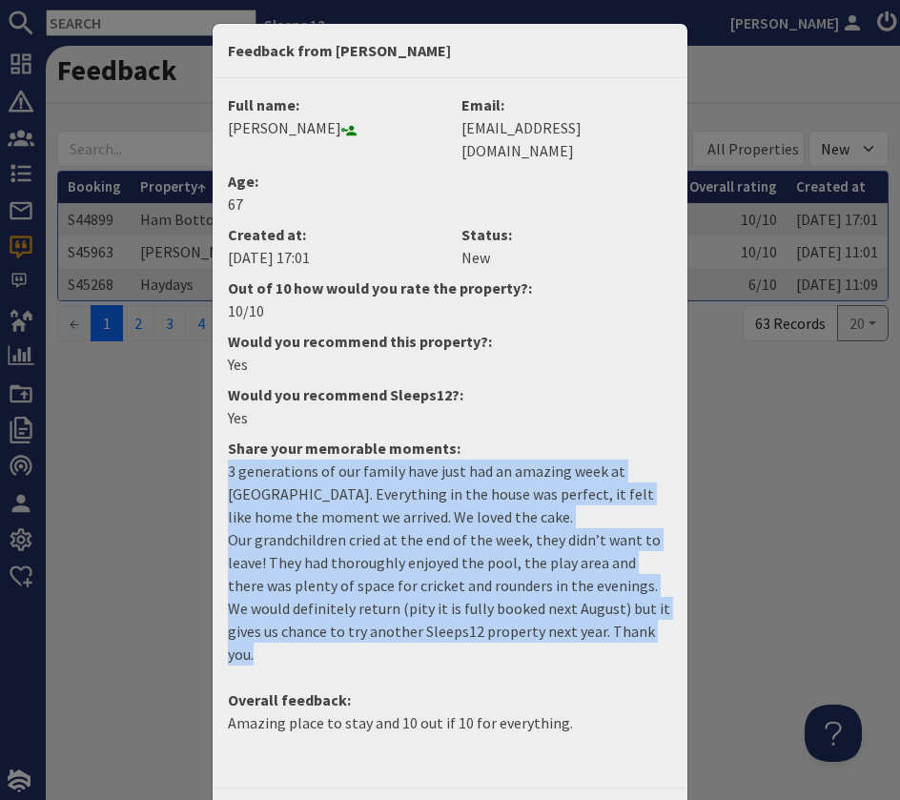
drag, startPoint x: 642, startPoint y: 610, endPoint x: 219, endPoint y: 453, distance: 450.8
click at [219, 460] on dd "3 generations of our family have just had an amazing week at Ham Bottom. Everyt…" at bounding box center [449, 570] width 467 height 221
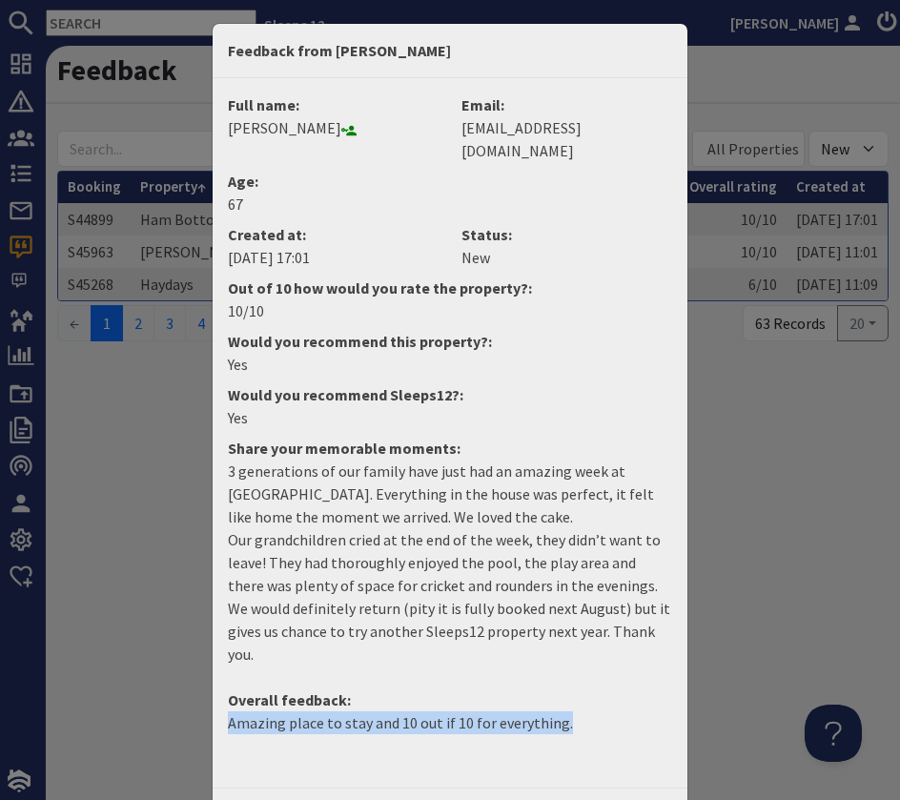
drag, startPoint x: 595, startPoint y: 674, endPoint x: 206, endPoint y: 679, distance: 389.1
click at [207, 679] on div "Feedback from Elaine Pugh Full name: Elaine Pugh Email: elainepugh@live.com Age…" at bounding box center [450, 400] width 900 height 800
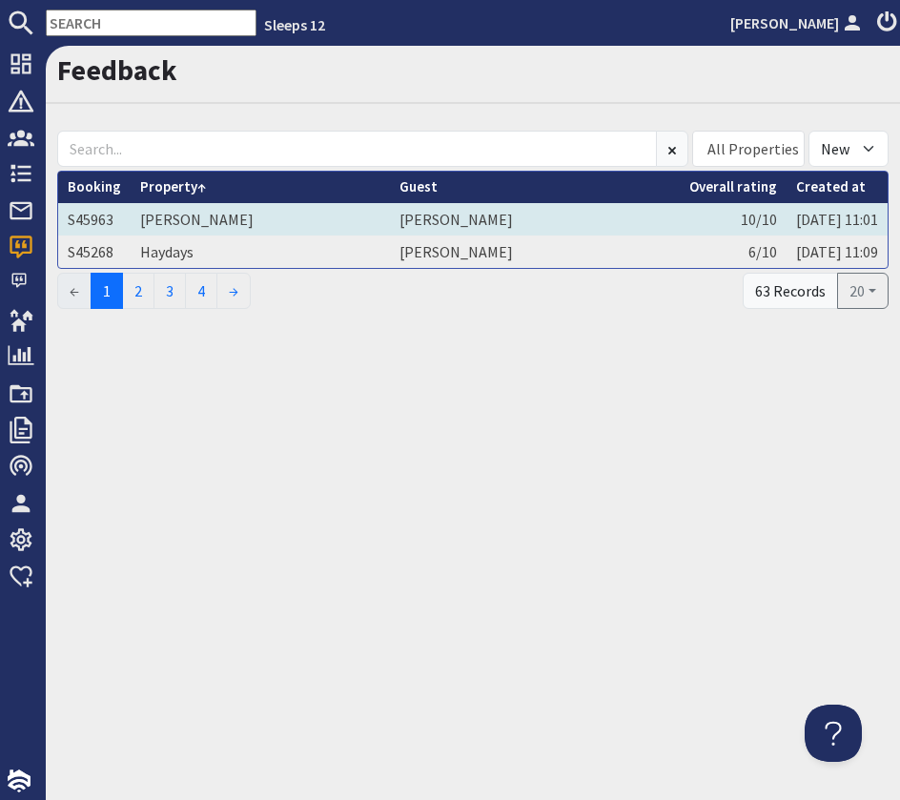
click at [243, 232] on td "Hares Barton" at bounding box center [260, 219] width 259 height 32
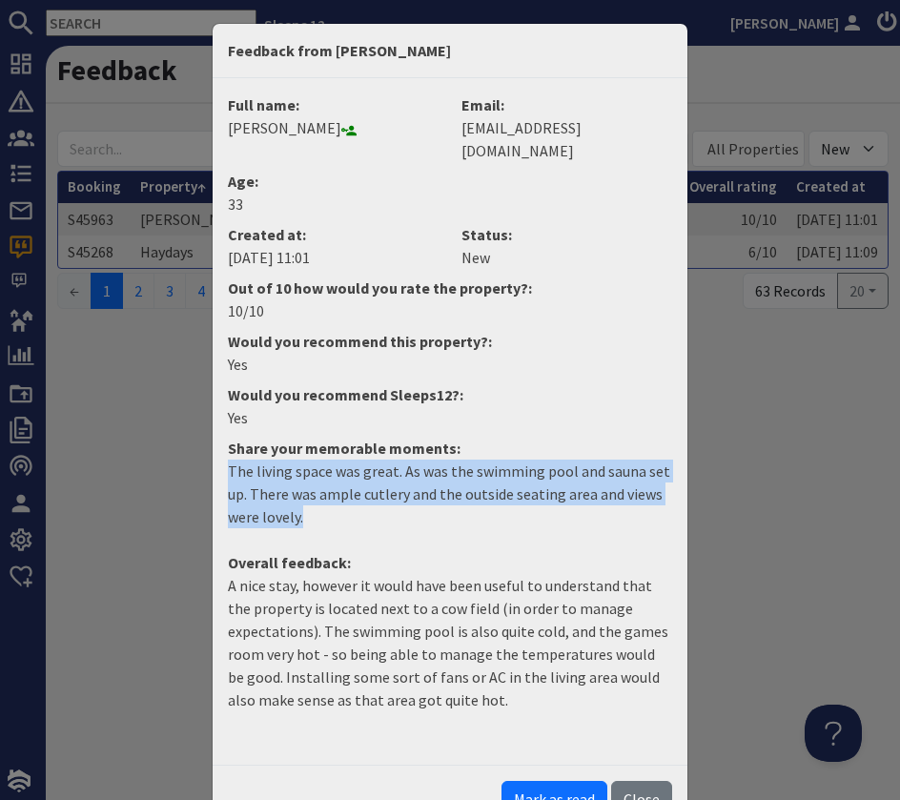
drag, startPoint x: 352, startPoint y: 496, endPoint x: 216, endPoint y: 453, distance: 142.0
click at [217, 460] on dd "The living space was great. As was the swimming pool and sauna set up. There wa…" at bounding box center [449, 502] width 467 height 84
drag, startPoint x: 290, startPoint y: 129, endPoint x: 343, endPoint y: 133, distance: 53.5
click at [343, 133] on dd "Prashant Kukadia" at bounding box center [333, 127] width 211 height 23
click at [565, 781] on button "Mark as read" at bounding box center [555, 799] width 106 height 36
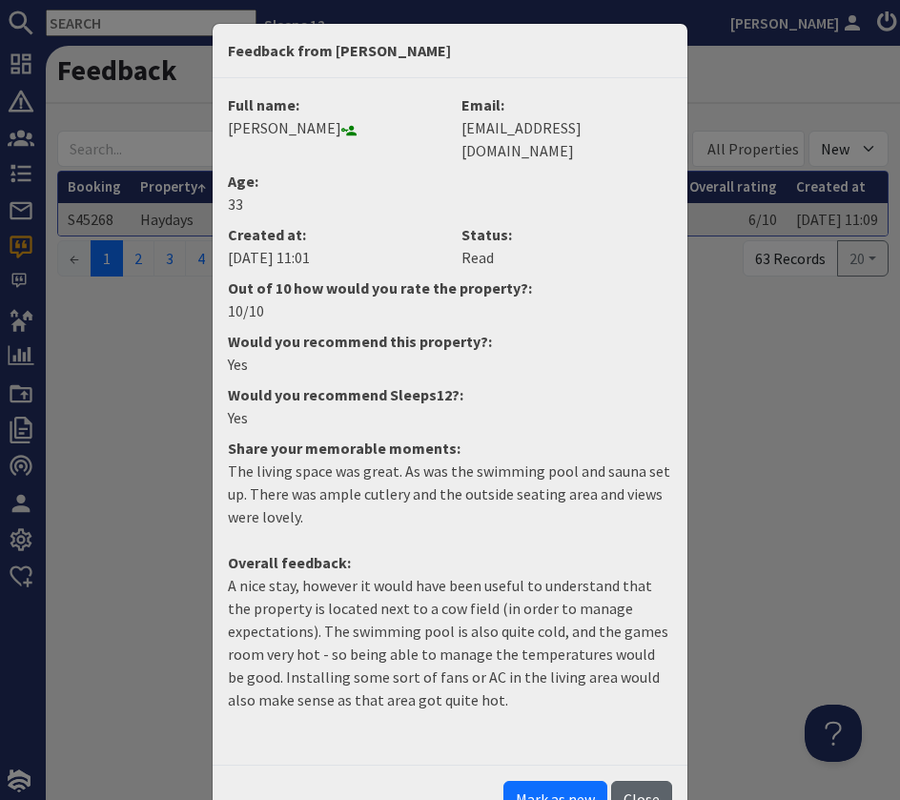
click at [656, 786] on button "Close" at bounding box center [641, 799] width 61 height 36
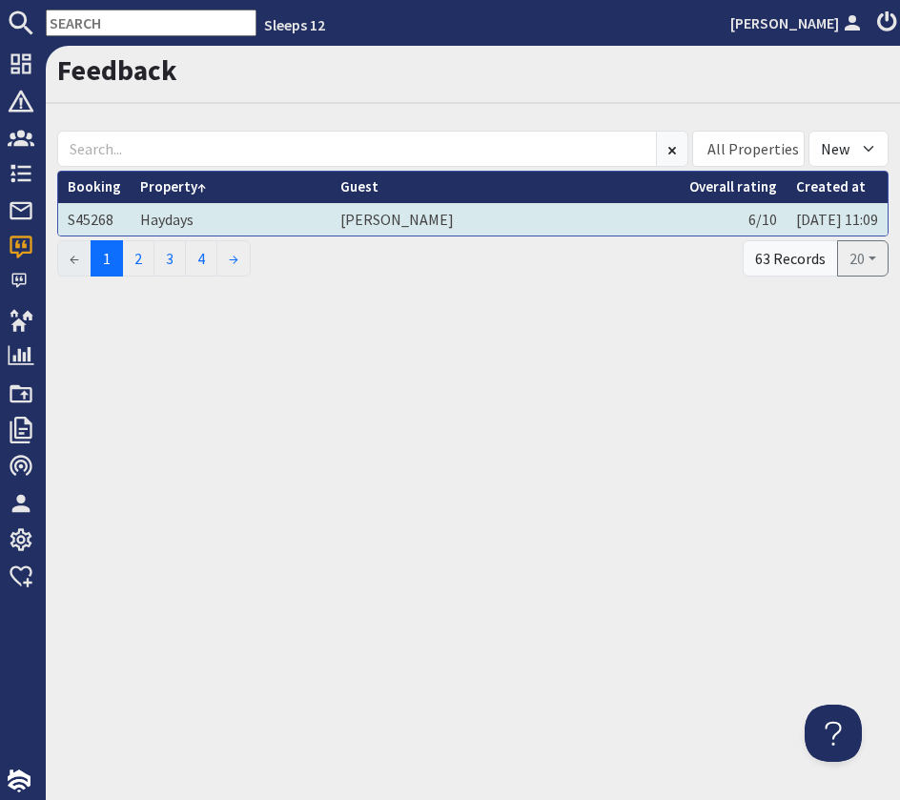
click at [490, 228] on td "Duncan Campbell" at bounding box center [505, 219] width 349 height 32
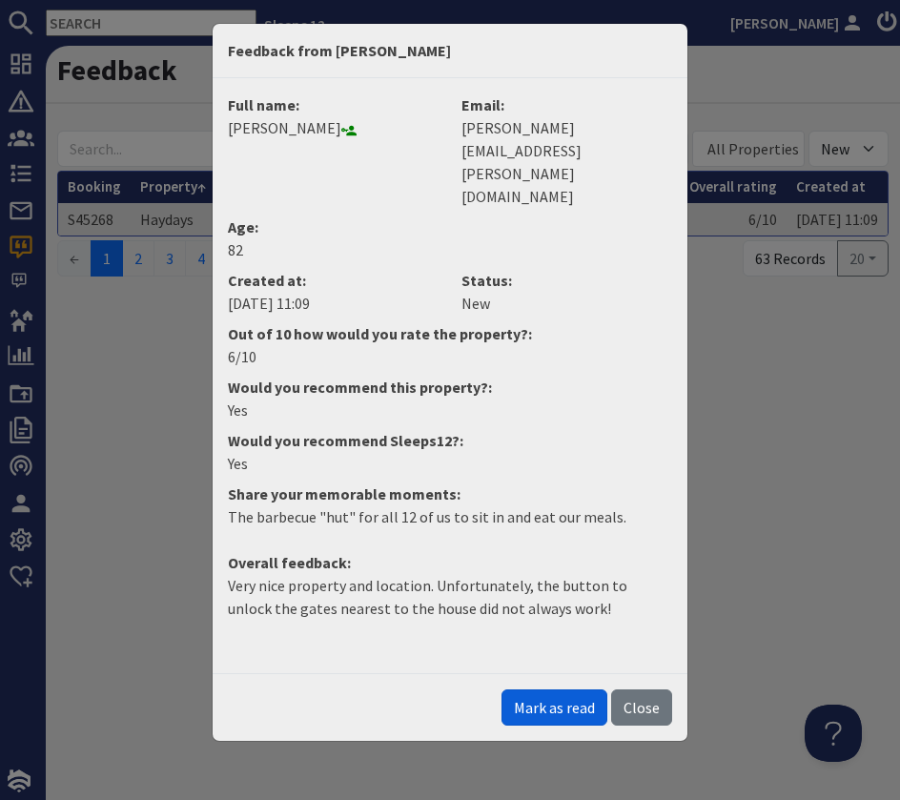
click at [571, 689] on button "Mark as read" at bounding box center [555, 707] width 106 height 36
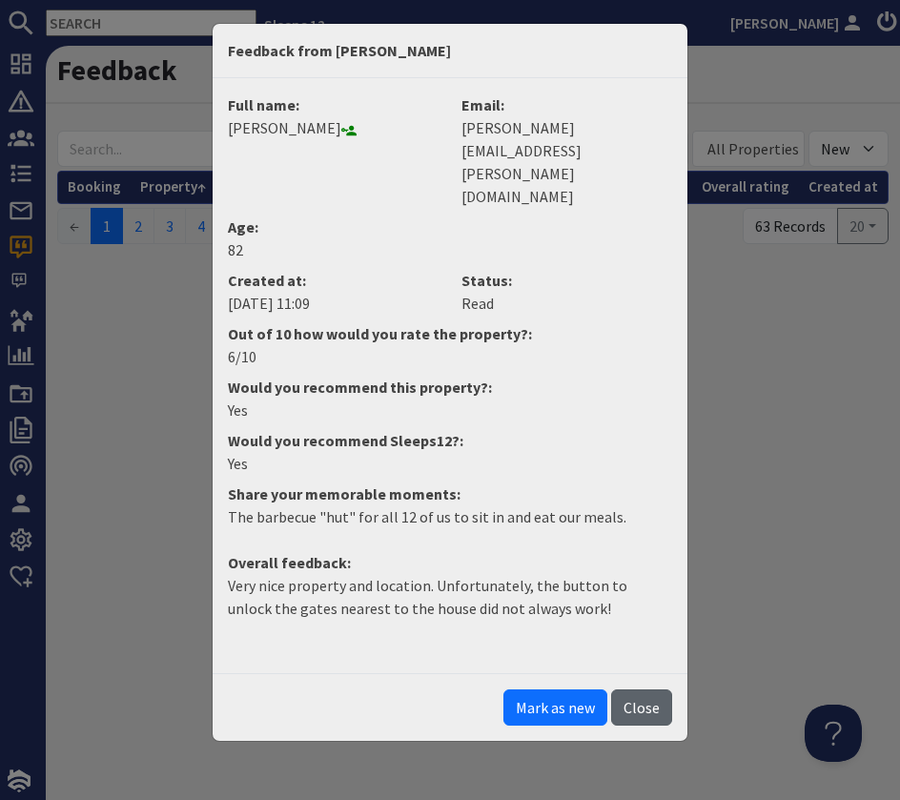
click at [634, 689] on button "Close" at bounding box center [641, 707] width 61 height 36
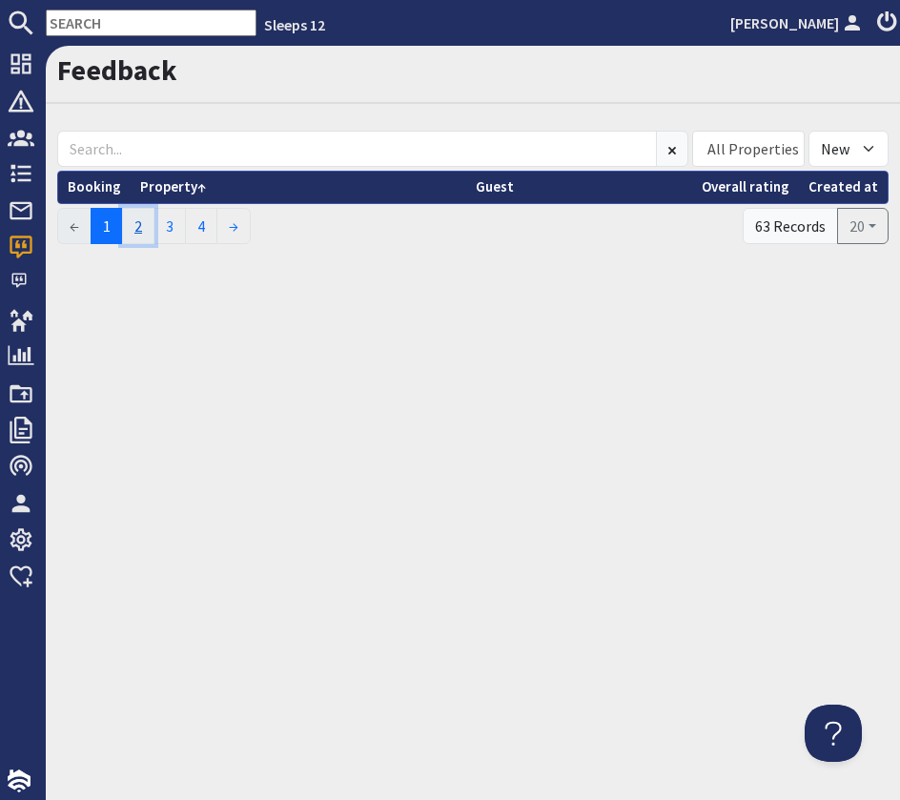
click at [134, 227] on link "2" at bounding box center [138, 226] width 32 height 36
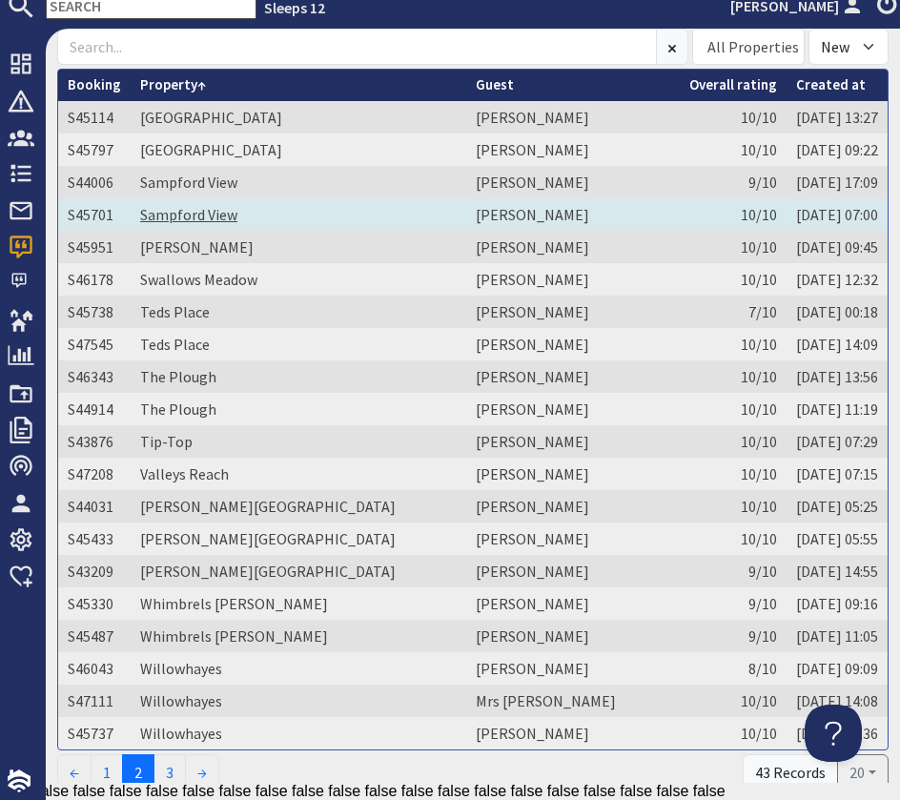
scroll to position [195, 0]
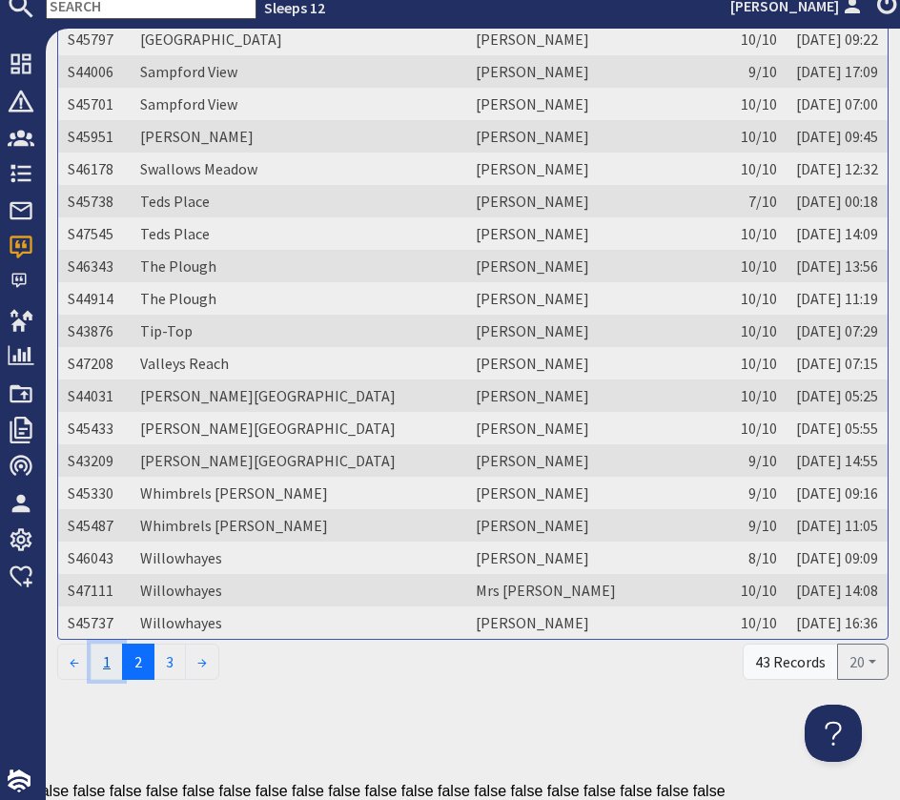
click at [113, 664] on link "1" at bounding box center [107, 662] width 32 height 36
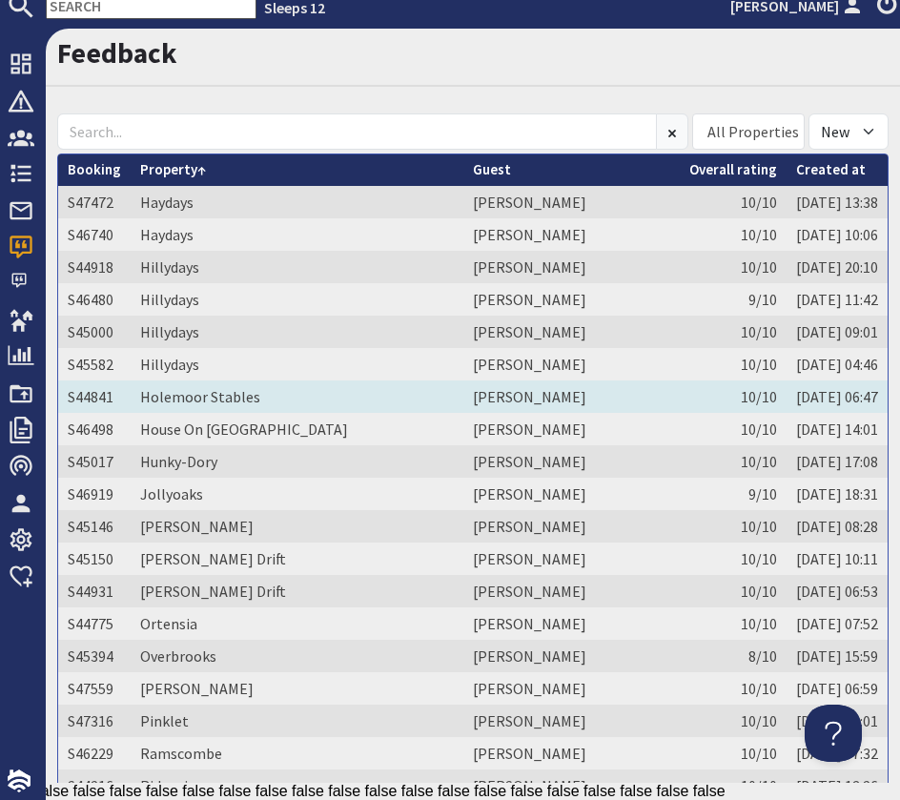
scroll to position [0, 0]
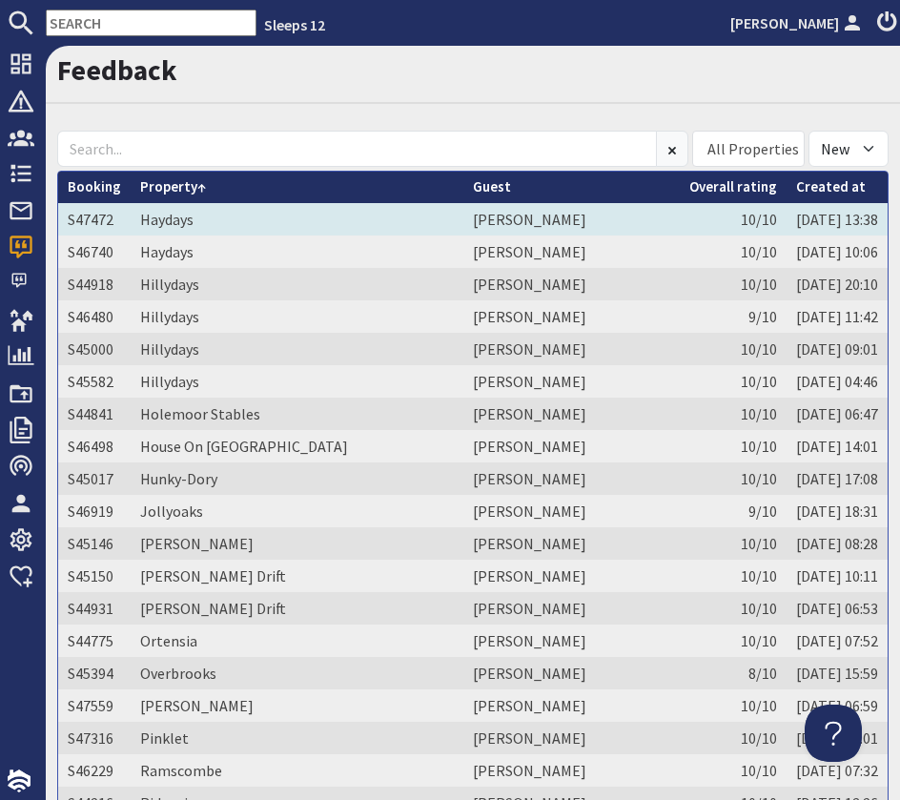
click at [282, 216] on td "Haydays" at bounding box center [297, 219] width 333 height 32
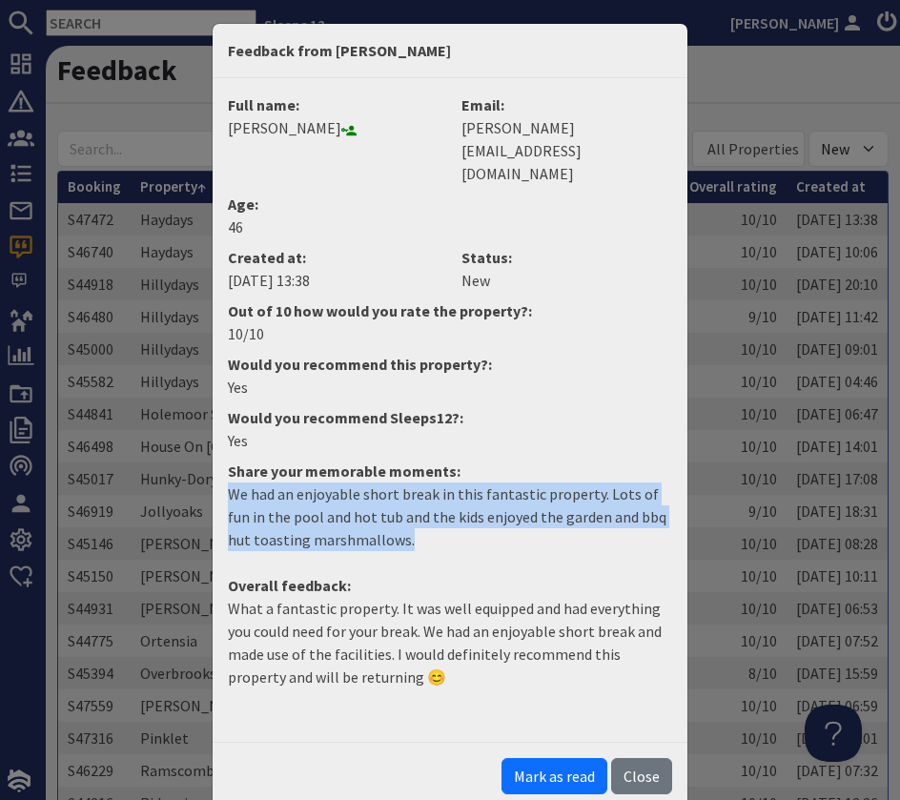
drag, startPoint x: 349, startPoint y: 503, endPoint x: 193, endPoint y: 440, distance: 168.9
click at [193, 440] on div "Feedback from Kerry Davies Full name: Kerry Davies Email: kerry.davies28@blueyo…" at bounding box center [450, 400] width 900 height 800
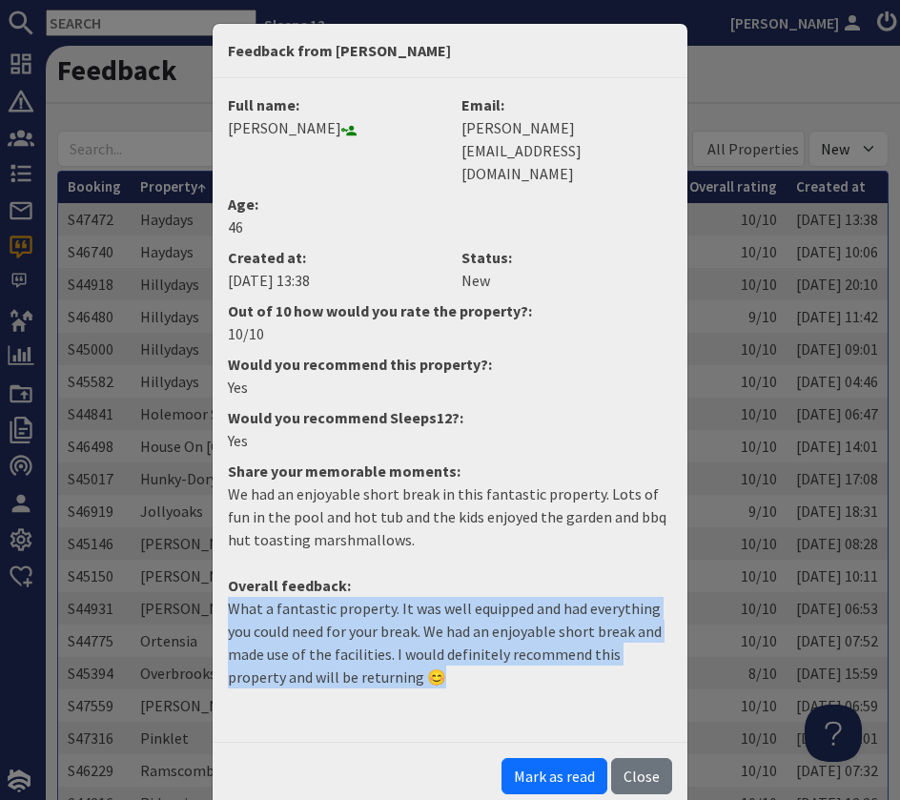
drag, startPoint x: 423, startPoint y: 643, endPoint x: 172, endPoint y: 551, distance: 267.9
click at [172, 551] on div "Feedback from Kerry Davies Full name: Kerry Davies Email: kerry.davies28@blueyo…" at bounding box center [450, 400] width 900 height 800
click at [558, 758] on button "Mark as read" at bounding box center [555, 776] width 106 height 36
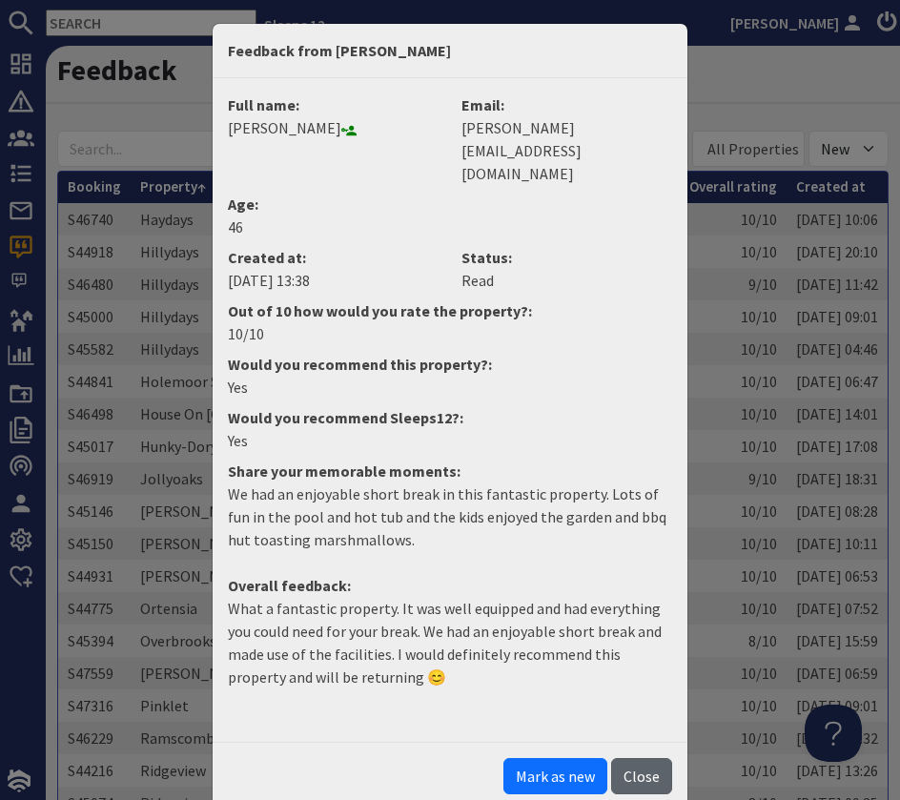
click at [644, 758] on button "Close" at bounding box center [641, 776] width 61 height 36
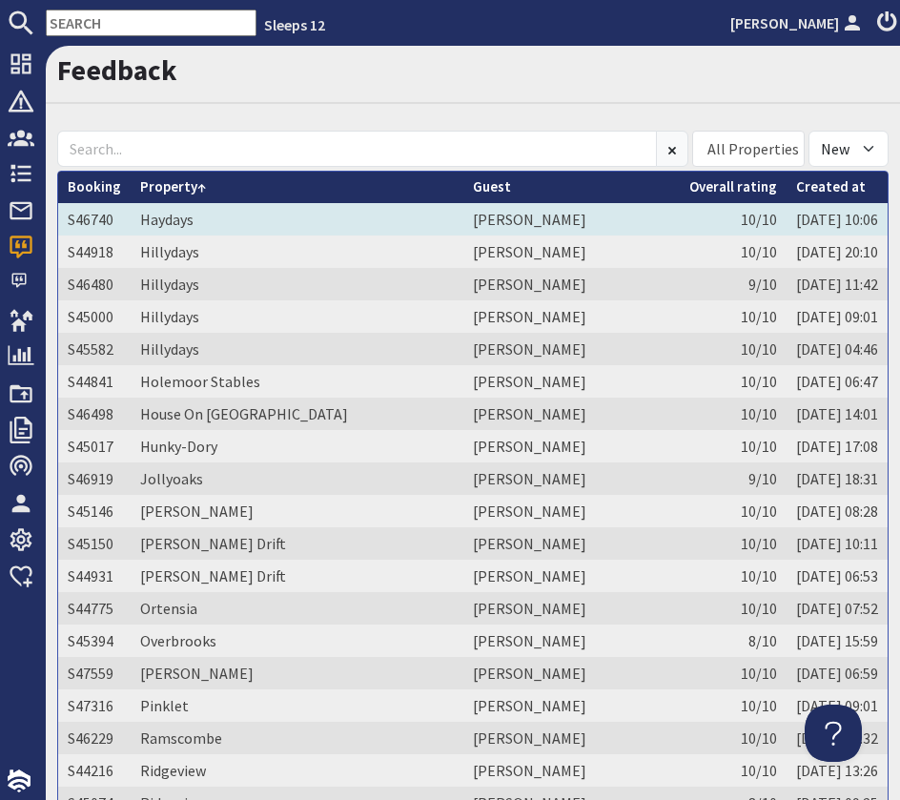
click at [199, 220] on td "Haydays" at bounding box center [297, 219] width 333 height 32
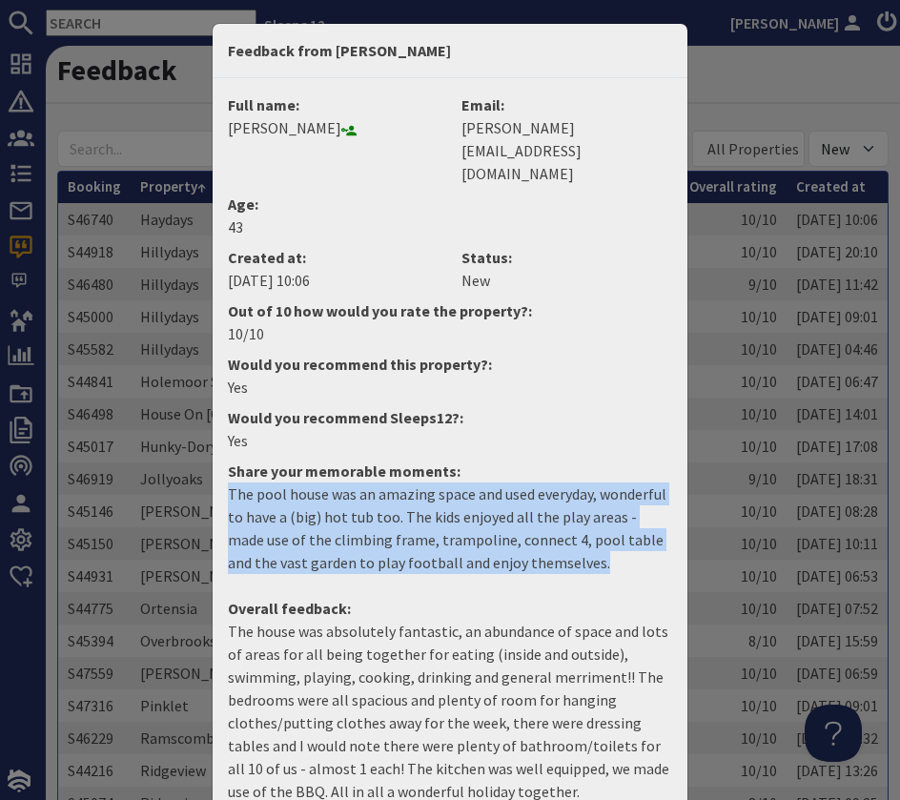
drag, startPoint x: 562, startPoint y: 520, endPoint x: 216, endPoint y: 440, distance: 355.3
click at [216, 483] on dd "The pool house was an amazing space and used everyday, wonderful to have a (big…" at bounding box center [449, 536] width 467 height 107
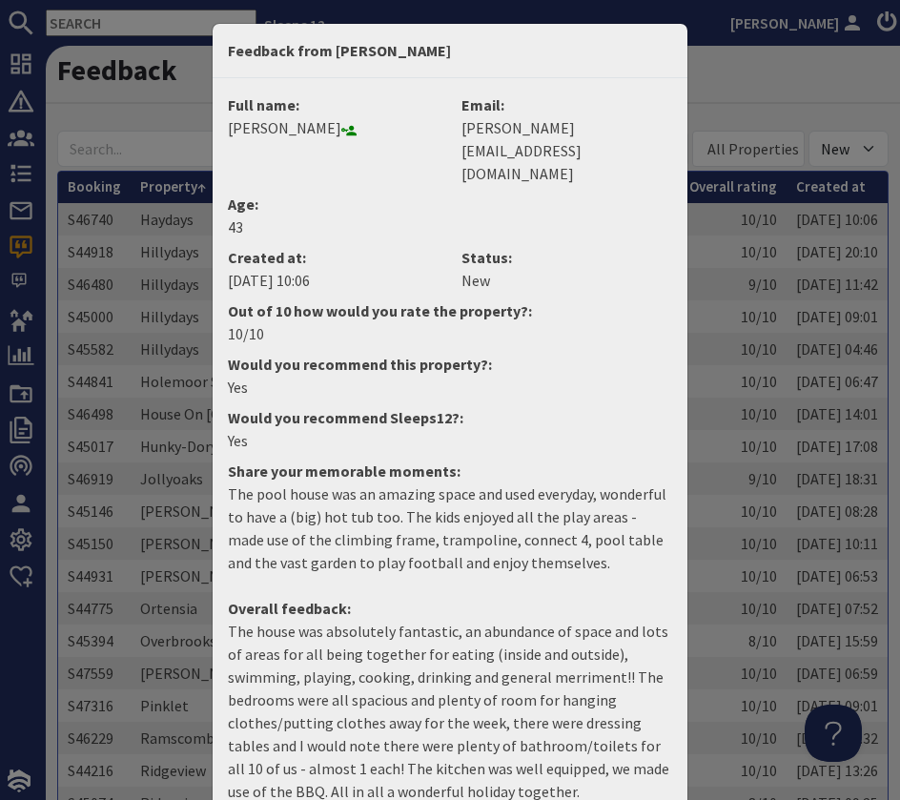
click at [444, 620] on p "The house was absolutely fantastic, an abundance of space and lots of areas for…" at bounding box center [450, 711] width 444 height 183
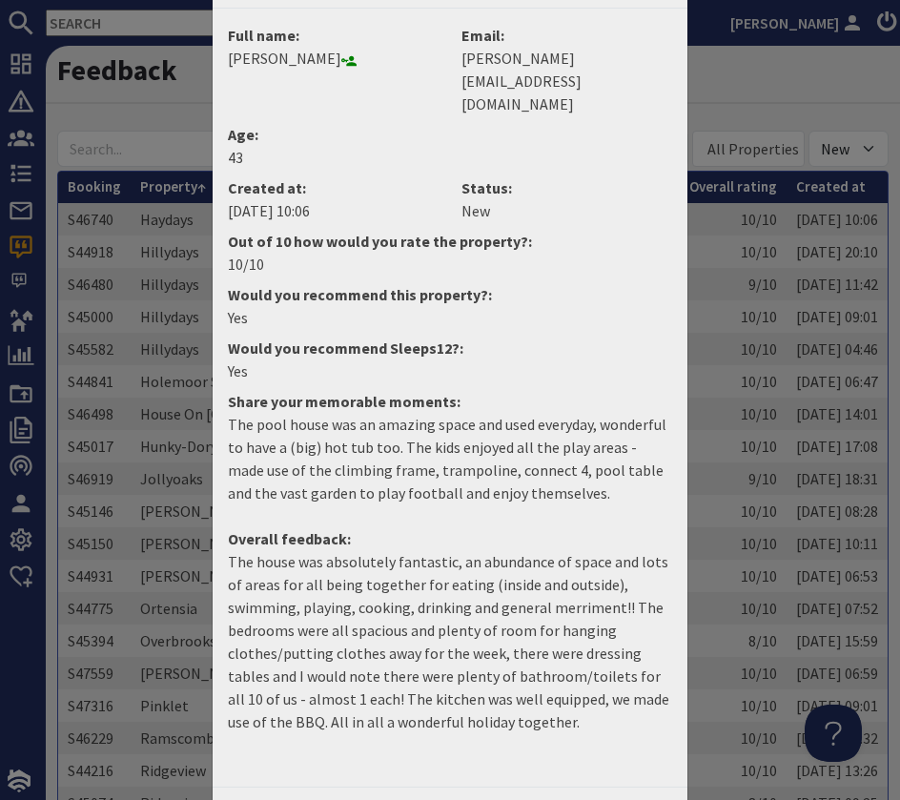
scroll to position [79, 0]
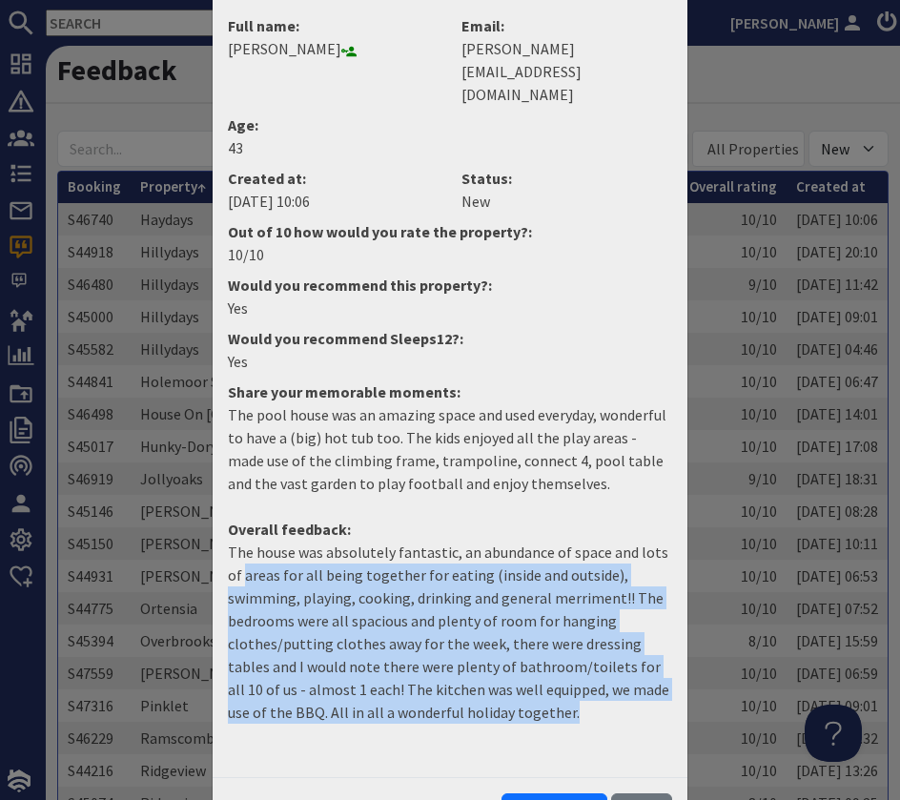
drag, startPoint x: 445, startPoint y: 669, endPoint x: 216, endPoint y: 530, distance: 267.9
click at [216, 541] on dd "The house was absolutely fantastic, an abundance of space and lots of areas for…" at bounding box center [449, 640] width 467 height 198
click at [555, 793] on button "Mark as read" at bounding box center [555, 811] width 106 height 36
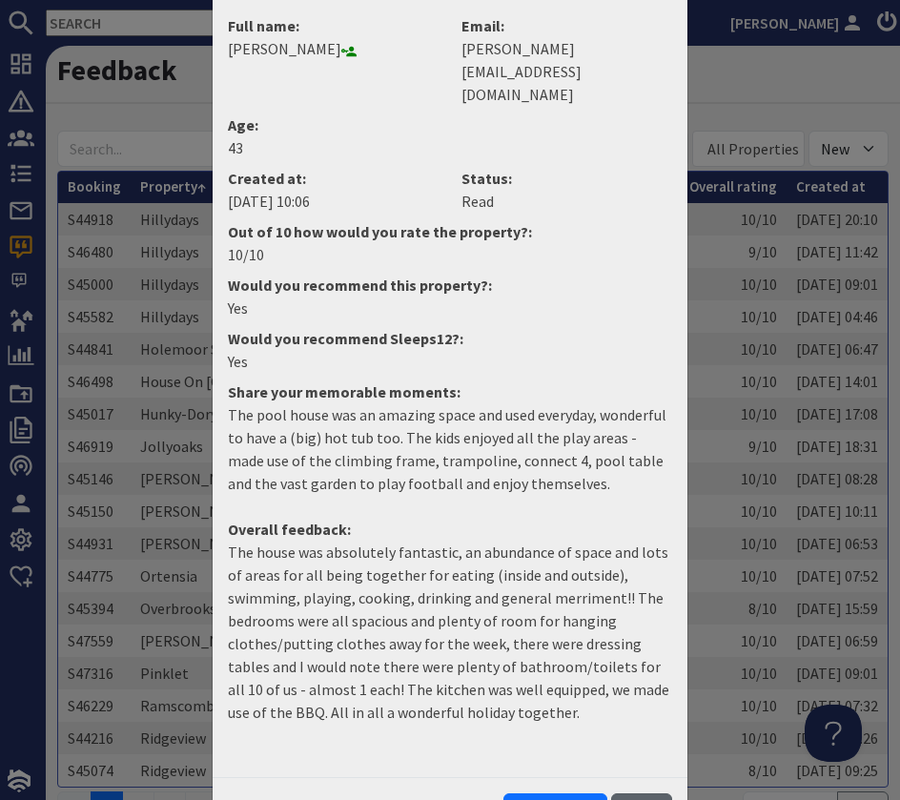
click at [639, 793] on button "Close" at bounding box center [641, 811] width 61 height 36
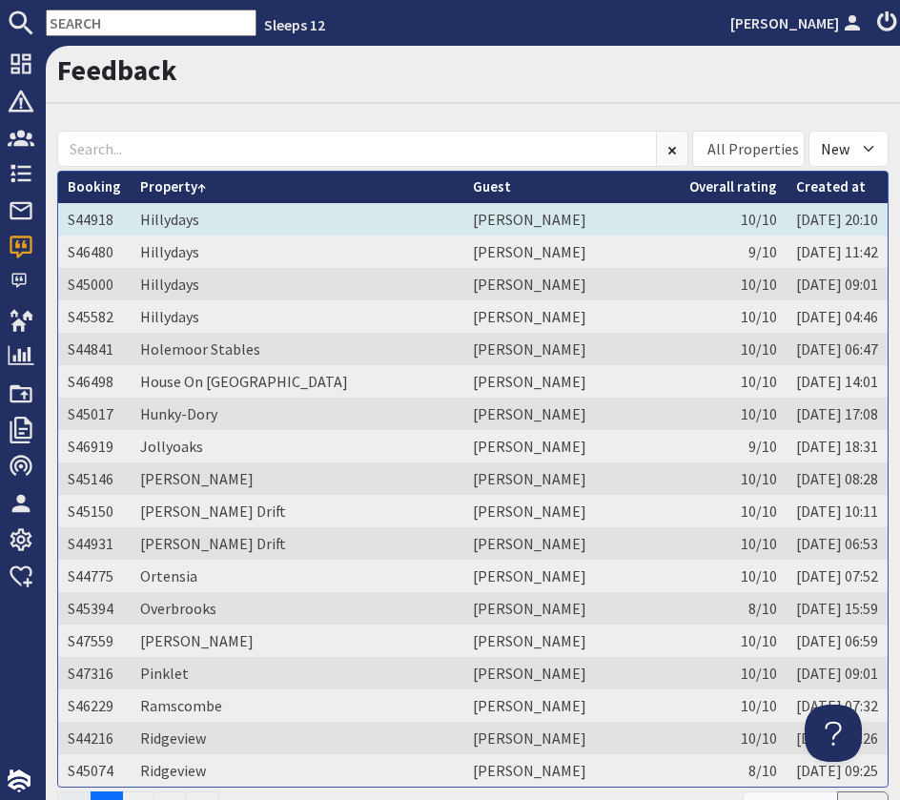
click at [354, 213] on td "Hillydays" at bounding box center [297, 219] width 333 height 32
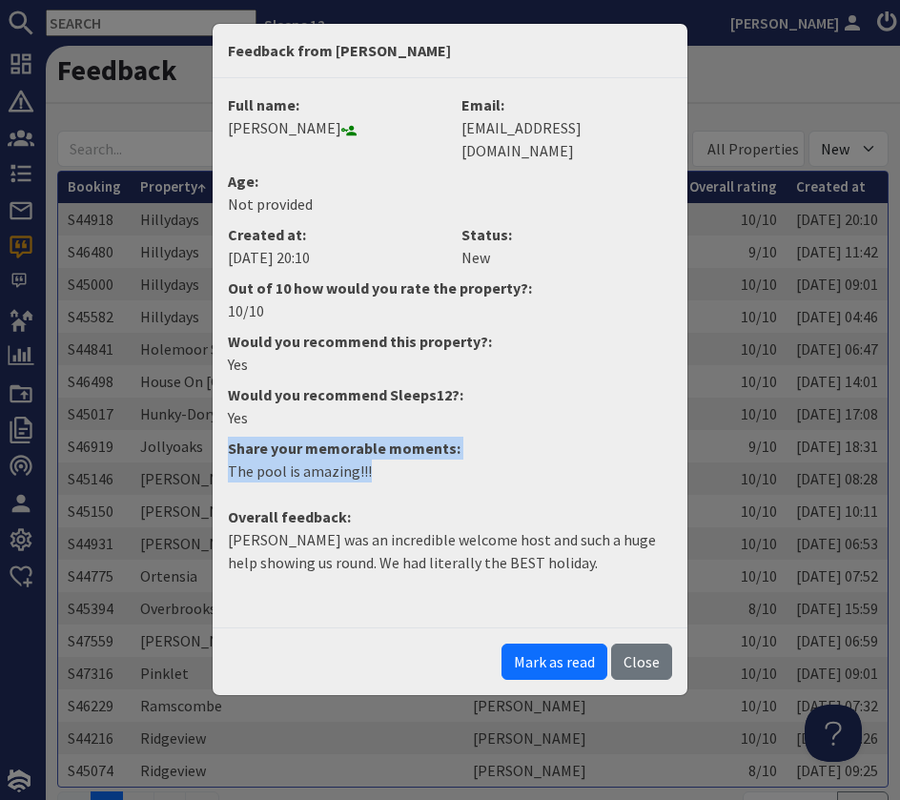
drag, startPoint x: 387, startPoint y: 444, endPoint x: 164, endPoint y: 431, distance: 223.5
click at [164, 431] on div "Feedback from Anna Hunt Full name: Anna Hunt Email: alhunt79@outlook.com Age: N…" at bounding box center [450, 400] width 900 height 800
drag, startPoint x: 275, startPoint y: 458, endPoint x: 285, endPoint y: 457, distance: 10.5
click at [278, 460] on p "The pool is amazing!!!" at bounding box center [450, 471] width 444 height 23
drag, startPoint x: 386, startPoint y: 445, endPoint x: 209, endPoint y: 448, distance: 177.4
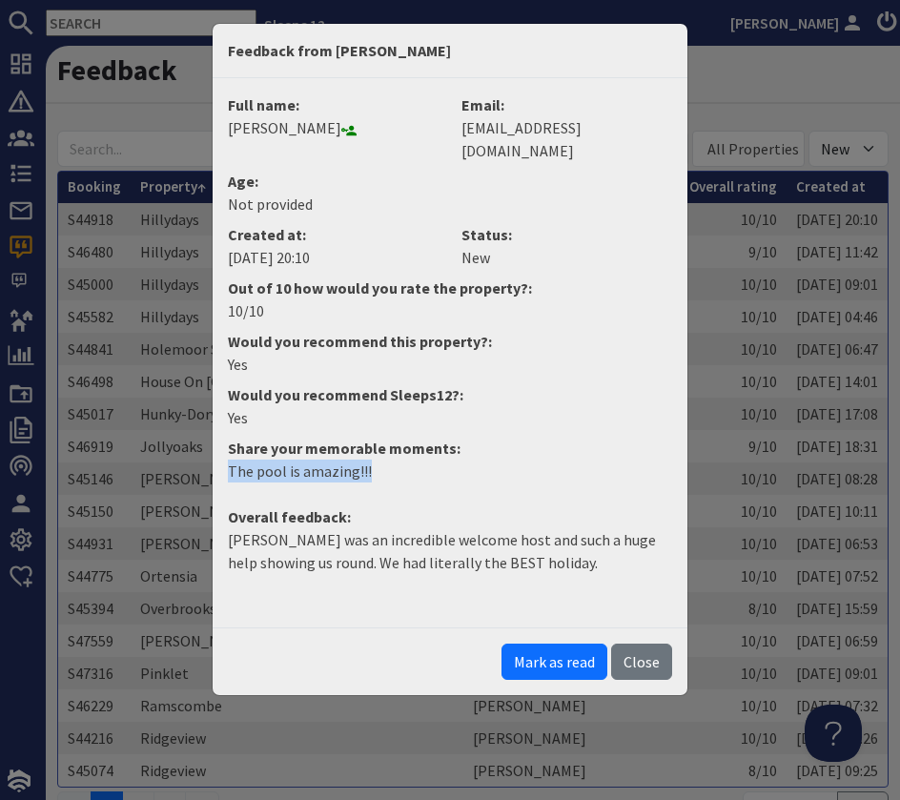
click at [209, 448] on div "Feedback from Anna Hunt Full name: Anna Hunt Email: alhunt79@outlook.com Age: N…" at bounding box center [450, 400] width 900 height 800
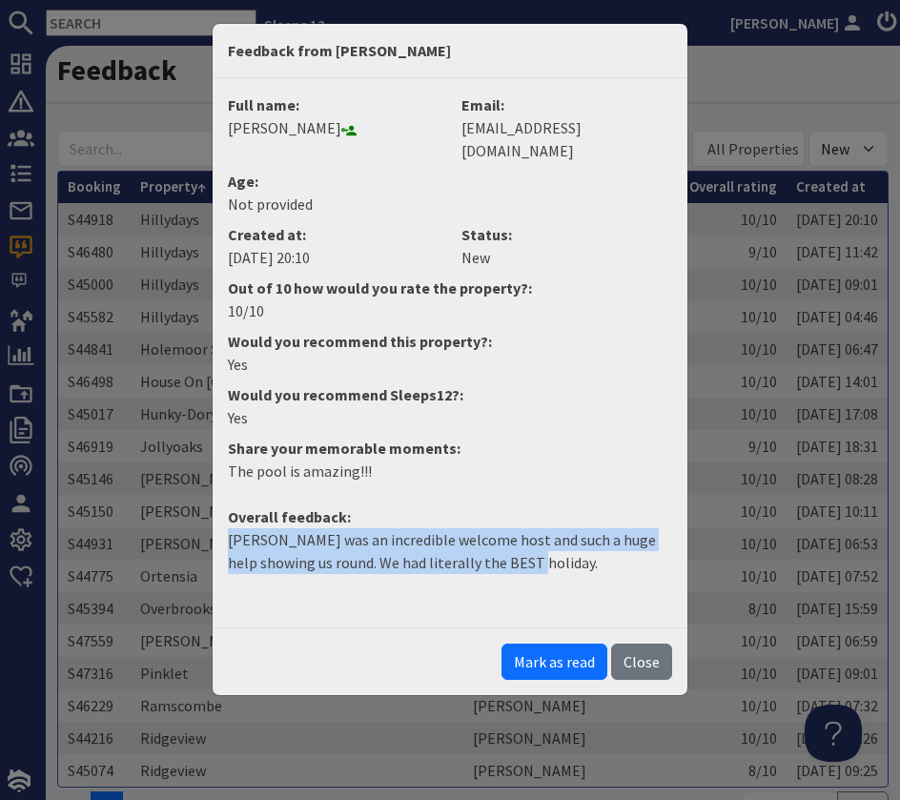
drag, startPoint x: 527, startPoint y: 547, endPoint x: 163, endPoint y: 519, distance: 365.4
click at [163, 519] on div "Feedback from Anna Hunt Full name: Anna Hunt Email: alhunt79@outlook.com Age: N…" at bounding box center [450, 400] width 900 height 800
click at [576, 644] on button "Mark as read" at bounding box center [555, 662] width 106 height 36
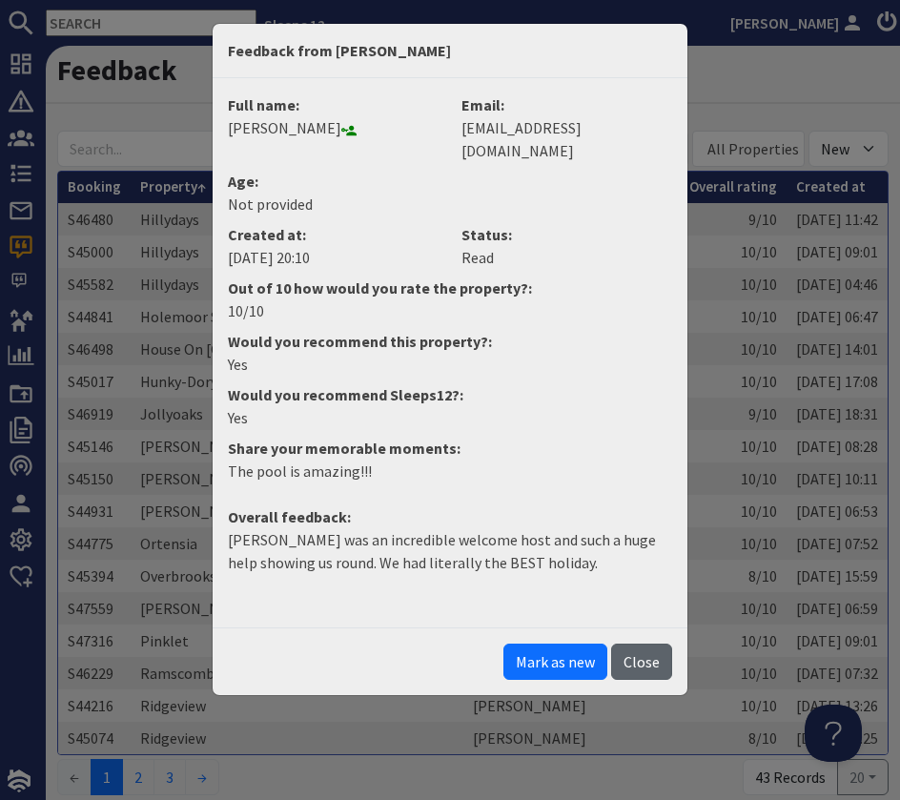
click at [641, 644] on button "Close" at bounding box center [641, 662] width 61 height 36
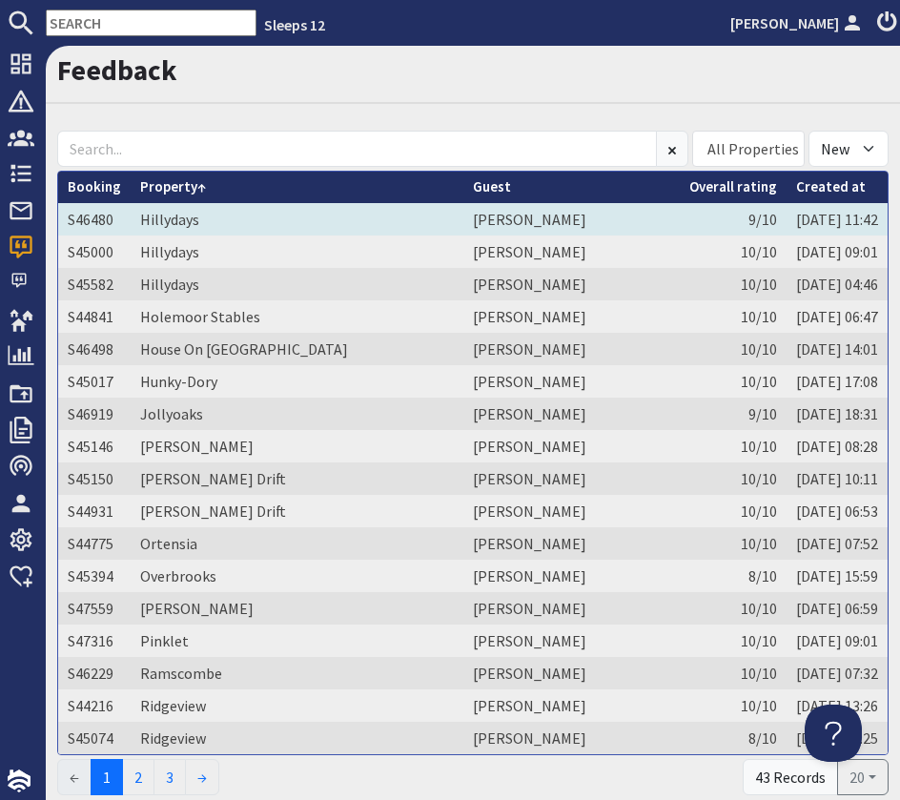
click at [524, 216] on td "Mrs Sue Batchelor" at bounding box center [571, 219] width 216 height 32
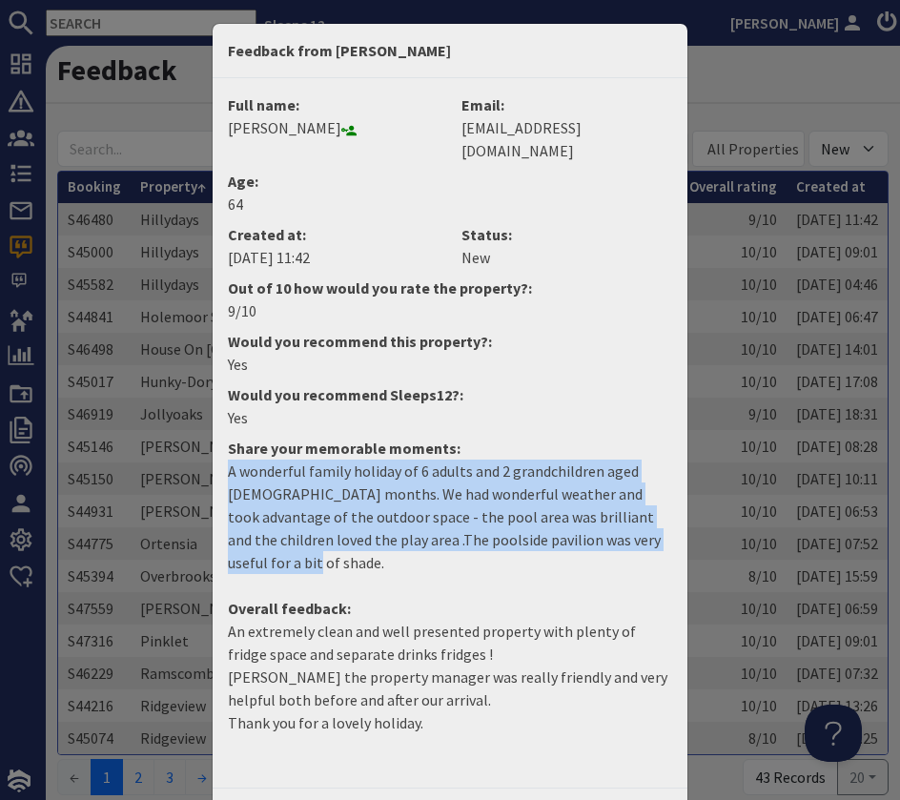
drag, startPoint x: 662, startPoint y: 520, endPoint x: 182, endPoint y: 444, distance: 485.5
click at [180, 444] on div "Feedback from Mrs Sue Batchelor Full name: Mrs Sue Batchelor Email: batchelors@…" at bounding box center [450, 400] width 900 height 800
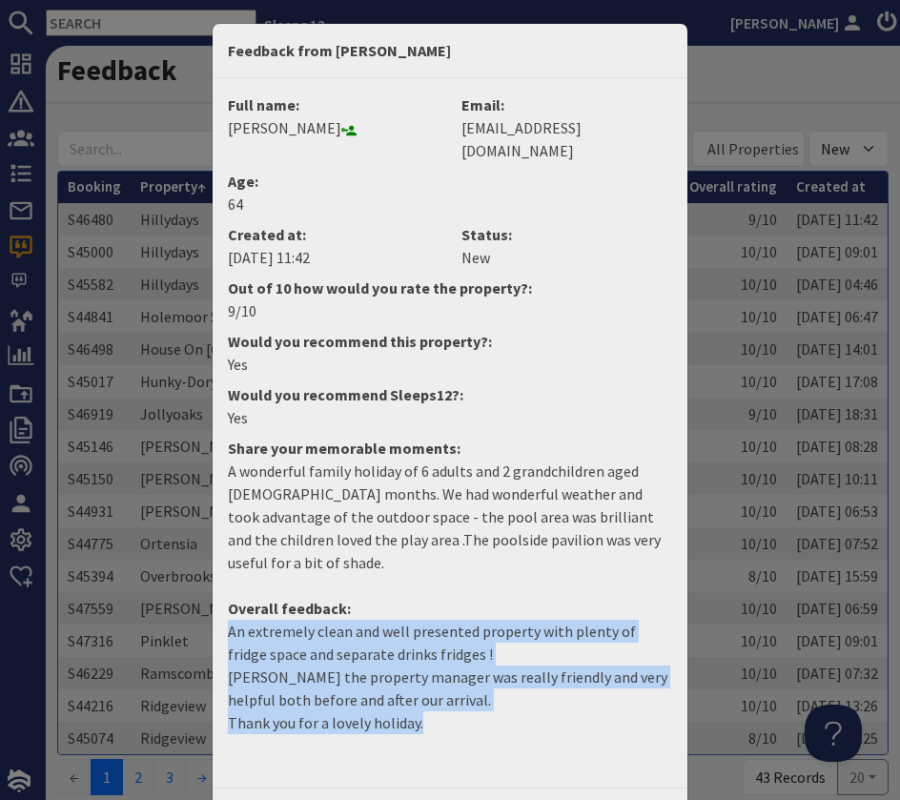
drag, startPoint x: 398, startPoint y: 683, endPoint x: 209, endPoint y: 584, distance: 213.3
click at [210, 585] on div "Feedback from Mrs Sue Batchelor Full name: Mrs Sue Batchelor Email: batchelors@…" at bounding box center [450, 400] width 900 height 800
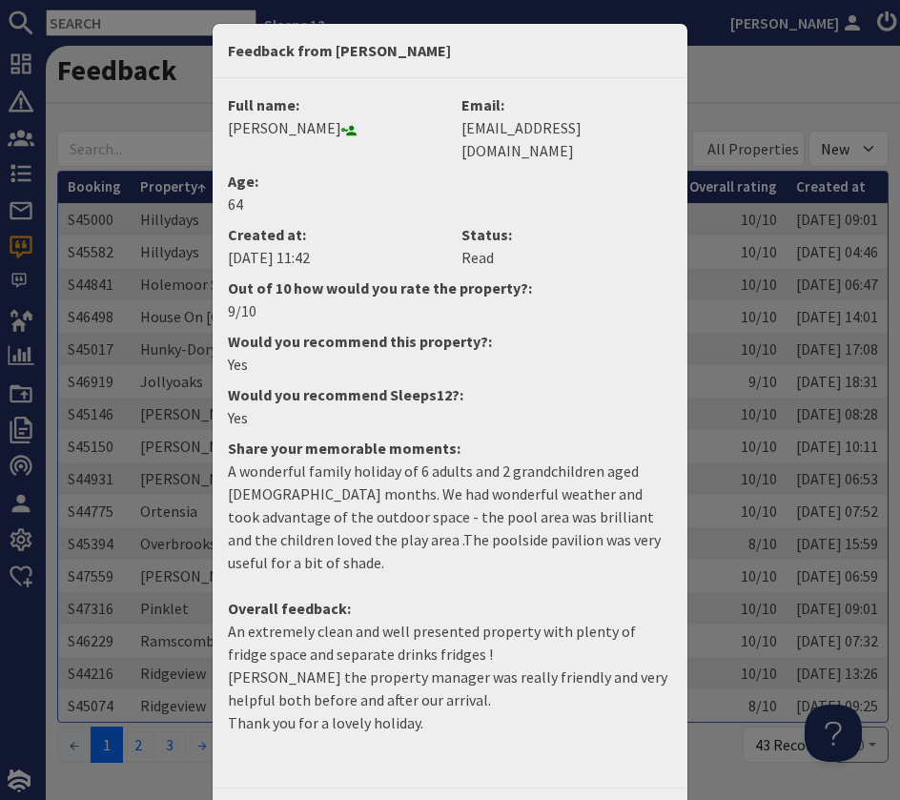
drag, startPoint x: 640, startPoint y: 776, endPoint x: 630, endPoint y: 724, distance: 53.3
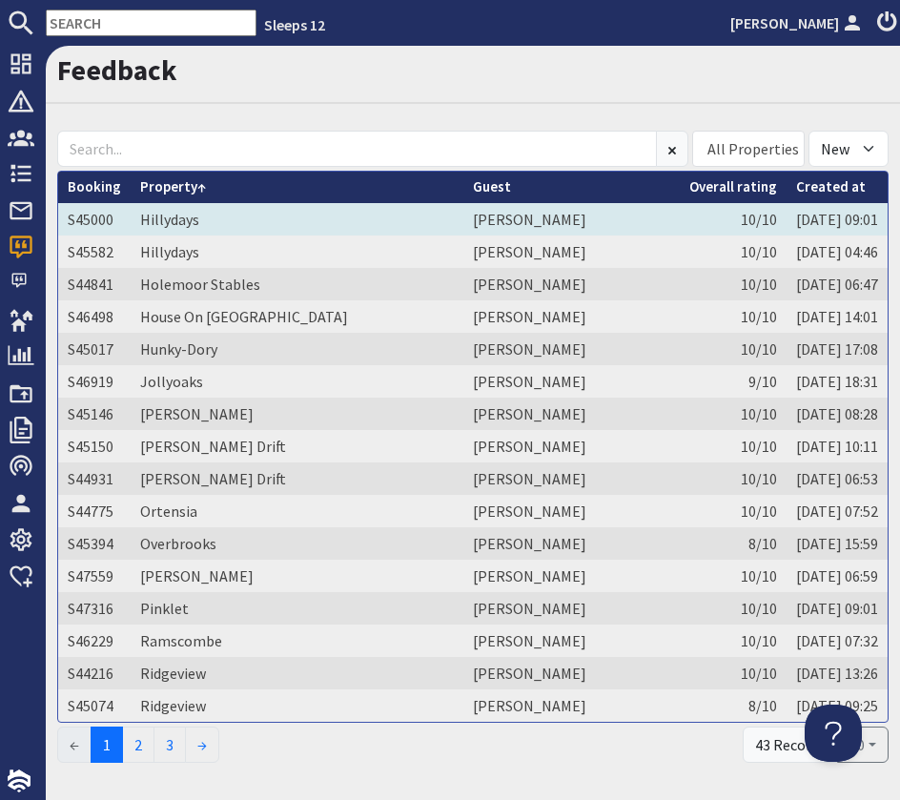
click at [282, 226] on td "Hillydays" at bounding box center [297, 219] width 333 height 32
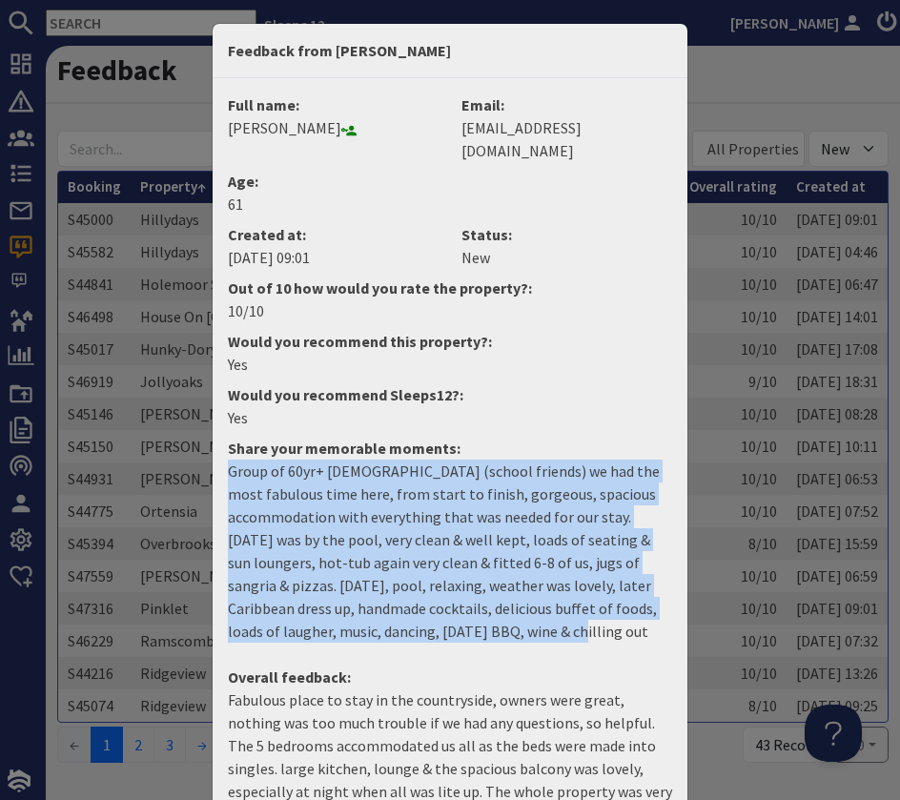
drag, startPoint x: 466, startPoint y: 625, endPoint x: 222, endPoint y: 451, distance: 299.5
click at [222, 460] on dd "Group of 60yr+ [DEMOGRAPHIC_DATA] (school friends) we had the most fabulous tim…" at bounding box center [449, 559] width 467 height 198
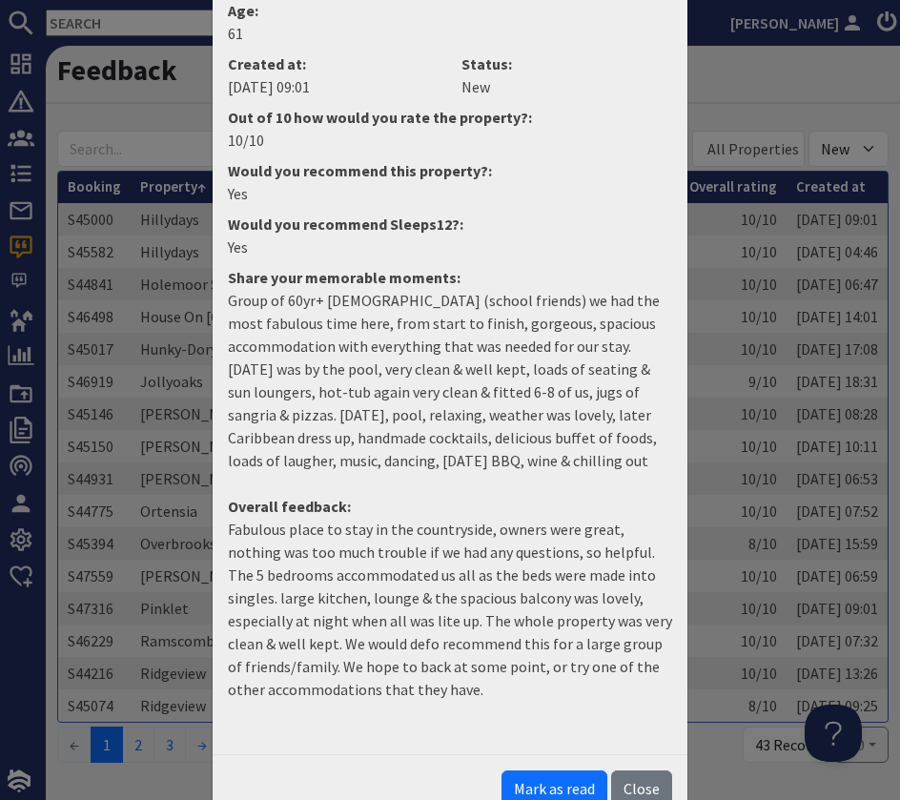
click at [447, 664] on p "Fabulous place to stay in the countryside, owners were great, nothing was too m…" at bounding box center [450, 609] width 444 height 183
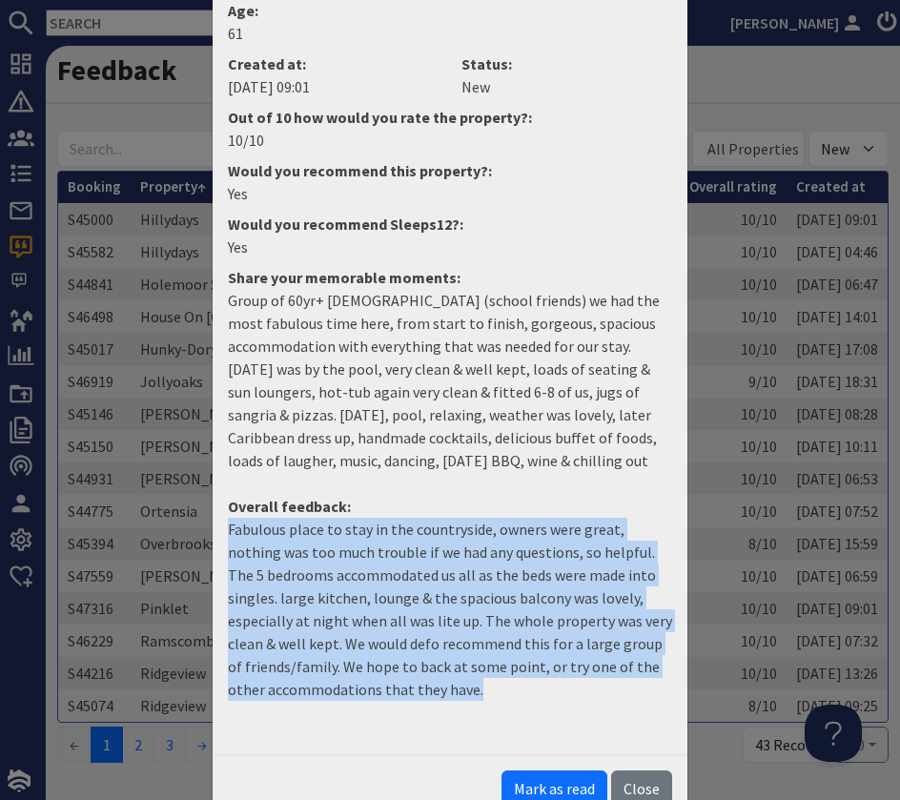
drag, startPoint x: 461, startPoint y: 666, endPoint x: 229, endPoint y: 500, distance: 285.0
click at [229, 518] on p "Fabulous place to stay in the countryside, owners were great, nothing was too m…" at bounding box center [450, 609] width 444 height 183
click at [571, 770] on button "Mark as read" at bounding box center [555, 788] width 106 height 36
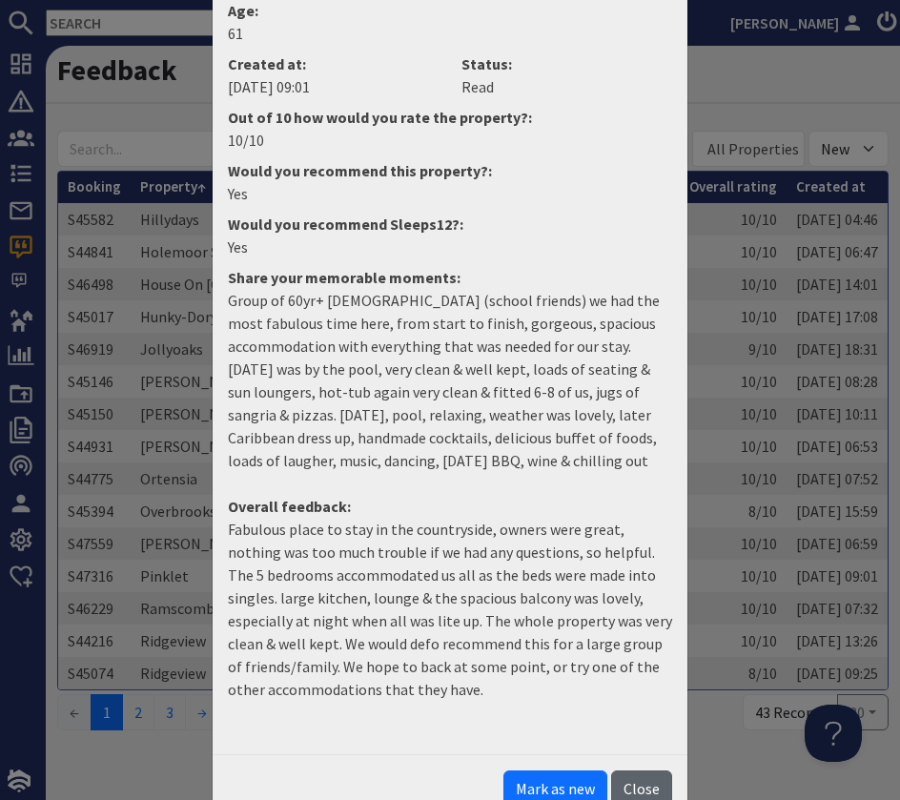
click at [635, 770] on button "Close" at bounding box center [641, 788] width 61 height 36
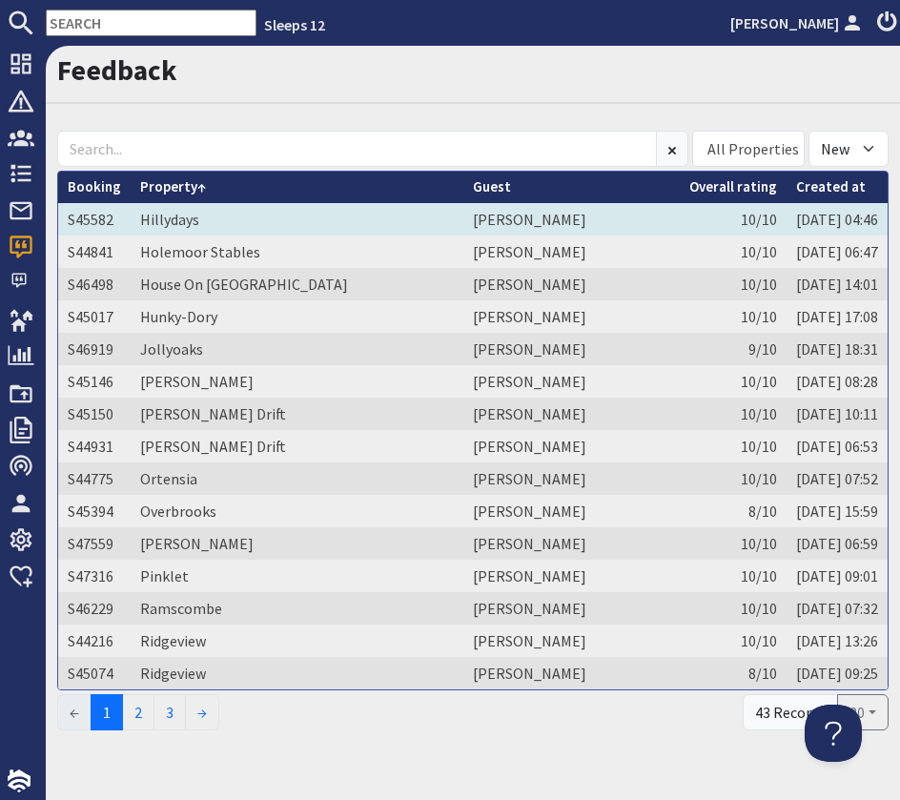
click at [274, 230] on td "Hillydays" at bounding box center [297, 219] width 333 height 32
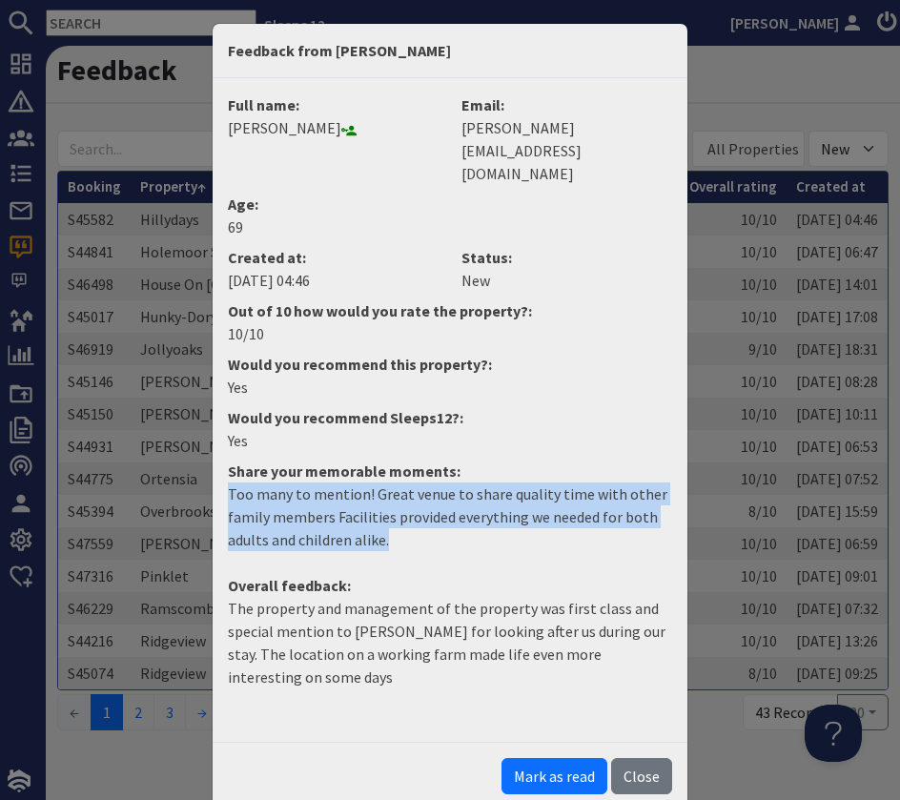
drag, startPoint x: 426, startPoint y: 501, endPoint x: 206, endPoint y: 454, distance: 225.2
click at [202, 452] on div "Feedback from Andrew Hearn Full name: Andrew Hearn Email: andrew.dhearn@gmail.c…" at bounding box center [450, 400] width 900 height 800
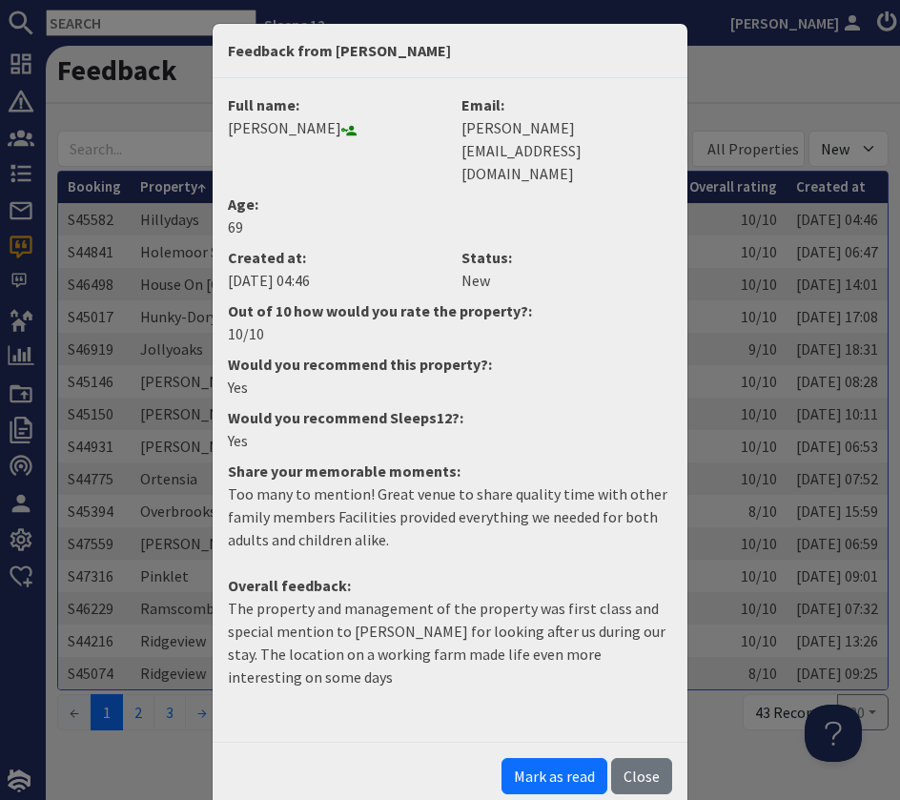
drag, startPoint x: 297, startPoint y: 514, endPoint x: 302, endPoint y: 581, distance: 67.0
click at [299, 514] on dd "Too many to mention! Great venue to share quality time with other family member…" at bounding box center [449, 525] width 467 height 84
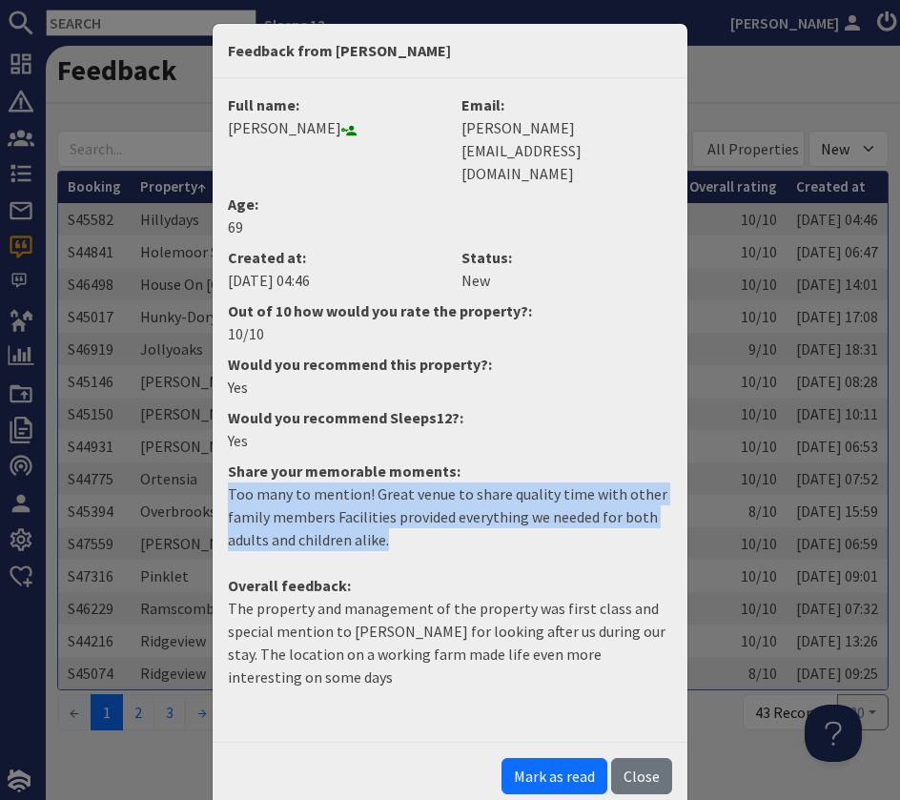
drag, startPoint x: 417, startPoint y: 499, endPoint x: 181, endPoint y: 442, distance: 242.4
click at [181, 442] on div "Feedback from Andrew Hearn Full name: Andrew Hearn Email: andrew.dhearn@gmail.c…" at bounding box center [450, 400] width 900 height 800
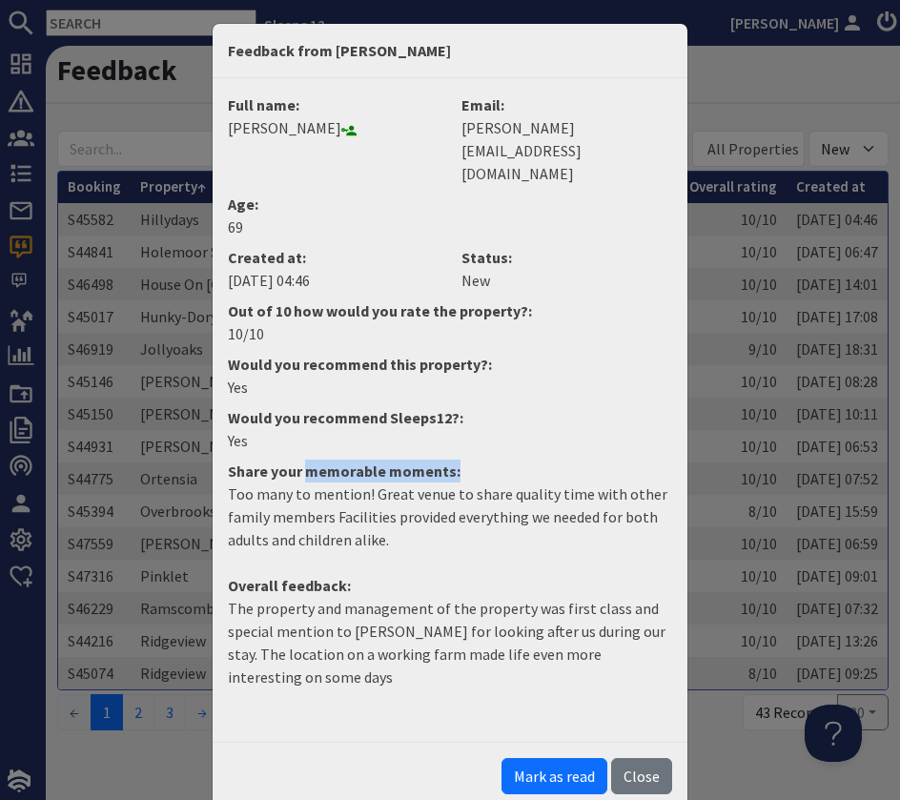
drag, startPoint x: 304, startPoint y: 425, endPoint x: 452, endPoint y: 427, distance: 147.8
click at [452, 460] on dt "Share your memorable moments:" at bounding box center [449, 471] width 467 height 23
drag, startPoint x: 437, startPoint y: 479, endPoint x: 435, endPoint y: 457, distance: 22.0
click at [435, 483] on p "Too many to mention! Great venue to share quality time with other family member…" at bounding box center [450, 517] width 444 height 69
drag, startPoint x: 448, startPoint y: 428, endPoint x: 311, endPoint y: 425, distance: 137.3
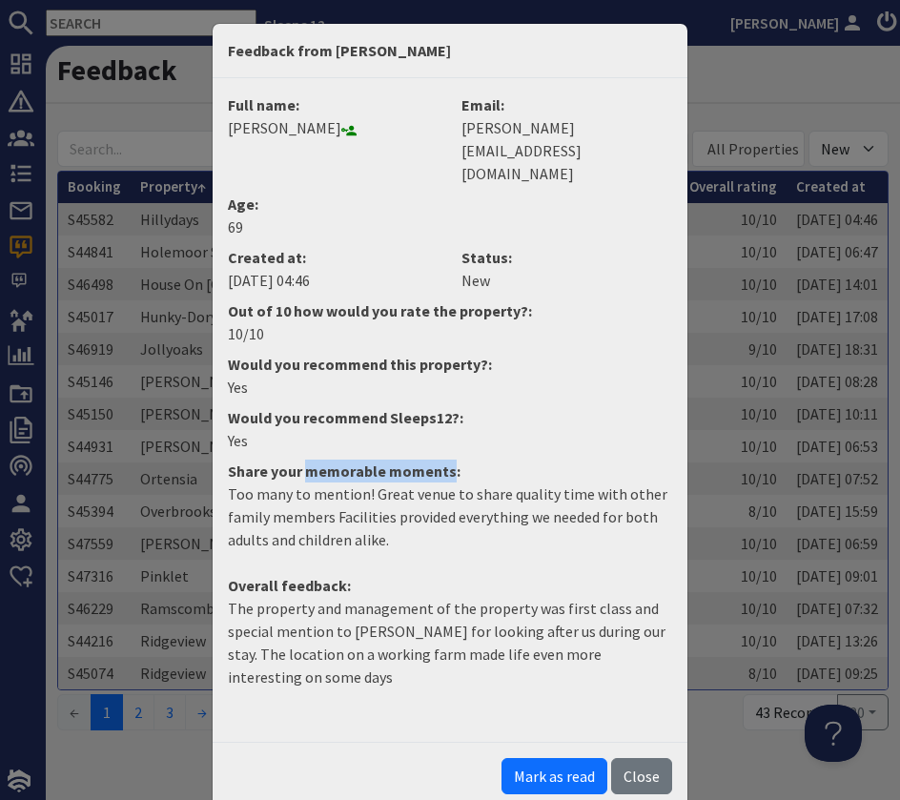
click at [310, 460] on dt "Share your memorable moments:" at bounding box center [449, 471] width 467 height 23
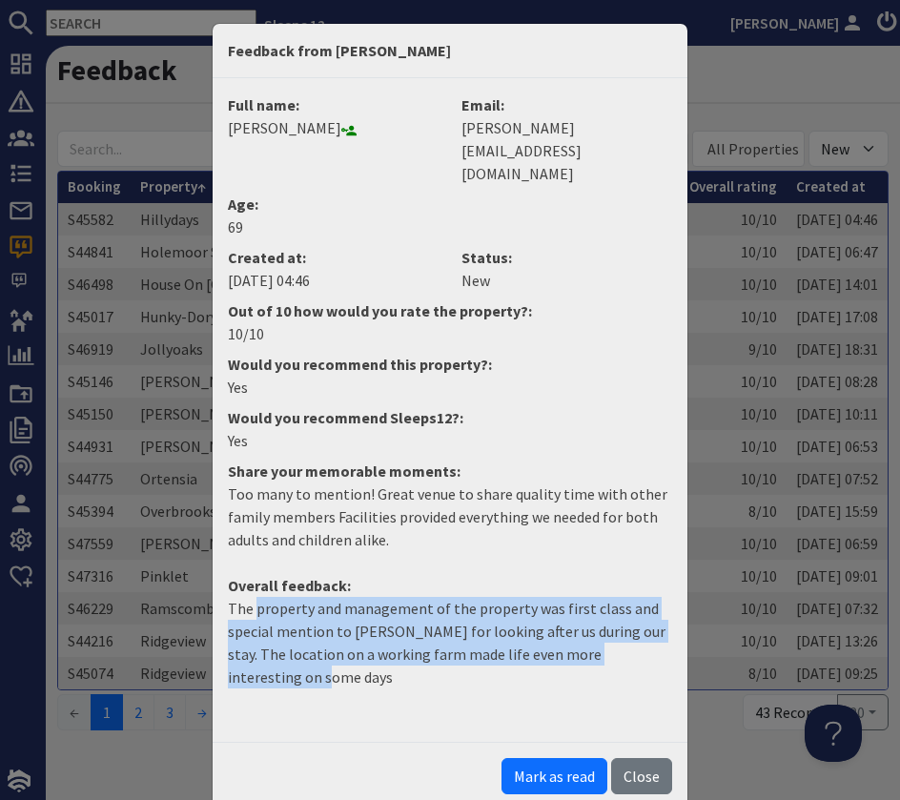
drag, startPoint x: 298, startPoint y: 629, endPoint x: 265, endPoint y: 571, distance: 67.1
click at [258, 597] on p "The property and management of the property was first class and special mention…" at bounding box center [450, 643] width 444 height 92
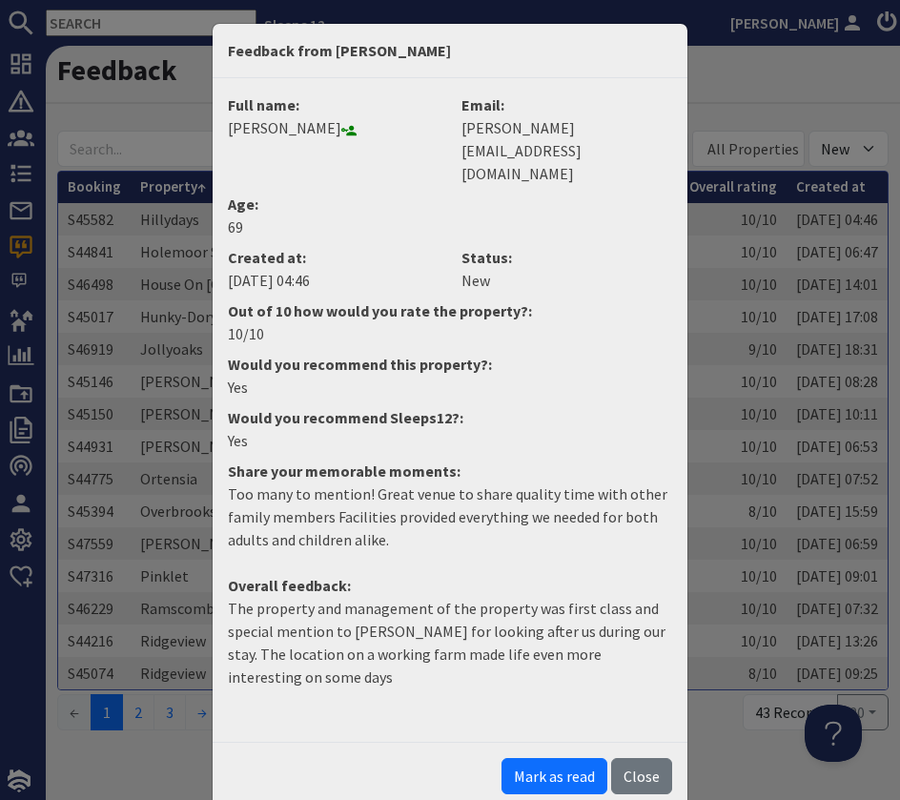
click at [328, 627] on p "The property and management of the property was first class and special mention…" at bounding box center [450, 643] width 444 height 92
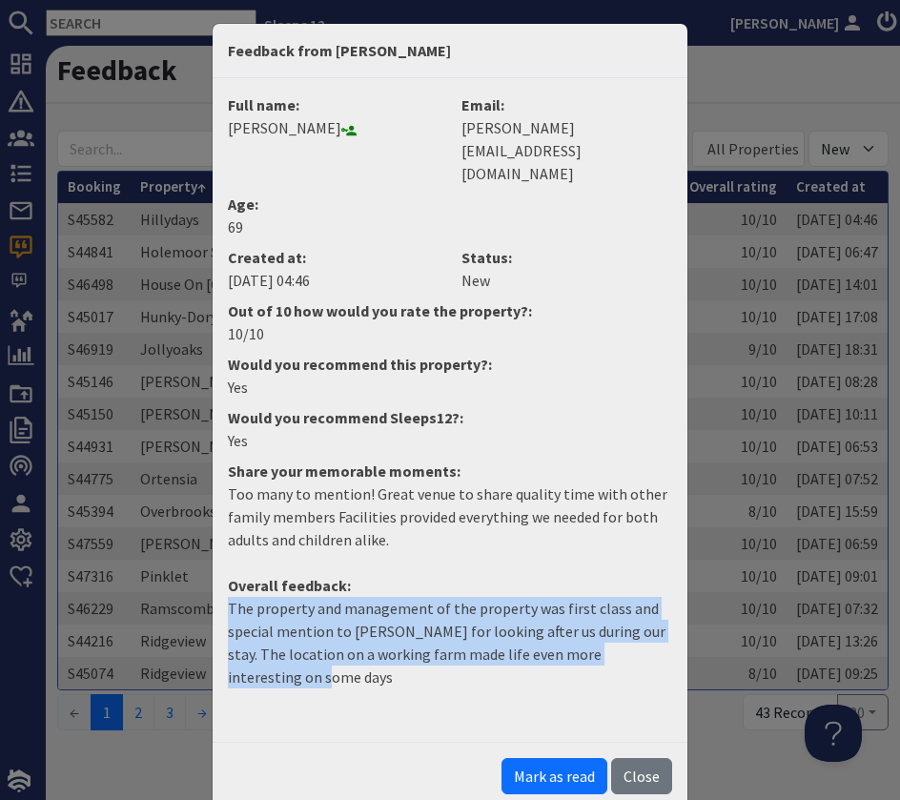
drag, startPoint x: 331, startPoint y: 647, endPoint x: 195, endPoint y: 563, distance: 159.8
click at [195, 563] on div "Feedback from Andrew Hearn Full name: Andrew Hearn Email: andrew.dhearn@gmail.c…" at bounding box center [450, 400] width 900 height 800
click at [558, 758] on button "Mark as read" at bounding box center [555, 776] width 106 height 36
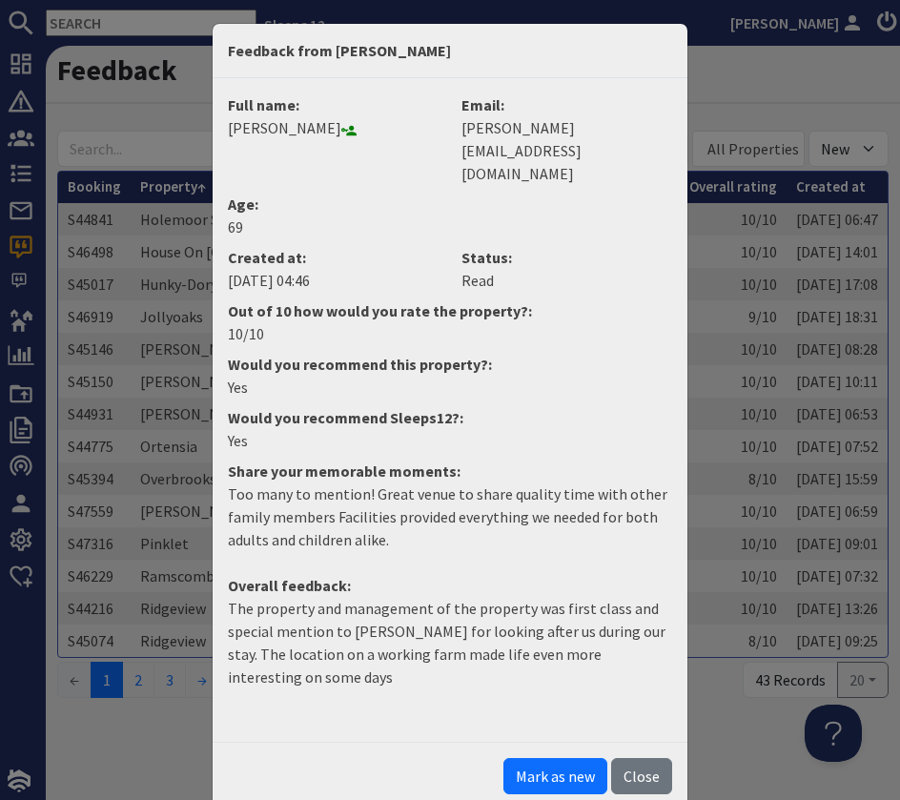
drag, startPoint x: 641, startPoint y: 737, endPoint x: 748, endPoint y: 689, distance: 117.0
click at [643, 758] on button "Close" at bounding box center [641, 776] width 61 height 36
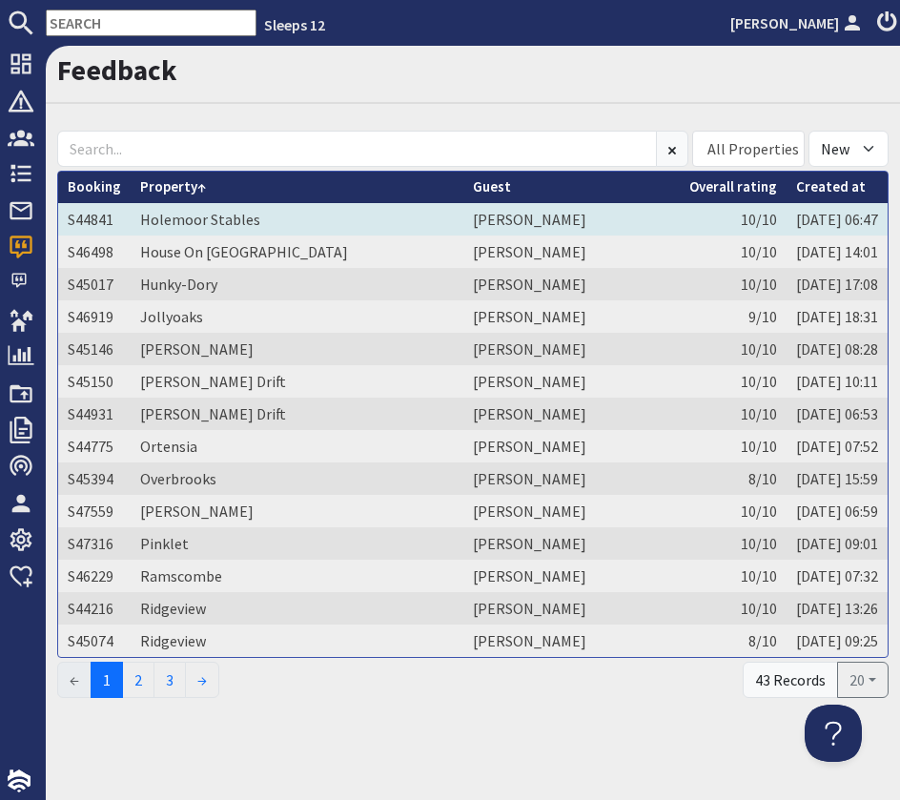
click at [586, 219] on td "David Wright" at bounding box center [571, 219] width 216 height 32
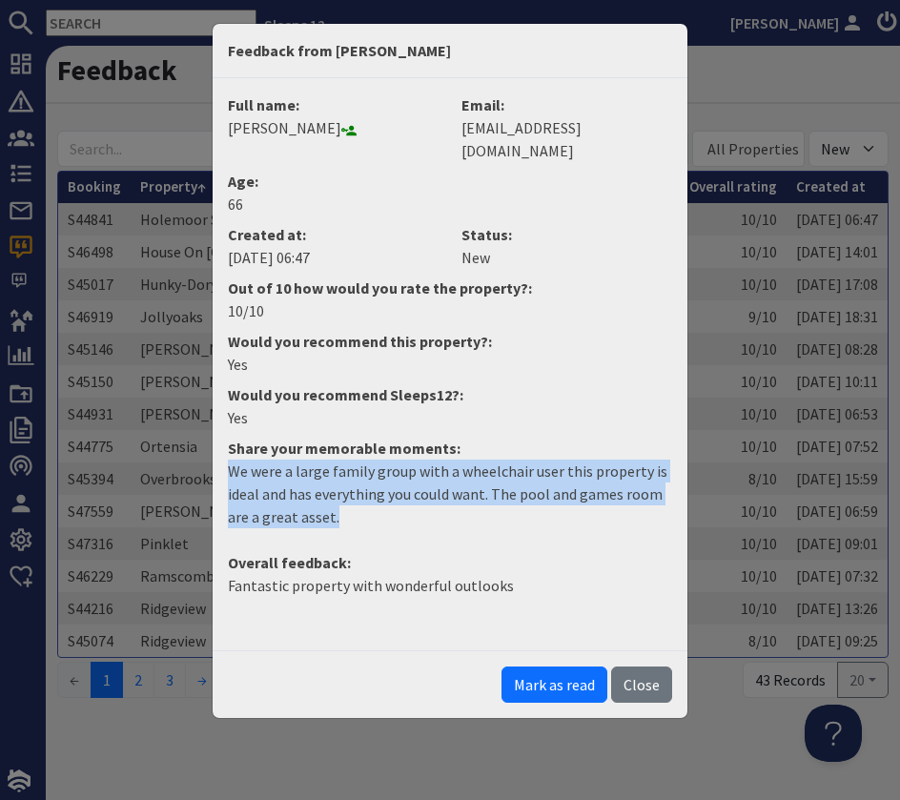
drag, startPoint x: 380, startPoint y: 501, endPoint x: 192, endPoint y: 445, distance: 196.7
click at [192, 445] on div "Feedback from David Wright Full name: David Wright Email: awcare@btinternet.com…" at bounding box center [450, 400] width 900 height 800
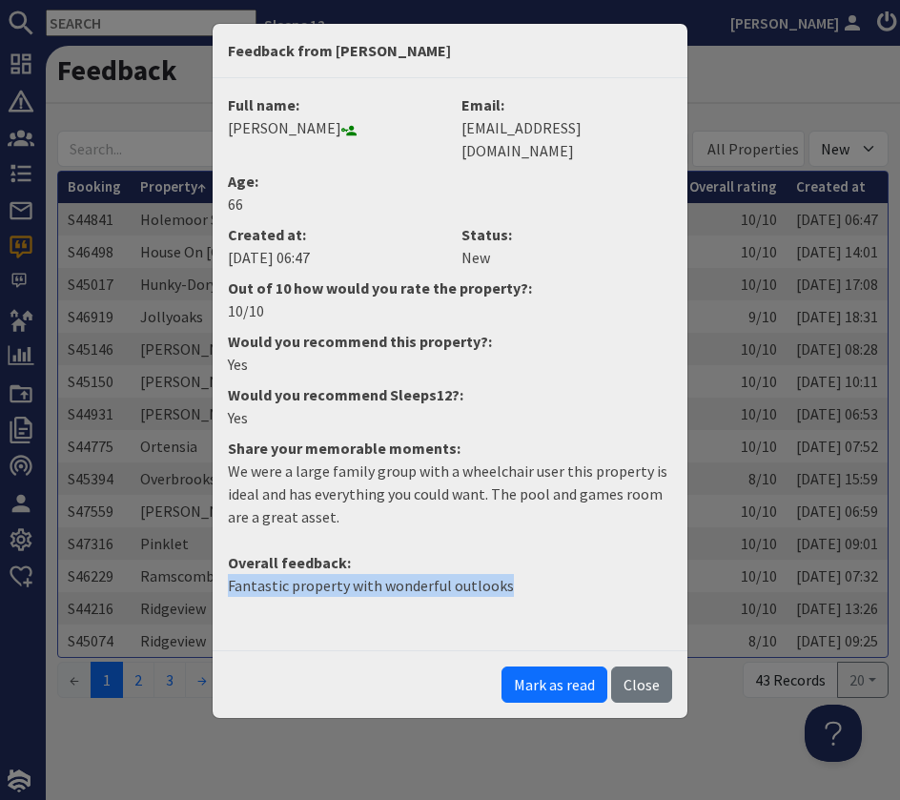
drag, startPoint x: 543, startPoint y: 568, endPoint x: 215, endPoint y: 560, distance: 328.1
click at [216, 560] on div "Full name: David Wright Email: awcare@btinternet.com Age: 66 Created at: 20/08/…" at bounding box center [450, 364] width 475 height 572
click at [549, 667] on button "Mark as read" at bounding box center [555, 685] width 106 height 36
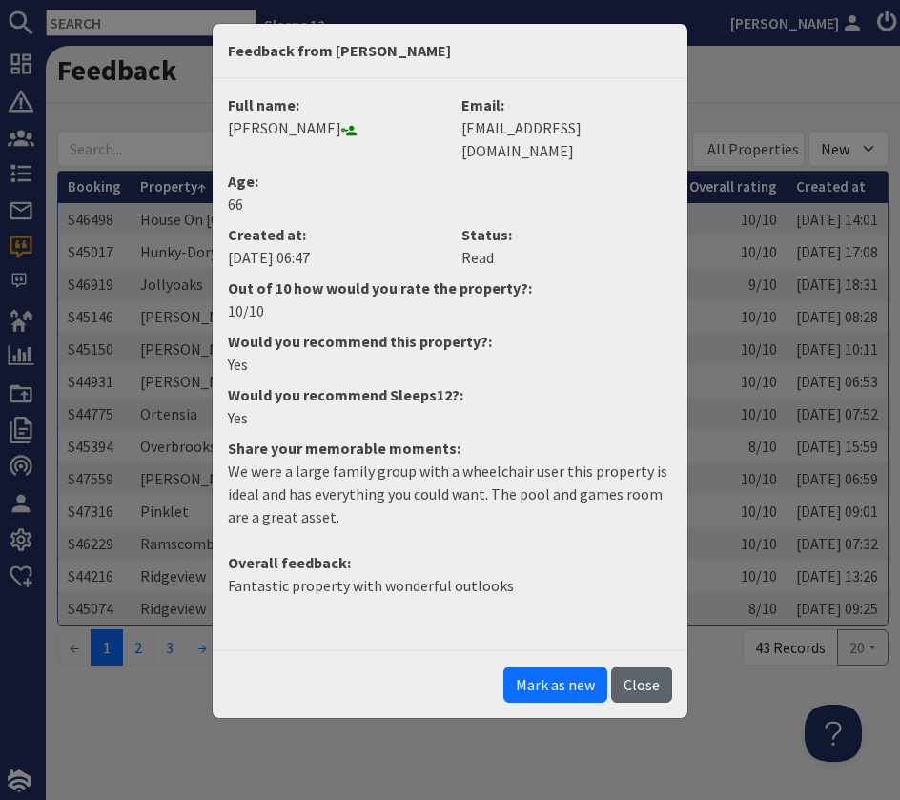
click at [627, 667] on button "Close" at bounding box center [641, 685] width 61 height 36
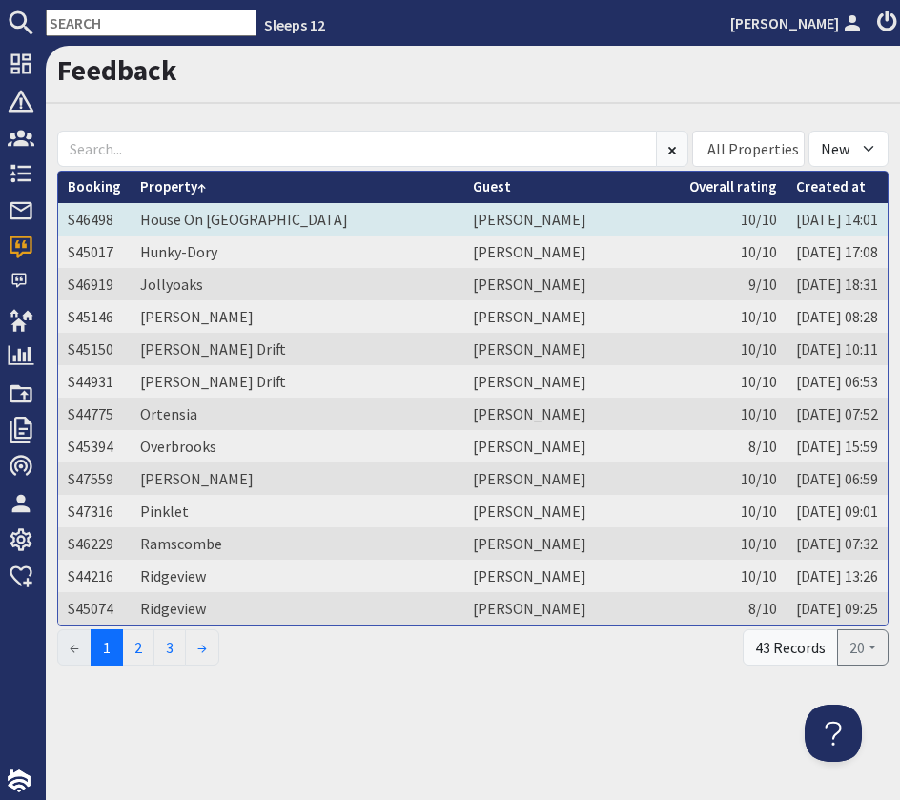
click at [310, 220] on td "House On The Hill" at bounding box center [297, 219] width 333 height 32
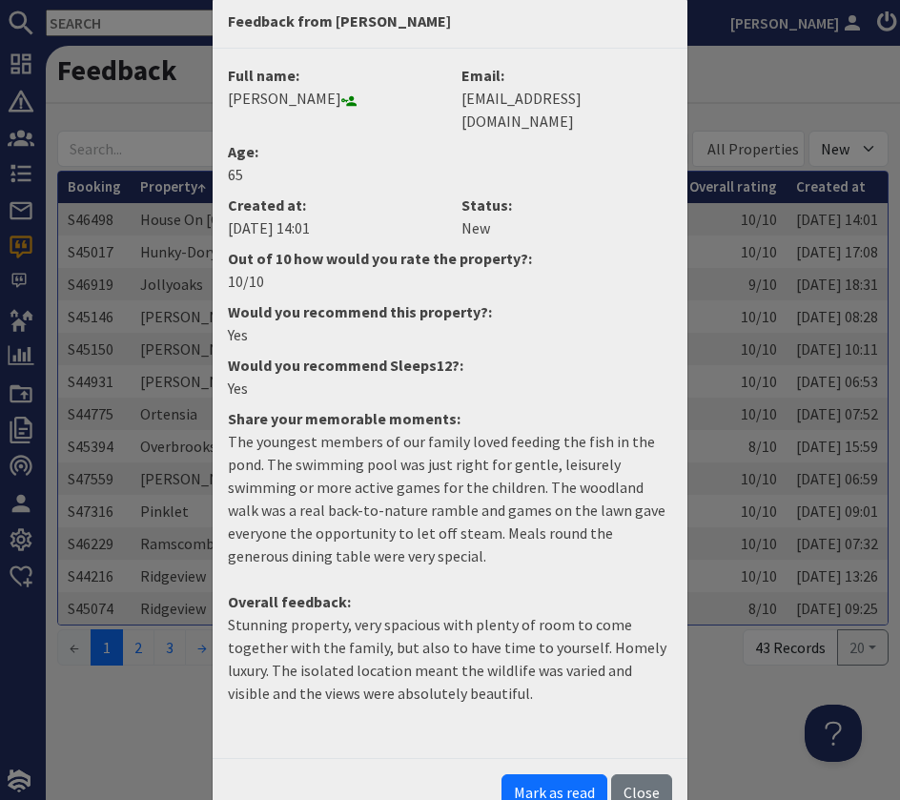
scroll to position [33, 0]
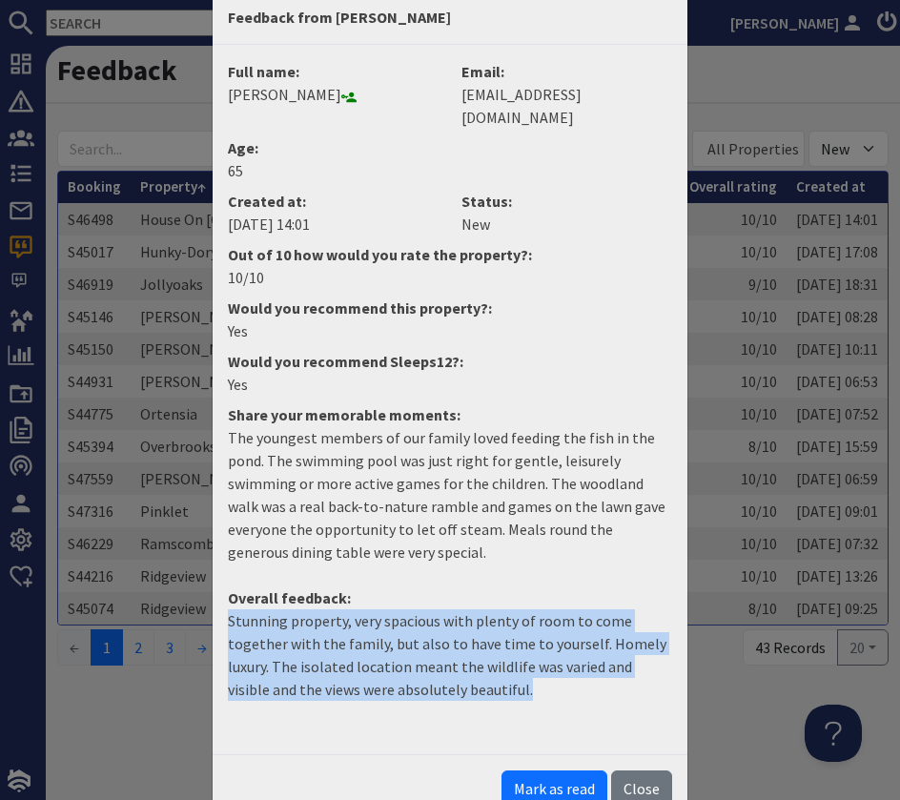
drag, startPoint x: 509, startPoint y: 668, endPoint x: 223, endPoint y: 595, distance: 295.1
click at [223, 609] on dd "Stunning property, very spacious with plenty of room to come together with the …" at bounding box center [449, 662] width 467 height 107
click at [545, 770] on button "Mark as read" at bounding box center [555, 788] width 106 height 36
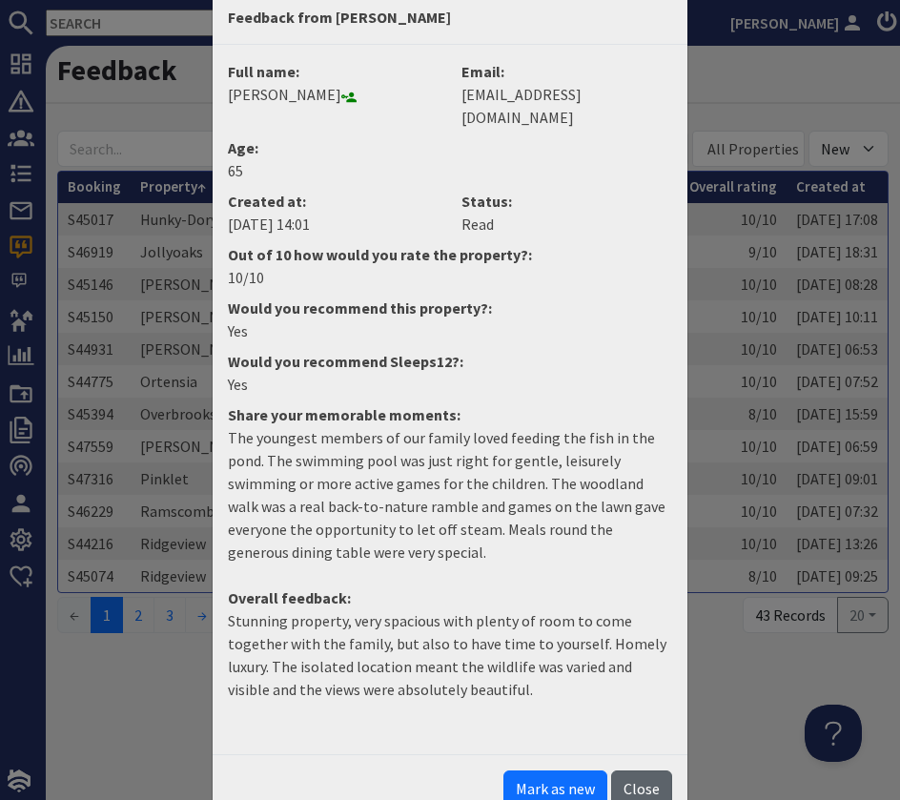
click at [624, 770] on button "Close" at bounding box center [641, 788] width 61 height 36
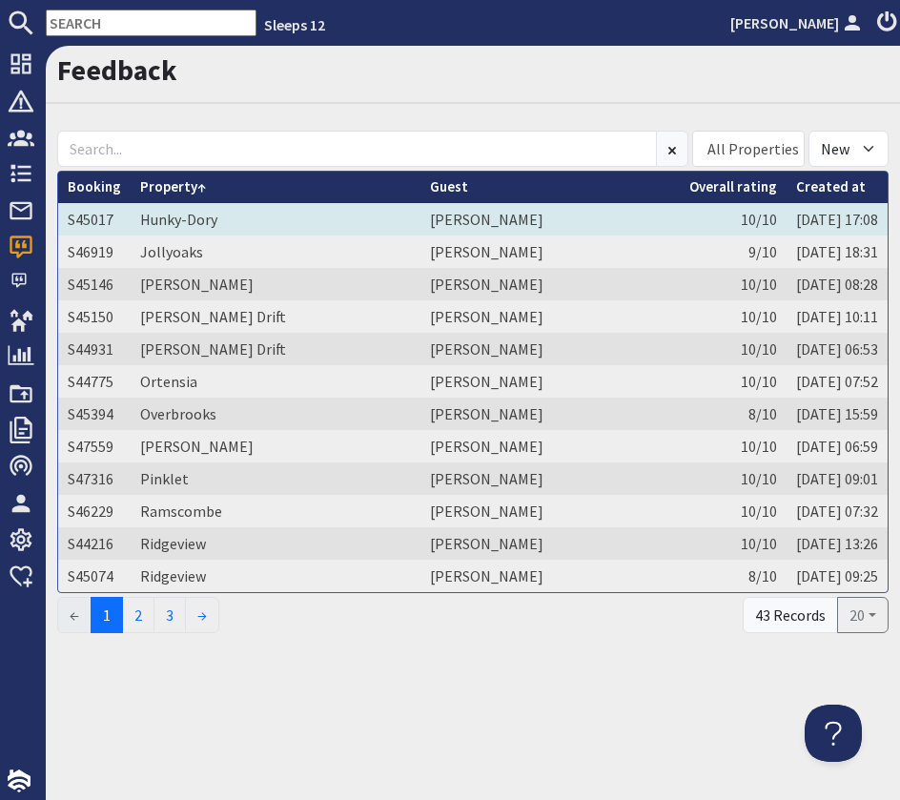
click at [537, 234] on td "Anne Bowerman" at bounding box center [550, 219] width 259 height 32
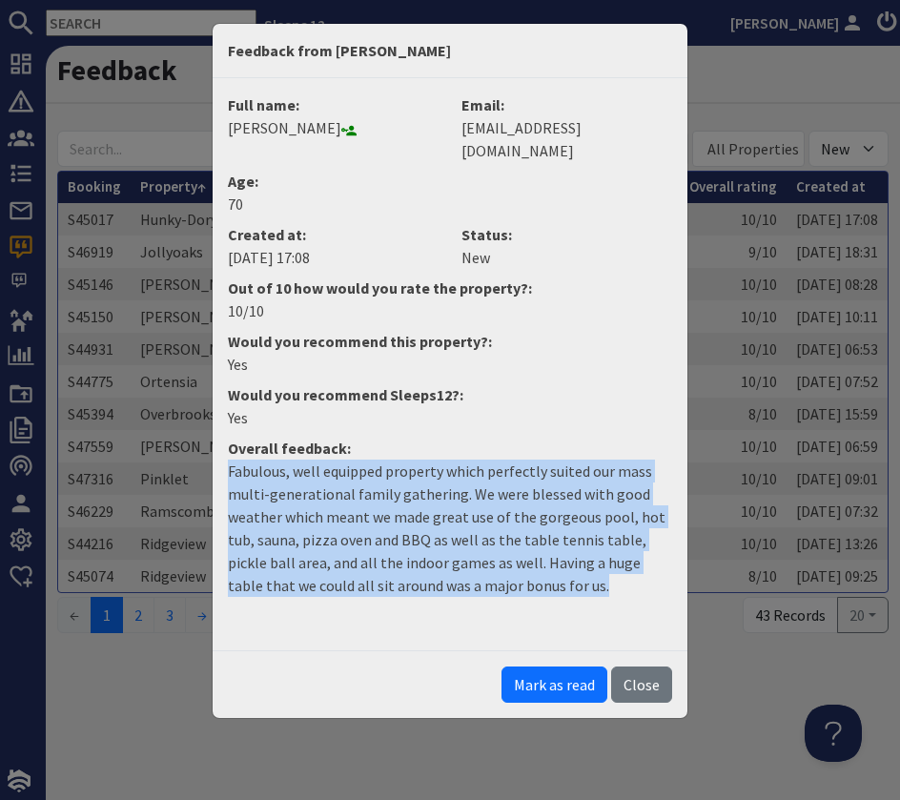
drag, startPoint x: 563, startPoint y: 561, endPoint x: 188, endPoint y: 448, distance: 391.3
click at [195, 448] on div "Feedback from Anne Bowerman Full name: Anne Bowerman Email: annebowerman15@gmai…" at bounding box center [450, 400] width 900 height 800
drag, startPoint x: 540, startPoint y: 654, endPoint x: 610, endPoint y: 650, distance: 70.7
click at [542, 667] on button "Mark as read" at bounding box center [555, 685] width 106 height 36
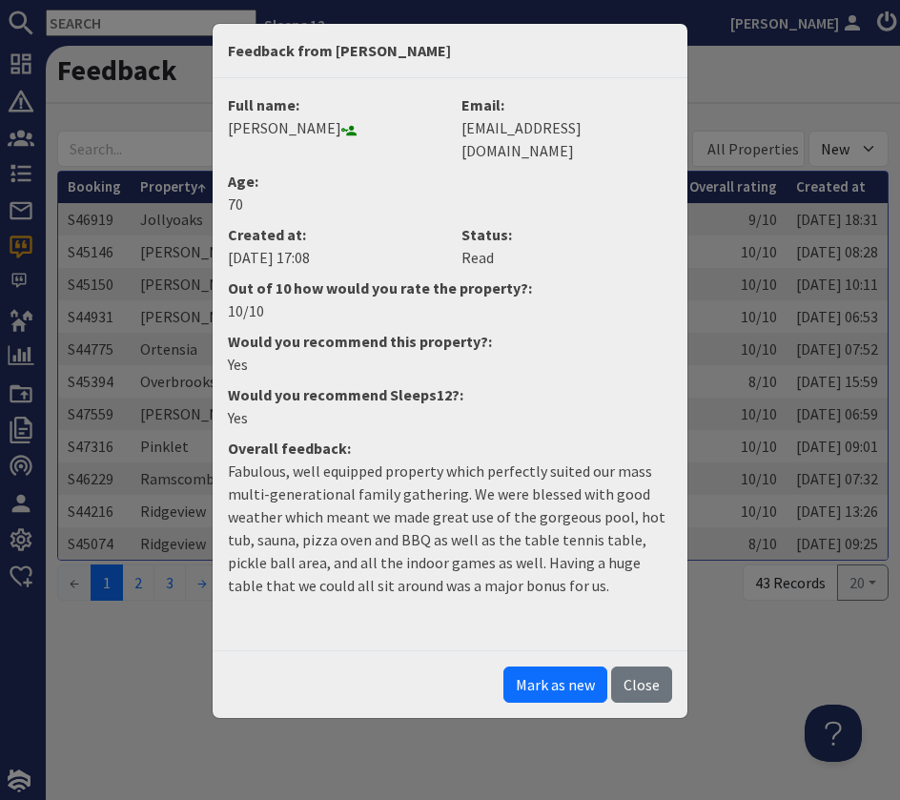
drag, startPoint x: 636, startPoint y: 653, endPoint x: 641, endPoint y: 633, distance: 20.6
click at [638, 667] on button "Close" at bounding box center [641, 685] width 61 height 36
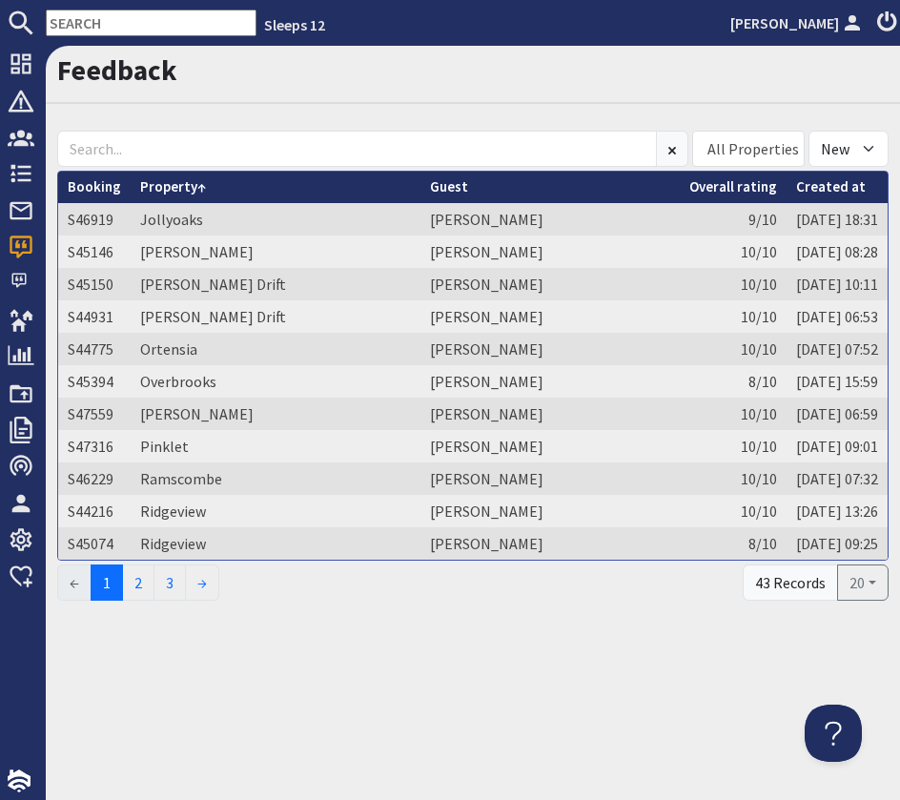
drag, startPoint x: 241, startPoint y: 211, endPoint x: 334, endPoint y: 195, distance: 93.7
click at [244, 211] on td "Jollyoaks" at bounding box center [276, 219] width 290 height 32
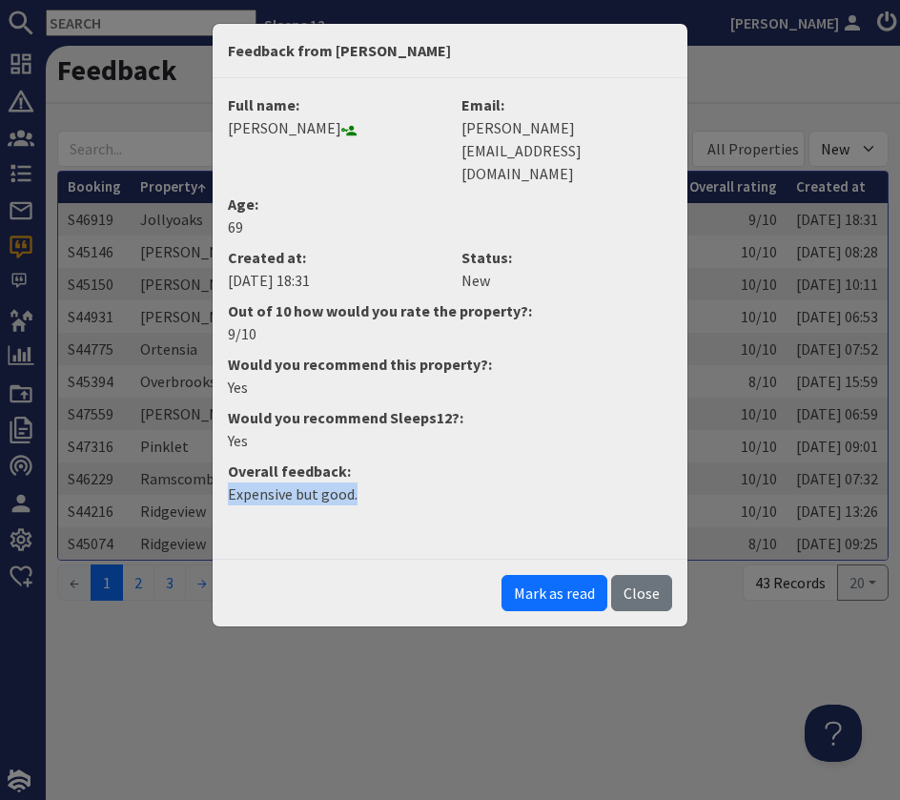
drag, startPoint x: 361, startPoint y: 450, endPoint x: 211, endPoint y: 453, distance: 150.7
click at [212, 453] on div "Feedback from Julie Balderstone Full name: Julie Balderstone Email: julie.balde…" at bounding box center [450, 325] width 477 height 605
click at [553, 575] on button "Mark as read" at bounding box center [555, 593] width 106 height 36
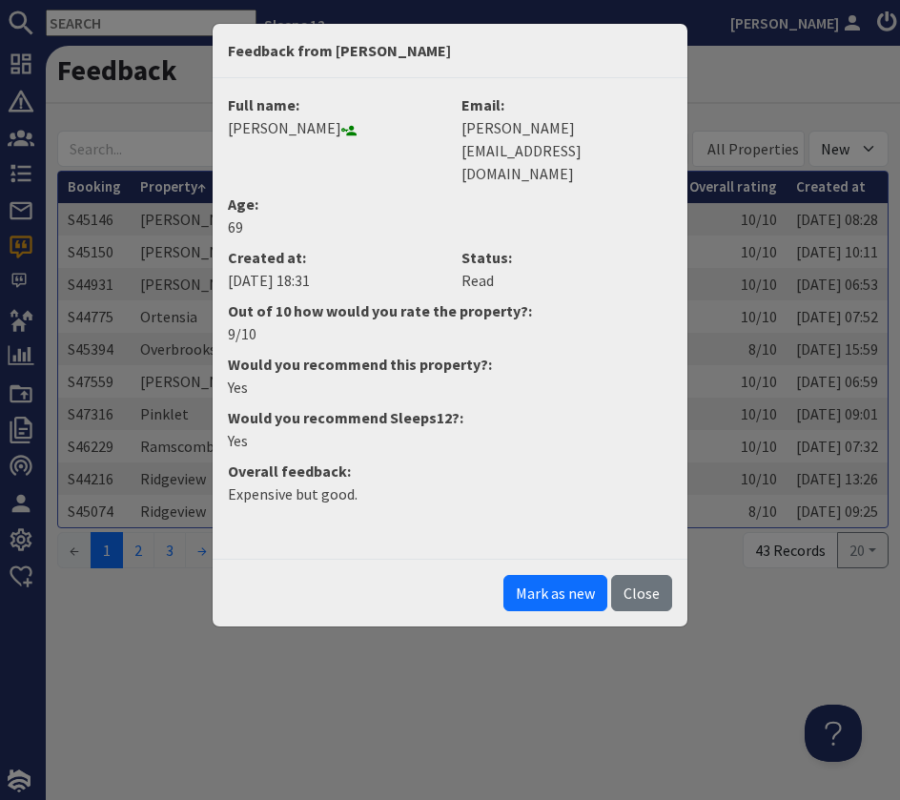
click at [667, 575] on button "Close" at bounding box center [641, 593] width 61 height 36
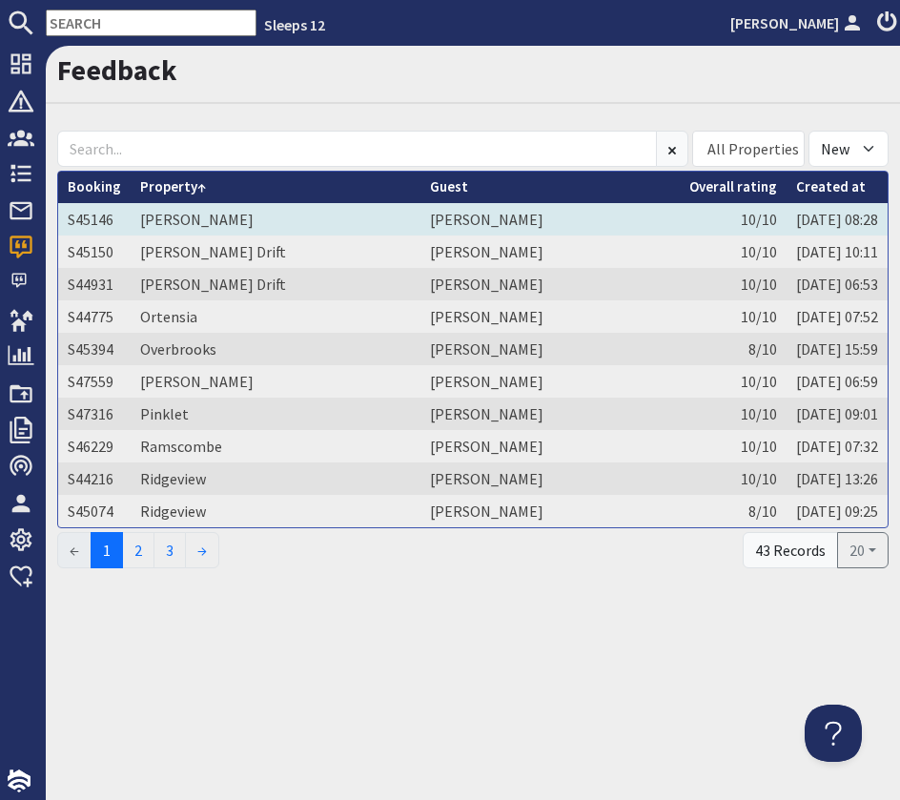
drag, startPoint x: 520, startPoint y: 212, endPoint x: 503, endPoint y: 220, distance: 19.2
click at [520, 212] on td "John Sutton" at bounding box center [550, 219] width 259 height 32
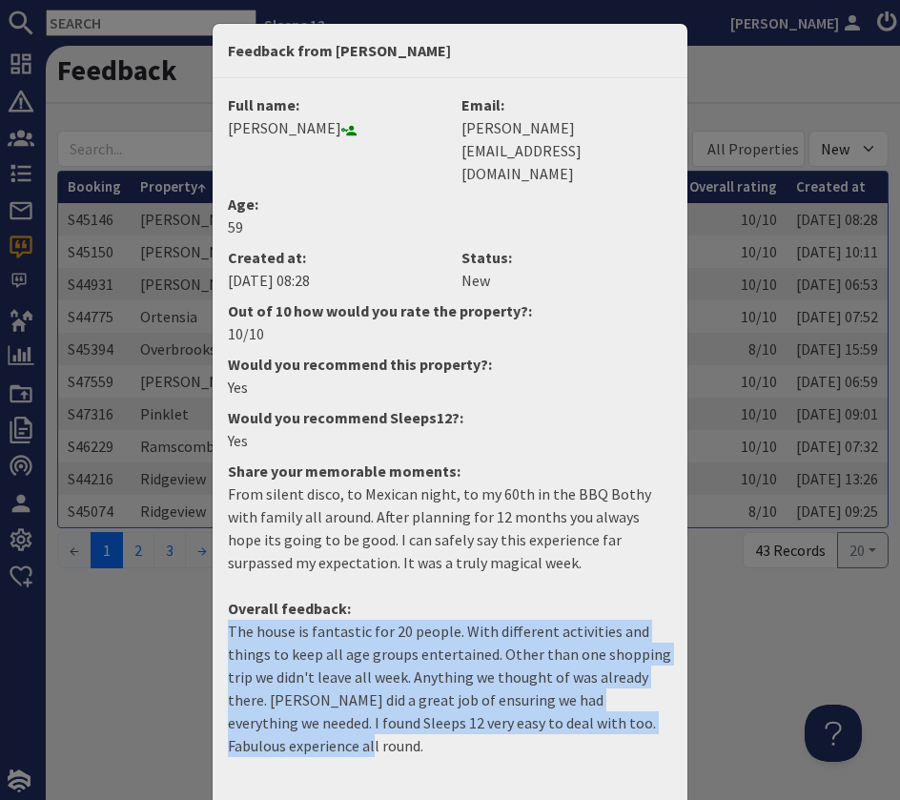
drag, startPoint x: 293, startPoint y: 700, endPoint x: 219, endPoint y: 585, distance: 136.8
click at [219, 620] on dd "The house is fantastic for 20 people. With different activities and things to k…" at bounding box center [449, 696] width 467 height 153
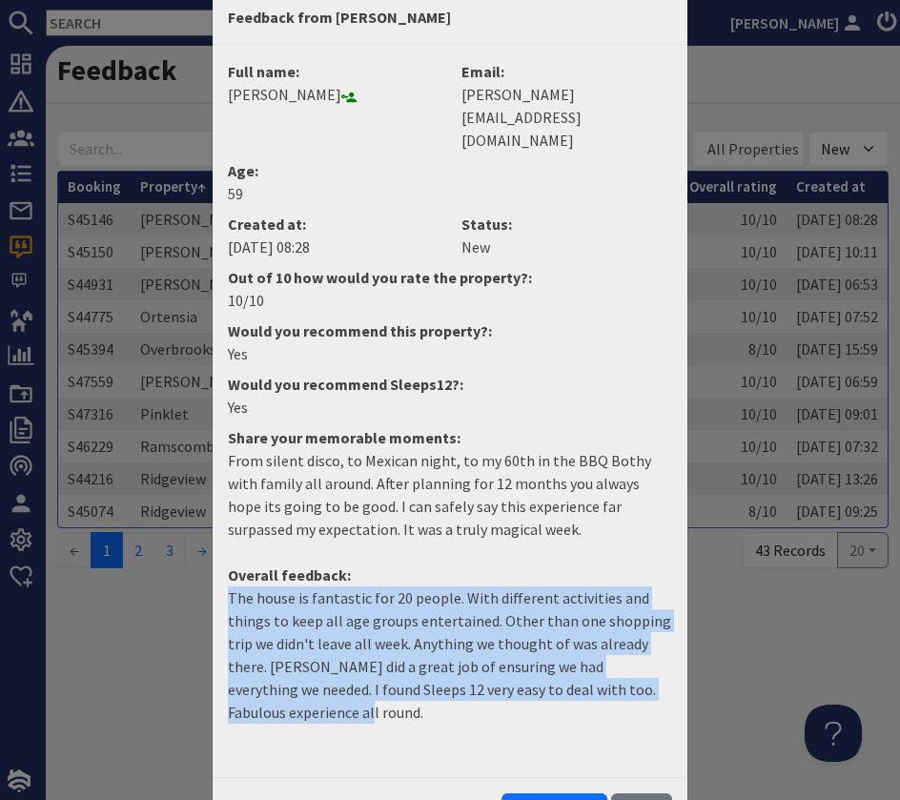
click at [550, 793] on button "Mark as read" at bounding box center [555, 811] width 106 height 36
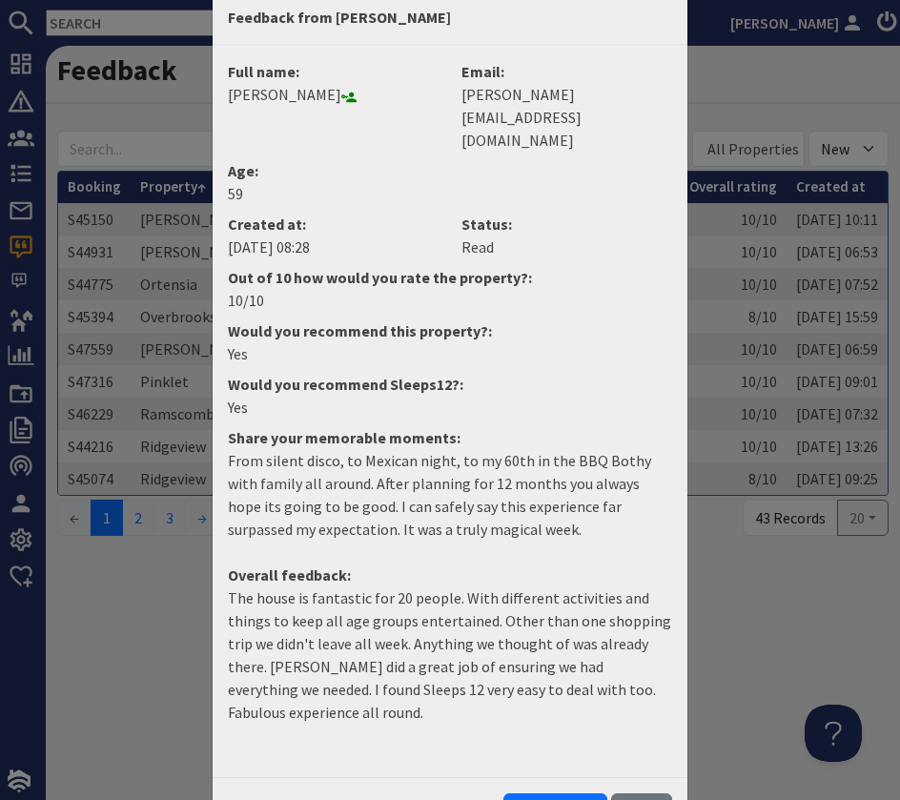
click at [647, 793] on button "Close" at bounding box center [641, 811] width 61 height 36
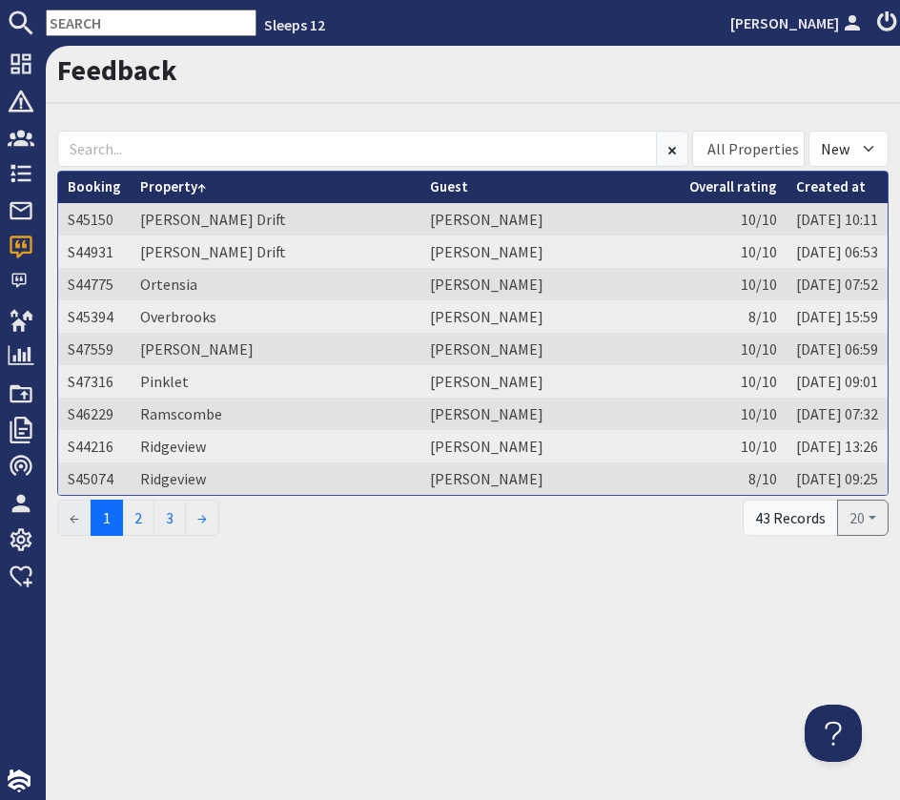
click at [270, 199] on th "Property" at bounding box center [276, 187] width 290 height 31
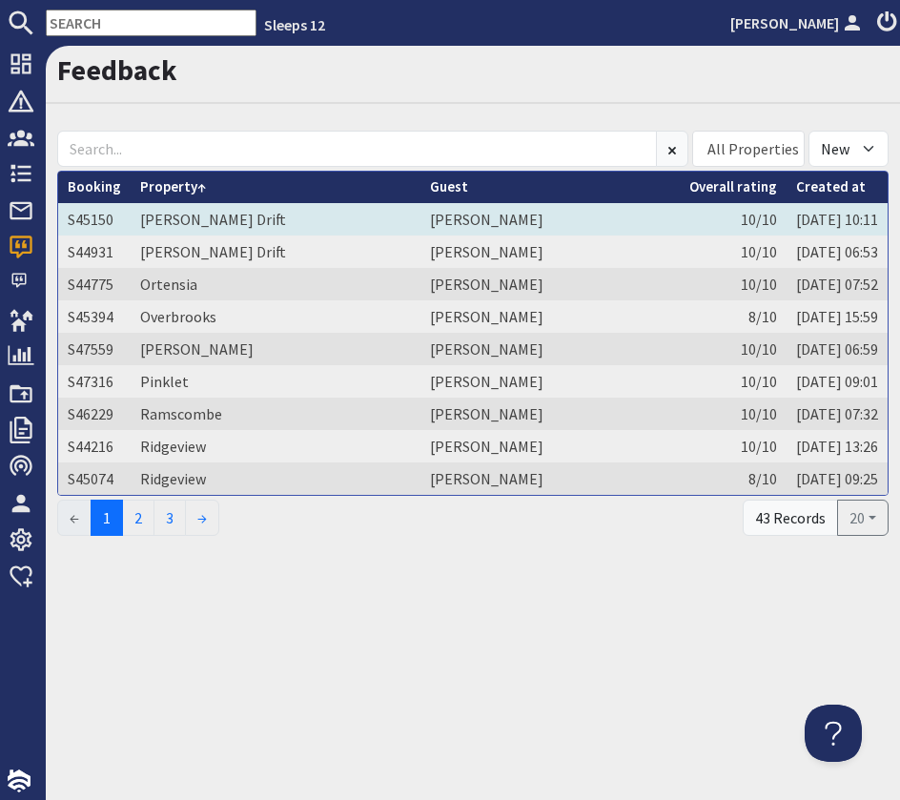
click at [285, 226] on td "Meadows Drift" at bounding box center [276, 219] width 290 height 32
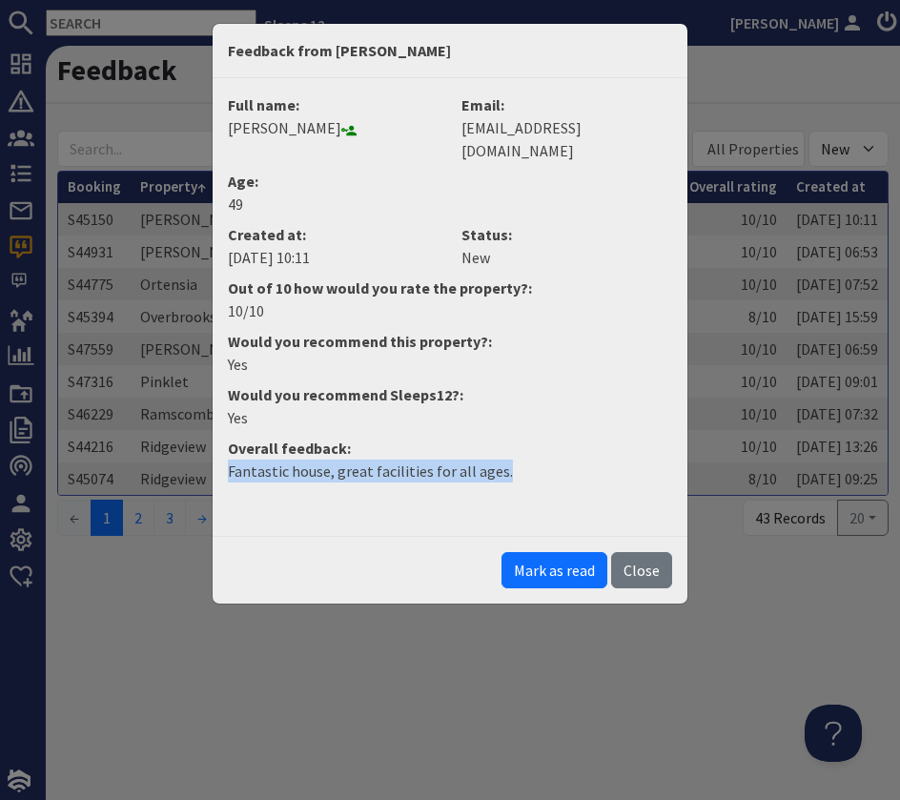
drag, startPoint x: 501, startPoint y: 450, endPoint x: 213, endPoint y: 440, distance: 288.2
click at [213, 441] on div "Full name: Ruth Poole Email: ruthpoole2@gmail.com Age: 49 Created at: 27/08/202…" at bounding box center [450, 307] width 475 height 458
click at [543, 552] on button "Mark as read" at bounding box center [555, 570] width 106 height 36
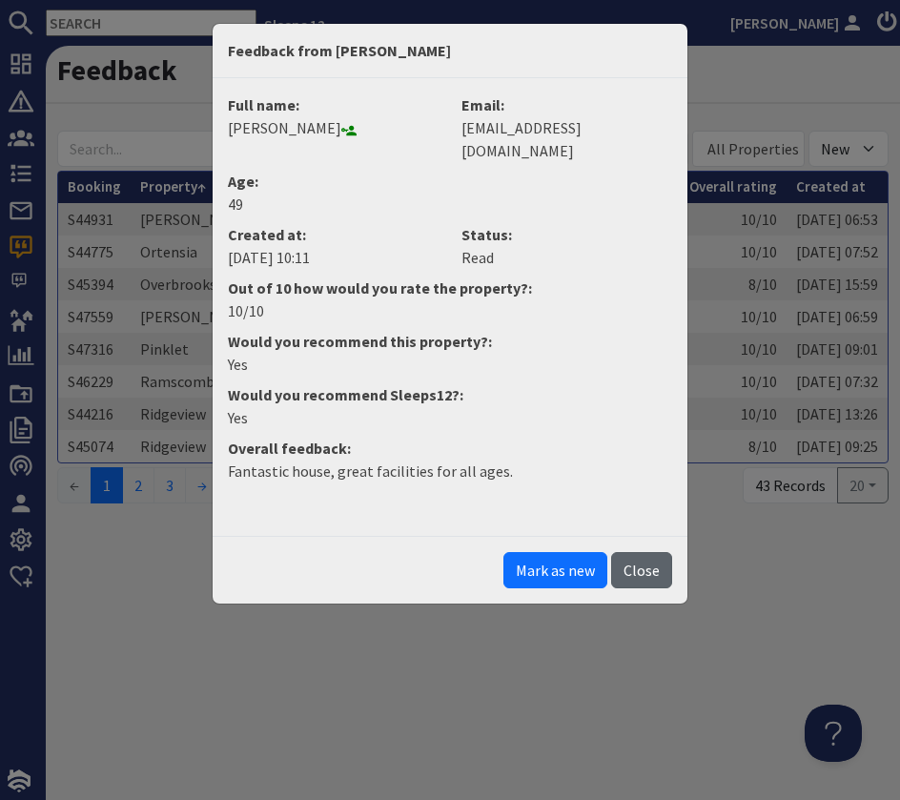
click at [638, 552] on button "Close" at bounding box center [641, 570] width 61 height 36
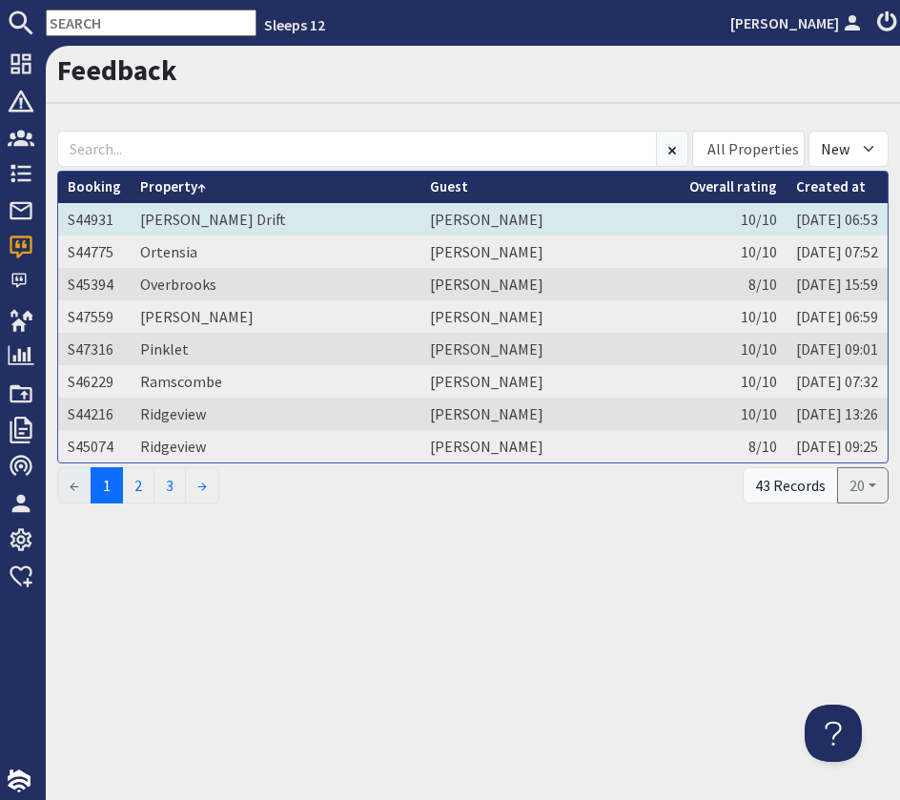
click at [278, 218] on td "Meadows Drift" at bounding box center [276, 219] width 290 height 32
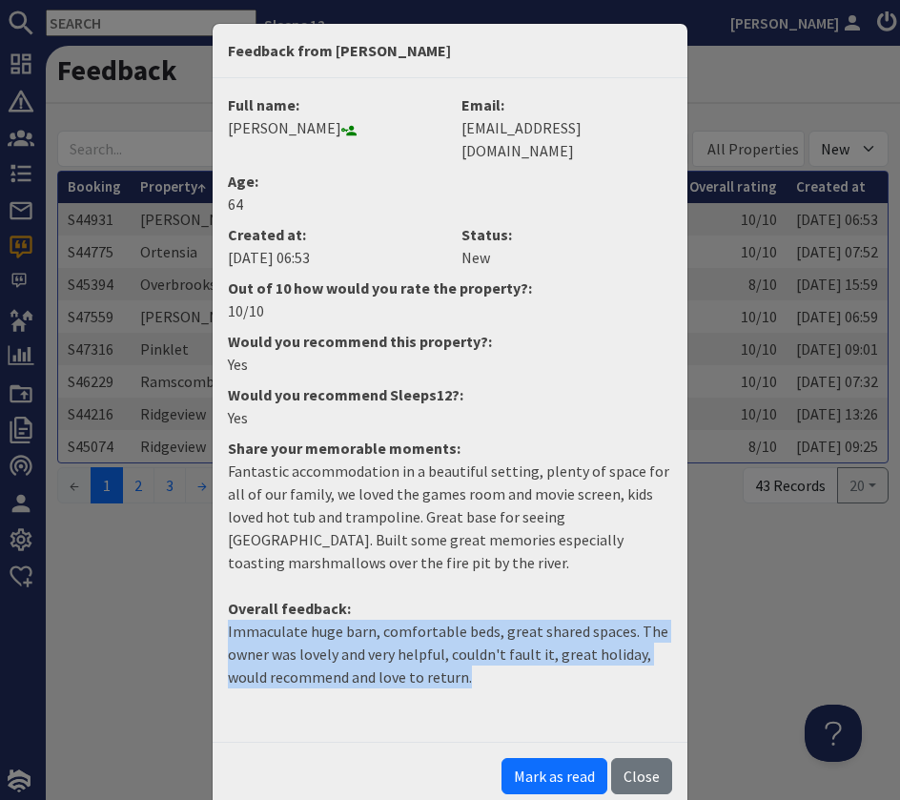
drag, startPoint x: 487, startPoint y: 657, endPoint x: 199, endPoint y: 610, distance: 291.7
click at [199, 610] on div "Feedback from Lynda Rowe Full name: Lynda Rowe Email: rhayaderplumbing@gmail.co…" at bounding box center [450, 400] width 900 height 800
click at [554, 758] on button "Mark as read" at bounding box center [555, 776] width 106 height 36
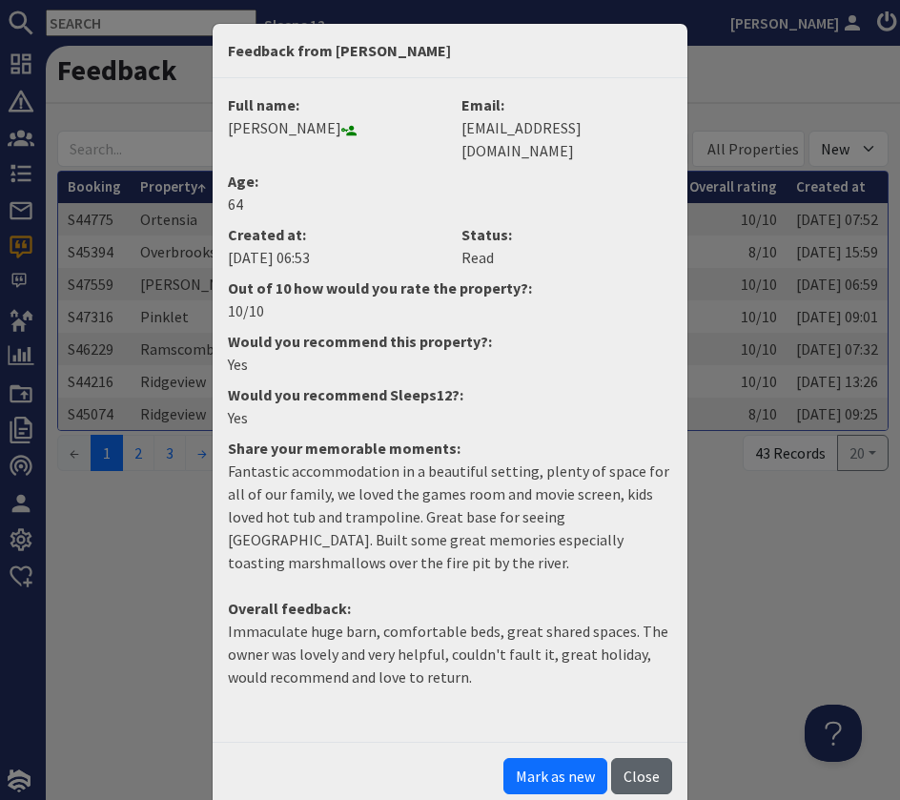
click at [627, 758] on button "Close" at bounding box center [641, 776] width 61 height 36
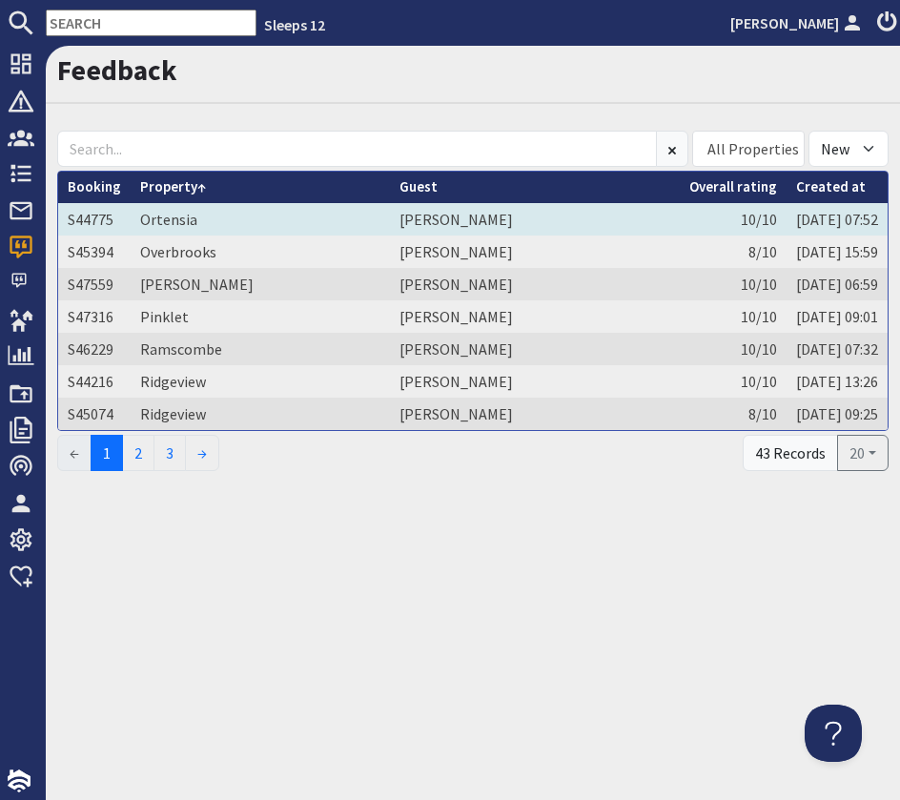
click at [230, 222] on td "Ortensia" at bounding box center [260, 219] width 259 height 32
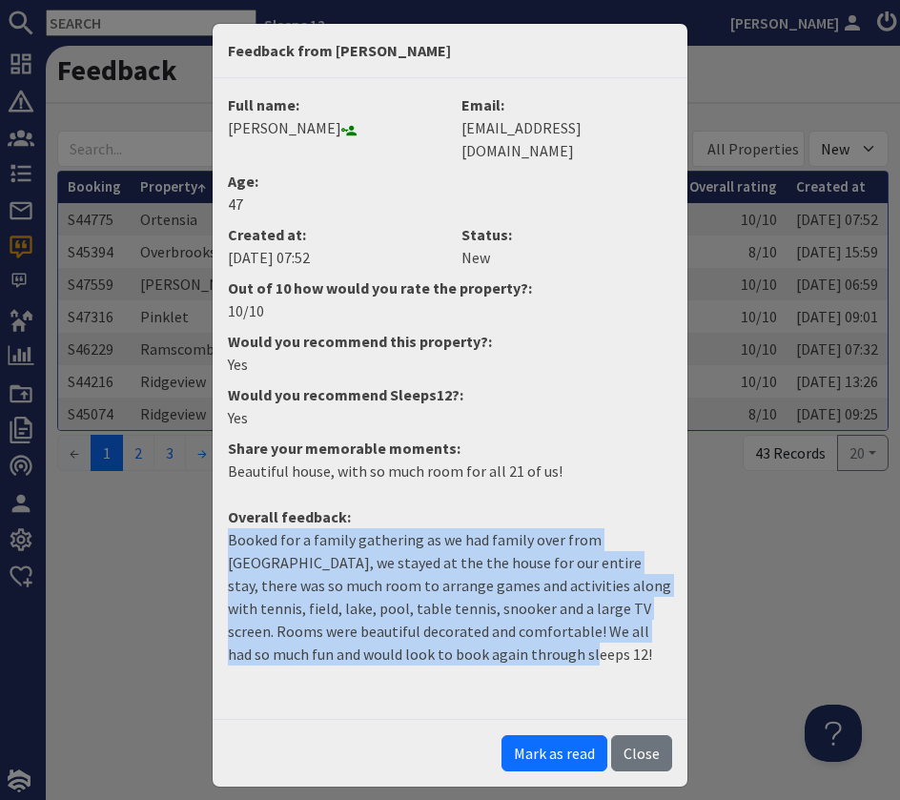
drag, startPoint x: 521, startPoint y: 632, endPoint x: 222, endPoint y: 510, distance: 322.5
click at [221, 528] on dd "Booked for a family gathering as we had family over from [GEOGRAPHIC_DATA], we …" at bounding box center [449, 604] width 467 height 153
click at [562, 735] on button "Mark as read" at bounding box center [555, 753] width 106 height 36
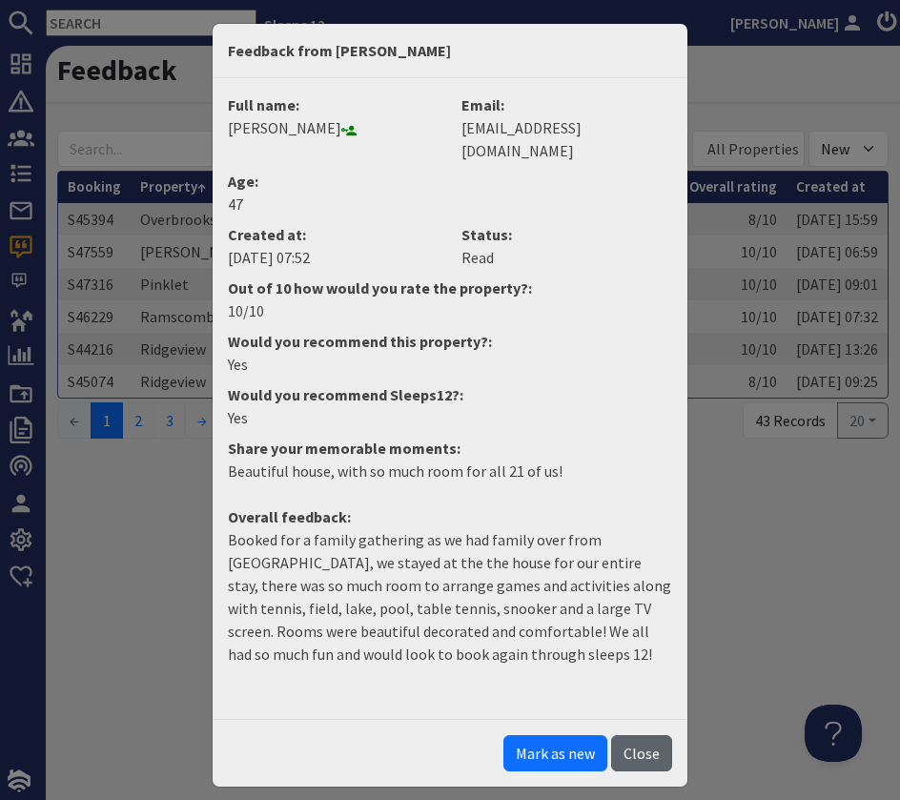
click at [642, 735] on button "Close" at bounding box center [641, 753] width 61 height 36
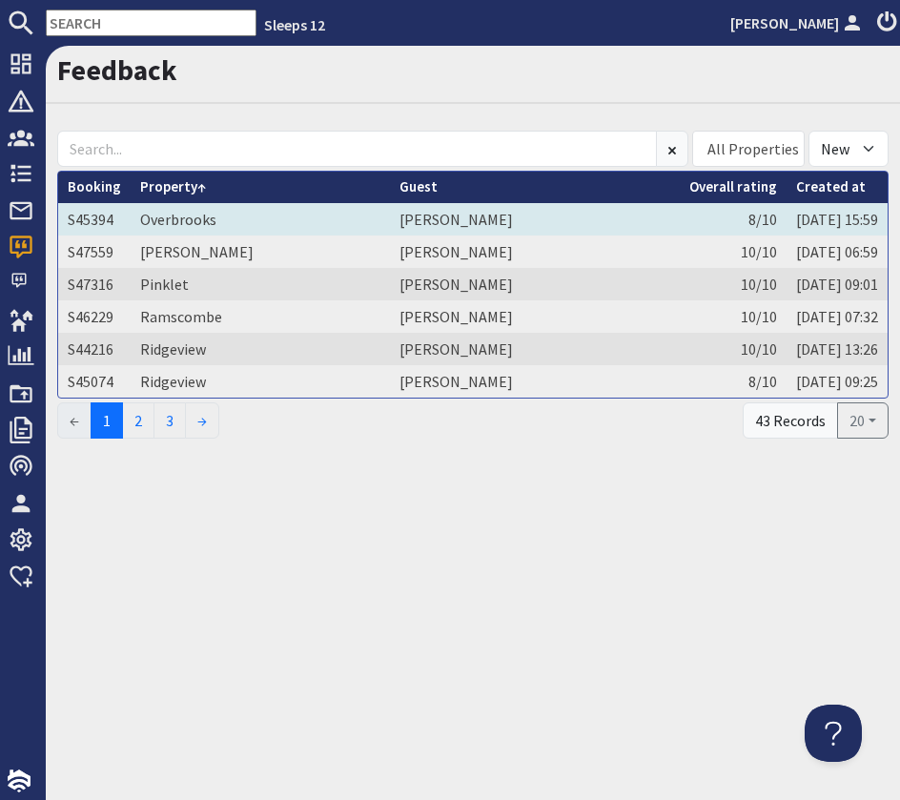
click at [513, 216] on icon at bounding box center [520, 221] width 15 height 15
click at [575, 218] on td "Jane Rowling" at bounding box center [535, 219] width 290 height 32
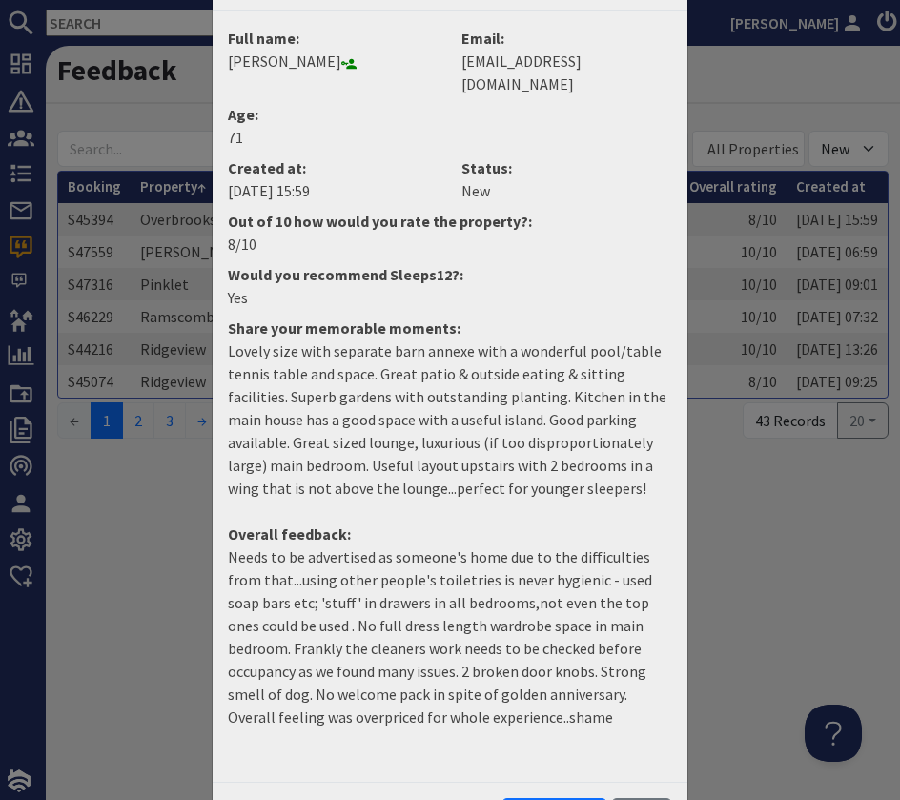
scroll to position [59, 0]
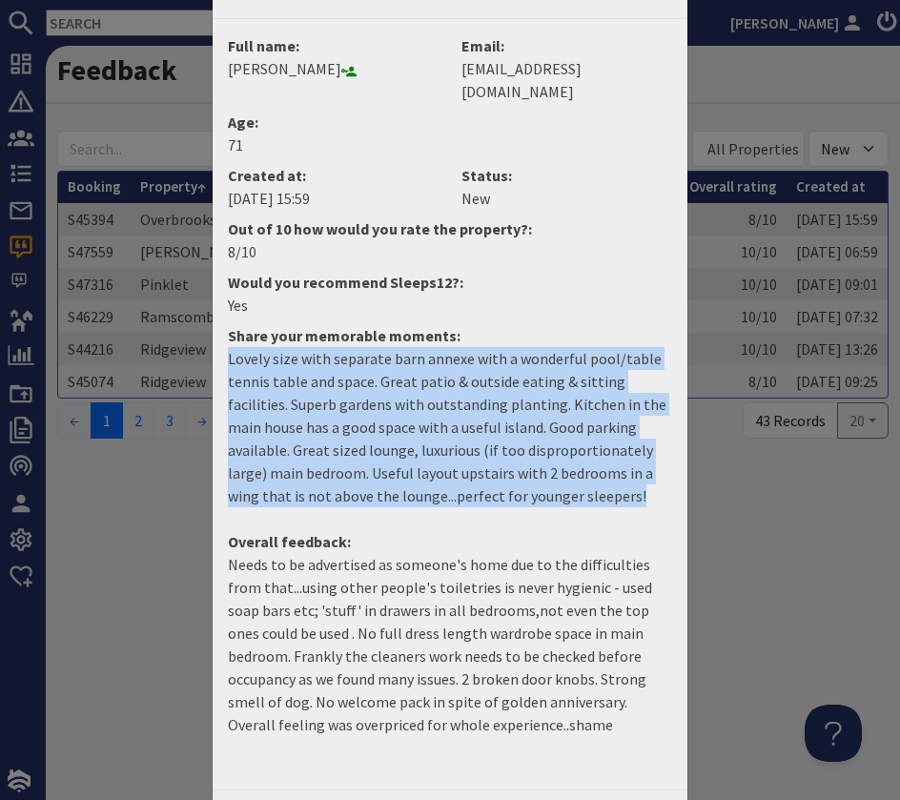
drag, startPoint x: 542, startPoint y: 474, endPoint x: 226, endPoint y: 341, distance: 342.3
click at [225, 347] on dd "Lovely size with separate barn annexe with a wonderful pool/table tennis table …" at bounding box center [449, 434] width 467 height 175
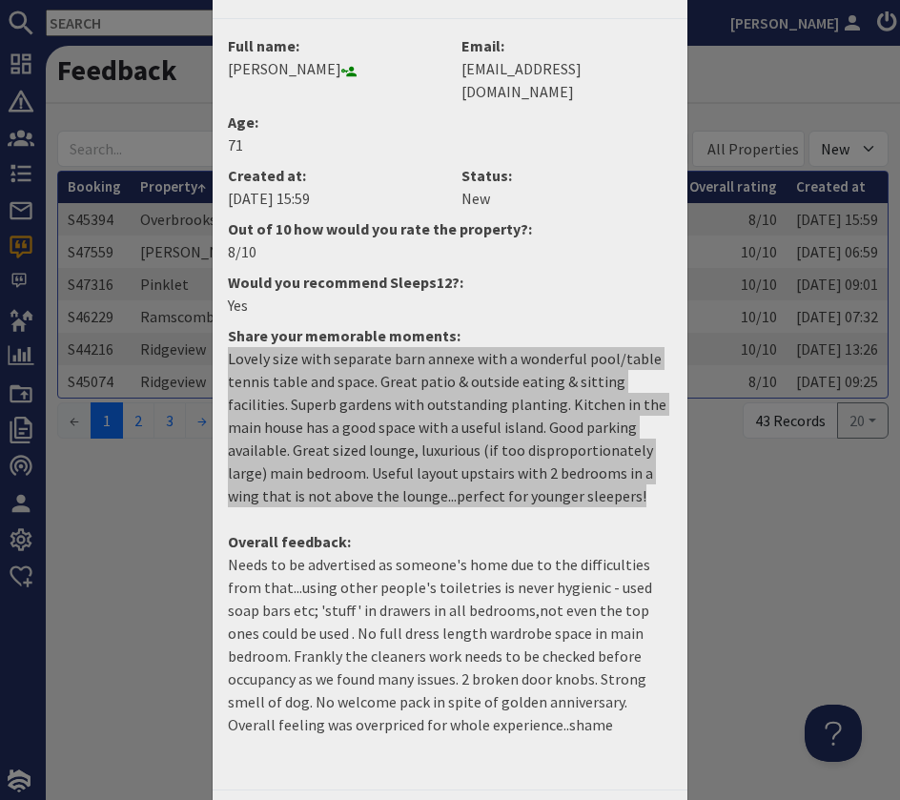
scroll to position [94, 0]
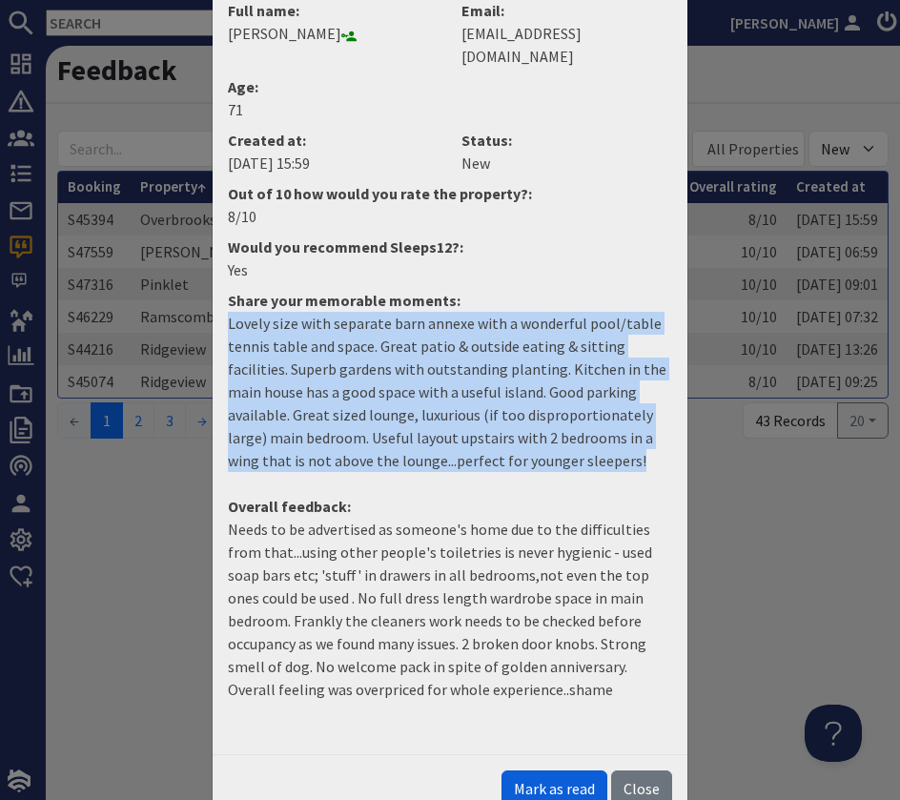
click at [564, 770] on button "Mark as read" at bounding box center [555, 788] width 106 height 36
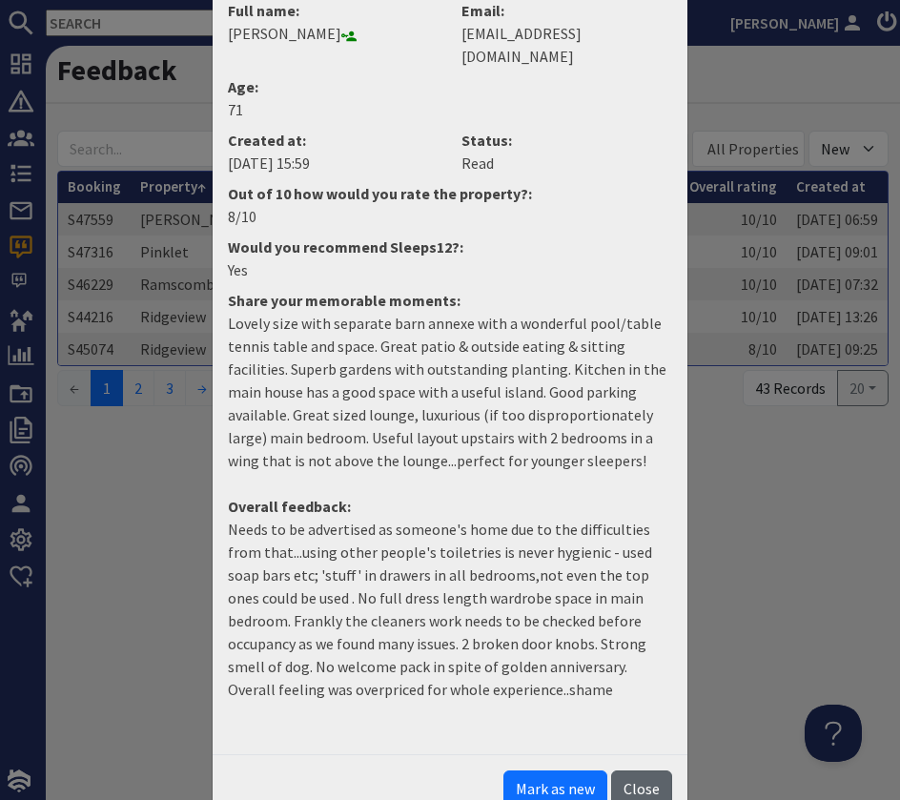
drag, startPoint x: 651, startPoint y: 762, endPoint x: 574, endPoint y: 688, distance: 107.2
click at [652, 770] on button "Close" at bounding box center [641, 788] width 61 height 36
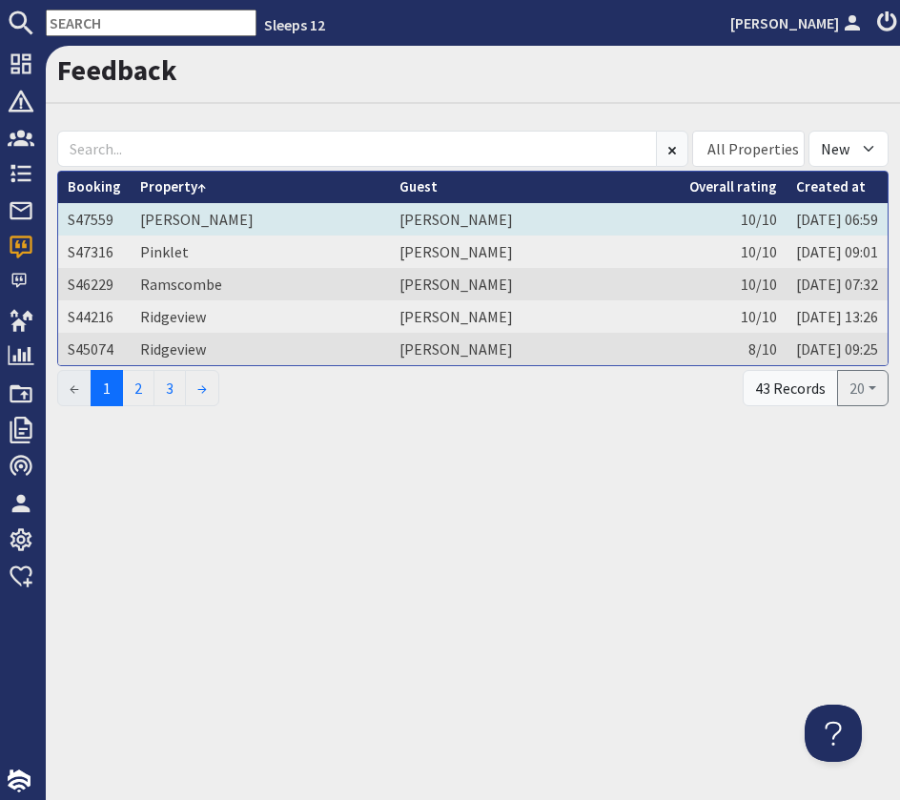
click at [480, 218] on td "John Paton" at bounding box center [535, 219] width 290 height 32
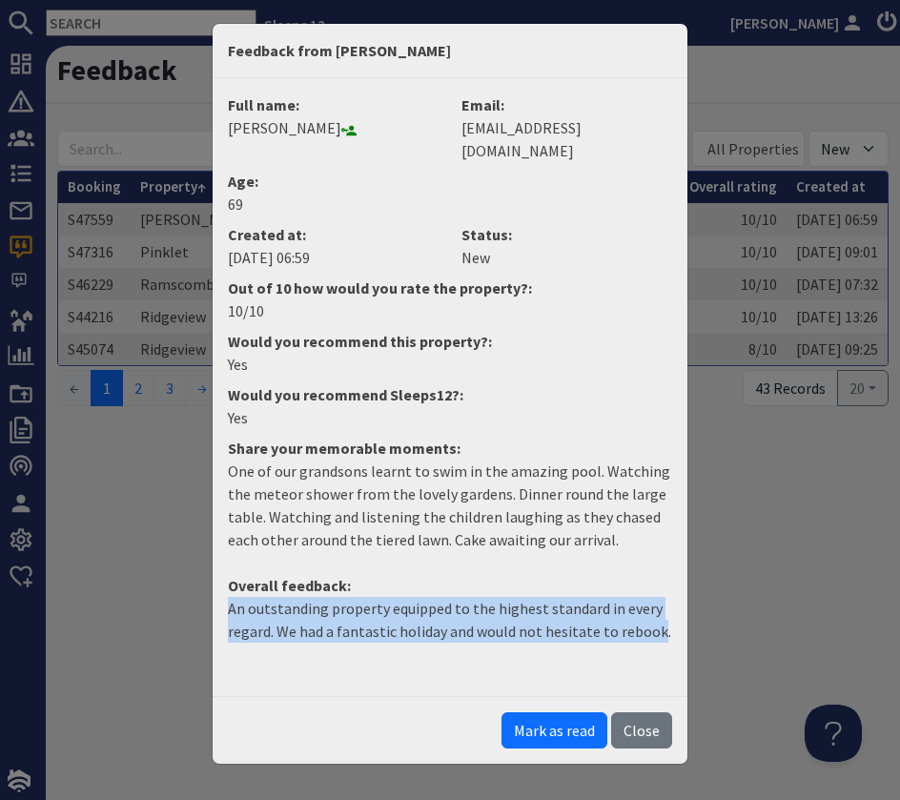
drag, startPoint x: 654, startPoint y: 609, endPoint x: 224, endPoint y: 590, distance: 430.5
click at [224, 597] on dd "An outstanding property equipped to the highest standard in every regard. We ha…" at bounding box center [449, 627] width 467 height 61
click at [574, 712] on button "Mark as read" at bounding box center [555, 730] width 106 height 36
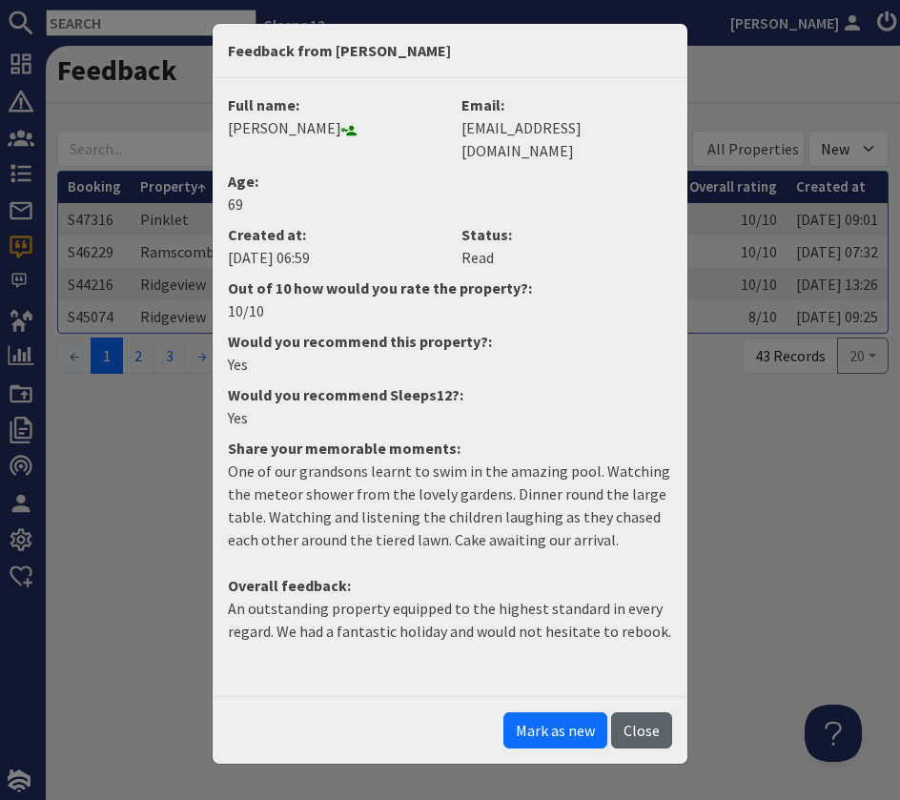
click at [645, 712] on button "Close" at bounding box center [641, 730] width 61 height 36
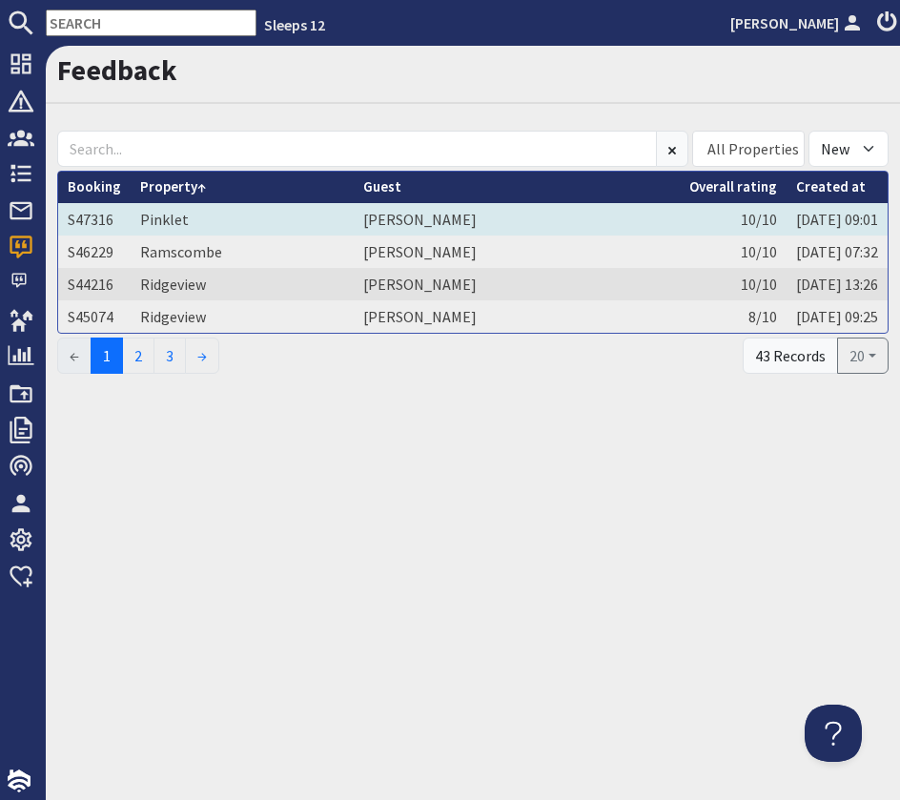
click at [515, 219] on td "Rakesh Bhudia" at bounding box center [517, 219] width 326 height 32
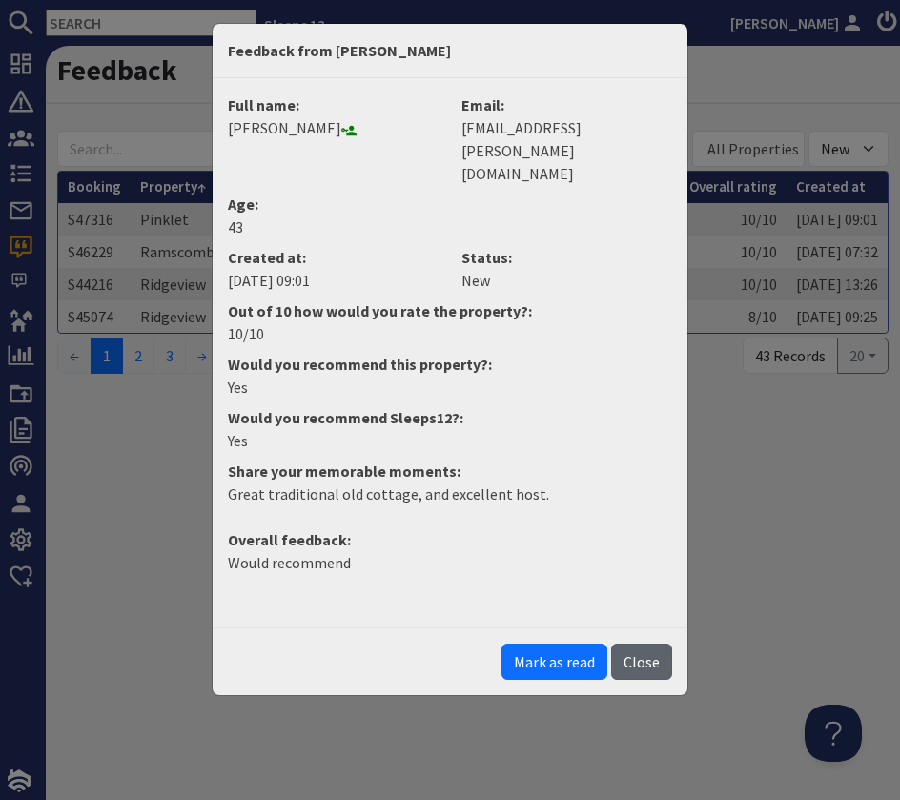
click at [617, 644] on button "Close" at bounding box center [641, 662] width 61 height 36
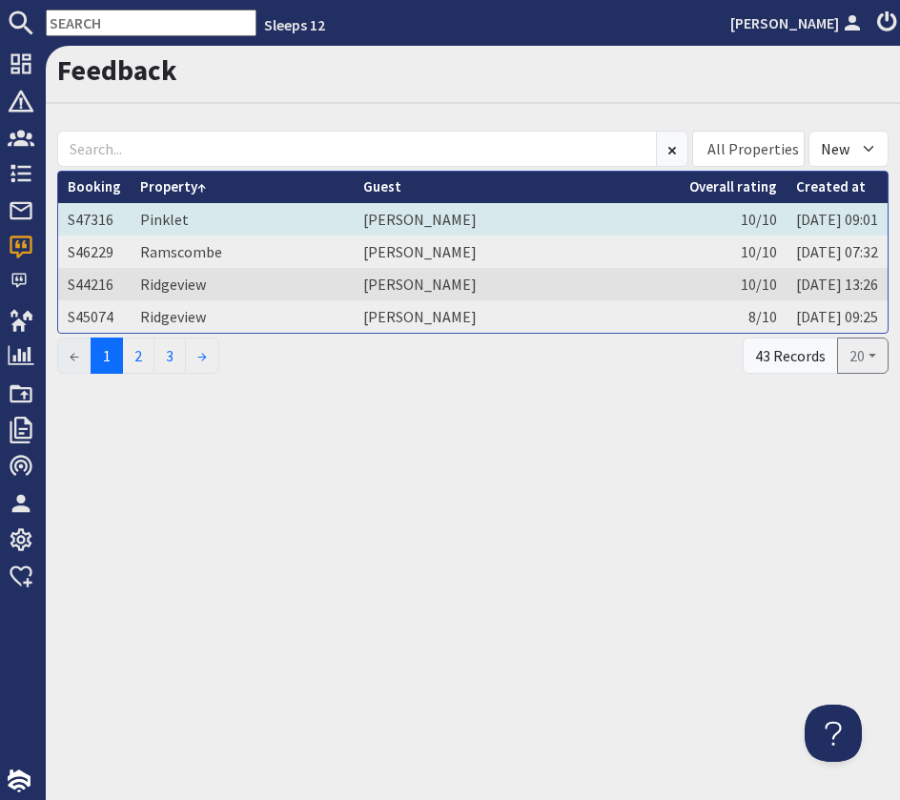
click at [299, 219] on td "Pinklet" at bounding box center [242, 219] width 223 height 32
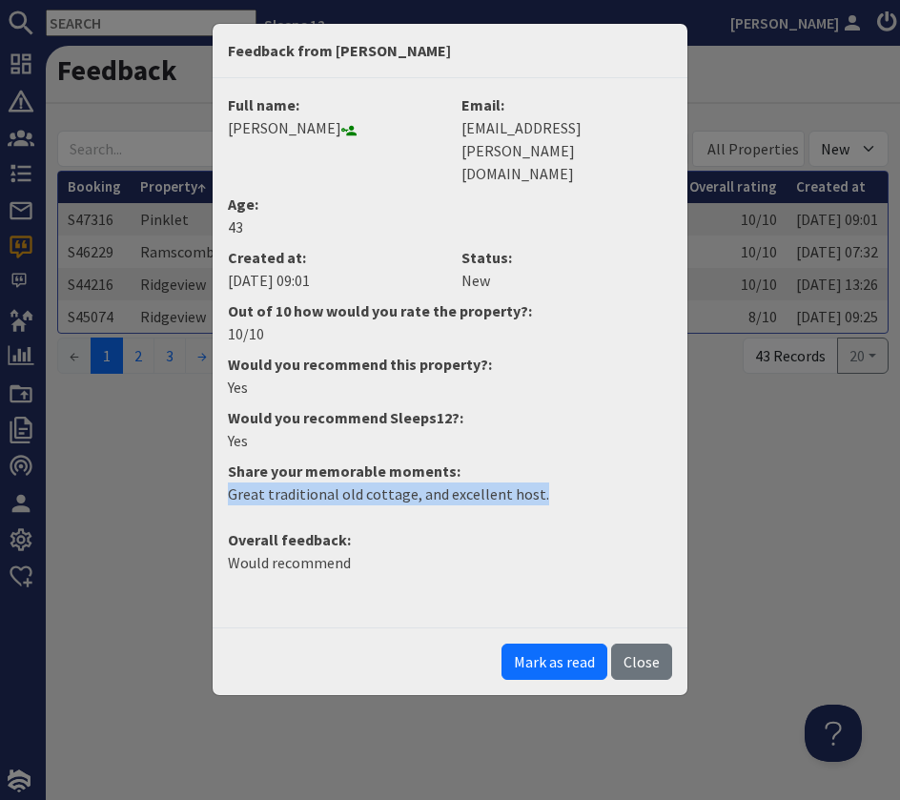
drag, startPoint x: 448, startPoint y: 455, endPoint x: 229, endPoint y: 453, distance: 219.3
click at [229, 483] on p "Great traditional old cottage, and excellent host." at bounding box center [450, 494] width 444 height 23
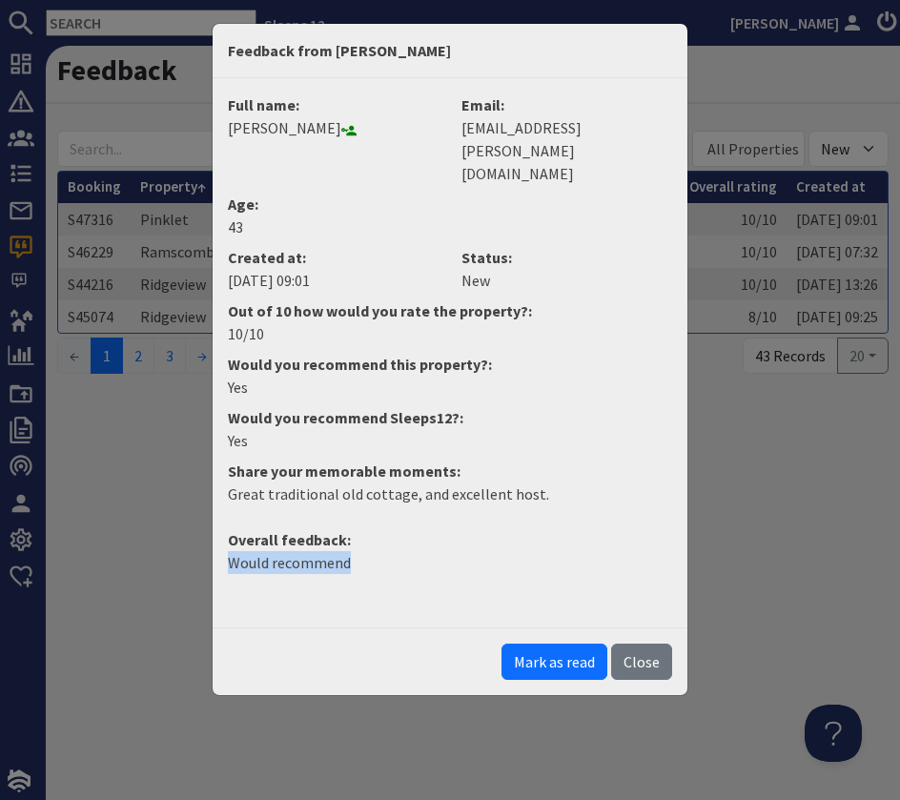
drag, startPoint x: 373, startPoint y: 527, endPoint x: 152, endPoint y: 507, distance: 222.1
click at [152, 508] on div "Feedback from Rakesh Bhudia Full name: Rakesh Bhudia Email: rakesh@bhudia.cc Ag…" at bounding box center [450, 400] width 900 height 800
click at [569, 644] on button "Mark as read" at bounding box center [555, 662] width 106 height 36
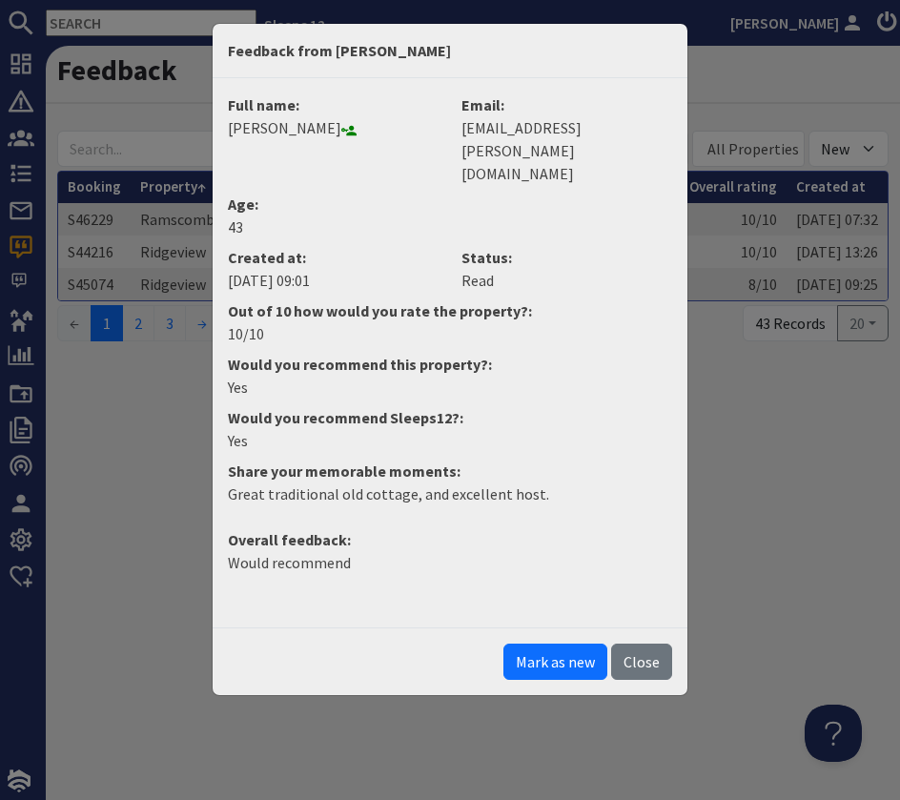
click at [646, 644] on button "Close" at bounding box center [641, 662] width 61 height 36
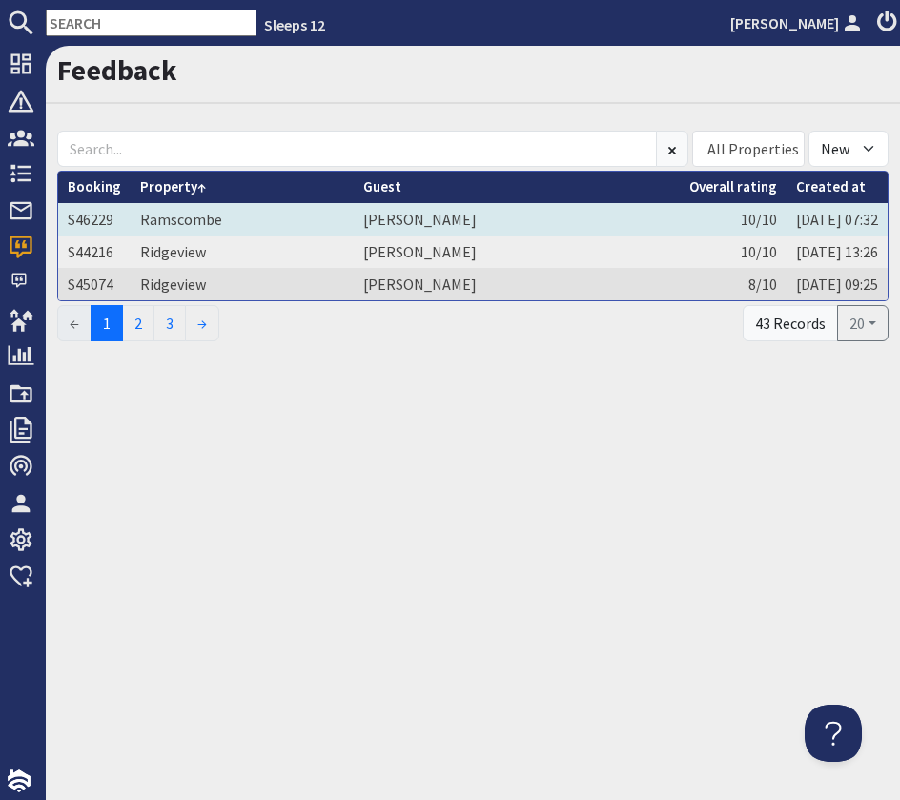
click at [297, 228] on td "Ramscombe" at bounding box center [242, 219] width 223 height 32
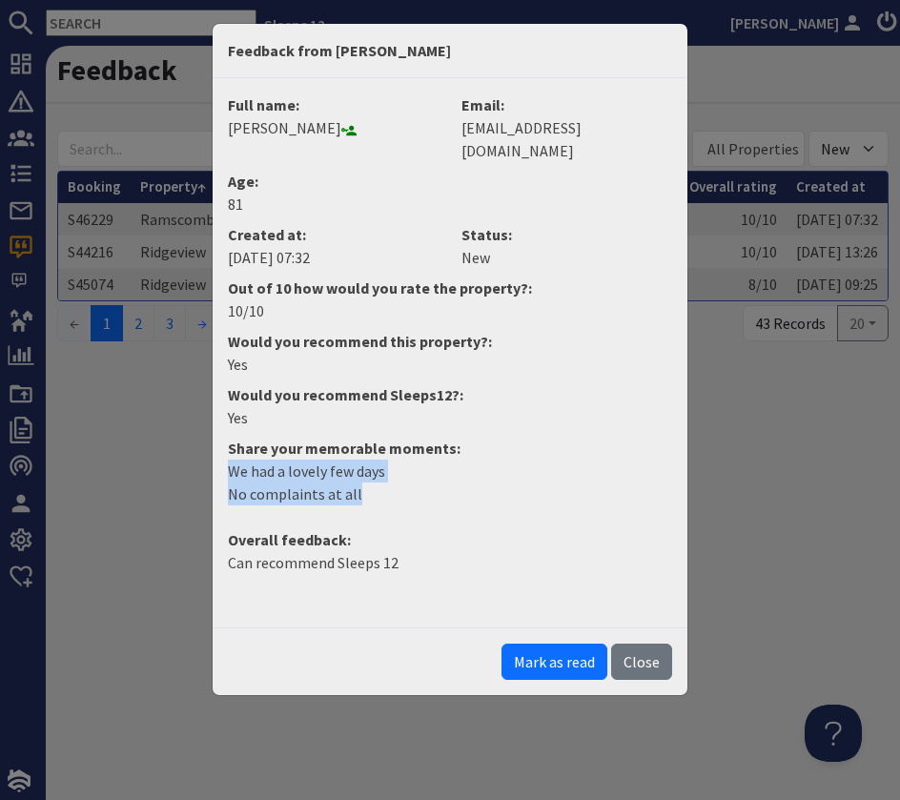
drag, startPoint x: 368, startPoint y: 472, endPoint x: 222, endPoint y: 449, distance: 147.7
click at [222, 460] on dd "We had a lovely few days No complaints at all" at bounding box center [449, 490] width 467 height 61
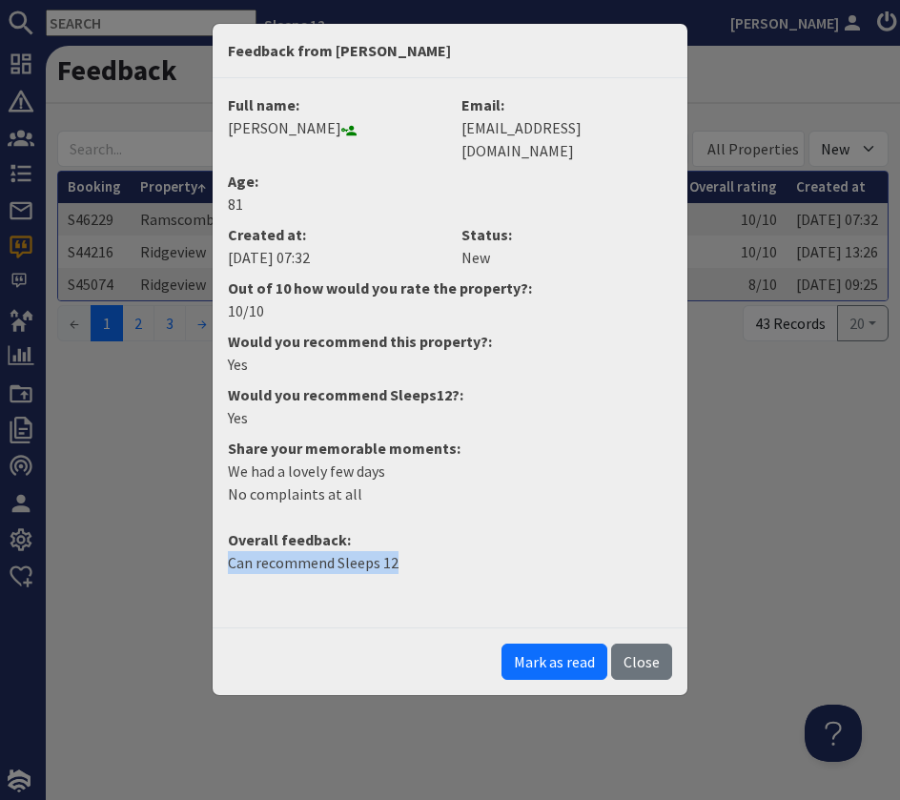
drag, startPoint x: 412, startPoint y: 542, endPoint x: 189, endPoint y: 541, distance: 223.1
click at [189, 541] on div "Feedback from Veroncia Kelly Full name: Veroncia Kelly Email: v.kelly379@btinte…" at bounding box center [450, 400] width 900 height 800
click at [573, 644] on button "Mark as read" at bounding box center [555, 662] width 106 height 36
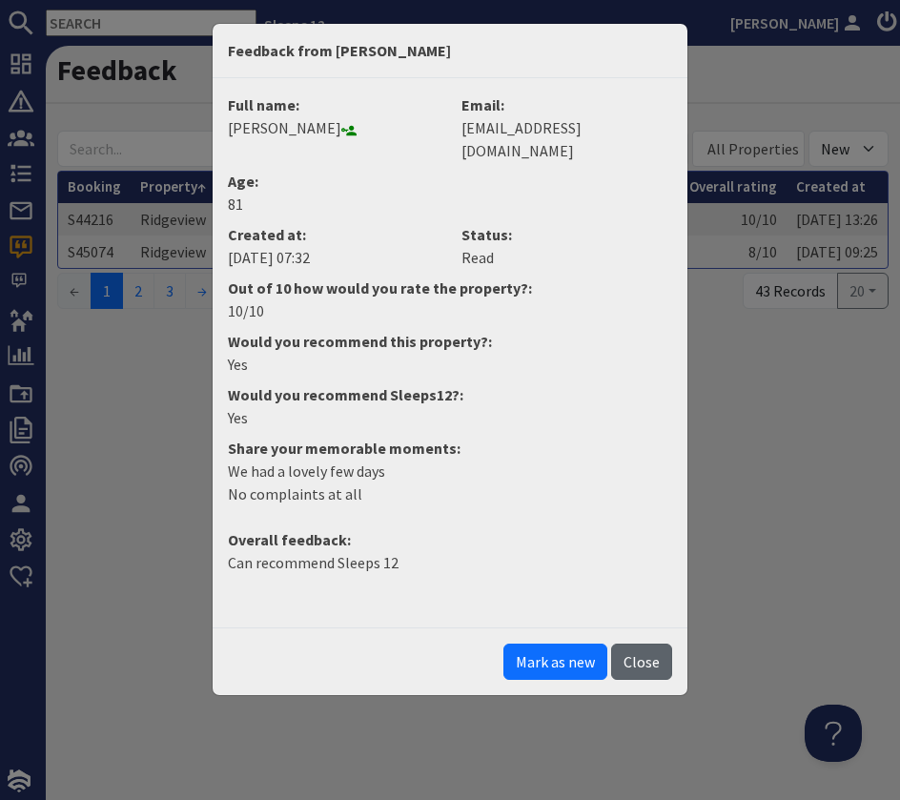
click at [665, 644] on button "Close" at bounding box center [641, 662] width 61 height 36
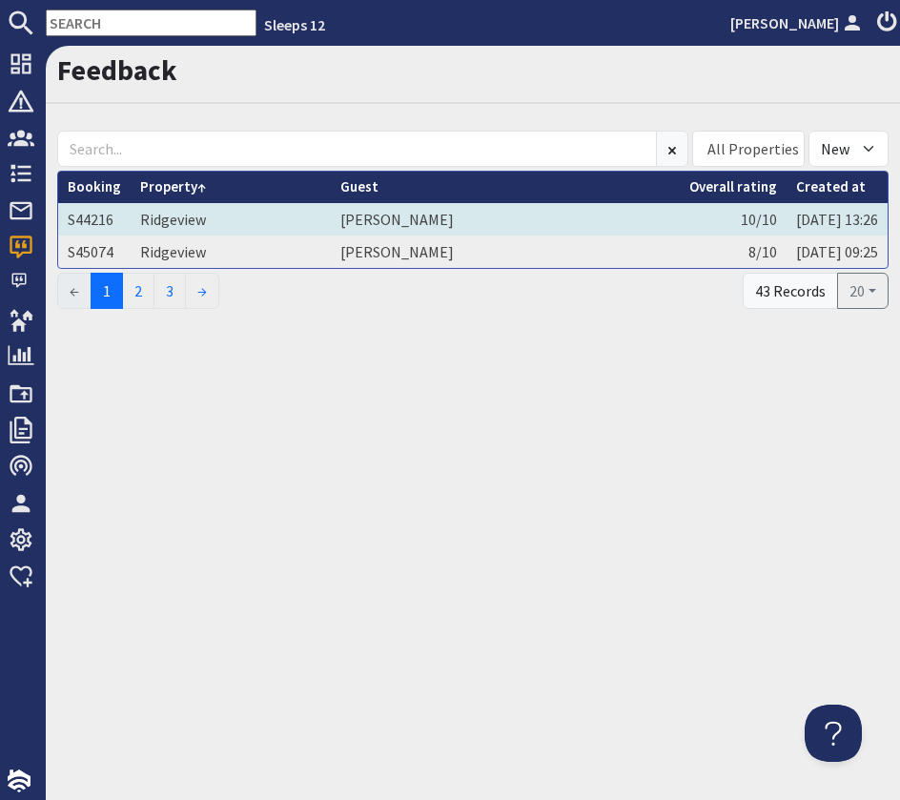
click at [513, 222] on td "Maggie Farmer" at bounding box center [505, 219] width 349 height 32
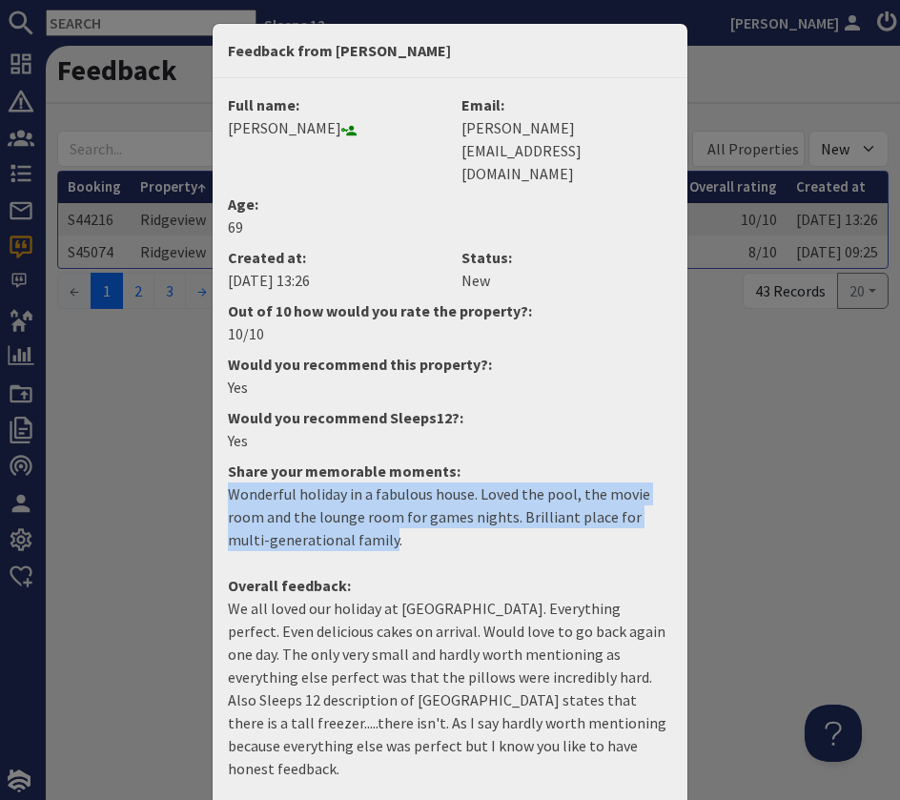
drag, startPoint x: 350, startPoint y: 490, endPoint x: 219, endPoint y: 443, distance: 138.7
click at [219, 483] on dd "Wonderful holiday in a fabulous house. Loved the pool, the movie room and the l…" at bounding box center [449, 525] width 467 height 84
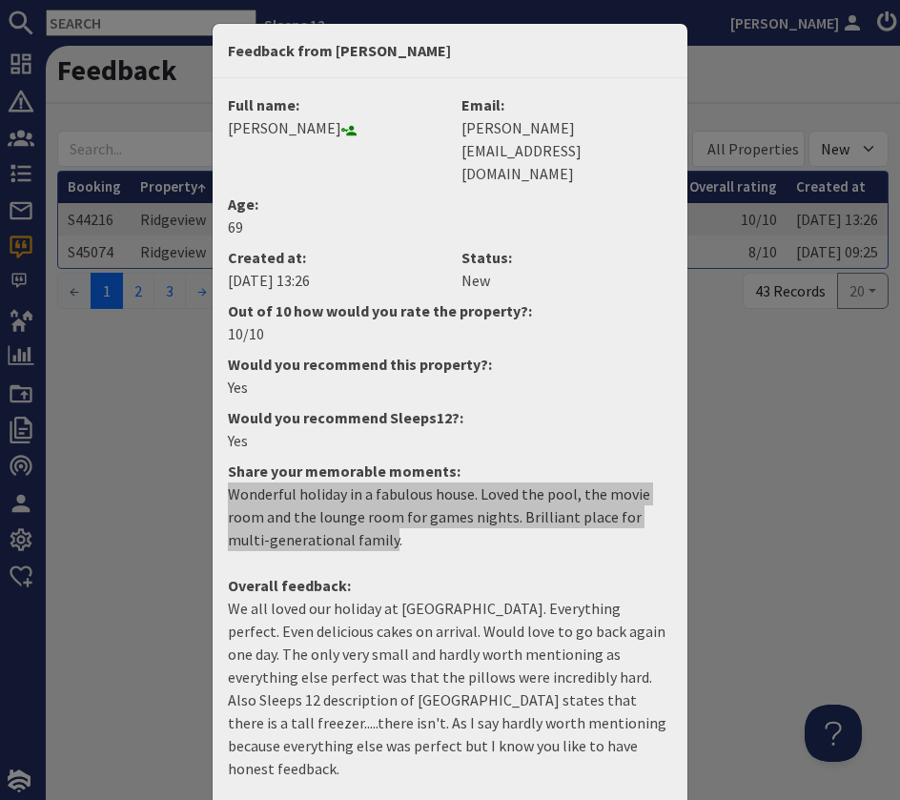
scroll to position [33, 0]
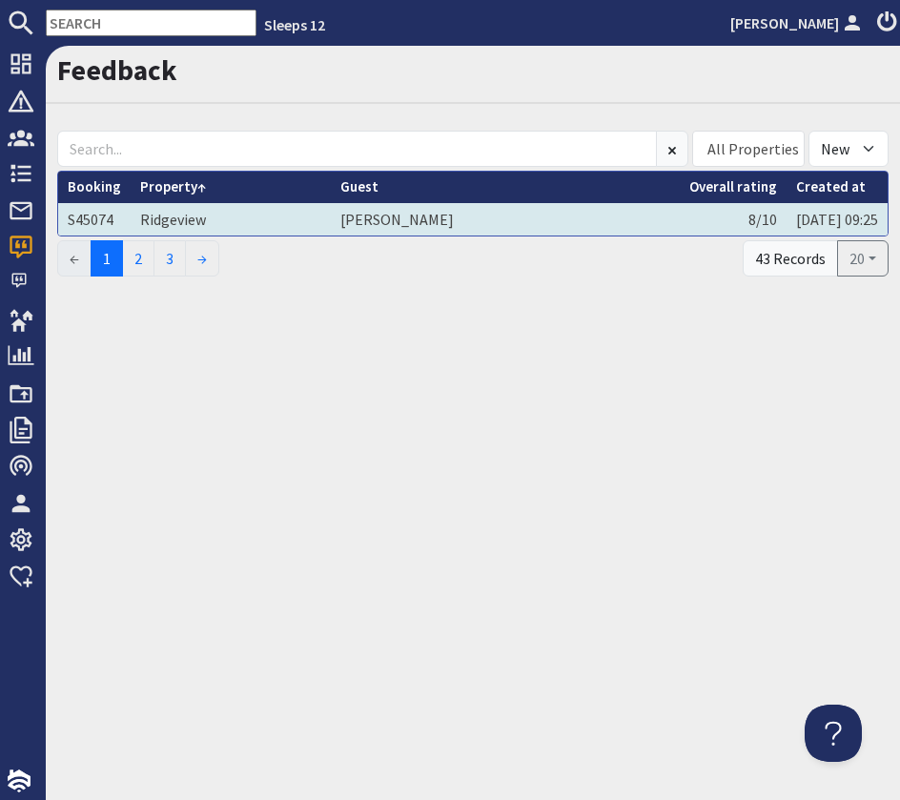
click at [406, 212] on td "Leslie Michaels" at bounding box center [505, 219] width 349 height 32
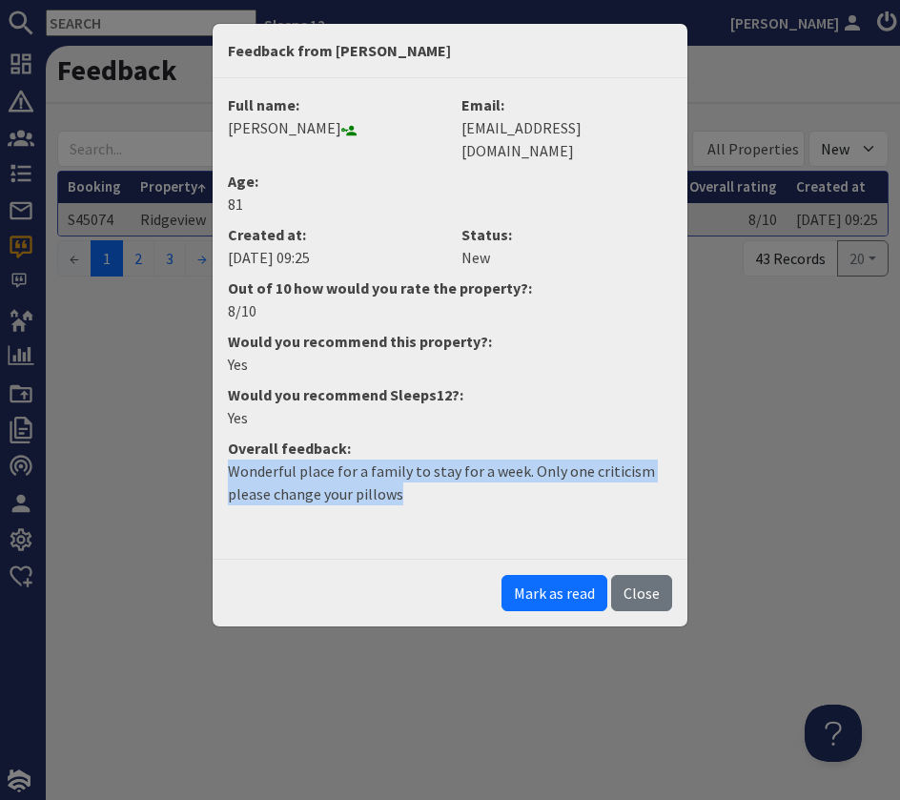
drag, startPoint x: 439, startPoint y: 472, endPoint x: 211, endPoint y: 452, distance: 228.8
click at [212, 452] on div "Feedback from Leslie Michaels Full name: Leslie Michaels Email: lesleymichaels2…" at bounding box center [450, 325] width 477 height 605
click at [520, 468] on p "Wonderful place for a family to stay for a week. Only one criticism please chan…" at bounding box center [450, 483] width 444 height 46
drag, startPoint x: 380, startPoint y: 478, endPoint x: 210, endPoint y: 453, distance: 172.5
click at [212, 453] on div "Feedback from Leslie Michaels Full name: Leslie Michaels Email: lesleymichaels2…" at bounding box center [450, 325] width 477 height 605
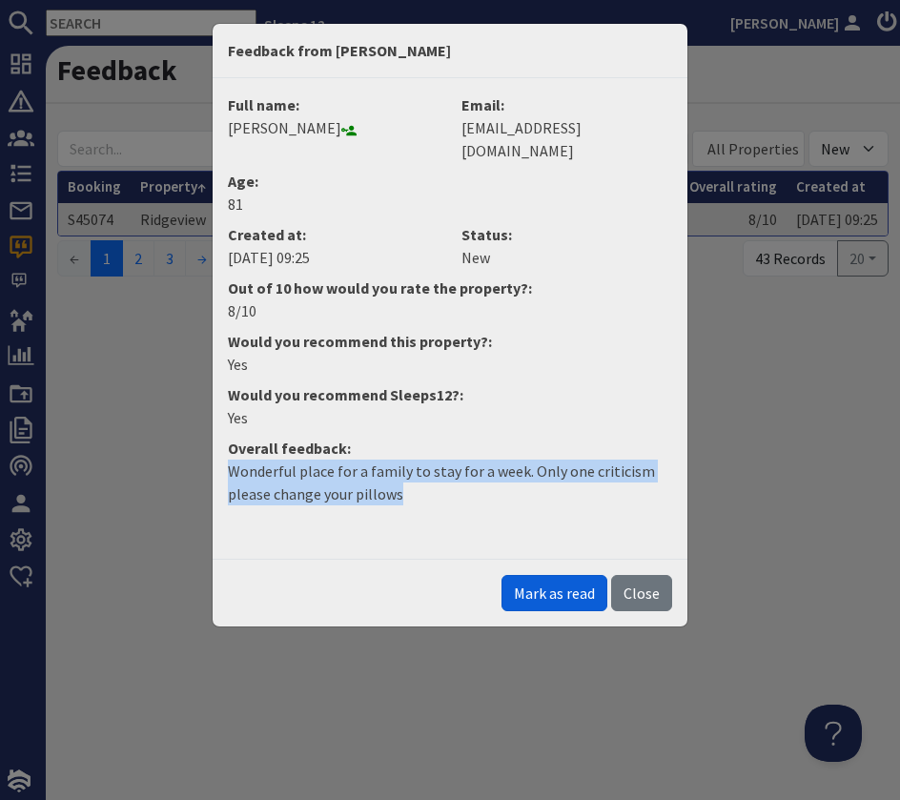
click at [556, 575] on button "Mark as read" at bounding box center [555, 593] width 106 height 36
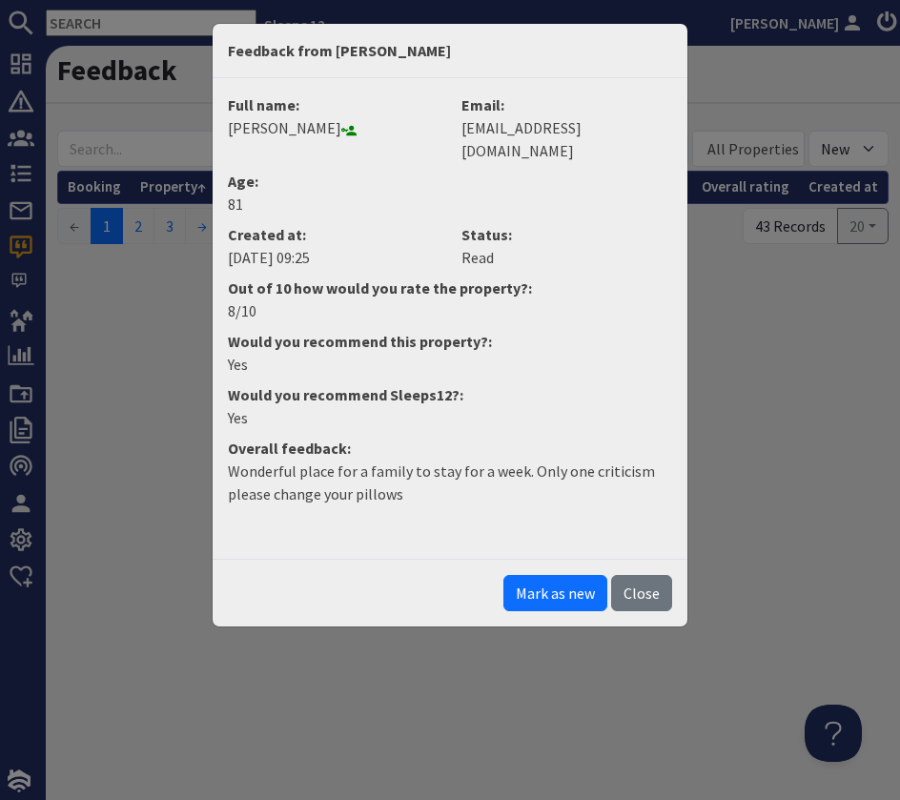
click at [630, 575] on button "Close" at bounding box center [641, 593] width 61 height 36
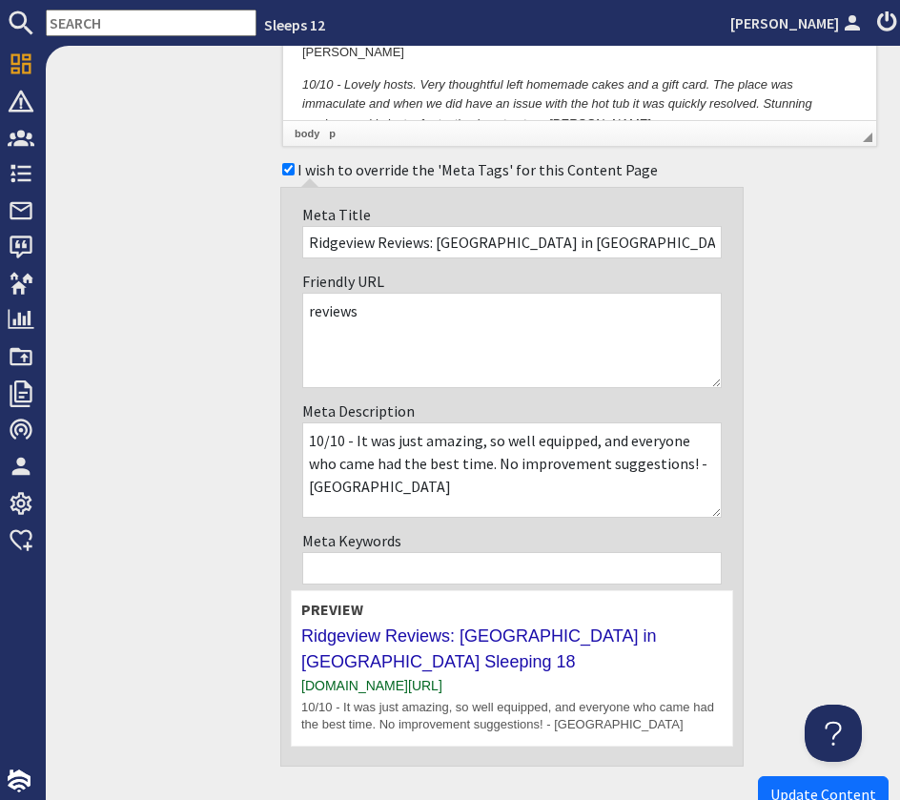
scroll to position [2001, 0]
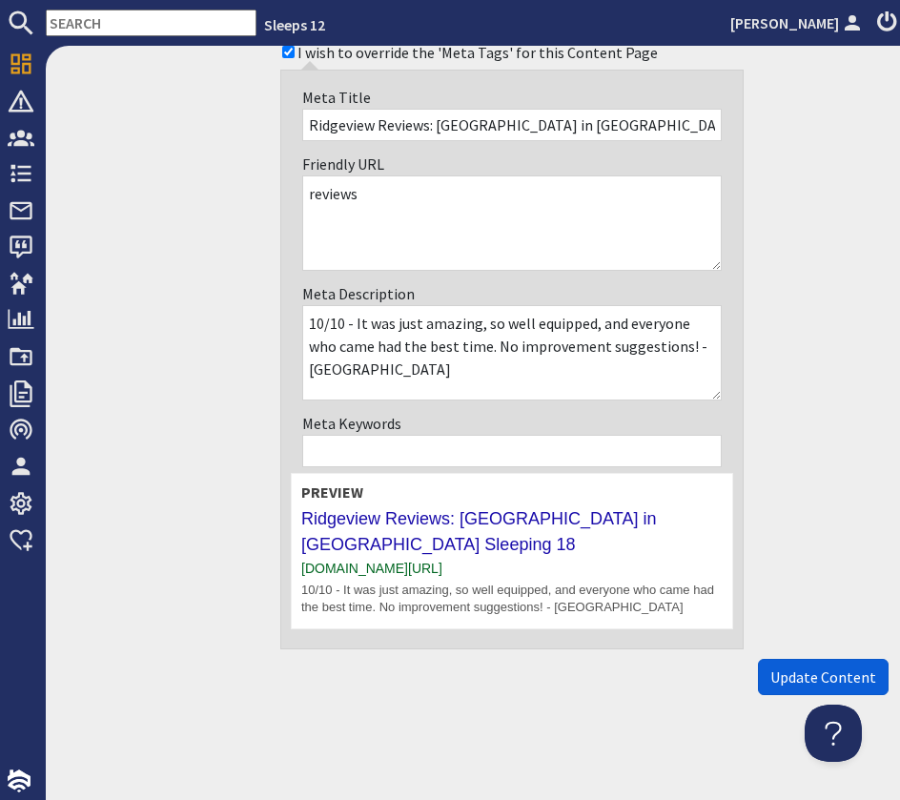
click at [828, 675] on span "Update Content" at bounding box center [823, 677] width 106 height 19
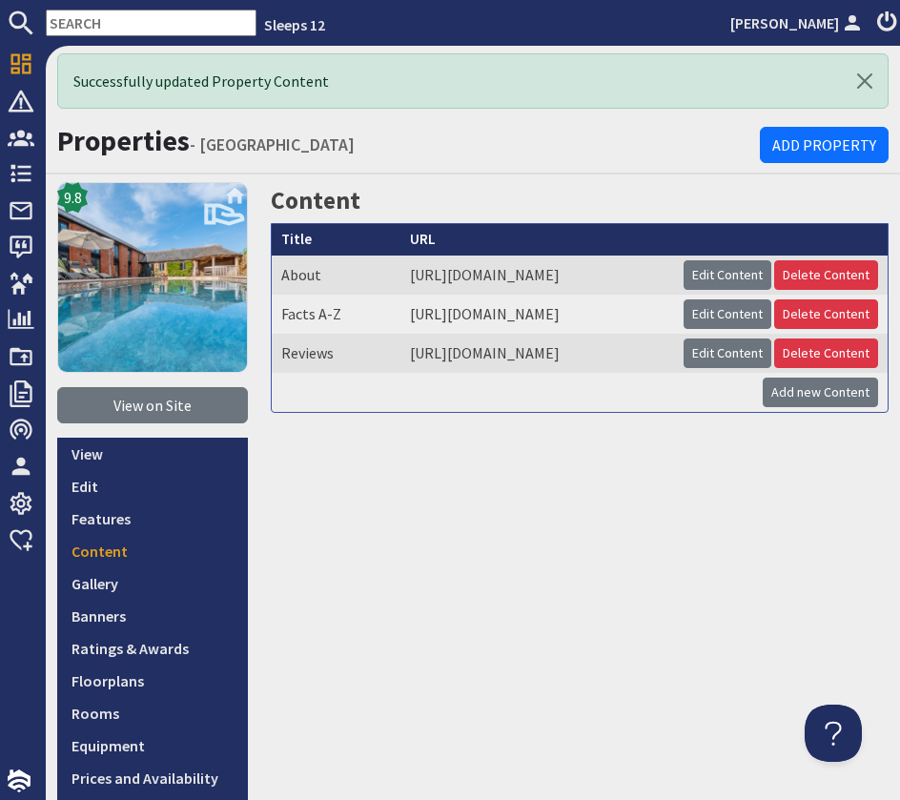
click at [135, 28] on input "text" at bounding box center [151, 23] width 211 height 27
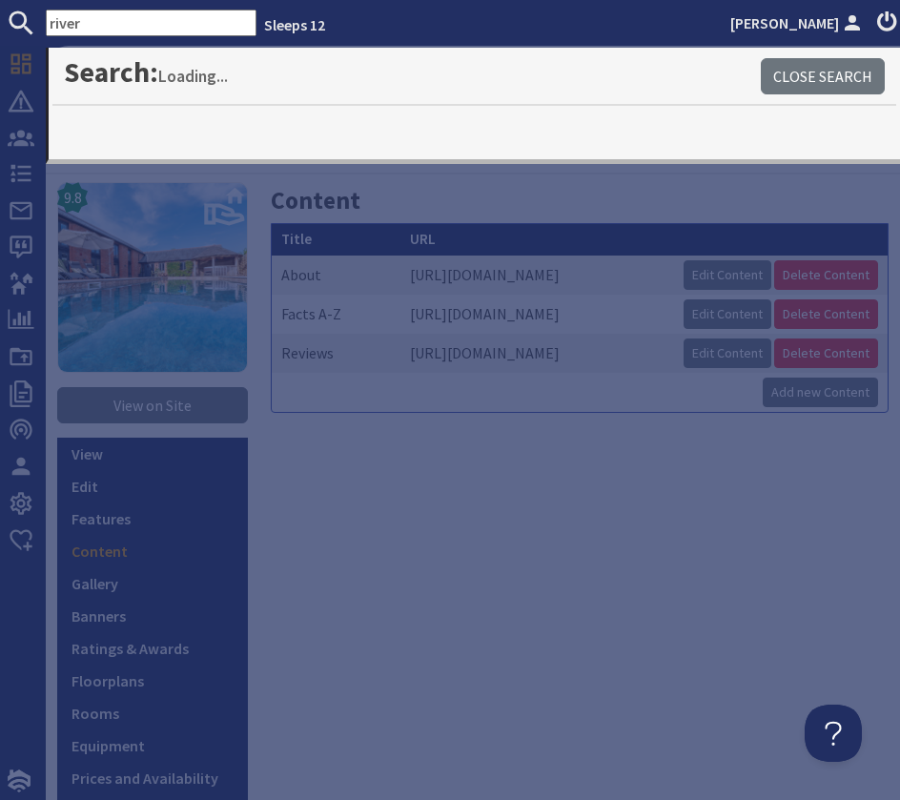
type input "river"
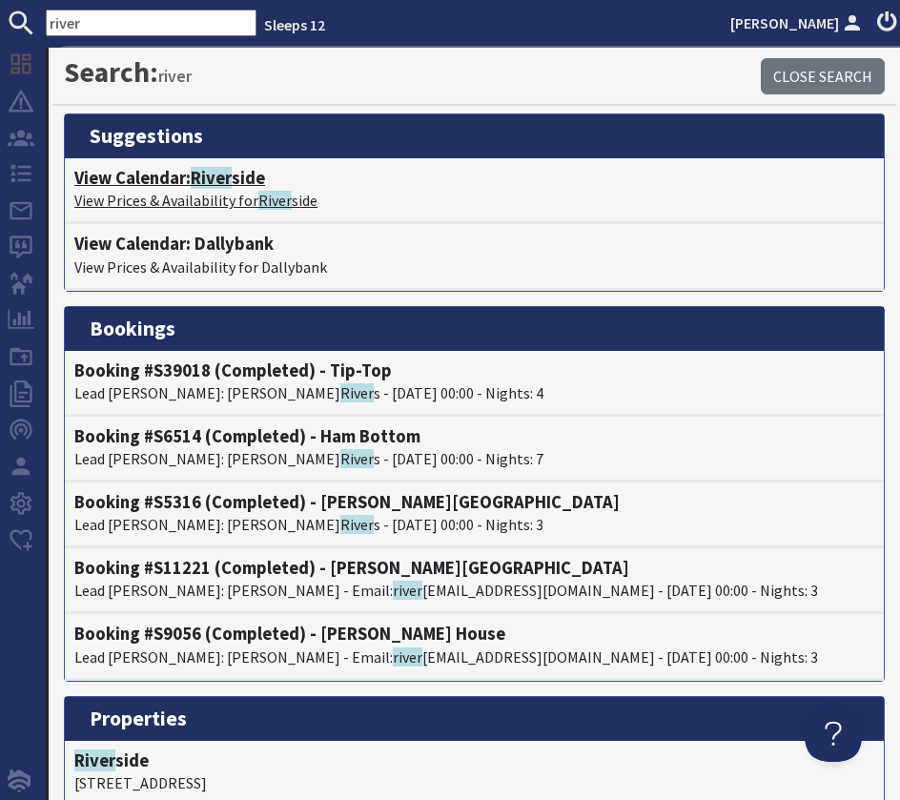
click at [185, 177] on h4 "View Calendar: River side" at bounding box center [474, 178] width 800 height 21
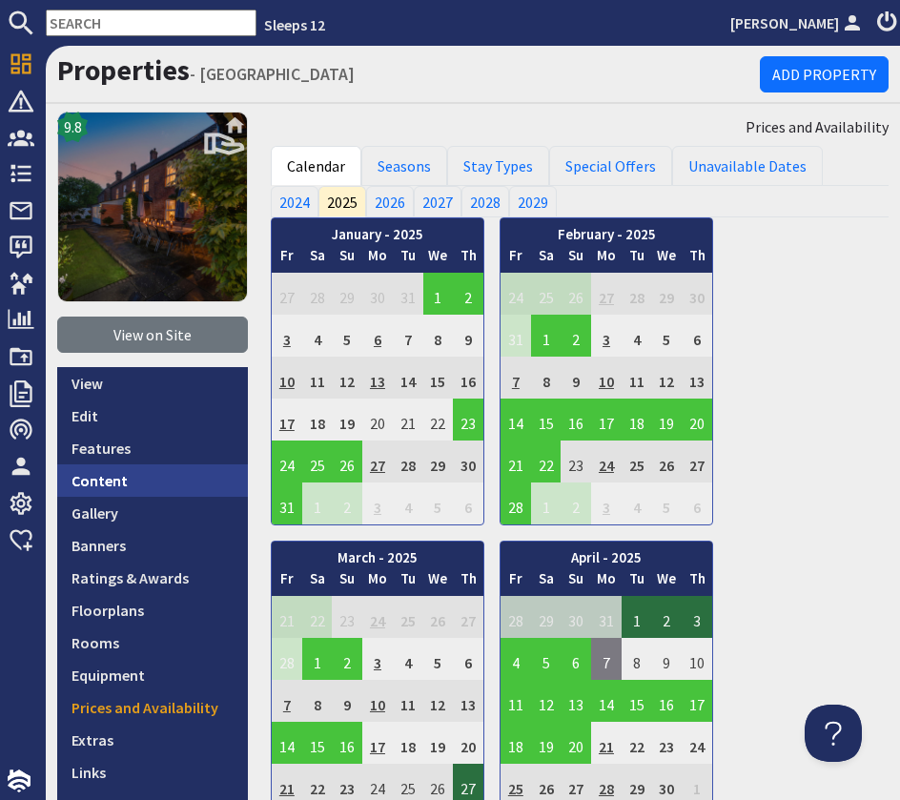
click at [165, 485] on link "Content" at bounding box center [152, 480] width 191 height 32
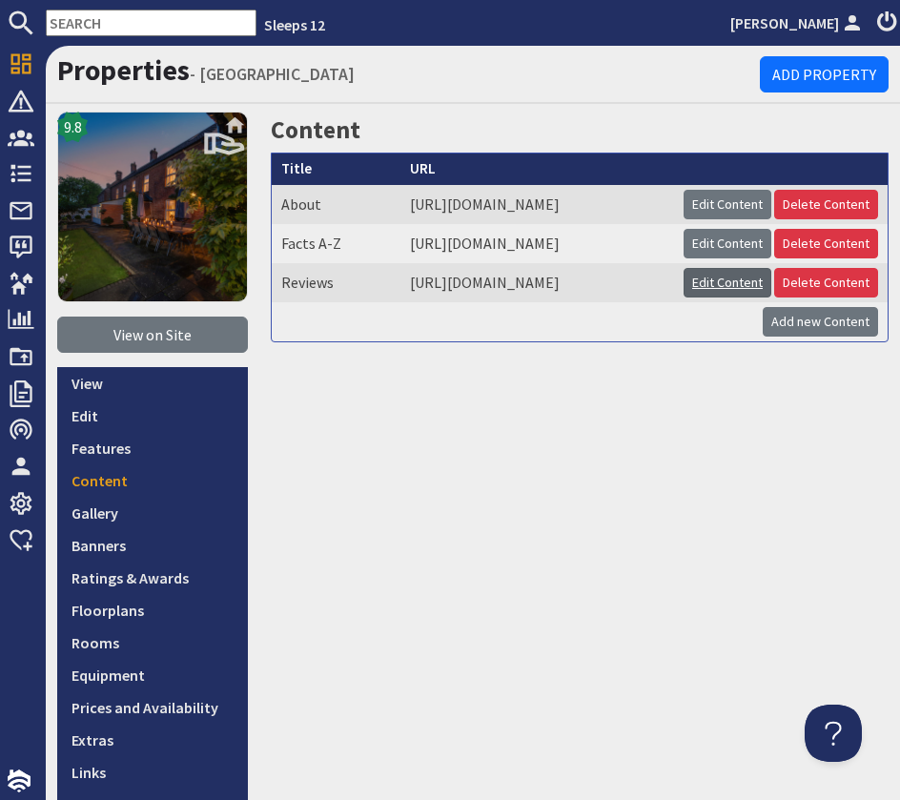
click at [734, 298] on link "Edit Content" at bounding box center [728, 283] width 88 height 30
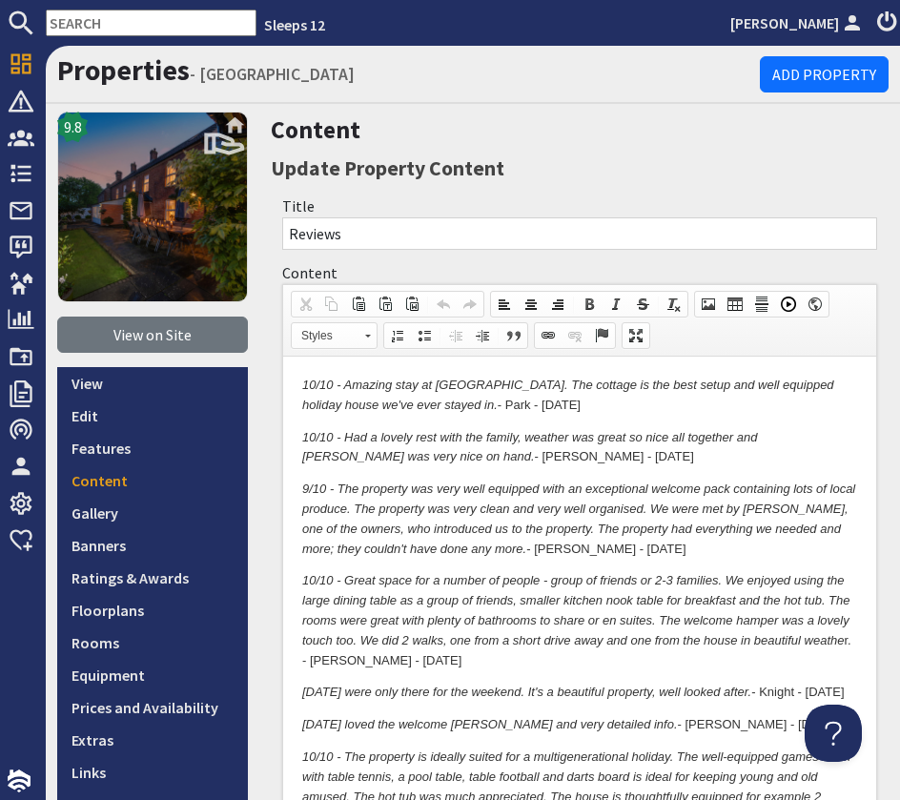
click at [304, 390] on em "10/10 - Amazing stay at [GEOGRAPHIC_DATA]. The cottage is the best setup and we…" at bounding box center [568, 395] width 532 height 34
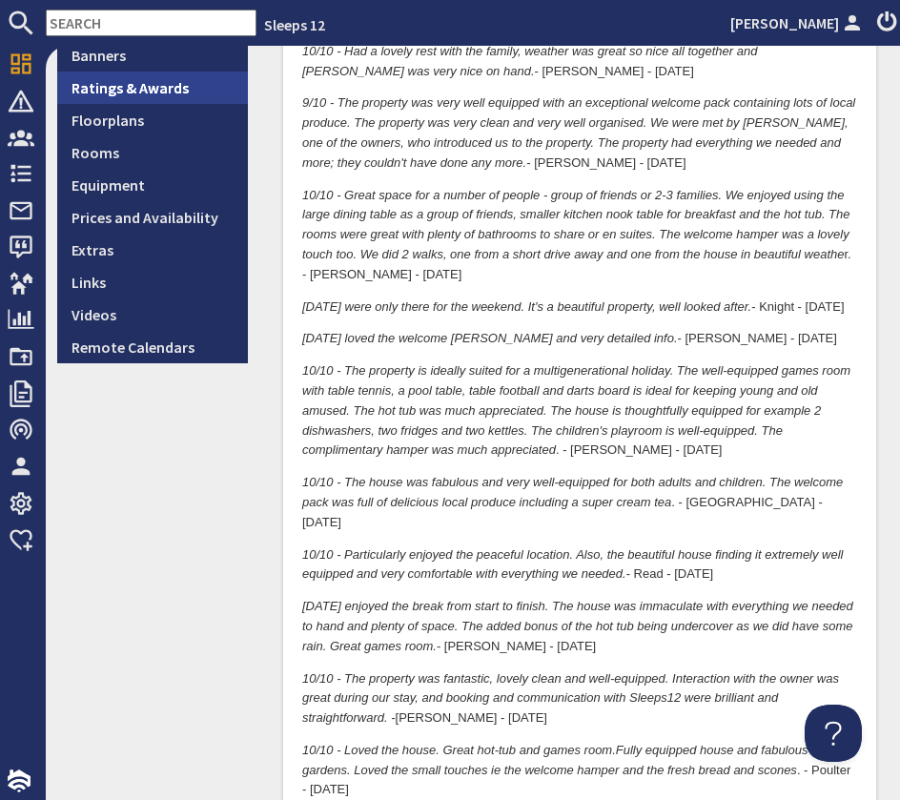
scroll to position [489, 0]
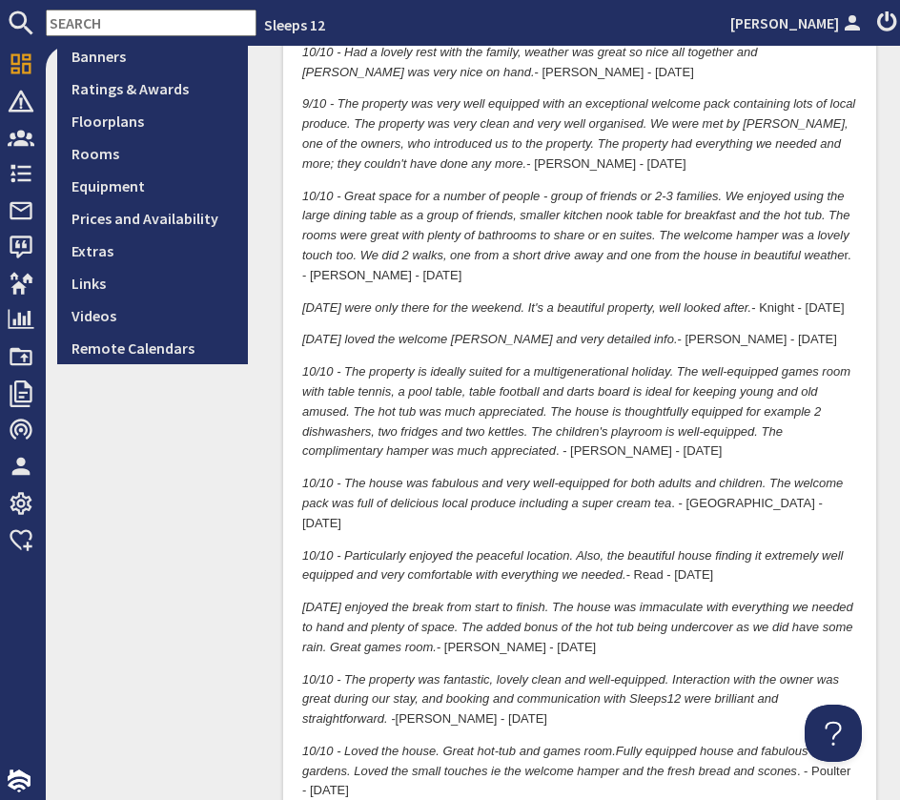
click at [767, 351] on p "[DATE] loved the welcome [PERSON_NAME] and very detailed info. - [PERSON_NAME] …" at bounding box center [579, 341] width 555 height 20
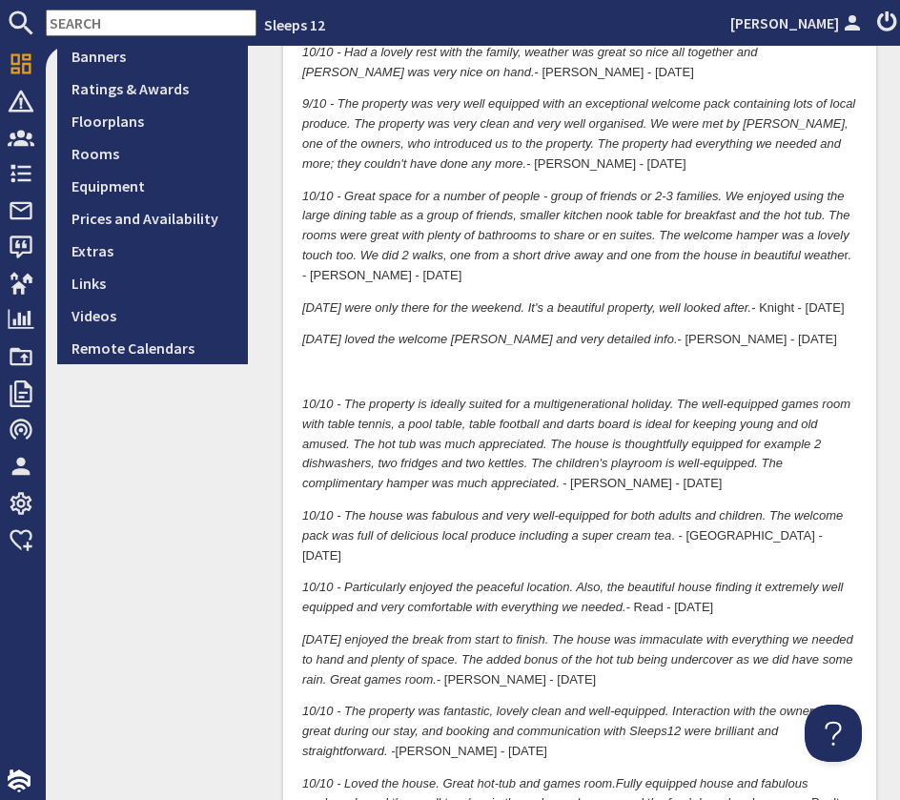
scroll to position [0, 0]
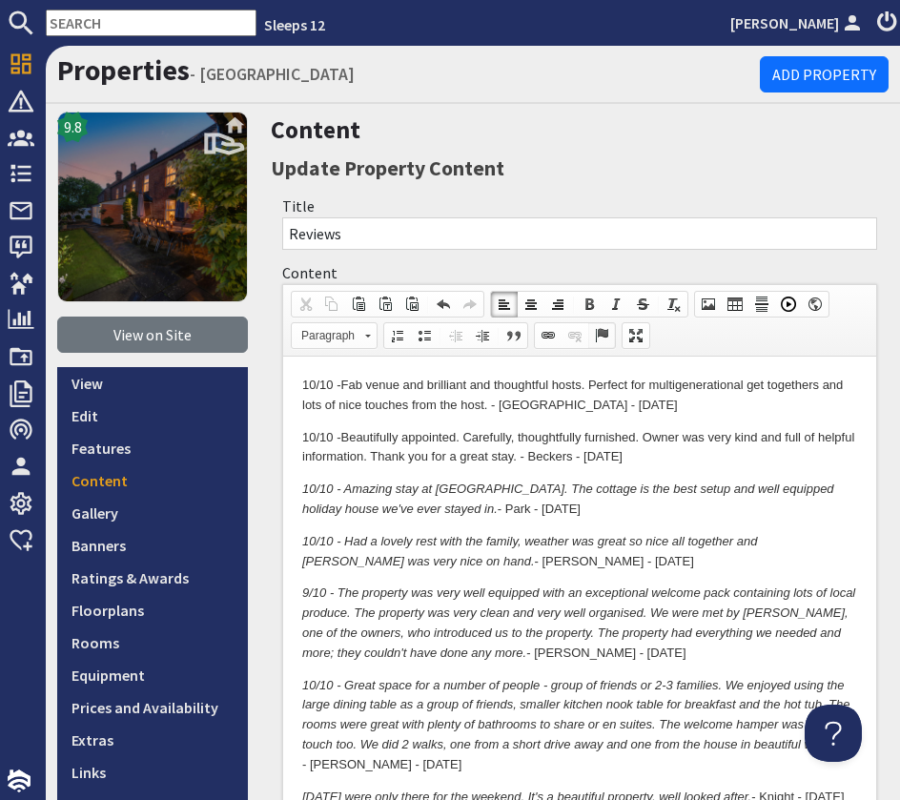
click at [606, 339] on span at bounding box center [601, 335] width 15 height 15
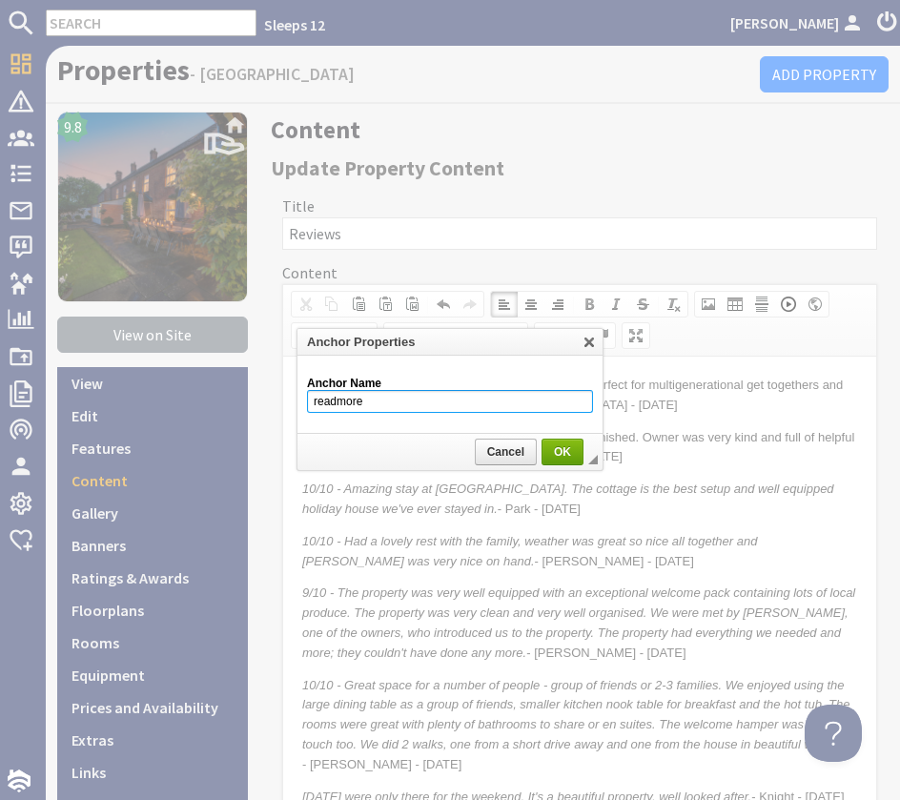
type input "readmore"
click at [544, 455] on span "OK" at bounding box center [563, 451] width 38 height 13
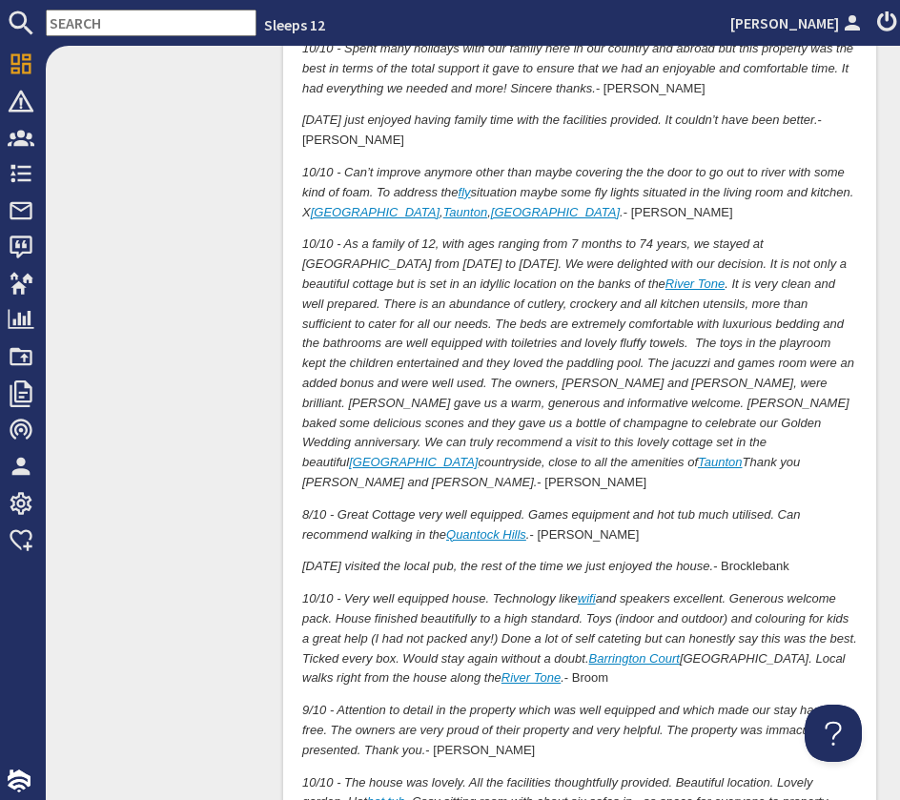
scroll to position [5634, 0]
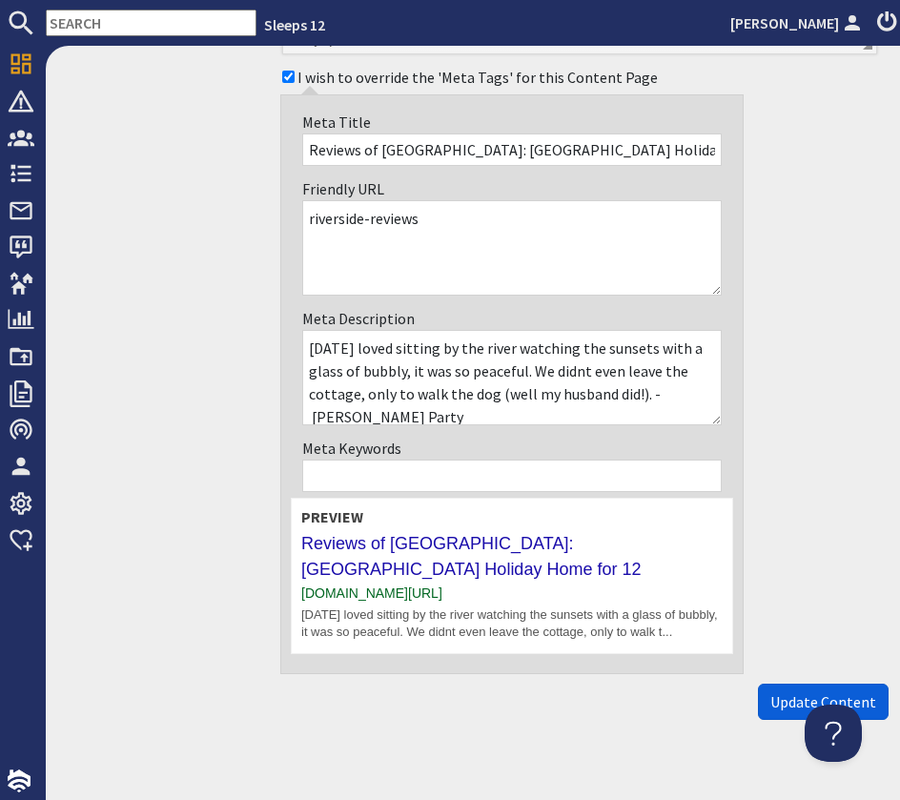
click at [851, 692] on span "Update Content" at bounding box center [823, 701] width 106 height 19
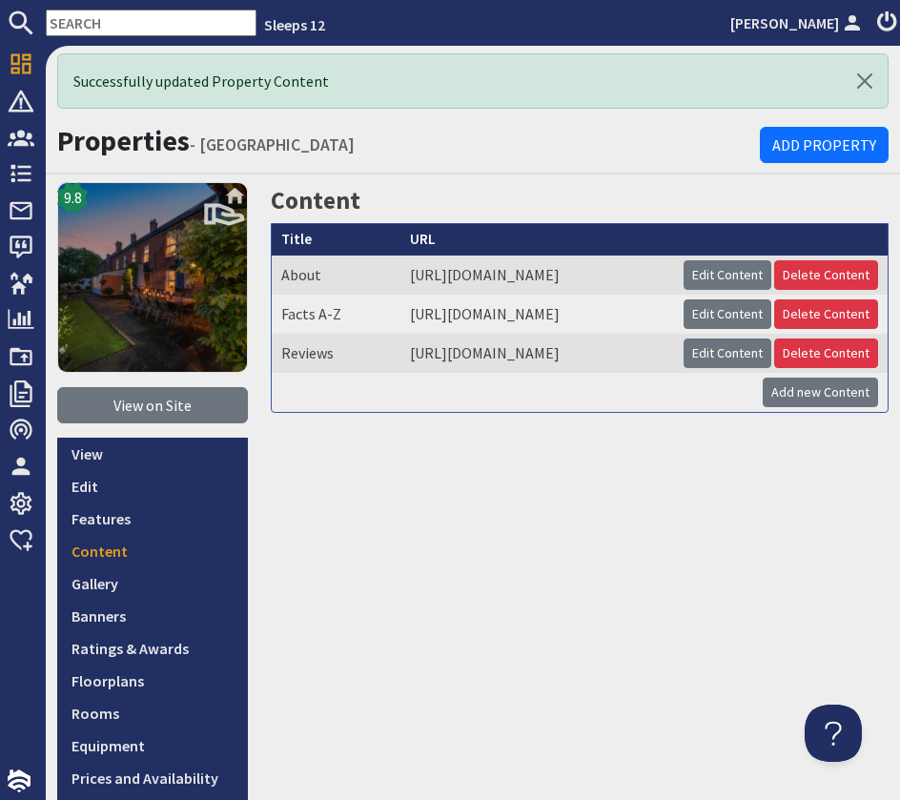
click at [129, 23] on input "text" at bounding box center [151, 23] width 211 height 27
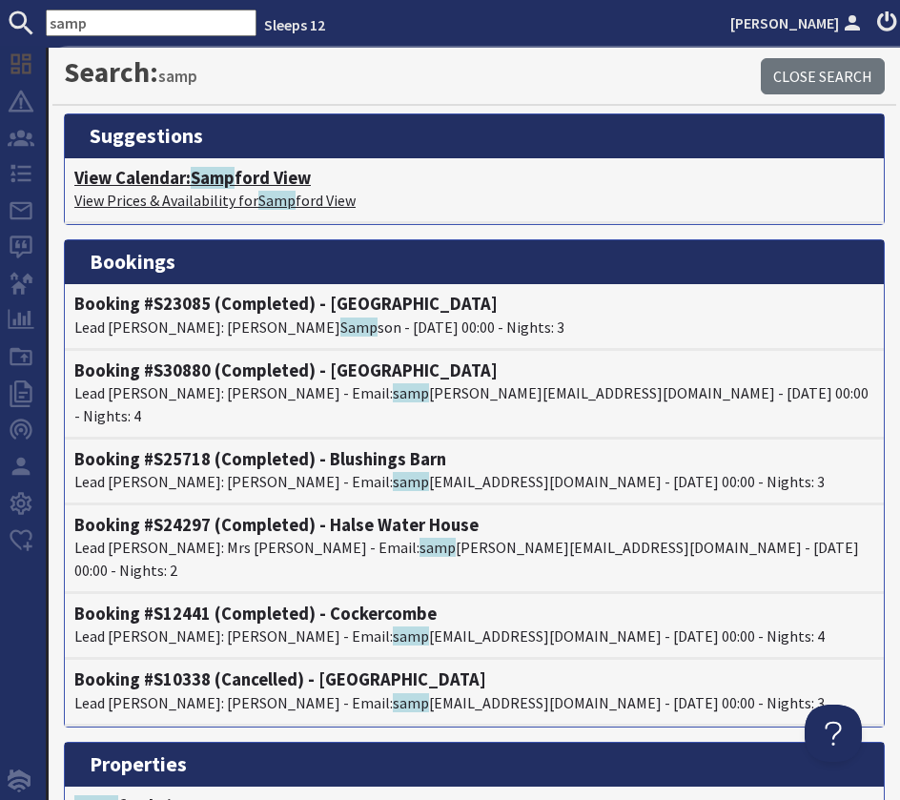
type input "samp"
click at [159, 172] on h4 "View Calendar: Samp ford View" at bounding box center [474, 178] width 800 height 21
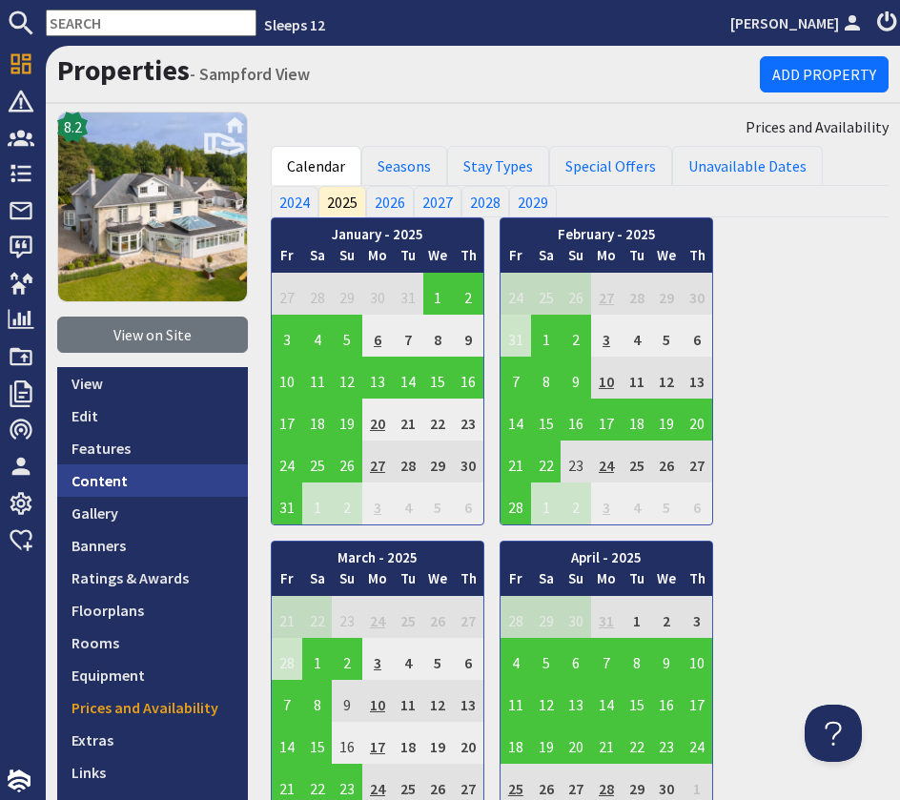
click at [108, 476] on link "Content" at bounding box center [152, 480] width 191 height 32
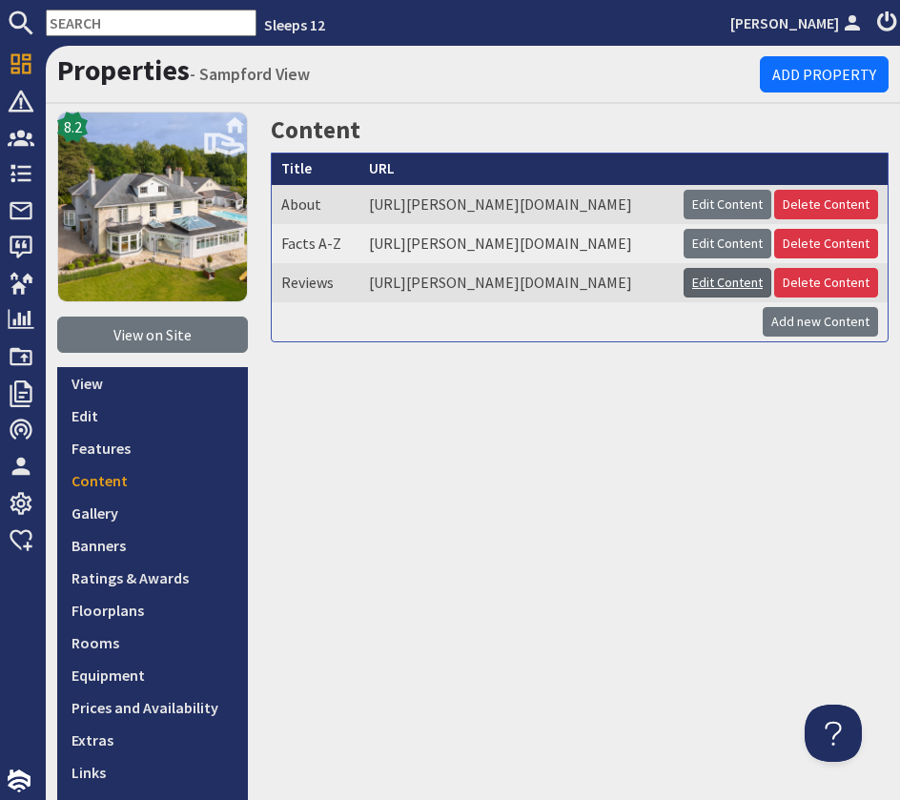
click at [722, 298] on link "Edit Content" at bounding box center [728, 283] width 88 height 30
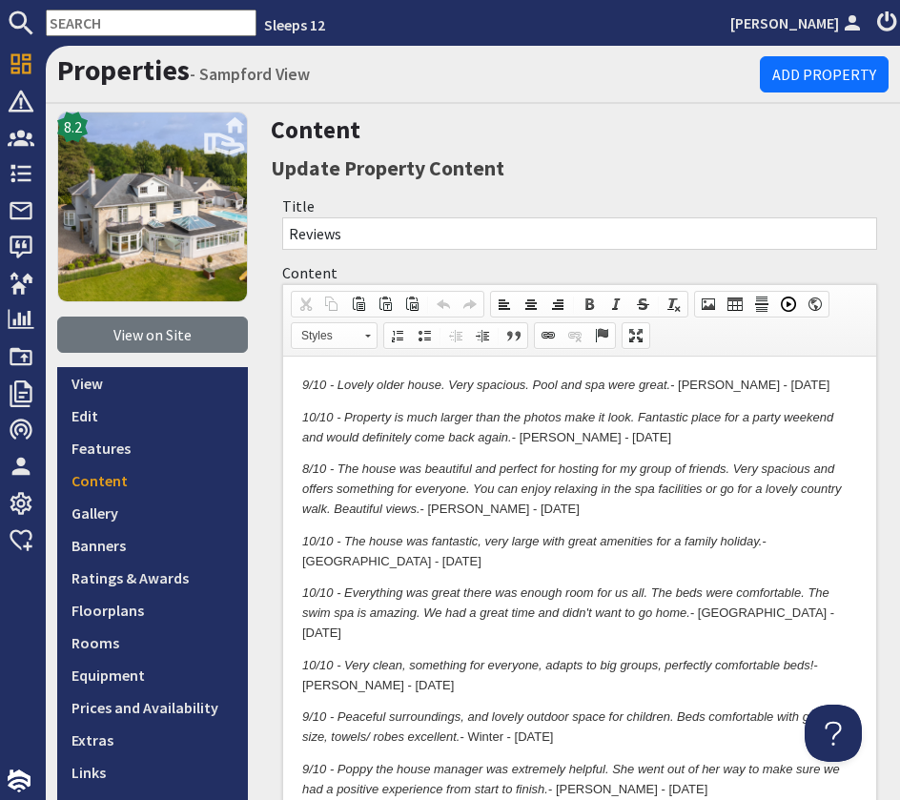
click at [303, 387] on em "9/10 - Lovely older house. Very spacious. Pool and spa were great." at bounding box center [486, 385] width 368 height 14
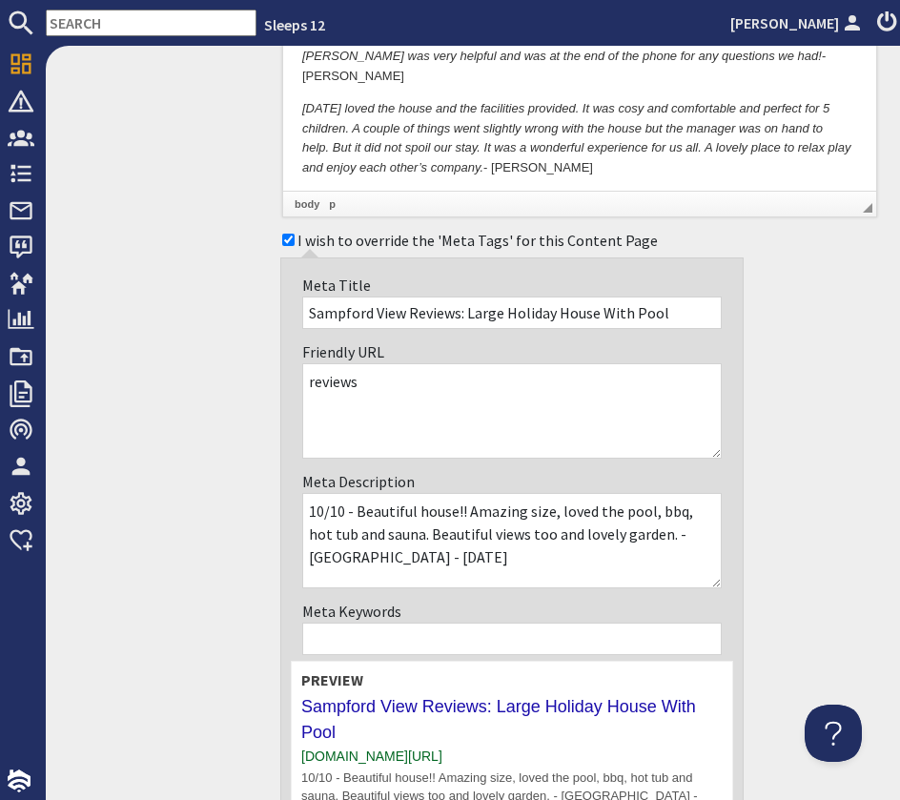
scroll to position [1818, 0]
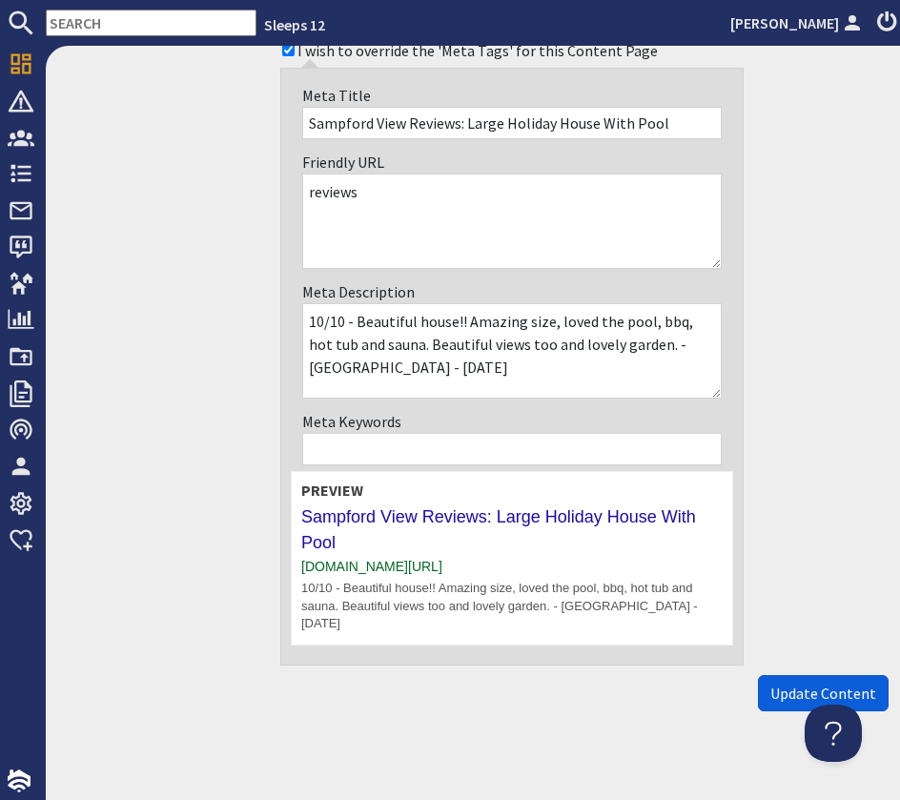
click at [797, 684] on span "Update Content" at bounding box center [823, 693] width 106 height 19
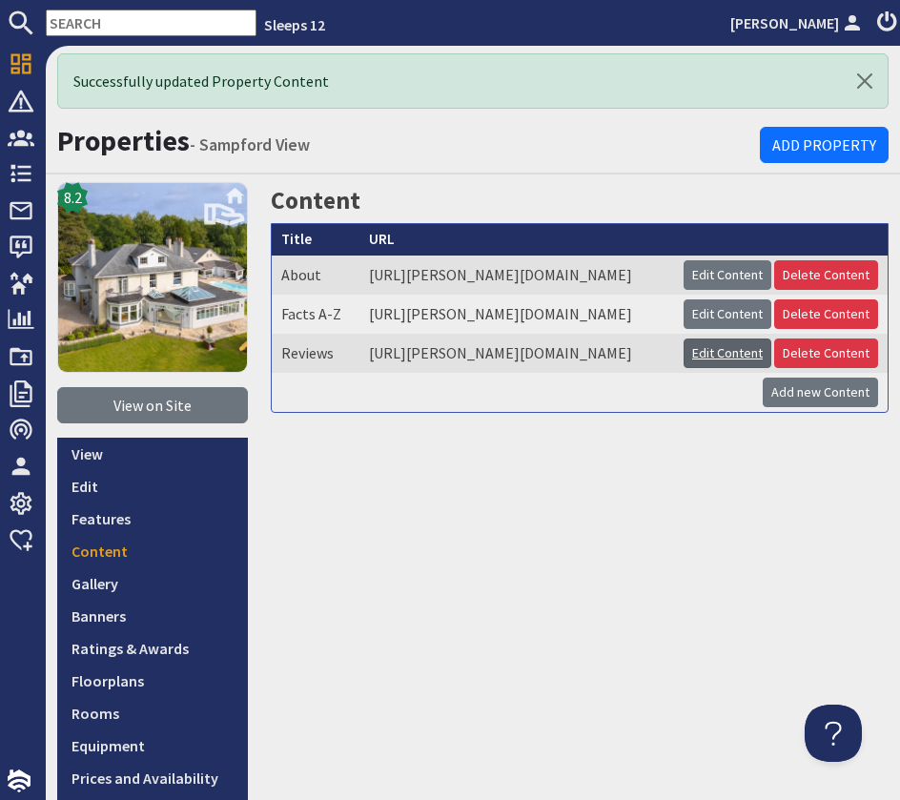
click at [740, 368] on link "Edit Content" at bounding box center [728, 354] width 88 height 30
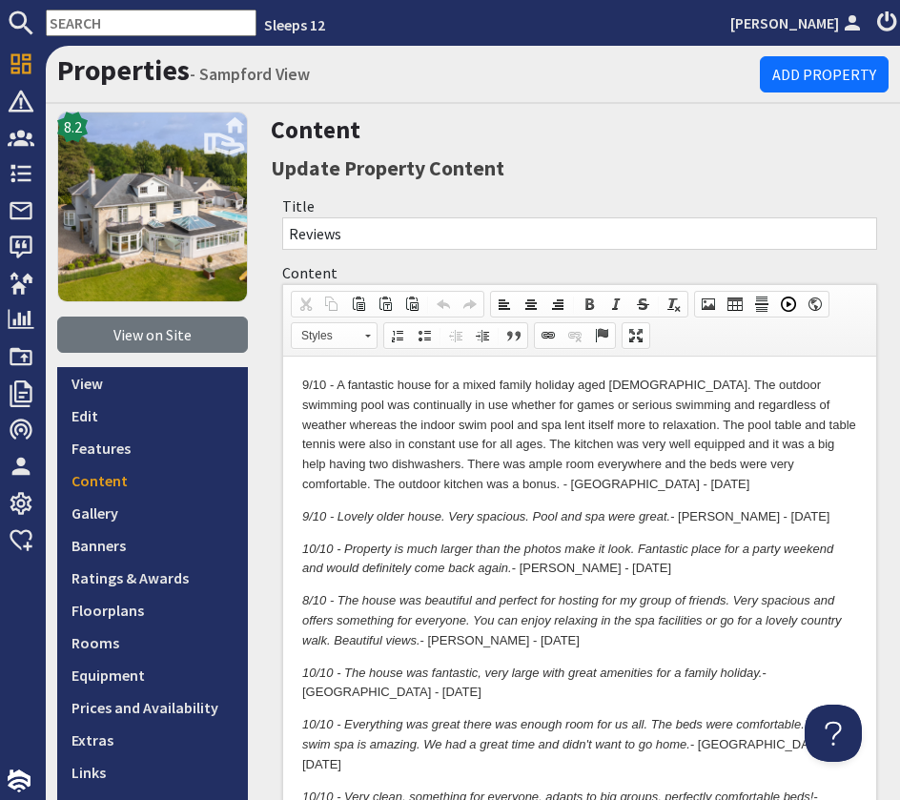
click at [89, 25] on input "text" at bounding box center [151, 23] width 211 height 27
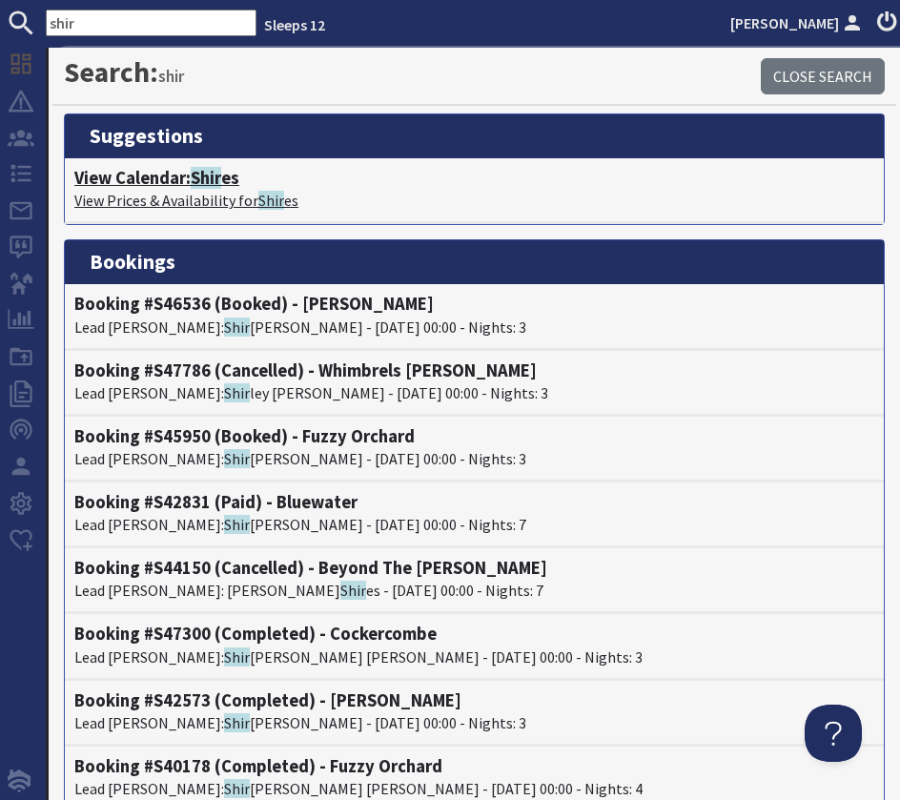
type input "shir"
click at [152, 177] on h4 "View Calendar: Shir es" at bounding box center [474, 178] width 800 height 21
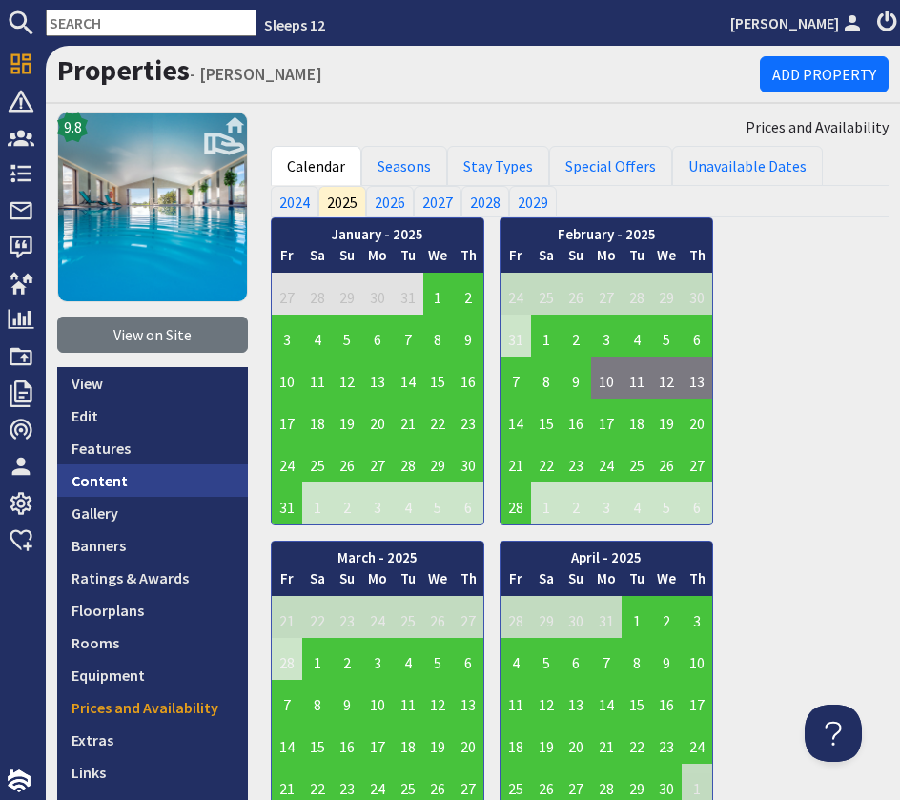
click at [133, 474] on link "Content" at bounding box center [152, 480] width 191 height 32
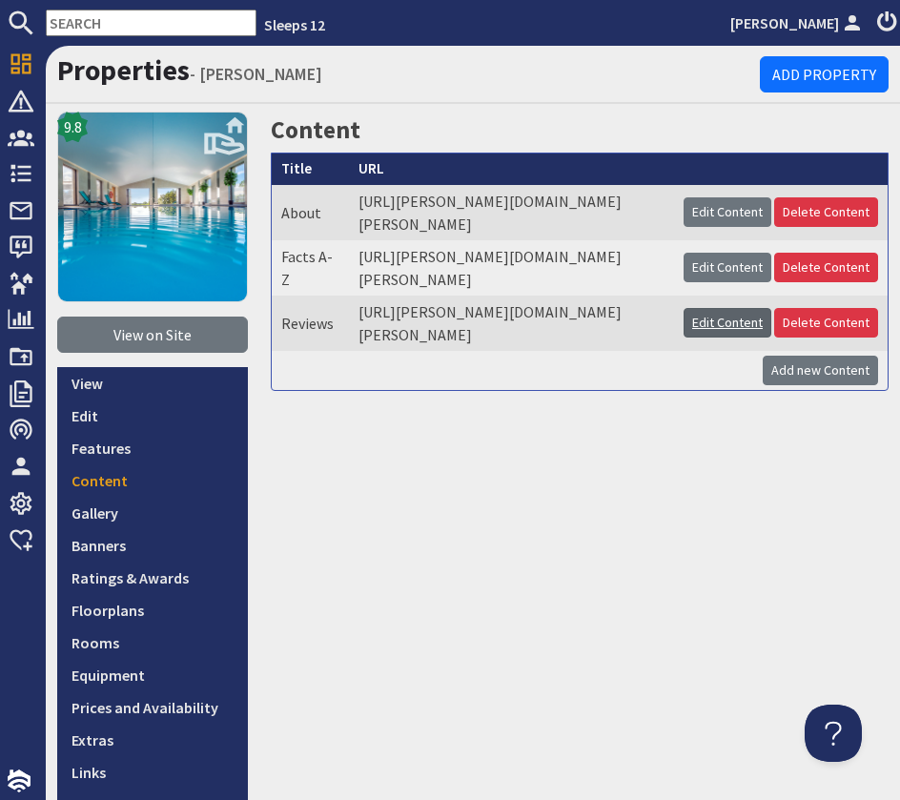
scroll to position [0, 21]
click at [729, 338] on link "Edit Content" at bounding box center [728, 323] width 88 height 30
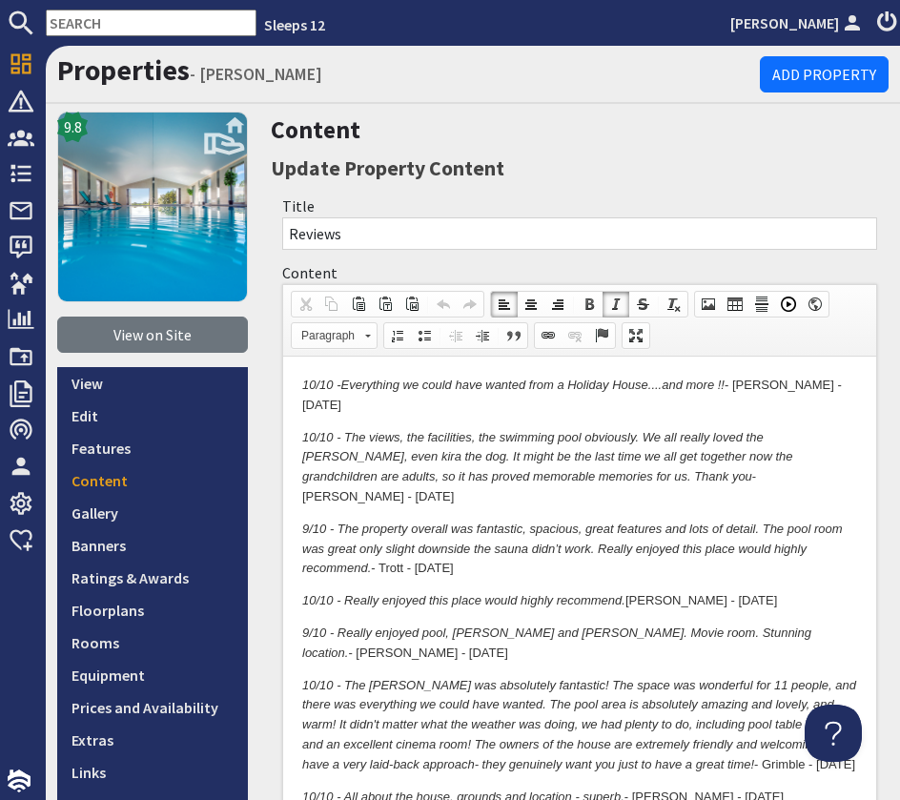
click at [844, 387] on p "10/10 - Everything we could have wanted from a Holiday House....and more !! - B…" at bounding box center [579, 396] width 555 height 40
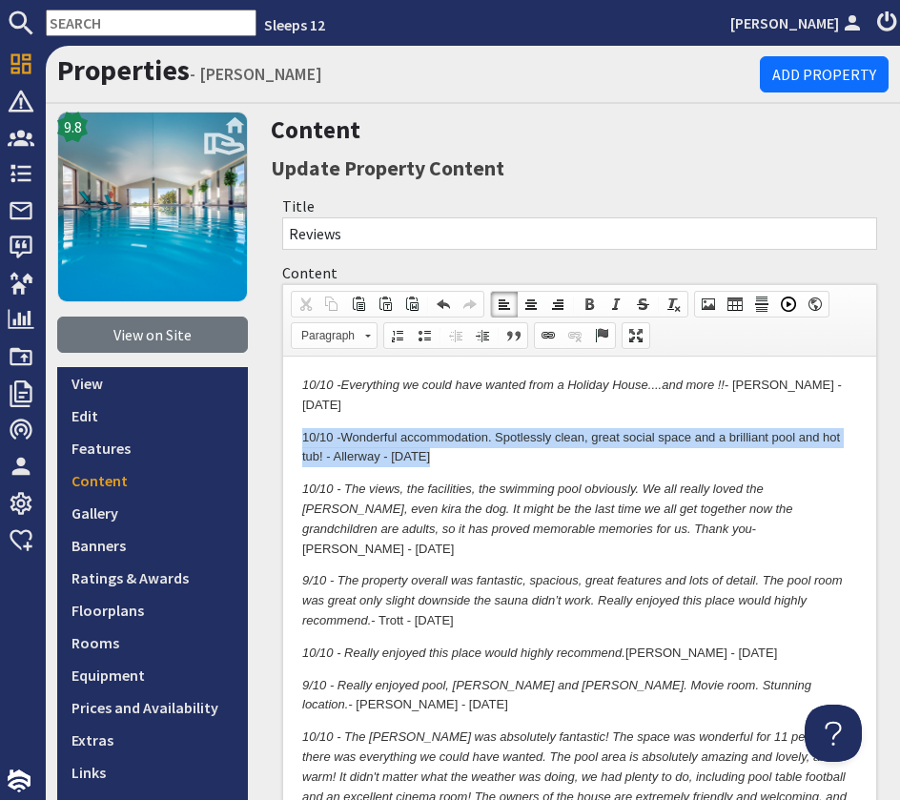
drag, startPoint x: 459, startPoint y: 450, endPoint x: 284, endPoint y: 422, distance: 176.7
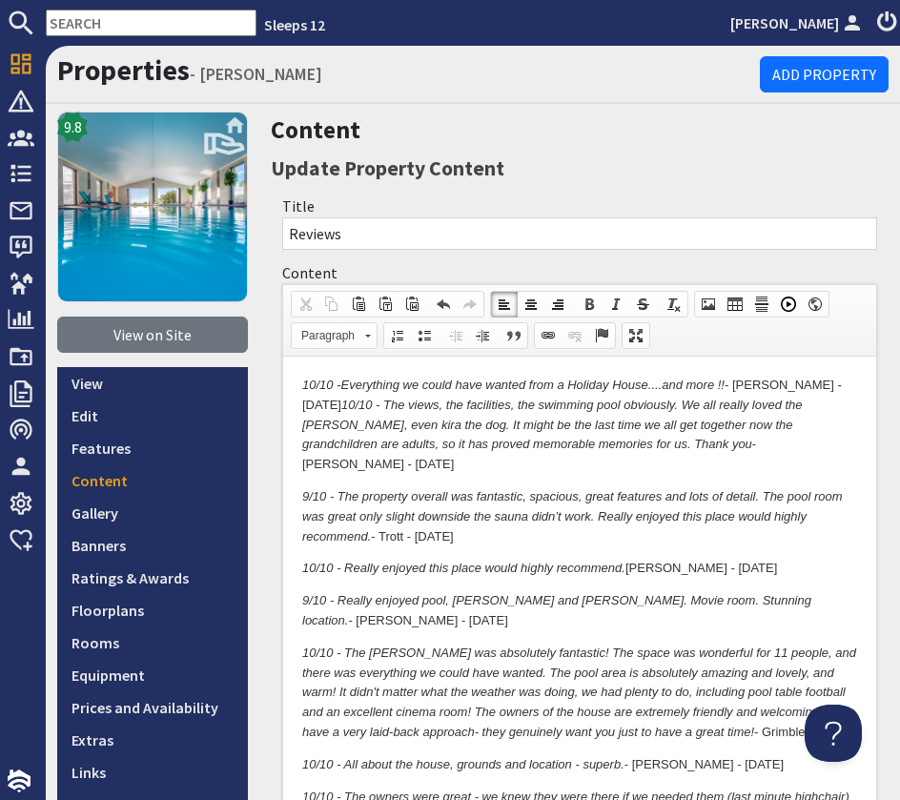
click at [306, 376] on p "10/10 - Everything we could have wanted from a Holiday House....and more !! - B…" at bounding box center [579, 425] width 555 height 99
click at [803, 398] on em "10/10 - The views, the facilities, the swimming pool obviously. We all really l…" at bounding box center [552, 425] width 501 height 54
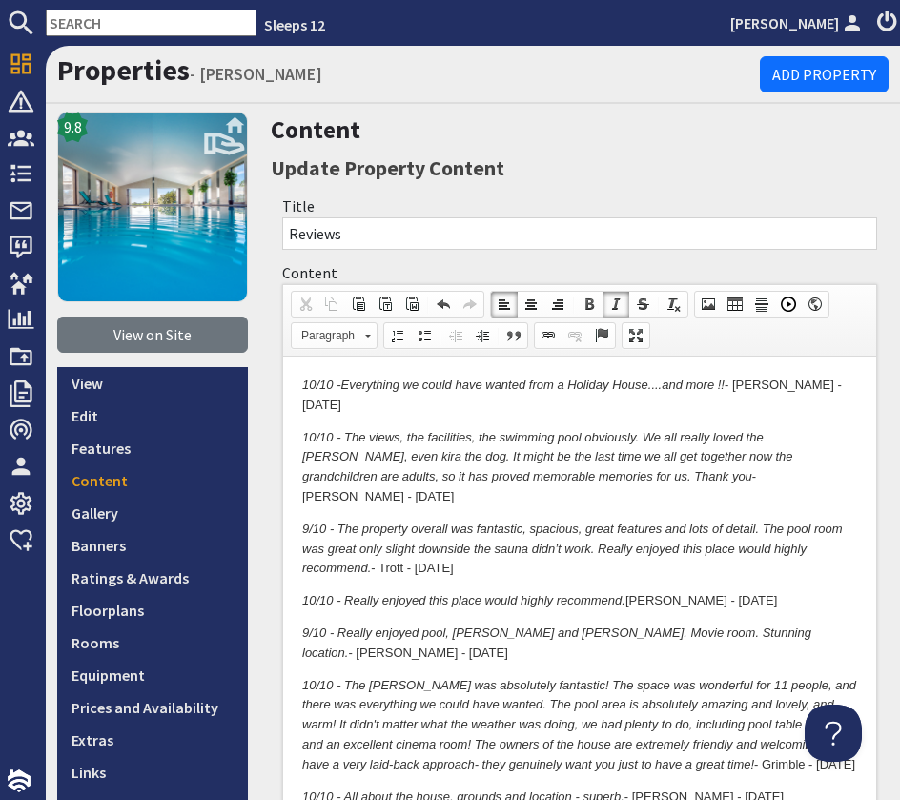
click at [309, 383] on em "10/10 -" at bounding box center [321, 385] width 38 height 14
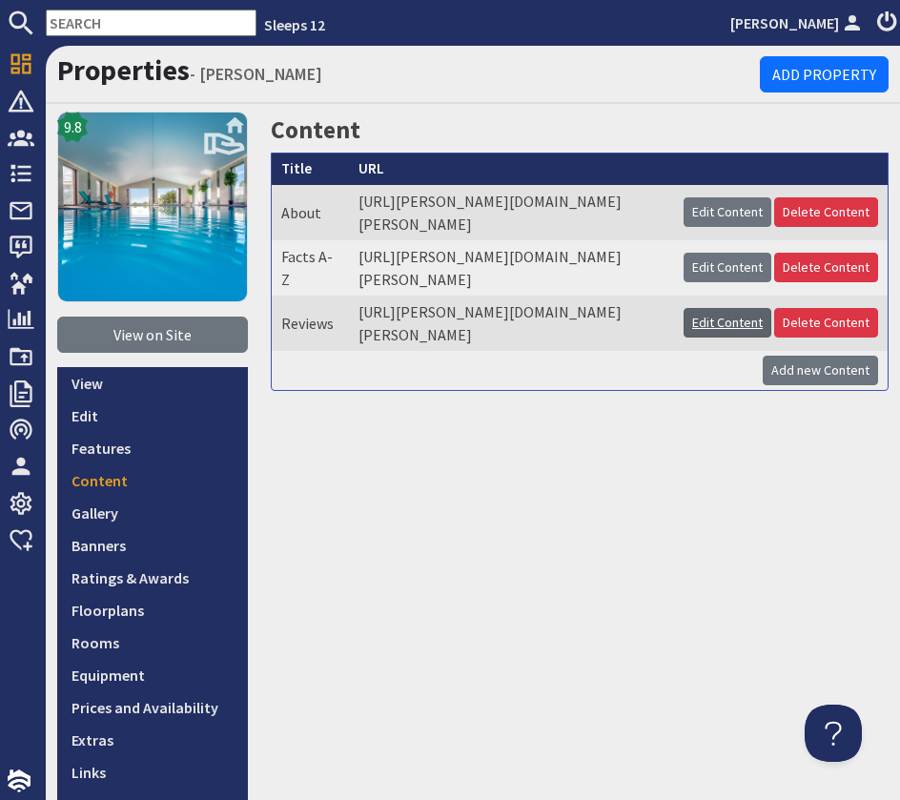
click at [762, 338] on link "Edit Content" at bounding box center [728, 323] width 88 height 30
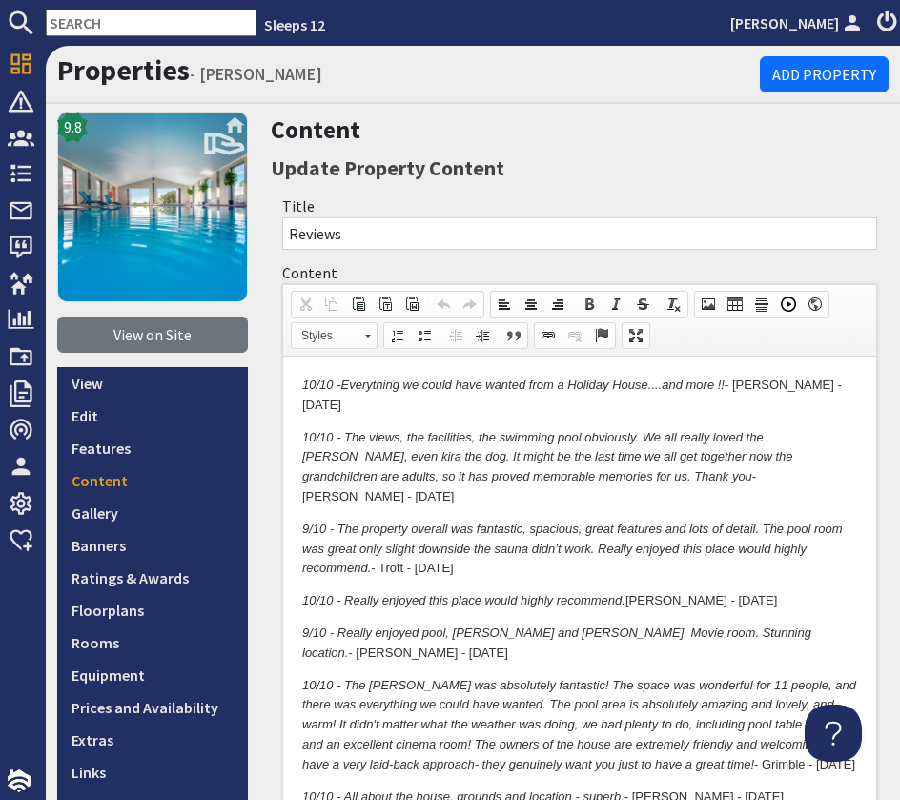
click at [302, 382] on em "10/10 -" at bounding box center [321, 385] width 38 height 14
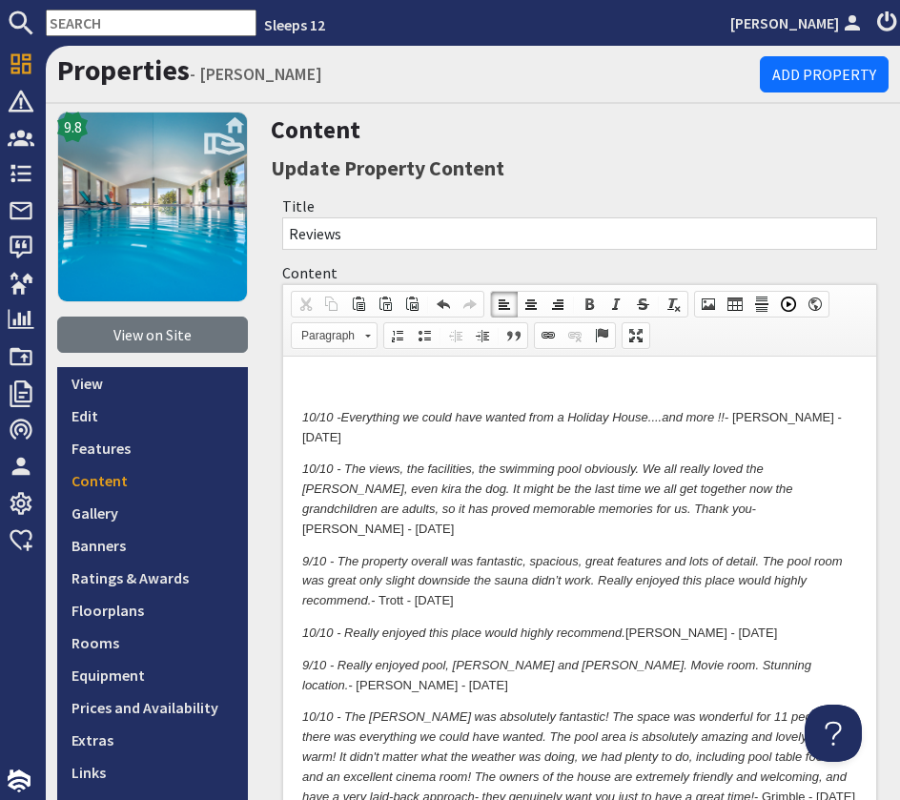
click at [78, 26] on input "text" at bounding box center [151, 23] width 211 height 27
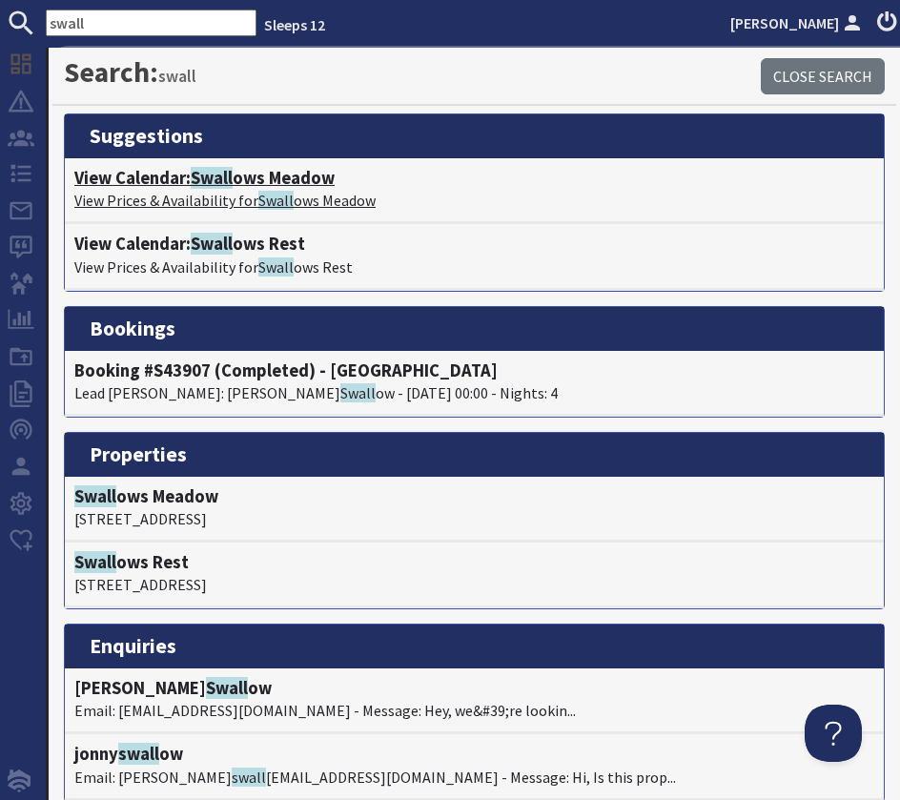
type input "swall"
click at [157, 176] on h4 "View Calendar: Swall ows Meadow" at bounding box center [474, 178] width 800 height 21
type textarea "<p>&nbsp;</p> <p><em>10/10 - </em><em>Everything we could have wanted from a Ho…"
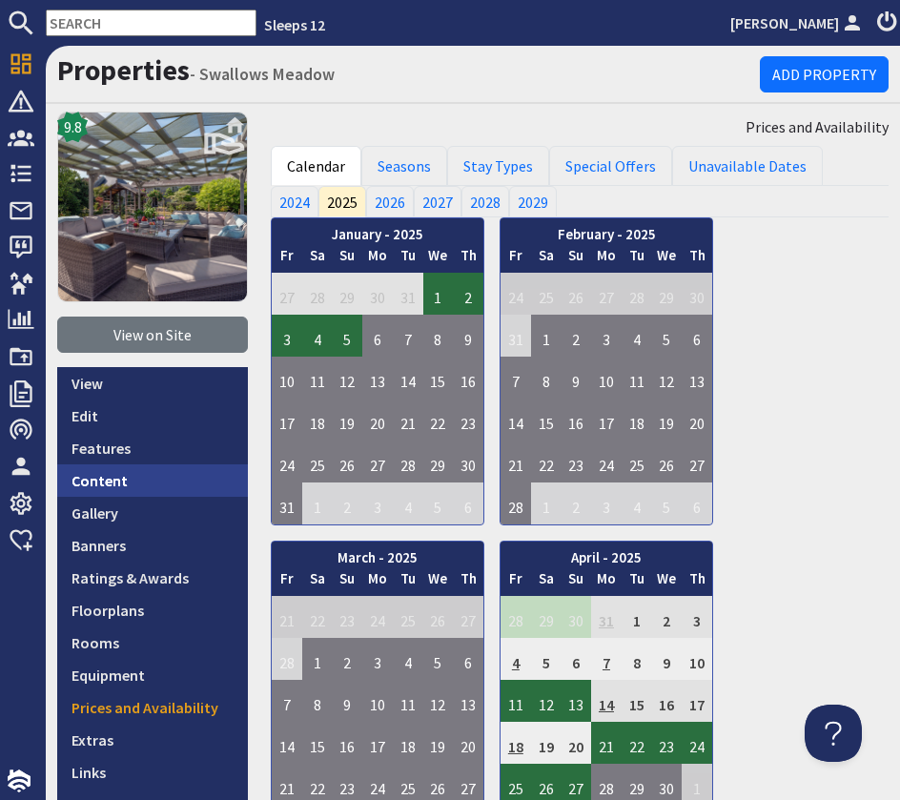
click at [97, 469] on link "Content" at bounding box center [152, 480] width 191 height 32
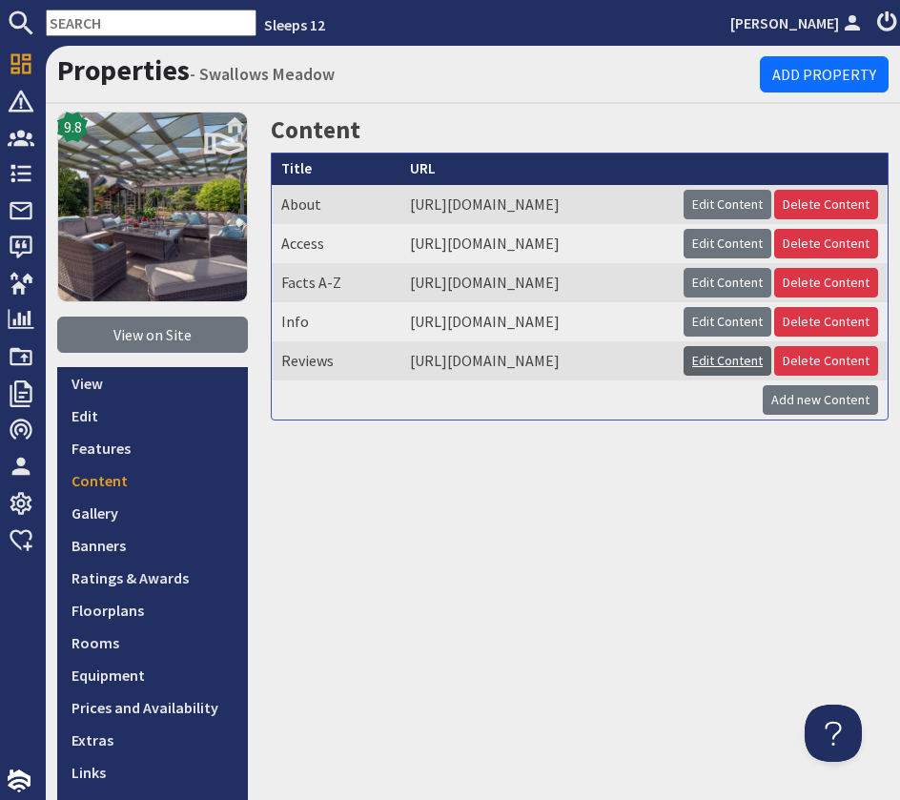
click at [721, 376] on link "Edit Content" at bounding box center [728, 361] width 88 height 30
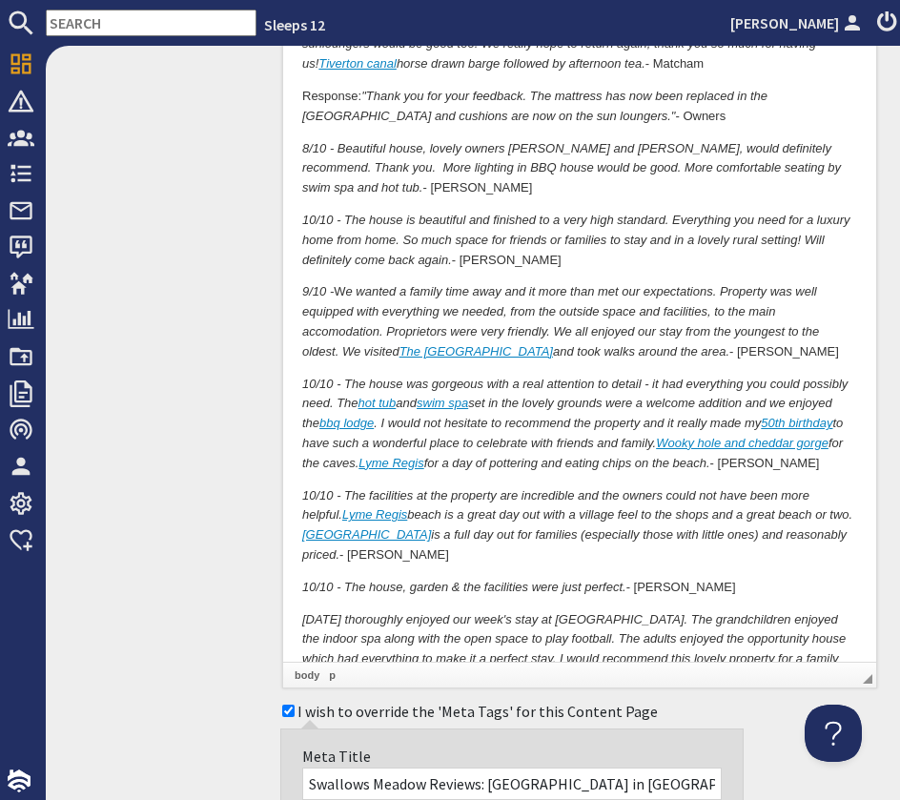
scroll to position [4252, 0]
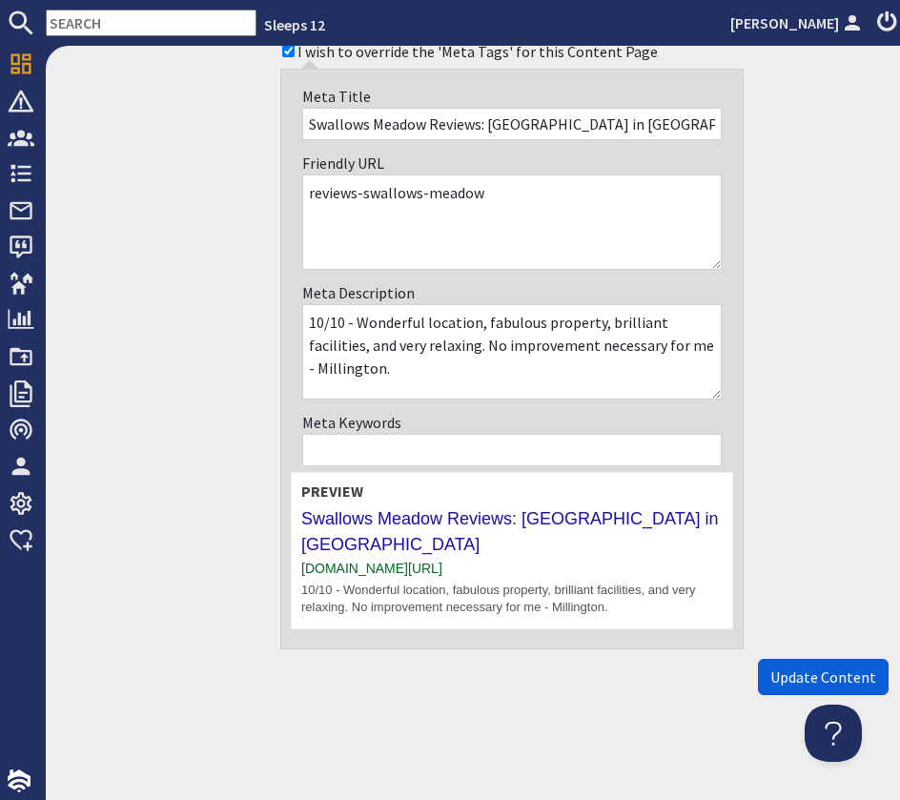
click at [804, 677] on span "Update Content" at bounding box center [823, 677] width 106 height 19
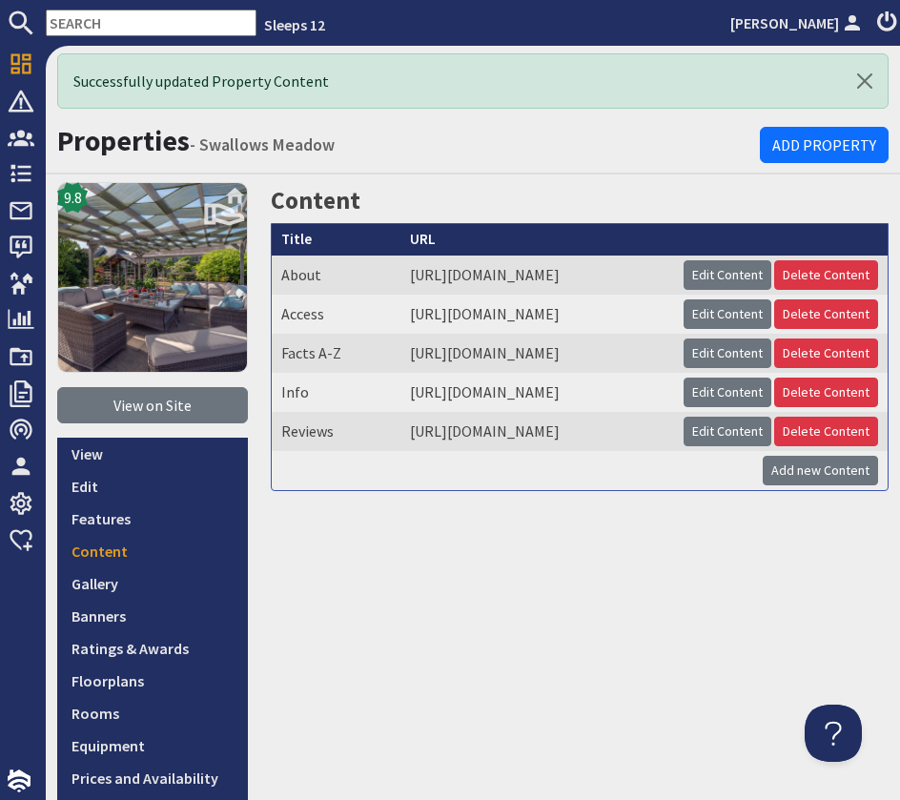
click at [103, 28] on input "text" at bounding box center [151, 23] width 211 height 27
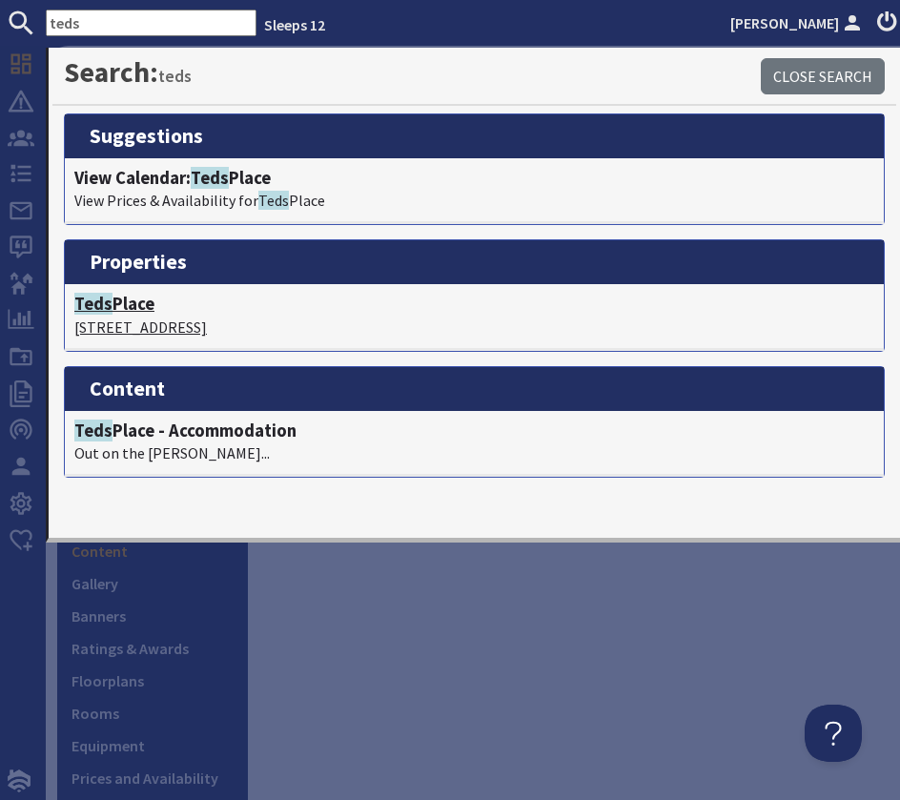
type input "teds"
click at [147, 303] on h4 "Teds Place" at bounding box center [474, 304] width 800 height 21
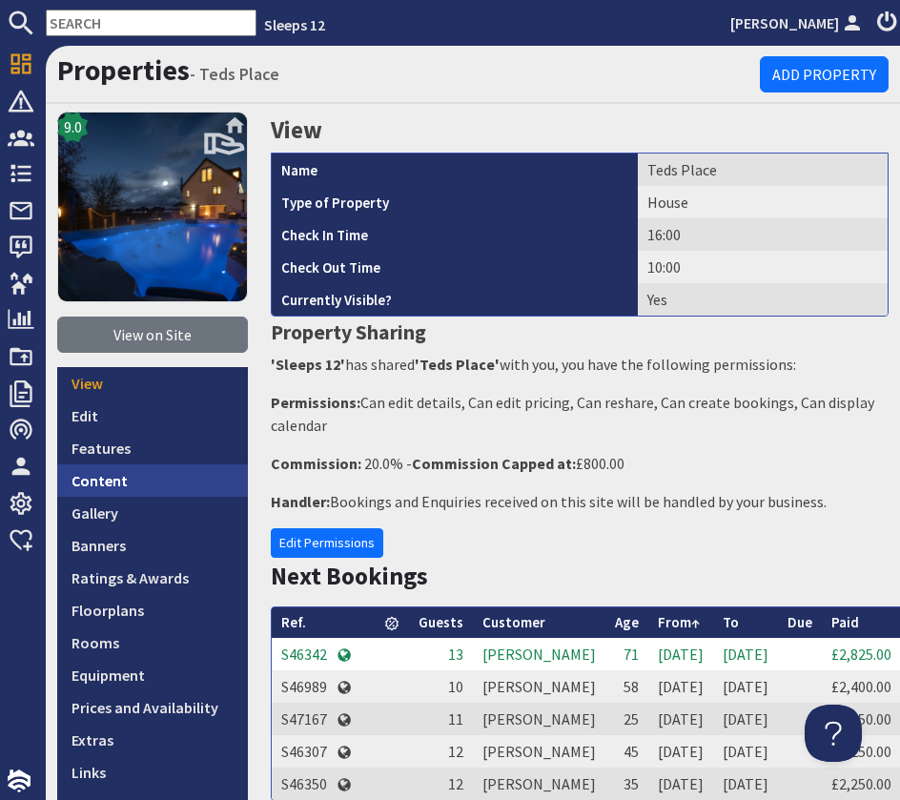
click at [119, 493] on link "Content" at bounding box center [152, 480] width 191 height 32
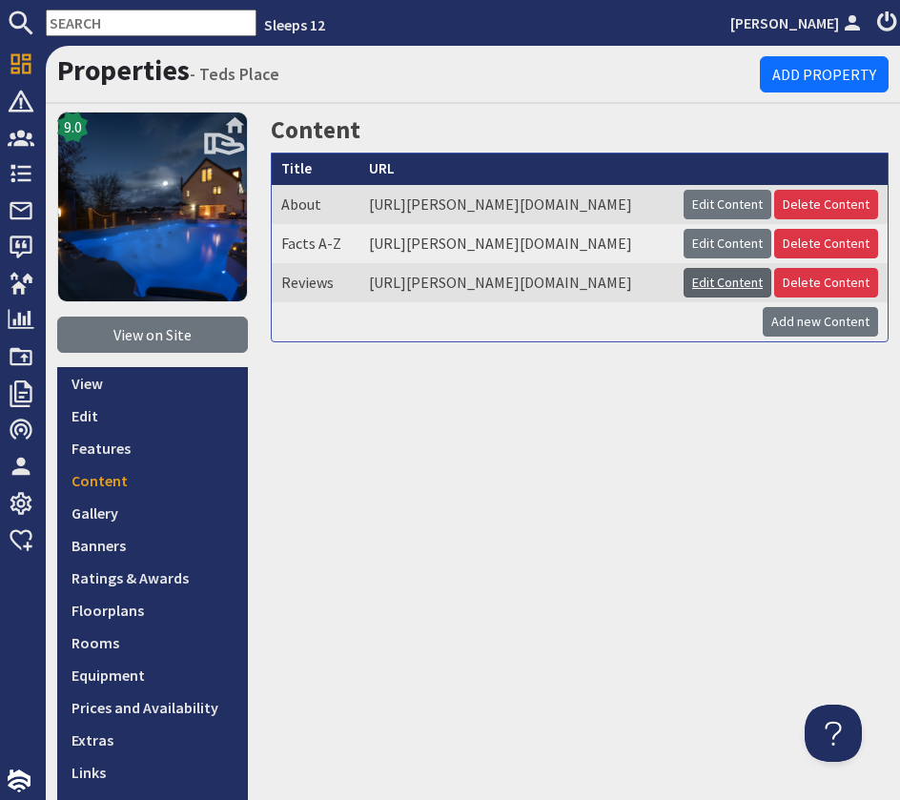
click at [743, 298] on link "Edit Content" at bounding box center [728, 283] width 88 height 30
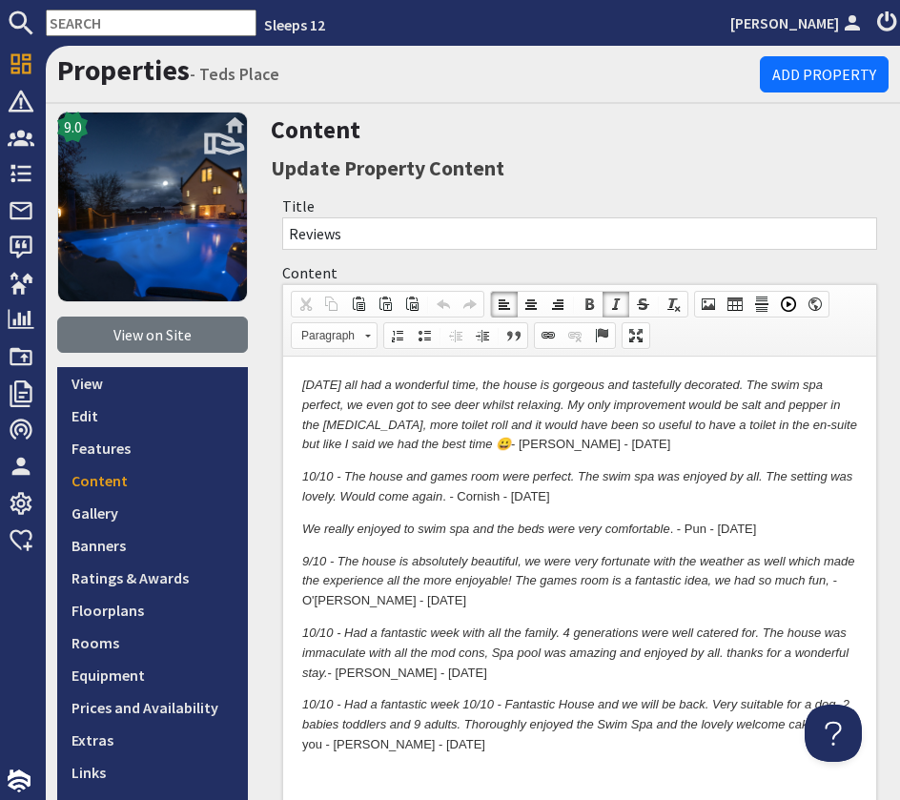
drag, startPoint x: 303, startPoint y: 386, endPoint x: 318, endPoint y: 387, distance: 15.3
click at [303, 387] on em "9/10 - We all had a wonderful time, the house is gorgeous and tastefully decora…" at bounding box center [579, 414] width 555 height 73
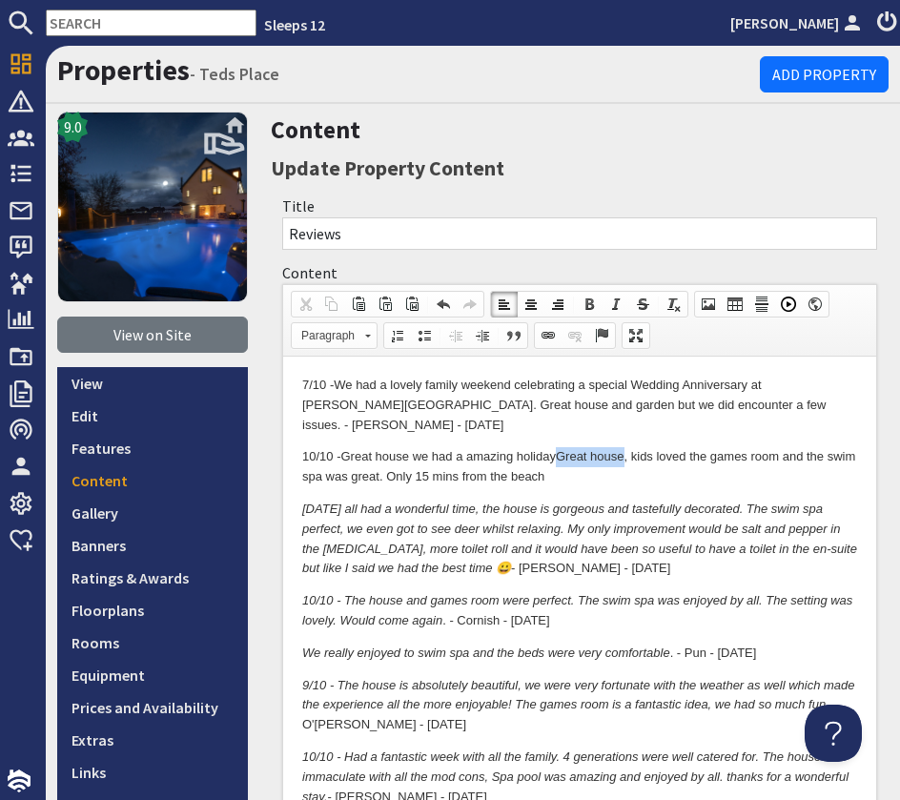
drag, startPoint x: 628, startPoint y: 437, endPoint x: 561, endPoint y: 435, distance: 67.7
click at [561, 447] on p "10/10 - Great house we had a amazing holiday Great house, kids loved the games …" at bounding box center [579, 467] width 555 height 40
click at [552, 462] on p "10/10 - Great house we had a amazing holiday , kids loved the games room and th…" at bounding box center [579, 467] width 555 height 40
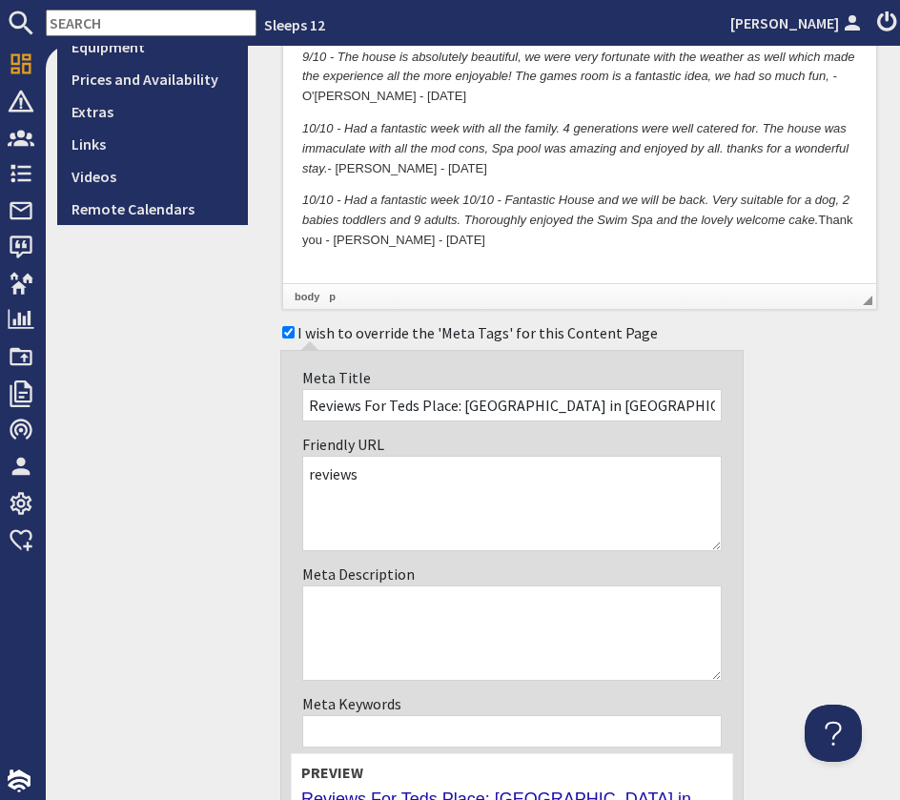
scroll to position [893, 0]
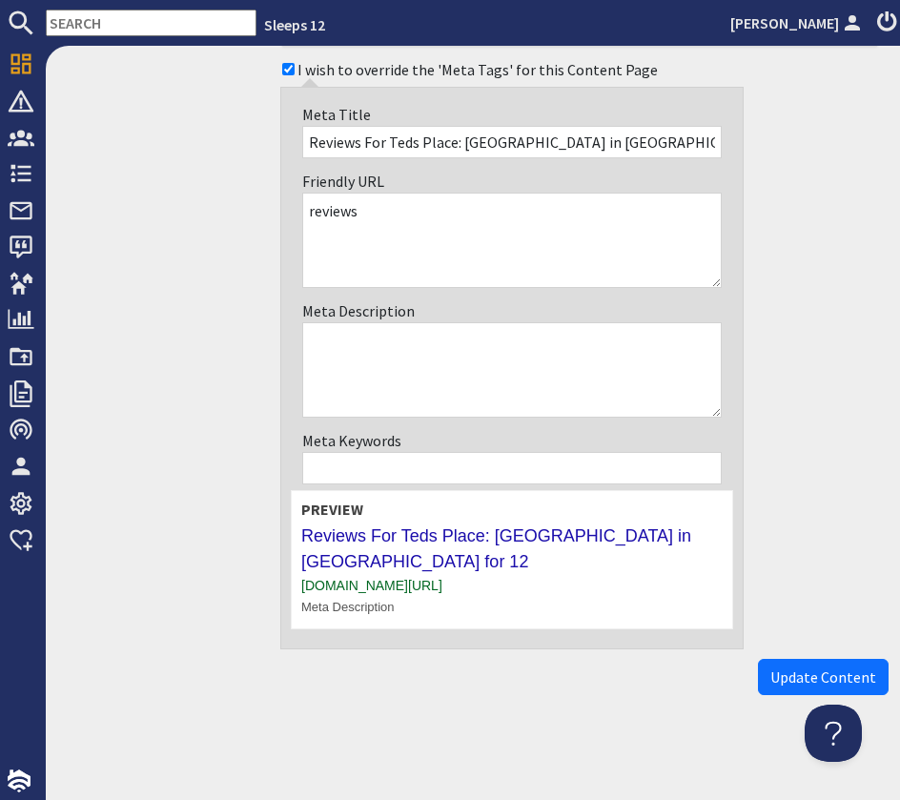
click at [798, 675] on span "Update Content" at bounding box center [823, 677] width 106 height 19
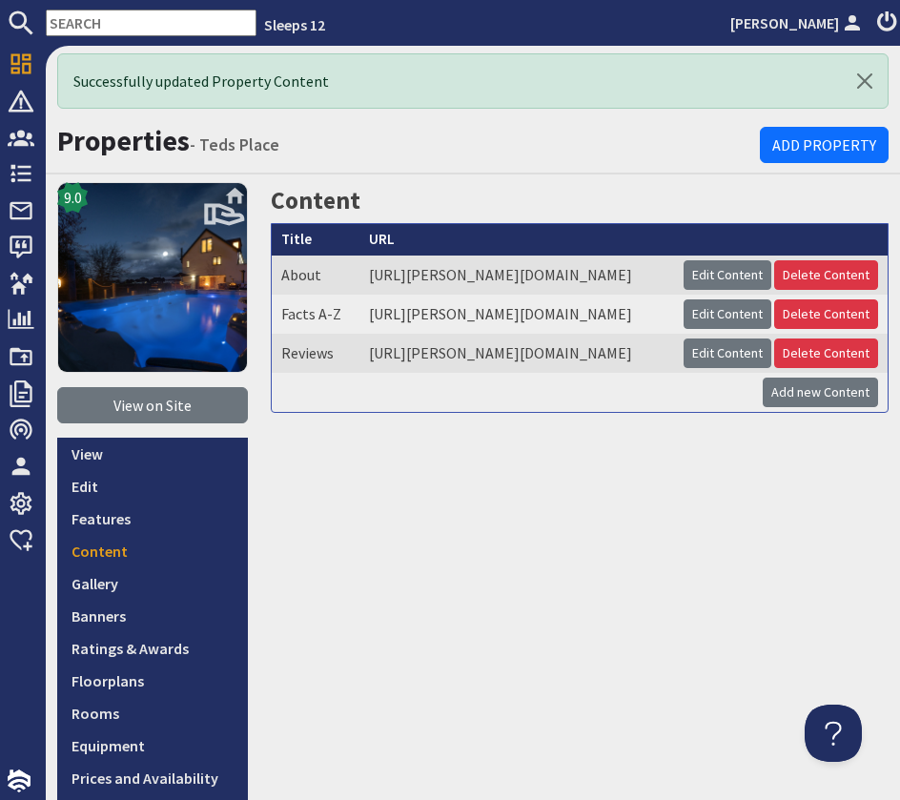
click at [108, 30] on input "text" at bounding box center [151, 23] width 211 height 27
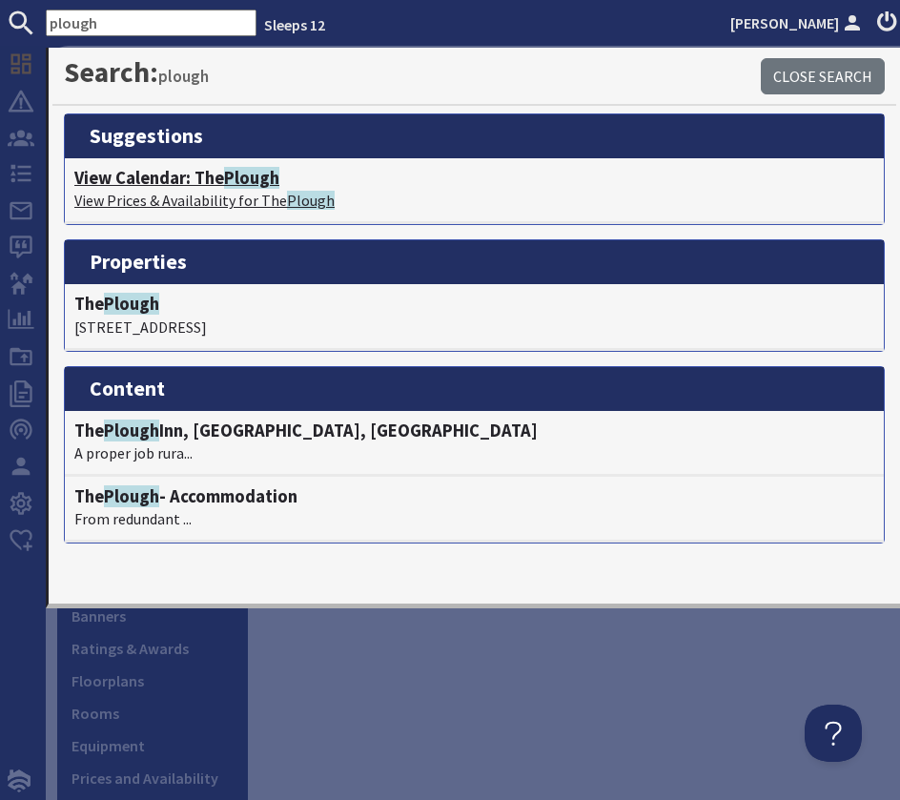
type input "plough"
click at [161, 187] on h4 "View Calendar: The Plough" at bounding box center [474, 178] width 800 height 21
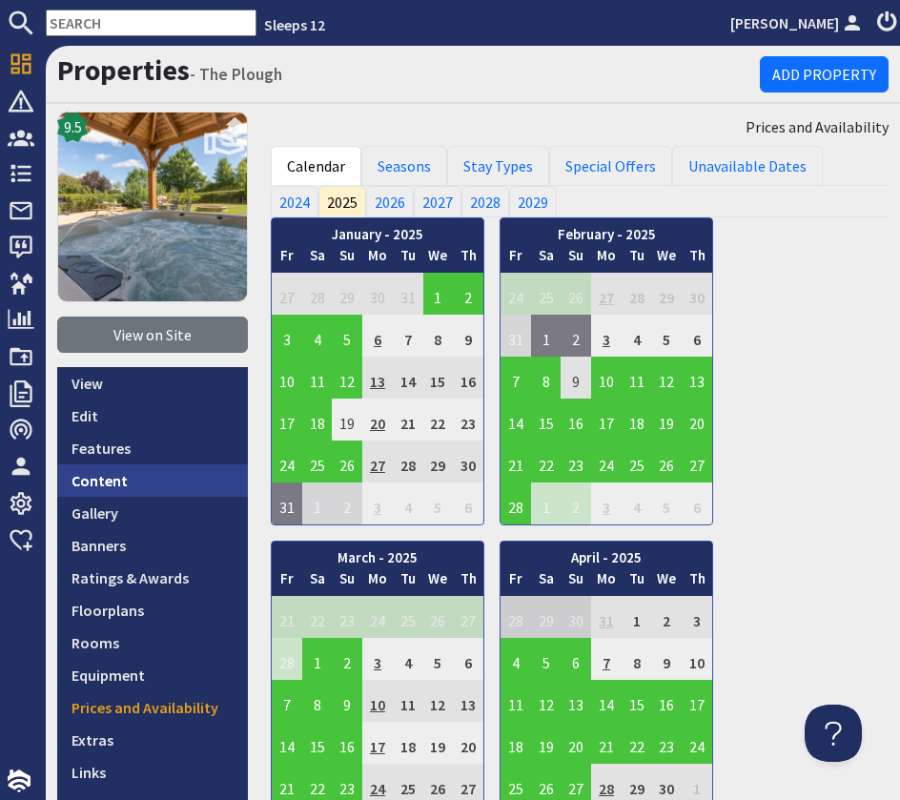
click at [176, 483] on link "Content" at bounding box center [152, 480] width 191 height 32
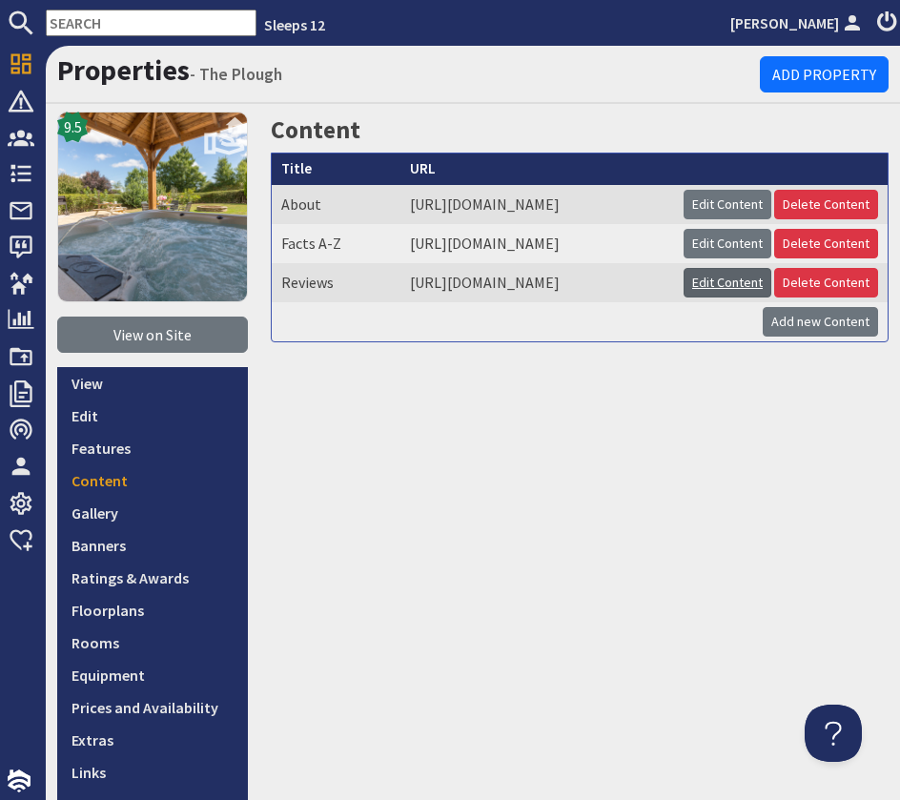
click at [714, 298] on link "Edit Content" at bounding box center [728, 283] width 88 height 30
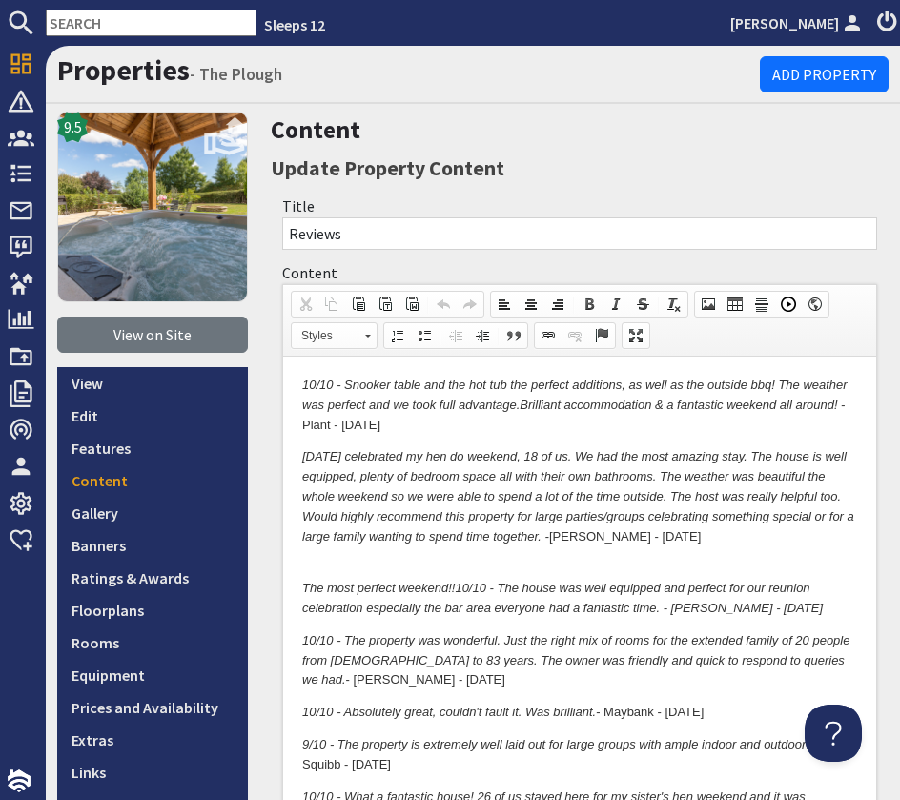
click at [422, 428] on p "10/10 - Snooker table and the hot tub the perfect additions, as well as the out…" at bounding box center [579, 405] width 555 height 59
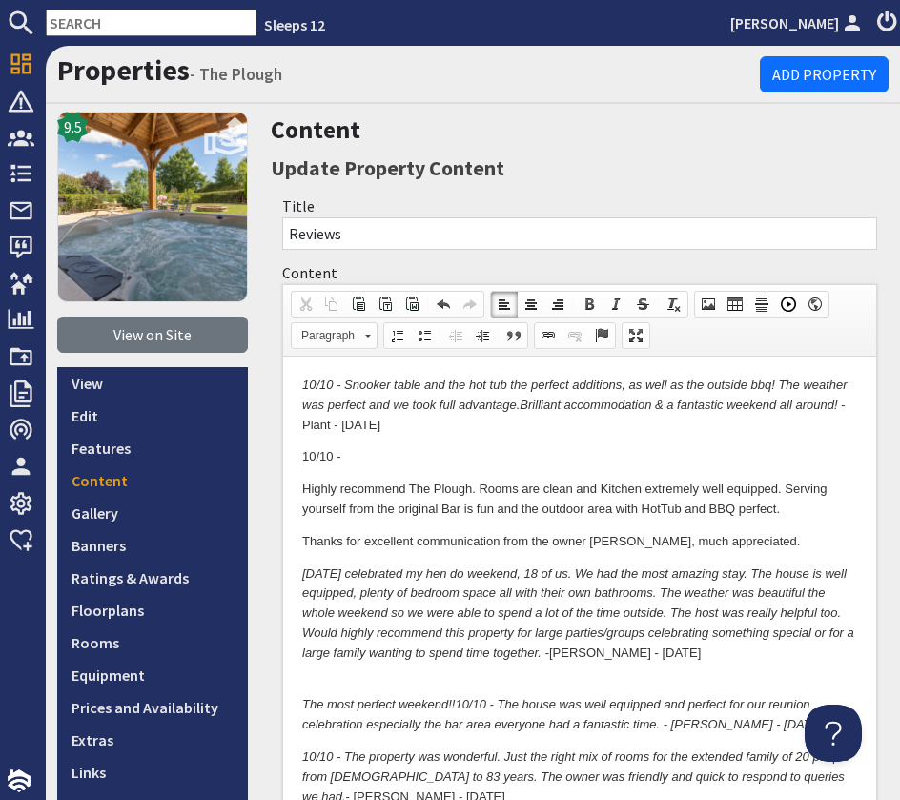
click at [304, 536] on p "Thanks for excellent communication from the owner [PERSON_NAME], much appreciat…" at bounding box center [579, 542] width 555 height 20
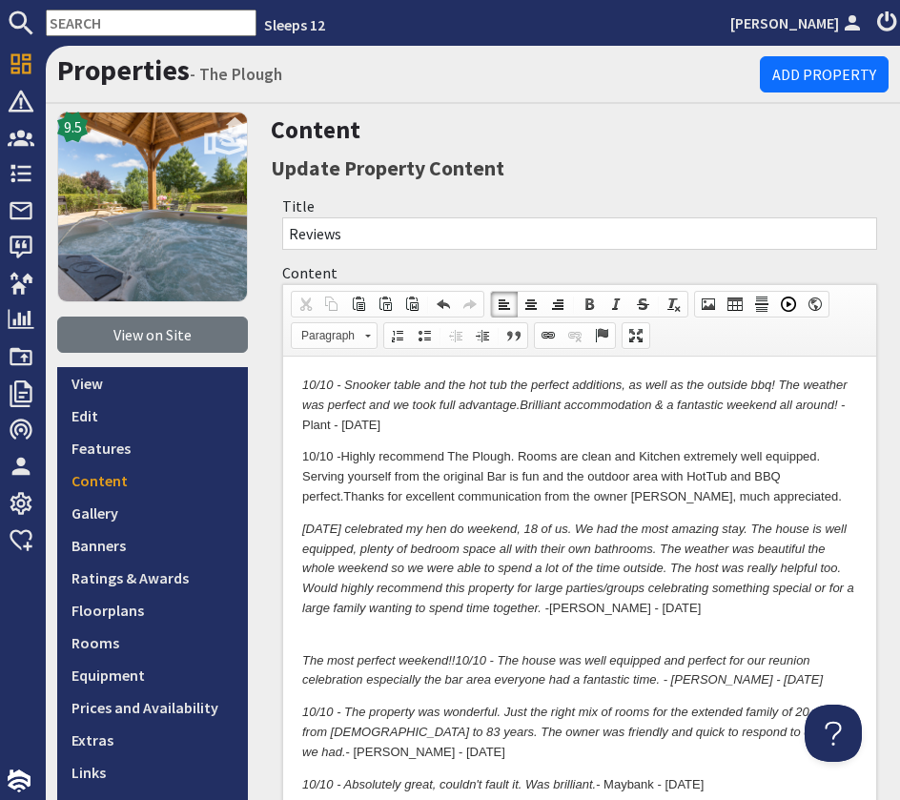
click at [340, 498] on p "10/10 - Highly recommend The Plough. Rooms are clean and Kitchen extremely well…" at bounding box center [579, 476] width 555 height 59
click at [749, 503] on p "10/10 - Highly recommend The Plough. Rooms are clean and Kitchen extremely well…" at bounding box center [579, 476] width 555 height 59
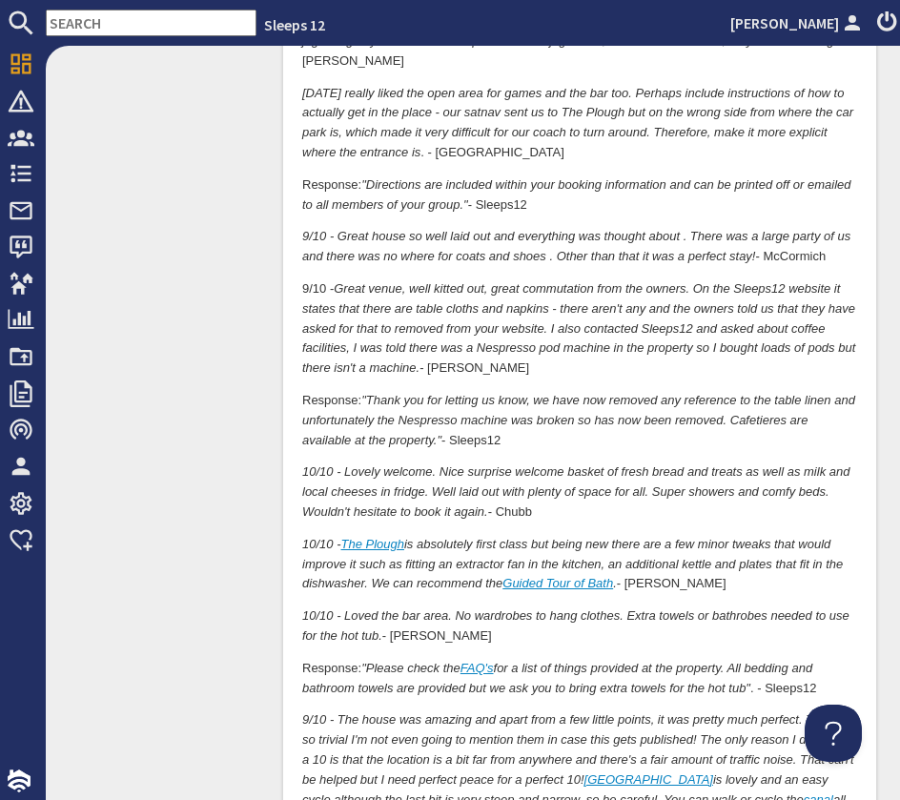
scroll to position [7238, 0]
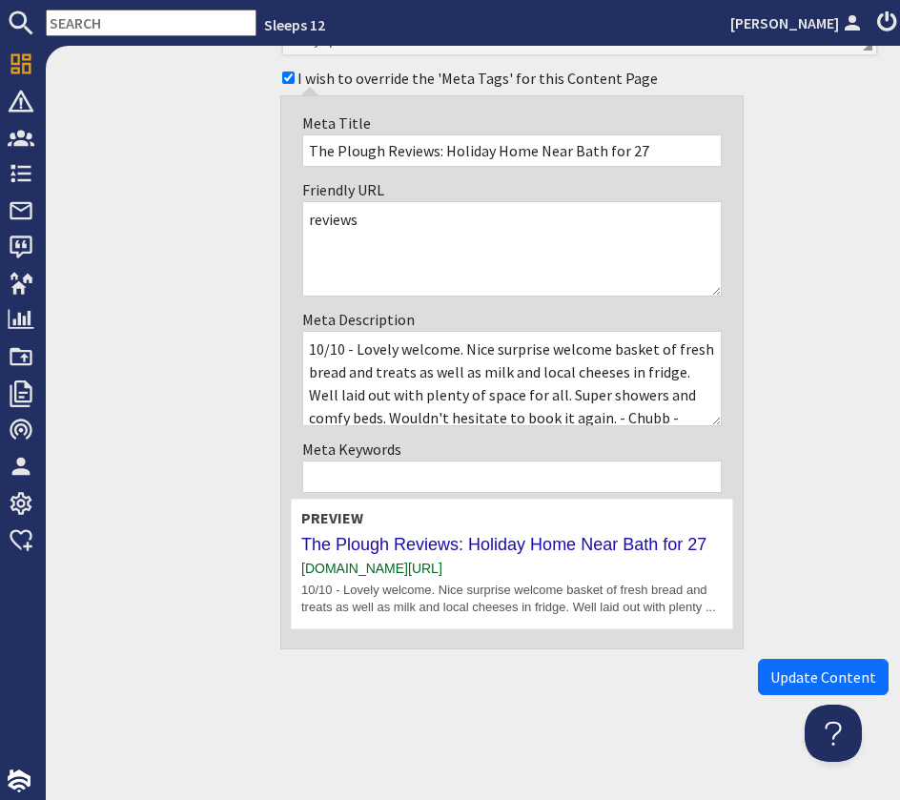
click at [816, 682] on span "Update Content" at bounding box center [823, 677] width 106 height 19
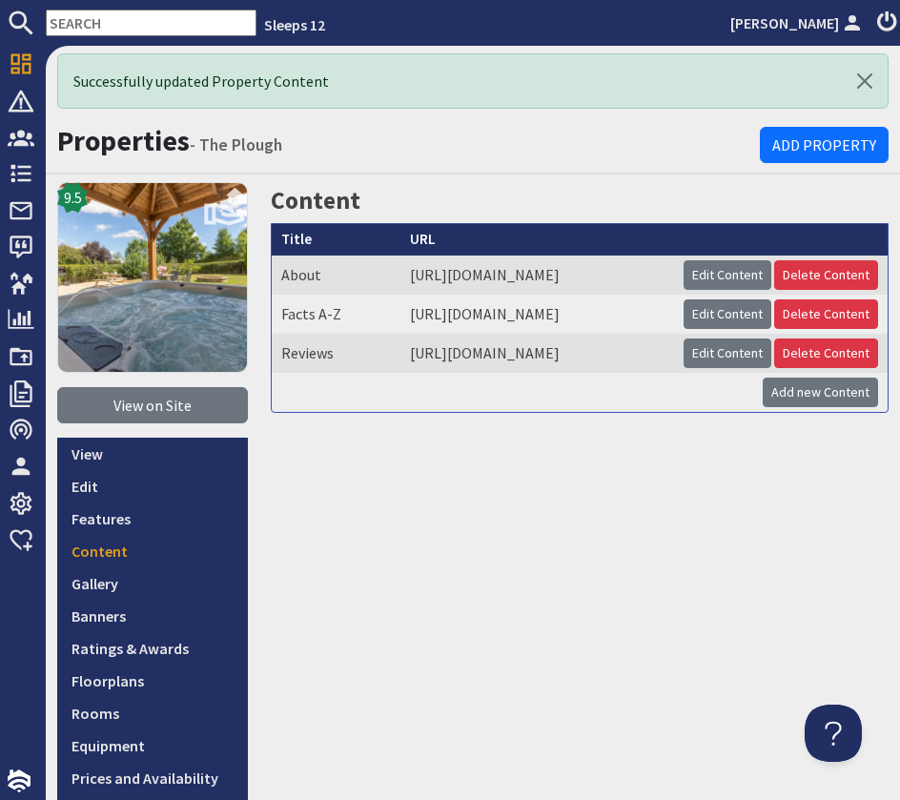
click at [93, 23] on input "text" at bounding box center [151, 23] width 211 height 27
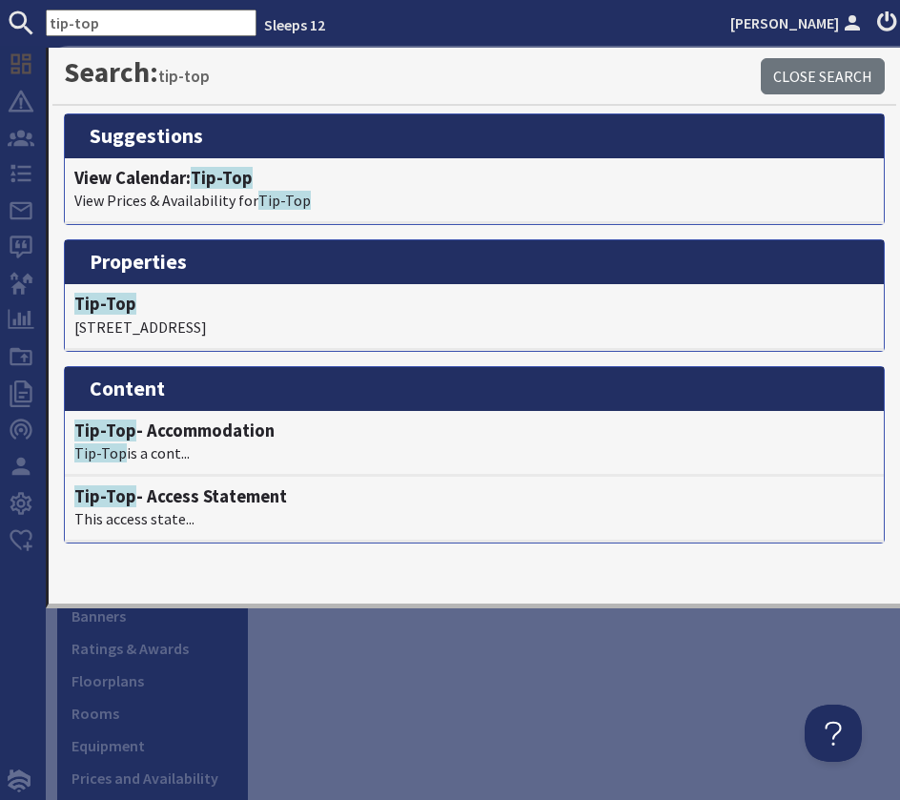
type input "tip-top"
click at [180, 180] on h4 "View Calendar: Tip-Top" at bounding box center [474, 178] width 800 height 21
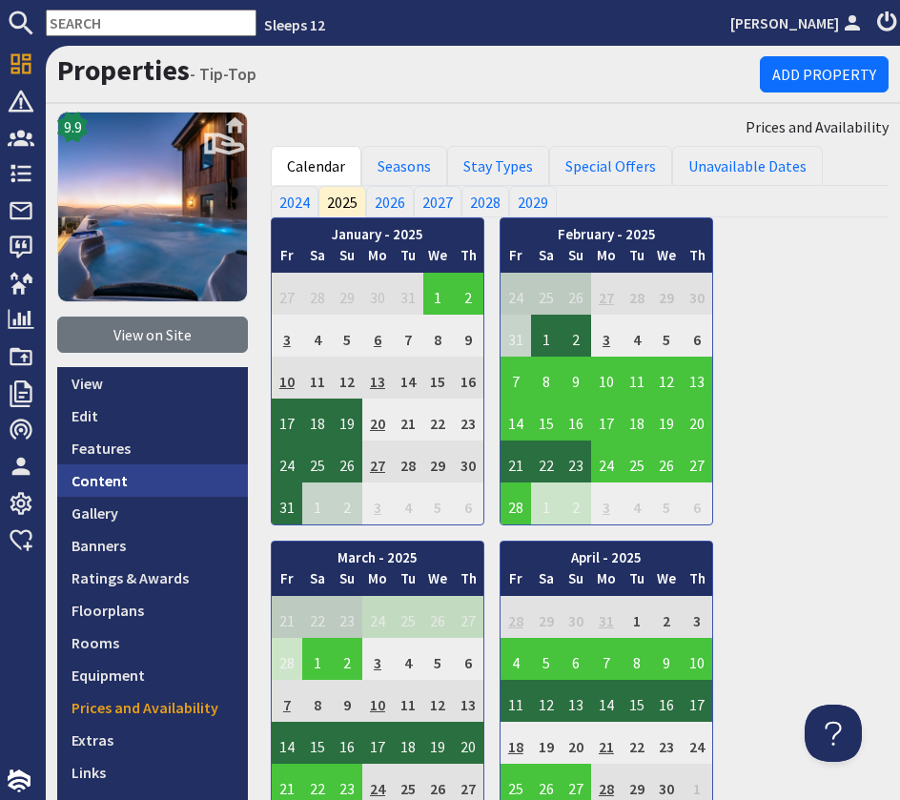
click at [166, 475] on link "Content" at bounding box center [152, 480] width 191 height 32
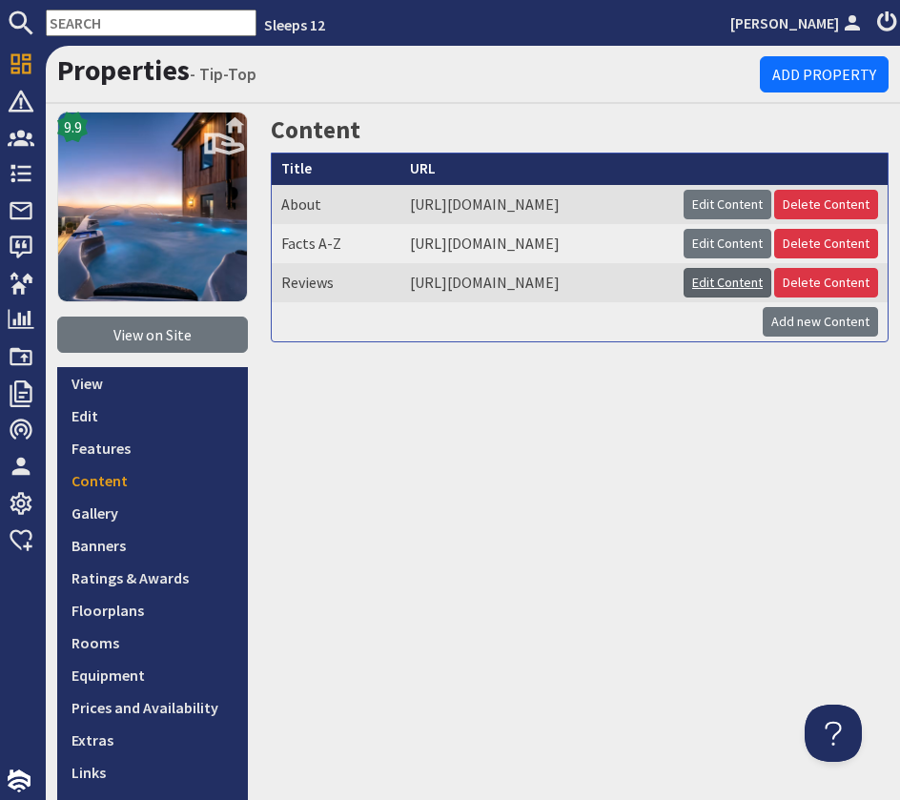
click at [725, 298] on link "Edit Content" at bounding box center [728, 283] width 88 height 30
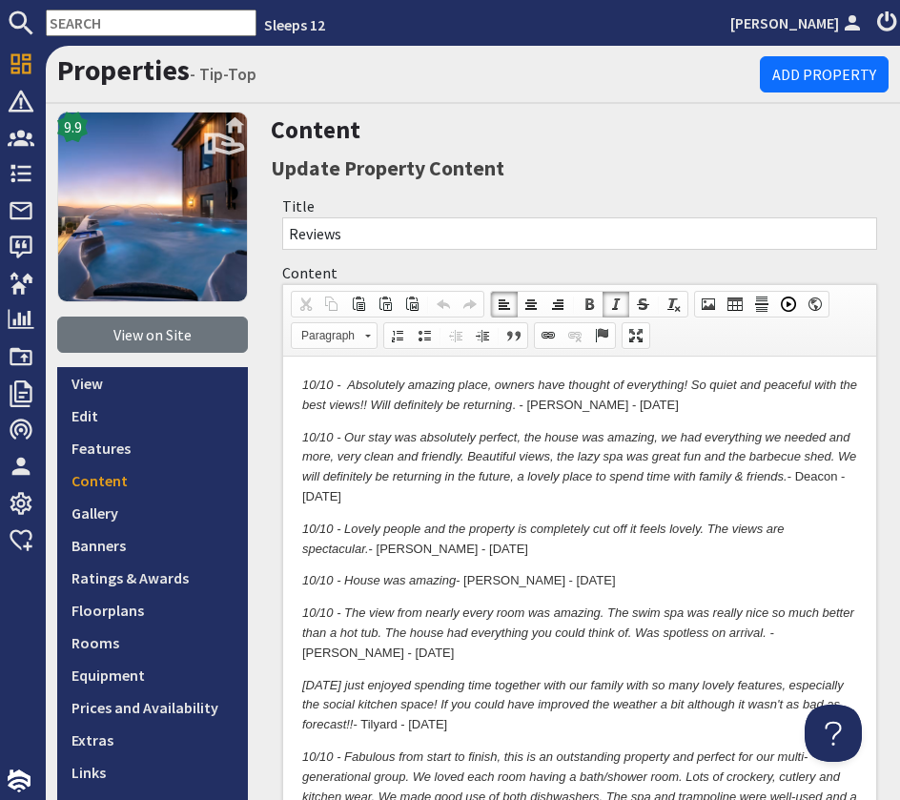
click at [305, 379] on em "10/10 - Absolutely amazing place, owners have thought of everything! So quiet a…" at bounding box center [579, 395] width 555 height 34
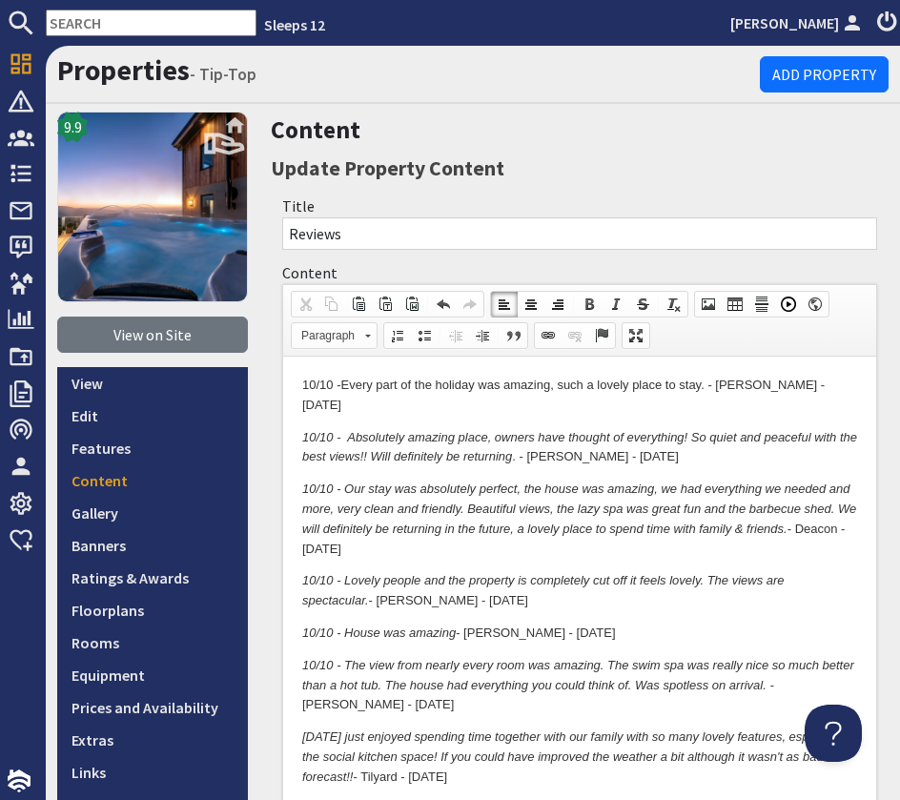
scroll to position [699, 0]
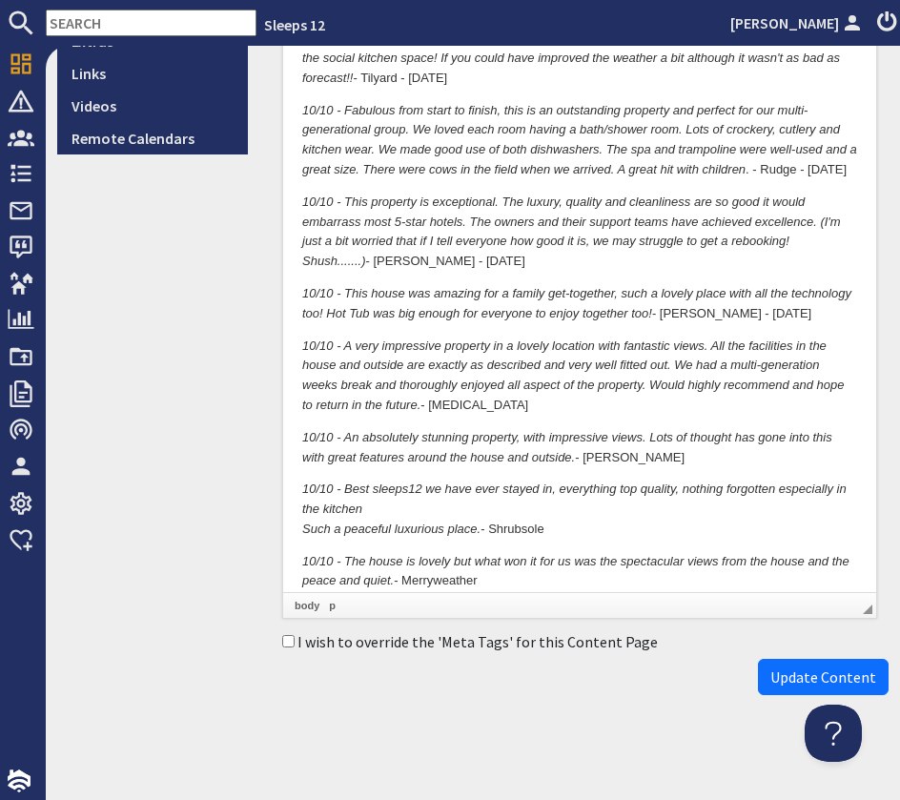
click at [850, 668] on span "Update Content" at bounding box center [823, 677] width 106 height 19
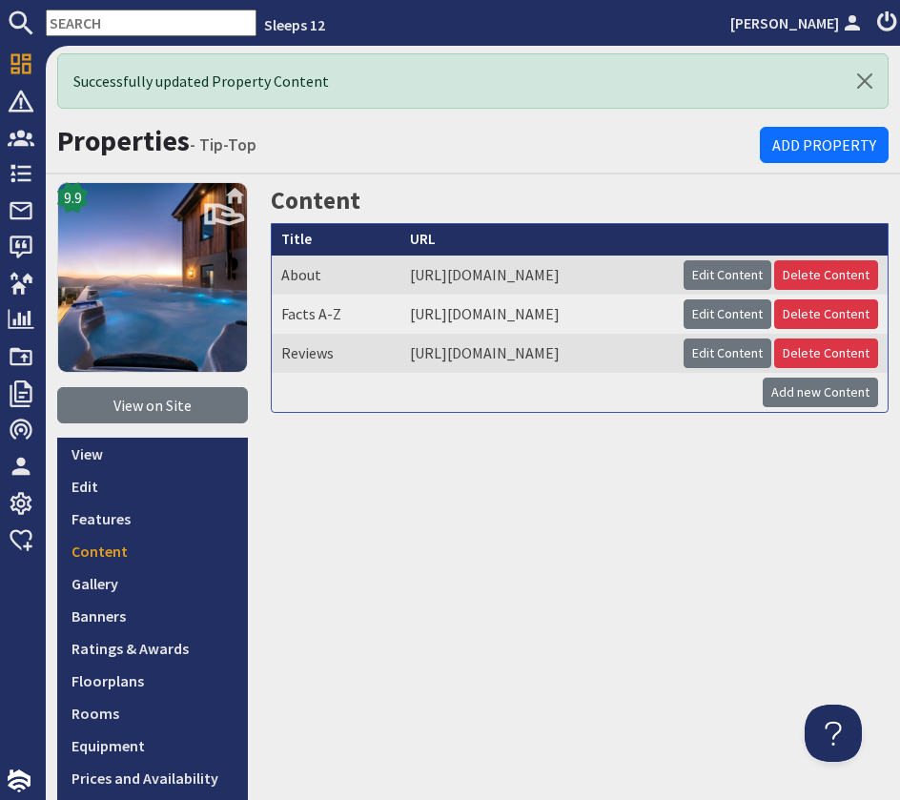
click at [92, 23] on input "text" at bounding box center [151, 23] width 211 height 27
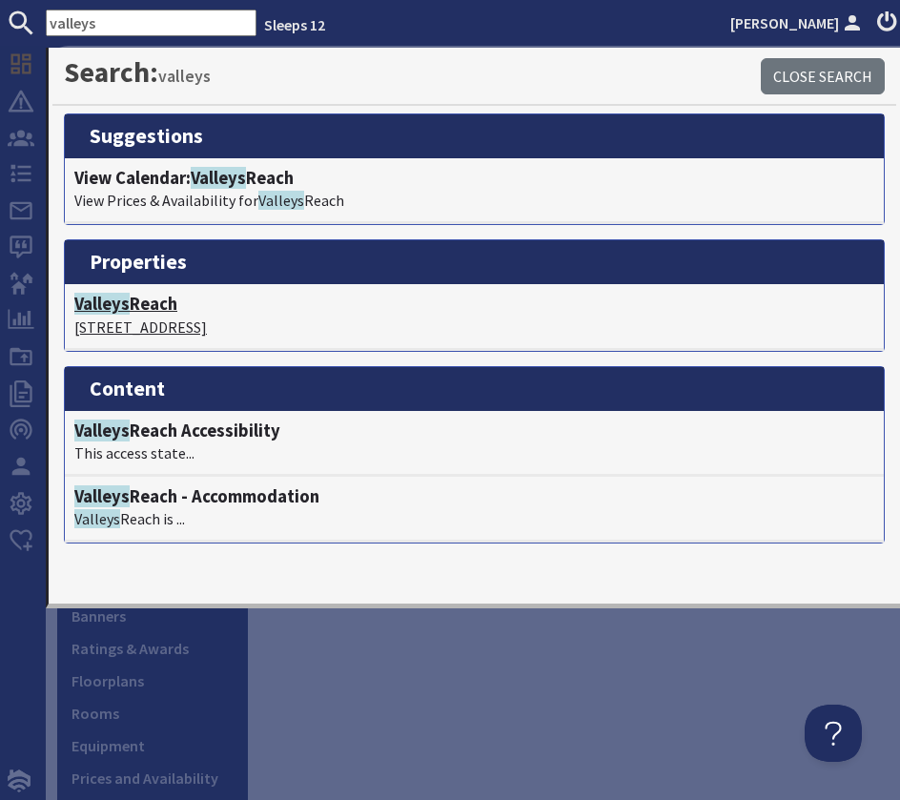
type input "valleys"
click at [171, 309] on h4 "Valleys Reach" at bounding box center [474, 304] width 800 height 21
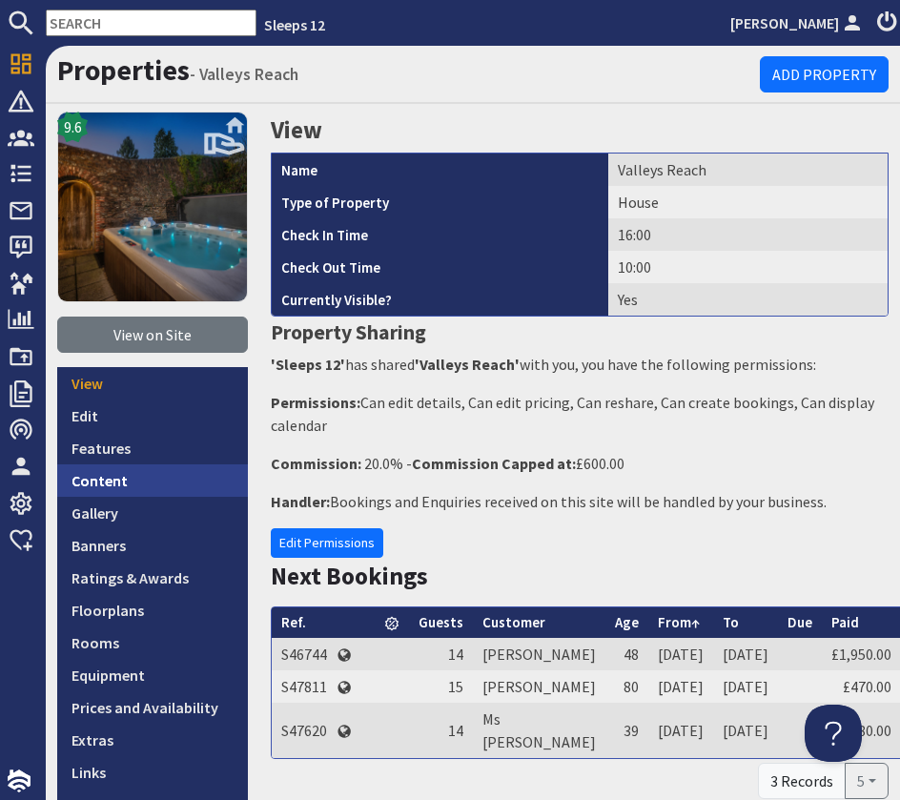
click at [132, 486] on link "Content" at bounding box center [152, 480] width 191 height 32
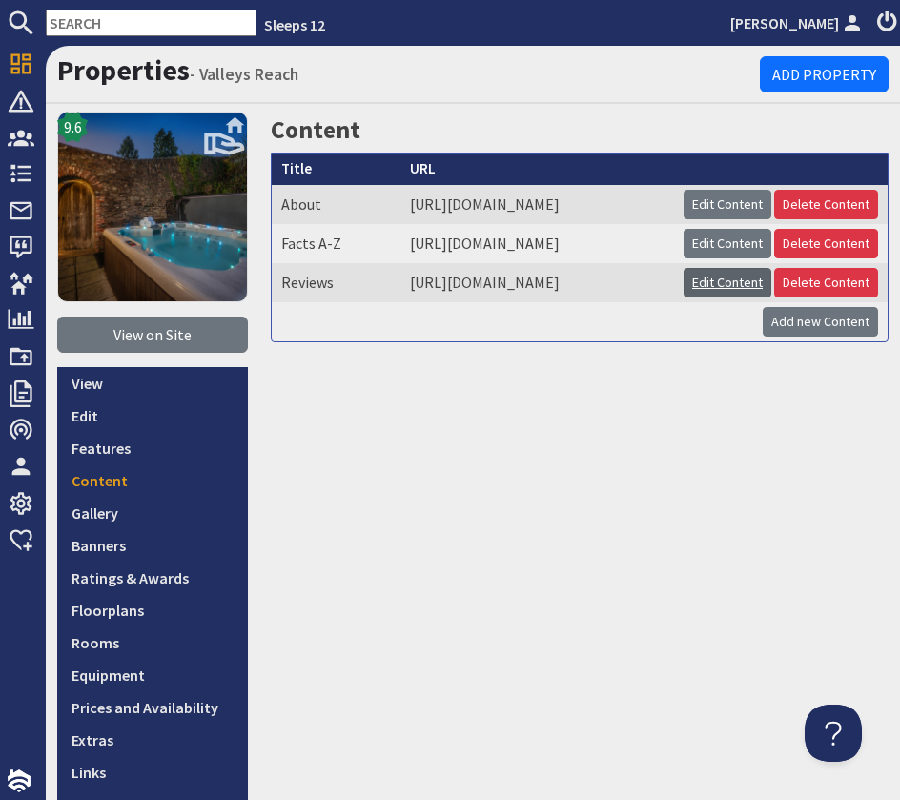
click at [719, 298] on link "Edit Content" at bounding box center [728, 283] width 88 height 30
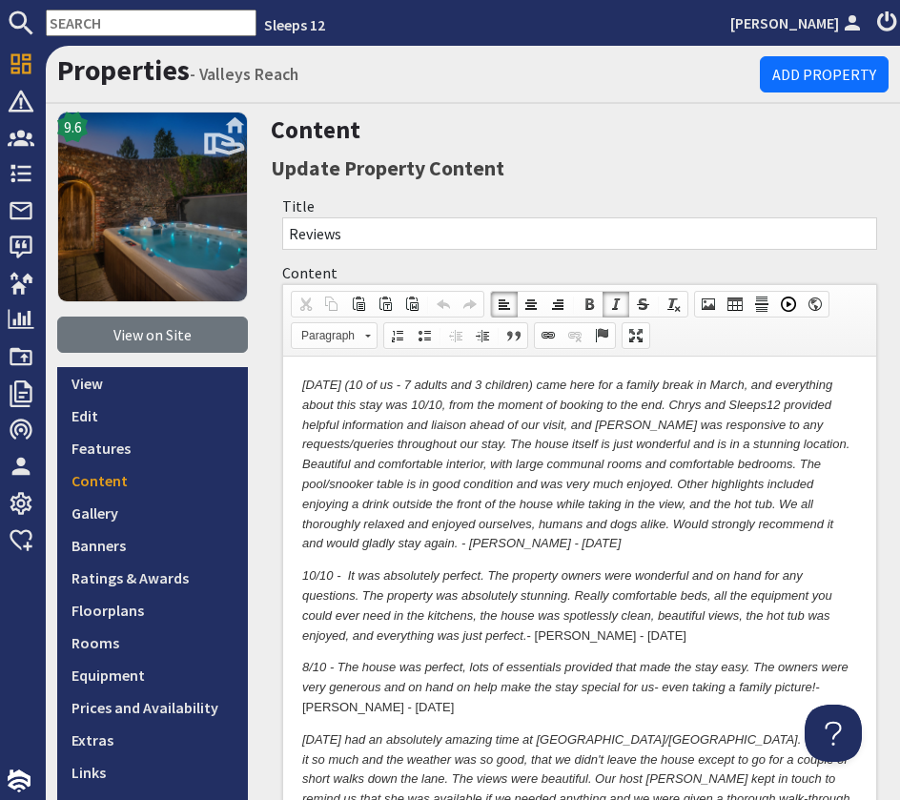
click at [302, 380] on em "10/10 - We (10 of us - 7 adults and 3 children) came here for a family break in…" at bounding box center [575, 464] width 547 height 173
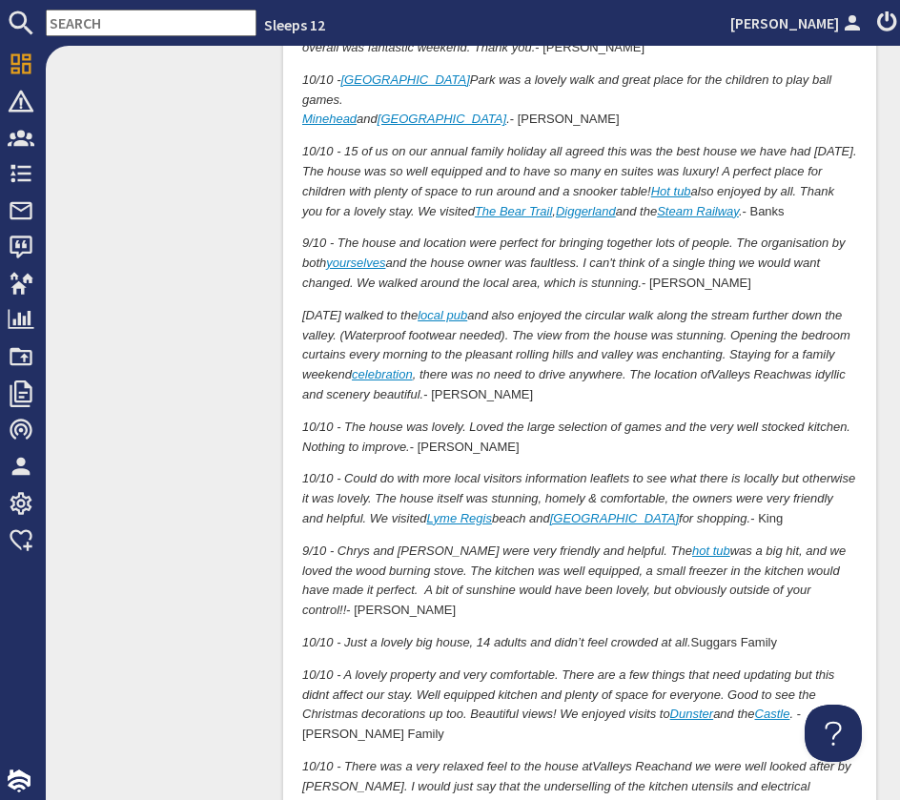
scroll to position [4574, 0]
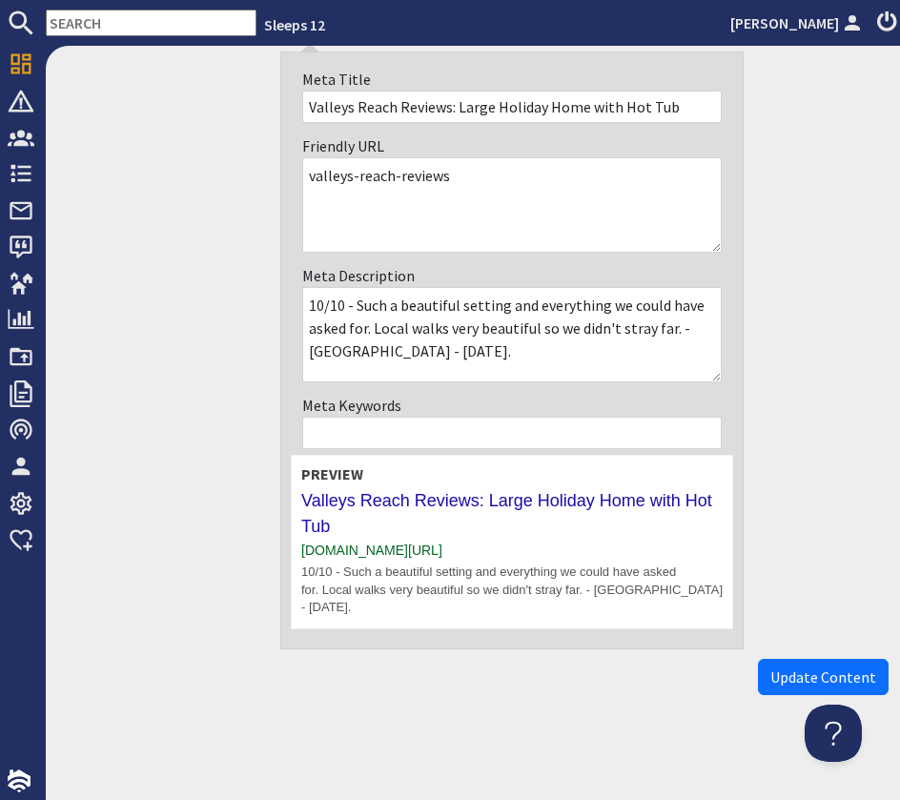
click at [818, 663] on button "Update Content" at bounding box center [823, 677] width 131 height 36
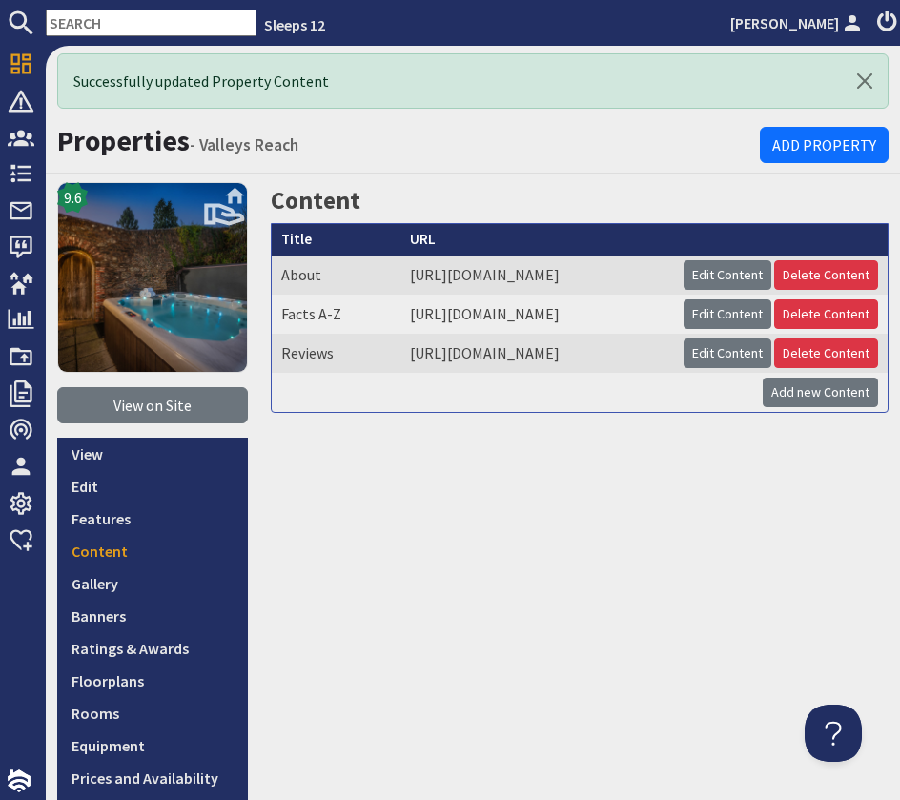
click at [113, 24] on input "text" at bounding box center [151, 23] width 211 height 27
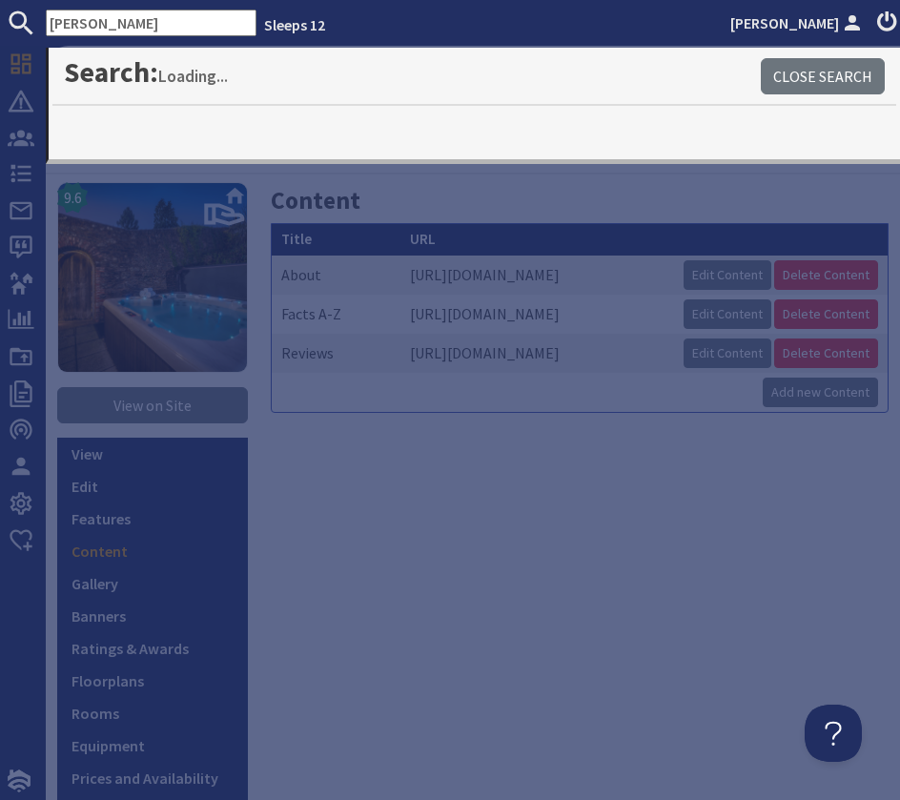
type input "viney"
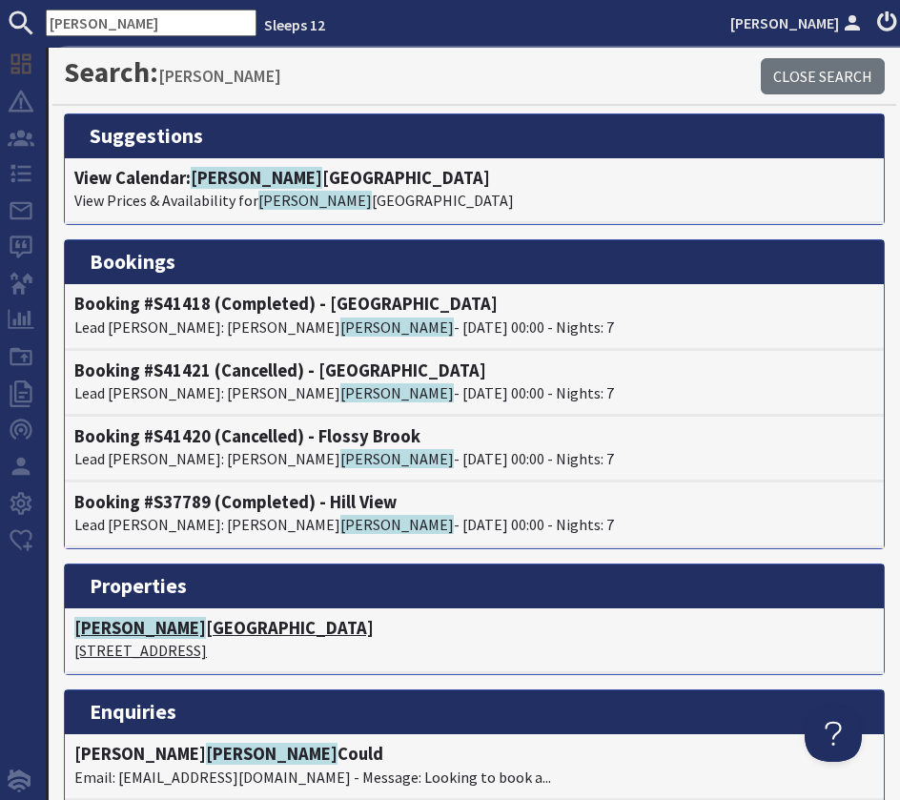
click at [185, 627] on h4 "Viney Hill Country House" at bounding box center [474, 628] width 800 height 21
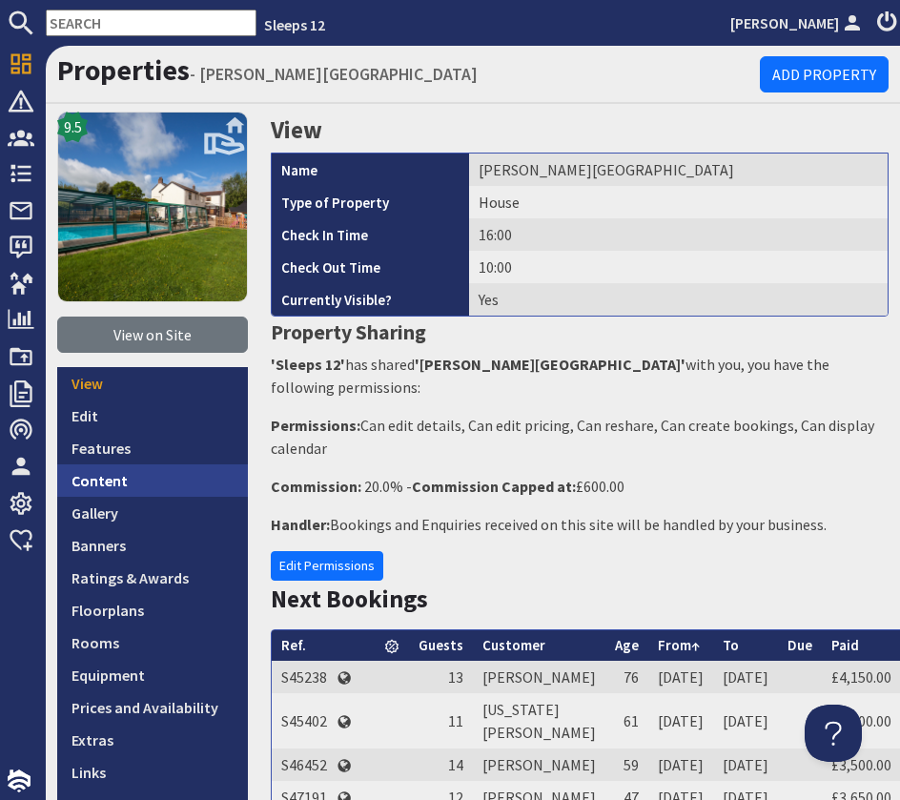
click at [148, 482] on link "Content" at bounding box center [152, 480] width 191 height 32
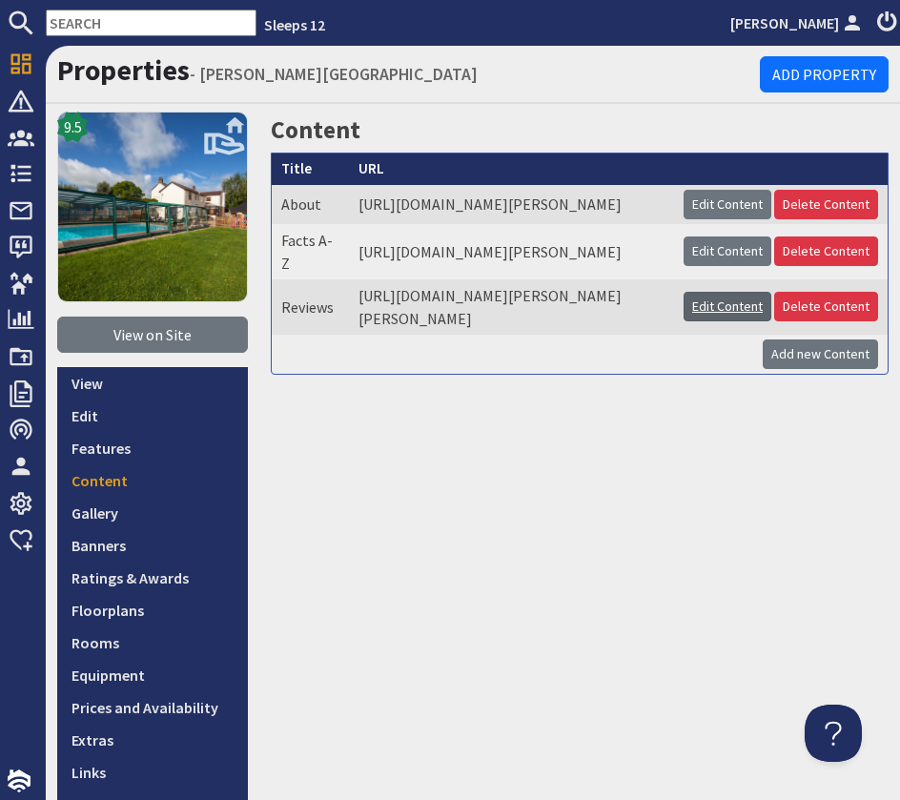
click at [697, 321] on link "Edit Content" at bounding box center [728, 307] width 88 height 30
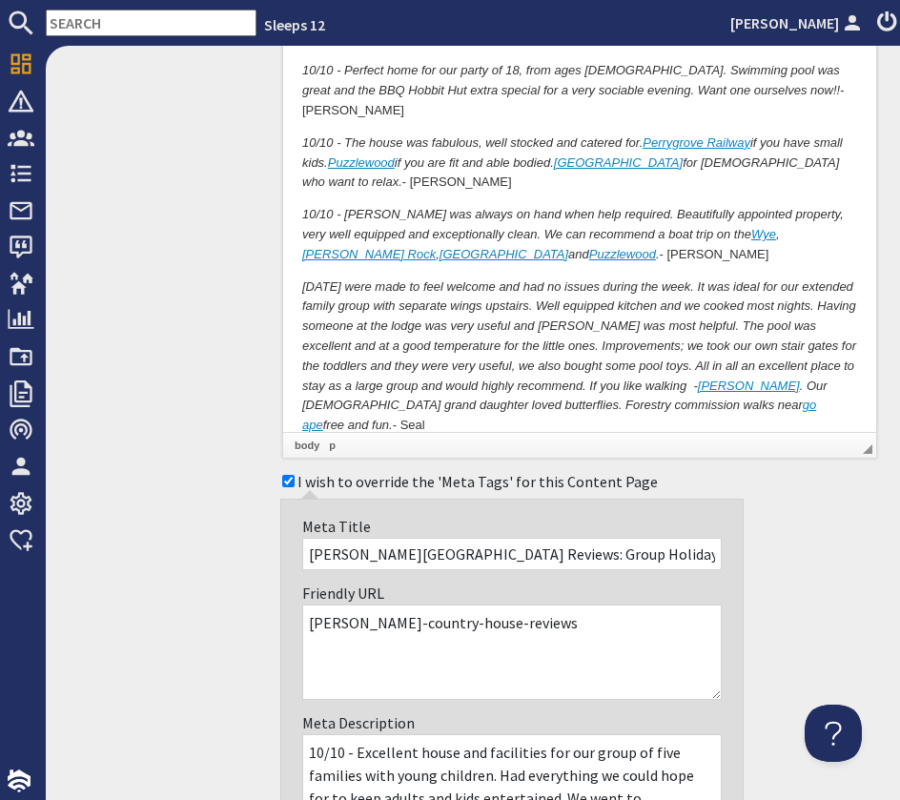
scroll to position [4795, 0]
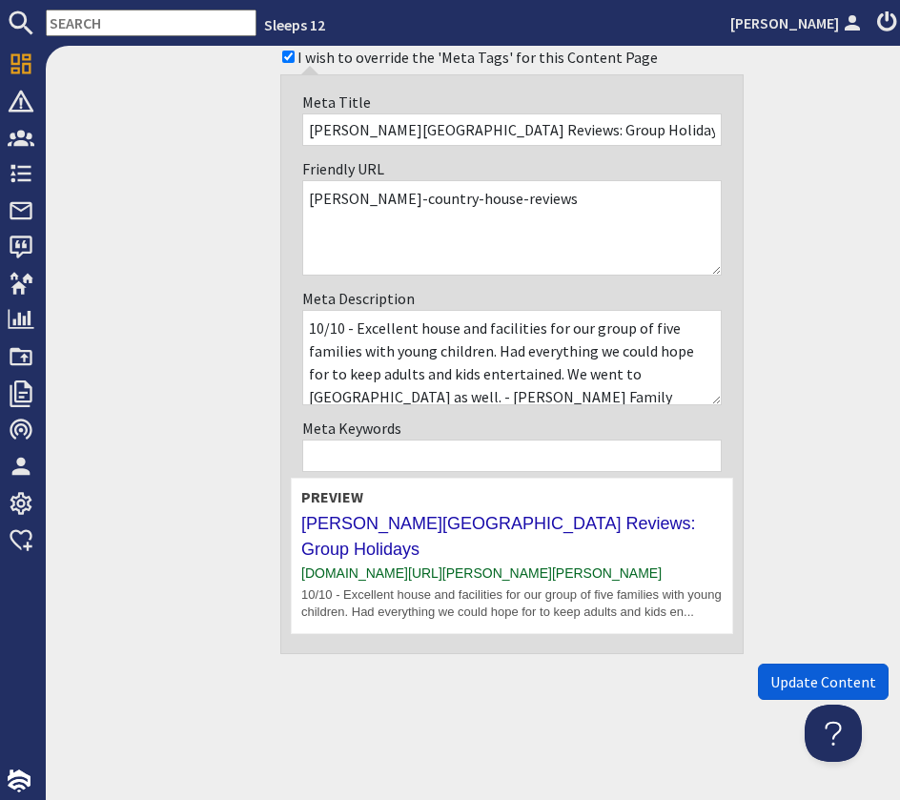
click at [803, 672] on span "Update Content" at bounding box center [823, 681] width 106 height 19
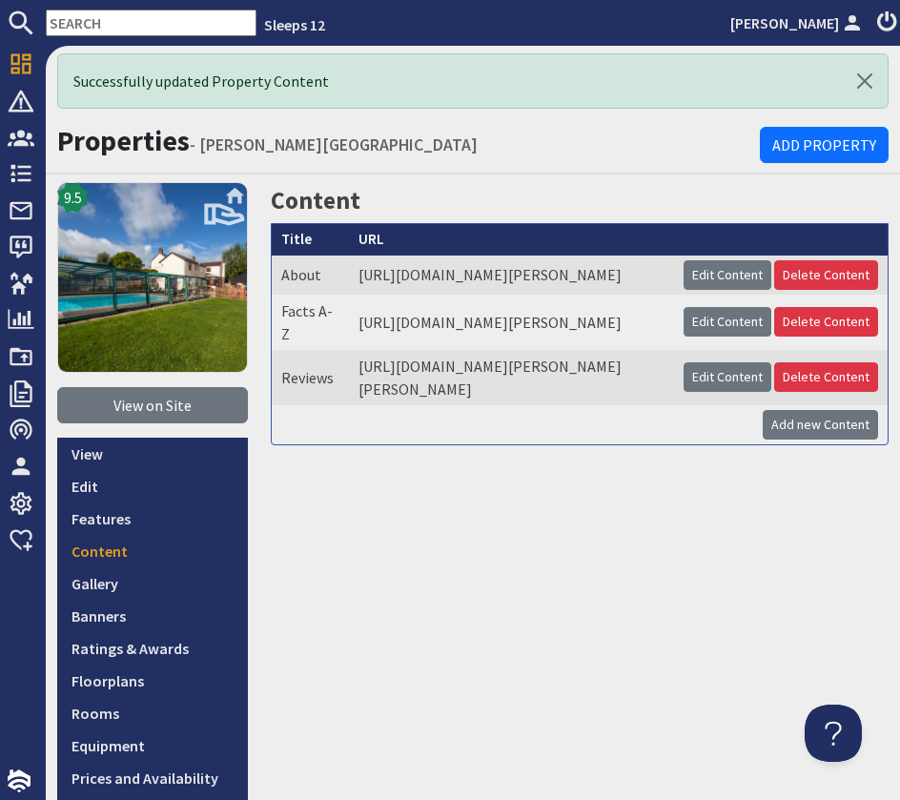
click at [95, 31] on input "text" at bounding box center [151, 23] width 211 height 27
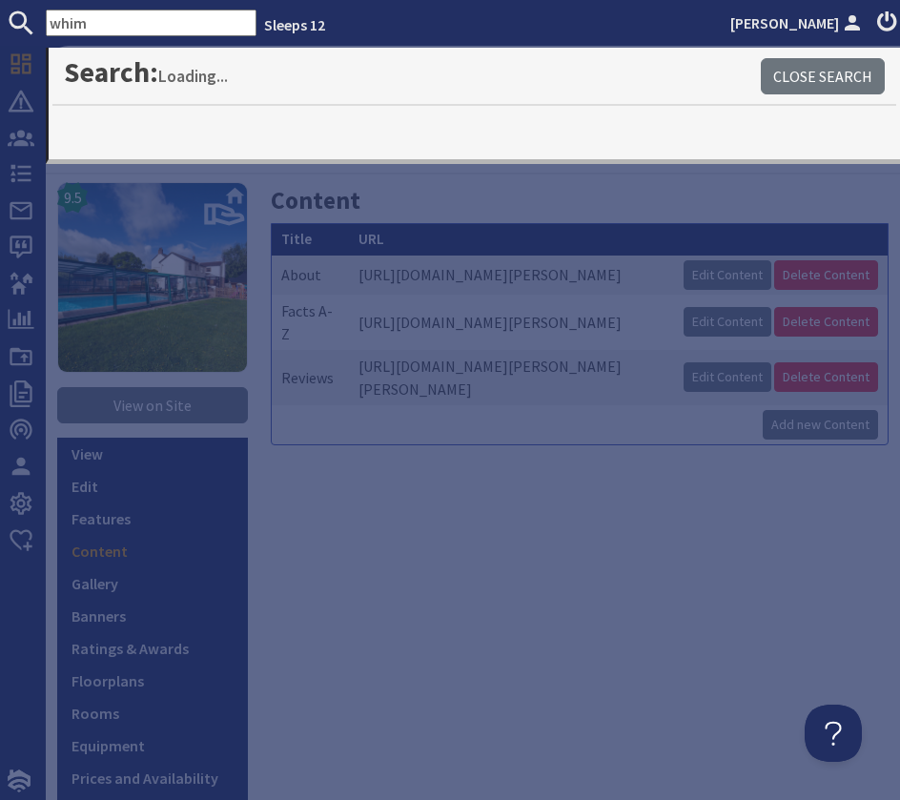
type input "whim"
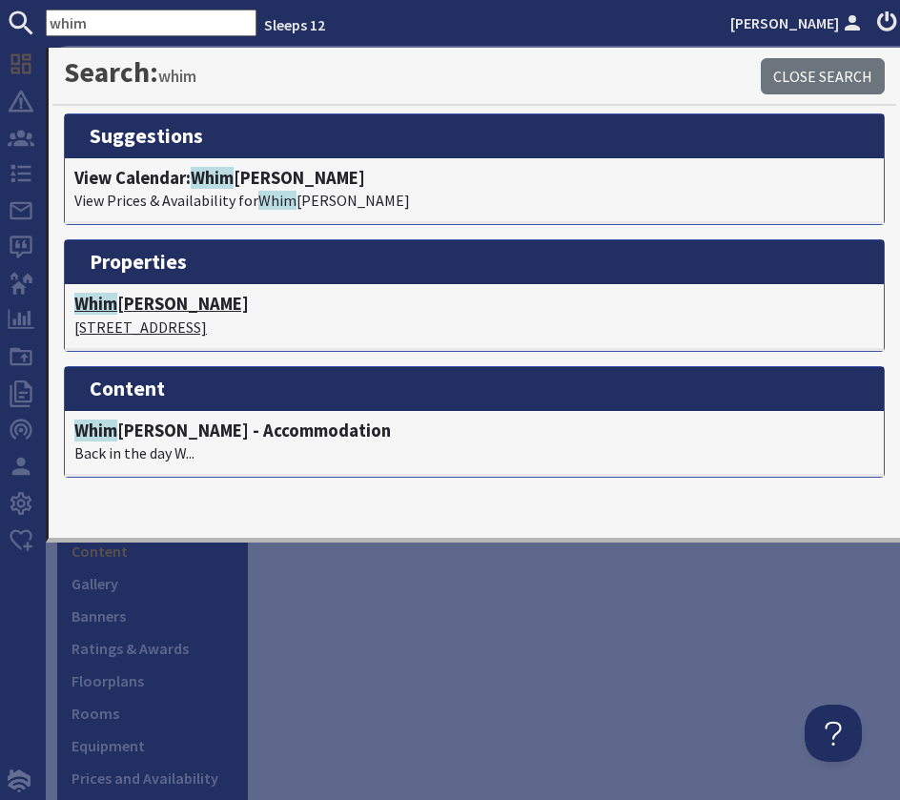
click at [134, 301] on h4 "Whim brels Barton" at bounding box center [474, 304] width 800 height 21
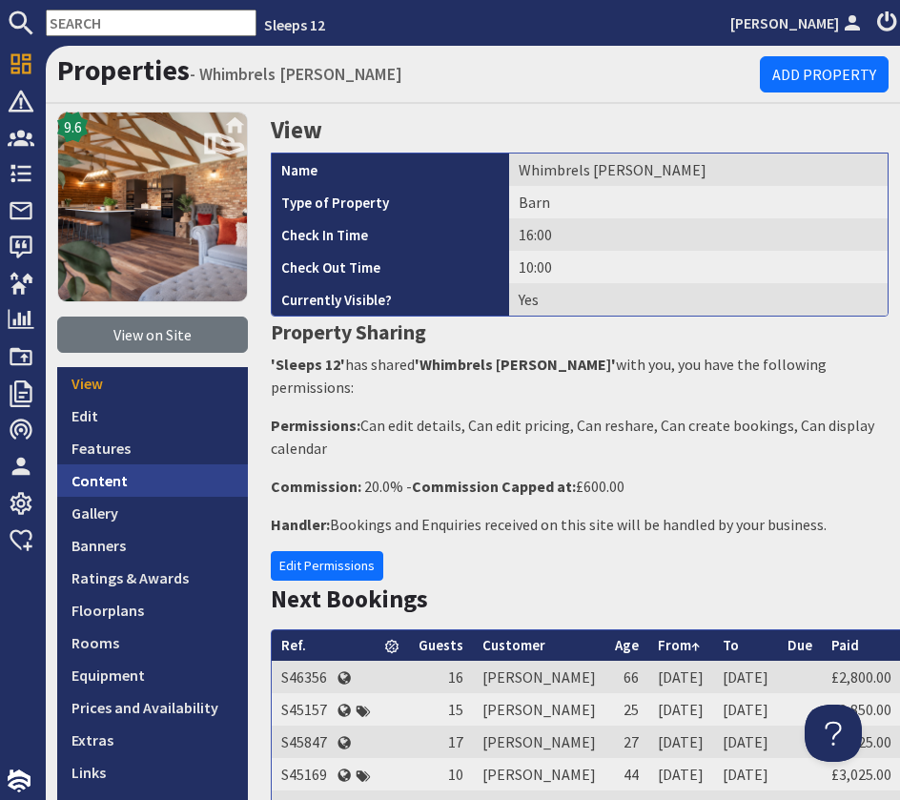
click at [129, 470] on link "Content" at bounding box center [152, 480] width 191 height 32
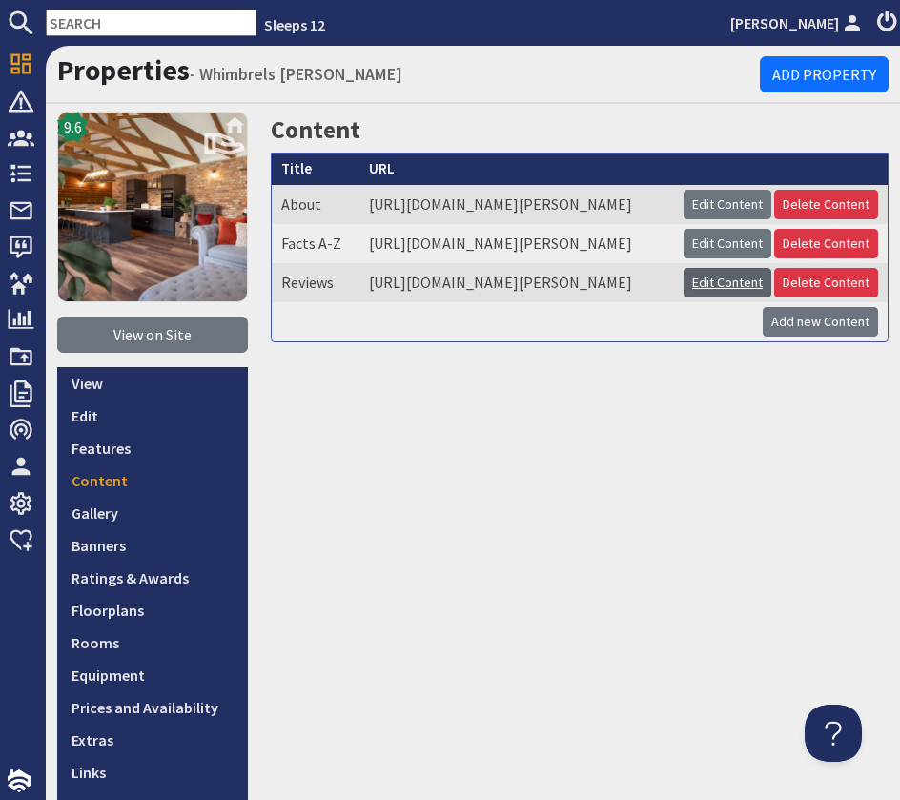
click at [733, 298] on link "Edit Content" at bounding box center [728, 283] width 88 height 30
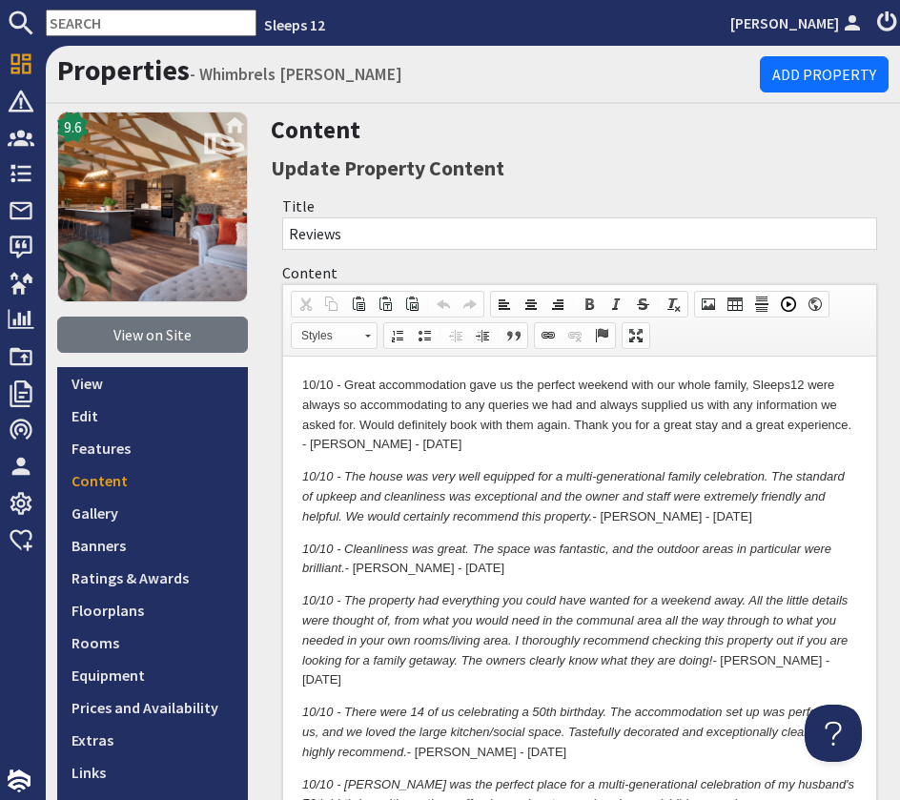
click at [303, 383] on p "10/10 - Great accommodation gave us the perfect weekend with our whole family, …" at bounding box center [579, 415] width 555 height 79
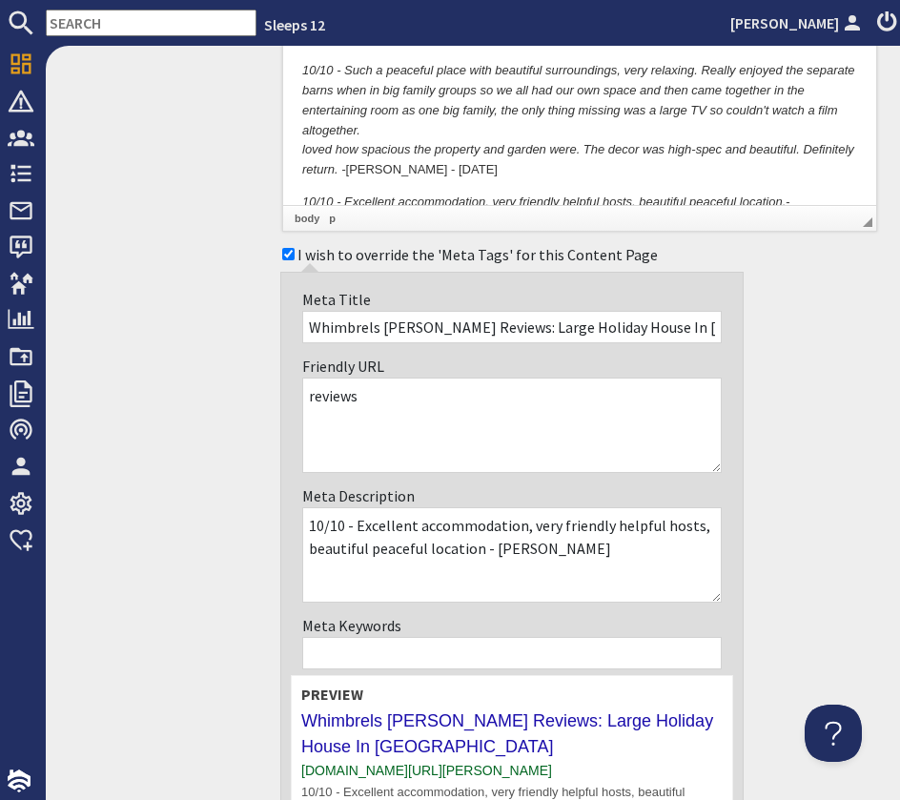
scroll to position [2140, 0]
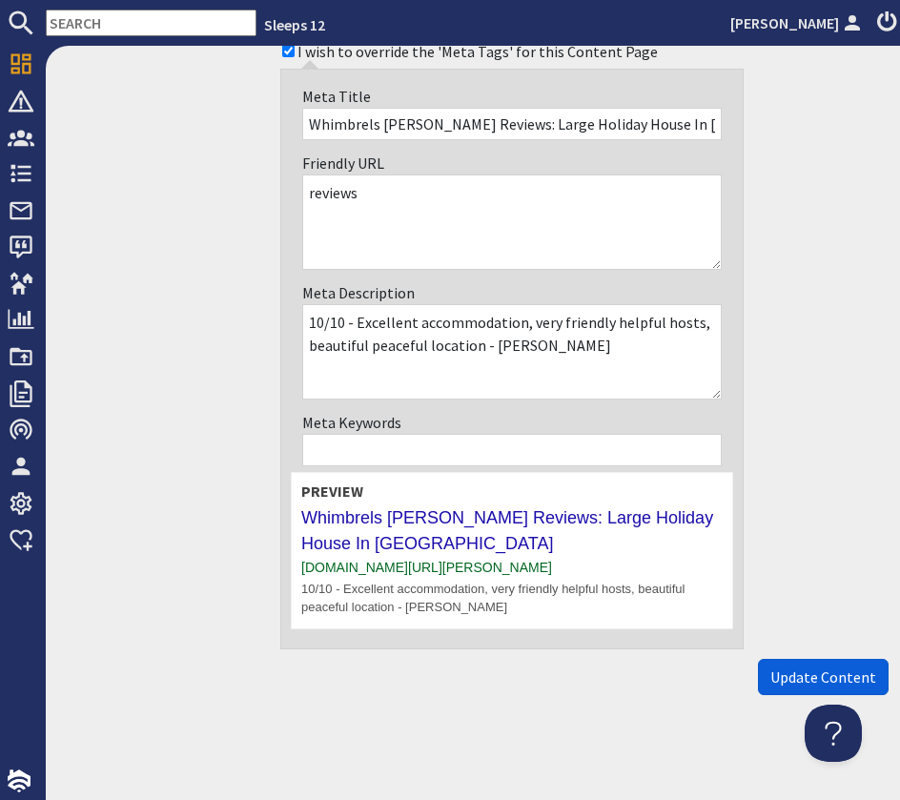
click at [800, 674] on span "Update Content" at bounding box center [823, 677] width 106 height 19
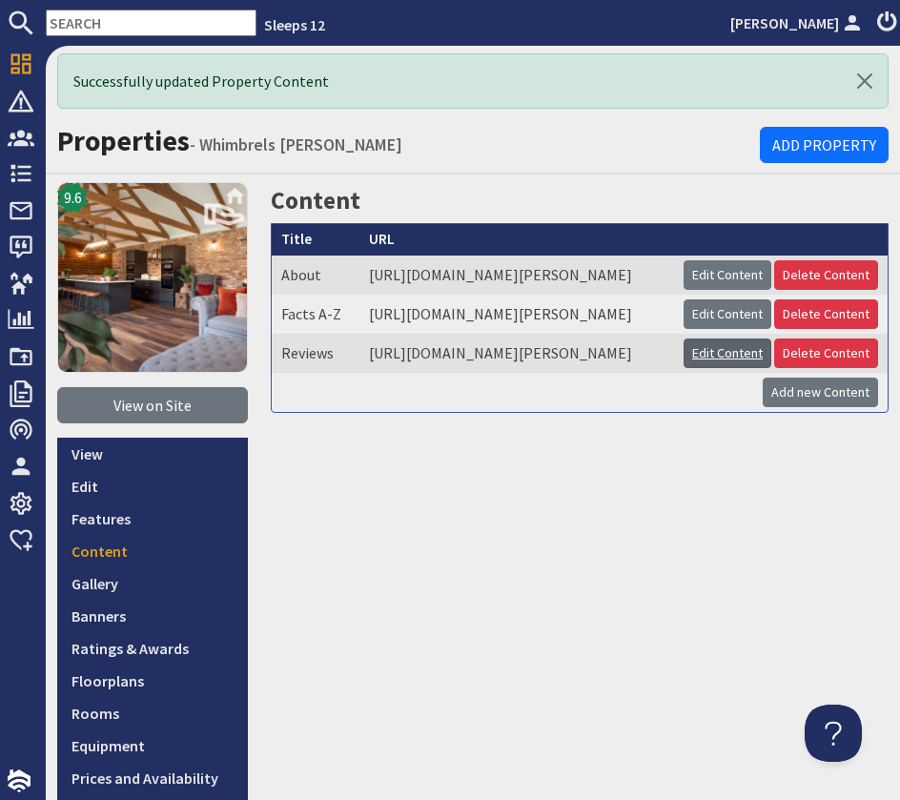
click at [754, 368] on link "Edit Content" at bounding box center [728, 354] width 88 height 30
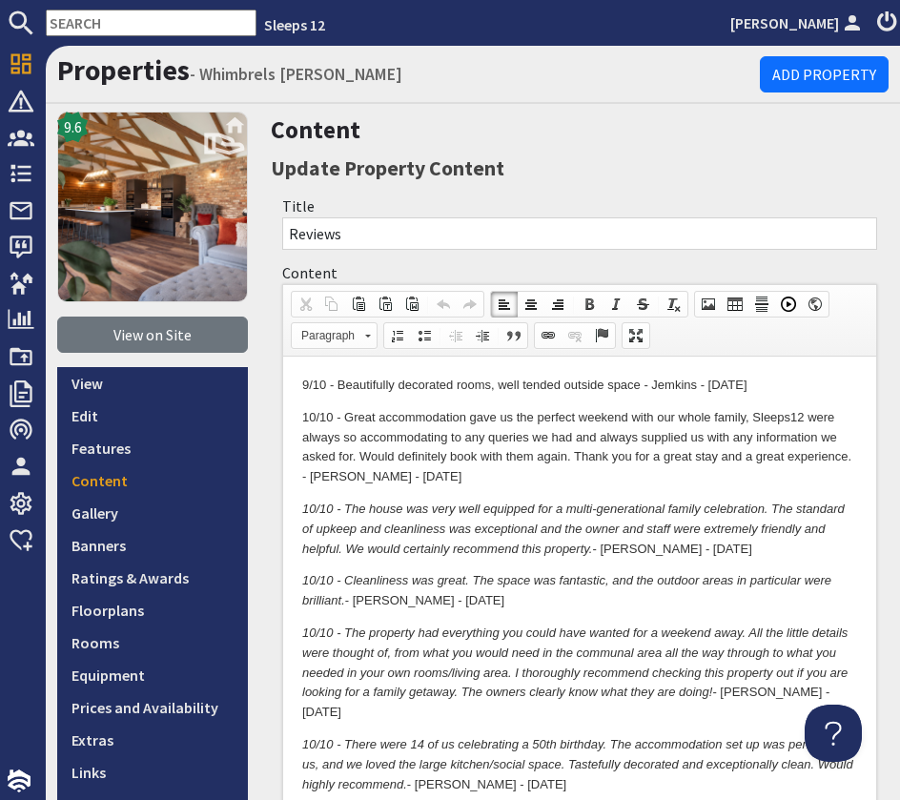
click at [762, 389] on p "9/10 - Beautifully decorated rooms, well tended outside space - Jemkins - Aug 25" at bounding box center [579, 386] width 555 height 20
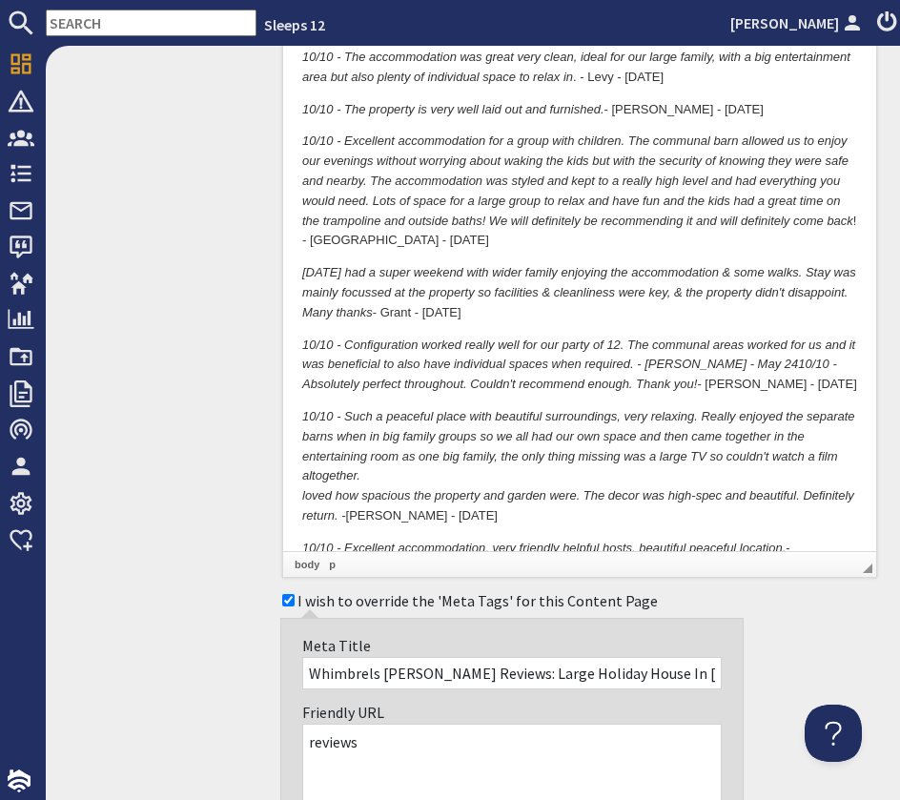
scroll to position [2270, 0]
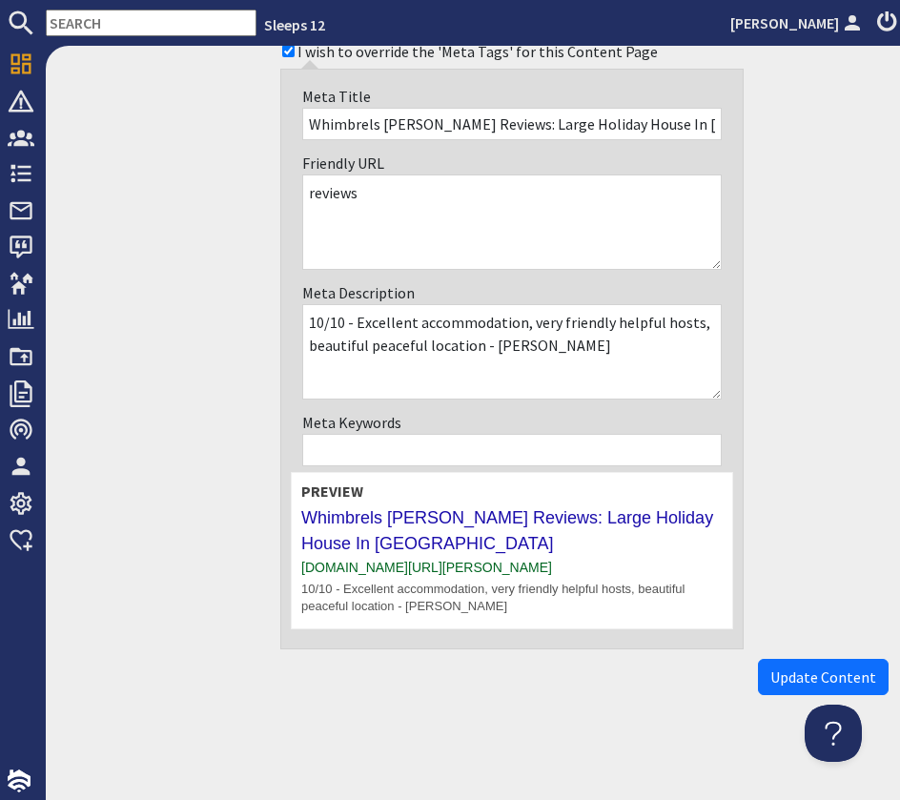
click at [829, 682] on span "Update Content" at bounding box center [823, 677] width 106 height 19
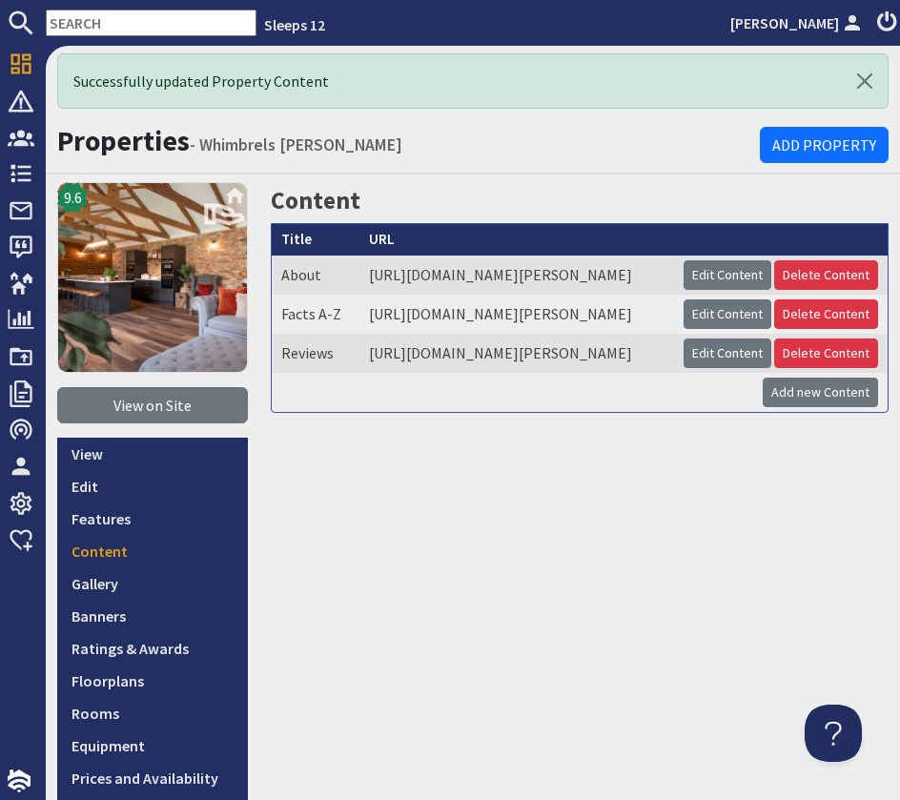
click at [132, 19] on input "text" at bounding box center [151, 23] width 211 height 27
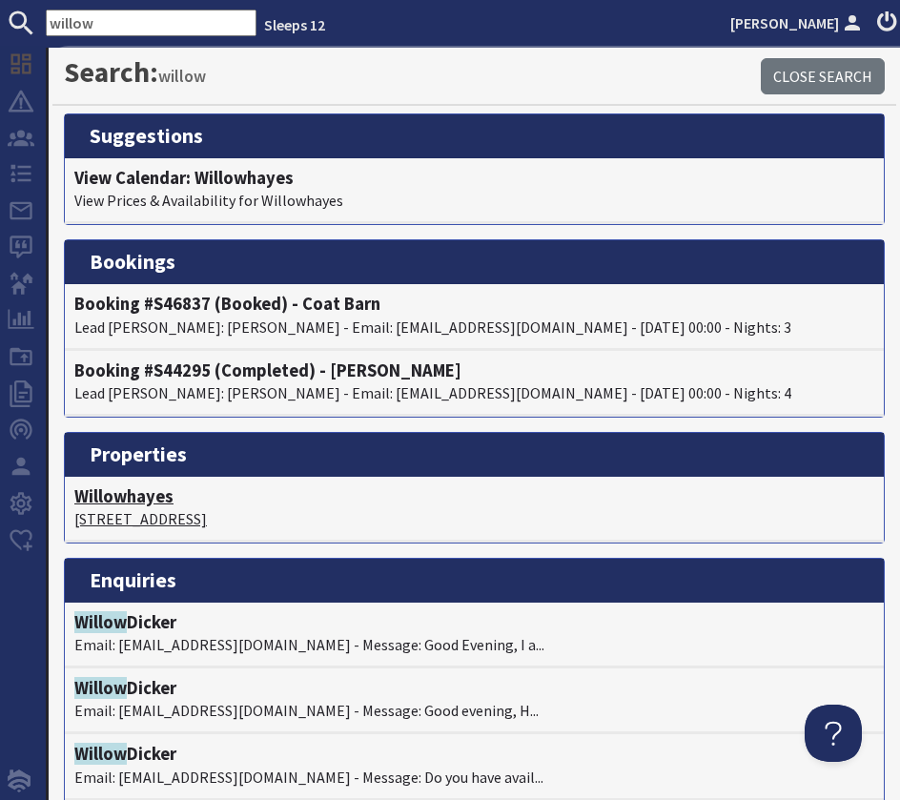
type input "willow"
click at [130, 503] on h4 "Willowhayes" at bounding box center [474, 496] width 800 height 21
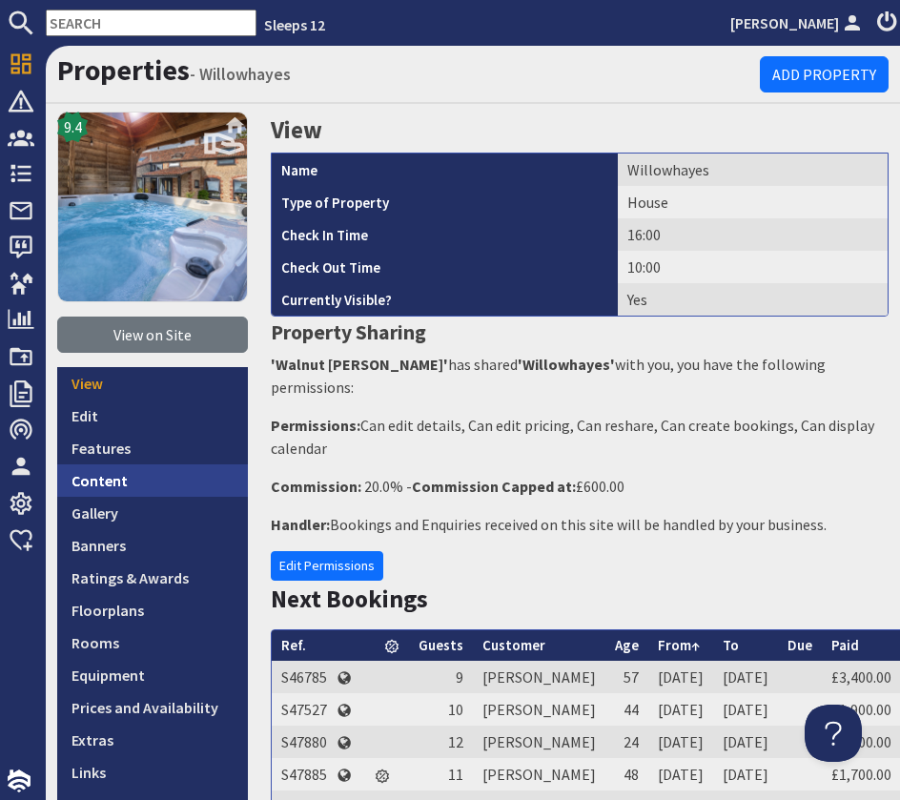
click at [121, 475] on link "Content" at bounding box center [152, 480] width 191 height 32
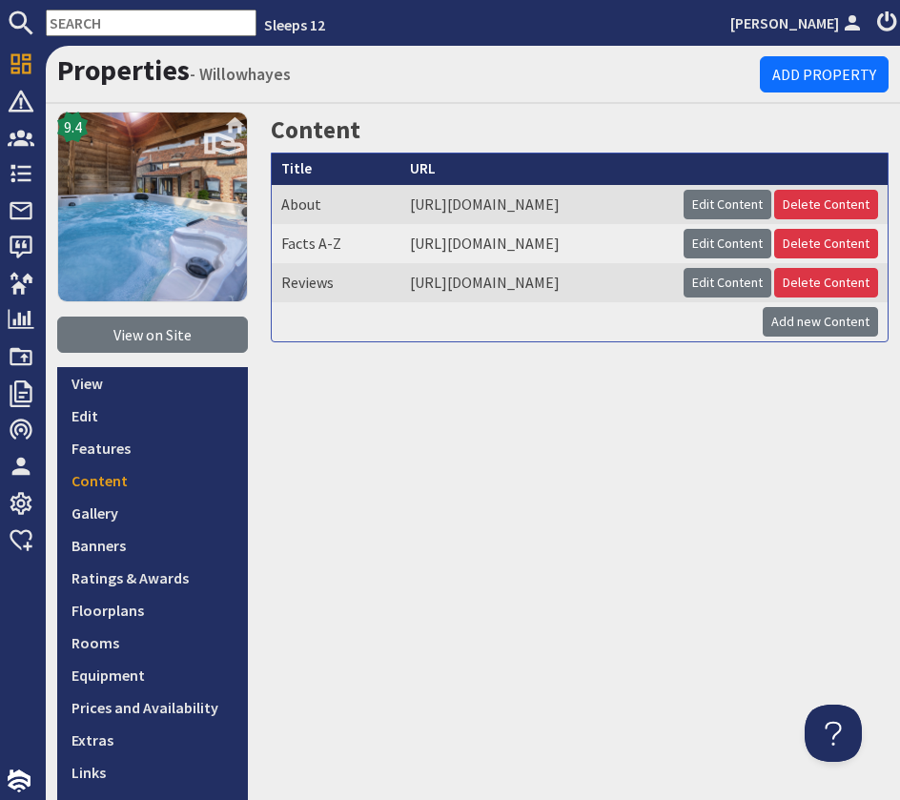
scroll to position [0, 141]
click at [730, 298] on link "Edit Content" at bounding box center [728, 283] width 88 height 30
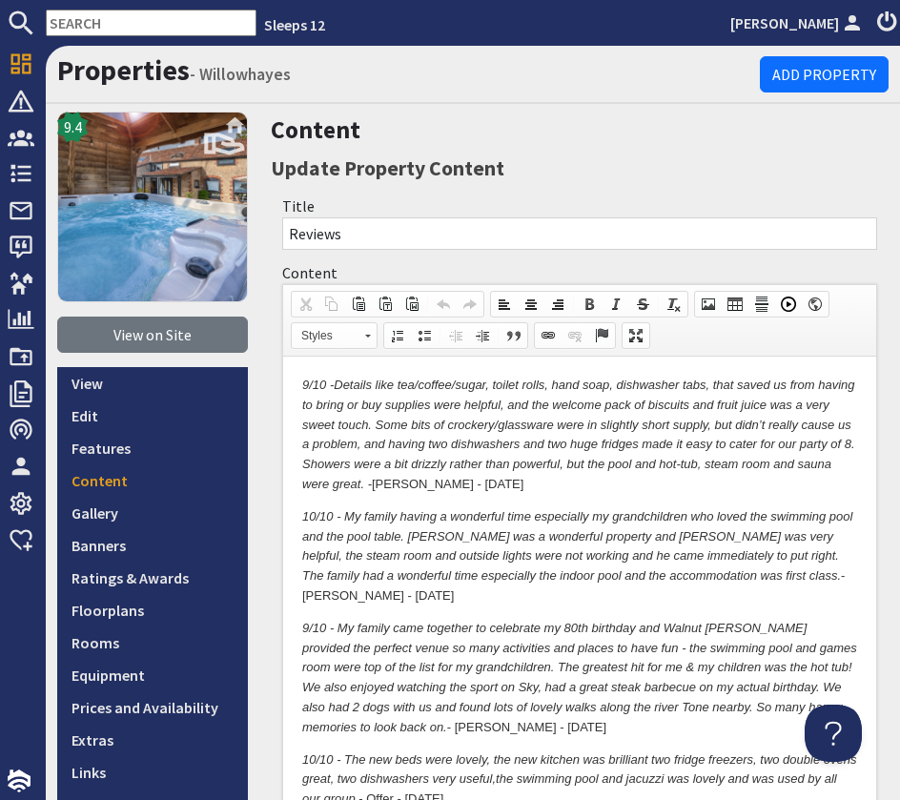
drag, startPoint x: 297, startPoint y: 380, endPoint x: 312, endPoint y: 383, distance: 15.5
click at [524, 483] on p "9/10 - Details like tea/coffee/sugar, toilet rolls, hand soap, dishwasher tabs,…" at bounding box center [579, 435] width 555 height 119
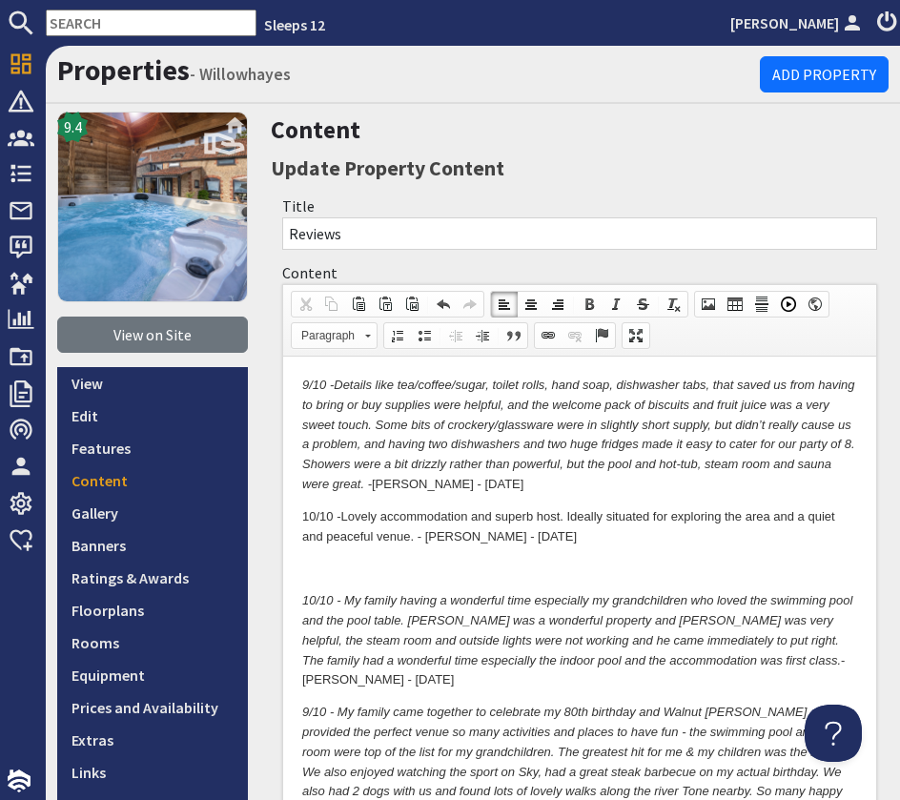
click at [555, 489] on p "9/10 - Details like tea/coffee/sugar, toilet rolls, hand soap, dishwasher tabs,…" at bounding box center [579, 435] width 555 height 119
click at [559, 536] on p "10/10 - Lovely accommodation and superb host. Ideally situated for exploring th…" at bounding box center [579, 527] width 555 height 40
click at [523, 572] on p at bounding box center [579, 569] width 555 height 20
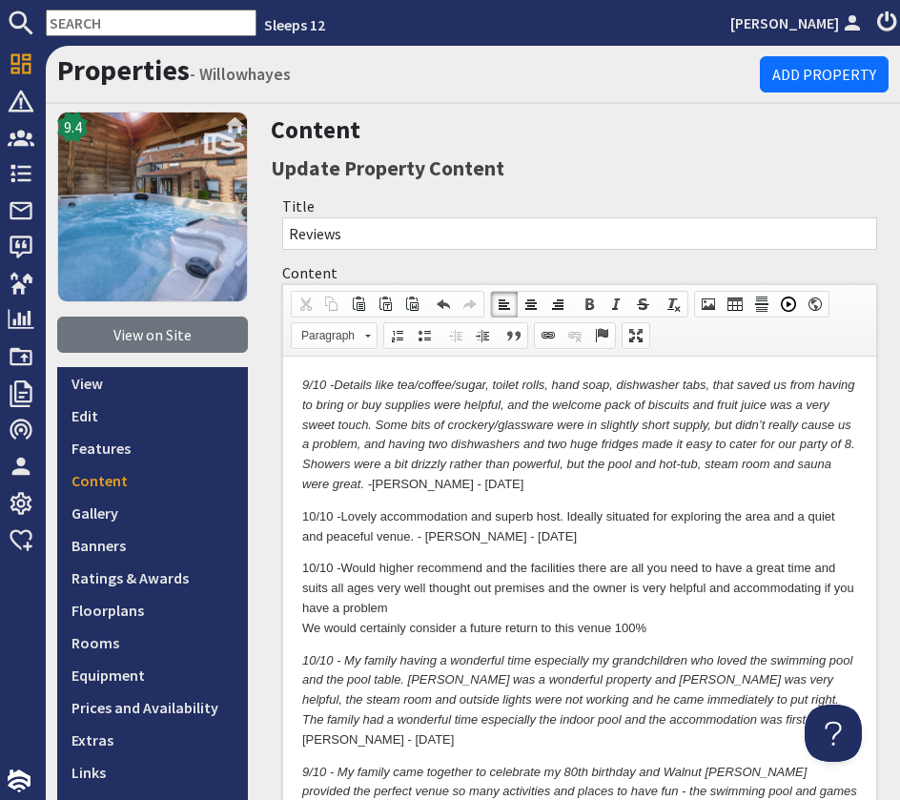
click at [304, 622] on p "10/10 - Would higher recommend and the facilities there are all you need to hav…" at bounding box center [579, 598] width 555 height 79
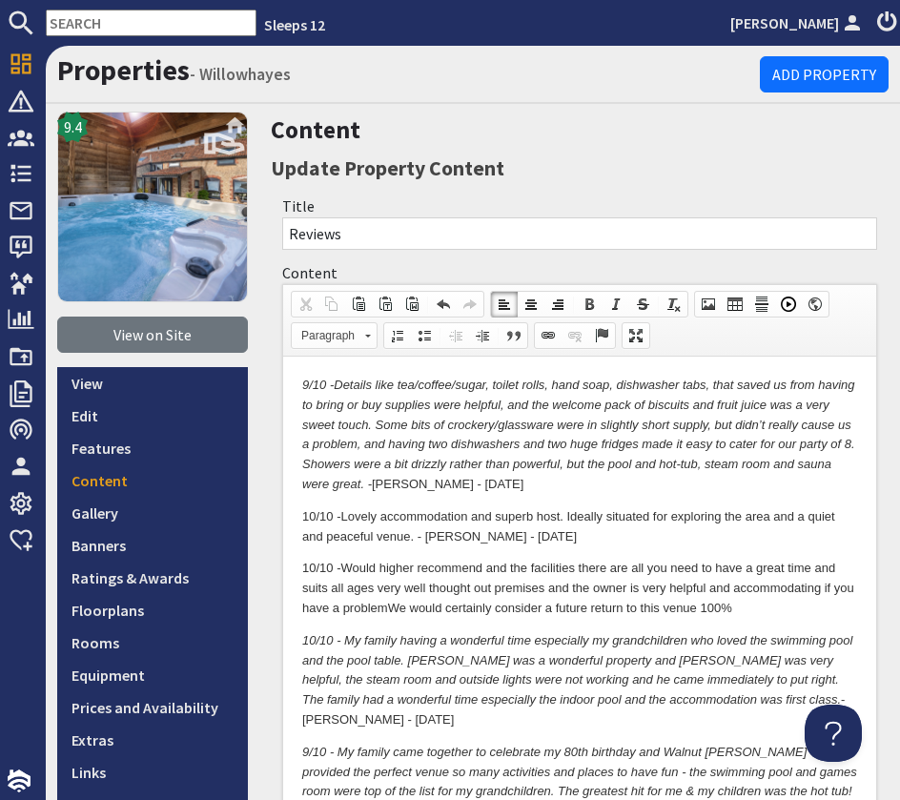
click at [751, 614] on p "10/10 - Would higher recommend and the facilities there are all you need to hav…" at bounding box center [579, 588] width 555 height 59
click at [529, 541] on p "10/10 - Lovely accommodation and superb host. Ideally situated for exploring th…" at bounding box center [579, 527] width 555 height 40
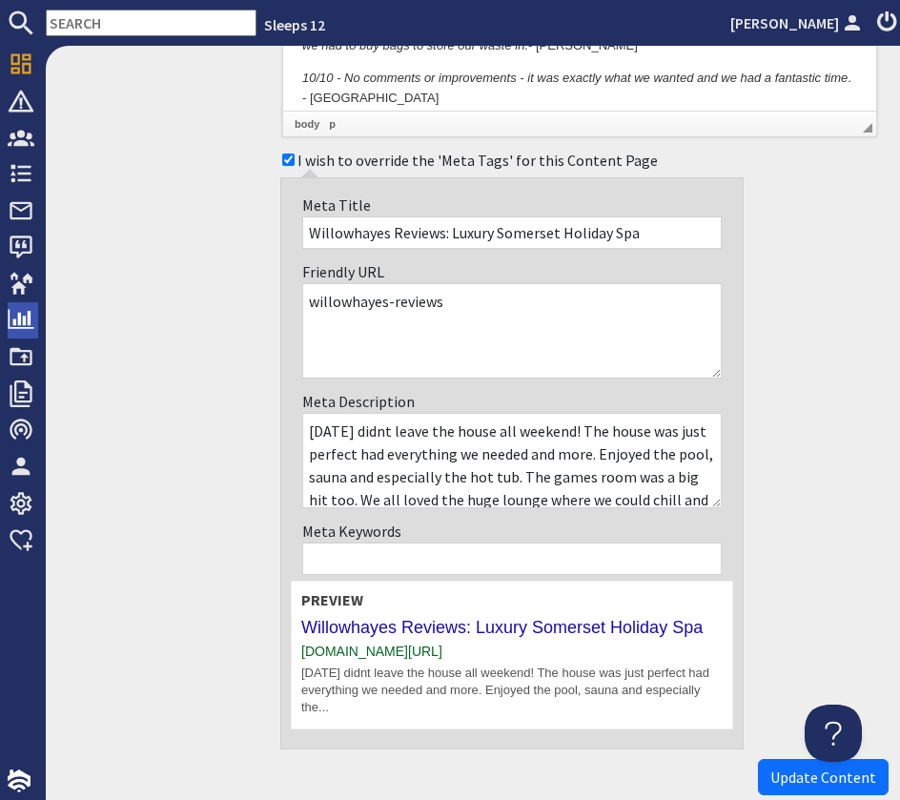
scroll to position [7501, 0]
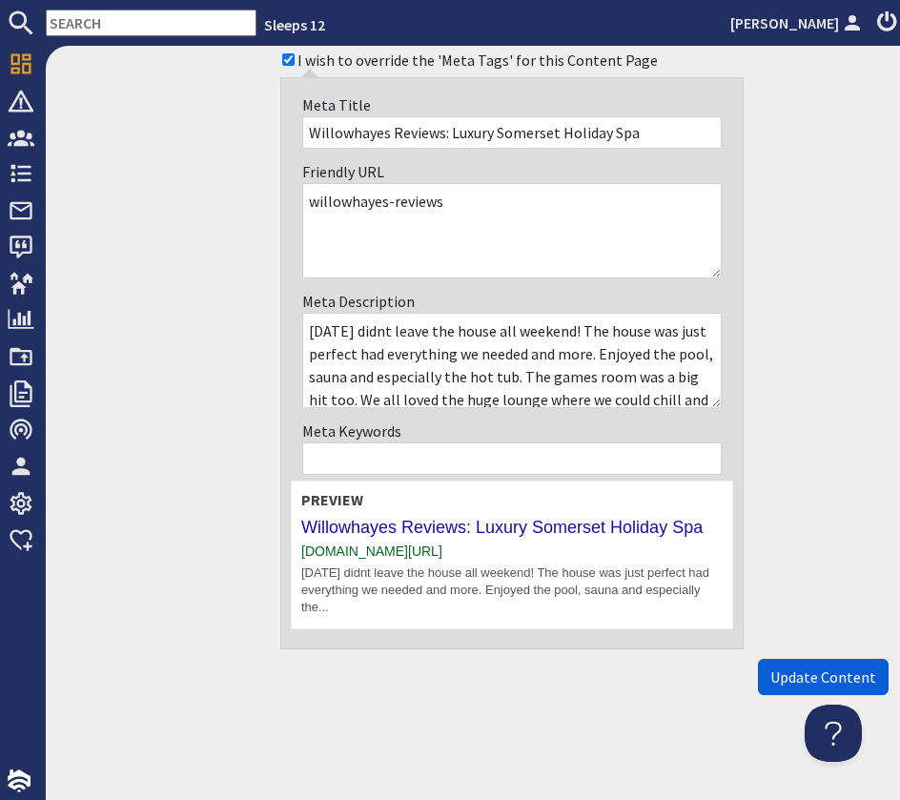
click at [799, 675] on span "Update Content" at bounding box center [823, 677] width 106 height 19
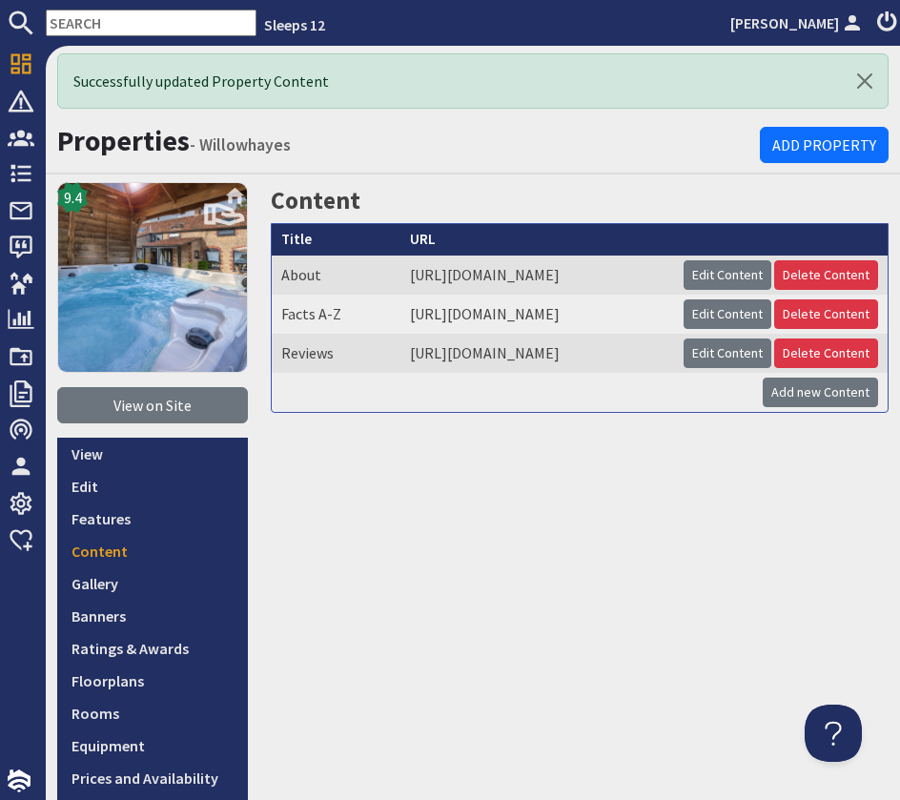
click at [116, 22] on input "text" at bounding box center [151, 23] width 211 height 27
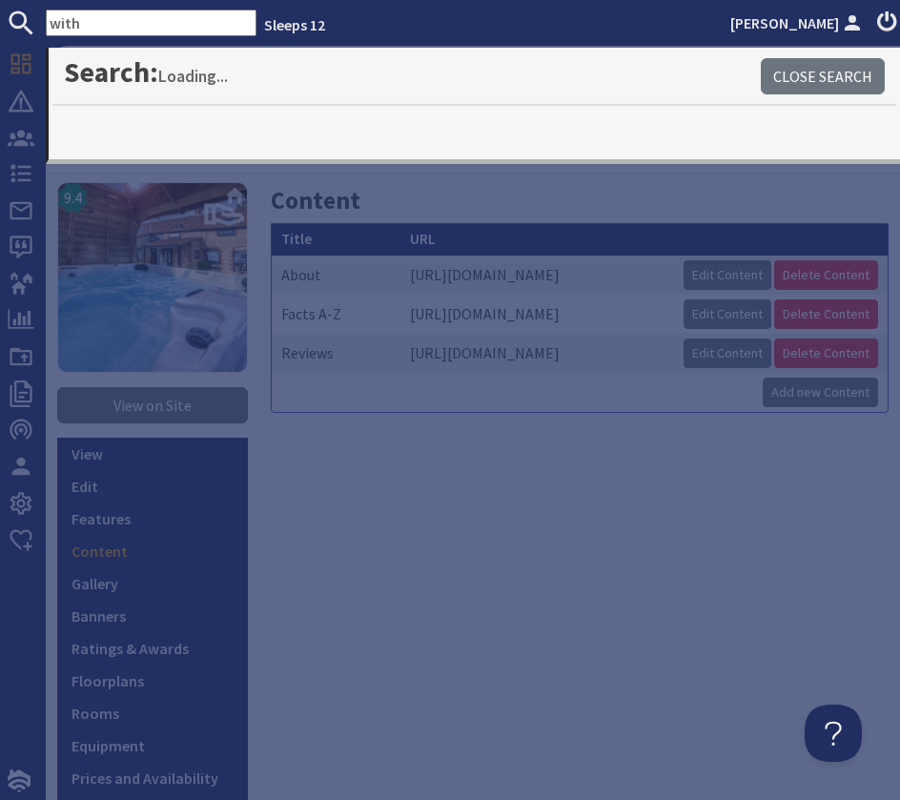
type input "with"
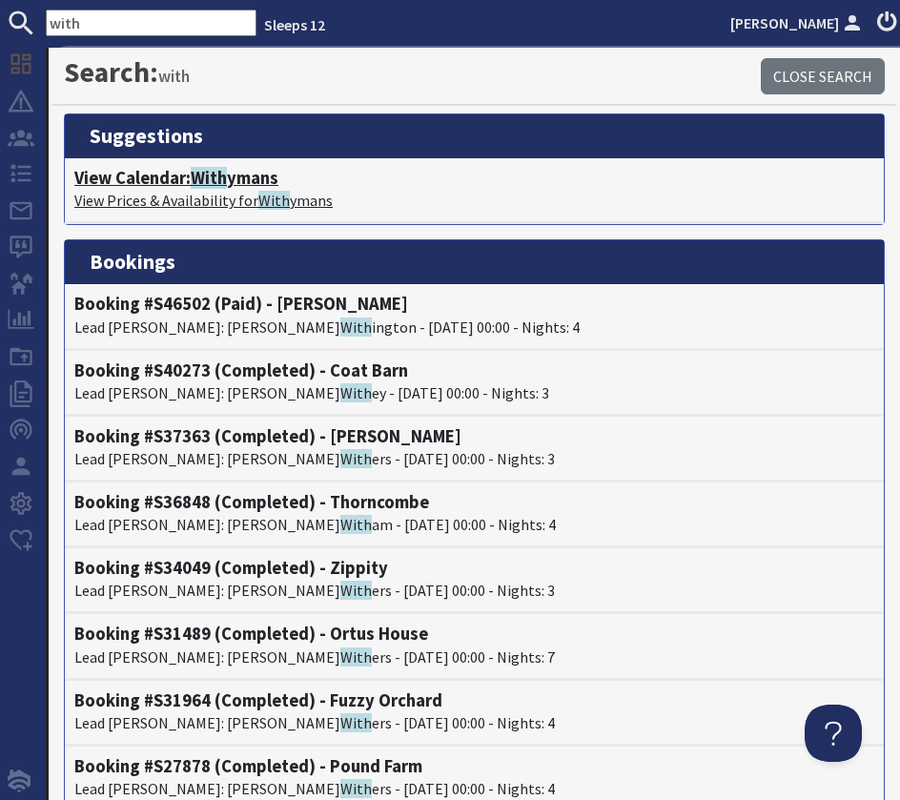
click at [214, 180] on span "With" at bounding box center [209, 178] width 36 height 22
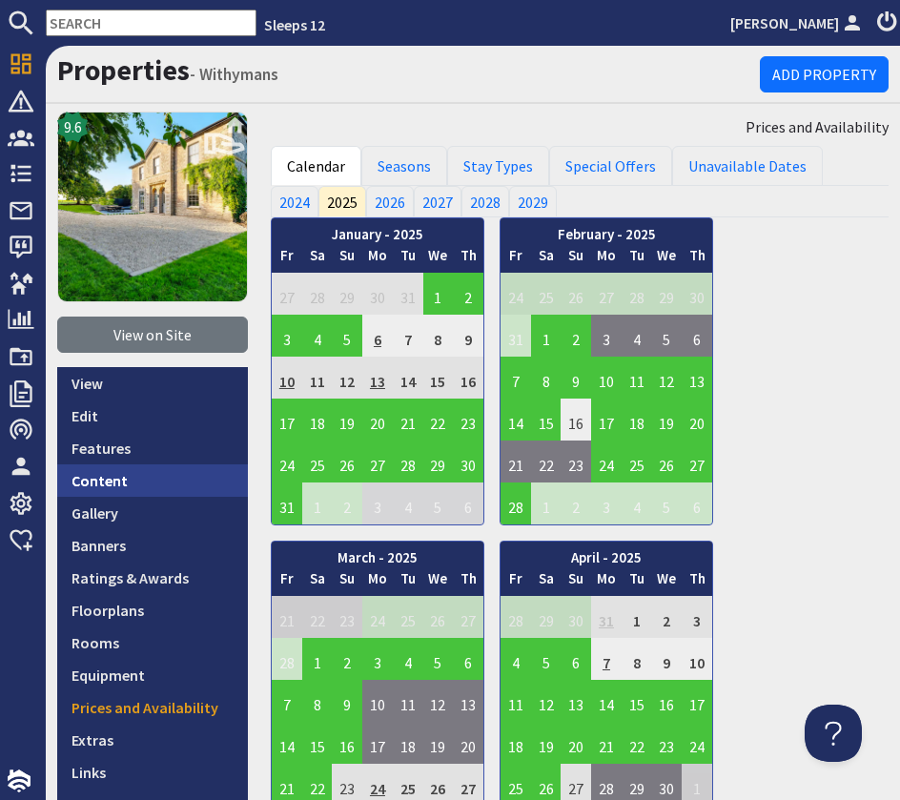
click at [115, 485] on link "Content" at bounding box center [152, 480] width 191 height 32
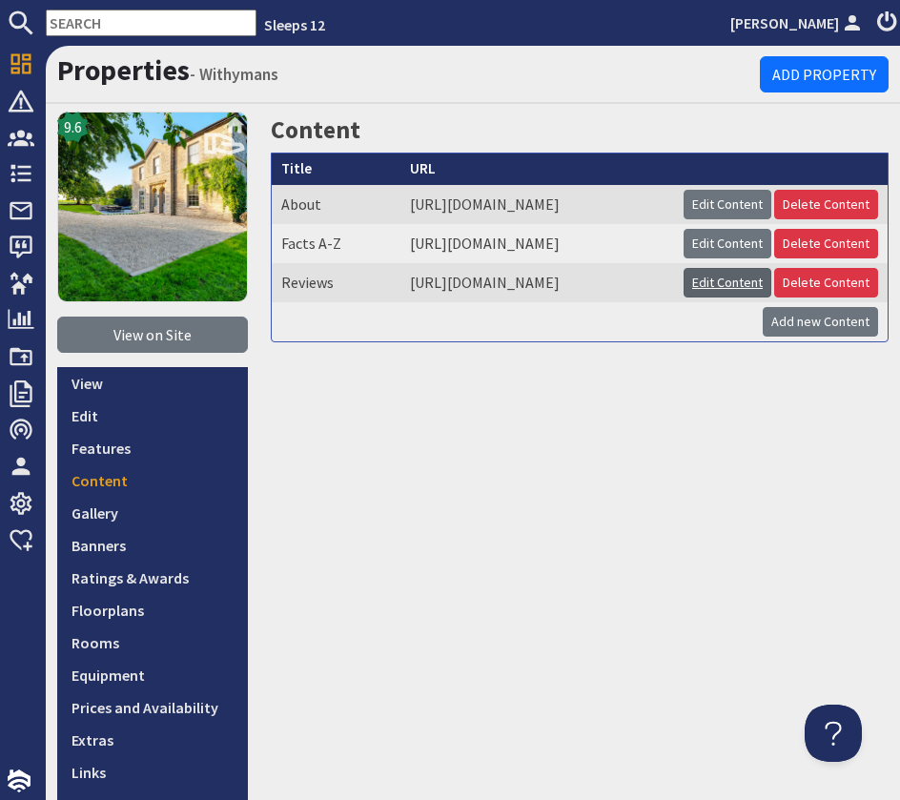
click at [771, 298] on link "Edit Content" at bounding box center [728, 283] width 88 height 30
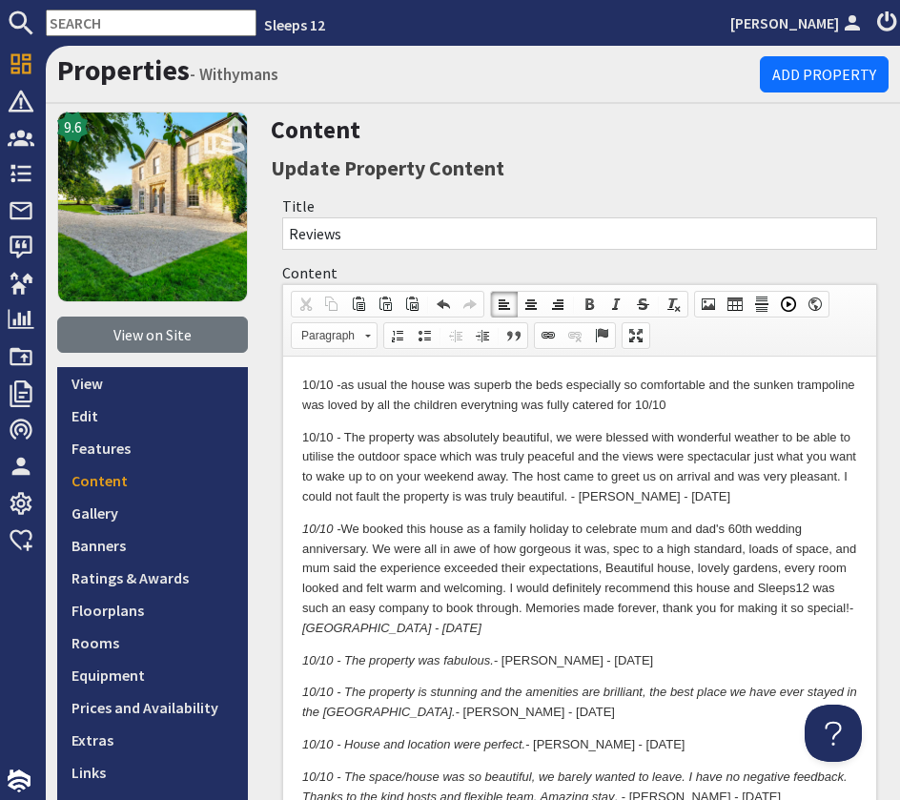
click at [303, 416] on p "10/10 - as usual the house was superb the beds especially so comfortable and th…" at bounding box center [579, 396] width 555 height 40
click at [741, 408] on p "10/10 - as usual the house was superb the beds especially so comfortable and th…" at bounding box center [579, 396] width 555 height 40
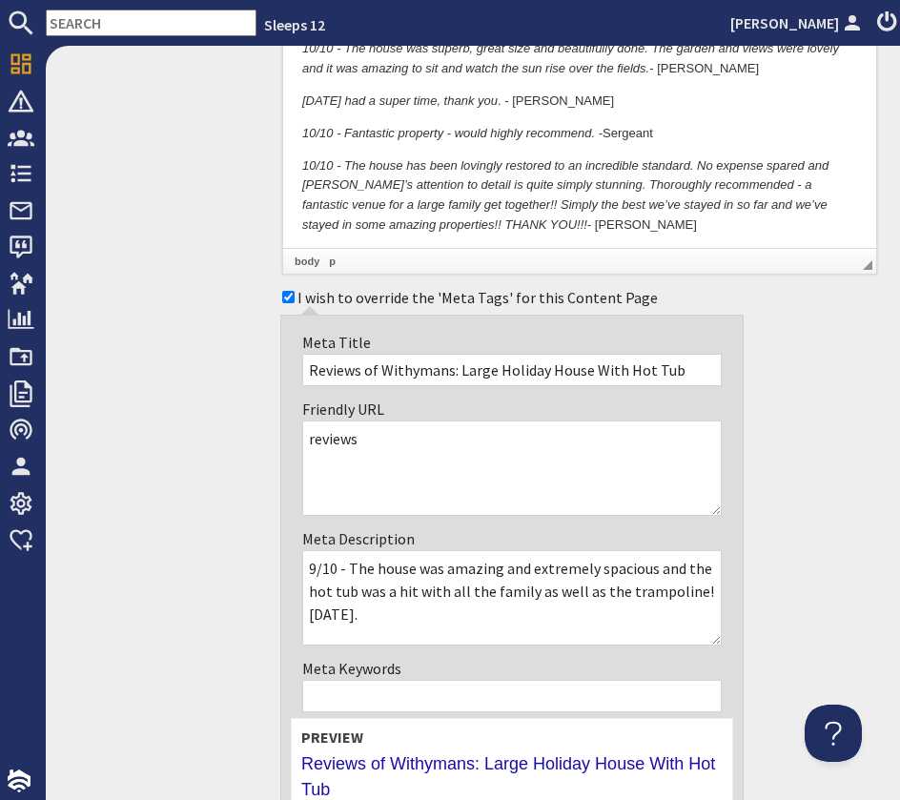
scroll to position [2630, 0]
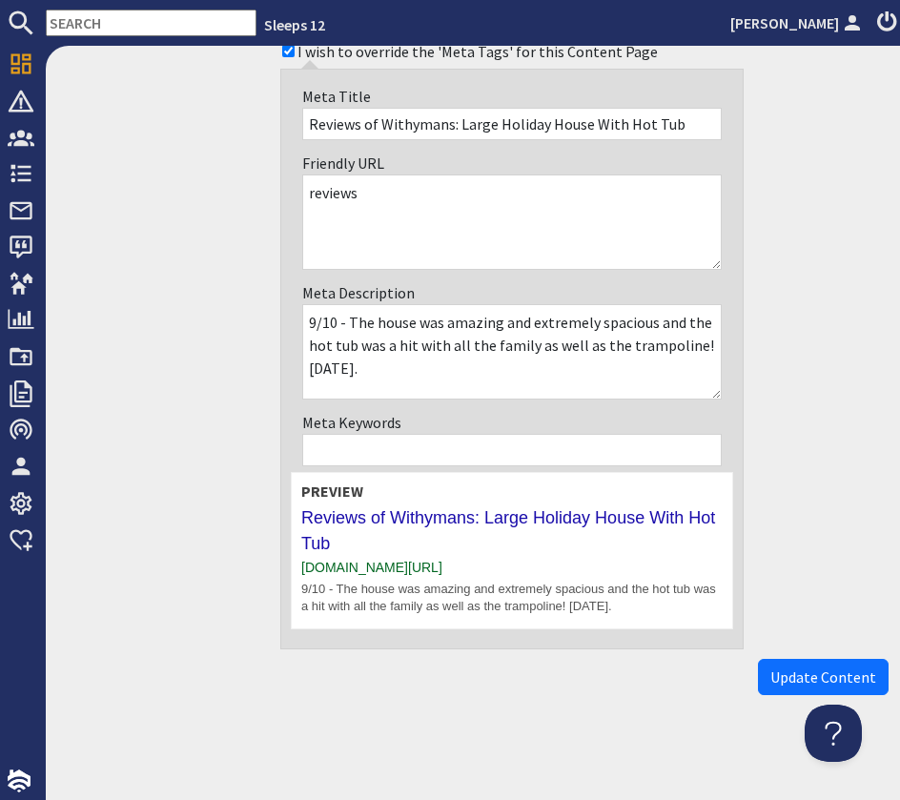
click at [852, 678] on span "Update Content" at bounding box center [823, 677] width 106 height 19
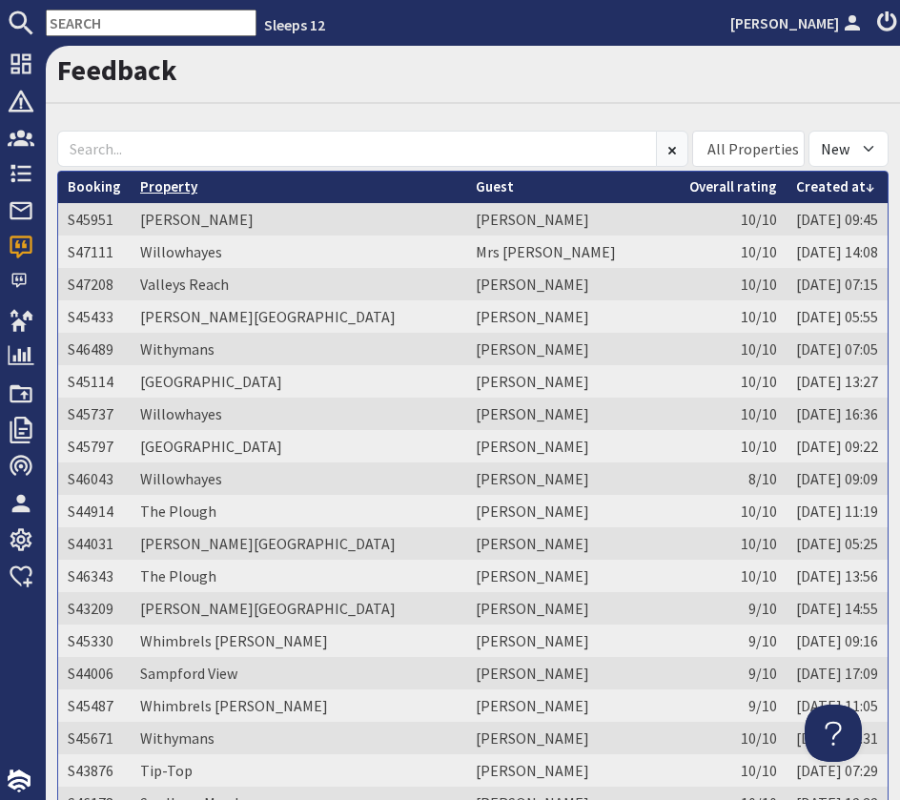
click at [189, 186] on link "Property" at bounding box center [168, 186] width 57 height 18
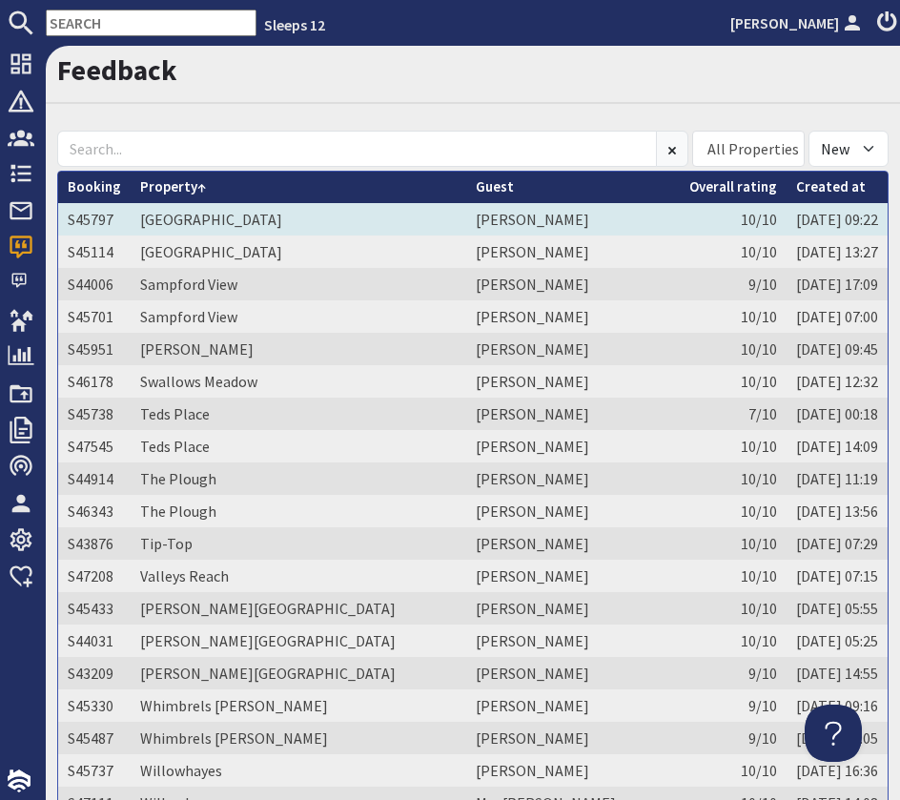
click at [278, 227] on td "[GEOGRAPHIC_DATA]" at bounding box center [299, 219] width 336 height 32
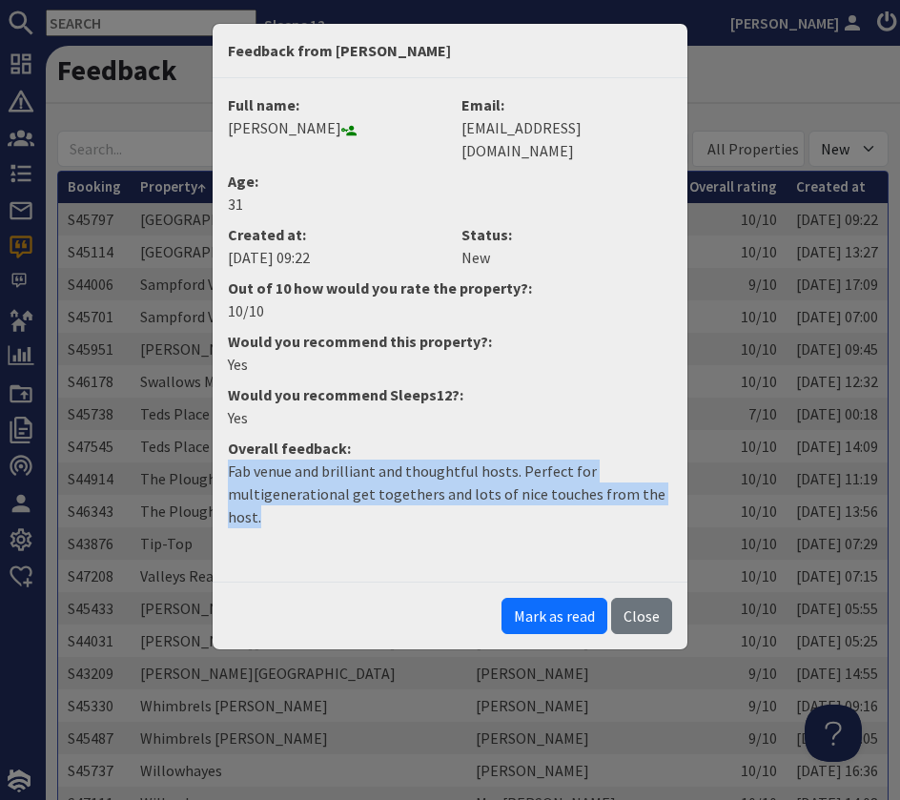
drag, startPoint x: 272, startPoint y: 499, endPoint x: 160, endPoint y: 448, distance: 122.5
click at [160, 448] on div "Feedback from [PERSON_NAME] Full name: [PERSON_NAME] Email: [EMAIL_ADDRESS][DOM…" at bounding box center [450, 400] width 900 height 800
copy p "Fab venue and brilliant and thoughtful hosts. Perfect for multigenerational get…"
click at [539, 598] on button "Mark as read" at bounding box center [555, 616] width 106 height 36
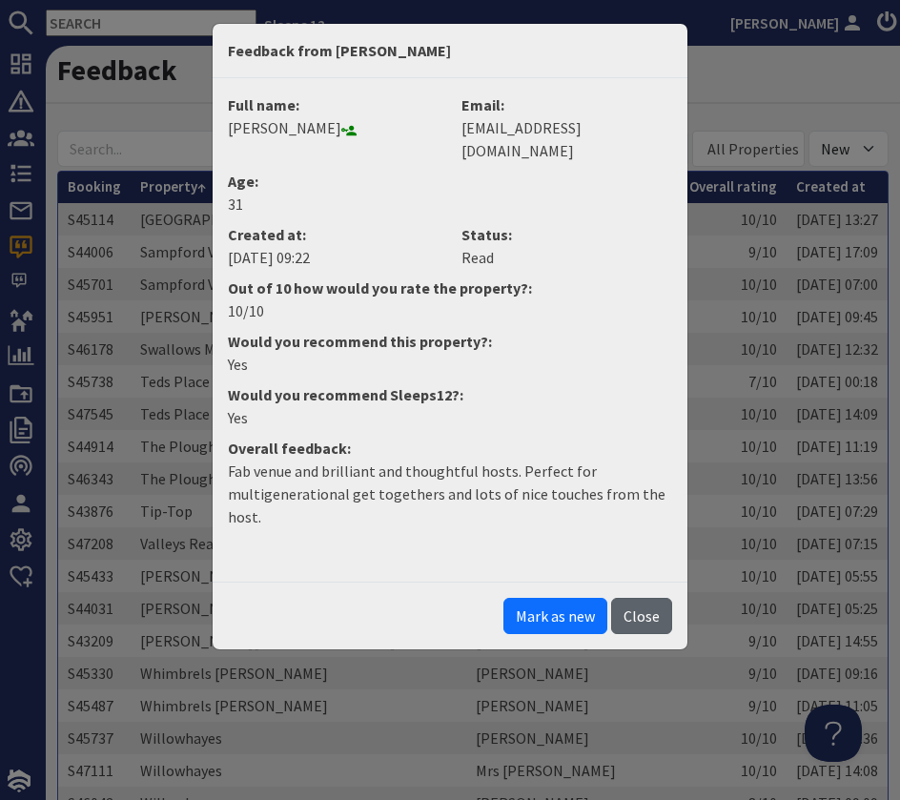
click at [649, 598] on button "Close" at bounding box center [641, 616] width 61 height 36
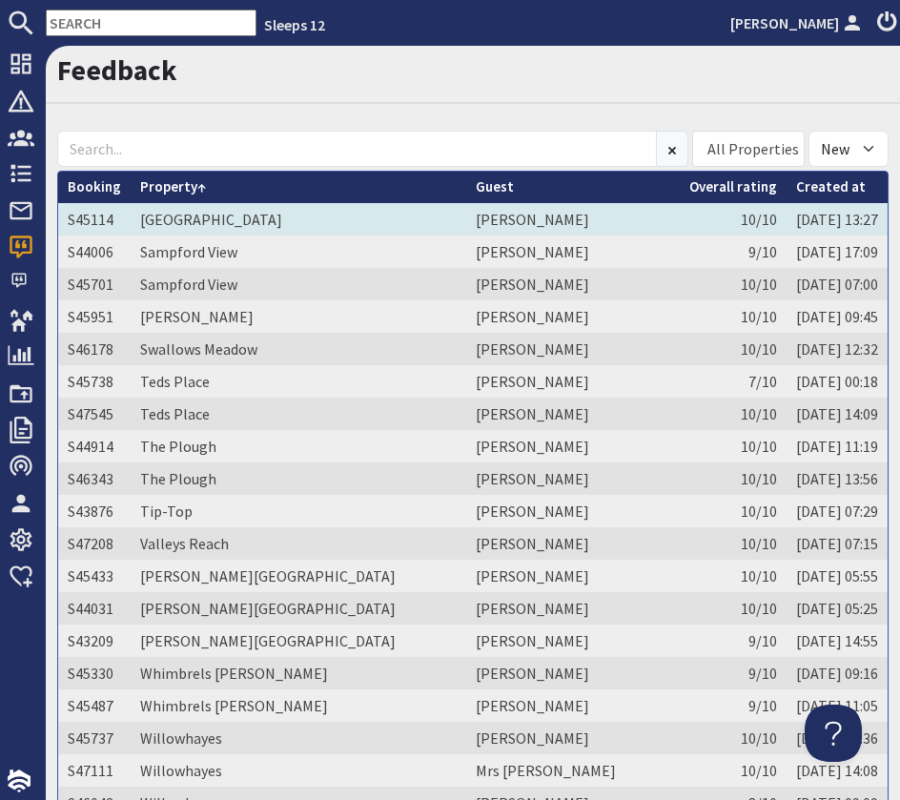
click at [379, 213] on td "[GEOGRAPHIC_DATA]" at bounding box center [299, 219] width 336 height 32
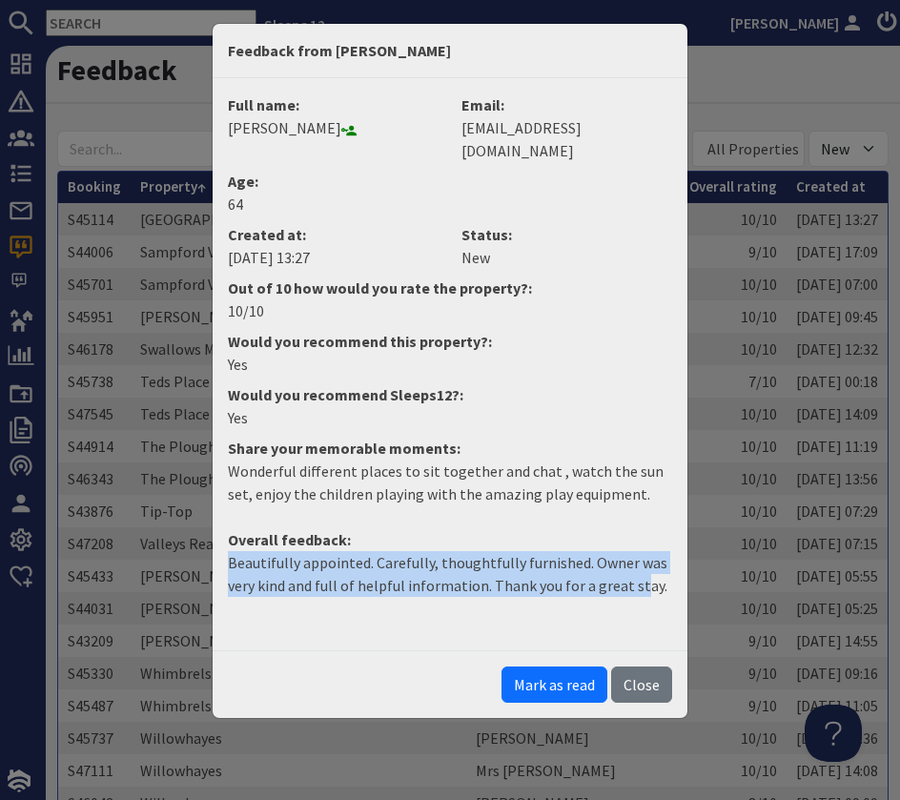
drag, startPoint x: 632, startPoint y: 570, endPoint x: 429, endPoint y: 575, distance: 203.2
click at [213, 537] on div "Full name: [PERSON_NAME] Email: [EMAIL_ADDRESS][DOMAIN_NAME] Age: [DEMOGRAPHIC_…" at bounding box center [450, 364] width 475 height 572
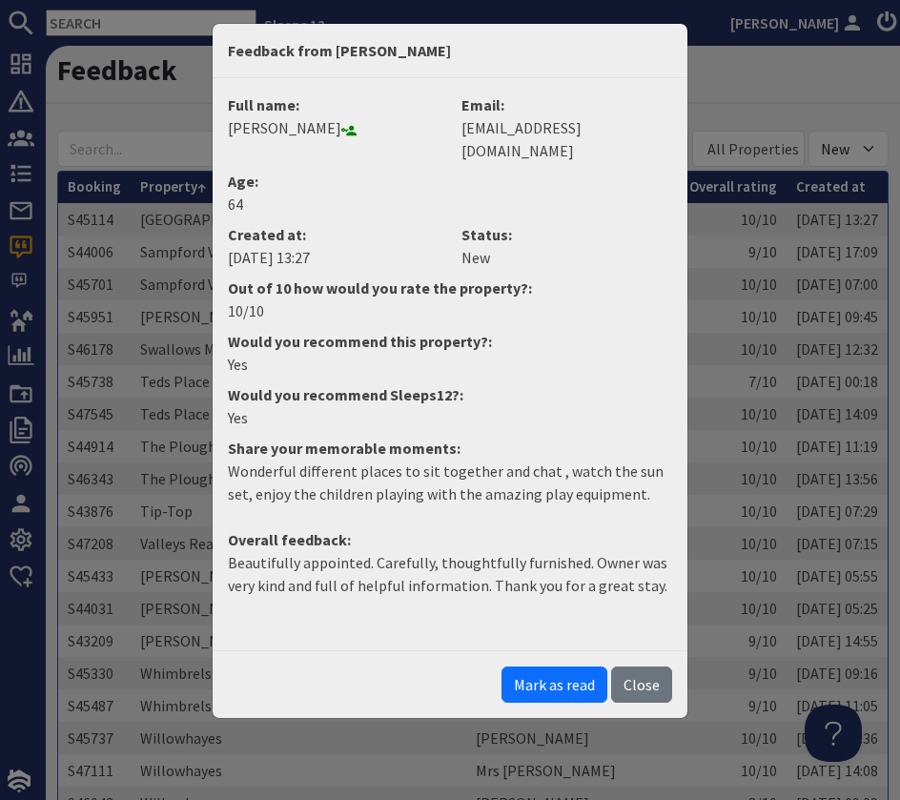
click at [642, 580] on dd "Beautifully appointed. Carefully, thoughtfully furnished. Owner was very kind a…" at bounding box center [449, 581] width 467 height 61
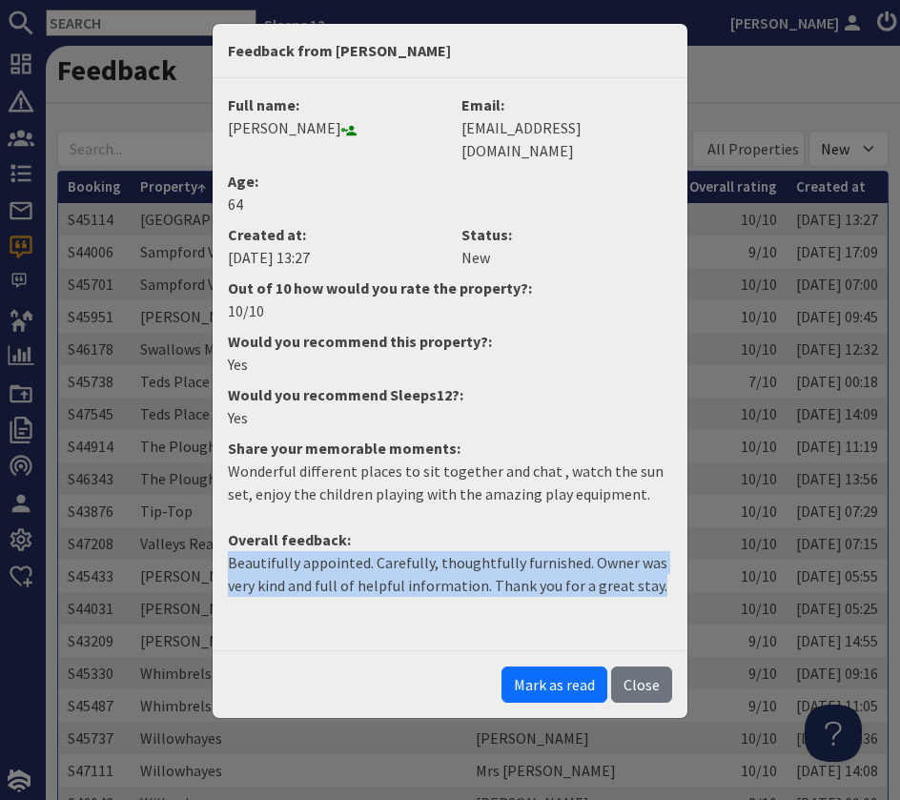
drag, startPoint x: 654, startPoint y: 566, endPoint x: 206, endPoint y: 539, distance: 449.0
click at [206, 539] on div "Feedback from [PERSON_NAME] Full name: [PERSON_NAME] Email: [EMAIL_ADDRESS][DOM…" at bounding box center [450, 400] width 900 height 800
copy p "Beautifully appointed. Carefully, thoughtfully furnished. Owner was very kind a…"
click at [565, 667] on button "Mark as read" at bounding box center [555, 685] width 106 height 36
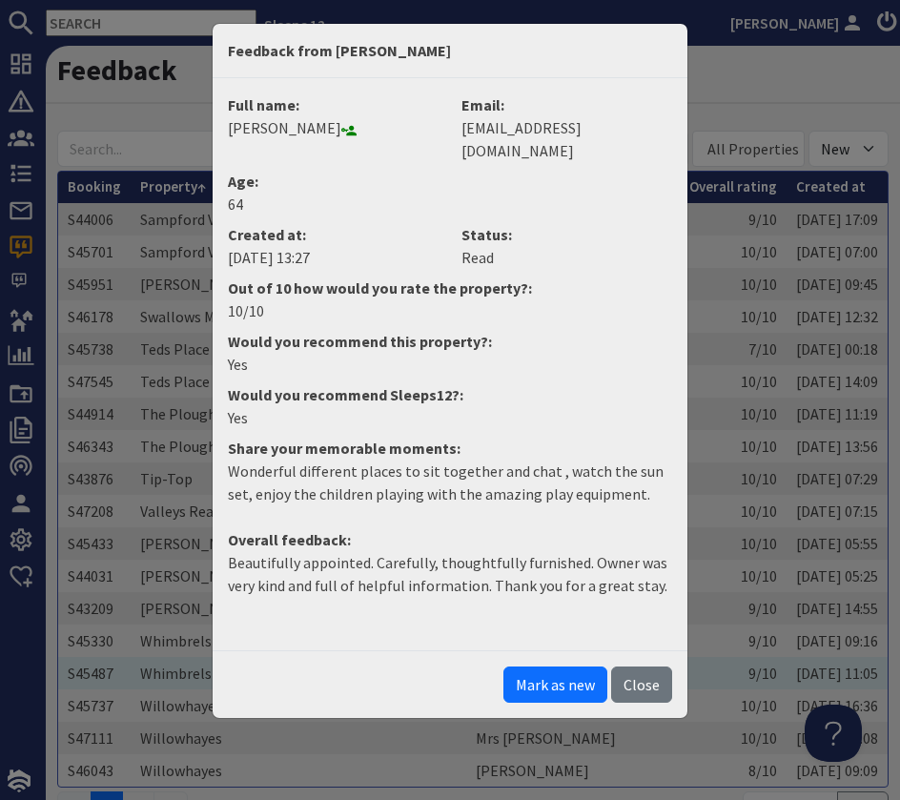
click at [635, 667] on button "Close" at bounding box center [641, 685] width 61 height 36
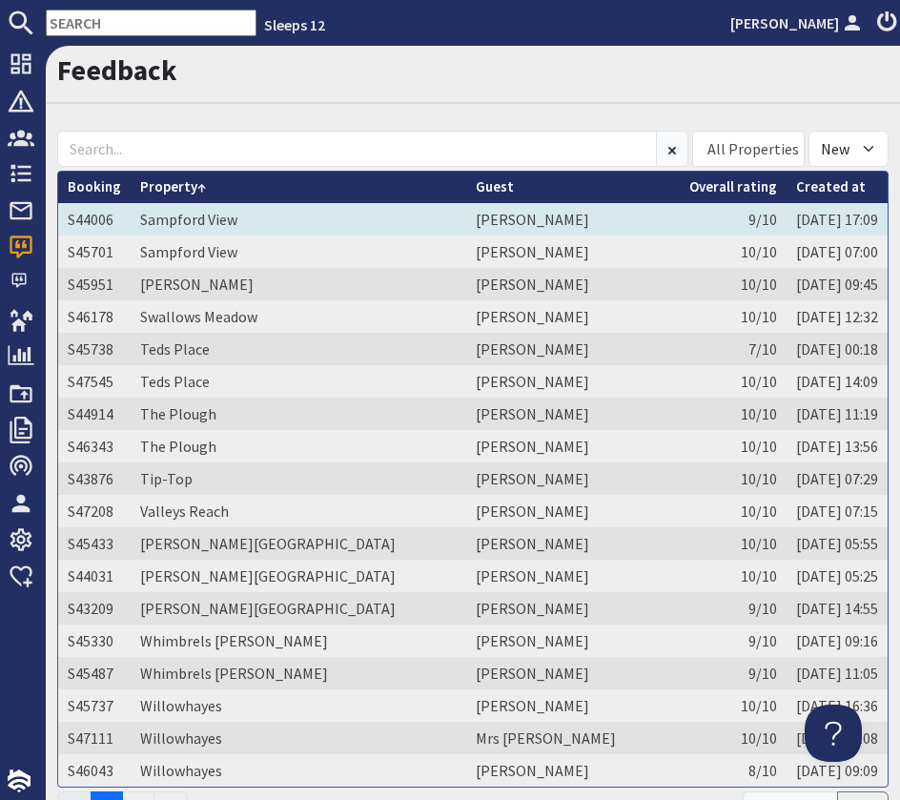
click at [351, 221] on td "Sampford View" at bounding box center [299, 219] width 336 height 32
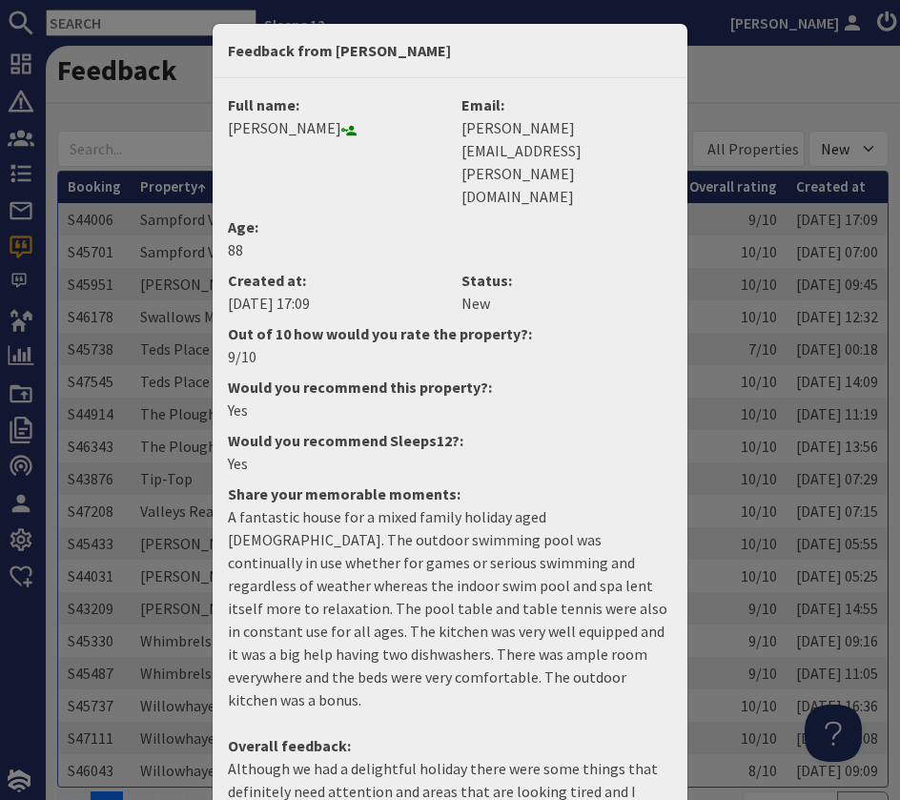
scroll to position [171, 0]
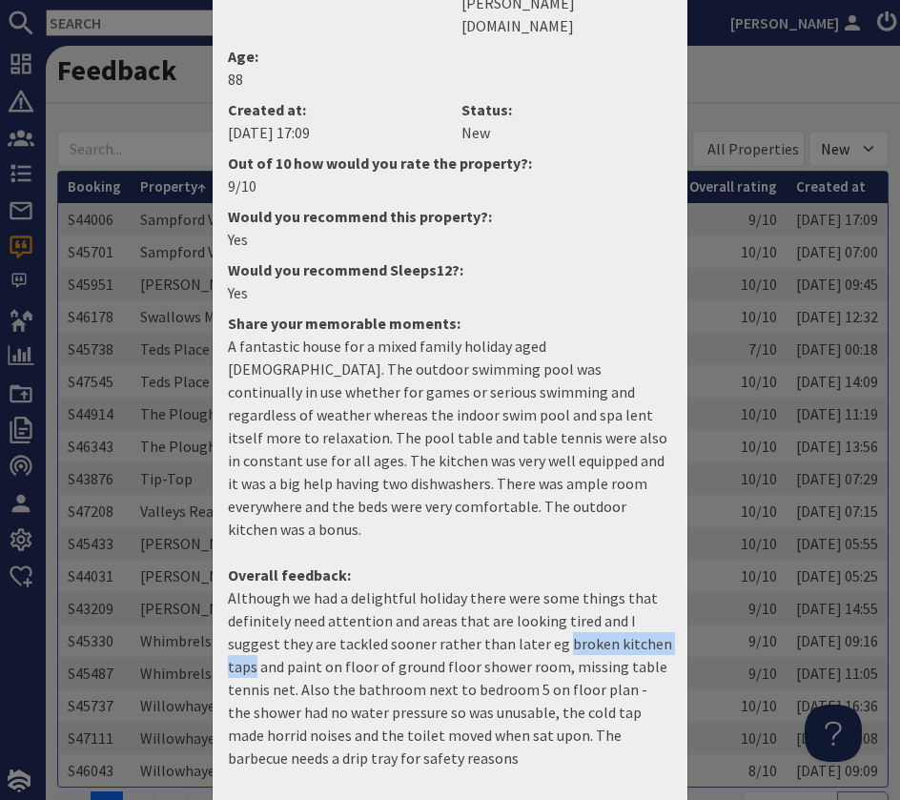
drag, startPoint x: 568, startPoint y: 551, endPoint x: 257, endPoint y: 576, distance: 311.9
click at [257, 586] on p "Although we had a delightful holiday there were some things that definitely nee…" at bounding box center [450, 677] width 444 height 183
click at [317, 586] on p "Although we had a delightful holiday there were some things that definitely nee…" at bounding box center [450, 677] width 444 height 183
click at [430, 586] on p "Although we had a delightful holiday there were some things that definitely nee…" at bounding box center [450, 677] width 444 height 183
drag, startPoint x: 254, startPoint y: 597, endPoint x: 293, endPoint y: 597, distance: 39.1
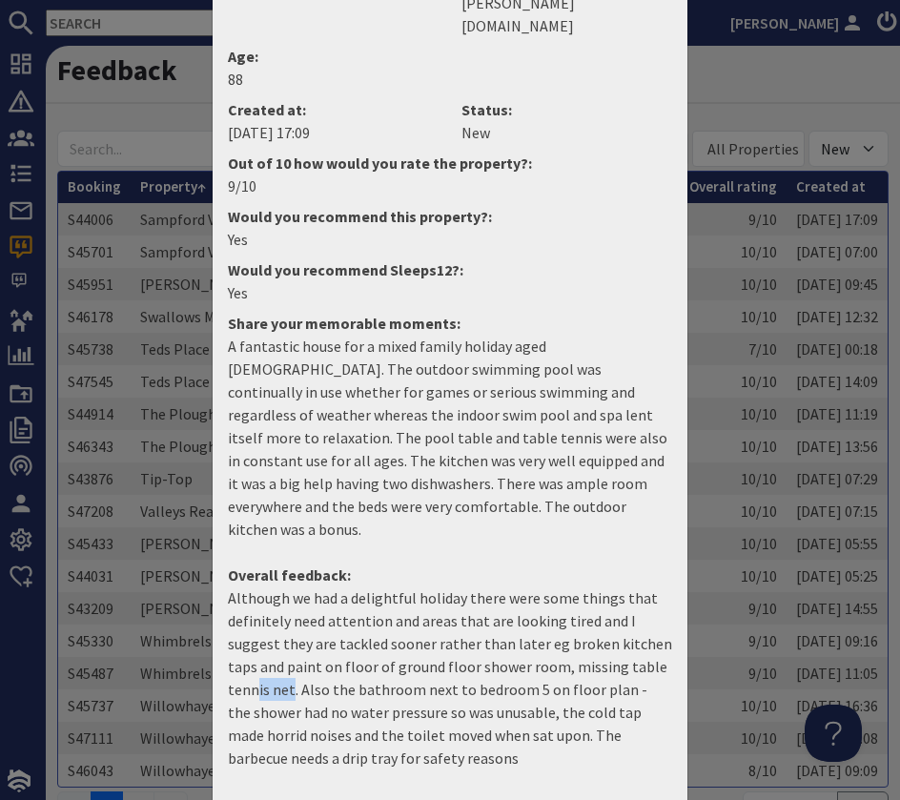
click at [290, 597] on p "Although we had a delightful holiday there were some things that definitely nee…" at bounding box center [450, 677] width 444 height 183
drag, startPoint x: 589, startPoint y: 549, endPoint x: 646, endPoint y: 560, distance: 57.2
click at [701, 556] on div "Feedback from [PERSON_NAME] Full name: [PERSON_NAME] Email: [PERSON_NAME][EMAIL…" at bounding box center [450, 400] width 900 height 800
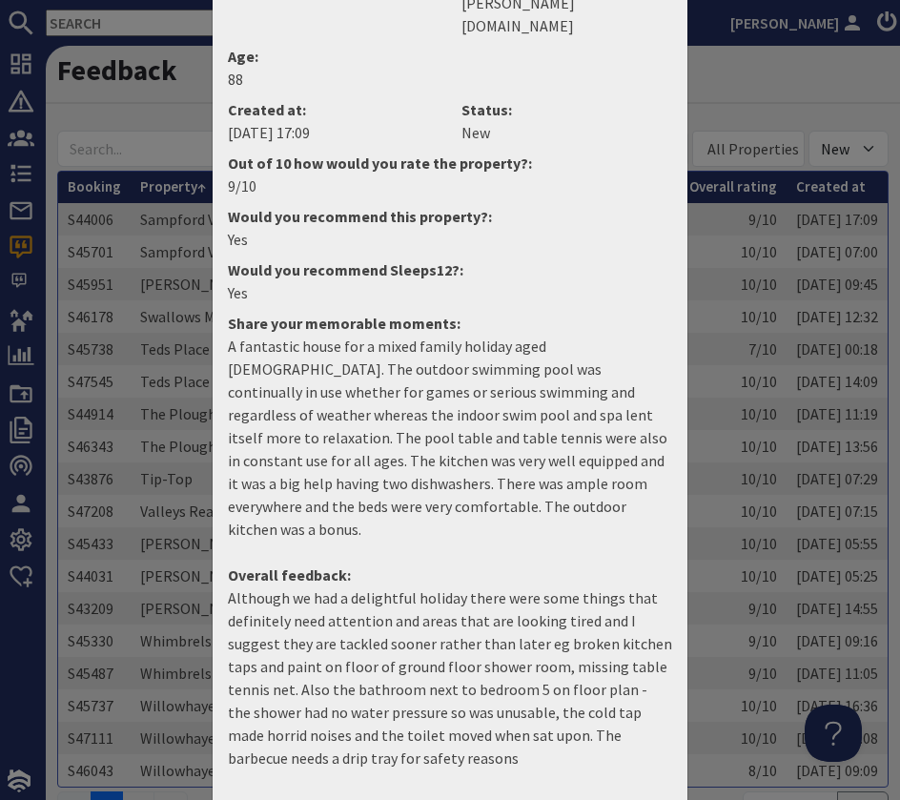
drag, startPoint x: 620, startPoint y: 599, endPoint x: 606, endPoint y: 602, distance: 13.7
click at [619, 599] on p "Although we had a delightful holiday there were some things that definitely nee…" at bounding box center [450, 677] width 444 height 183
drag, startPoint x: 556, startPoint y: 646, endPoint x: 554, endPoint y: 677, distance: 31.5
click at [565, 678] on dd "Although we had a delightful holiday there were some things that definitely nee…" at bounding box center [449, 685] width 467 height 198
click at [484, 564] on dt "Overall feedback:" at bounding box center [449, 575] width 467 height 23
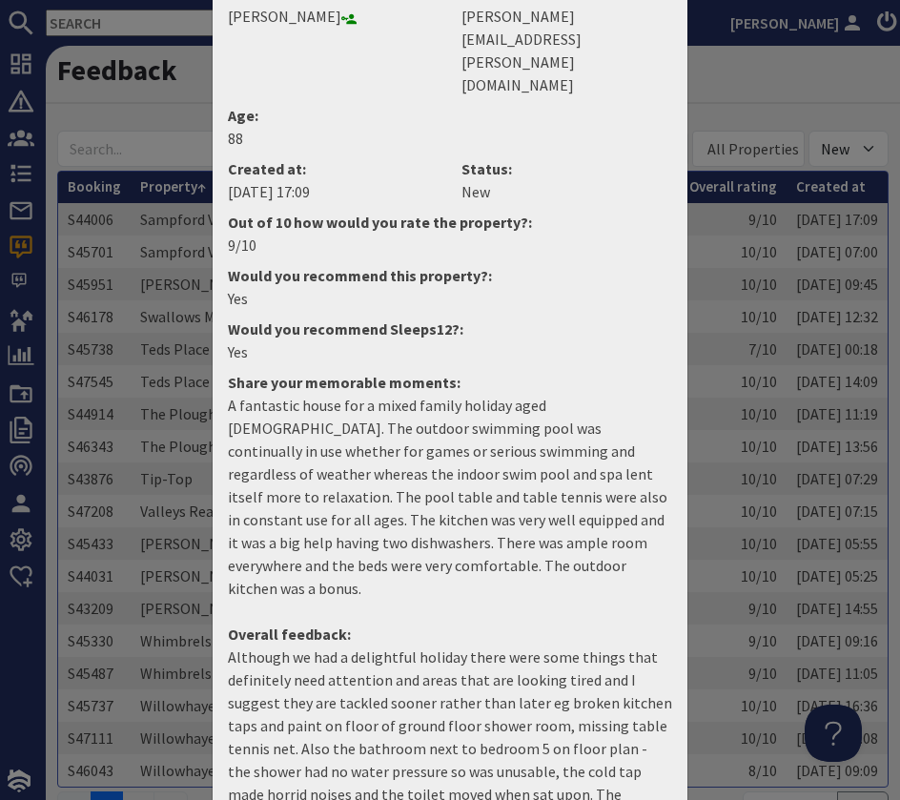
scroll to position [171, 0]
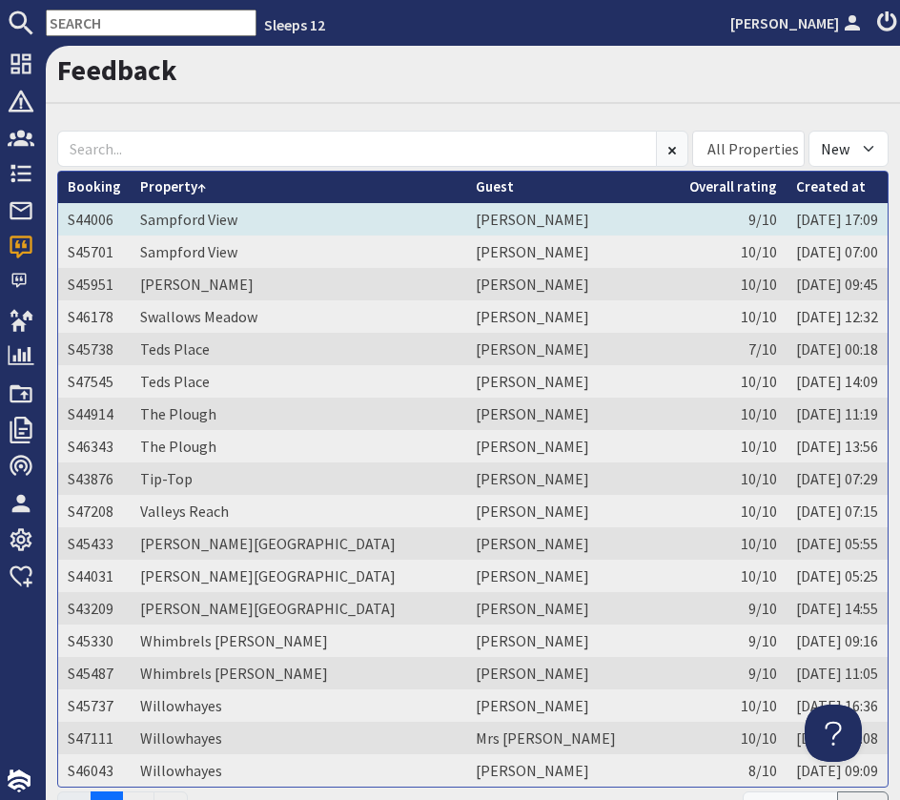
click at [599, 212] on td "[PERSON_NAME]" at bounding box center [573, 219] width 214 height 32
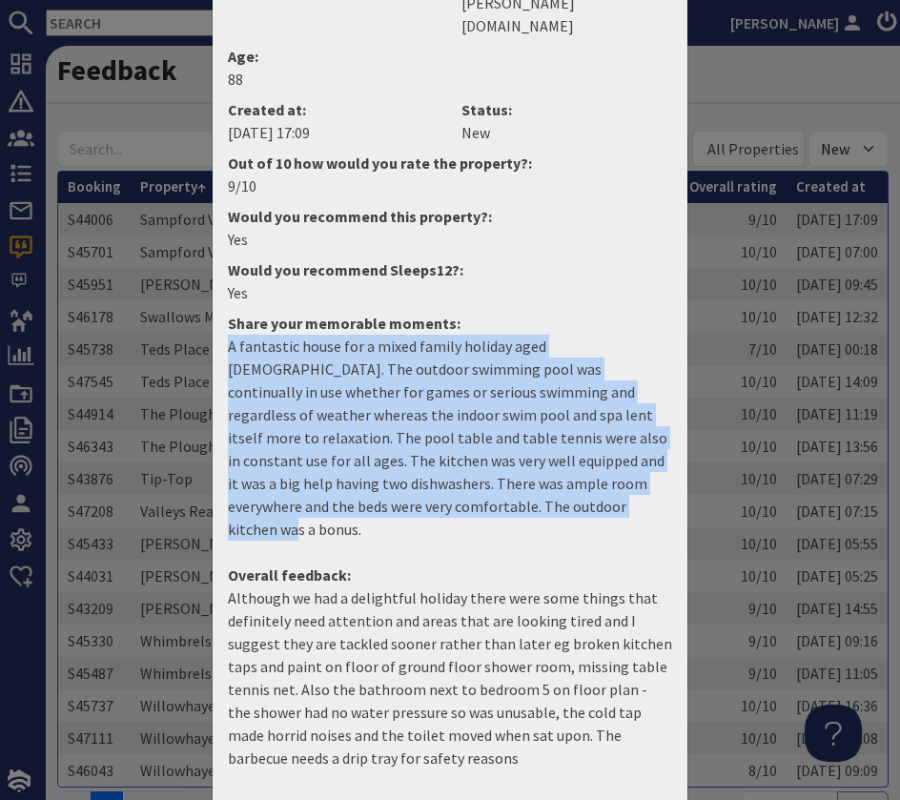
drag, startPoint x: 541, startPoint y: 432, endPoint x: 196, endPoint y: 281, distance: 375.8
click at [197, 281] on div "Feedback from [PERSON_NAME] Full name: [PERSON_NAME] Email: [PERSON_NAME][EMAIL…" at bounding box center [450, 400] width 900 height 800
copy p "A fantastic house for a mixed family holiday aged [DEMOGRAPHIC_DATA]. The outdo…"
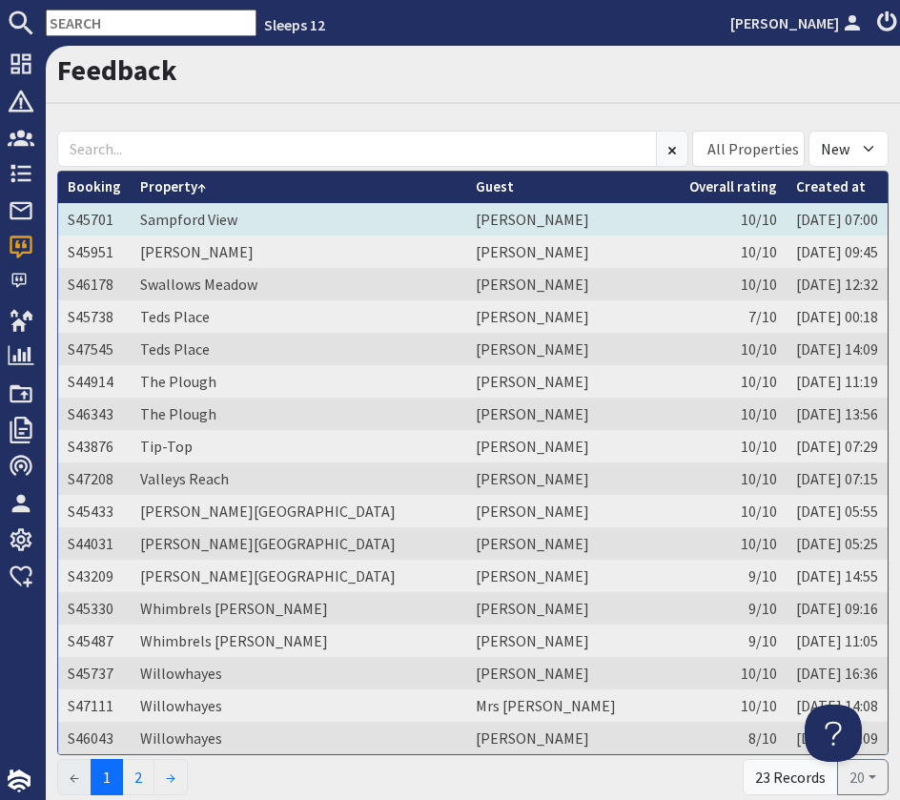
click at [504, 220] on td "[PERSON_NAME]" at bounding box center [573, 219] width 214 height 32
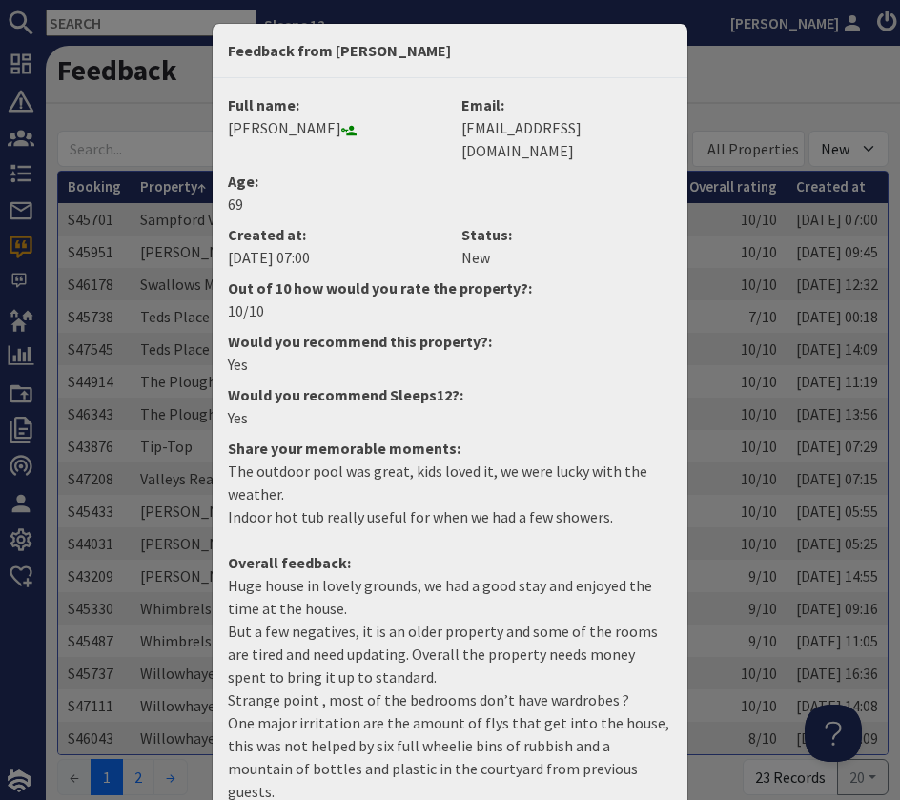
scroll to position [79, 0]
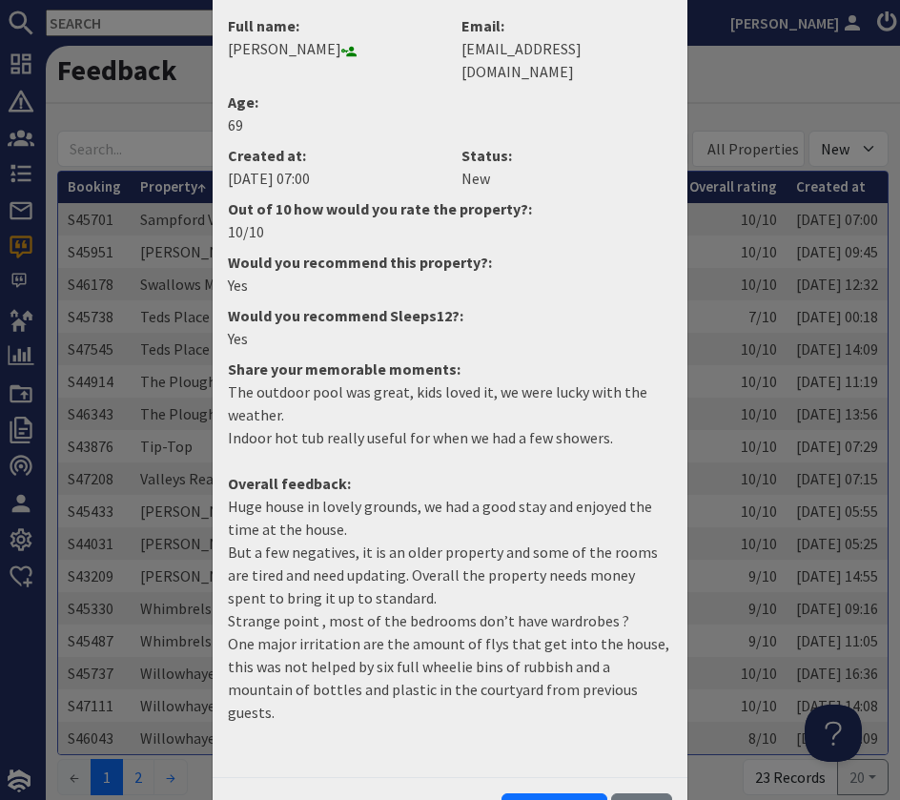
click at [407, 358] on dt "Share your memorable moments:" at bounding box center [449, 369] width 467 height 23
click at [591, 793] on button "Mark as read" at bounding box center [555, 811] width 106 height 36
click at [562, 793] on button "Mark as new" at bounding box center [555, 811] width 104 height 36
click at [644, 793] on button "Close" at bounding box center [641, 811] width 61 height 36
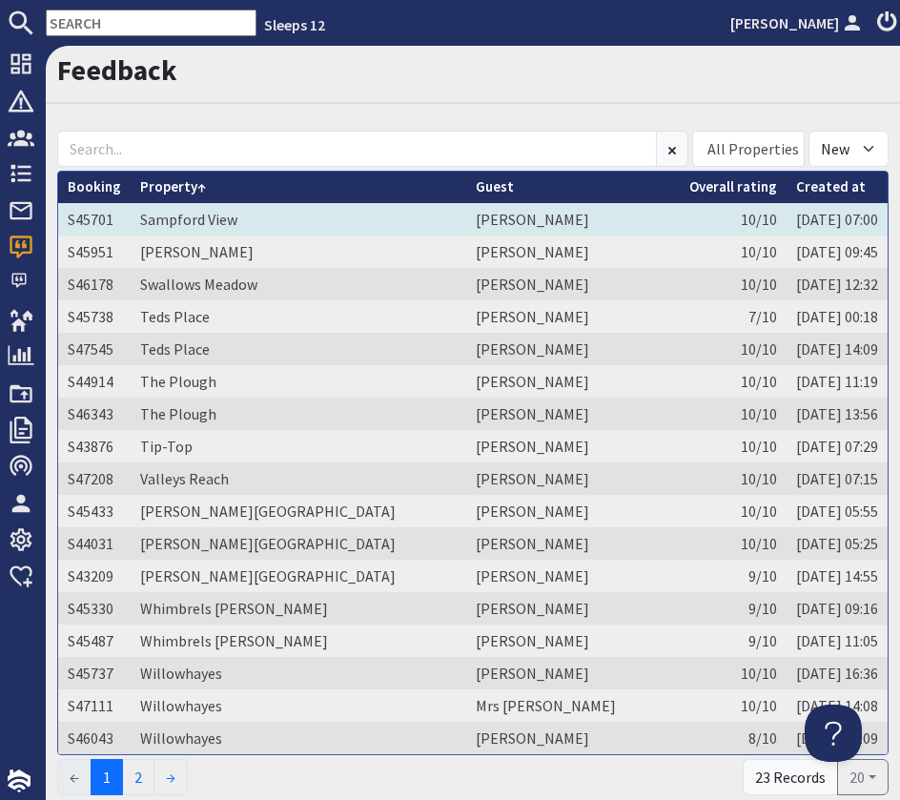
click at [379, 216] on td "Sampford View" at bounding box center [299, 219] width 336 height 32
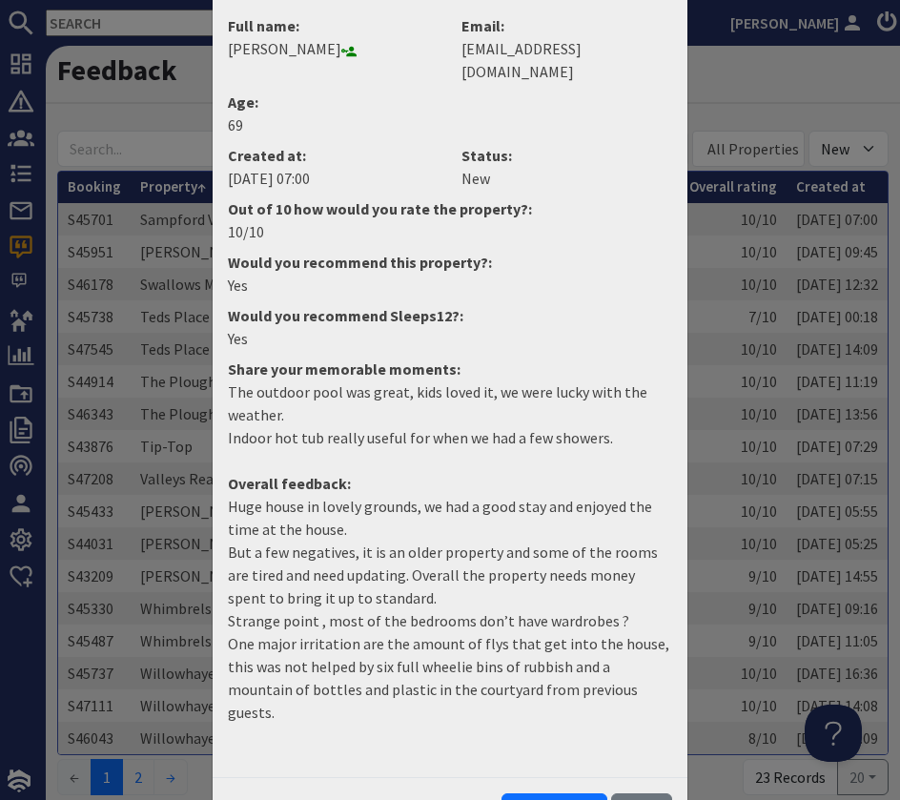
click at [565, 793] on button "Mark as read" at bounding box center [555, 811] width 106 height 36
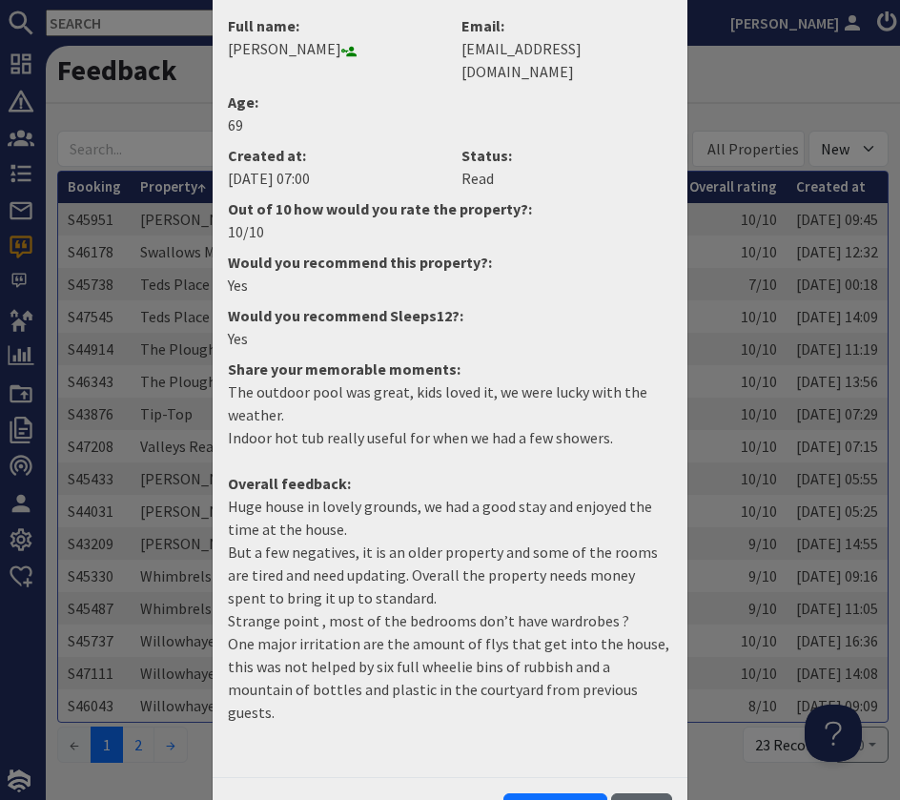
click at [641, 793] on button "Close" at bounding box center [641, 811] width 61 height 36
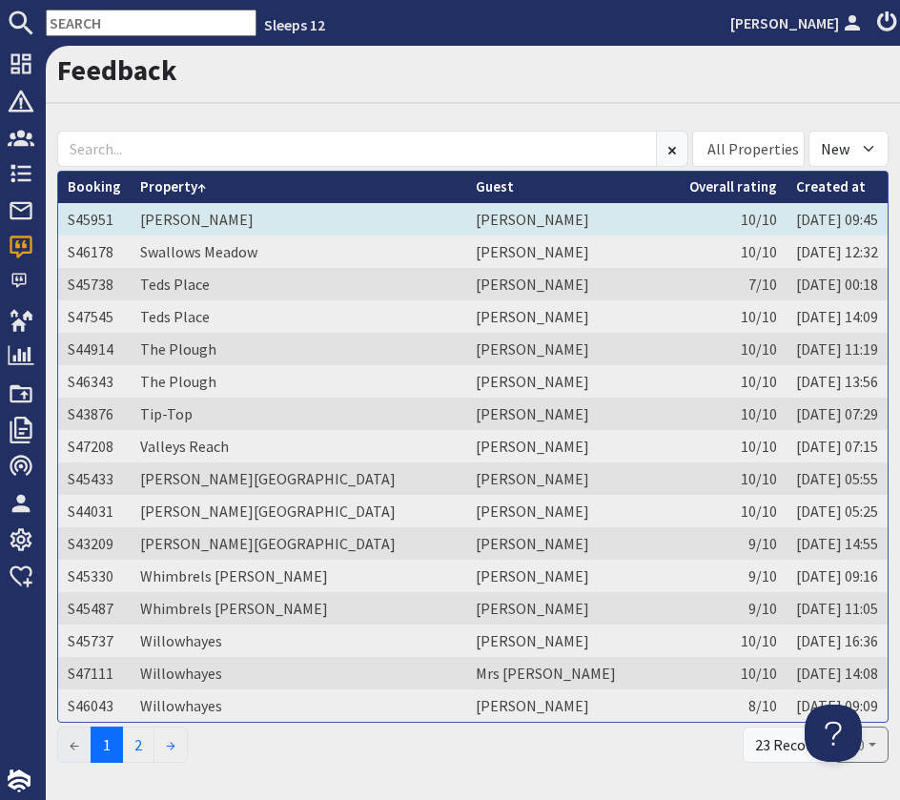
drag, startPoint x: 350, startPoint y: 220, endPoint x: 339, endPoint y: 223, distance: 11.8
click at [351, 220] on td "[PERSON_NAME]" at bounding box center [299, 219] width 336 height 32
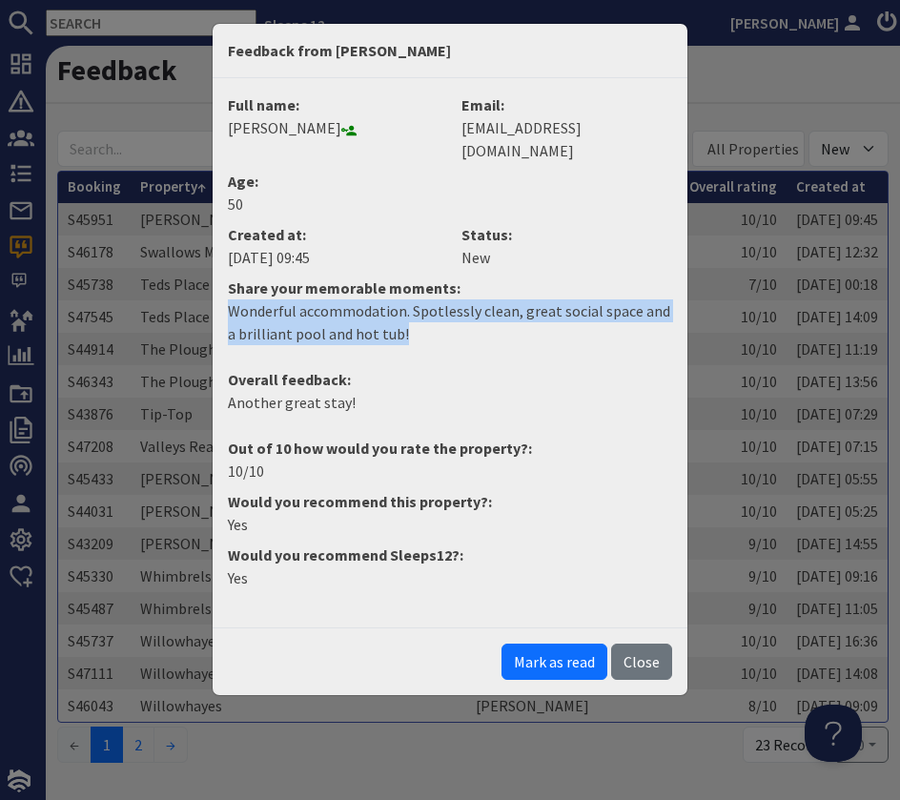
drag, startPoint x: 411, startPoint y: 303, endPoint x: 212, endPoint y: 289, distance: 199.8
click at [213, 289] on div "Full name: [PERSON_NAME] Email: [EMAIL_ADDRESS][DOMAIN_NAME] Age: [DEMOGRAPHIC_…" at bounding box center [450, 352] width 475 height 549
copy p "Wonderful accommodation. Spotlessly clean, great social space and a brilliant p…"
click at [543, 644] on button "Mark as read" at bounding box center [555, 662] width 106 height 36
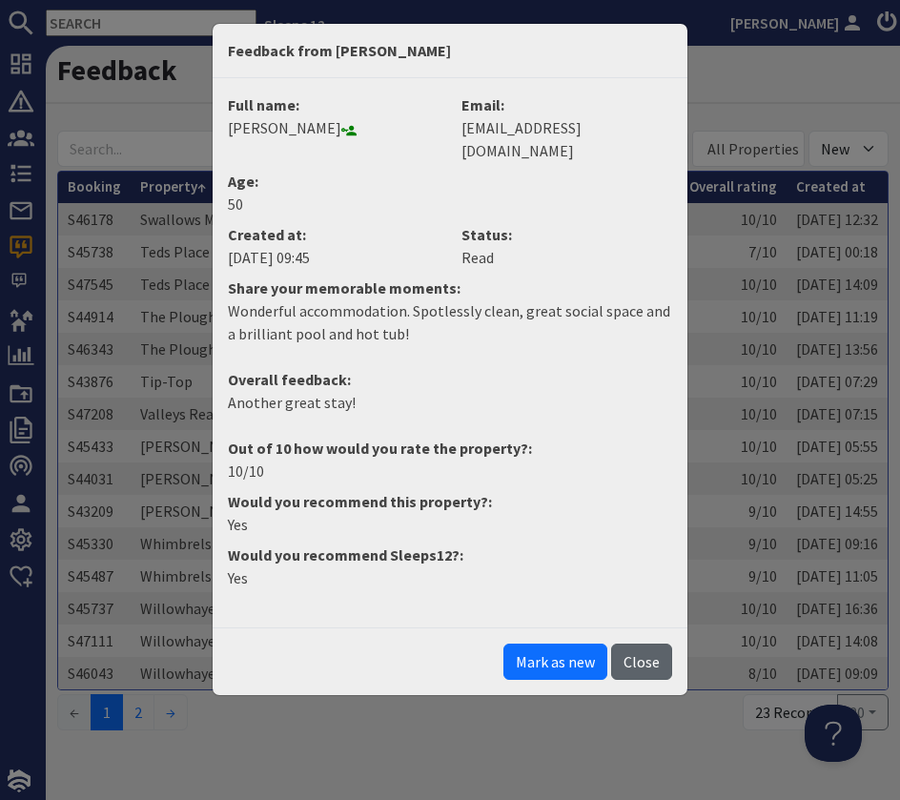
click at [648, 646] on button "Close" at bounding box center [641, 662] width 61 height 36
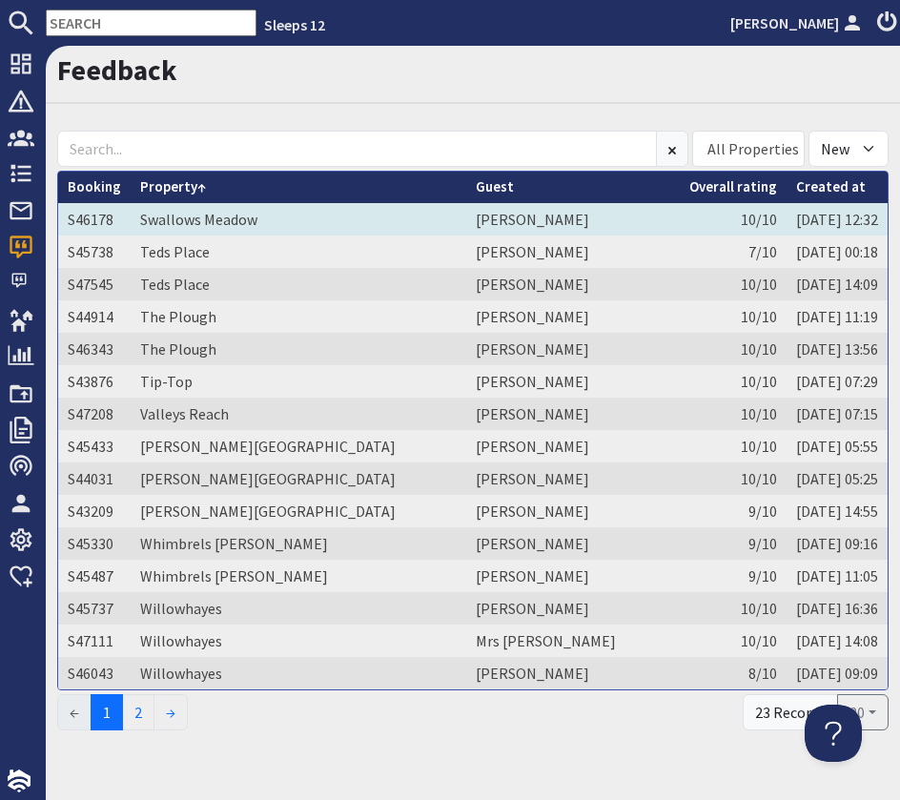
click at [344, 215] on td "Swallows Meadow" at bounding box center [299, 219] width 336 height 32
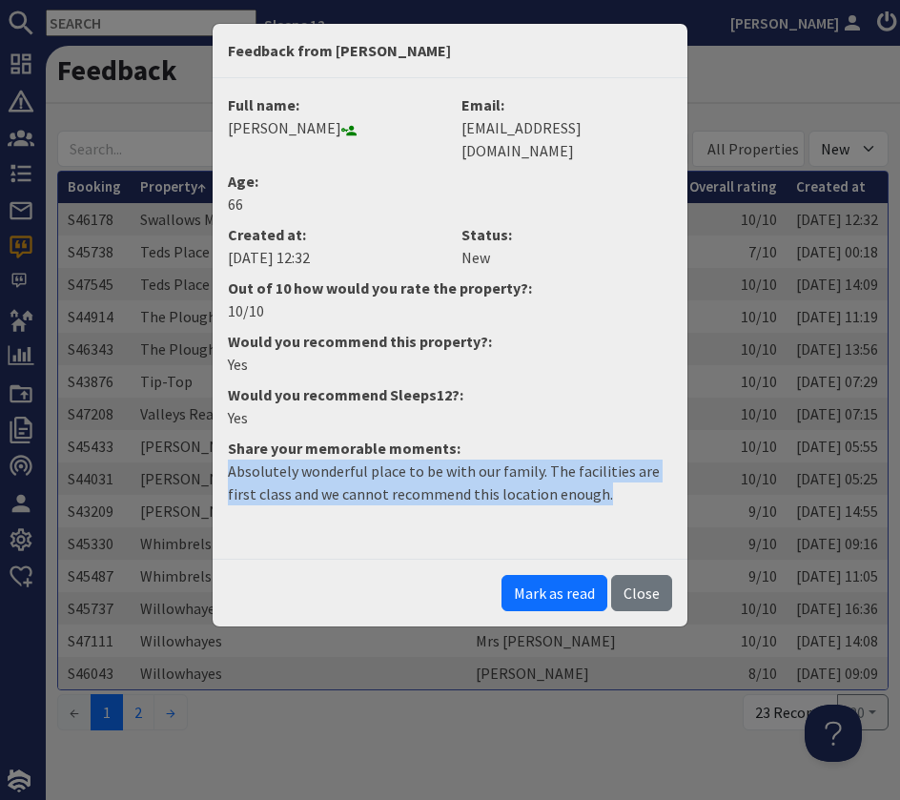
drag, startPoint x: 587, startPoint y: 467, endPoint x: 205, endPoint y: 438, distance: 383.5
click at [206, 440] on div "Feedback from [PERSON_NAME] Full name: [PERSON_NAME] Email: [EMAIL_ADDRESS][DOM…" at bounding box center [450, 400] width 900 height 800
copy p "Absolutely wonderful place to be with our family. The facilities are first clas…"
drag, startPoint x: 557, startPoint y: 571, endPoint x: 870, endPoint y: 586, distance: 313.1
click at [562, 575] on button "Mark as read" at bounding box center [555, 593] width 106 height 36
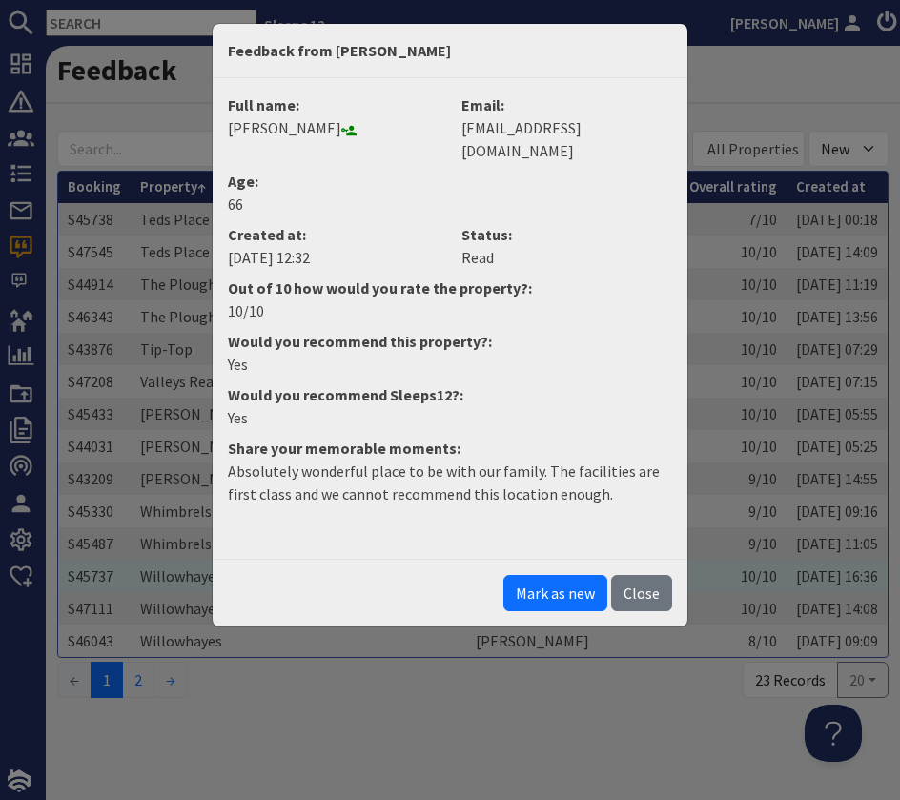
click at [658, 575] on button "Close" at bounding box center [641, 593] width 61 height 36
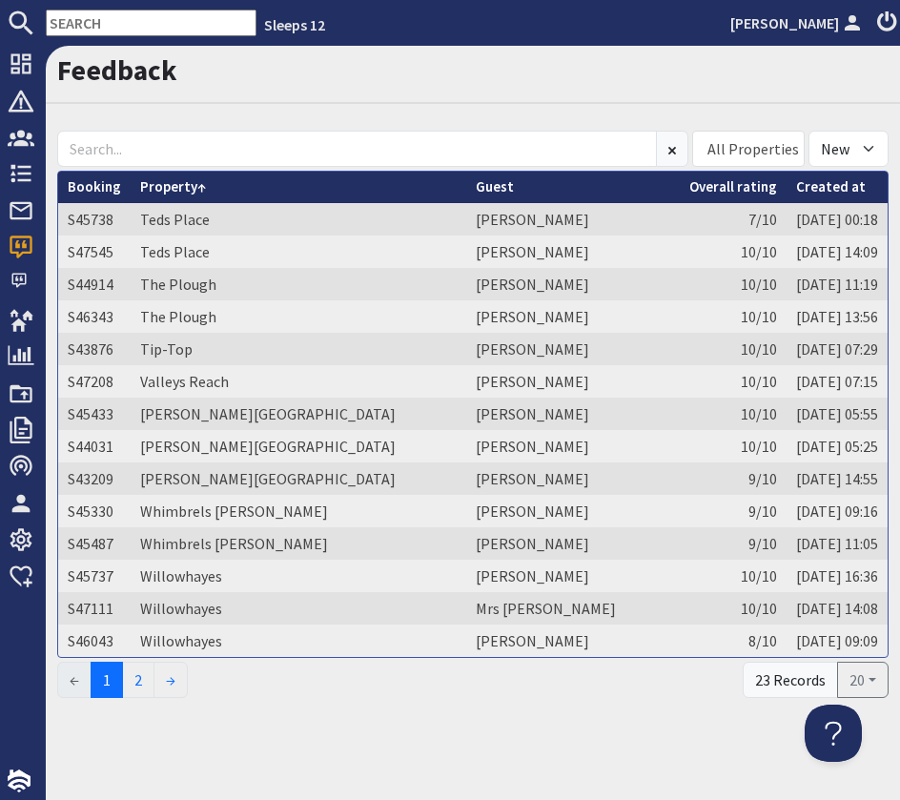
click at [379, 201] on th "Property" at bounding box center [299, 187] width 336 height 31
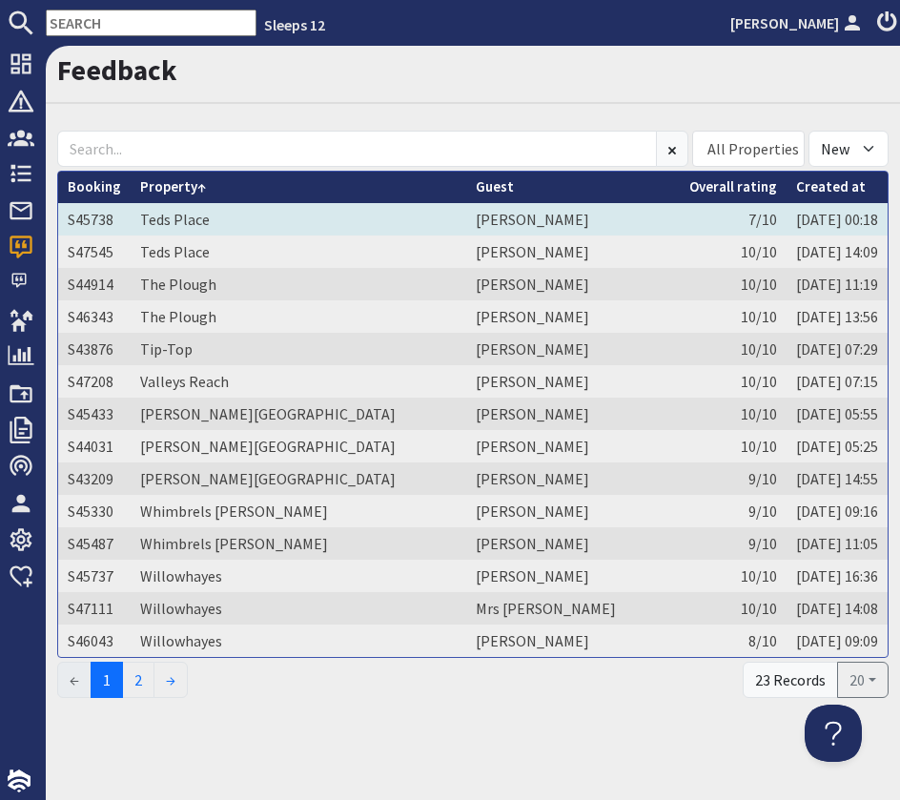
drag, startPoint x: 367, startPoint y: 224, endPoint x: 353, endPoint y: 227, distance: 14.6
click at [368, 224] on td "Teds Place" at bounding box center [299, 219] width 336 height 32
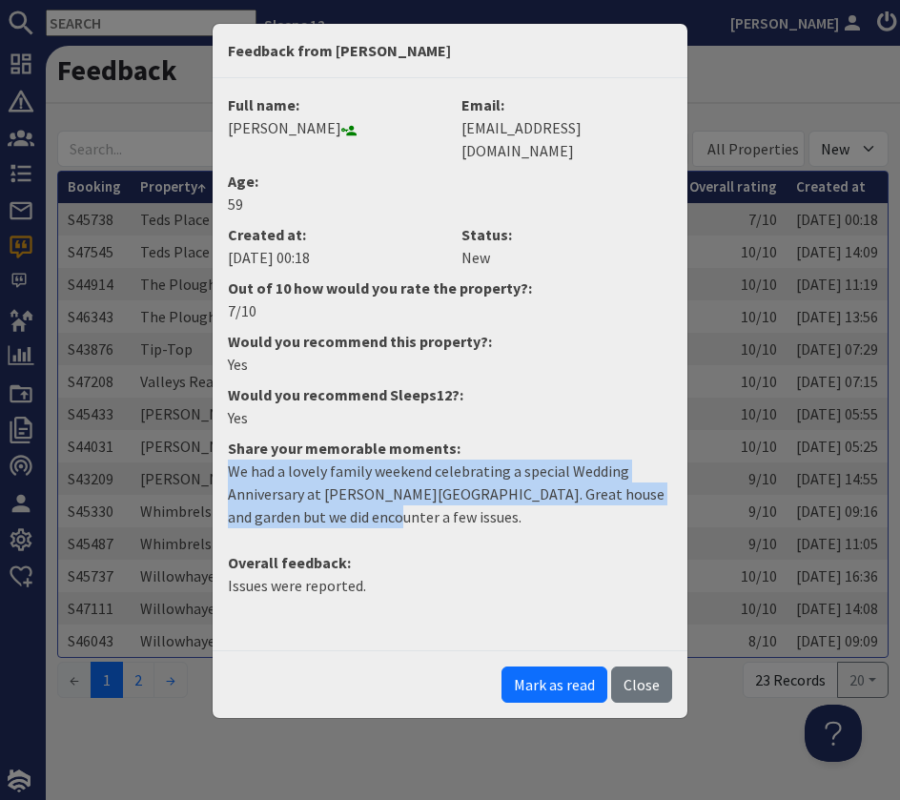
drag, startPoint x: 347, startPoint y: 492, endPoint x: 202, endPoint y: 442, distance: 153.2
click at [204, 442] on div "Feedback from [PERSON_NAME] Full name: [PERSON_NAME] Email: [EMAIL_ADDRESS][DOM…" at bounding box center [450, 400] width 900 height 800
copy p "We had a lovely family weekend celebrating a special Wedding Anniversary at [PE…"
click at [580, 667] on button "Mark as read" at bounding box center [555, 685] width 106 height 36
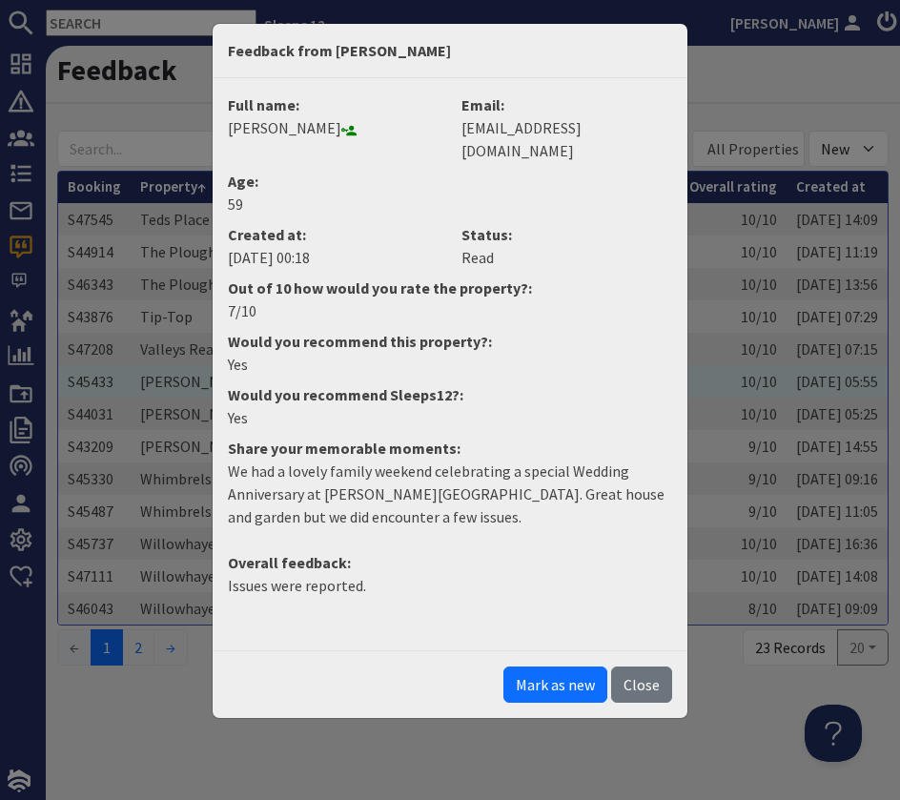
drag, startPoint x: 655, startPoint y: 664, endPoint x: 497, endPoint y: 372, distance: 332.0
click at [656, 667] on button "Close" at bounding box center [641, 685] width 61 height 36
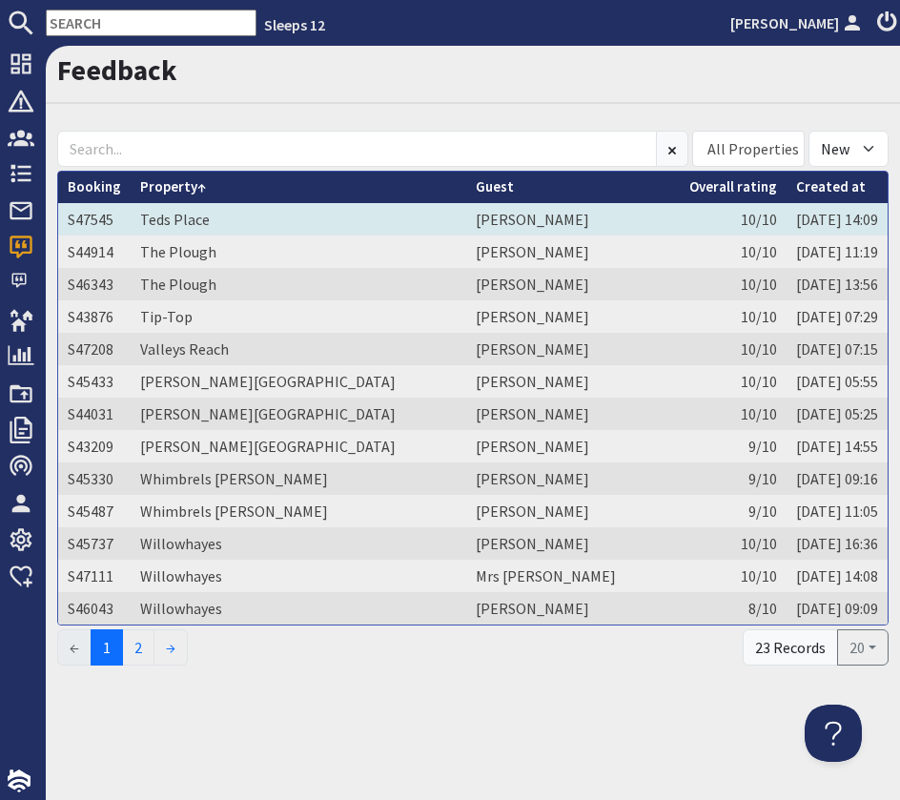
click at [589, 218] on icon at bounding box center [596, 221] width 15 height 15
click at [686, 212] on td "10/10" at bounding box center [733, 219] width 107 height 32
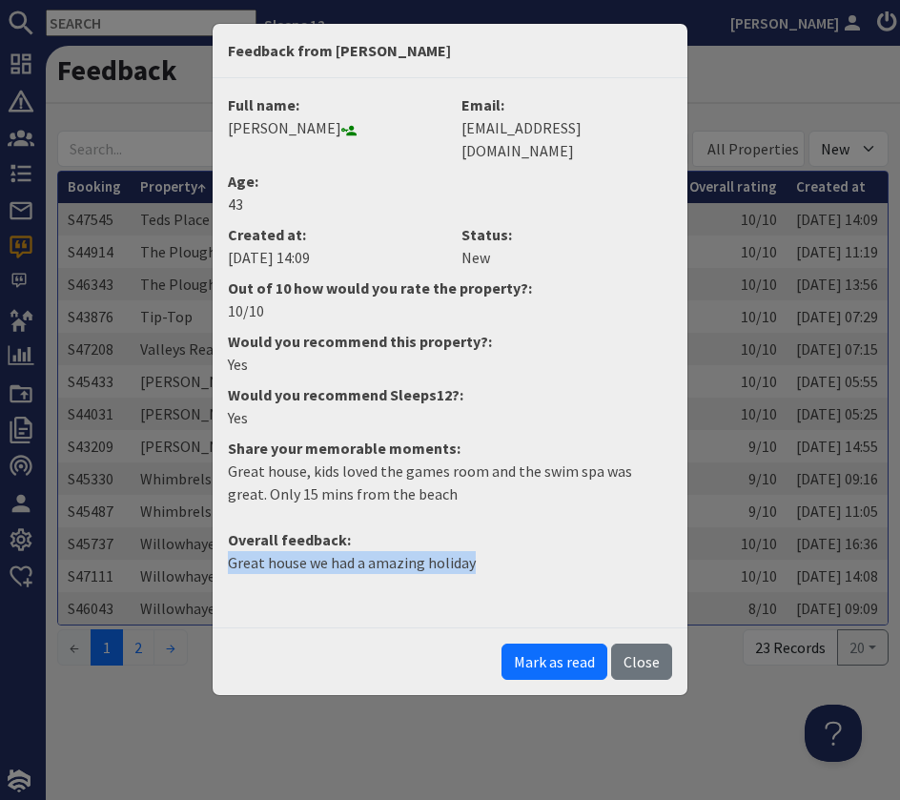
drag, startPoint x: 499, startPoint y: 552, endPoint x: 154, endPoint y: 539, distance: 344.5
click at [162, 543] on div "Feedback from [PERSON_NAME] Full name: [PERSON_NAME] Email: [EMAIL_ADDRESS][DOM…" at bounding box center [450, 400] width 900 height 800
copy p "Great house we had a amazing holiday"
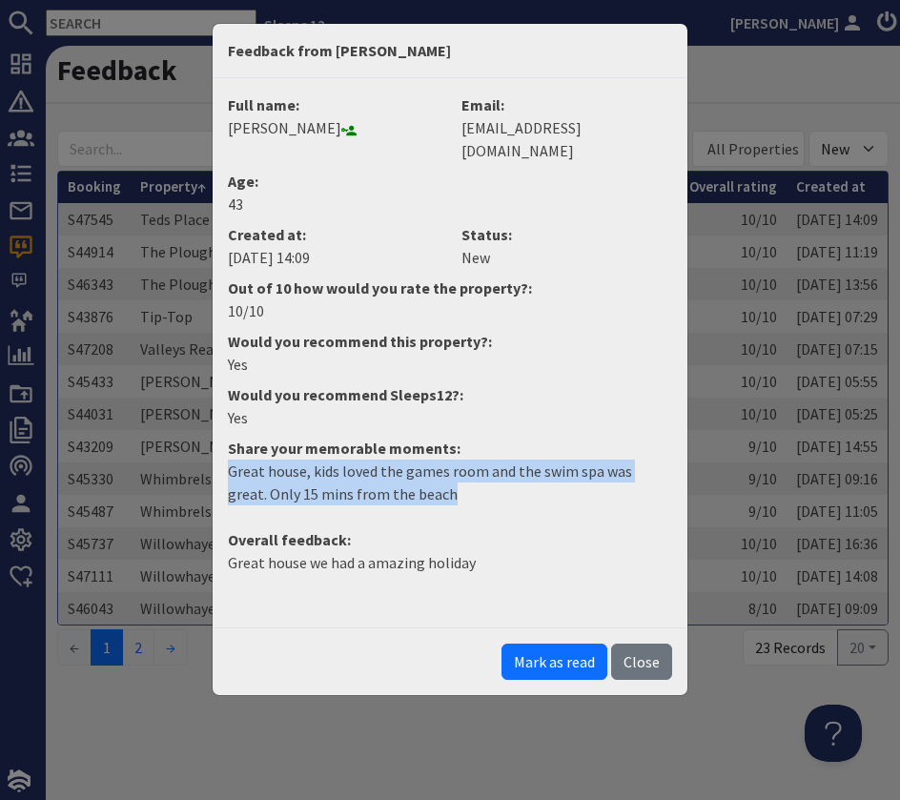
drag, startPoint x: 460, startPoint y: 464, endPoint x: 174, endPoint y: 440, distance: 287.1
click at [175, 440] on div "Feedback from [PERSON_NAME] Full name: [PERSON_NAME] Email: [EMAIL_ADDRESS][DOM…" at bounding box center [450, 400] width 900 height 800
copy p "Great house, kids loved the games room and the swim spa was great. Only 15 mins…"
click at [549, 644] on button "Mark as read" at bounding box center [555, 662] width 106 height 36
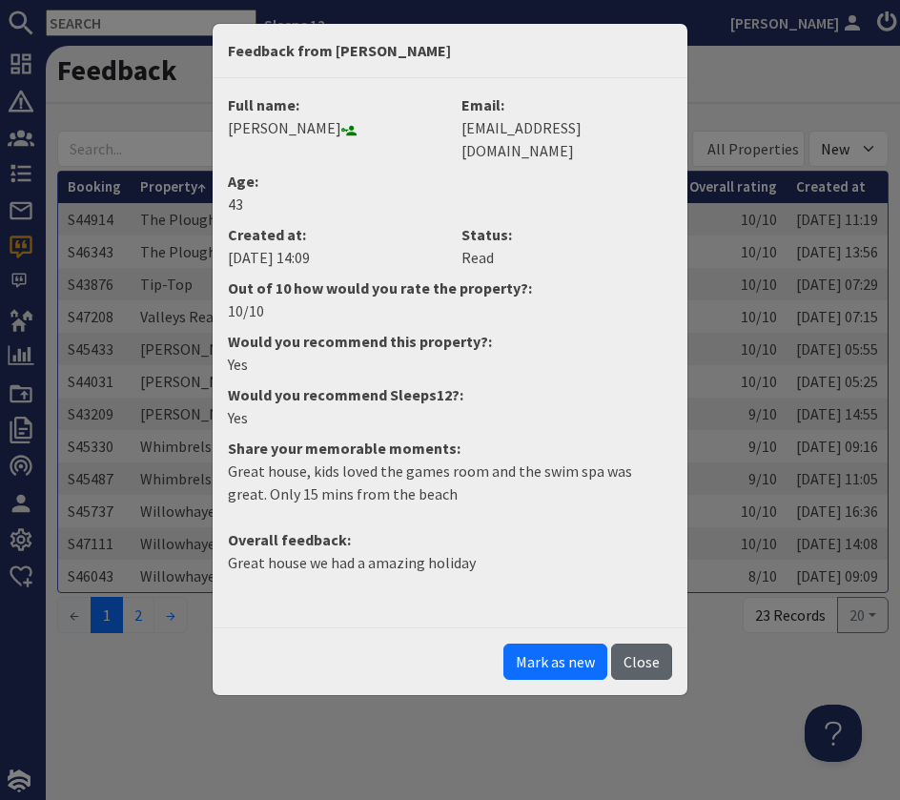
click at [660, 644] on button "Close" at bounding box center [641, 662] width 61 height 36
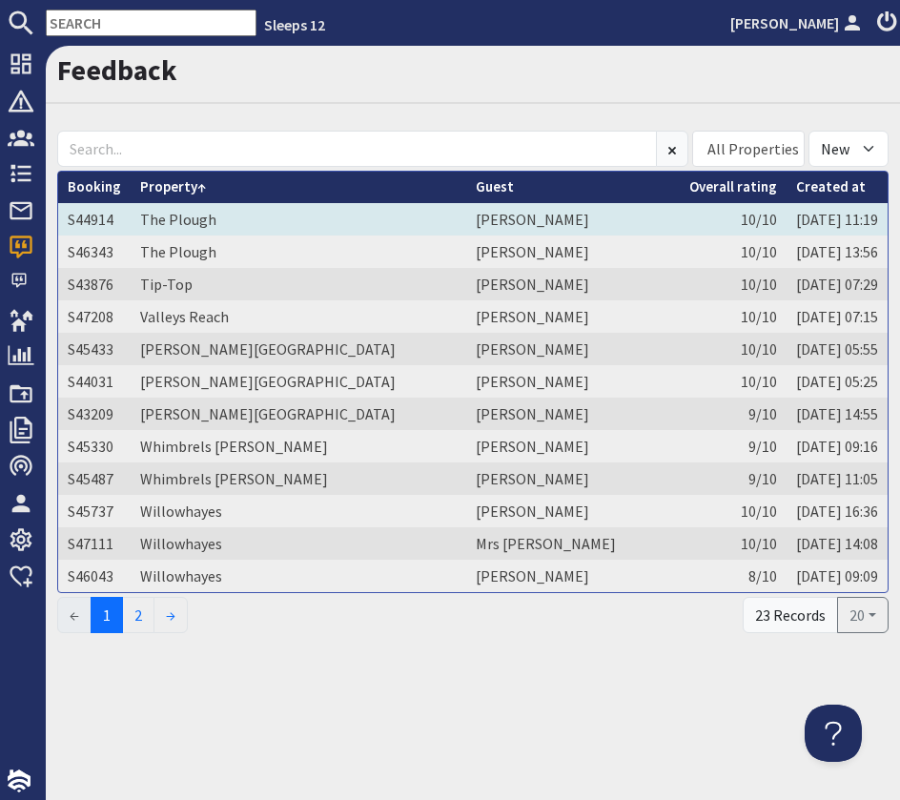
click at [331, 220] on td "The Plough" at bounding box center [299, 219] width 336 height 32
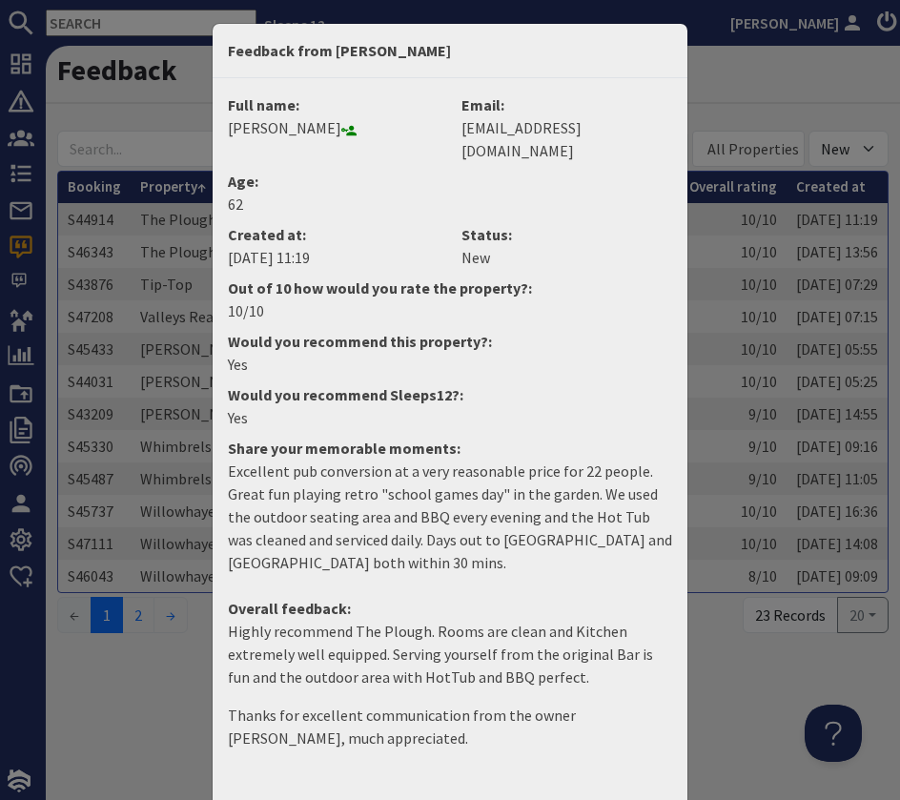
scroll to position [49, 0]
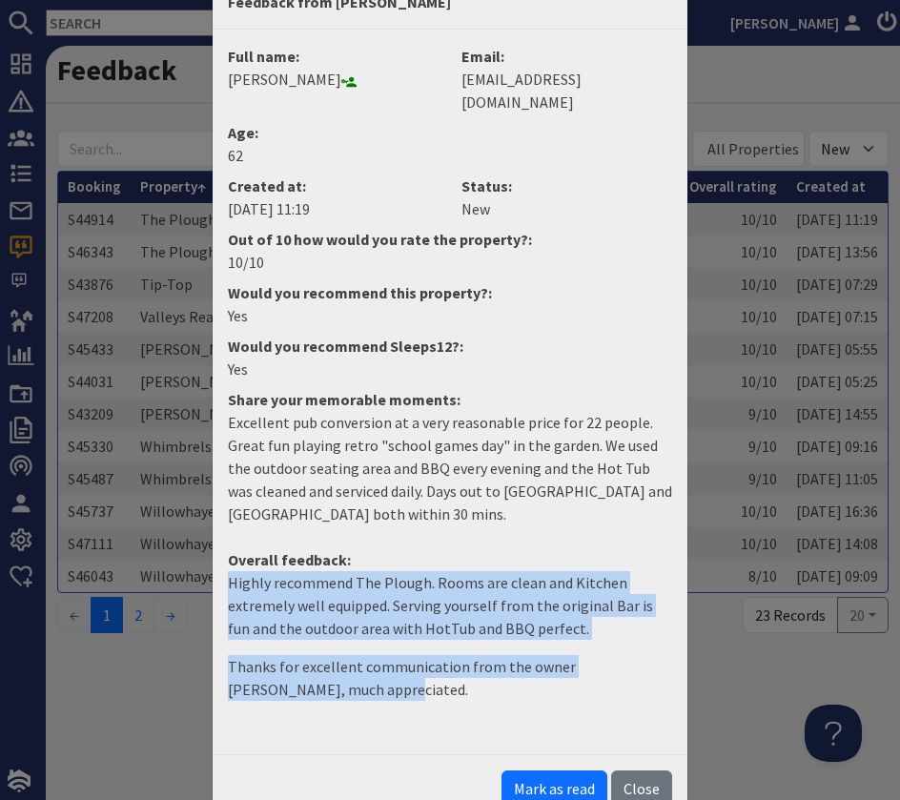
drag, startPoint x: 383, startPoint y: 673, endPoint x: 194, endPoint y: 568, distance: 216.8
click at [193, 568] on div "Feedback from [PERSON_NAME] Full name: [PERSON_NAME] Email: [EMAIL_ADDRESS][DOM…" at bounding box center [450, 400] width 900 height 800
copy dd "Highly recommend The Plough. Rooms are clean and Kitchen extremely well equippe…"
click at [564, 770] on button "Mark as read" at bounding box center [555, 788] width 106 height 36
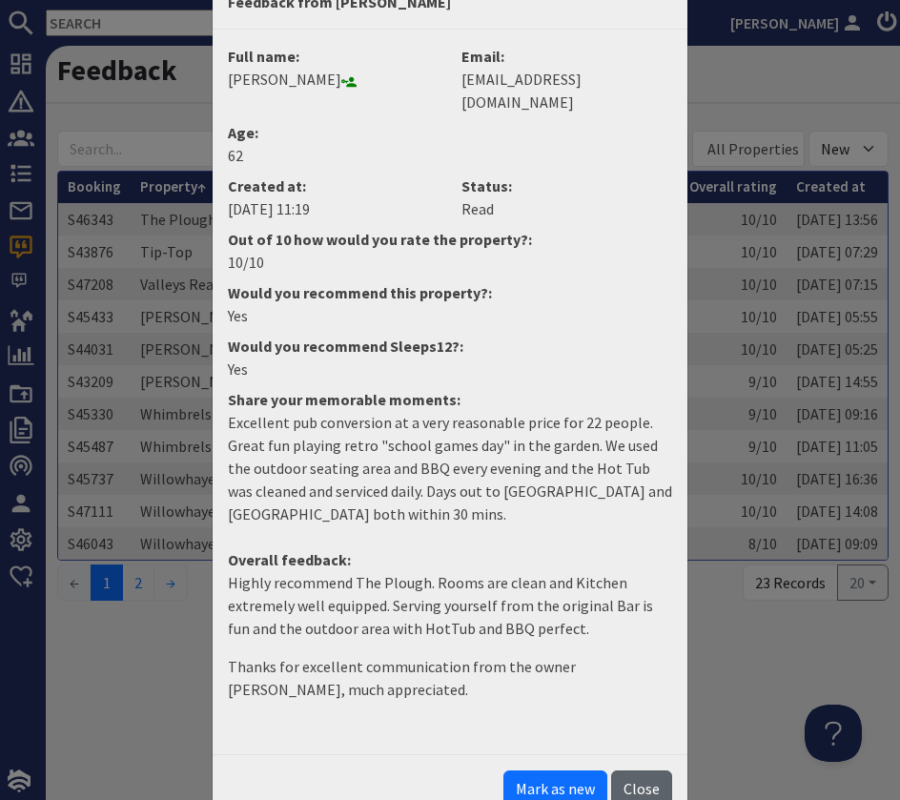
drag, startPoint x: 640, startPoint y: 770, endPoint x: 582, endPoint y: 206, distance: 566.6
click at [641, 770] on button "Close" at bounding box center [641, 788] width 61 height 36
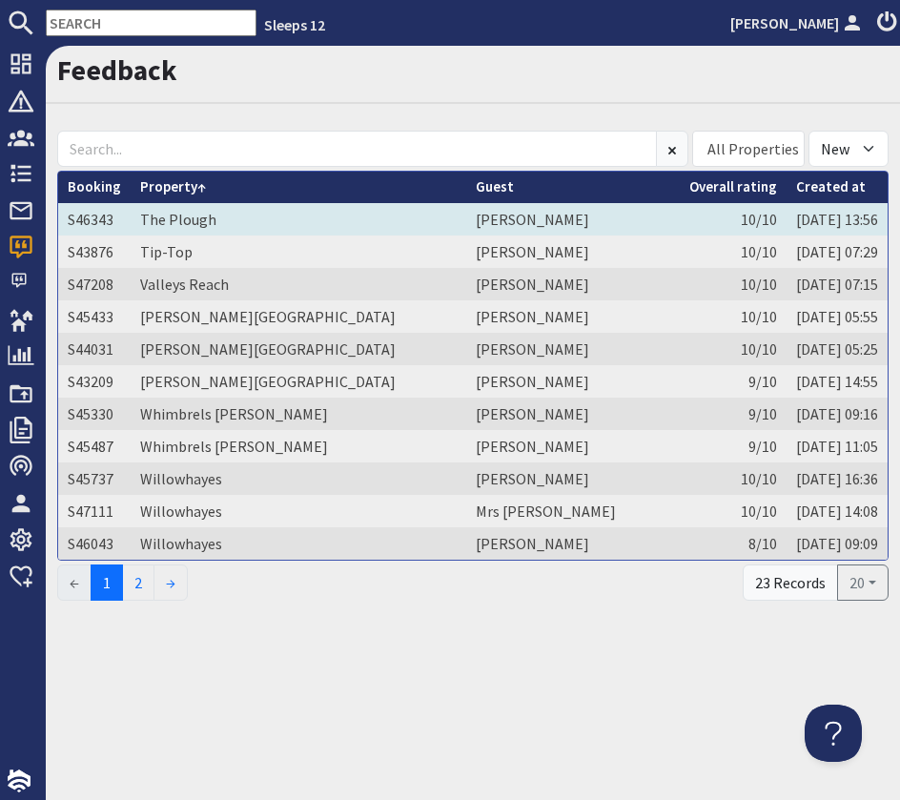
click at [503, 220] on td "[PERSON_NAME]" at bounding box center [573, 219] width 214 height 32
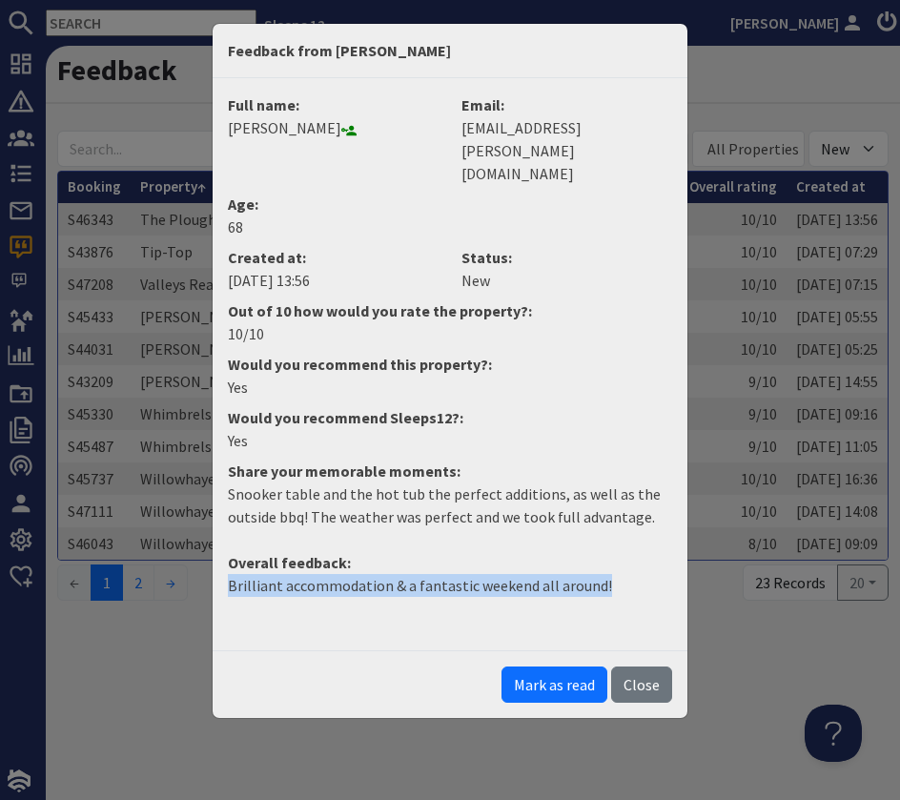
drag, startPoint x: 608, startPoint y: 537, endPoint x: 219, endPoint y: 539, distance: 389.1
click at [224, 574] on dd "Brilliant accommodation & a fantastic weekend all around!" at bounding box center [449, 593] width 467 height 38
copy p "Brilliant accommodation & a fantastic weekend all around!"
click at [549, 667] on button "Mark as read" at bounding box center [555, 685] width 106 height 36
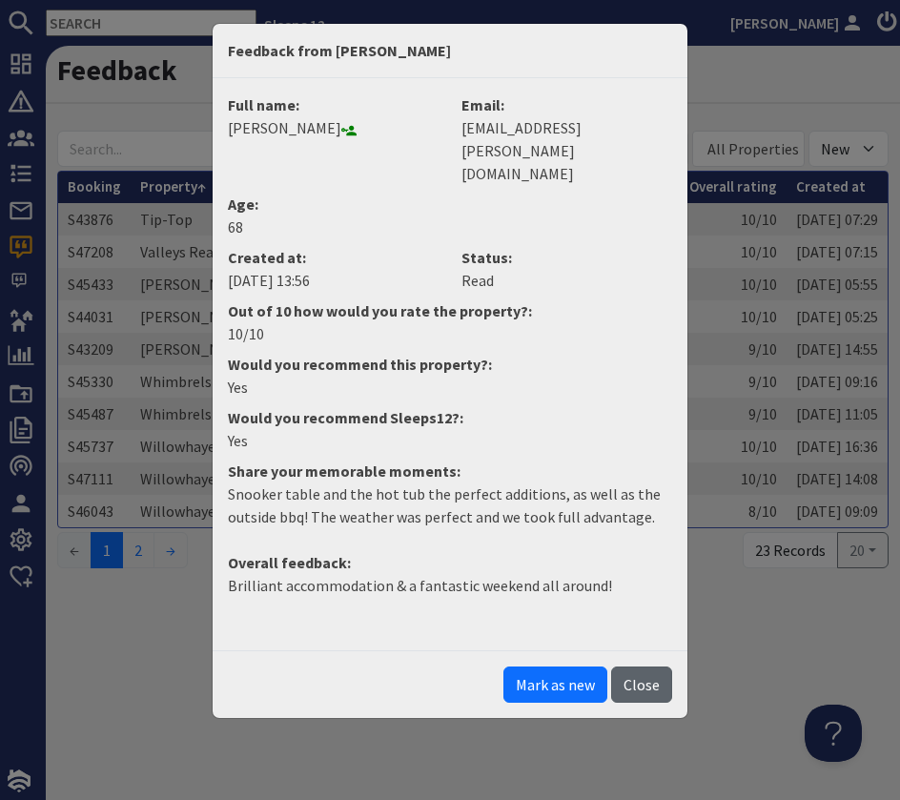
click at [633, 667] on button "Close" at bounding box center [641, 685] width 61 height 36
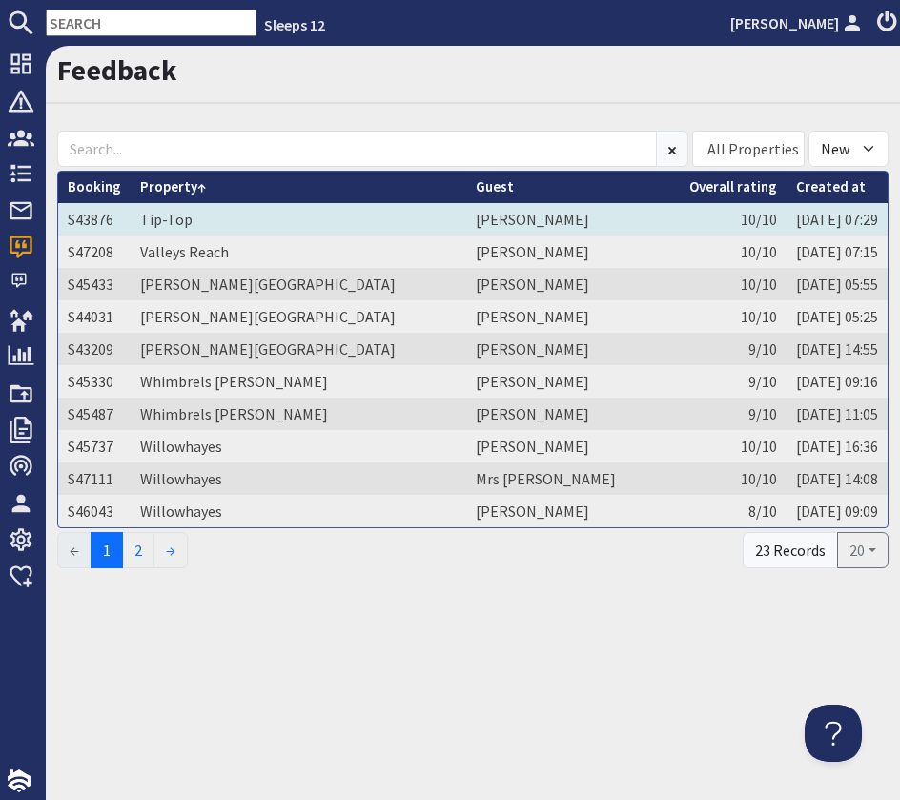
click at [357, 214] on td "Tip-Top" at bounding box center [299, 219] width 336 height 32
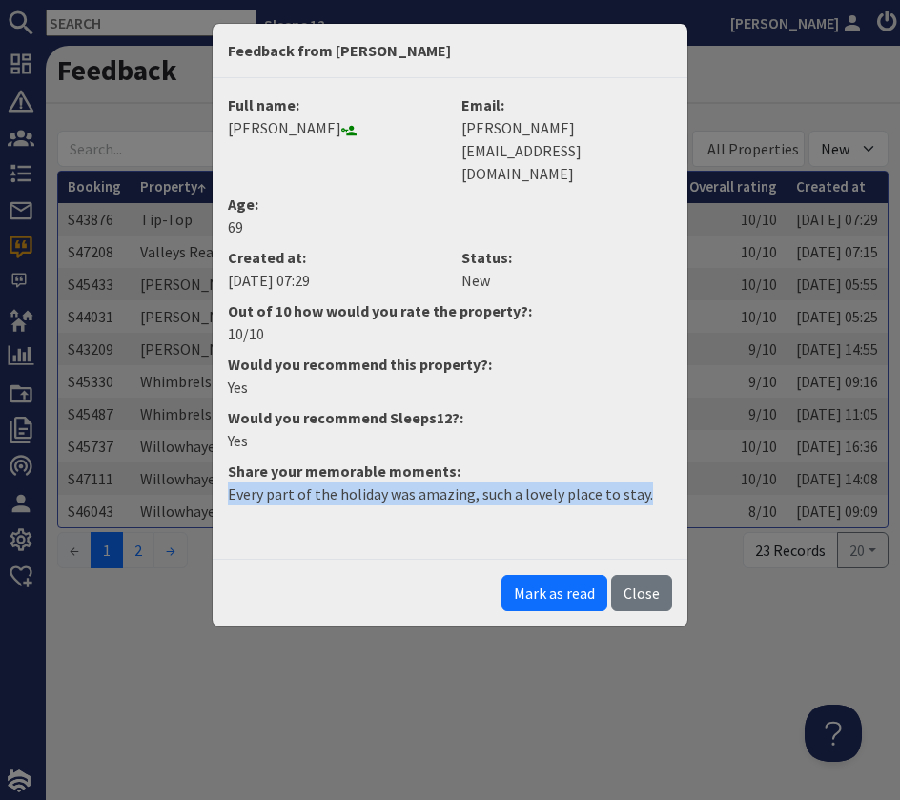
drag, startPoint x: 648, startPoint y: 449, endPoint x: 225, endPoint y: 452, distance: 423.4
click at [225, 483] on dd "Every part of the holiday was amazing, such a lovely place to stay." at bounding box center [449, 502] width 467 height 38
drag, startPoint x: 563, startPoint y: 547, endPoint x: 668, endPoint y: 550, distance: 104.9
click at [565, 575] on button "Mark as read" at bounding box center [555, 593] width 106 height 36
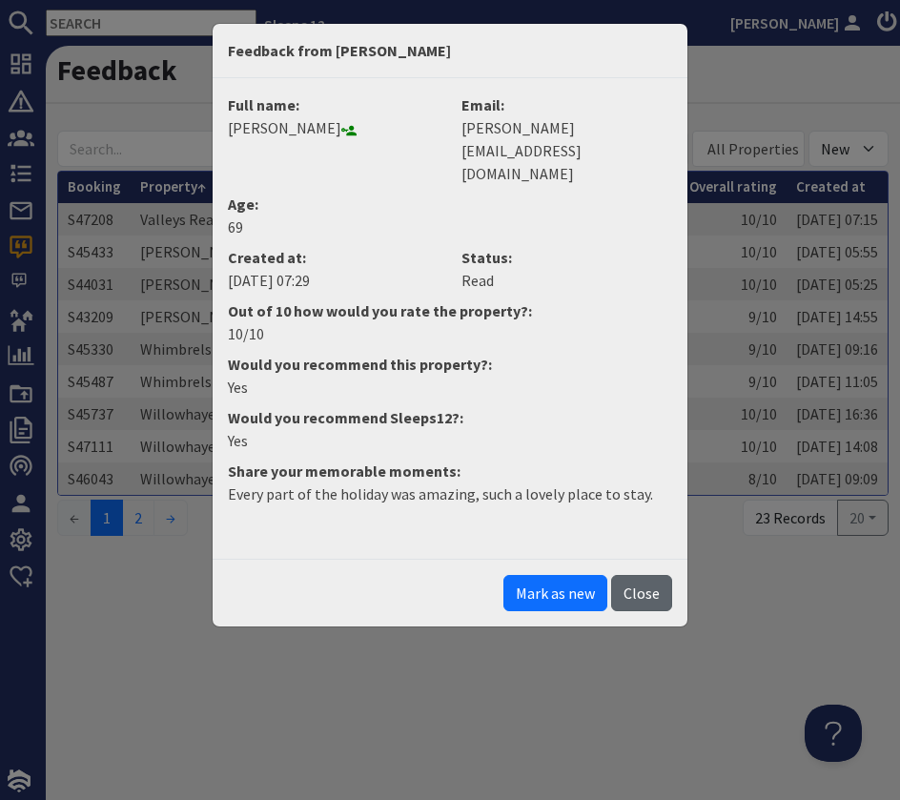
drag, startPoint x: 635, startPoint y: 544, endPoint x: 570, endPoint y: 477, distance: 93.7
click at [634, 575] on button "Close" at bounding box center [641, 593] width 61 height 36
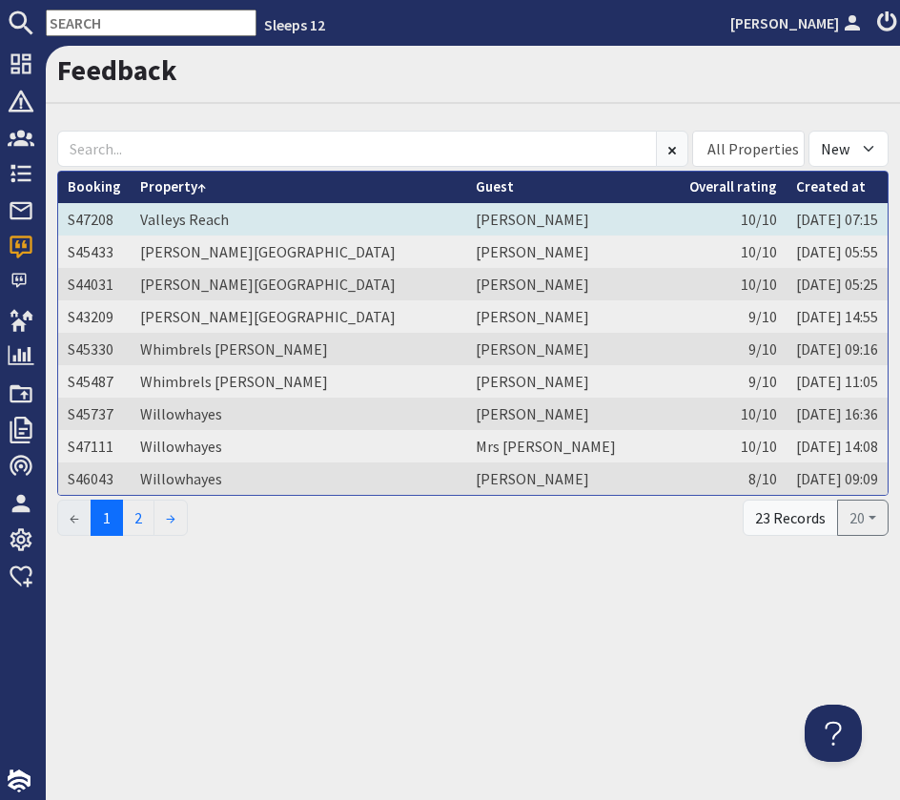
click at [326, 223] on td "Valleys Reach" at bounding box center [299, 219] width 336 height 32
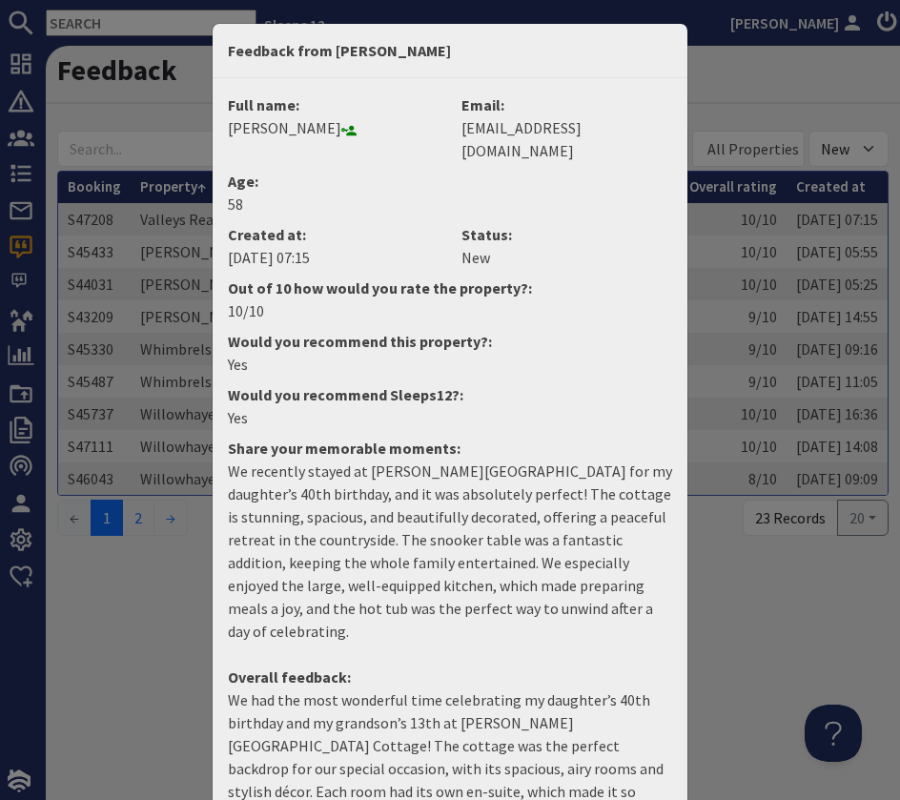
scroll to position [148, 0]
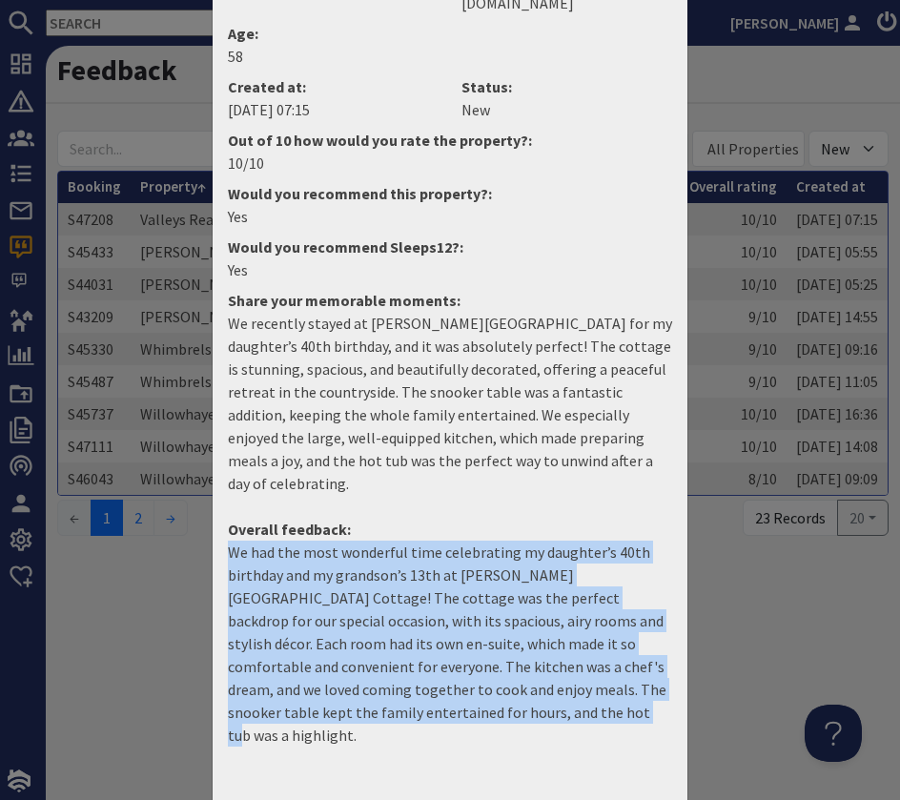
drag, startPoint x: 483, startPoint y: 679, endPoint x: 142, endPoint y: 514, distance: 378.3
click at [142, 514] on div "Feedback from [PERSON_NAME] Full name: [PERSON_NAME] Email: [EMAIL_ADDRESS][DOM…" at bounding box center [450, 400] width 900 height 800
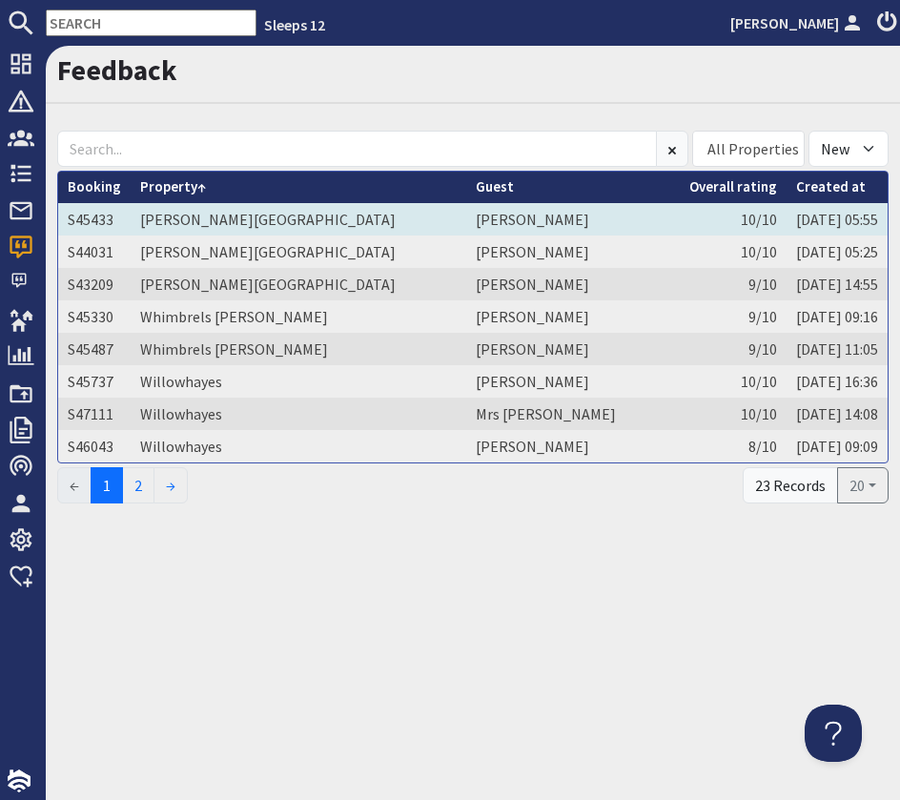
click at [345, 219] on td "[PERSON_NAME][GEOGRAPHIC_DATA]" at bounding box center [299, 219] width 336 height 32
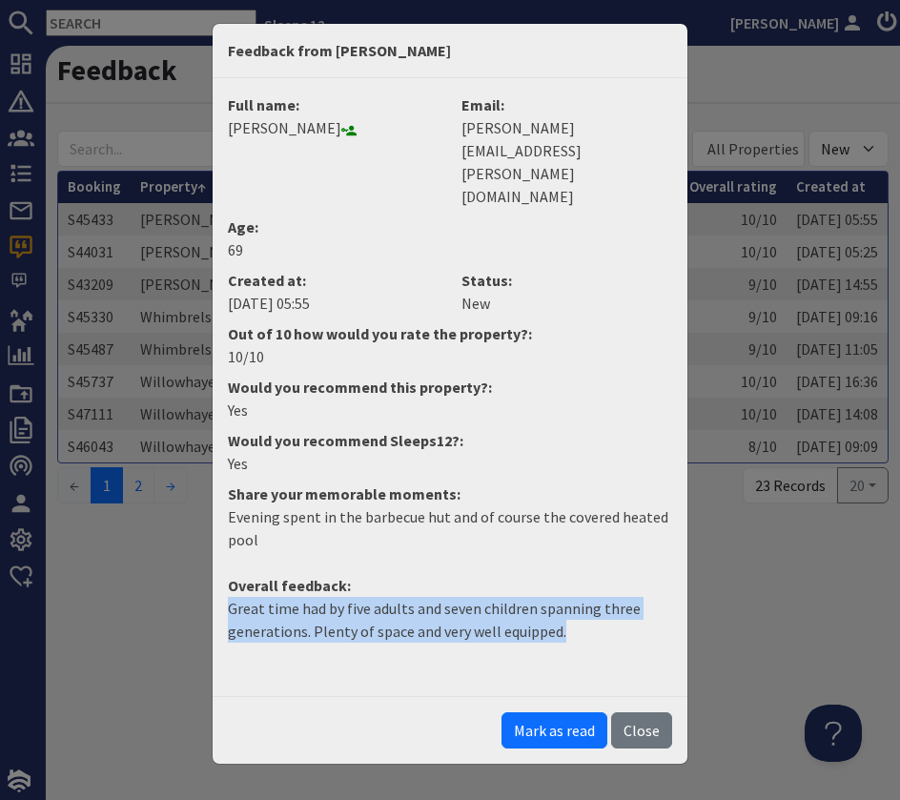
drag, startPoint x: 591, startPoint y: 568, endPoint x: 188, endPoint y: 544, distance: 404.1
click at [190, 545] on div "Feedback from [PERSON_NAME] Full name: [PERSON_NAME] Email: [PERSON_NAME][EMAIL…" at bounding box center [450, 400] width 900 height 800
click at [575, 712] on button "Mark as read" at bounding box center [555, 730] width 106 height 36
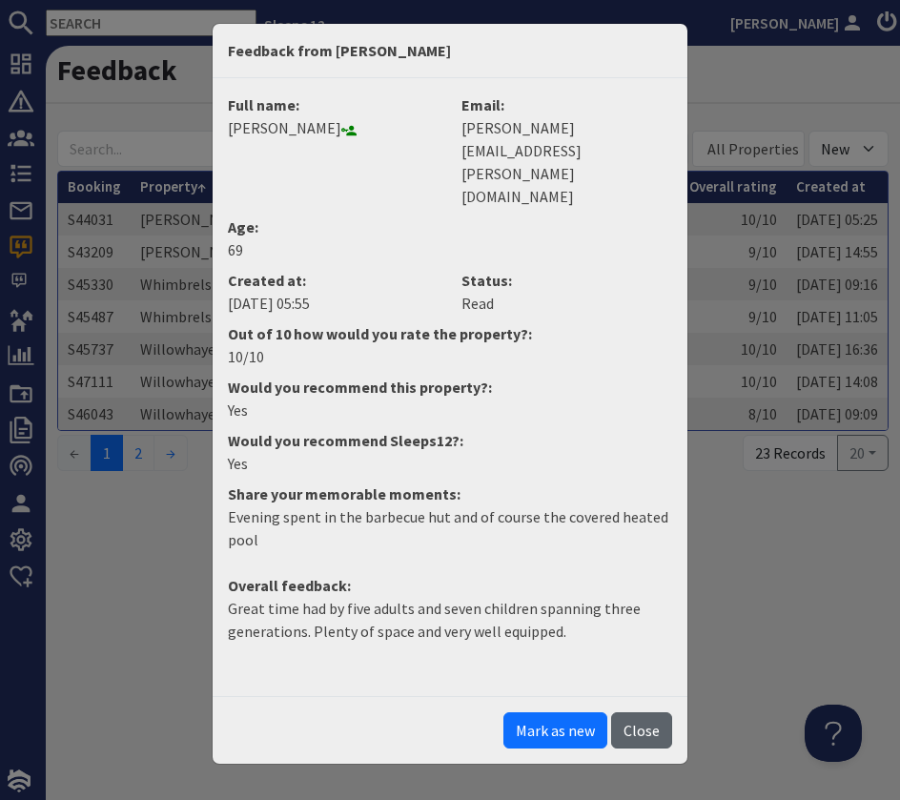
click at [662, 712] on button "Close" at bounding box center [641, 730] width 61 height 36
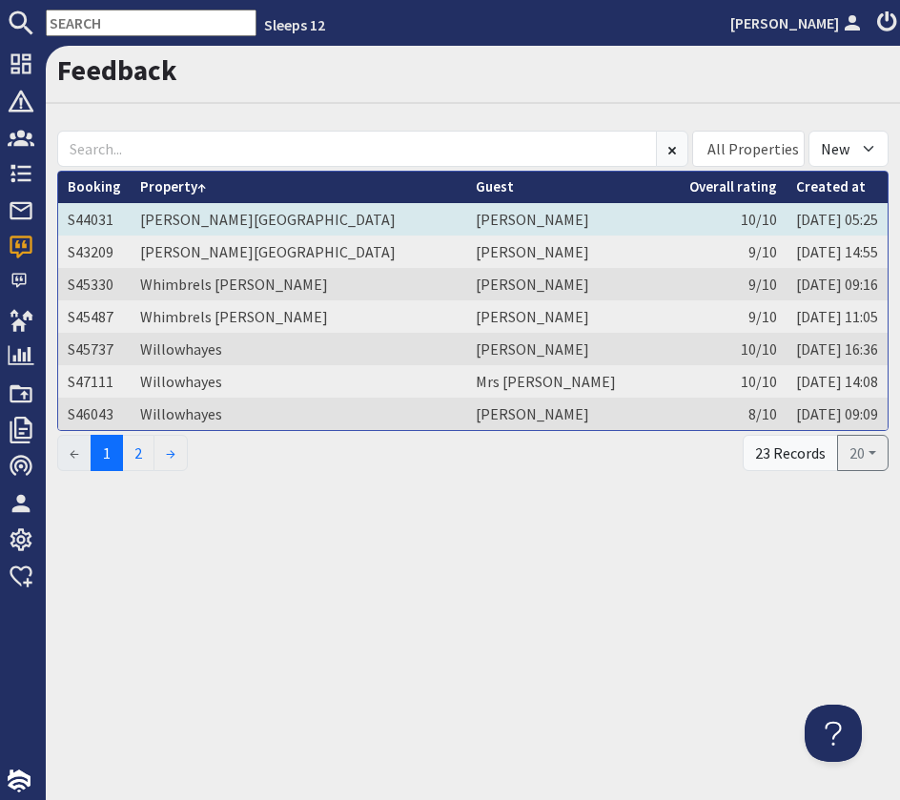
click at [362, 214] on td "[PERSON_NAME][GEOGRAPHIC_DATA]" at bounding box center [299, 219] width 336 height 32
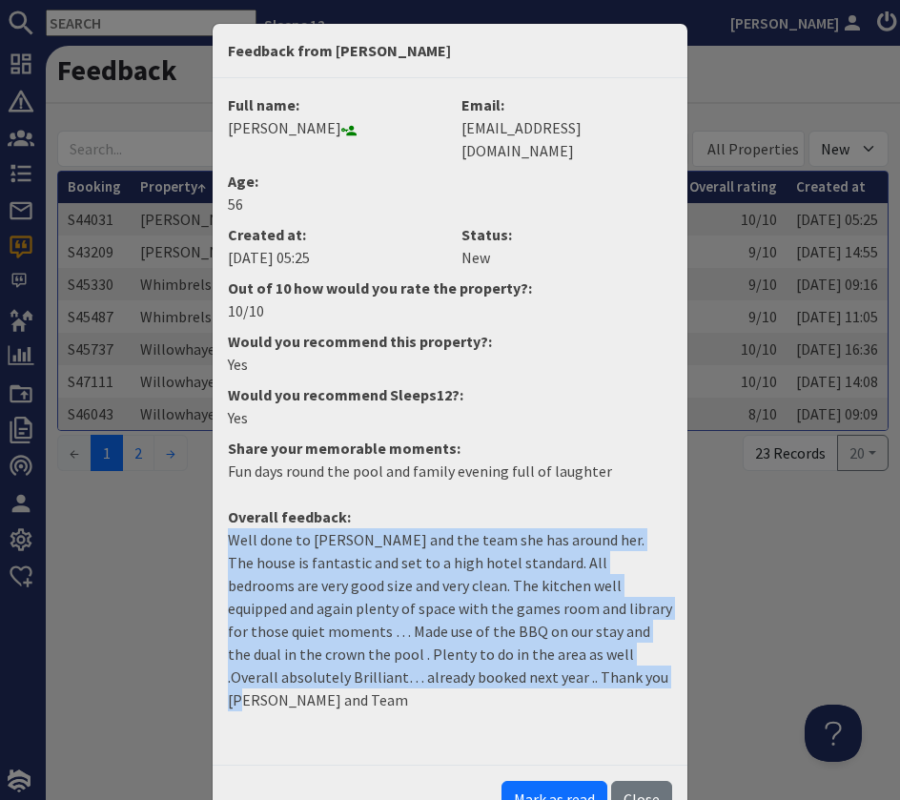
drag, startPoint x: 529, startPoint y: 651, endPoint x: 192, endPoint y: 508, distance: 366.6
click at [192, 508] on div "Feedback from [PERSON_NAME] Full name: [PERSON_NAME] Email: [EMAIL_ADDRESS][DOM…" at bounding box center [450, 400] width 900 height 800
click at [573, 781] on button "Mark as read" at bounding box center [555, 799] width 106 height 36
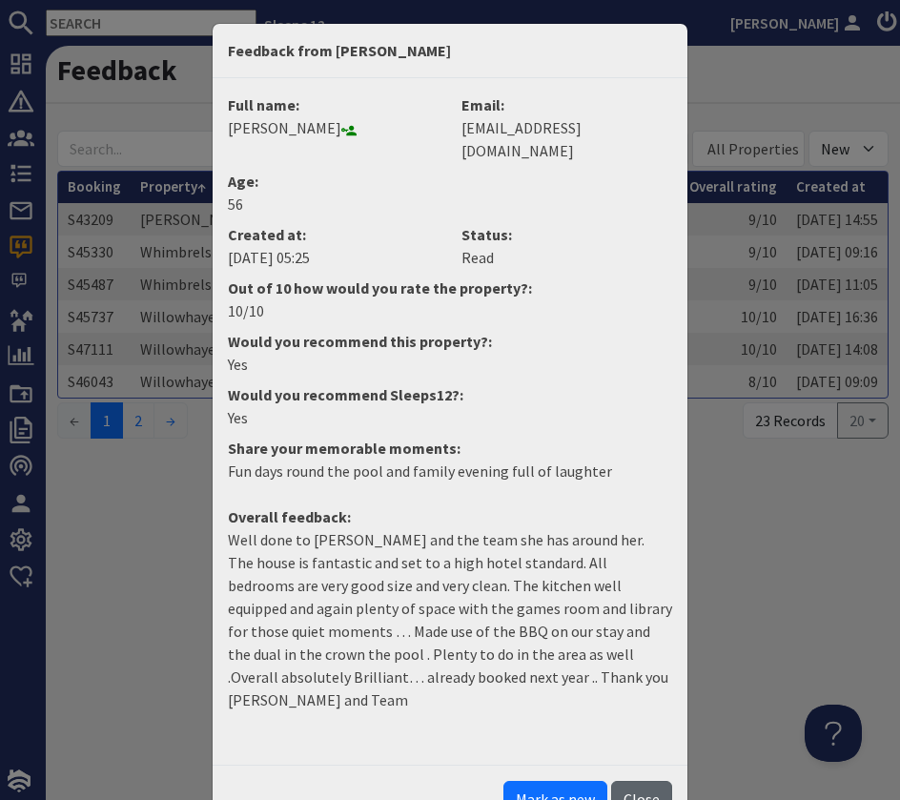
drag, startPoint x: 655, startPoint y: 748, endPoint x: 606, endPoint y: 681, distance: 83.2
click at [652, 781] on button "Close" at bounding box center [641, 799] width 61 height 36
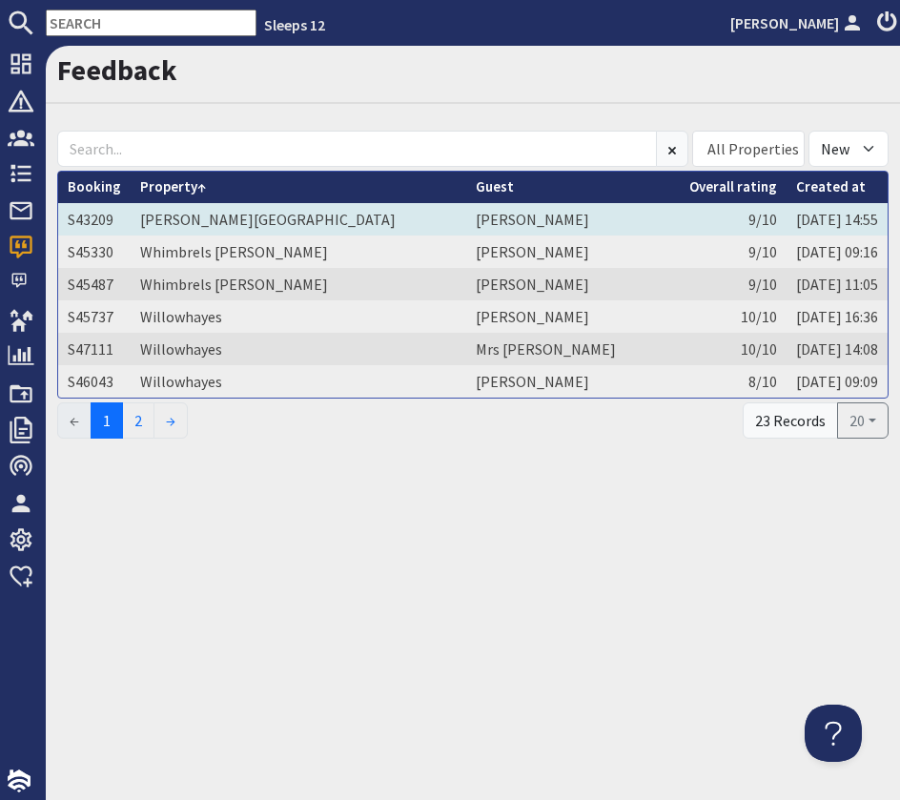
click at [312, 224] on td "[PERSON_NAME][GEOGRAPHIC_DATA]" at bounding box center [299, 219] width 336 height 32
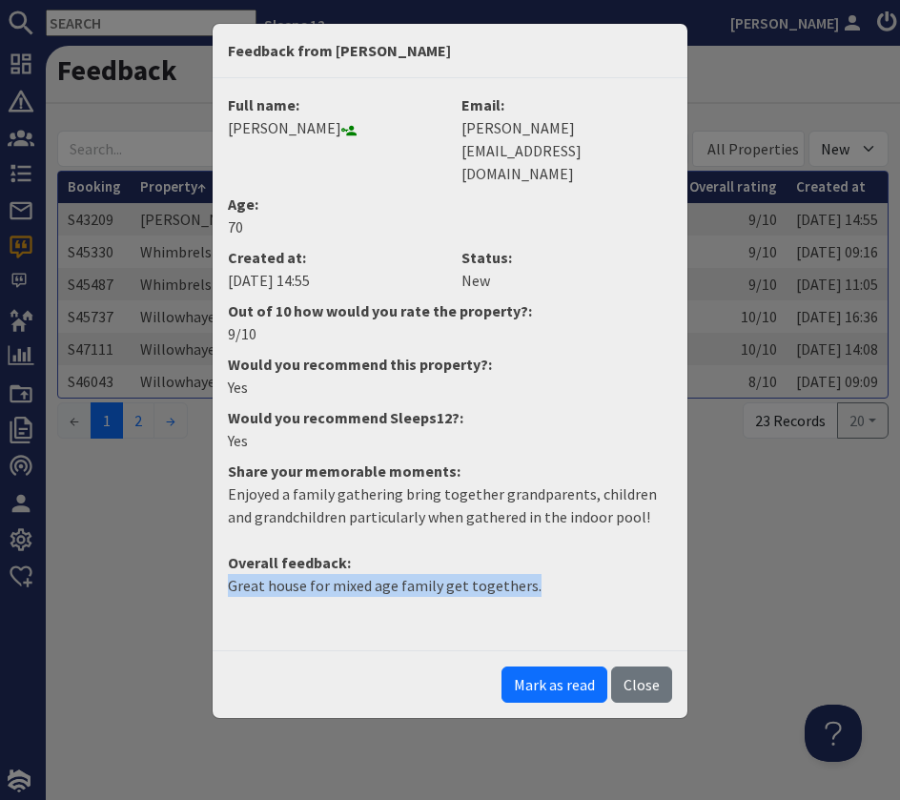
drag, startPoint x: 540, startPoint y: 540, endPoint x: 222, endPoint y: 537, distance: 317.6
click at [222, 574] on dd "Great house for mixed age family get togethers." at bounding box center [449, 593] width 467 height 38
click at [541, 667] on button "Mark as read" at bounding box center [555, 685] width 106 height 36
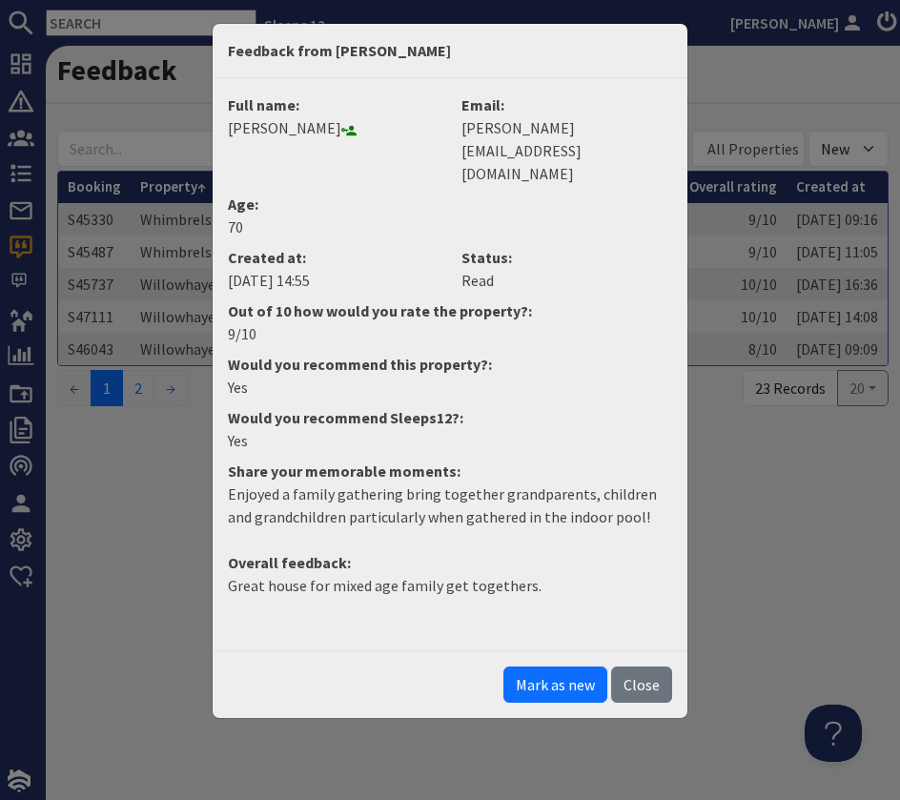
click at [635, 667] on button "Close" at bounding box center [641, 685] width 61 height 36
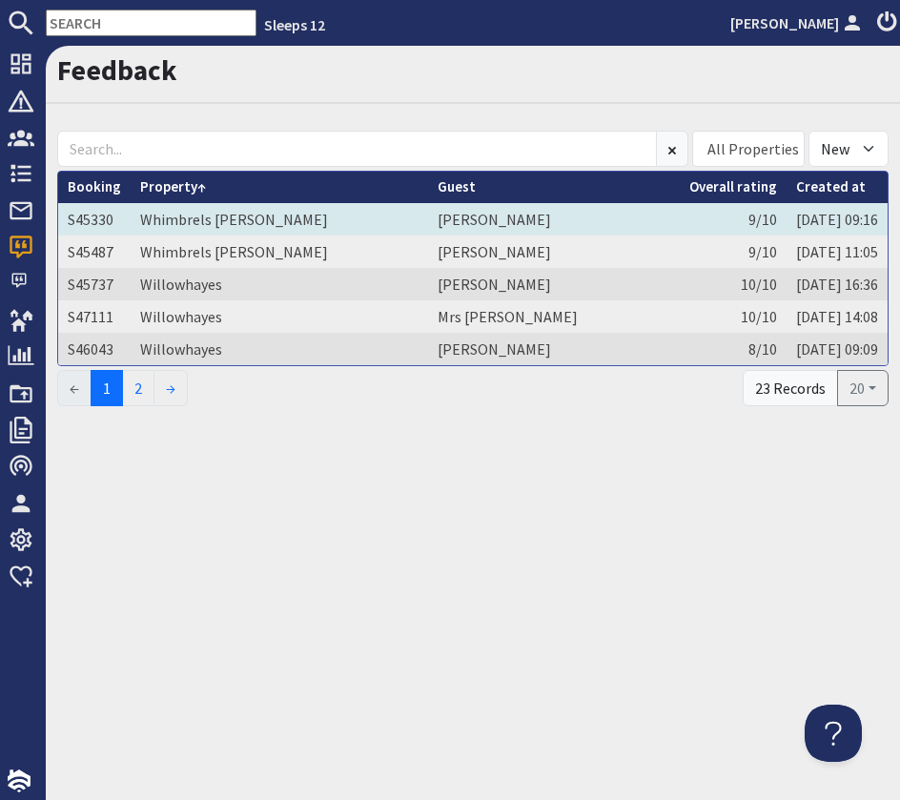
click at [272, 223] on td "Whimbrels [PERSON_NAME]" at bounding box center [280, 219] width 298 height 32
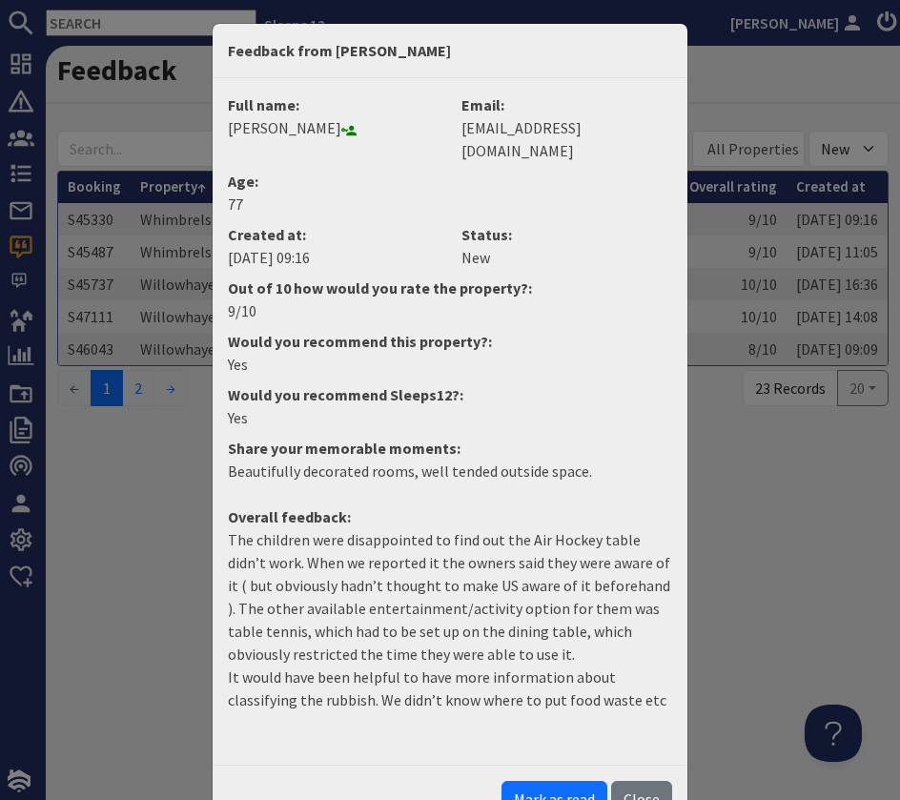
scroll to position [10, 0]
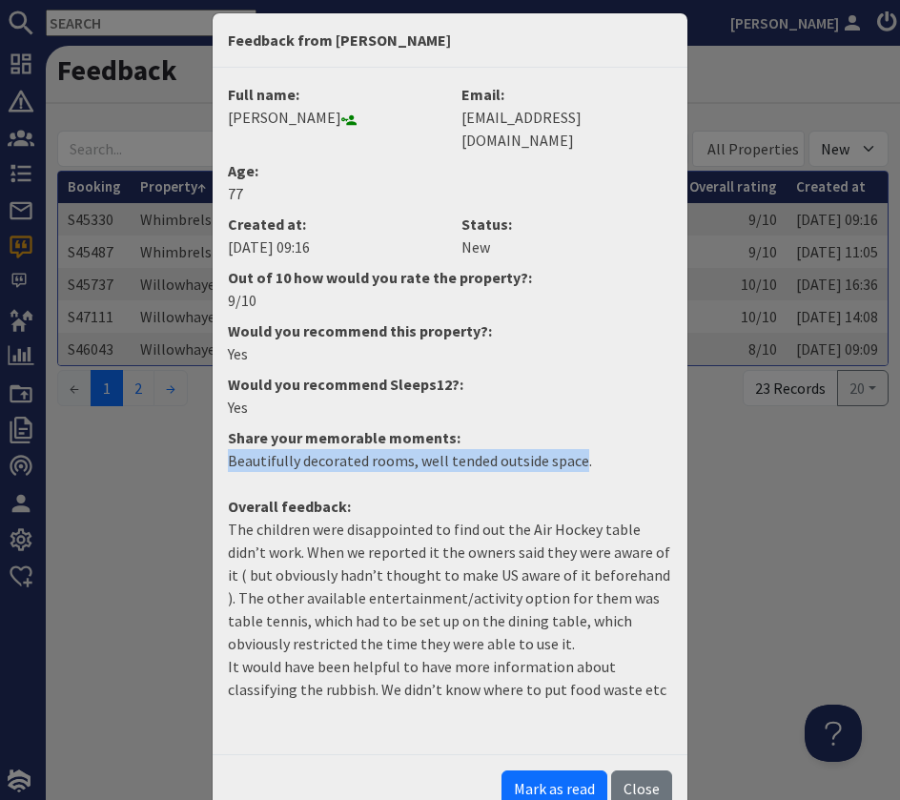
drag, startPoint x: 581, startPoint y: 437, endPoint x: 225, endPoint y: 439, distance: 355.7
click at [225, 449] on dd "Beautifully decorated rooms, well tended outside space." at bounding box center [449, 468] width 467 height 38
drag, startPoint x: 563, startPoint y: 766, endPoint x: 594, endPoint y: 767, distance: 31.5
click at [563, 770] on button "Mark as read" at bounding box center [555, 788] width 106 height 36
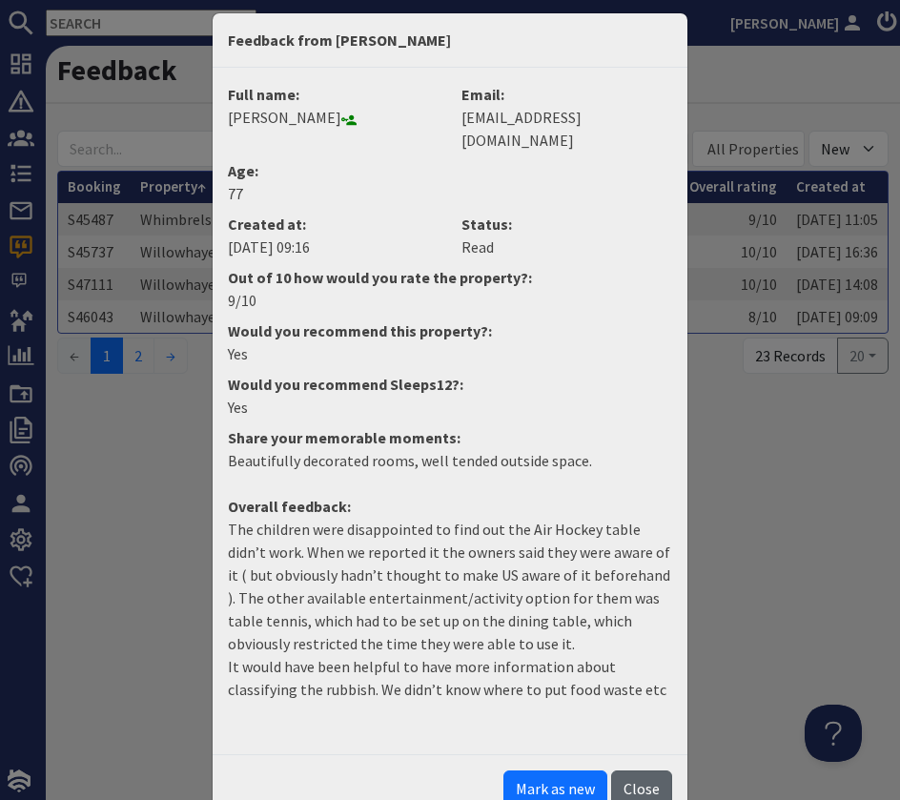
click at [632, 770] on button "Close" at bounding box center [641, 788] width 61 height 36
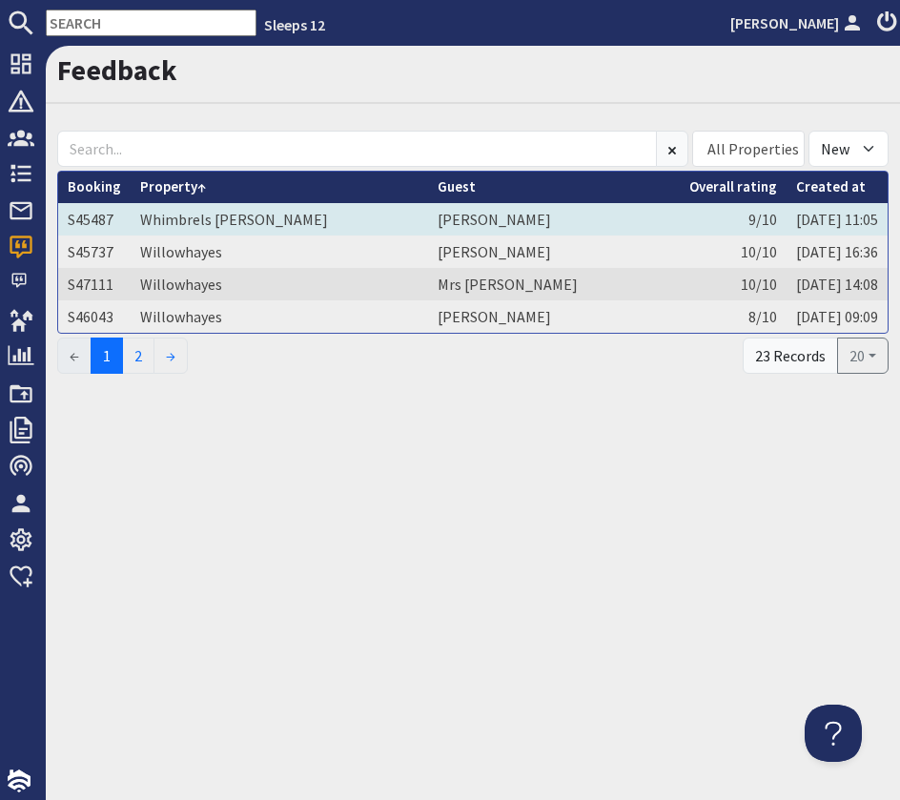
click at [322, 217] on td "Whimbrels [PERSON_NAME]" at bounding box center [280, 219] width 298 height 32
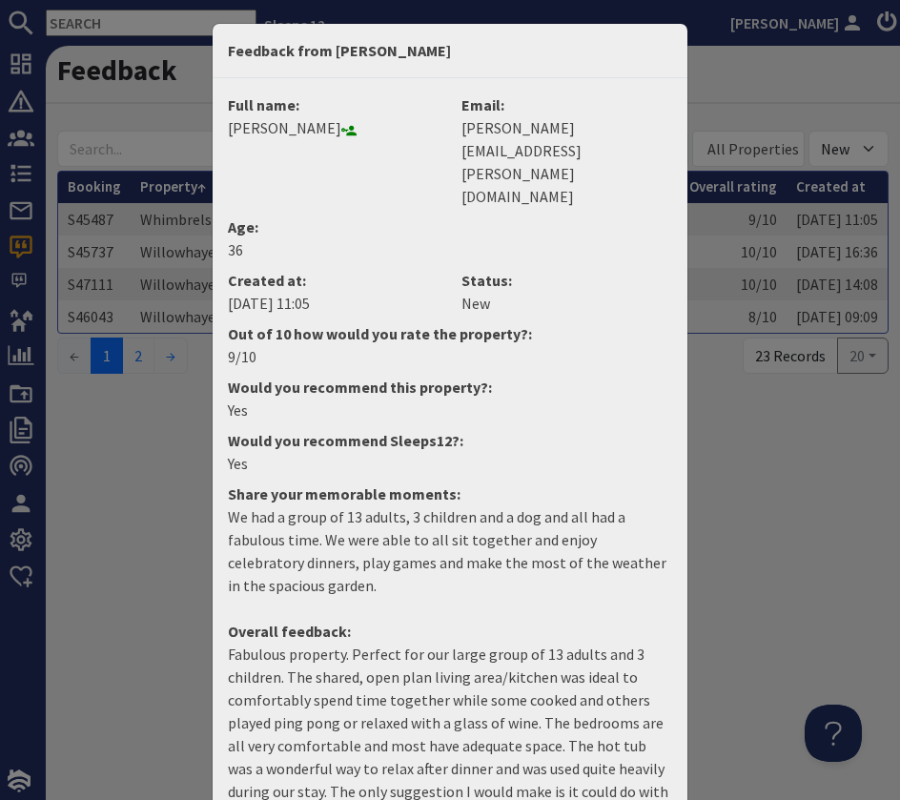
drag, startPoint x: 538, startPoint y: 749, endPoint x: 211, endPoint y: 592, distance: 362.5
click at [211, 592] on div "Feedback from [PERSON_NAME] Full name: [PERSON_NAME] Email: [PERSON_NAME][EMAIL…" at bounding box center [450, 400] width 900 height 800
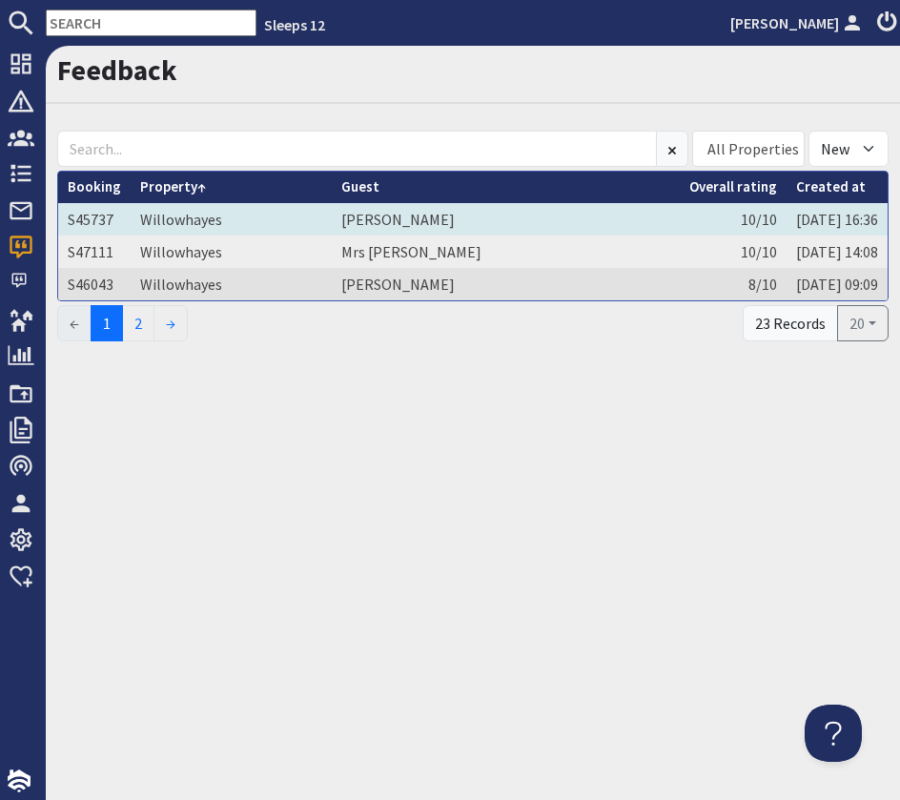
click at [297, 222] on td "Willowhayes" at bounding box center [231, 219] width 201 height 32
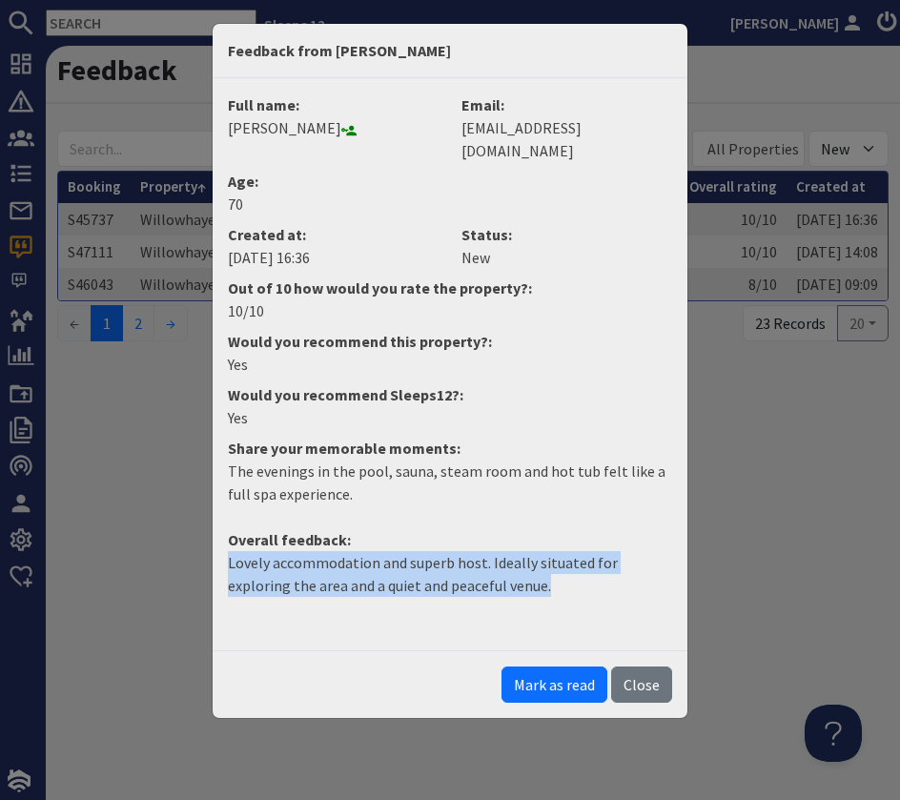
drag, startPoint x: 498, startPoint y: 569, endPoint x: 169, endPoint y: 545, distance: 329.8
click at [169, 545] on div "Feedback from [PERSON_NAME] Full name: [PERSON_NAME] Email: [EMAIL_ADDRESS][DOM…" at bounding box center [450, 400] width 900 height 800
click at [573, 674] on button "Mark as read" at bounding box center [555, 685] width 106 height 36
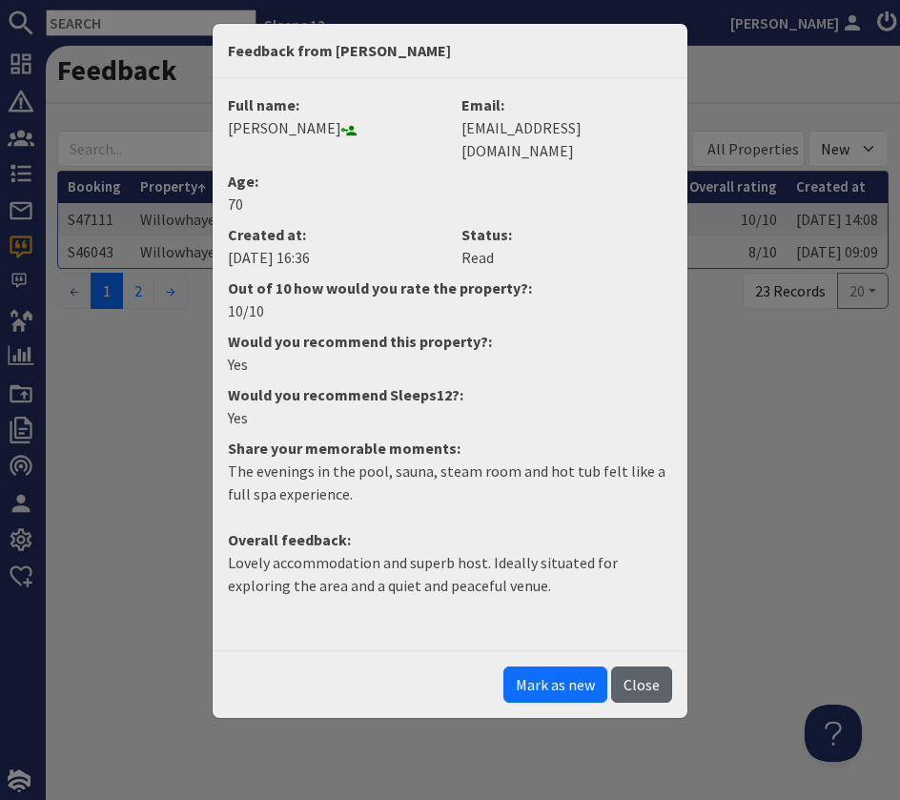
click at [636, 667] on button "Close" at bounding box center [641, 685] width 61 height 36
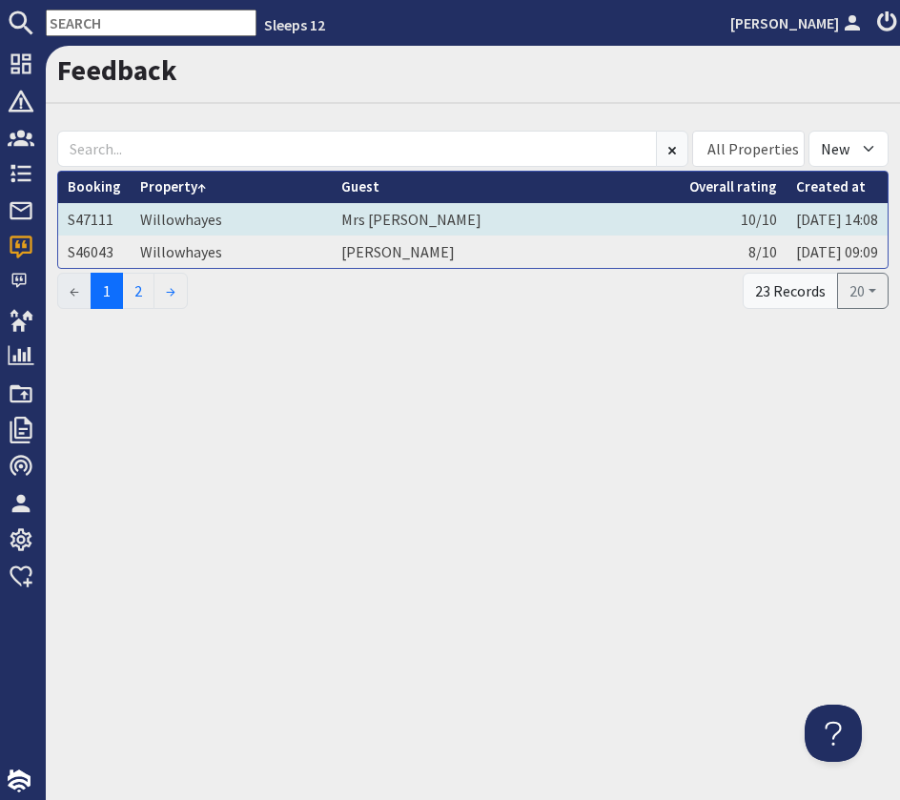
click at [279, 212] on td "Willowhayes" at bounding box center [231, 219] width 201 height 32
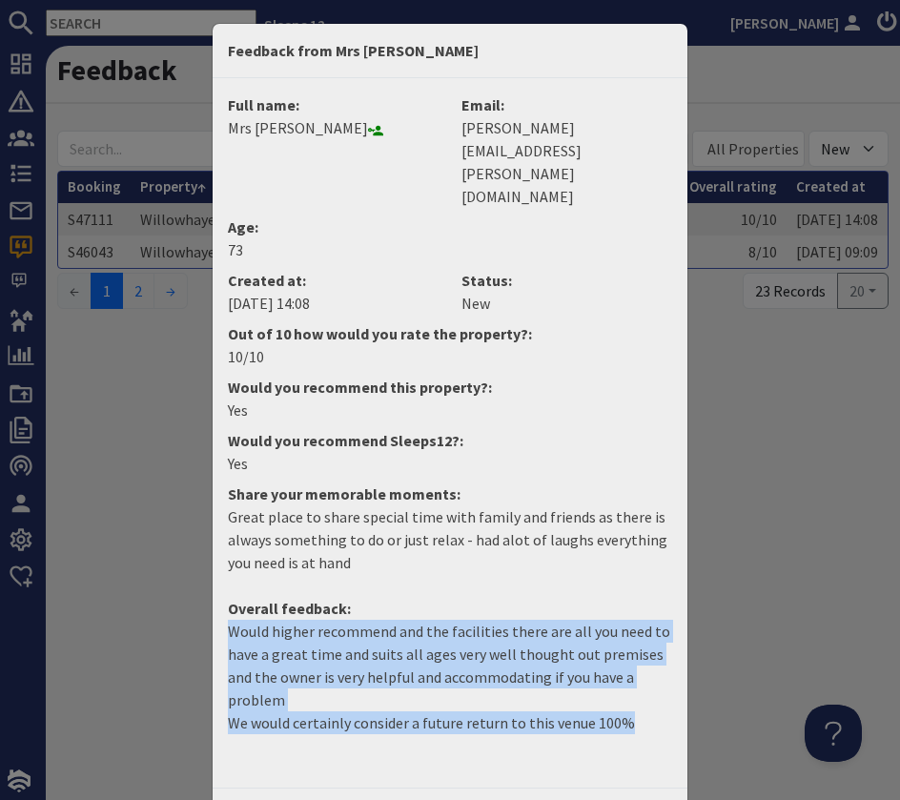
drag, startPoint x: 630, startPoint y: 653, endPoint x: 229, endPoint y: 562, distance: 411.8
click at [229, 620] on p "Would higher recommend and the facilities there are all you need to have a grea…" at bounding box center [450, 677] width 444 height 114
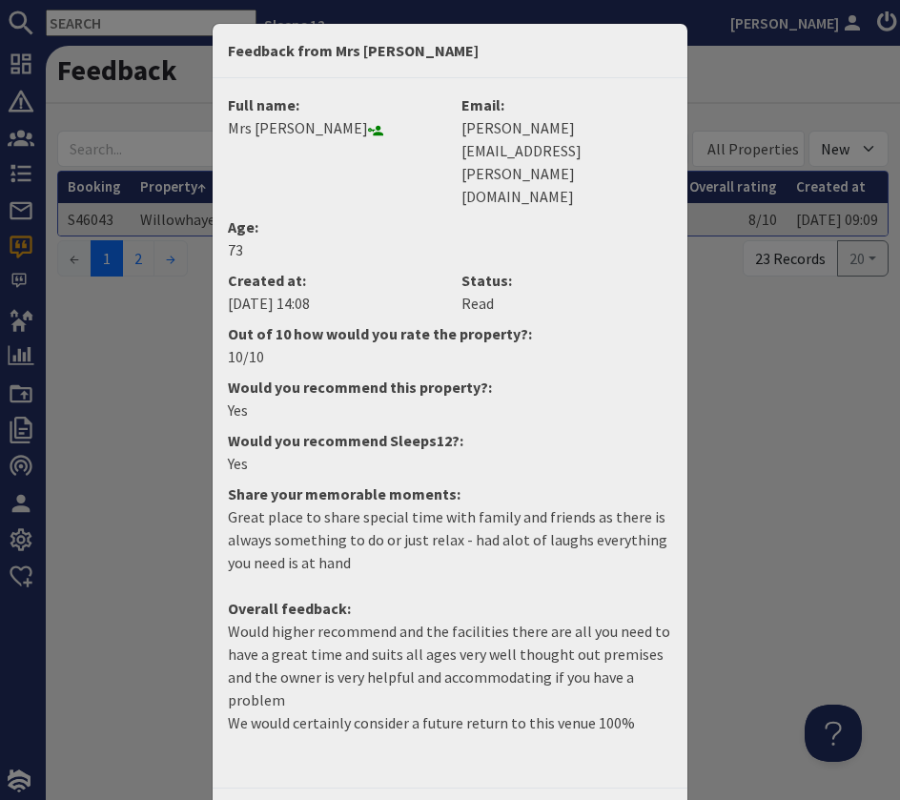
drag, startPoint x: 642, startPoint y: 747, endPoint x: 625, endPoint y: 722, distance: 30.2
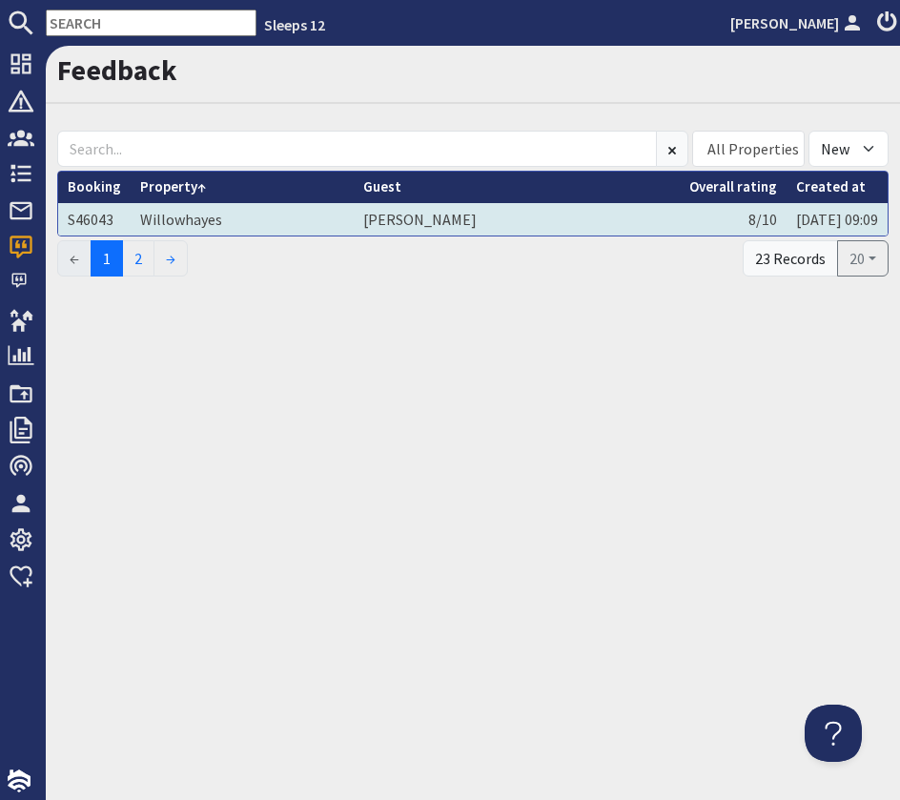
click at [389, 210] on td "[PERSON_NAME]" at bounding box center [517, 219] width 326 height 32
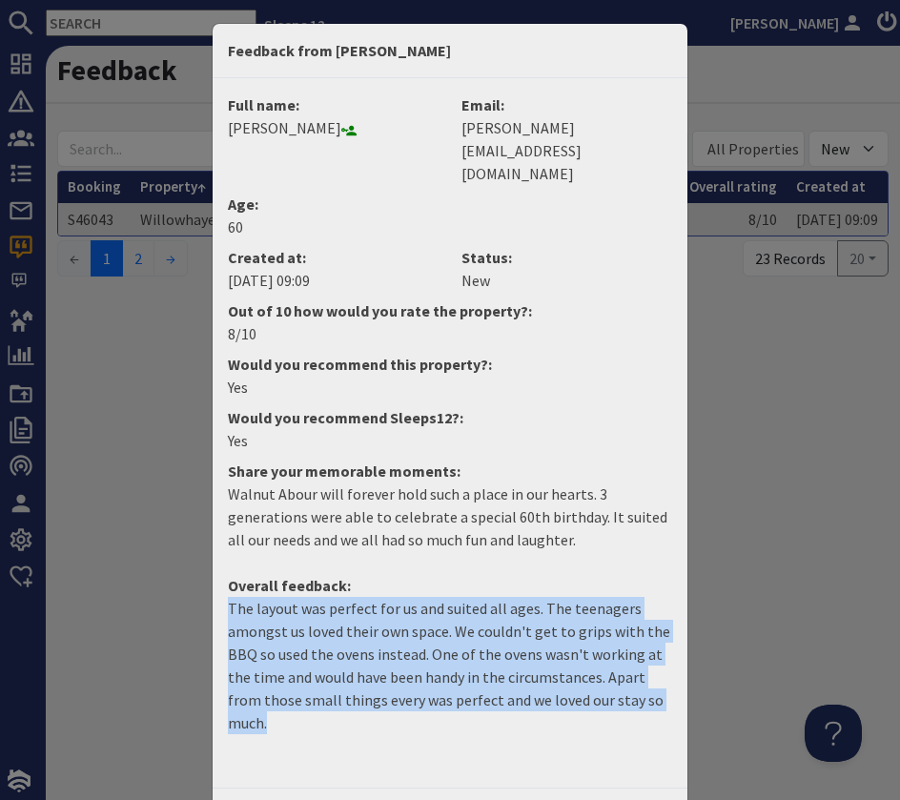
drag, startPoint x: 660, startPoint y: 655, endPoint x: 216, endPoint y: 568, distance: 451.8
click at [216, 597] on dd "The layout was perfect for us and suited all ages. The teenagers amongst us lov…" at bounding box center [449, 673] width 467 height 153
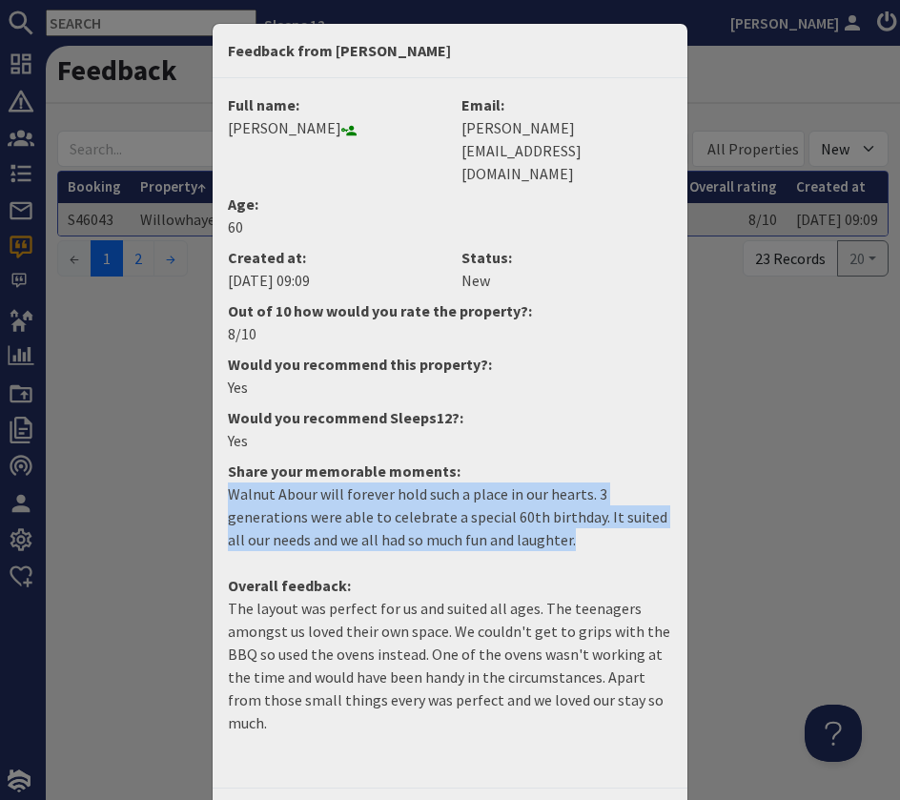
drag, startPoint x: 576, startPoint y: 501, endPoint x: 152, endPoint y: 440, distance: 428.7
click at [152, 440] on div "Feedback from [PERSON_NAME] Full name: [PERSON_NAME] Email: [PERSON_NAME][EMAIL…" at bounding box center [450, 400] width 900 height 800
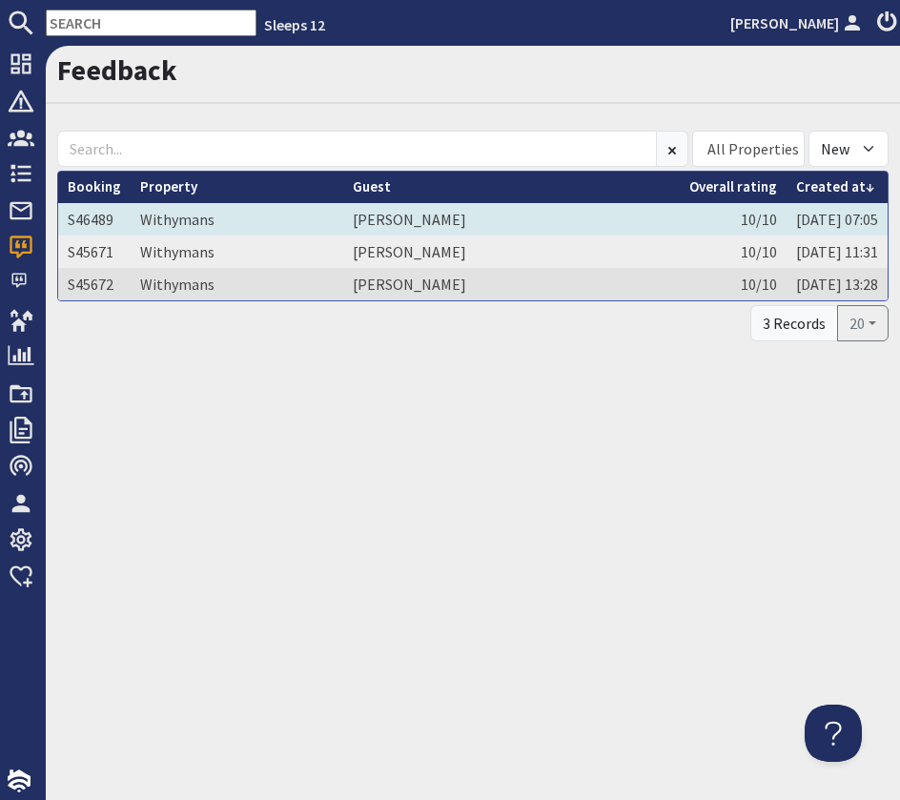
click at [545, 218] on td "[PERSON_NAME]" at bounding box center [511, 219] width 337 height 32
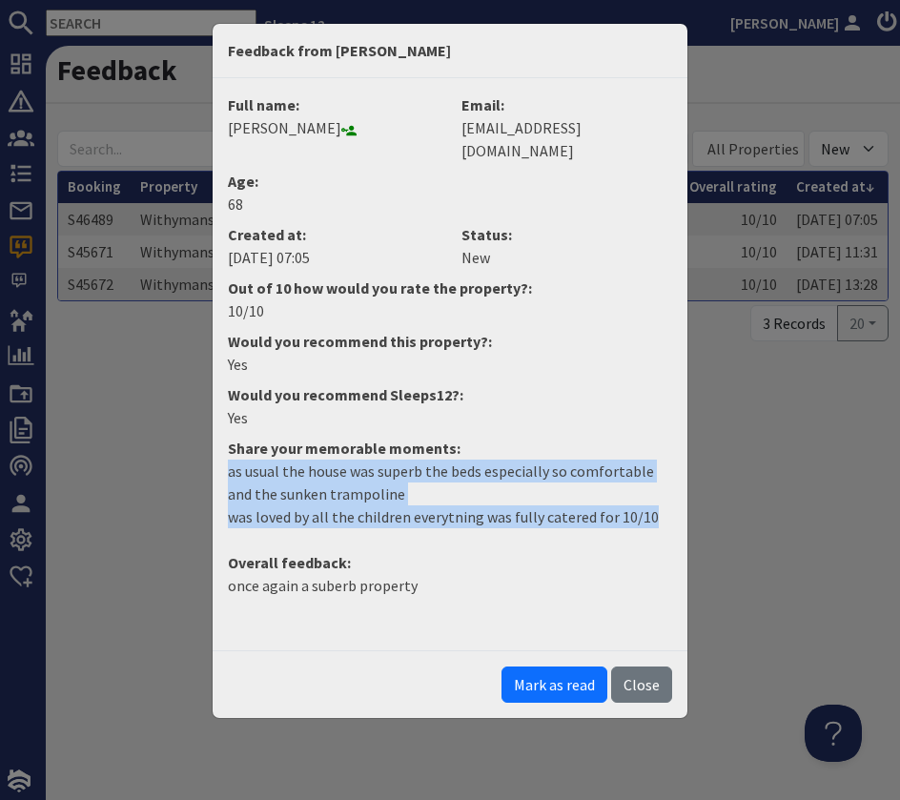
drag, startPoint x: 647, startPoint y: 493, endPoint x: 192, endPoint y: 457, distance: 456.3
click at [192, 457] on div "Feedback from [PERSON_NAME] Full name: [PERSON_NAME] Email: [EMAIL_ADDRESS][DOM…" at bounding box center [450, 400] width 900 height 800
copy p "as usual the house was superb the beds especially so comfortable and the sunken…"
click at [568, 667] on button "Mark as read" at bounding box center [555, 685] width 106 height 36
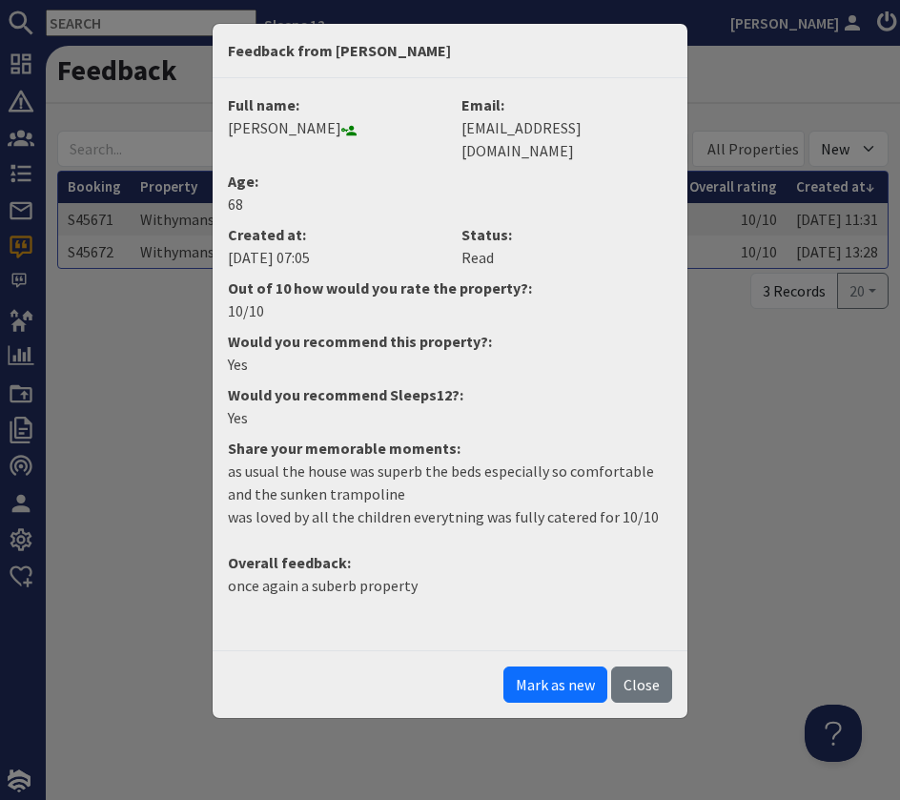
click at [656, 667] on button "Close" at bounding box center [641, 685] width 61 height 36
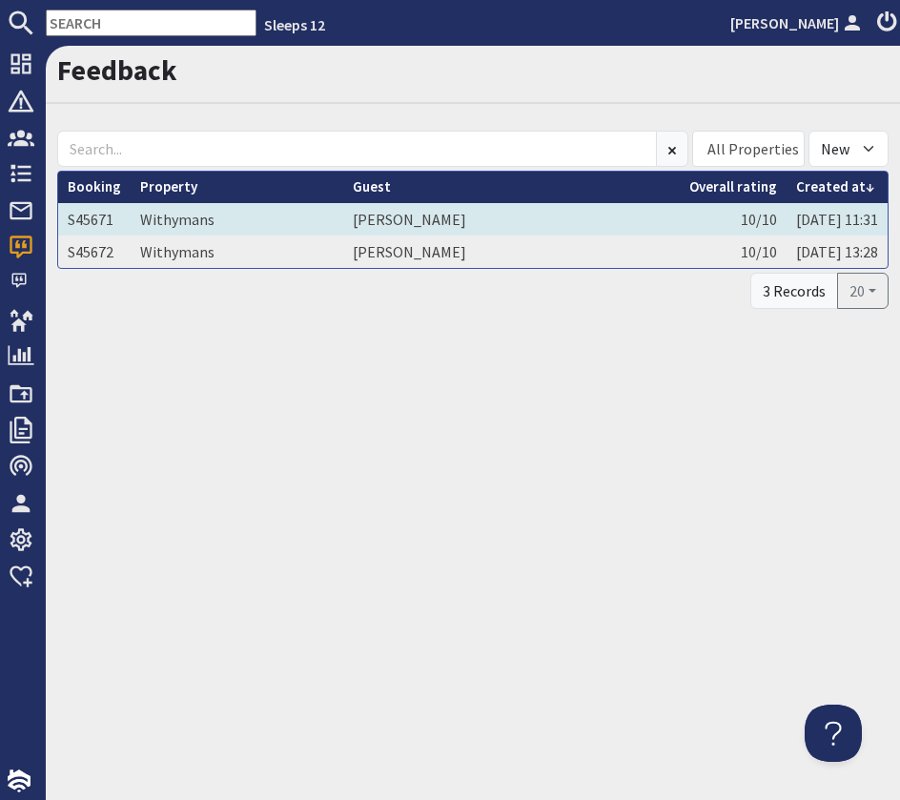
click at [303, 229] on td "Withymans" at bounding box center [237, 219] width 213 height 32
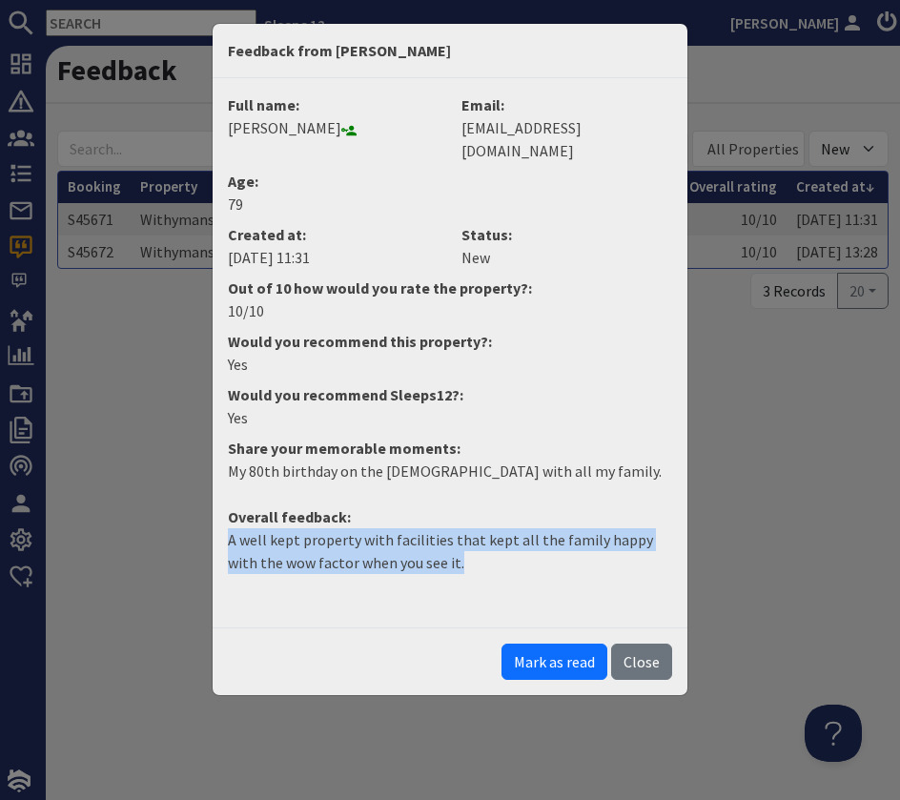
drag, startPoint x: 442, startPoint y: 537, endPoint x: 229, endPoint y: 511, distance: 214.2
click at [221, 528] on dd "A well kept property with facilities that kept all the family happy with the wo…" at bounding box center [449, 558] width 467 height 61
copy p "A well kept property with facilities that kept all the family happy with the wo…"
click at [574, 644] on button "Mark as read" at bounding box center [555, 662] width 106 height 36
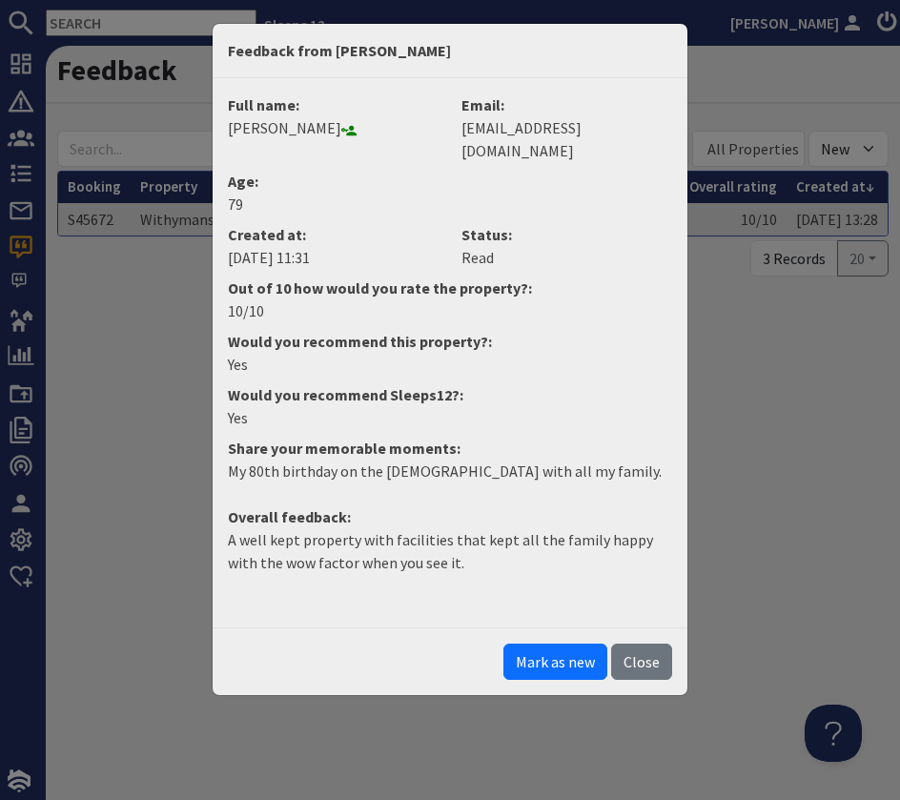
click at [640, 644] on button "Close" at bounding box center [641, 662] width 61 height 36
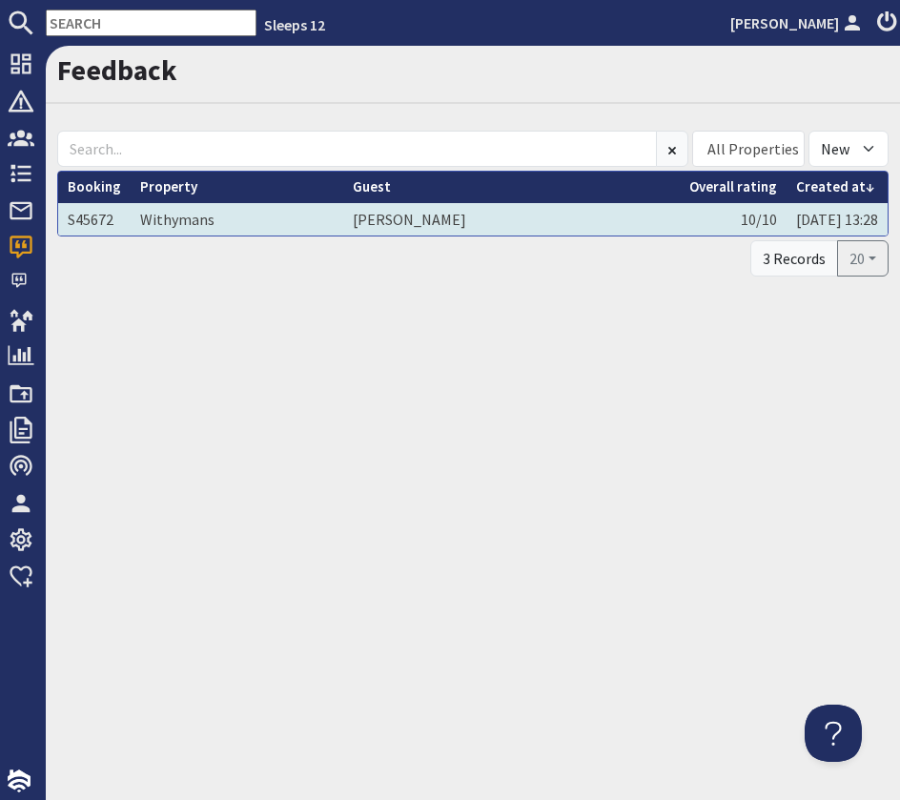
click at [368, 219] on td "[PERSON_NAME]" at bounding box center [511, 219] width 337 height 32
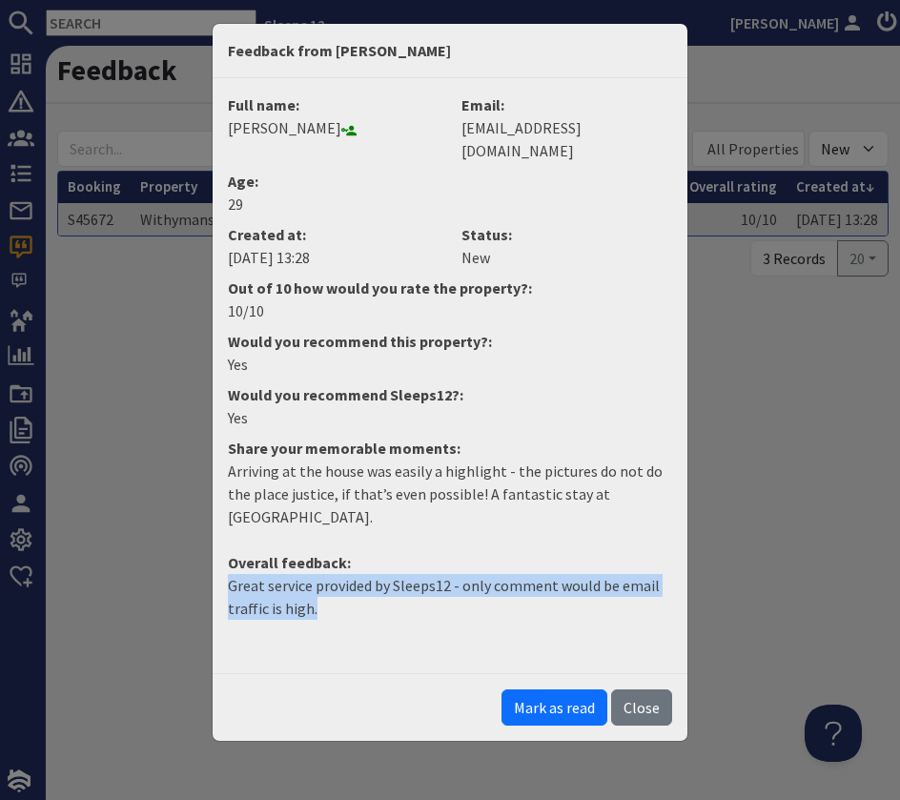
drag, startPoint x: 344, startPoint y: 565, endPoint x: 173, endPoint y: 535, distance: 174.2
click at [173, 536] on div "Feedback from [PERSON_NAME] Full name: [PERSON_NAME] Email: [EMAIL_ADDRESS][DOM…" at bounding box center [450, 400] width 900 height 800
copy p "Great service provided by Sleeps12 - only comment would be email traffic is hig…"
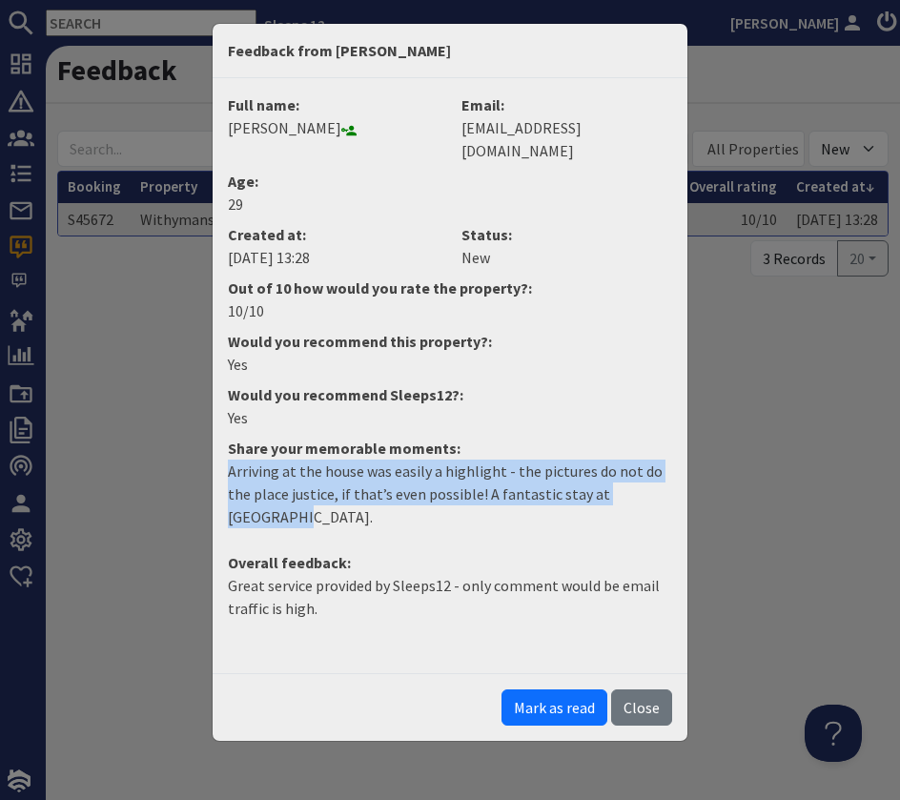
drag, startPoint x: 654, startPoint y: 473, endPoint x: 187, endPoint y: 457, distance: 467.5
click at [187, 457] on div "Feedback from [PERSON_NAME] Full name: [PERSON_NAME] Email: [EMAIL_ADDRESS][DOM…" at bounding box center [450, 400] width 900 height 800
copy p "Arriving at the house was easily a highlight - the pictures do not do the place…"
click at [550, 689] on button "Mark as read" at bounding box center [555, 707] width 106 height 36
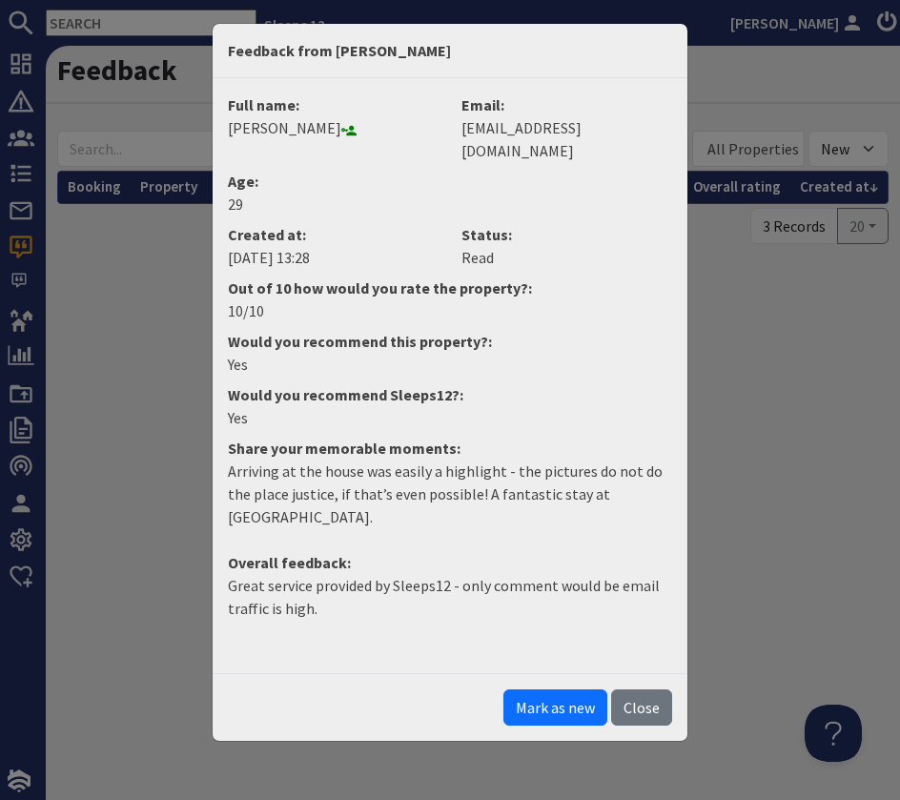
click at [644, 689] on button "Close" at bounding box center [641, 707] width 61 height 36
